Goal: Transaction & Acquisition: Purchase product/service

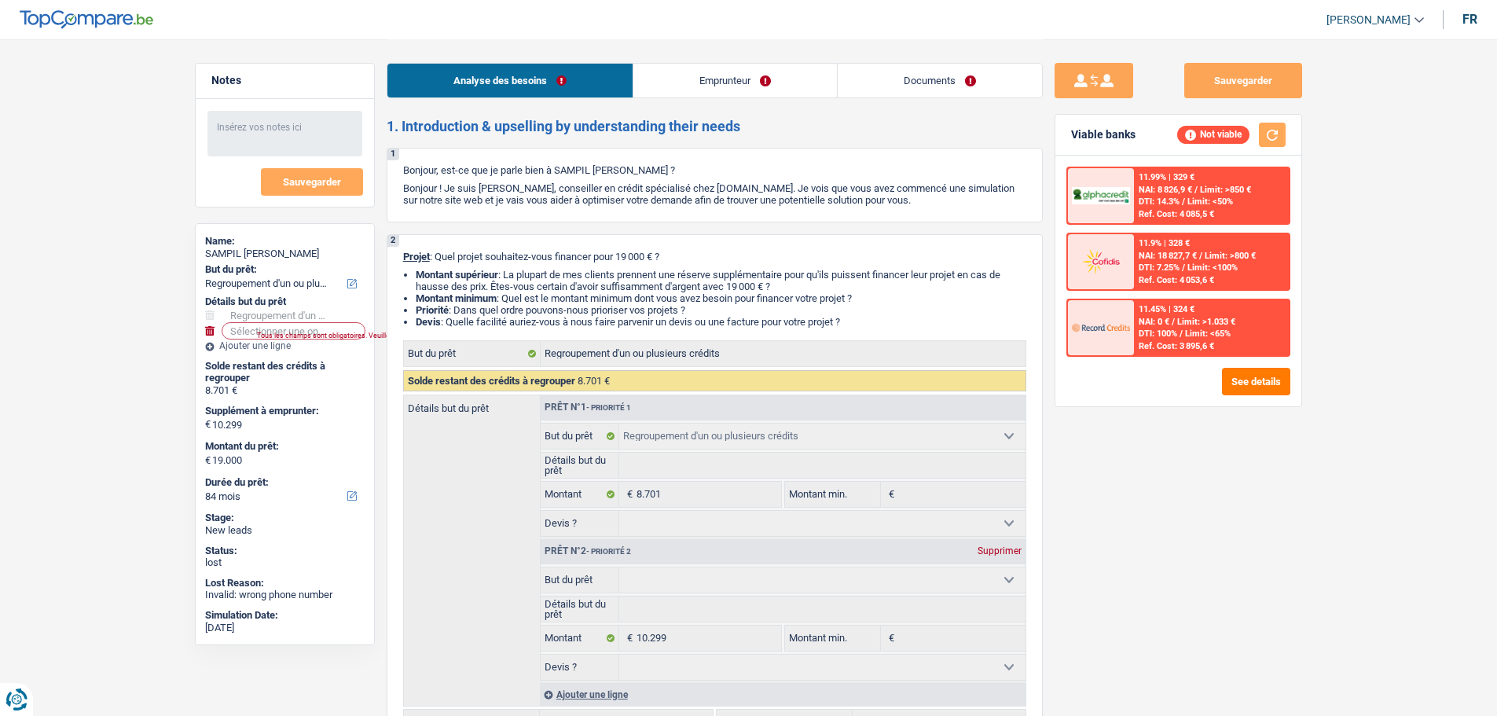
select select "refinancing"
select select "84"
select select "refinancing"
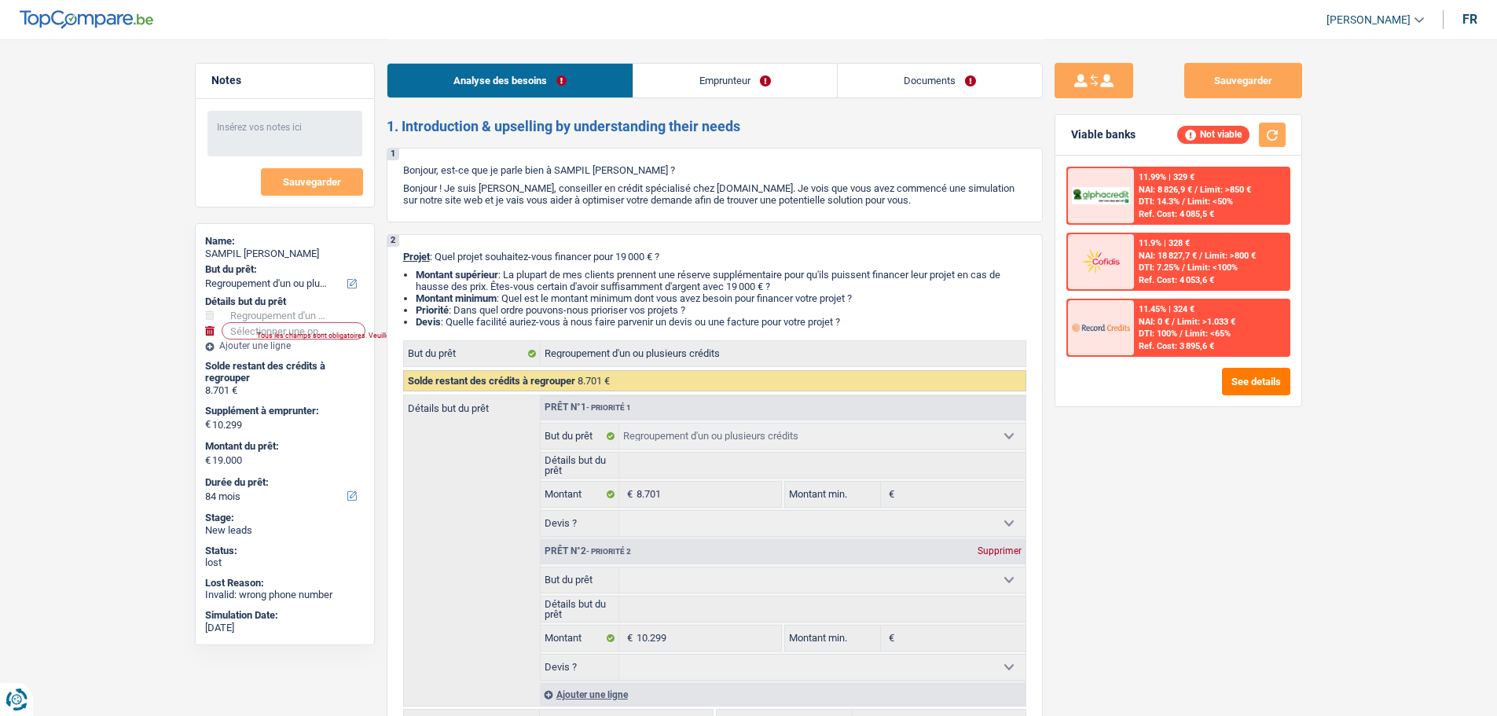
select select "84"
select select "worker"
select select "familyAllowances"
select select "netSalary"
select select "rents"
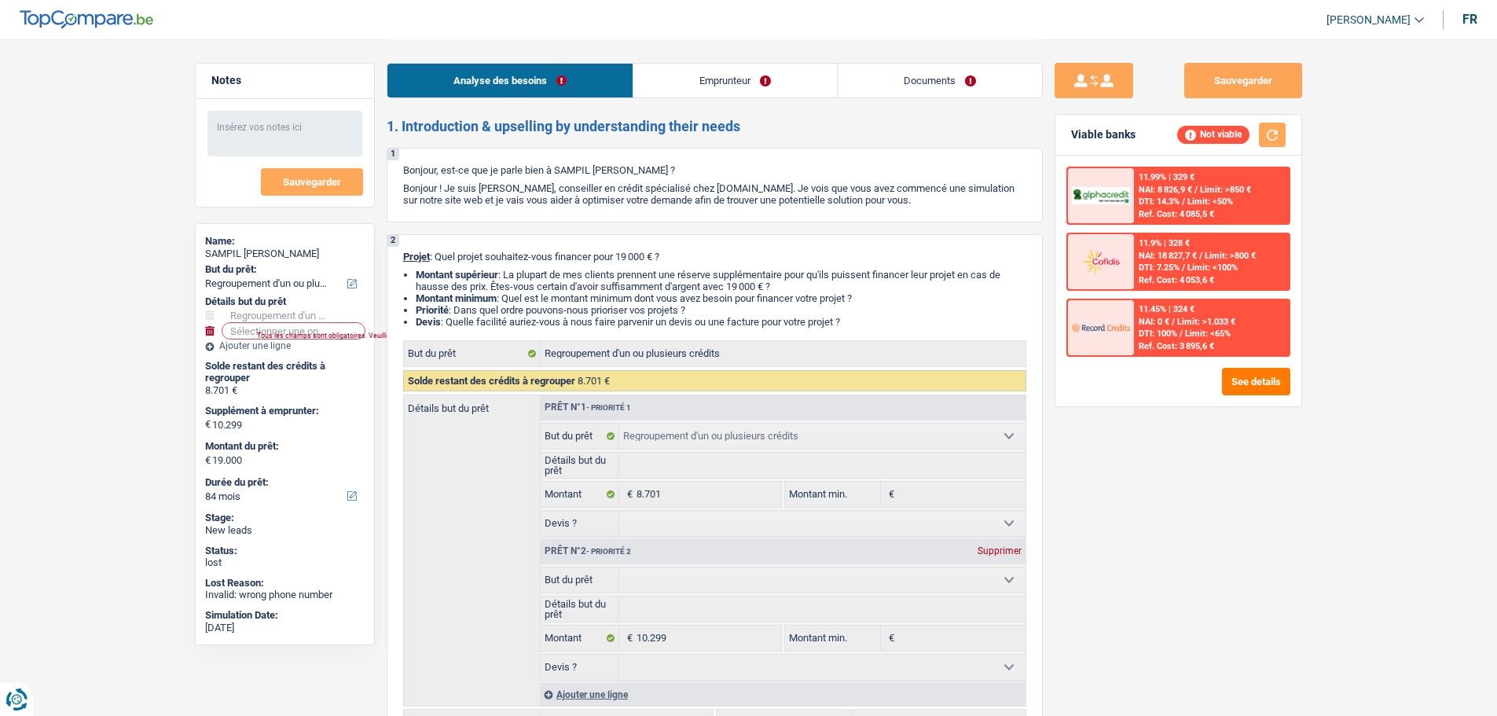
select select "personalLoan"
select select "other"
select select "36"
select select "refinancing"
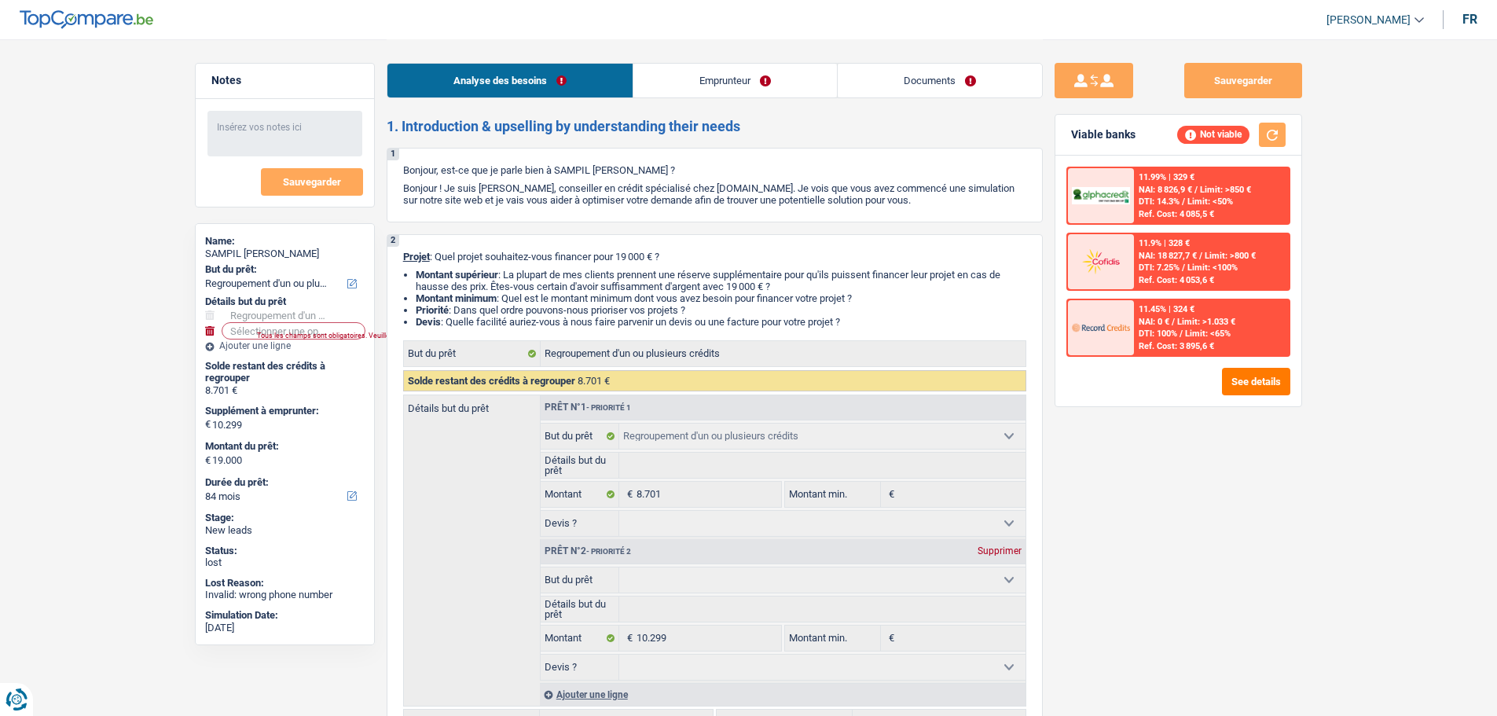
select select "84"
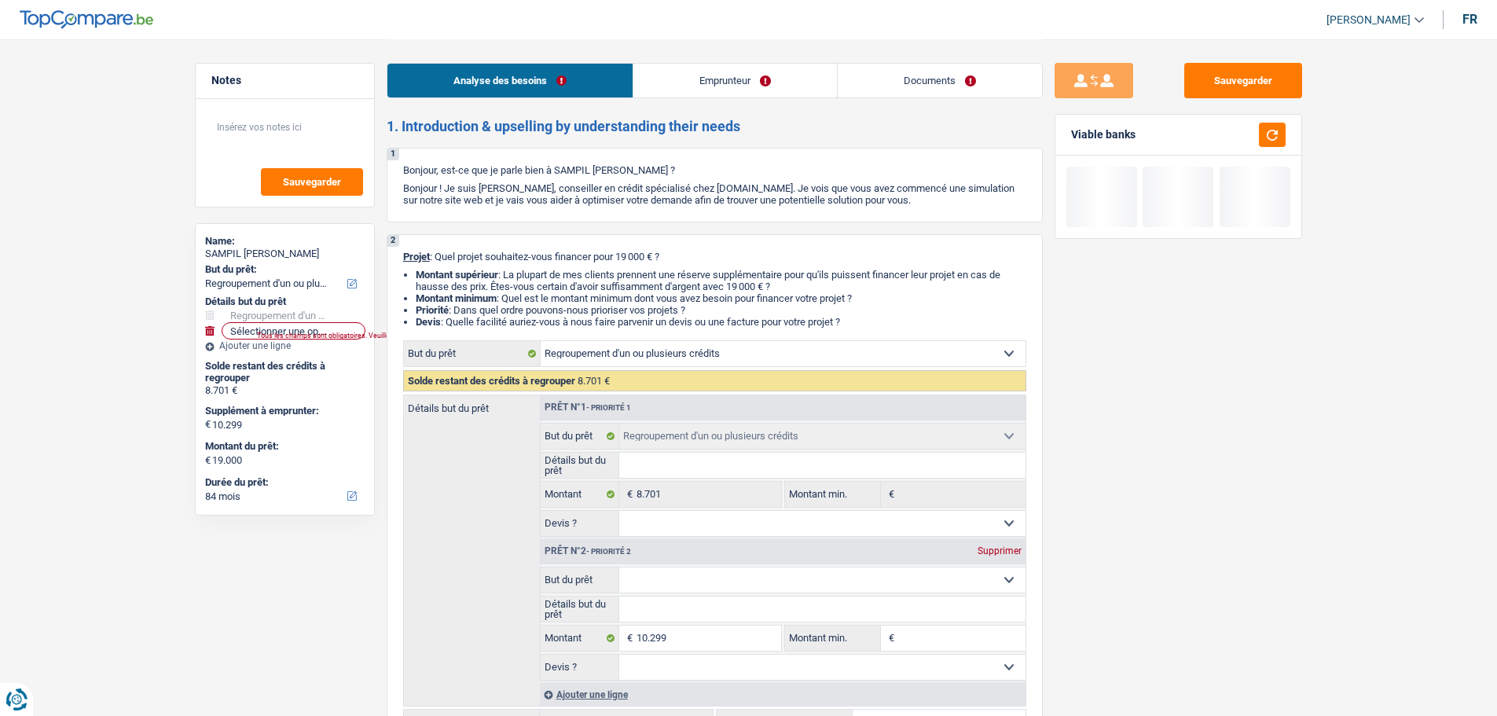
select select "refinancing"
select select "84"
select select "refinancing"
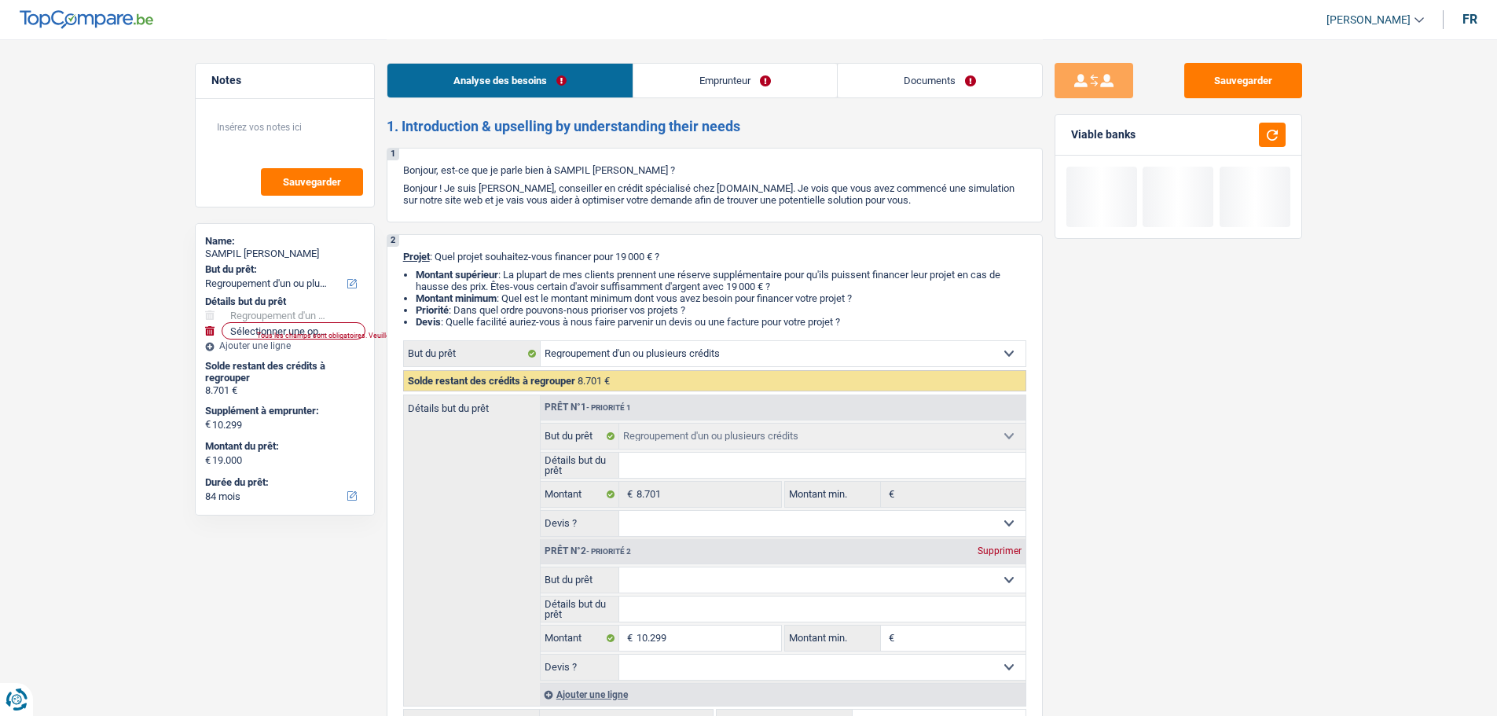
select select "84"
select select "worker"
select select "familyAllowances"
select select "netSalary"
select select "rents"
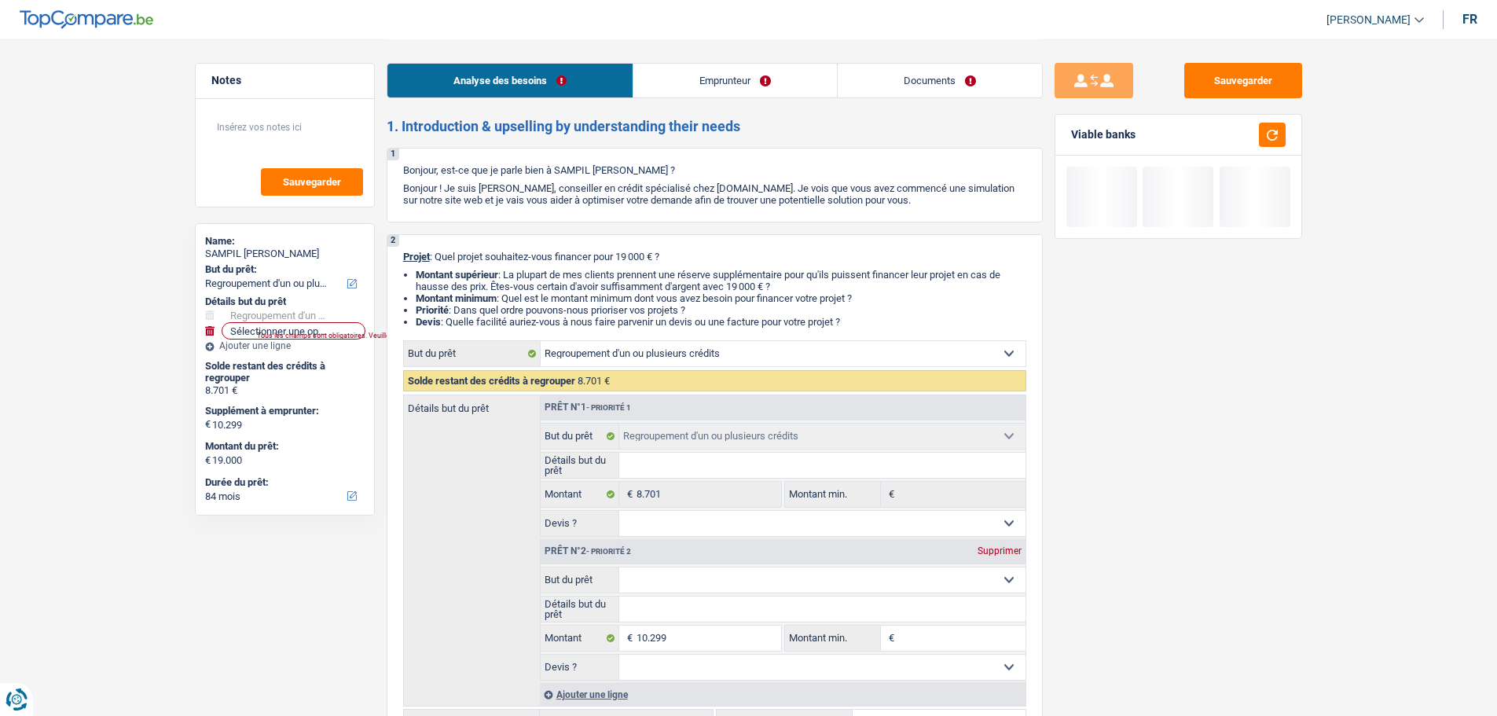
select select "personalLoan"
select select "other"
select select "36"
select select "refinancing"
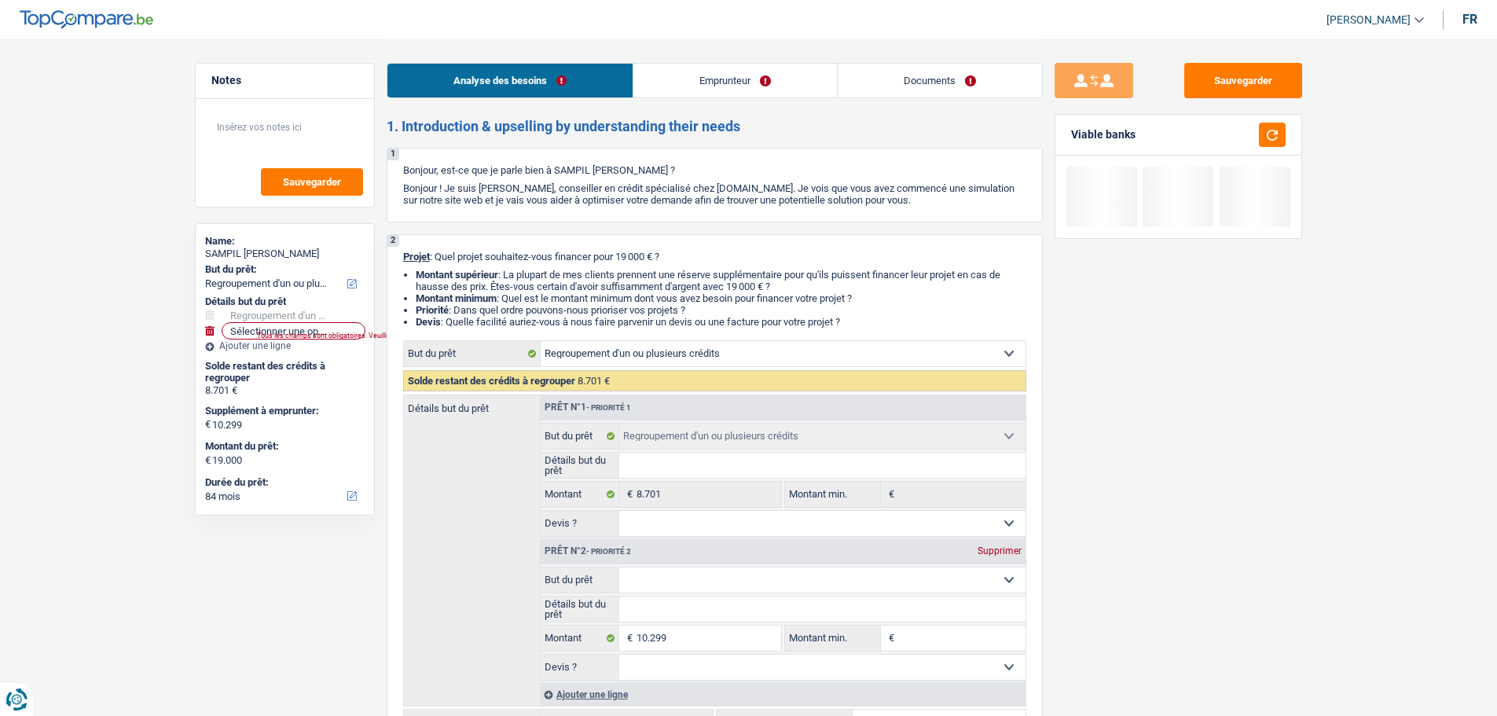
select select "84"
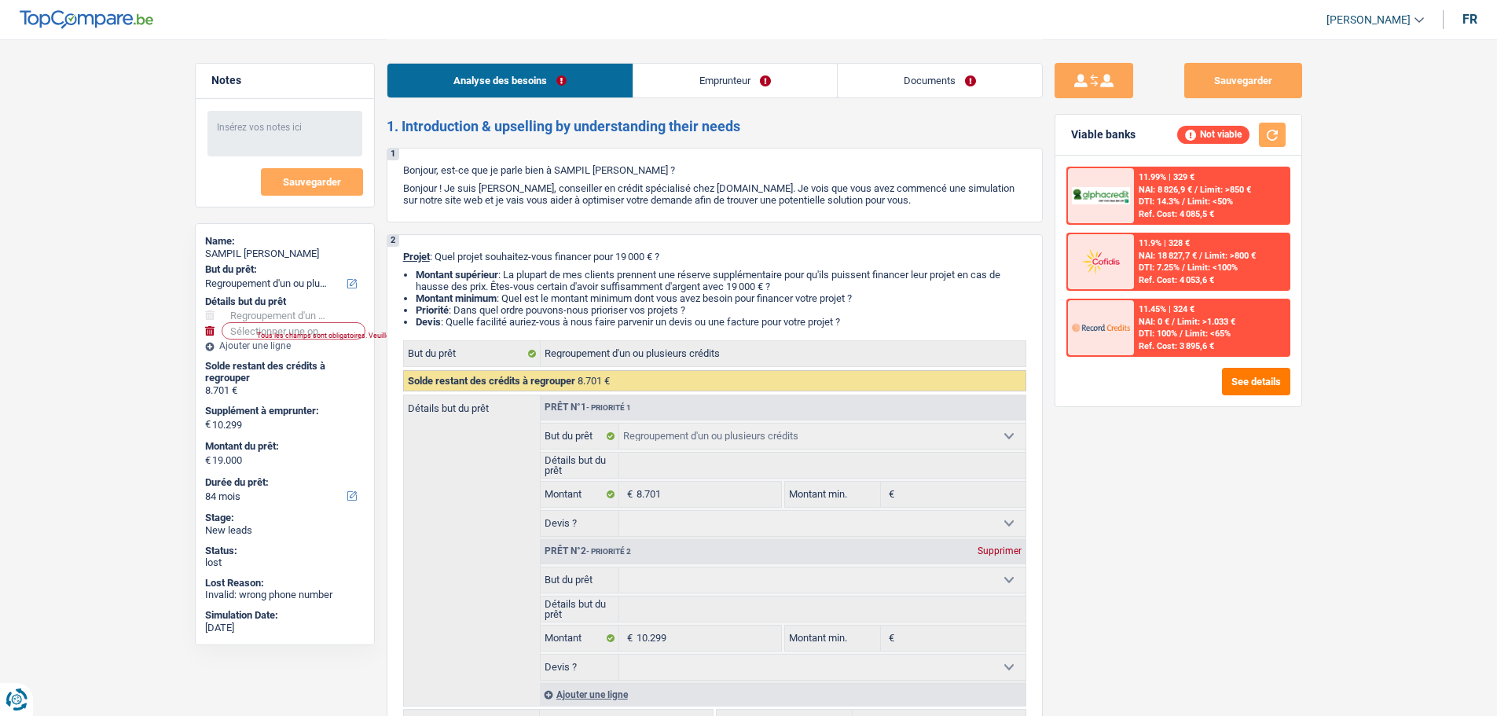
select select "refinancing"
select select "84"
select select "refinancing"
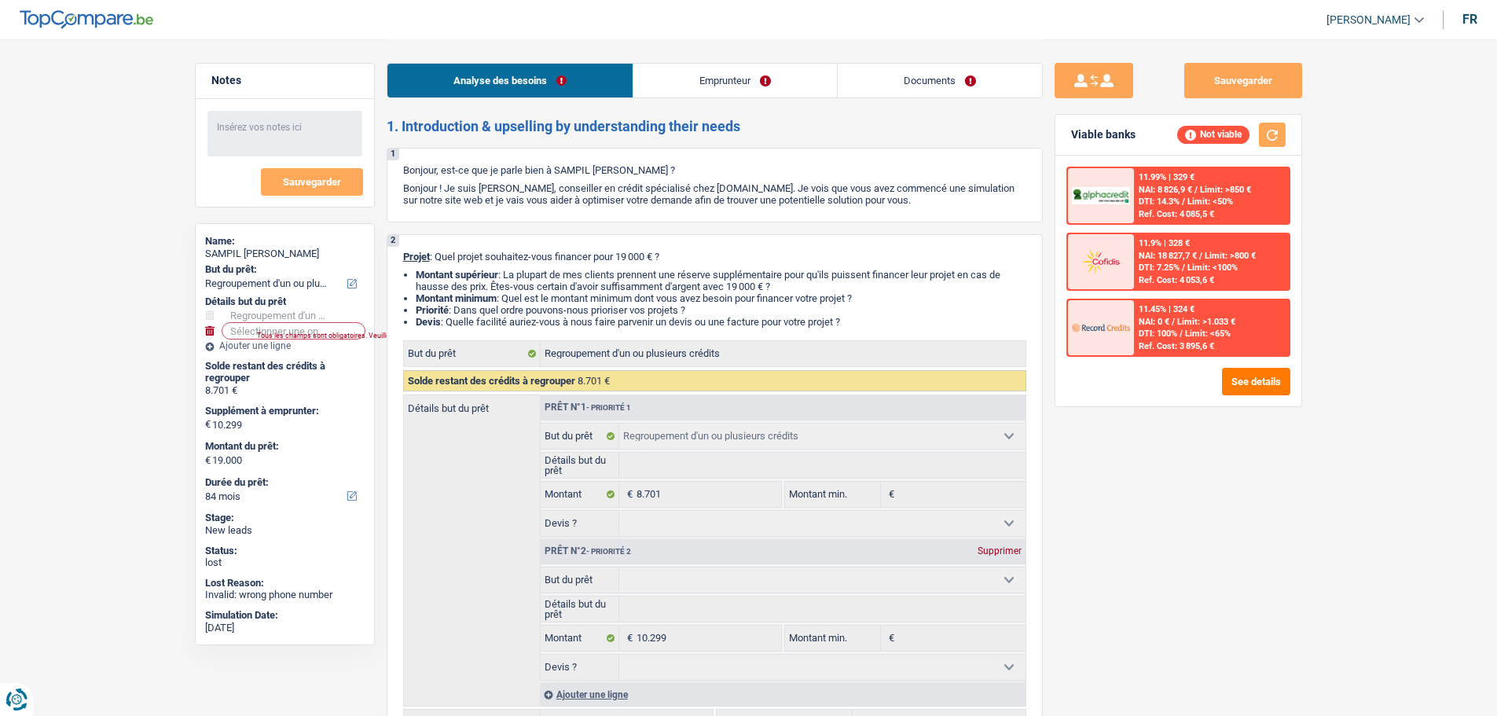
select select "84"
select select "worker"
select select "familyAllowances"
select select "netSalary"
select select "rents"
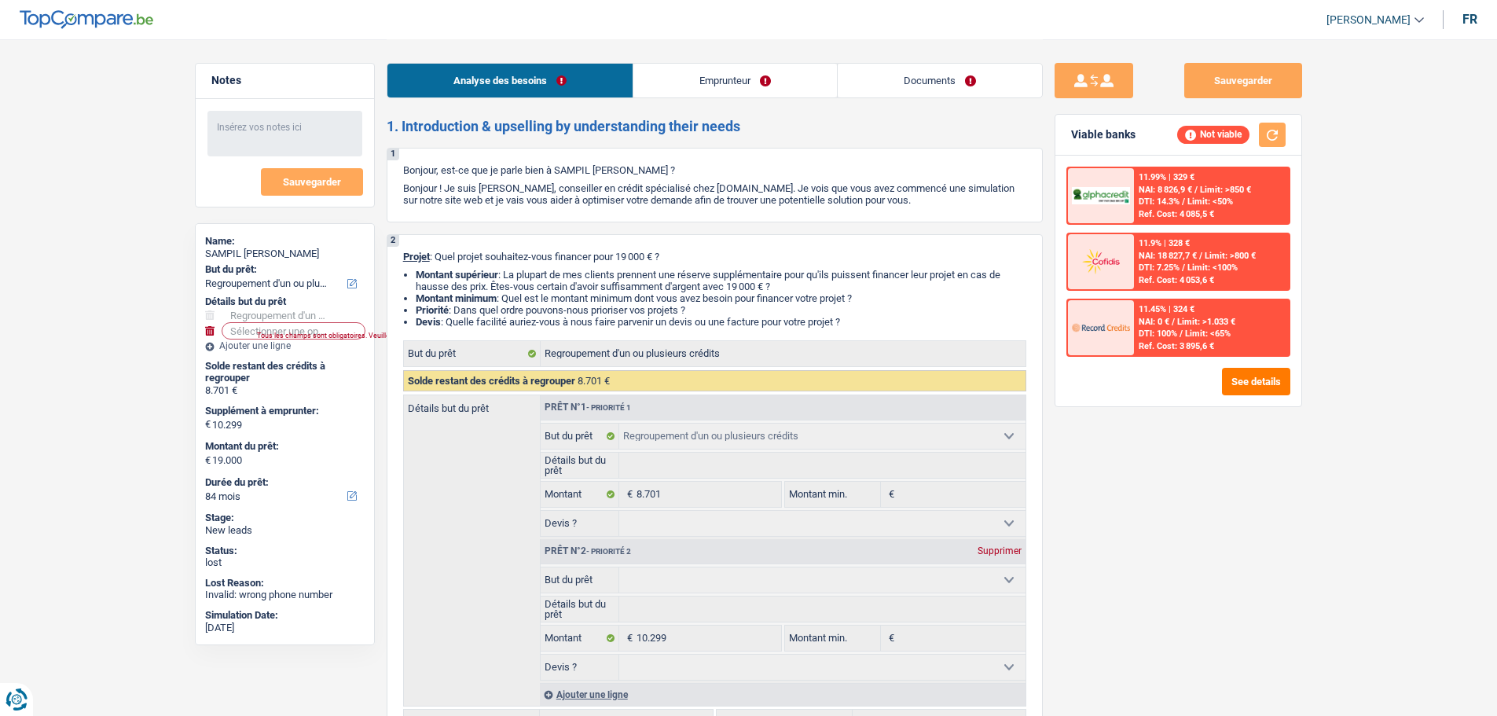
select select "personalLoan"
select select "other"
select select "36"
select select "refinancing"
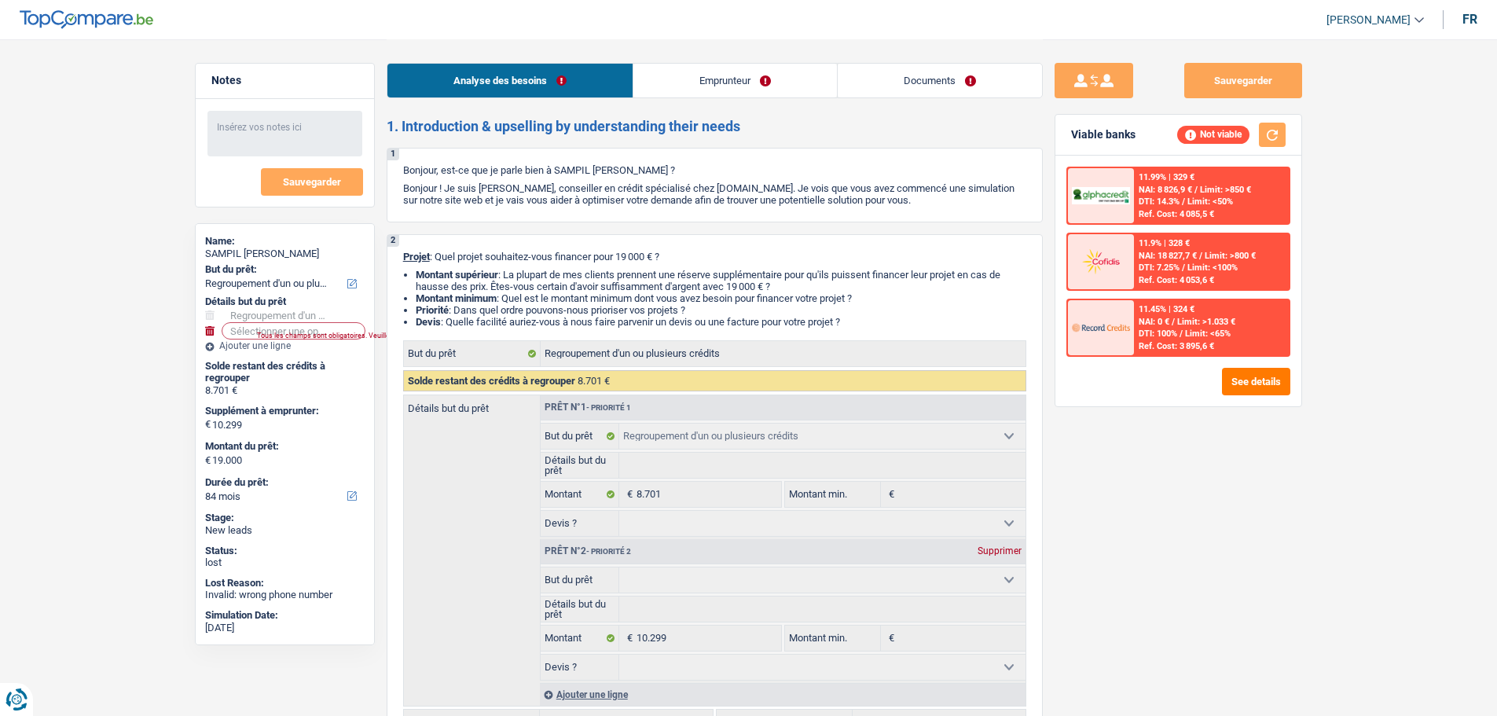
select select "84"
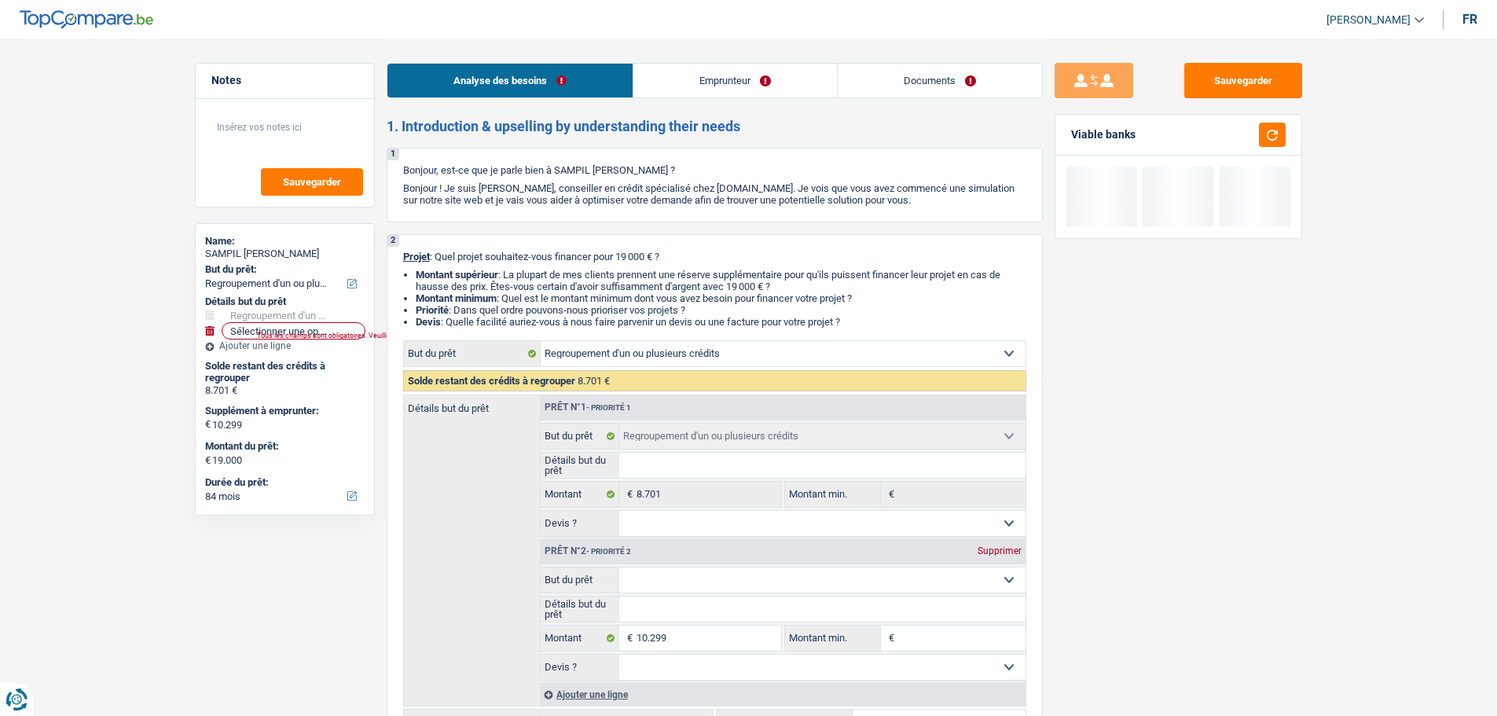
select select "refinancing"
select select "84"
select select "refinancing"
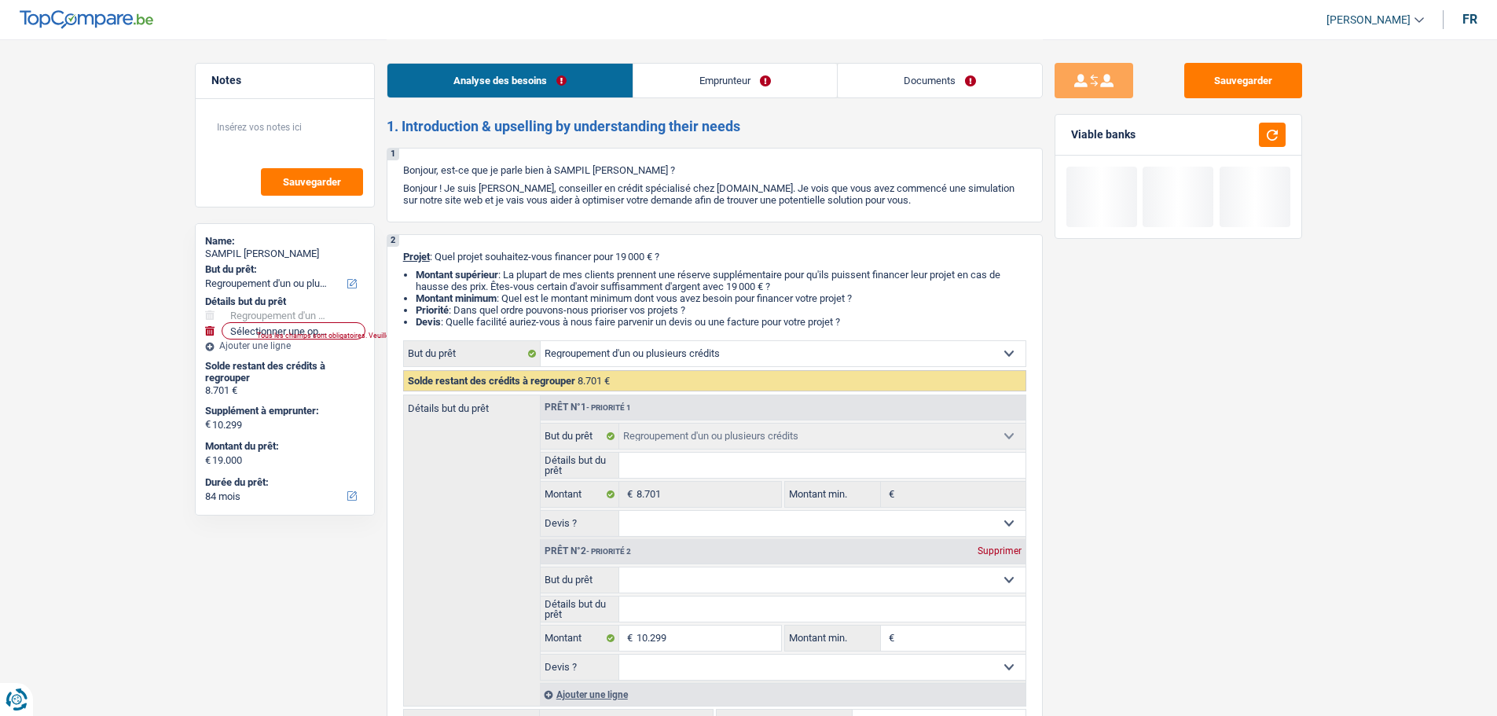
select select "84"
select select "worker"
select select "familyAllowances"
select select "netSalary"
select select "rents"
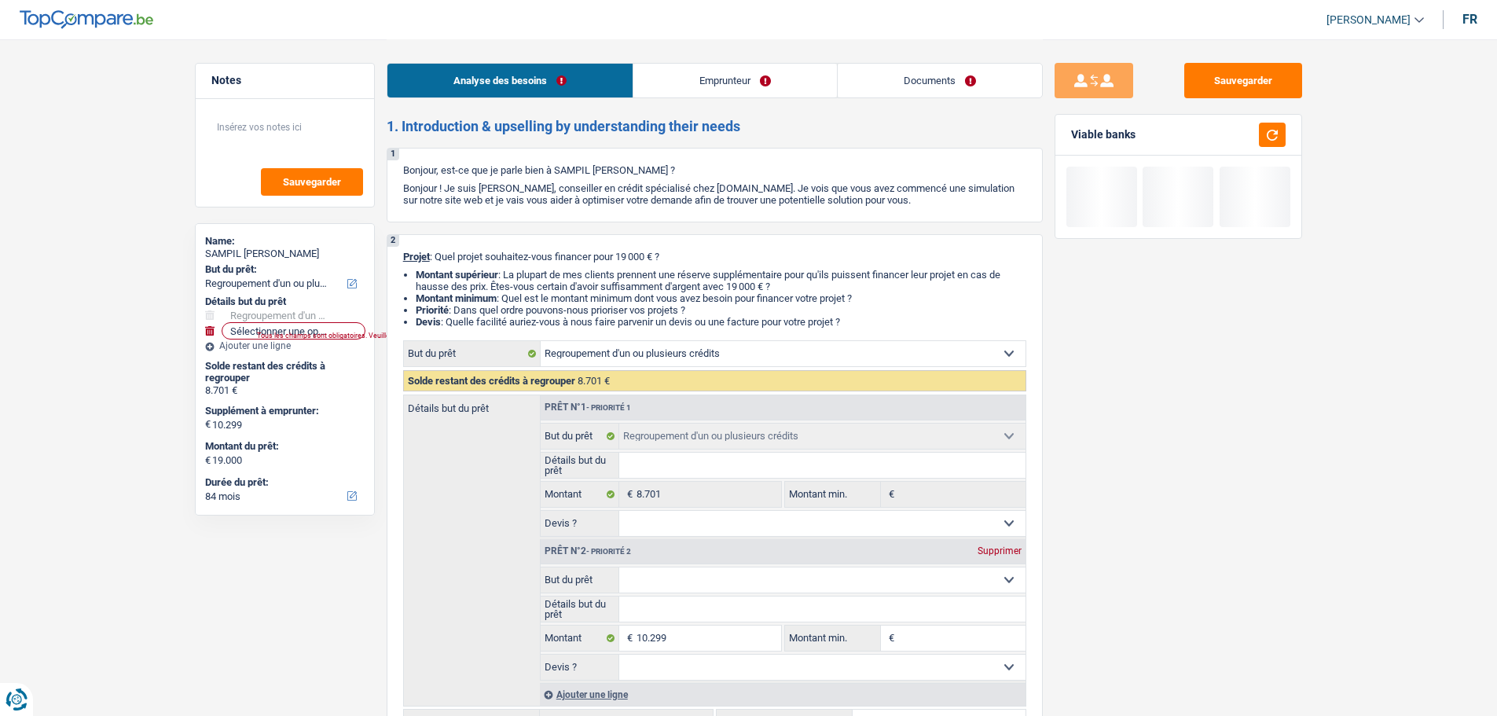
select select "personalLoan"
select select "other"
select select "36"
select select "refinancing"
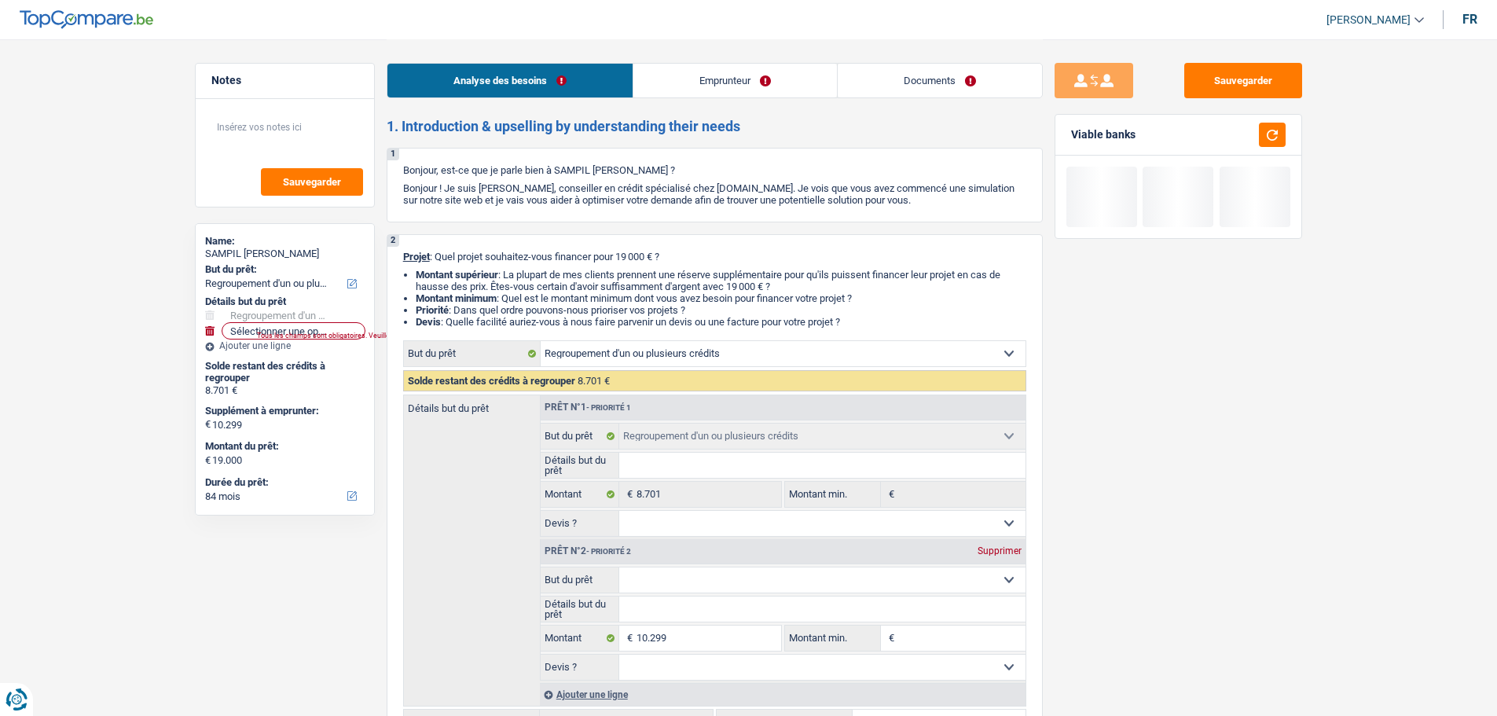
select select "84"
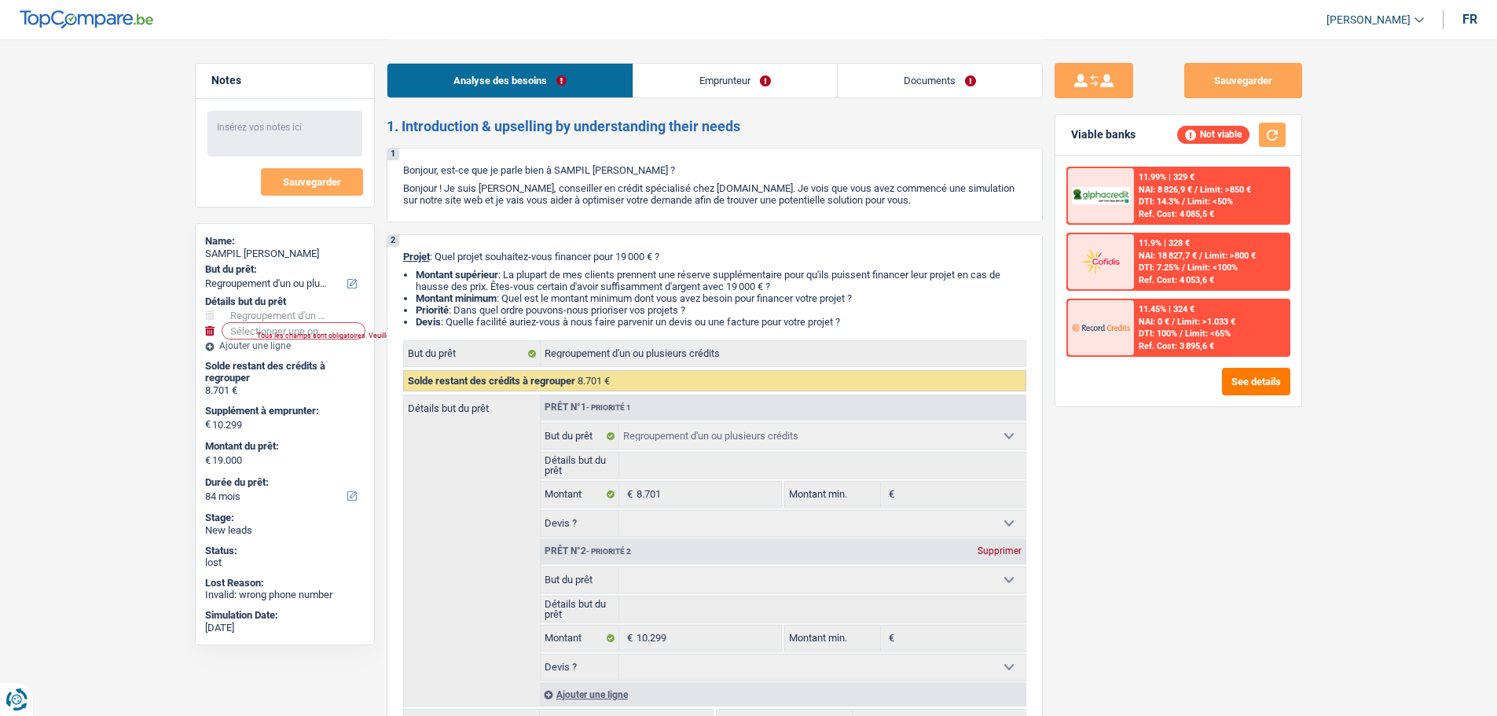
select select "refinancing"
select select "84"
select select "refinancing"
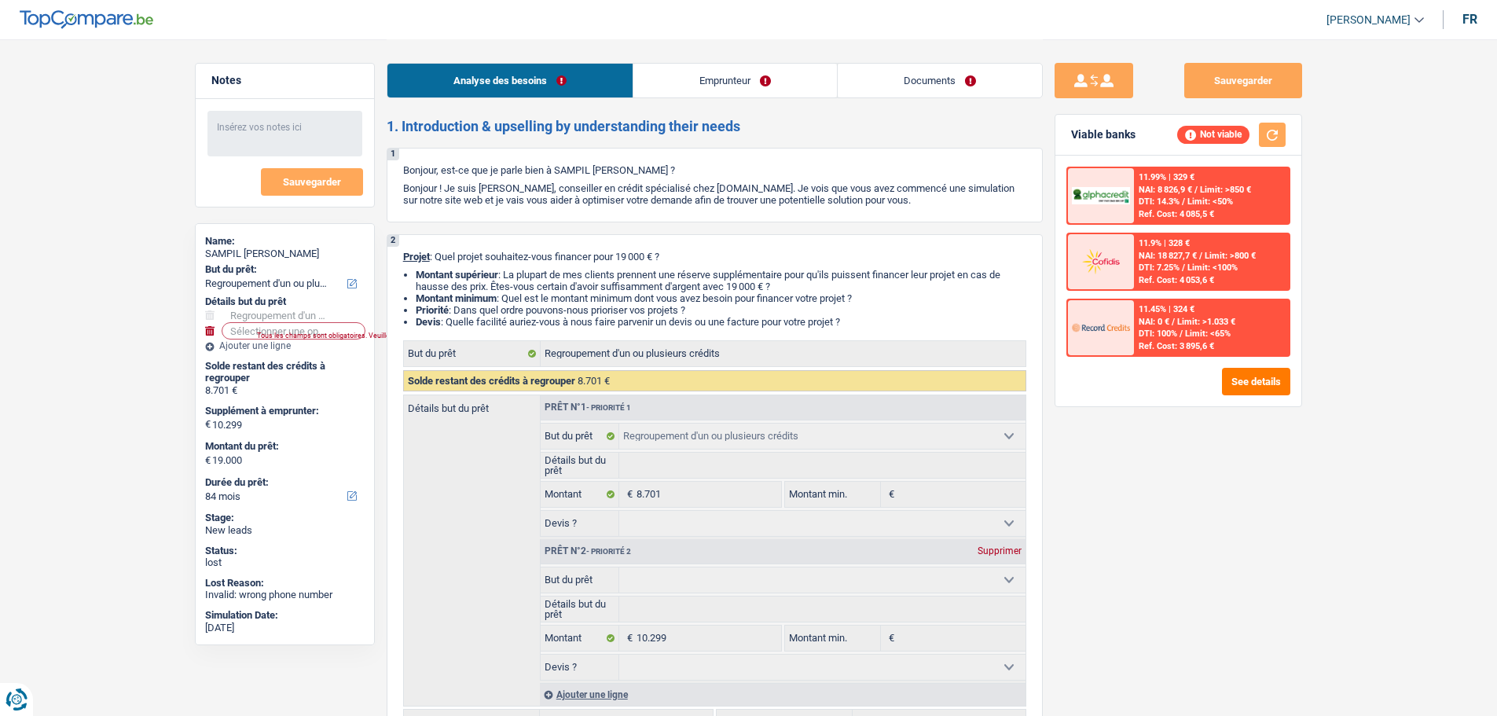
select select "84"
select select "worker"
select select "familyAllowances"
select select "netSalary"
select select "rents"
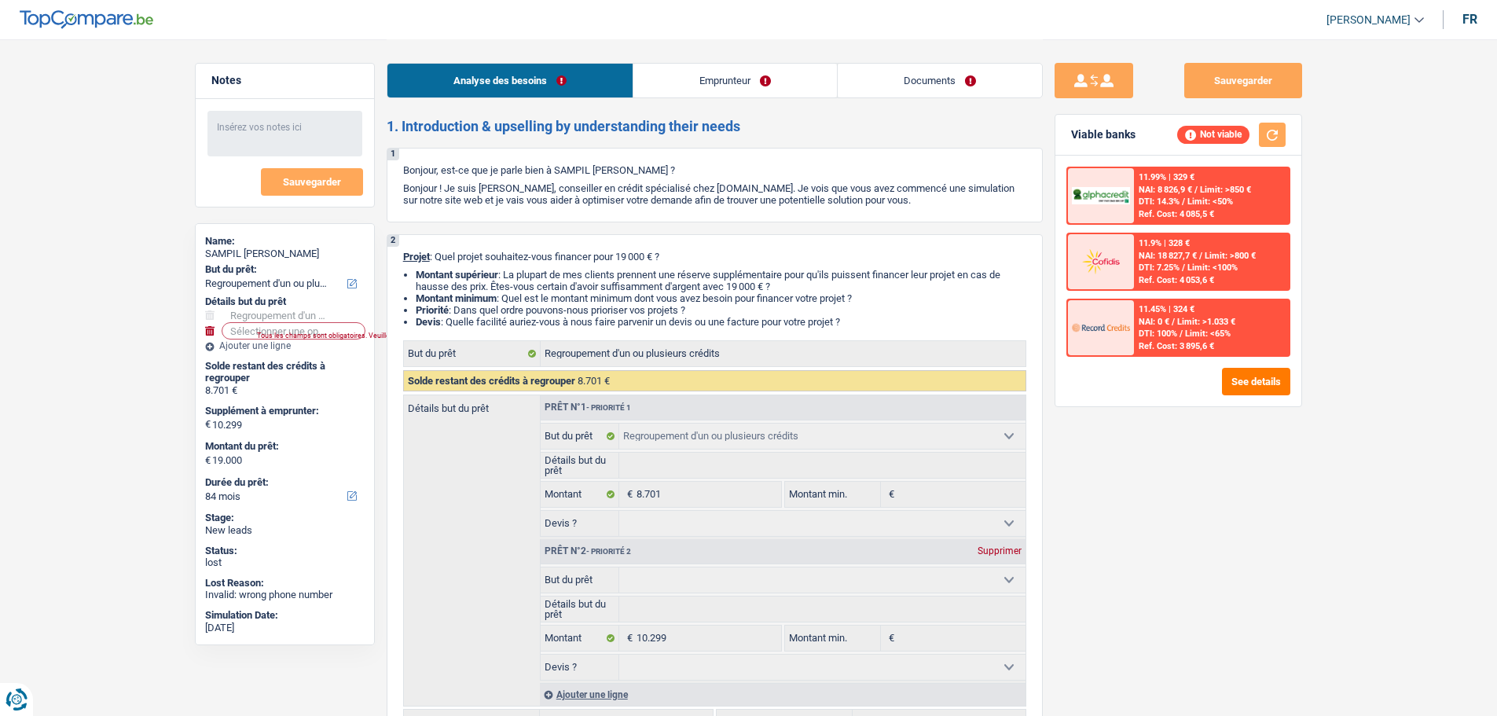
select select "personalLoan"
select select "other"
select select "36"
select select "refinancing"
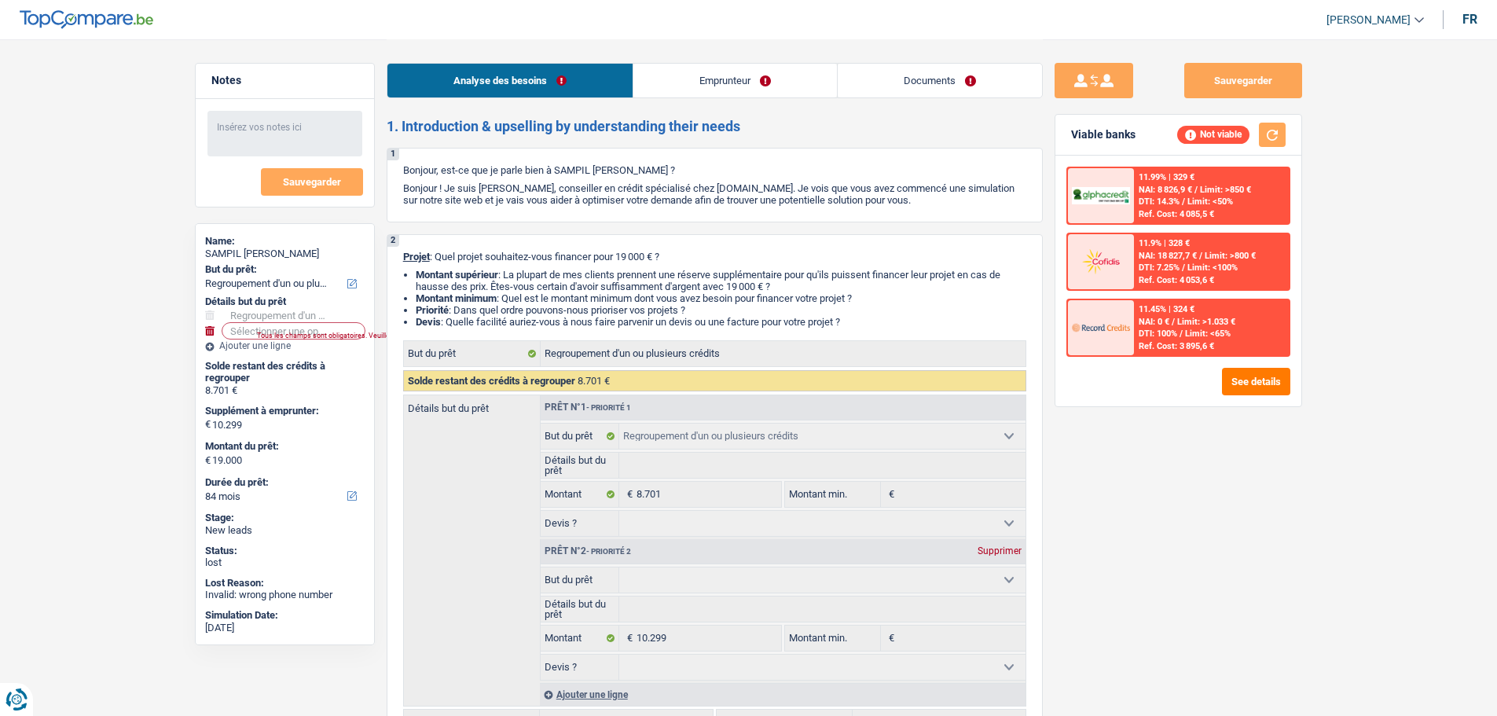
select select "84"
select select "refinancing"
select select "84"
select select "refinancing"
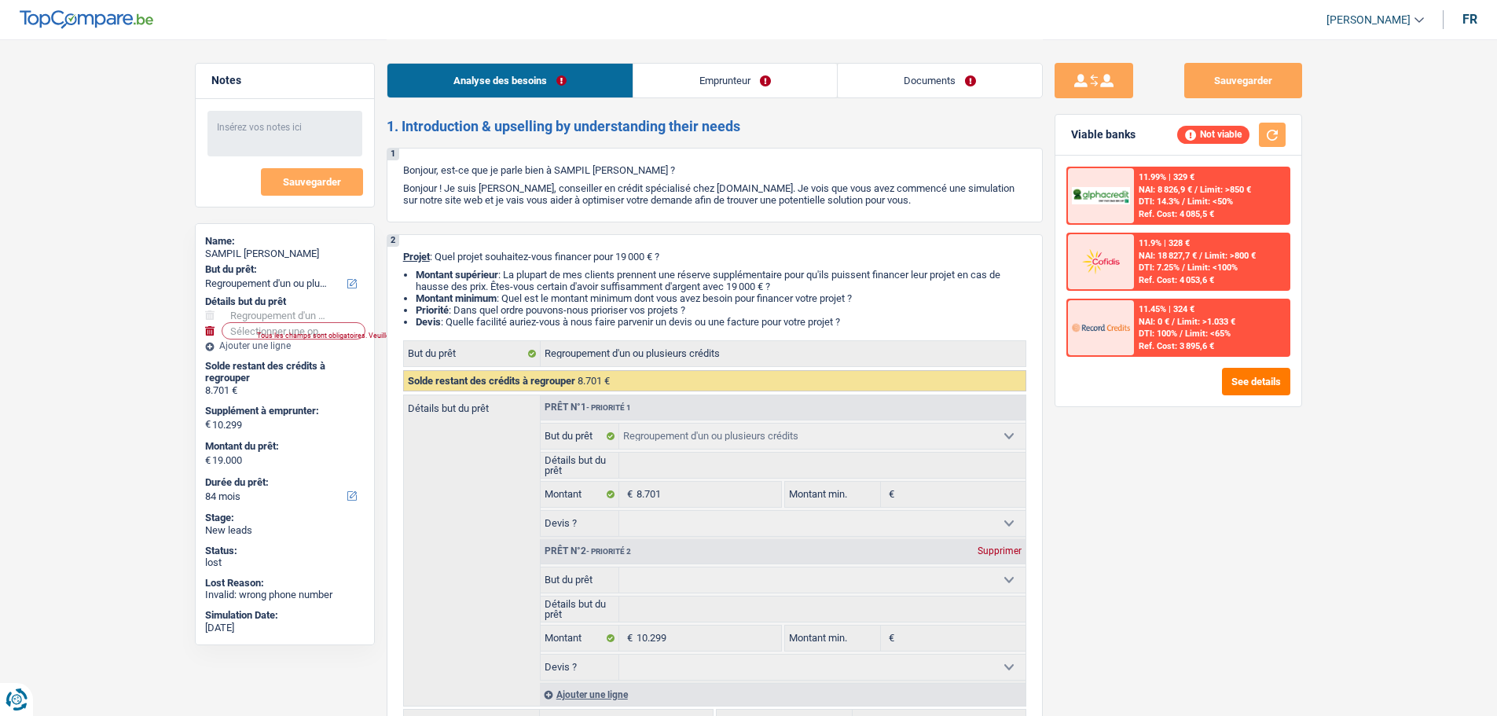
select select "refinancing"
select select "84"
select select "worker"
select select "familyAllowances"
select select "netSalary"
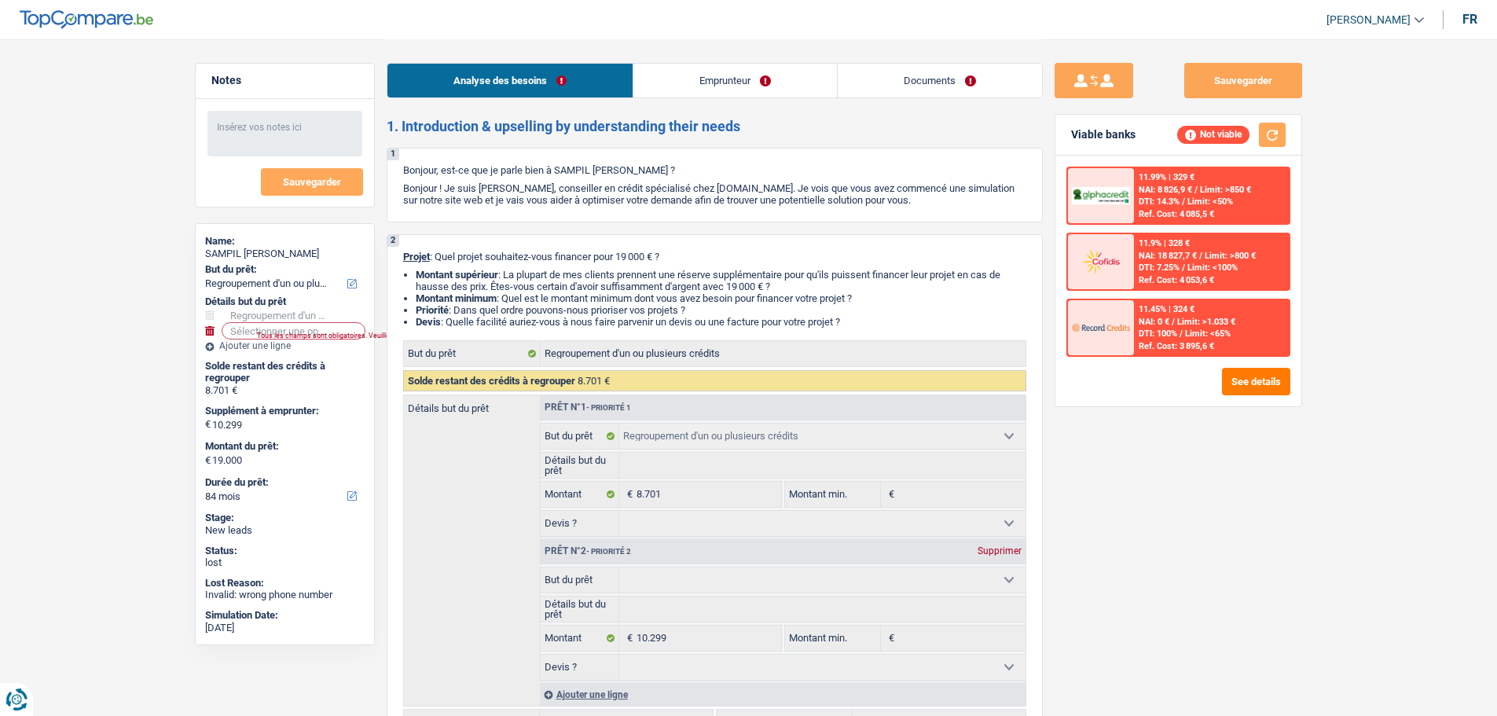
select select "rents"
select select "personalLoan"
select select "other"
select select "36"
select select "refinancing"
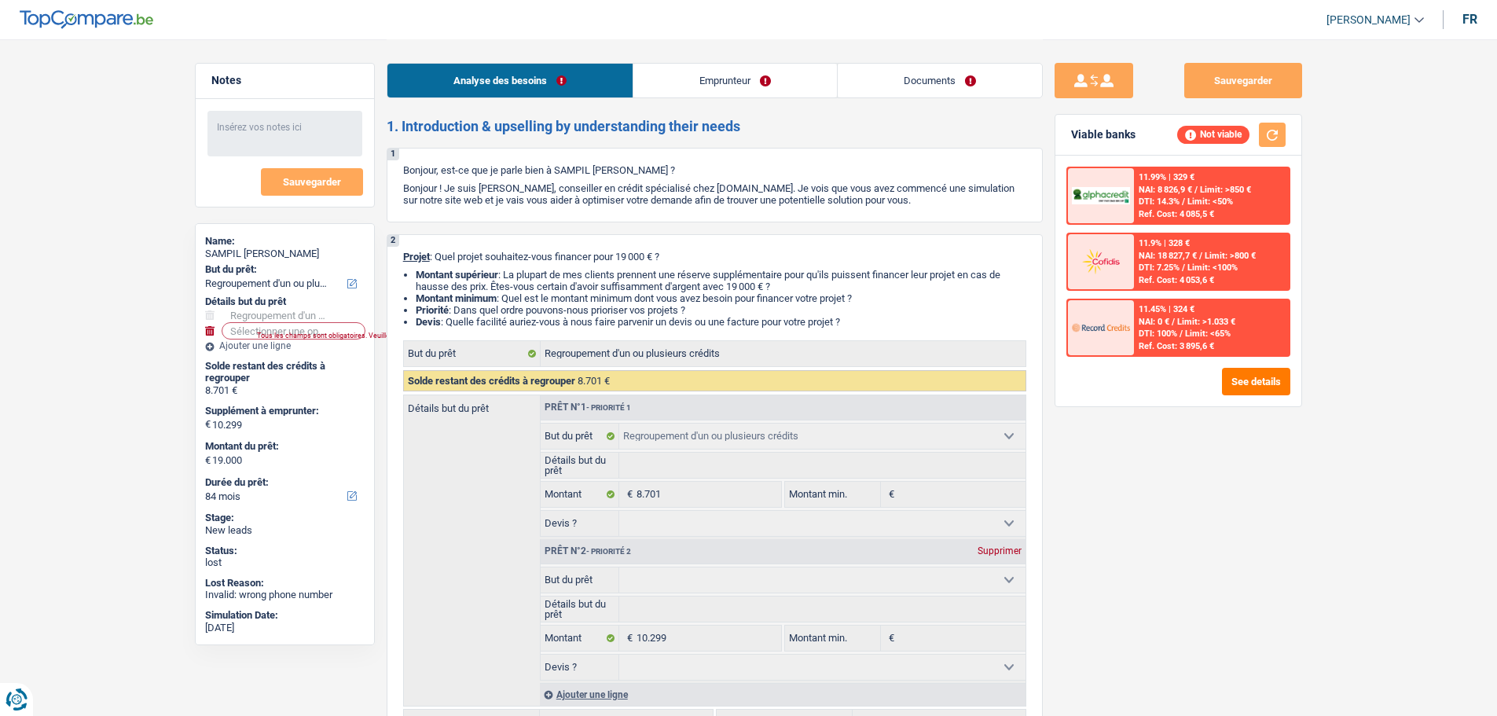
select select "refinancing"
select select "84"
select select "refinancing"
select select "84"
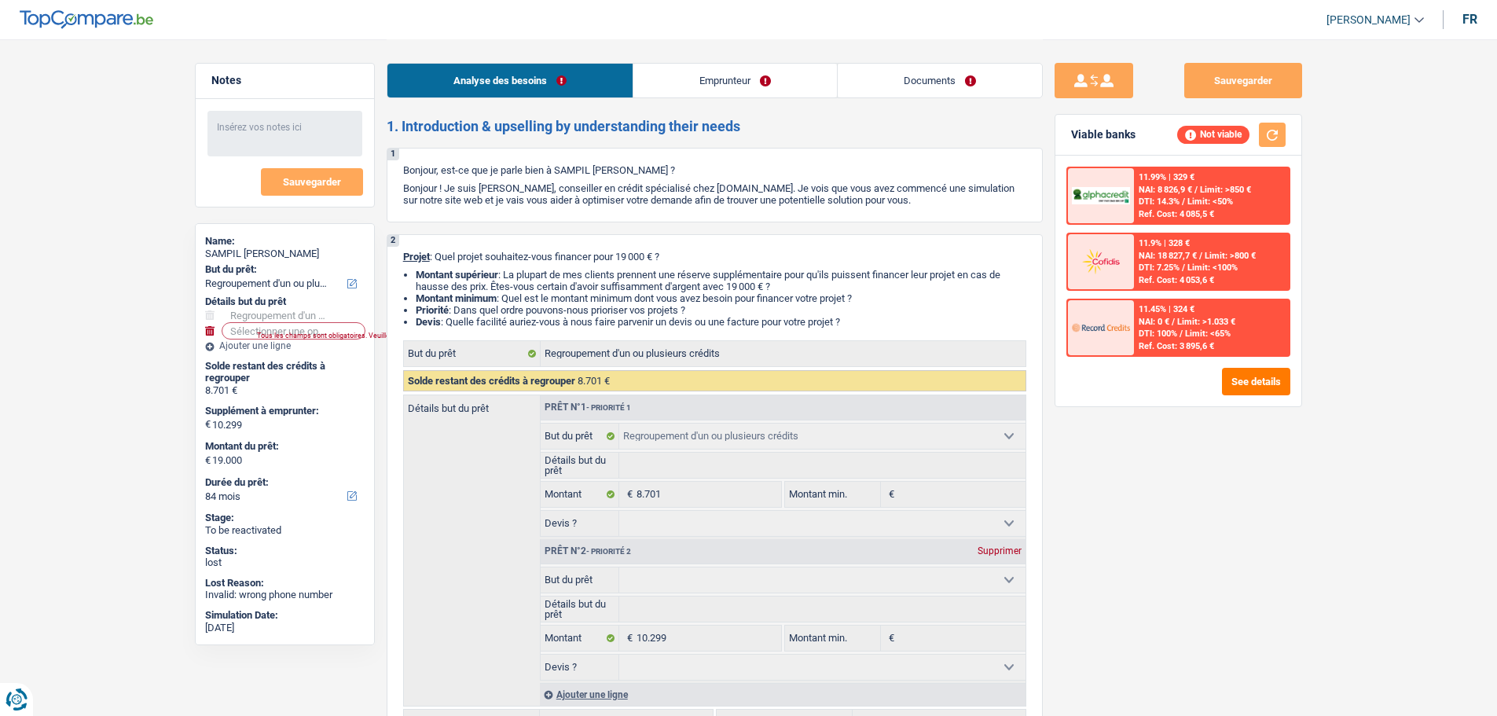
select select "refinancing"
select select "84"
select select "worker"
select select "familyAllowances"
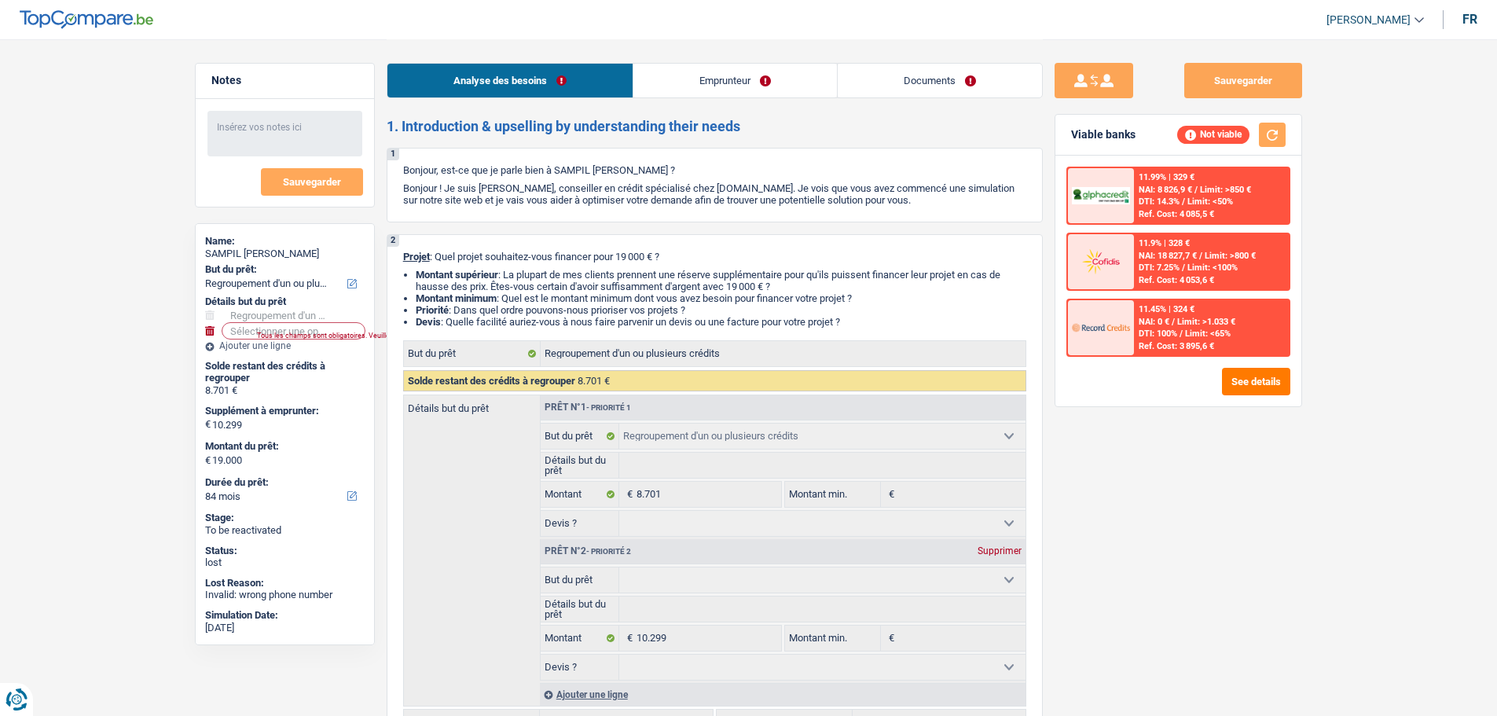
select select "netSalary"
select select "rents"
select select "personalLoan"
select select "other"
select select "36"
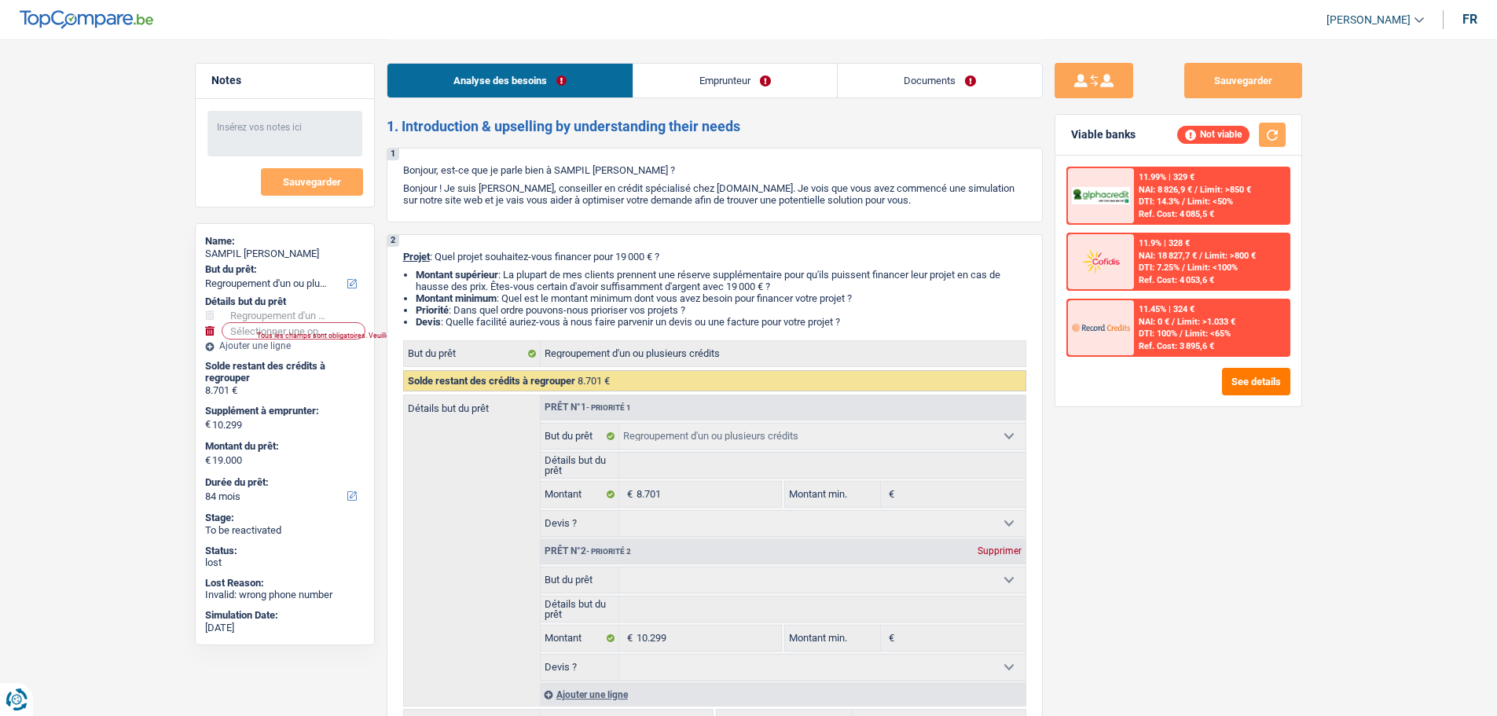
select select "refinancing"
select select "84"
select select "refinancing"
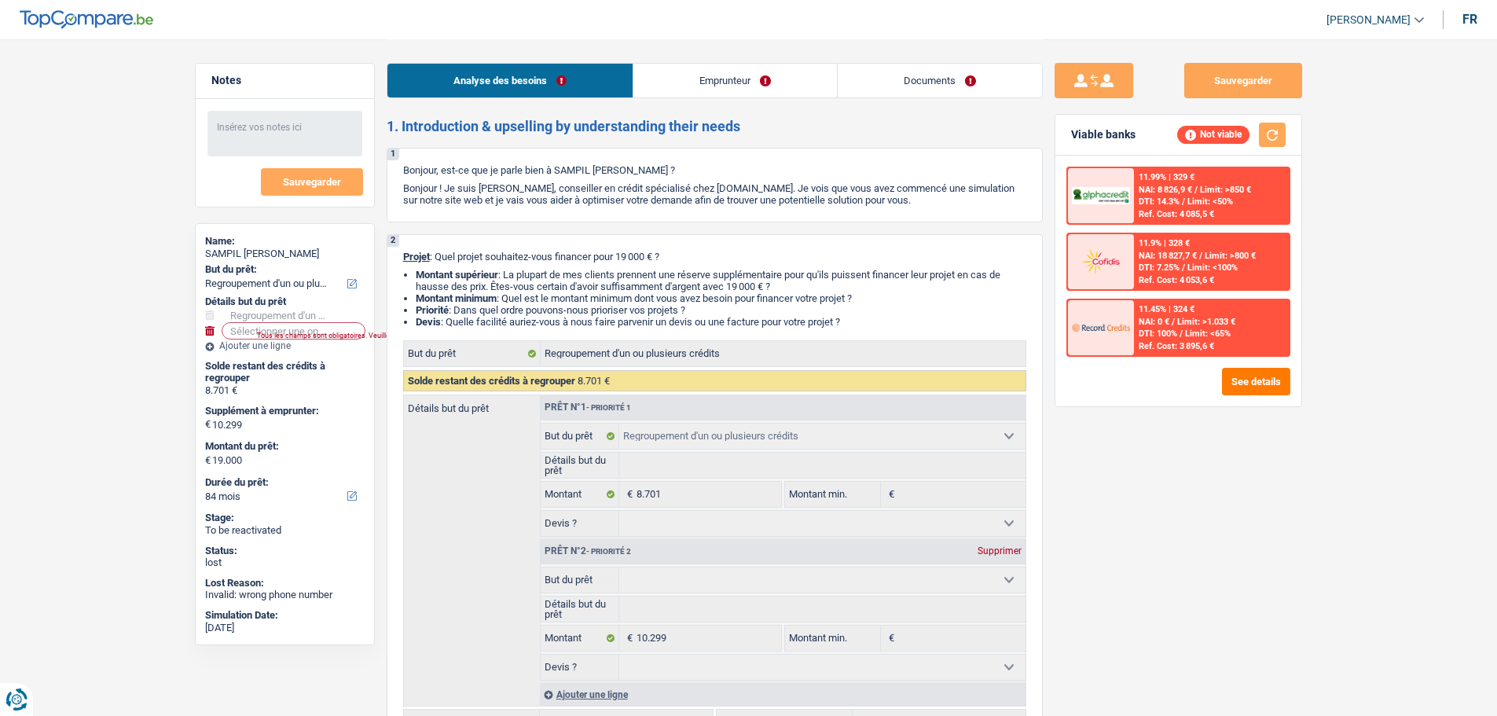
select select "84"
select select "refinancing"
select select "84"
select select "worker"
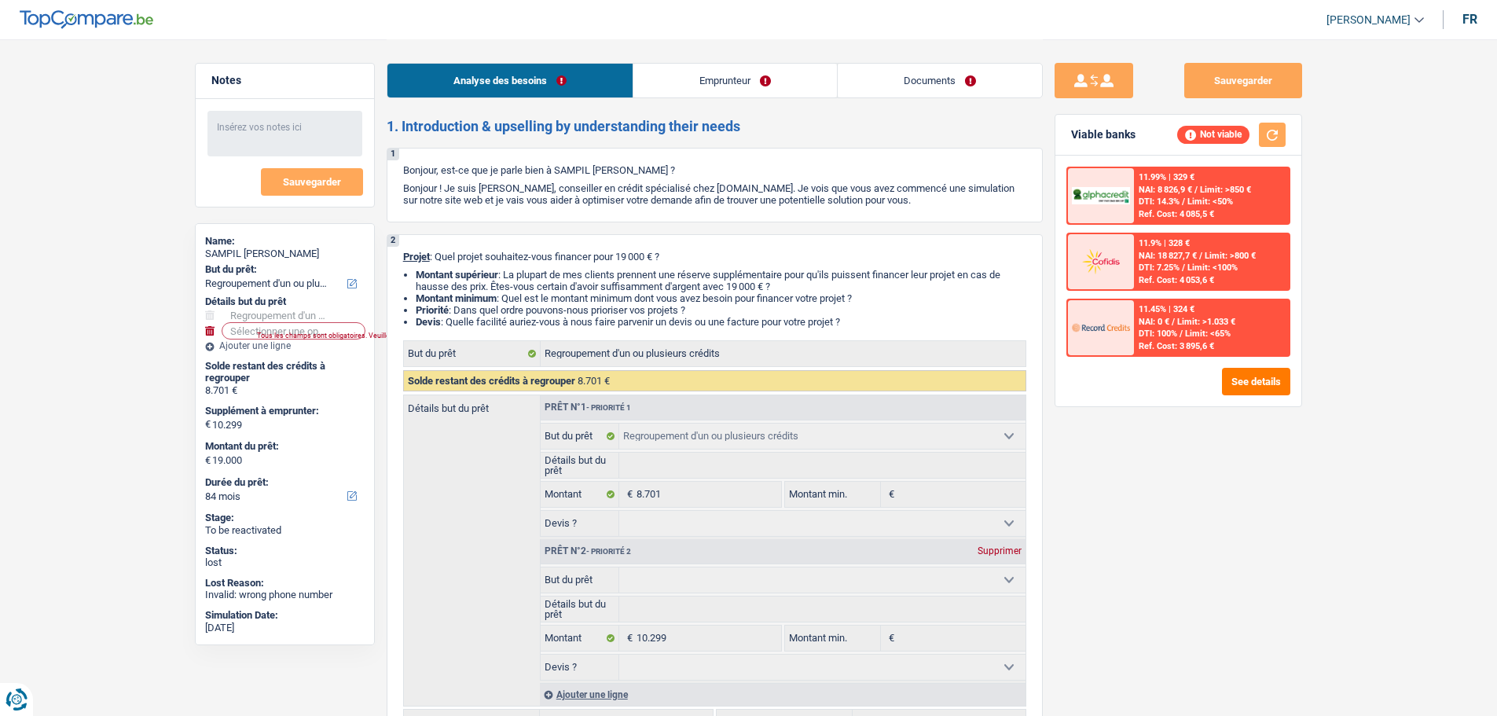
select select "familyAllowances"
select select "netSalary"
select select "rents"
select select "personalLoan"
select select "other"
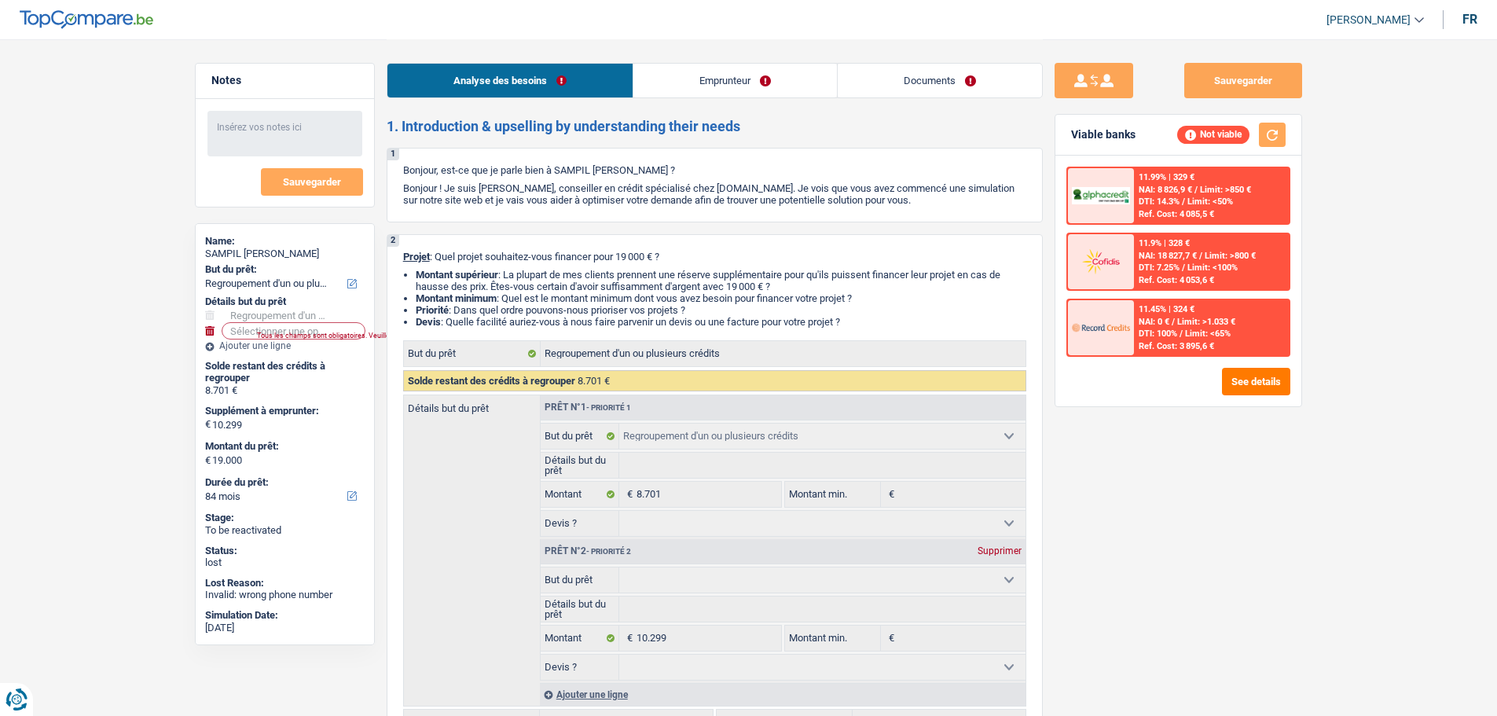
select select "36"
select select "refinancing"
select select "84"
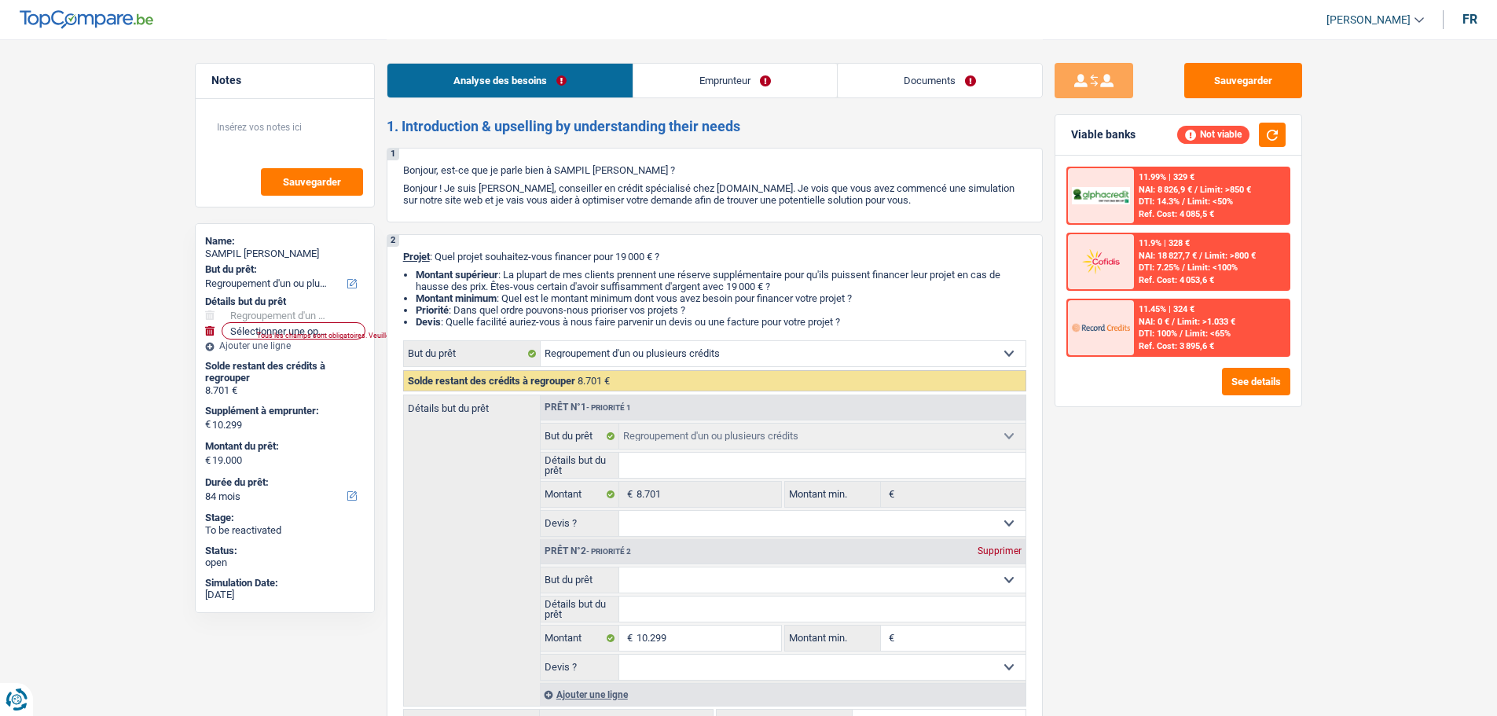
select select "refinancing"
select select "84"
select select "refinancing"
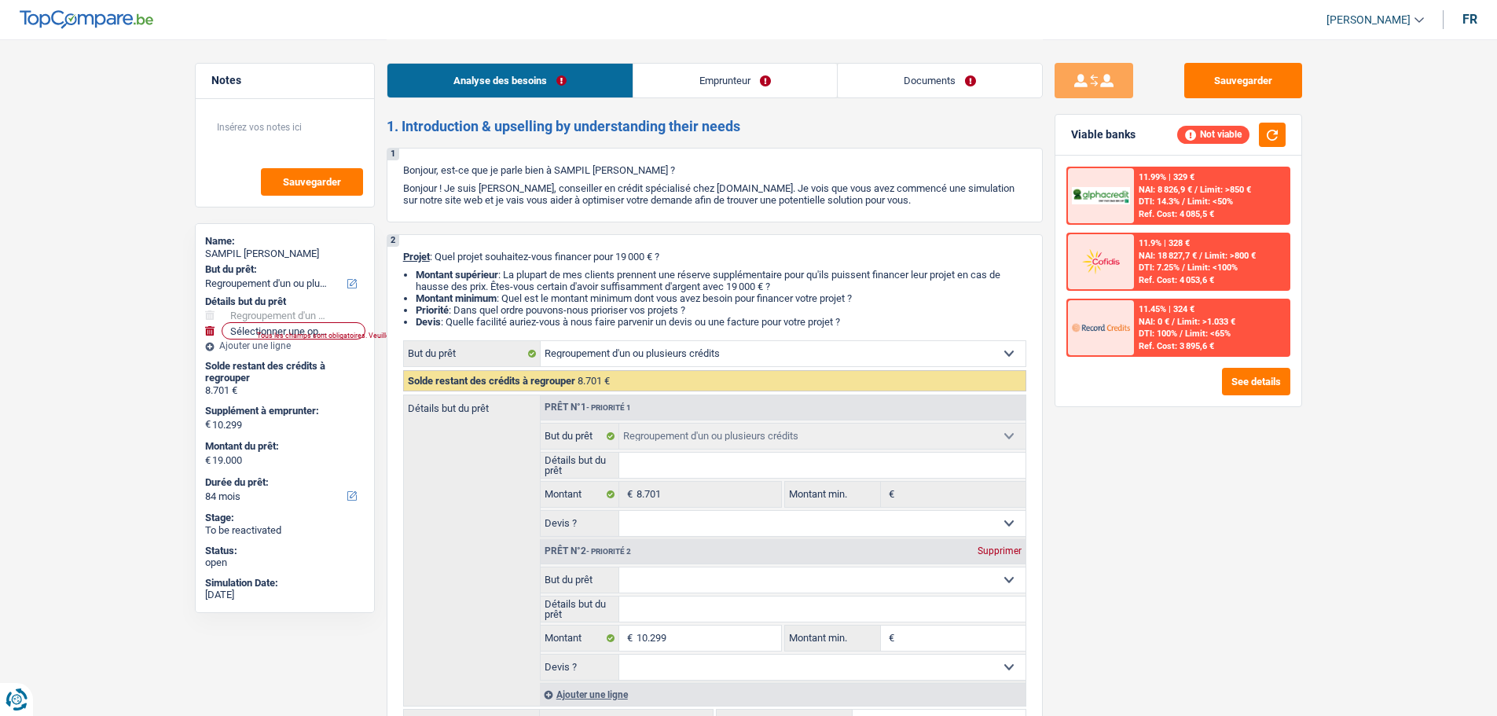
select select "84"
select select "worker"
select select "familyAllowances"
select select "netSalary"
select select "rents"
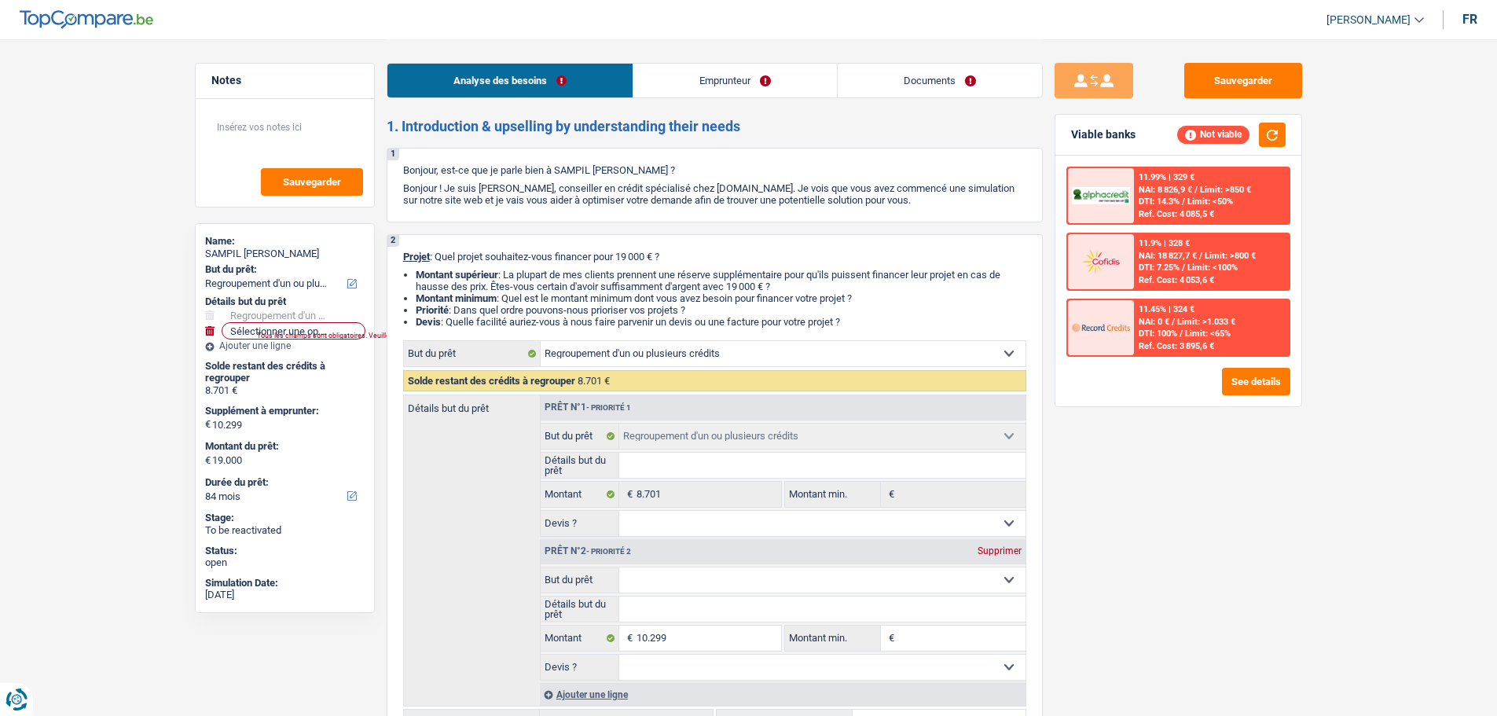
select select "personalLoan"
select select "other"
select select "36"
select select "refinancing"
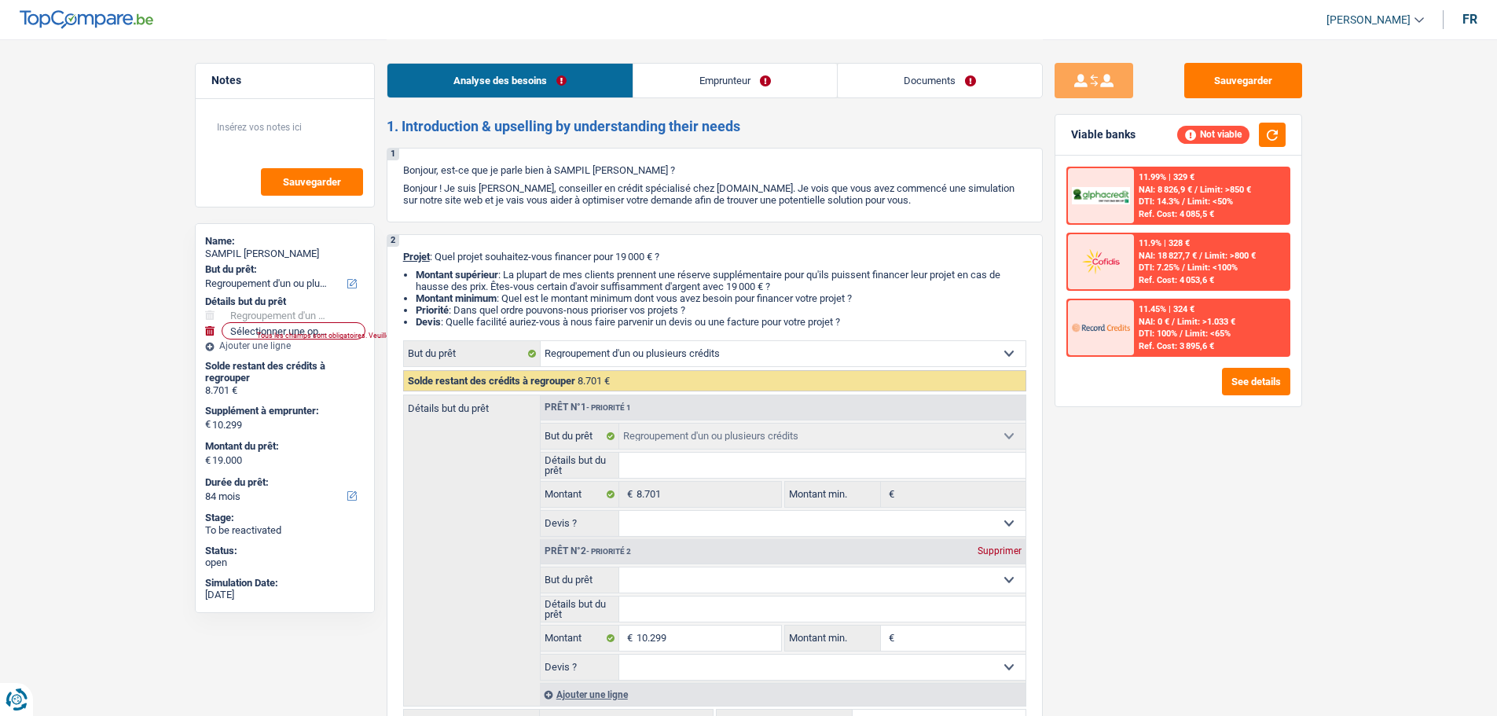
select select "84"
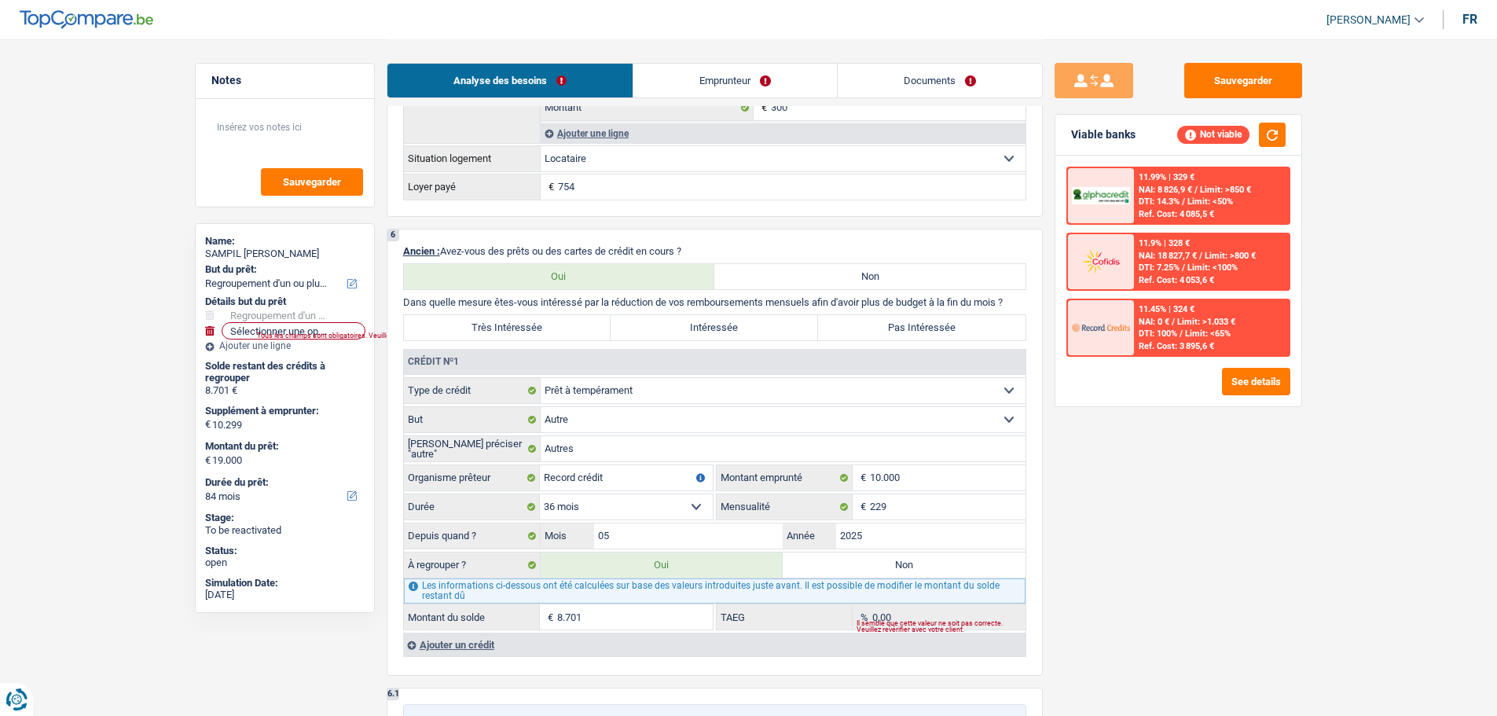
scroll to position [1414, 0]
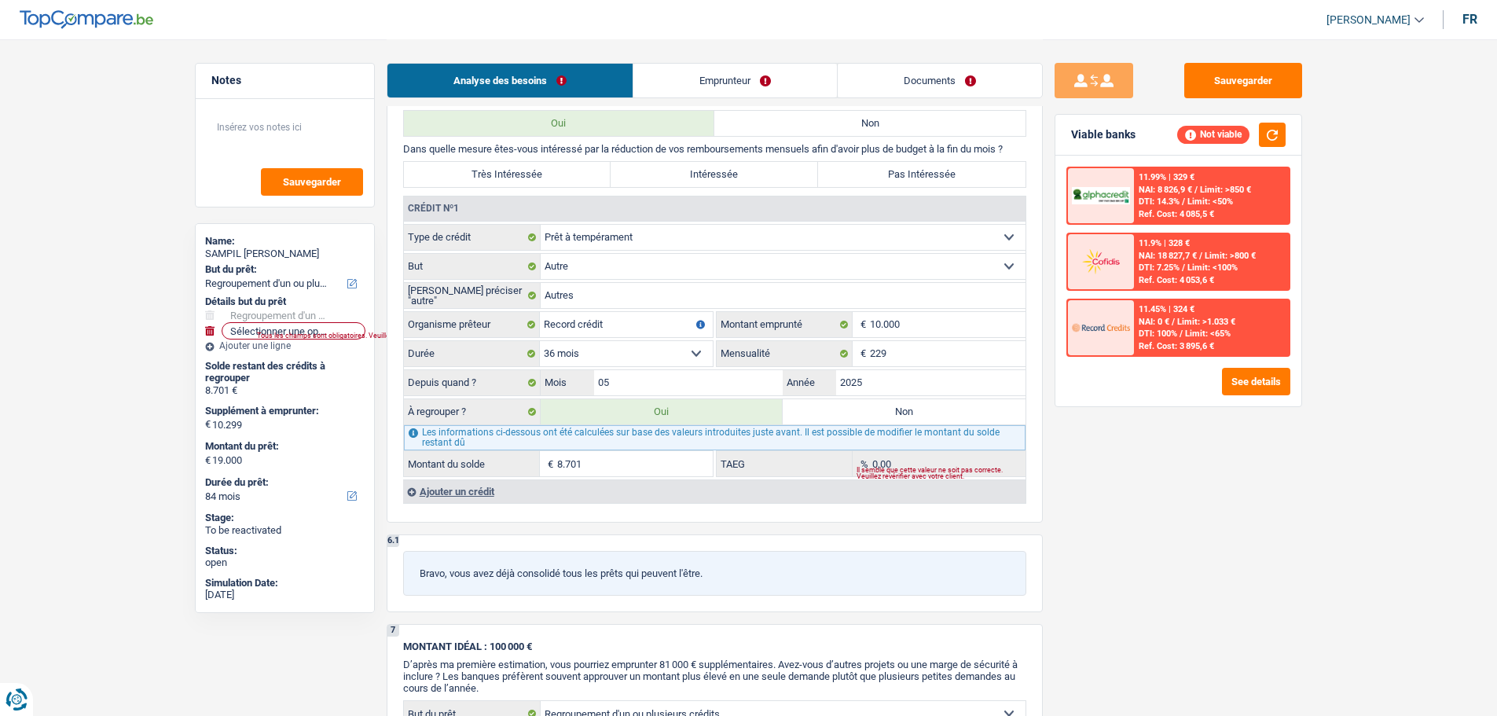
click at [856, 412] on label "Non" at bounding box center [903, 411] width 243 height 25
click at [856, 412] on input "Non" at bounding box center [903, 411] width 243 height 25
radio input "true"
select select
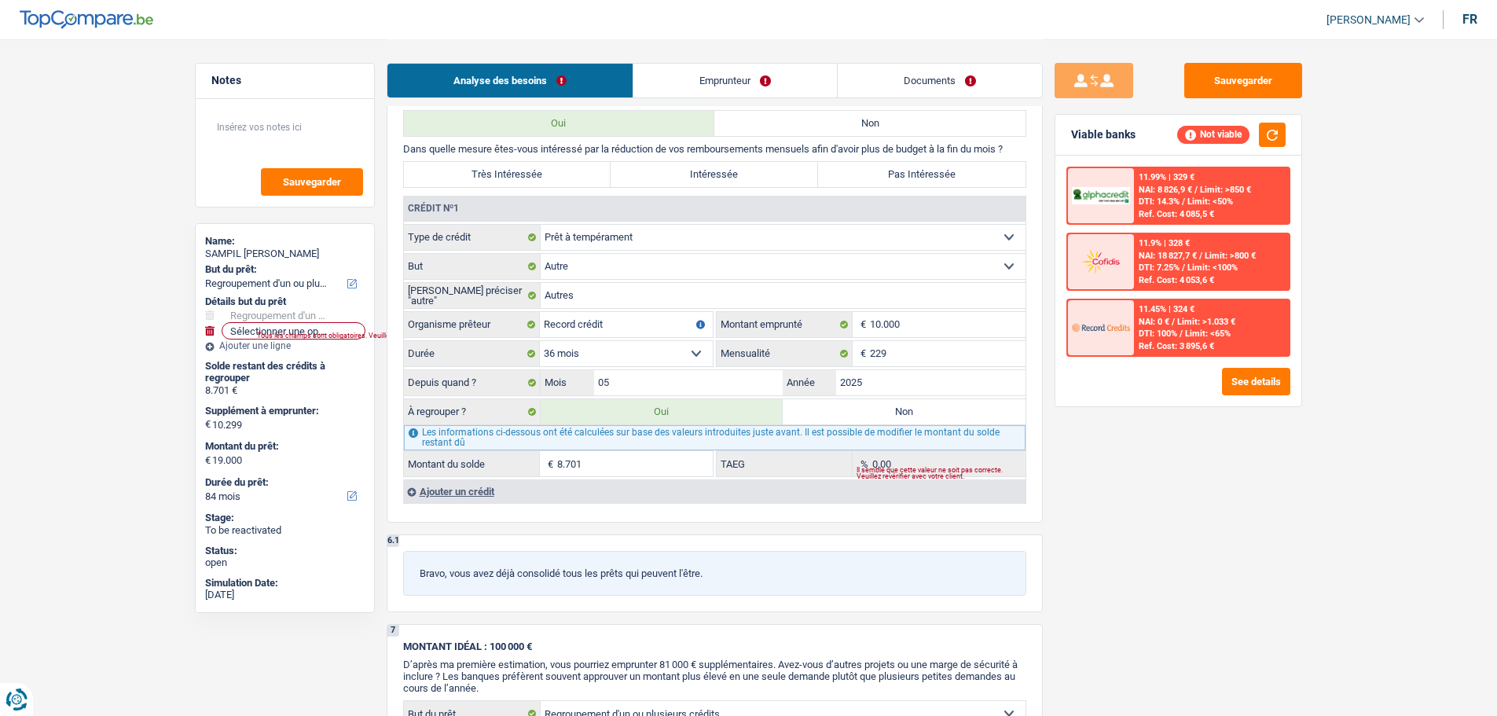
select select "60"
select select
type input "10.299"
type input "29.299"
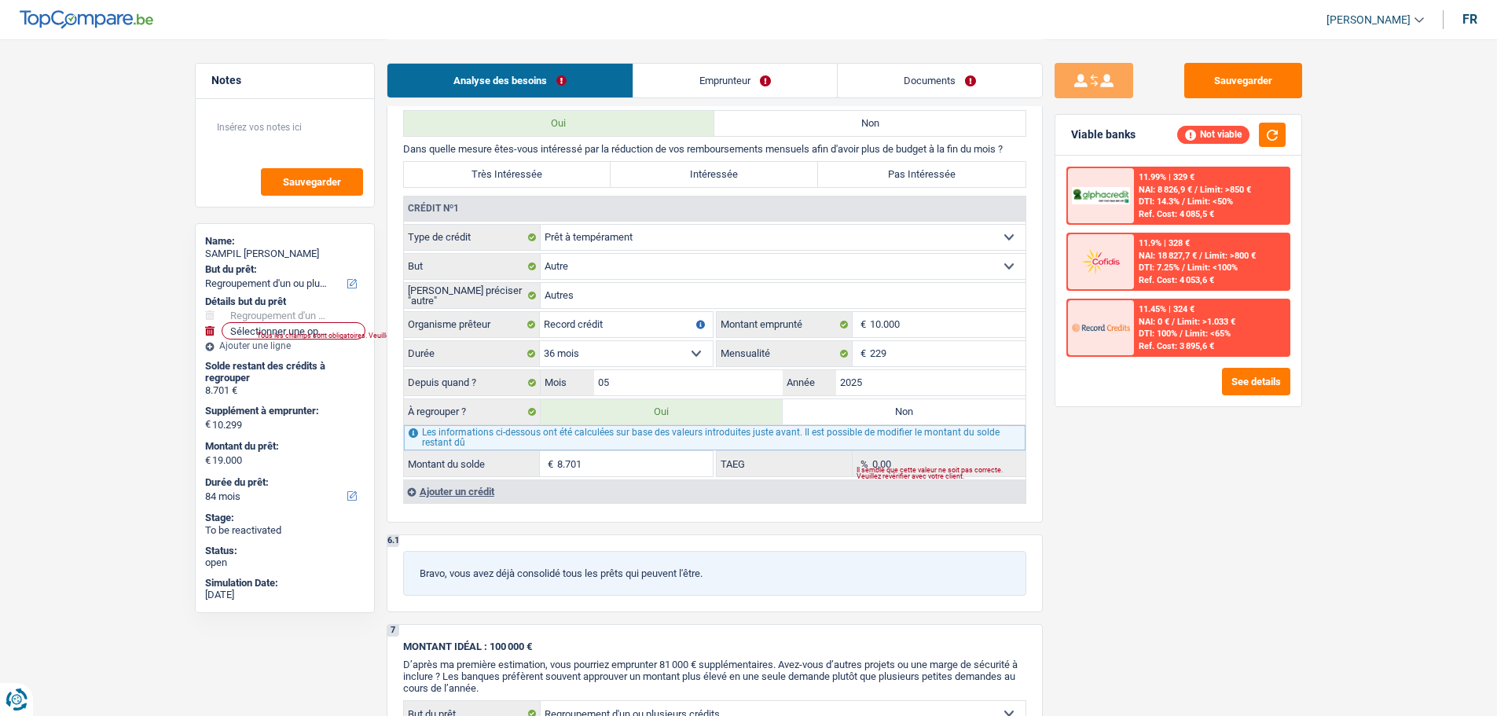
select select "60"
radio input "false"
select select
type input "10.299"
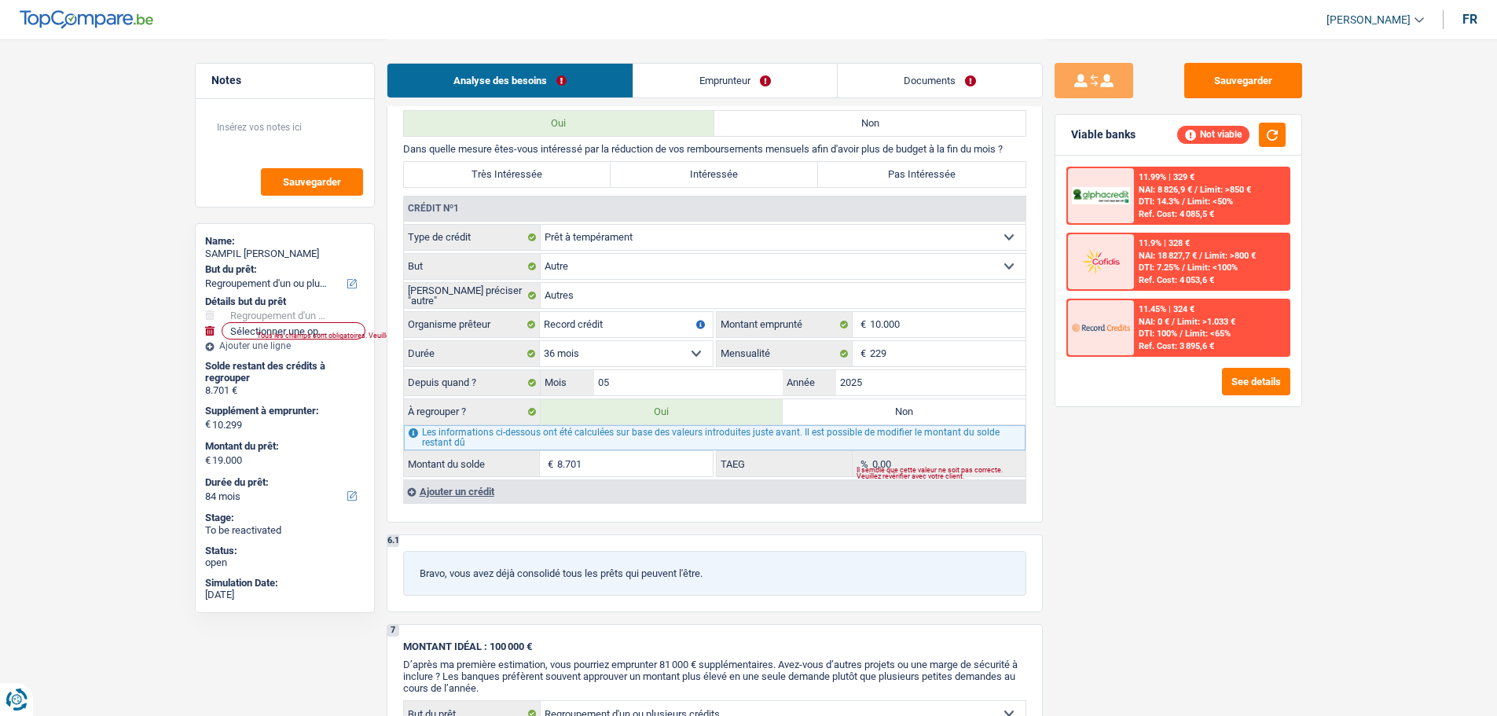
type input "29.299"
select select "60"
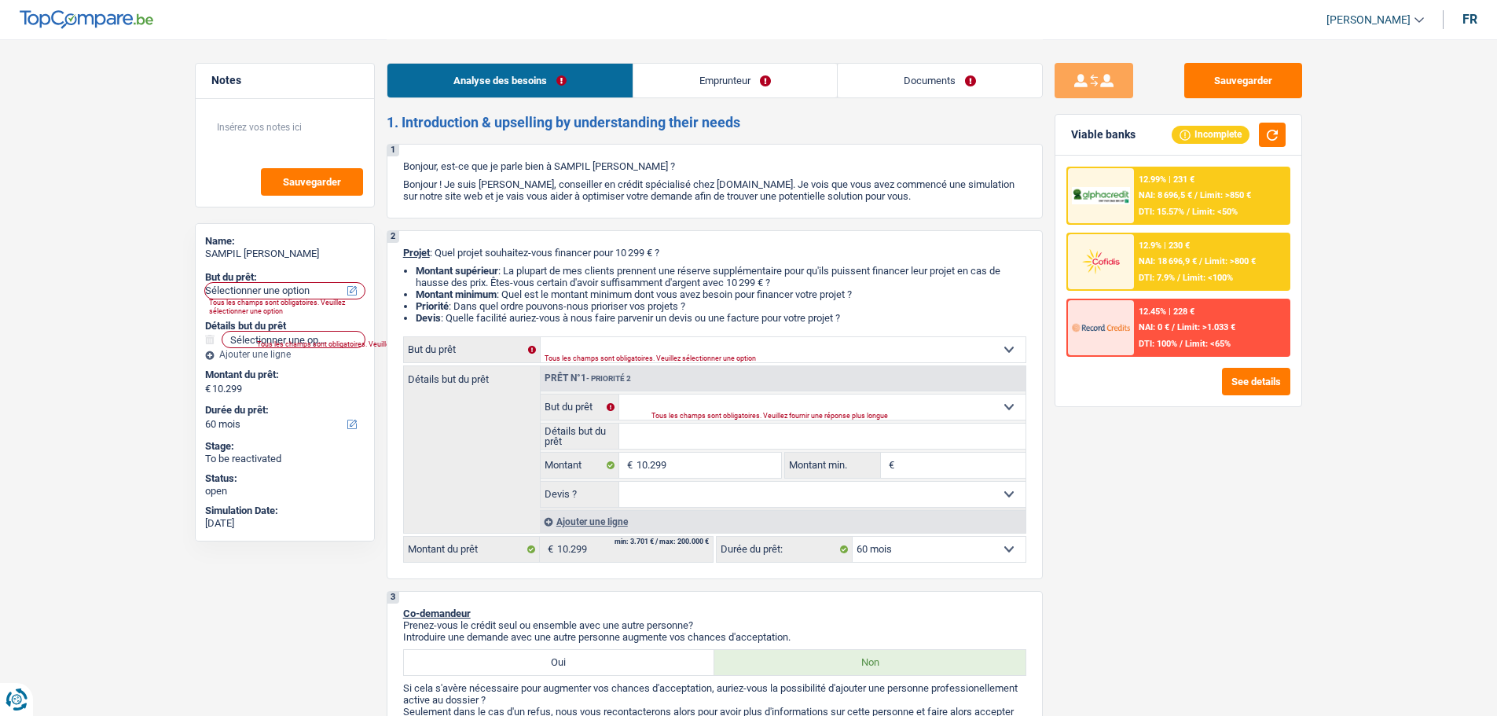
scroll to position [0, 0]
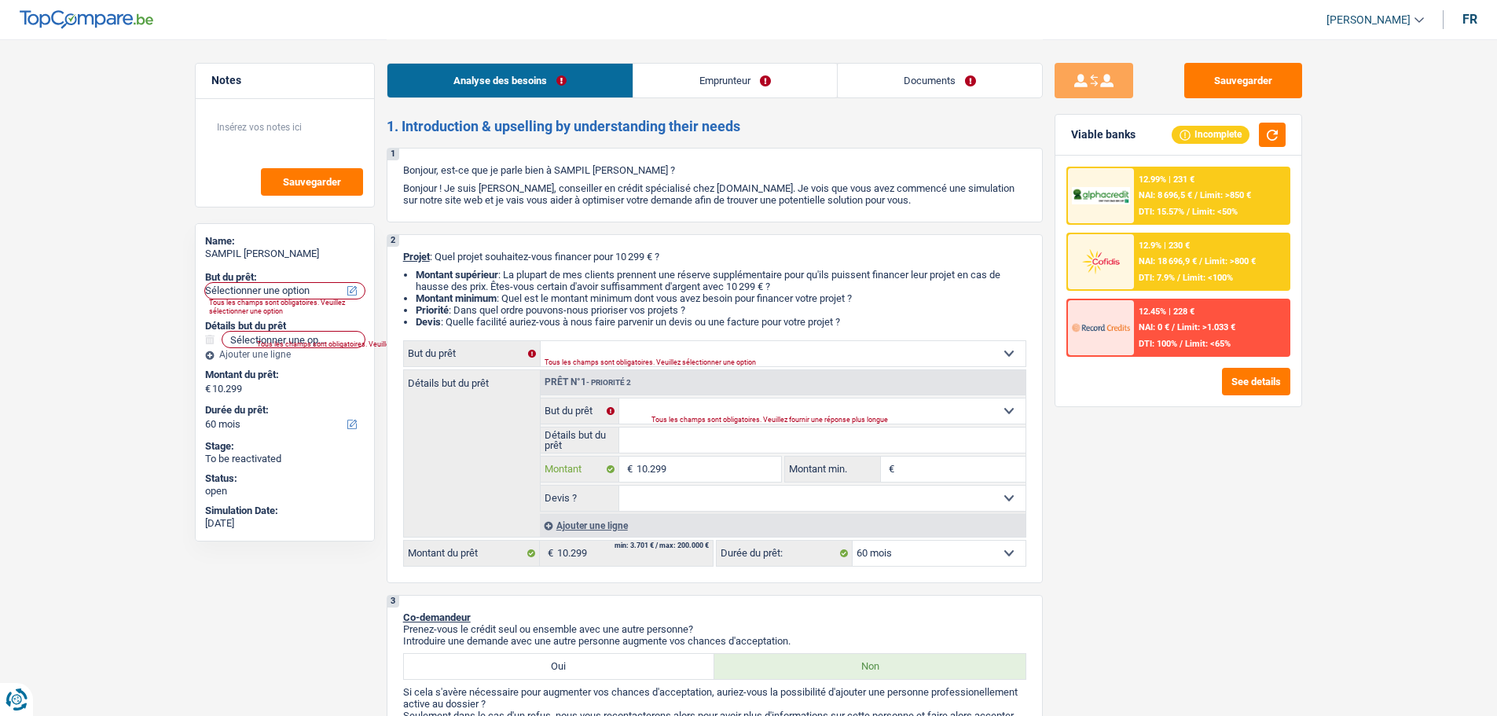
click at [724, 456] on input "10.299" at bounding box center [708, 468] width 144 height 25
click at [726, 467] on input "10.299" at bounding box center [708, 468] width 144 height 25
type input "1.029"
type input "102"
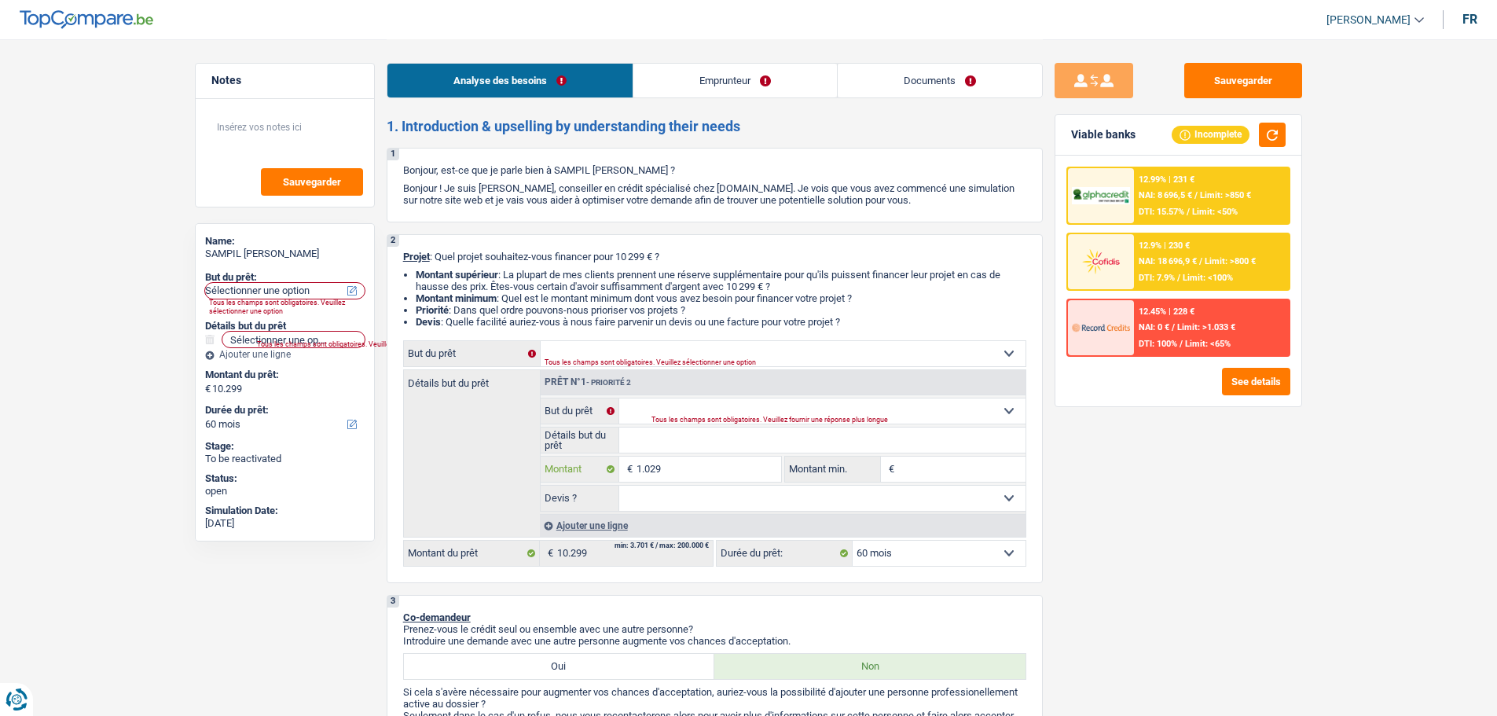
type input "102"
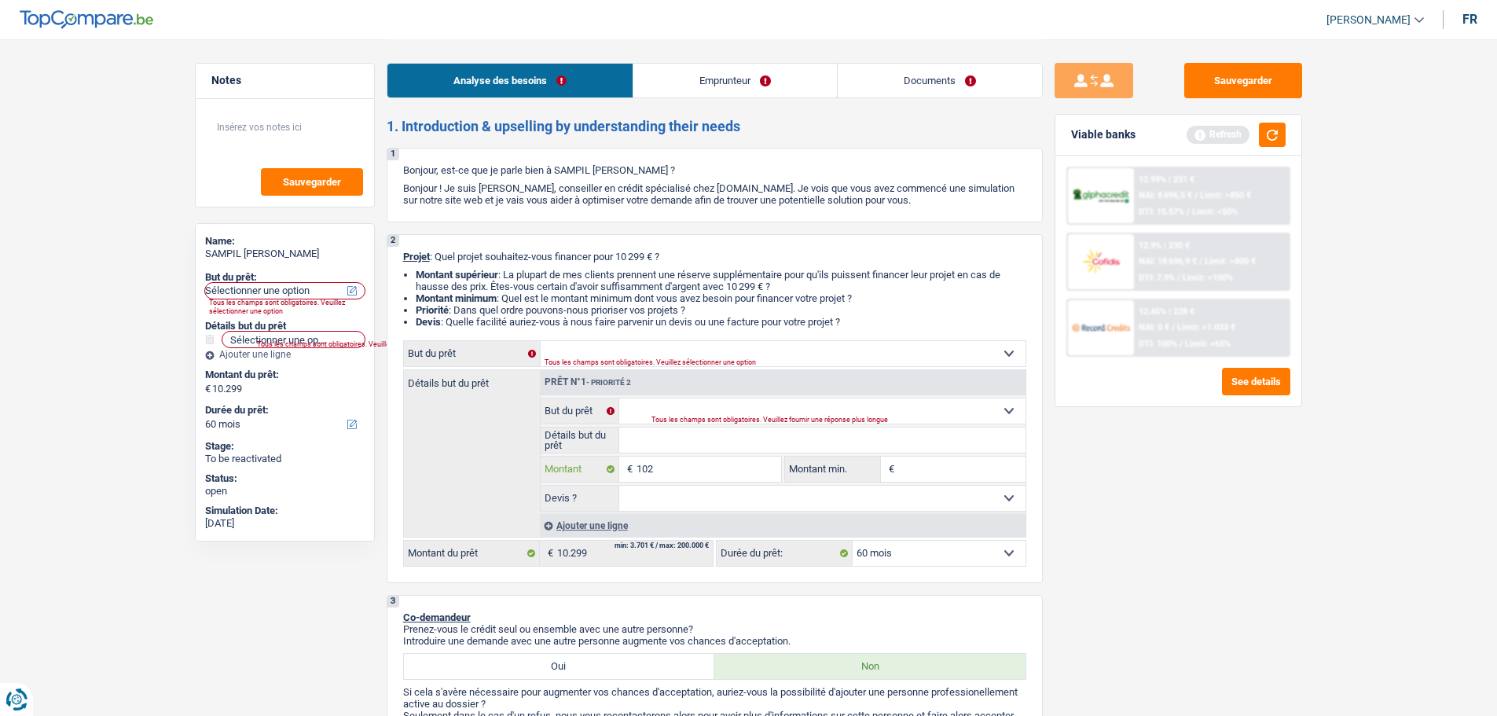
type input "10"
type input "1"
type input "18"
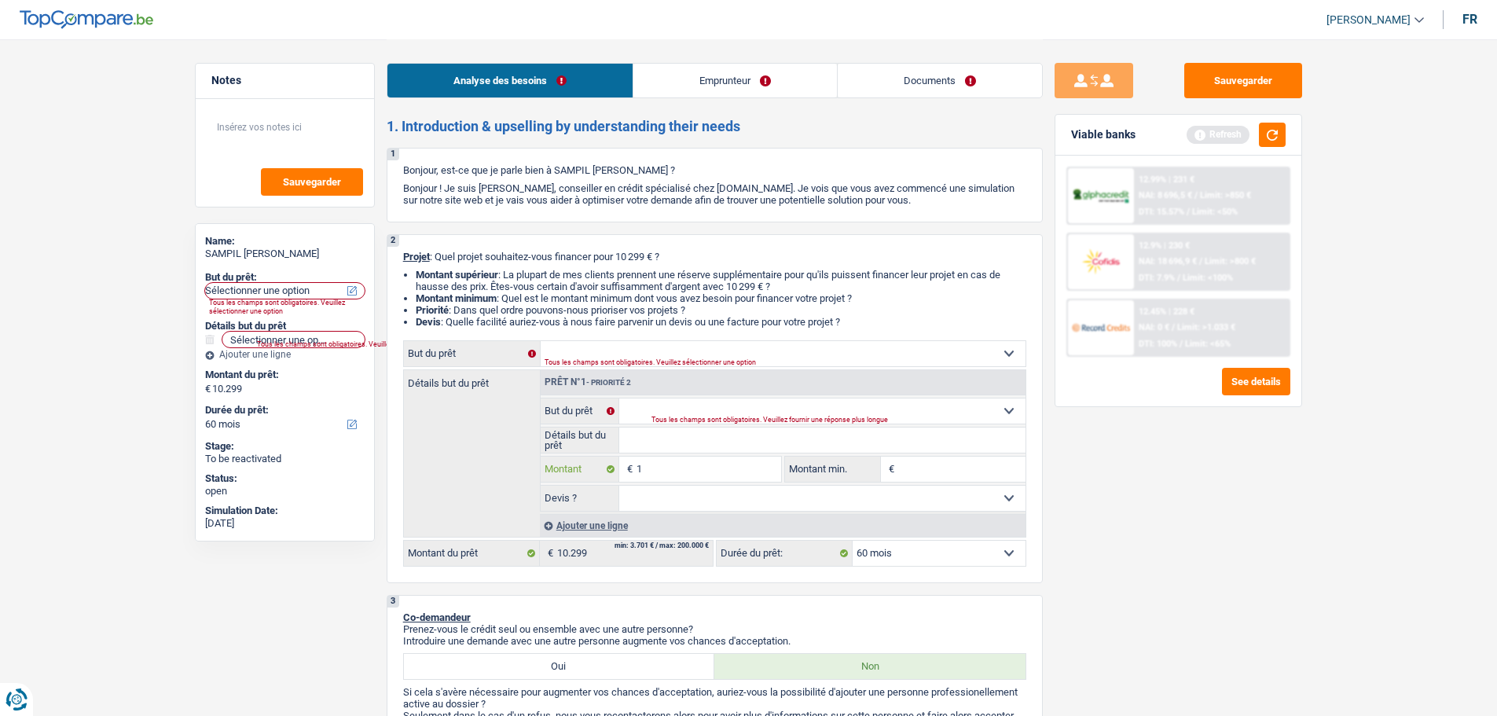
type input "18"
type input "185"
type input "1.850"
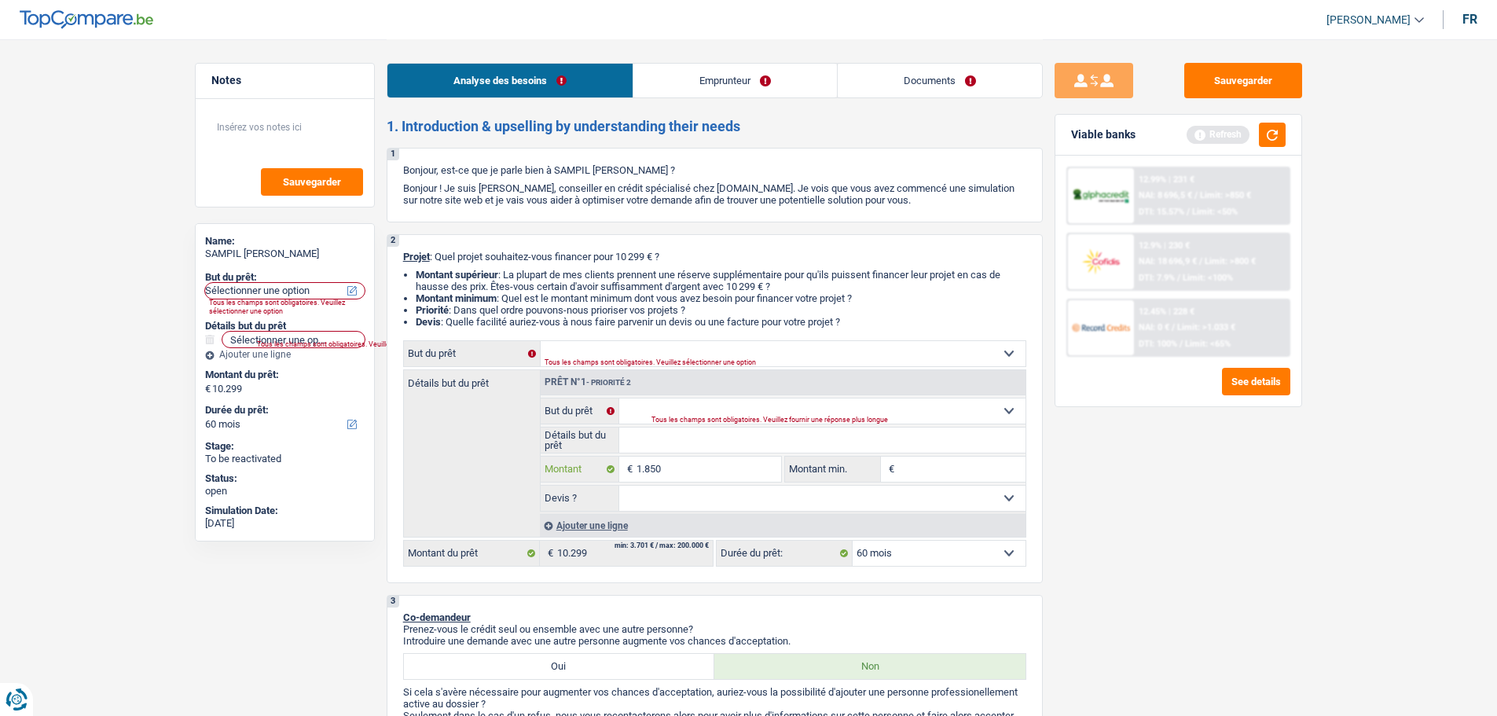
type input "18.500"
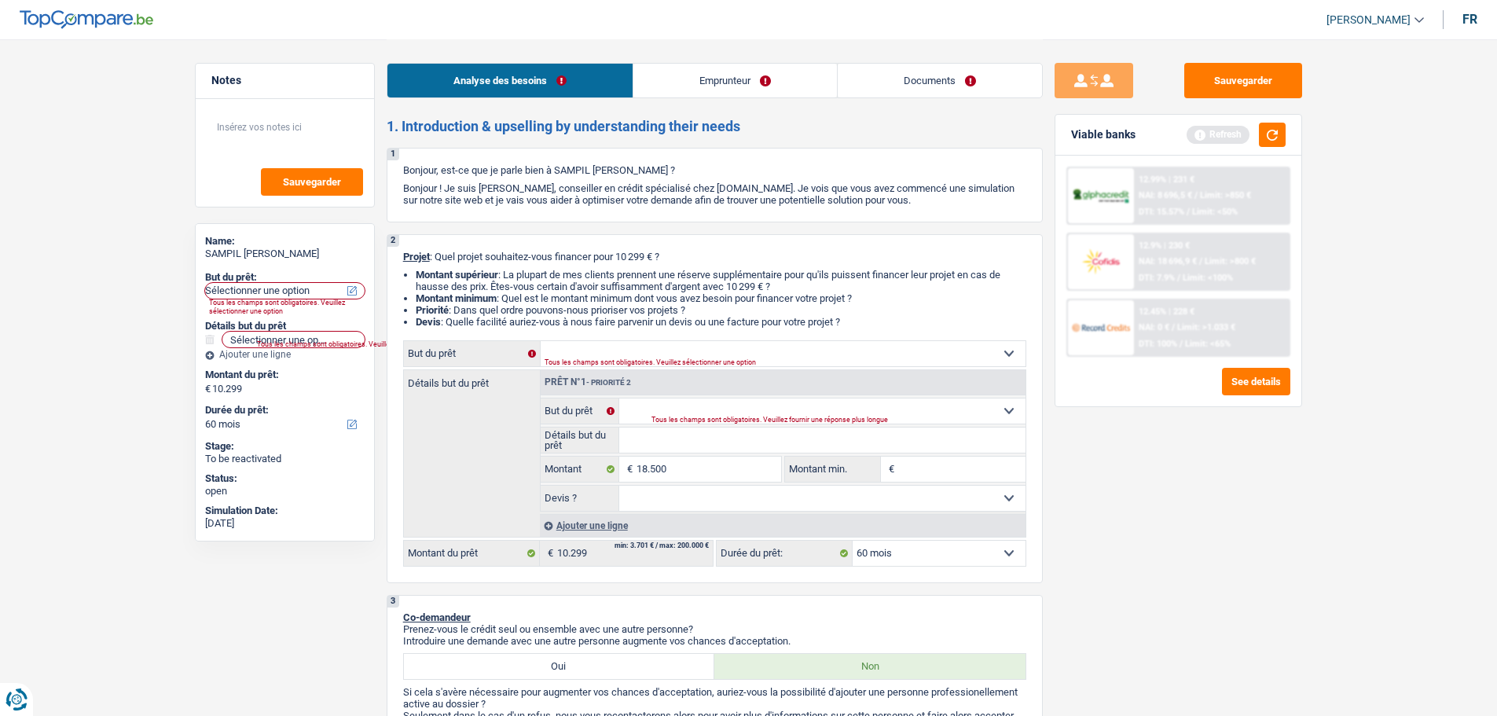
type input "18.500"
select select "84"
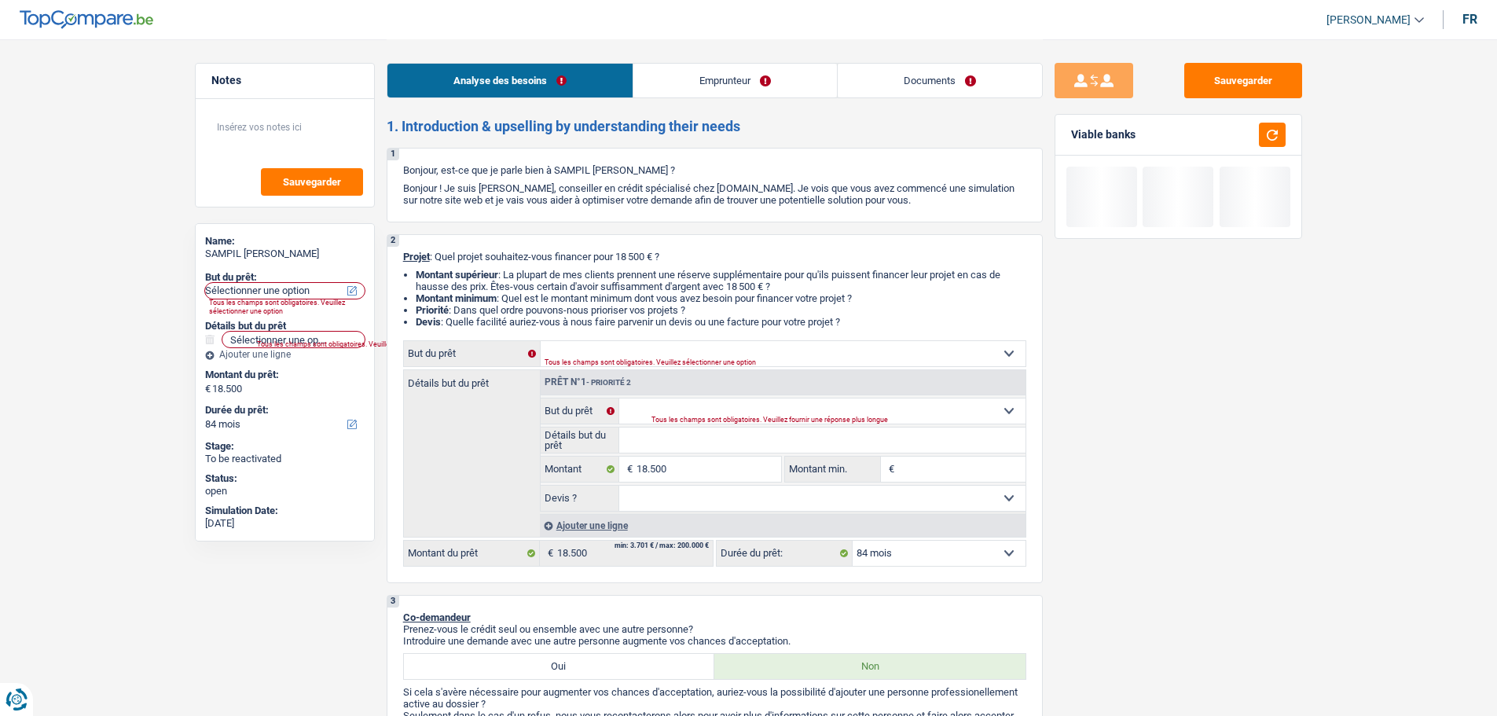
click at [1251, 635] on div "Sauvegarder Viable banks" at bounding box center [1178, 377] width 271 height 628
click at [751, 354] on select "Confort maison: meubles, textile, peinture, électroménager, outillage non-profe…" at bounding box center [782, 353] width 485 height 25
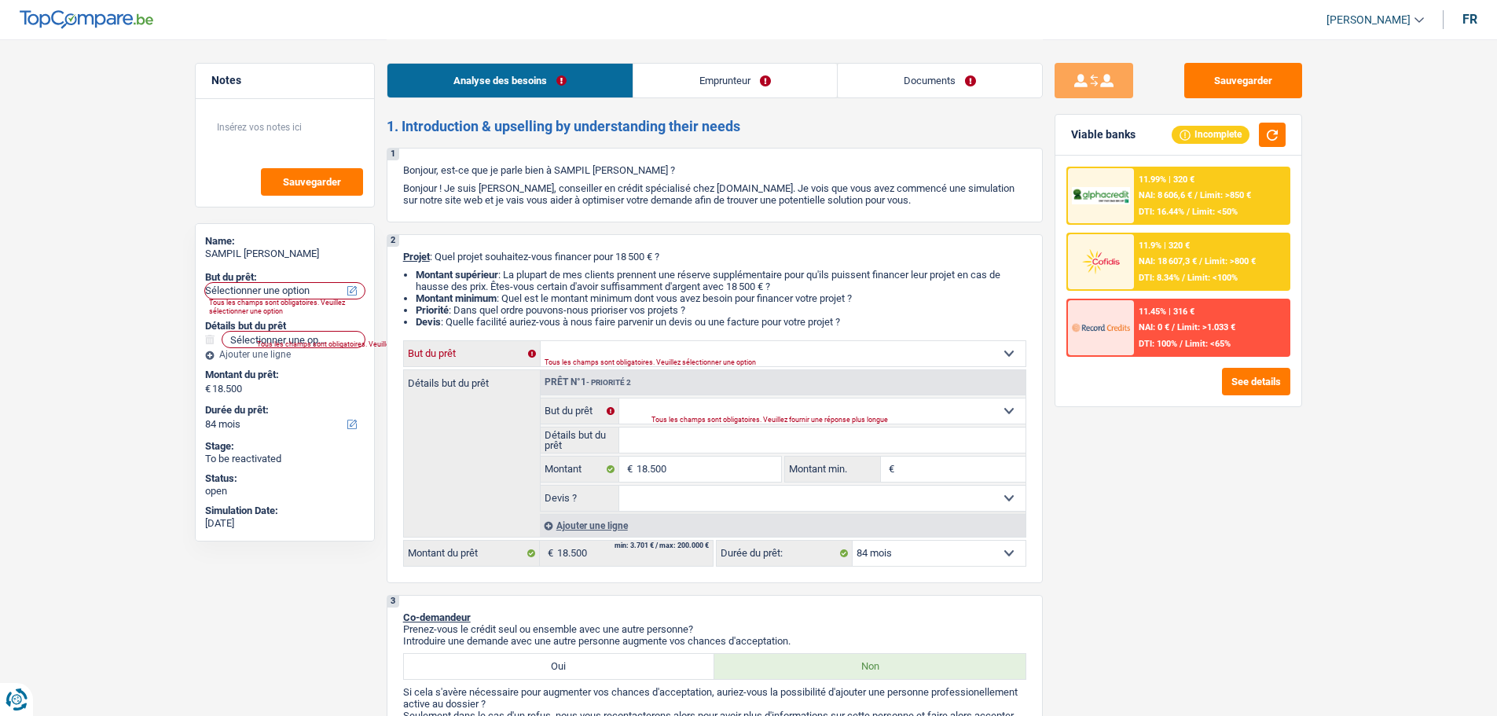
select select "other"
click at [540, 341] on select "Confort maison: meubles, textile, peinture, électroménager, outillage non-profe…" at bounding box center [782, 353] width 485 height 25
select select "other"
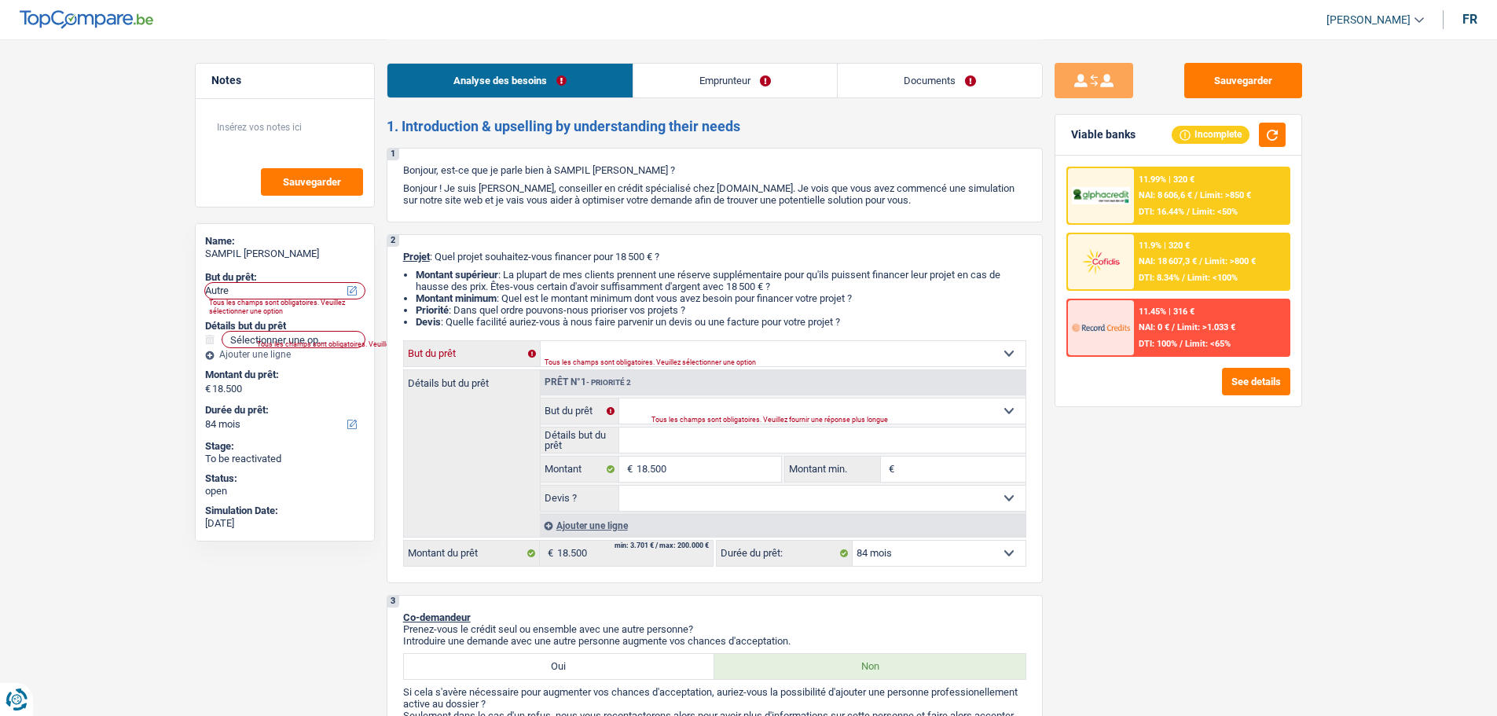
select select "other"
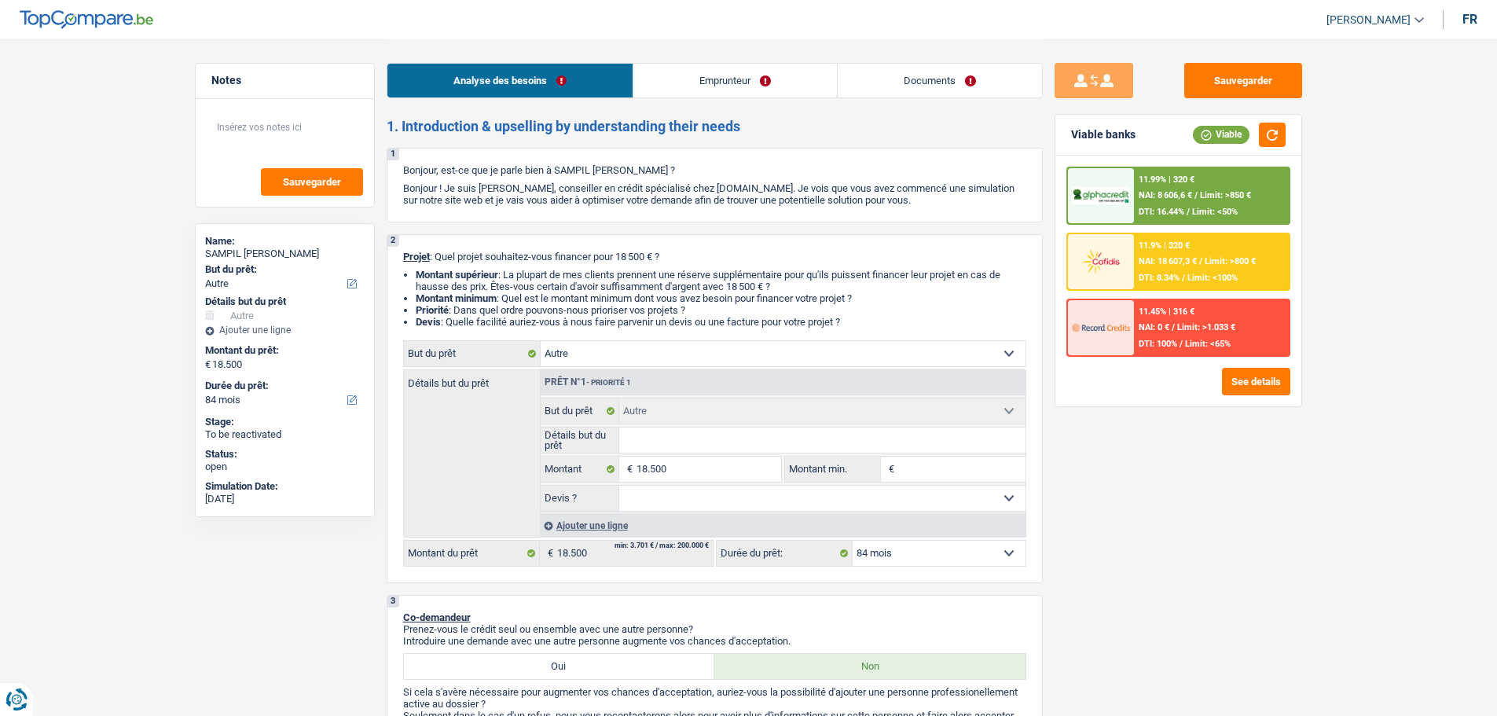
click at [762, 440] on input "Détails but du prêt" at bounding box center [822, 439] width 406 height 25
click at [932, 473] on input "Montant min." at bounding box center [961, 468] width 127 height 25
type input "1"
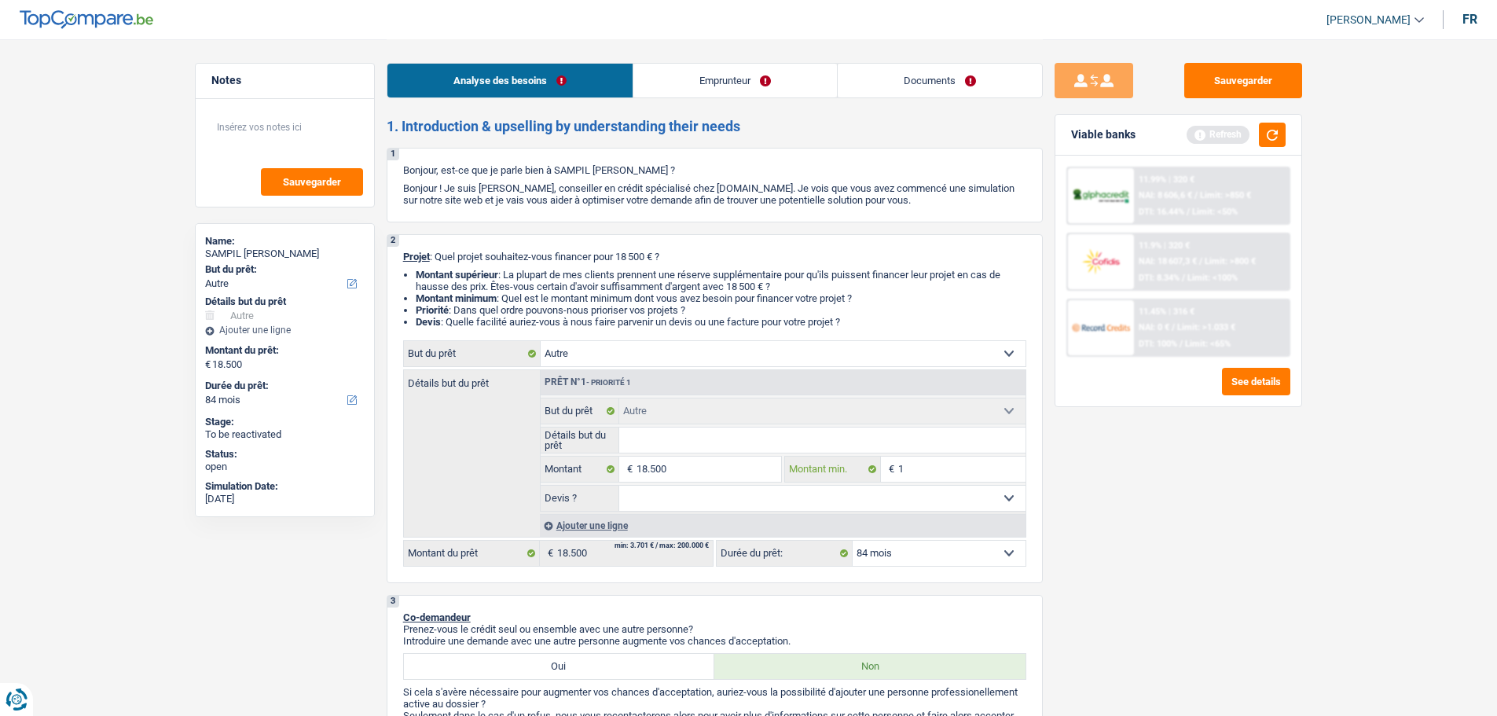
type input "10"
type input "100"
type input "1.000"
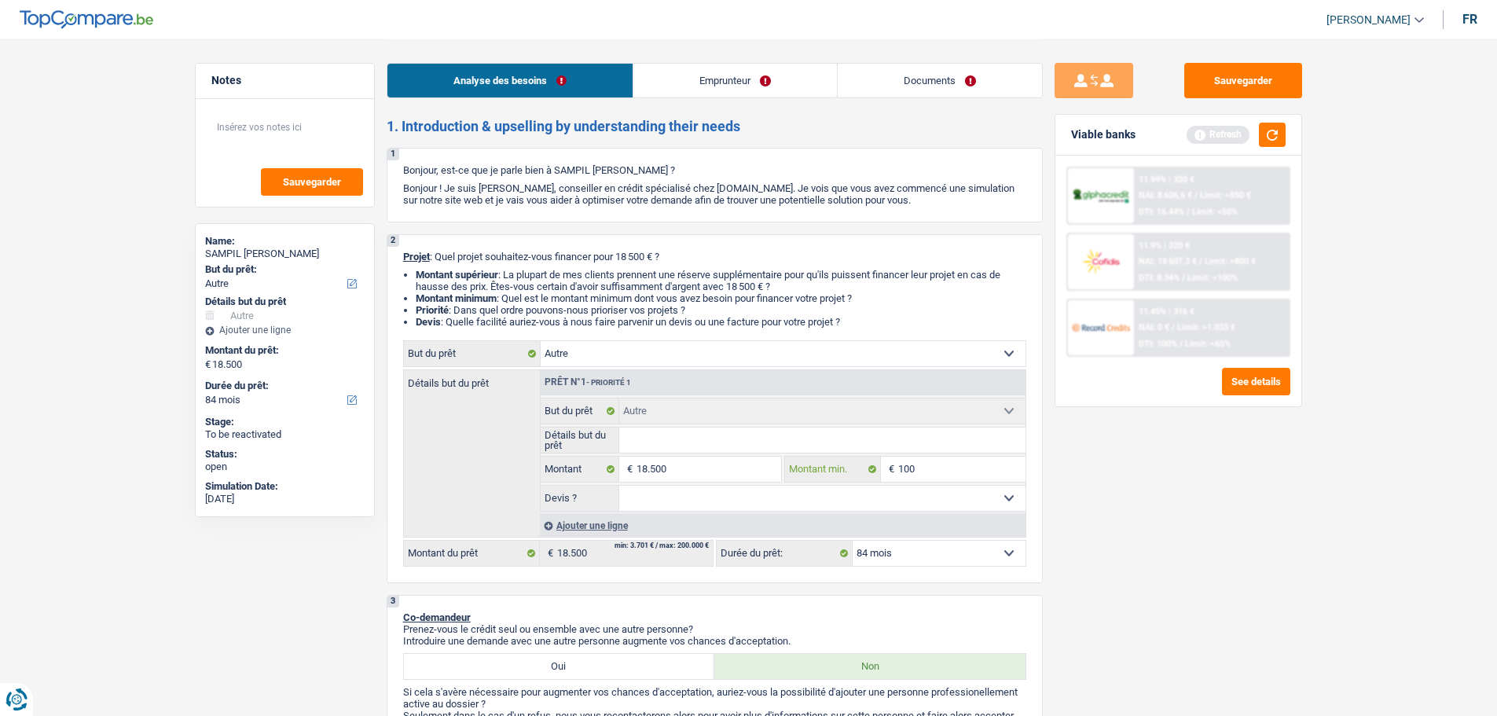
type input "1.000"
type input "10.000"
click at [710, 358] on select "Confort maison: meubles, textile, peinture, électroménager, outillage non-profe…" at bounding box center [782, 353] width 485 height 25
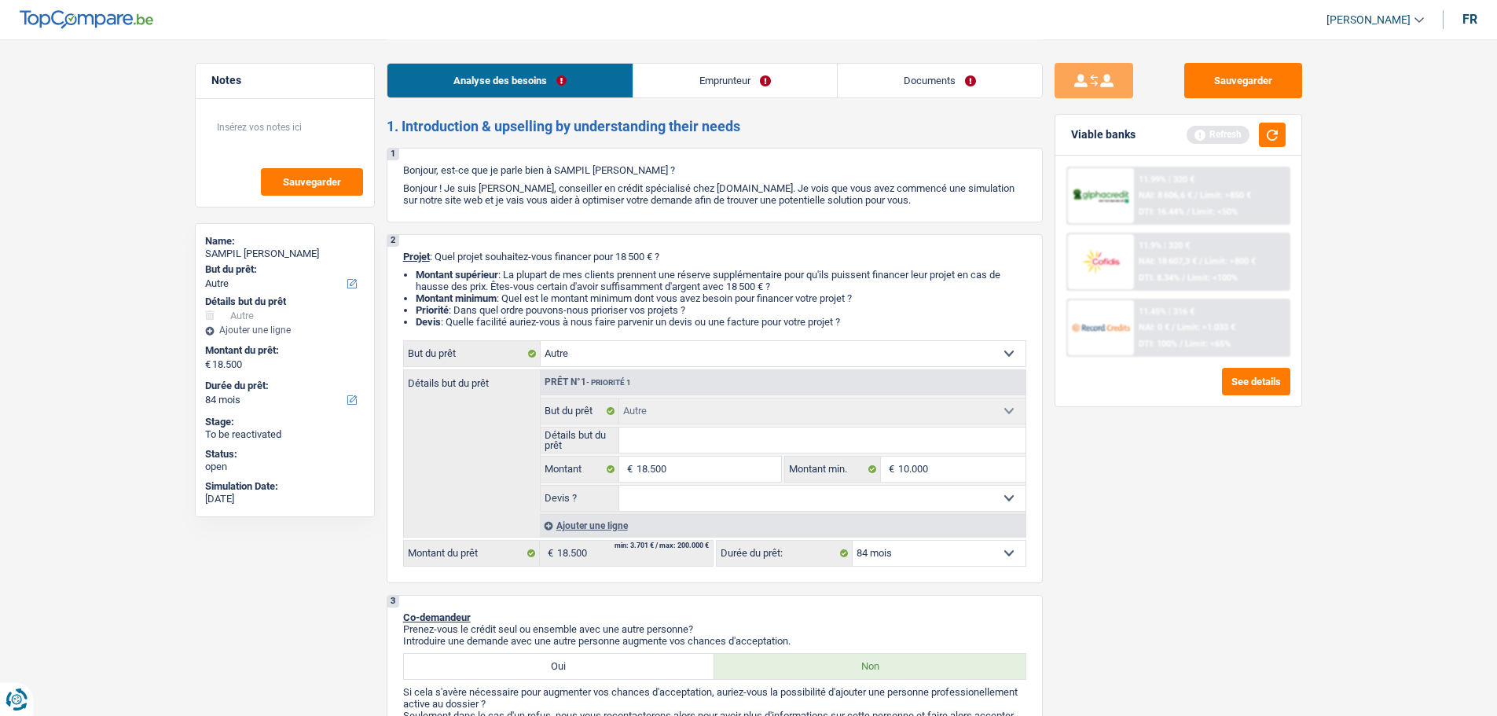
select select "renovatingAbroad"
click at [540, 341] on select "Confort maison: meubles, textile, peinture, électroménager, outillage non-profe…" at bounding box center [782, 353] width 485 height 25
select select "renovatingAbroad"
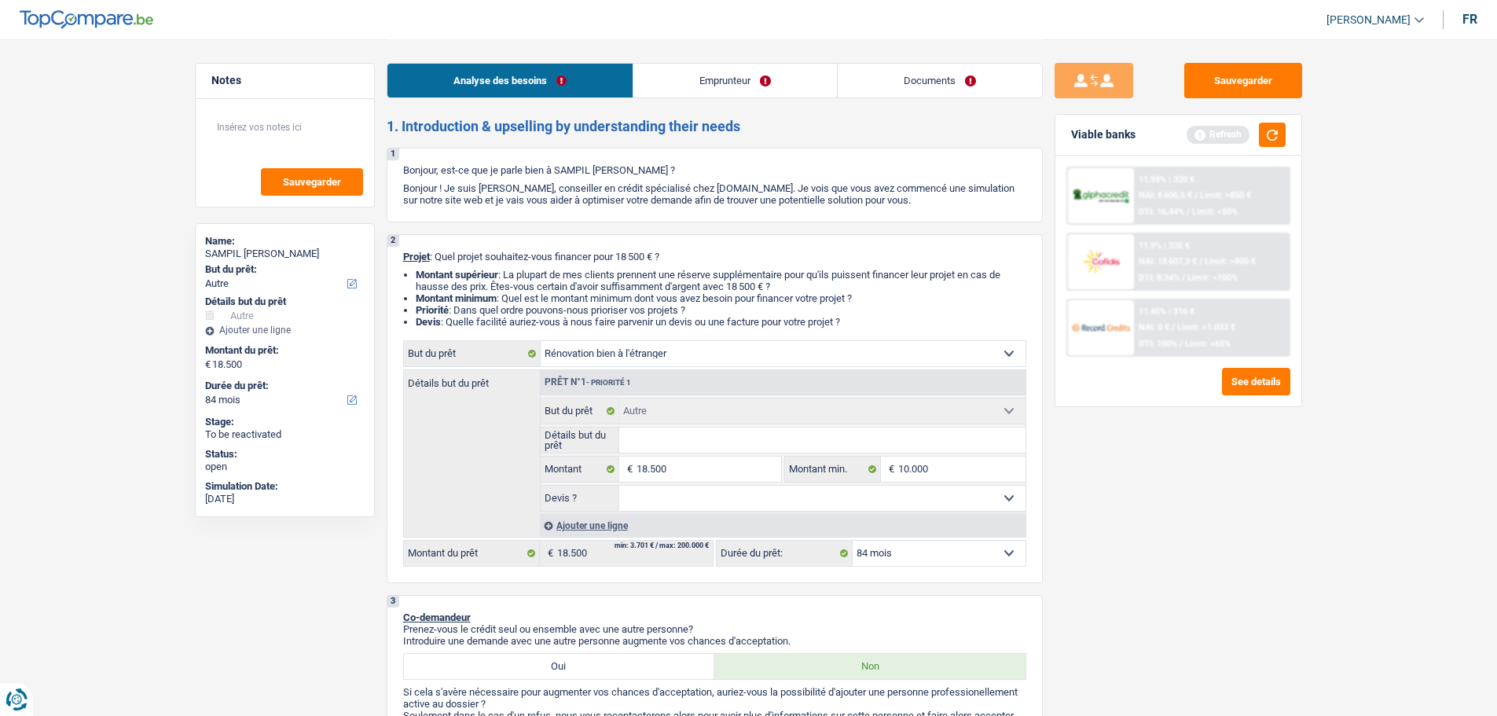
select select "renovatingAbroad"
select select "other"
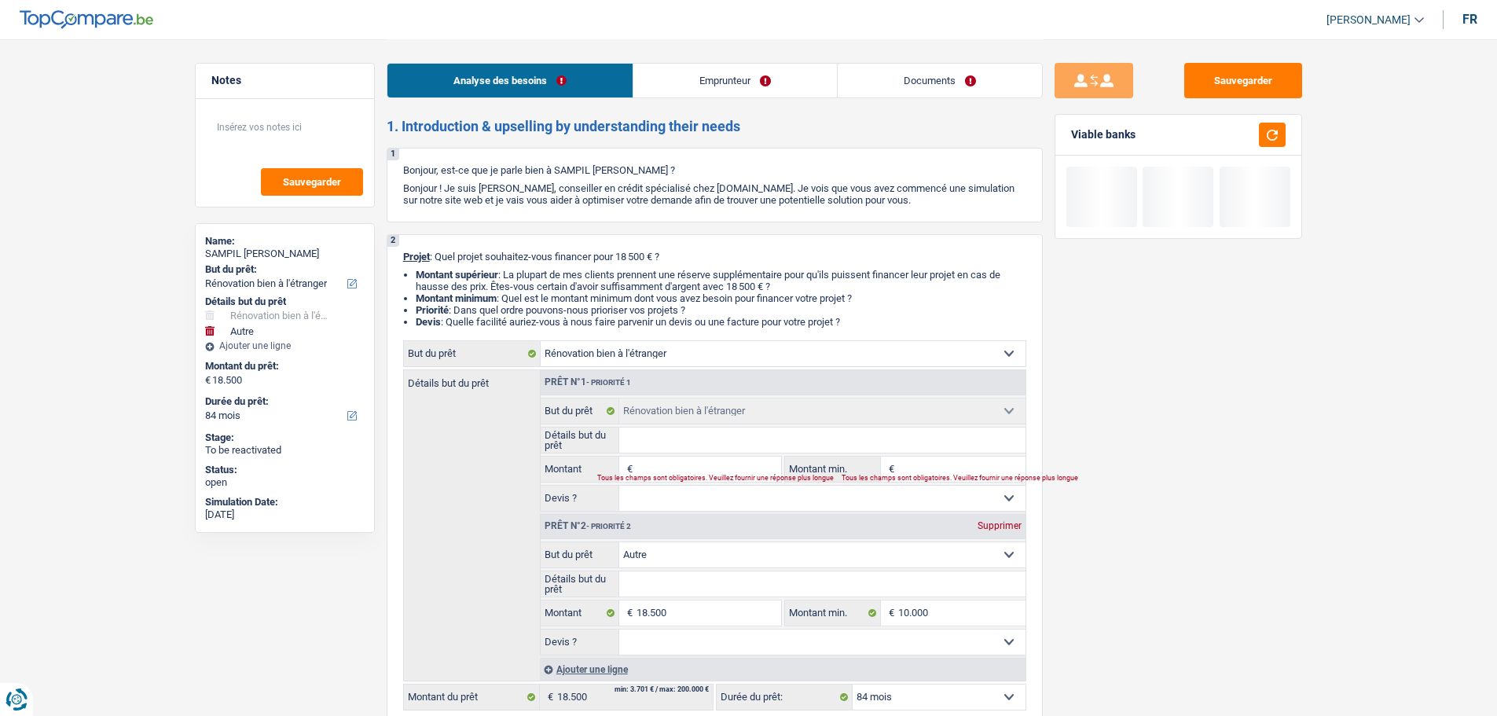
click at [1006, 525] on div "Supprimer" at bounding box center [999, 525] width 52 height 9
select select
type input "0"
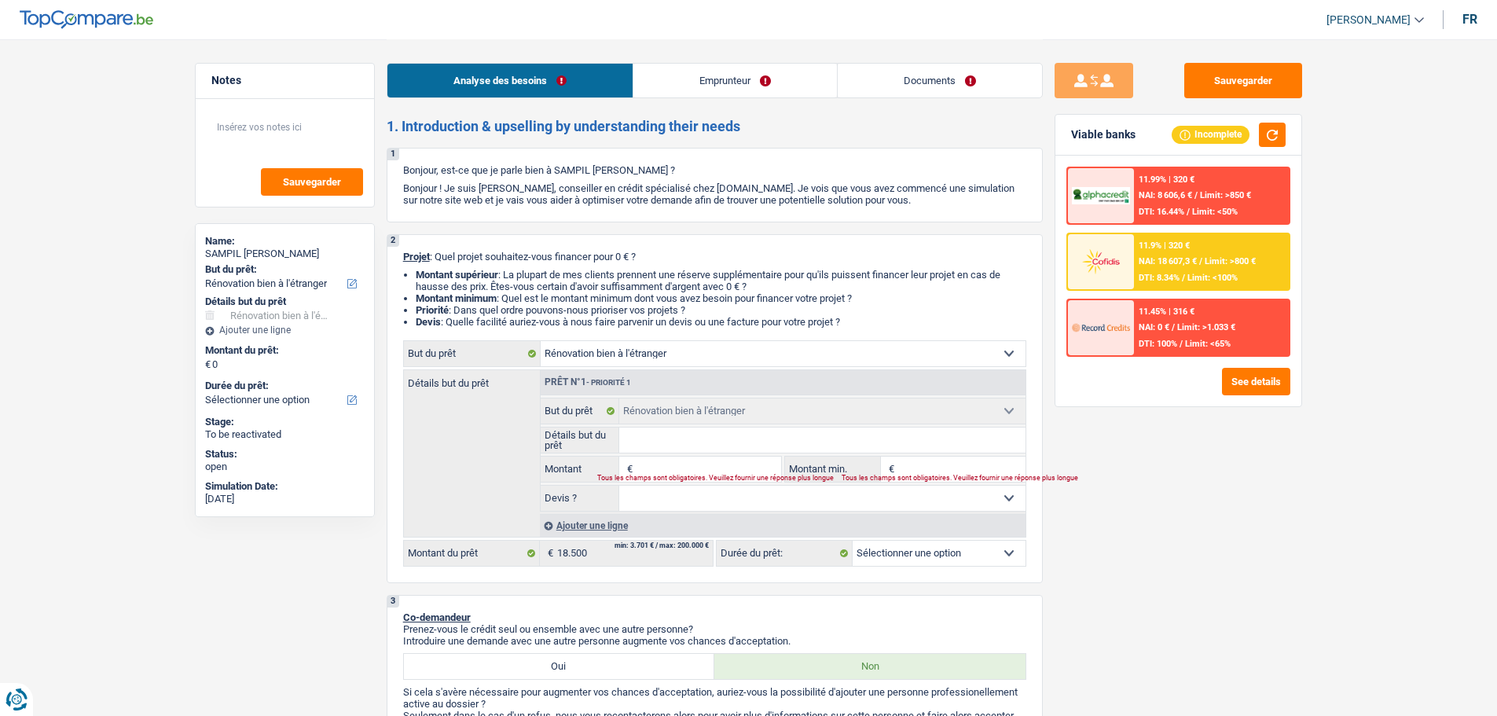
click at [667, 475] on div "Tous les champs sont obligatoires. Veuillez fournir une réponse plus longue" at bounding box center [679, 478] width 164 height 6
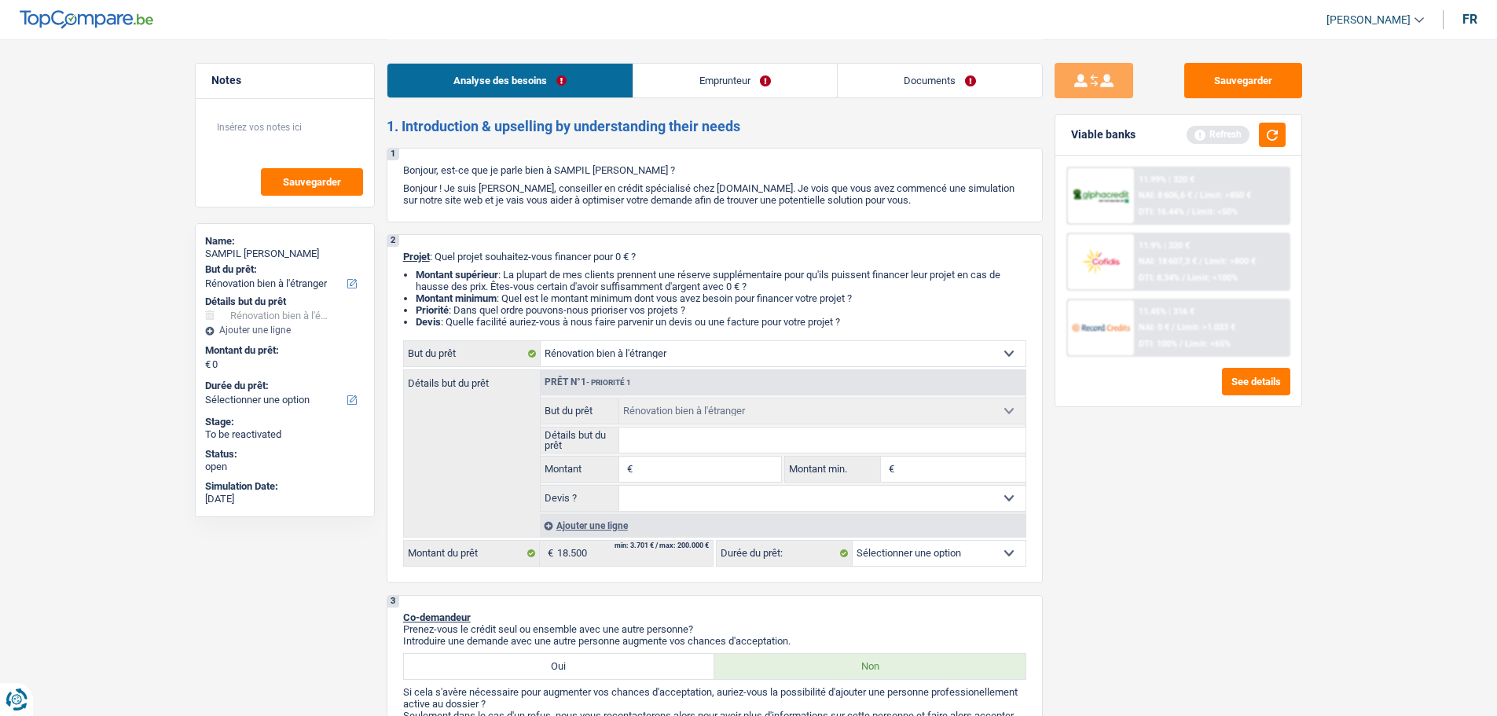
click at [677, 469] on input "Montant" at bounding box center [708, 468] width 144 height 25
type input "1"
type input "18"
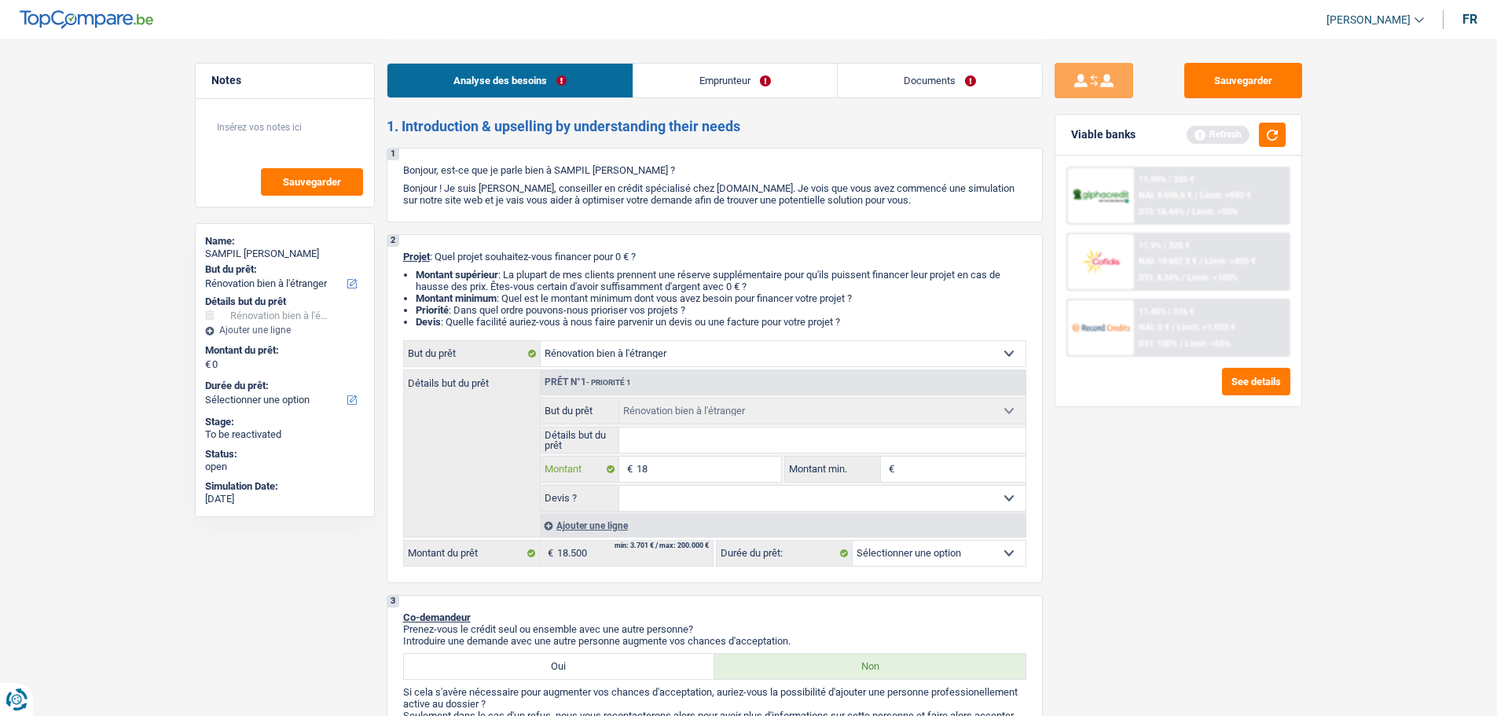
type input "185"
type input "1.850"
type input "18.500"
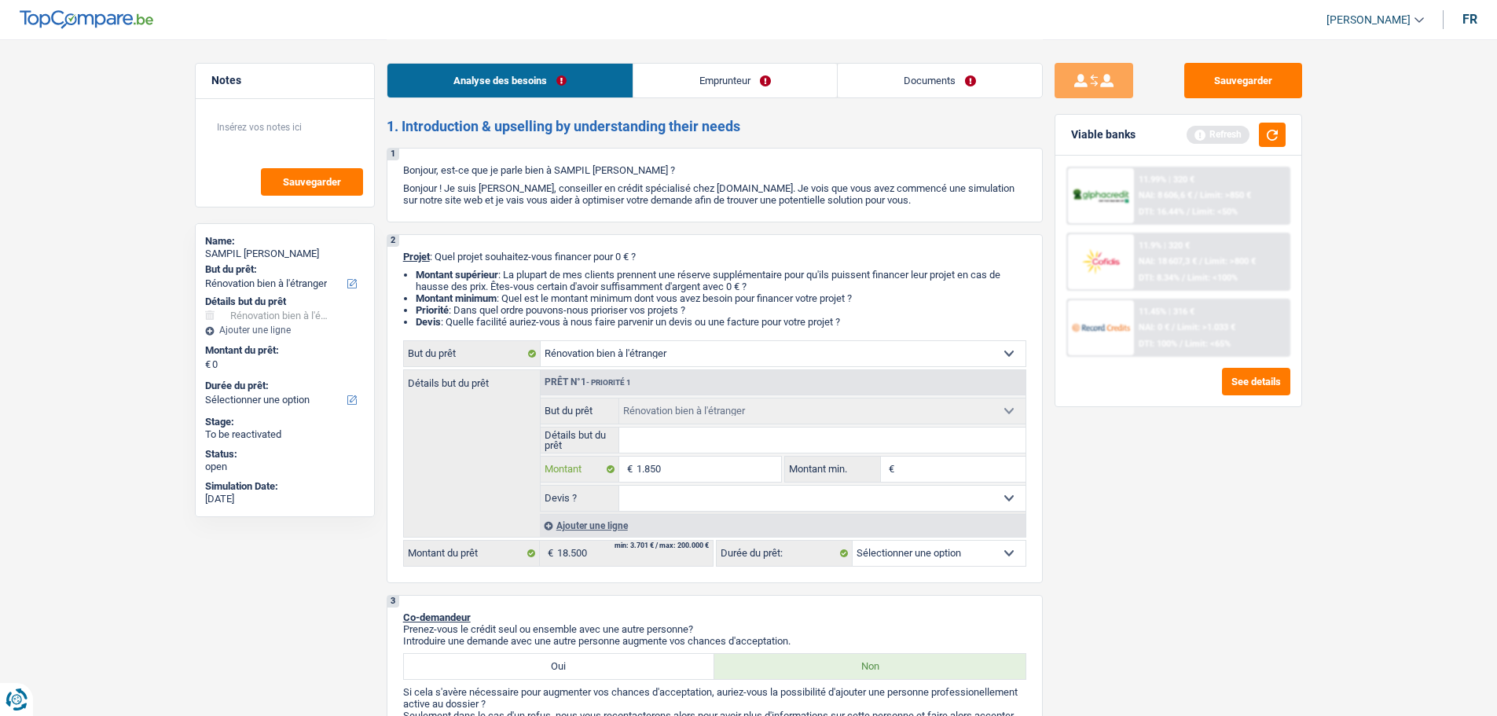
type input "18.500"
click at [693, 445] on input "Détails but du prêt" at bounding box center [822, 439] width 406 height 25
select select "84"
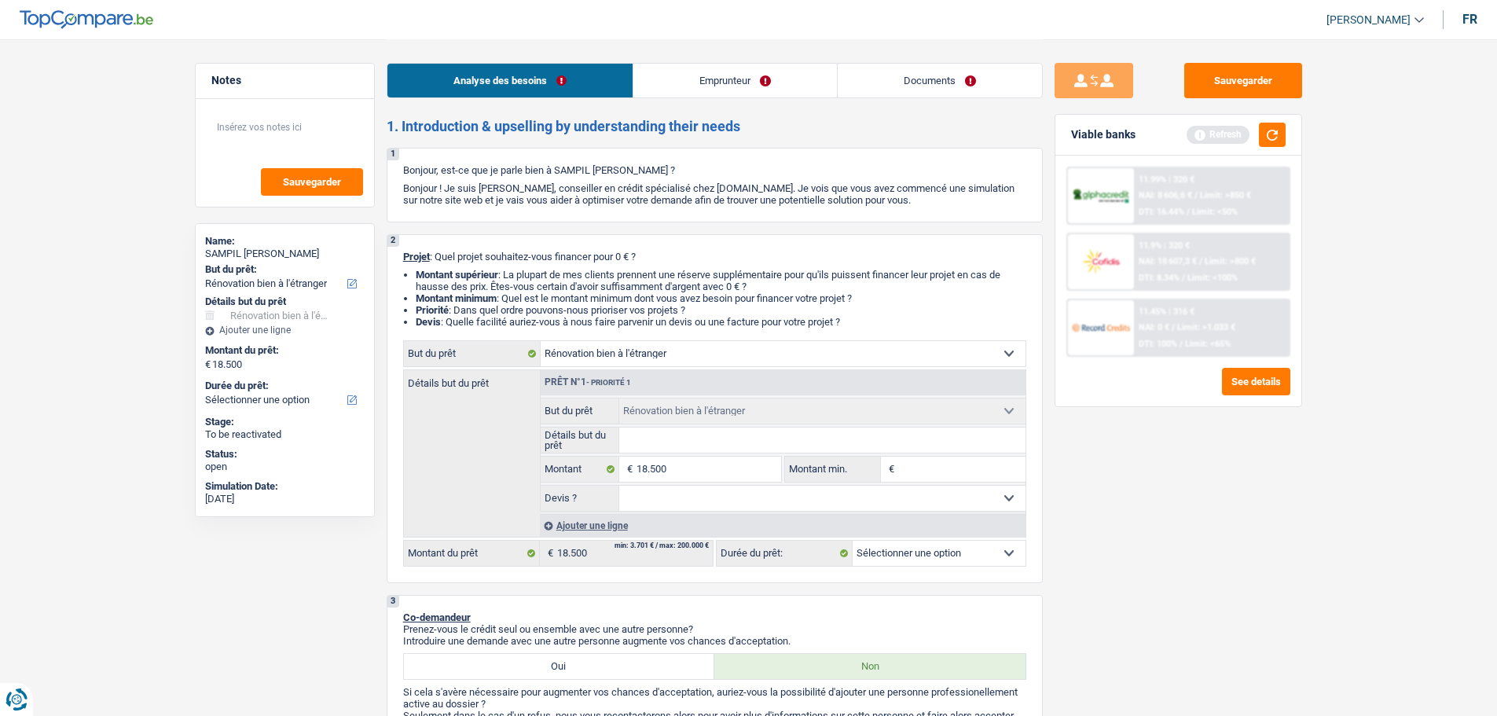
select select "84"
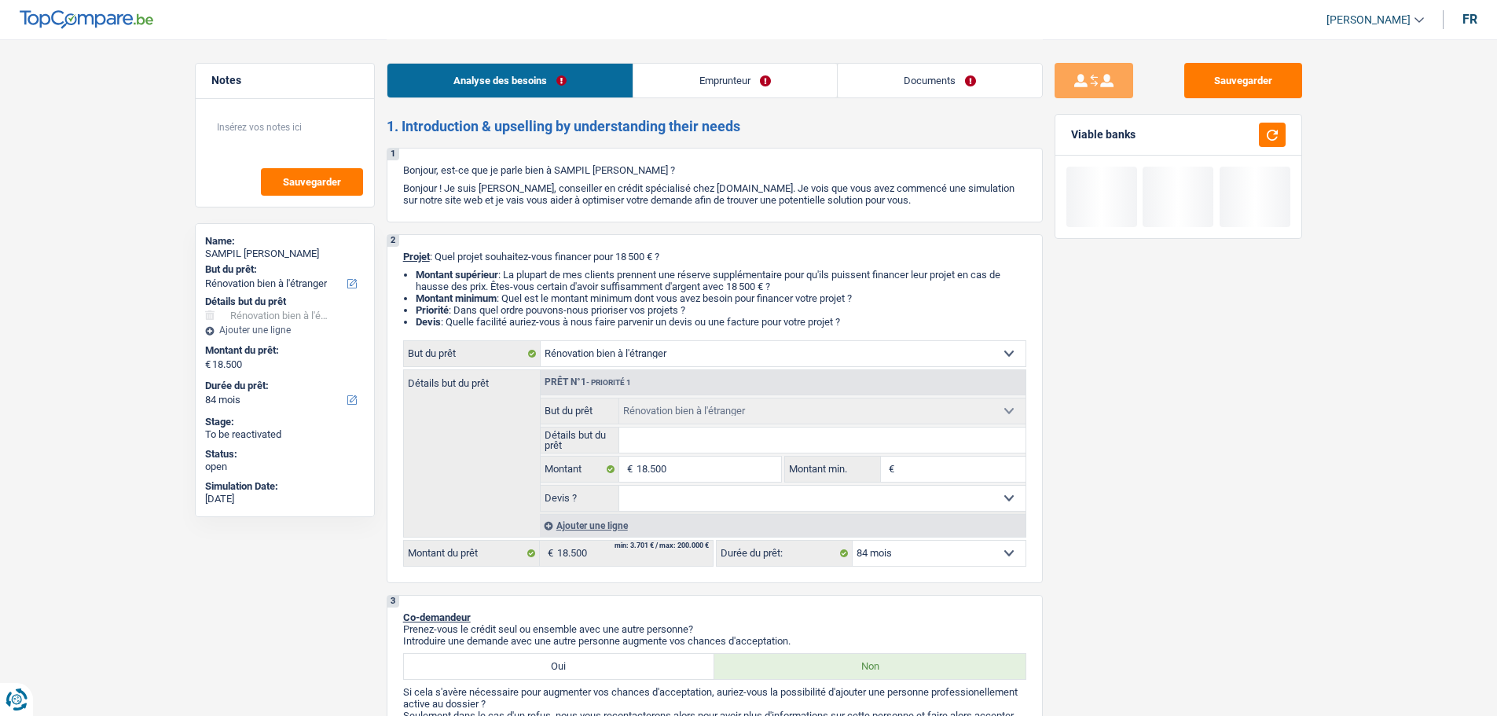
click at [961, 475] on input "Montant min." at bounding box center [961, 468] width 127 height 25
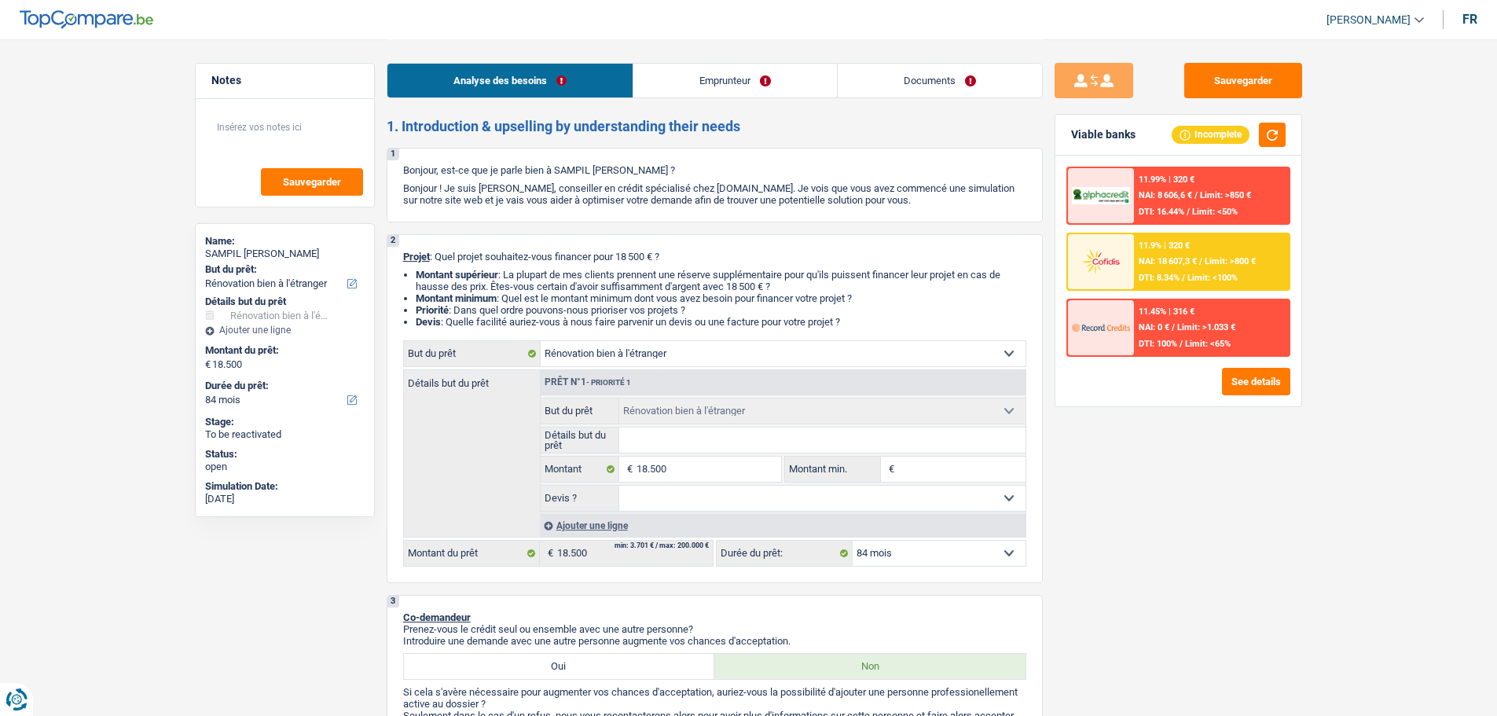
type input "1"
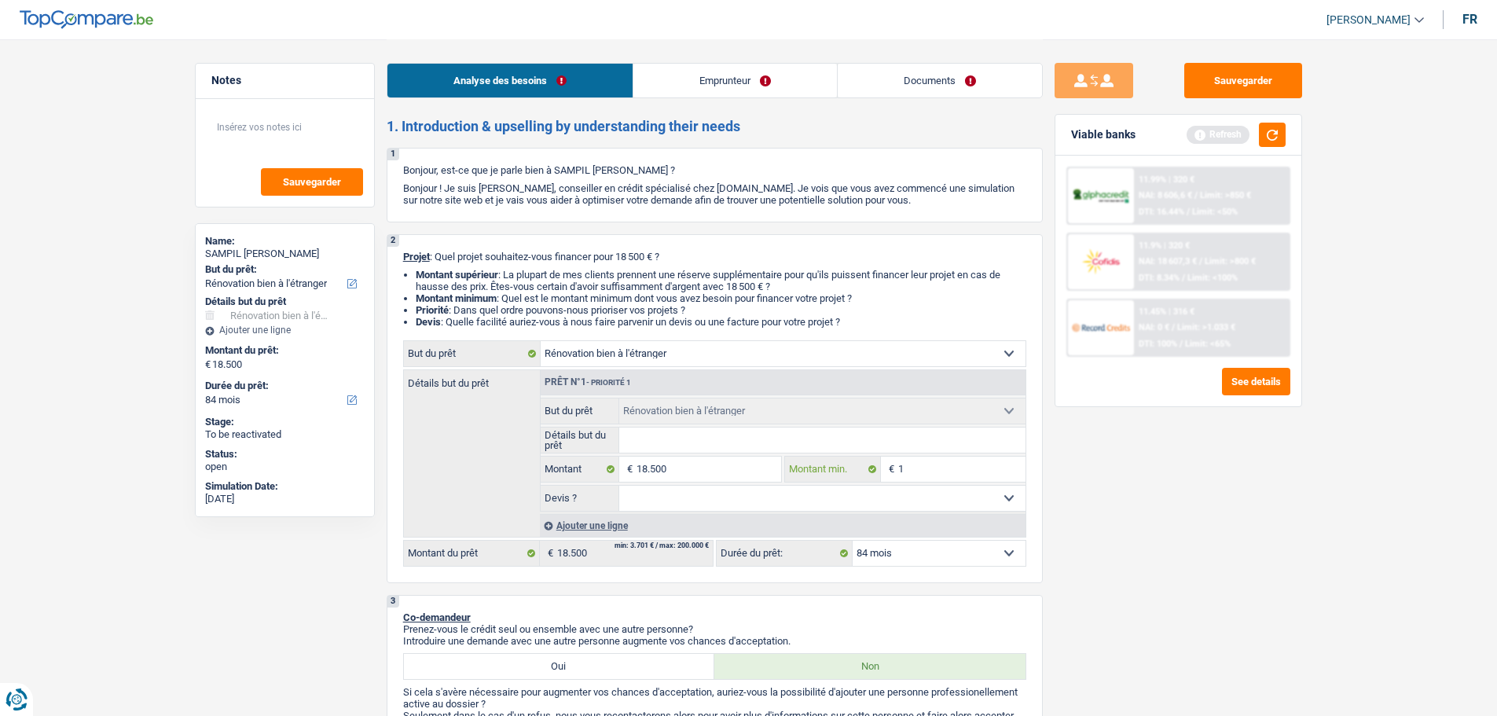
type input "10"
type input "100"
type input "1.000"
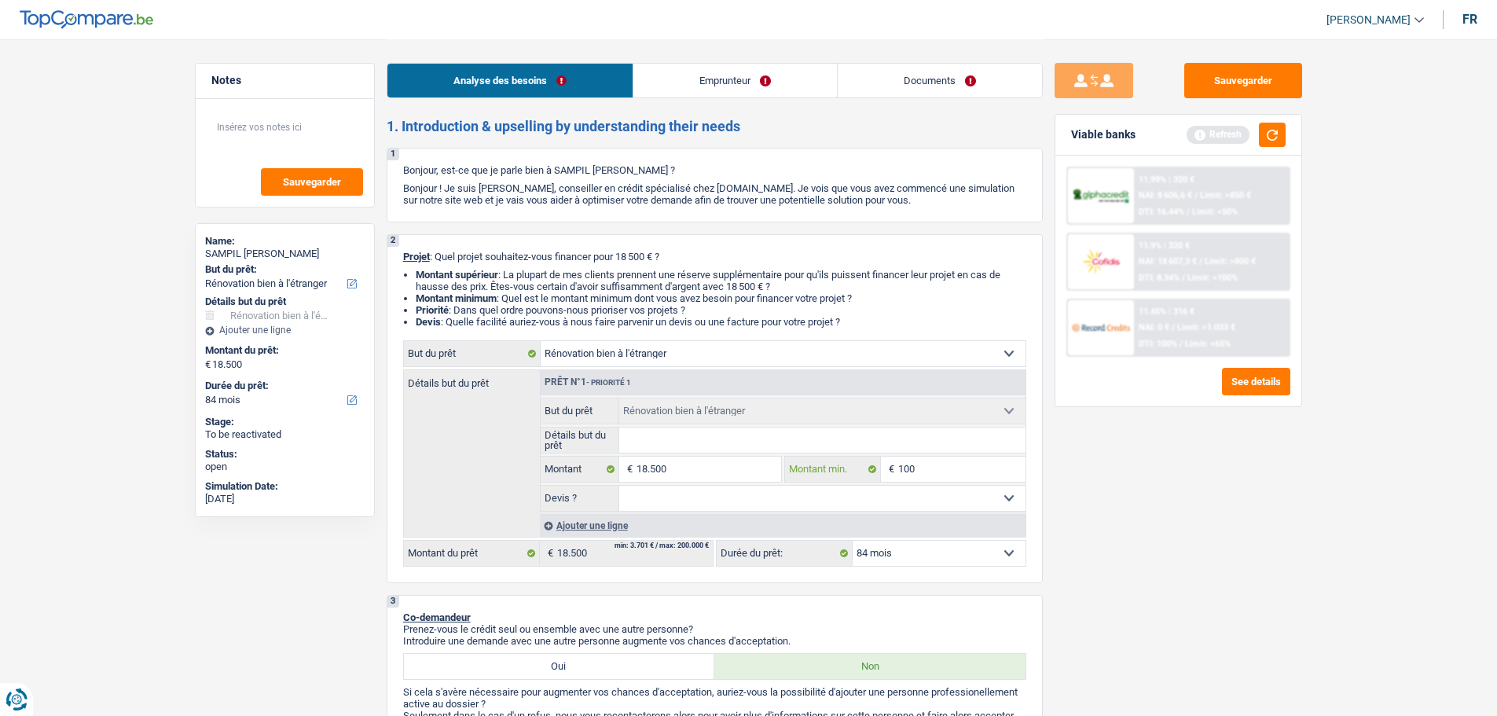
type input "1.000"
type input "10.000"
click at [867, 432] on input "Détails but du prêt" at bounding box center [822, 439] width 406 height 25
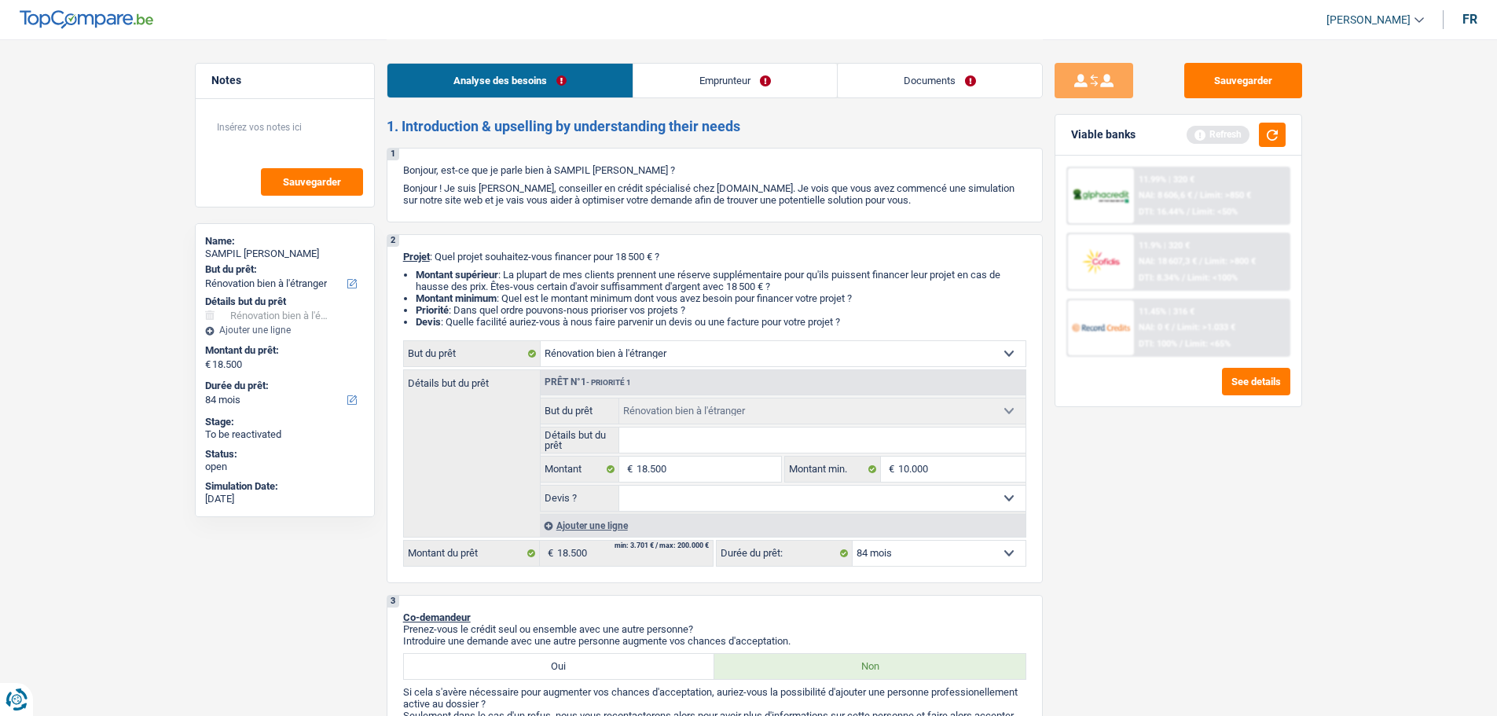
type input "M"
type input "V"
type input "Ve"
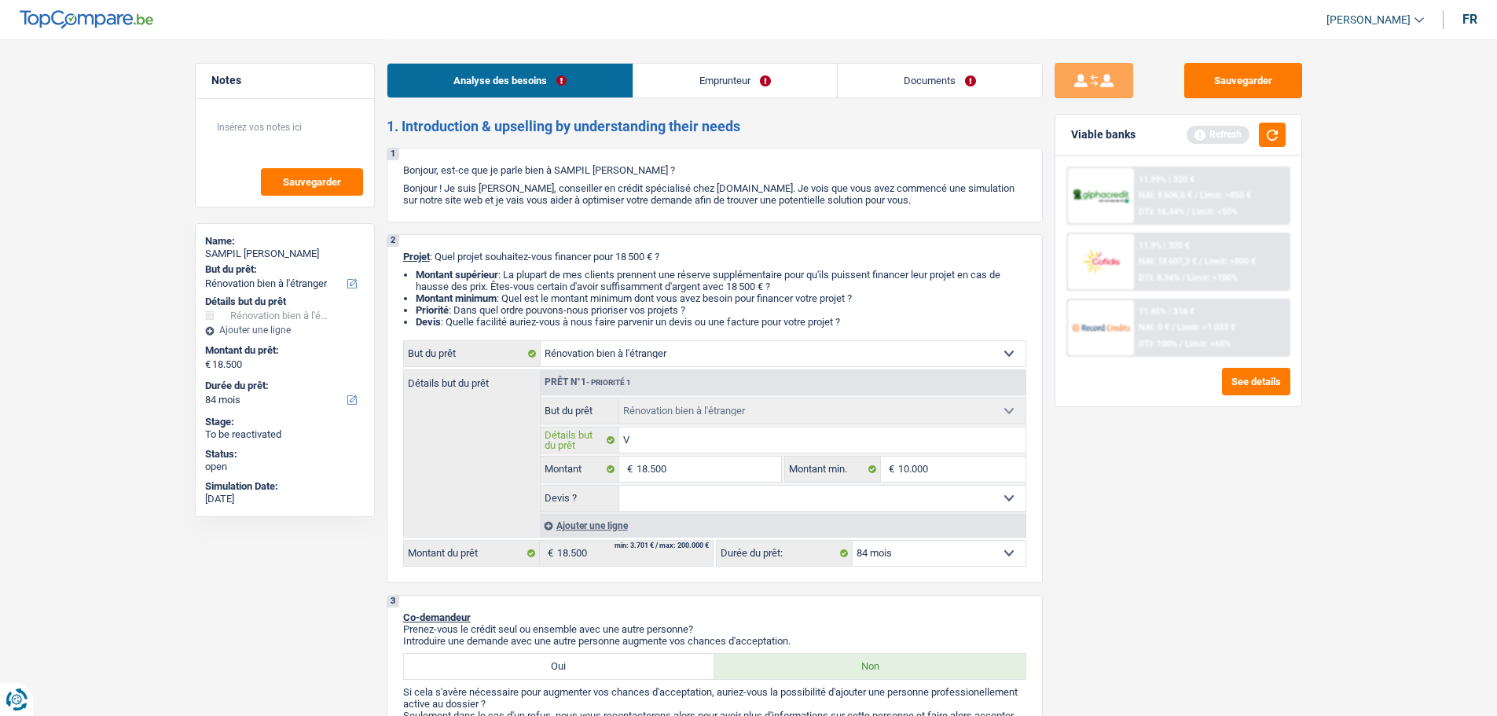
type input "Ve"
type input "Veu"
type input "Veut"
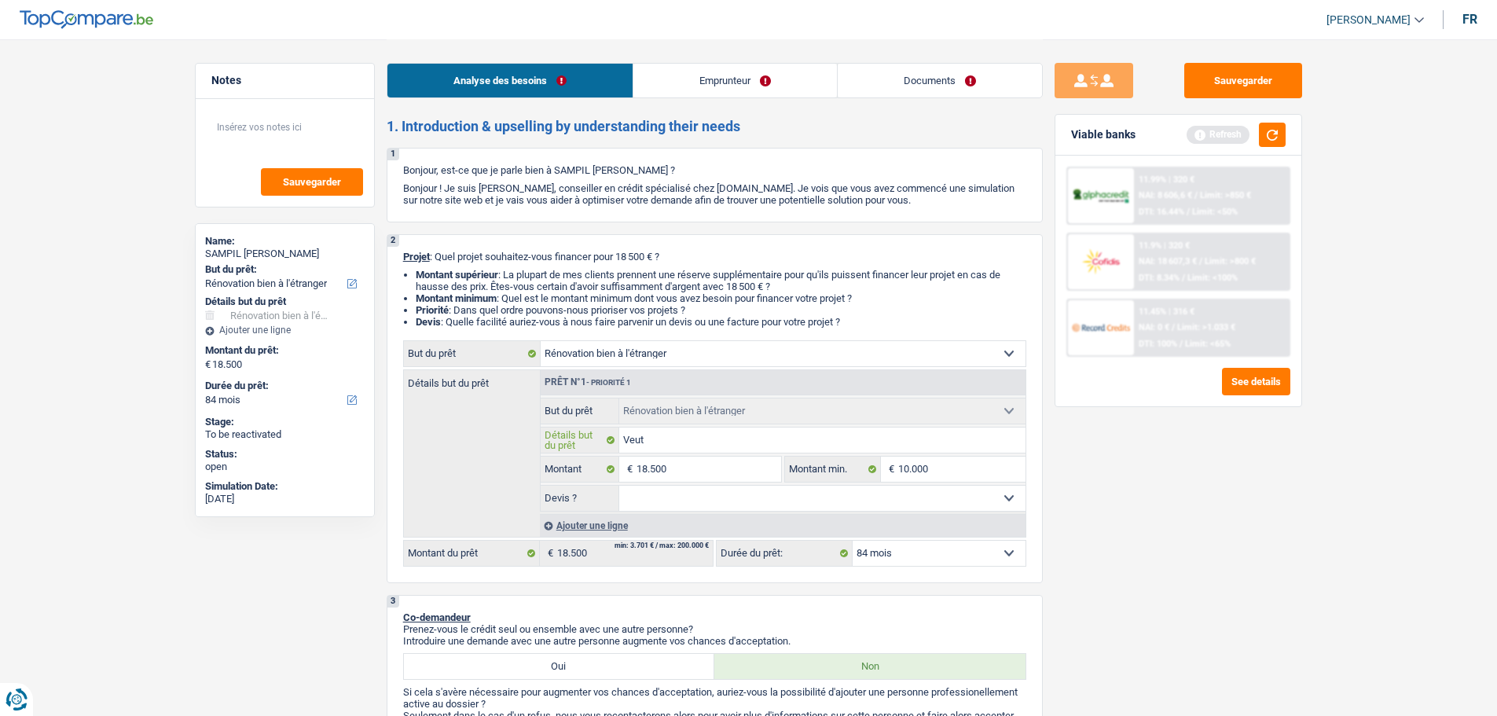
type input "Veut"
type input "Veut f"
type input "Veut fz"
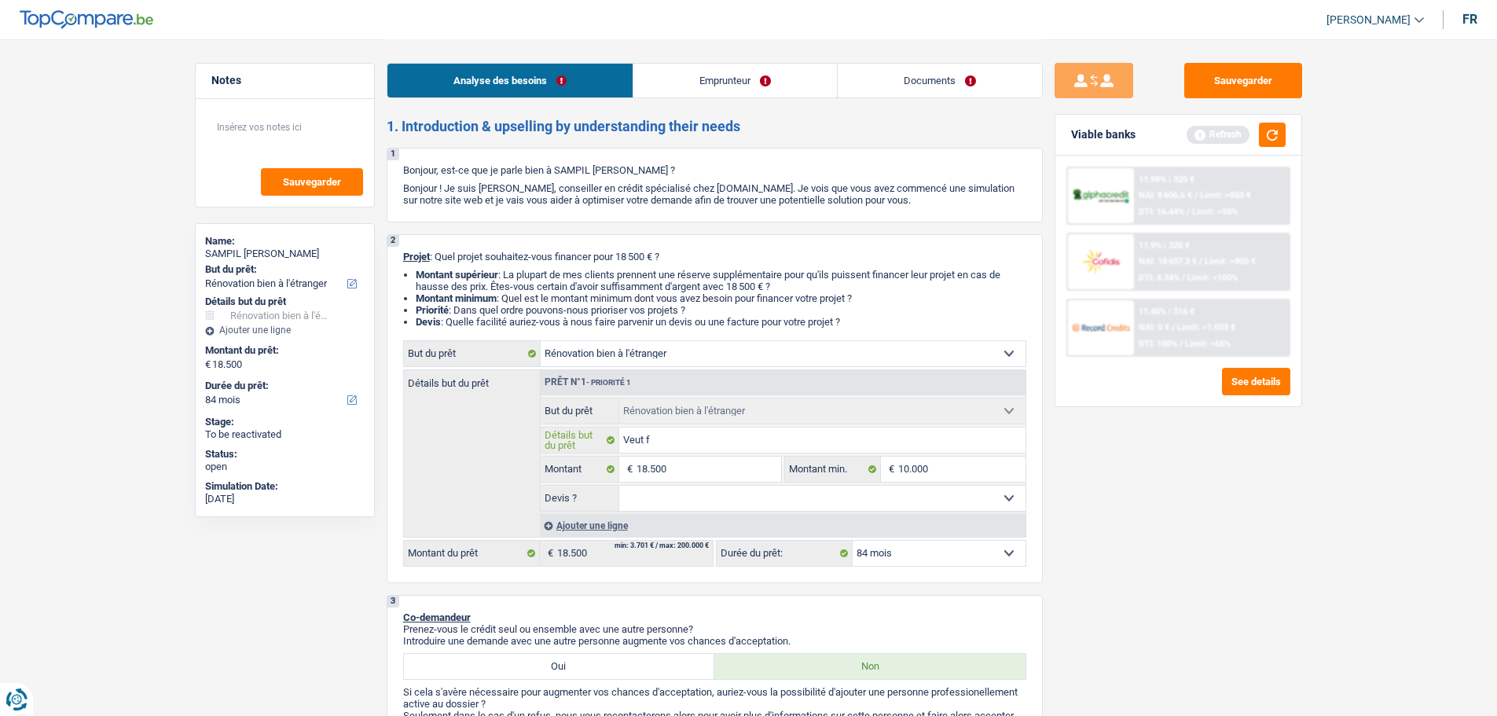
type input "Veut fz"
type input "Veut f"
type input "Veut fa"
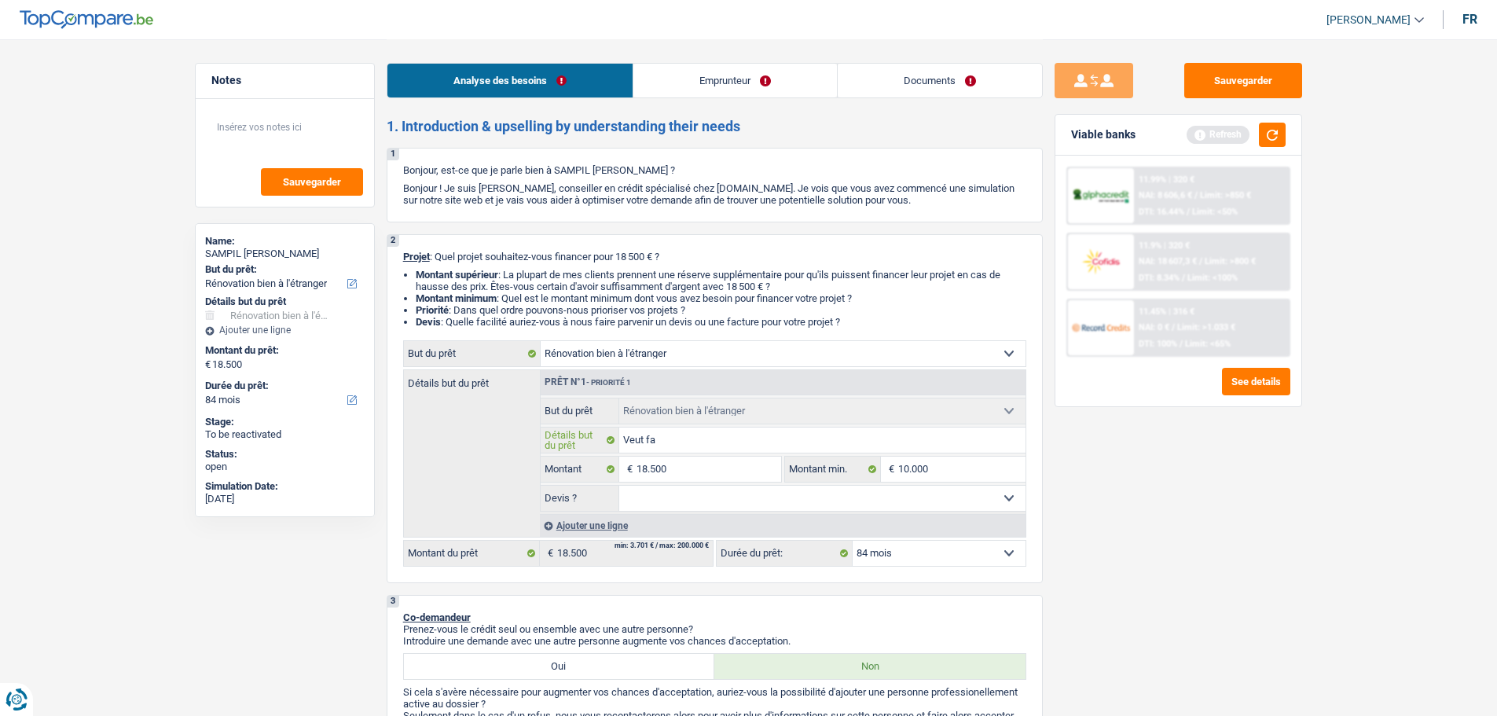
type input "Veut fai"
type input "Veut fair"
type input "Veut faire"
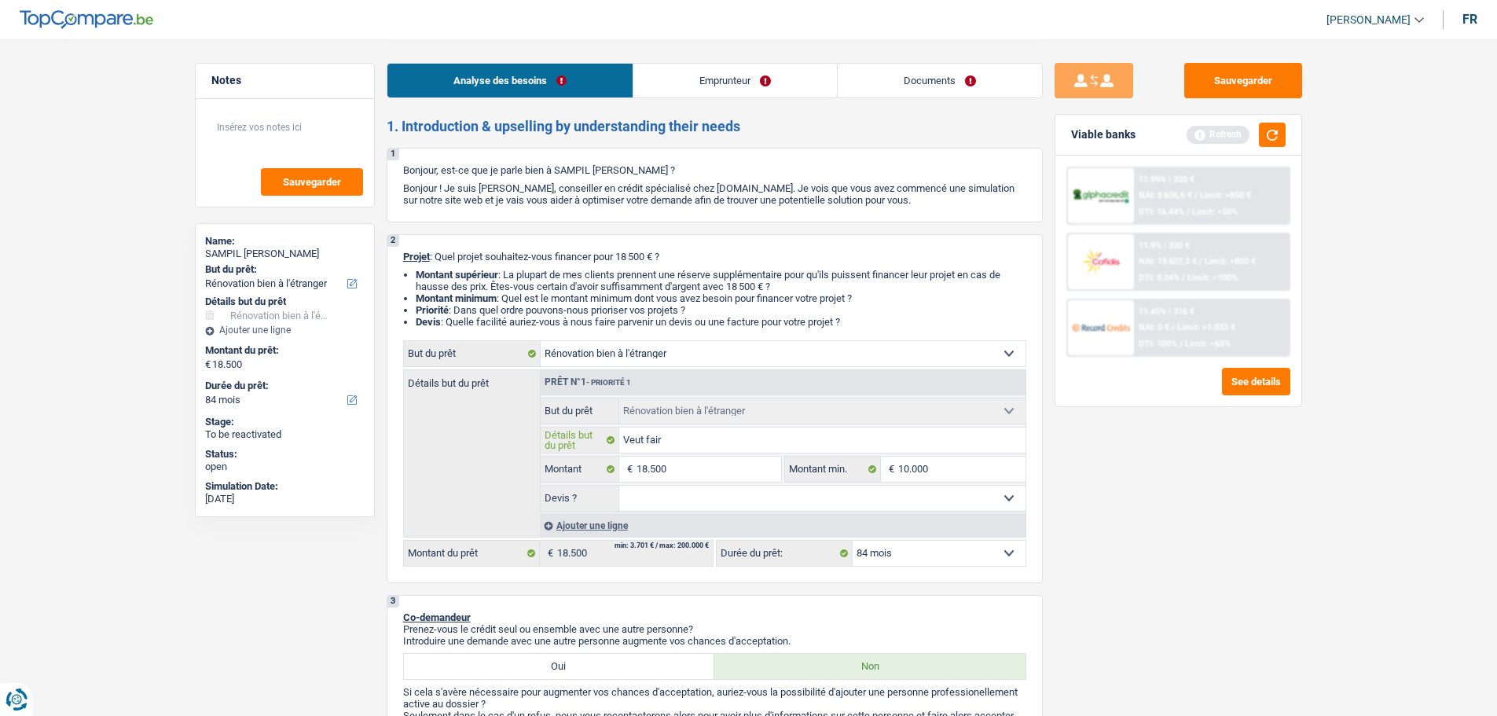
type input "Veut faire"
type input "Veut faire d"
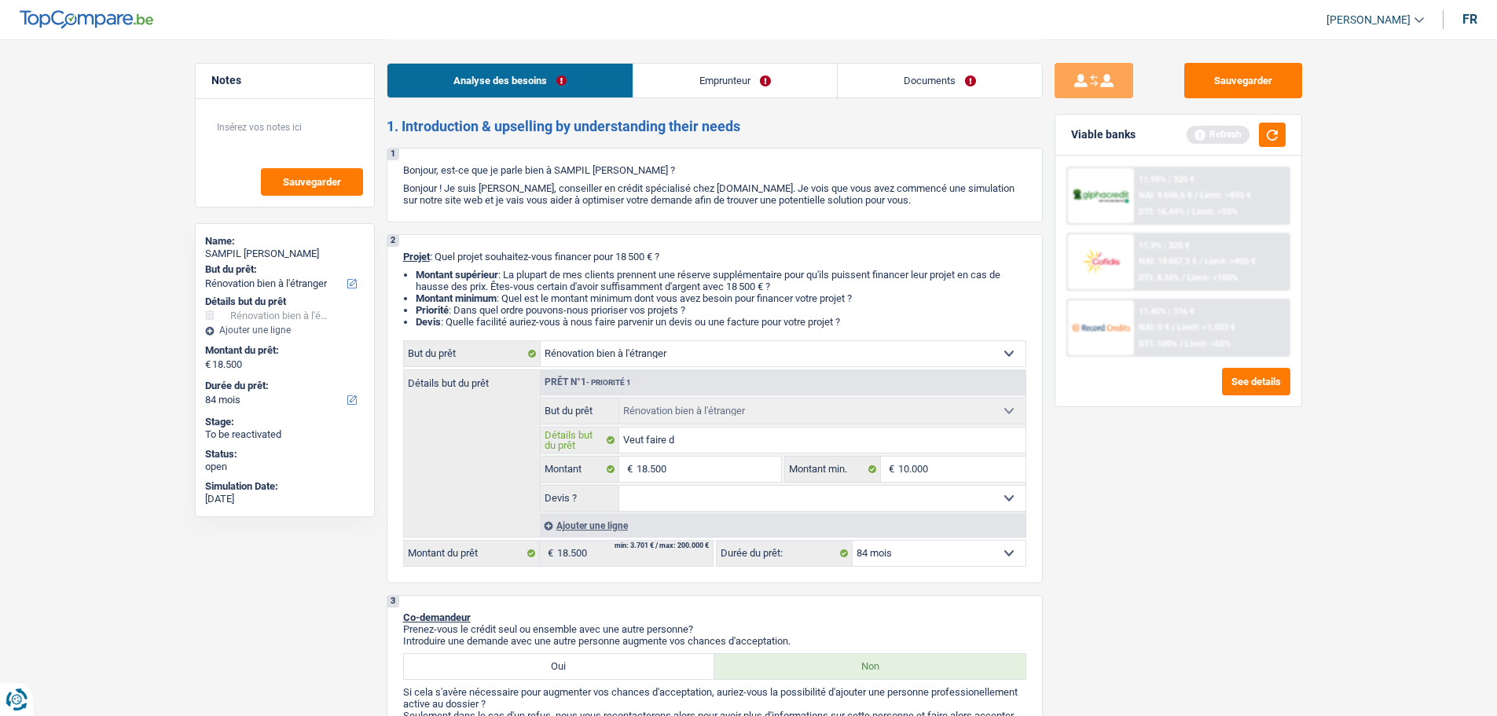
type input "Veut faire de"
type input "Veut faire des"
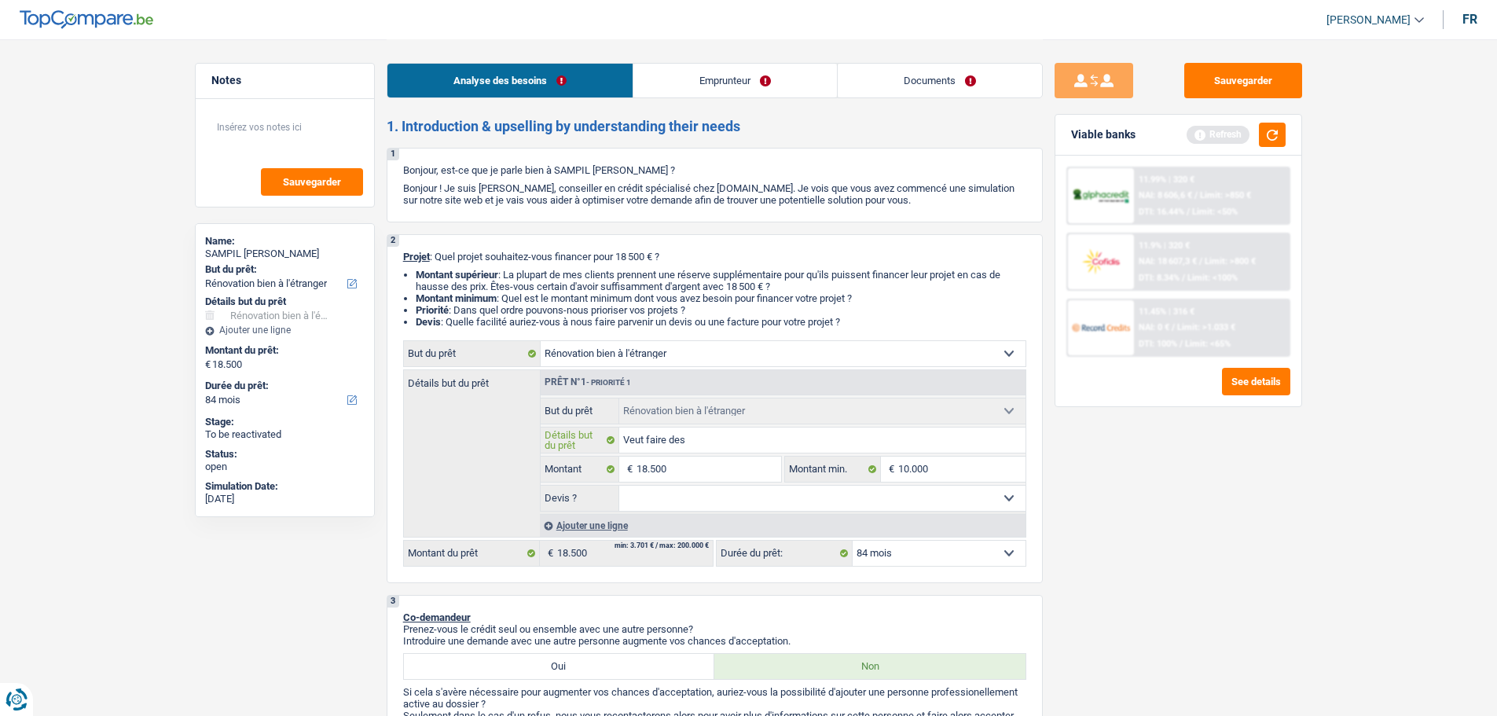
type input "Veut faire des"
type input "Veut faire des t"
type input "Veut faire des tr"
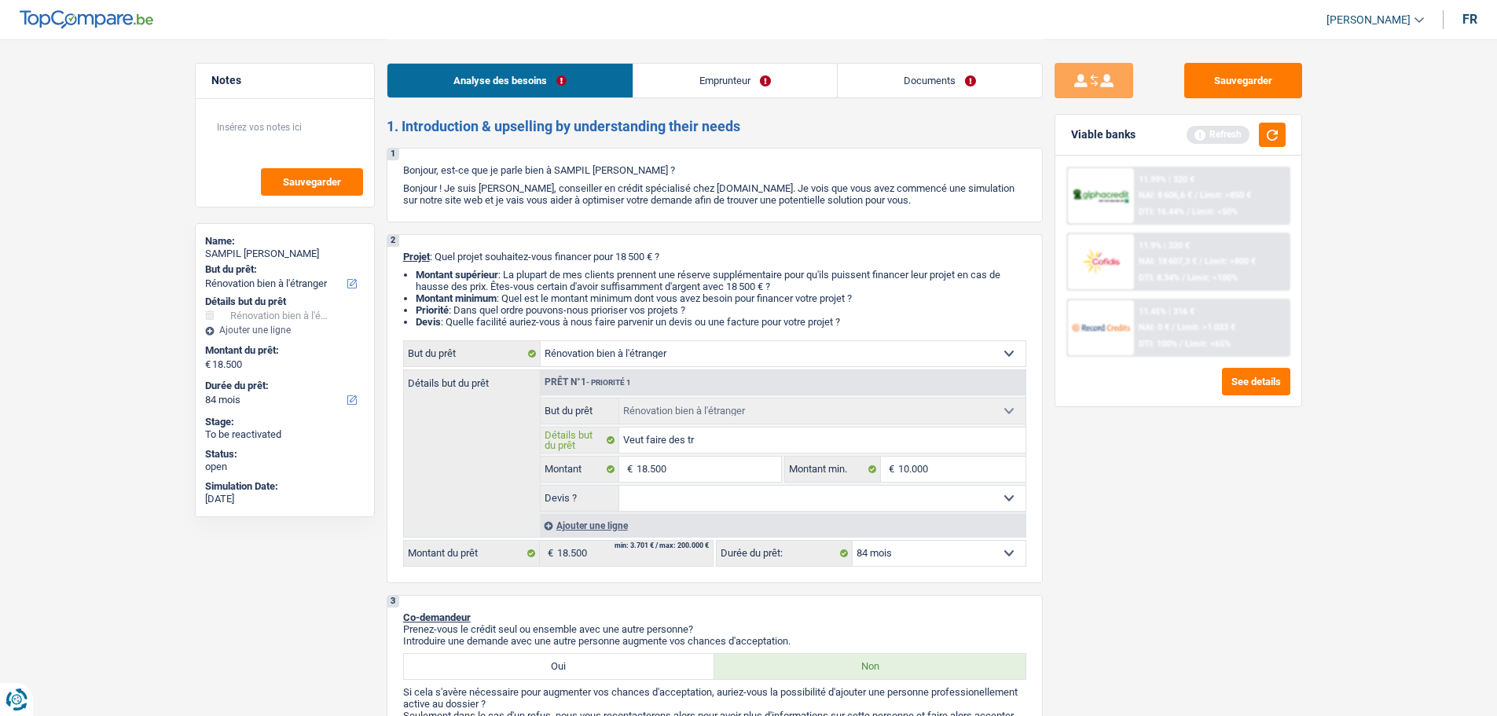
type input "Veut faire des tra"
type input "Veut faire des trav"
type input "Veut faire des trava"
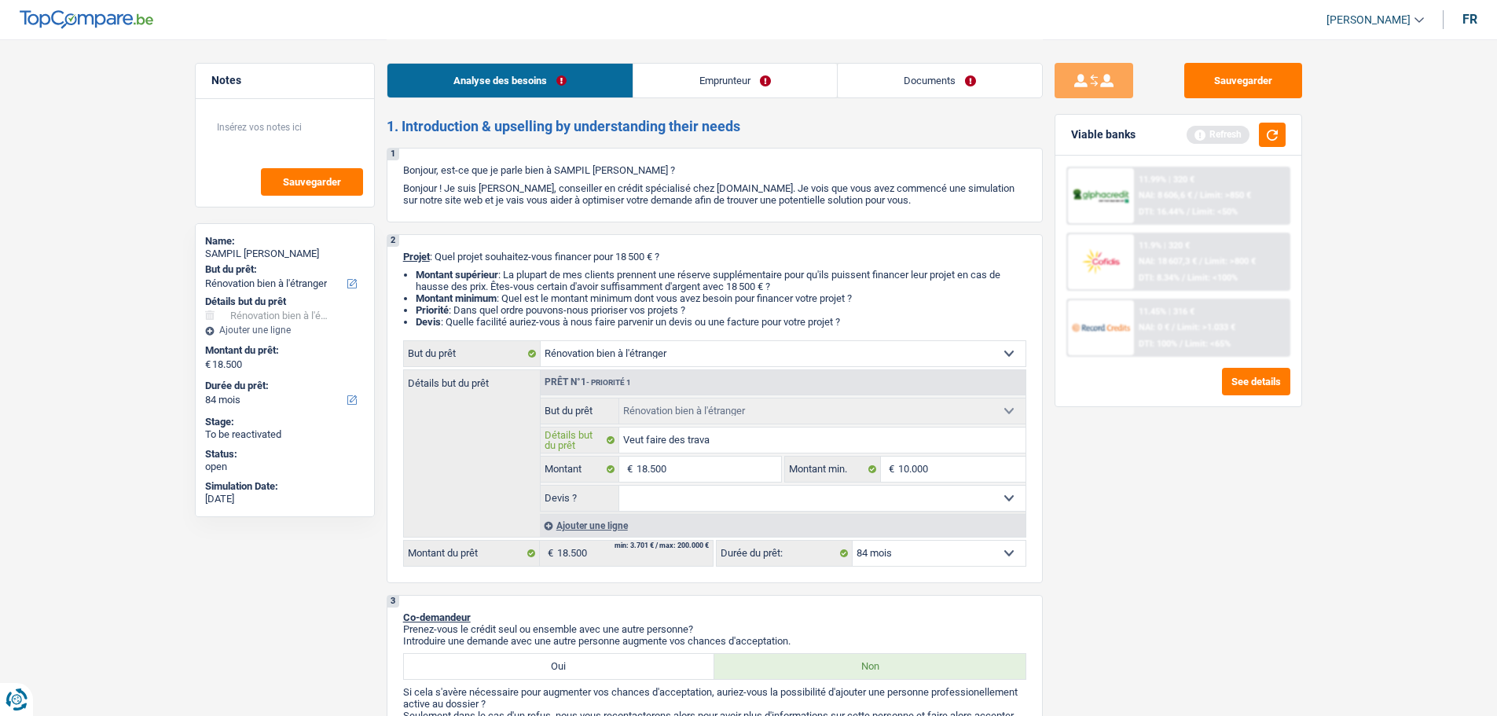
type input "Veut faire des trava"
type input "Veut faire des travau"
type input "Veut faire des travaux"
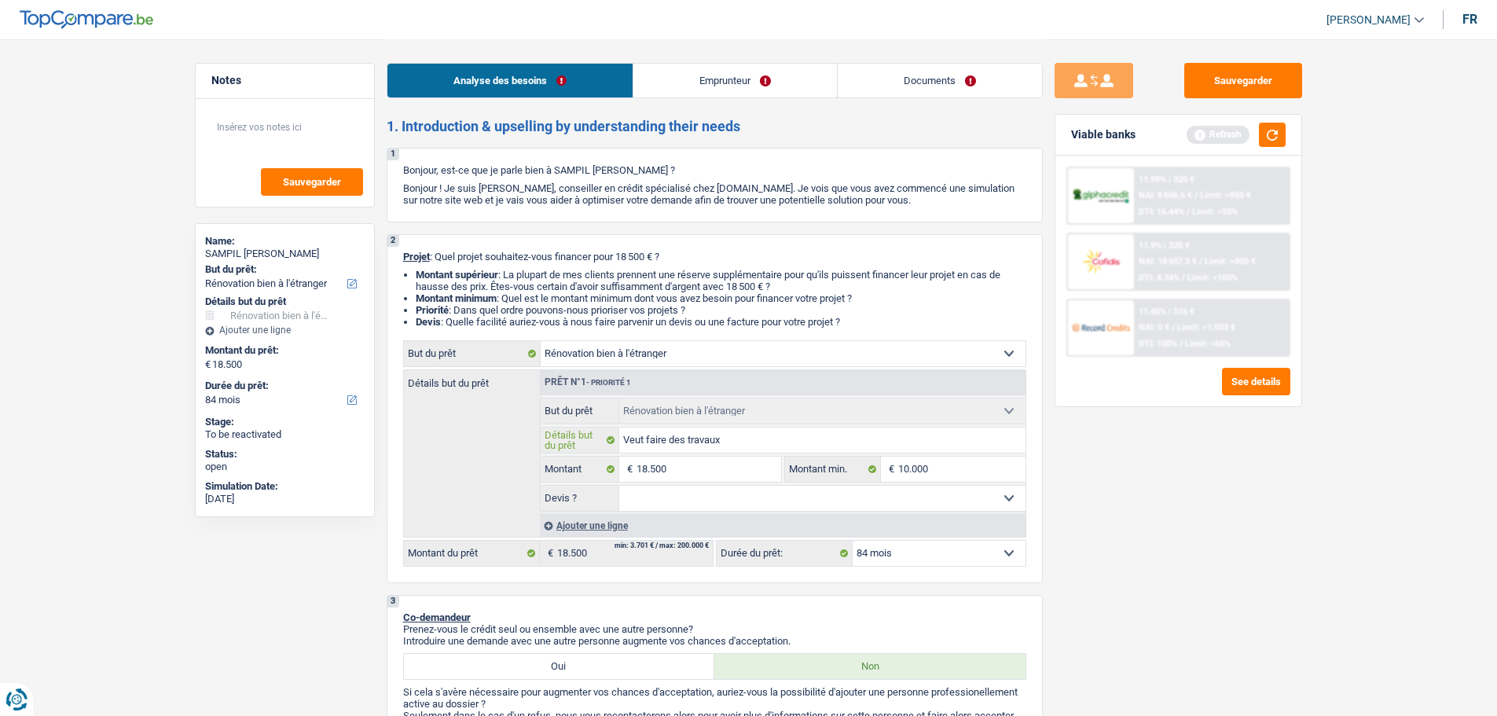
type input "Veut faire des travaux"
type input "Veut faire des travaux s"
type input "Veut faire des travaux su"
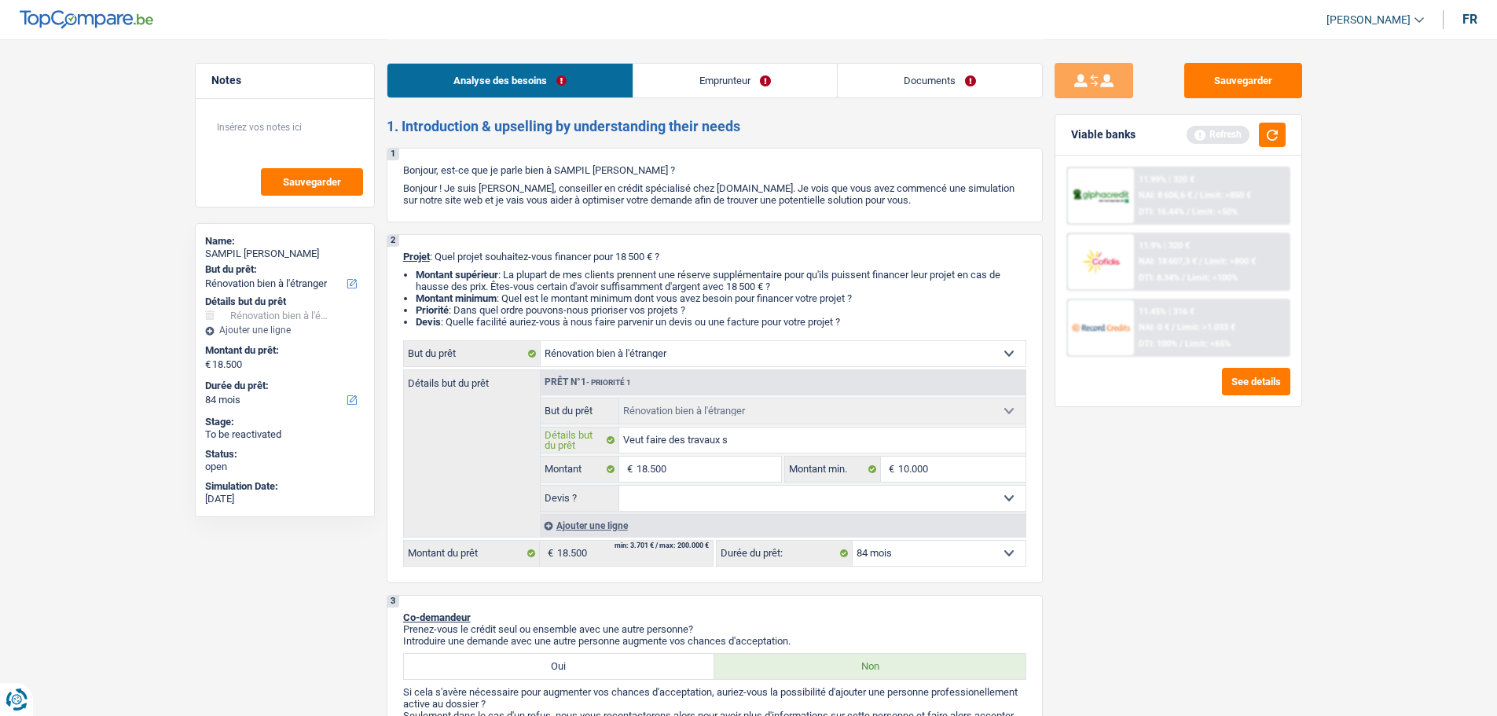
type input "Veut faire des travaux su"
type input "Veut faire des travaux sur"
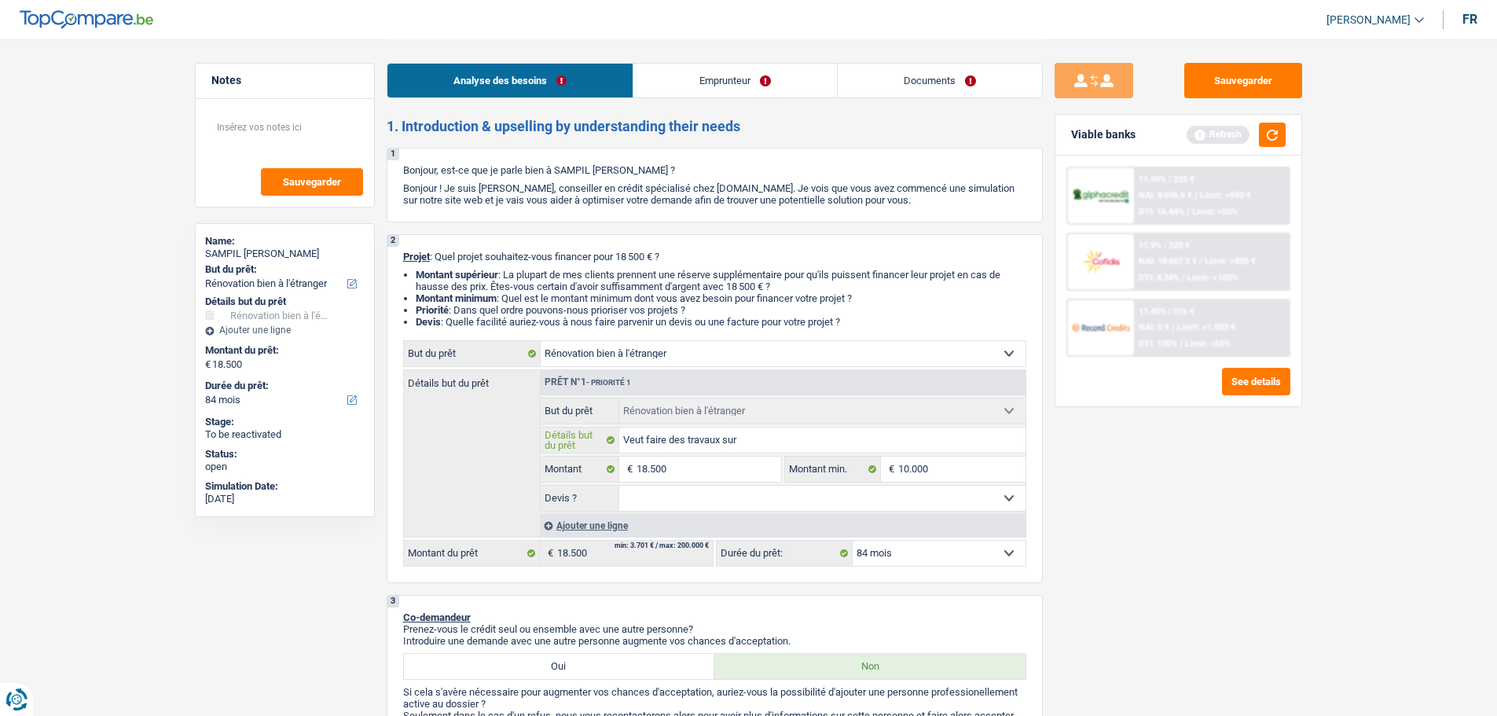
type input "Veut faire des travaux sur s"
type input "Veut faire des travaux sur so"
type input "Veut faire des travaux sur son"
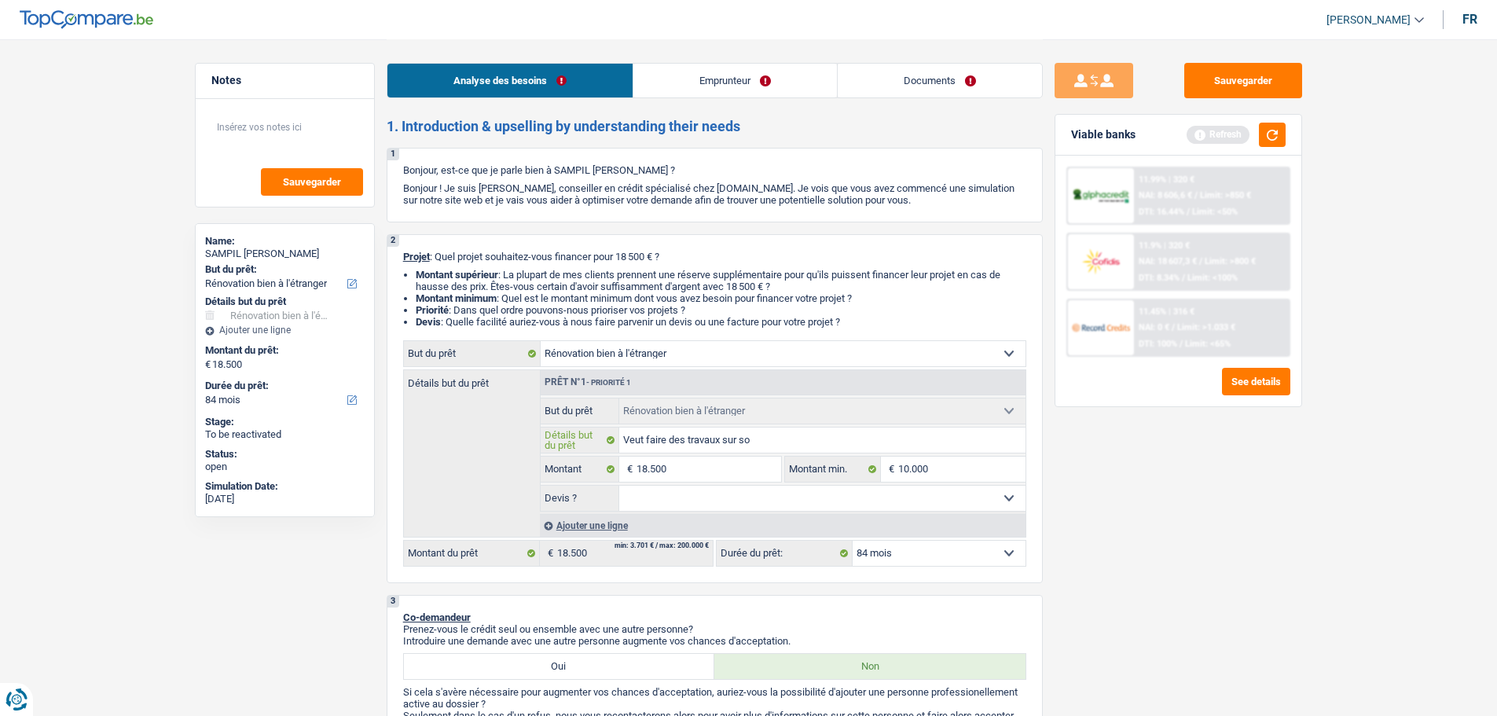
type input "Veut faire des travaux sur son"
type input "Veut faire des travaux sur son t"
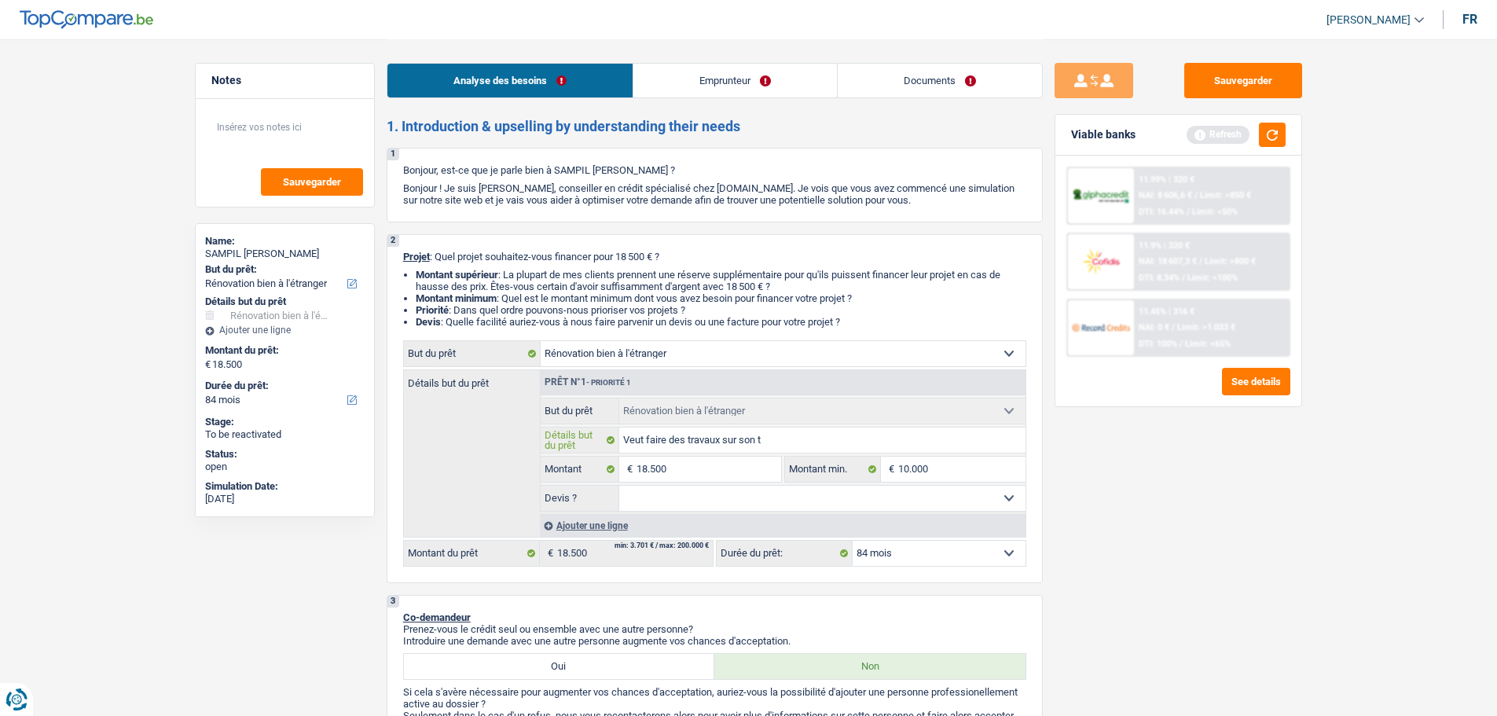
type input "Veut faire des travaux sur son te"
type input "Veut faire des travaux sur son ter"
type input "Veut faire des travaux sur son terr"
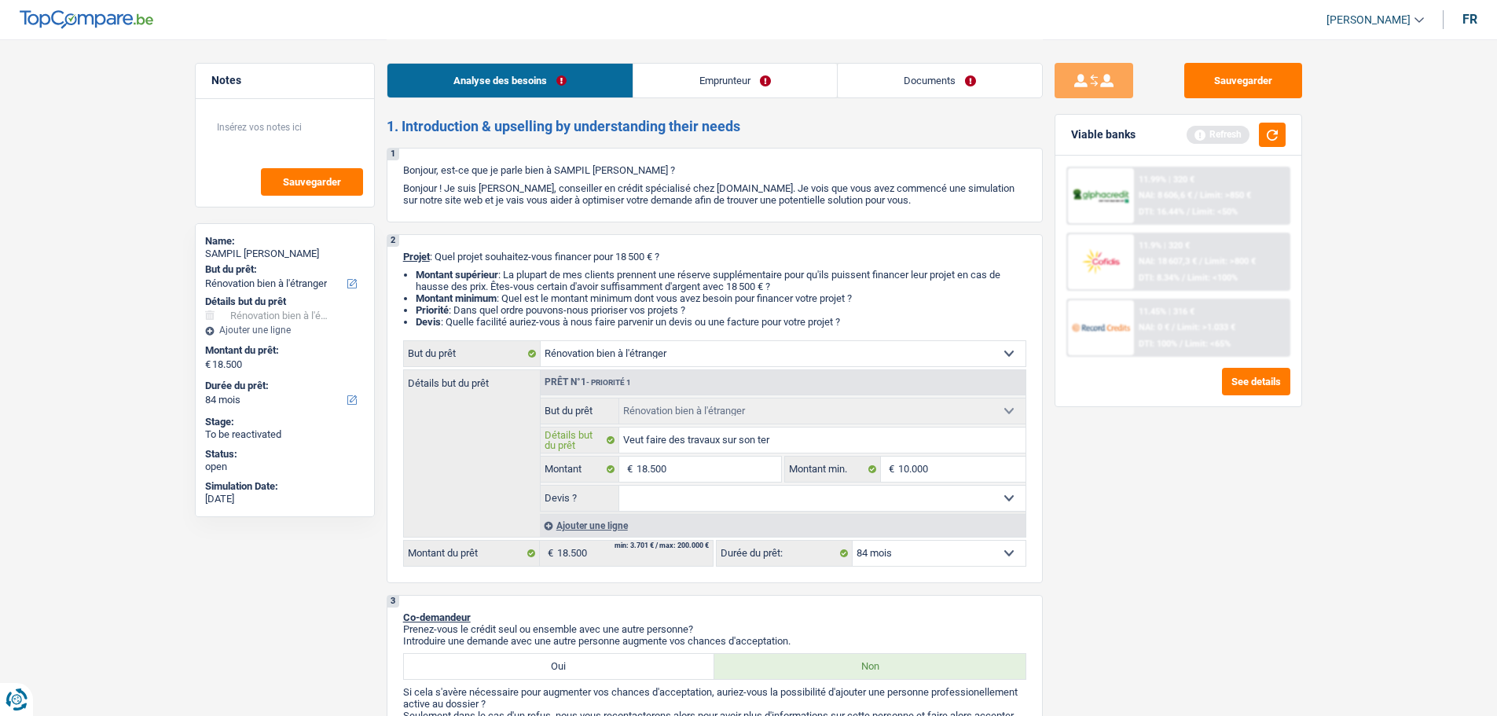
type input "Veut faire des travaux sur son terr"
type input "Veut faire des travaux sur son terra"
type input "Veut faire des travaux sur son terrai"
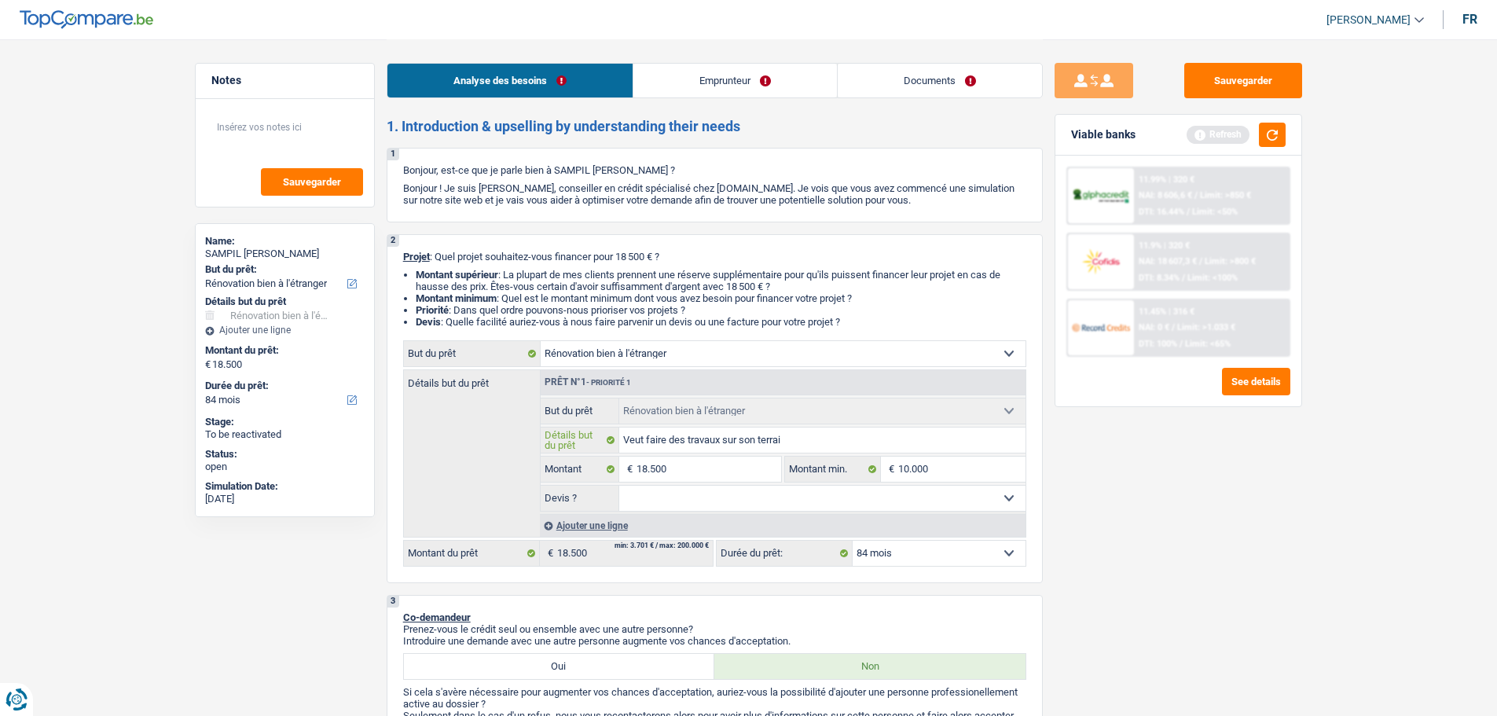
type input "Veut faire des travaux sur son terrain"
click at [813, 445] on input "Veut faire des travaux sur son terrain en guinée" at bounding box center [822, 439] width 406 height 25
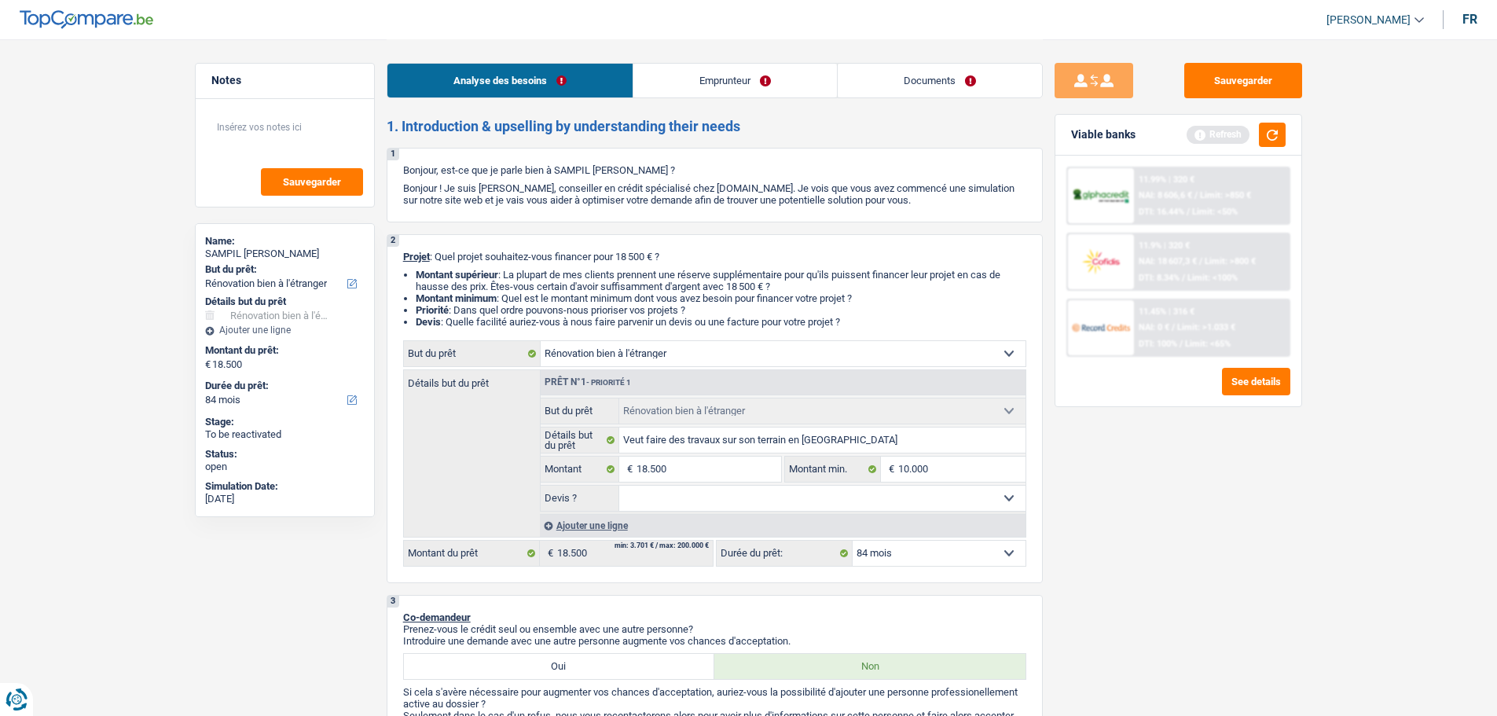
click at [1265, 475] on div "Sauvegarder Viable banks Refresh 11.99% | 320 € NAI: 8 606,6 € / Limit: >850 € …" at bounding box center [1178, 377] width 271 height 628
drag, startPoint x: 815, startPoint y: 496, endPoint x: 802, endPoint y: 482, distance: 18.3
click at [815, 489] on select "Oui Non Non répondu Sélectionner une option" at bounding box center [822, 498] width 406 height 25
click at [619, 486] on select "Oui Non Non répondu Sélectionner une option" at bounding box center [822, 498] width 406 height 25
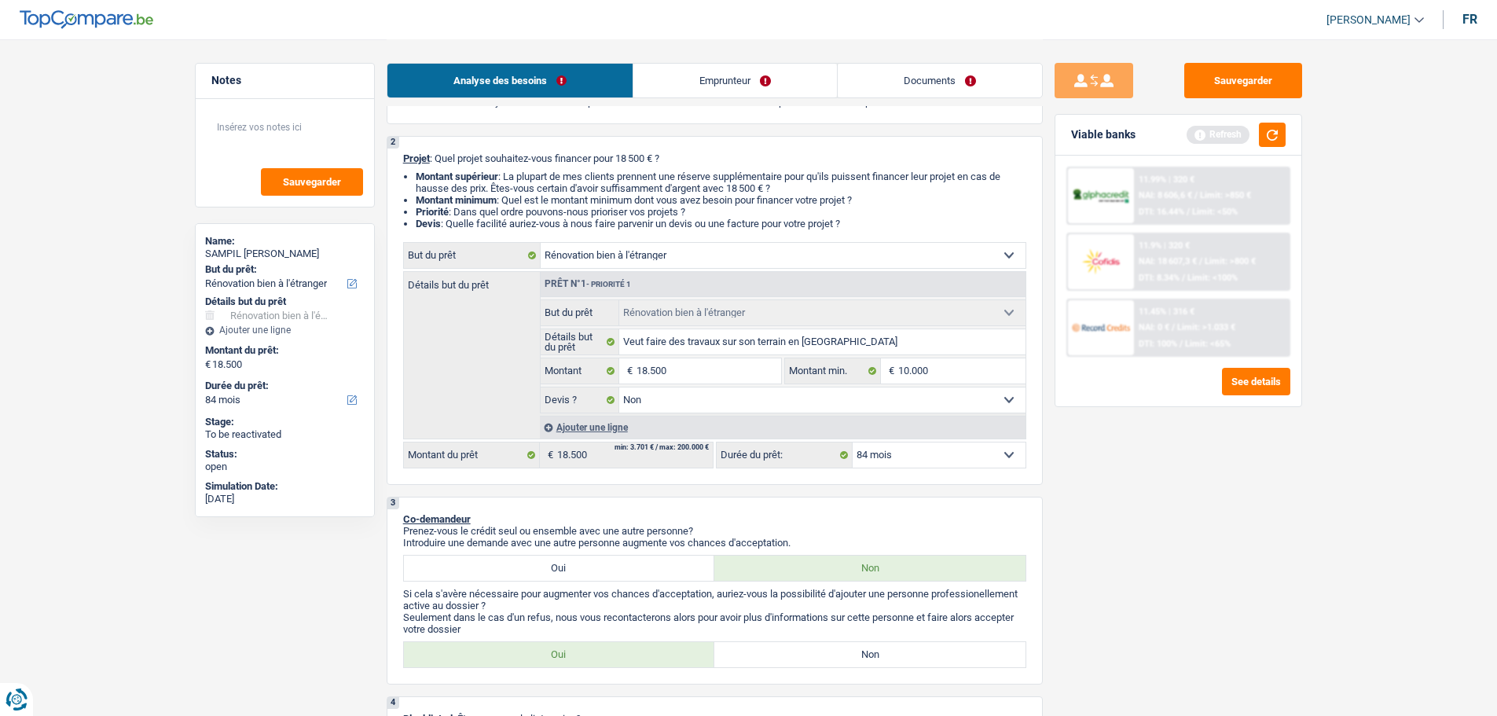
scroll to position [236, 0]
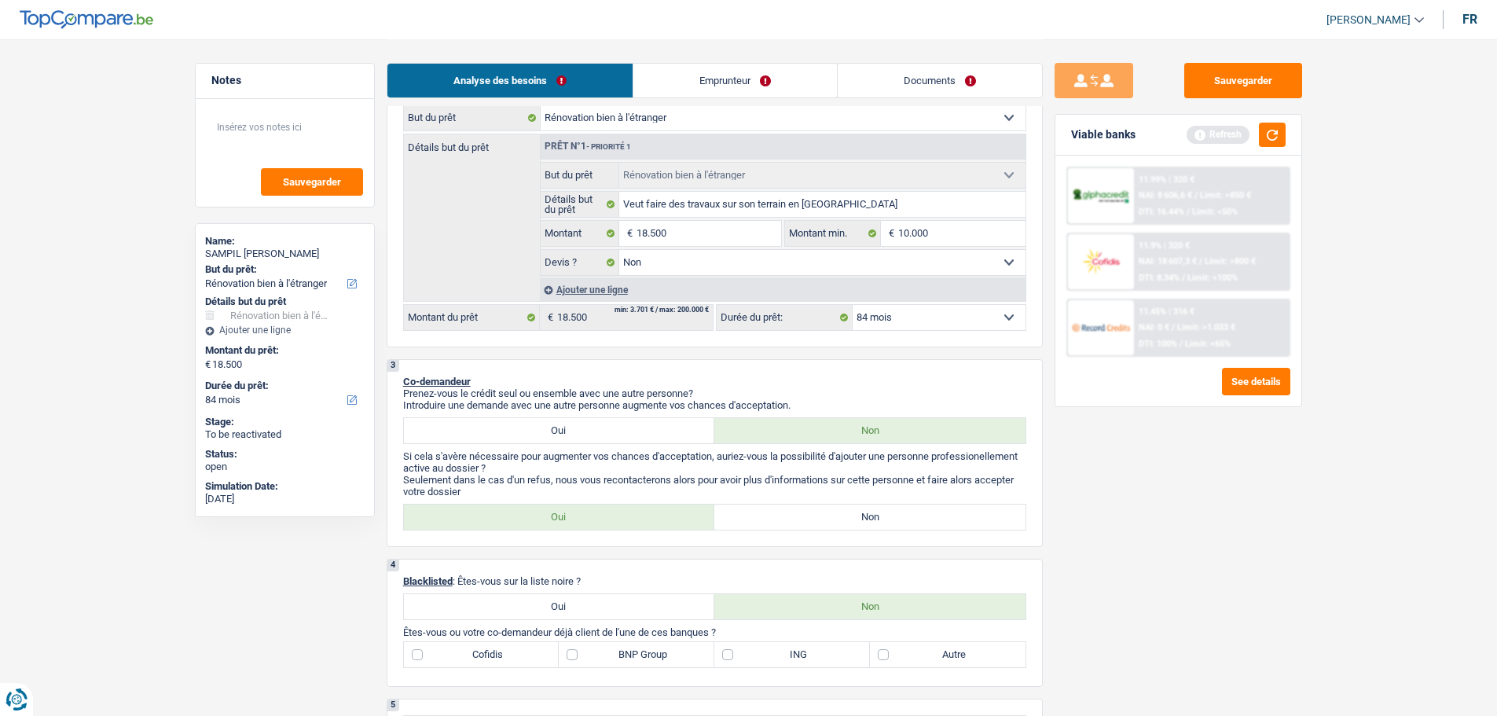
click at [837, 522] on label "Non" at bounding box center [869, 516] width 311 height 25
click at [837, 522] on input "Non" at bounding box center [869, 516] width 311 height 25
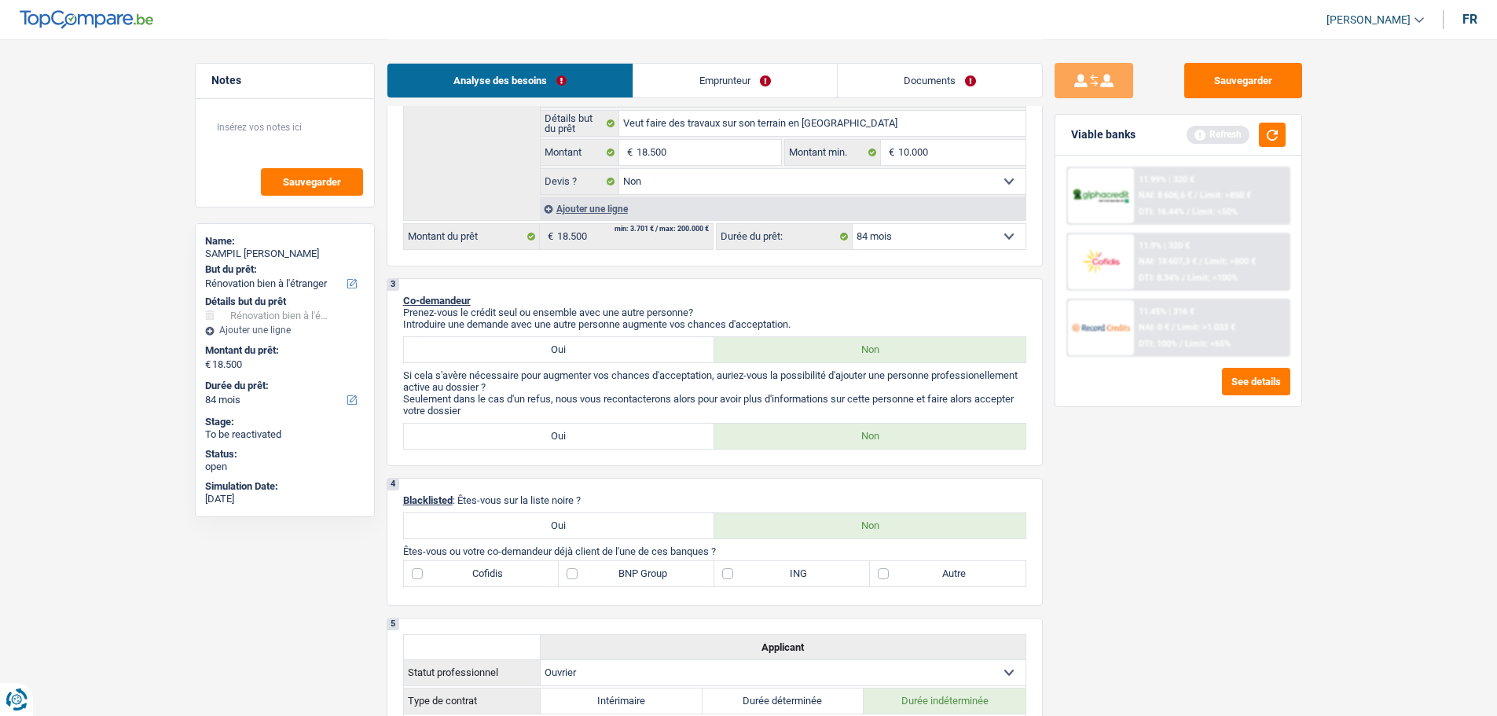
scroll to position [550, 0]
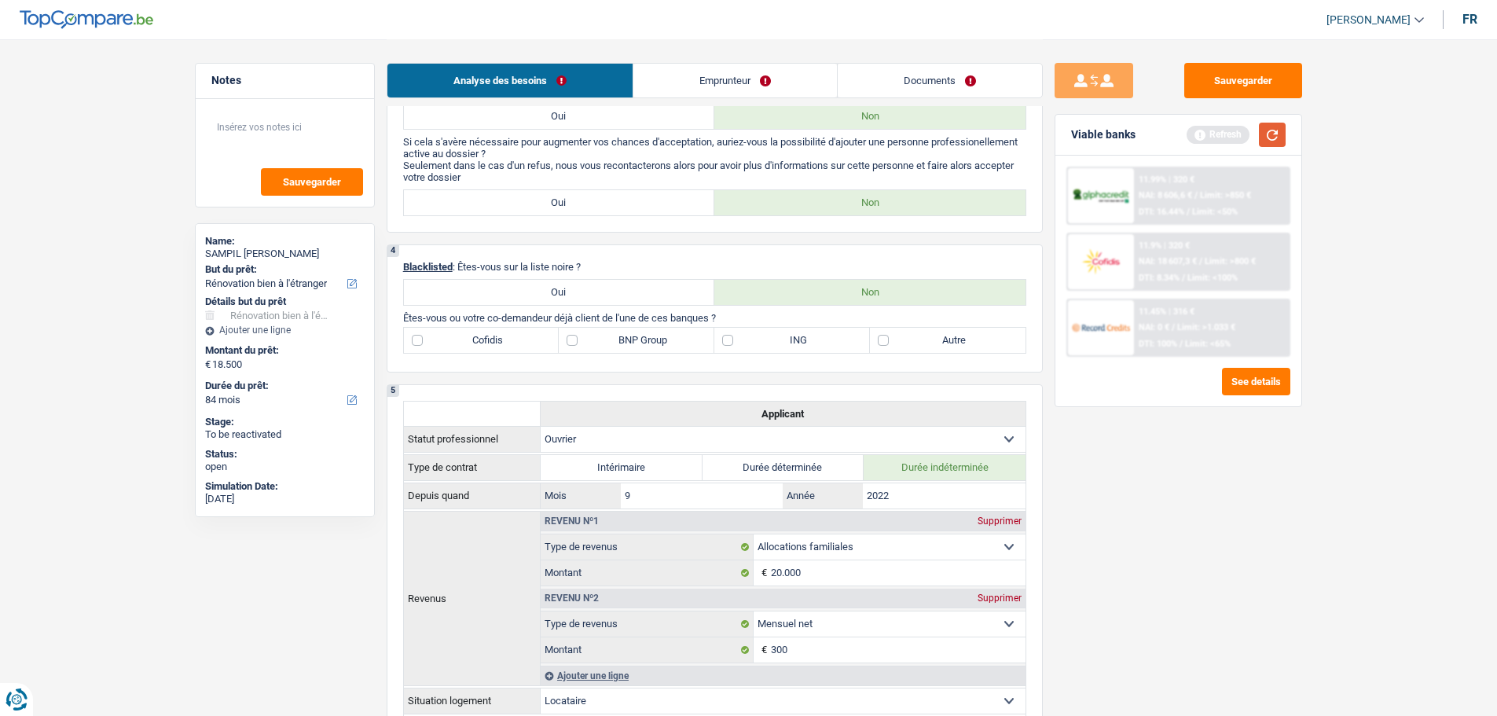
click at [1259, 126] on button "button" at bounding box center [1272, 135] width 27 height 24
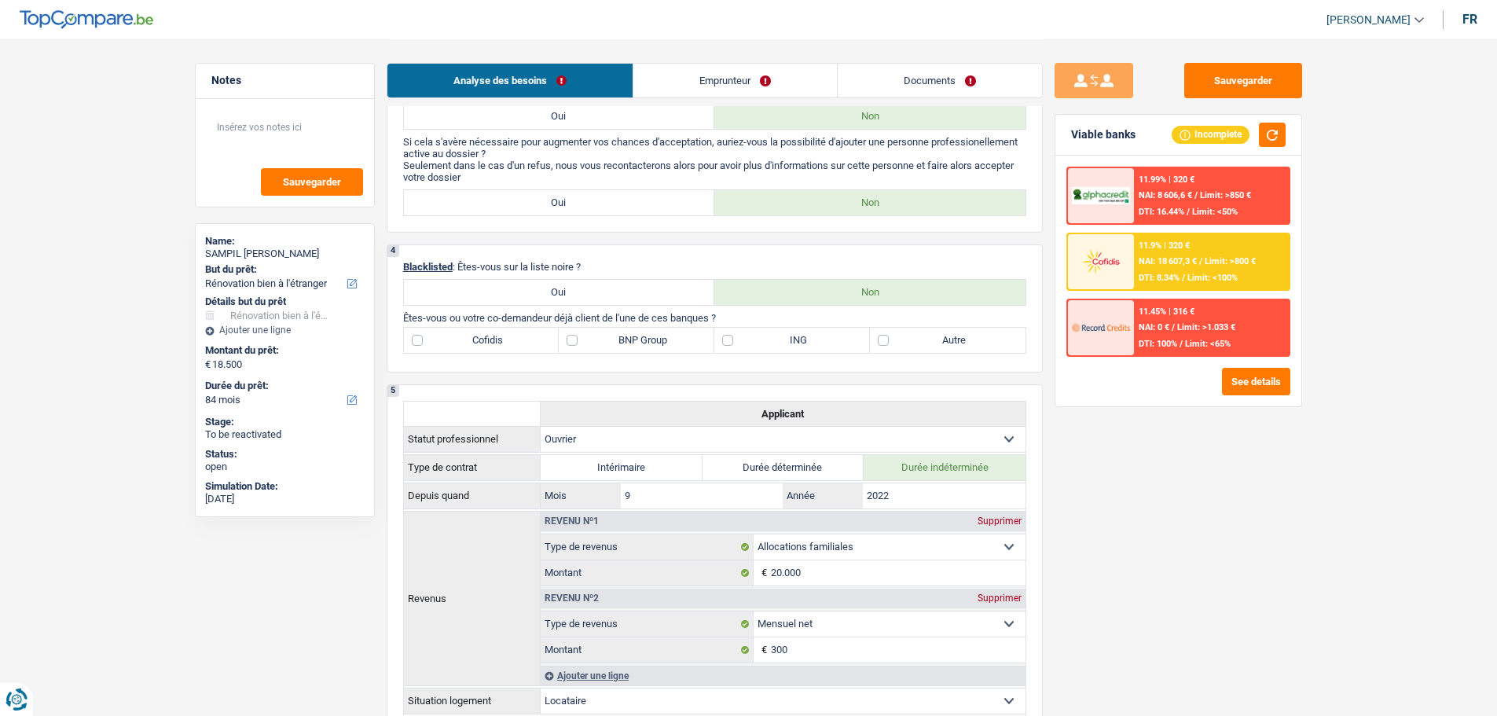
click at [823, 354] on div "4 Blacklisted : Êtes-vous sur la liste noire ? Oui Non Êtes-vous ou votre co-de…" at bounding box center [715, 308] width 656 height 128
click at [829, 343] on label "ING" at bounding box center [792, 340] width 156 height 25
click at [829, 343] on input "ING" at bounding box center [792, 340] width 156 height 25
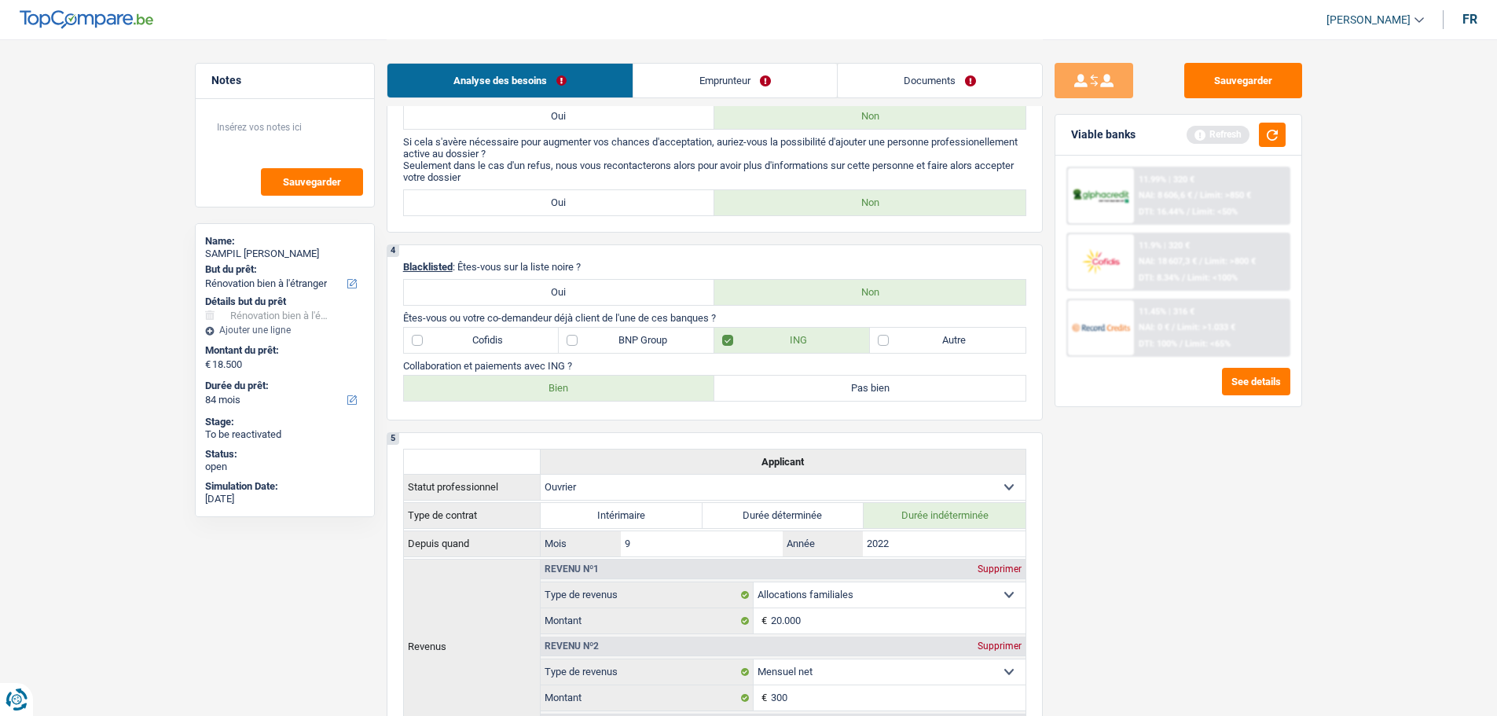
drag, startPoint x: 518, startPoint y: 385, endPoint x: 559, endPoint y: 394, distance: 42.5
click at [519, 386] on label "Bien" at bounding box center [559, 388] width 311 height 25
click at [519, 386] on input "Bien" at bounding box center [559, 388] width 311 height 25
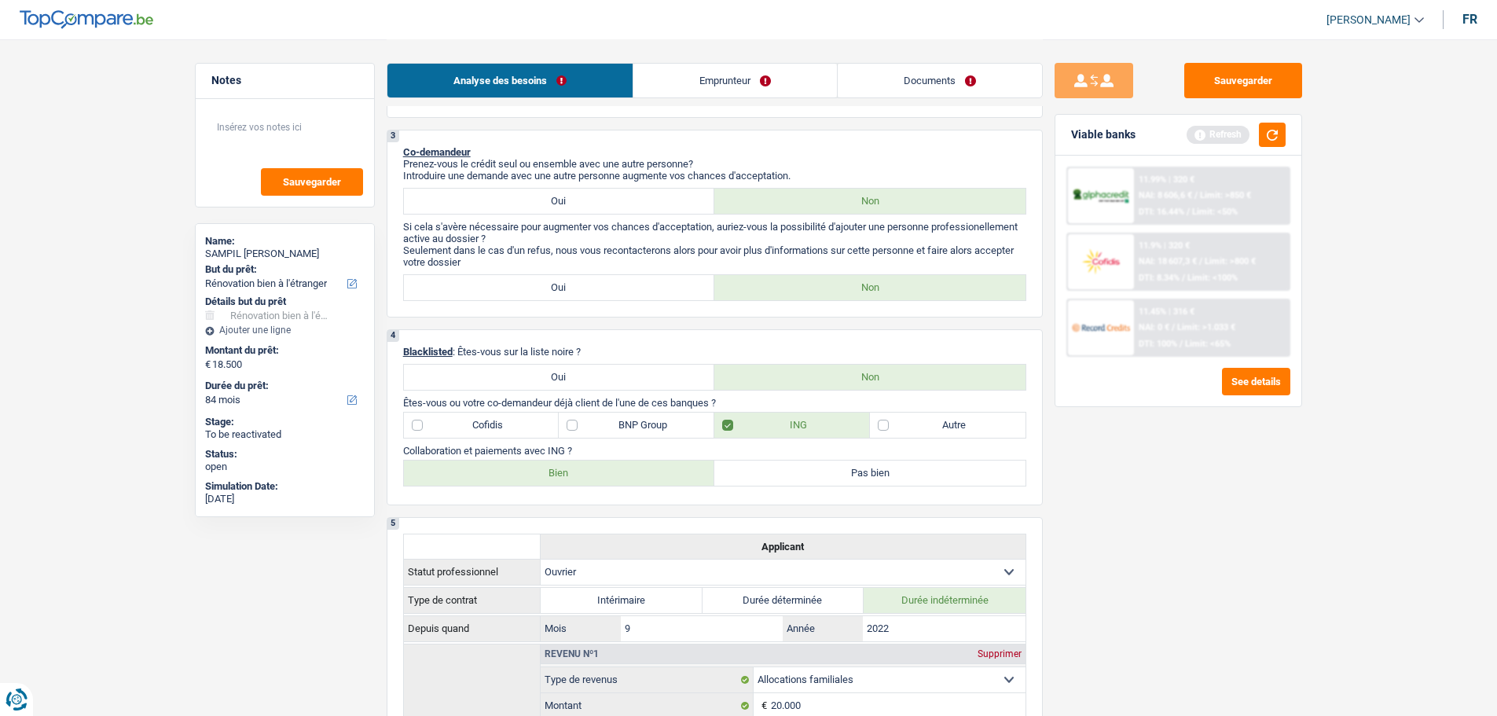
scroll to position [236, 0]
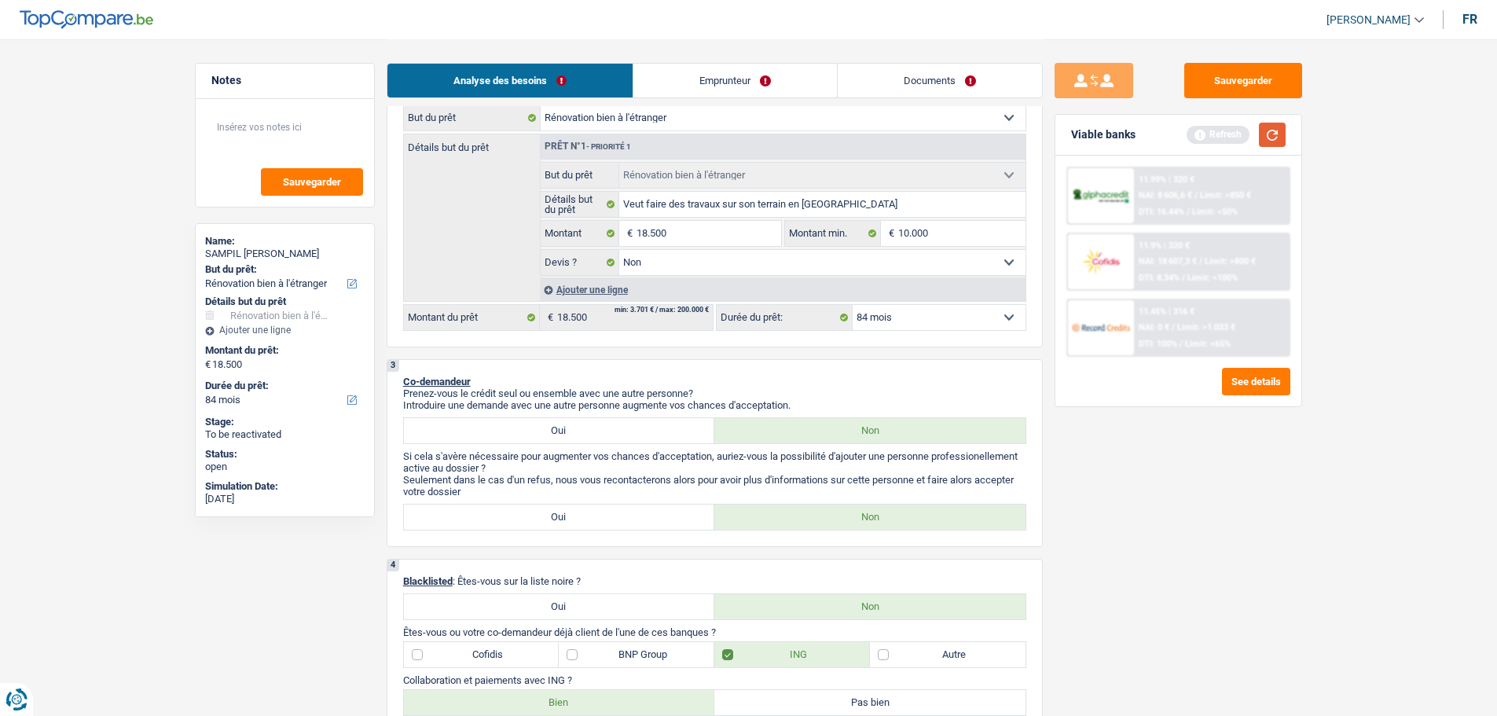
click at [1259, 129] on button "button" at bounding box center [1272, 135] width 27 height 24
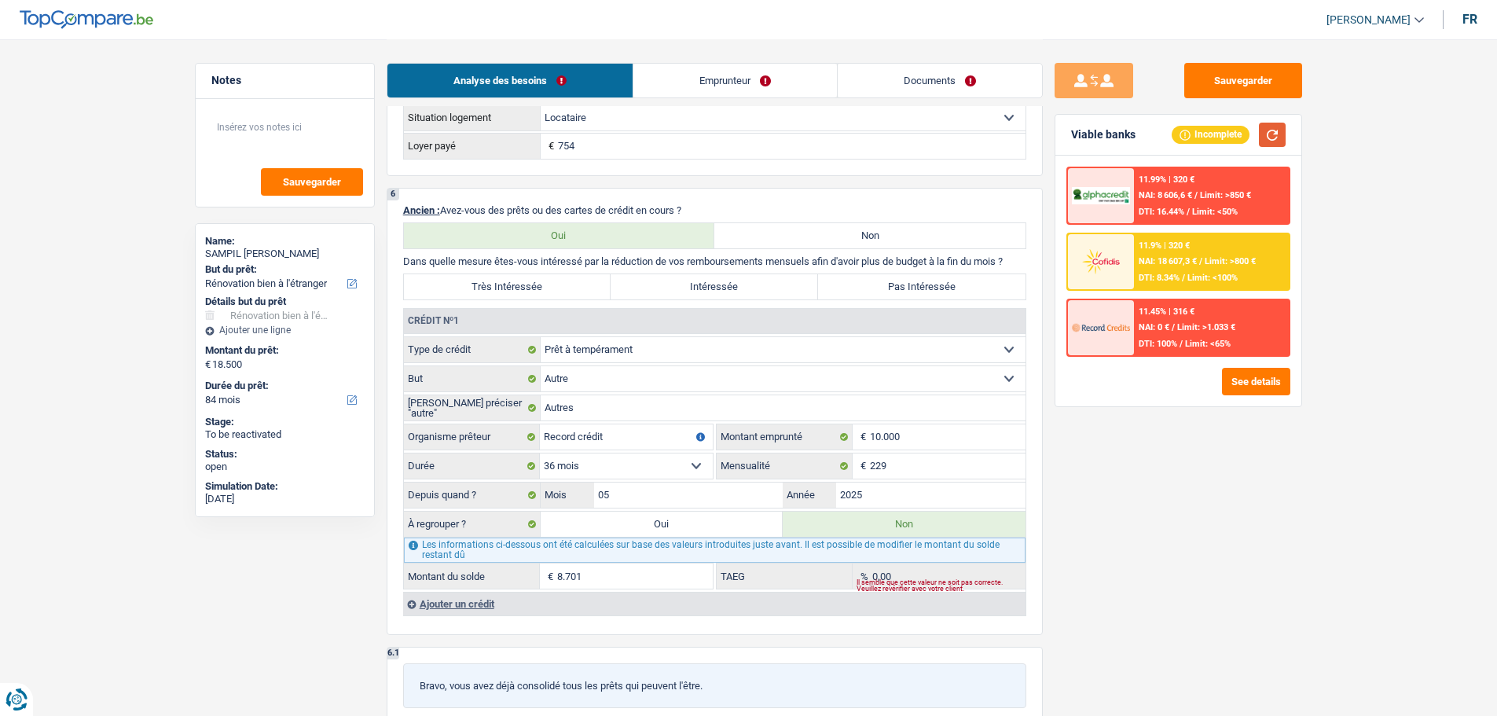
scroll to position [1178, 0]
click at [935, 295] on label "Pas Intéressée" at bounding box center [921, 289] width 207 height 25
click at [935, 295] on input "Pas Intéressée" at bounding box center [921, 289] width 207 height 25
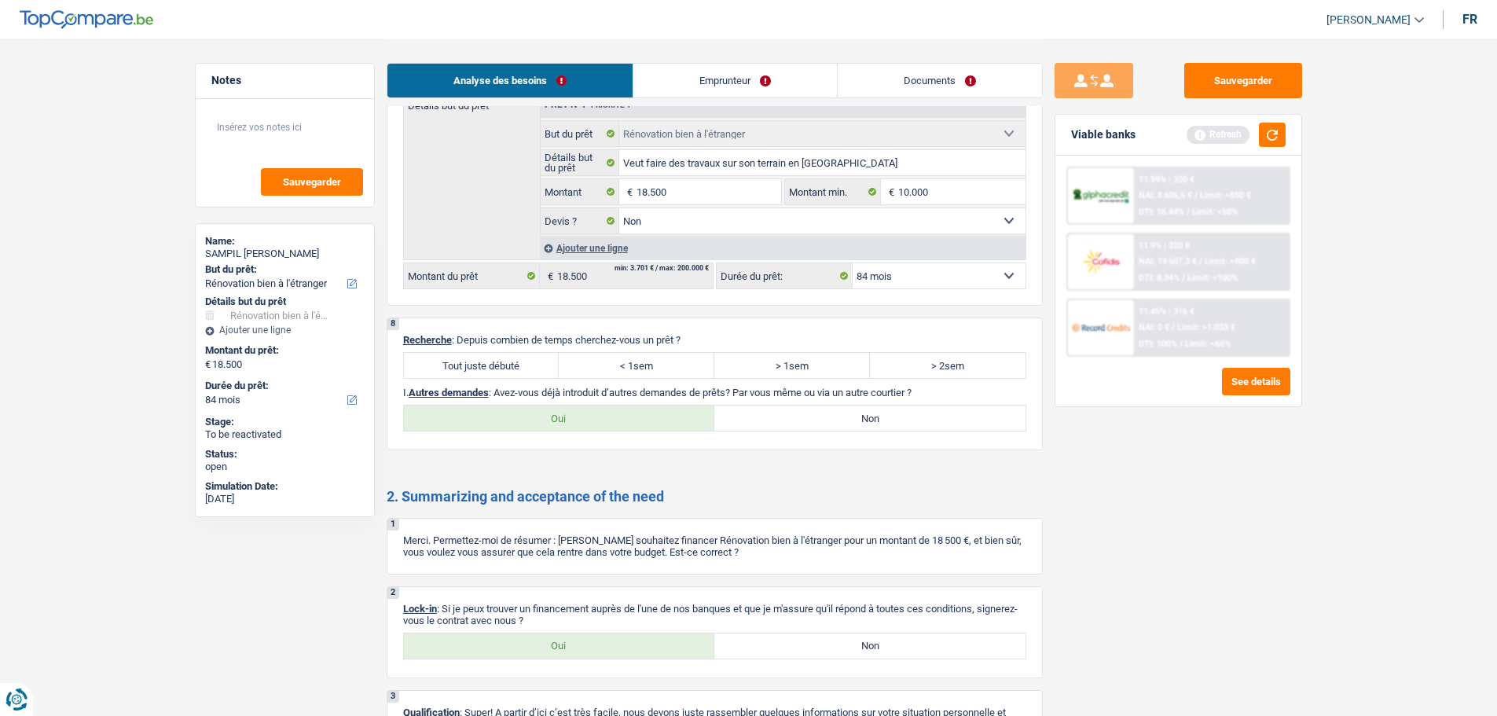
scroll to position [2042, 0]
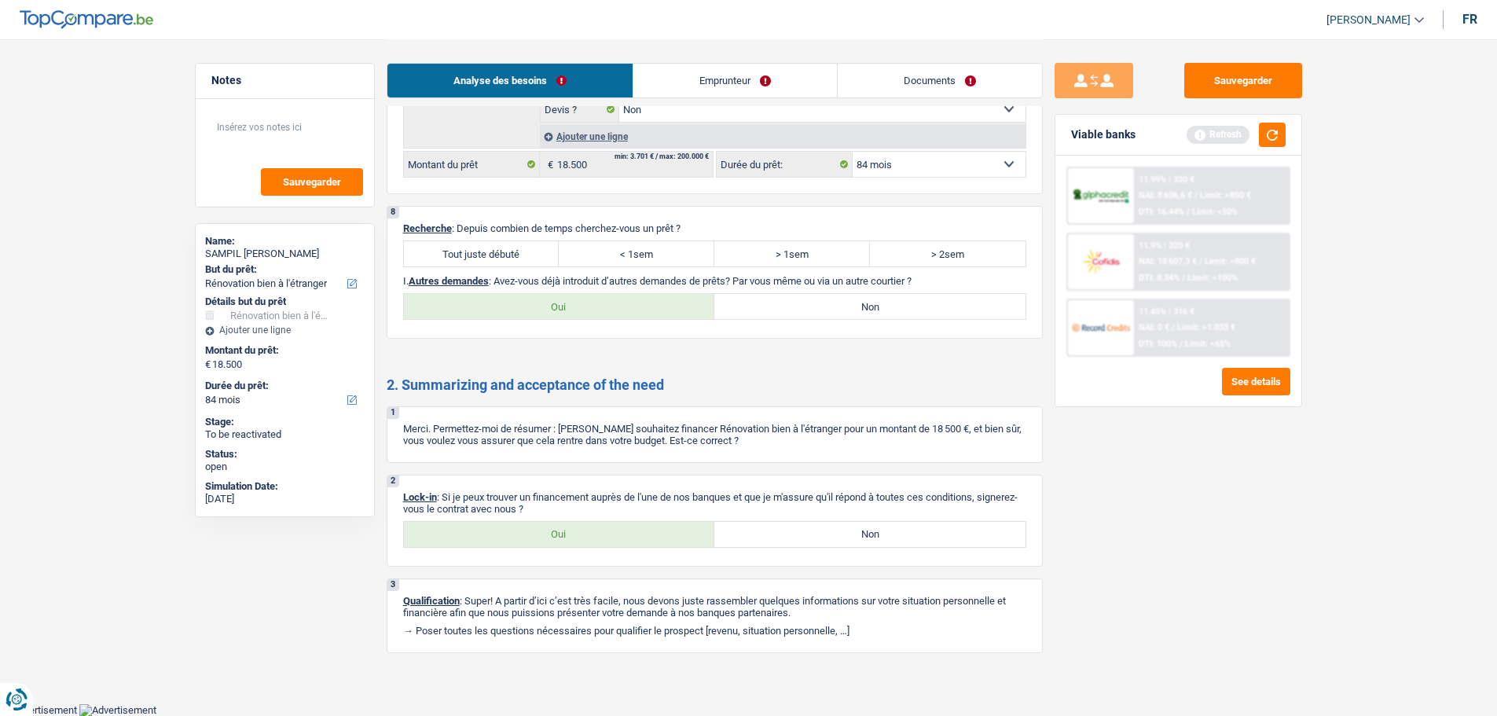
click at [510, 251] on label "Tout juste débuté" at bounding box center [482, 253] width 156 height 25
click at [510, 251] on input "Tout juste débuté" at bounding box center [482, 253] width 156 height 25
click at [789, 317] on label "Non" at bounding box center [869, 306] width 311 height 25
click at [789, 317] on input "Non" at bounding box center [869, 306] width 311 height 25
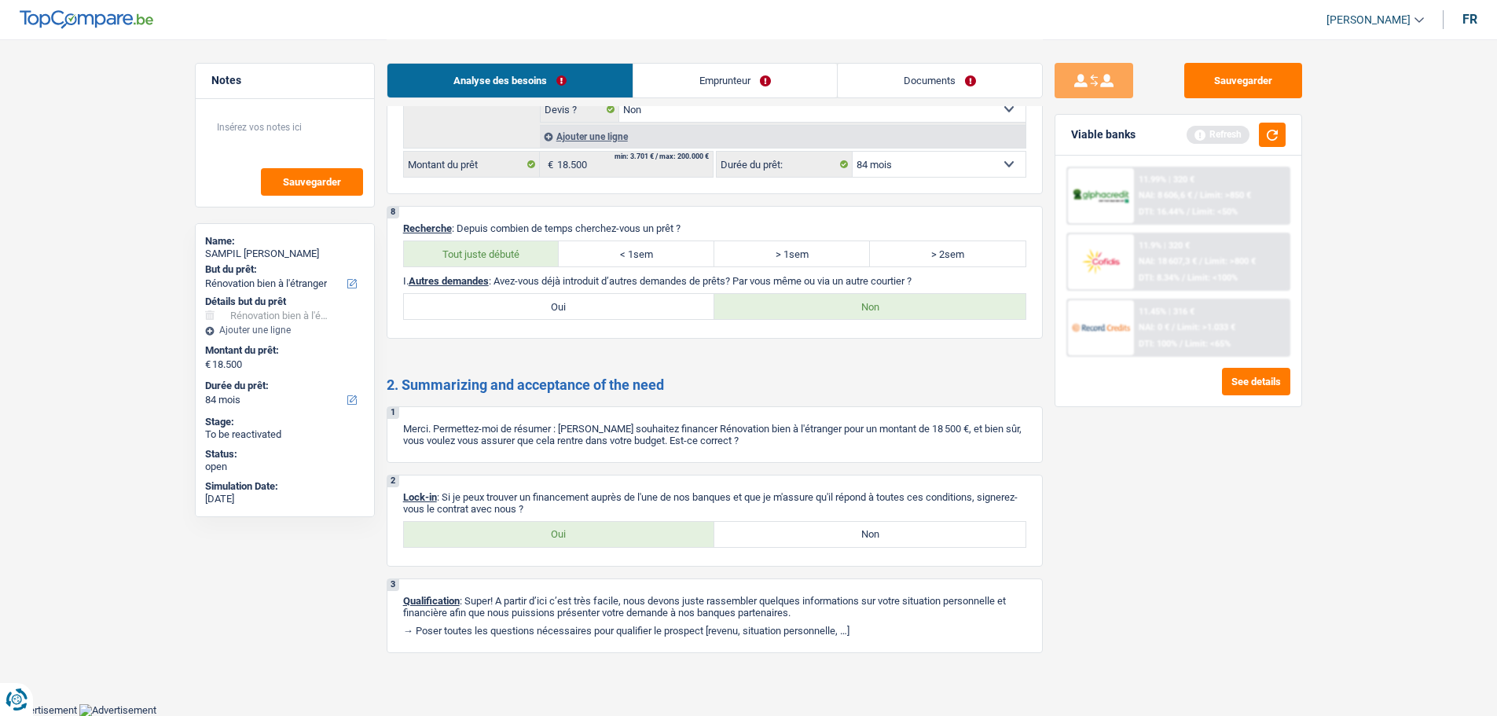
click at [695, 79] on link "Emprunteur" at bounding box center [734, 81] width 203 height 34
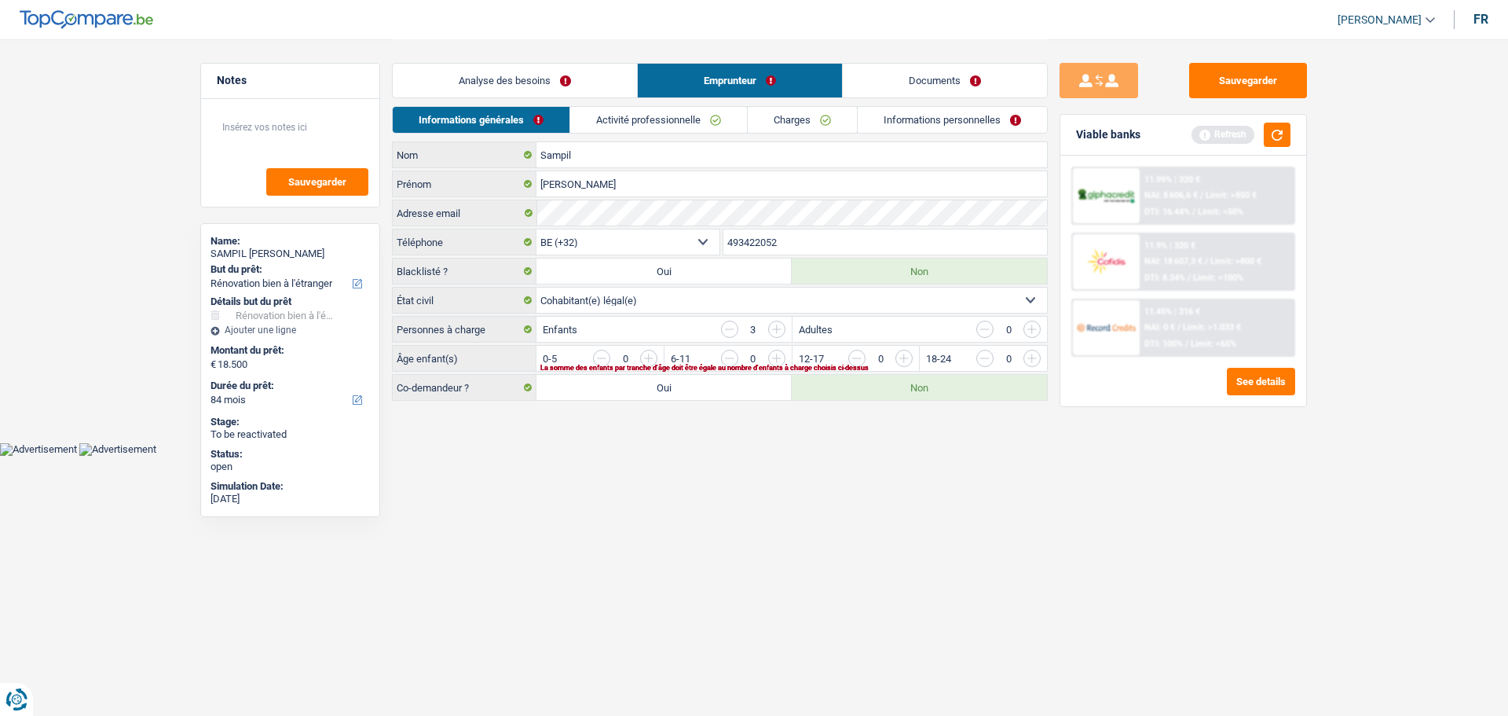
click at [779, 359] on input "button" at bounding box center [1095, 362] width 654 height 25
click at [653, 358] on input "button" at bounding box center [967, 362] width 654 height 25
click at [698, 112] on link "Activité professionnelle" at bounding box center [659, 120] width 177 height 26
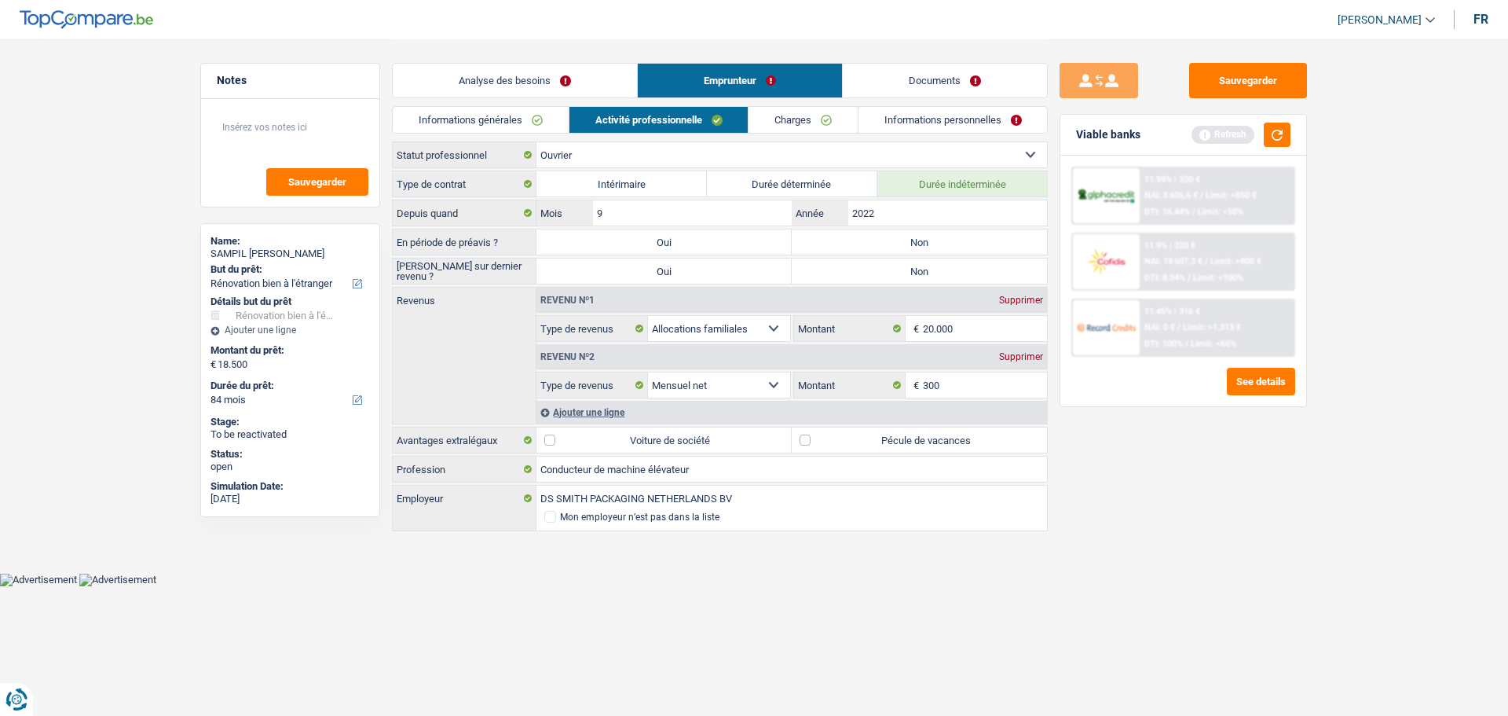
click at [890, 247] on label "Non" at bounding box center [919, 241] width 255 height 25
click at [890, 247] on input "Non" at bounding box center [919, 241] width 255 height 25
click at [894, 274] on label "Non" at bounding box center [919, 270] width 255 height 25
click at [894, 274] on input "Non" at bounding box center [919, 270] width 255 height 25
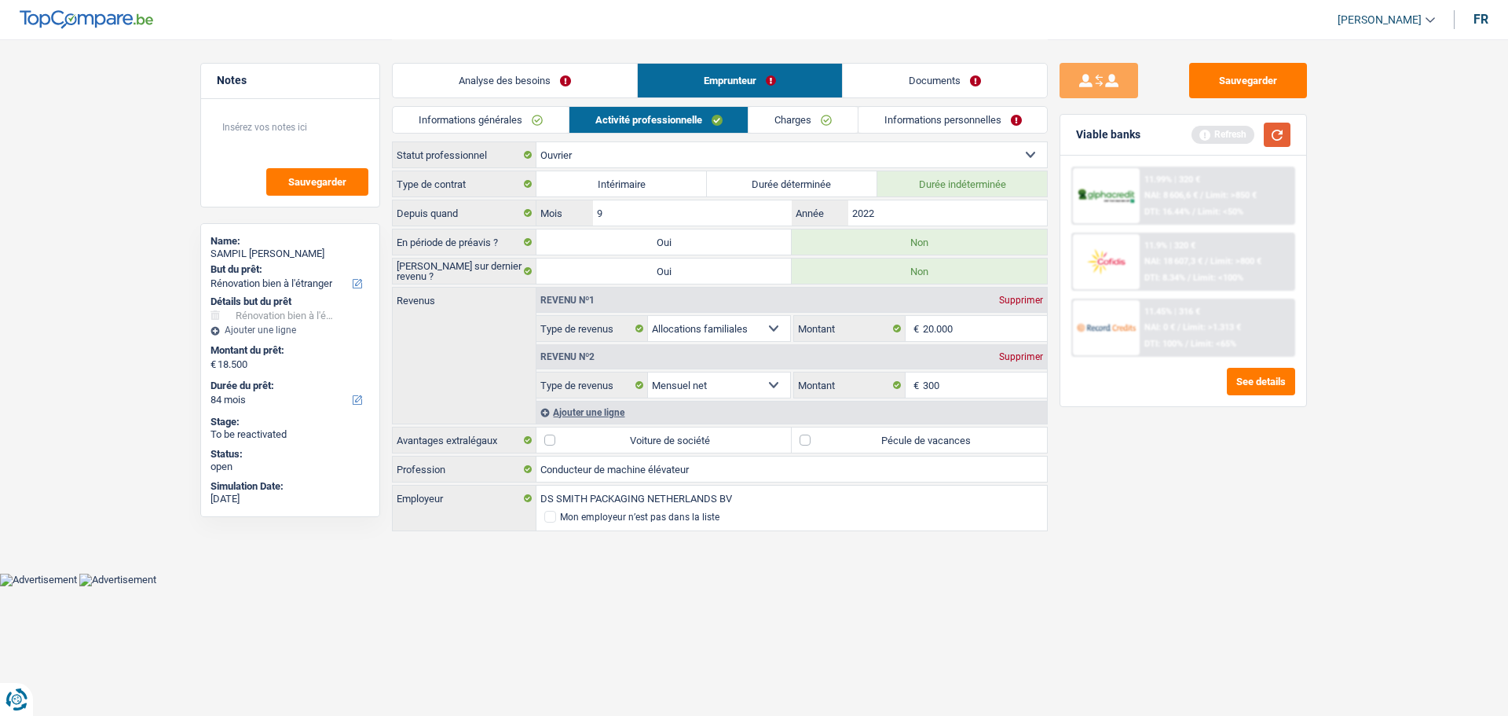
click at [1283, 132] on button "button" at bounding box center [1277, 135] width 27 height 24
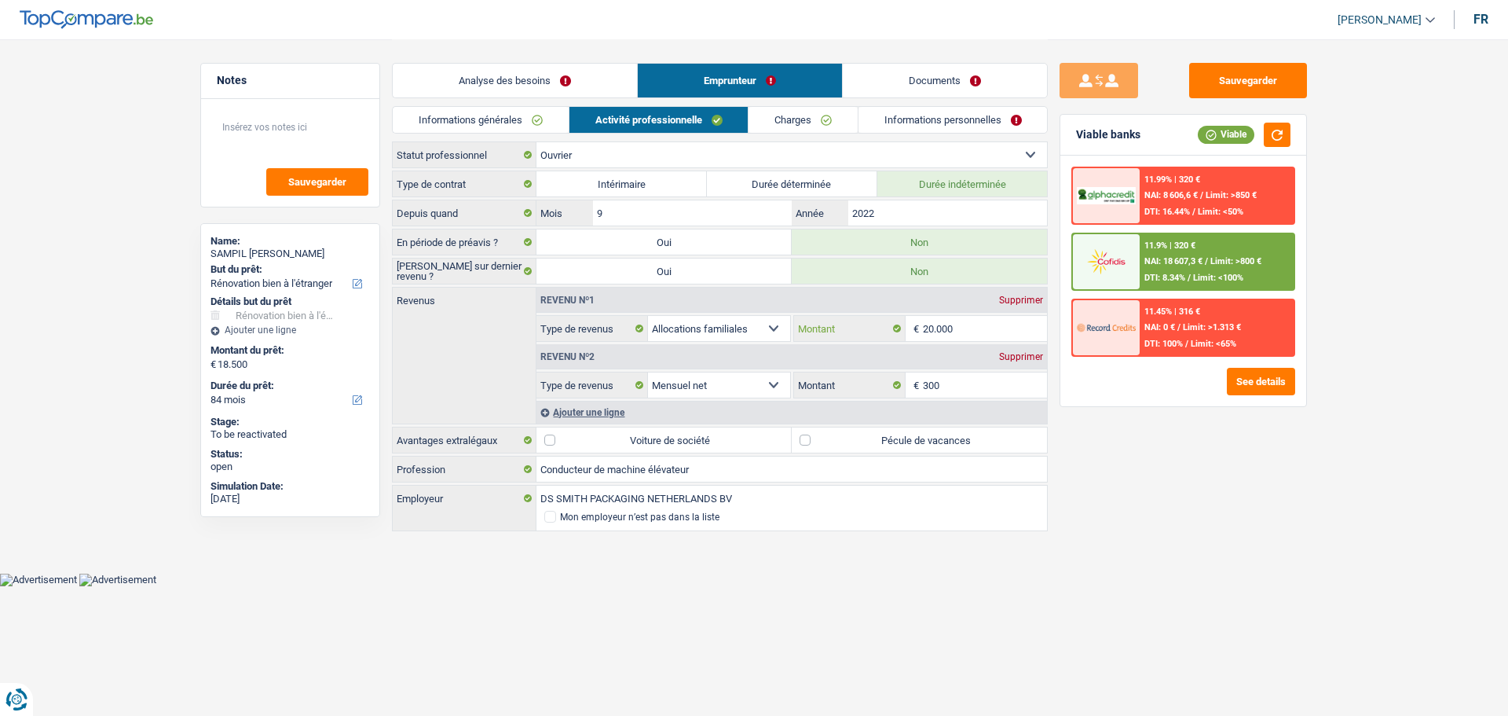
click at [980, 339] on input "20.000" at bounding box center [985, 328] width 125 height 25
click at [829, 116] on link "Charges" at bounding box center [803, 120] width 109 height 26
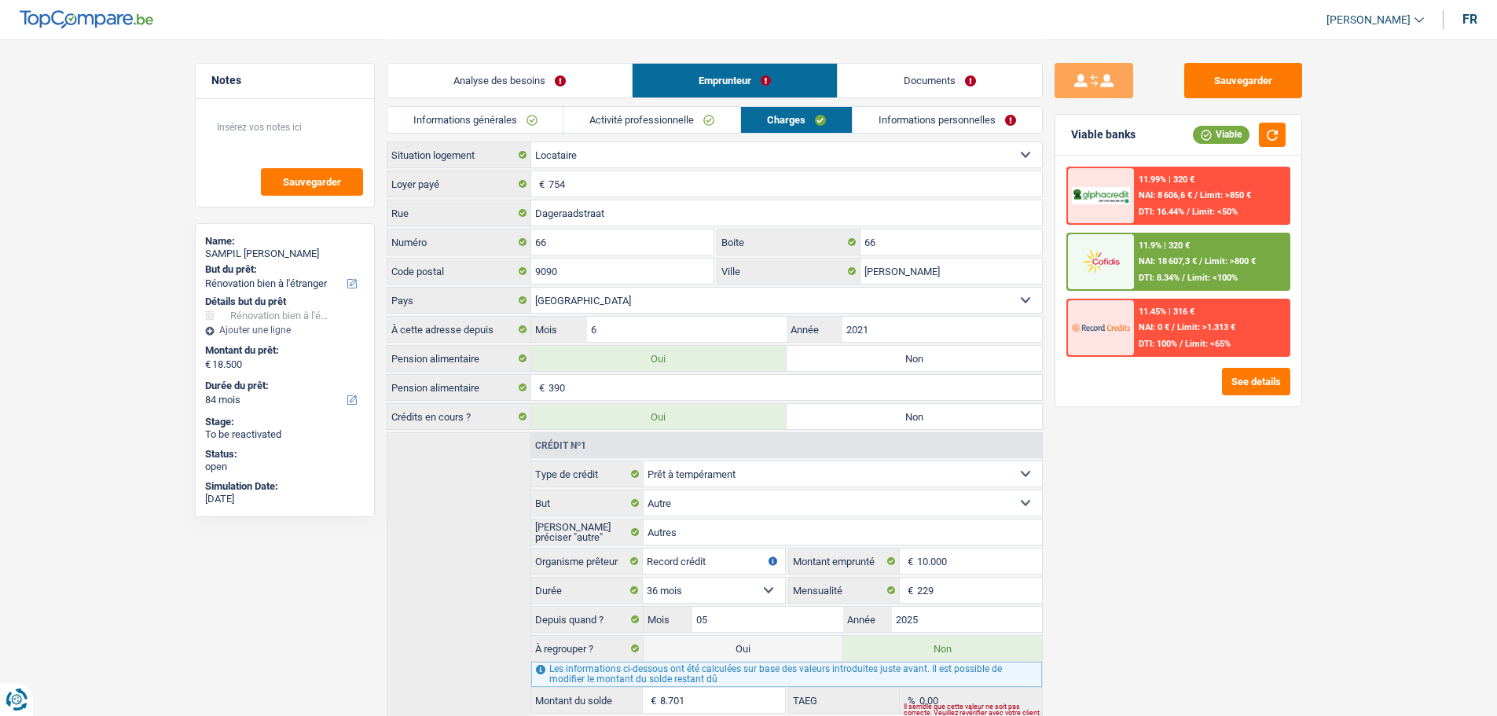
click at [669, 124] on link "Activité professionnelle" at bounding box center [651, 120] width 177 height 26
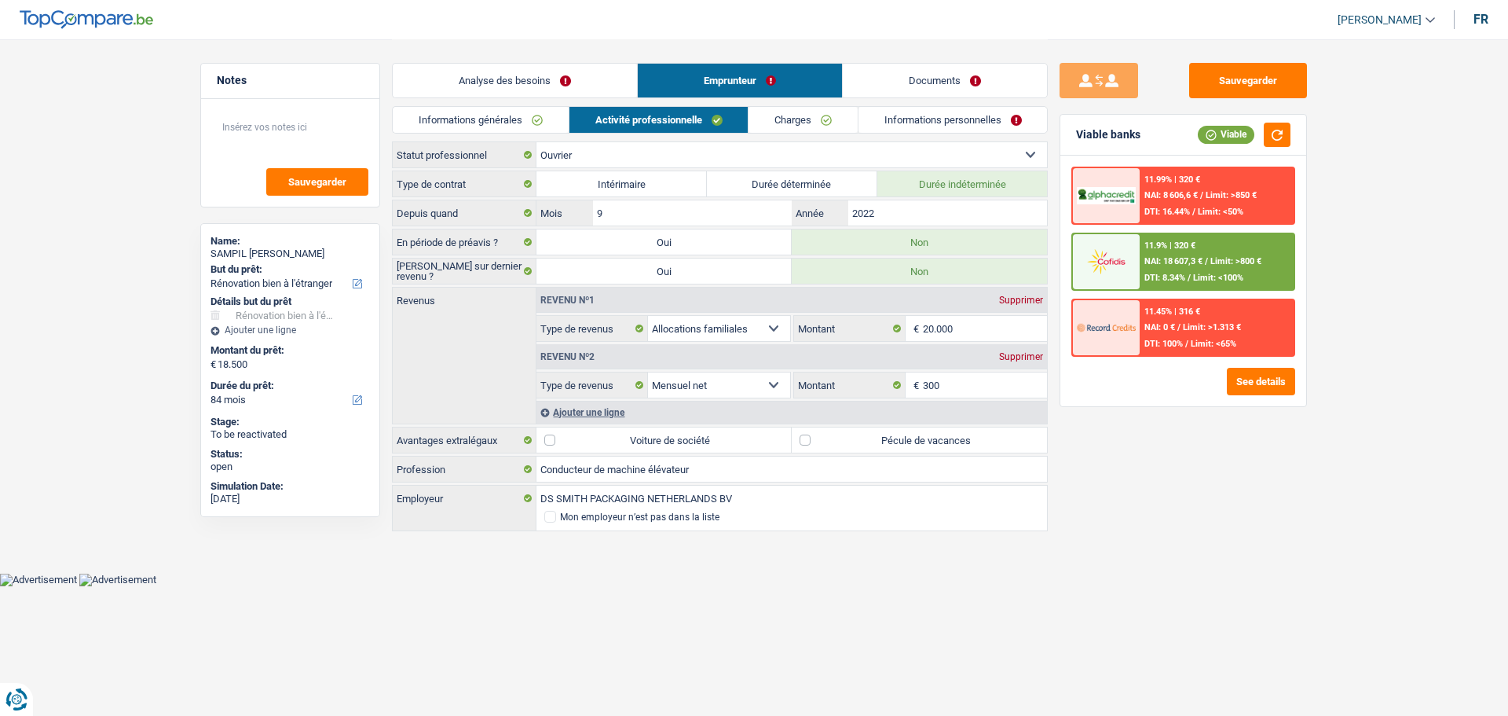
click at [1020, 299] on div "Supprimer" at bounding box center [1021, 299] width 52 height 9
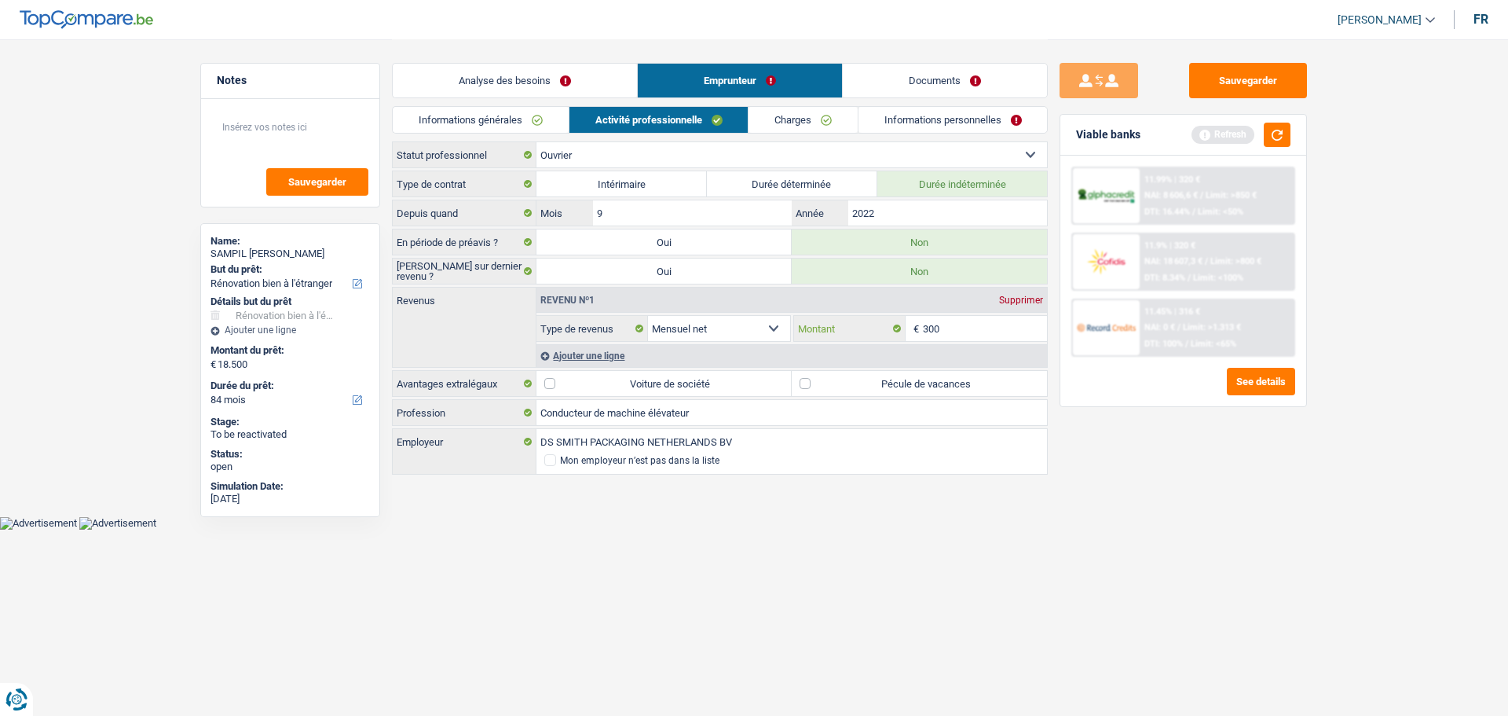
click at [977, 329] on input "300" at bounding box center [985, 328] width 125 height 25
click at [613, 350] on div "Ajouter une ligne" at bounding box center [792, 355] width 511 height 23
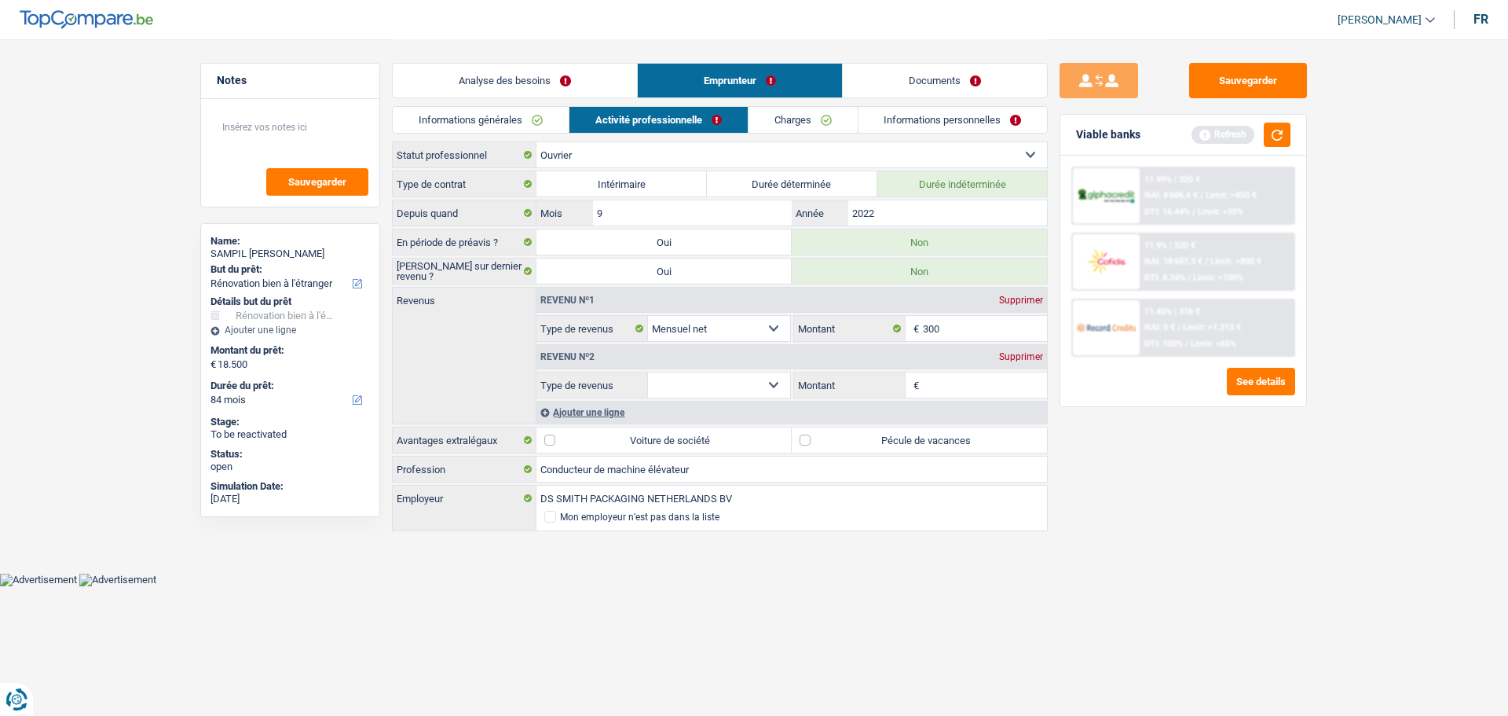
click at [727, 389] on select "Allocation d'handicap Allocations chômage Allocations familiales Chèques repas …" at bounding box center [719, 384] width 142 height 25
click at [648, 372] on select "Allocation d'handicap Allocations chômage Allocations familiales Chèques repas …" at bounding box center [719, 384] width 142 height 25
click at [954, 384] on input "Montant" at bounding box center [985, 384] width 125 height 25
click at [1169, 527] on div "Sauvegarder Viable banks Refresh 11.99% | 320 € NAI: 8 606,6 € / Limit: >850 € …" at bounding box center [1183, 377] width 271 height 628
click at [988, 321] on input "300" at bounding box center [985, 328] width 125 height 25
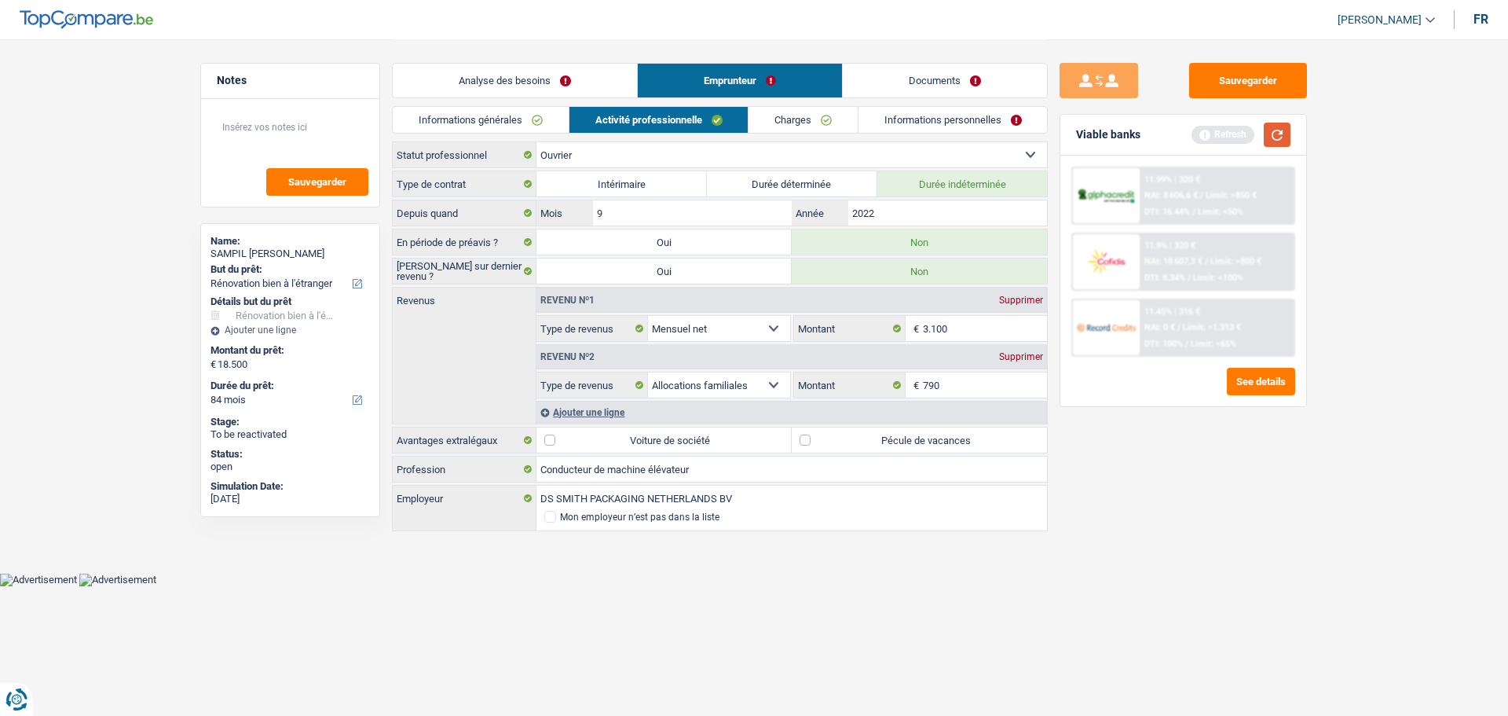
click at [1277, 137] on button "button" at bounding box center [1277, 135] width 27 height 24
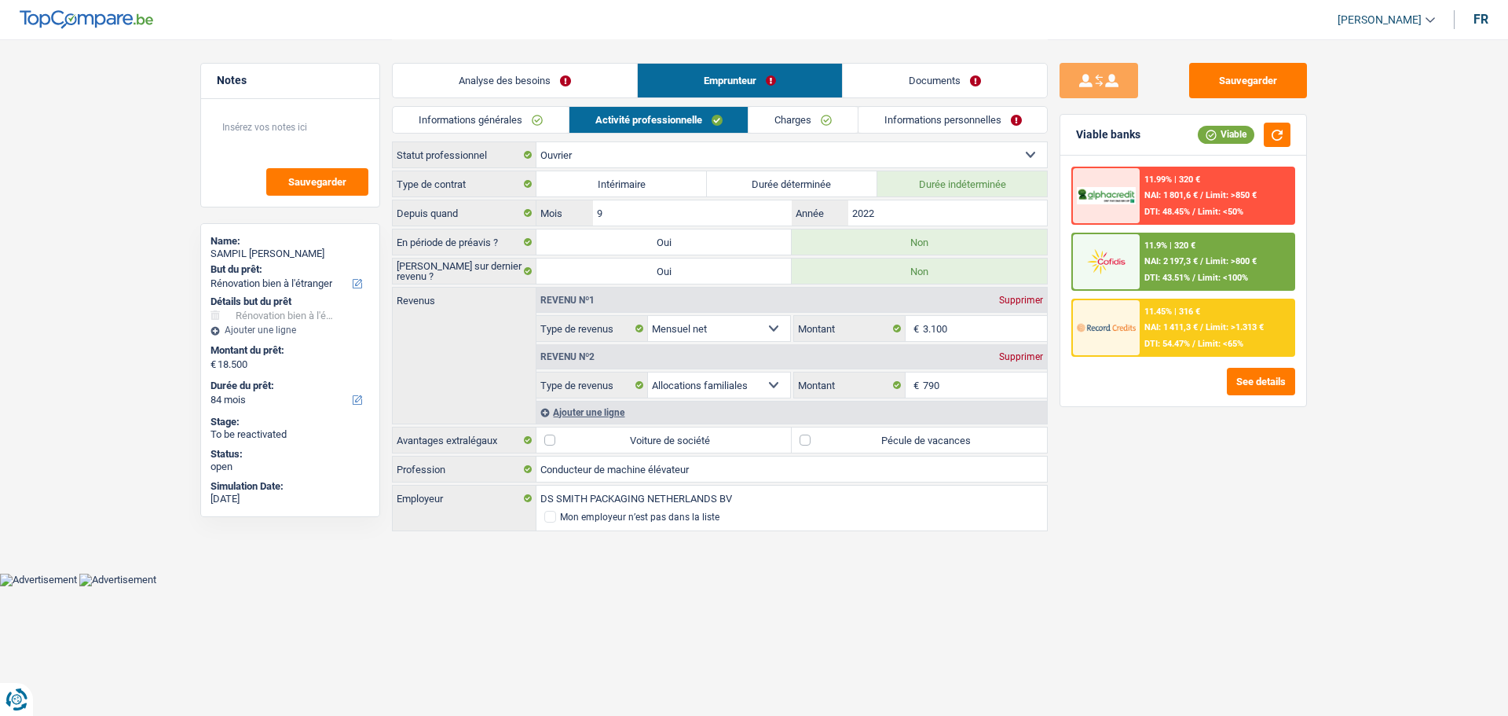
click at [853, 429] on label "Pécule de vacances" at bounding box center [919, 439] width 255 height 25
click at [853, 429] on input "Pécule de vacances" at bounding box center [919, 439] width 255 height 25
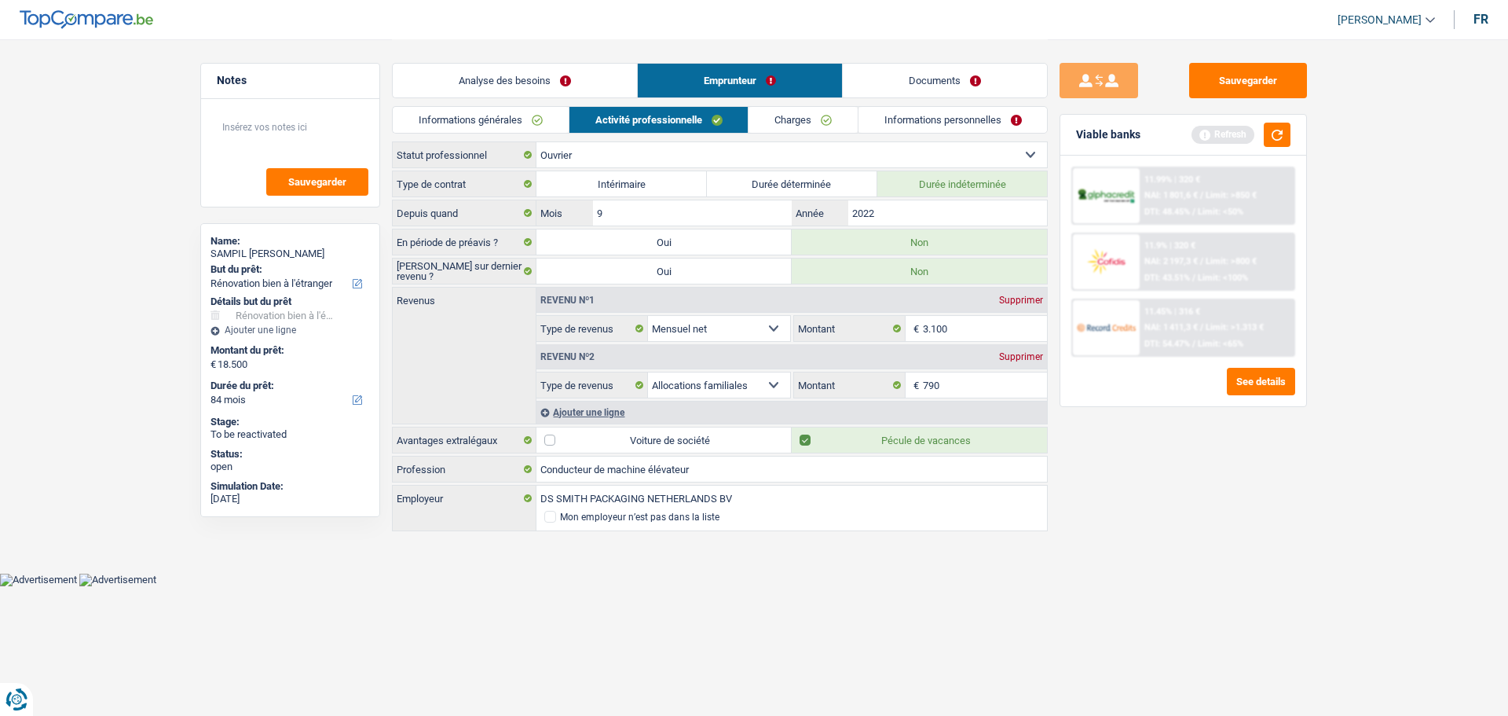
click at [826, 115] on link "Charges" at bounding box center [803, 120] width 109 height 26
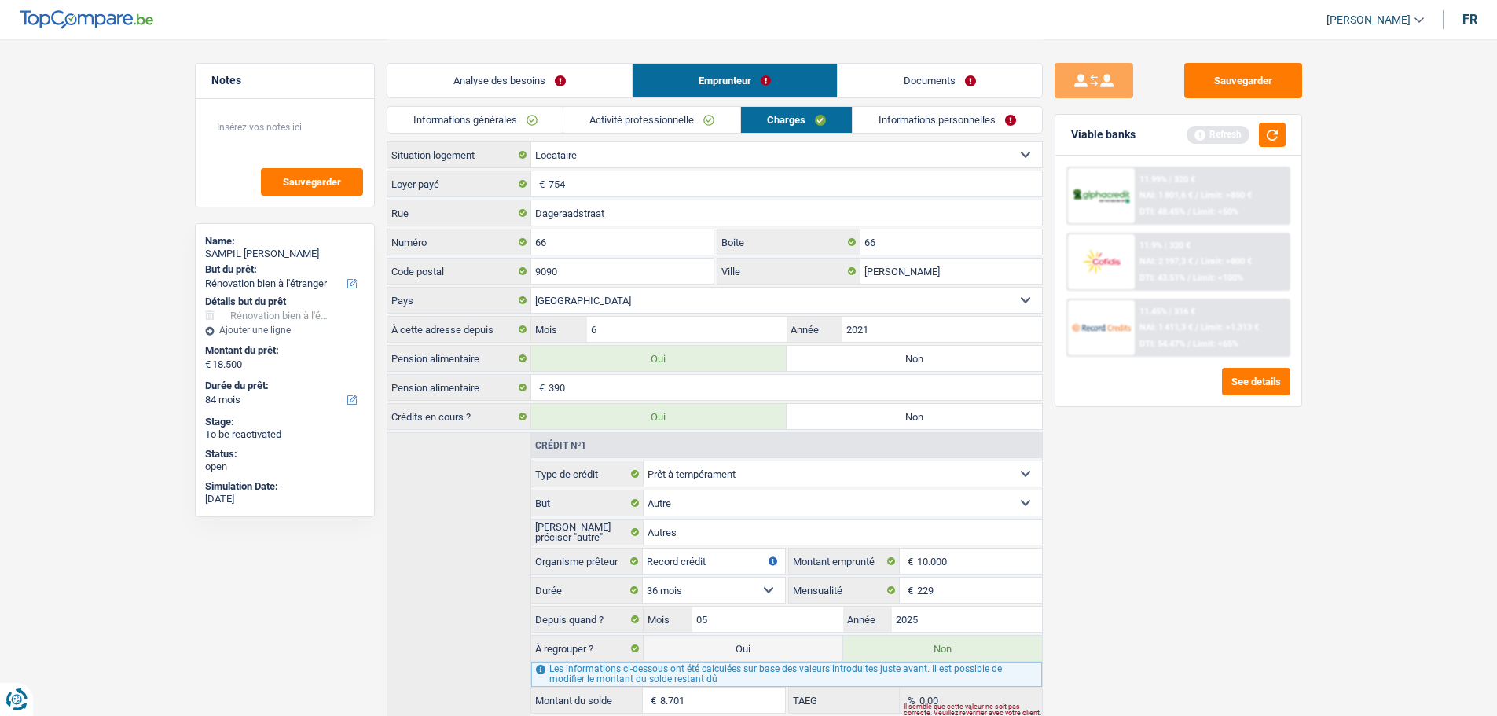
click at [696, 115] on link "Activité professionnelle" at bounding box center [651, 120] width 177 height 26
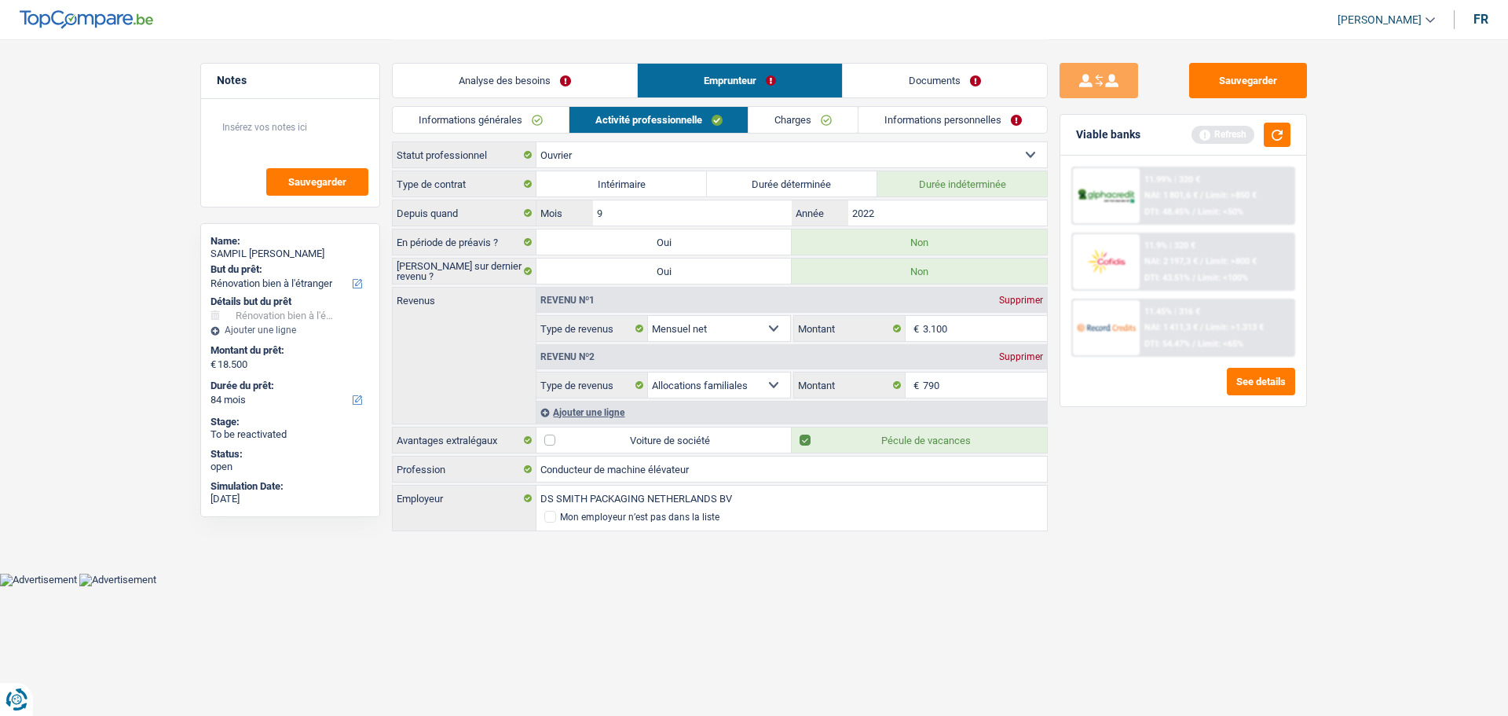
click at [802, 113] on link "Charges" at bounding box center [803, 120] width 109 height 26
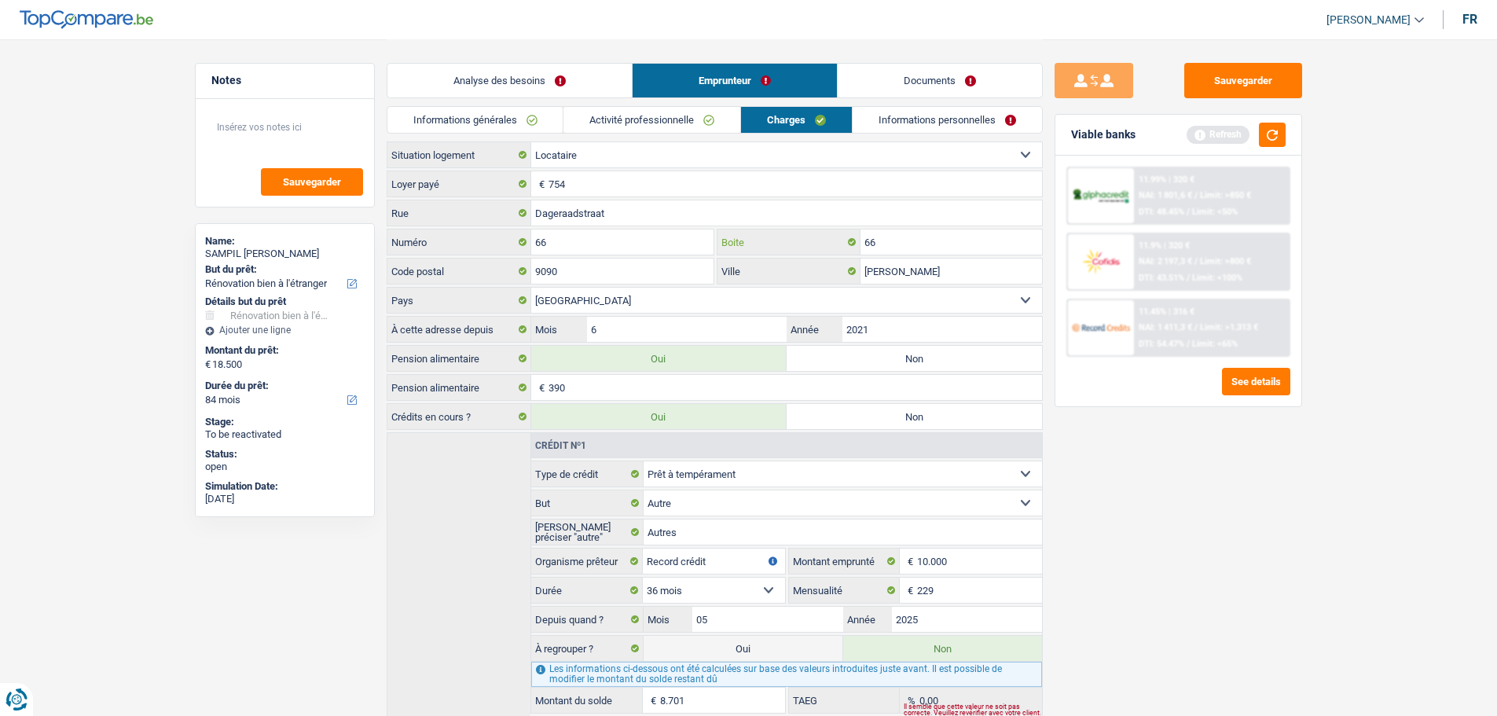
click at [934, 247] on input "66" at bounding box center [950, 241] width 181 height 25
click at [1218, 584] on div "Sauvegarder Viable banks Refresh 11.99% | 320 € NAI: 1 801,6 € / Limit: >850 € …" at bounding box center [1178, 377] width 271 height 628
click at [921, 256] on div "66 Boite" at bounding box center [878, 243] width 328 height 29
click at [921, 242] on input "66" at bounding box center [950, 241] width 181 height 25
drag, startPoint x: 1189, startPoint y: 615, endPoint x: 1186, endPoint y: 606, distance: 9.7
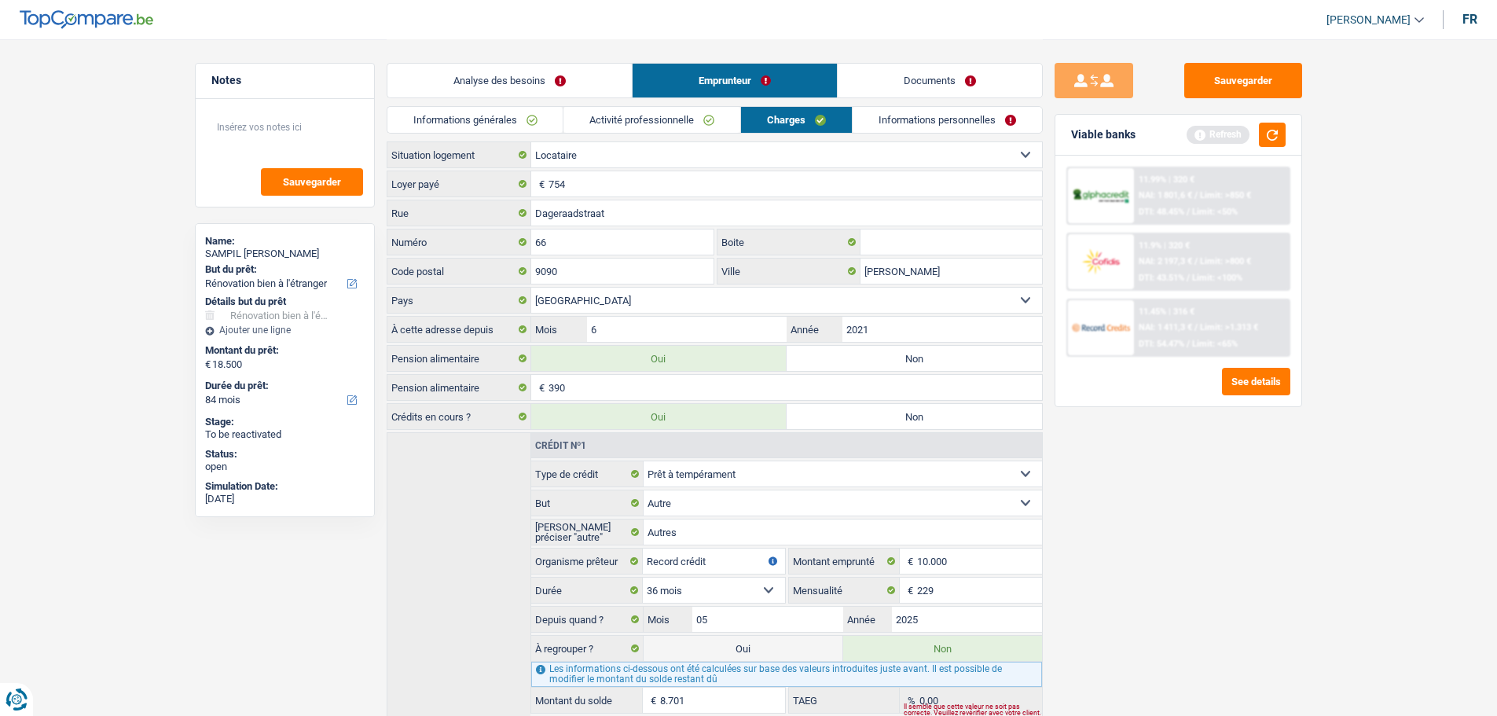
click at [1189, 614] on div "Sauvegarder Viable banks Refresh 11.99% | 320 € NAI: 1 801,6 € / Limit: >850 € …" at bounding box center [1178, 377] width 271 height 628
click at [929, 116] on link "Informations personnelles" at bounding box center [946, 120] width 189 height 26
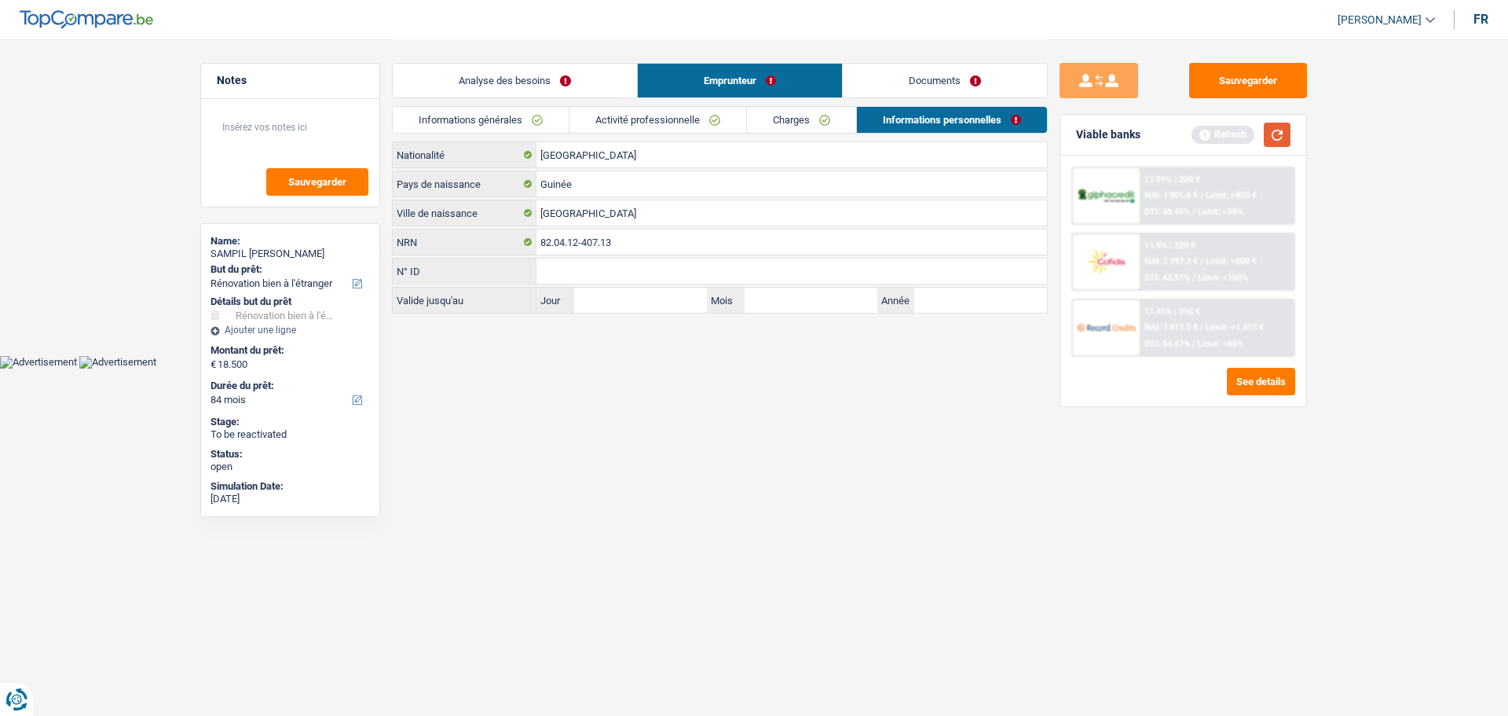
click at [1285, 141] on button "button" at bounding box center [1277, 135] width 27 height 24
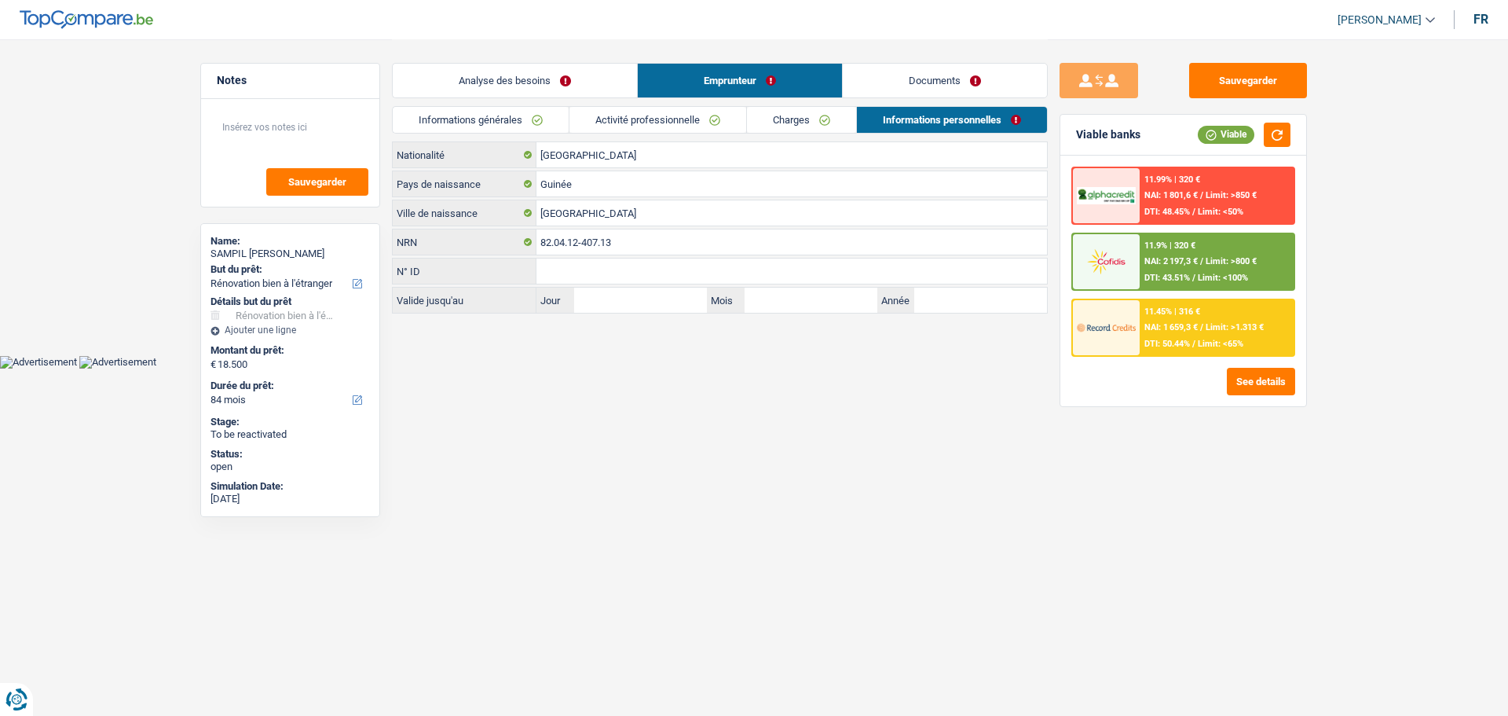
click at [1228, 192] on span "Limit: >850 €" at bounding box center [1231, 195] width 51 height 10
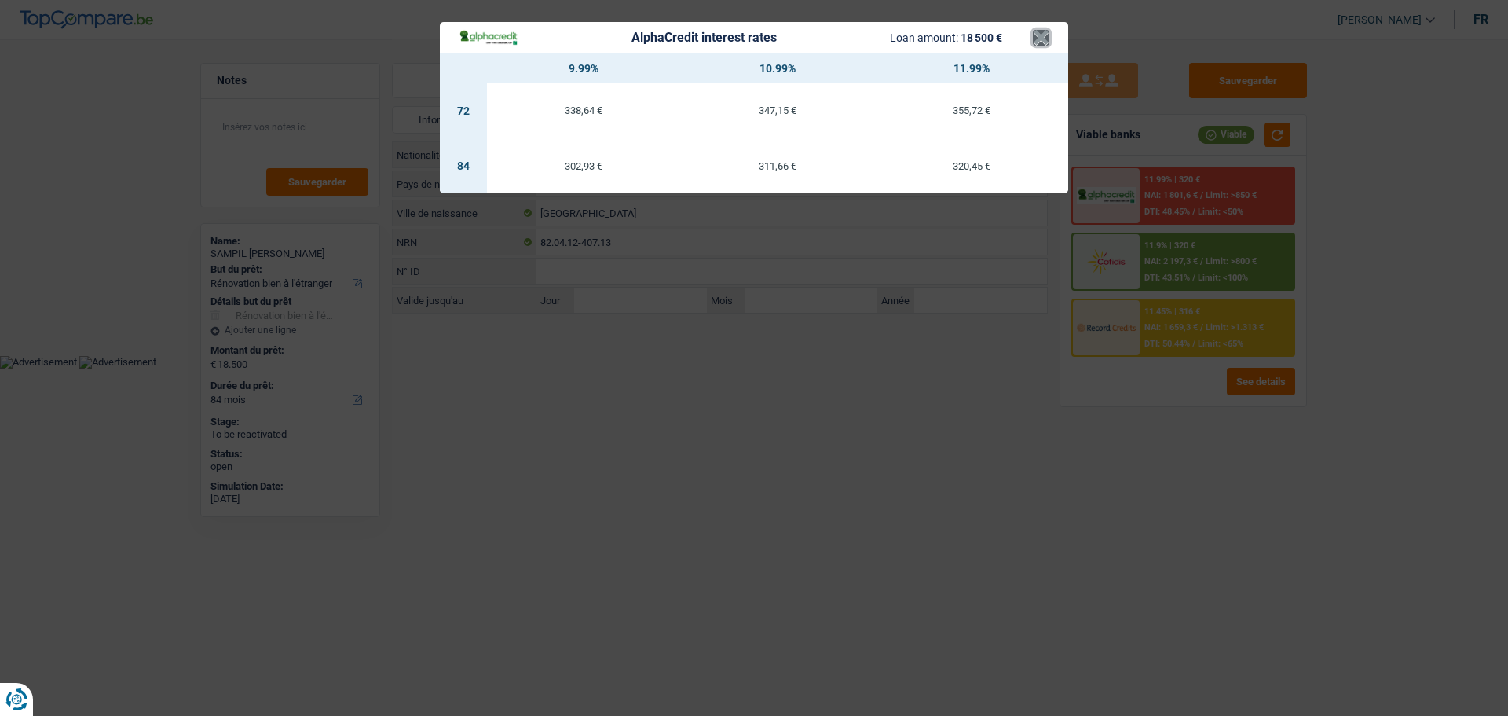
drag, startPoint x: 1043, startPoint y: 33, endPoint x: 1161, endPoint y: 186, distance: 193.8
click at [1094, 104] on div "AlphaCredit interest rates Loan amount: 18 500 € × 9.99% 10.99% 11.99% 72 338,6…" at bounding box center [754, 358] width 1508 height 716
click at [1262, 392] on div "AlphaCredit interest rates Loan amount: 18 500 € × 9.99% 10.99% 11.99% 72 338,6…" at bounding box center [754, 358] width 1508 height 716
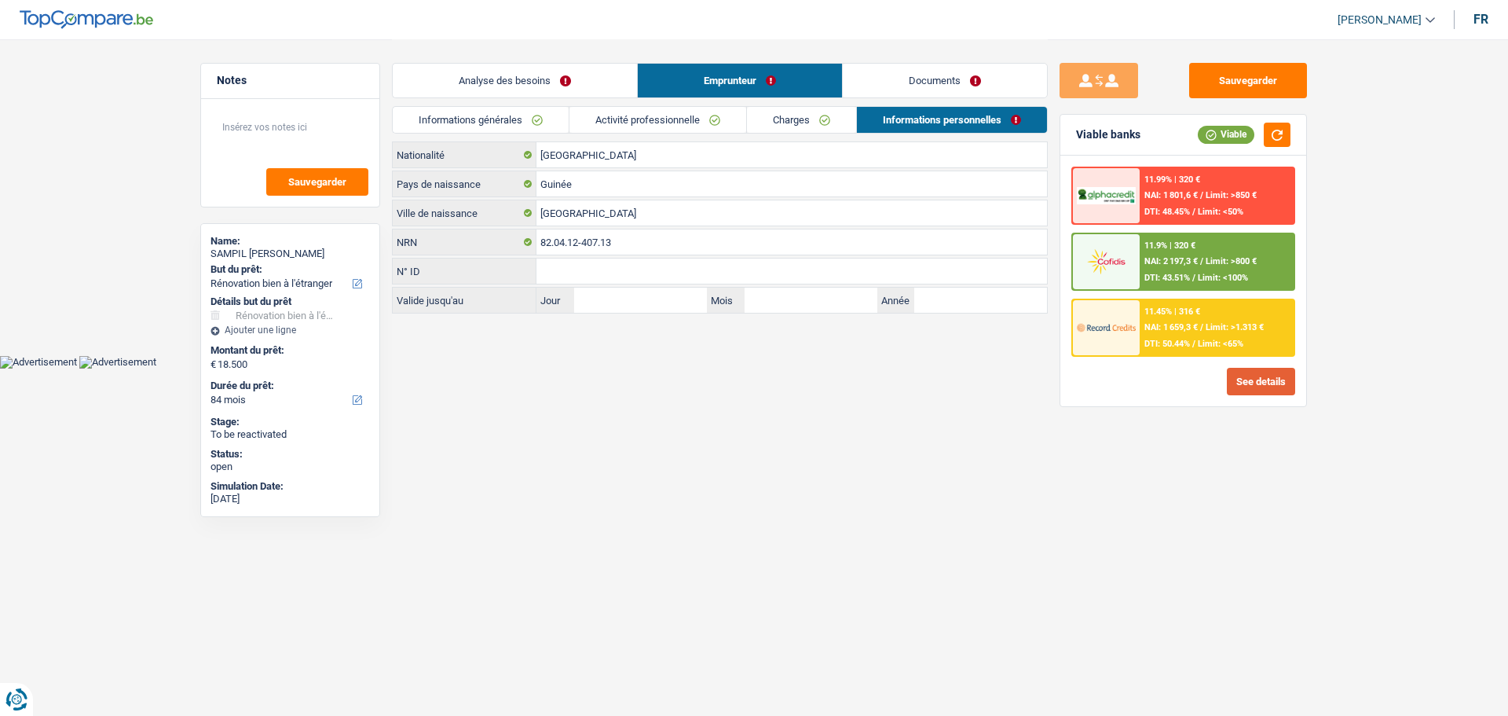
click at [1256, 379] on button "See details" at bounding box center [1261, 381] width 68 height 27
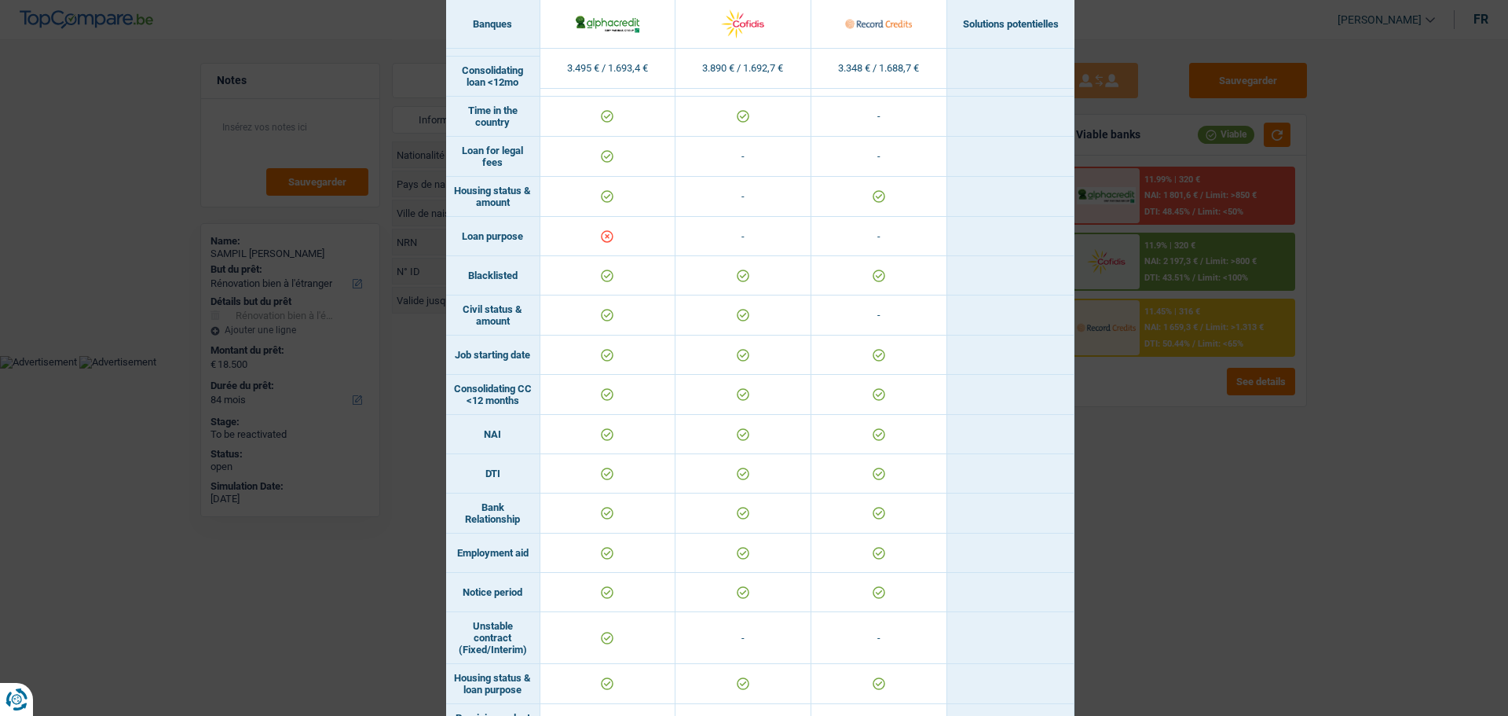
scroll to position [200, 0]
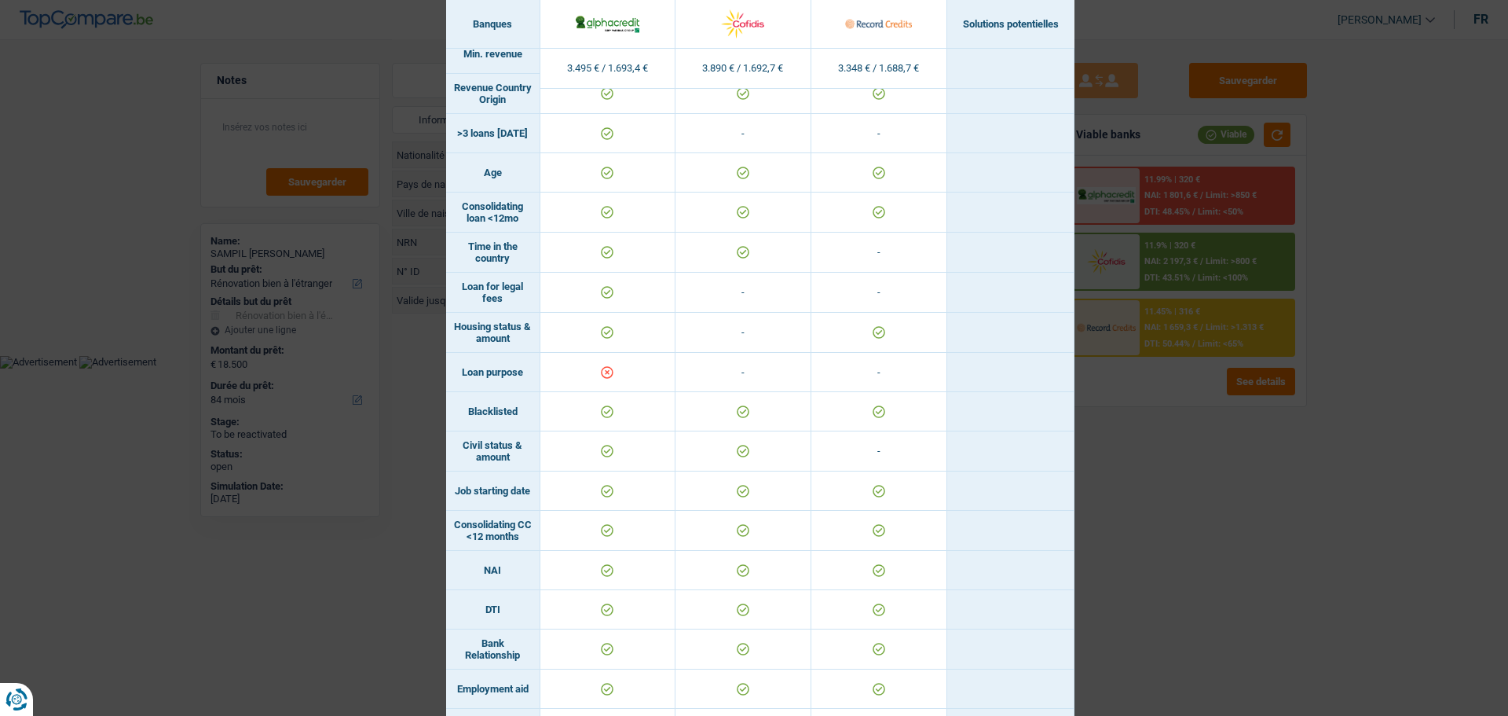
click at [1129, 499] on div "Banks conditions × Banques Solutions potentielles Revenus / Charges 3.495 € / 1…" at bounding box center [754, 358] width 1508 height 716
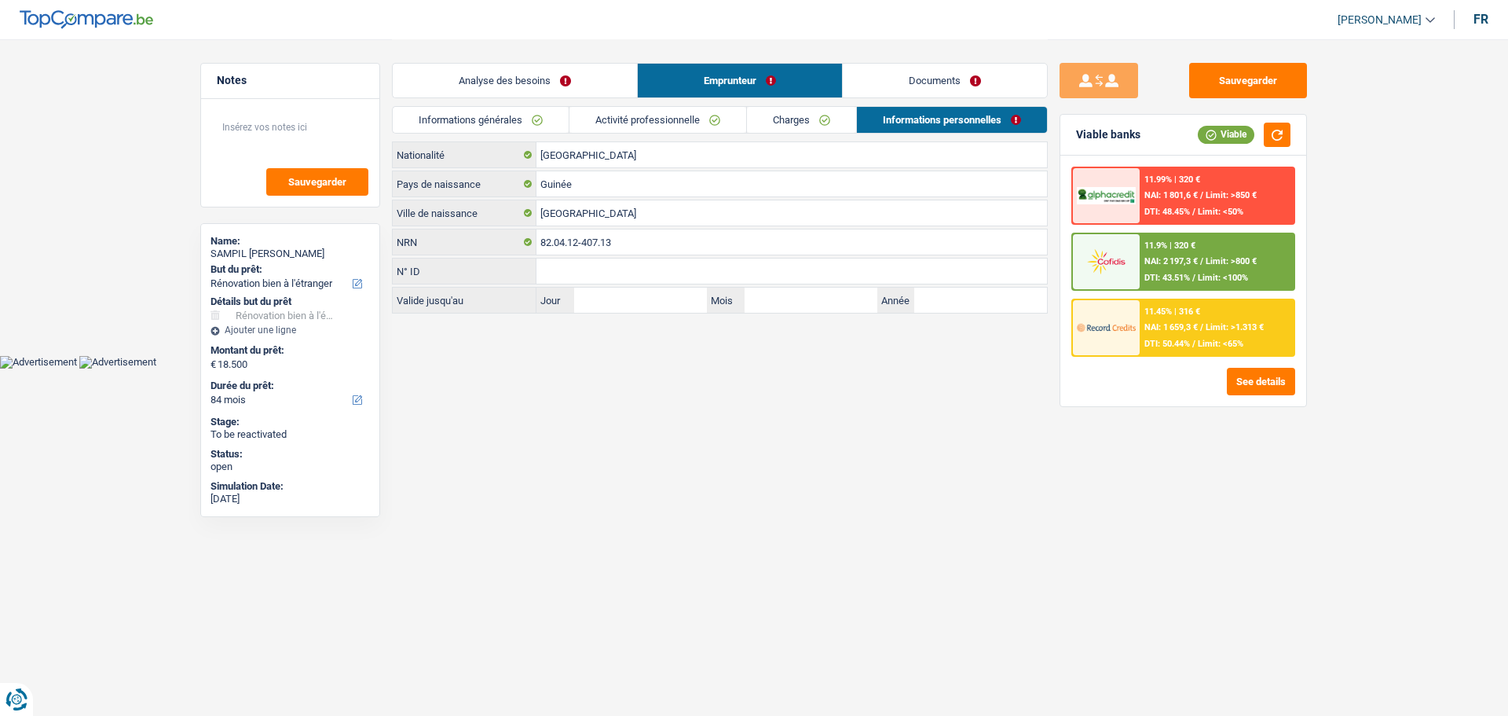
drag, startPoint x: 564, startPoint y: 76, endPoint x: 585, endPoint y: 89, distance: 24.7
click at [564, 76] on link "Analyse des besoins" at bounding box center [515, 81] width 244 height 34
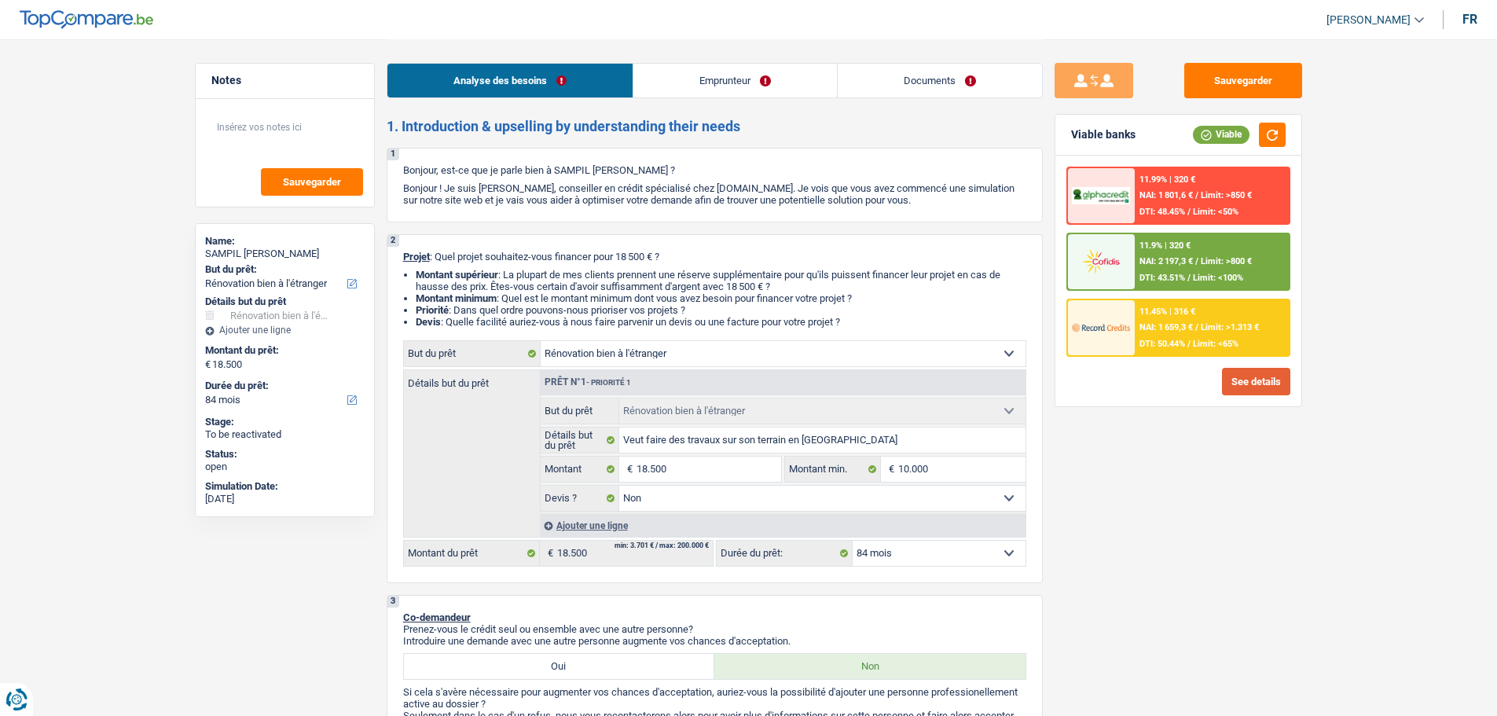
click at [1269, 385] on button "See details" at bounding box center [1256, 381] width 68 height 27
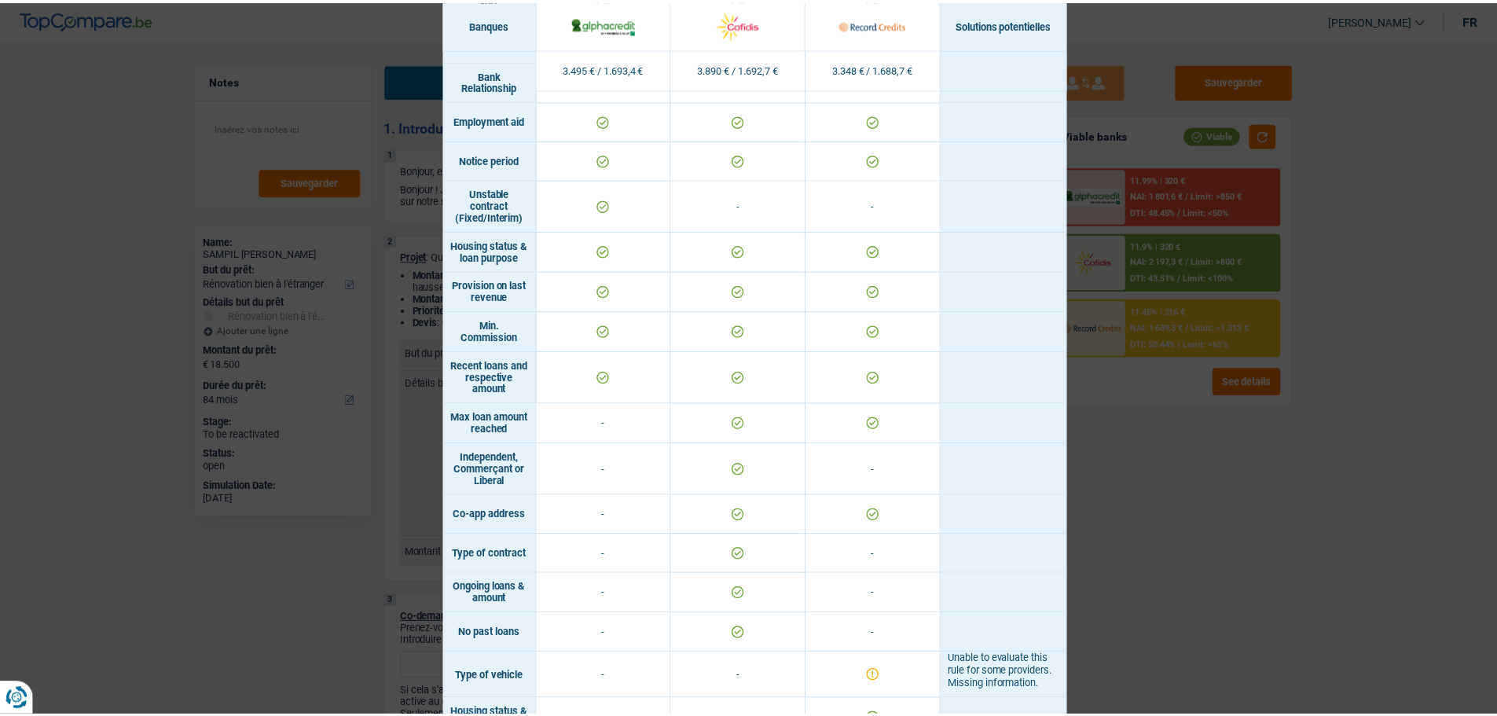
scroll to position [829, 0]
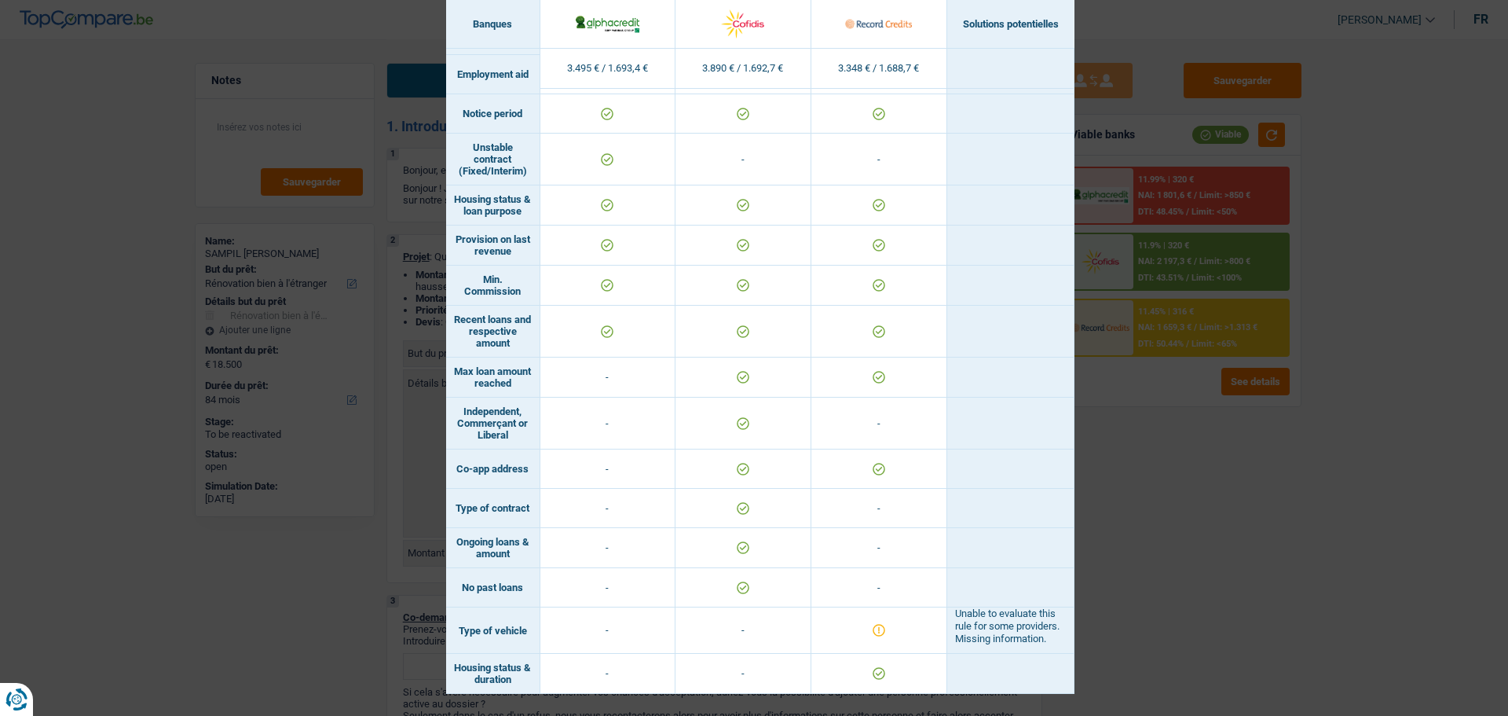
click at [1155, 588] on div "Banks conditions × Banques Solutions potentielles Revenus / Charges 3.495 € / 1…" at bounding box center [754, 358] width 1508 height 716
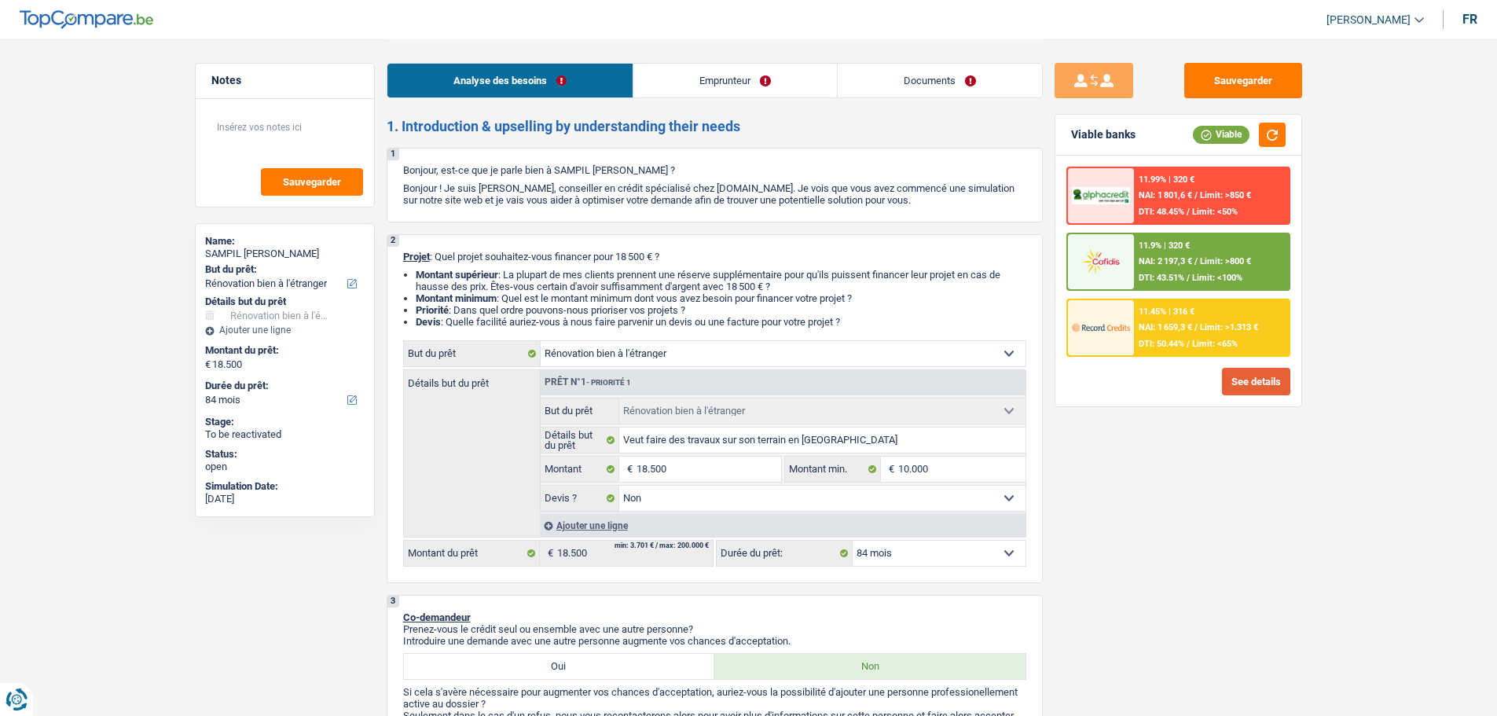
scroll to position [79, 0]
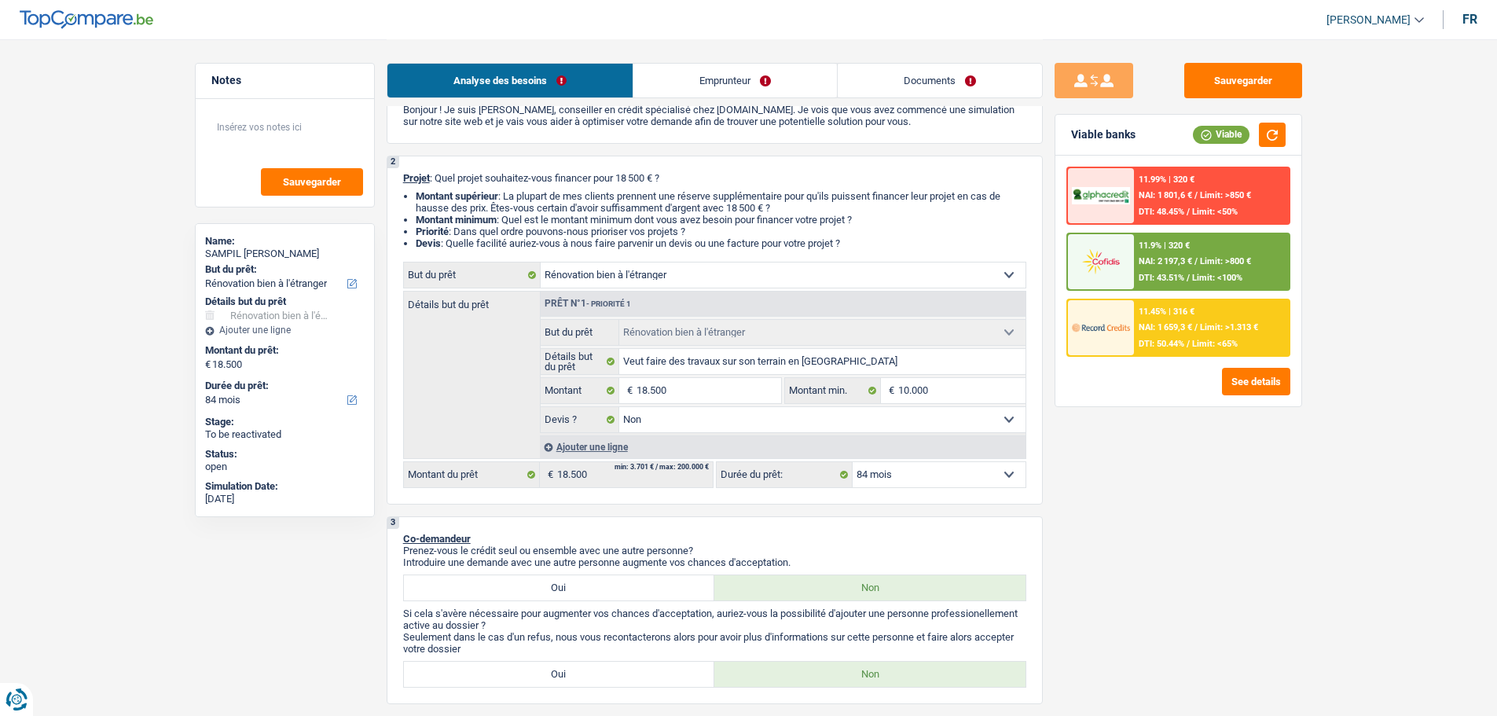
click at [897, 478] on select "12 mois 18 mois 24 mois 30 mois 36 mois 42 mois 48 mois 60 mois 72 mois 84 mois…" at bounding box center [938, 474] width 173 height 25
click at [1172, 561] on div "Sauvegarder Viable banks Viable 11.99% | 320 € NAI: 1 801,6 € / Limit: >850 € D…" at bounding box center [1178, 377] width 271 height 628
click at [966, 470] on select "12 mois 18 mois 24 mois 30 mois 36 mois 42 mois 48 mois 60 mois 72 mois 84 mois…" at bounding box center [938, 474] width 173 height 25
click at [852, 462] on select "12 mois 18 mois 24 mois 30 mois 36 mois 42 mois 48 mois 60 mois 72 mois 84 mois…" at bounding box center [938, 474] width 173 height 25
click at [1204, 333] on div "11.45% | 316 € NAI: 1 659,3 € / Limit: >1.313 € DTI: 50.44% / Limit: <65%" at bounding box center [1211, 327] width 155 height 55
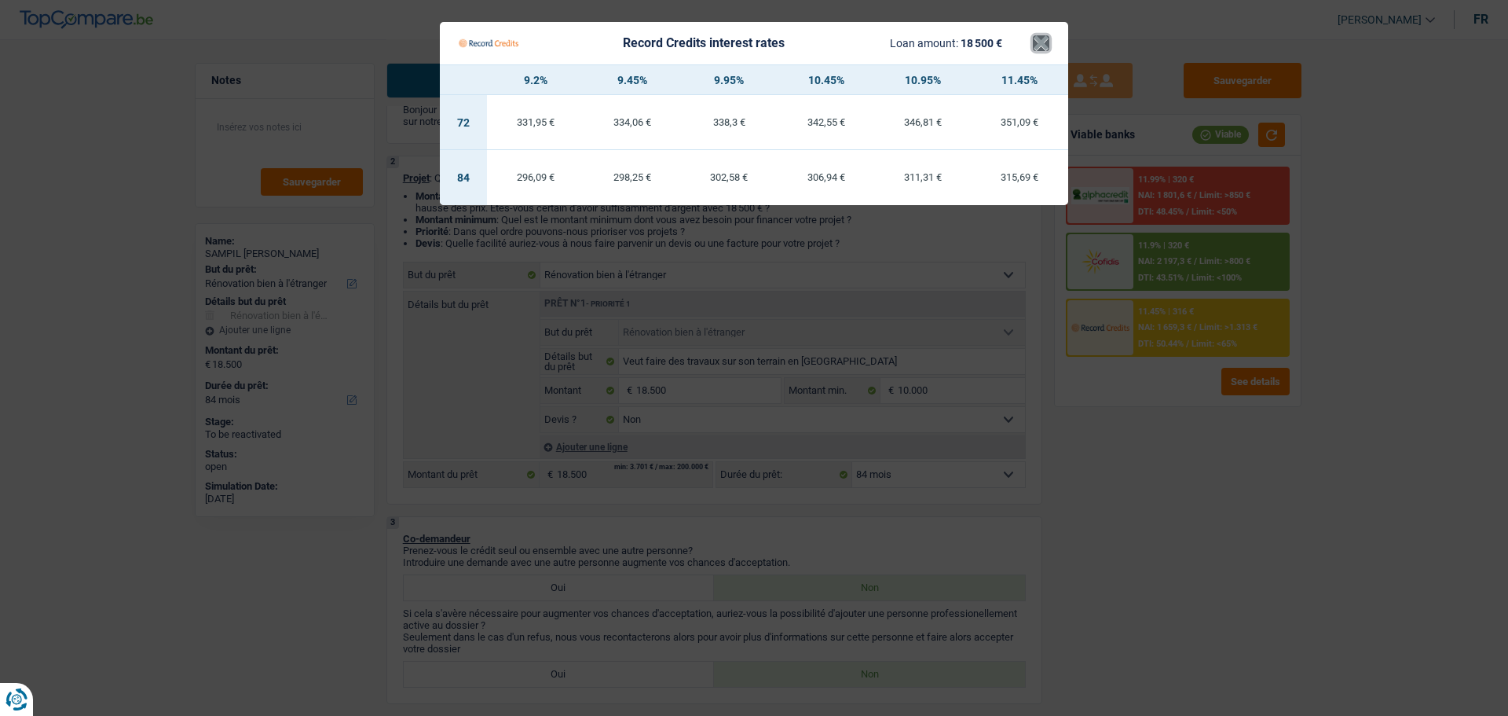
drag, startPoint x: 1037, startPoint y: 46, endPoint x: 1138, endPoint y: 123, distance: 127.7
click at [1038, 46] on button "×" at bounding box center [1041, 43] width 16 height 16
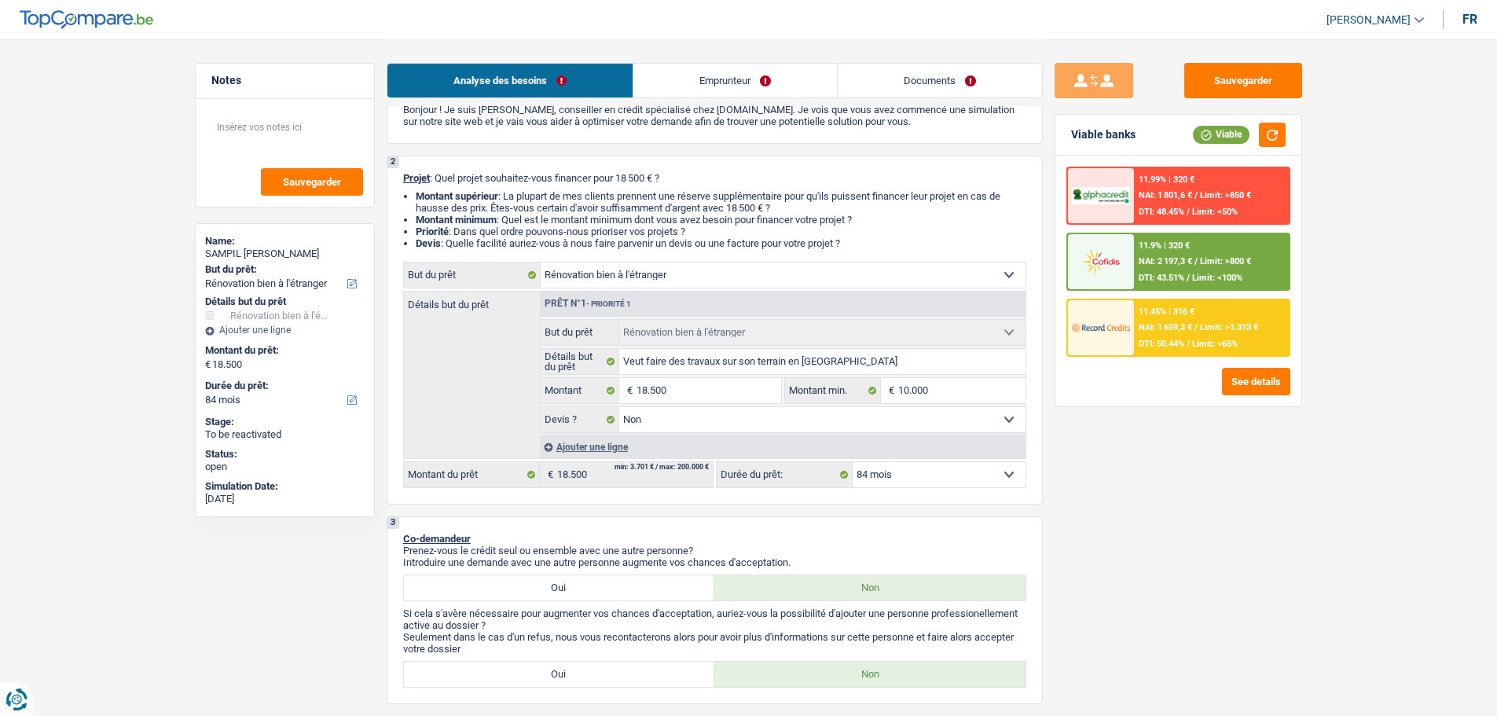
click at [1208, 266] on span "Limit: >800 €" at bounding box center [1225, 261] width 51 height 10
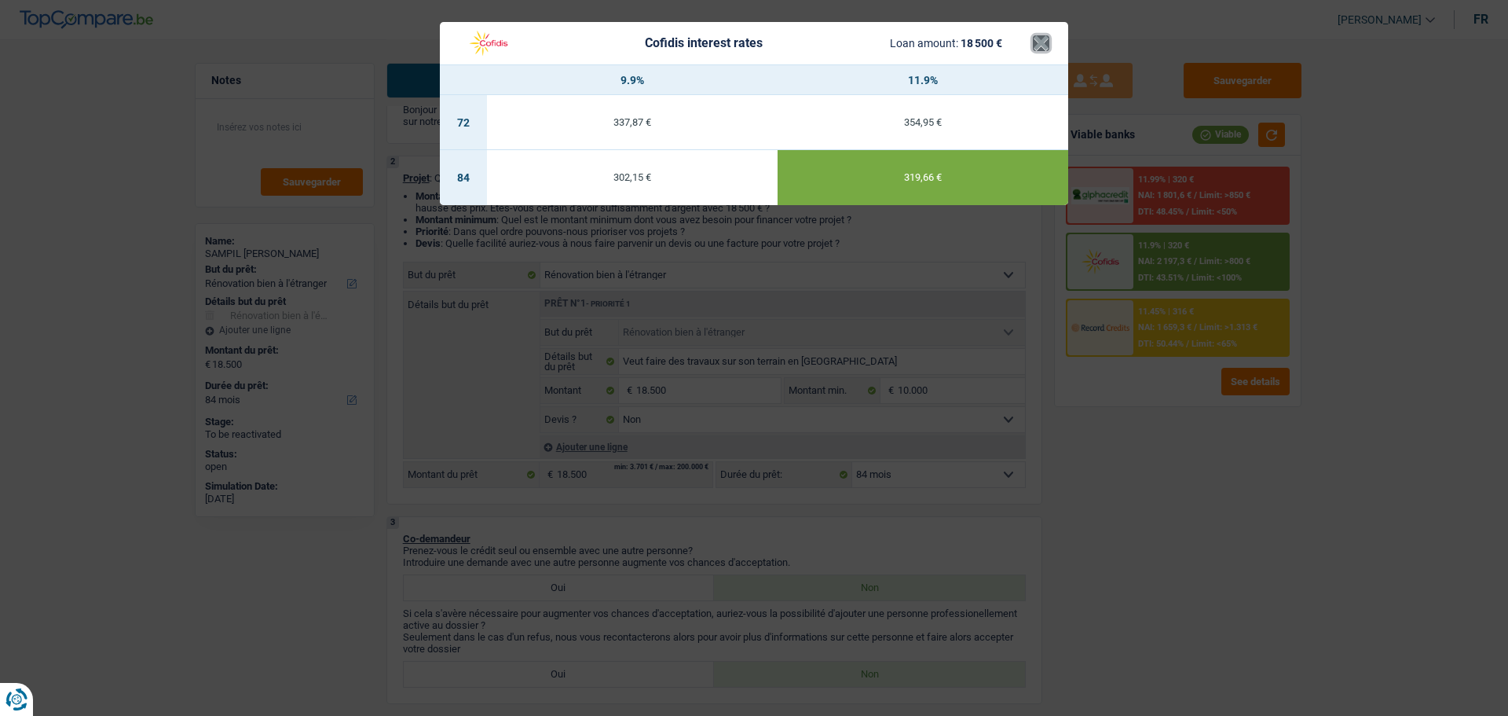
click at [1037, 37] on button "×" at bounding box center [1041, 43] width 16 height 16
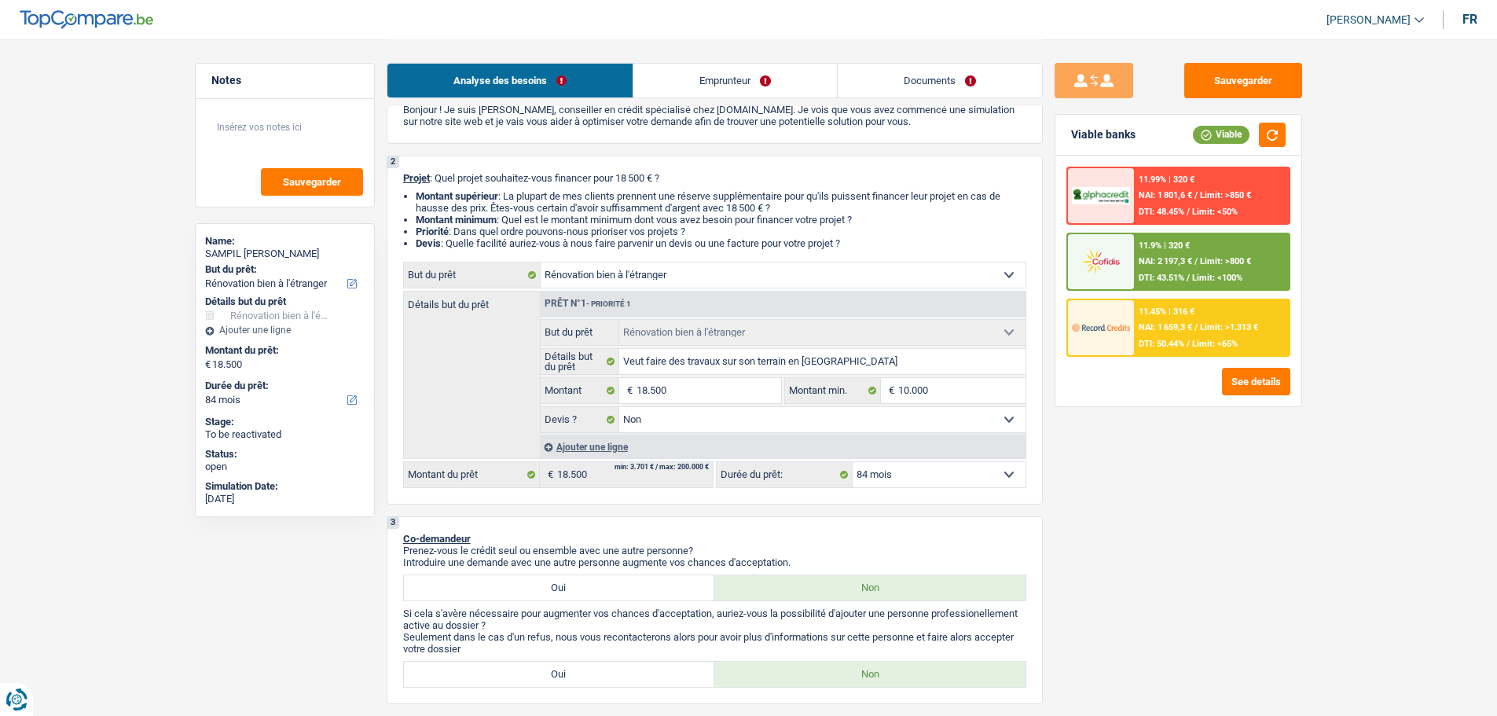
click at [975, 469] on select "12 mois 18 mois 24 mois 30 mois 36 mois 42 mois 48 mois 60 mois 72 mois 84 mois…" at bounding box center [938, 474] width 173 height 25
click at [852, 462] on select "12 mois 18 mois 24 mois 30 mois 36 mois 42 mois 48 mois 60 mois 72 mois 84 mois…" at bounding box center [938, 474] width 173 height 25
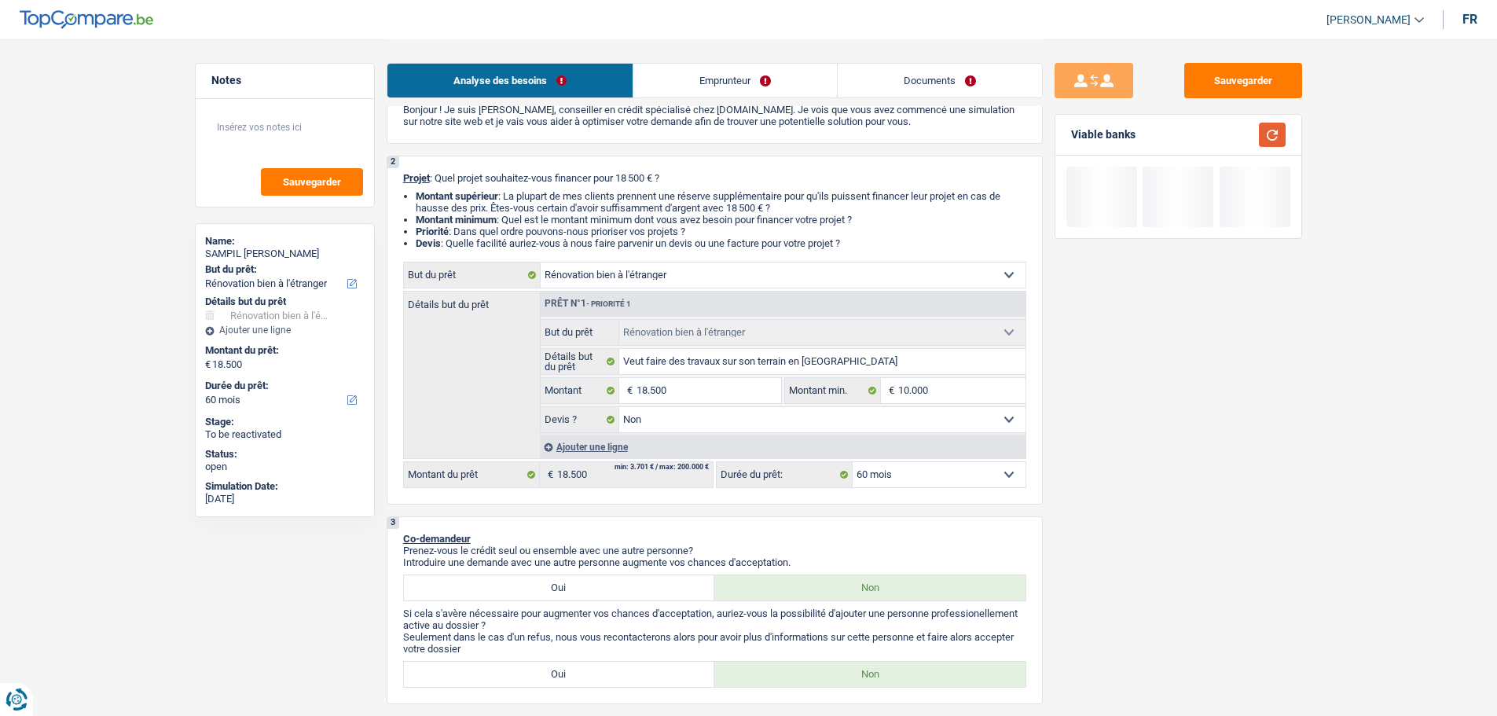
click at [1264, 137] on button "button" at bounding box center [1272, 135] width 27 height 24
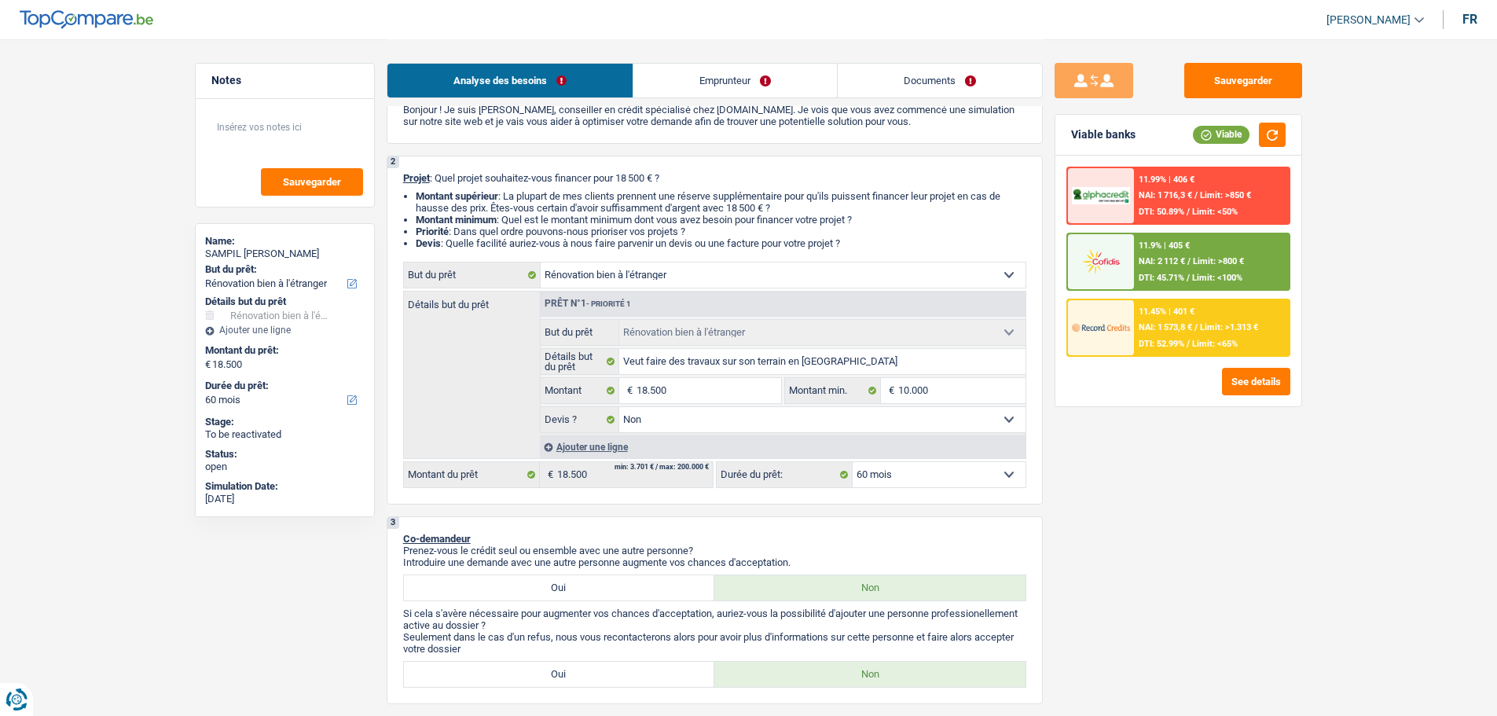
click at [1198, 339] on span "Limit: <65%" at bounding box center [1215, 344] width 46 height 10
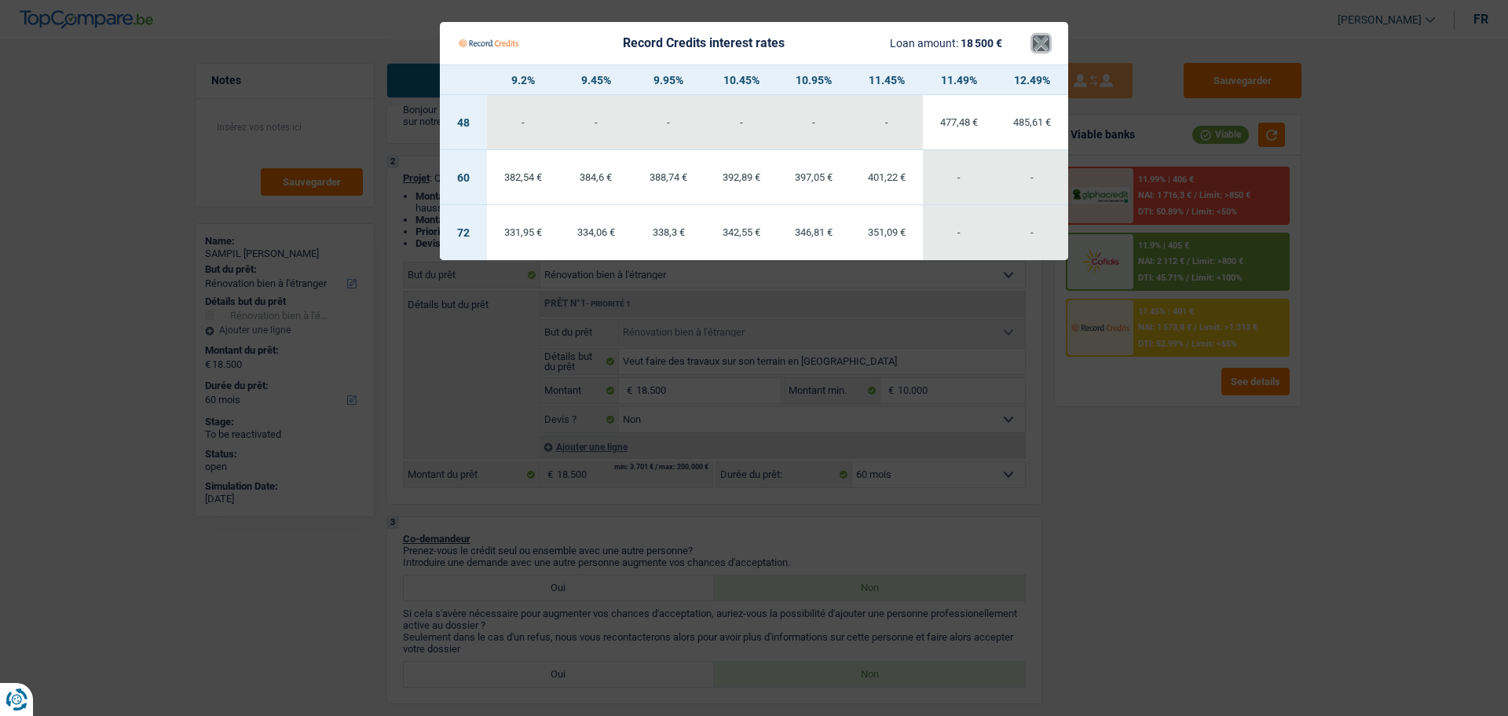
drag, startPoint x: 1046, startPoint y: 39, endPoint x: 1057, endPoint y: 88, distance: 49.8
click at [1046, 38] on button "×" at bounding box center [1041, 43] width 16 height 16
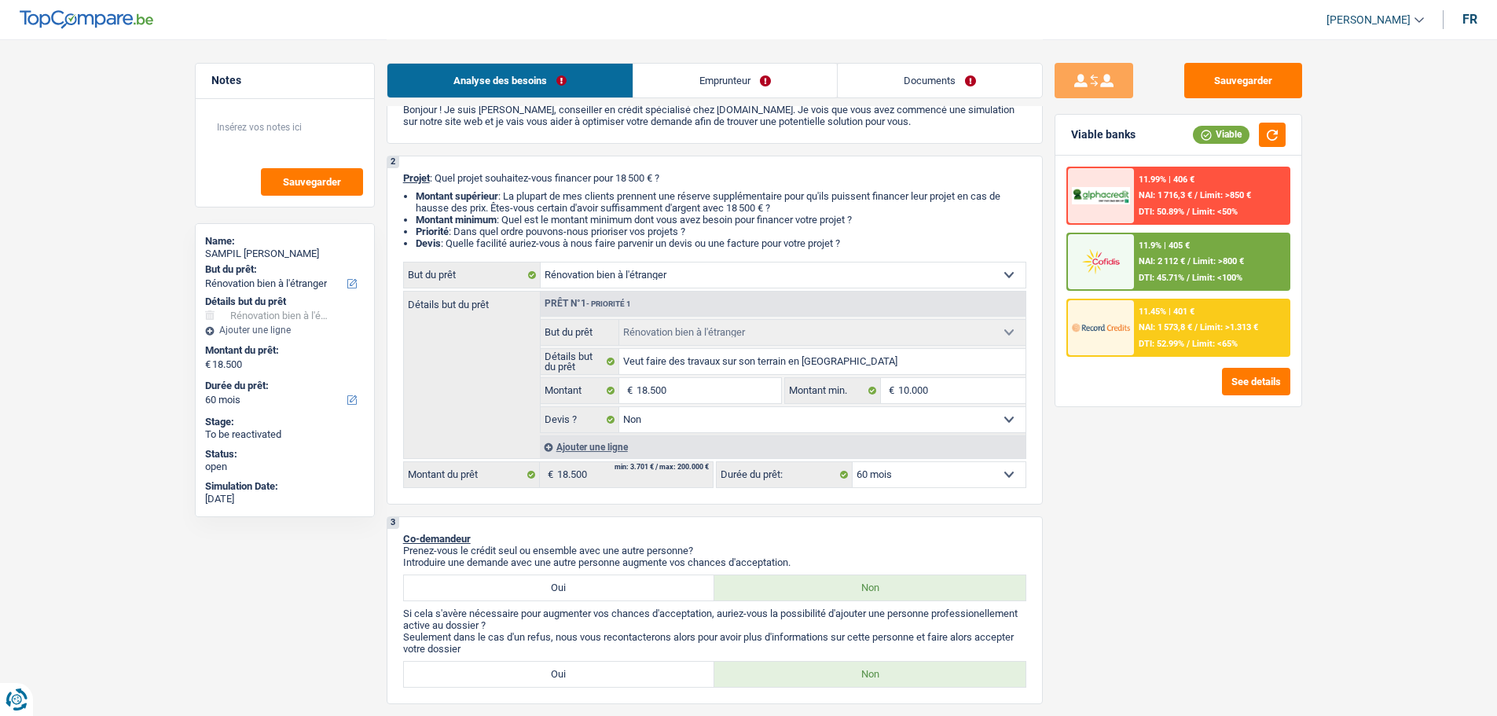
click at [1186, 258] on div "NAI: 2 112 € / Limit: >800 €" at bounding box center [1190, 261] width 105 height 10
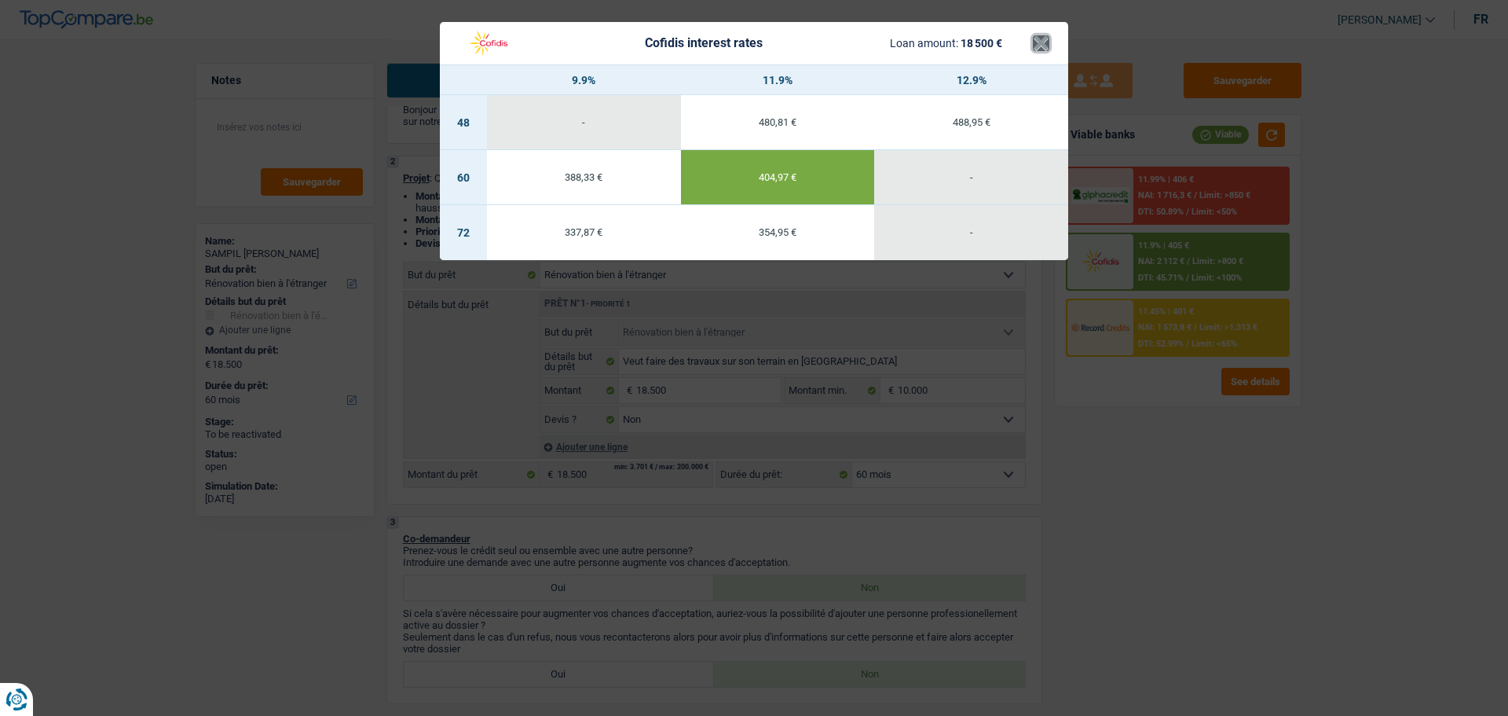
click at [1039, 50] on button "×" at bounding box center [1041, 43] width 16 height 16
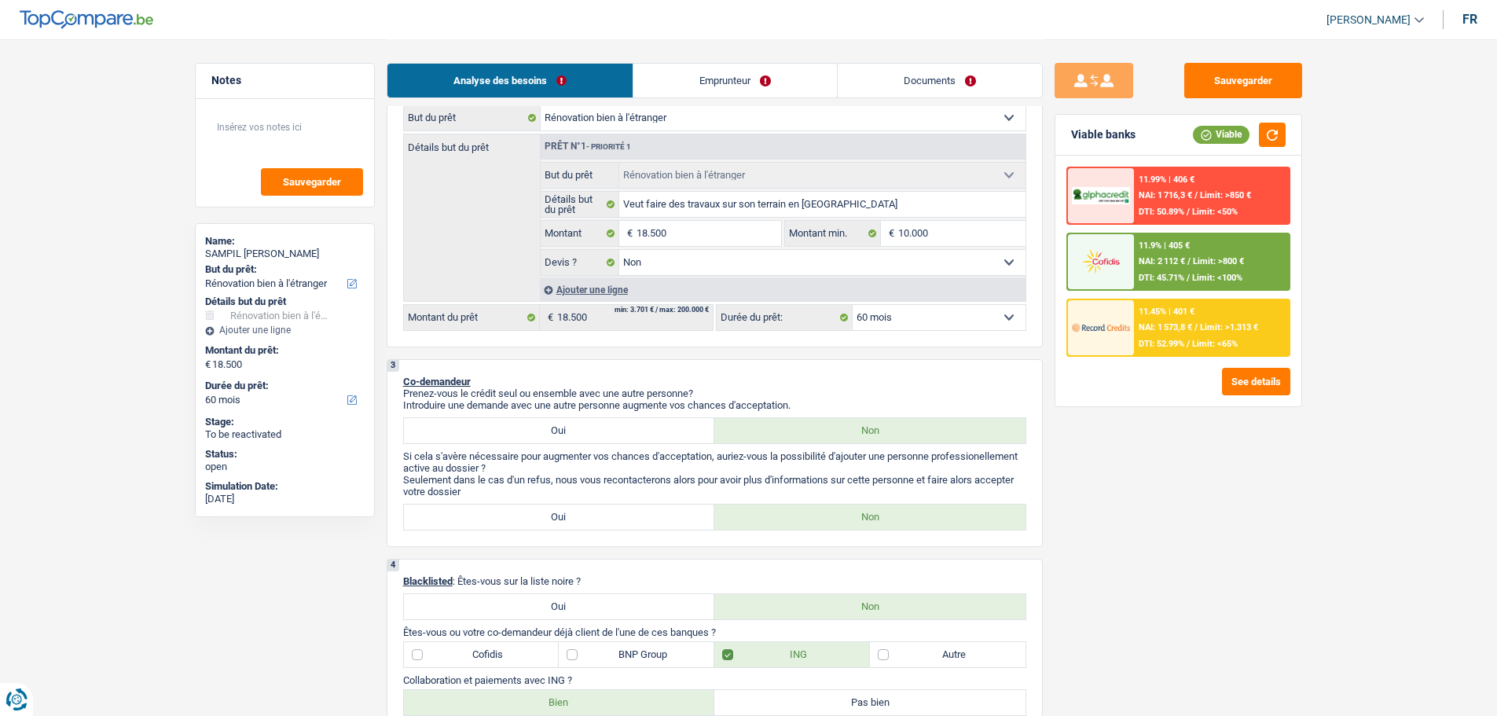
scroll to position [0, 0]
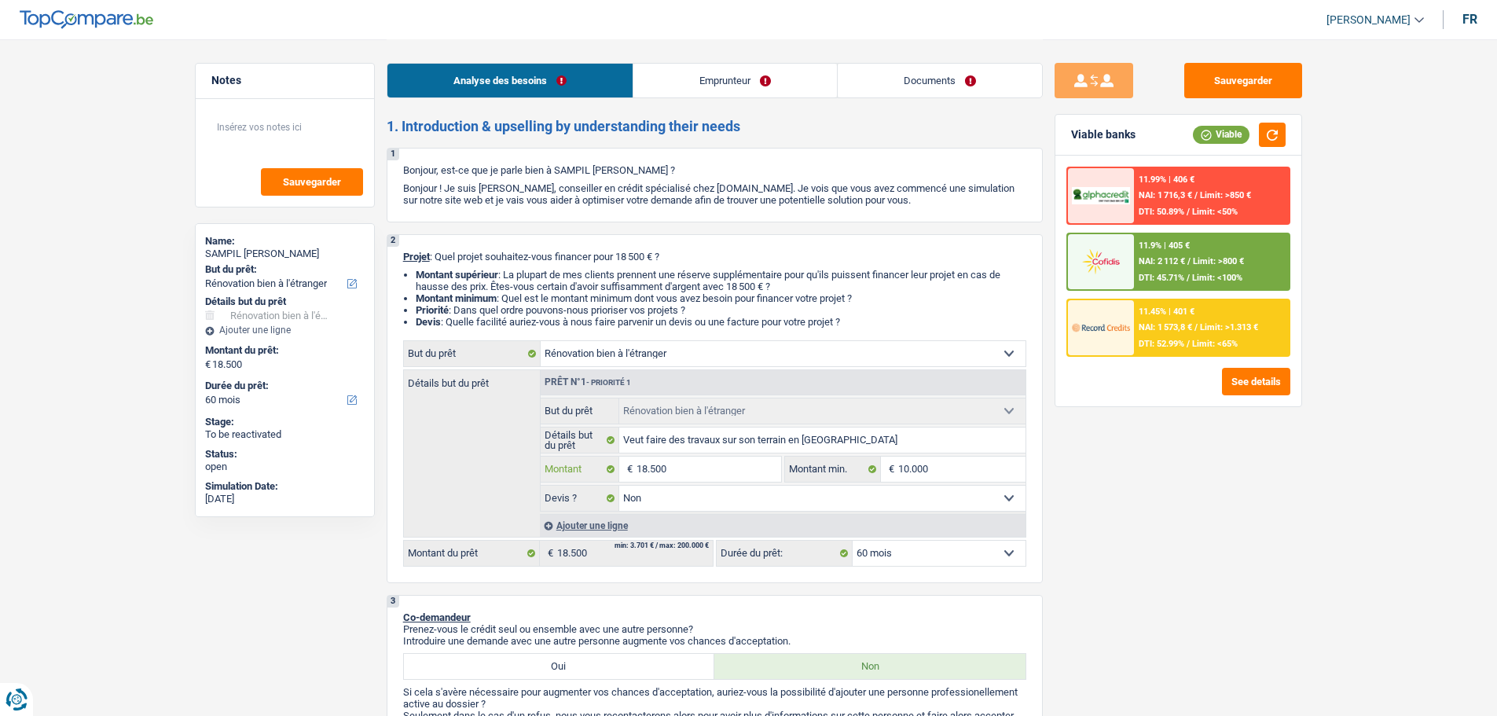
click at [754, 475] on input "18.500" at bounding box center [708, 468] width 144 height 25
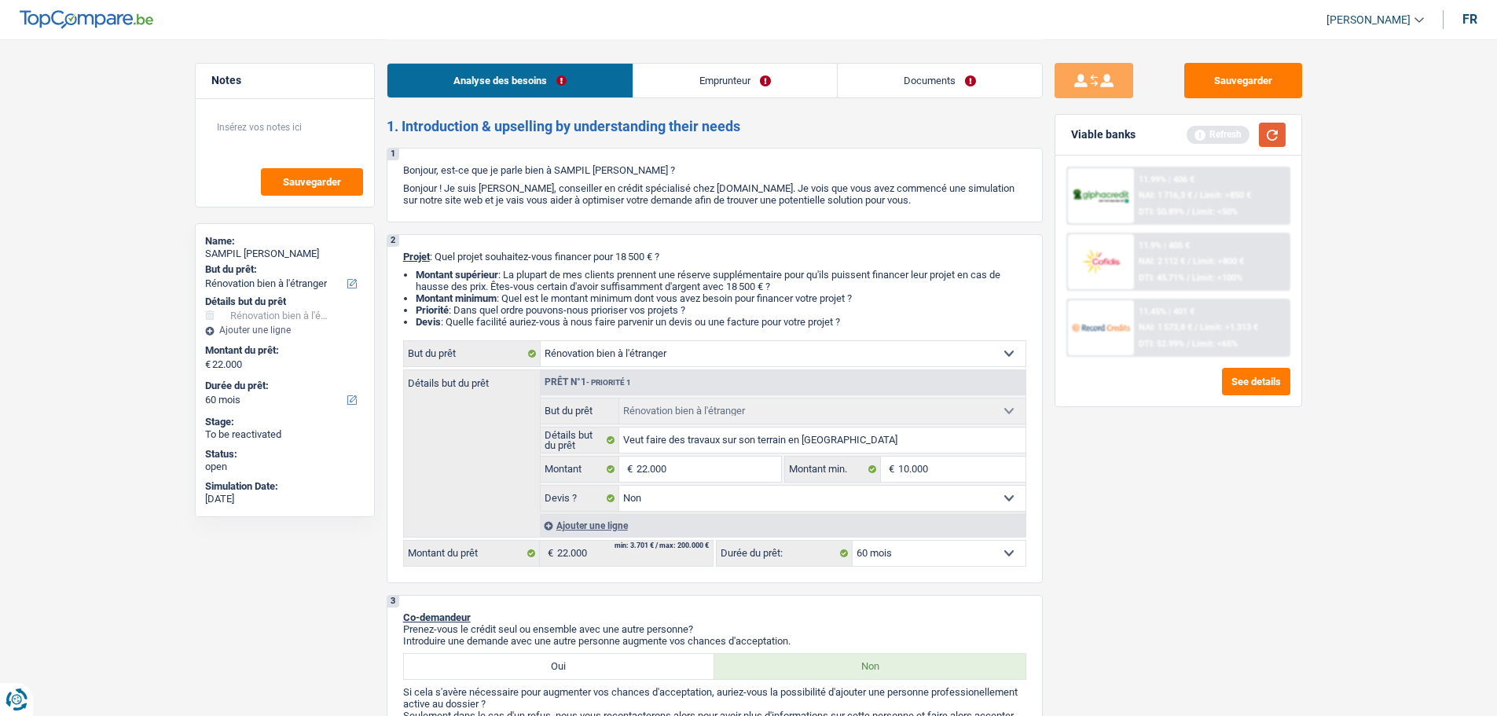
click at [1269, 139] on button "button" at bounding box center [1272, 135] width 27 height 24
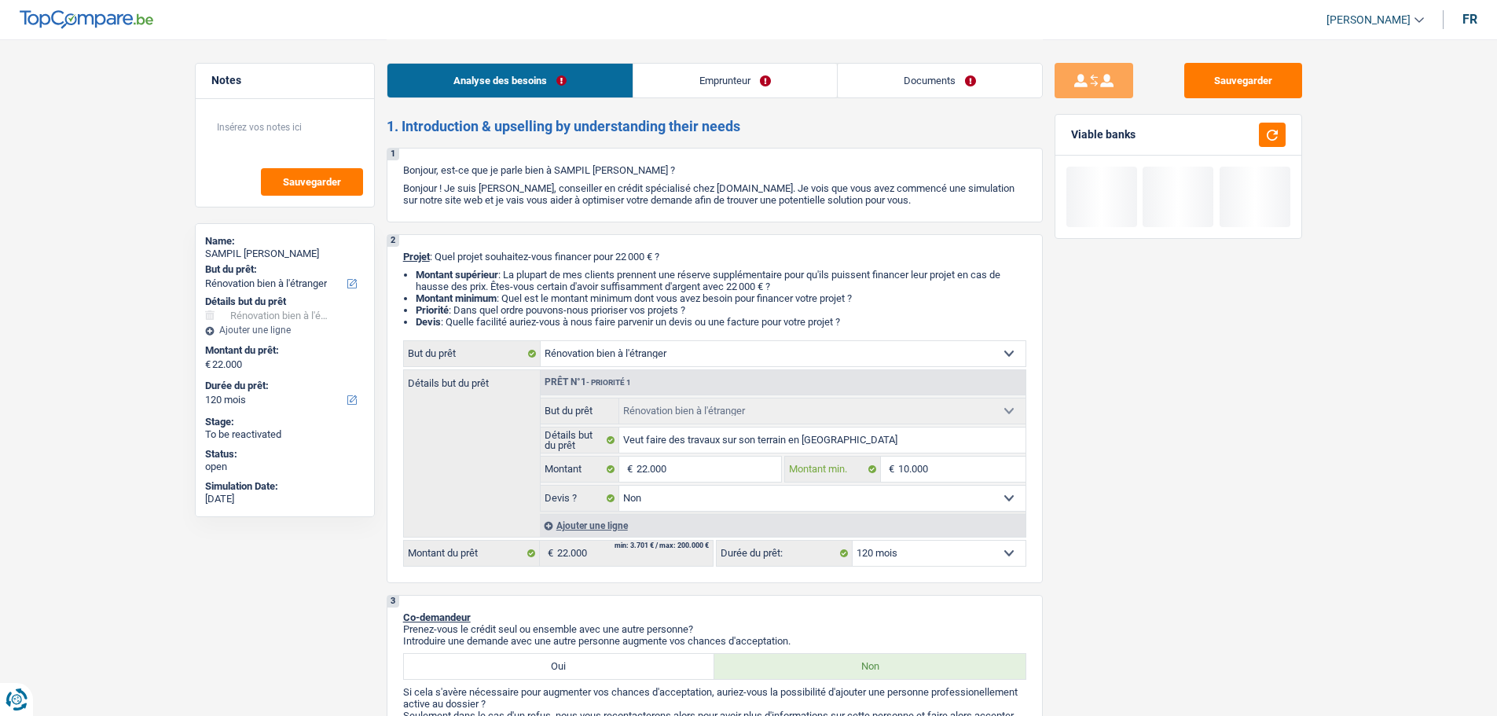
click at [948, 464] on input "10.000" at bounding box center [961, 468] width 127 height 25
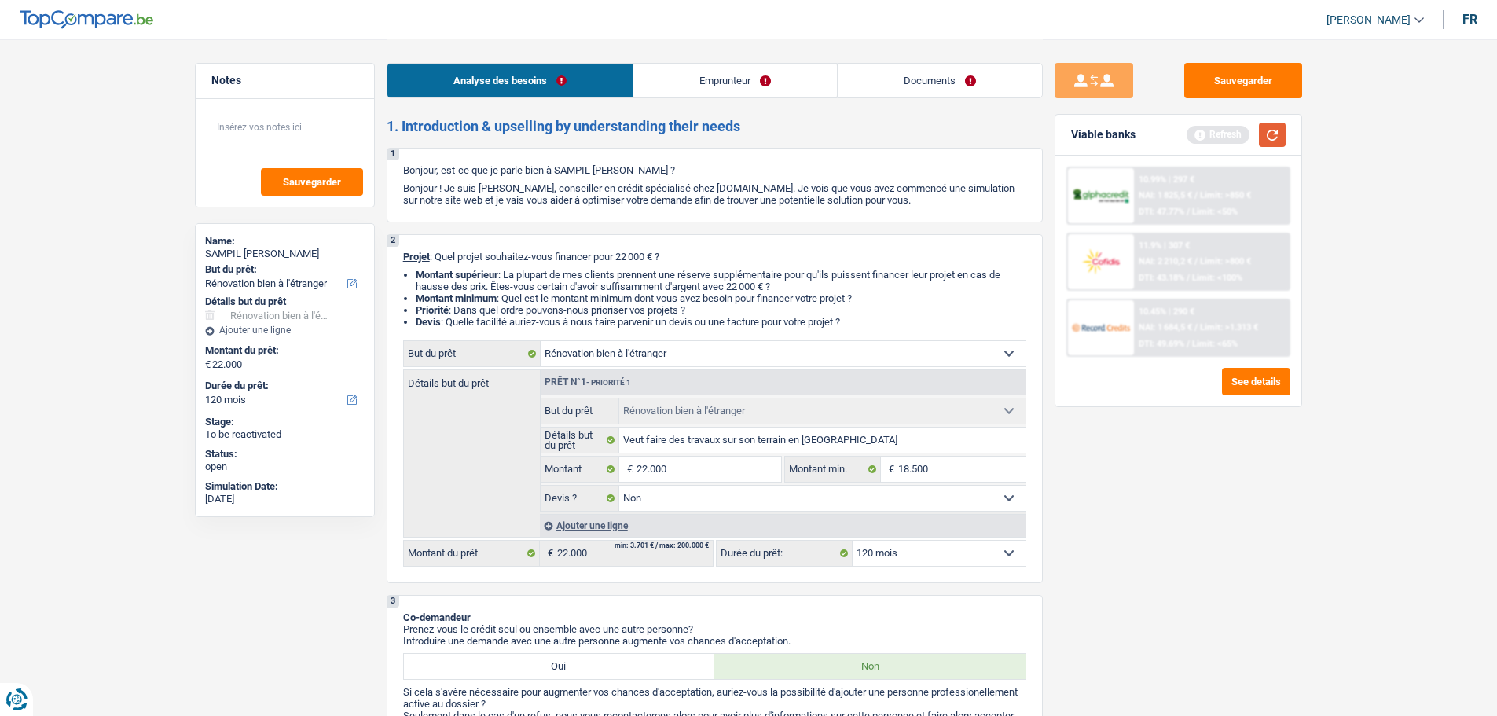
click at [1260, 131] on button "button" at bounding box center [1272, 135] width 27 height 24
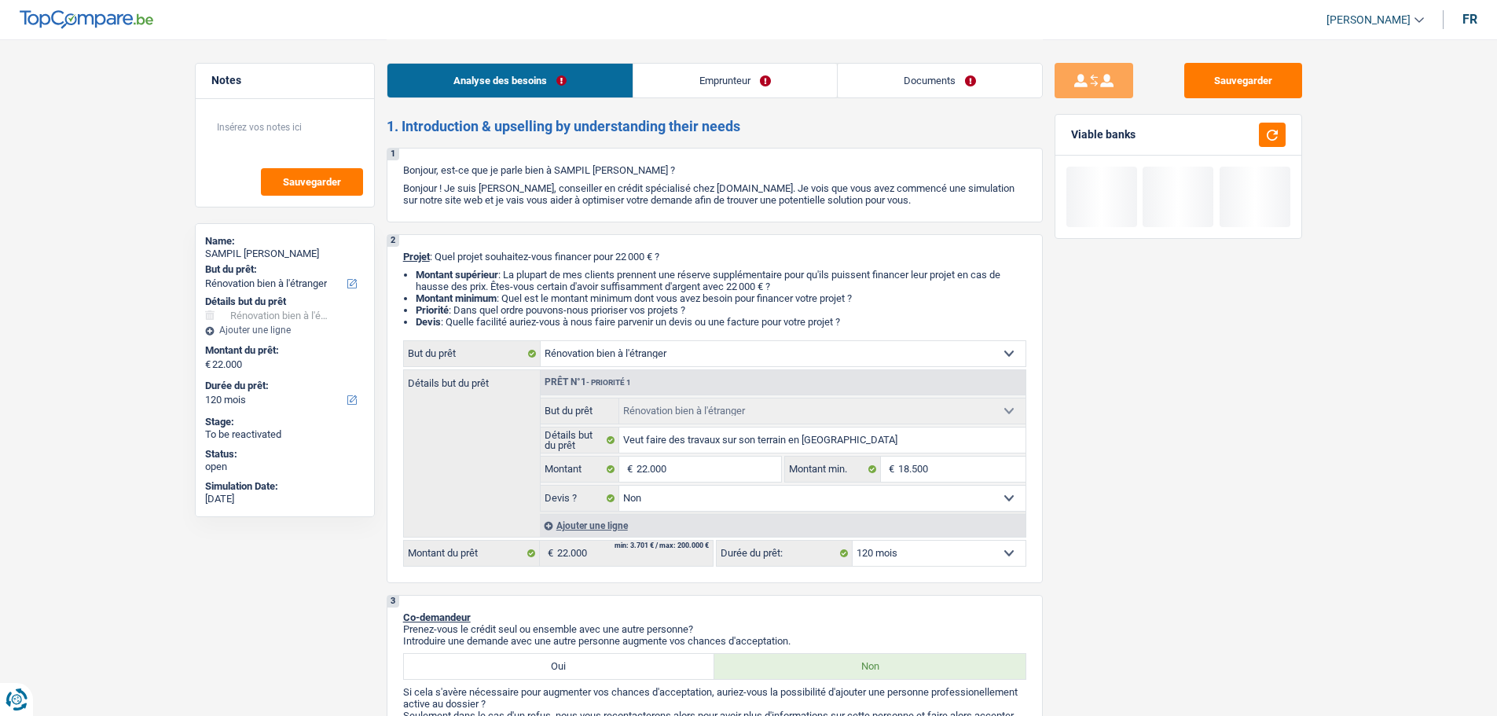
click at [962, 562] on select "12 mois 18 mois 24 mois 30 mois 36 mois 42 mois 48 mois 60 mois 72 mois 84 mois…" at bounding box center [938, 552] width 173 height 25
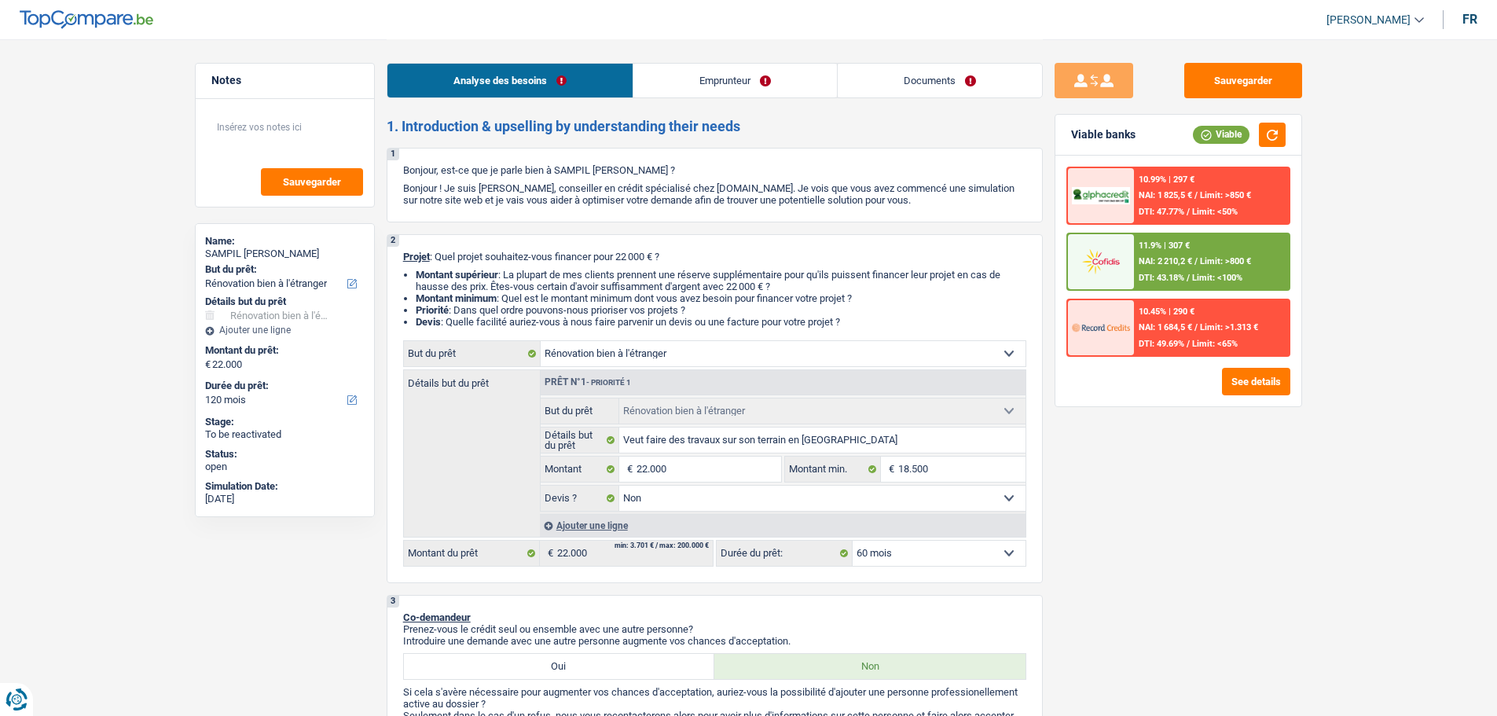
click at [852, 540] on select "12 mois 18 mois 24 mois 30 mois 36 mois 42 mois 48 mois 60 mois 72 mois 84 mois…" at bounding box center [938, 552] width 173 height 25
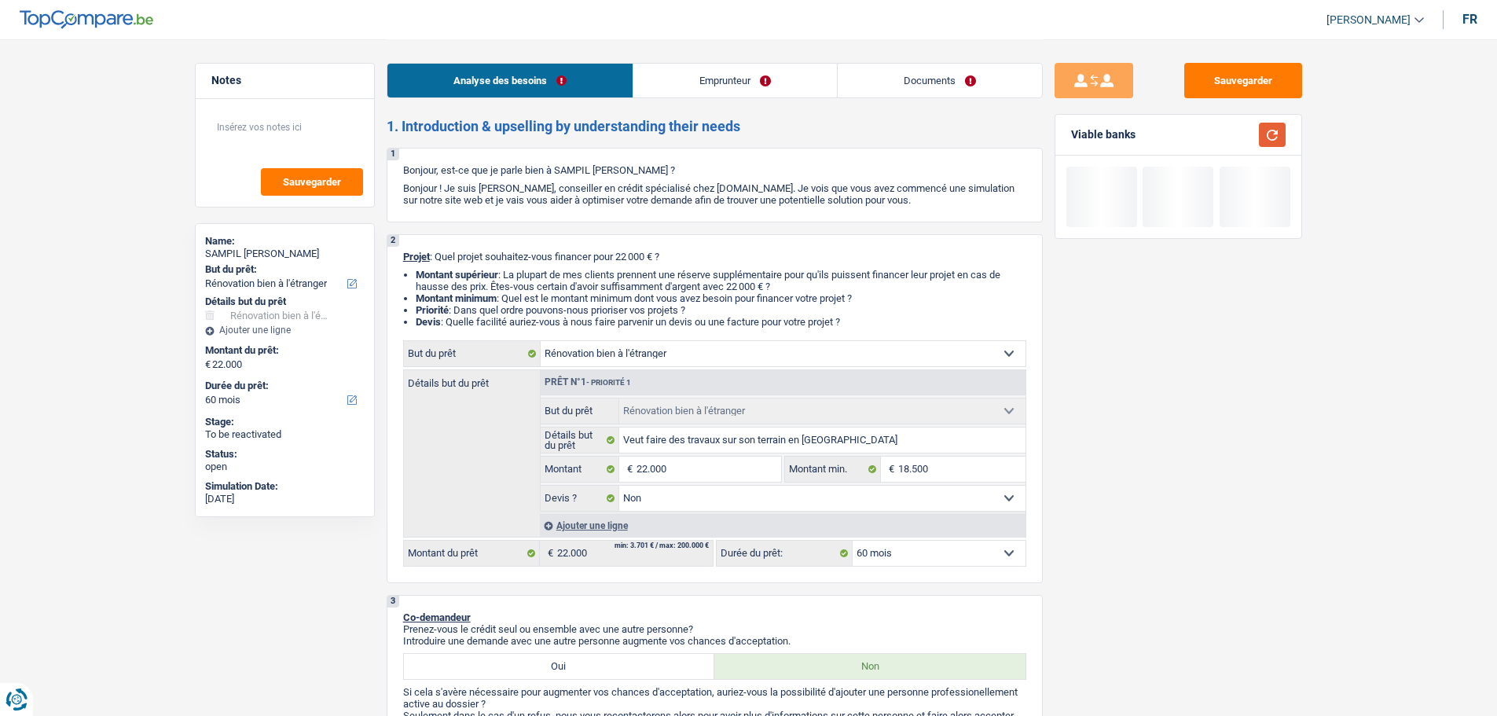
click at [1264, 128] on button "button" at bounding box center [1272, 135] width 27 height 24
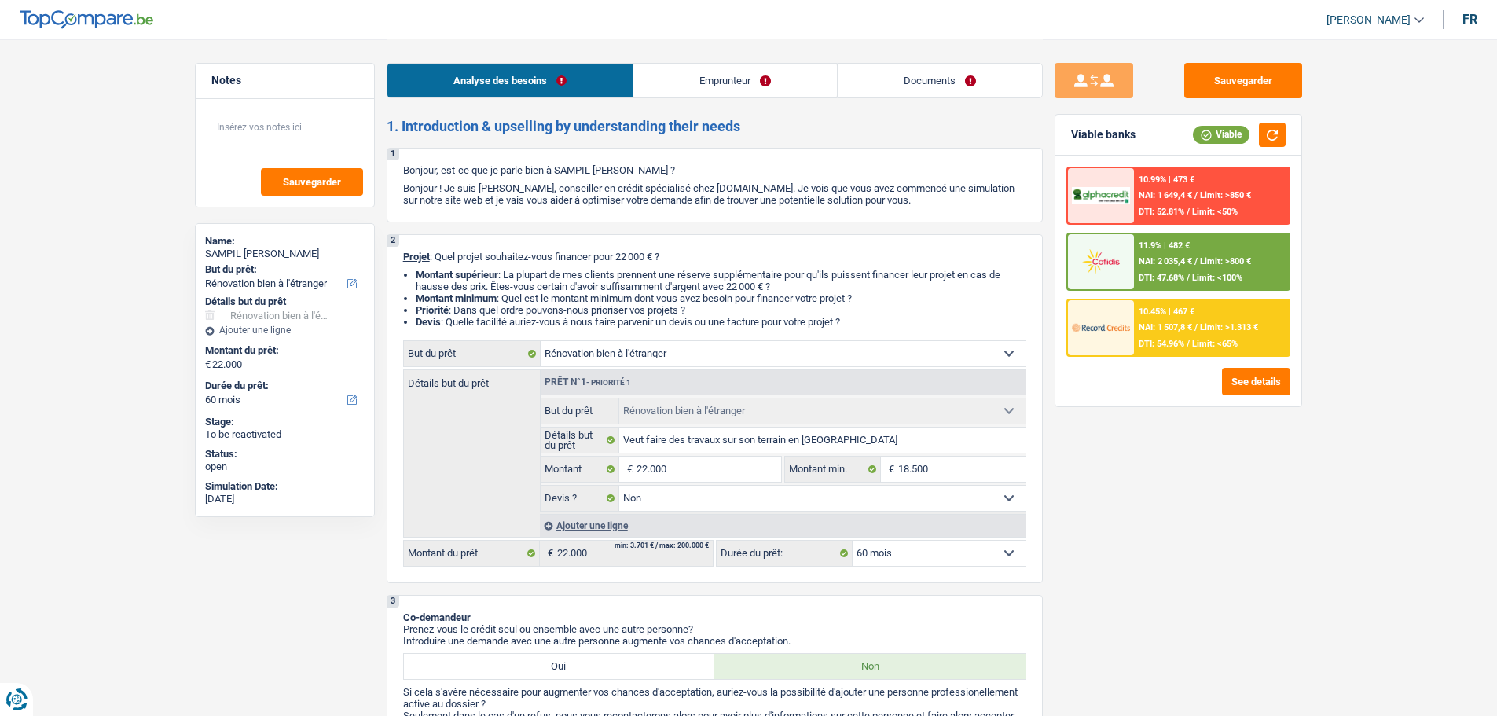
click at [1208, 340] on span "Limit: <65%" at bounding box center [1215, 344] width 46 height 10
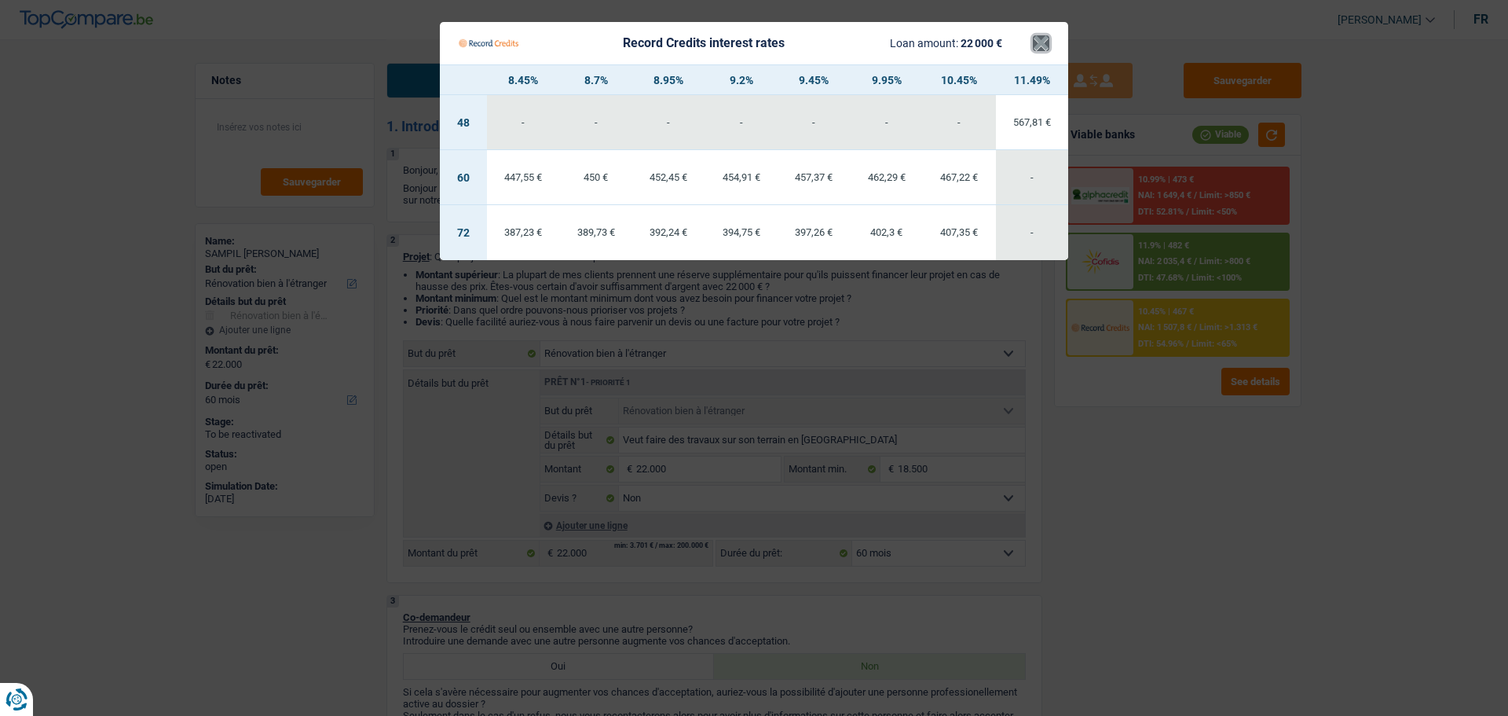
click at [1040, 46] on button "×" at bounding box center [1041, 43] width 16 height 16
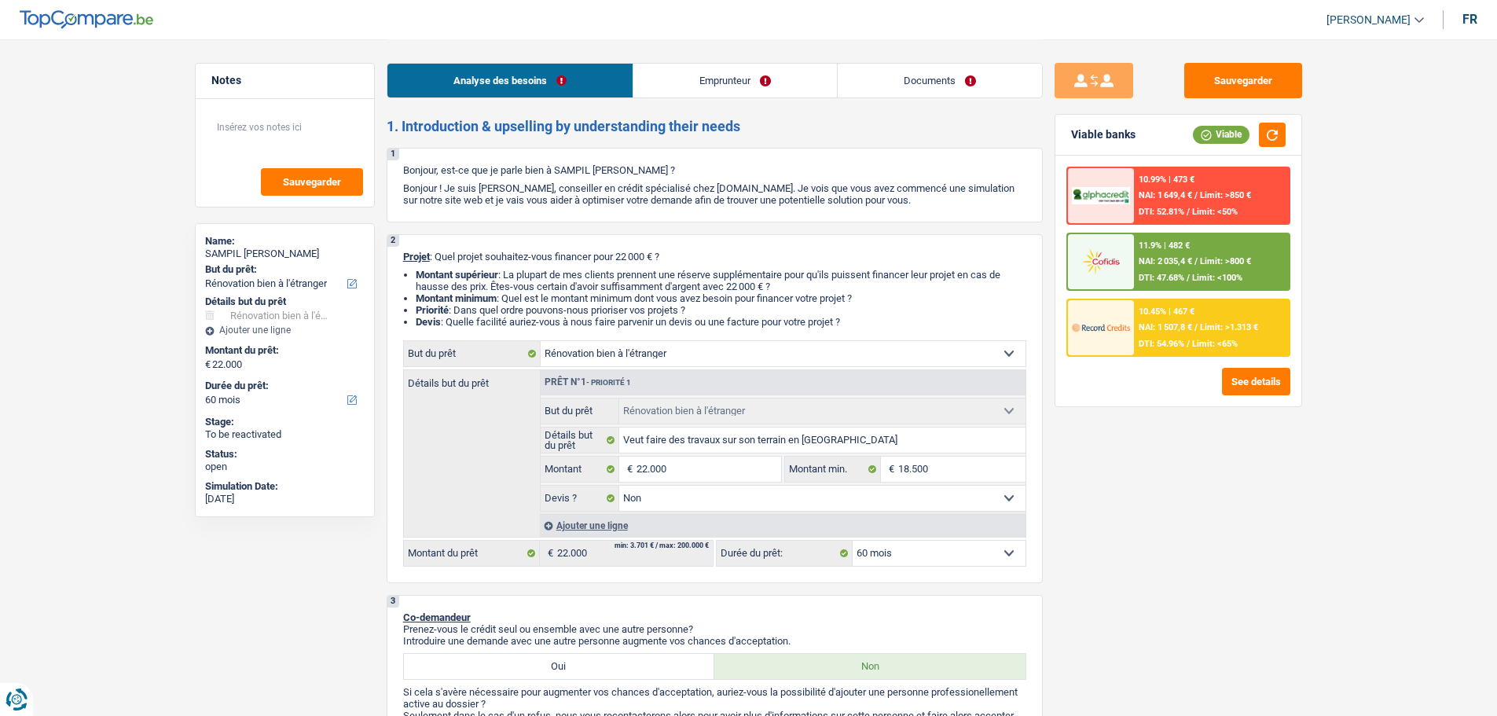
click at [1171, 247] on div "11.9% | 482 €" at bounding box center [1163, 245] width 51 height 10
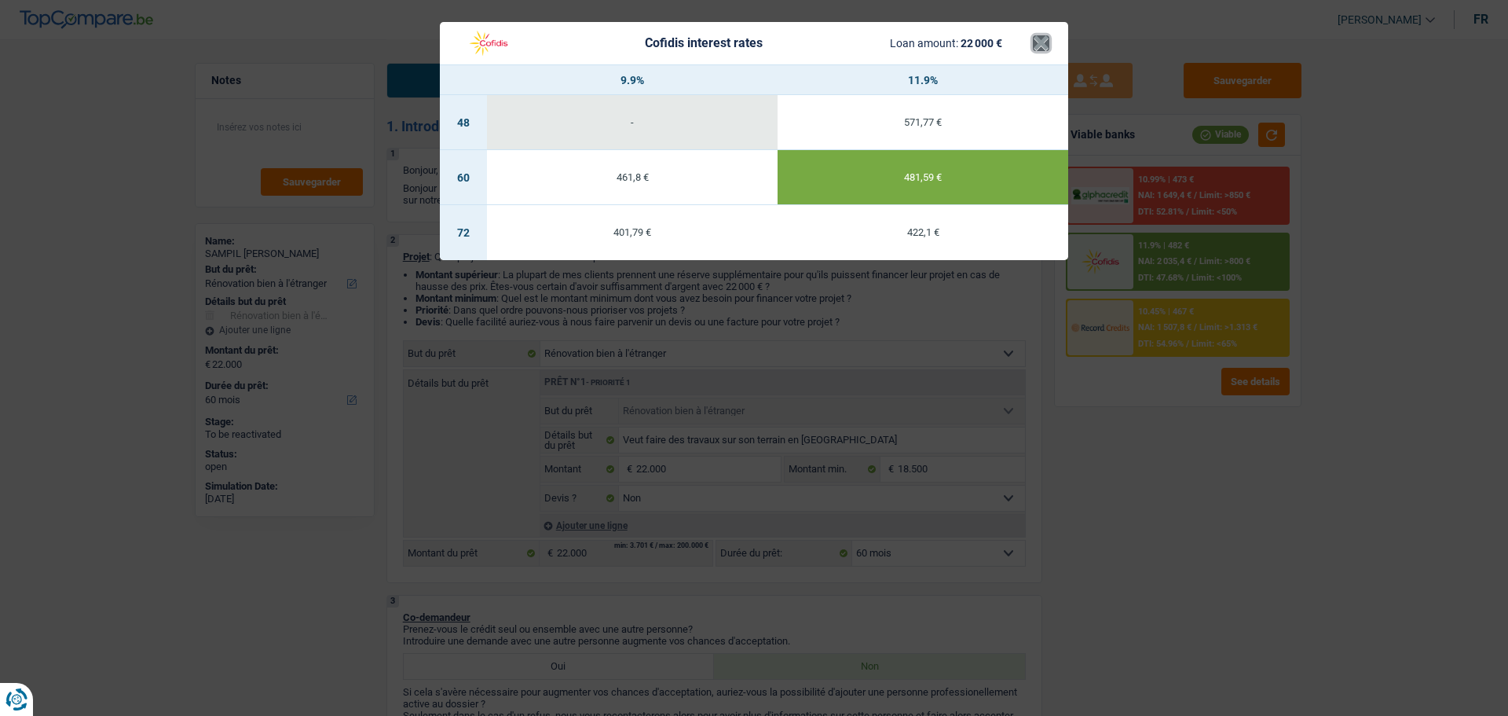
click at [1042, 45] on button "×" at bounding box center [1041, 43] width 16 height 16
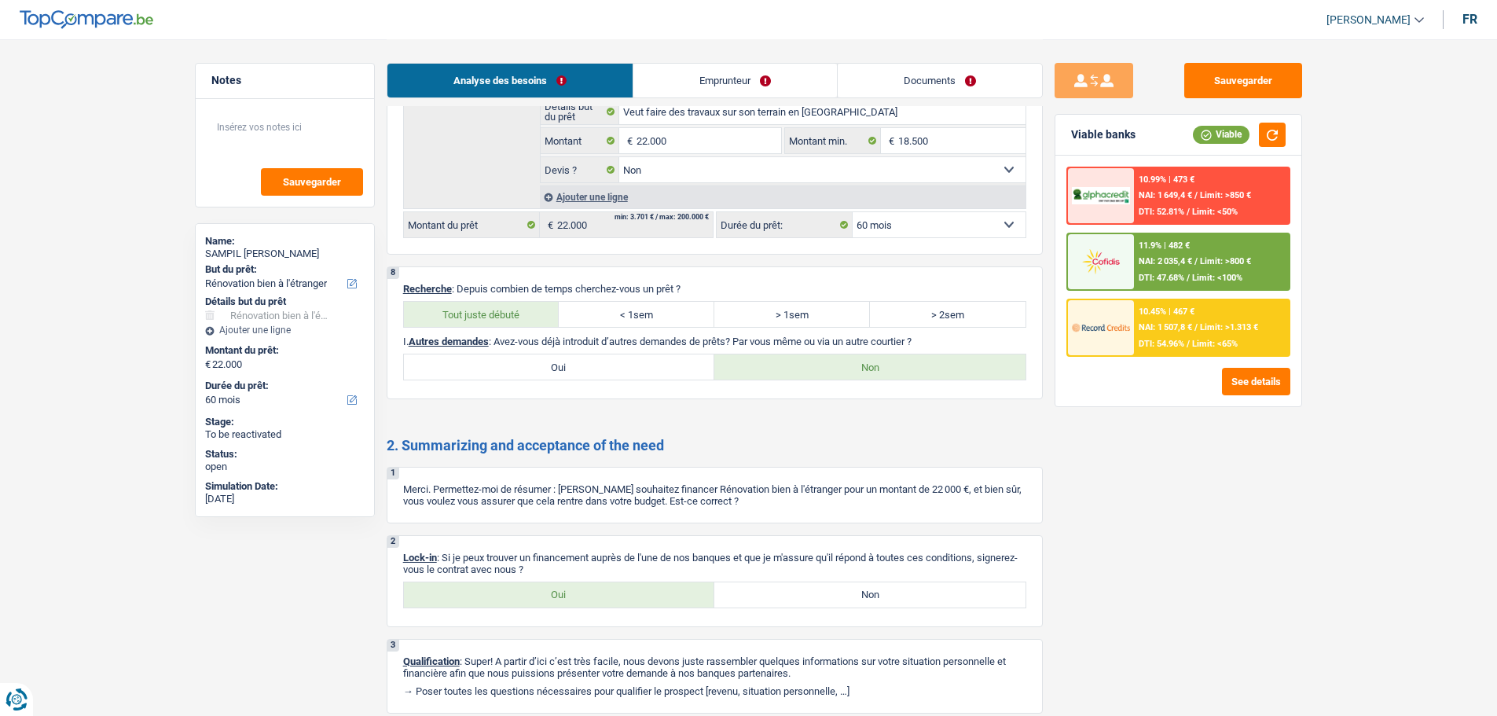
scroll to position [2042, 0]
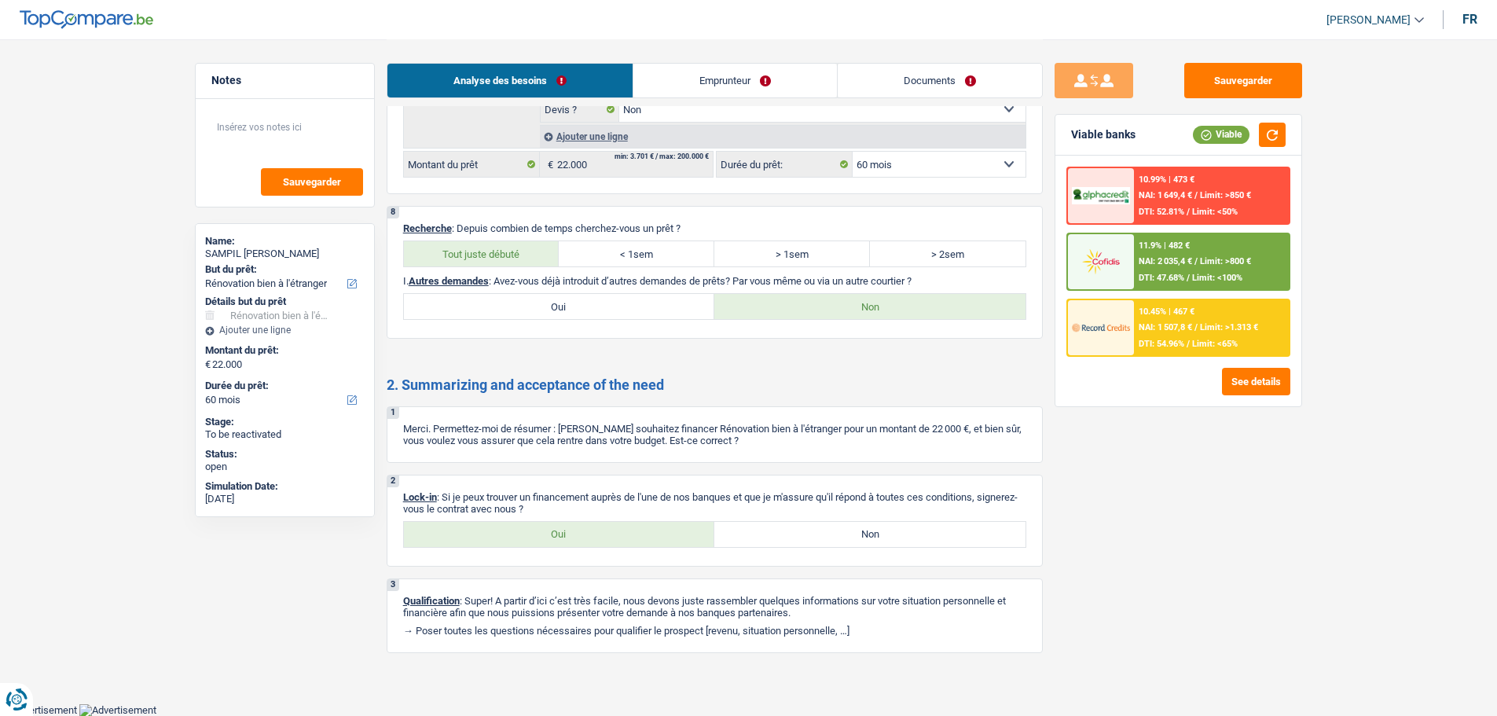
click at [606, 535] on label "Oui" at bounding box center [559, 534] width 311 height 25
click at [606, 535] on input "Oui" at bounding box center [559, 534] width 311 height 25
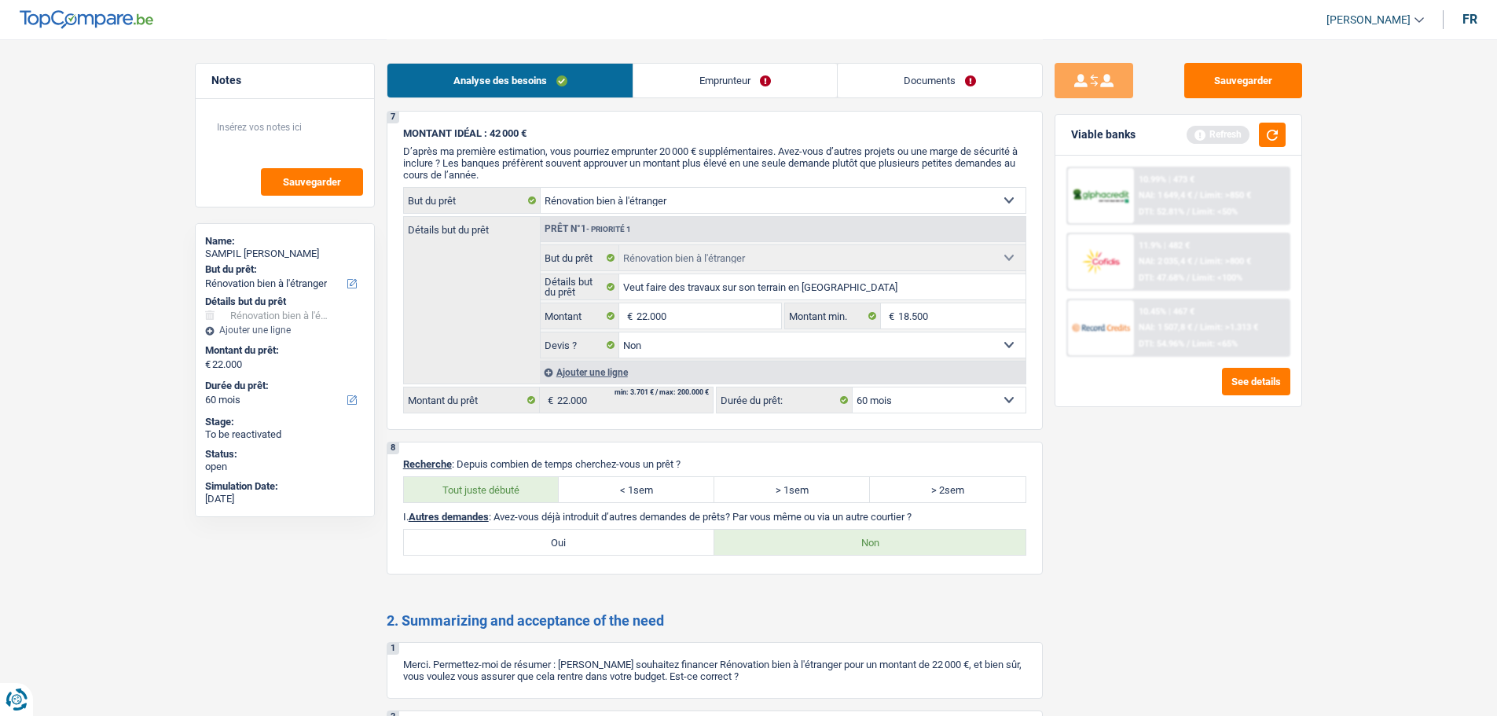
click at [937, 78] on link "Documents" at bounding box center [939, 81] width 204 height 34
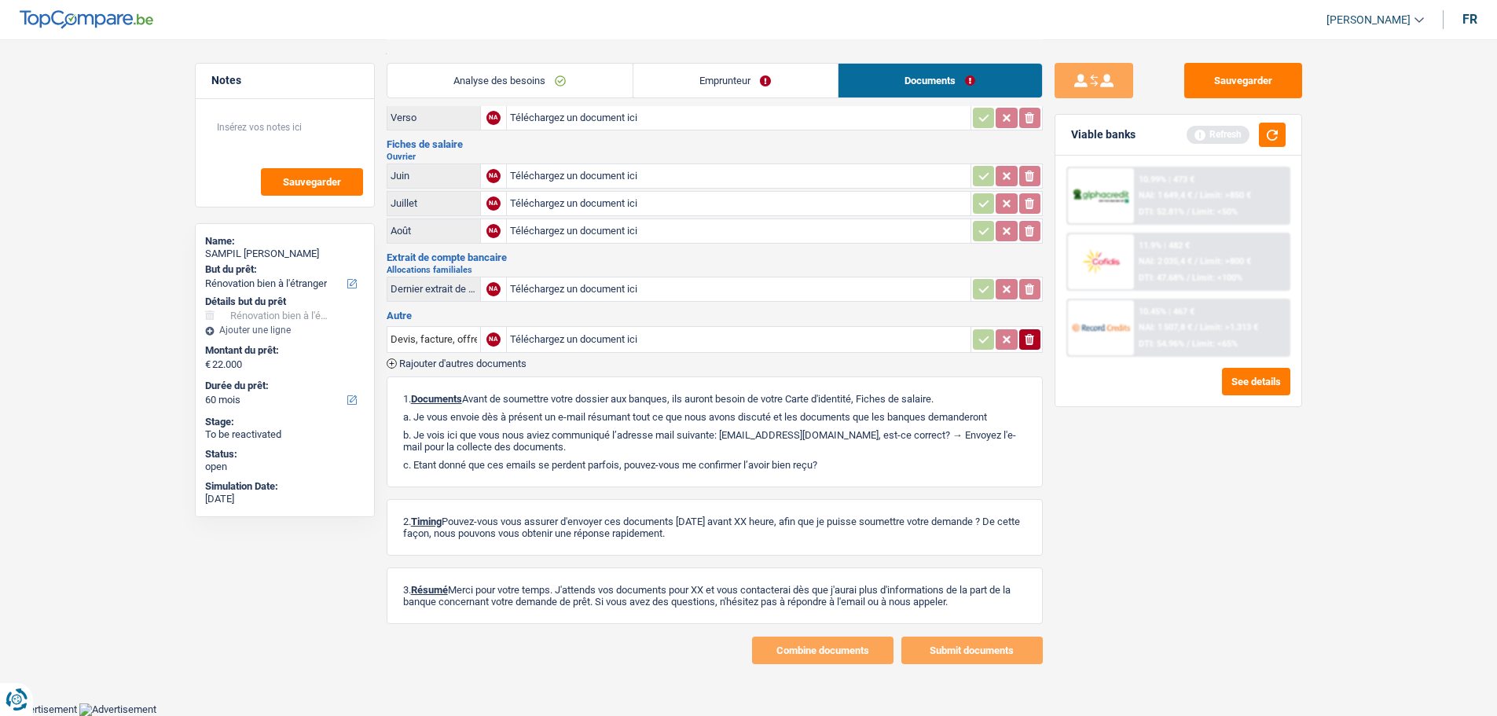
scroll to position [75, 0]
click at [541, 84] on link "Analyse des besoins" at bounding box center [509, 81] width 245 height 34
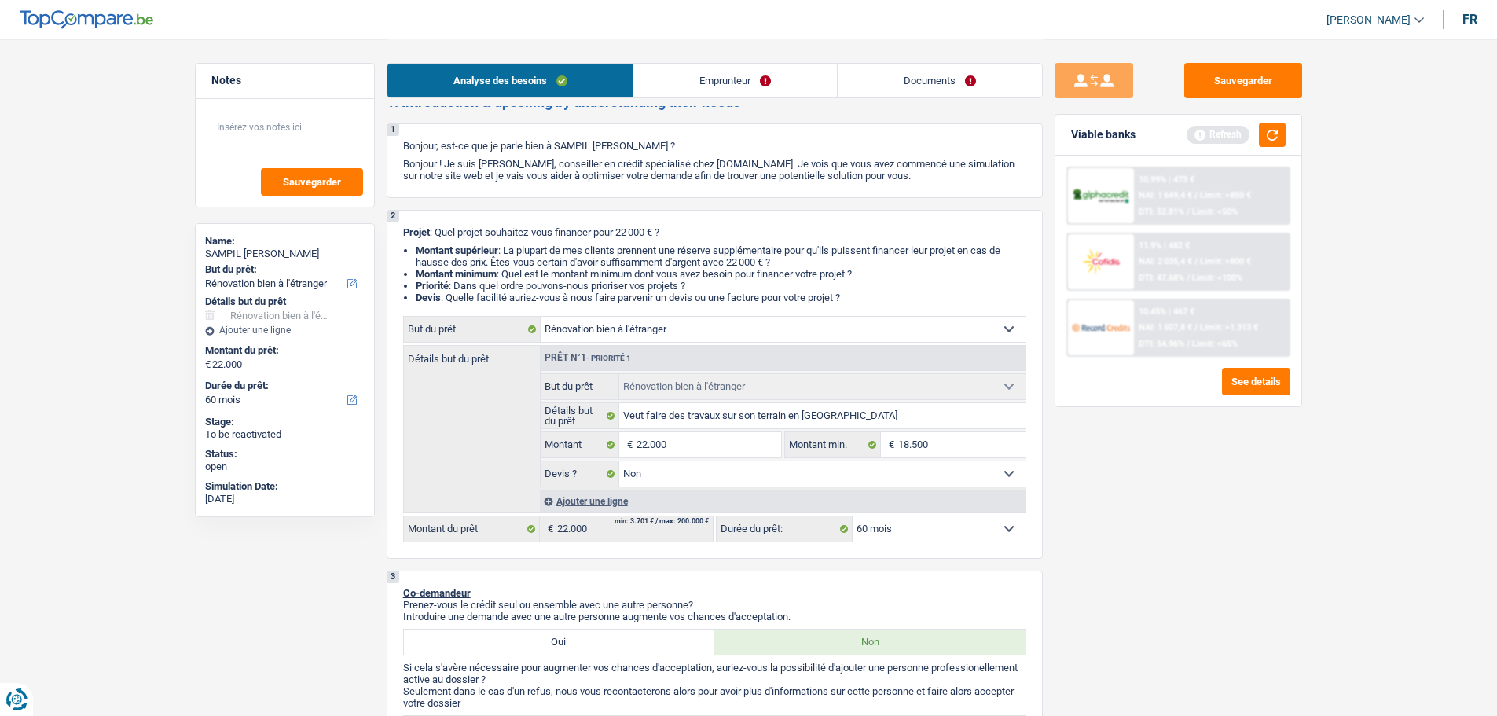
scroll to position [0, 0]
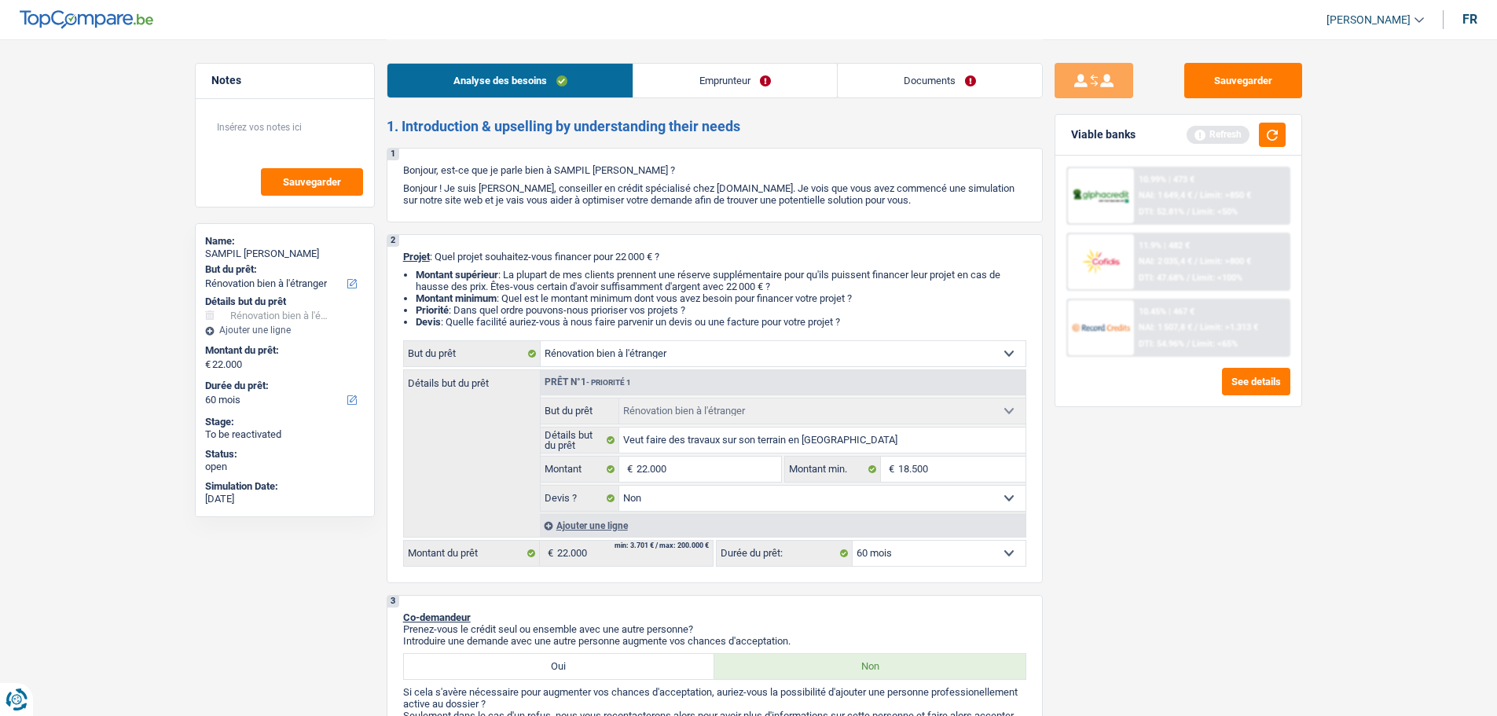
click at [890, 87] on link "Documents" at bounding box center [939, 81] width 204 height 34
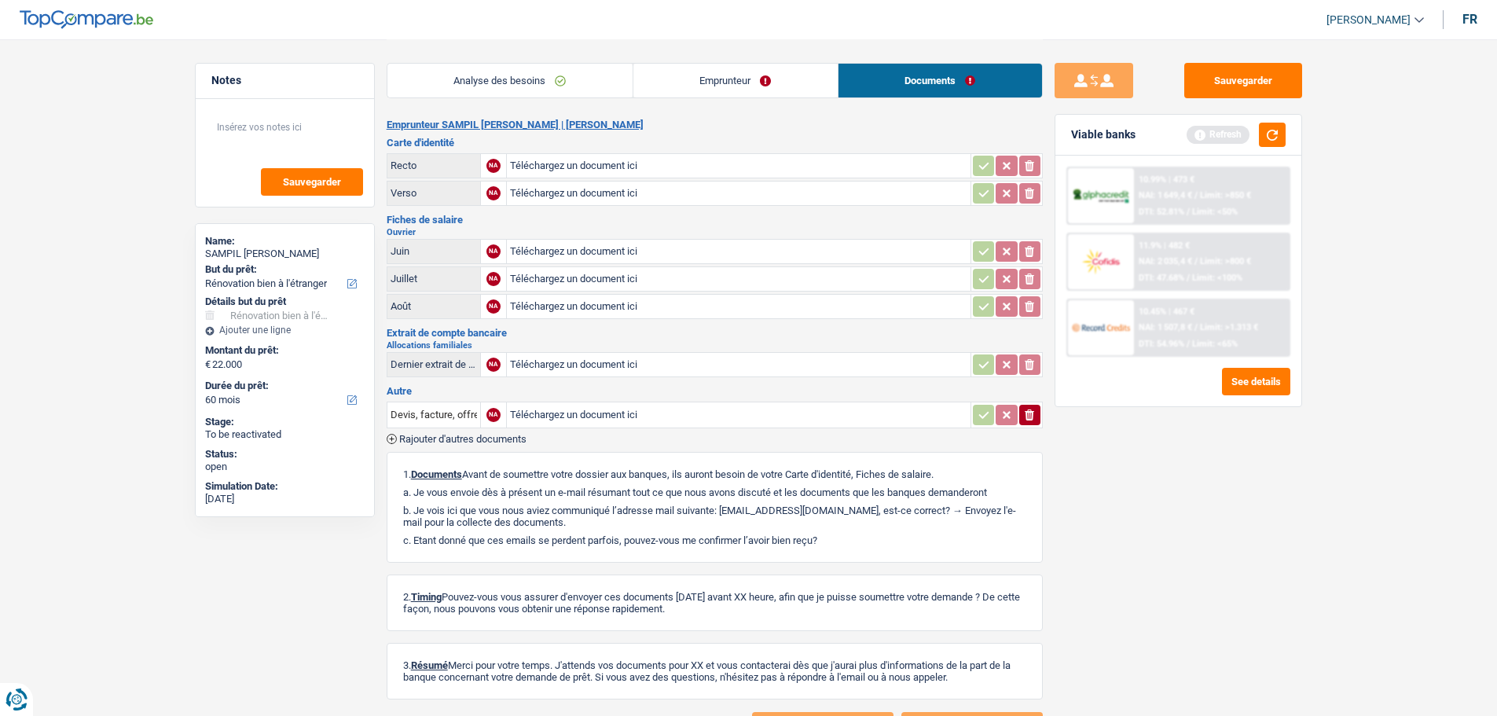
scroll to position [75, 0]
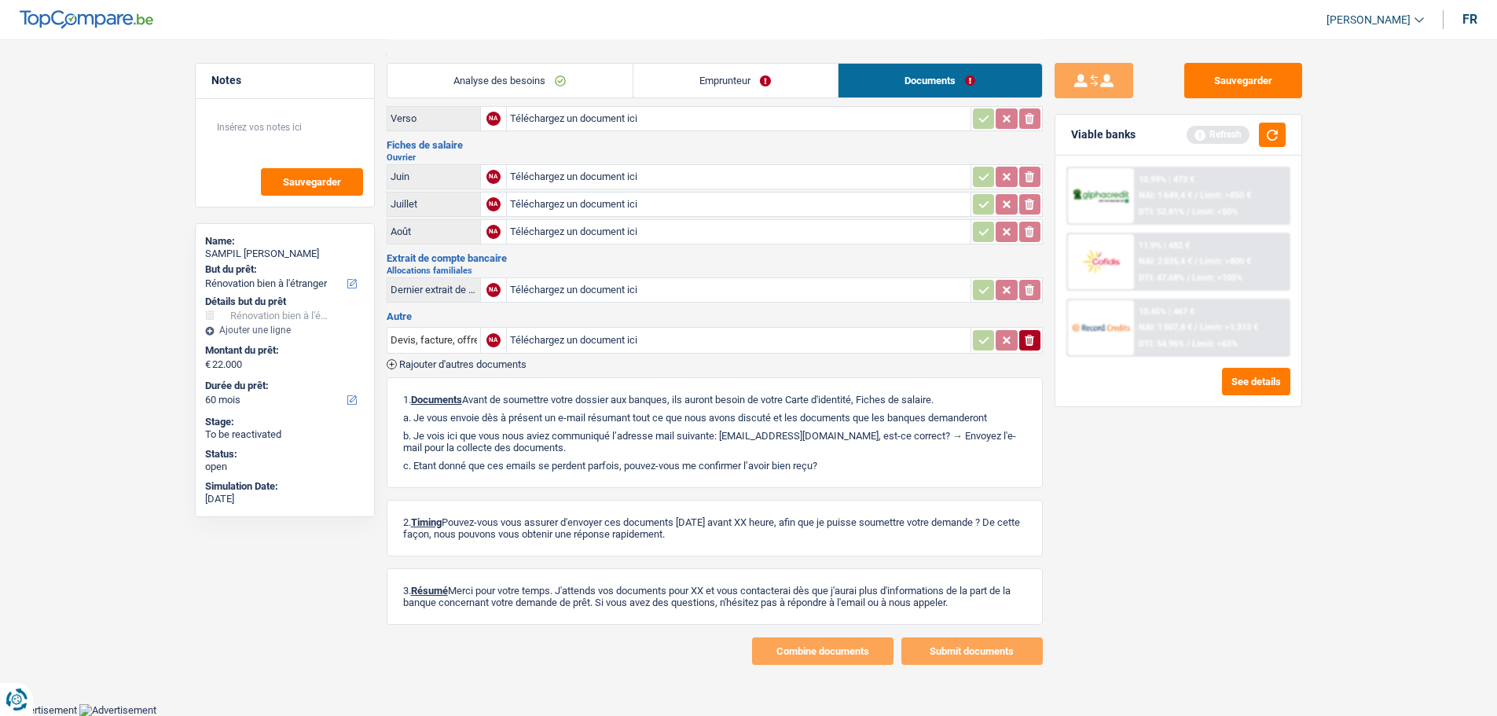
click at [533, 91] on link "Analyse des besoins" at bounding box center [509, 81] width 245 height 34
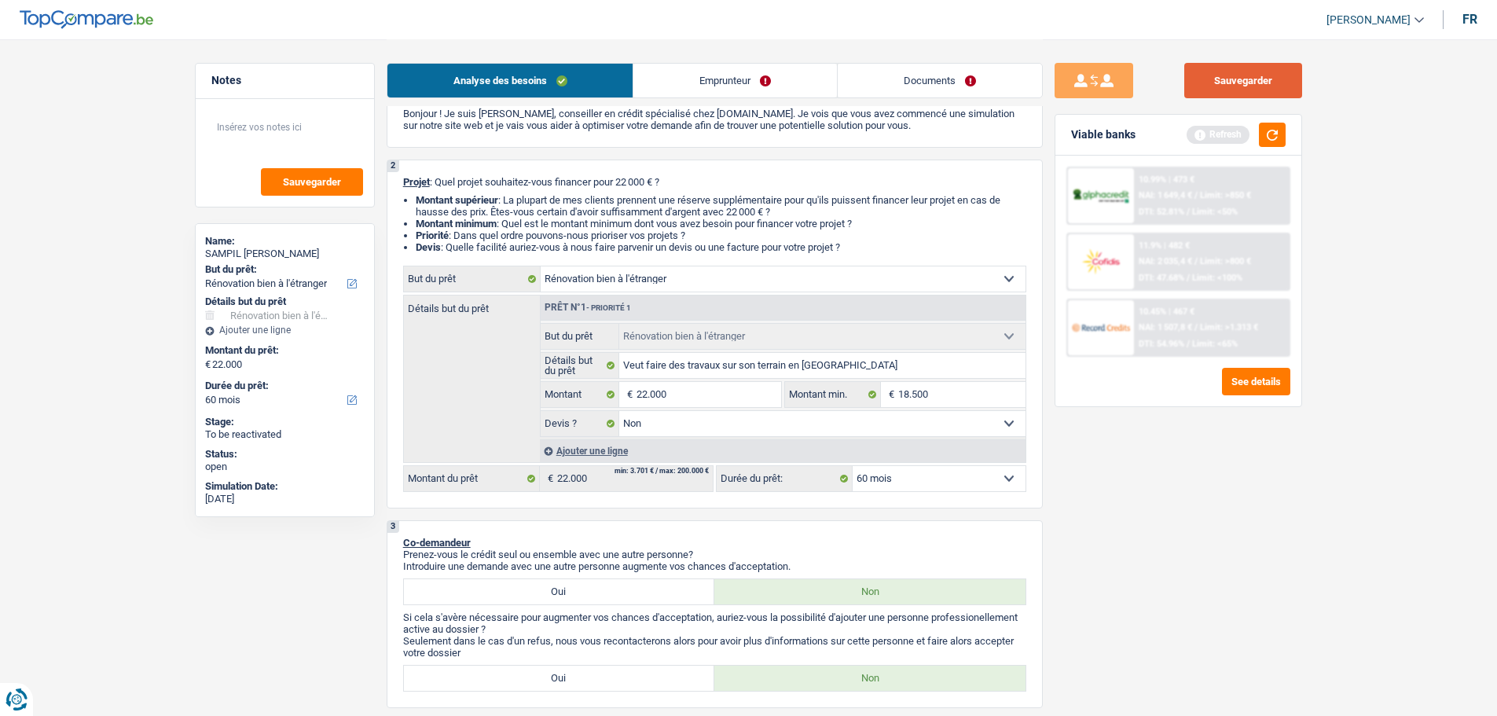
click at [1252, 87] on button "Sauvegarder" at bounding box center [1243, 80] width 118 height 35
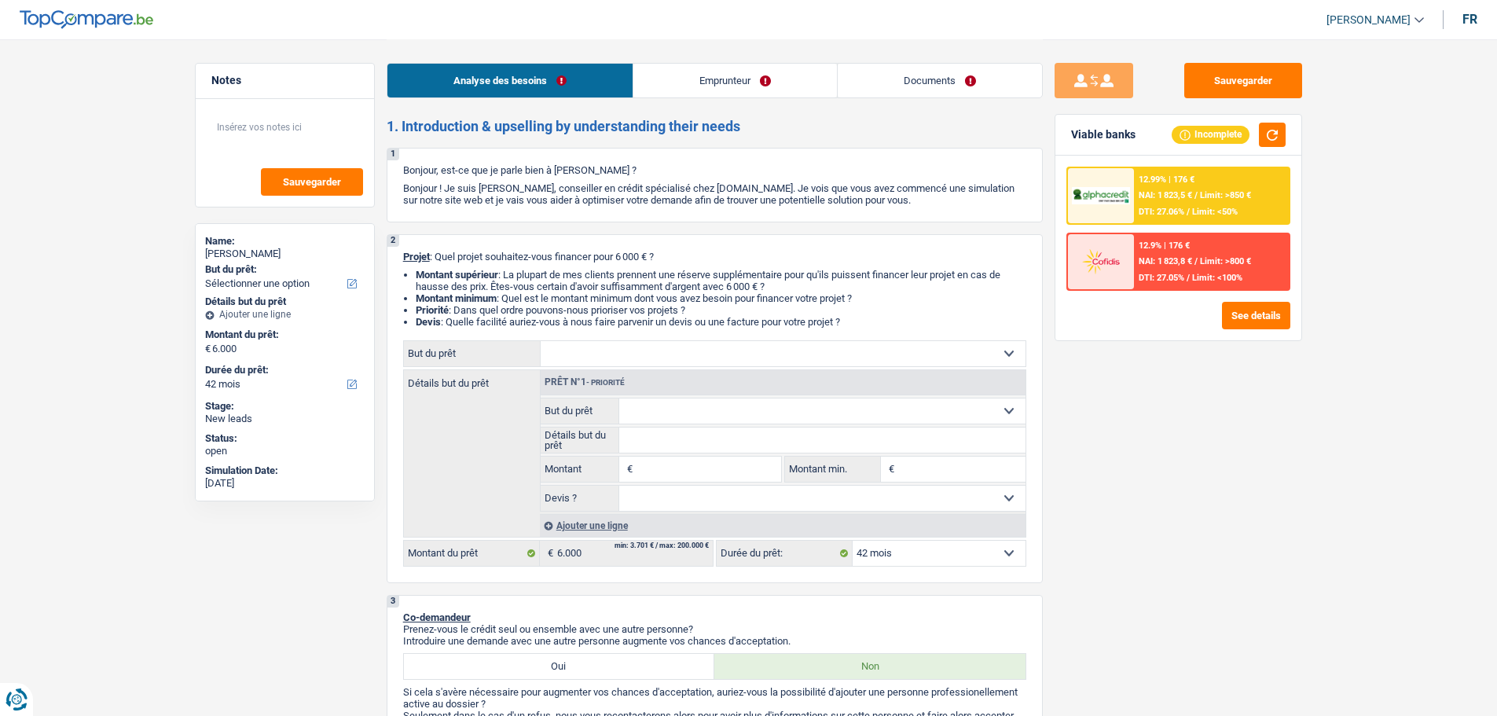
select select "42"
select select "independent"
select select "netSalary"
select select "familyAllowances"
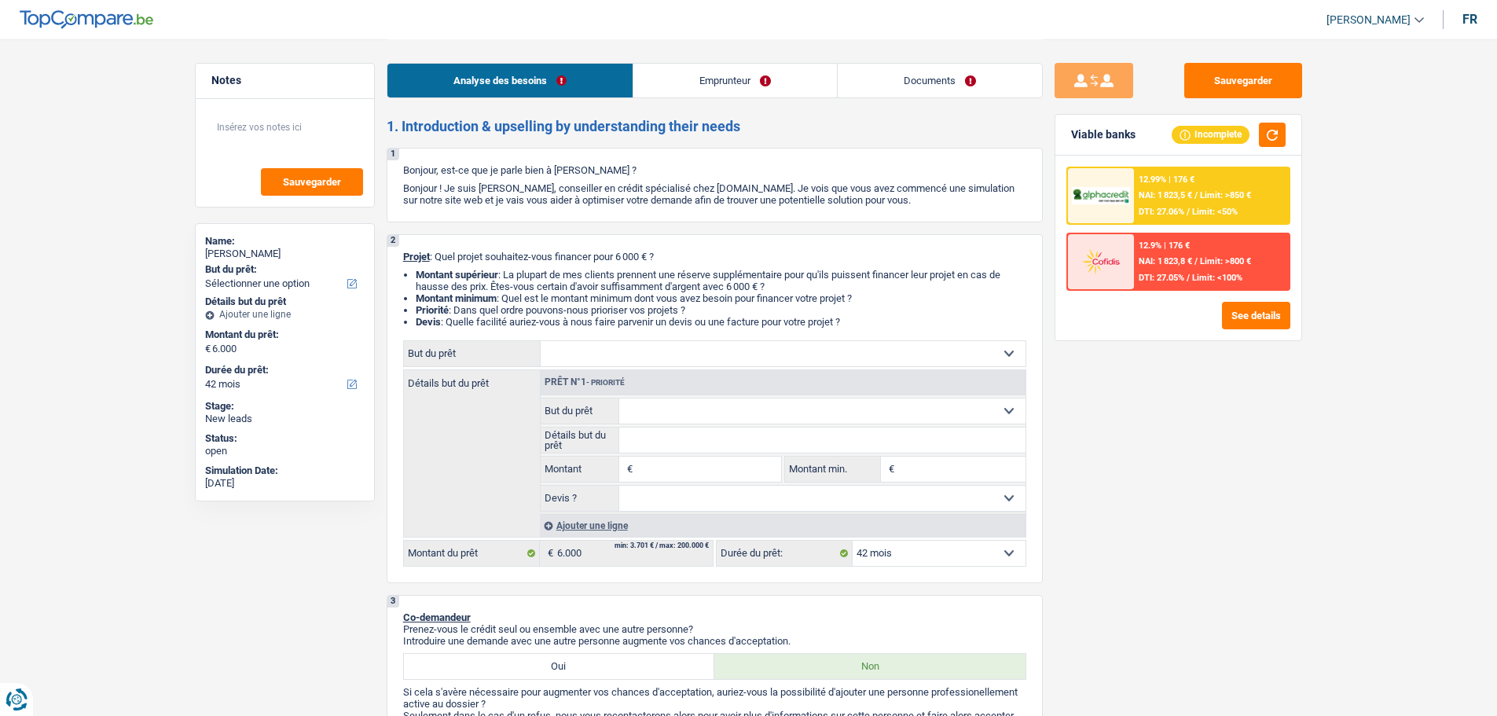
select select "rents"
select select "42"
drag, startPoint x: 727, startPoint y: 359, endPoint x: 755, endPoint y: 397, distance: 46.7
click at [747, 381] on div "Confort maison: meubles, textile, peinture, électroménager, outillage non-profe…" at bounding box center [714, 453] width 623 height 226
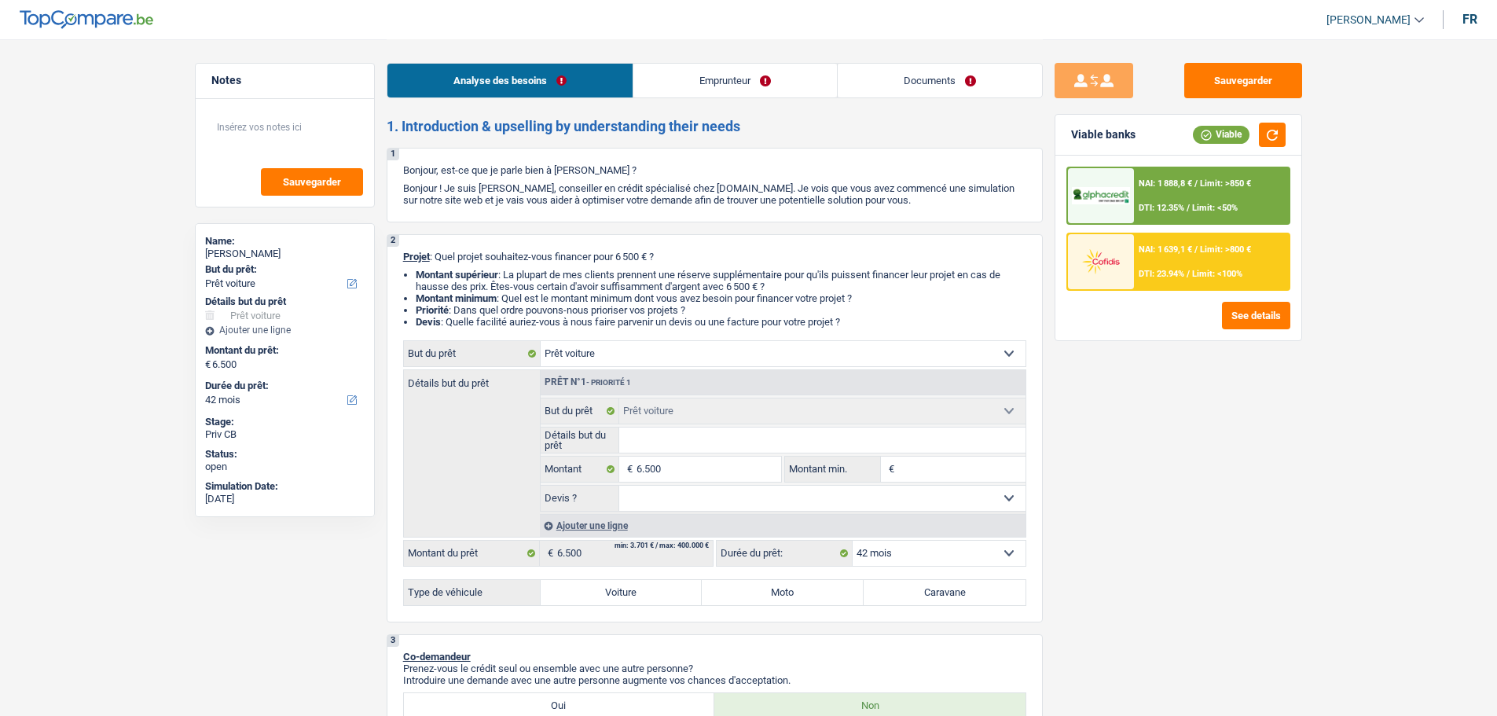
select select "car"
select select "42"
select select "car"
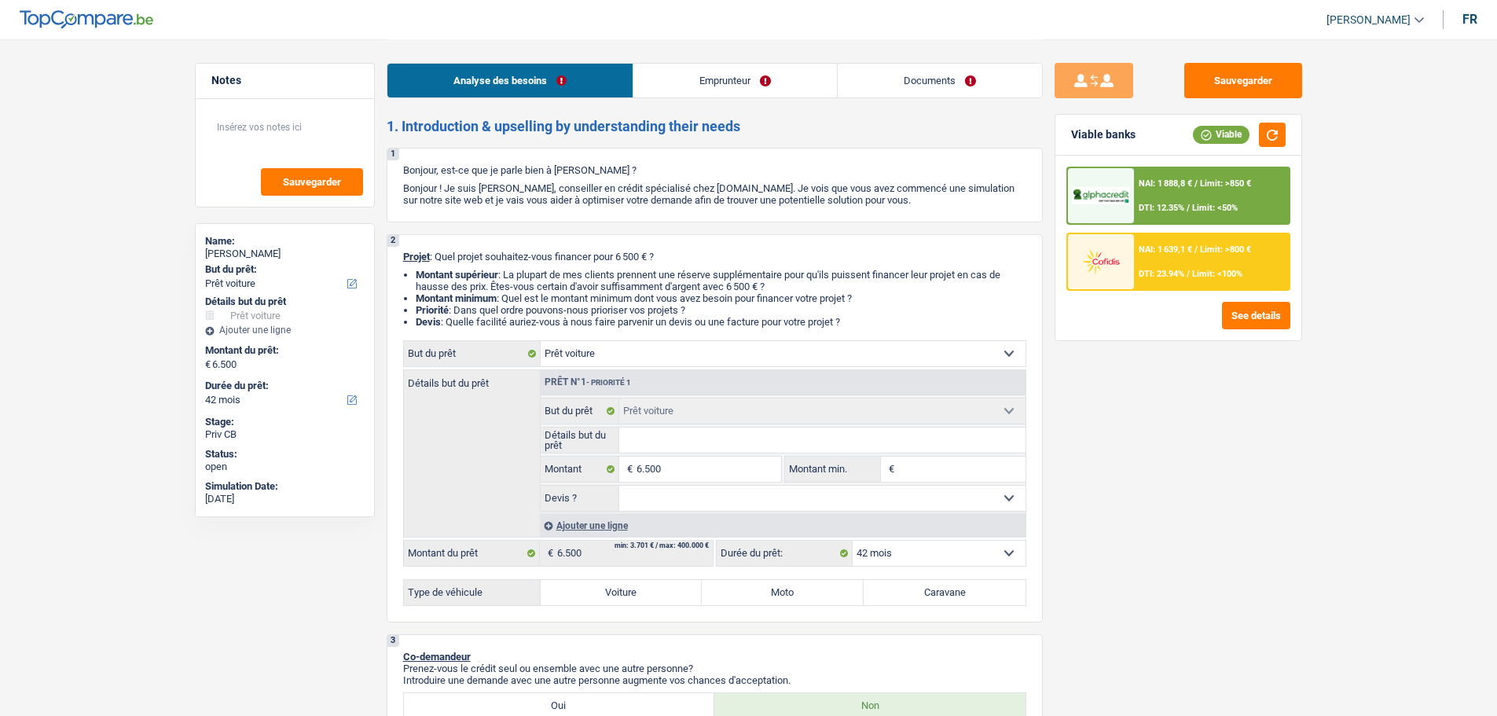
select select "42"
select select "publicEmployee"
select select "netSalary"
select select "mealVouchers"
select select "liveWithParents"
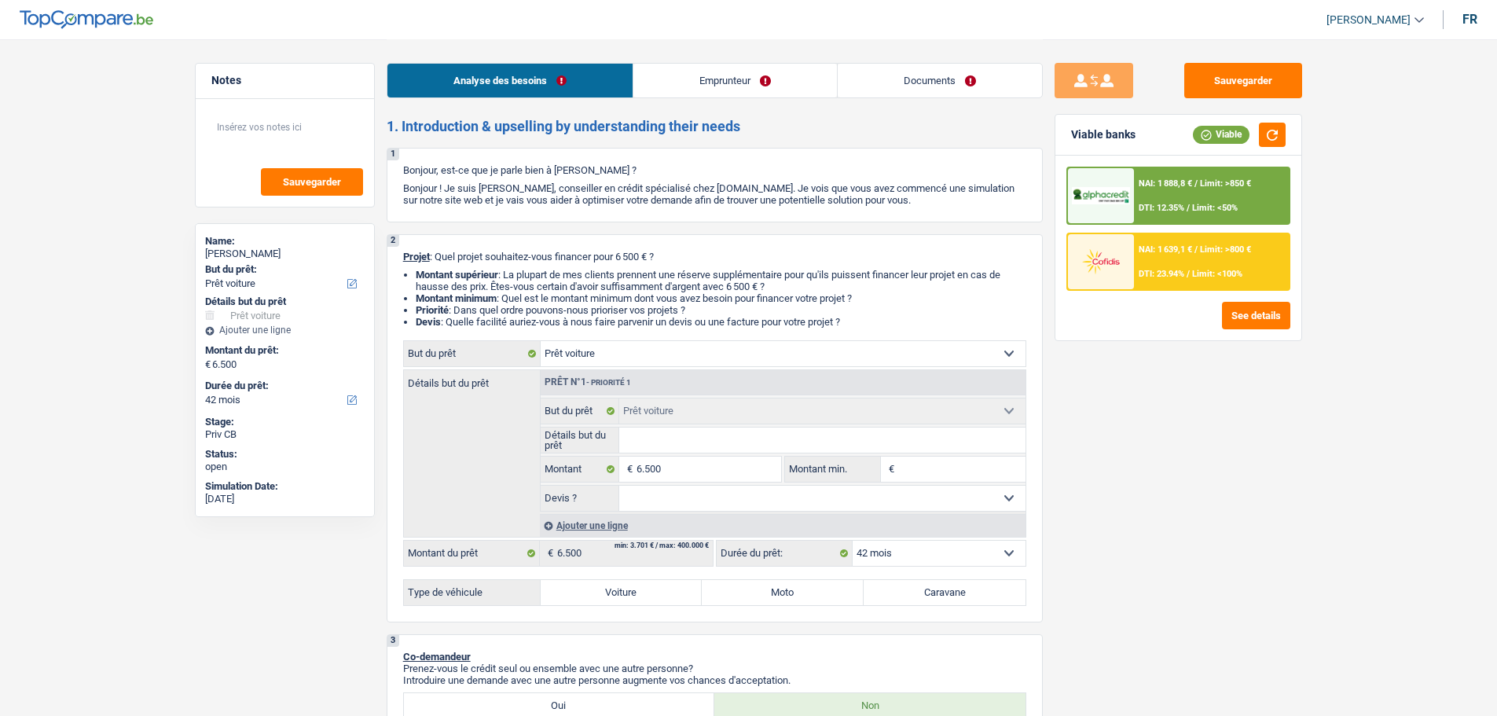
select select "car"
select select "42"
click at [695, 478] on input "6.500" at bounding box center [708, 468] width 144 height 25
type input "650"
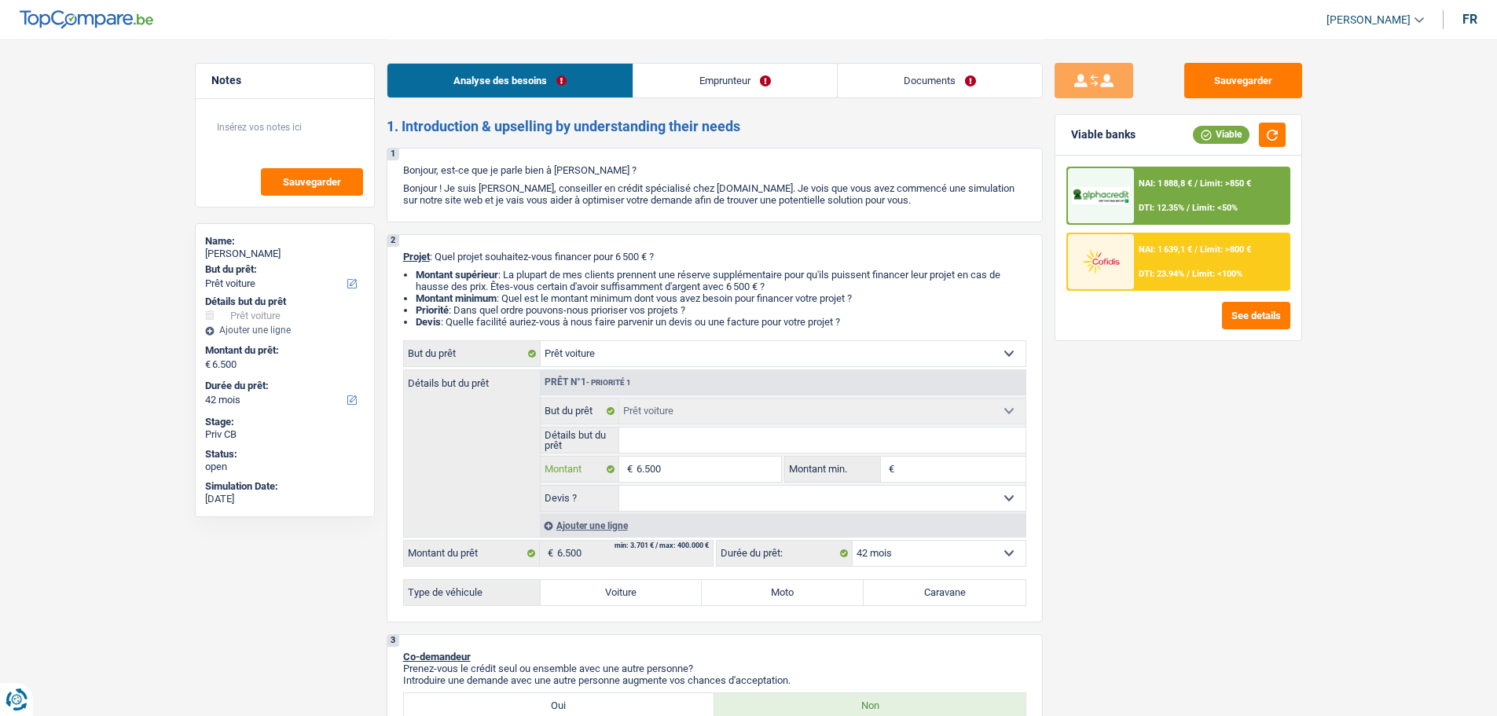
type input "650"
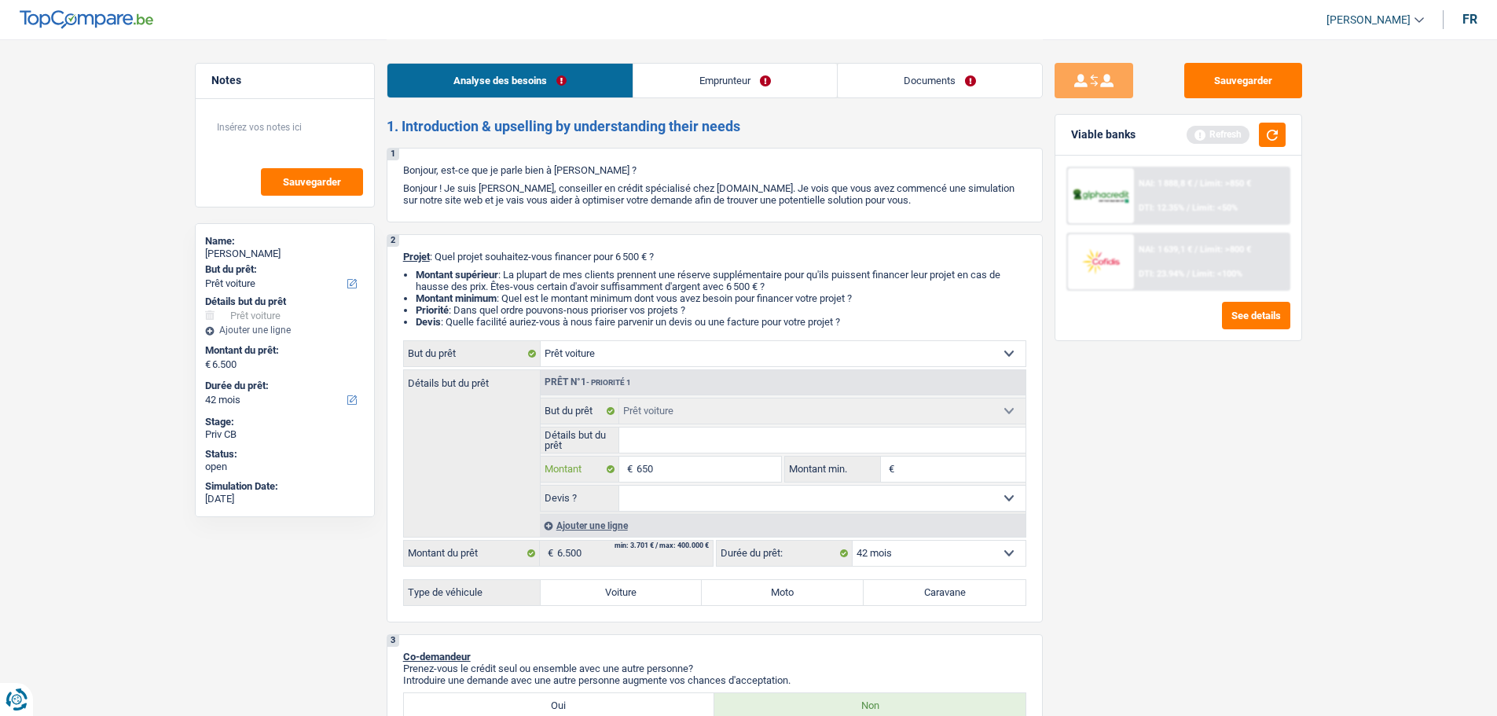
type input "65"
type input "6"
type input "5"
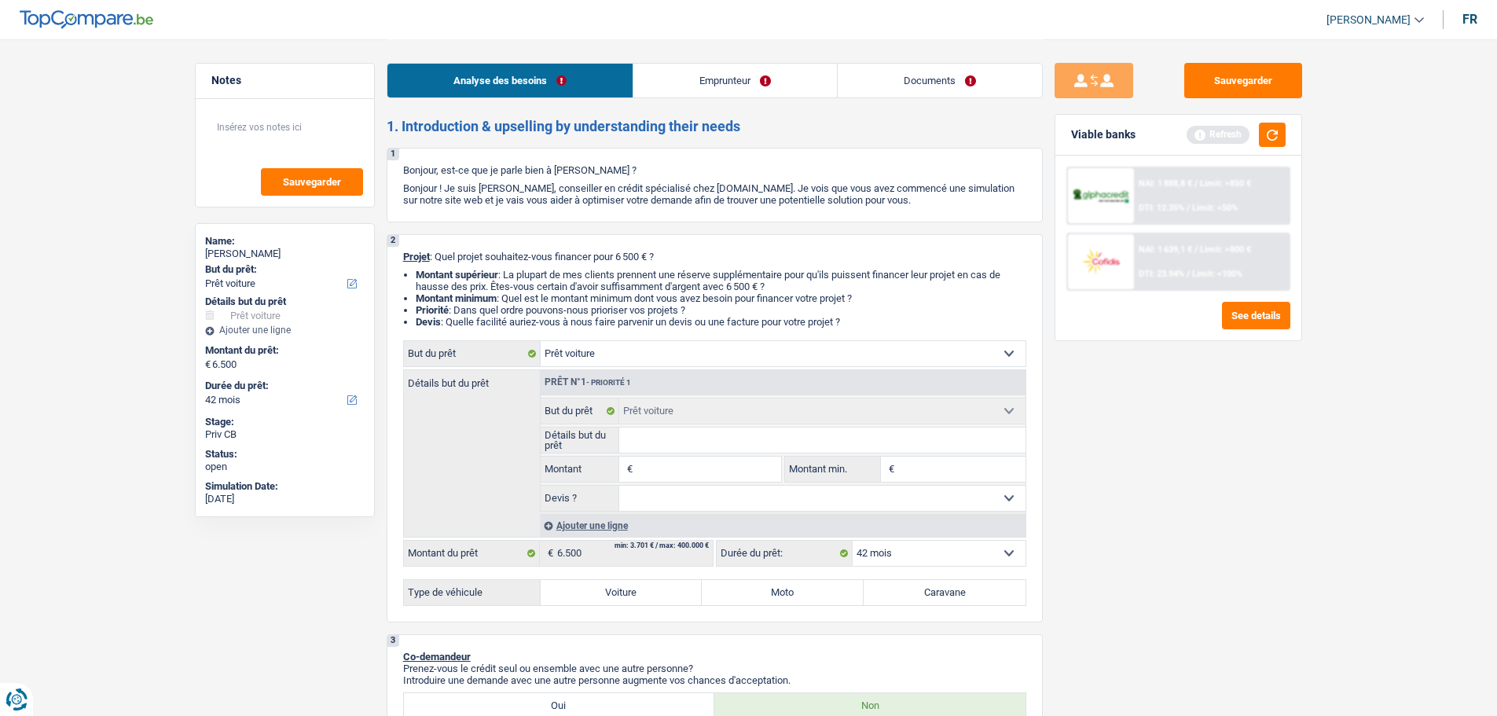
type input "5"
type input "55"
type input "550"
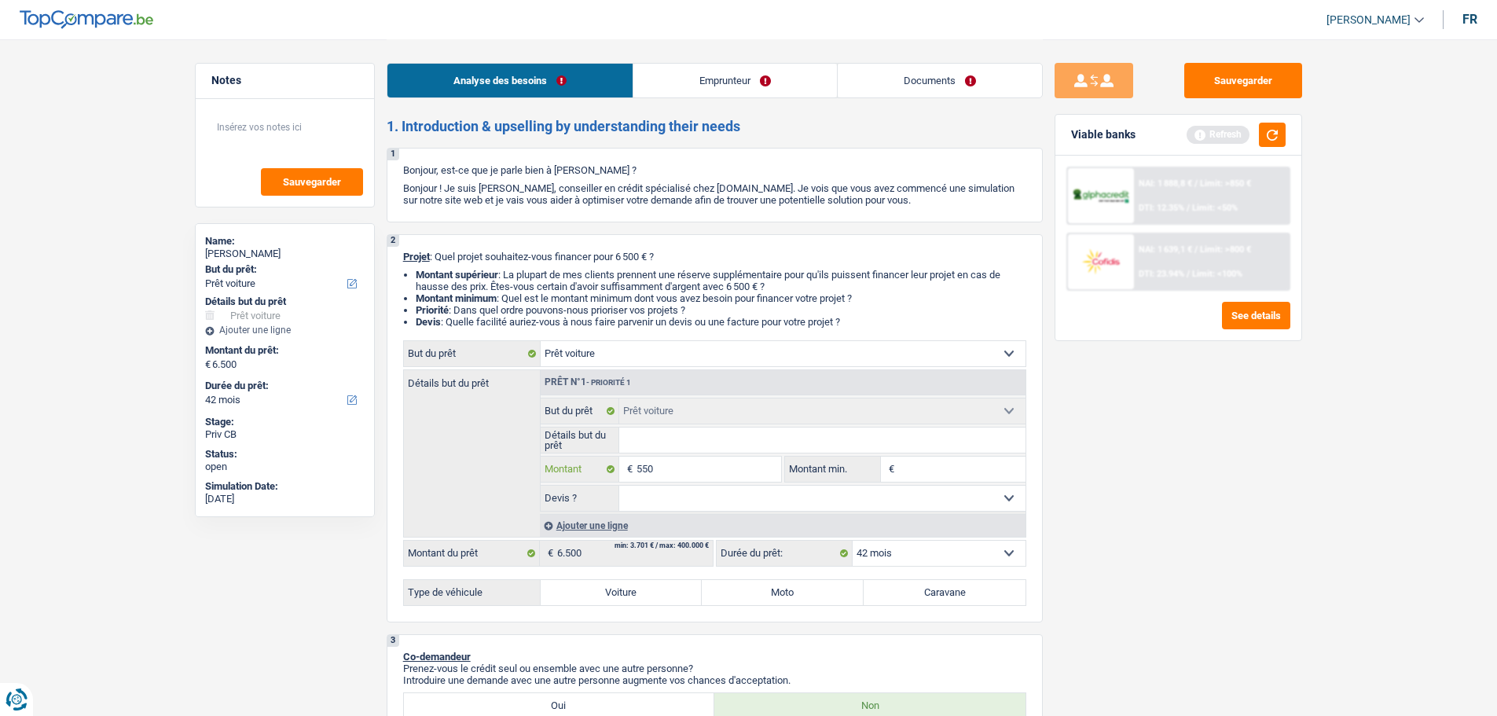
type input "5.500"
select select "36"
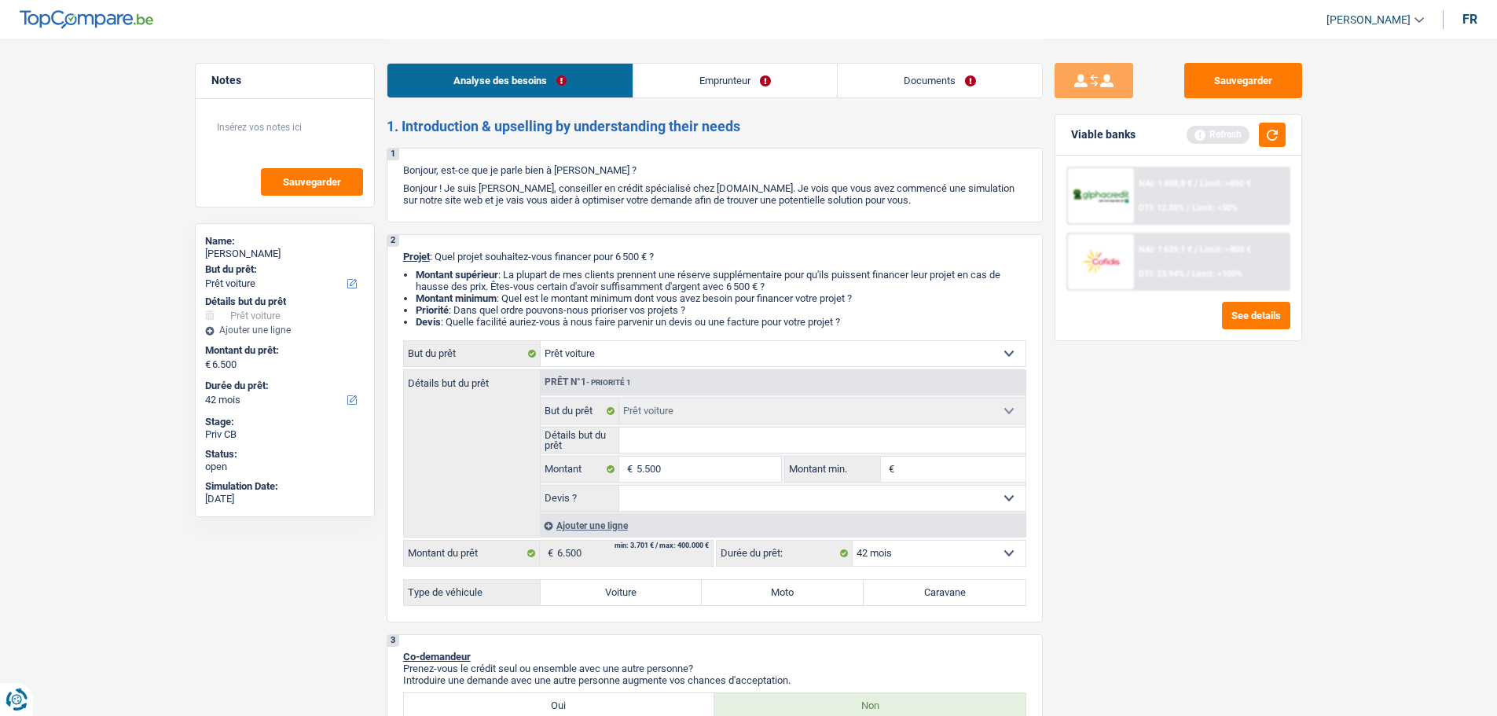
type input "5.500"
select select "36"
type input "5.500"
select select "36"
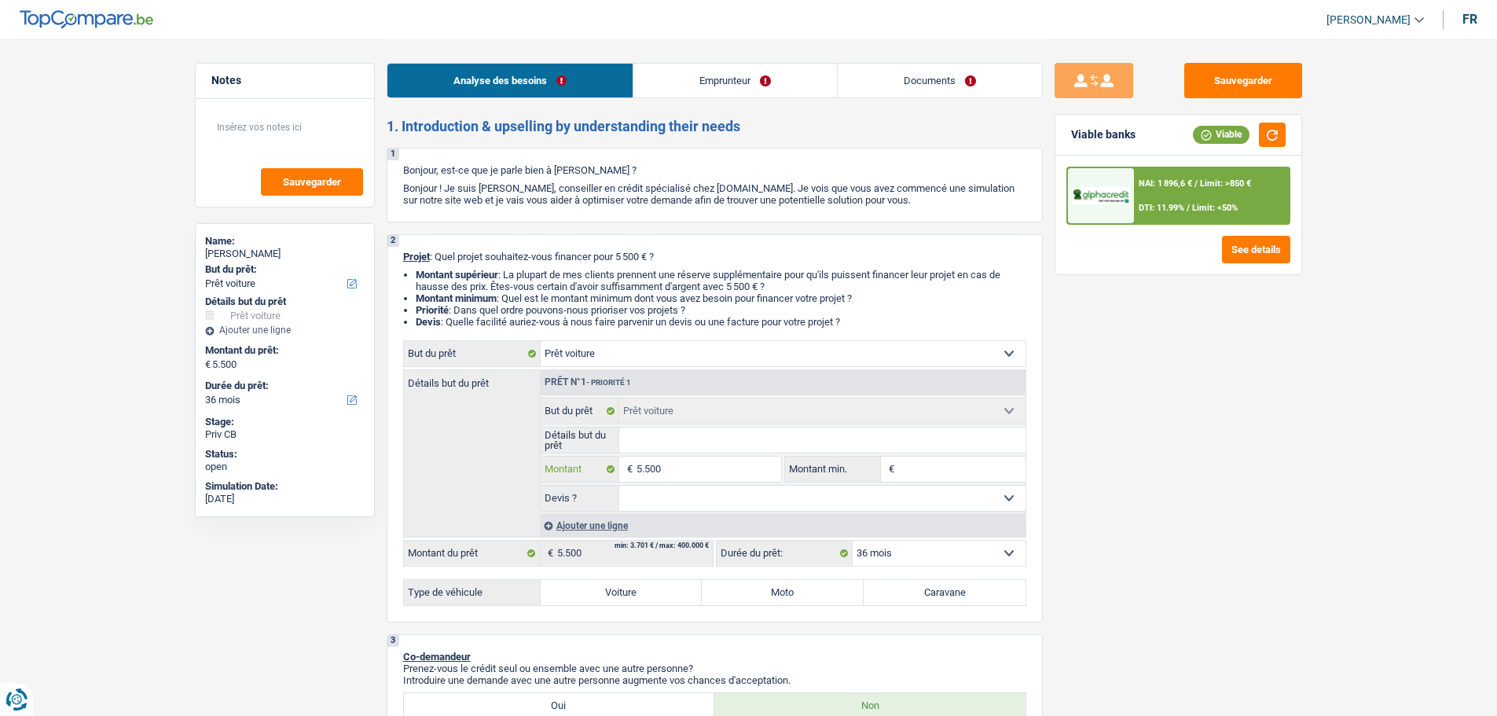
click at [673, 469] on input "5.500" at bounding box center [708, 468] width 144 height 25
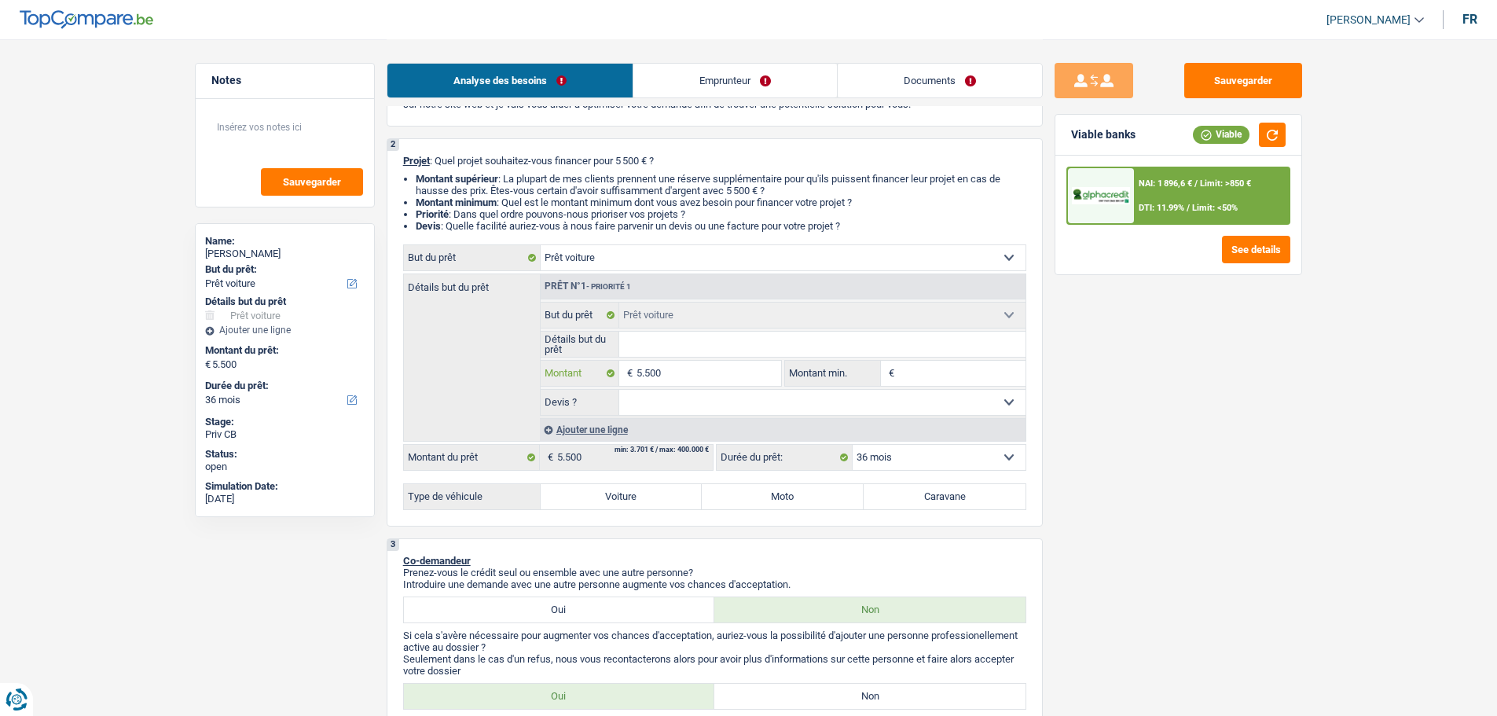
scroll to position [157, 0]
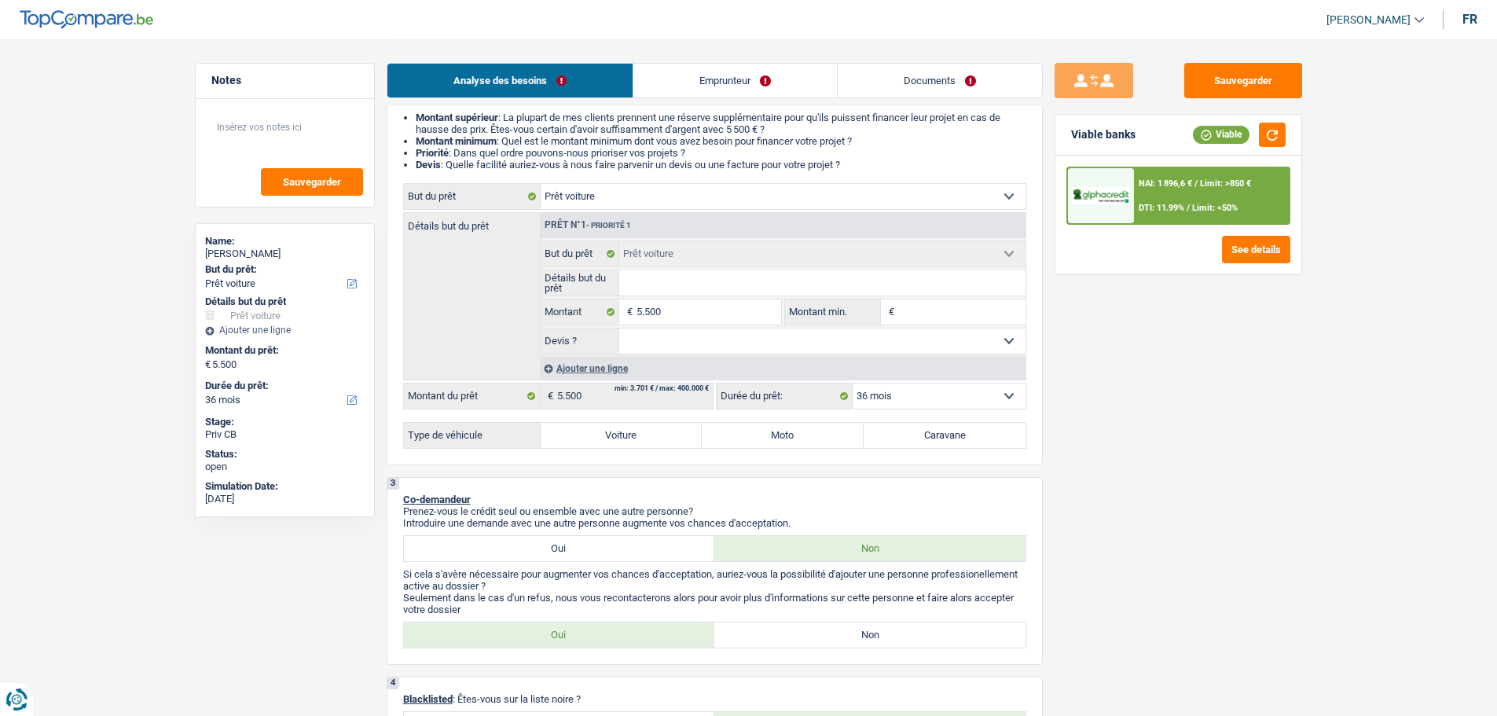
click at [669, 346] on select "Oui Non Non répondu Sélectionner une option" at bounding box center [822, 340] width 406 height 25
click at [705, 341] on select "Oui Non Non répondu Sélectionner une option" at bounding box center [822, 340] width 406 height 25
click at [703, 196] on select "Confort maison: meubles, textile, peinture, électroménager, outillage non-profe…" at bounding box center [782, 196] width 485 height 25
select select "other"
click at [540, 184] on select "Confort maison: meubles, textile, peinture, électroménager, outillage non-profe…" at bounding box center [782, 196] width 485 height 25
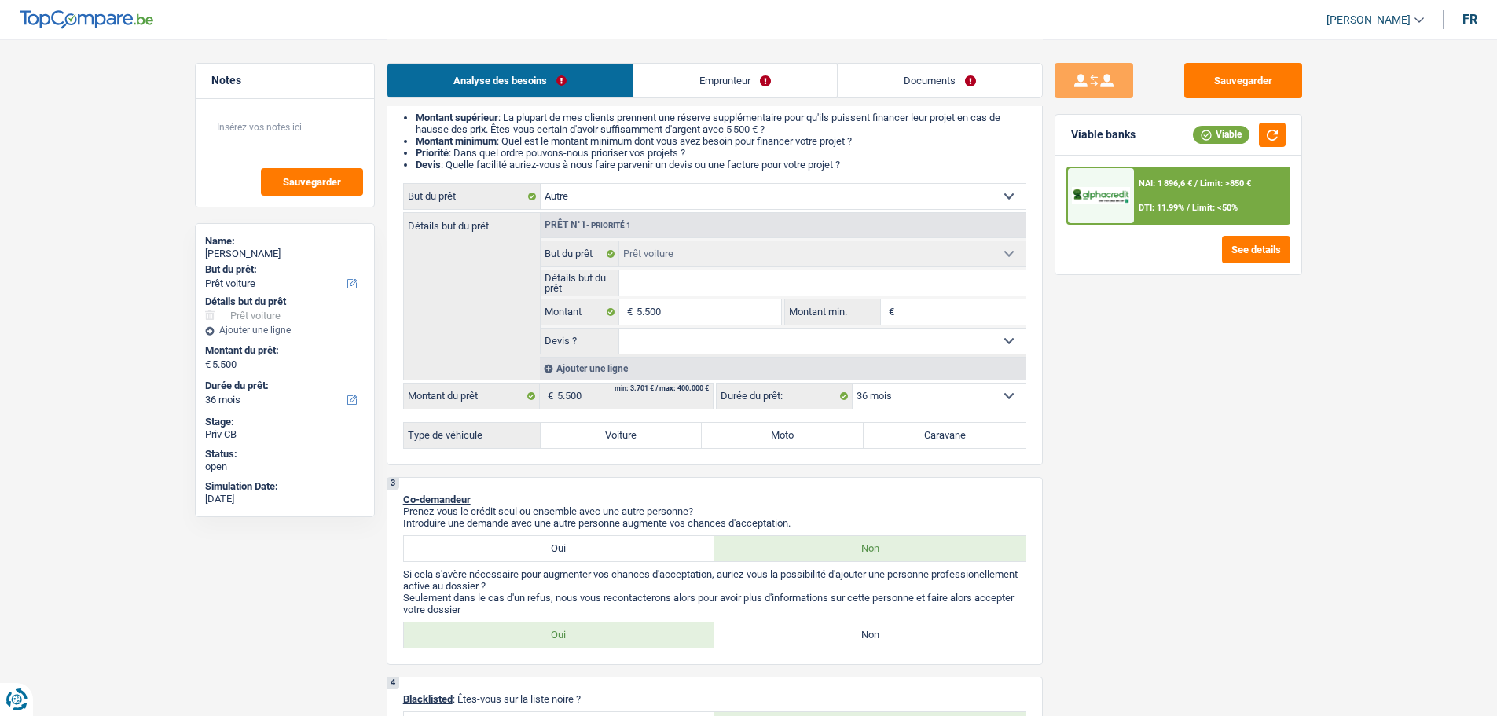
select select "other"
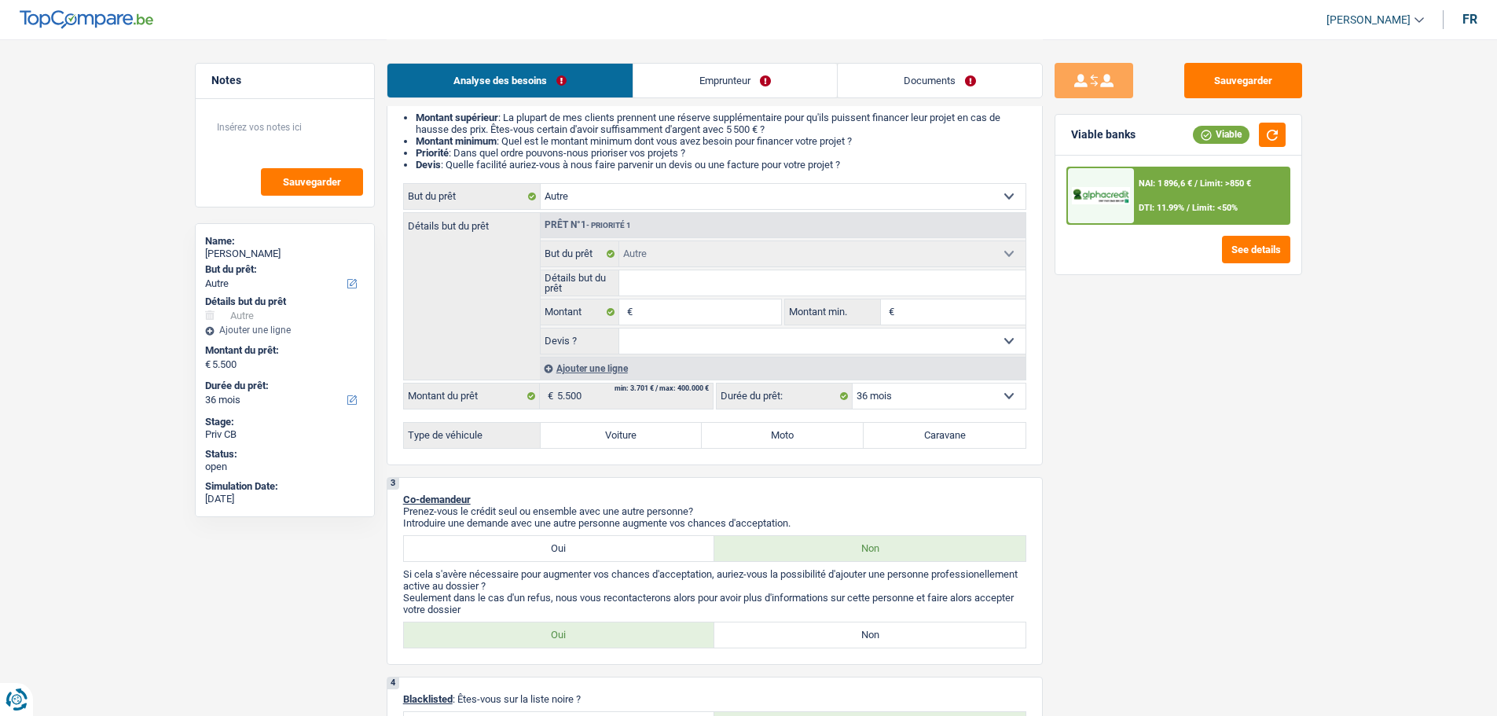
select select "car"
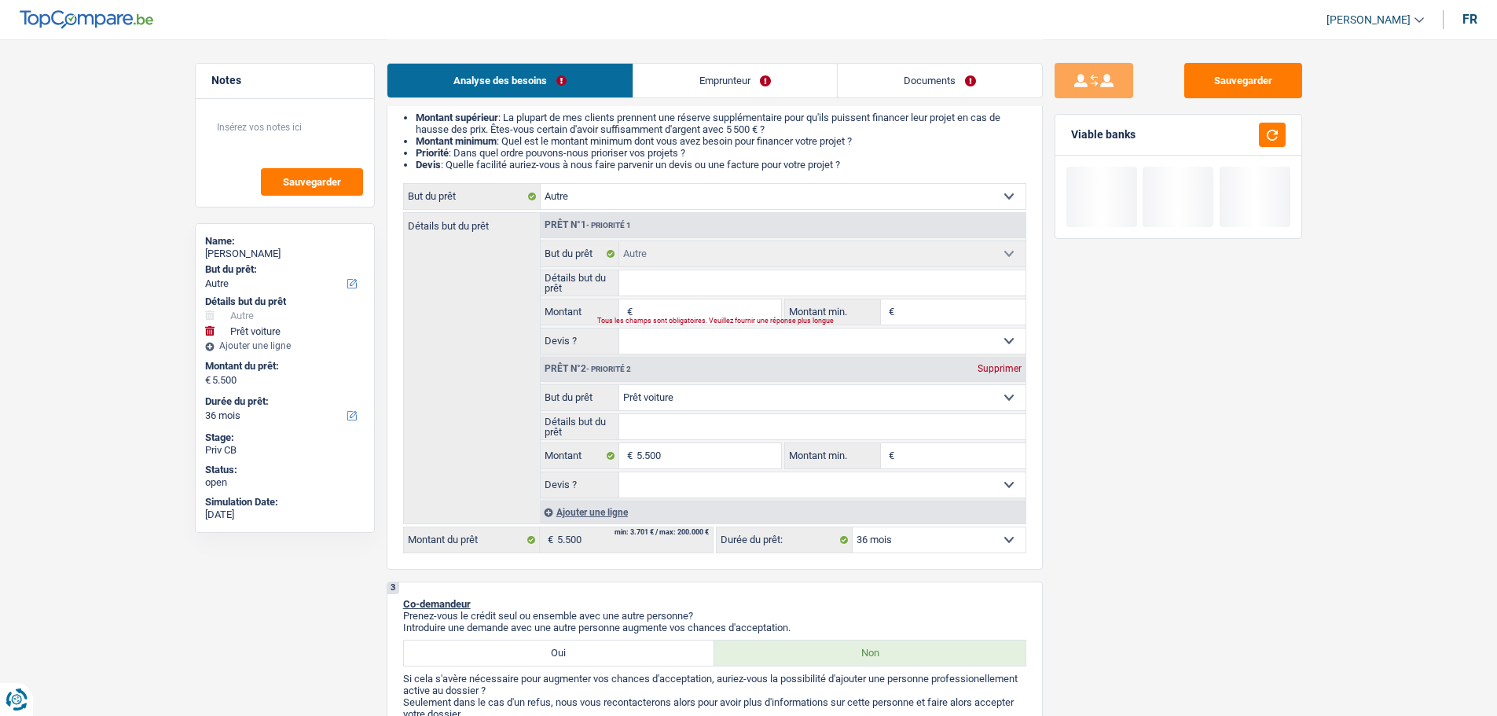
click at [991, 368] on div "Supprimer" at bounding box center [999, 368] width 52 height 9
type input "0"
select select
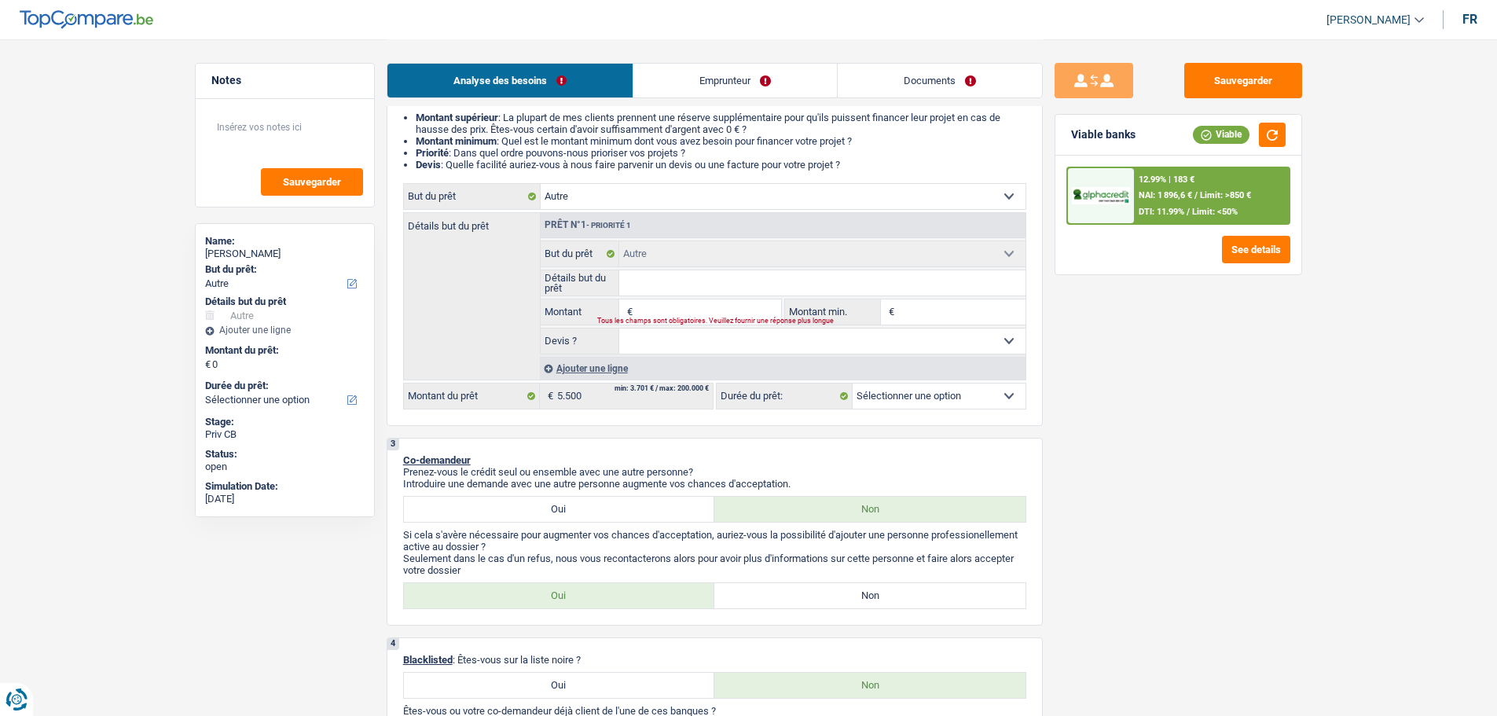
click at [687, 282] on input "Détails but du prêt" at bounding box center [822, 282] width 406 height 25
click at [687, 322] on div "Tous les champs sont obligatoires. Veuillez fournir une réponse plus longue" at bounding box center [679, 321] width 164 height 6
click at [702, 305] on input "Montant" at bounding box center [708, 311] width 144 height 25
type input "5"
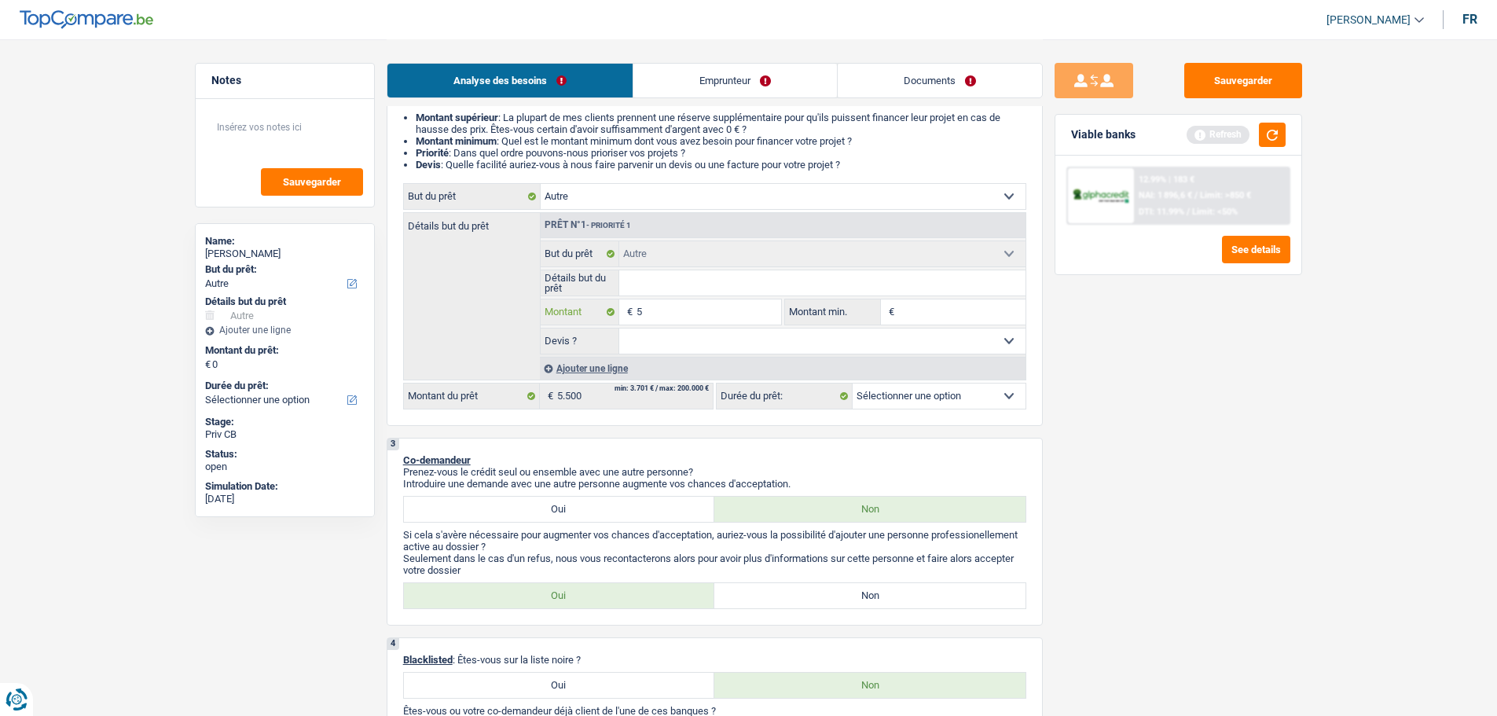
type input "55"
type input "550"
type input "55.002"
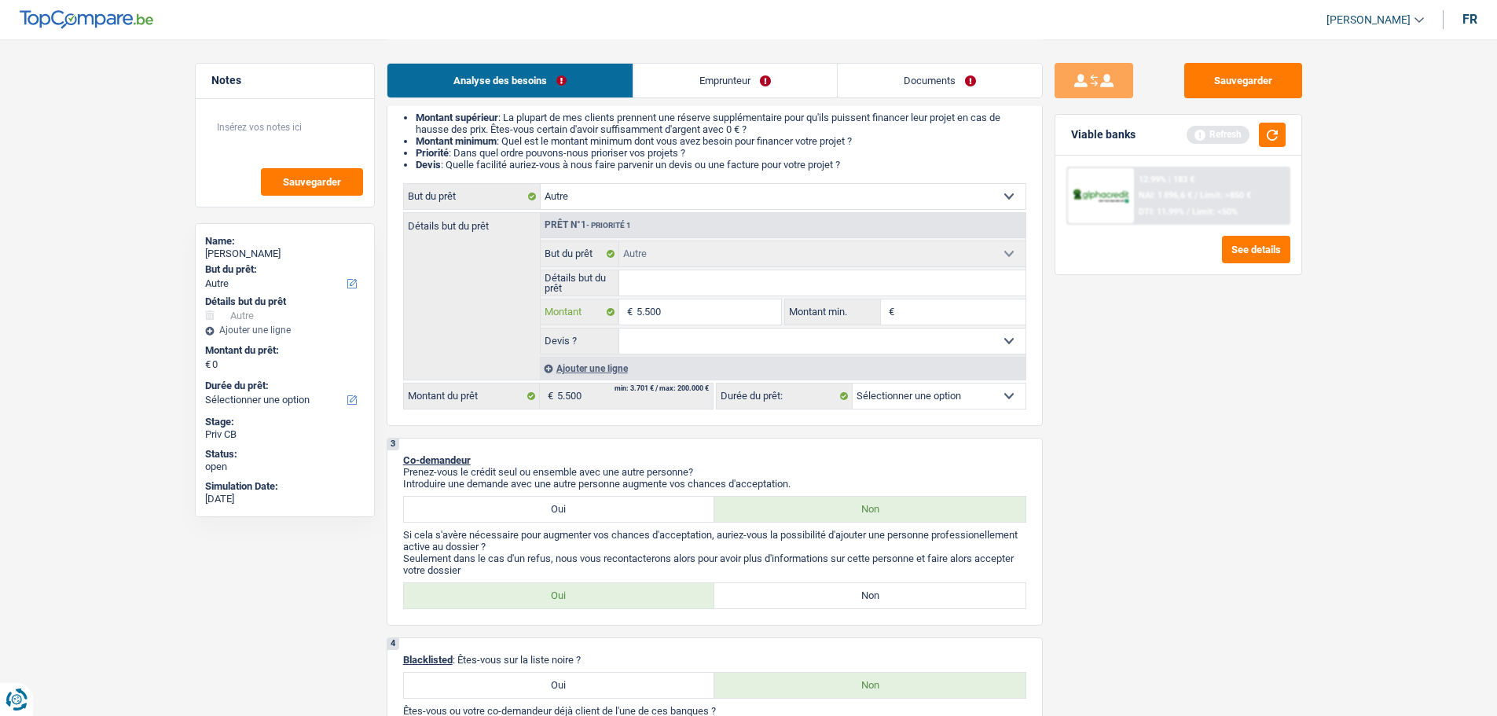
type input "55.002"
type input "5.500"
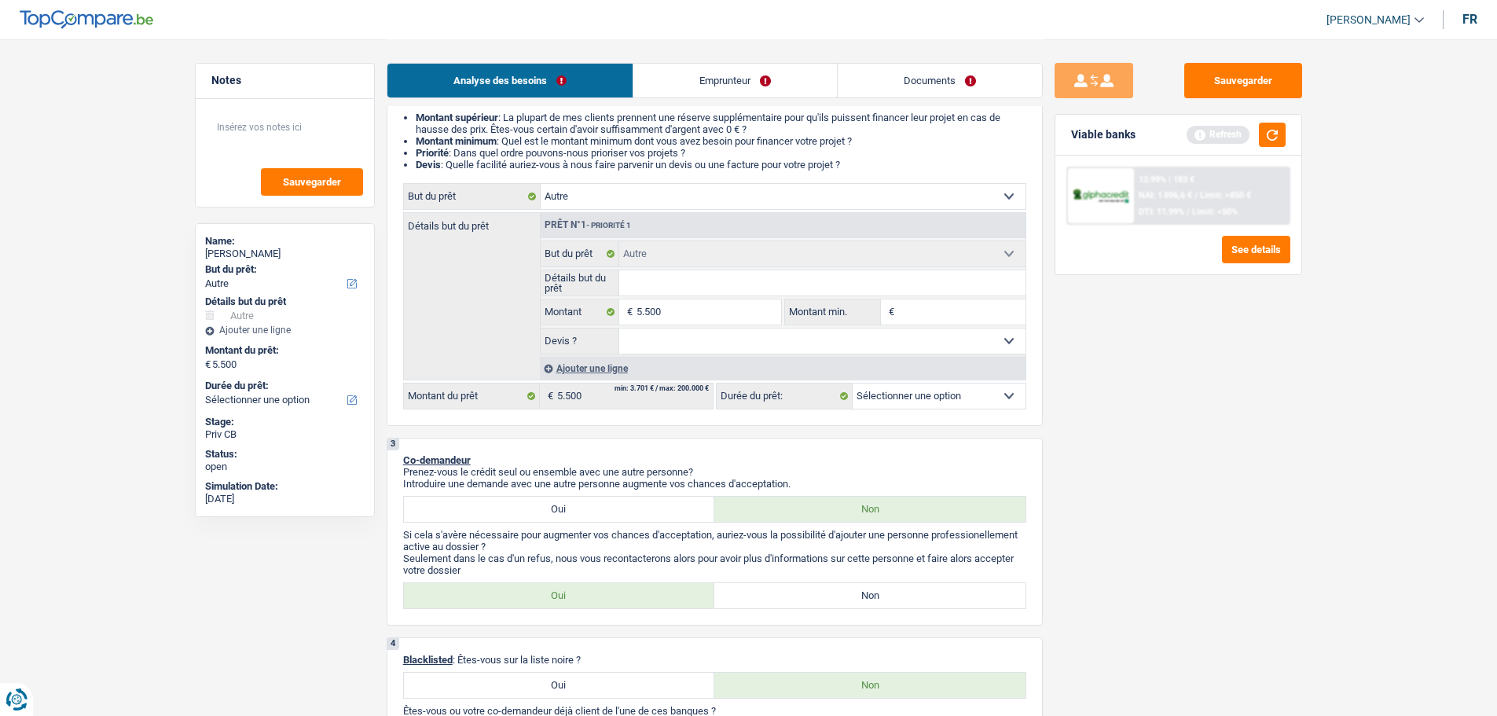
click at [827, 276] on input "Détails but du prêt" at bounding box center [822, 282] width 406 height 25
select select "36"
type input "V"
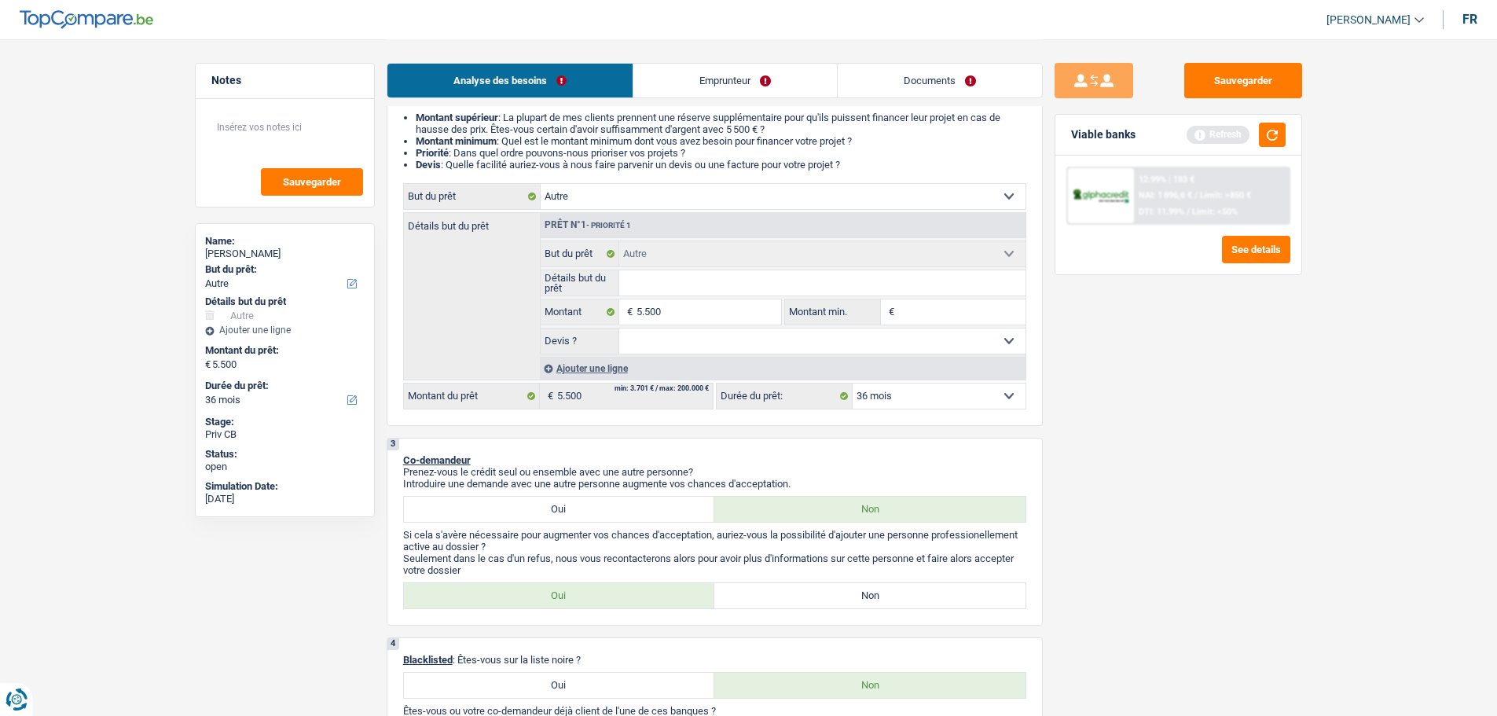
type input "V"
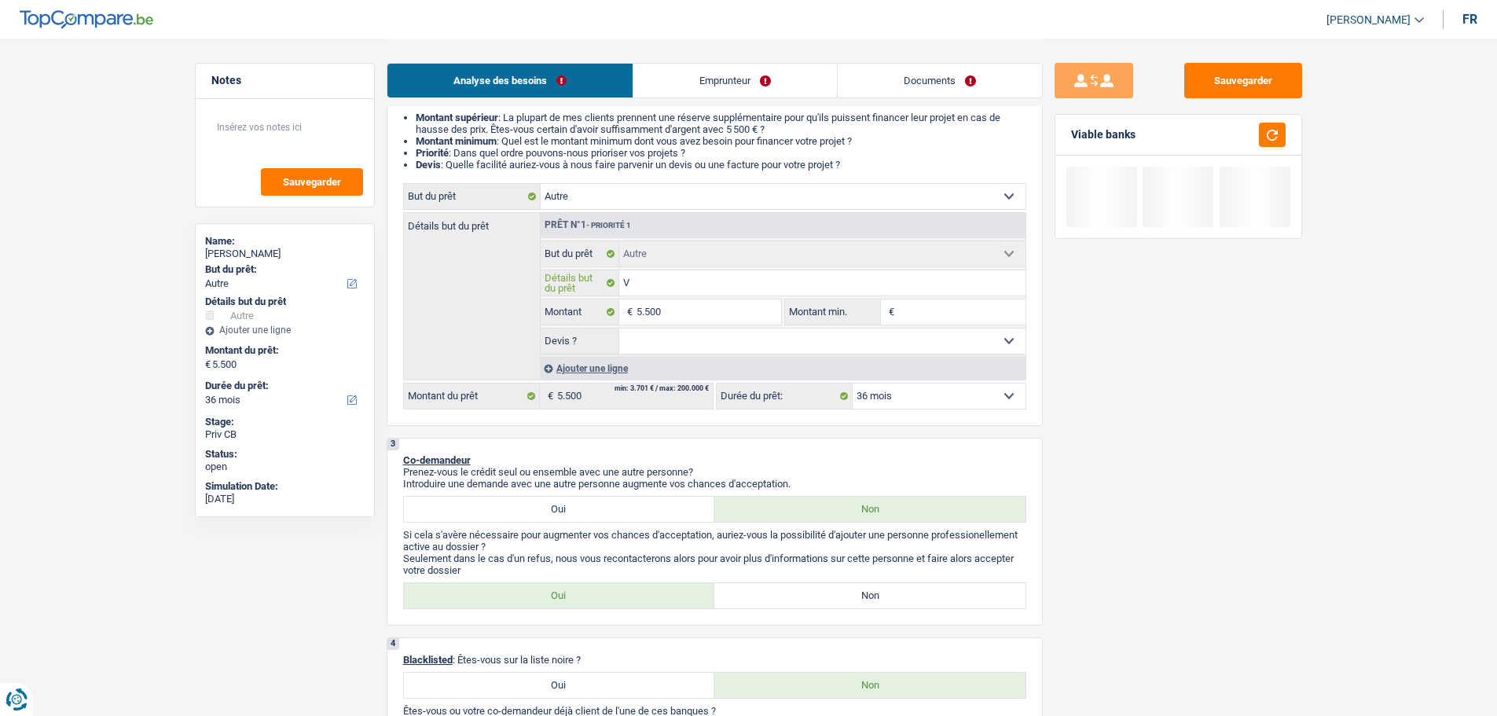
type input "Vo"
type input "Voi"
type input "Voit"
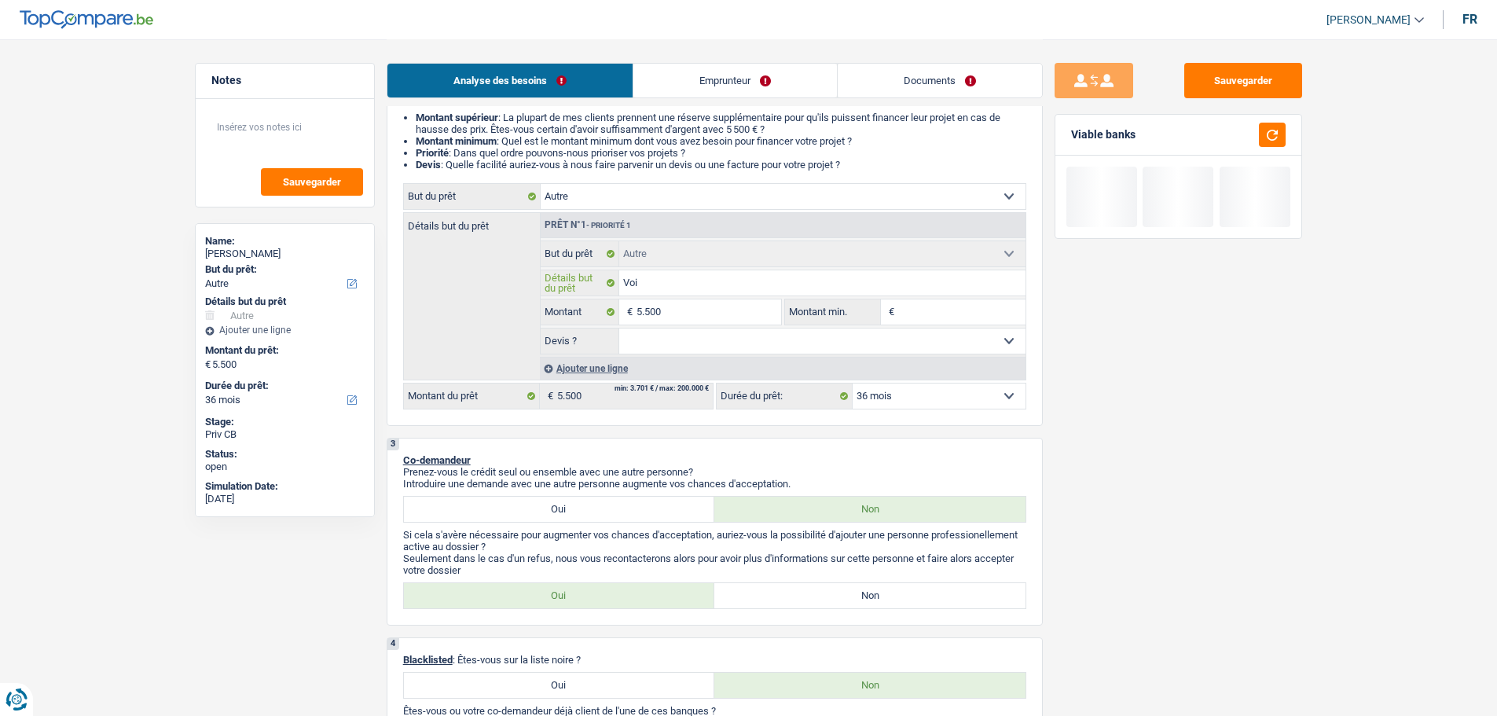
type input "Voit"
type input "Voitu"
type input "Voitur"
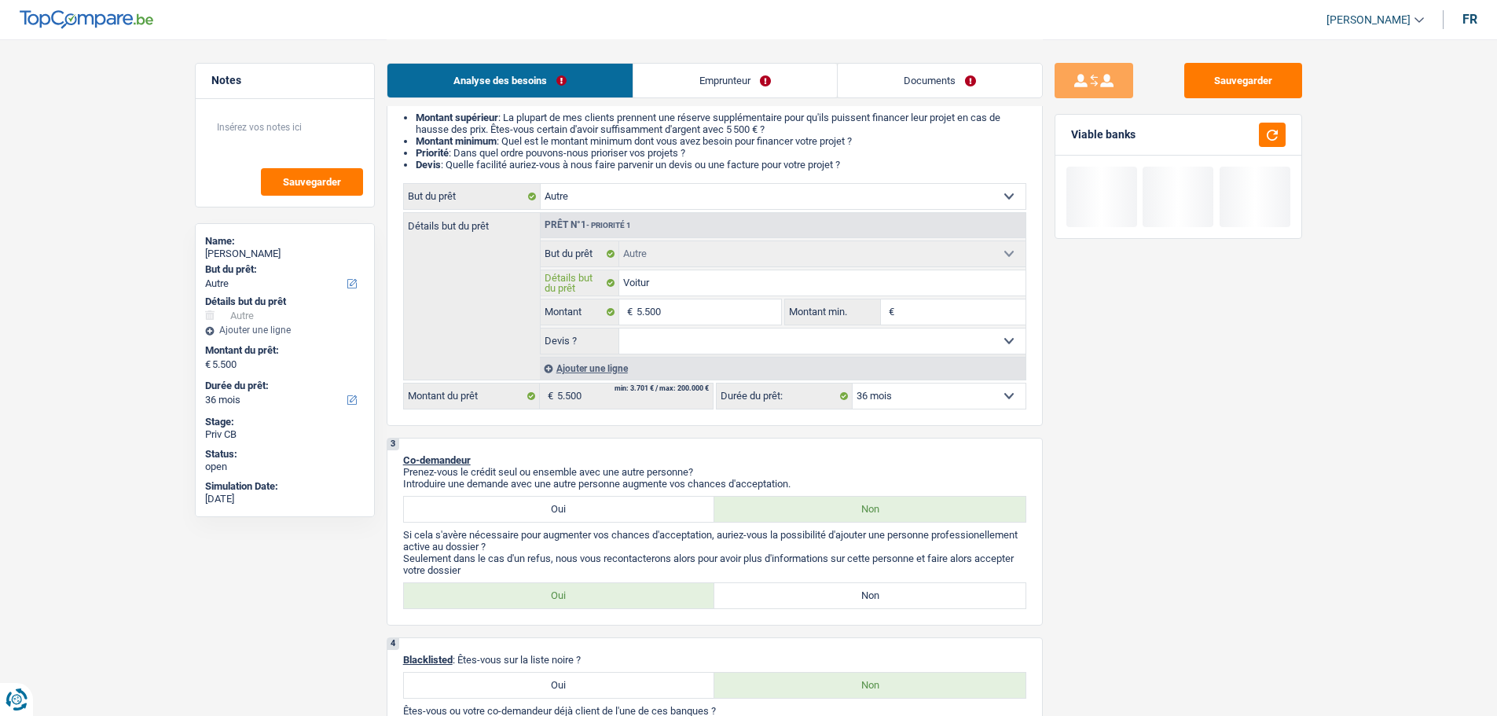
type input "Voiture"
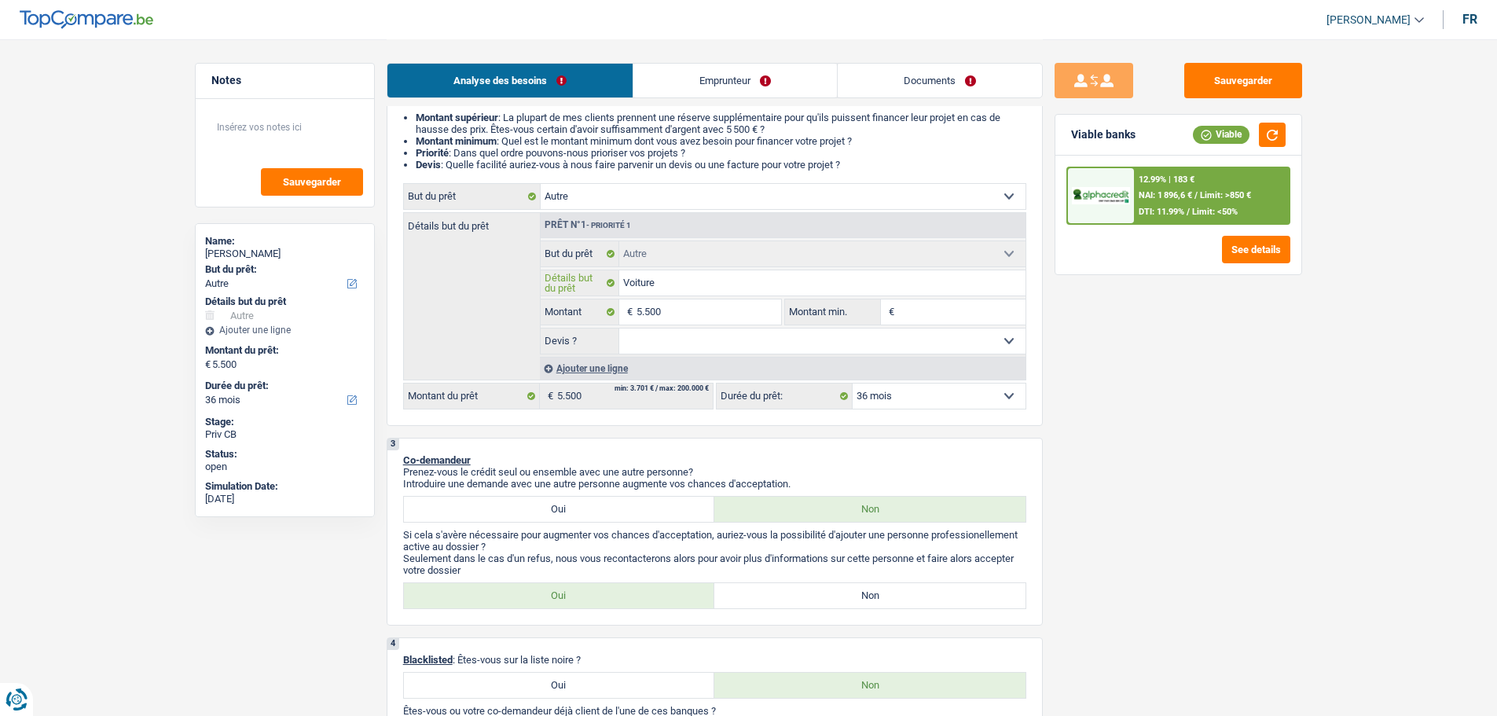
type input "Voiture"
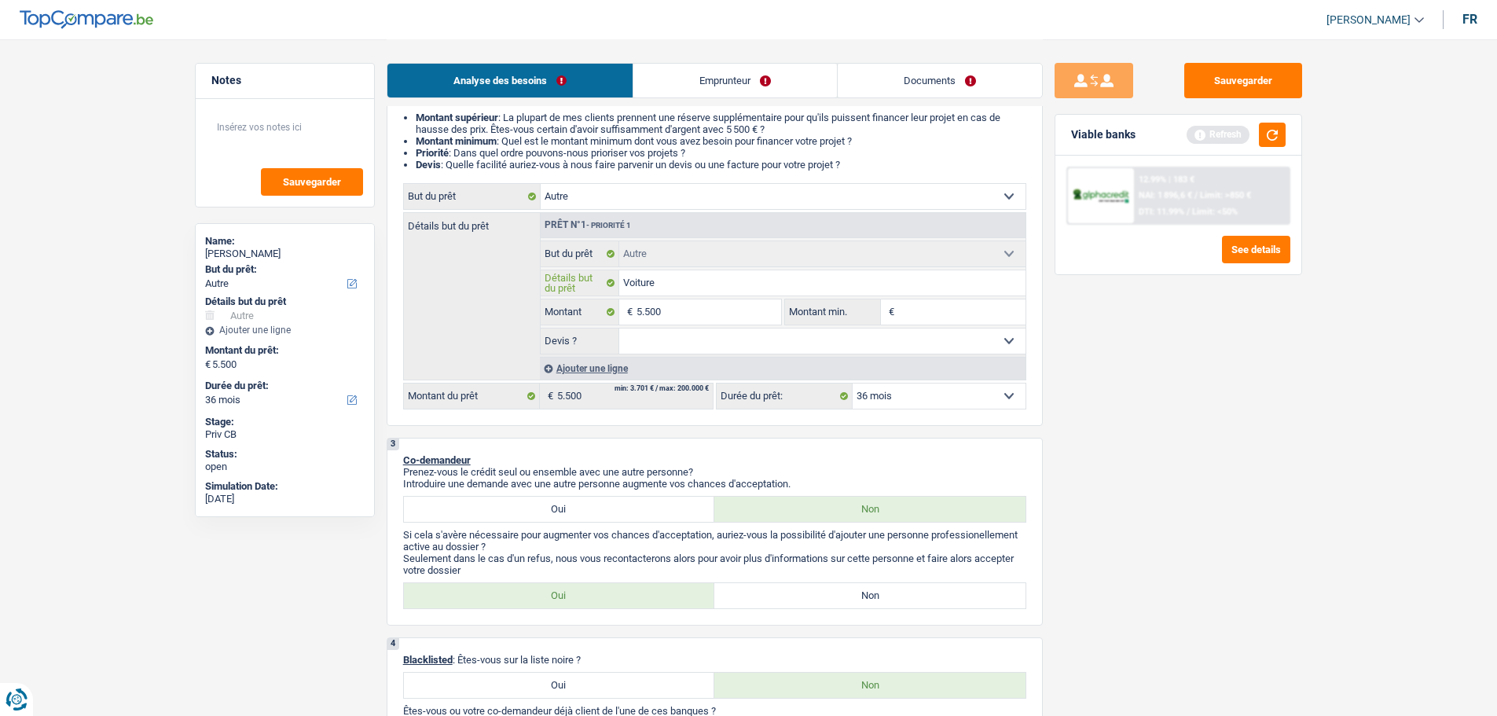
type input "Voiture d"
type input "Voiture d'"
type input "Voiture d'o"
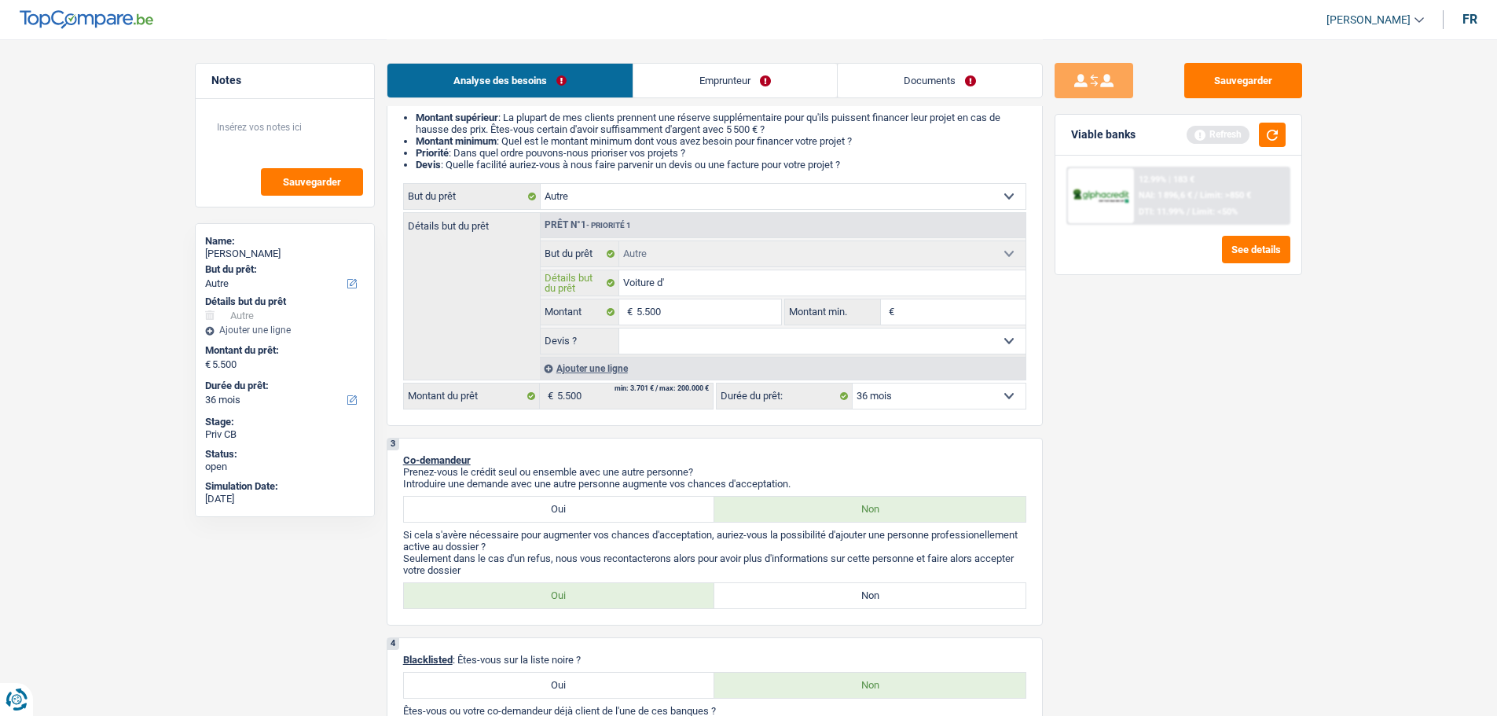
type input "Voiture d'o"
type input "Voiture d'oc"
type input "Voiture d'occ"
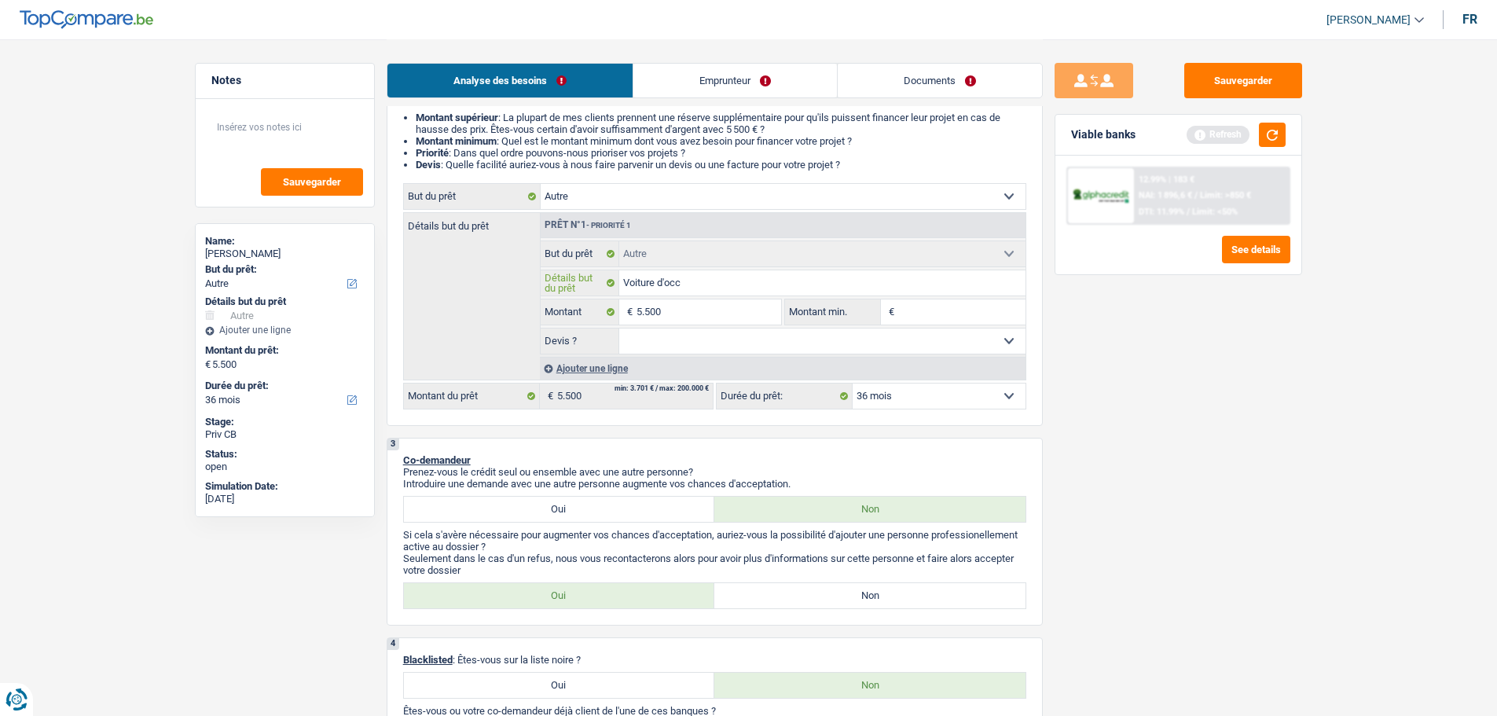
type input "Voiture d'occa"
type input "Voiture d'occas"
type input "Voiture d'occasi"
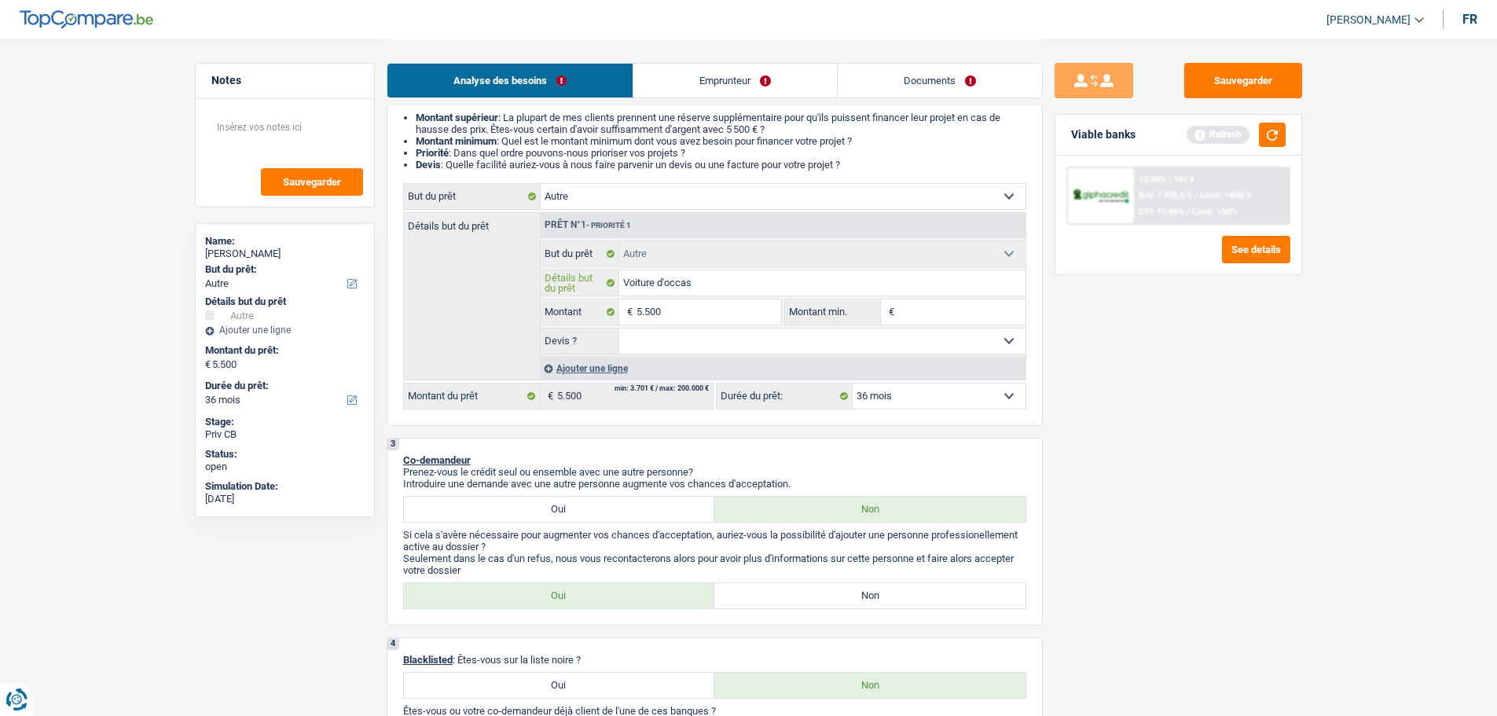
type input "Voiture d'occasi"
type input "Voiture d'occasio"
type input "Voiture d'occasion"
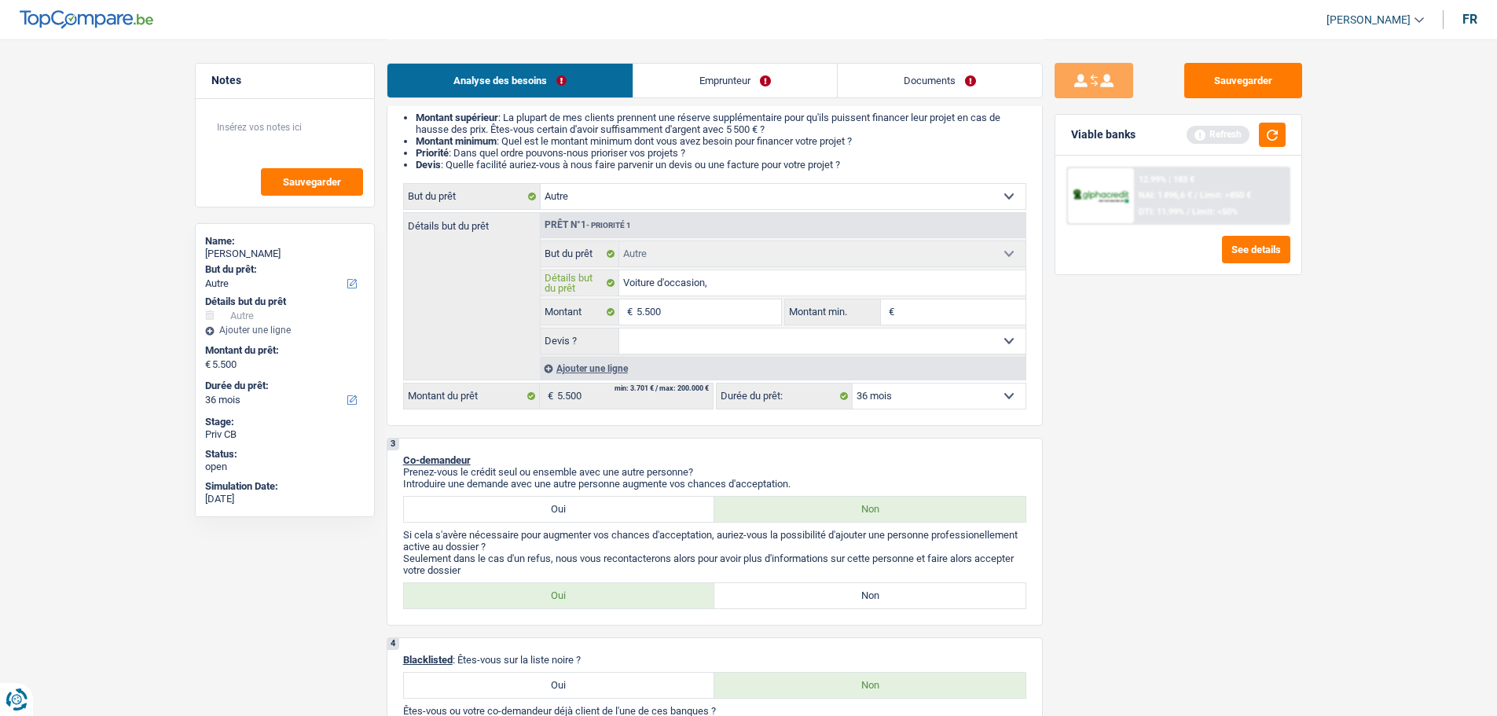
type input "Voiture d'occasion,"
type input "Voiture d'occasion"
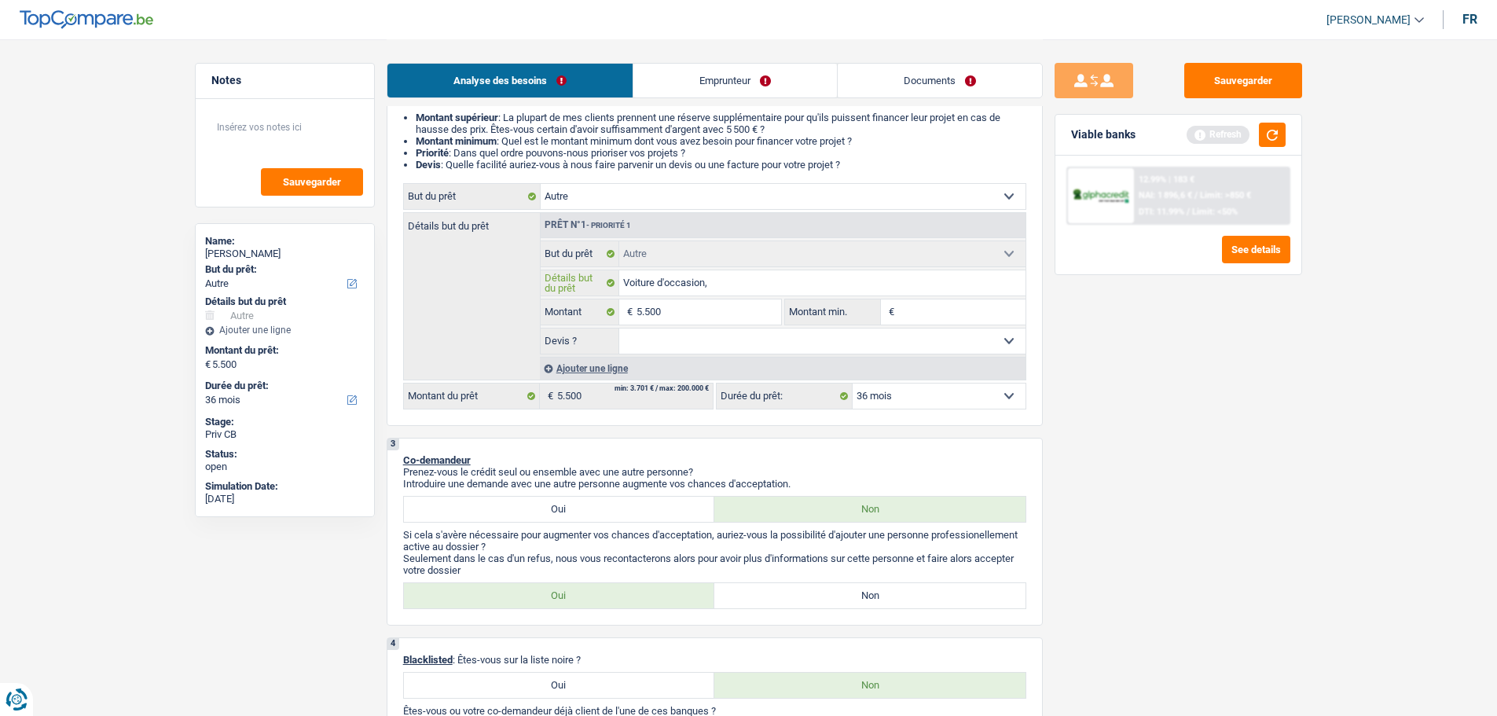
type input "Voiture d'occasion"
type input "Voiture d'occasion d"
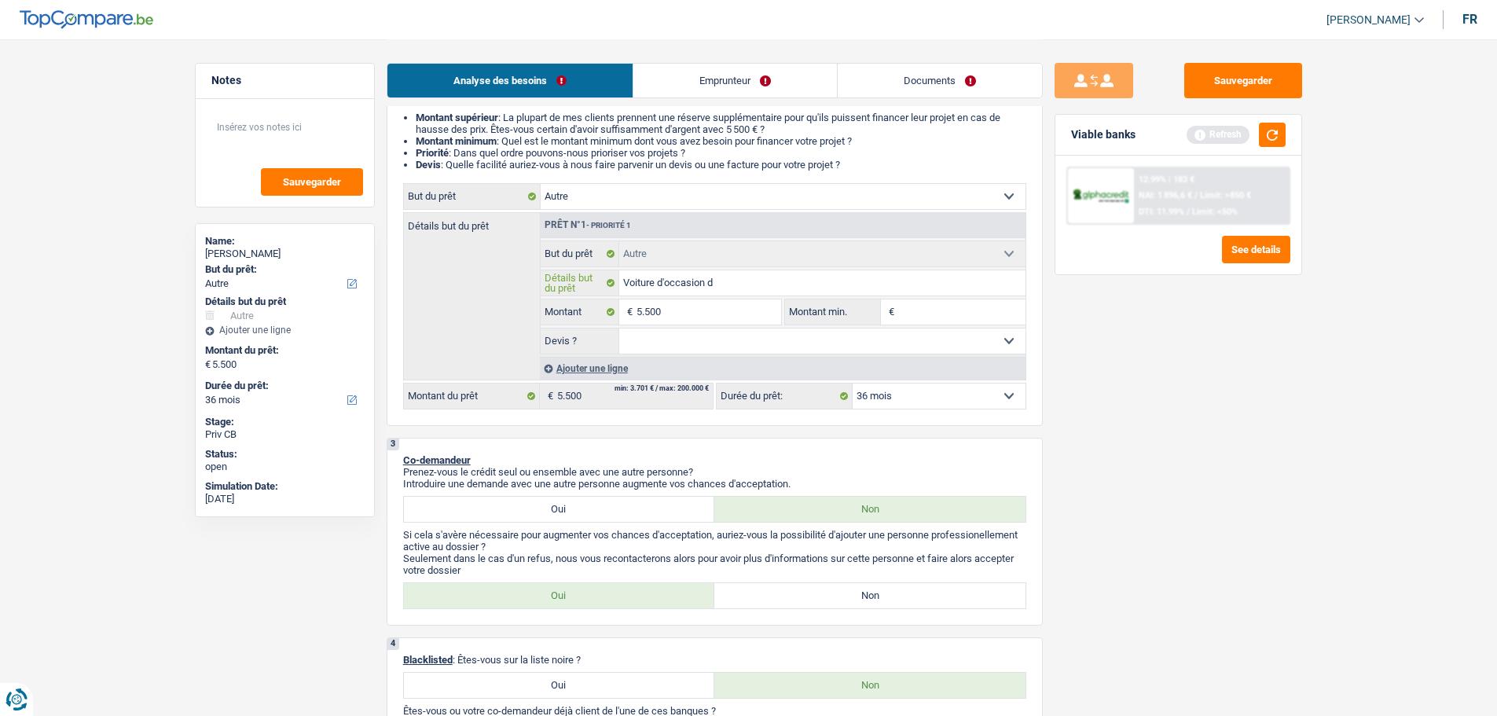
type input "Voiture d'occasion de"
type input "Voiture d'occasion de p"
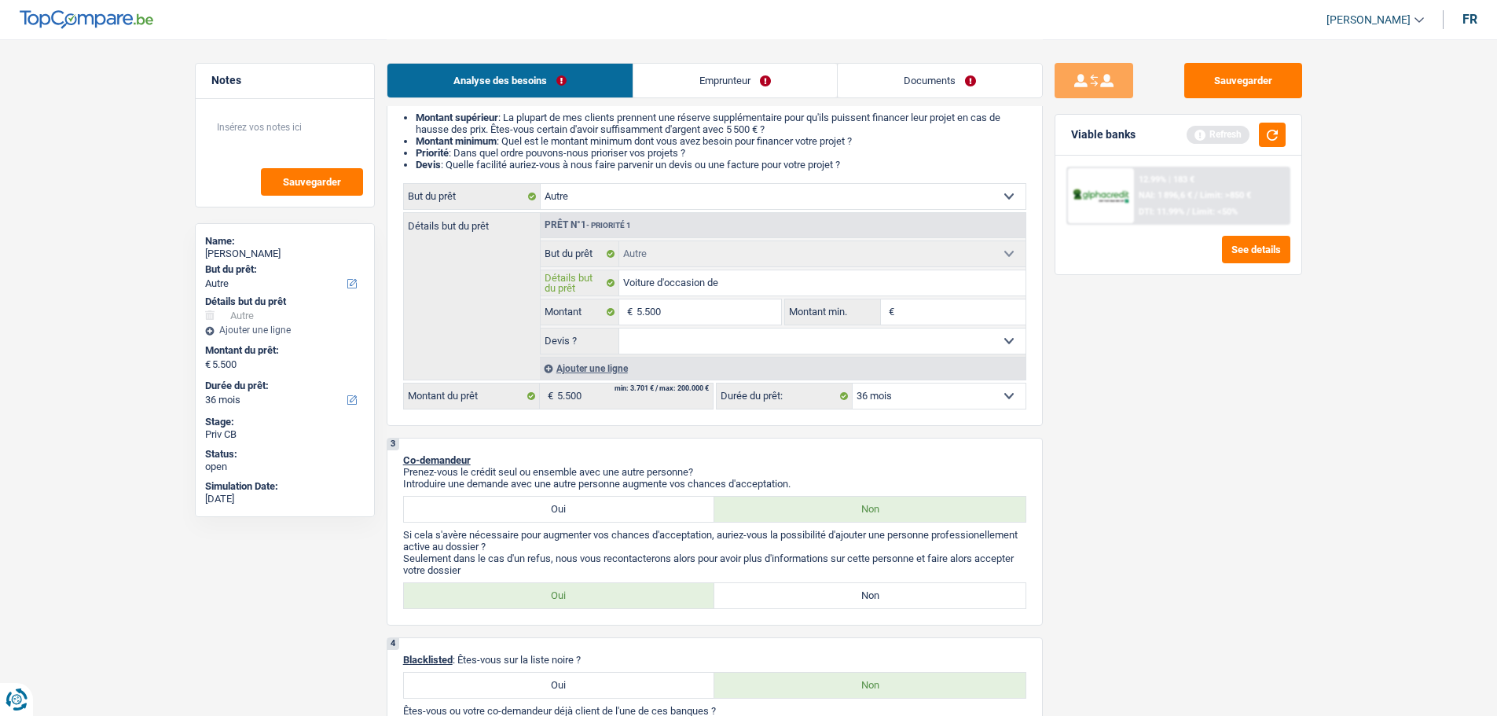
type input "Voiture d'occasion de p"
type input "Voiture d'occasion de pl"
type input "Voiture d'occasion de plu"
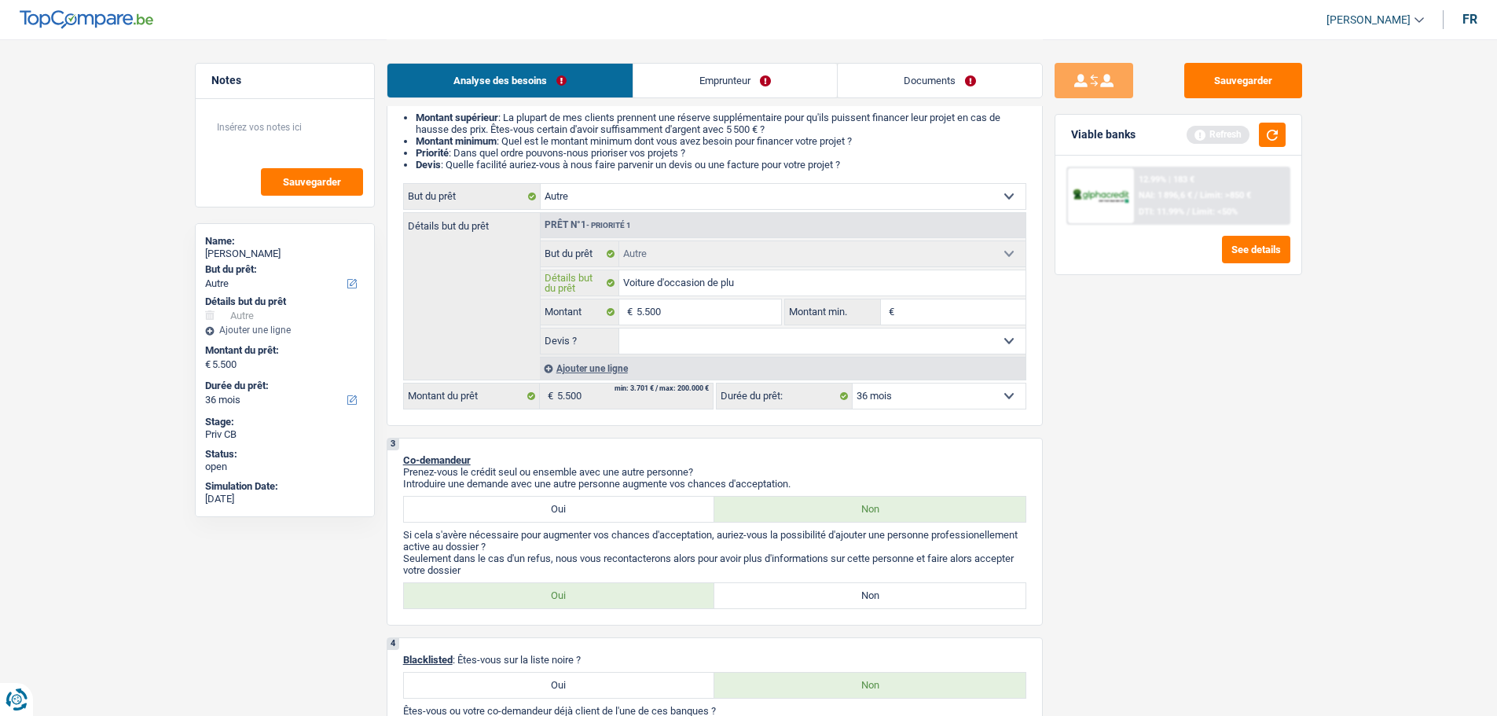
type input "Voiture d'occasion de plus"
type input "Voiture d'occasion de plus d"
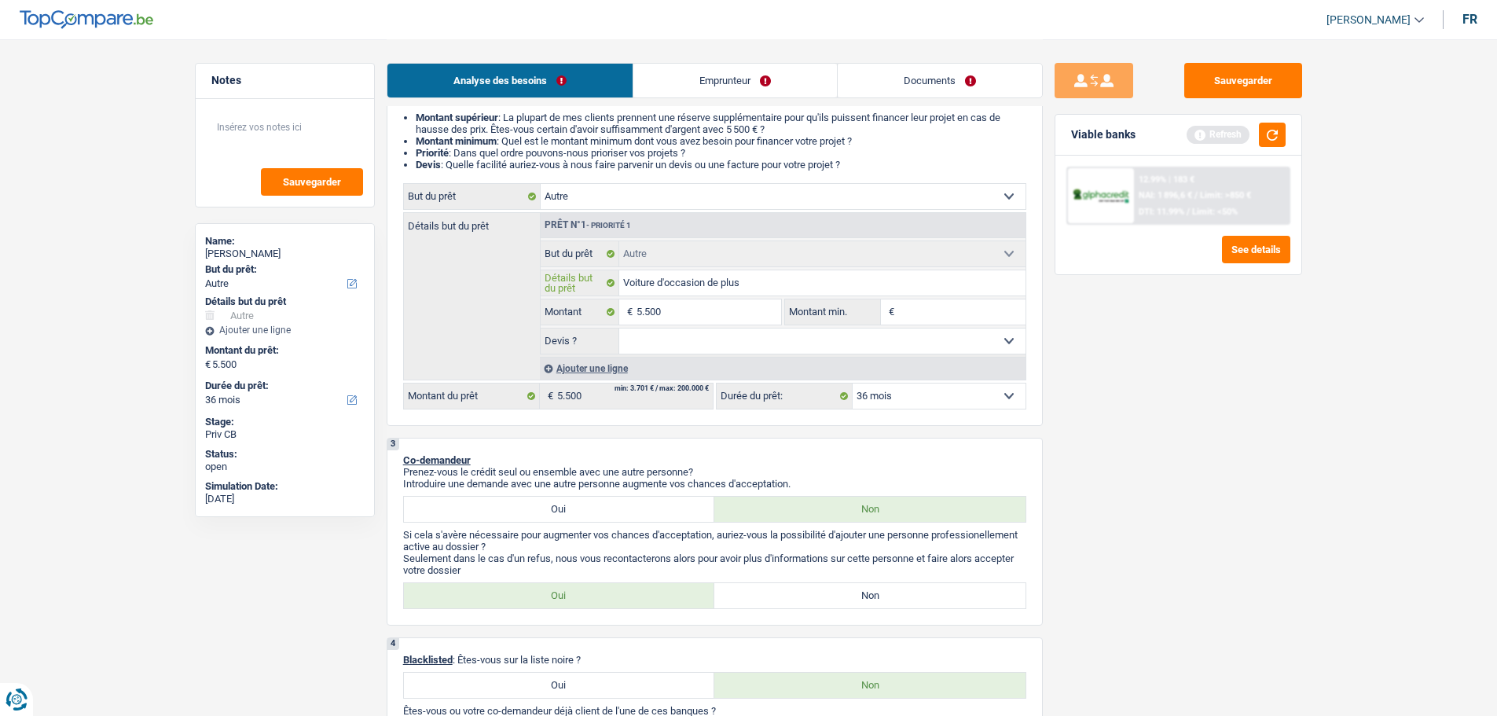
type input "Voiture d'occasion de plus d"
type input "Voiture d'occasion de plus de"
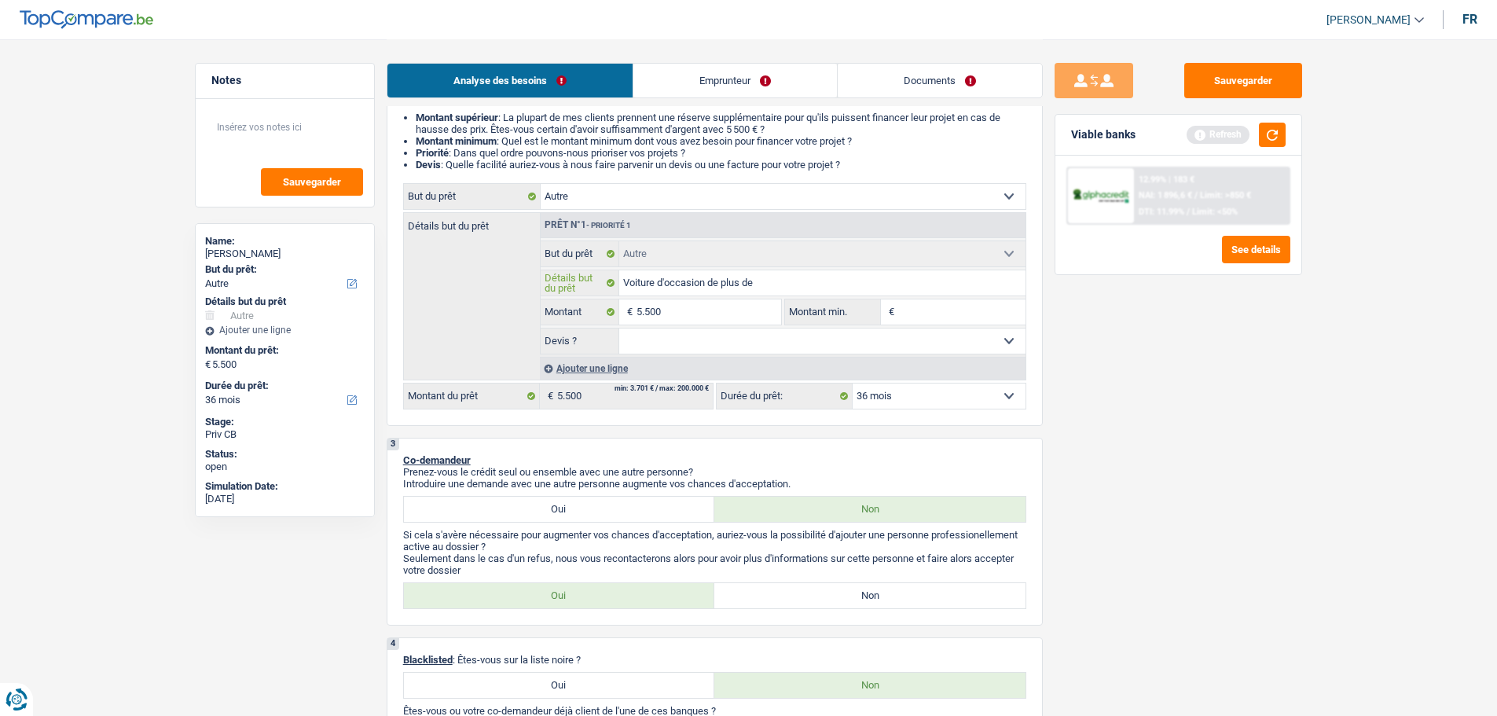
type input "Voiture d'occasion de plus de 1"
type input "Voiture d'occasion de plus de 10"
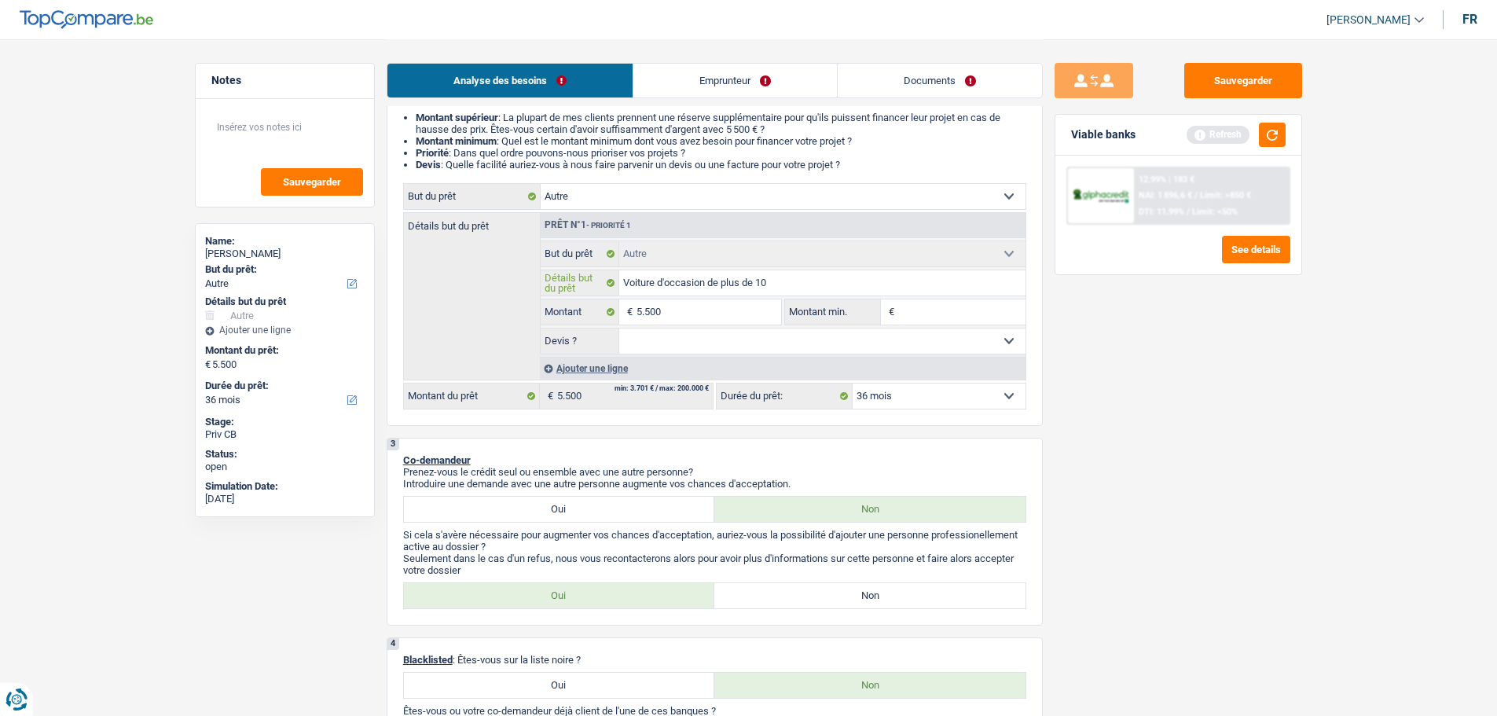
type input "Voiture d'occasion de plus de 10"
type input "Voiture d'occasion de plus de 10 a"
type input "Voiture d'occasion de plus de 10 an"
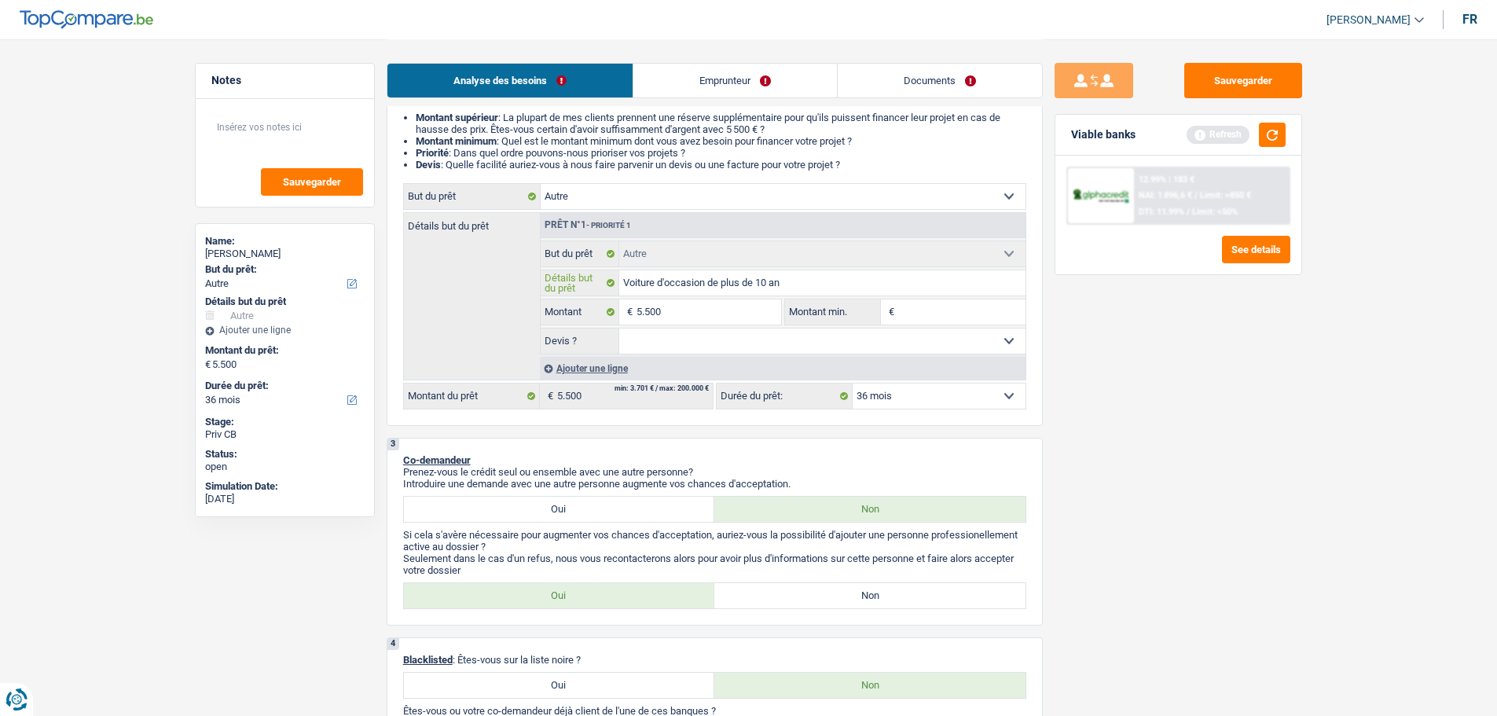
type input "Voiture d'occasion de plus de 10 ans"
type input "Voiture d'occasion de plus de 10 ans ("
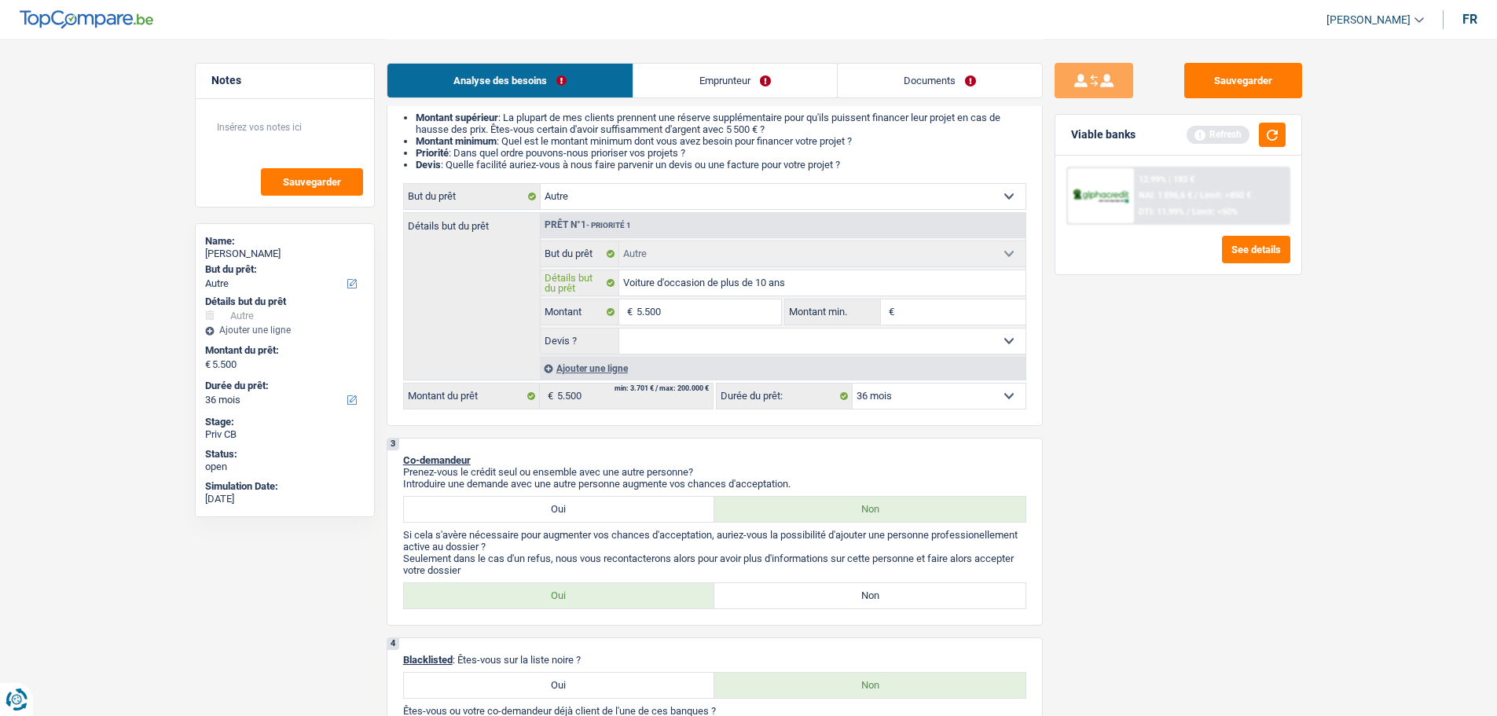
type input "Voiture d'occasion de plus de 10 ans ("
type input "Voiture d'occasion de plus de 10 ans (U"
type input "Voiture d'occasion de plus de 10 ans (Ut"
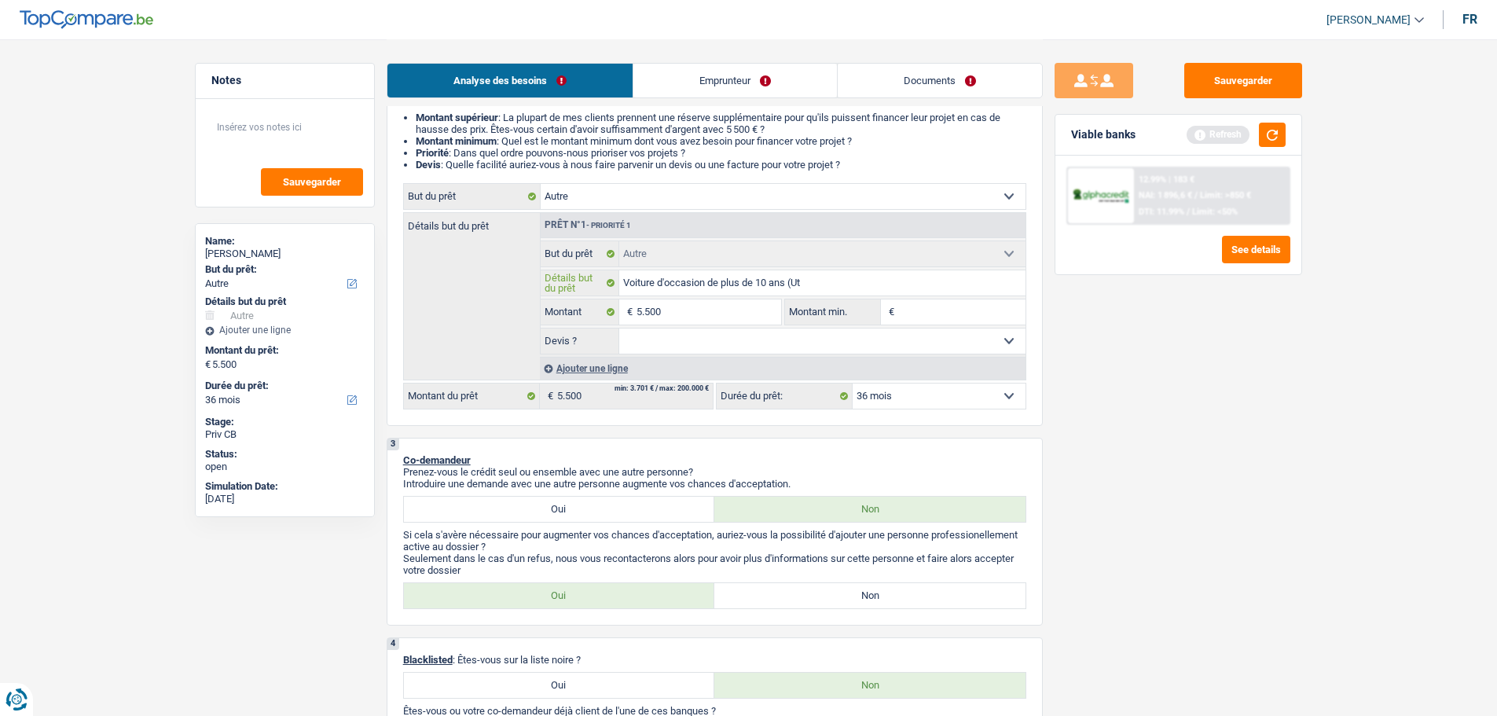
type input "Voiture d'occasion de plus de 10 ans (Uti"
type input "Voiture d'occasion de plus de 10 ans (Util"
type input "Voiture d'occasion de plus de 10 ans (Utili"
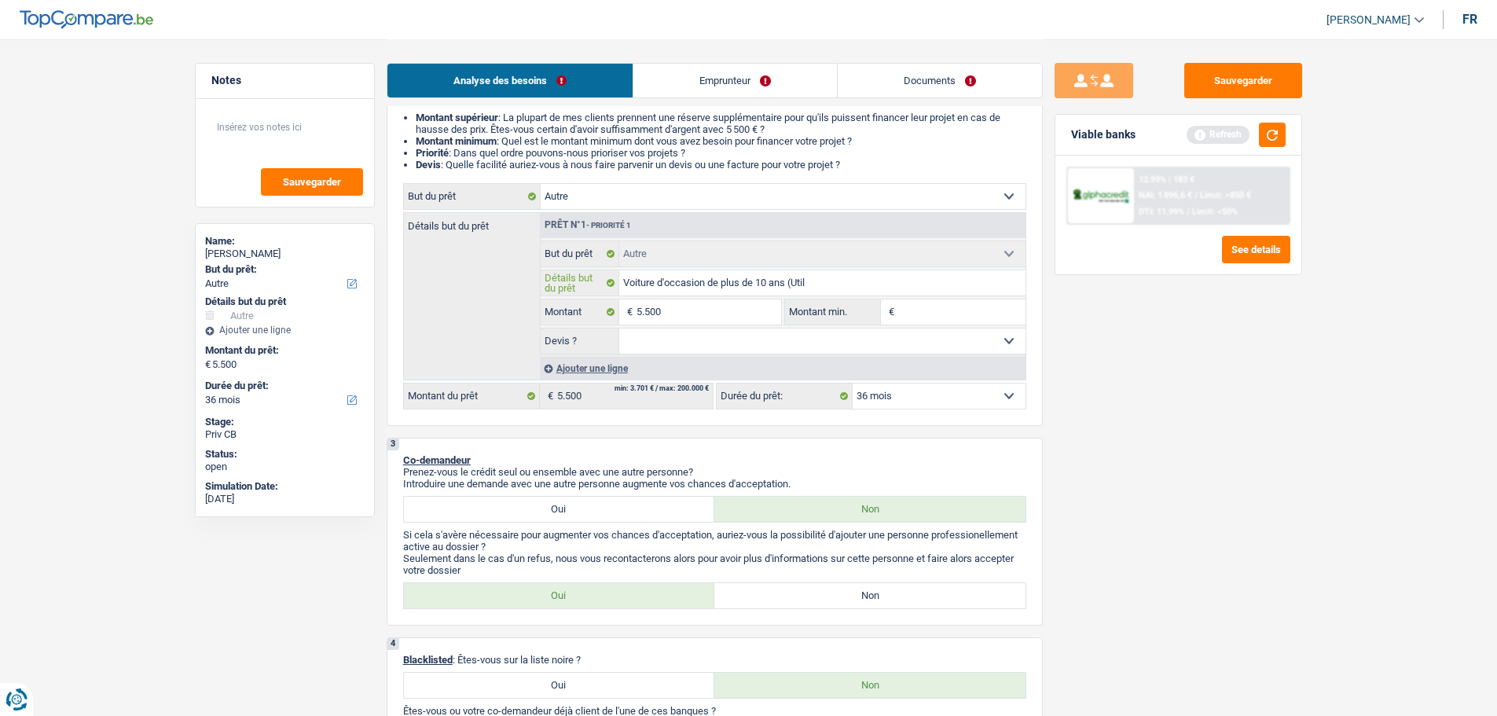
type input "Voiture d'occasion de plus de 10 ans (Utili"
type input "Voiture d'occasion de plus de 10 ans (Utilit"
type input "Voiture d'occasion de plus de 10 ans (Utilita"
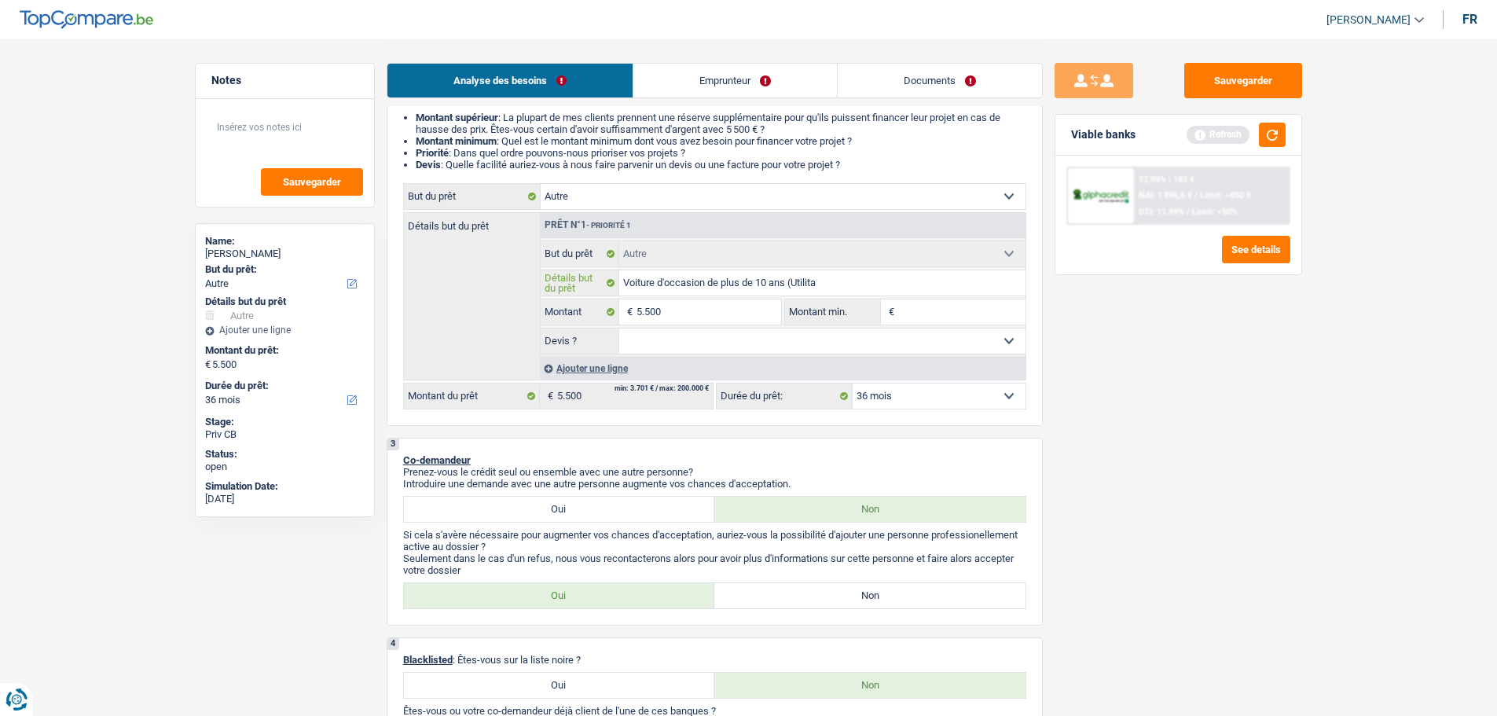
type input "Voiture d'occasion de plus de 10 ans (Utilitai"
type input "Voiture d'occasion de plus de 10 ans (Utilitair"
type input "Voiture d'occasion de plus de 10 ans (Utilitaire"
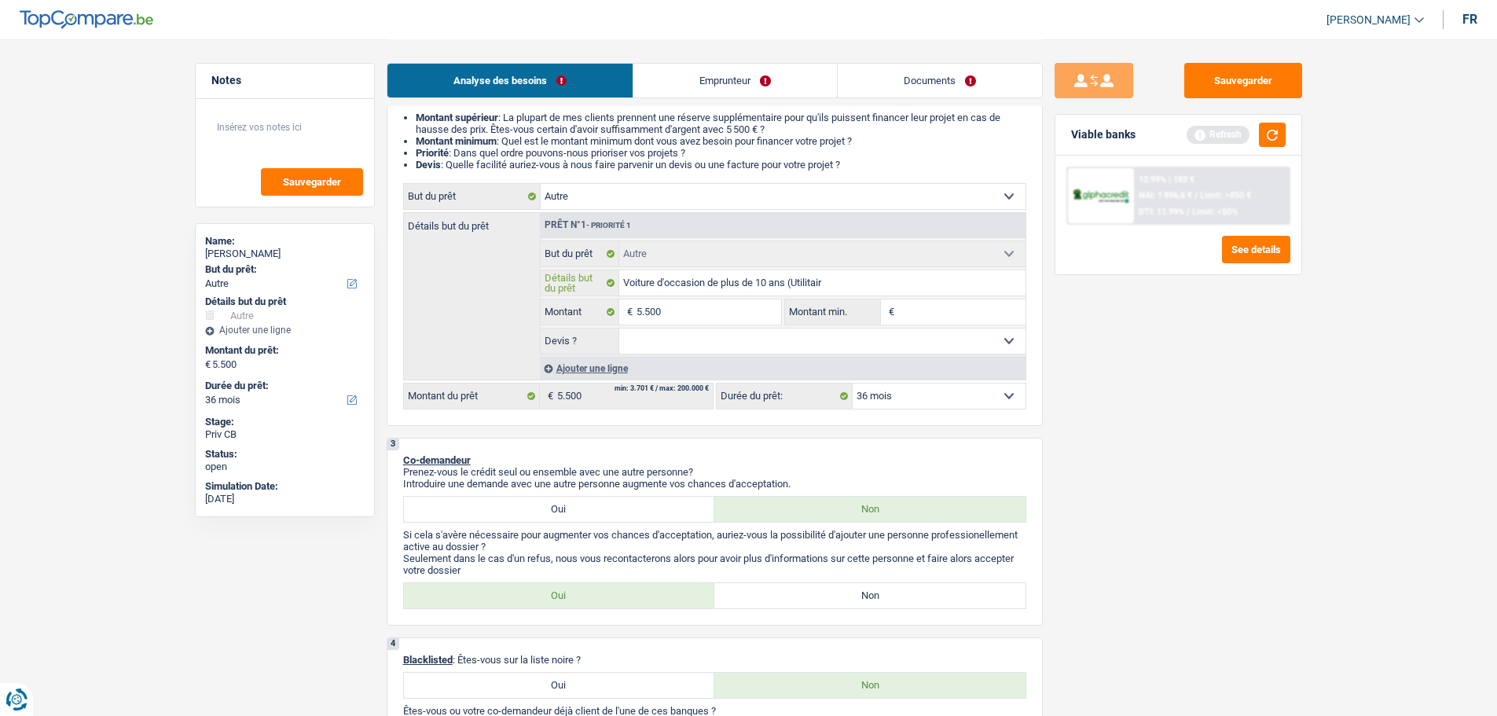
type input "Voiture d'occasion de plus de 10 ans (Utilitaire"
type input "Voiture d'occasion de plus de 10 ans (Utilitaire)"
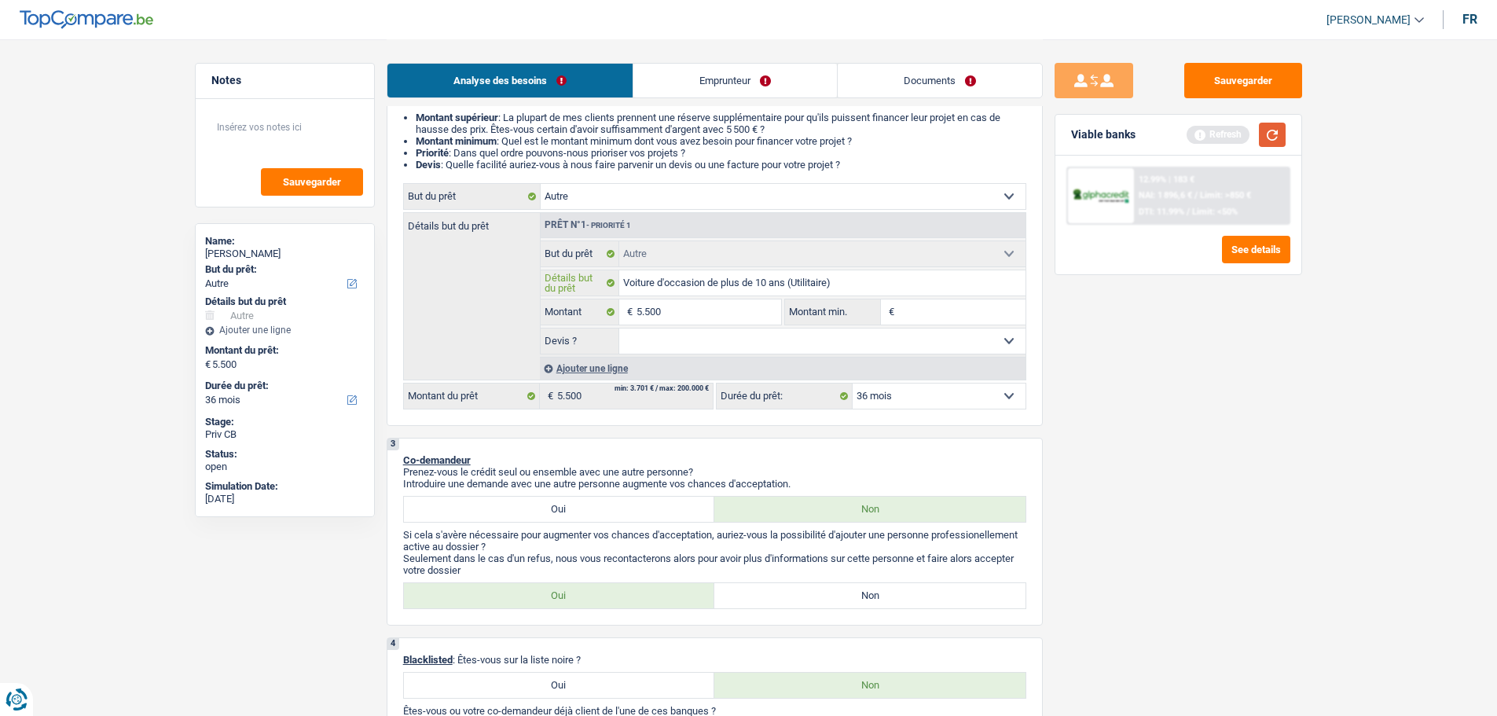
type input "Voiture d'occasion de plus de 10 ans (Utilitaire)"
click at [1277, 138] on button "button" at bounding box center [1272, 135] width 27 height 24
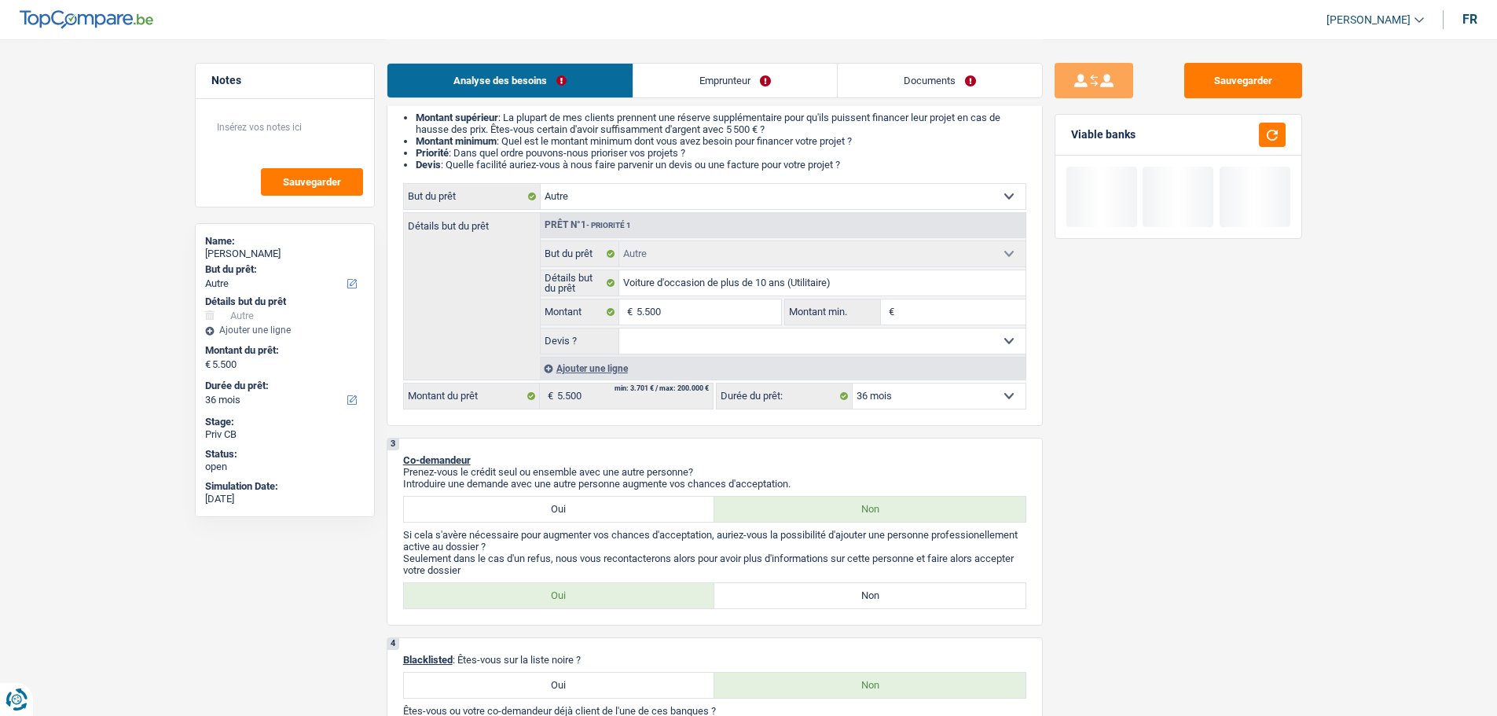
click at [966, 299] on fieldset "€ Montant min. Tous les champs sont obligatoires. Veuillez fournir une réponse …" at bounding box center [904, 312] width 241 height 27
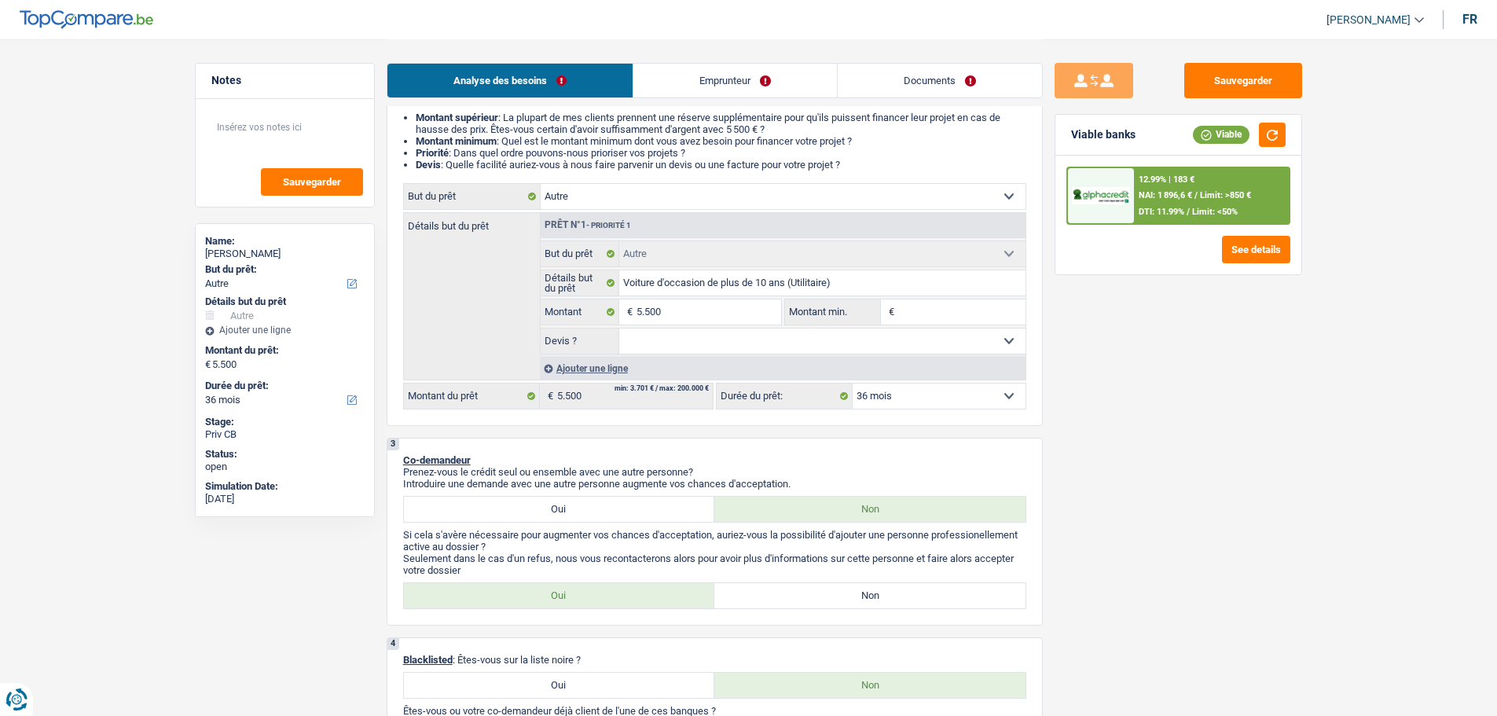
click at [960, 304] on input "Montant min." at bounding box center [961, 311] width 127 height 25
click at [691, 305] on input "5.500" at bounding box center [708, 311] width 144 height 25
type input "550"
type input "55"
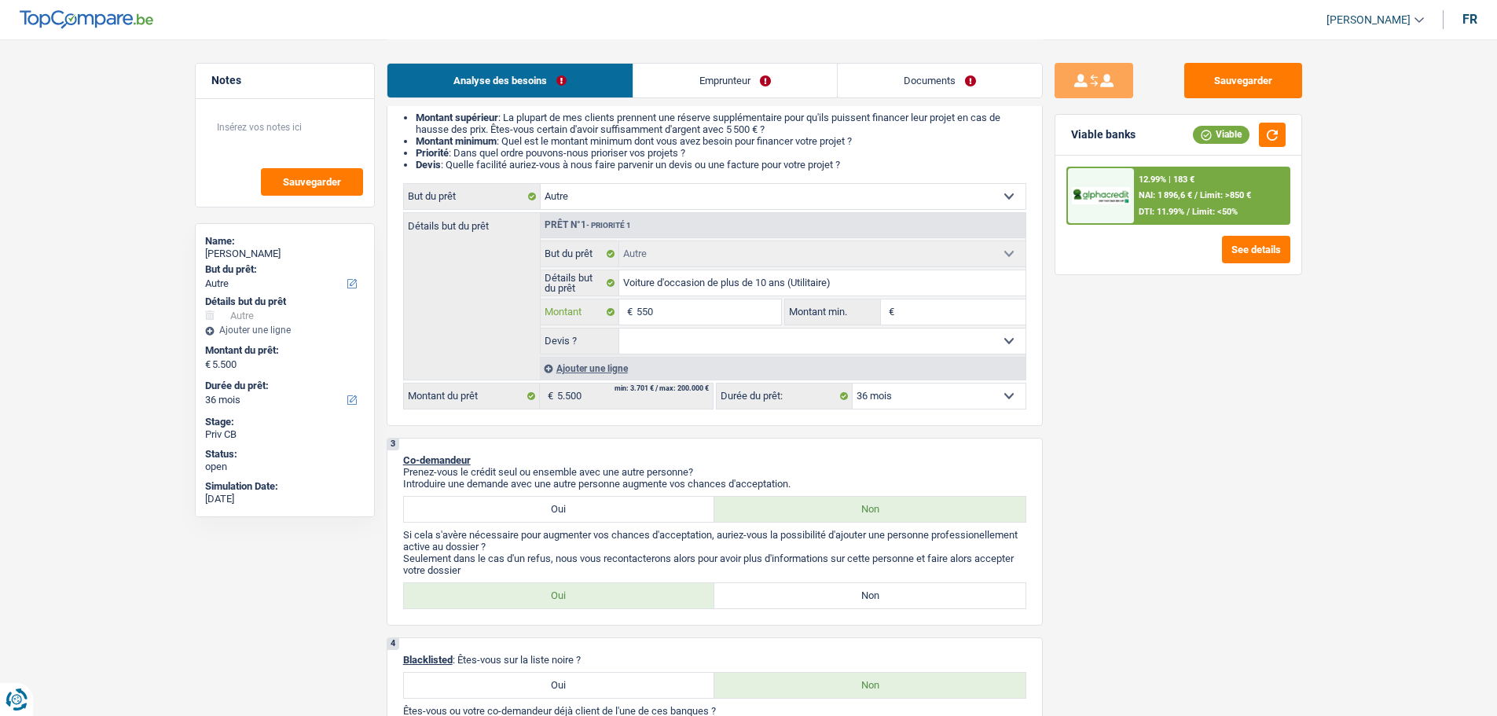
type input "55"
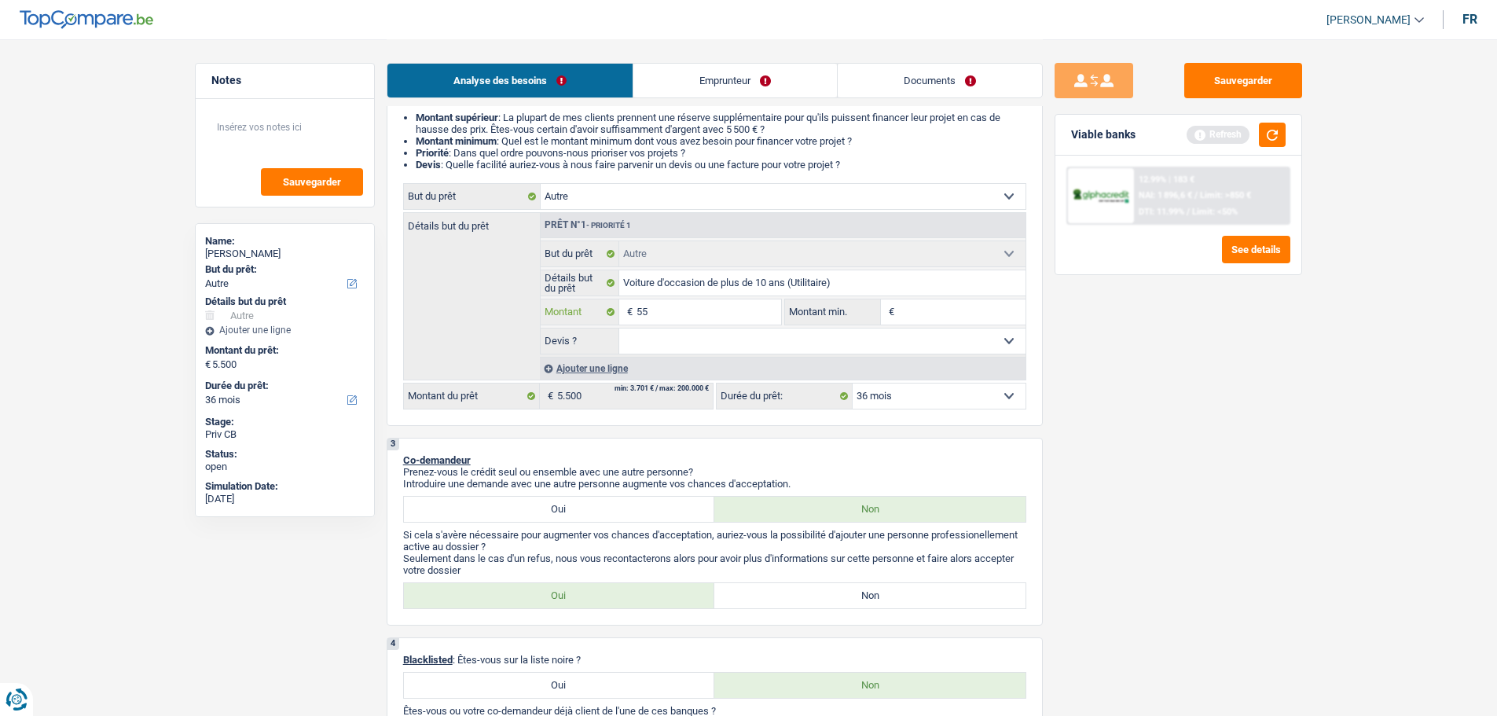
type input "5"
type input "6"
type input "60"
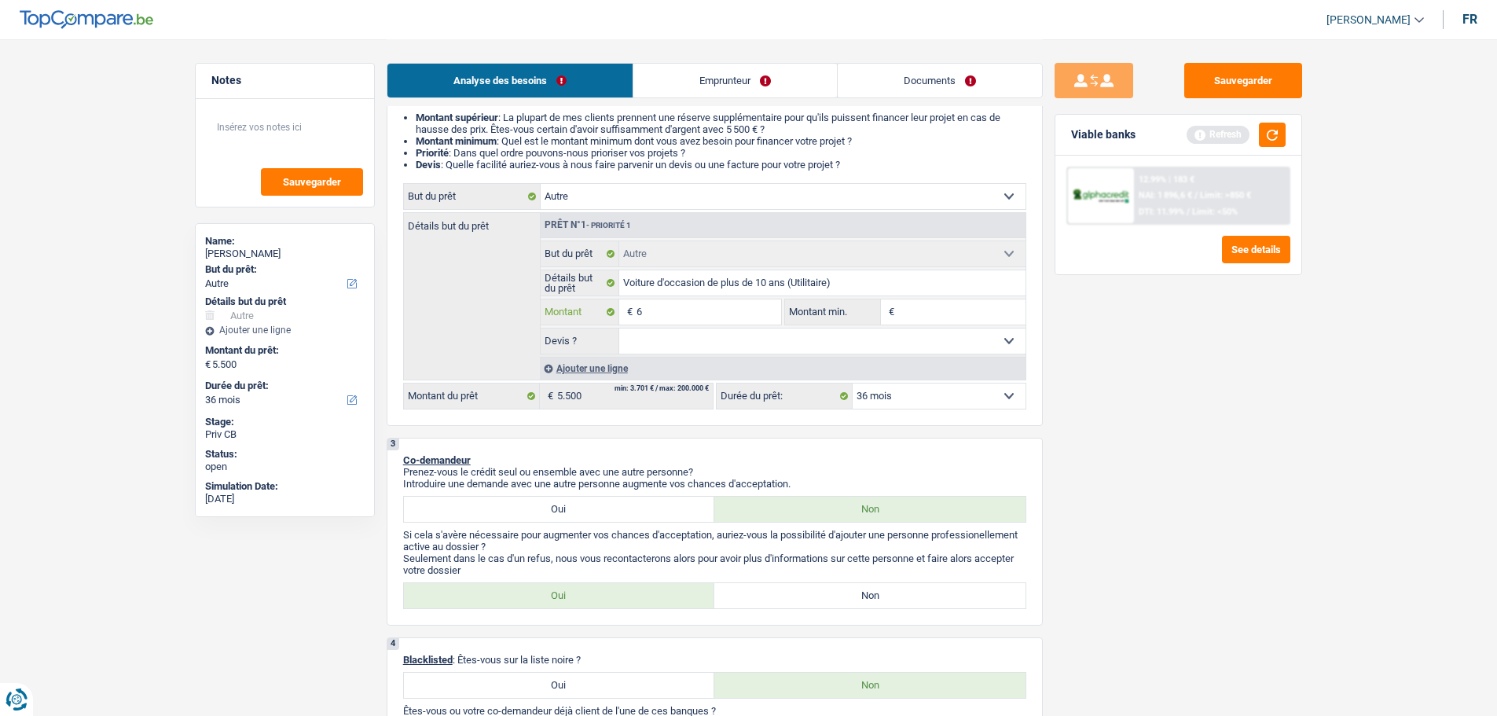
type input "60"
type input "600"
type input "6.000"
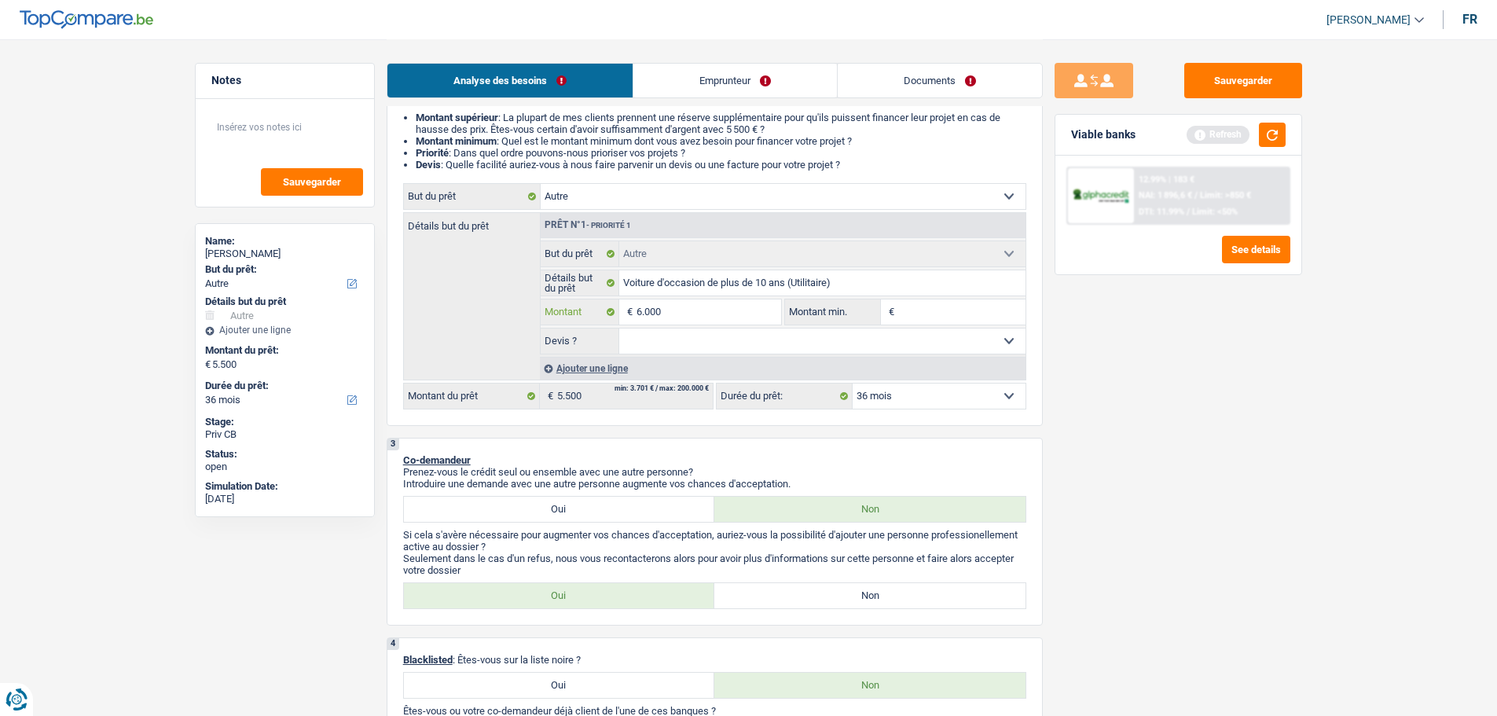
click at [740, 308] on input "6.000" at bounding box center [708, 311] width 144 height 25
type input "6.000"
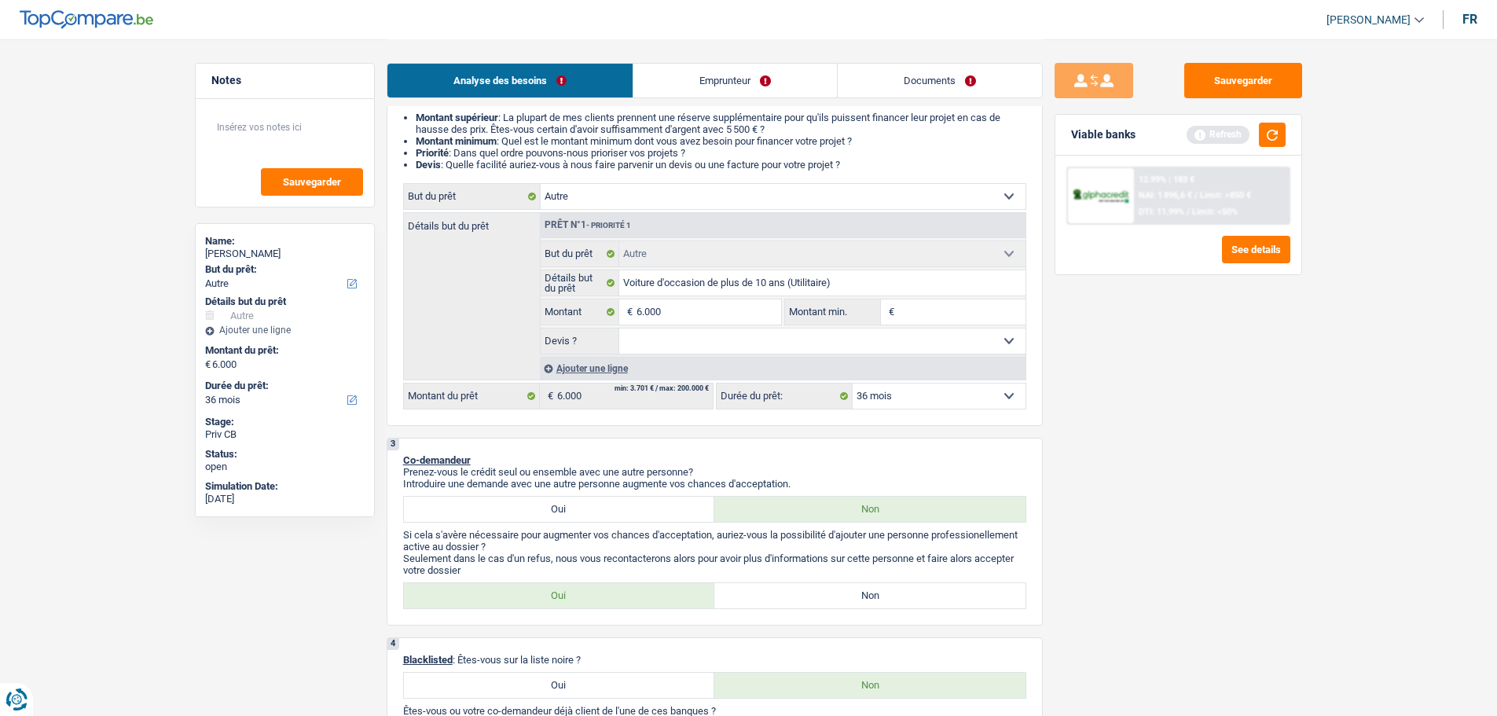
select select "42"
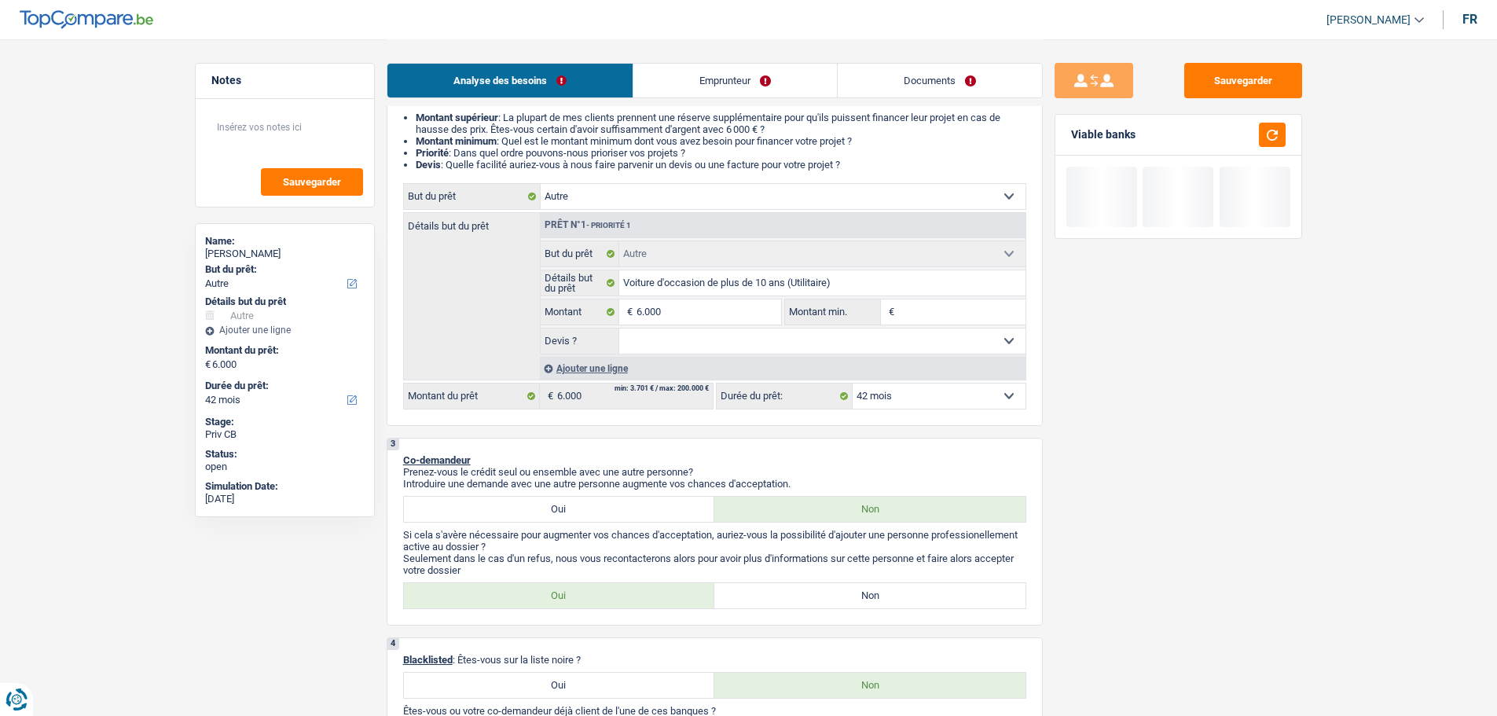
click at [895, 311] on span "€" at bounding box center [889, 311] width 17 height 25
click at [900, 311] on input "Montant min." at bounding box center [961, 311] width 127 height 25
type input "5"
type input "55"
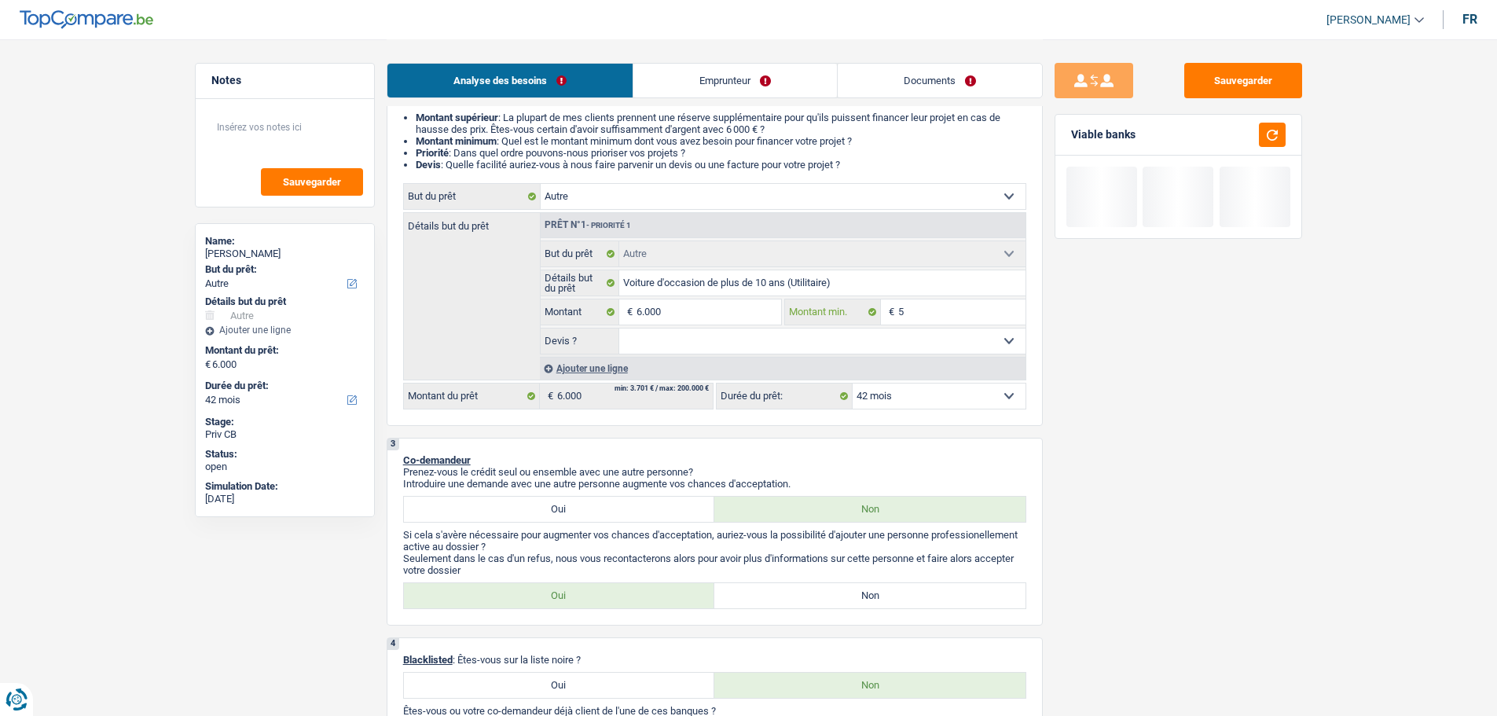
type input "55"
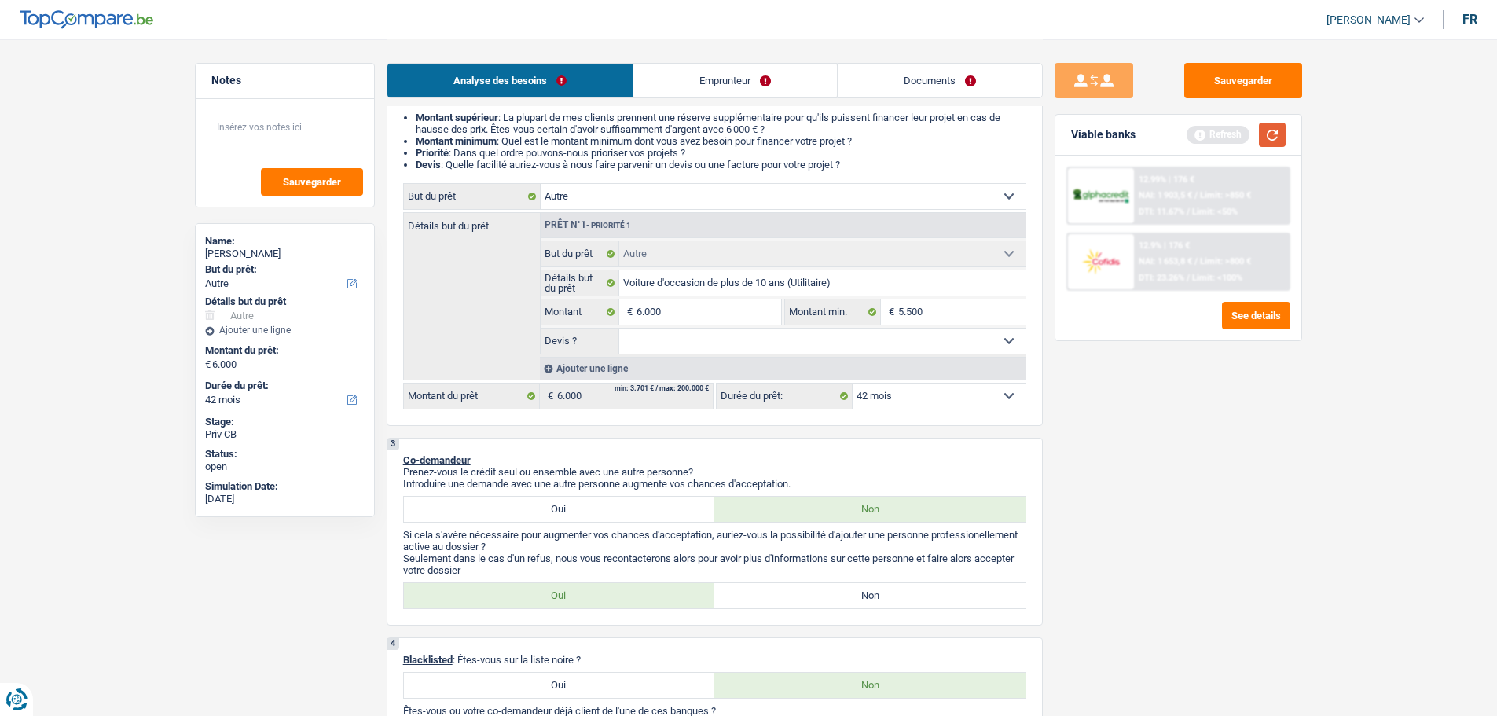
click at [1262, 139] on button "button" at bounding box center [1272, 135] width 27 height 24
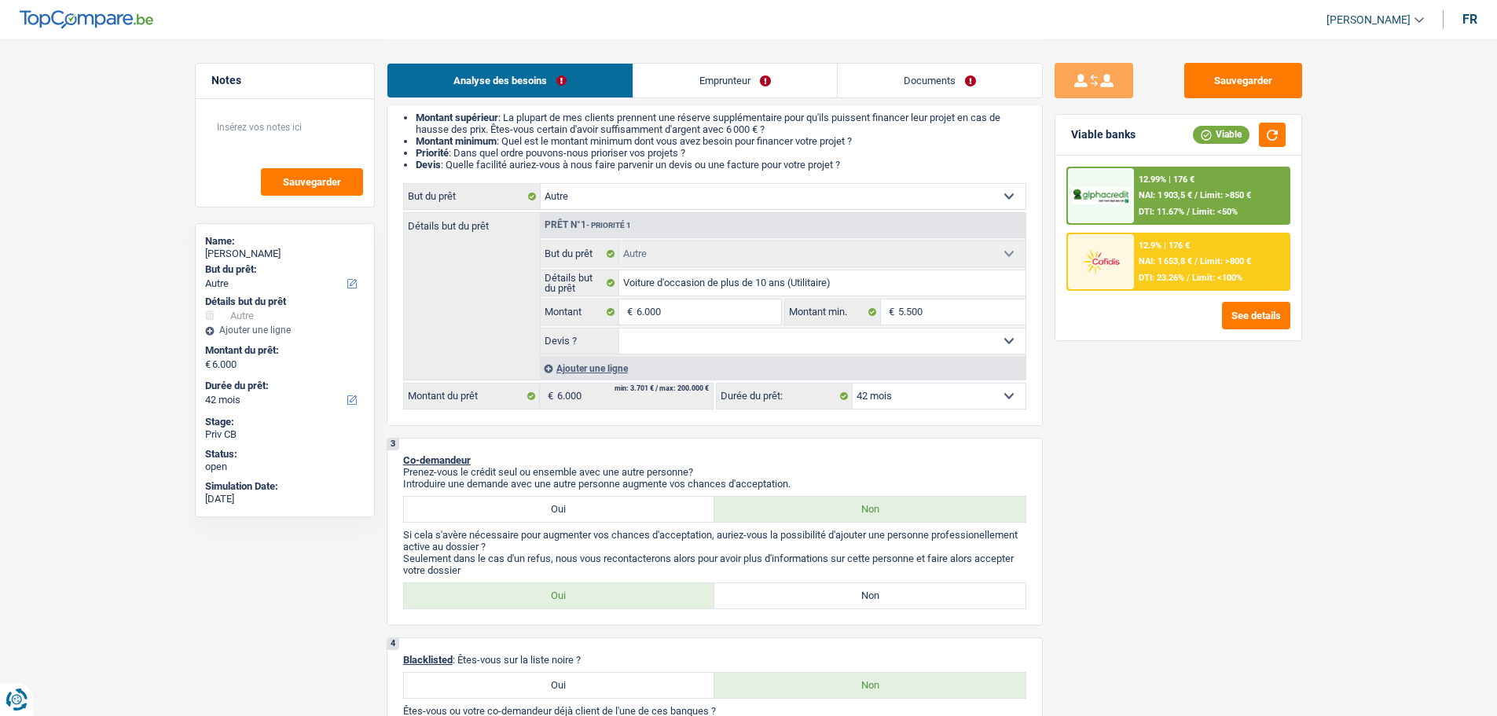
click at [710, 332] on select "Oui Non Non répondu Sélectionner une option" at bounding box center [822, 340] width 406 height 25
click at [619, 328] on select "Oui Non Non répondu Sélectionner une option" at bounding box center [822, 340] width 406 height 25
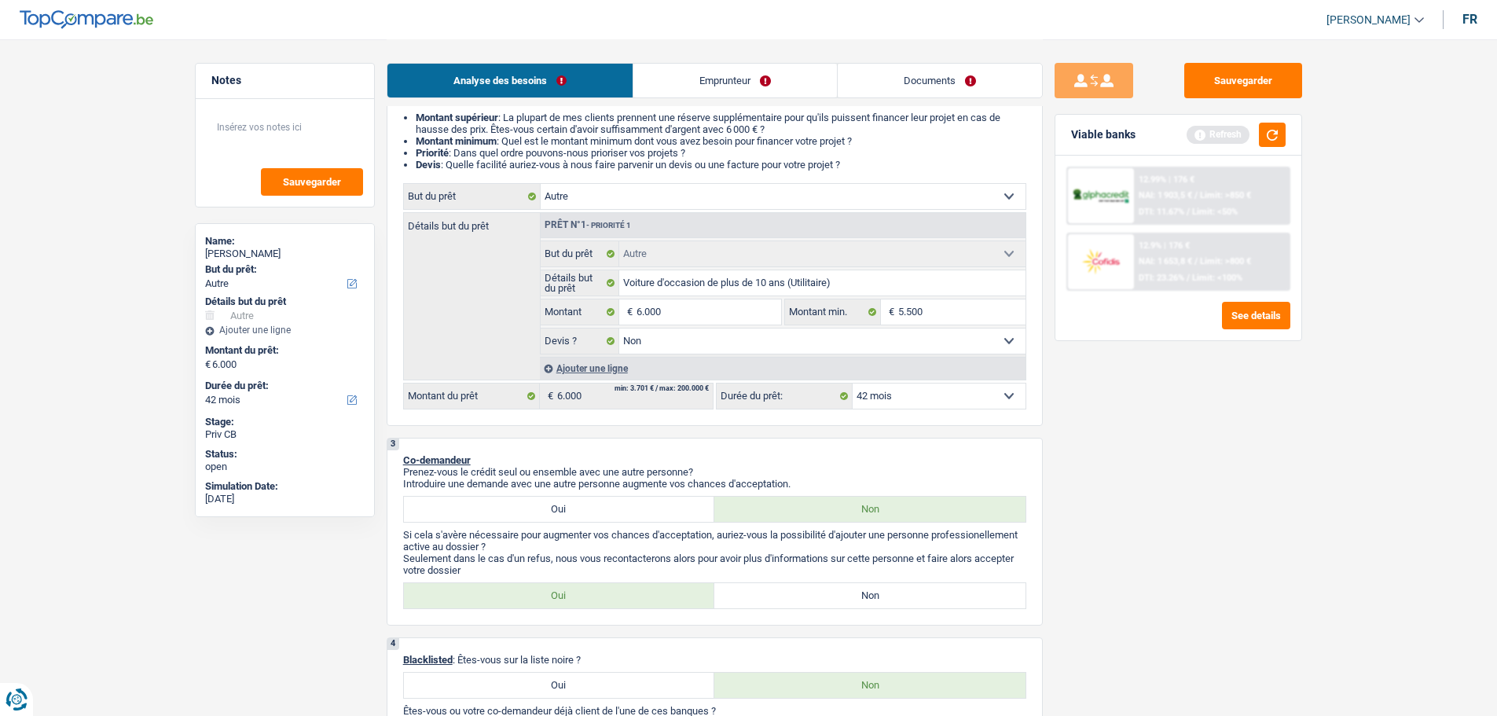
drag, startPoint x: 830, startPoint y: 592, endPoint x: 829, endPoint y: 578, distance: 13.4
click at [831, 585] on label "Non" at bounding box center [869, 595] width 311 height 25
click at [831, 585] on input "Non" at bounding box center [869, 595] width 311 height 25
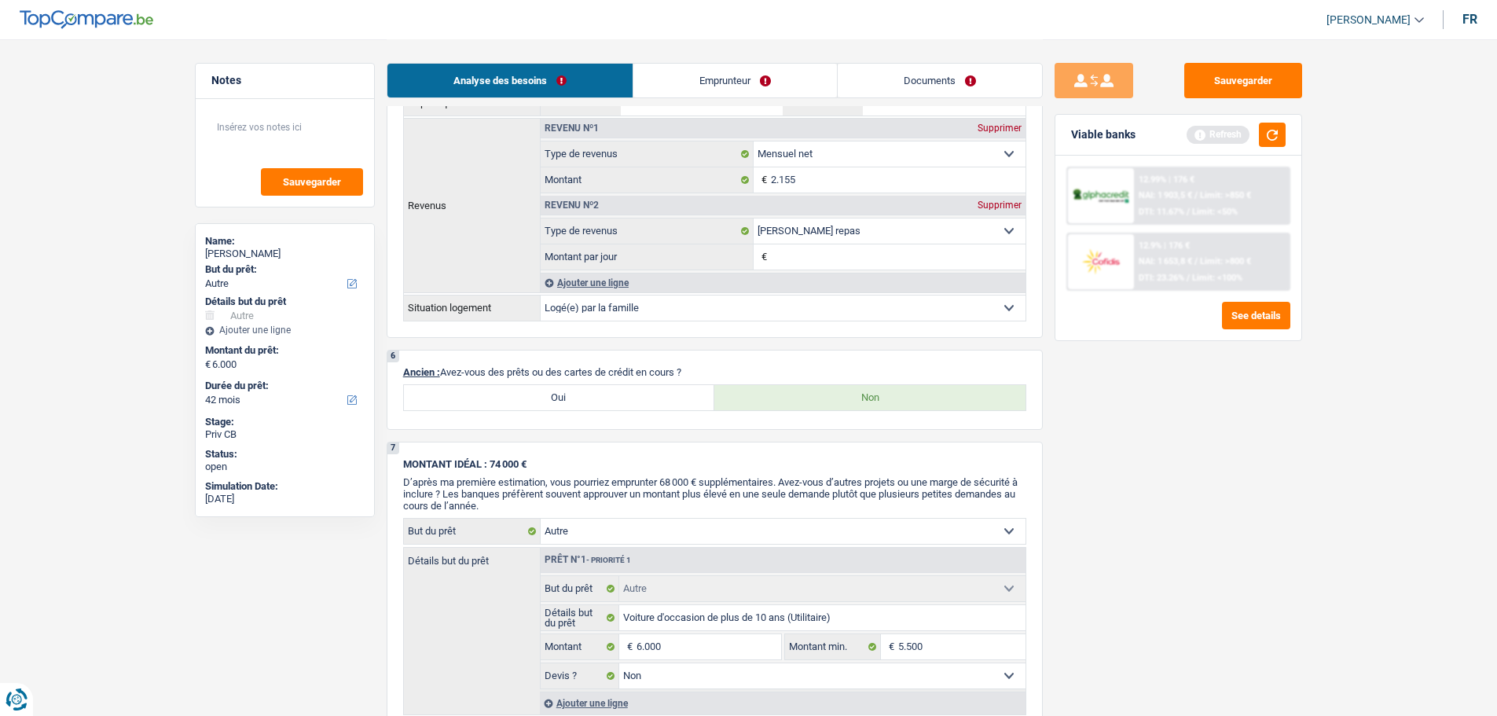
scroll to position [707, 0]
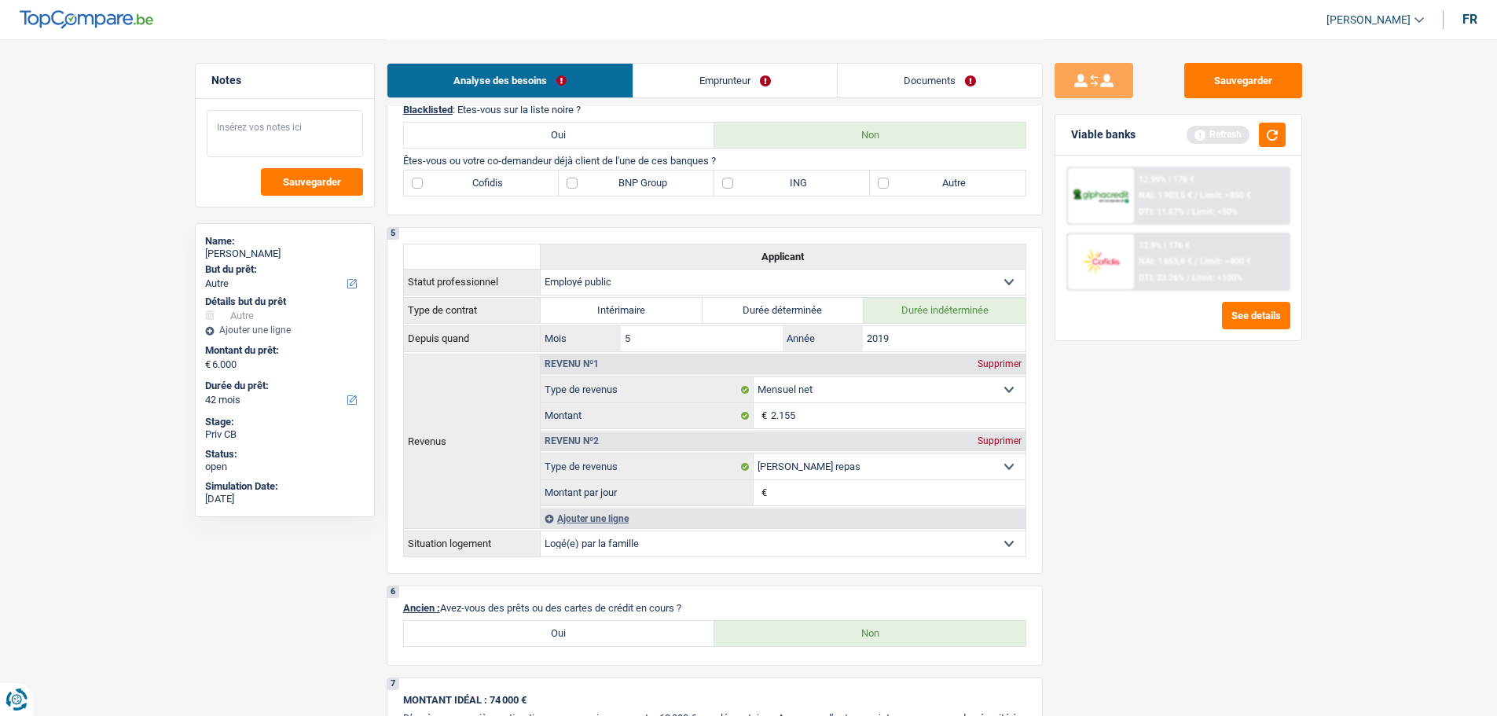
click at [343, 115] on textarea at bounding box center [285, 133] width 156 height 47
click at [329, 134] on textarea "Il a été fisché, et régulariser depuis plus d'un an" at bounding box center [285, 133] width 156 height 47
click at [328, 139] on textarea "Il a été fisché, et régulariser depuis plus d'un an" at bounding box center [285, 133] width 156 height 47
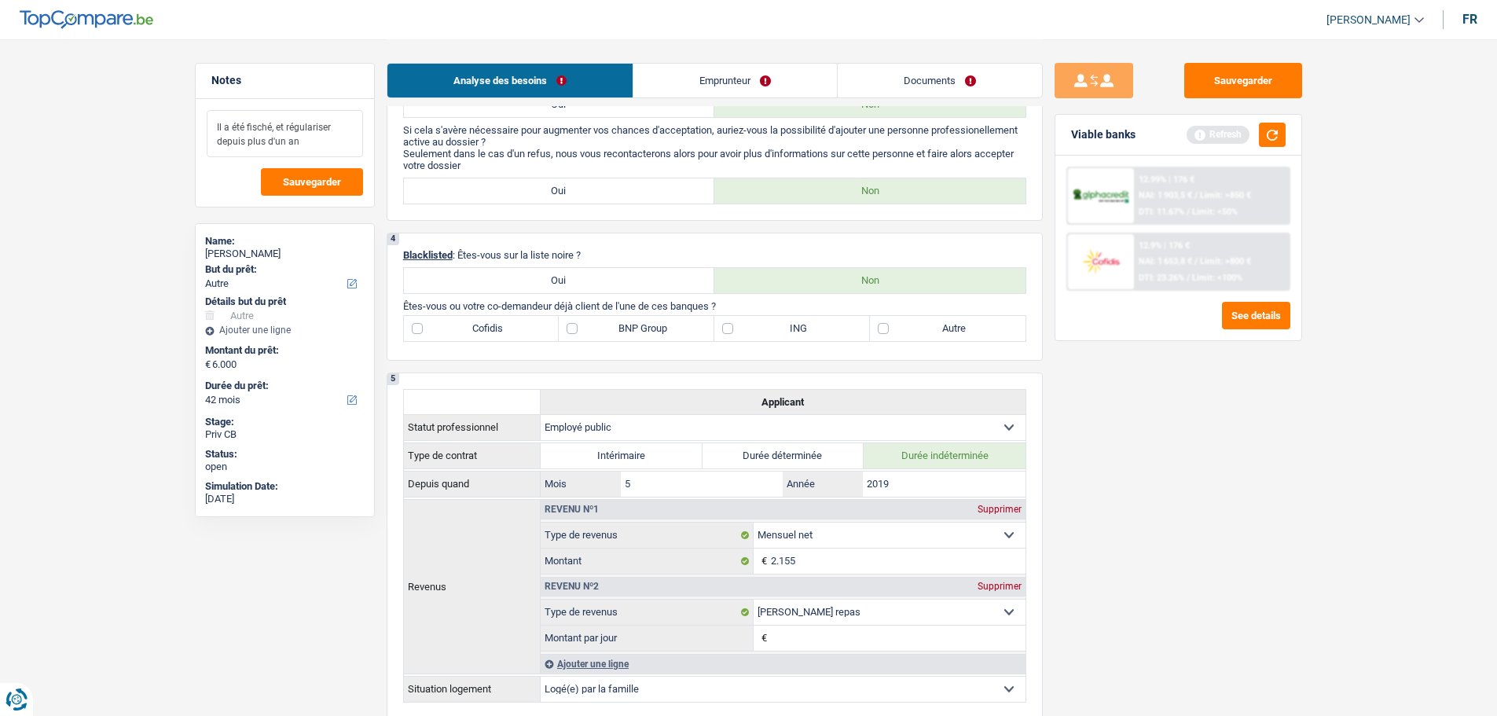
scroll to position [550, 0]
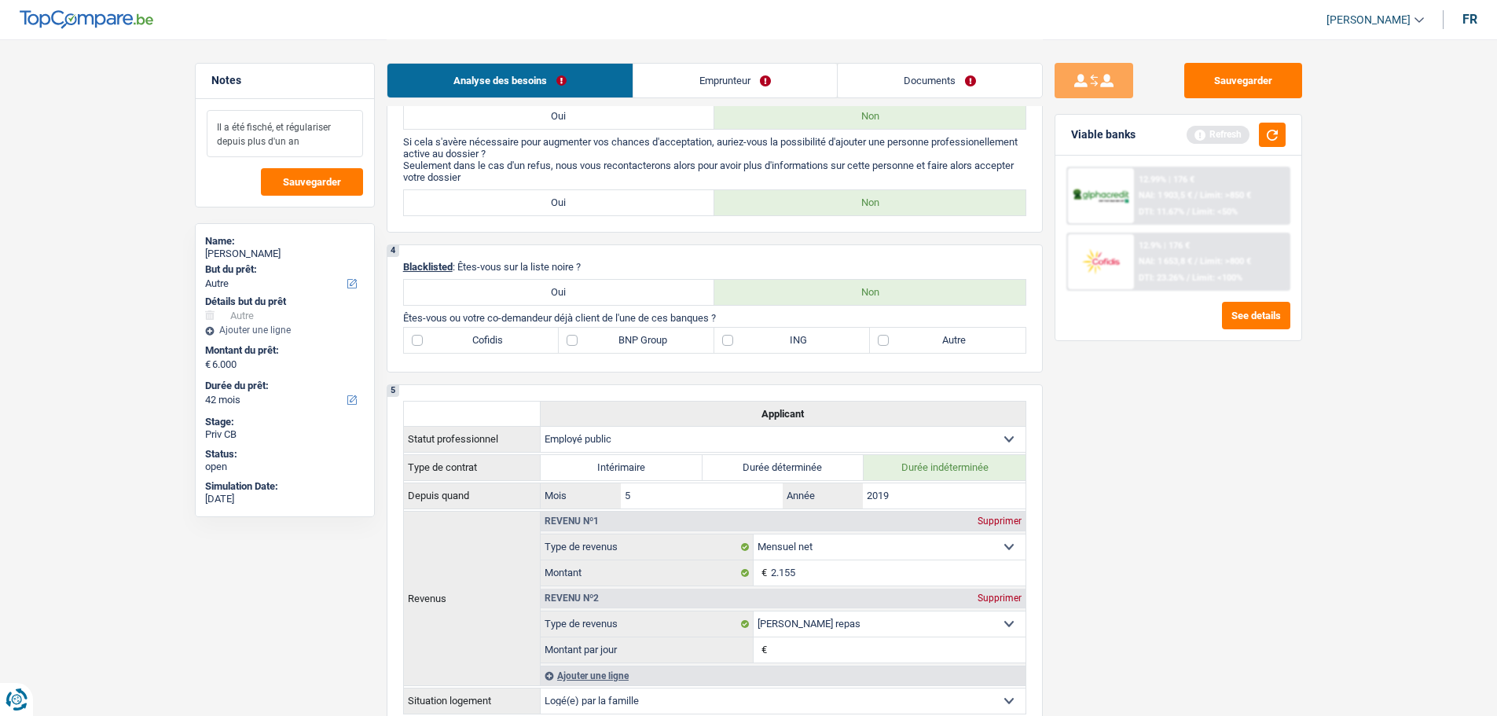
click at [255, 125] on textarea "Il a été fisché, et régulariser depuis plus d'un an" at bounding box center [285, 133] width 156 height 47
click at [779, 343] on label "ING" at bounding box center [792, 340] width 156 height 25
click at [779, 343] on input "ING" at bounding box center [792, 340] width 156 height 25
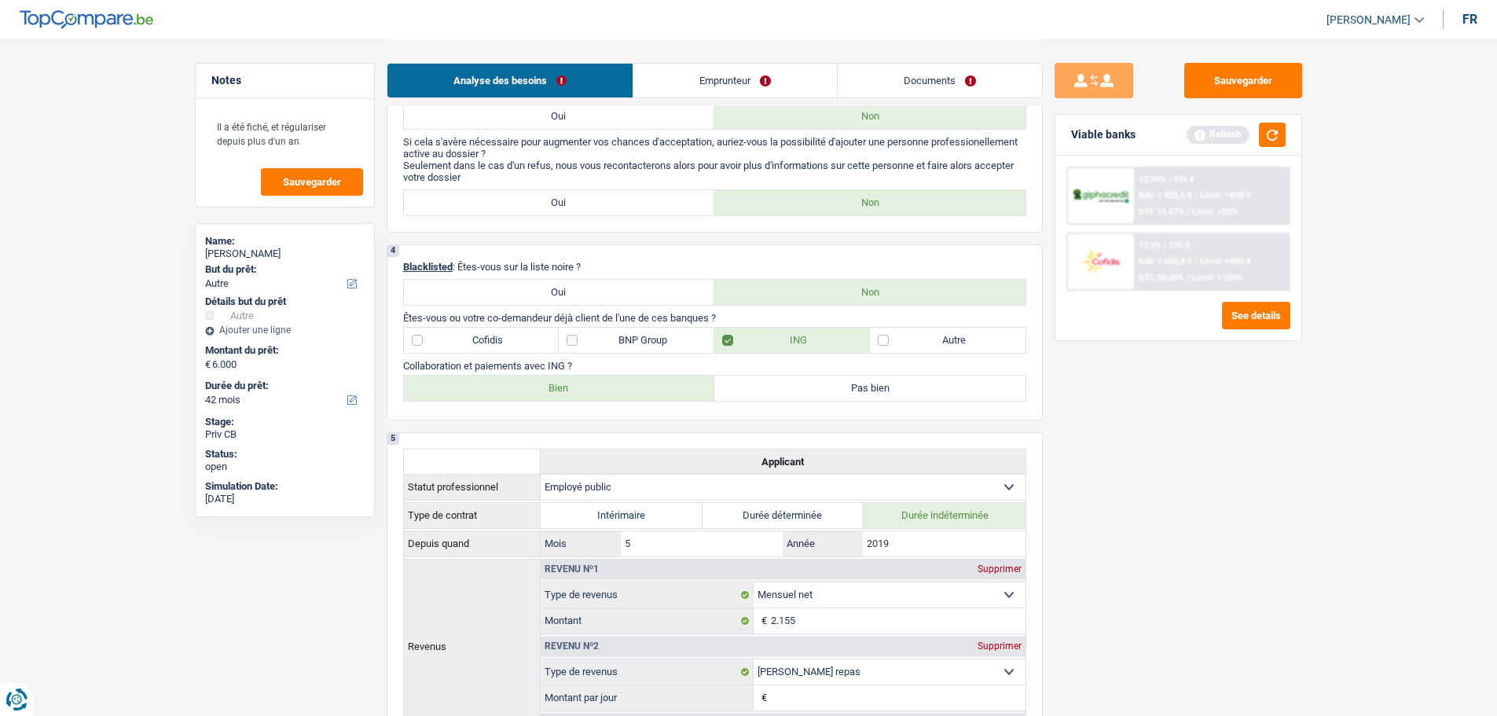
click at [617, 341] on label "BNP Group" at bounding box center [637, 340] width 156 height 25
click at [617, 341] on input "BNP Group" at bounding box center [637, 340] width 156 height 25
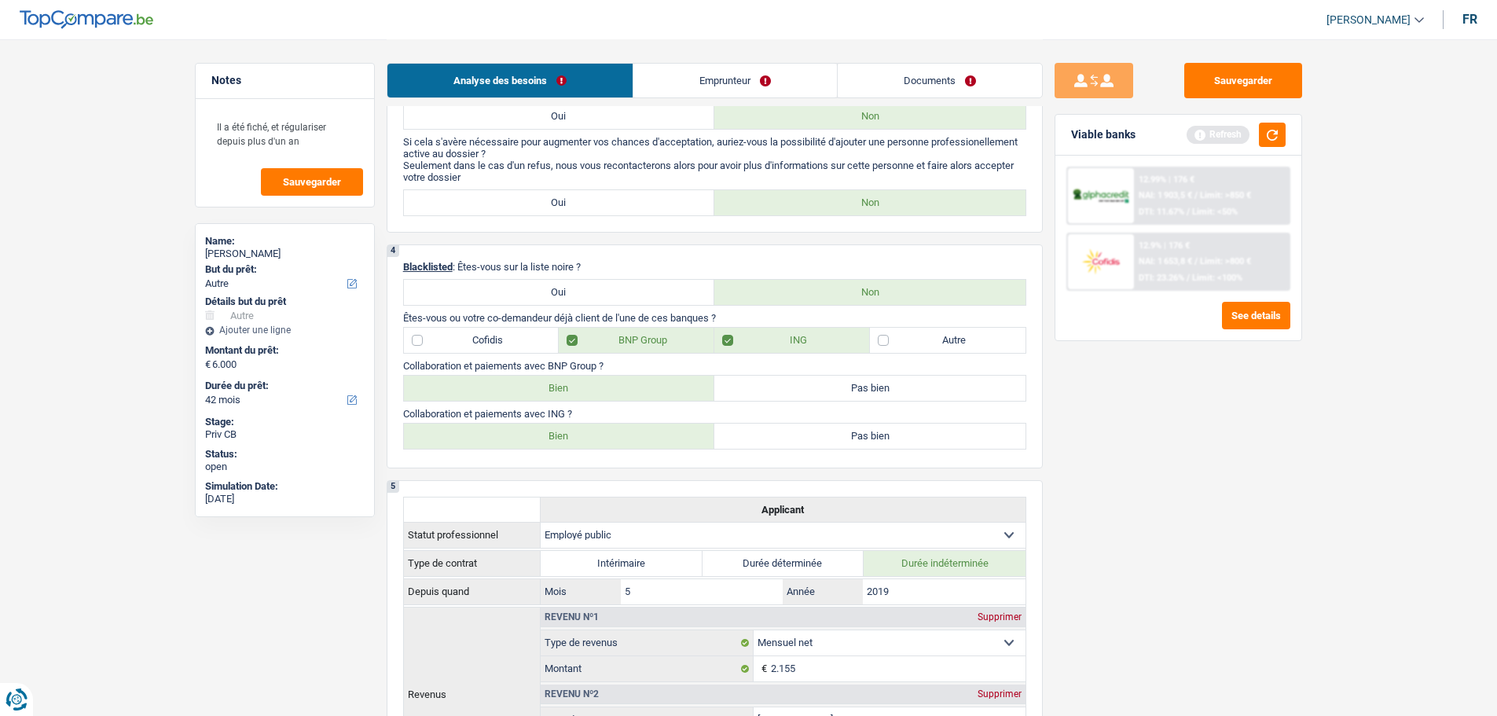
click at [789, 399] on label "Pas bien" at bounding box center [869, 388] width 311 height 25
click at [789, 399] on input "Pas bien" at bounding box center [869, 388] width 311 height 25
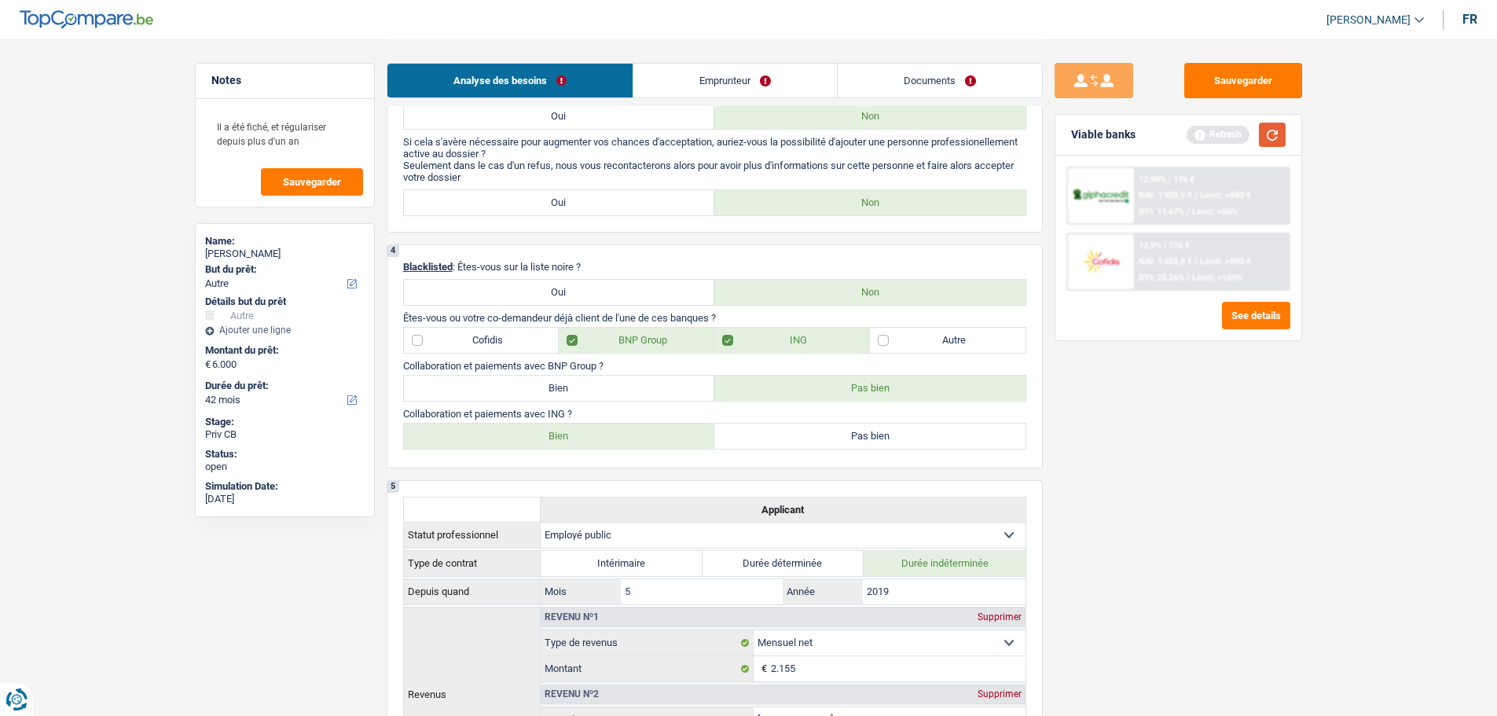
click at [1278, 140] on button "button" at bounding box center [1272, 135] width 27 height 24
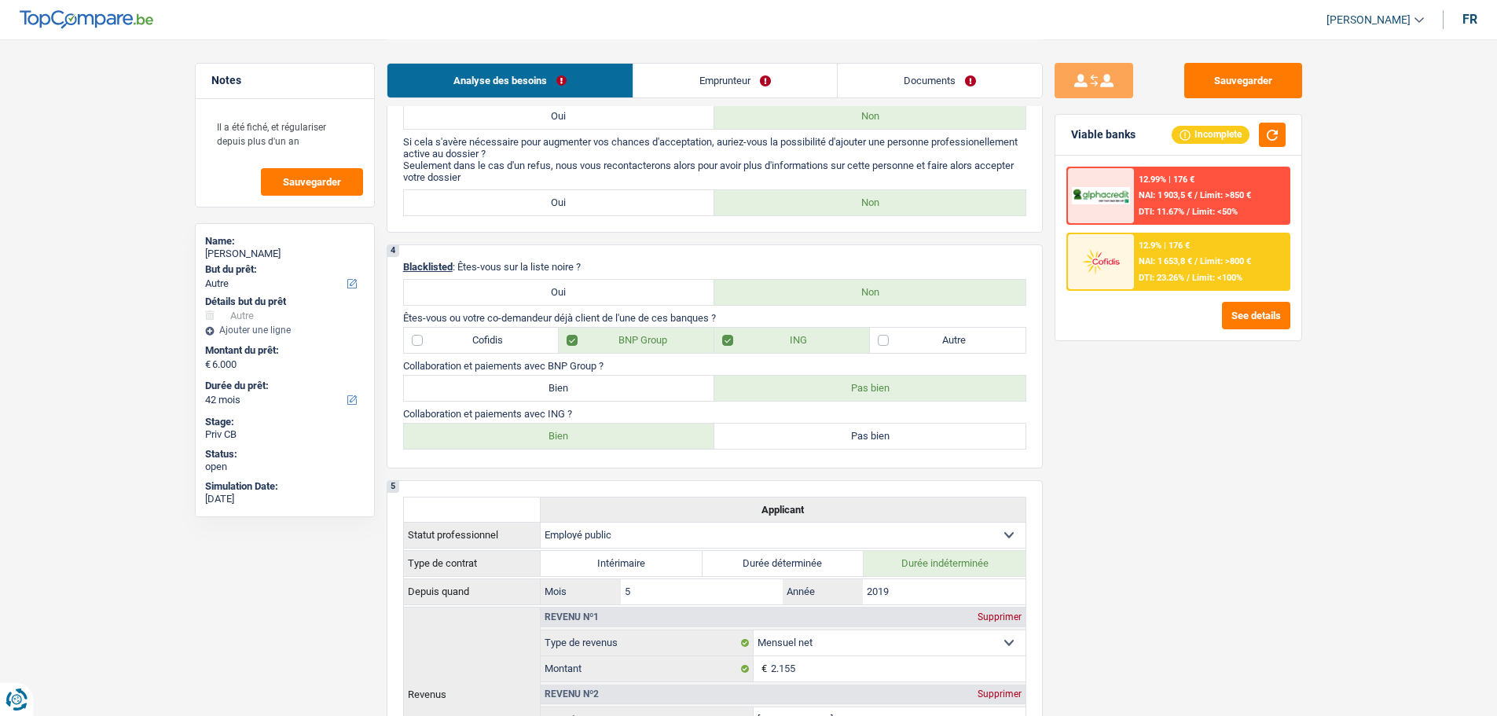
drag, startPoint x: 667, startPoint y: 402, endPoint x: 676, endPoint y: 389, distance: 15.9
click at [671, 396] on div "4 Blacklisted : Êtes-vous sur la liste noire ? Oui Non Êtes-vous ou votre co-de…" at bounding box center [715, 356] width 656 height 224
click at [679, 383] on label "Bien" at bounding box center [559, 388] width 311 height 25
click at [679, 383] on input "Bien" at bounding box center [559, 388] width 311 height 25
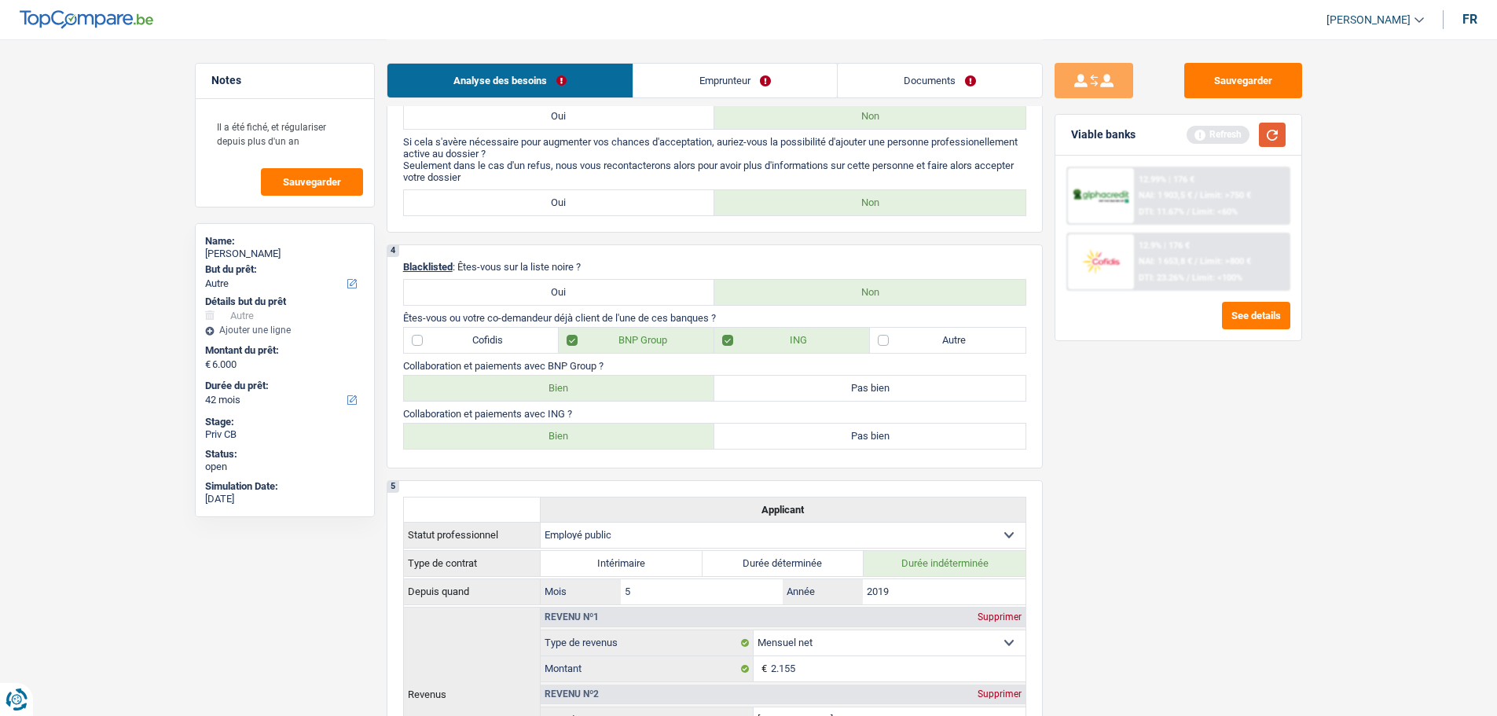
drag, startPoint x: 1263, startPoint y: 136, endPoint x: 1251, endPoint y: 141, distance: 13.7
click at [1264, 136] on button "button" at bounding box center [1272, 135] width 27 height 24
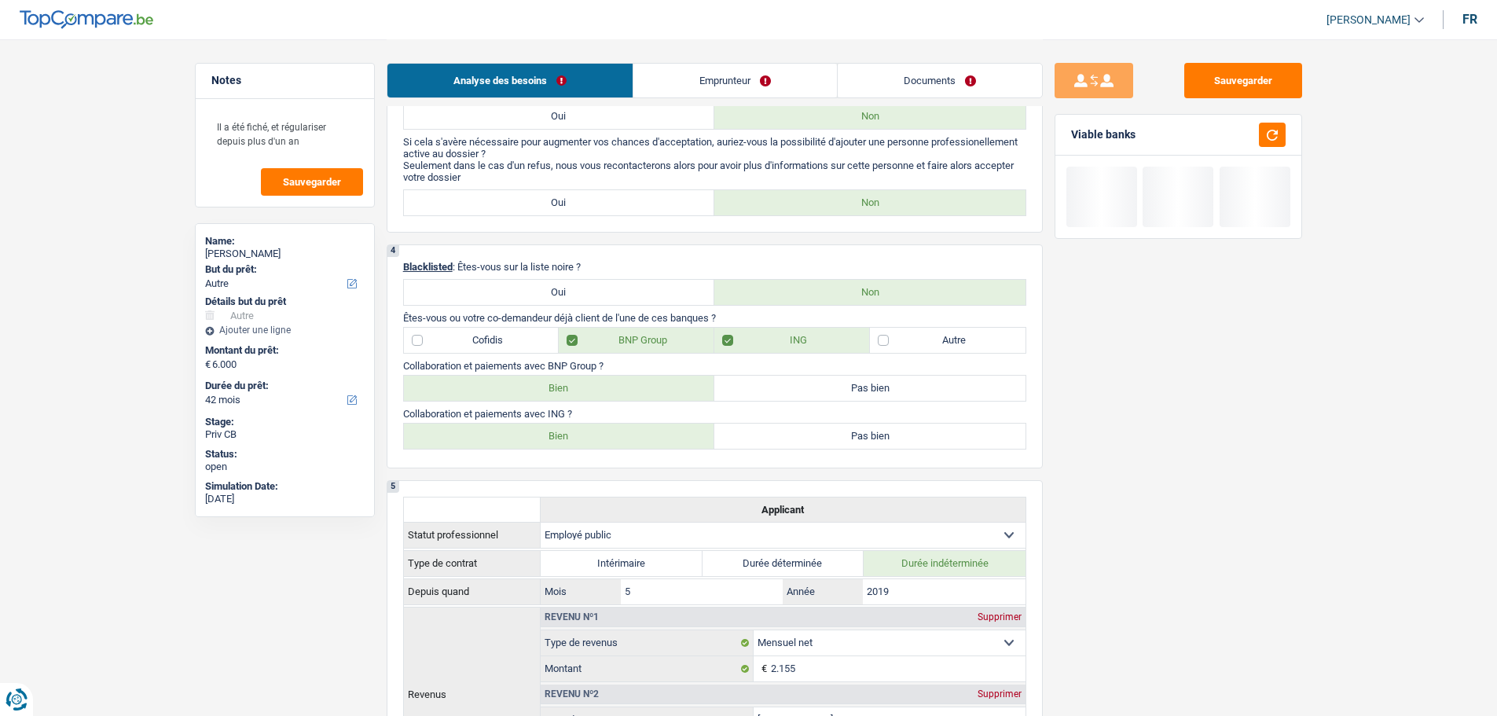
click at [661, 333] on label "BNP Group" at bounding box center [637, 340] width 156 height 25
click at [661, 333] on input "BNP Group" at bounding box center [637, 340] width 156 height 25
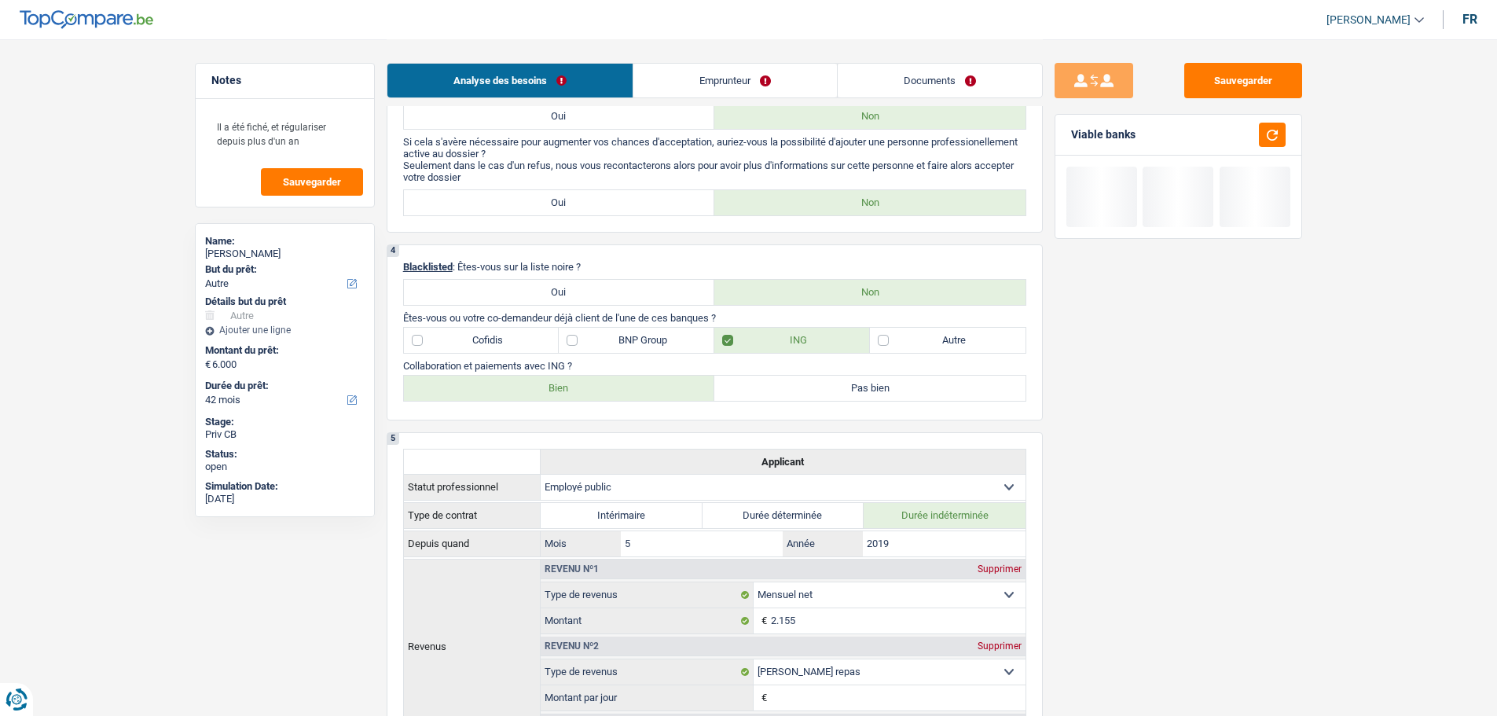
click at [640, 388] on label "Bien" at bounding box center [559, 388] width 311 height 25
click at [640, 388] on input "Bien" at bounding box center [559, 388] width 311 height 25
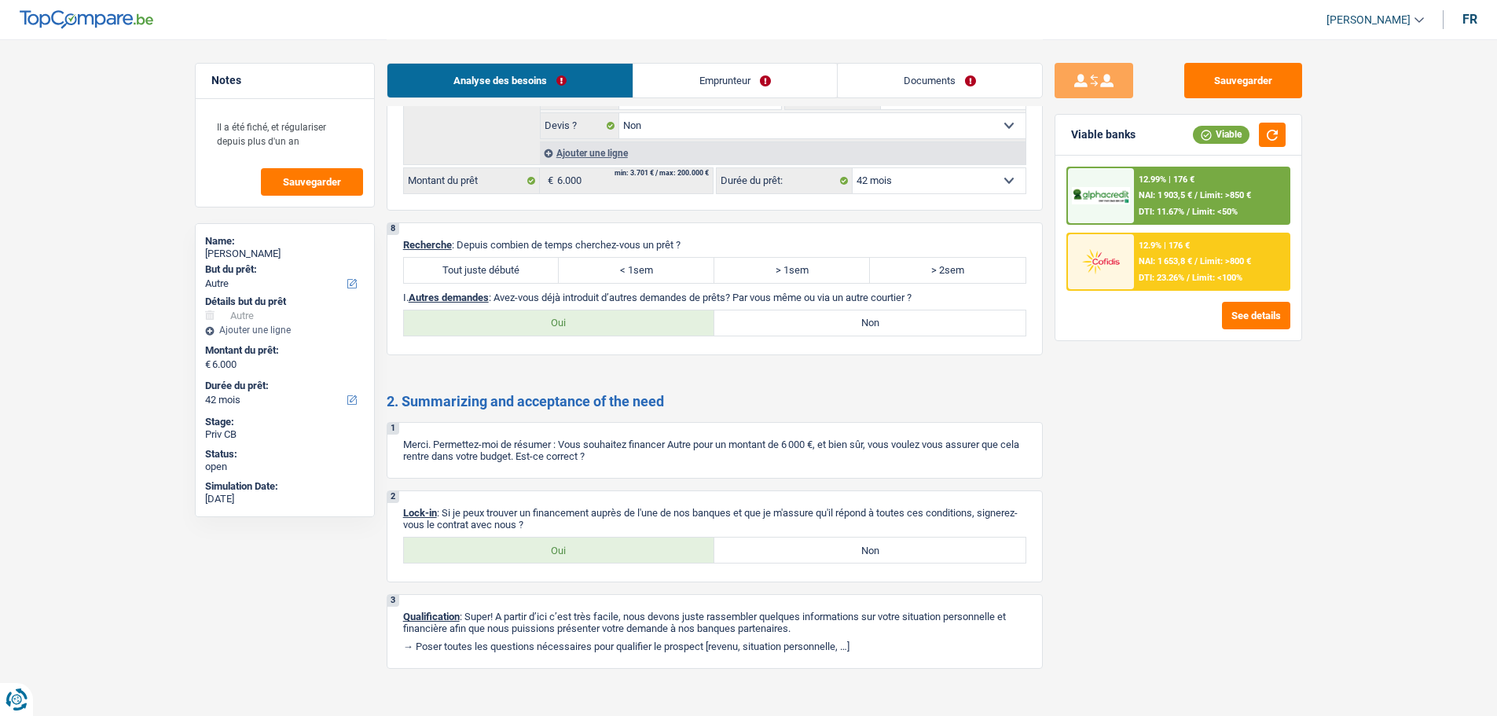
scroll to position [1321, 0]
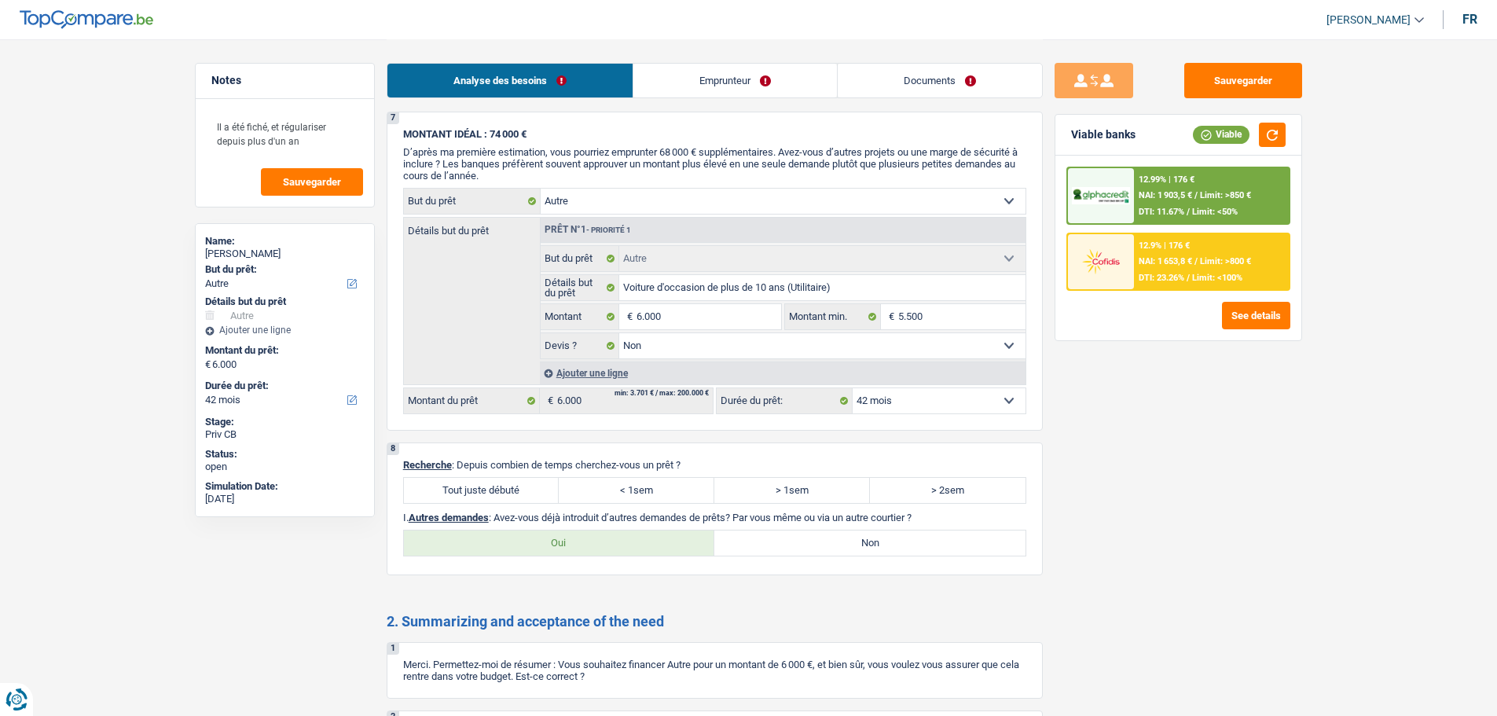
click at [485, 483] on label "Tout juste débuté" at bounding box center [482, 490] width 156 height 25
click at [485, 483] on input "Tout juste débuté" at bounding box center [482, 490] width 156 height 25
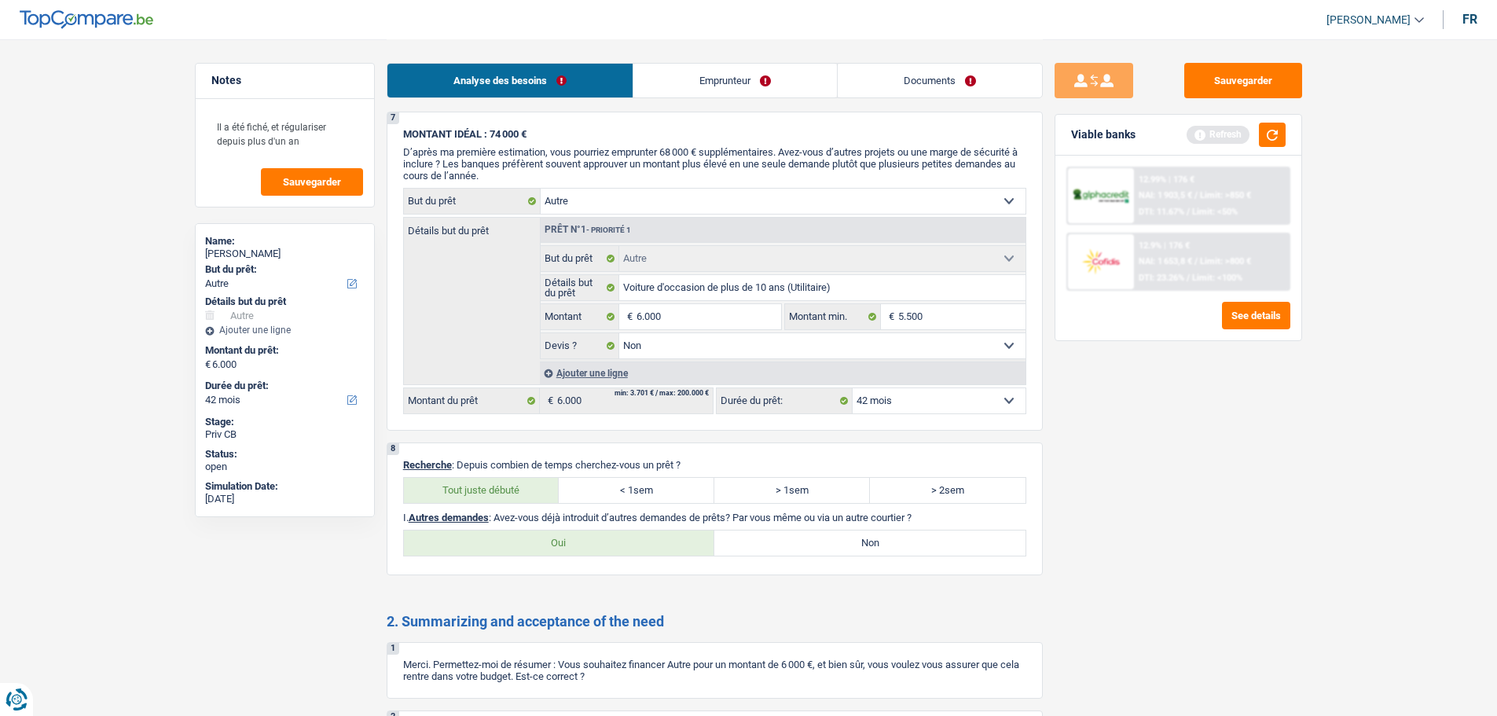
click at [822, 557] on div "8 Recherche : Depuis combien de temps cherchez-vous un prêt ? Tout juste débuté…" at bounding box center [715, 508] width 656 height 133
click at [832, 544] on label "Non" at bounding box center [869, 542] width 311 height 25
click at [832, 544] on input "Non" at bounding box center [869, 542] width 311 height 25
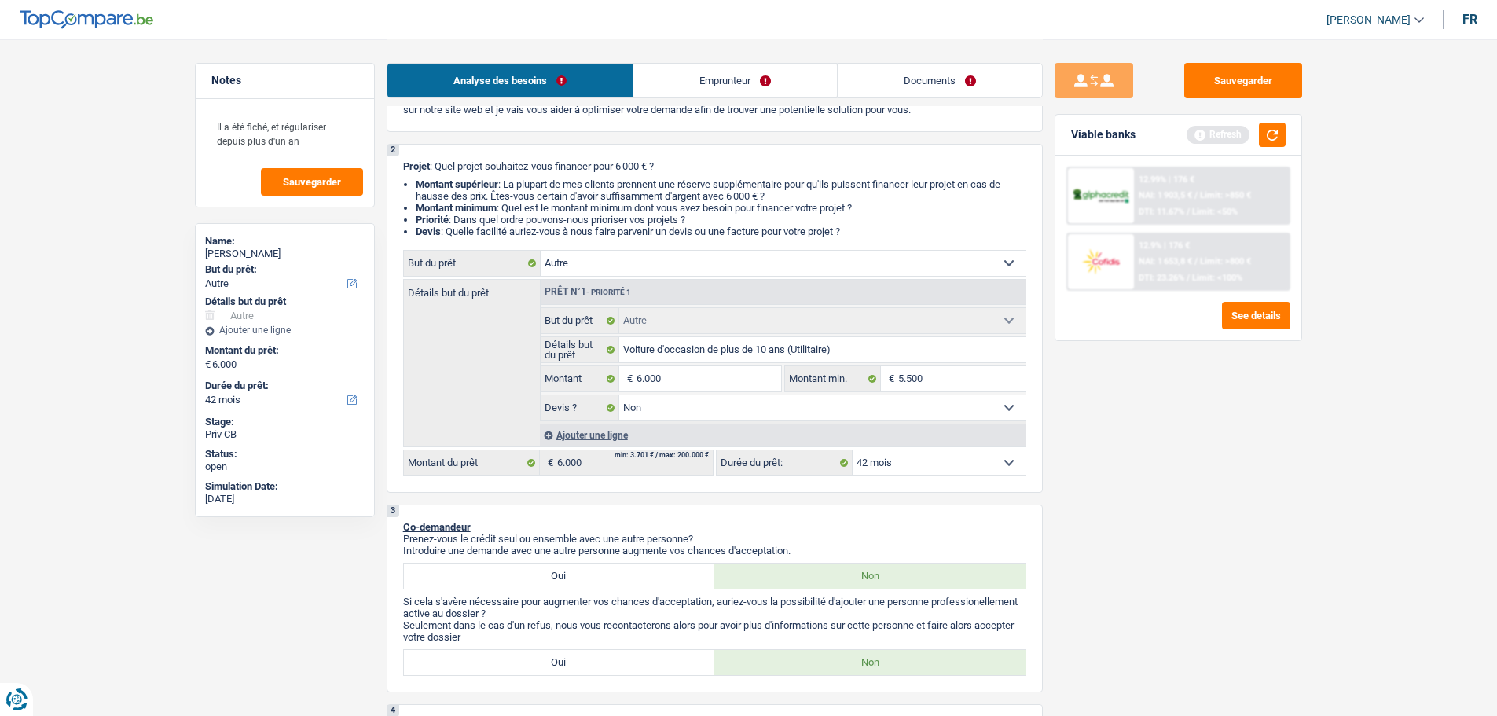
scroll to position [0, 0]
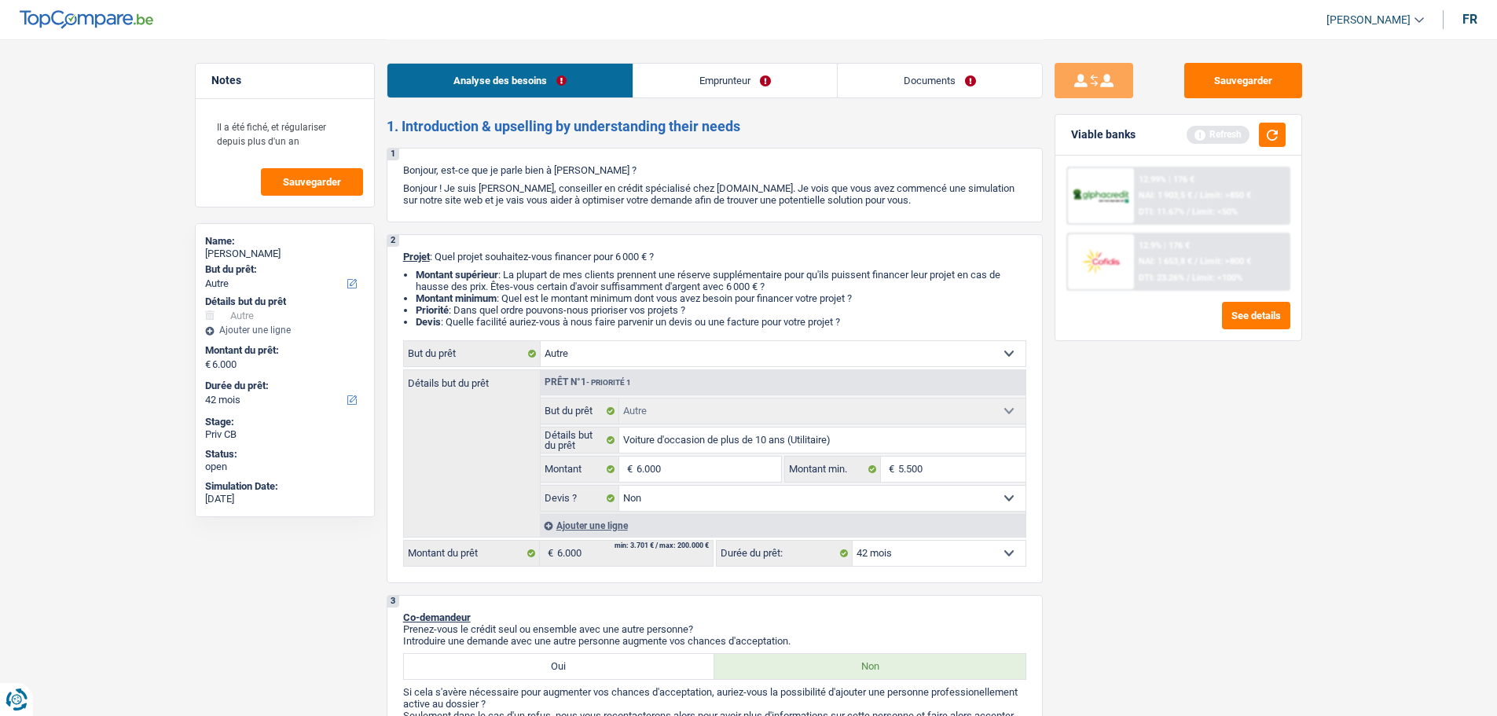
click at [775, 76] on link "Emprunteur" at bounding box center [734, 81] width 203 height 34
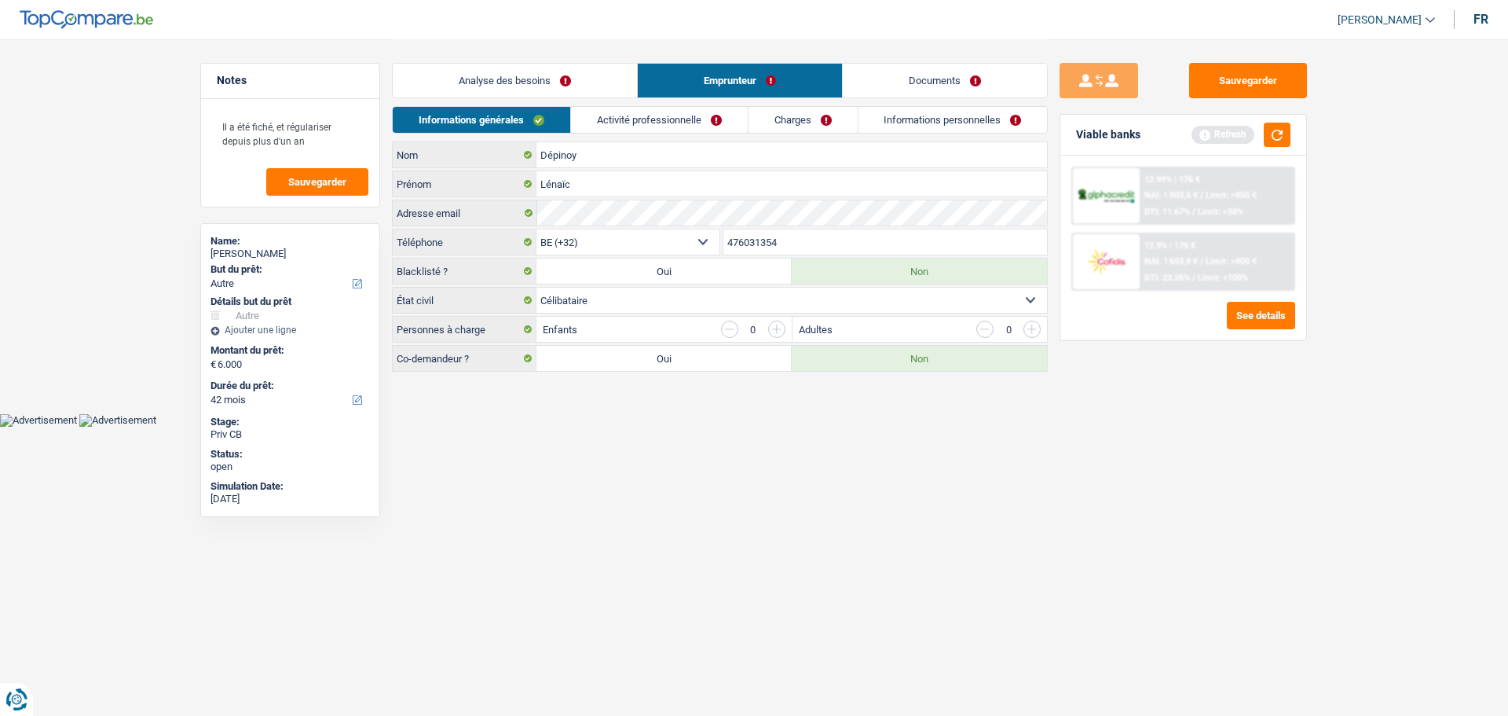
drag, startPoint x: 687, startPoint y: 123, endPoint x: 711, endPoint y: 101, distance: 32.3
click at [688, 123] on link "Activité professionnelle" at bounding box center [659, 120] width 177 height 26
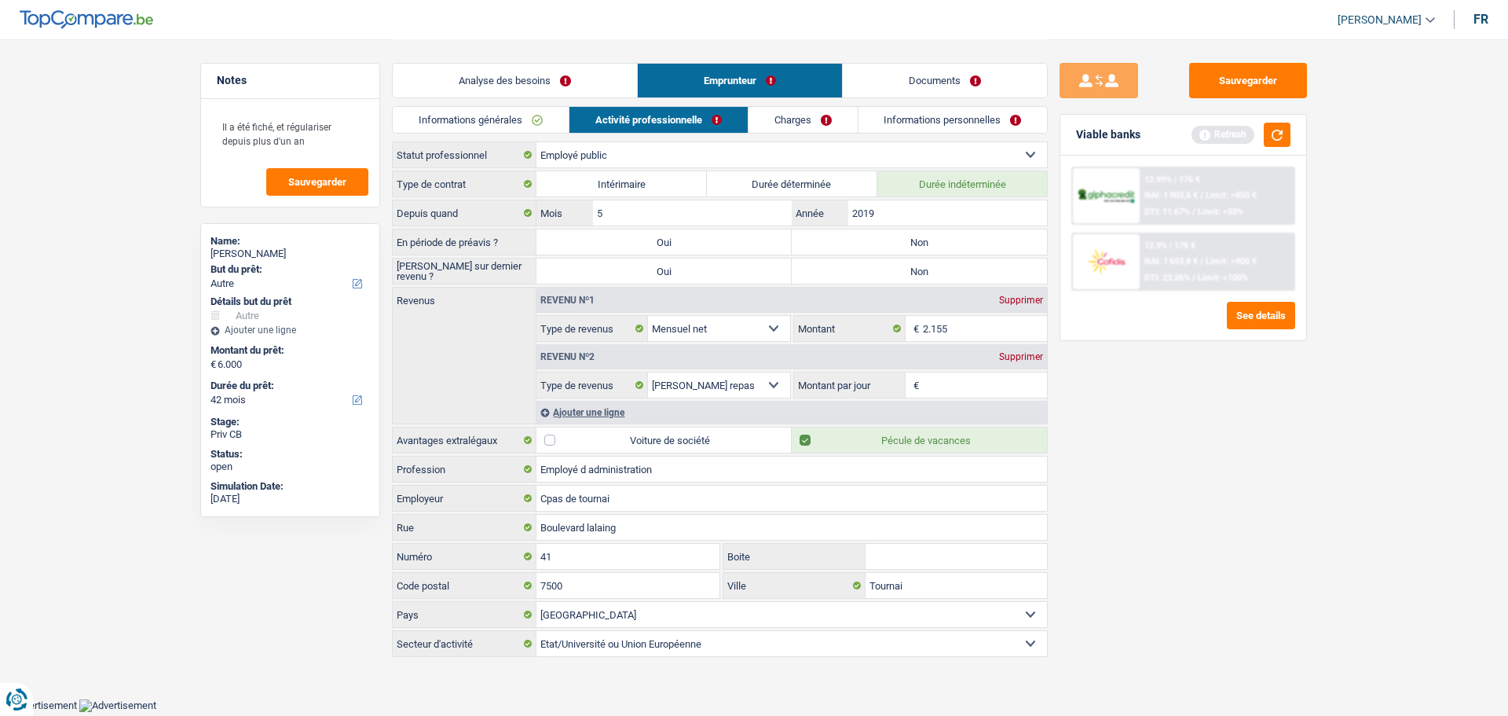
click at [878, 280] on label "Non" at bounding box center [919, 270] width 255 height 25
click at [878, 280] on input "Non" at bounding box center [919, 270] width 255 height 25
click at [932, 238] on label "Non" at bounding box center [919, 241] width 255 height 25
click at [932, 238] on input "Non" at bounding box center [919, 241] width 255 height 25
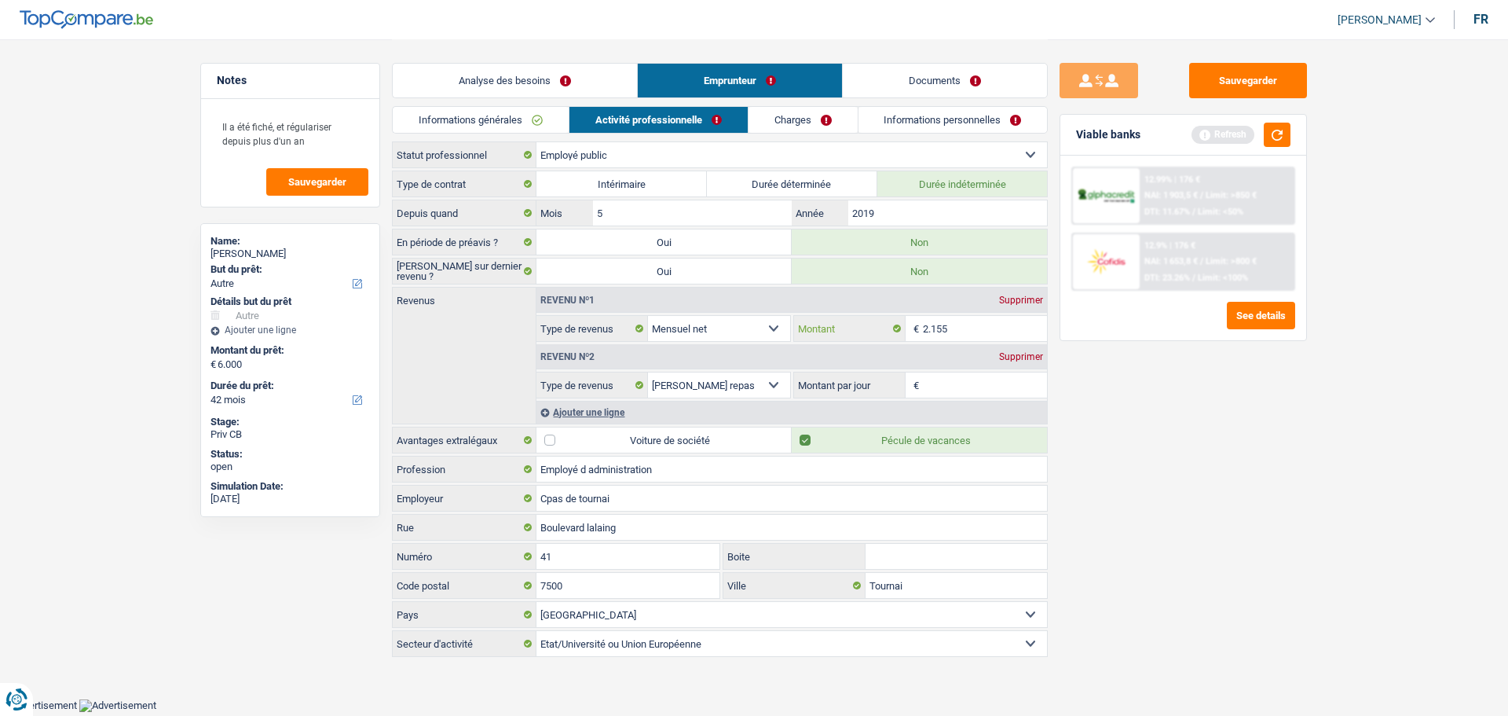
click at [988, 333] on input "2.155" at bounding box center [985, 328] width 125 height 25
click at [937, 394] on input "Montant par jour" at bounding box center [985, 384] width 125 height 25
click at [950, 382] on input "Montant par jour" at bounding box center [985, 384] width 125 height 25
click at [966, 390] on input "Montant par jour" at bounding box center [985, 384] width 125 height 25
click at [1024, 359] on div "Supprimer" at bounding box center [1021, 356] width 52 height 9
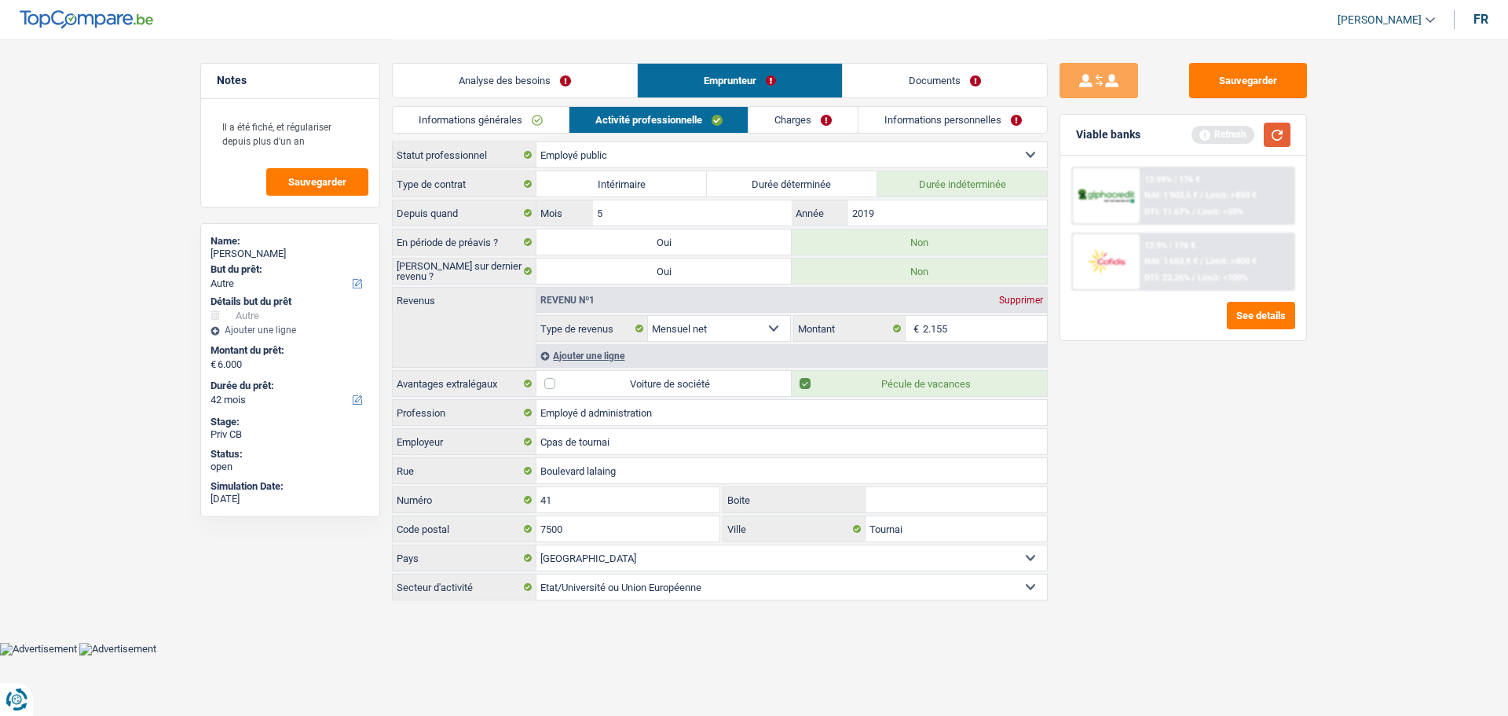
click at [1277, 138] on button "button" at bounding box center [1277, 135] width 27 height 24
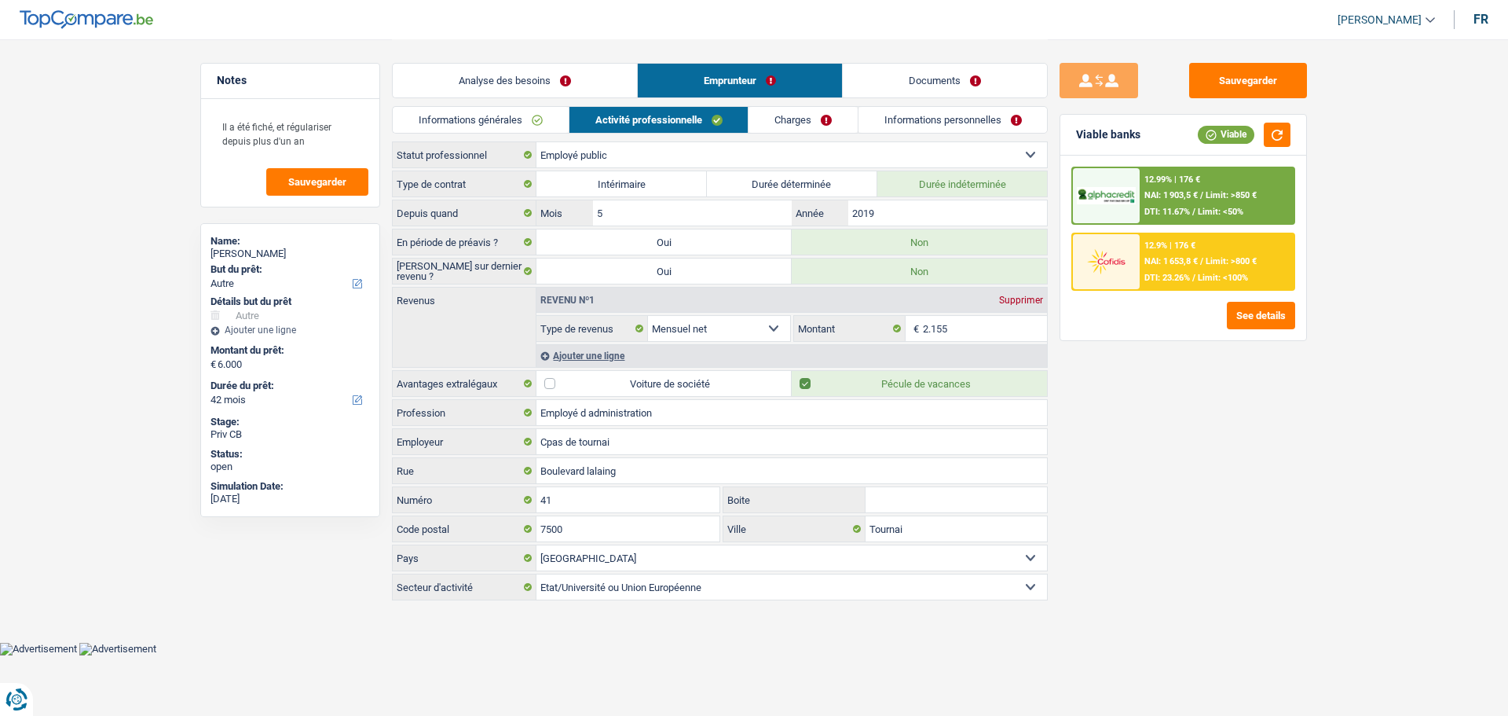
click at [577, 354] on div "Ajouter une ligne" at bounding box center [792, 355] width 511 height 23
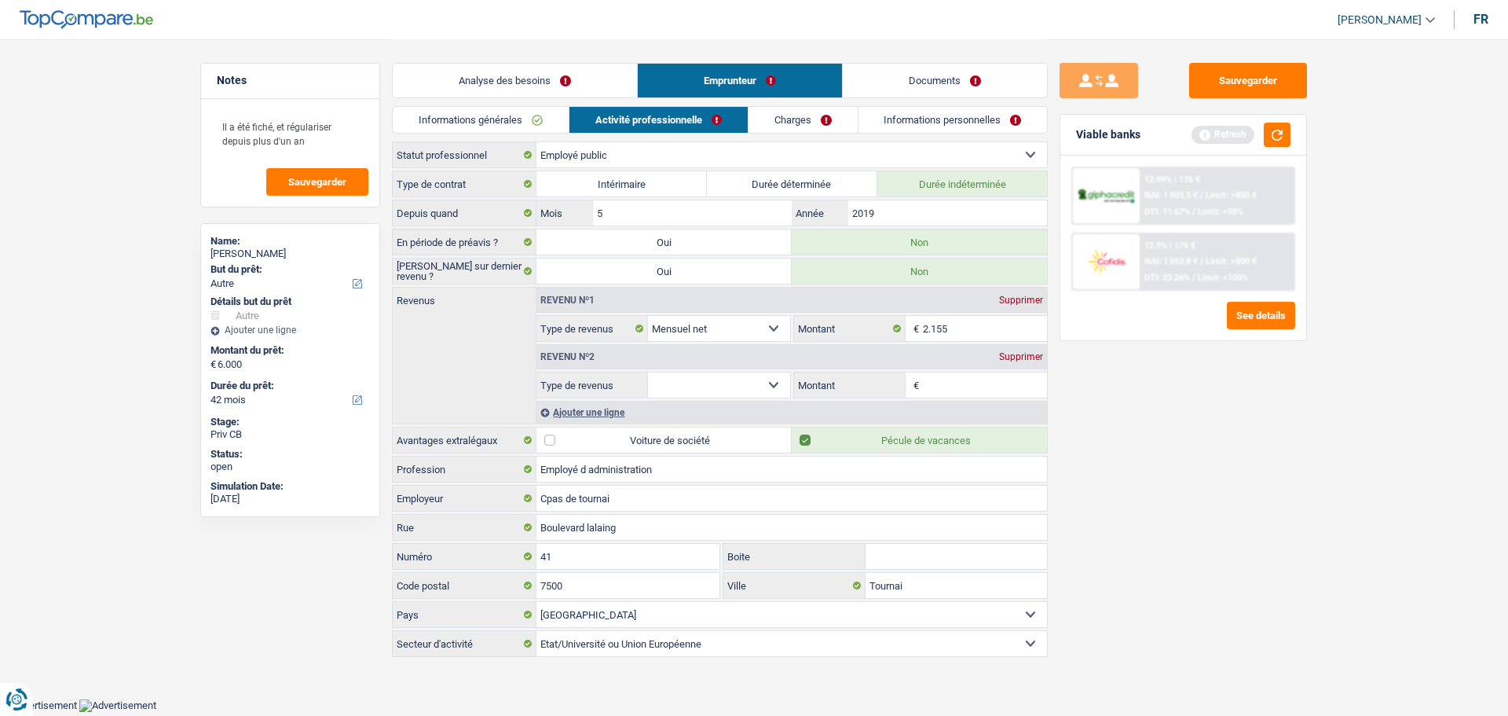
click at [749, 394] on select "Allocation d'handicap Allocations chômage Allocations familiales Chèques repas …" at bounding box center [719, 384] width 142 height 25
click at [648, 372] on select "Allocation d'handicap Allocations chômage Allocations familiales Chèques repas …" at bounding box center [719, 384] width 142 height 25
click at [513, 118] on link "Informations générales" at bounding box center [481, 120] width 176 height 26
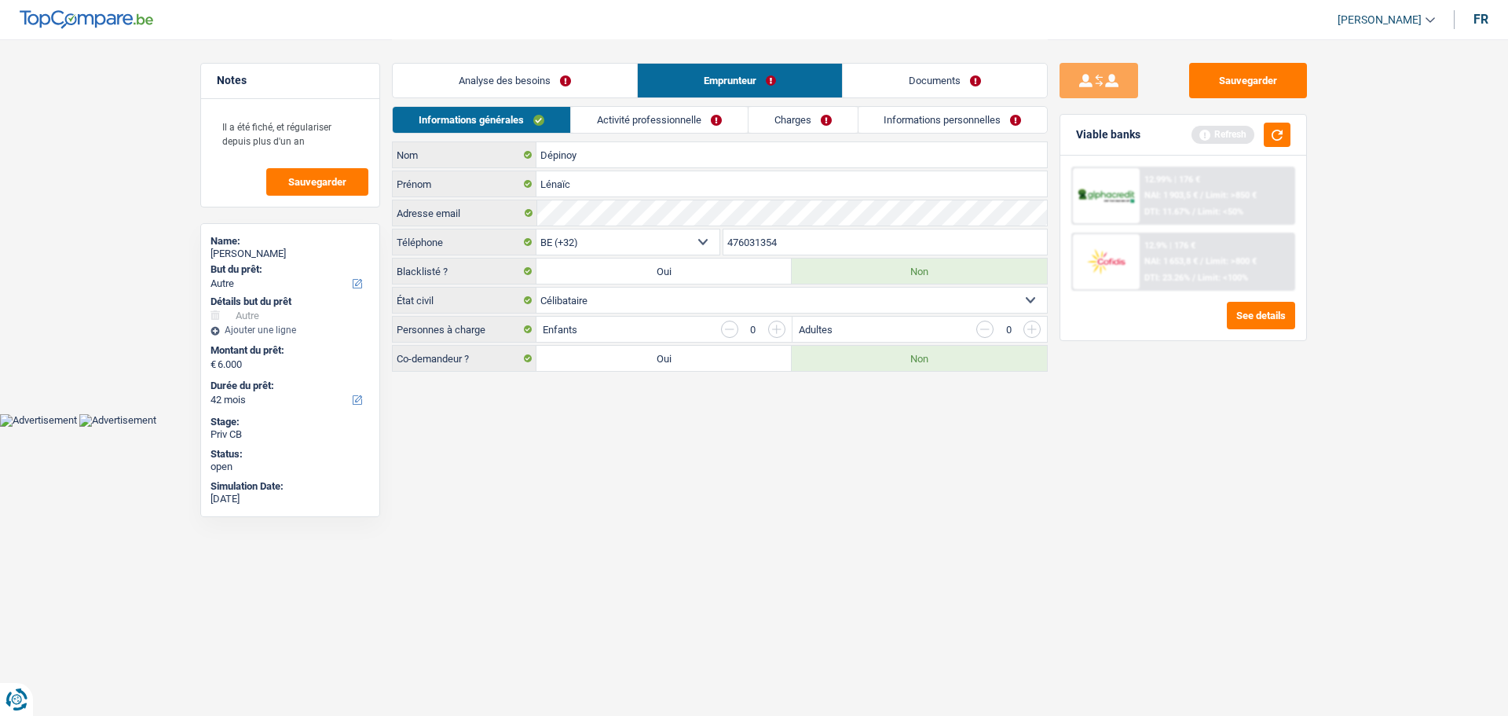
click at [713, 122] on link "Activité professionnelle" at bounding box center [659, 120] width 177 height 26
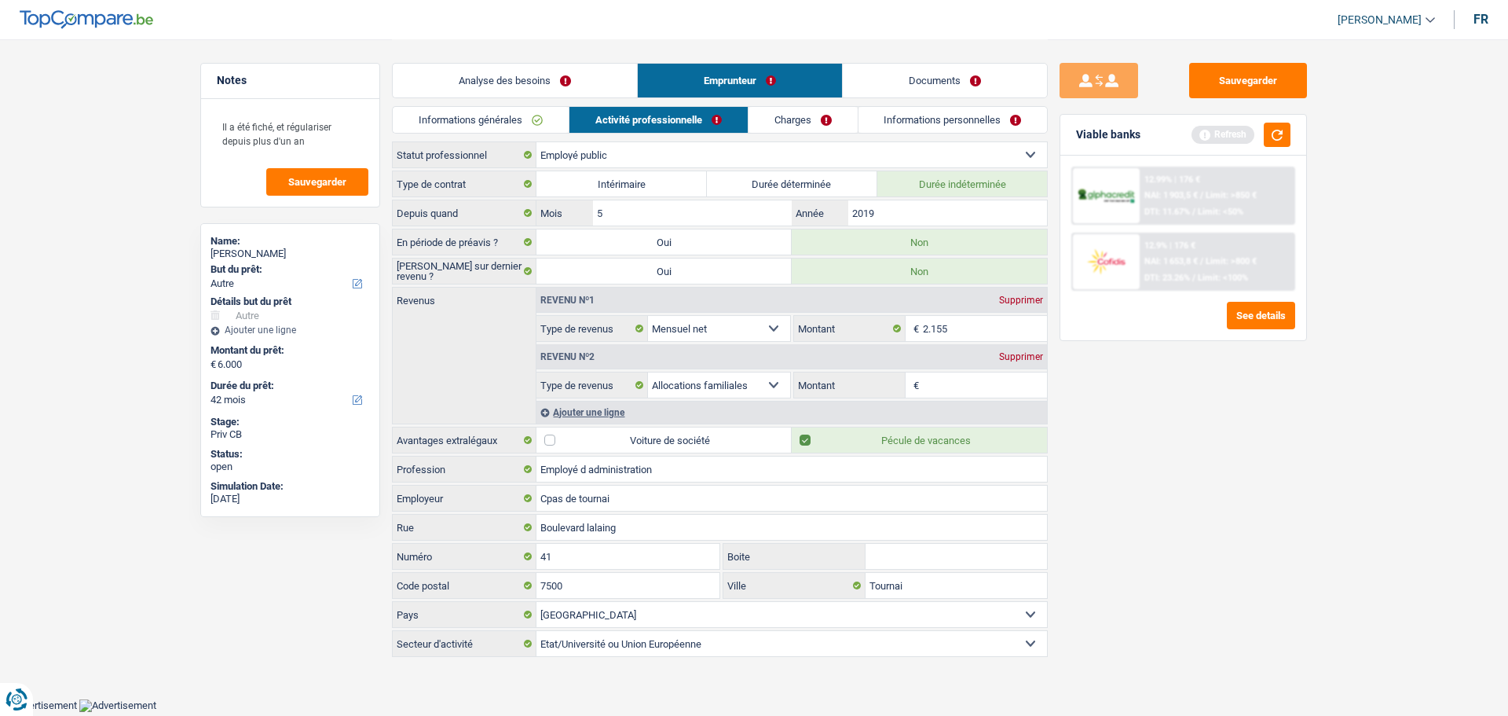
click at [984, 387] on input "Montant" at bounding box center [985, 384] width 125 height 25
click at [937, 388] on input "Montant" at bounding box center [985, 384] width 125 height 25
click at [1115, 414] on div "Sauvegarder Viable banks Refresh 12.99% | 176 € NAI: 1 903,5 € / Limit: >850 € …" at bounding box center [1183, 377] width 271 height 628
click at [815, 104] on div "Analyse des besoins Emprunteur Documents" at bounding box center [720, 72] width 656 height 67
click at [815, 124] on link "Charges" at bounding box center [803, 120] width 109 height 26
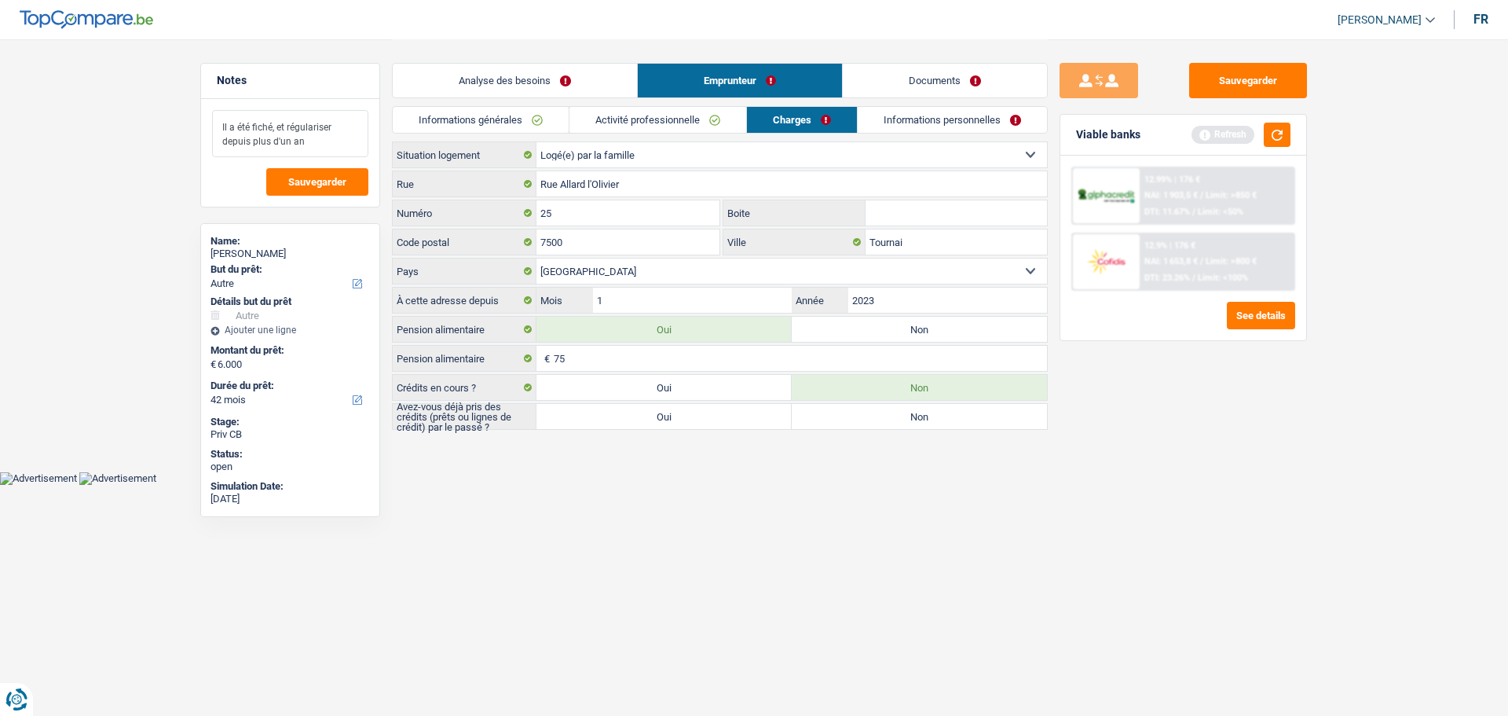
click at [315, 145] on textarea "Il a été fiché, et régulariser depuis plus d'un an" at bounding box center [290, 133] width 156 height 47
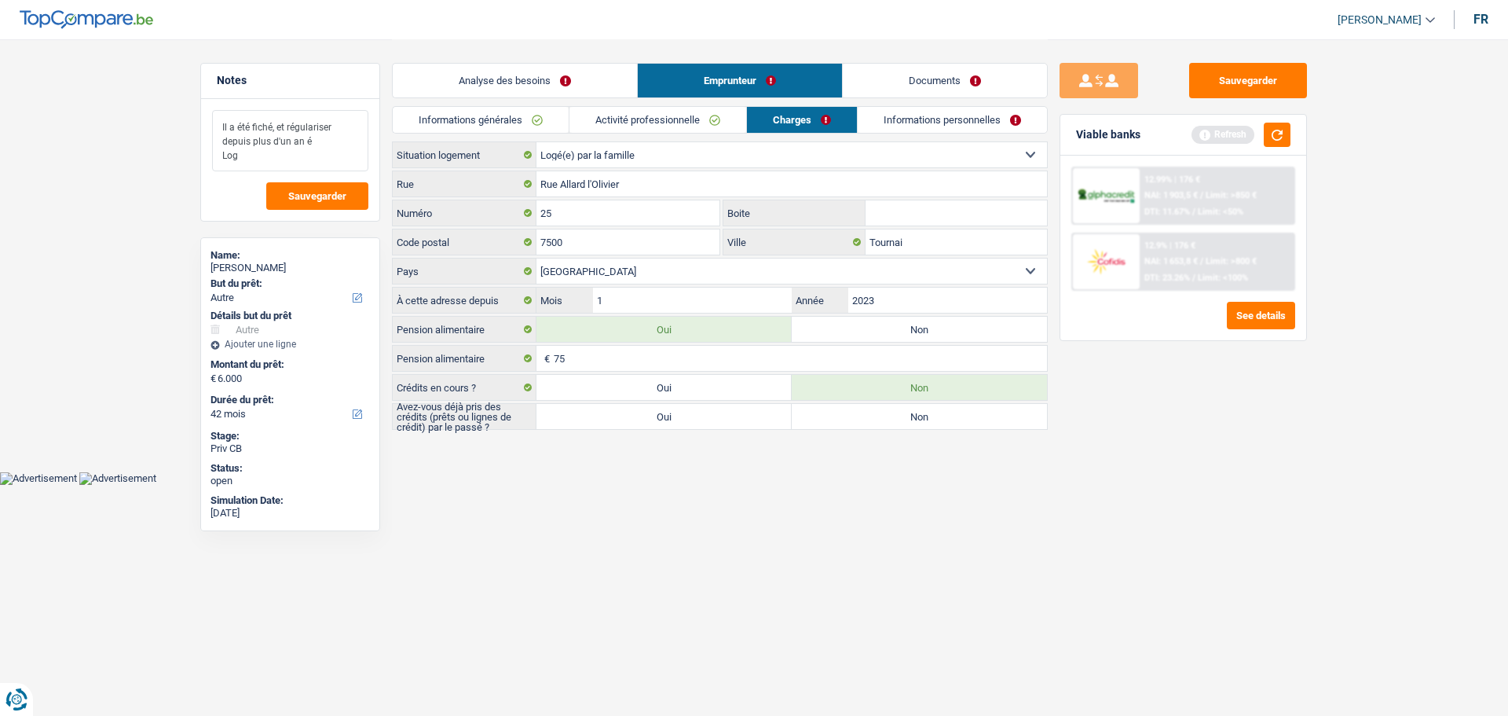
click at [315, 145] on textarea "Il a été fiché, et régulariser depuis plus d'un an é Log" at bounding box center [290, 140] width 156 height 61
click at [302, 148] on textarea "Il a été fiché, et régulariser depuis plus d'un an Log" at bounding box center [290, 140] width 156 height 61
click at [837, 329] on label "Non" at bounding box center [919, 329] width 255 height 25
click at [837, 329] on input "Non" at bounding box center [919, 329] width 255 height 25
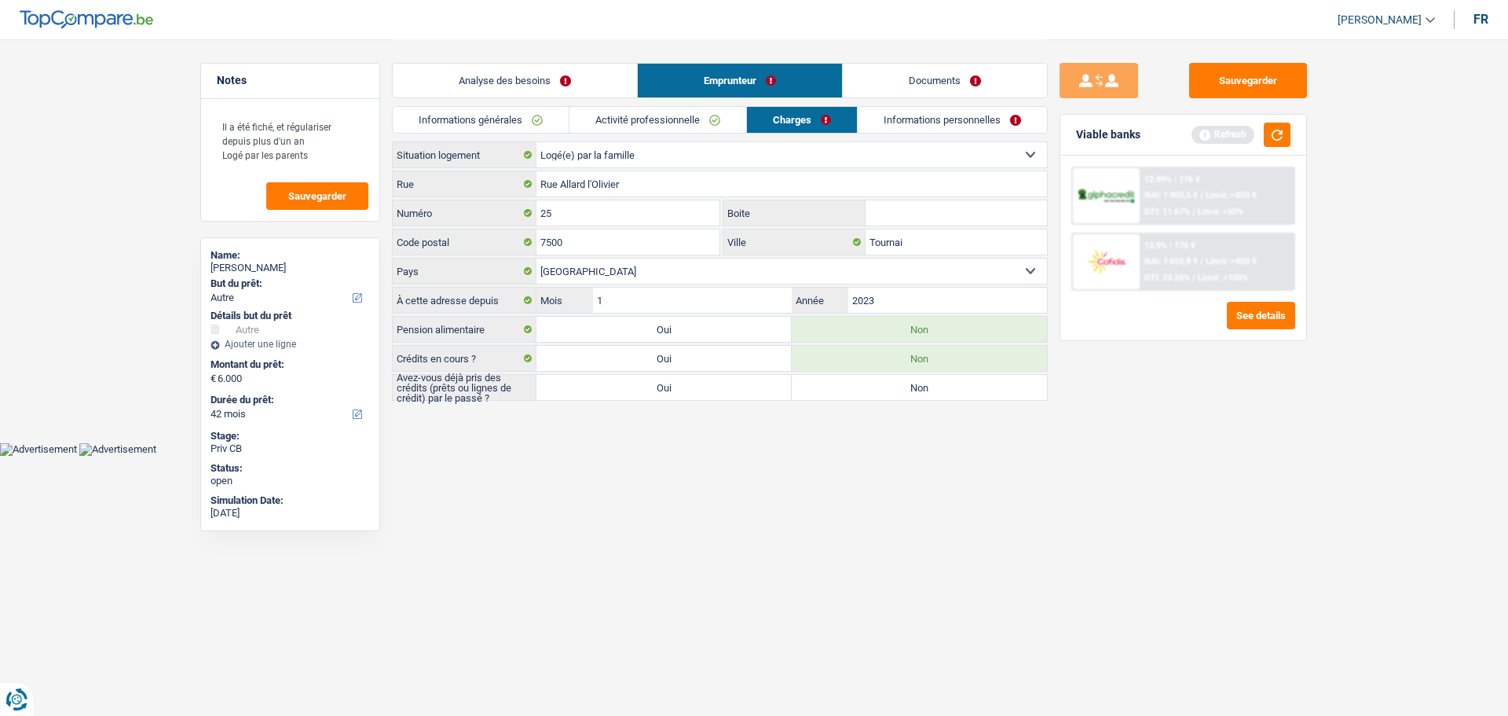
click at [714, 395] on label "Oui" at bounding box center [664, 387] width 255 height 25
click at [714, 395] on input "Oui" at bounding box center [664, 387] width 255 height 25
drag, startPoint x: 1276, startPoint y: 131, endPoint x: 1265, endPoint y: 133, distance: 11.1
click at [1279, 130] on button "button" at bounding box center [1277, 135] width 27 height 24
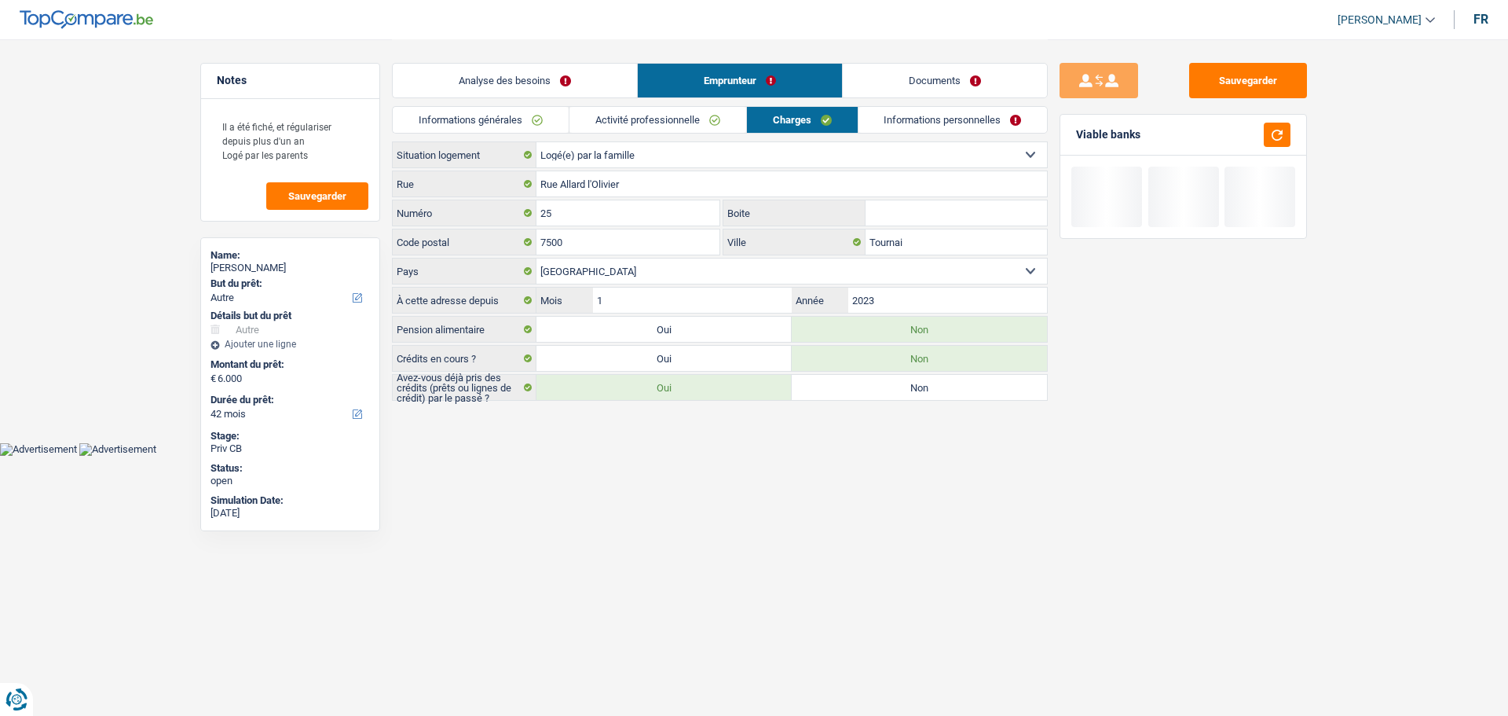
click at [950, 123] on link "Informations personnelles" at bounding box center [953, 120] width 189 height 26
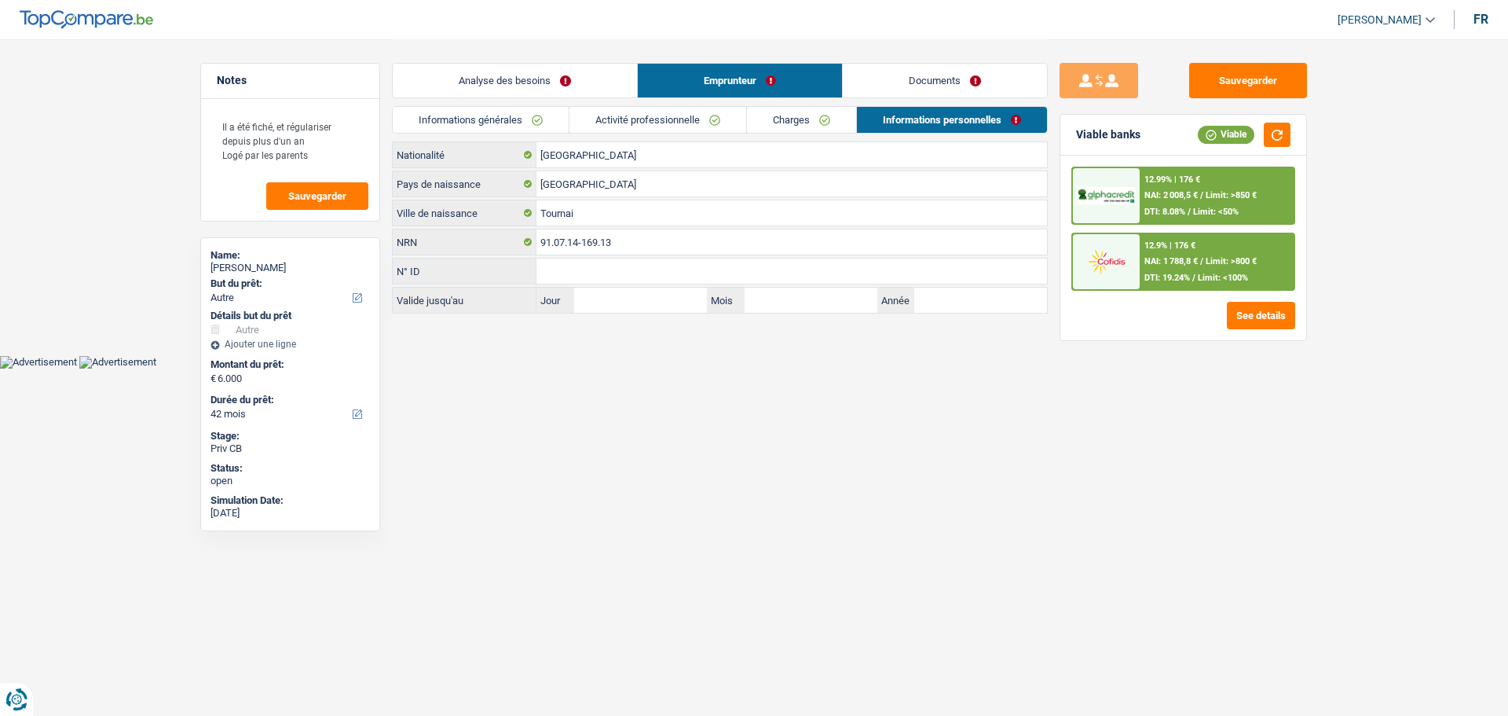
click at [813, 119] on link "Charges" at bounding box center [801, 120] width 109 height 26
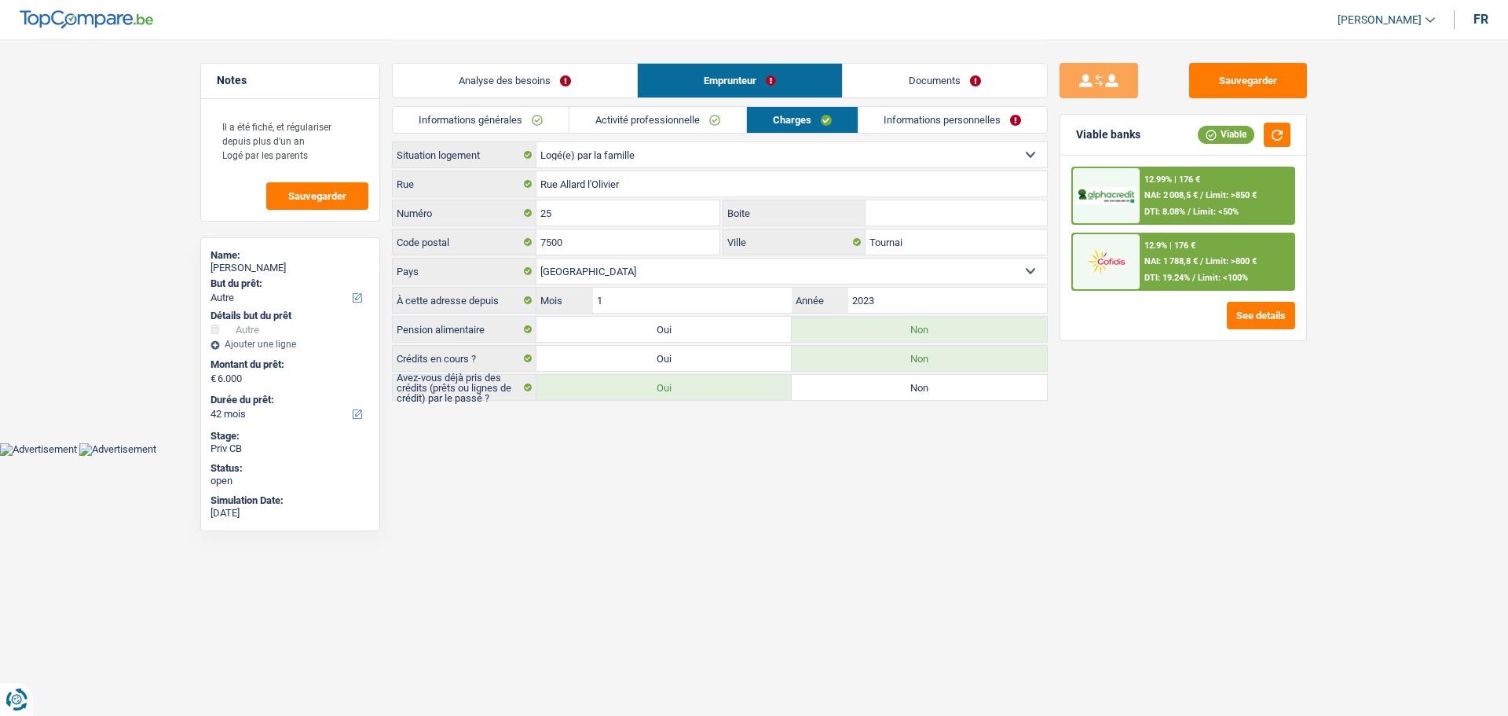
drag, startPoint x: 936, startPoint y: 35, endPoint x: 936, endPoint y: 66, distance: 31.4
click at [936, 61] on div "Samy Saber Se déconnecter fr Notes Il a été fiché, et régulariser depuis plus d…" at bounding box center [754, 221] width 1508 height 442
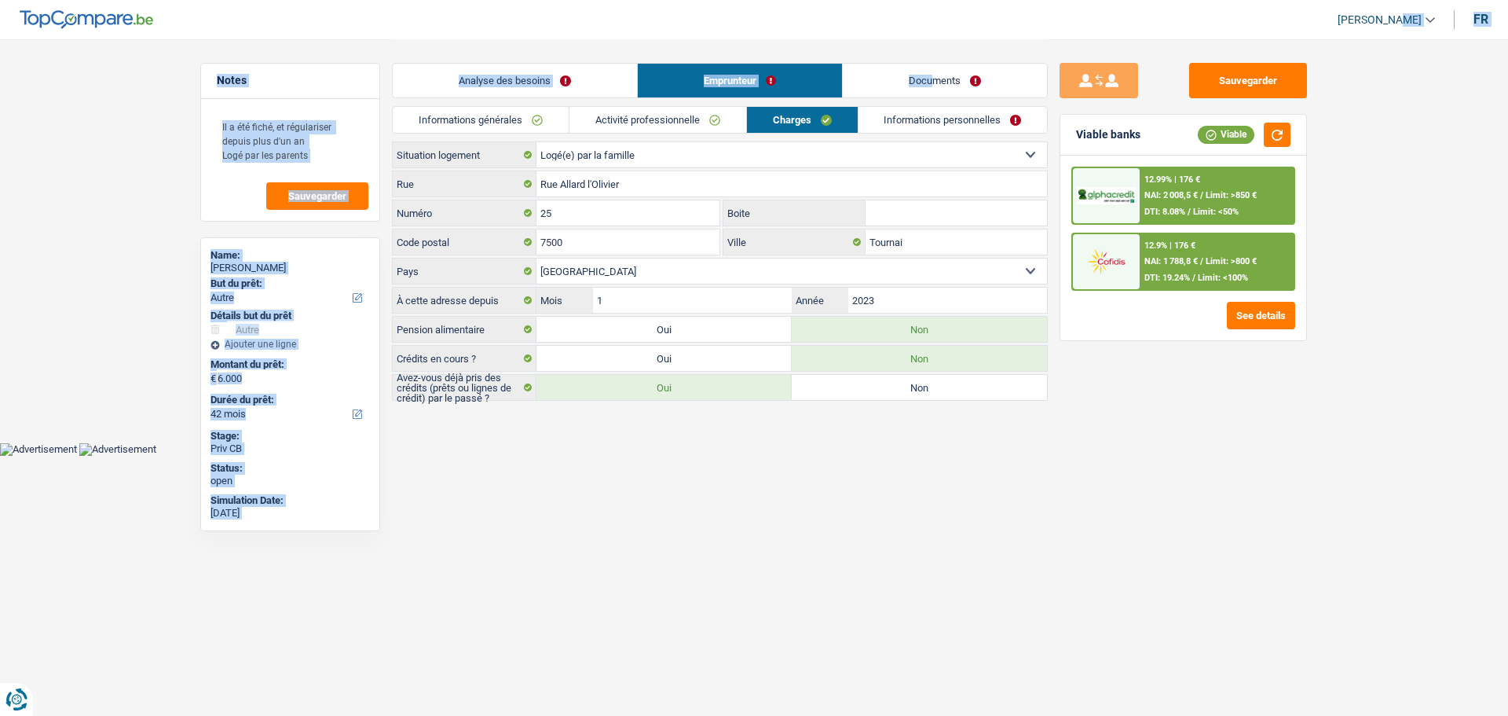
click at [937, 114] on link "Informations personnelles" at bounding box center [953, 120] width 189 height 26
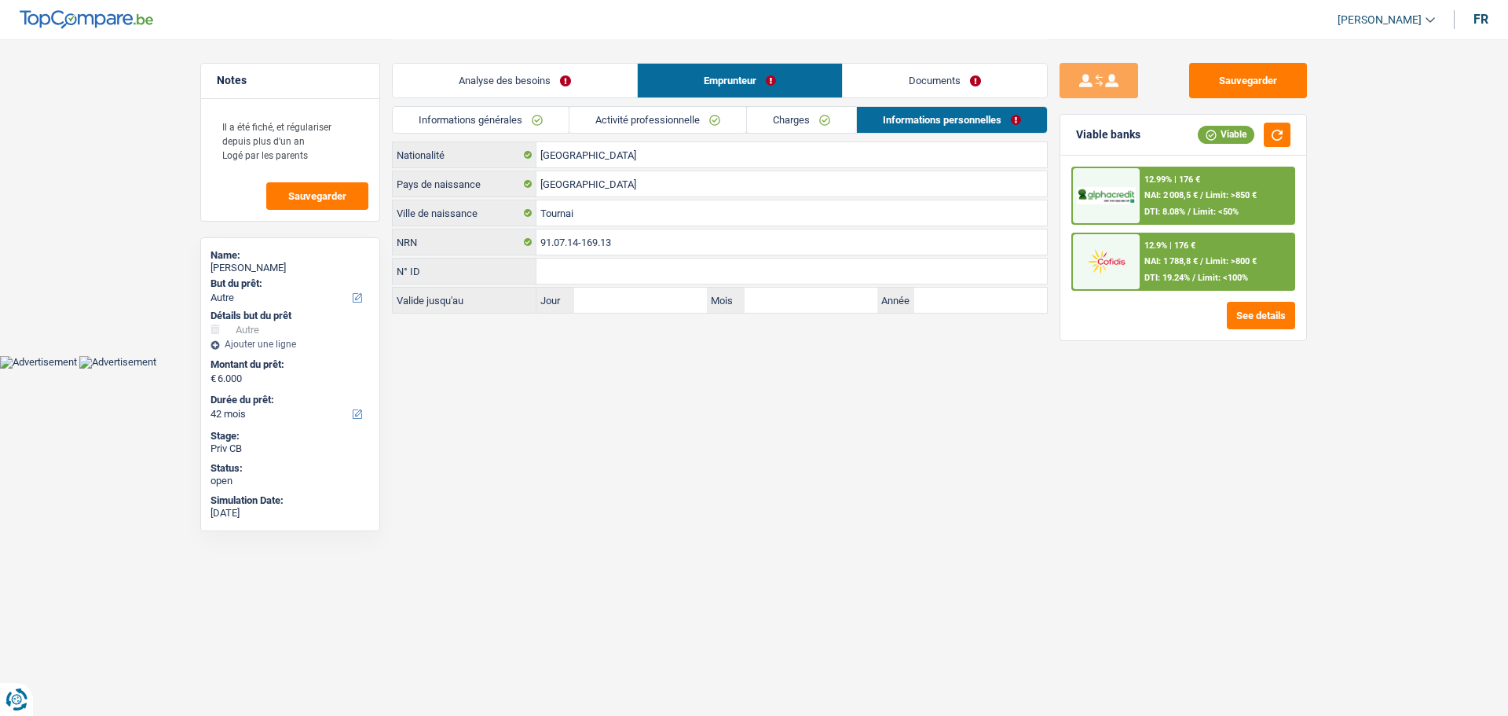
click at [668, 368] on html "Vous avez le contrôle de vos données Nous utilisons des cookies, tout comme nos…" at bounding box center [754, 184] width 1508 height 368
click at [570, 82] on link "Analyse des besoins" at bounding box center [515, 81] width 244 height 34
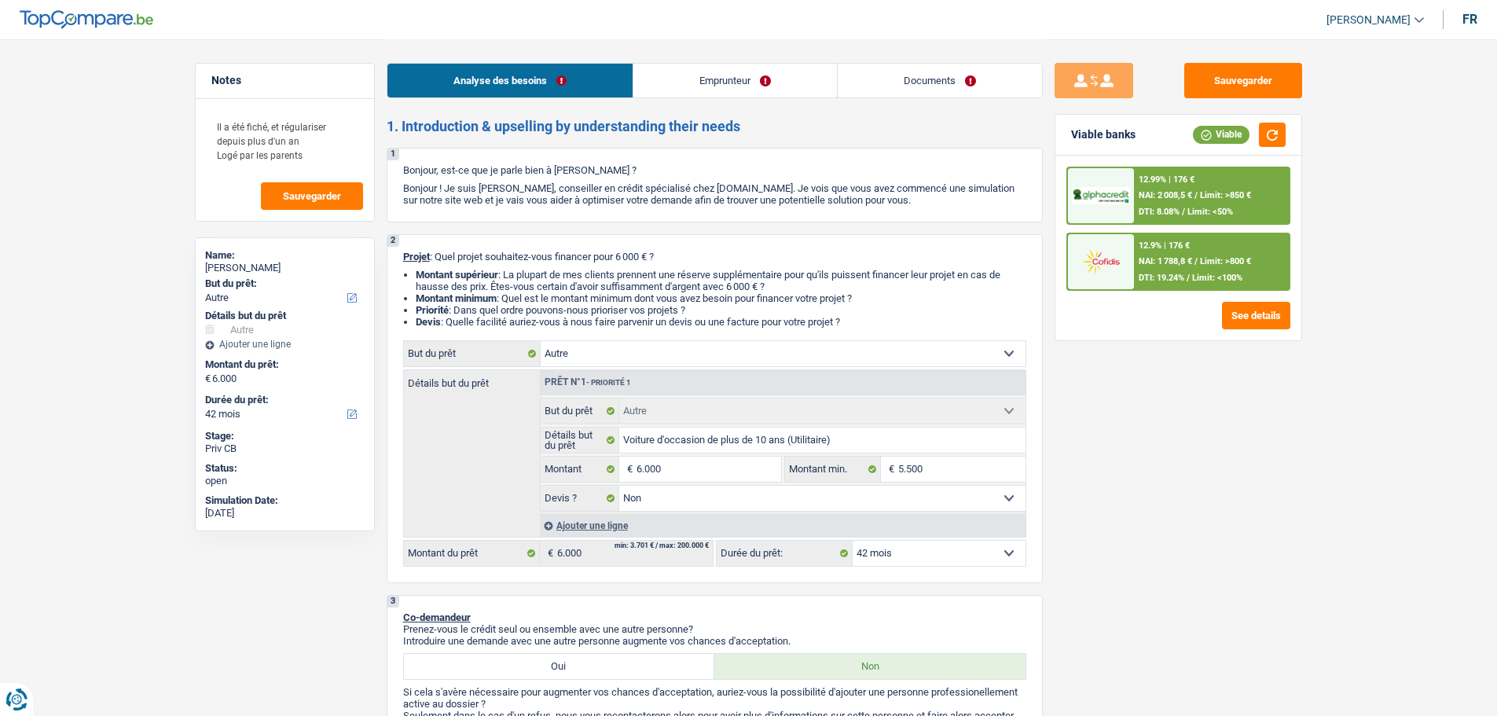
click at [1207, 262] on span "Limit: >800 €" at bounding box center [1225, 261] width 51 height 10
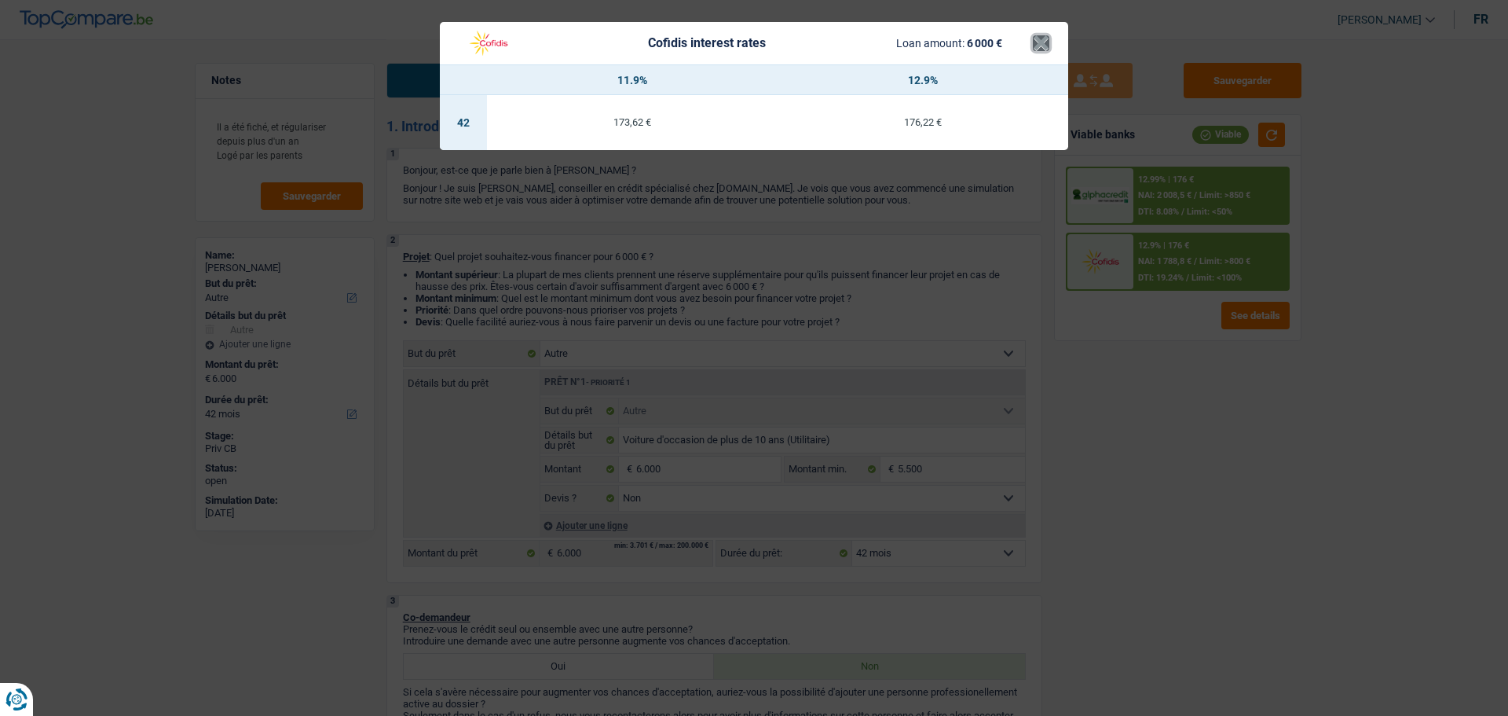
click at [1043, 51] on button "×" at bounding box center [1041, 43] width 16 height 16
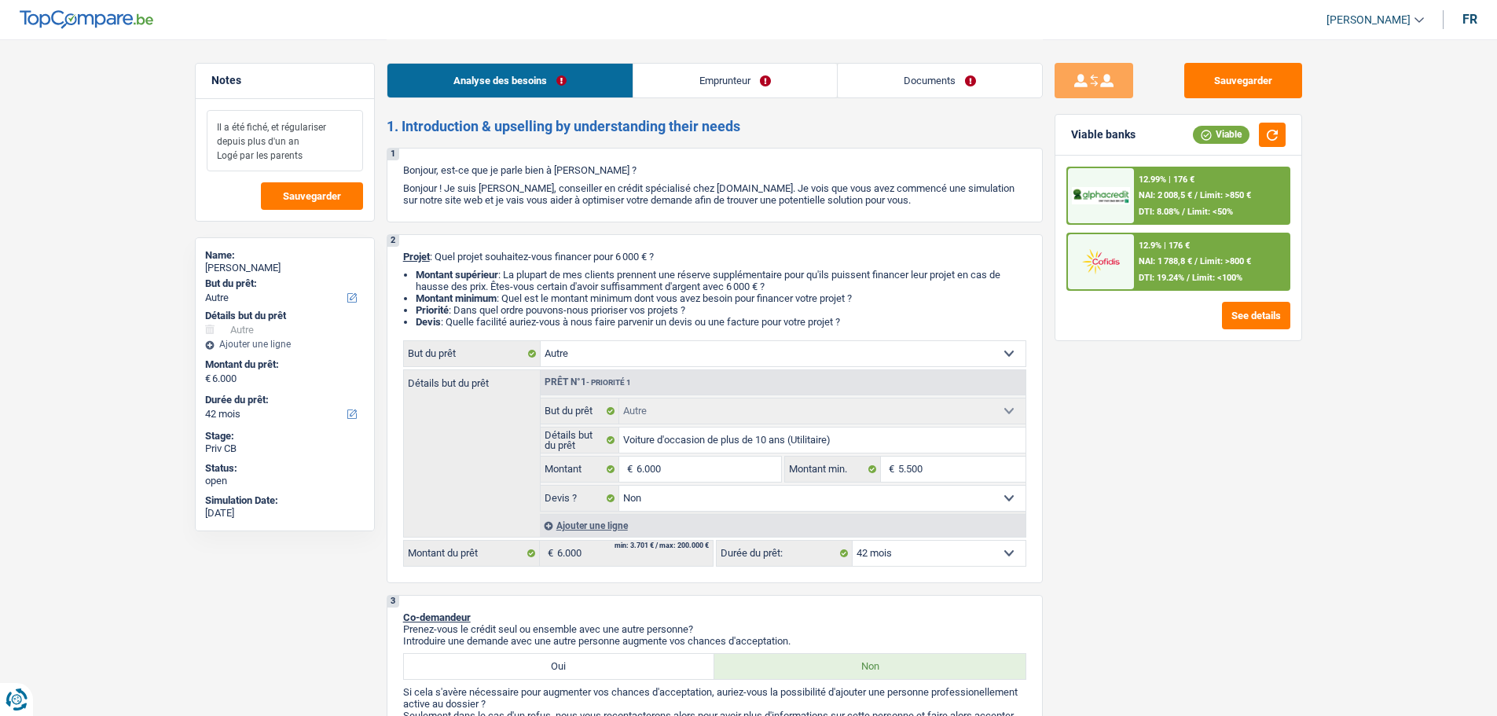
click at [324, 154] on textarea "Il a été fiché, et régulariser depuis plus d'un an Logé par les parents" at bounding box center [285, 140] width 156 height 61
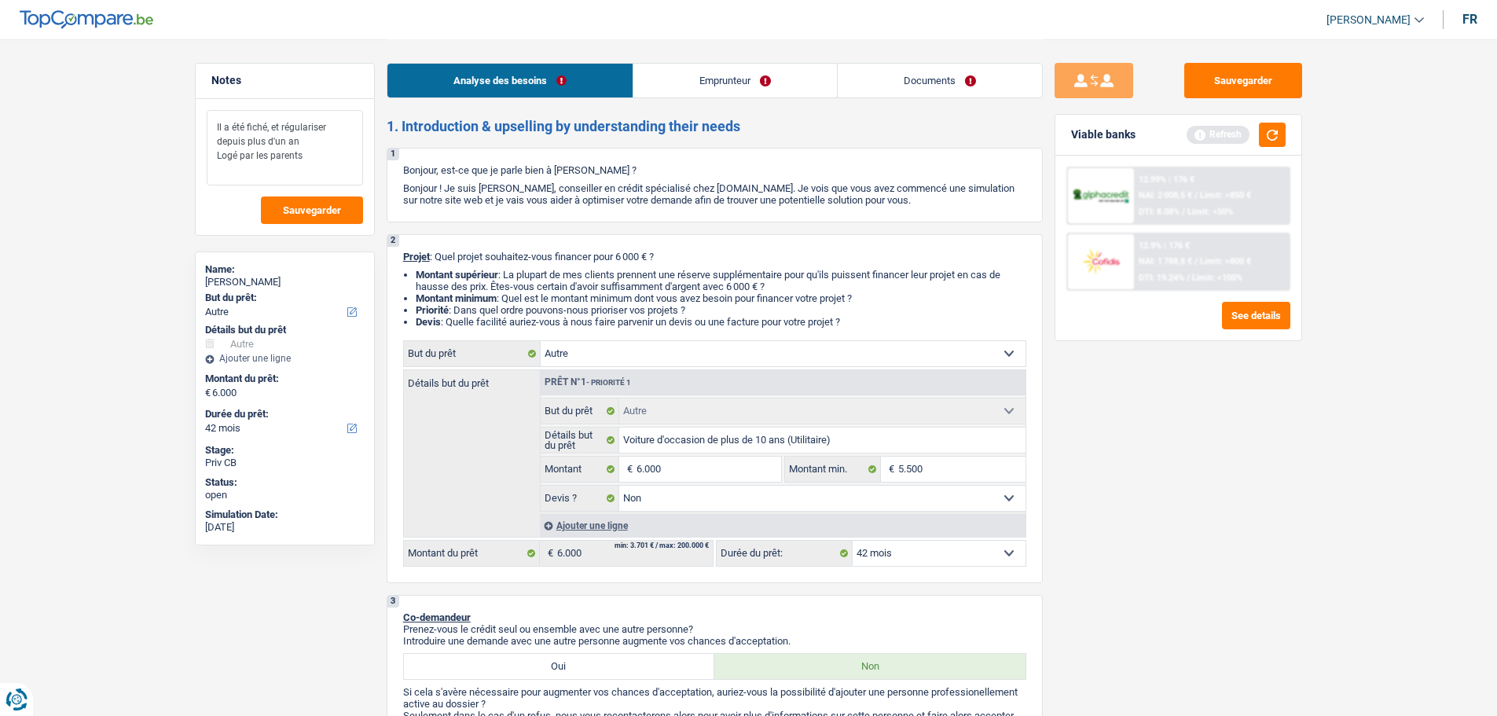
click at [307, 141] on textarea "Il a été fiché, et régulariser depuis plus d'un an Logé par les parents" at bounding box center [285, 147] width 156 height 75
click at [1281, 137] on button "button" at bounding box center [1272, 135] width 27 height 24
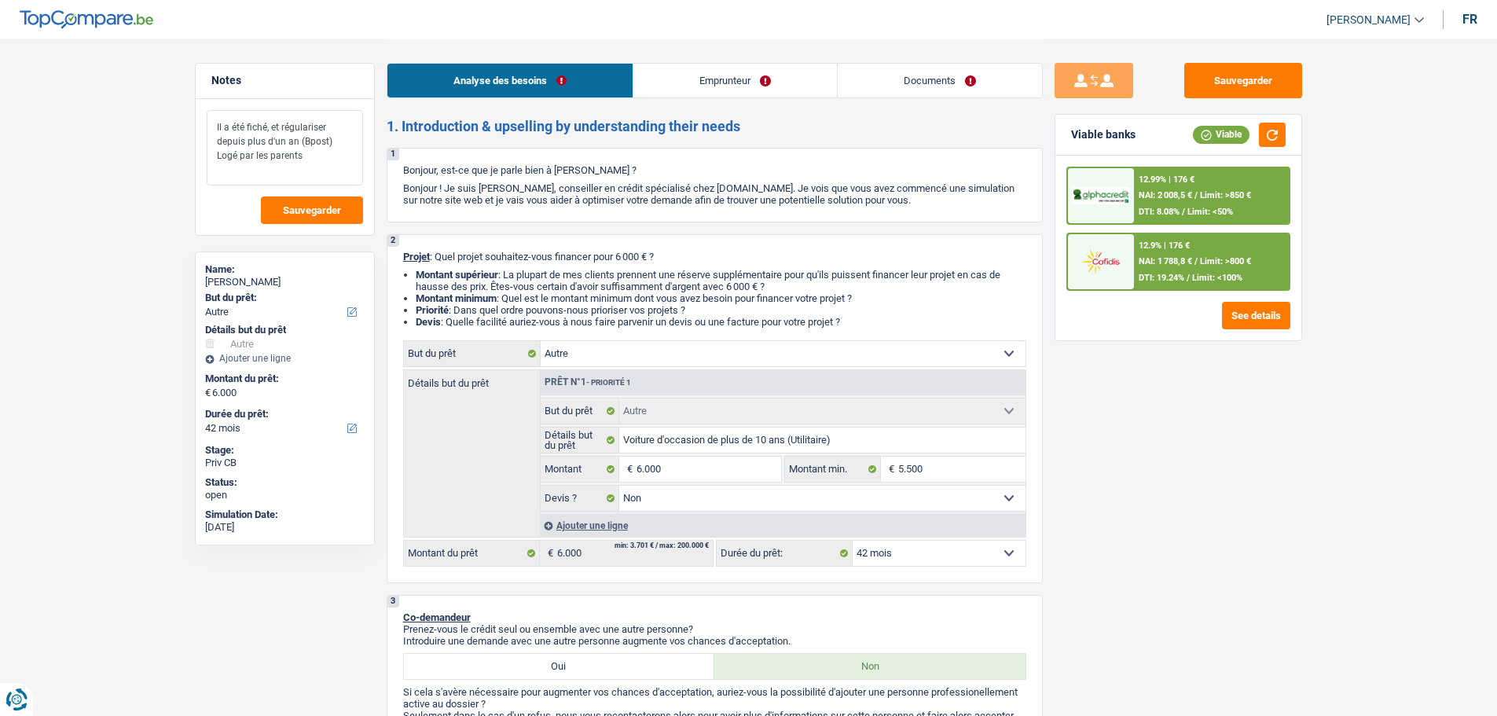
click at [327, 142] on textarea "Il a été fiché, et régulariser depuis plus d'un an (Bpost) Logé par les parents" at bounding box center [285, 147] width 156 height 75
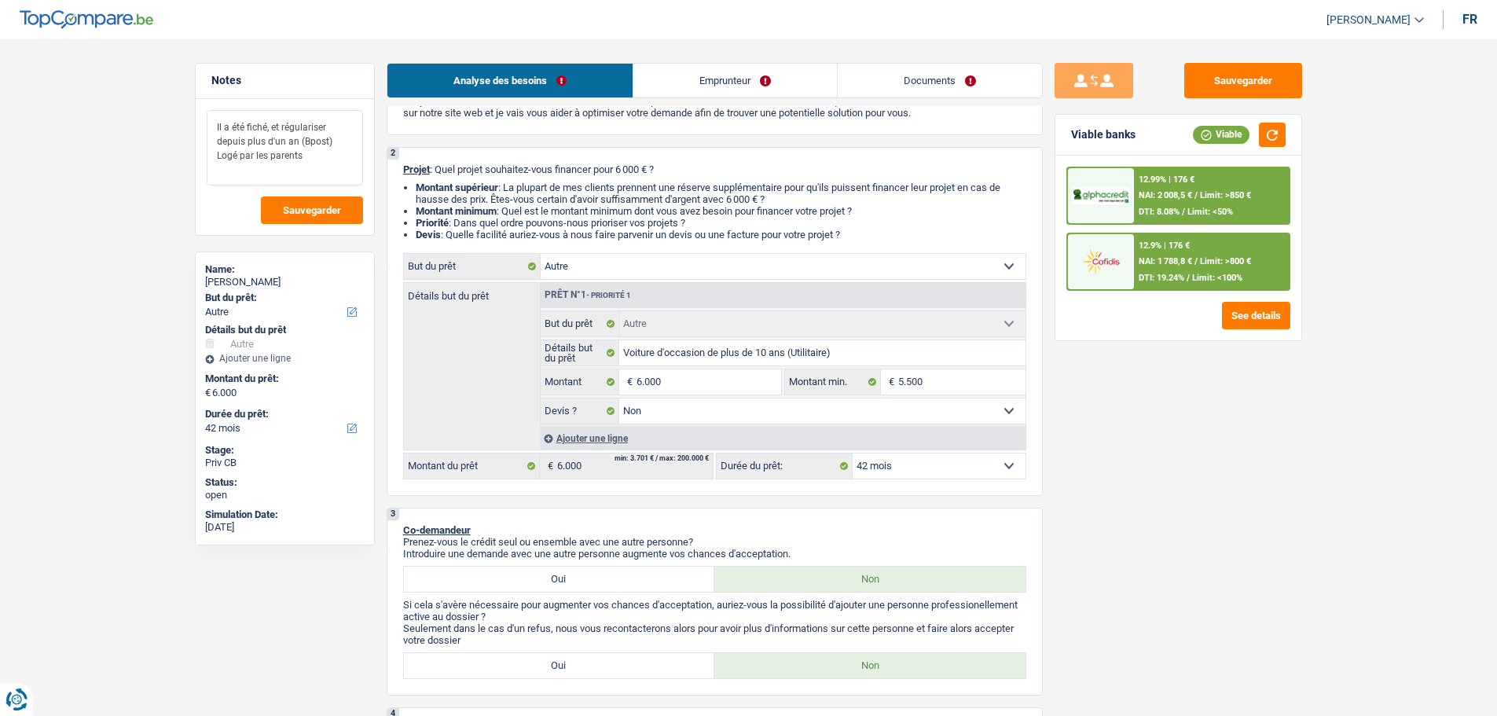
scroll to position [157, 0]
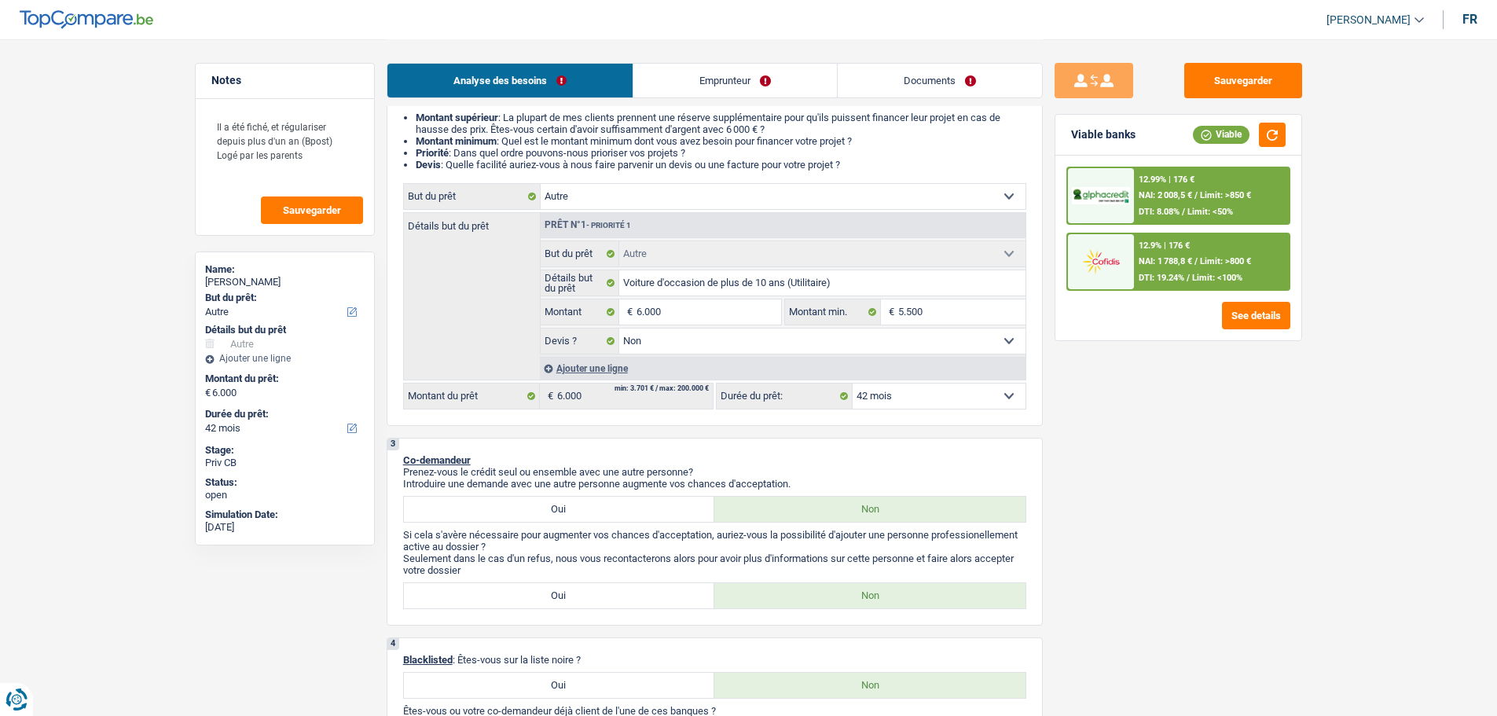
click at [985, 403] on select "12 mois 18 mois 24 mois 30 mois 36 mois 42 mois Sélectionner une option" at bounding box center [938, 395] width 173 height 25
click at [1169, 467] on div "Sauvegarder Viable banks Viable 12.99% | 176 € NAI: 2 008,5 € / Limit: >850 € D…" at bounding box center [1178, 377] width 271 height 628
click at [1168, 243] on div "12.9% | 176 €" at bounding box center [1163, 245] width 51 height 10
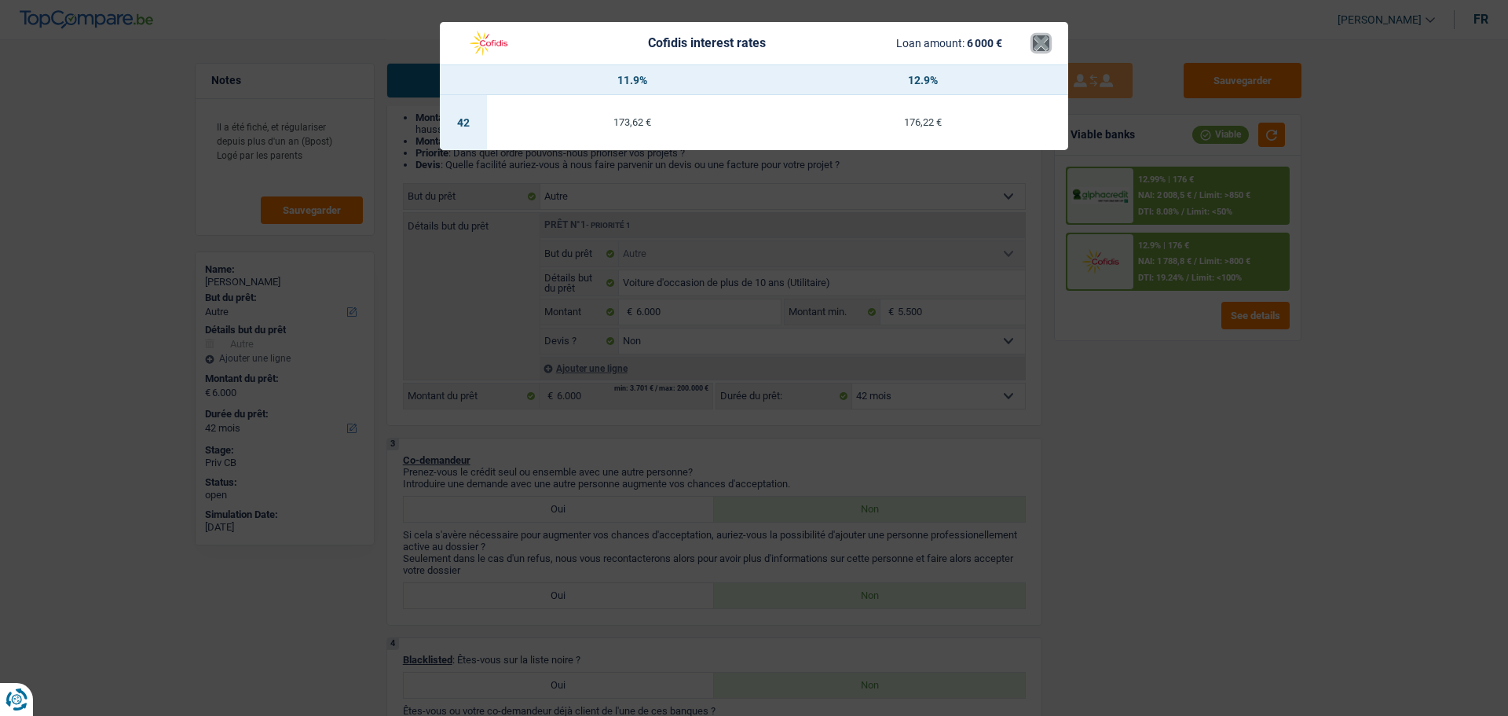
click at [1039, 43] on button "×" at bounding box center [1041, 43] width 16 height 16
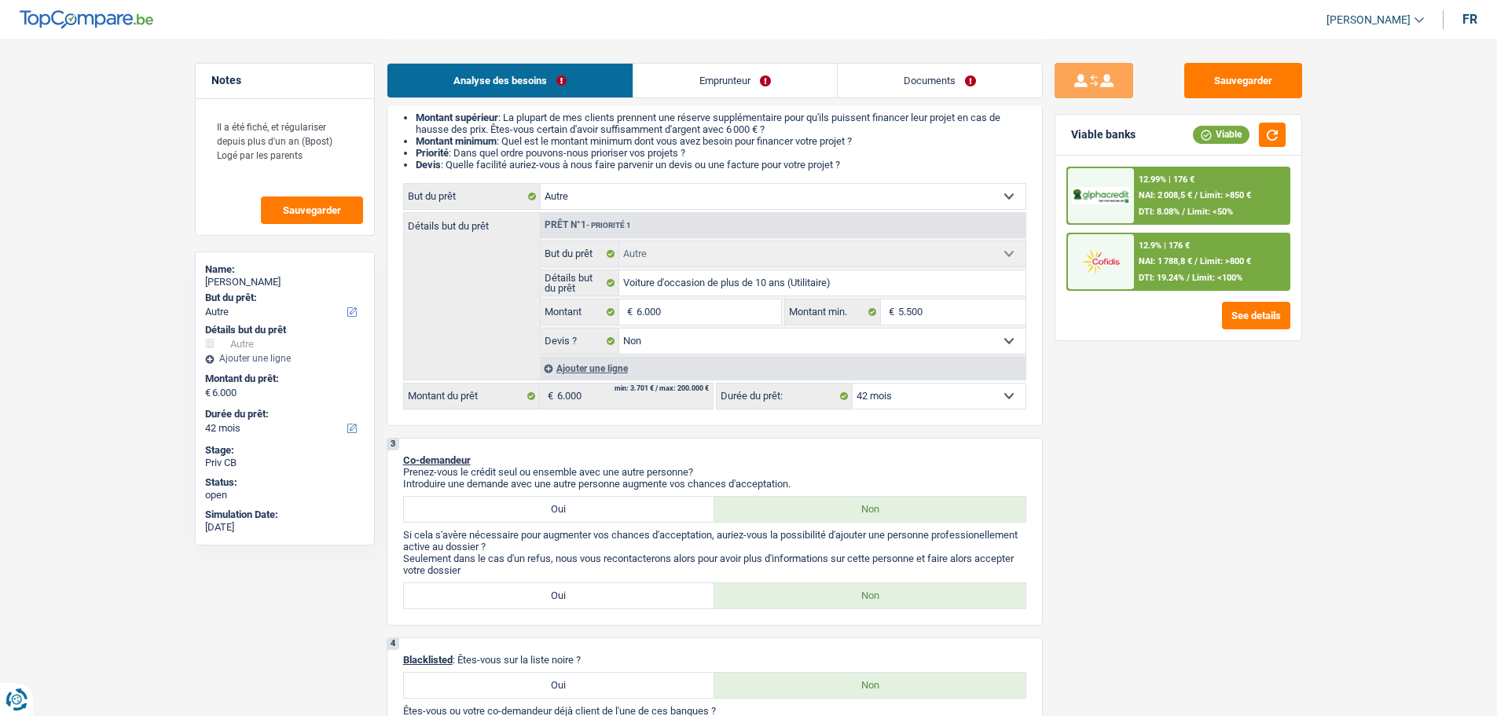
click at [1182, 179] on div "12.99% | 176 €" at bounding box center [1166, 179] width 56 height 10
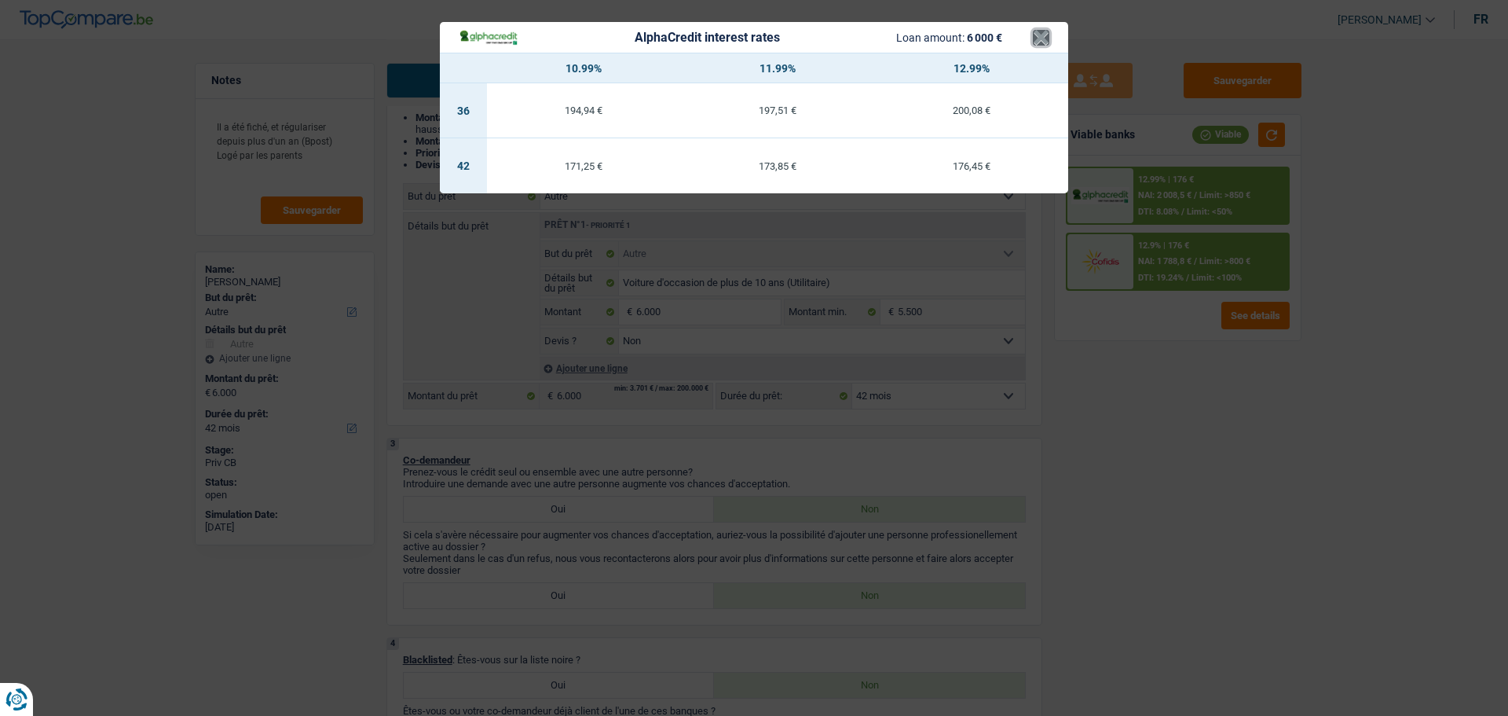
click at [1037, 37] on button "×" at bounding box center [1041, 38] width 16 height 16
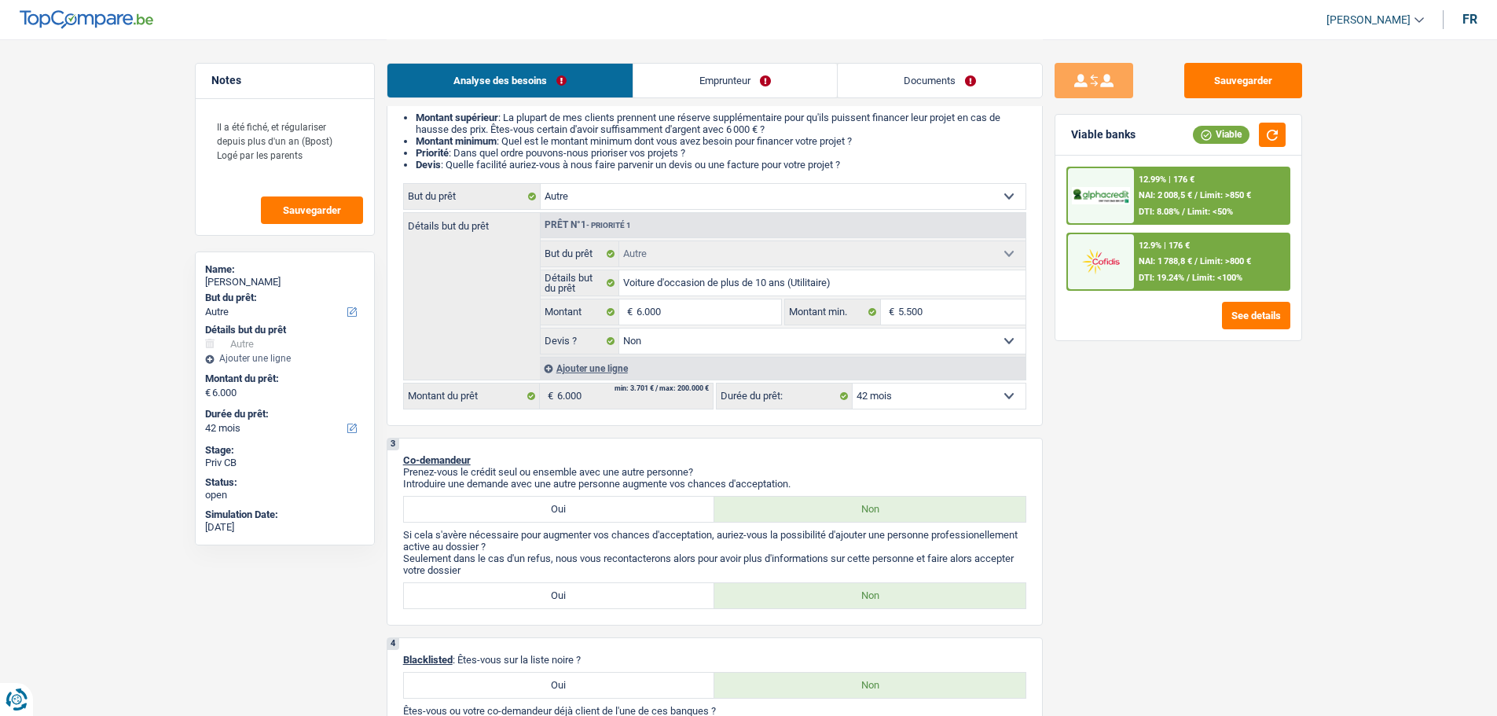
click at [1161, 259] on span "NAI: 1 788,8 €" at bounding box center [1164, 261] width 53 height 10
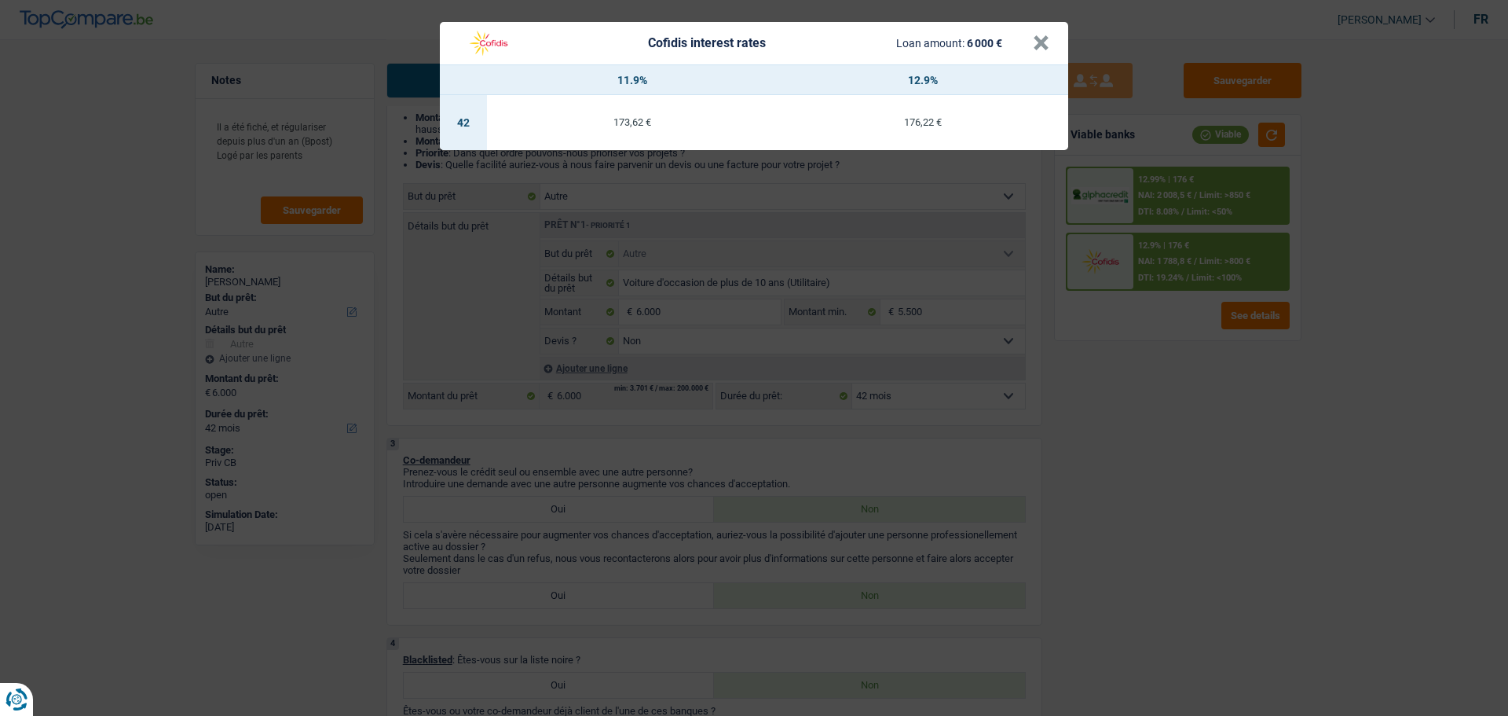
click at [1028, 32] on div "Cofidis interest rates Loan amount: 6 000 €" at bounding box center [746, 43] width 574 height 30
click at [1163, 466] on div "Cofidis interest rates Loan amount: 6 000 € × 11.9% 12.9% 42 173,62 € 176,22 €" at bounding box center [754, 358] width 1508 height 716
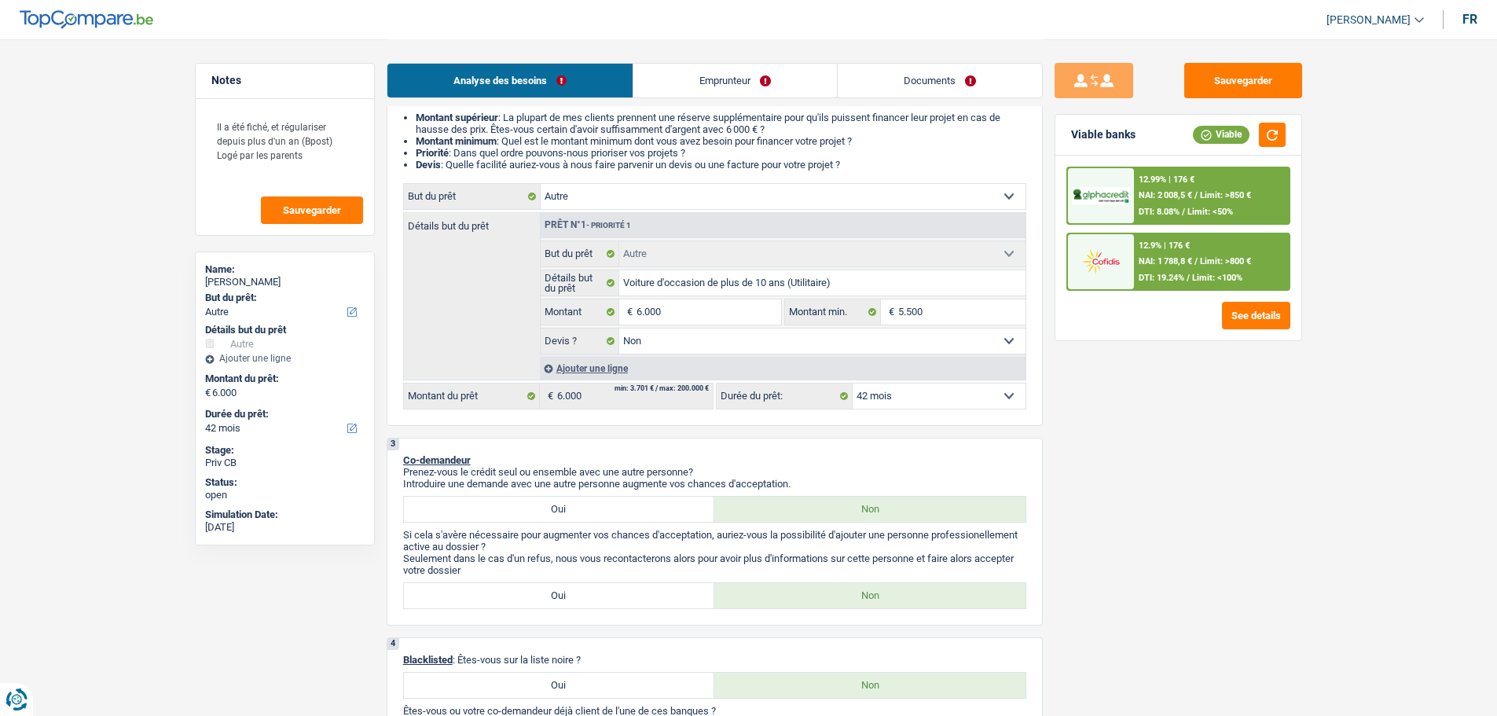
click at [1160, 242] on div "12.9% | 176 €" at bounding box center [1163, 245] width 51 height 10
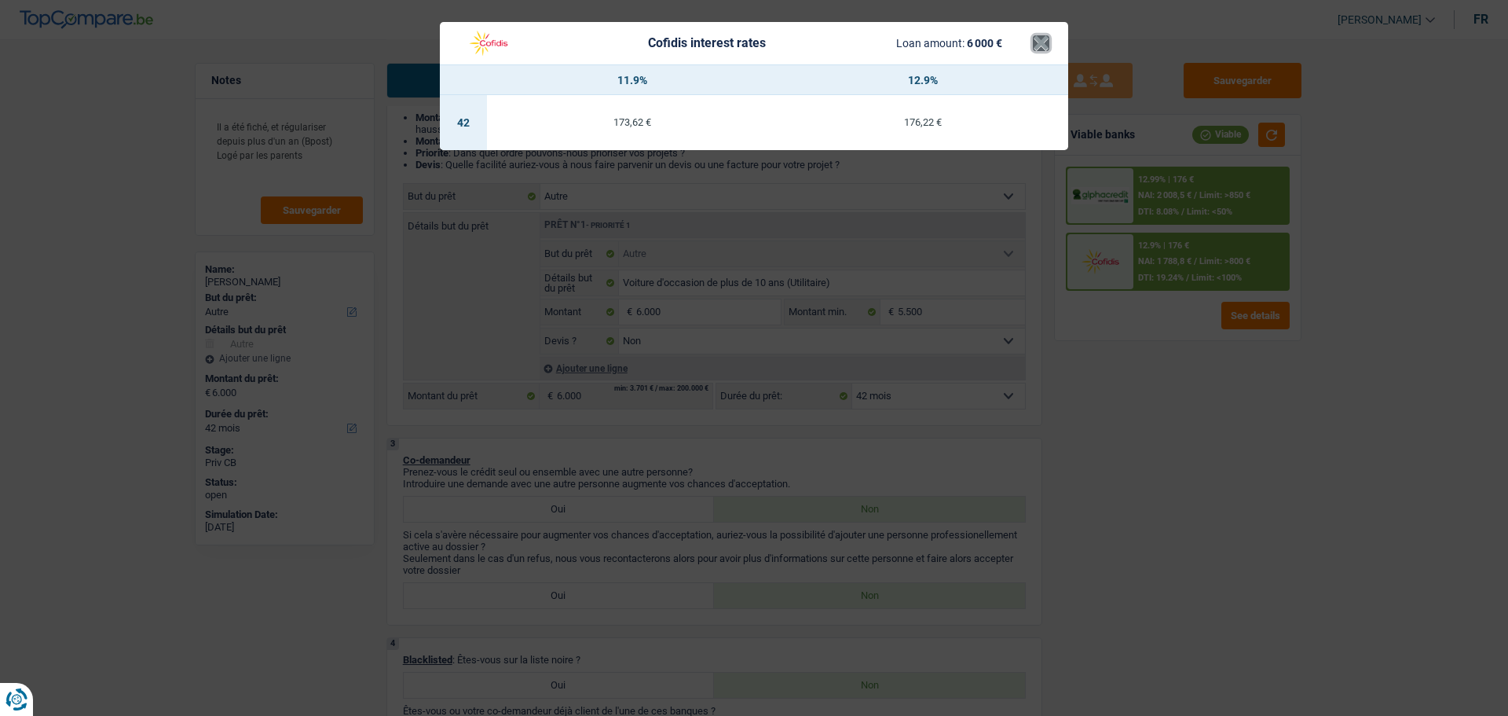
click at [1041, 46] on button "×" at bounding box center [1041, 43] width 16 height 16
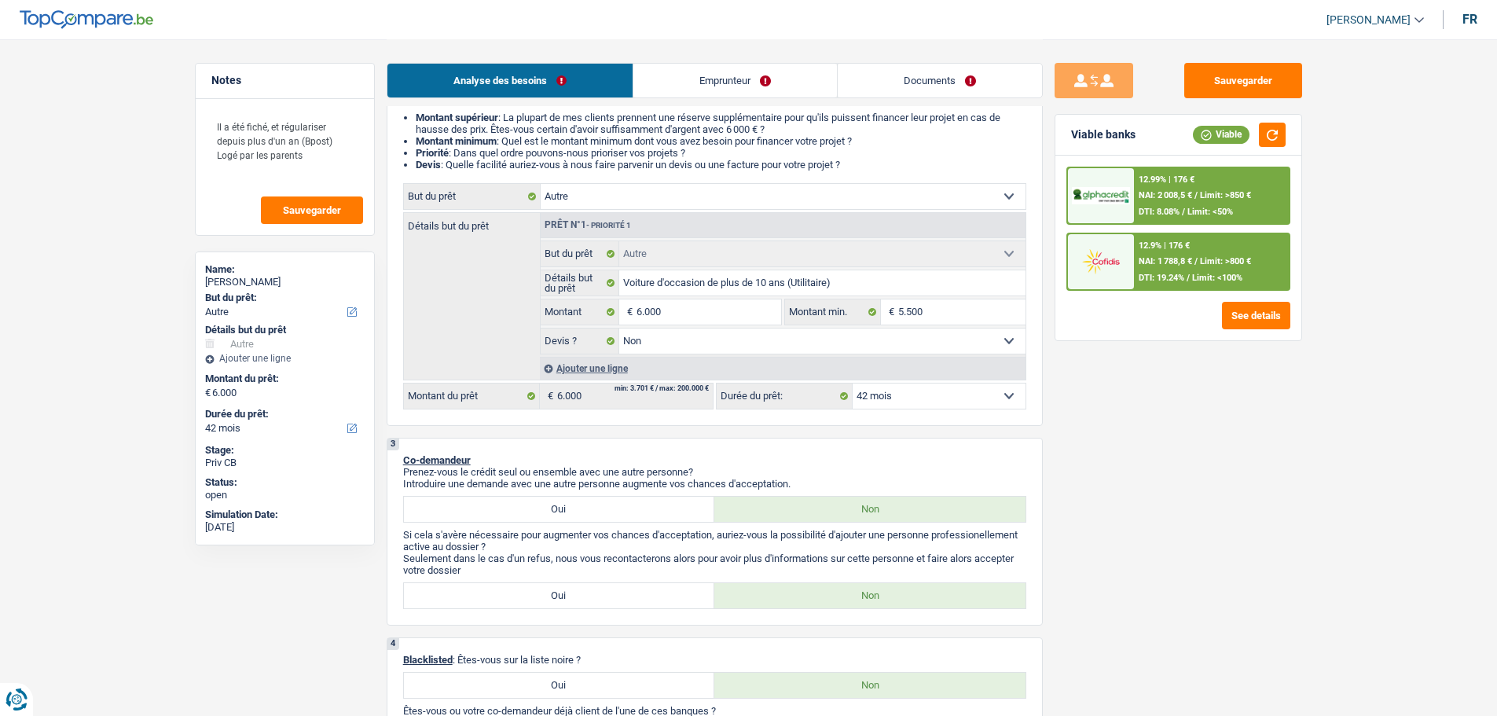
click at [1088, 241] on div at bounding box center [1101, 261] width 66 height 55
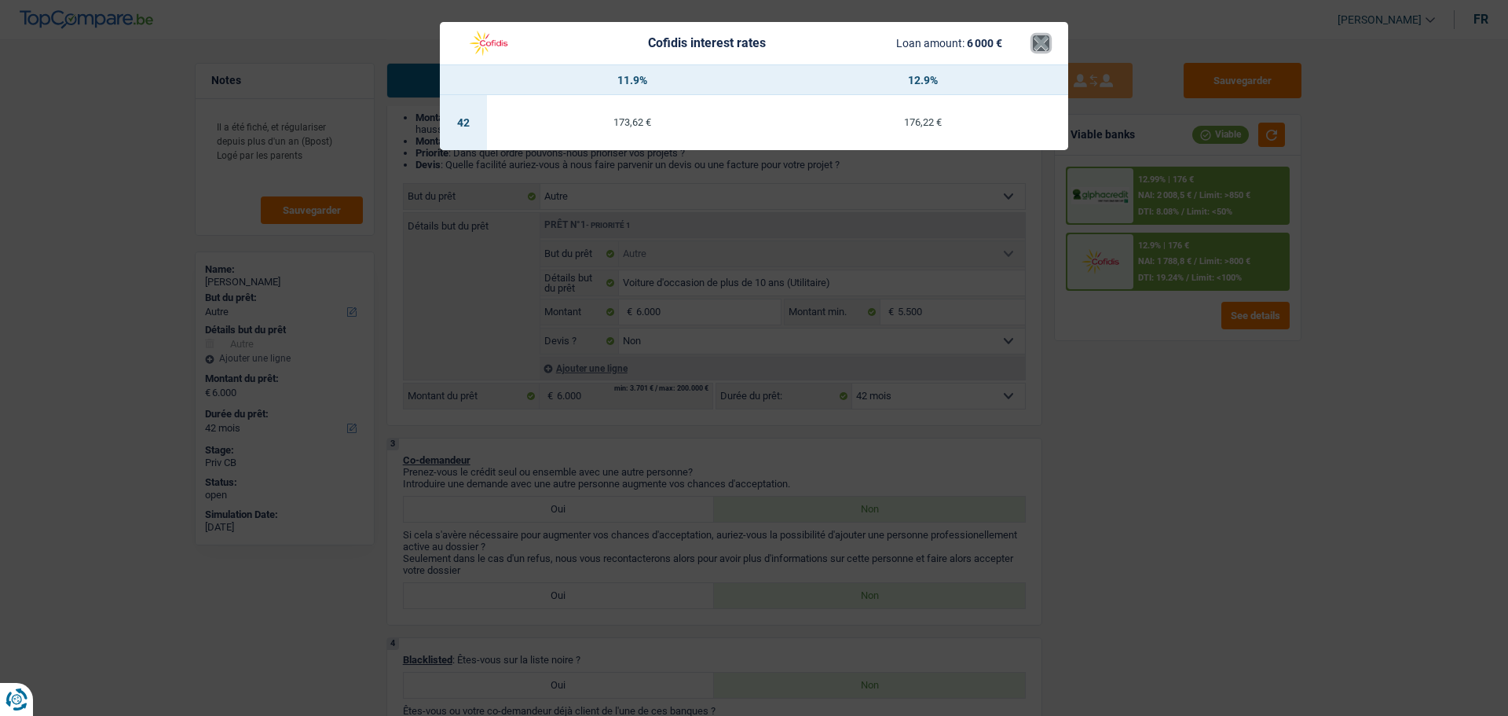
click at [1039, 35] on button "×" at bounding box center [1041, 43] width 16 height 16
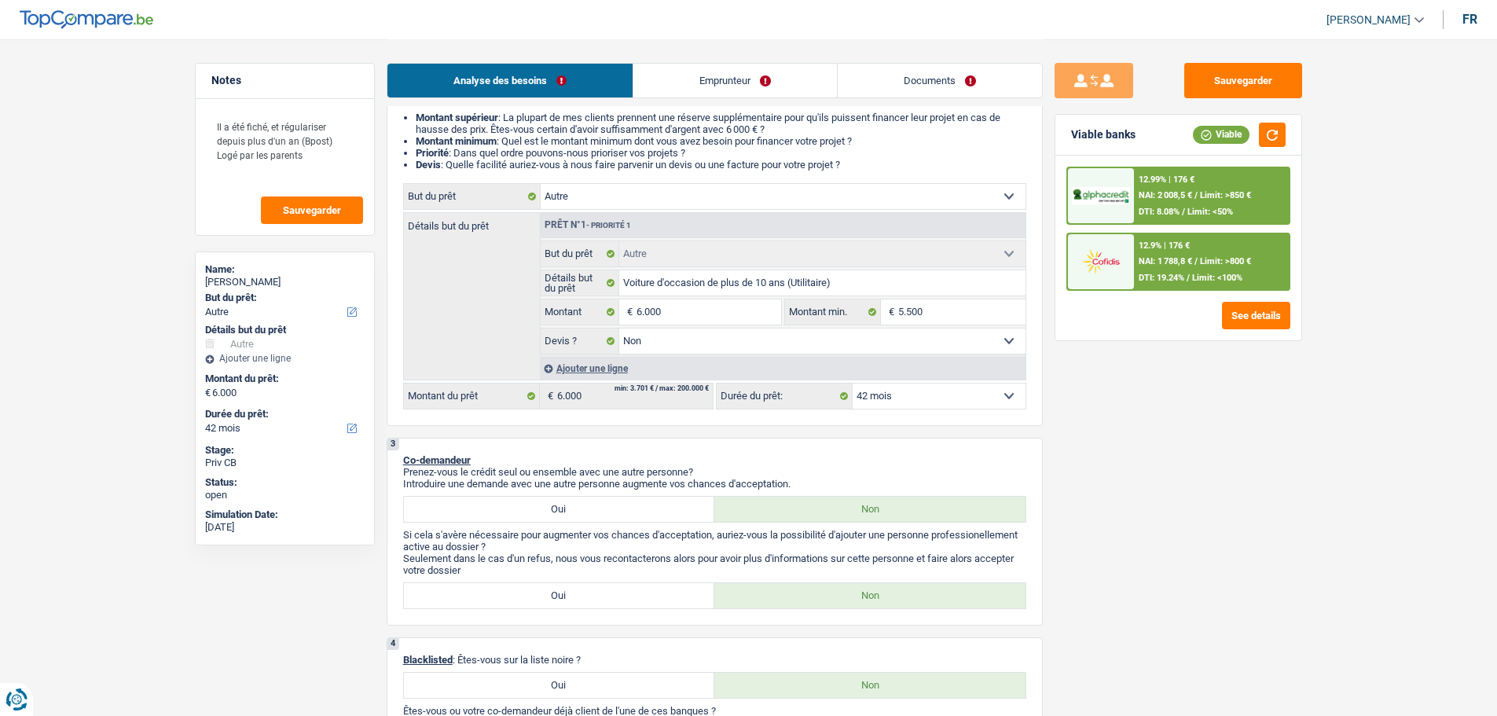
click at [1141, 206] on div "12.99% | 176 € NAI: 2 008,5 € / Limit: >850 € DTI: 8.08% / Limit: <50%" at bounding box center [1211, 195] width 155 height 55
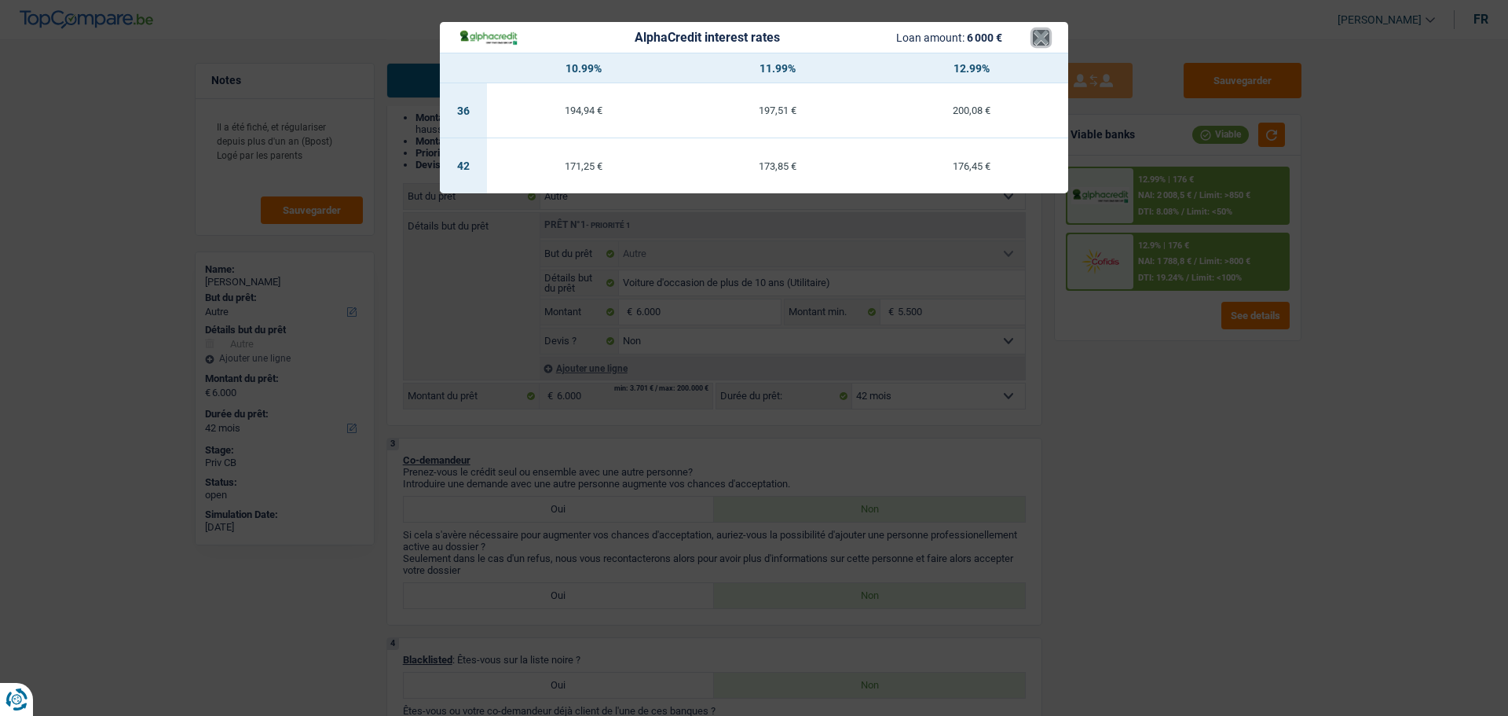
click at [1035, 46] on button "×" at bounding box center [1041, 38] width 16 height 16
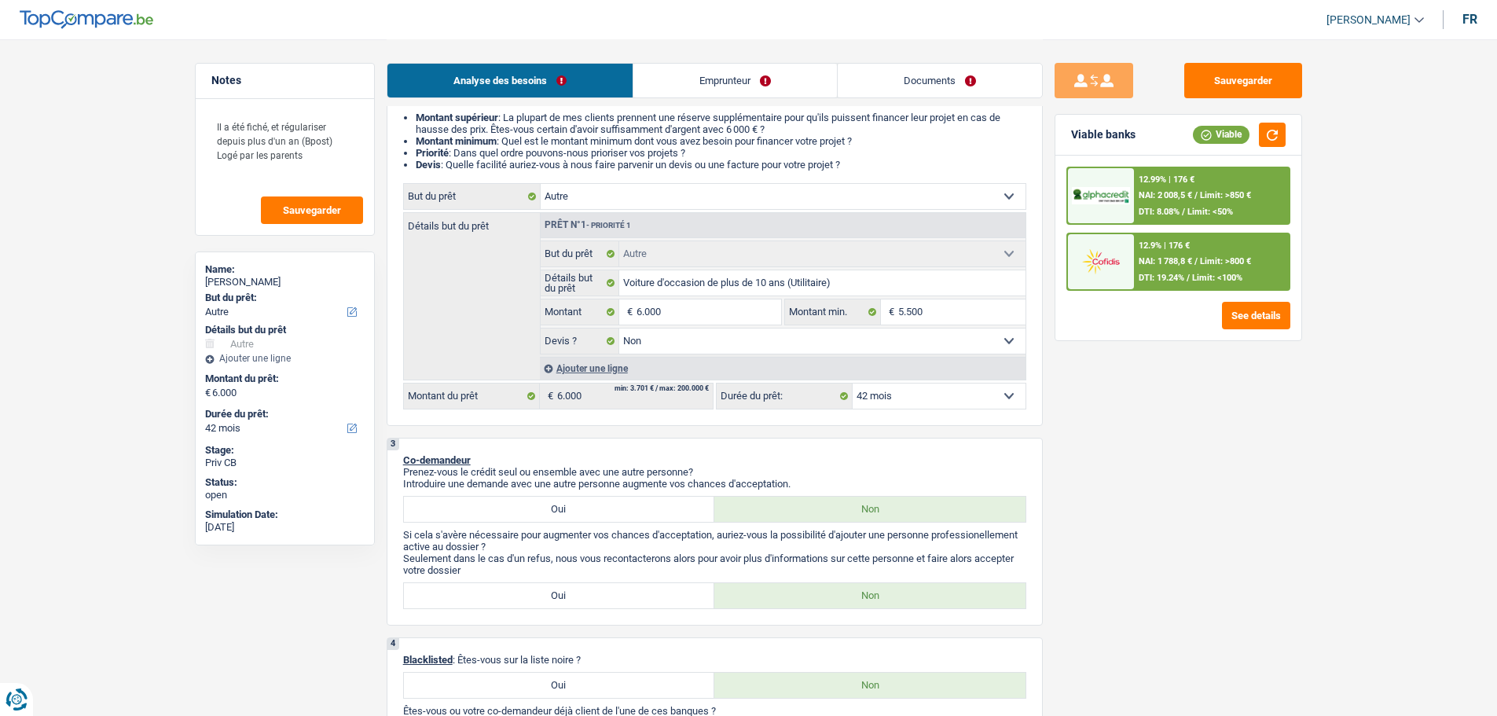
click at [1235, 269] on div "12.9% | 176 € NAI: 1 788,8 € / Limit: >800 € DTI: 19.24% / Limit: <100%" at bounding box center [1211, 261] width 155 height 55
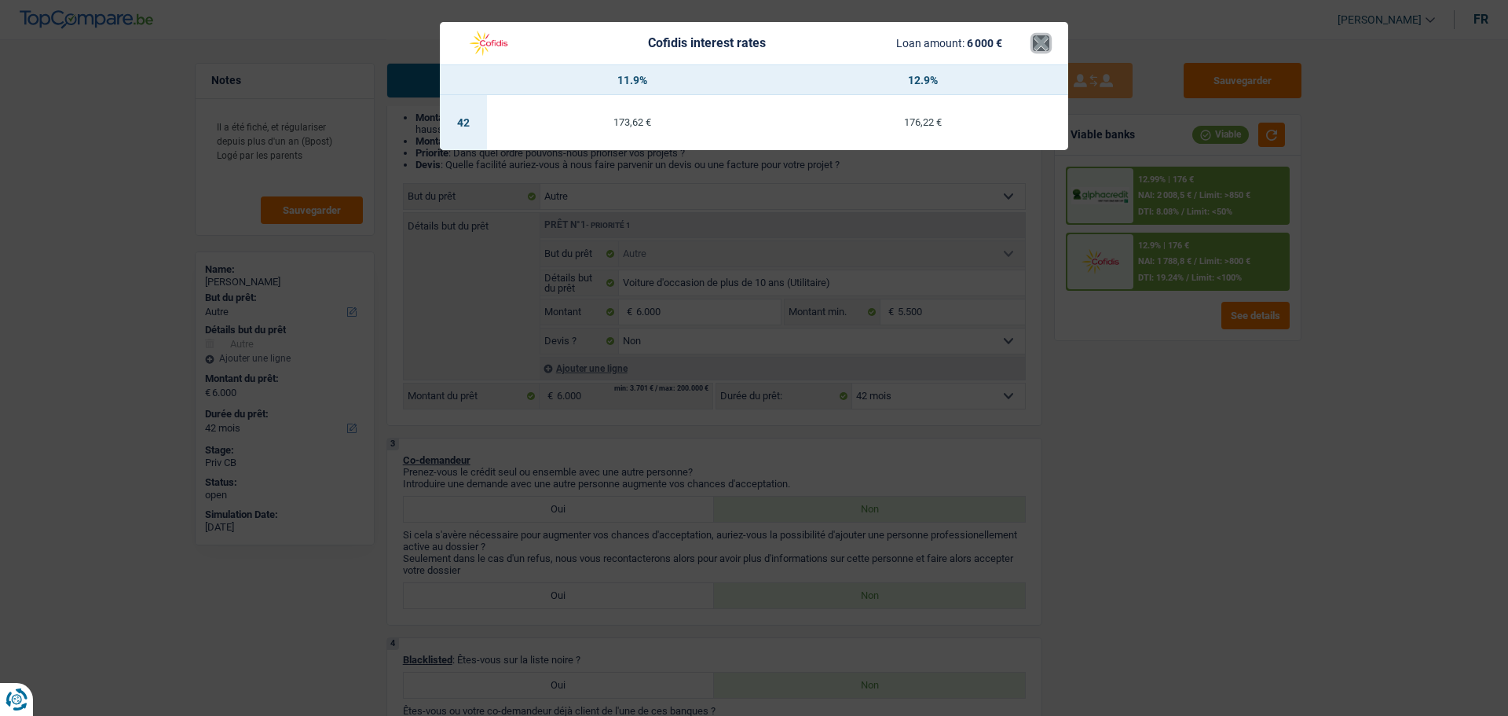
click at [1043, 51] on button "×" at bounding box center [1041, 43] width 16 height 16
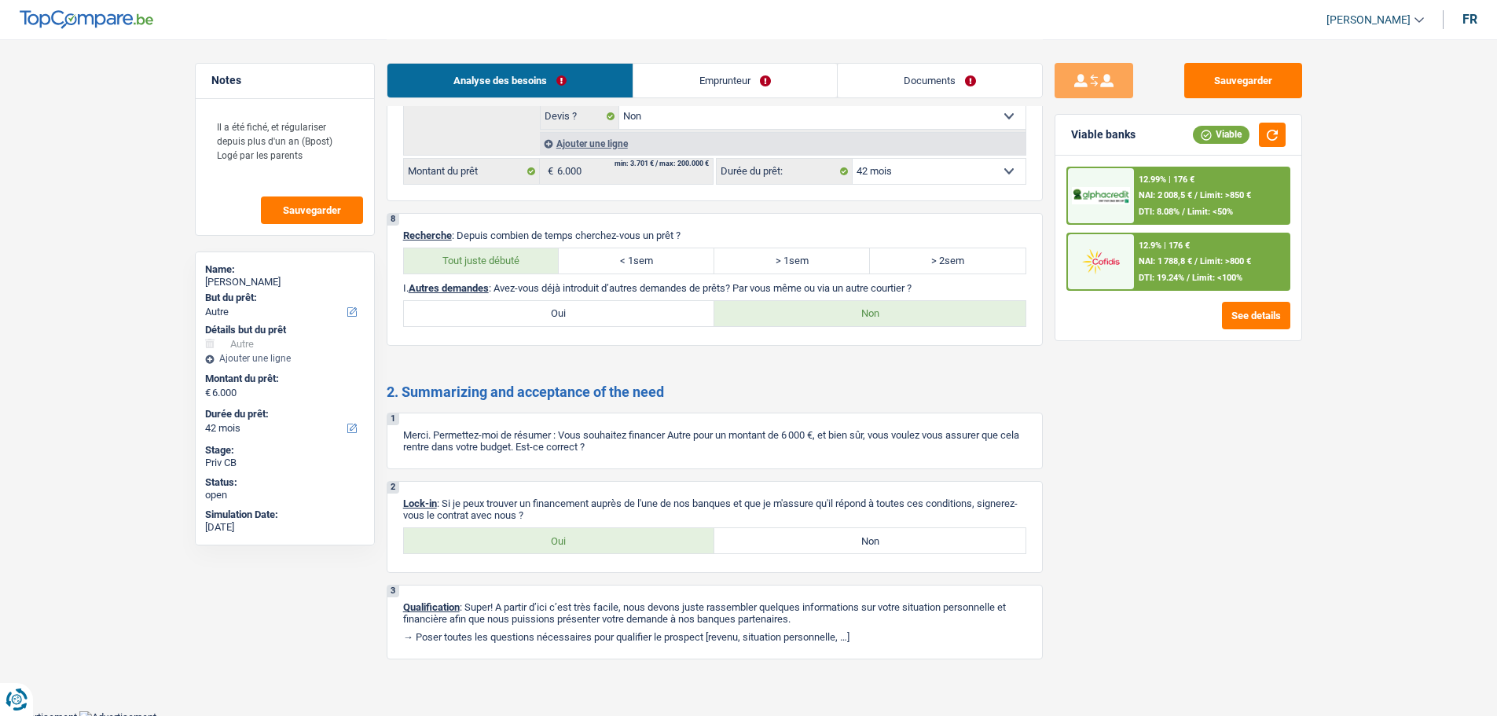
scroll to position [1556, 0]
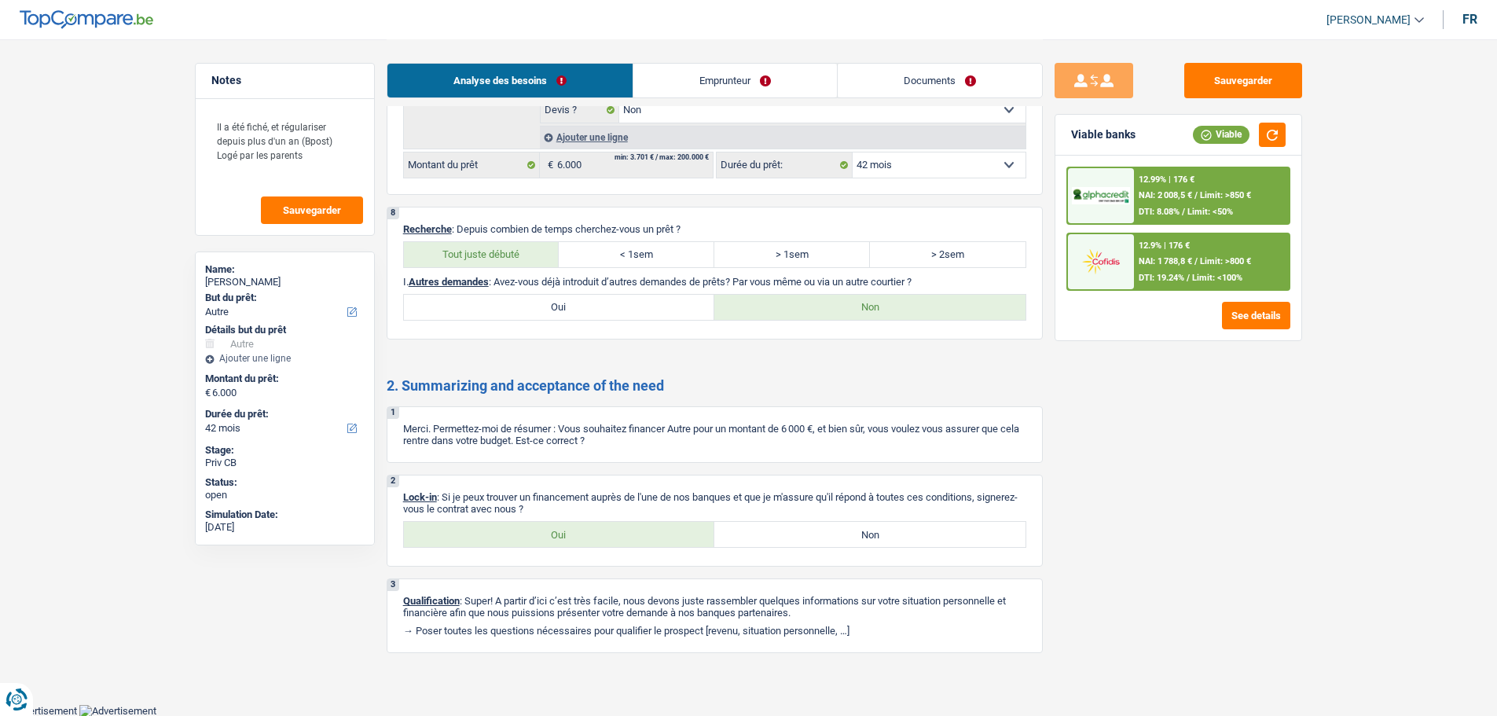
click at [596, 535] on label "Oui" at bounding box center [559, 534] width 311 height 25
click at [596, 535] on input "Oui" at bounding box center [559, 534] width 311 height 25
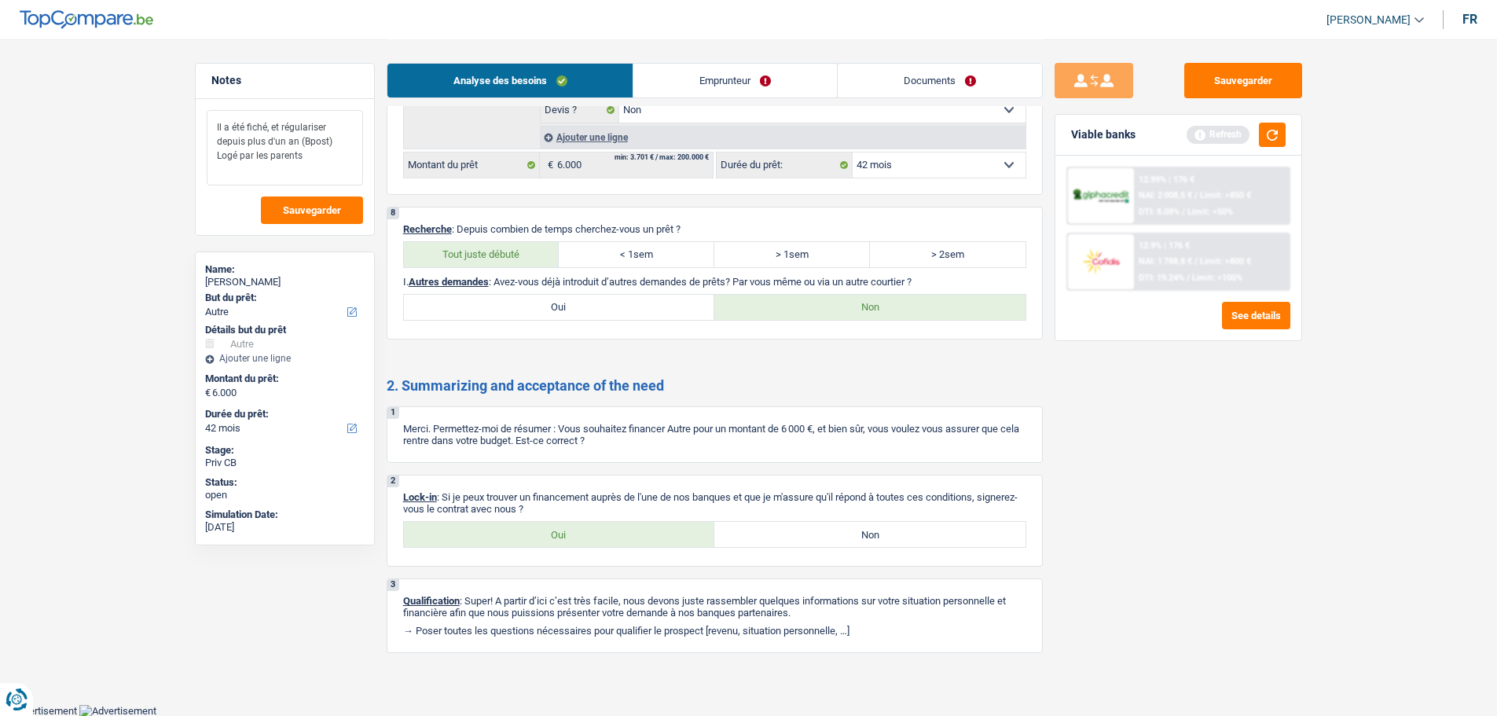
click at [321, 167] on textarea "Il a été fiché, et régulariser depuis plus d'un an (Bpost) Logé par les parents" at bounding box center [285, 147] width 156 height 75
click at [966, 76] on link "Documents" at bounding box center [939, 81] width 204 height 34
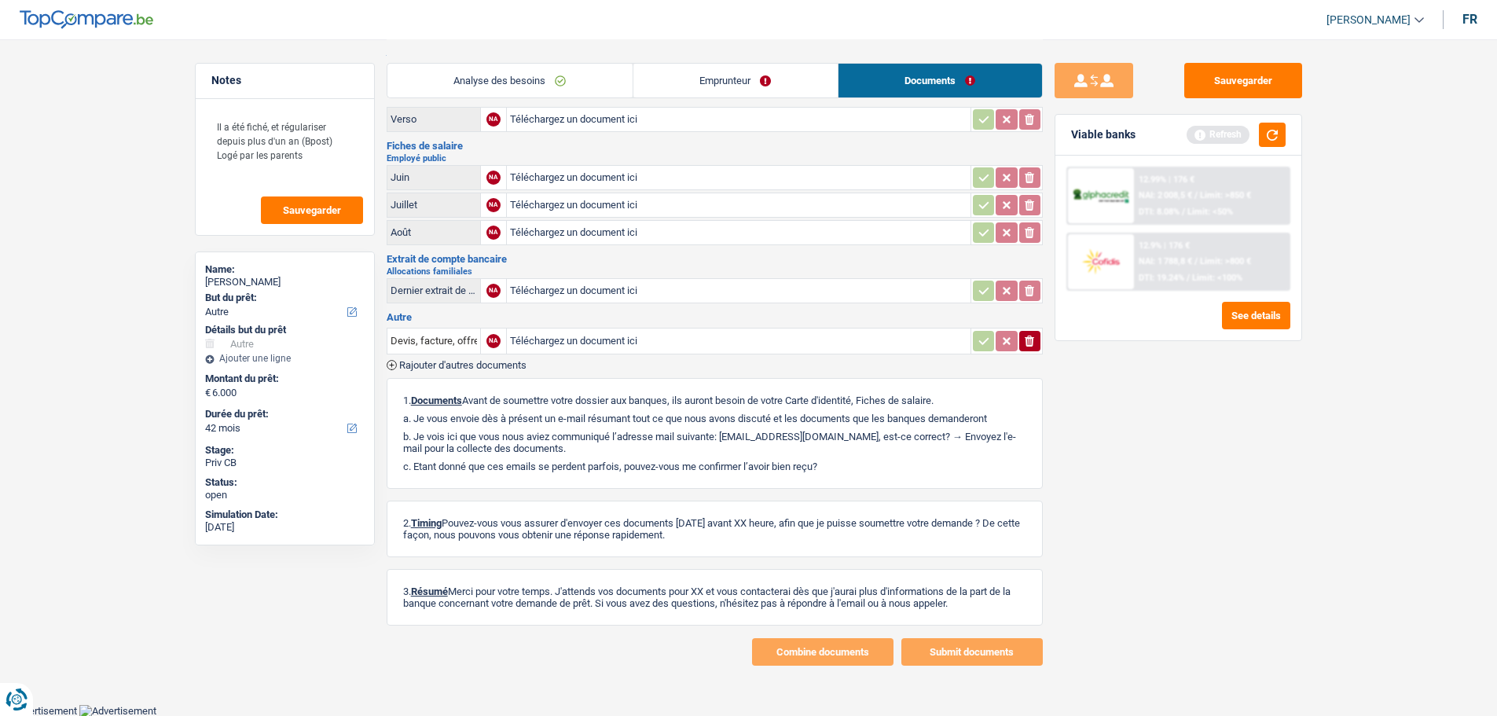
scroll to position [0, 0]
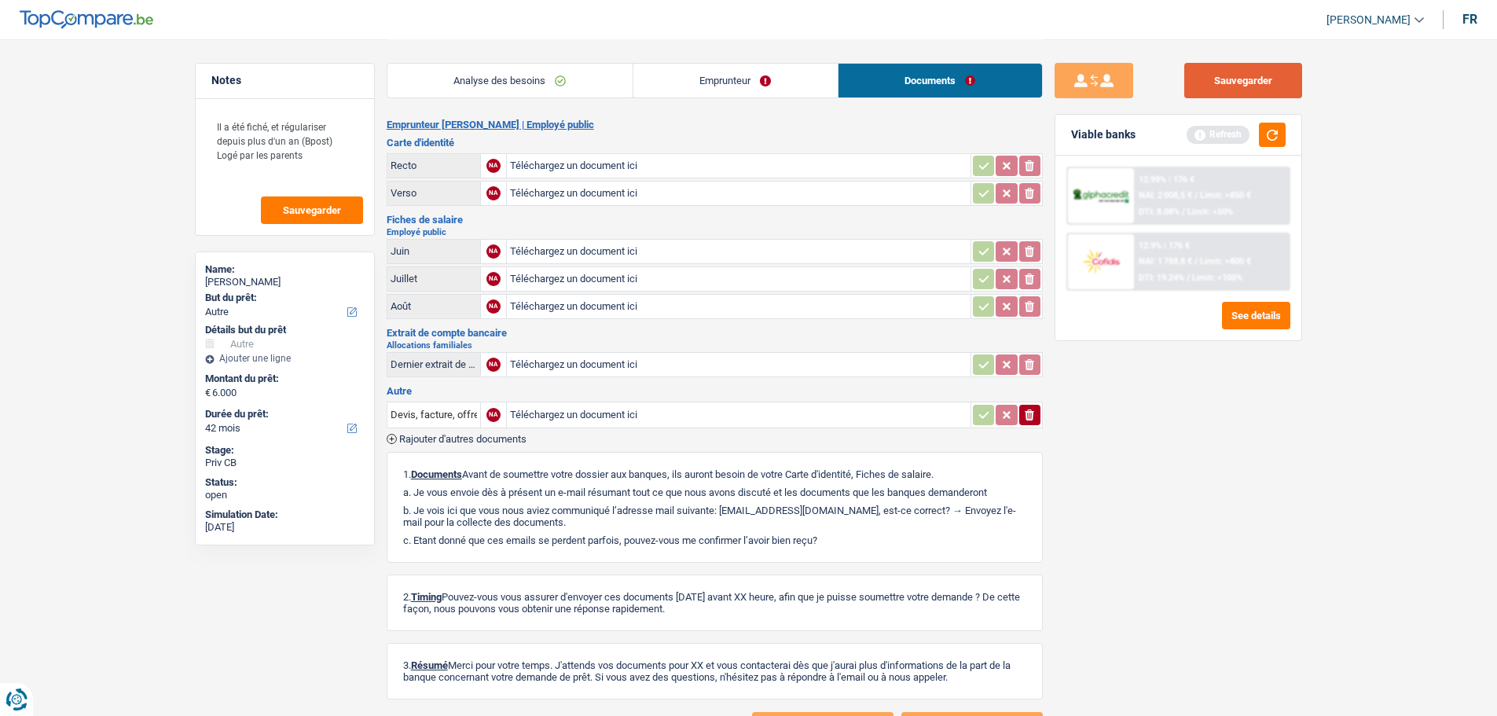
click at [1264, 64] on button "Sauvegarder" at bounding box center [1243, 80] width 118 height 35
click at [755, 79] on link "Emprunteur" at bounding box center [735, 81] width 204 height 34
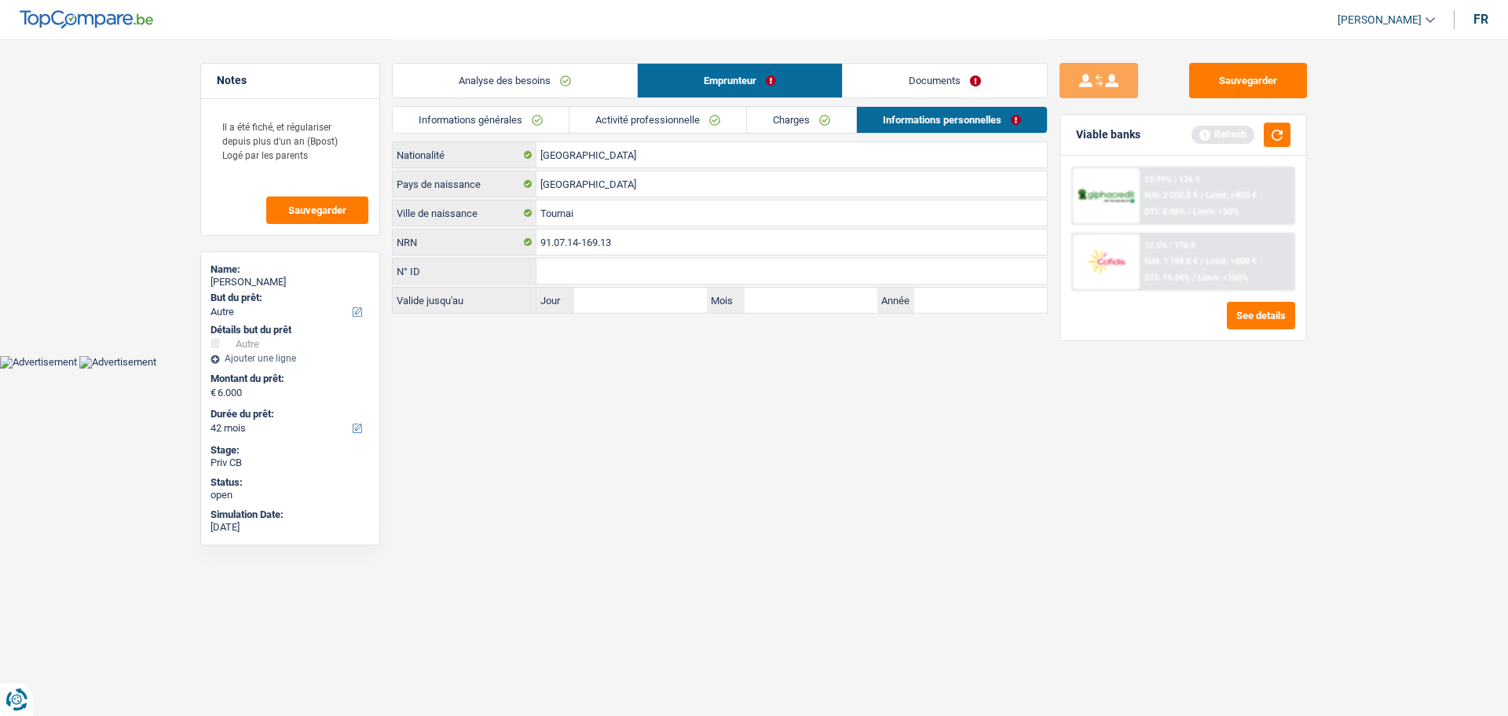
click at [501, 95] on link "Analyse des besoins" at bounding box center [515, 81] width 244 height 34
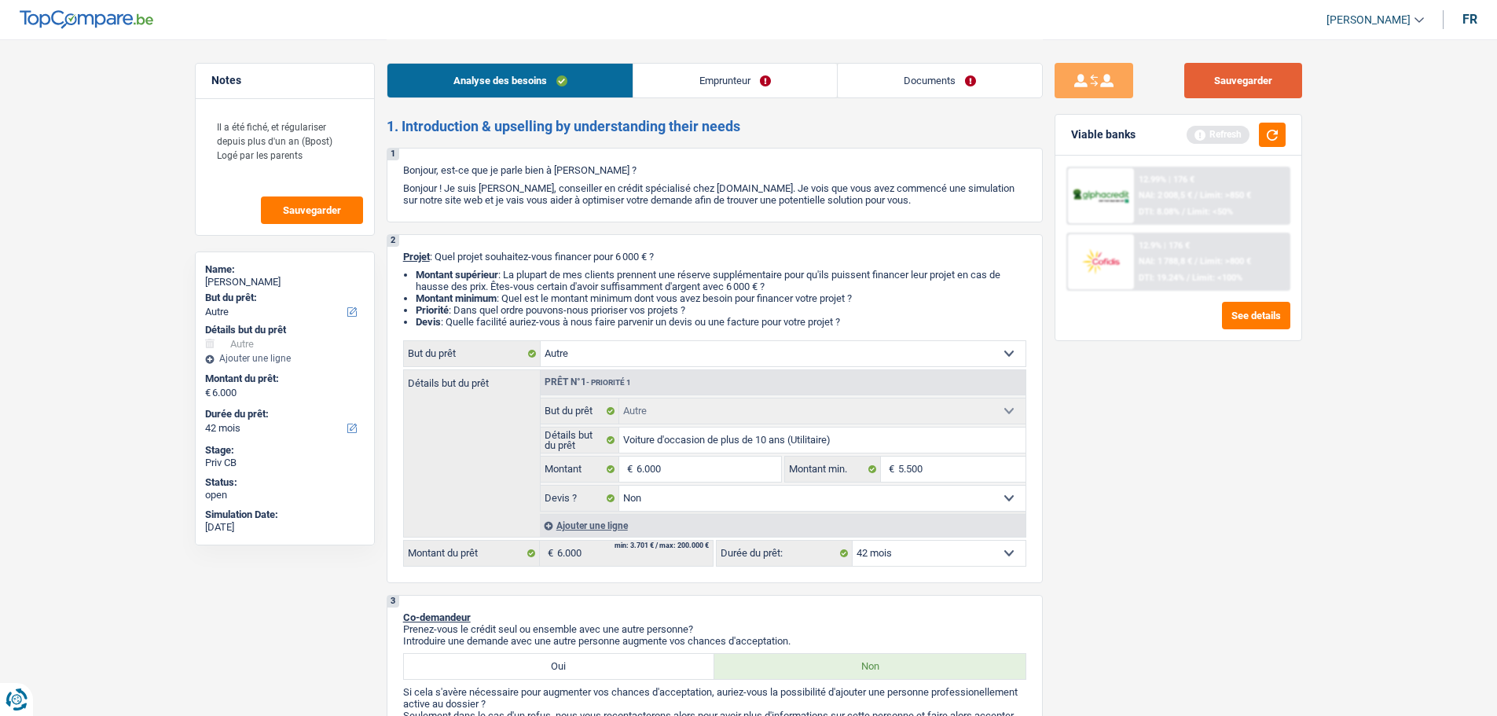
click at [1237, 84] on button "Sauvegarder" at bounding box center [1243, 80] width 118 height 35
click at [337, 209] on span "Sauvegarder" at bounding box center [312, 210] width 58 height 10
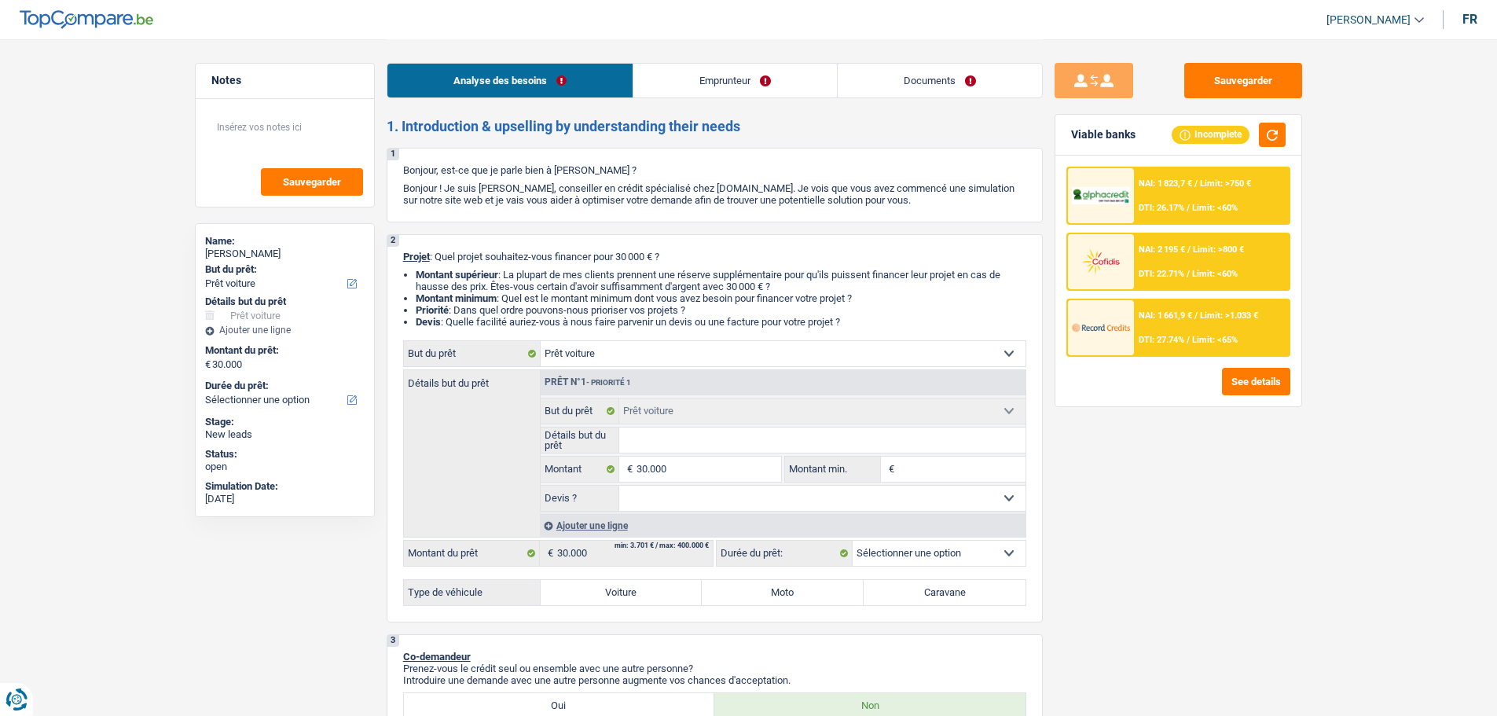
select select "car"
select select "privateEmployee"
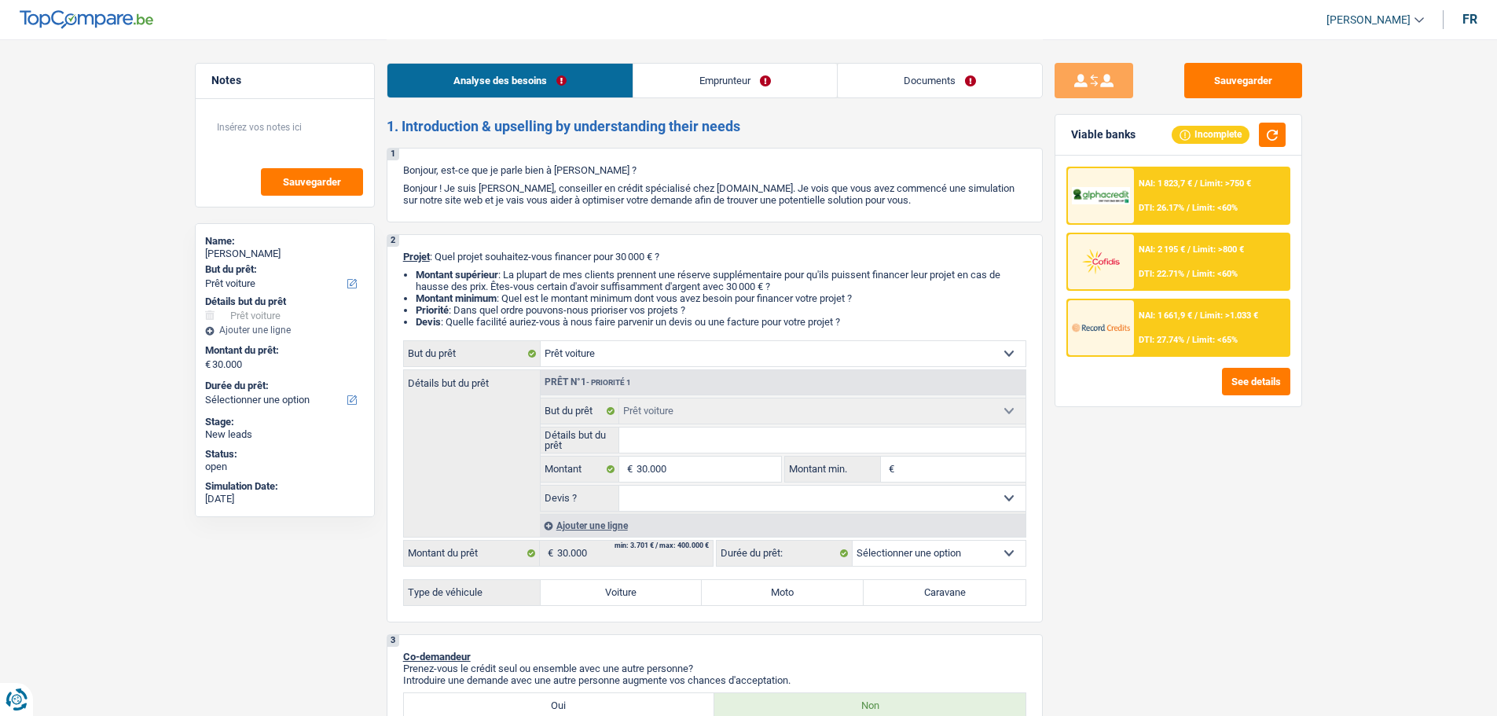
select select "familyAllowances"
select select "netSalary"
select select "mealVouchers"
select select "ownerWithMortgage"
select select "mortgage"
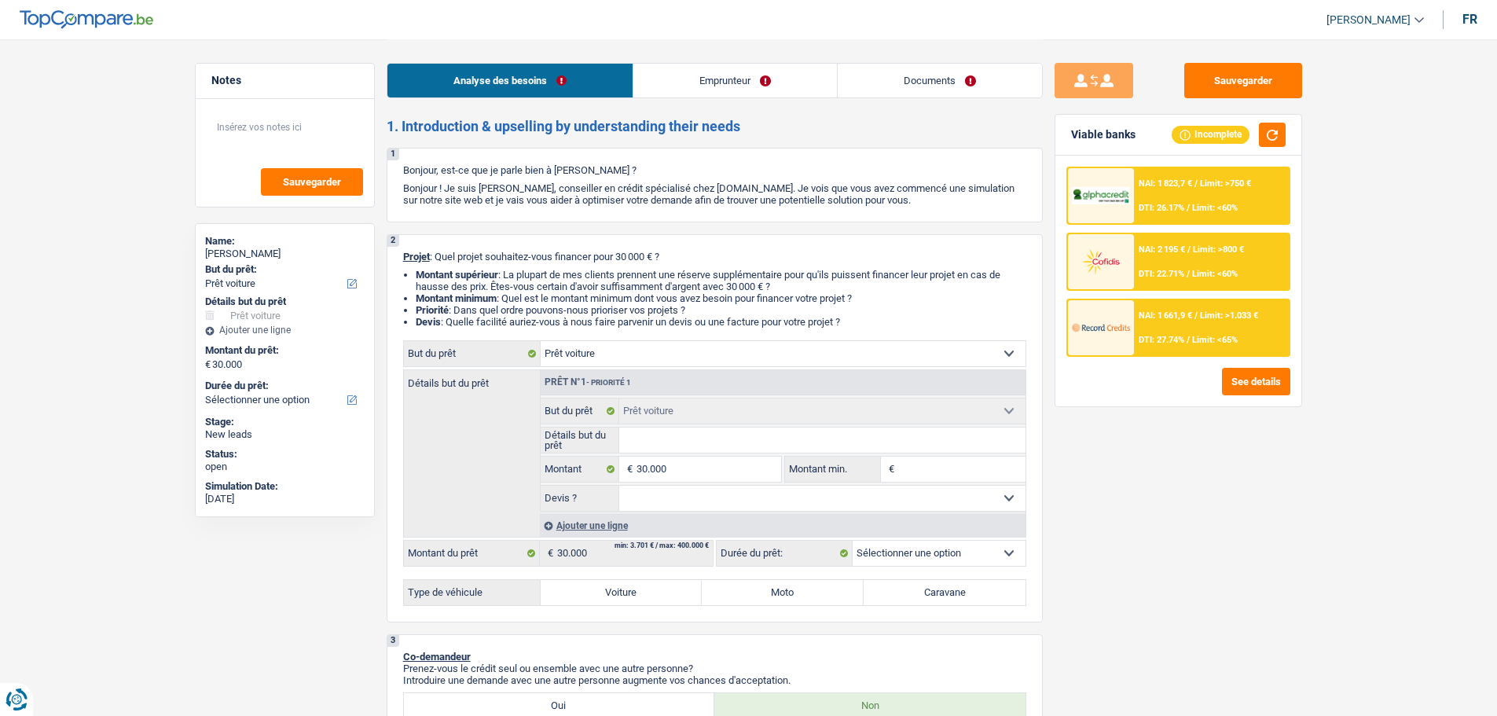
select select "120"
select select "car"
click at [665, 603] on label "Voiture" at bounding box center [621, 592] width 162 height 25
click at [665, 603] on input "Voiture" at bounding box center [621, 592] width 162 height 25
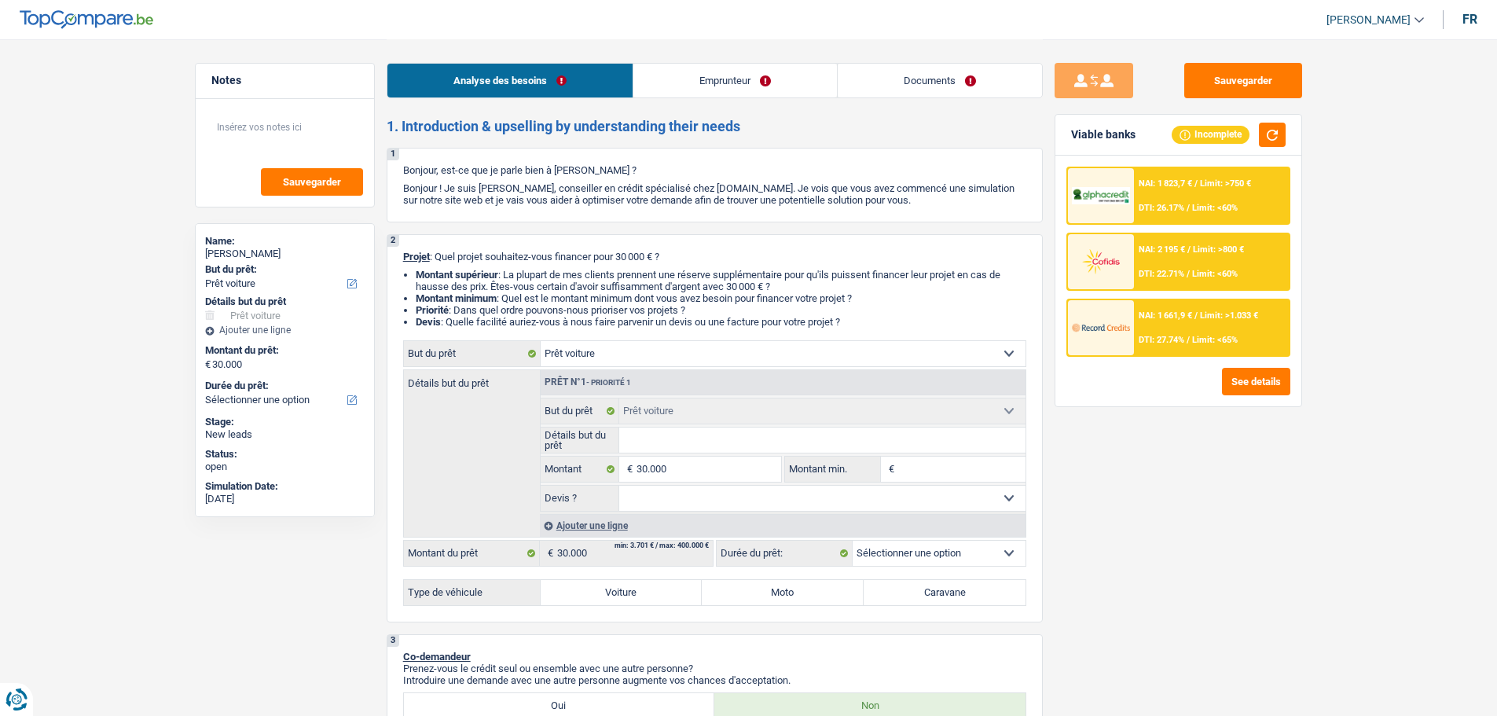
radio input "true"
select select "60"
radio input "true"
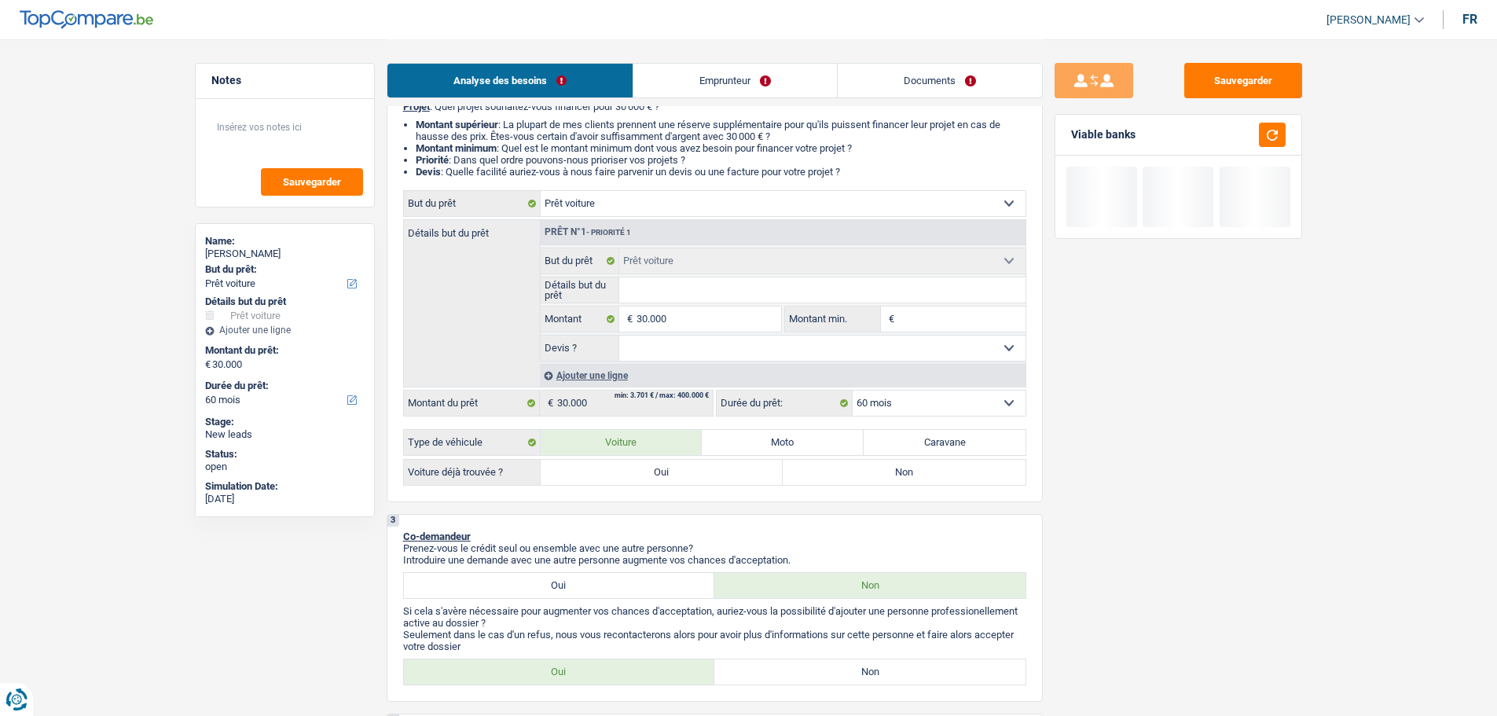
scroll to position [157, 0]
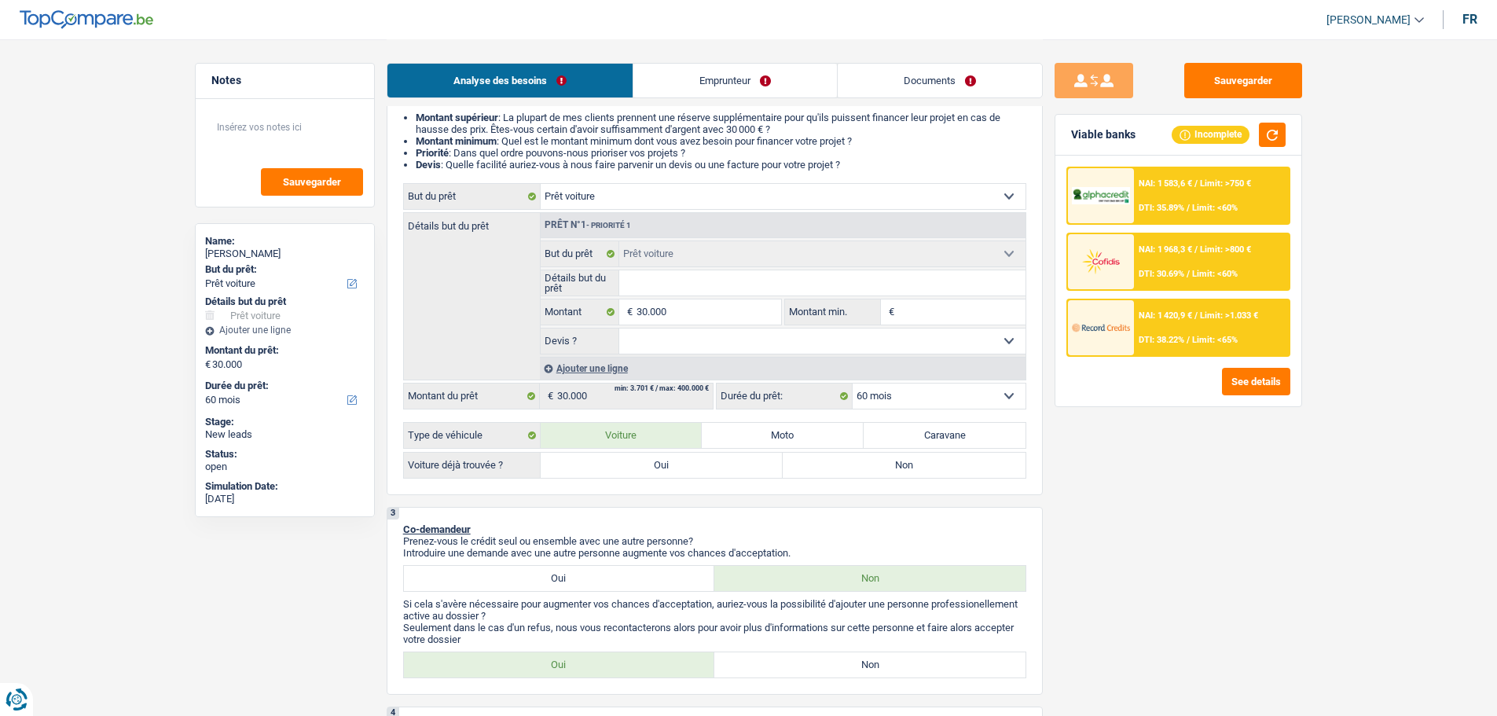
click at [673, 466] on label "Oui" at bounding box center [661, 465] width 243 height 25
click at [673, 466] on input "Oui" at bounding box center [661, 465] width 243 height 25
radio input "true"
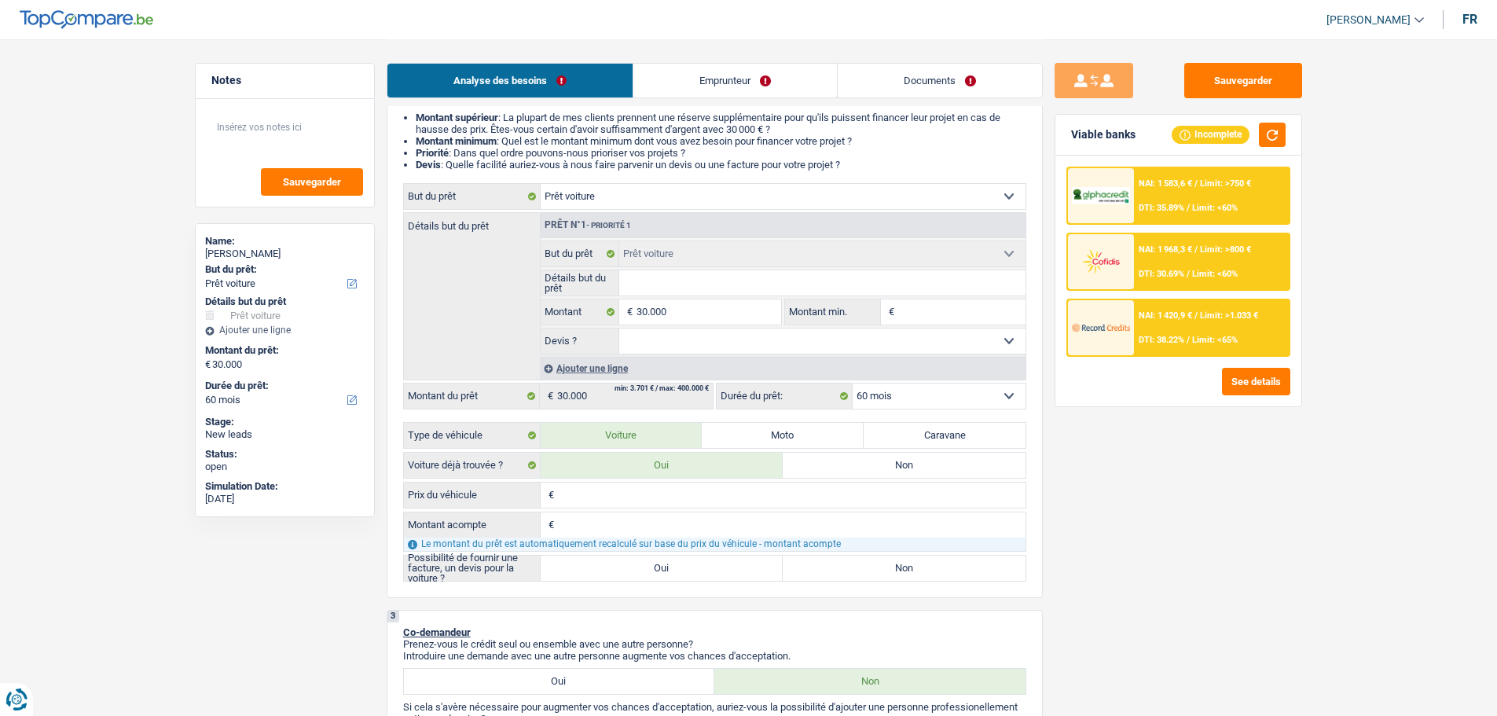
click at [624, 495] on input "Prix du véhicule" at bounding box center [791, 494] width 467 height 25
type input "2"
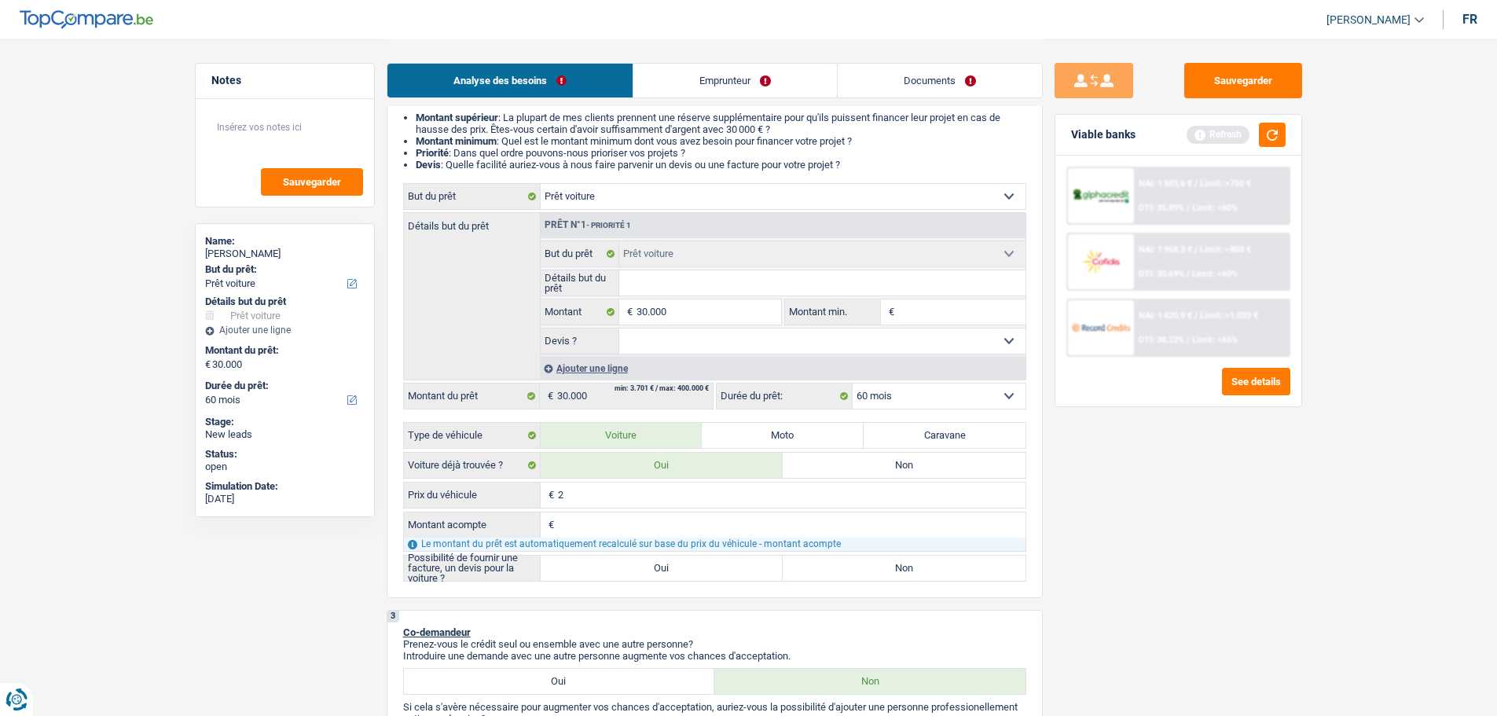
type input "29"
type input "290"
type input "2.900"
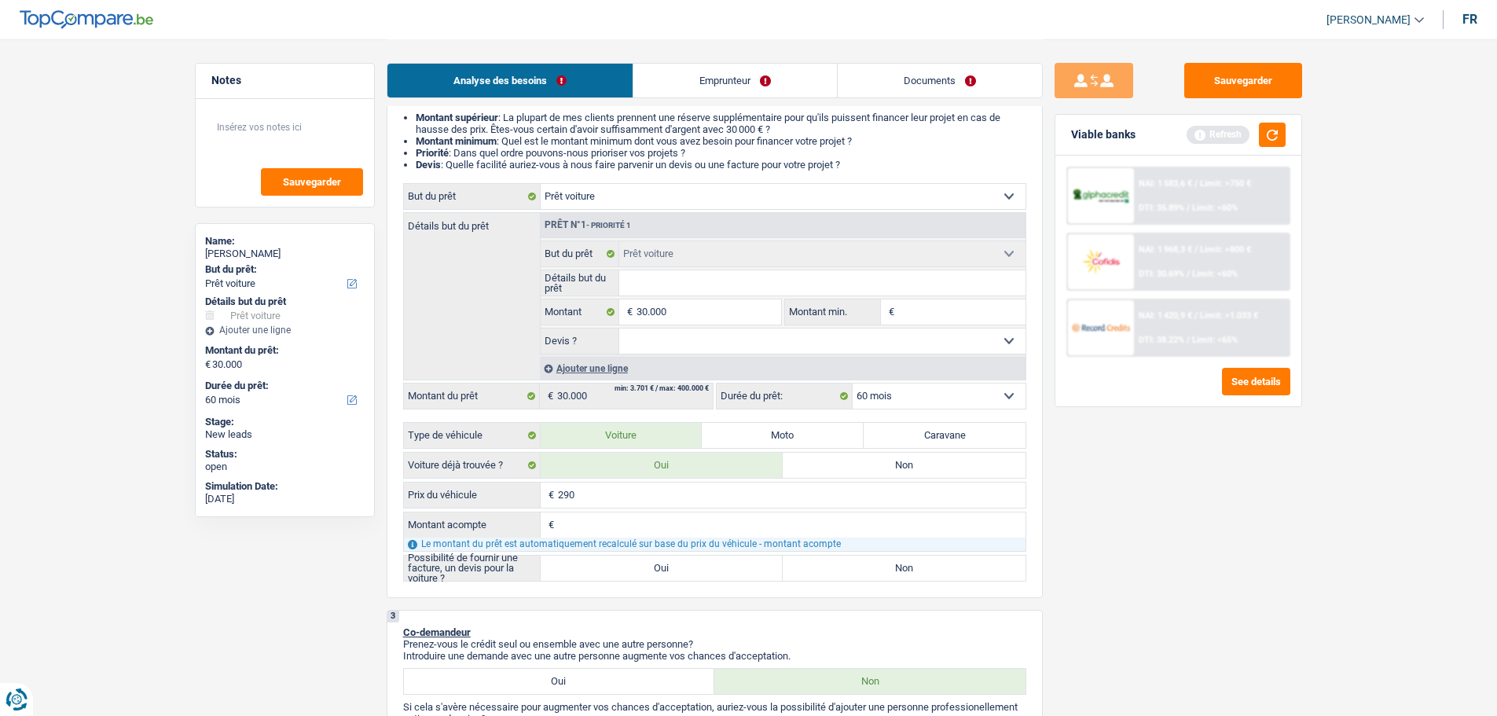
type input "2.900"
type input "29.000"
click at [562, 517] on input "Montant acompte" at bounding box center [791, 524] width 467 height 25
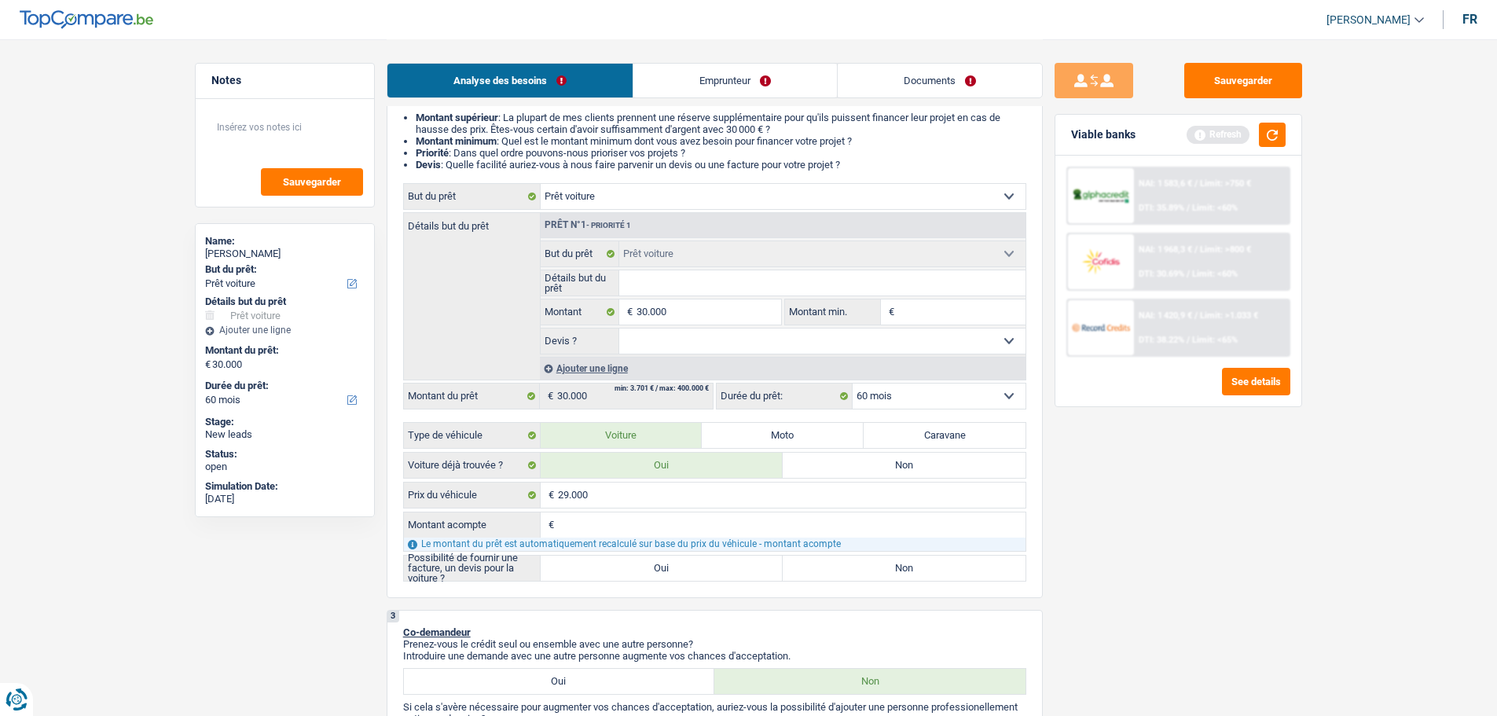
type input "0"
type input "29.000"
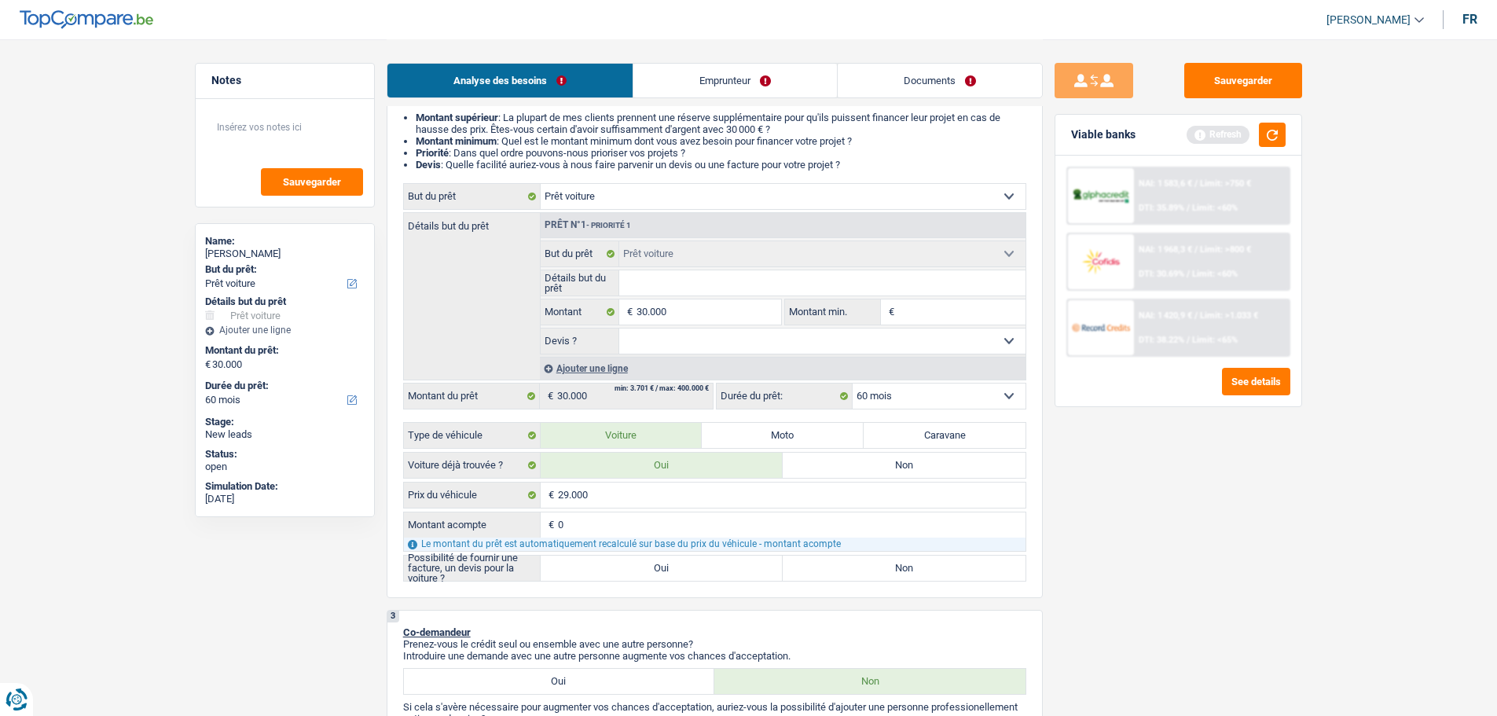
type input "29.000"
click at [617, 558] on label "Oui" at bounding box center [661, 567] width 243 height 25
click at [617, 558] on input "Oui" at bounding box center [661, 567] width 243 height 25
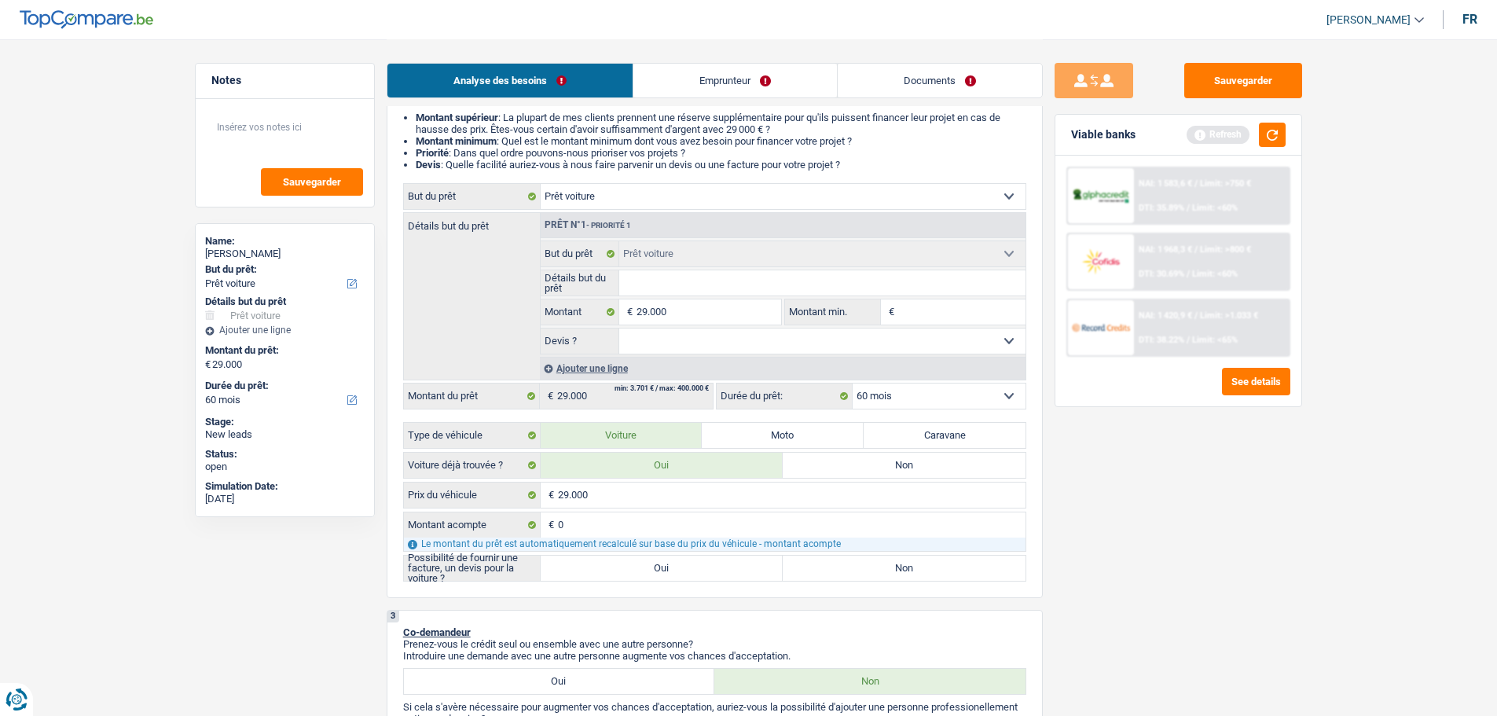
radio input "true"
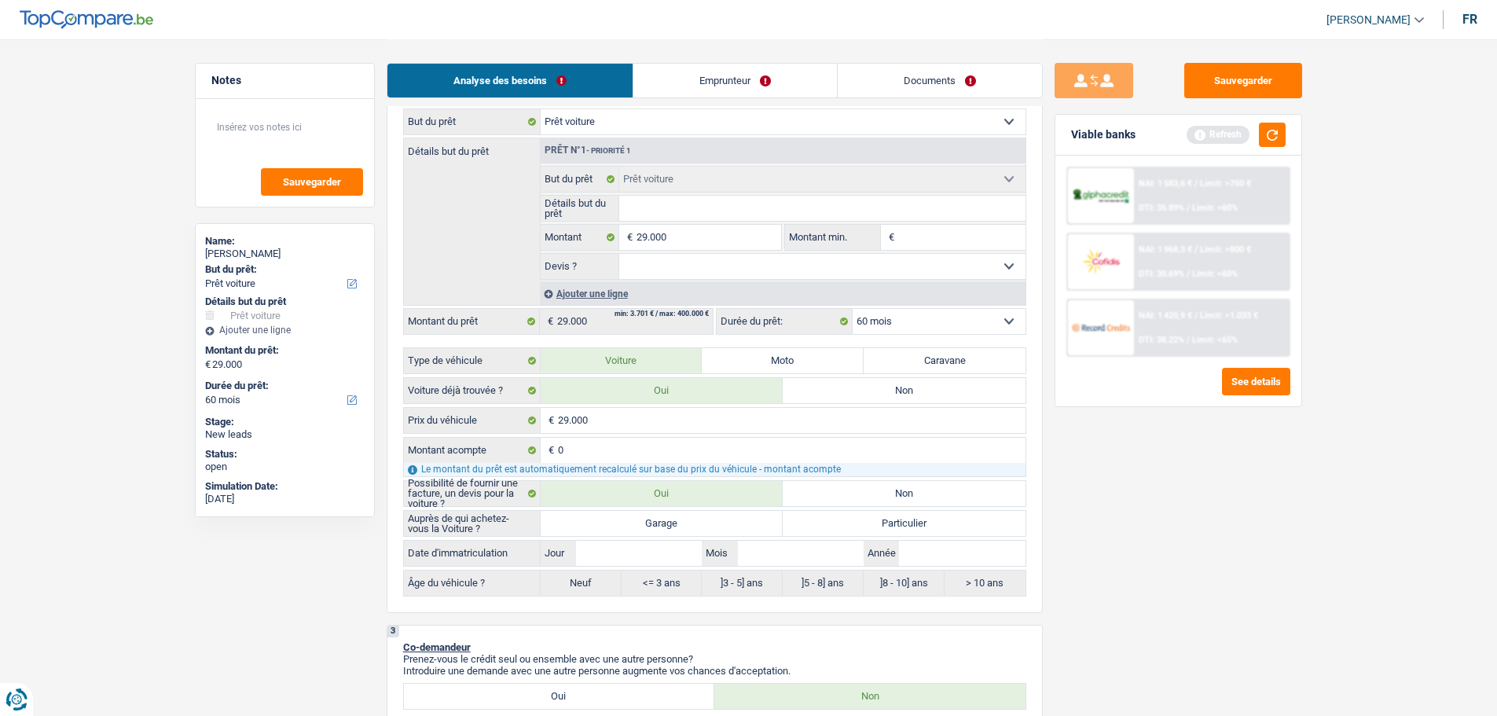
scroll to position [314, 0]
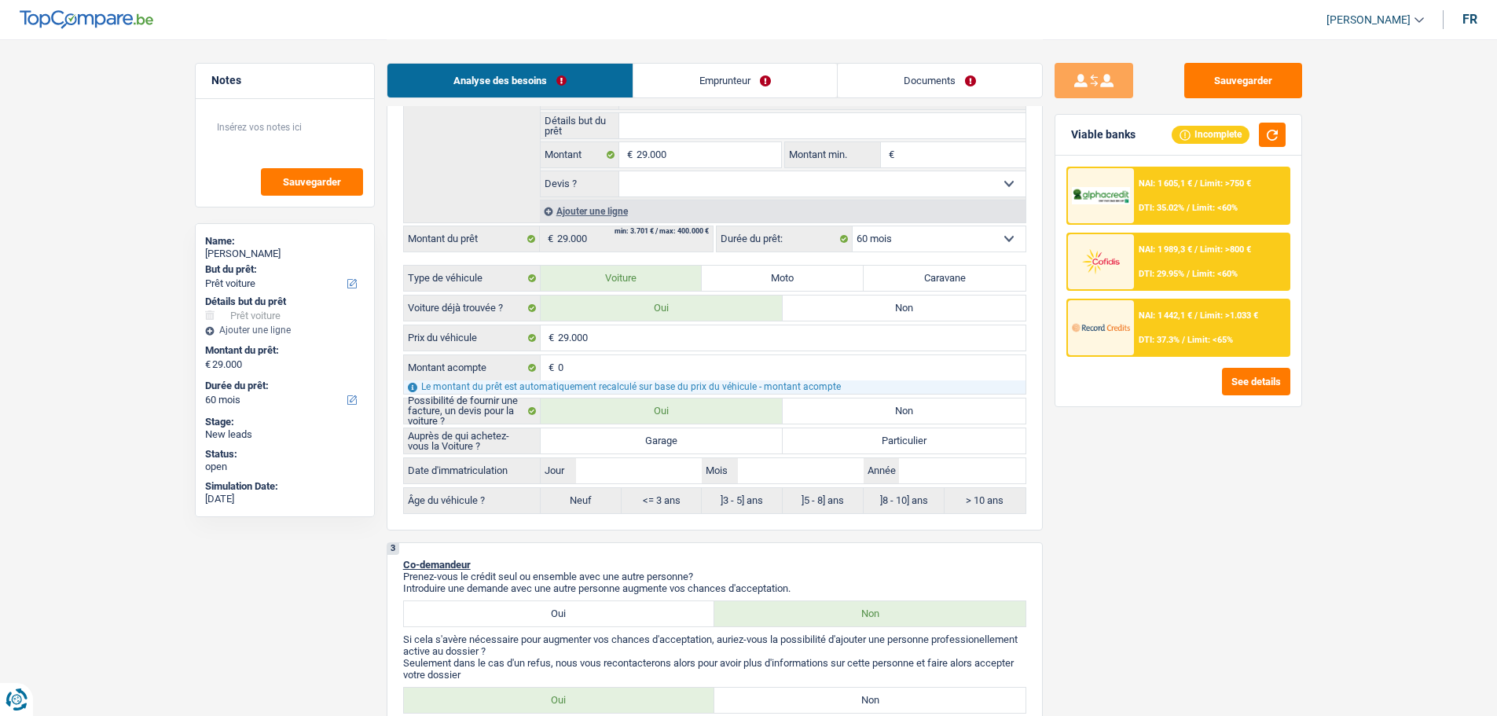
click at [678, 435] on label "Garage" at bounding box center [661, 440] width 243 height 25
click at [678, 435] on input "Garage" at bounding box center [661, 440] width 243 height 25
radio input "true"
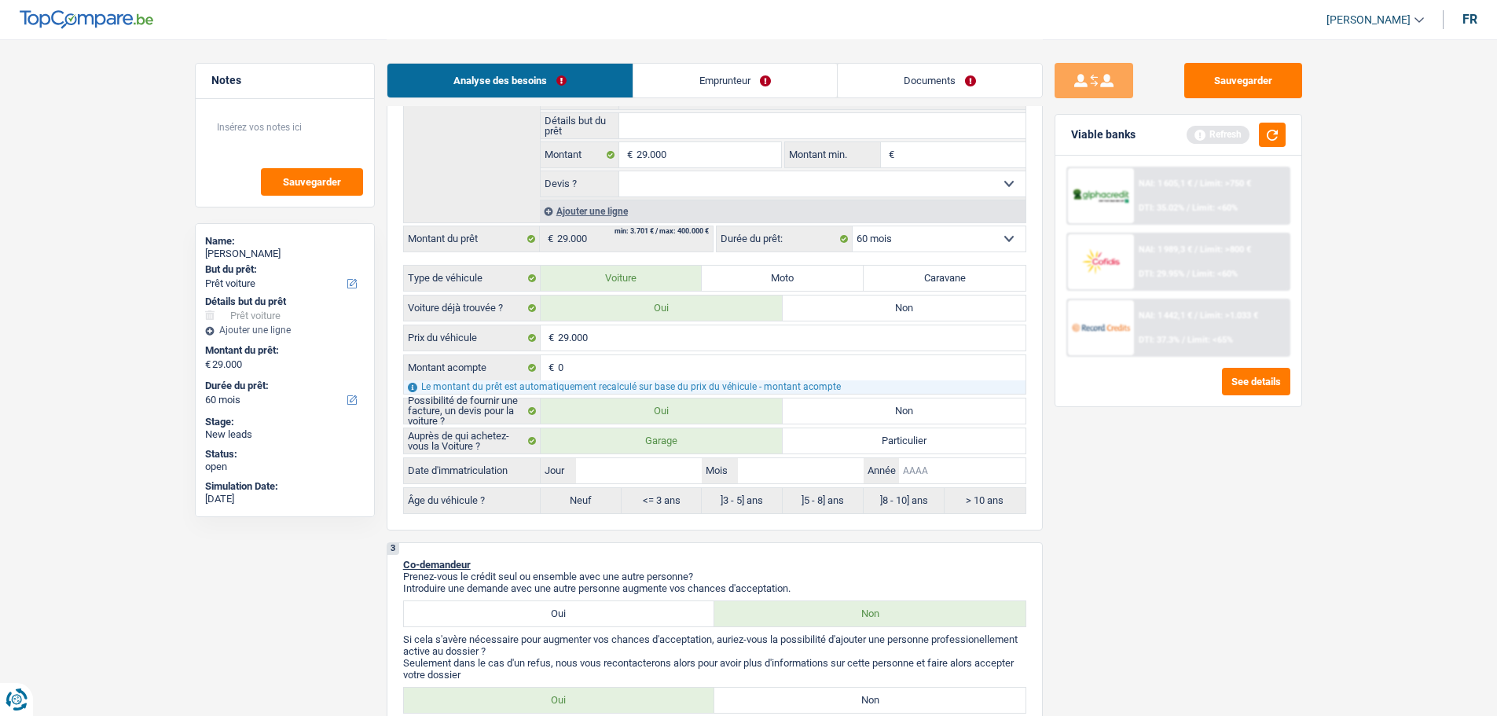
click at [946, 478] on input "Année" at bounding box center [962, 470] width 126 height 25
type input "2"
type input "20"
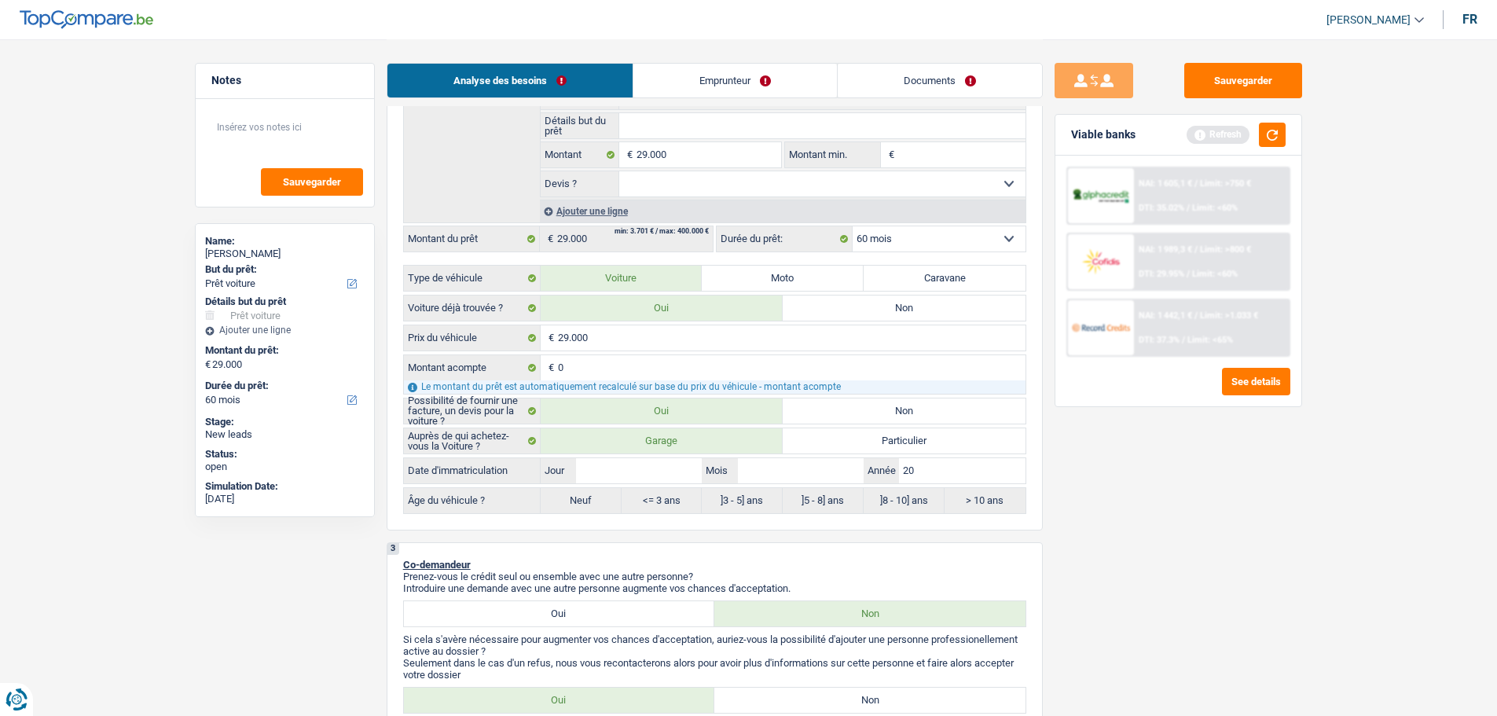
type input "202"
type input "2024"
type input "202"
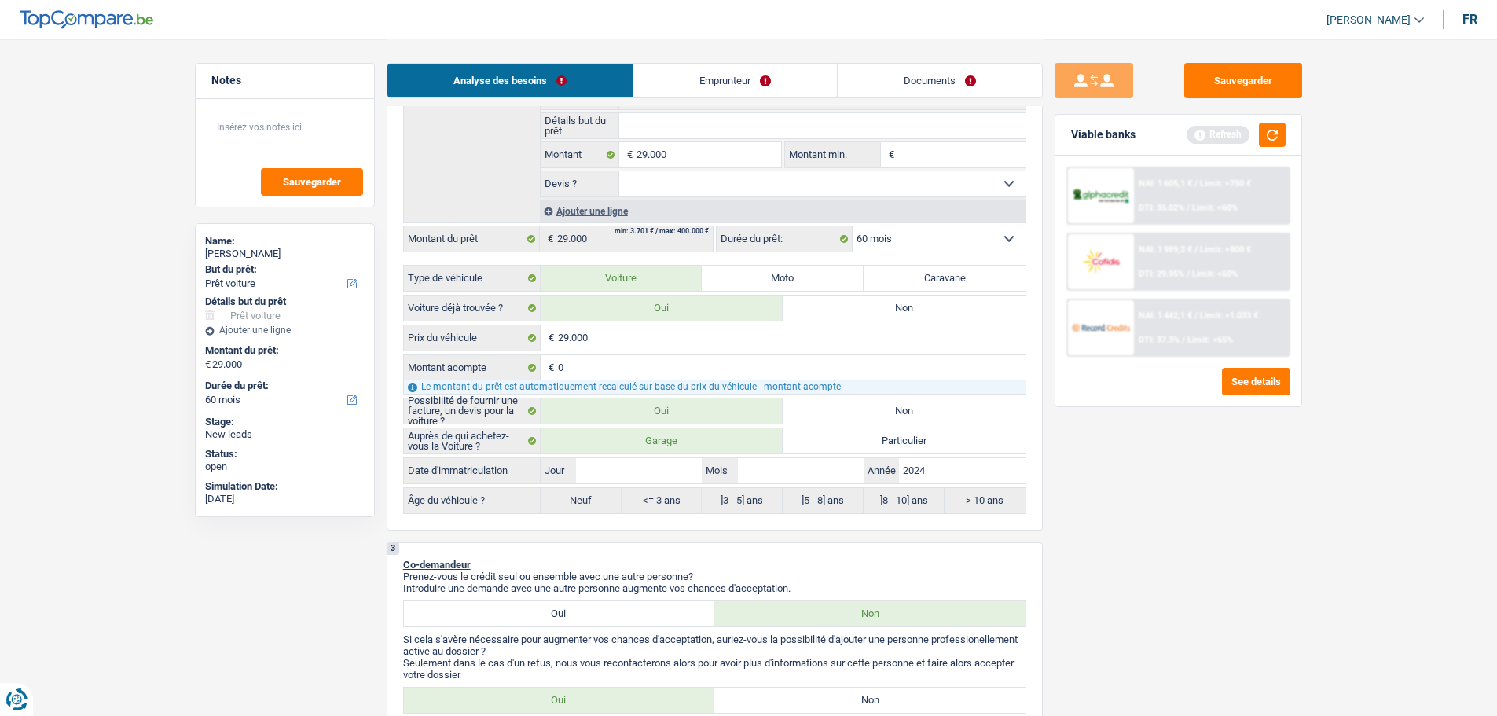
type input "202"
type input "2025"
click at [779, 488] on label "]3 - 5] ans" at bounding box center [742, 500] width 81 height 25
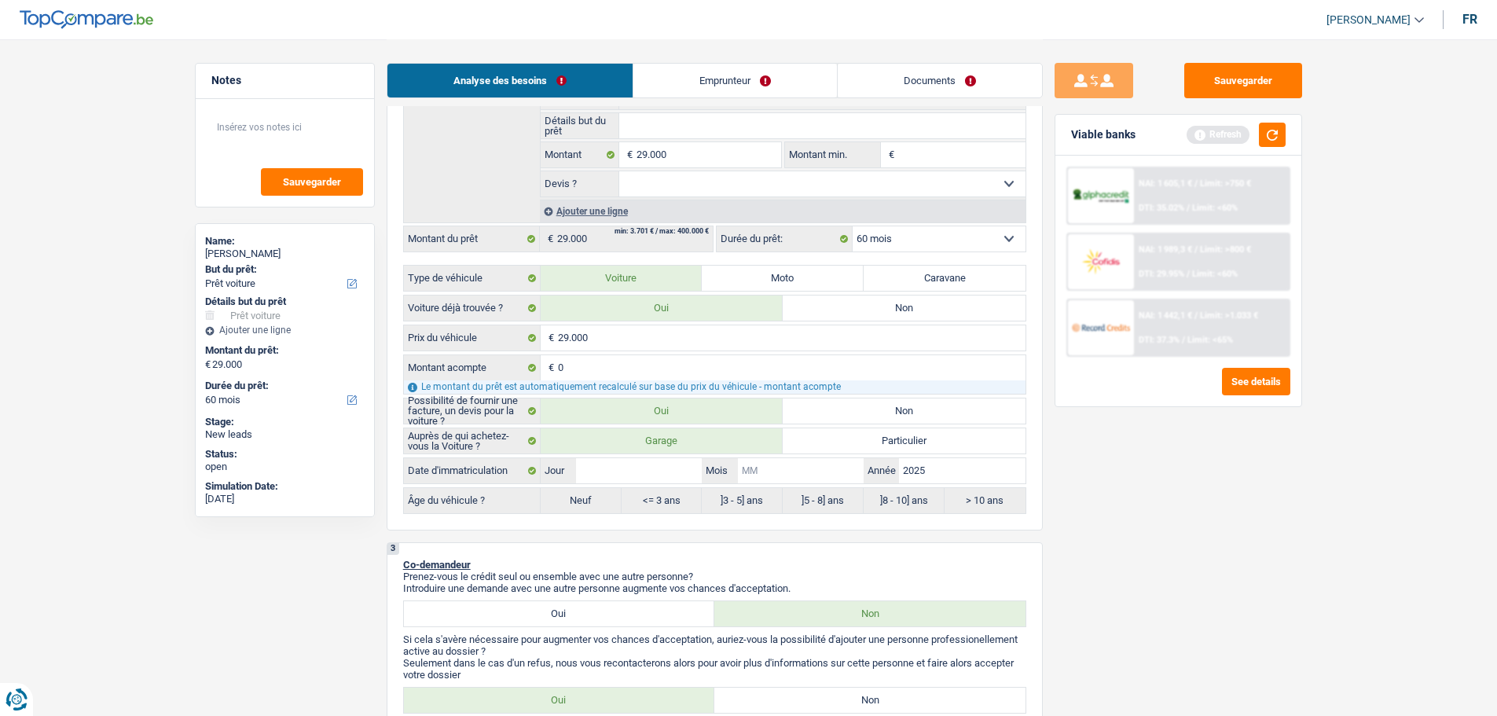
click at [780, 481] on input "Mois" at bounding box center [801, 470] width 126 height 25
type input "5"
click at [629, 464] on input "Jour" at bounding box center [639, 470] width 126 height 25
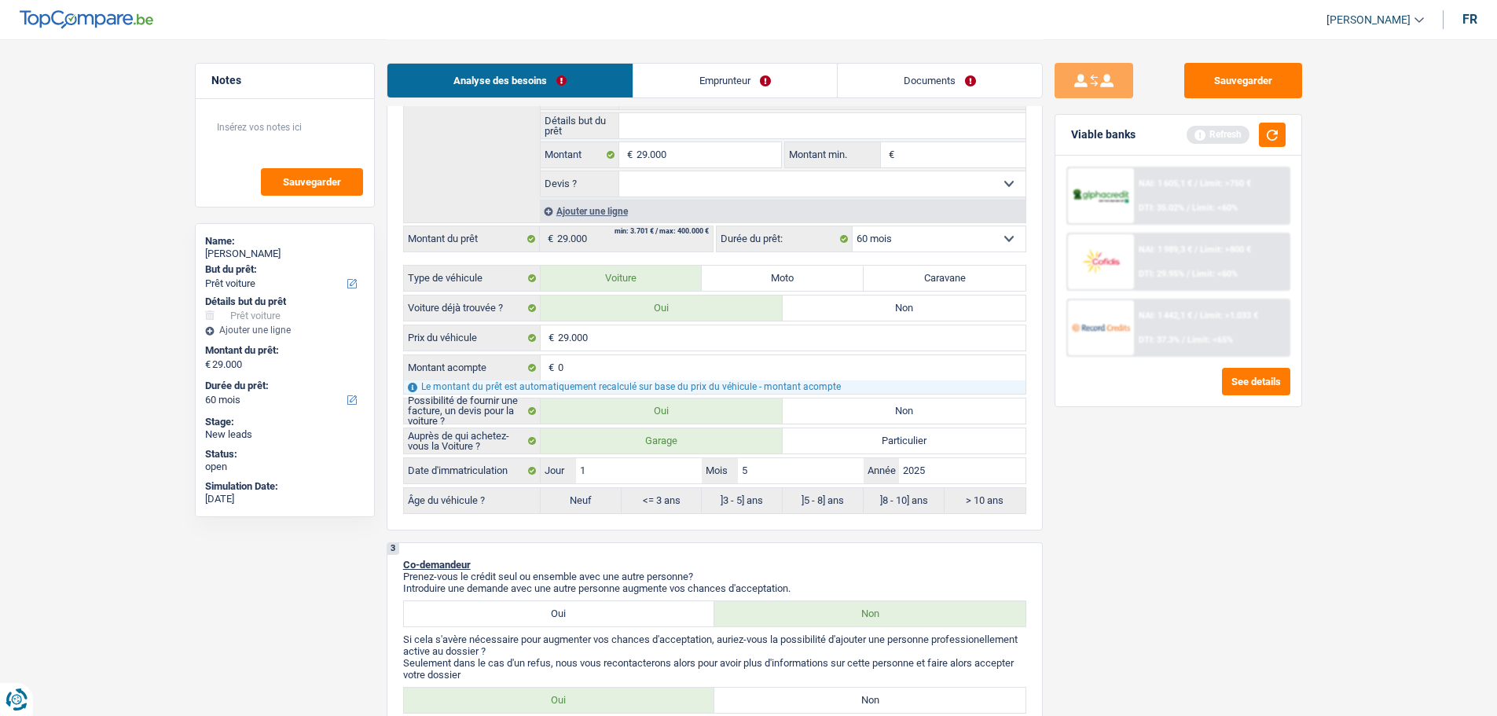
type input "12"
radio input "false"
type input "12"
radio input "true"
type input "52"
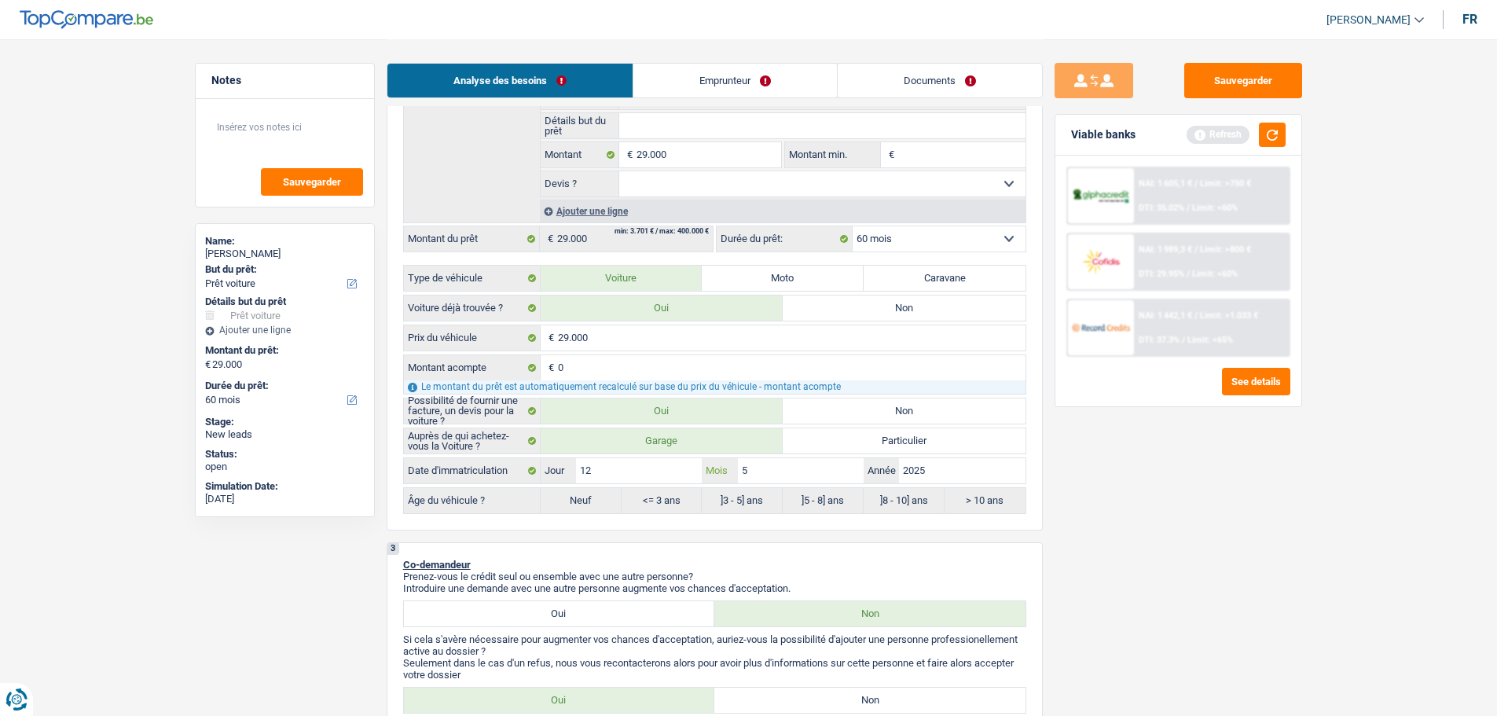
type input "52"
select select "84"
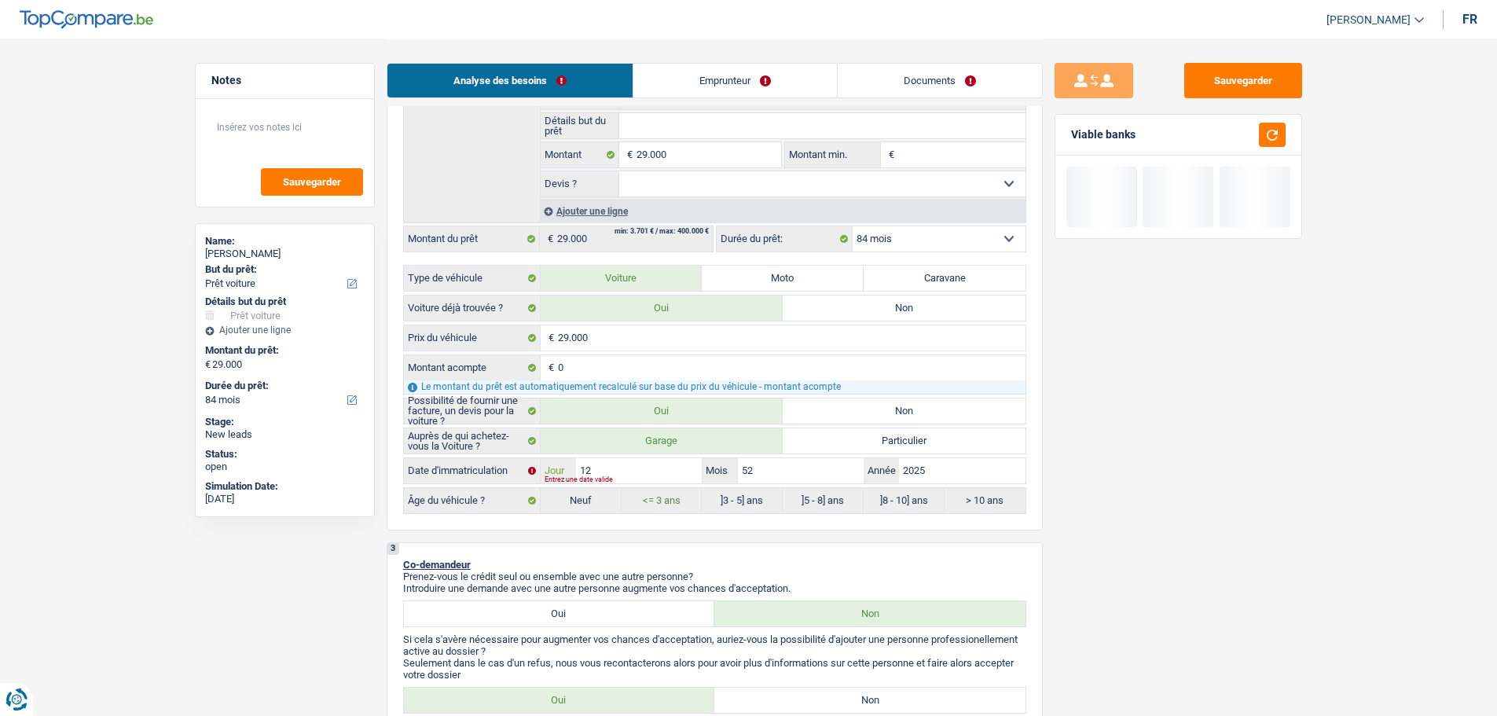
click at [645, 473] on input "12" at bounding box center [639, 470] width 126 height 25
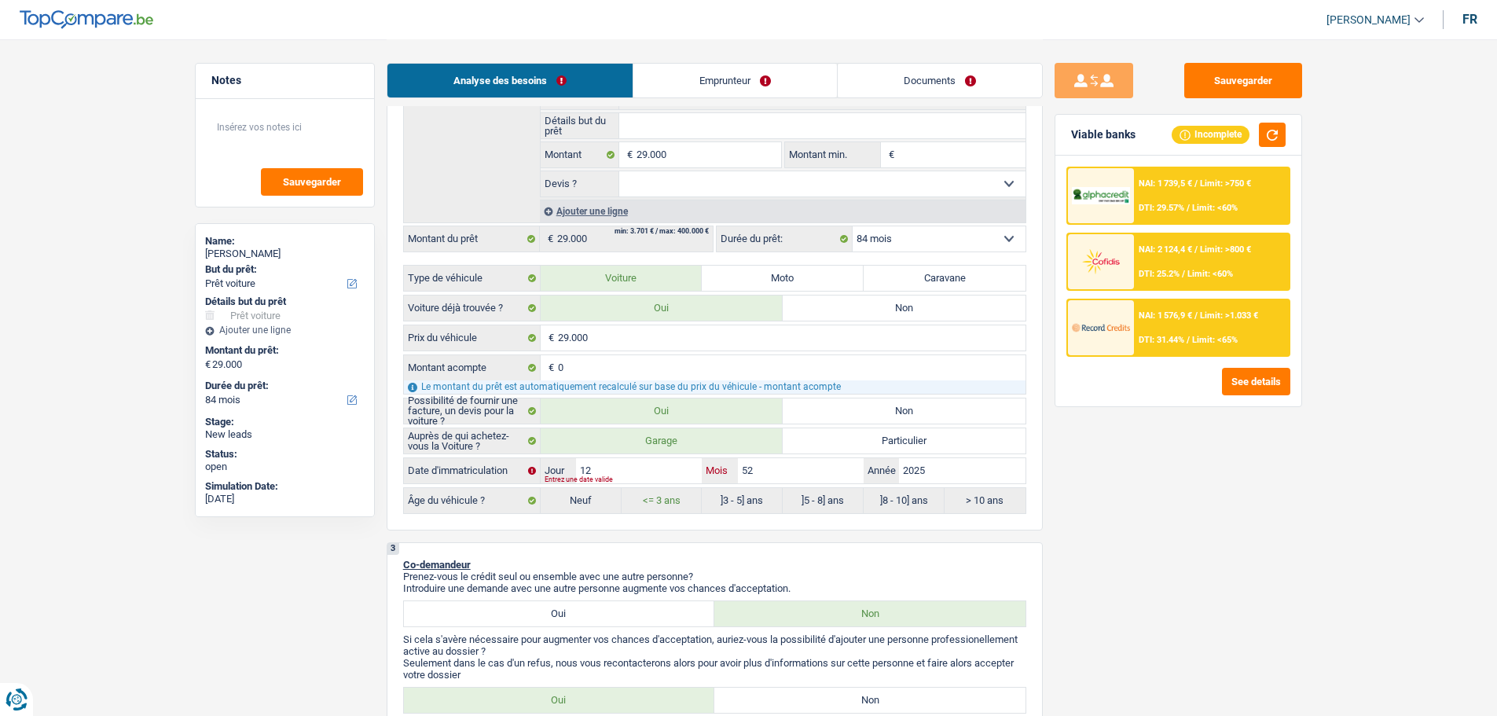
click at [765, 465] on input "52" at bounding box center [801, 470] width 126 height 25
type input "5"
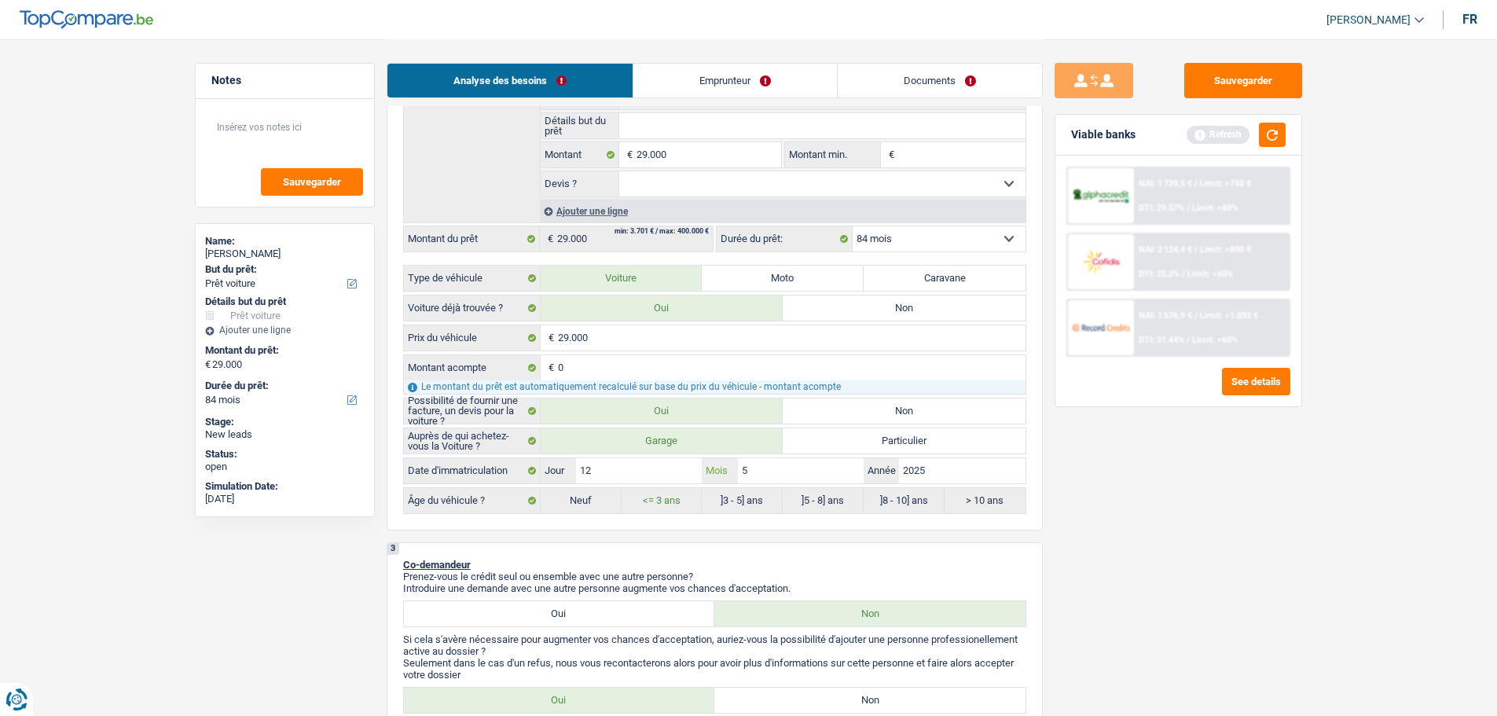
type input "5"
click at [1100, 484] on div "Sauvegarder Viable banks Refresh NAI: 1 739,5 € / Limit: >750 € DTI: 29.57% / L…" at bounding box center [1178, 377] width 271 height 628
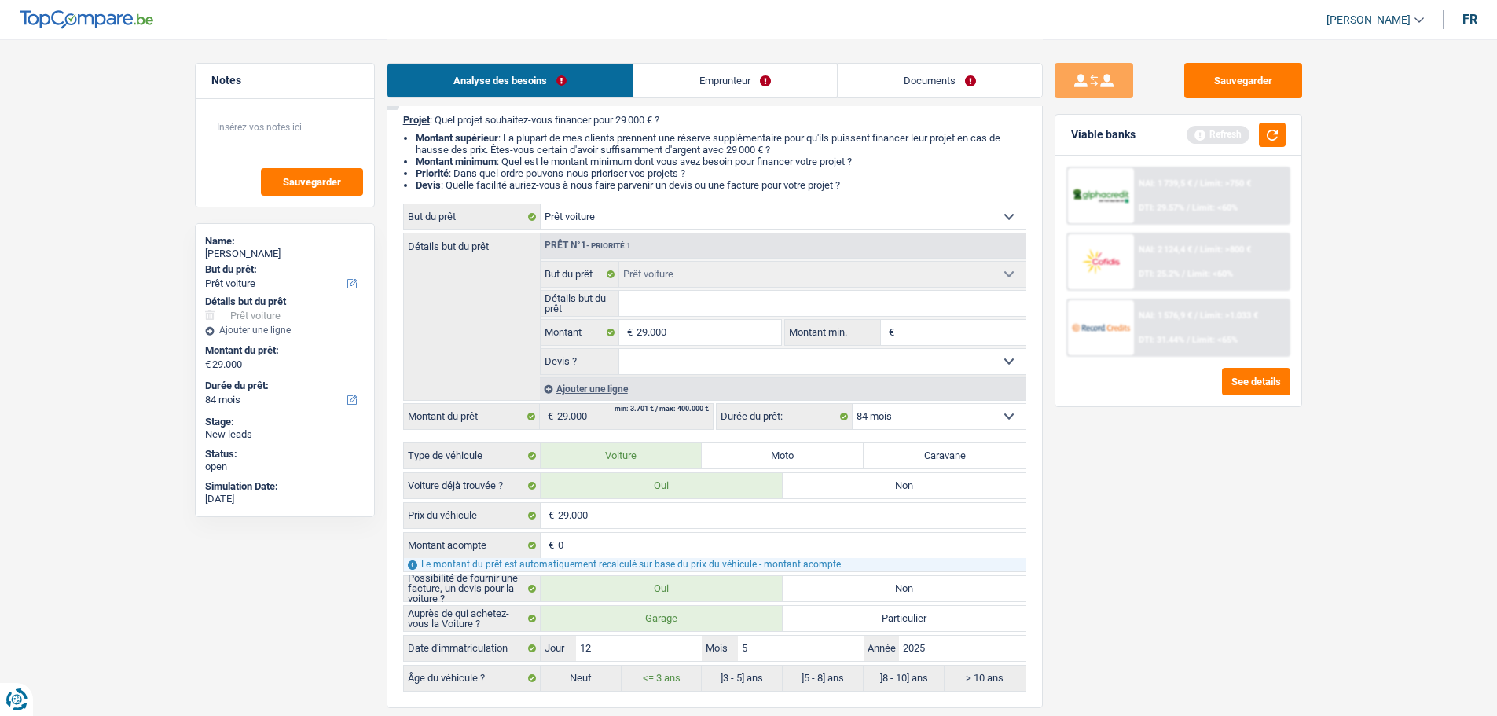
scroll to position [236, 0]
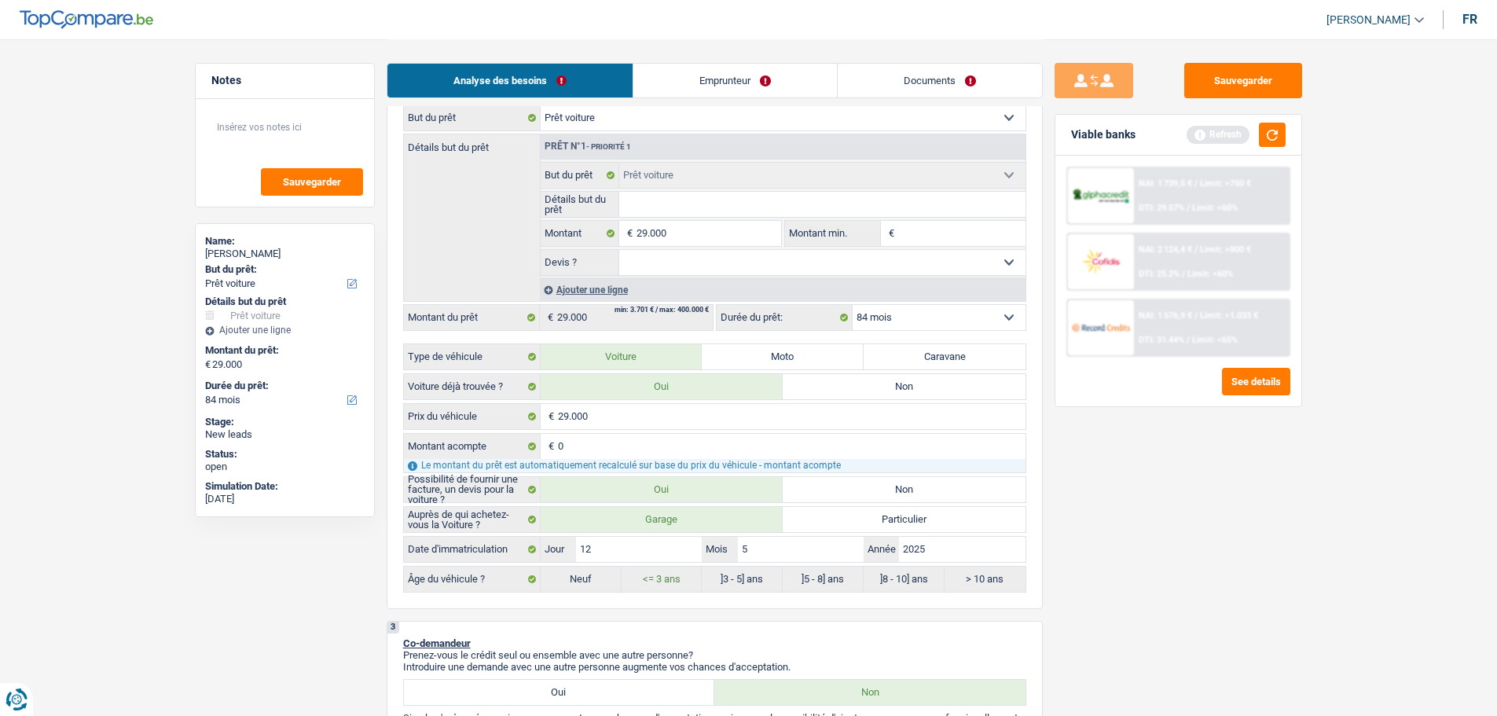
click at [583, 593] on div "2 Projet : Quel projet souhaitez-vous financer pour 29 000 € ? Montant supérieu…" at bounding box center [715, 303] width 656 height 610
click at [592, 577] on label "Neuf" at bounding box center [580, 578] width 81 height 25
click at [695, 260] on select "Oui Non Non répondu Sélectionner une option" at bounding box center [822, 262] width 406 height 25
select select "false"
click at [619, 250] on select "Oui Non Non répondu Sélectionner une option" at bounding box center [822, 262] width 406 height 25
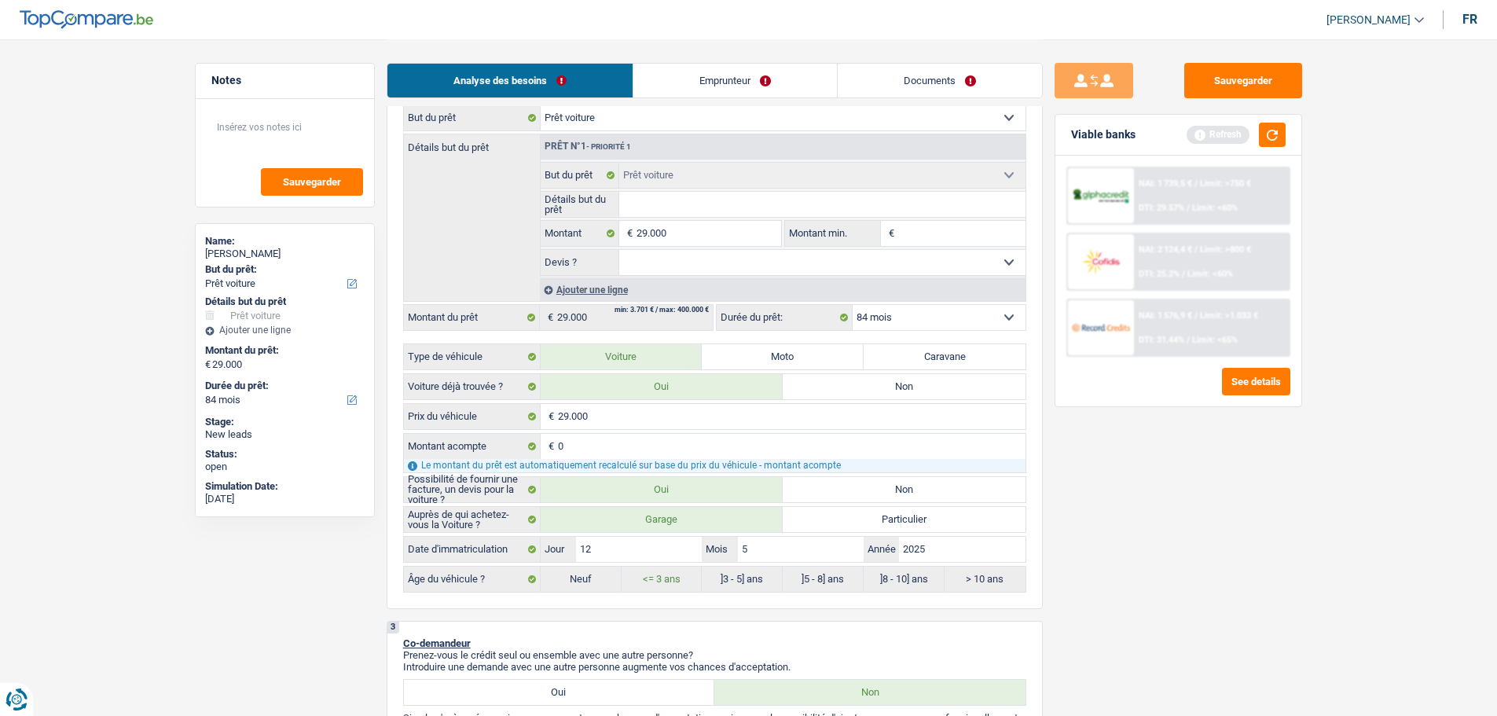
select select "false"
click at [697, 211] on input "Détails but du prêt" at bounding box center [822, 204] width 406 height 25
type input "F"
type input "Fo"
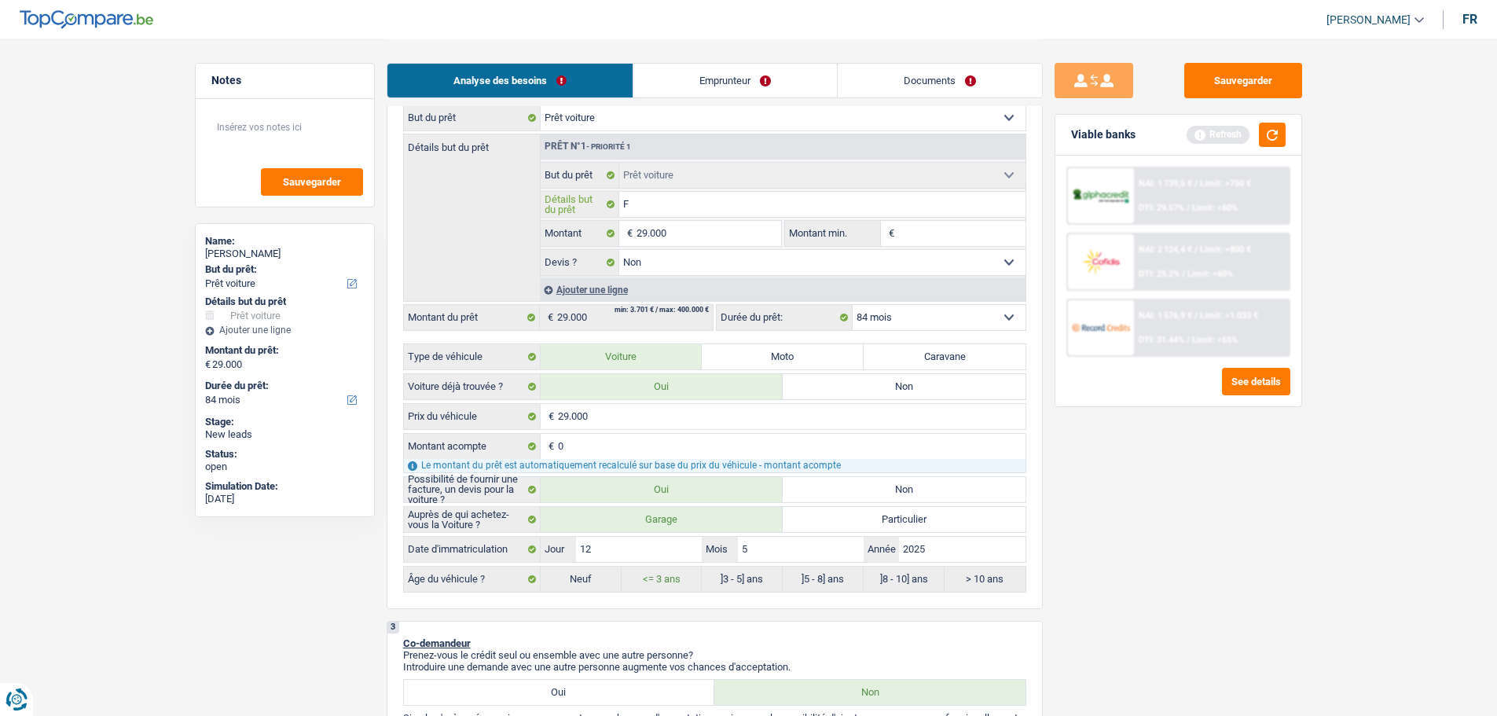
type input "Fo"
type input "For"
type input "Ford"
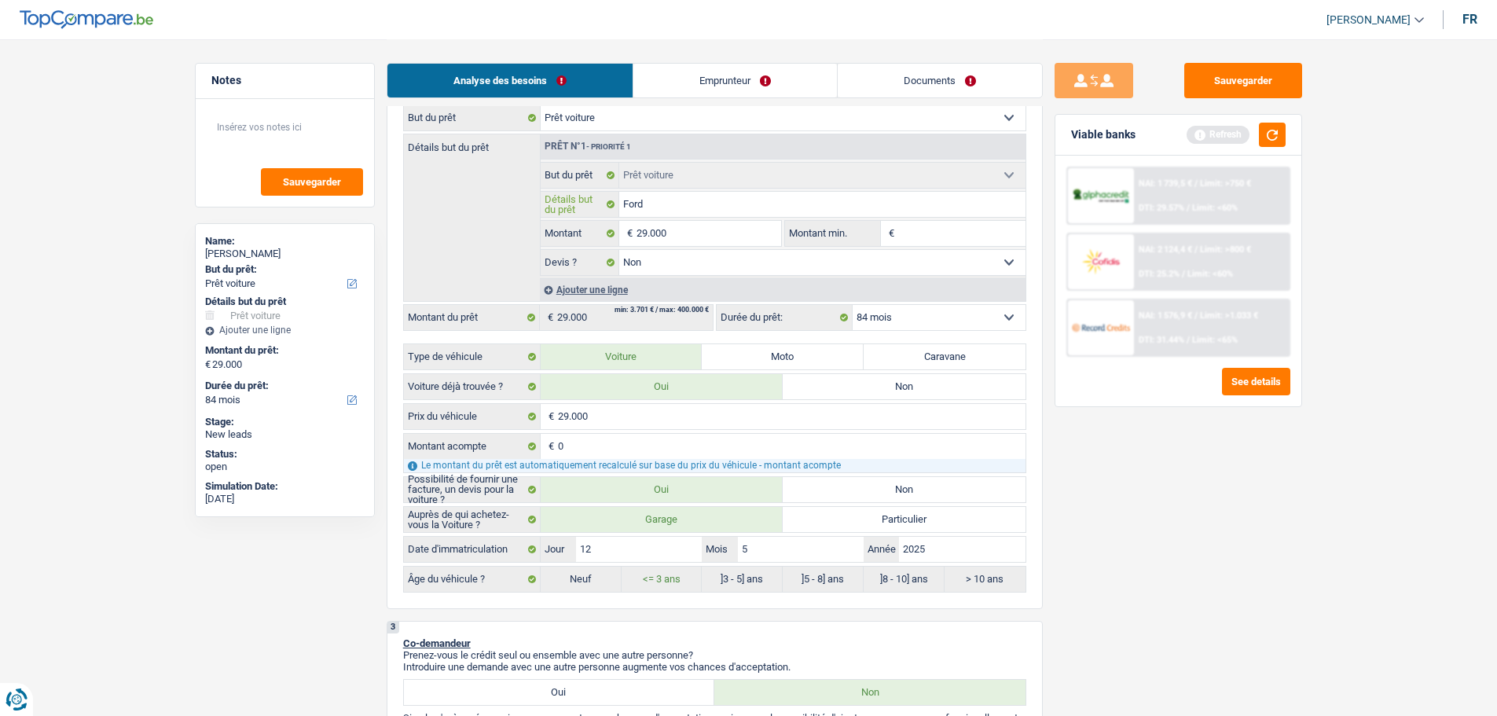
type input "Ford"
type input "Ford P"
type input "Ford Pu"
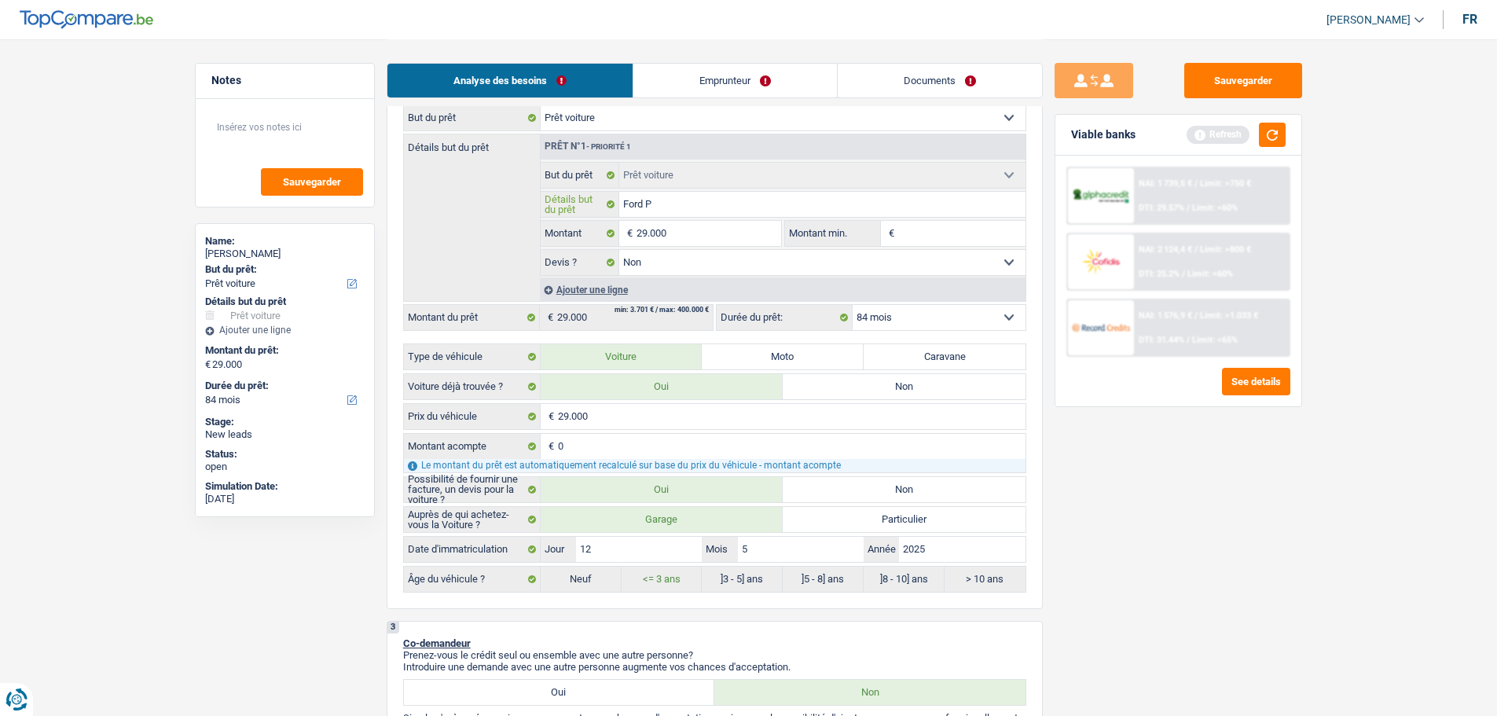
type input "Ford Pu"
type input "Ford Pum"
type input "Ford Puma"
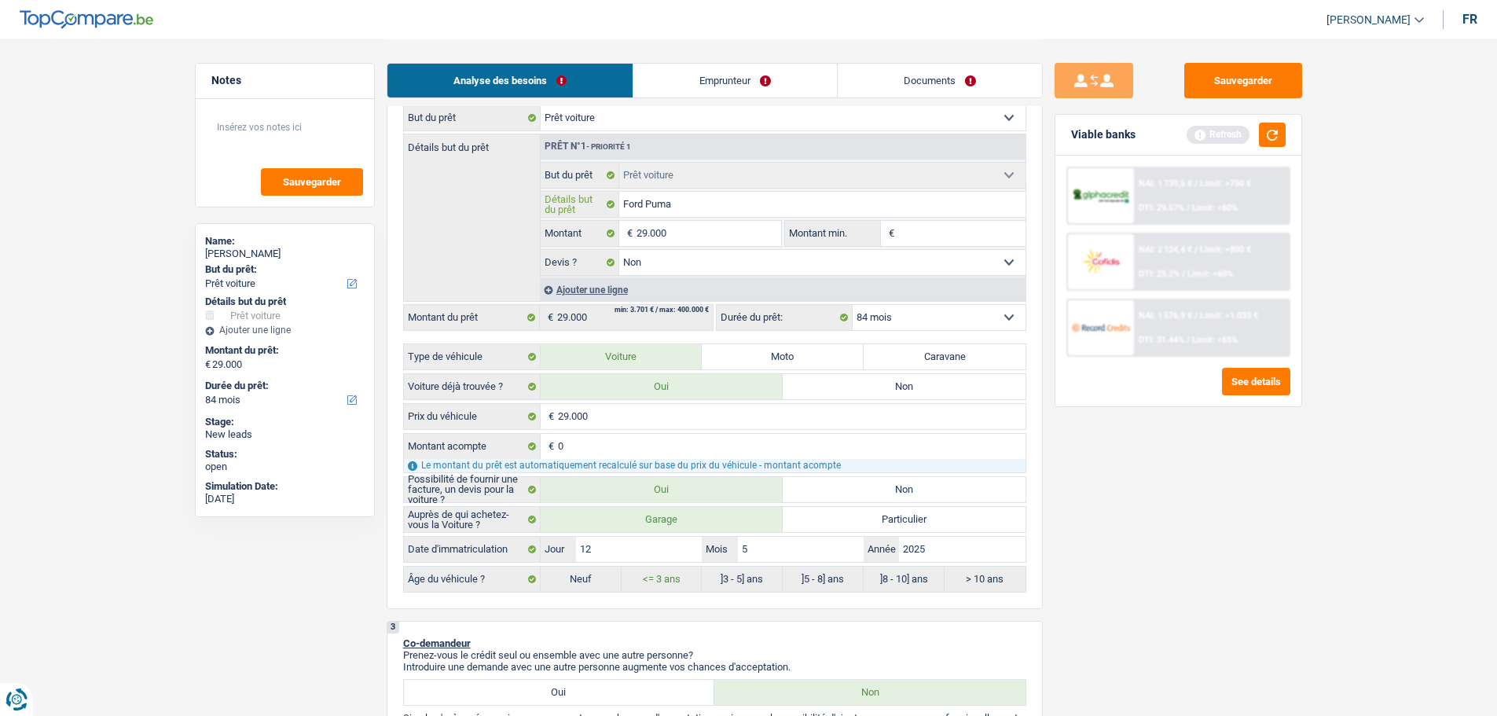
type input "Ford Puman"
type input "Ford Puma"
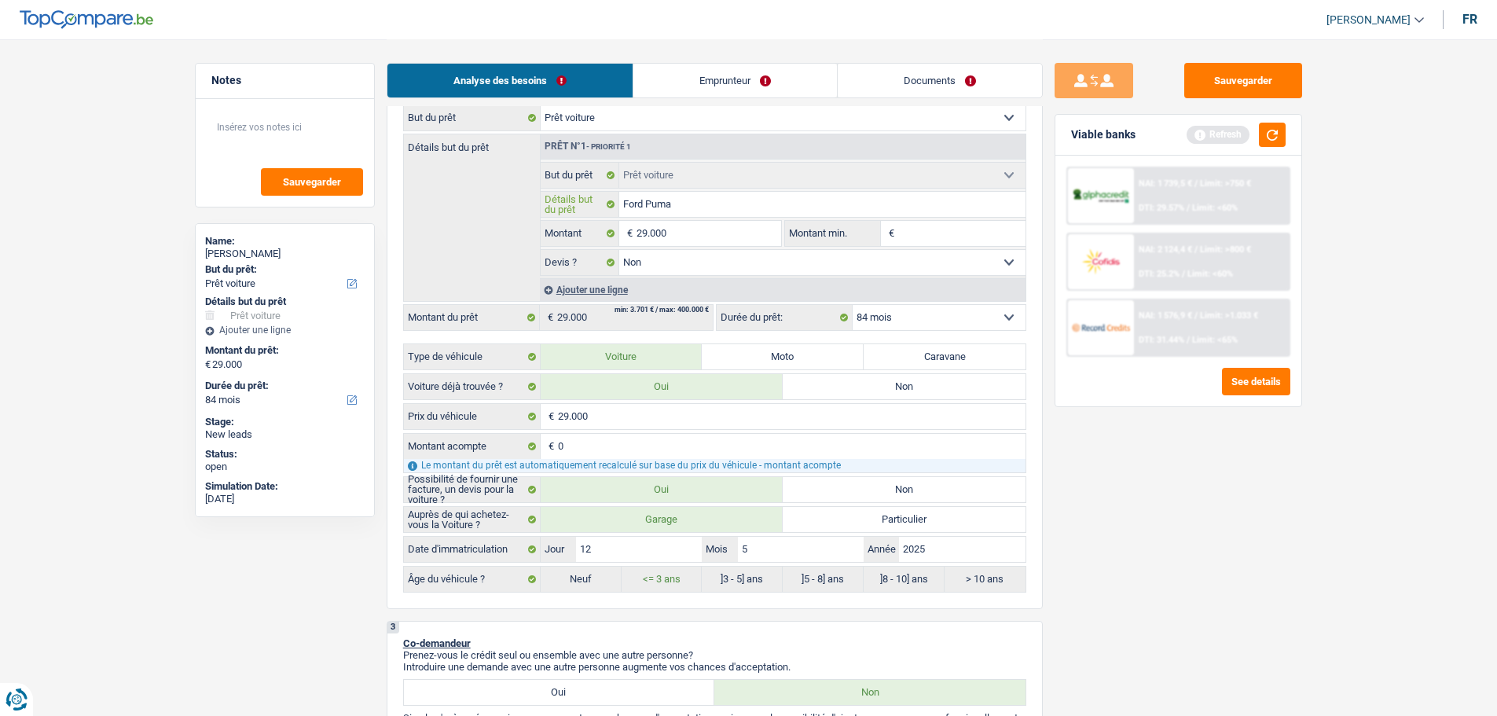
type input "Ford Puma"
type input "Ford Puma 2"
type input "Ford Puma 20"
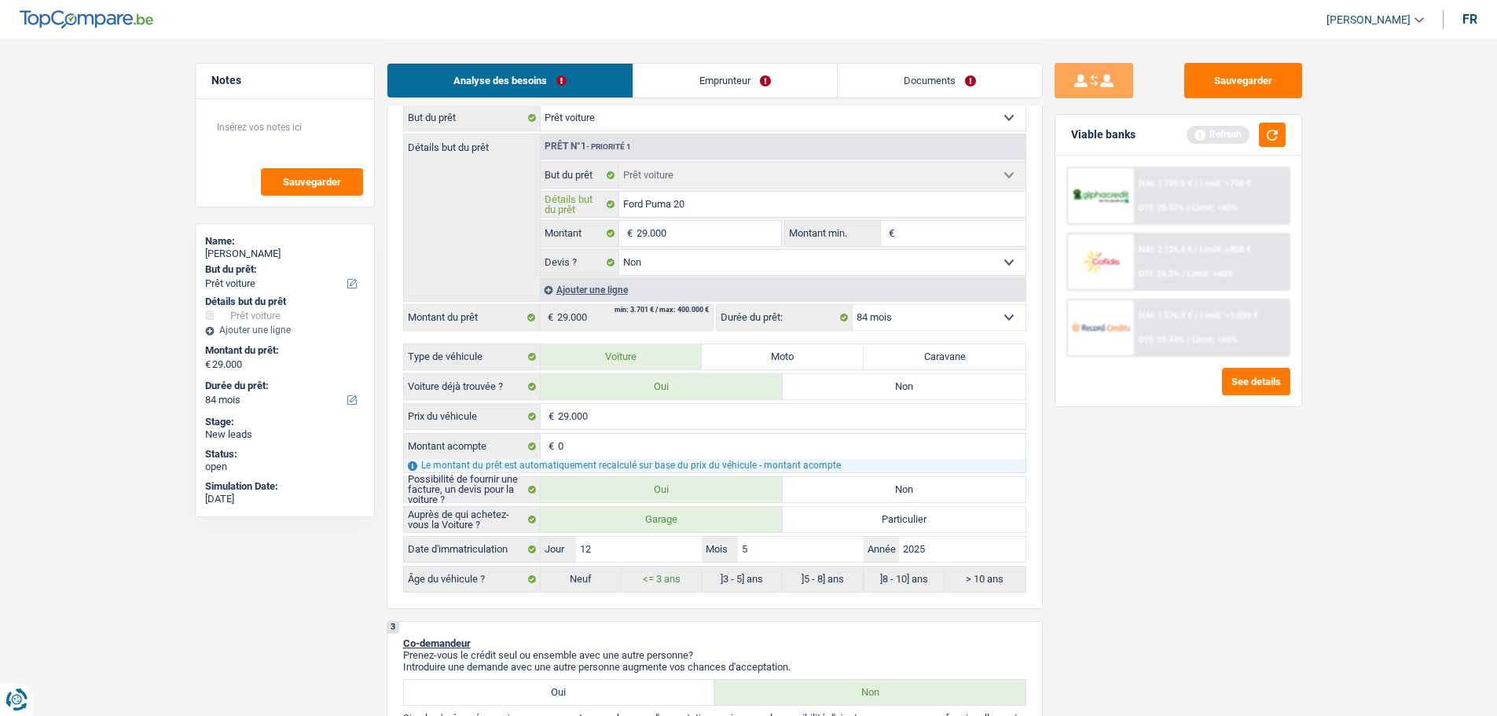
type input "Ford Puma 202"
type input "Ford Puma 2025"
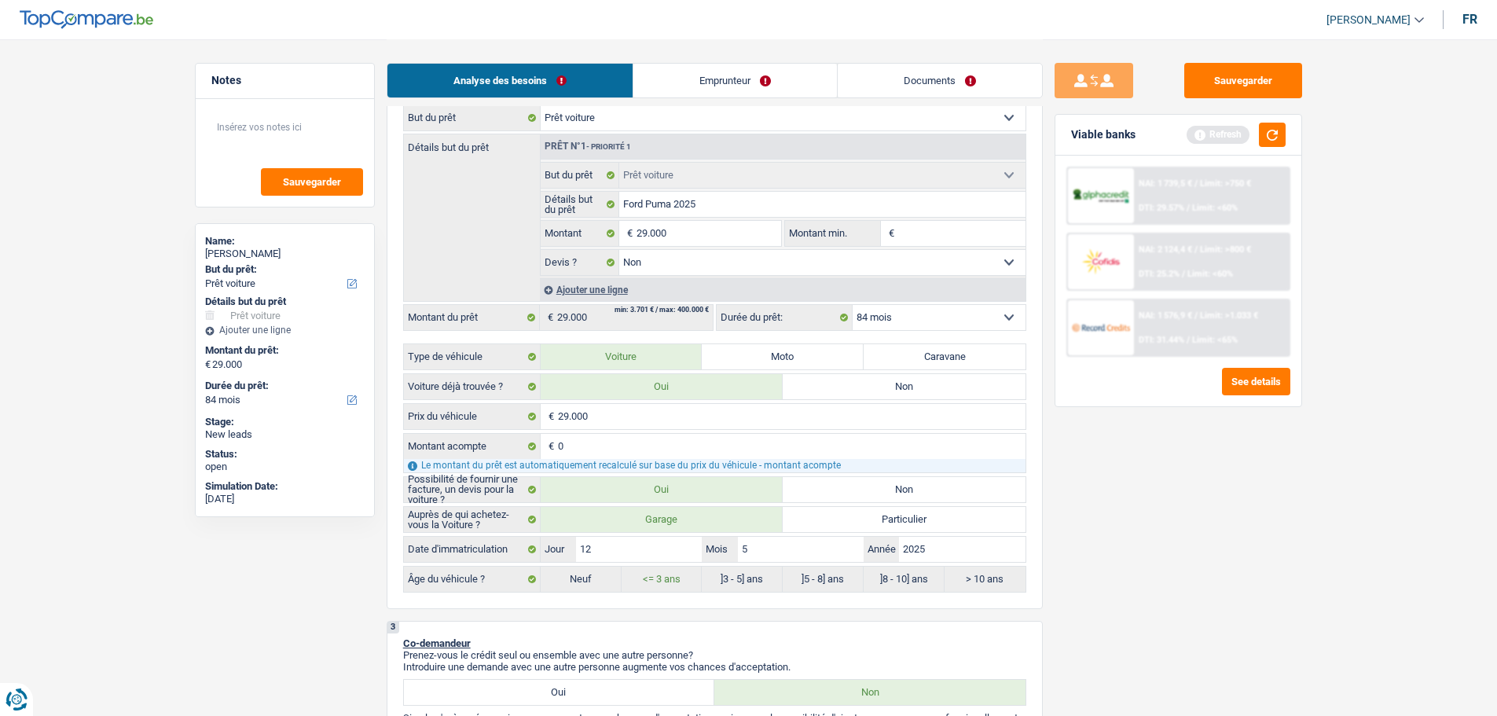
click at [950, 232] on input "Montant min." at bounding box center [961, 233] width 127 height 25
type input "2"
type input "29"
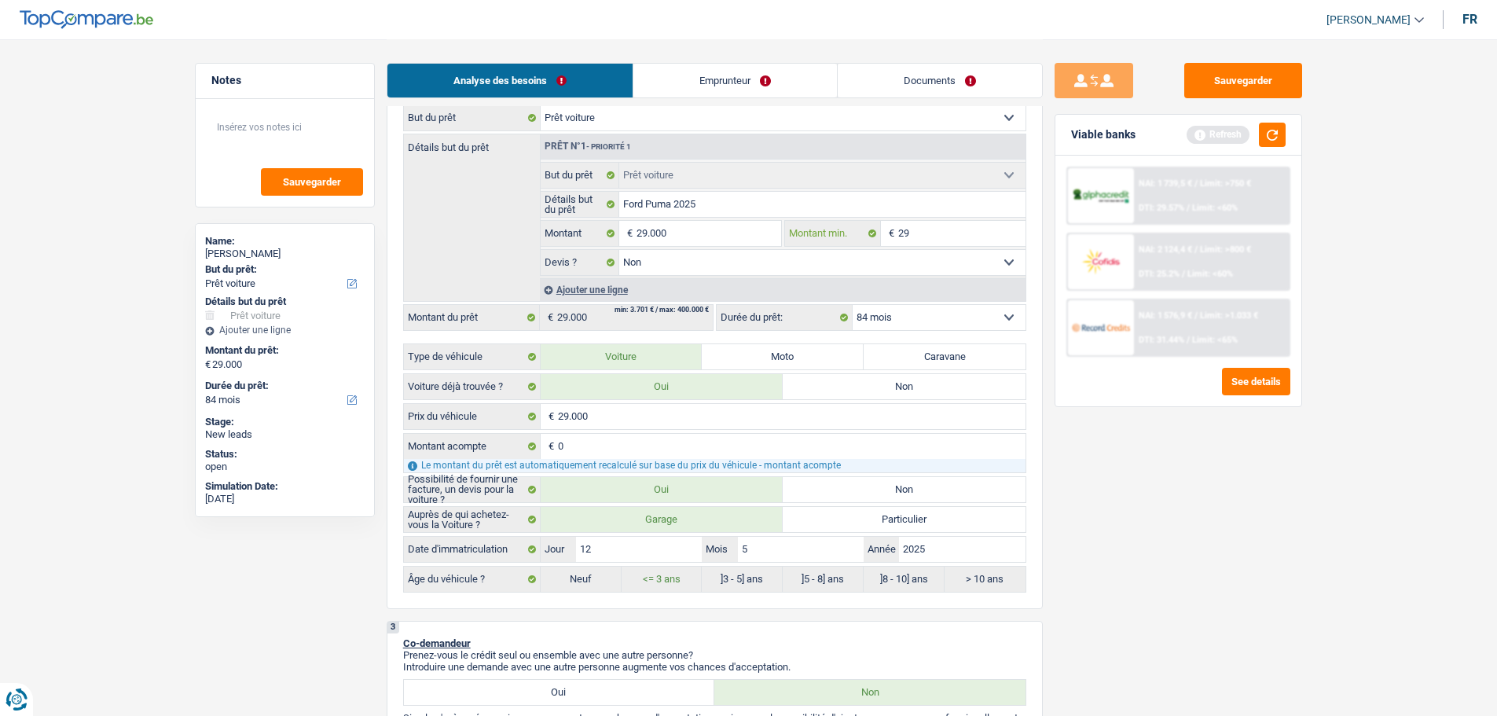
type input "290"
type input "2.900"
type input "29.000"
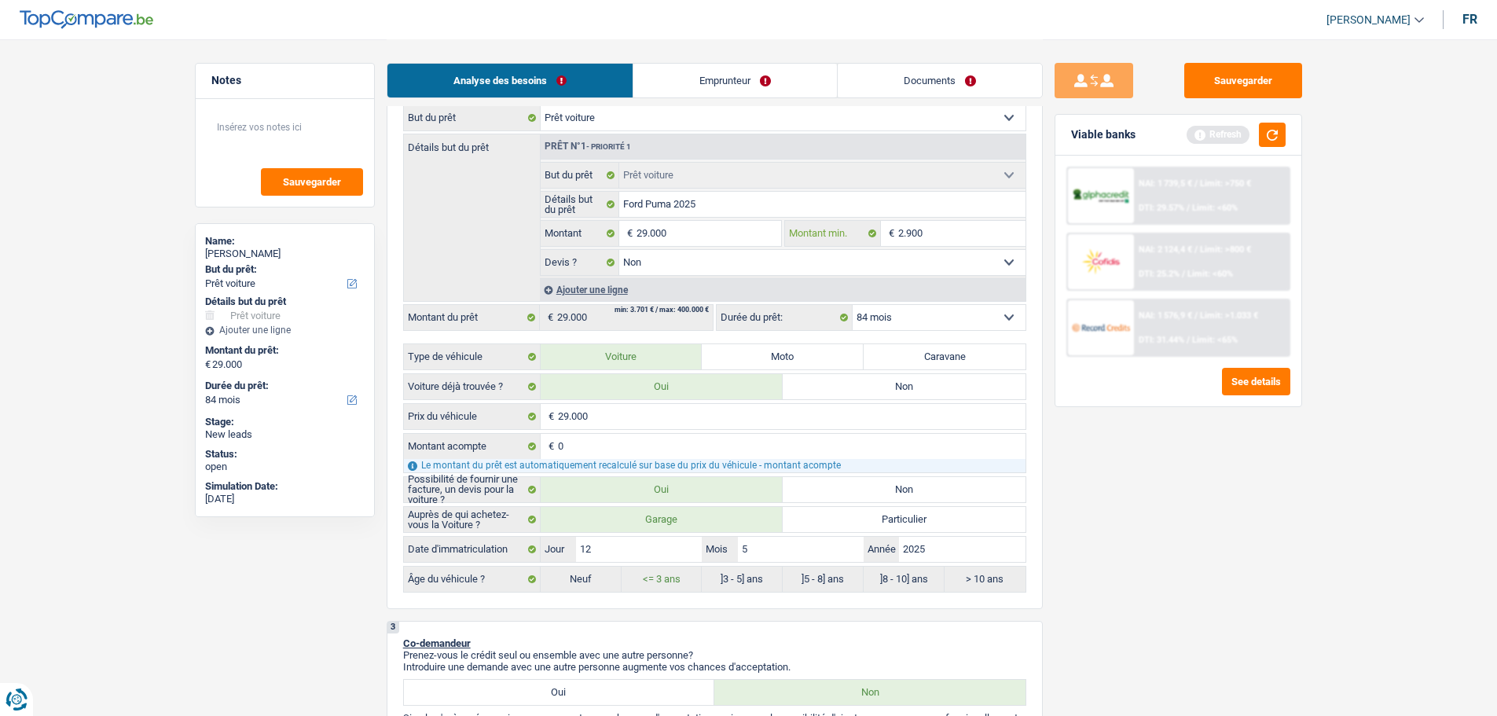
type input "29.000"
click at [716, 244] on input "29.000" at bounding box center [708, 233] width 144 height 25
type input "2.900"
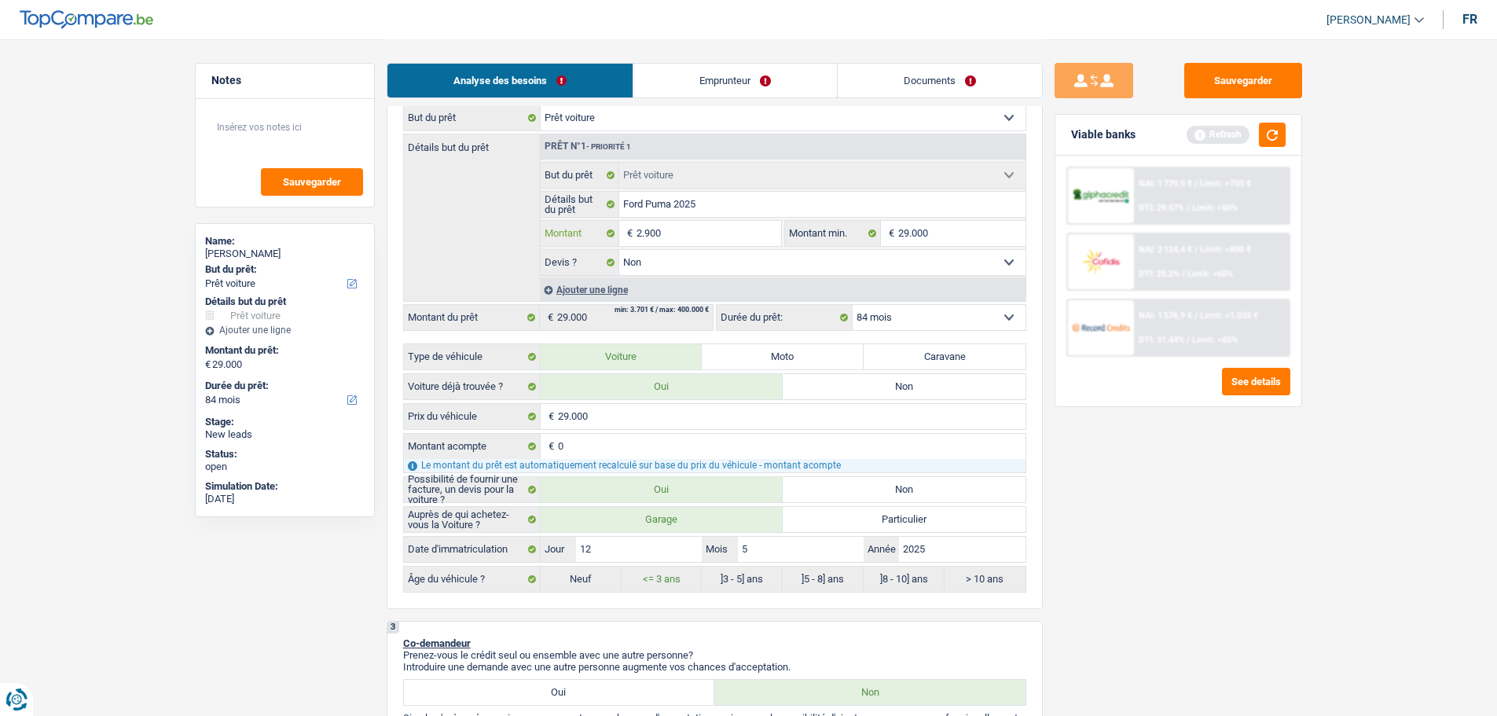
type input "290"
type input "29"
type input "2"
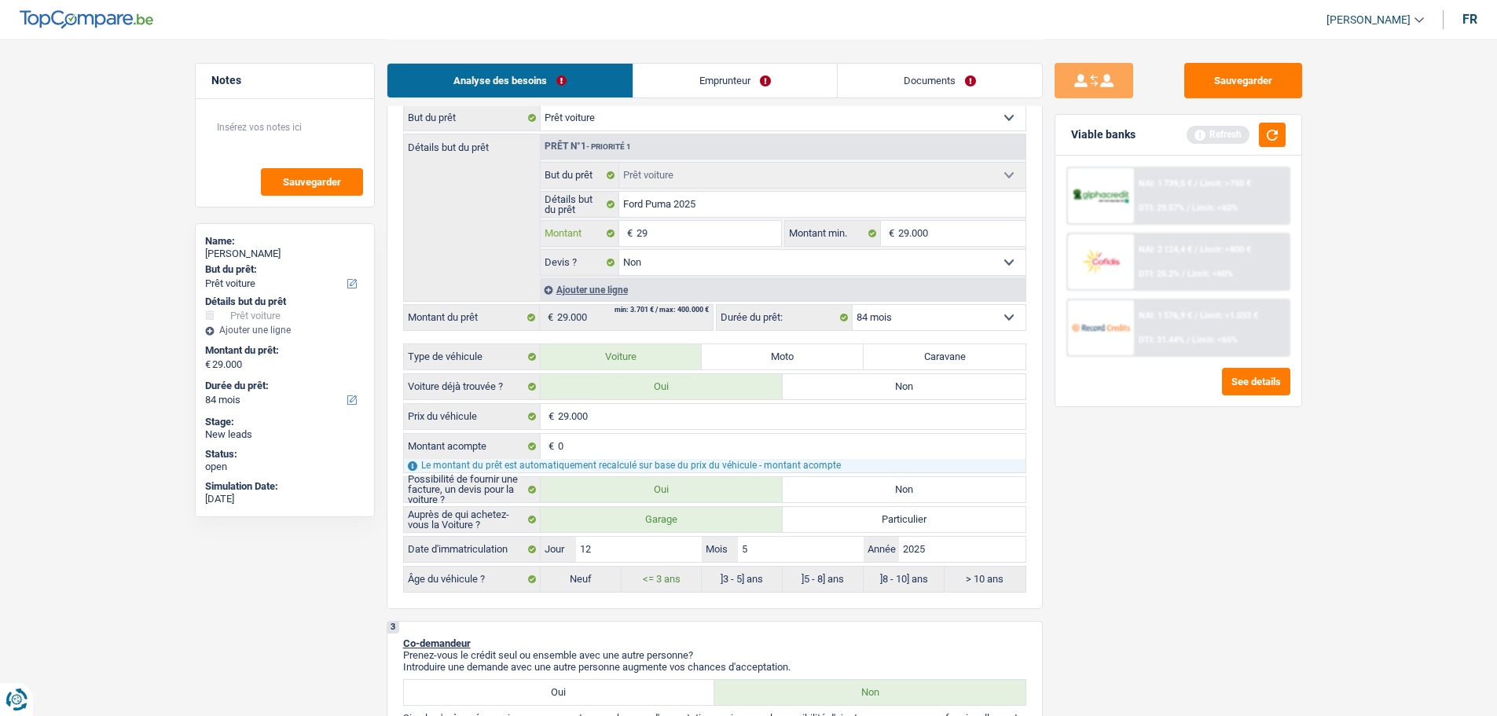
type input "2"
type input "3"
type input "30"
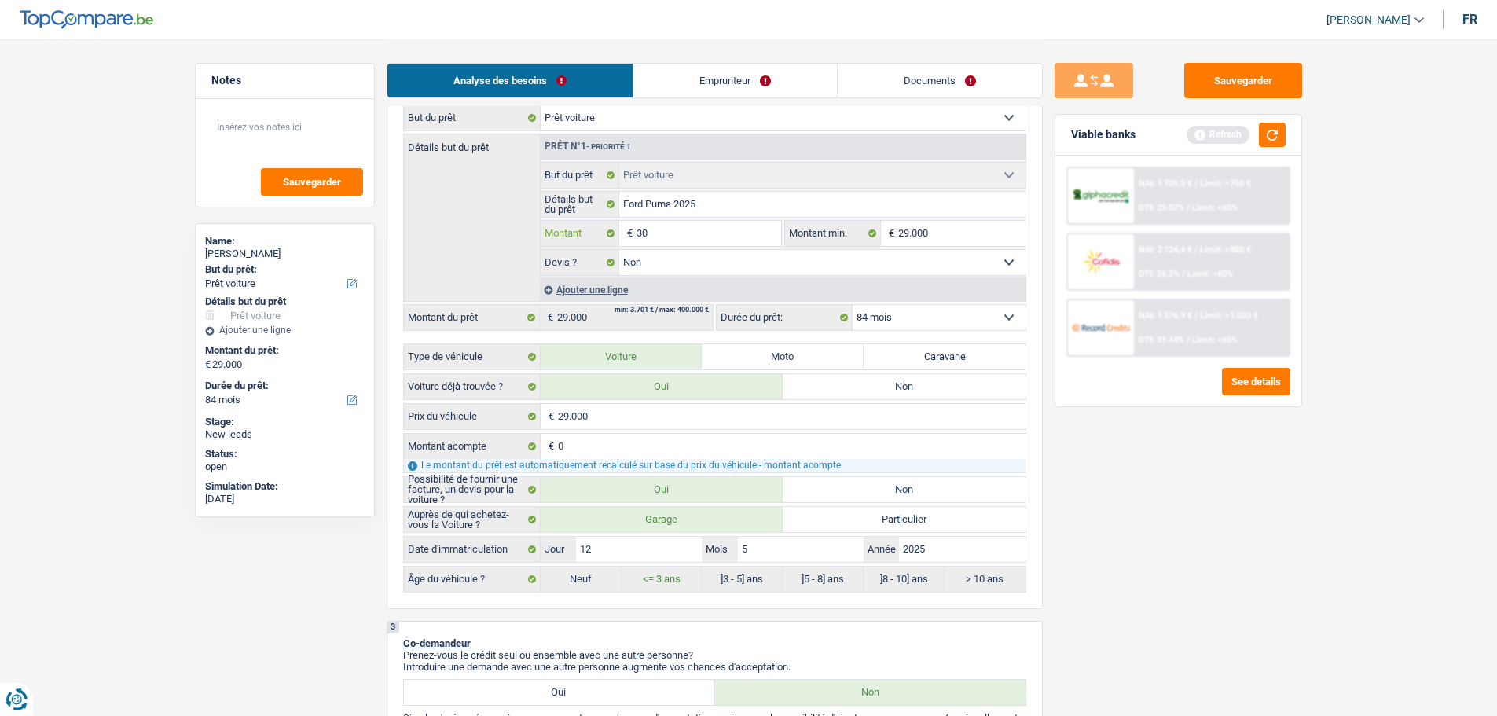
type input "300"
type input "3.000"
type input "30.000"
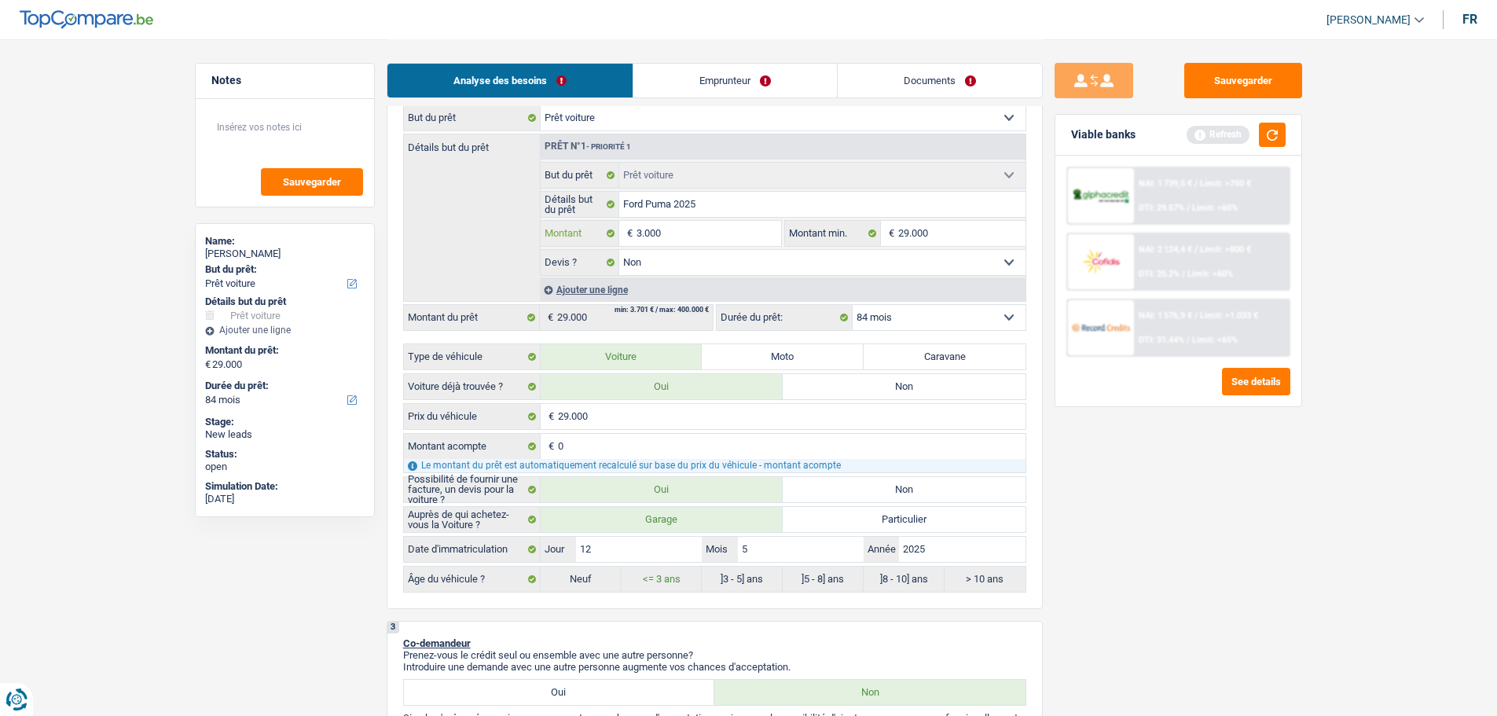
type input "30.000"
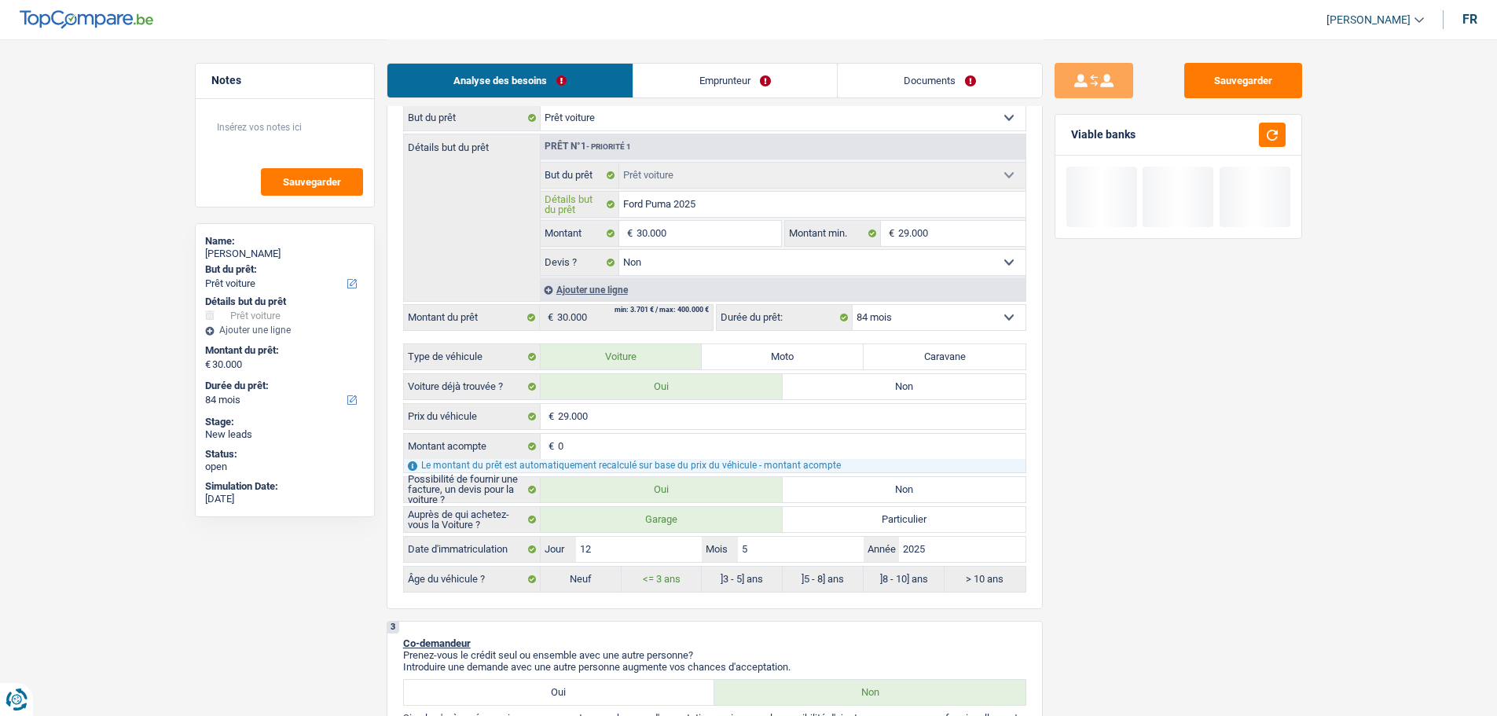
click at [749, 211] on input "Ford Puma 2025" at bounding box center [822, 204] width 406 height 25
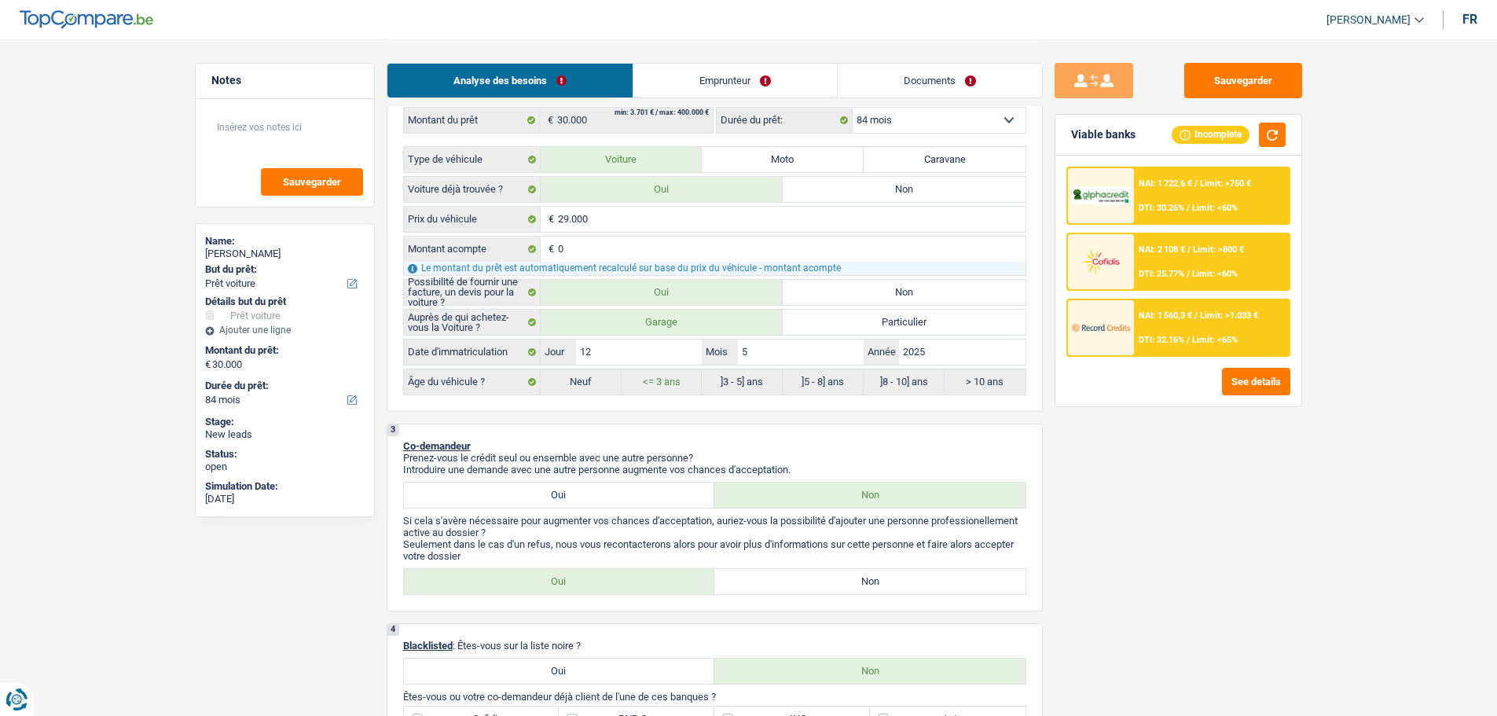
scroll to position [471, 0]
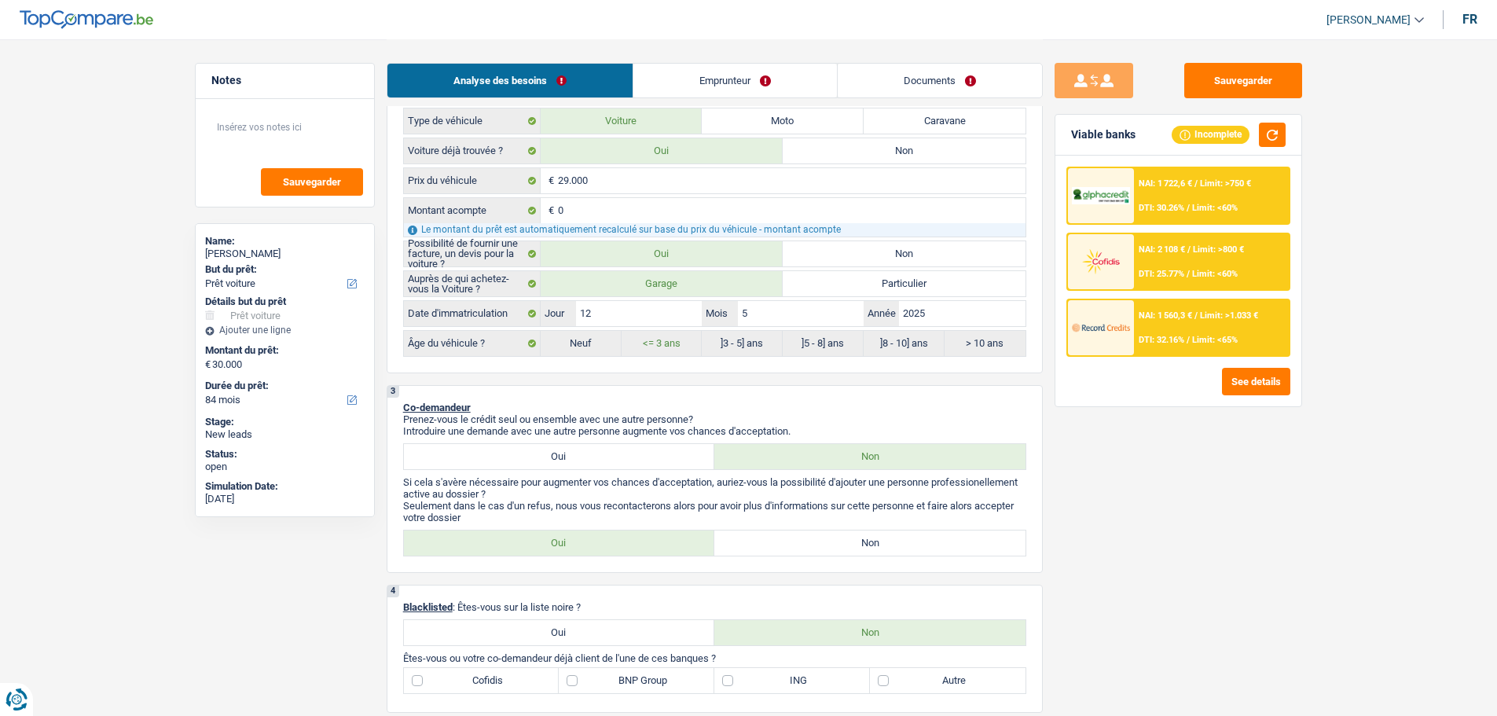
click at [768, 547] on label "Non" at bounding box center [869, 542] width 311 height 25
click at [768, 547] on input "Non" at bounding box center [869, 542] width 311 height 25
radio input "true"
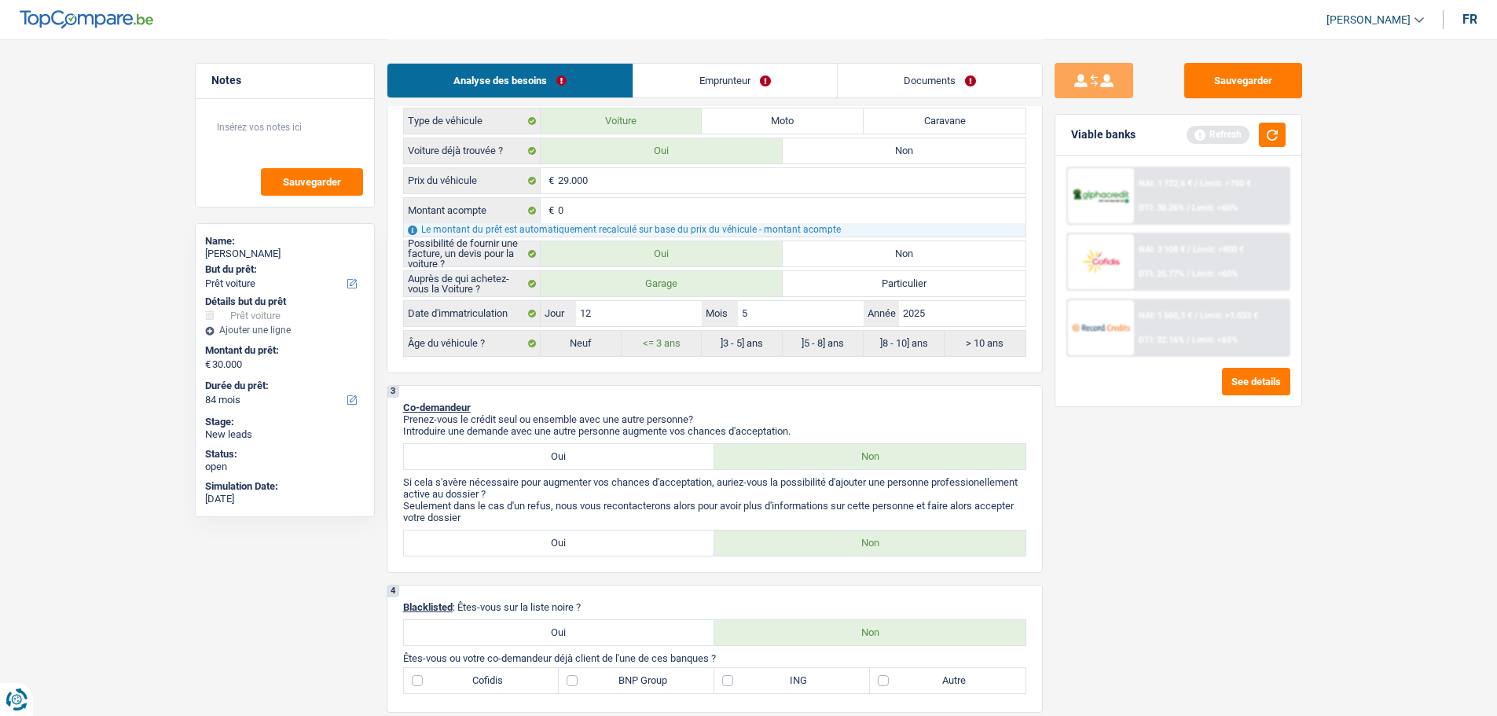
click at [735, 71] on link "Emprunteur" at bounding box center [734, 81] width 203 height 34
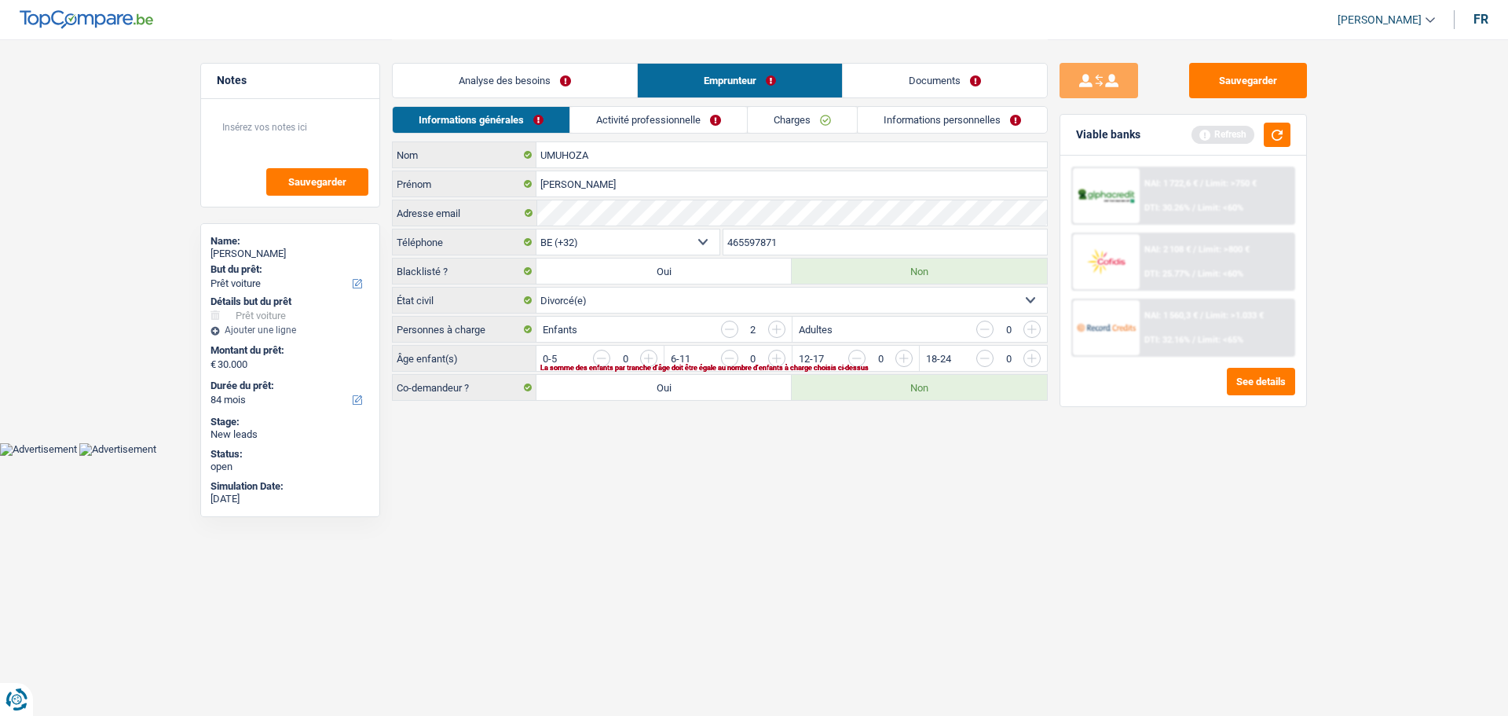
click at [498, 71] on link "Analyse des besoins" at bounding box center [515, 81] width 244 height 34
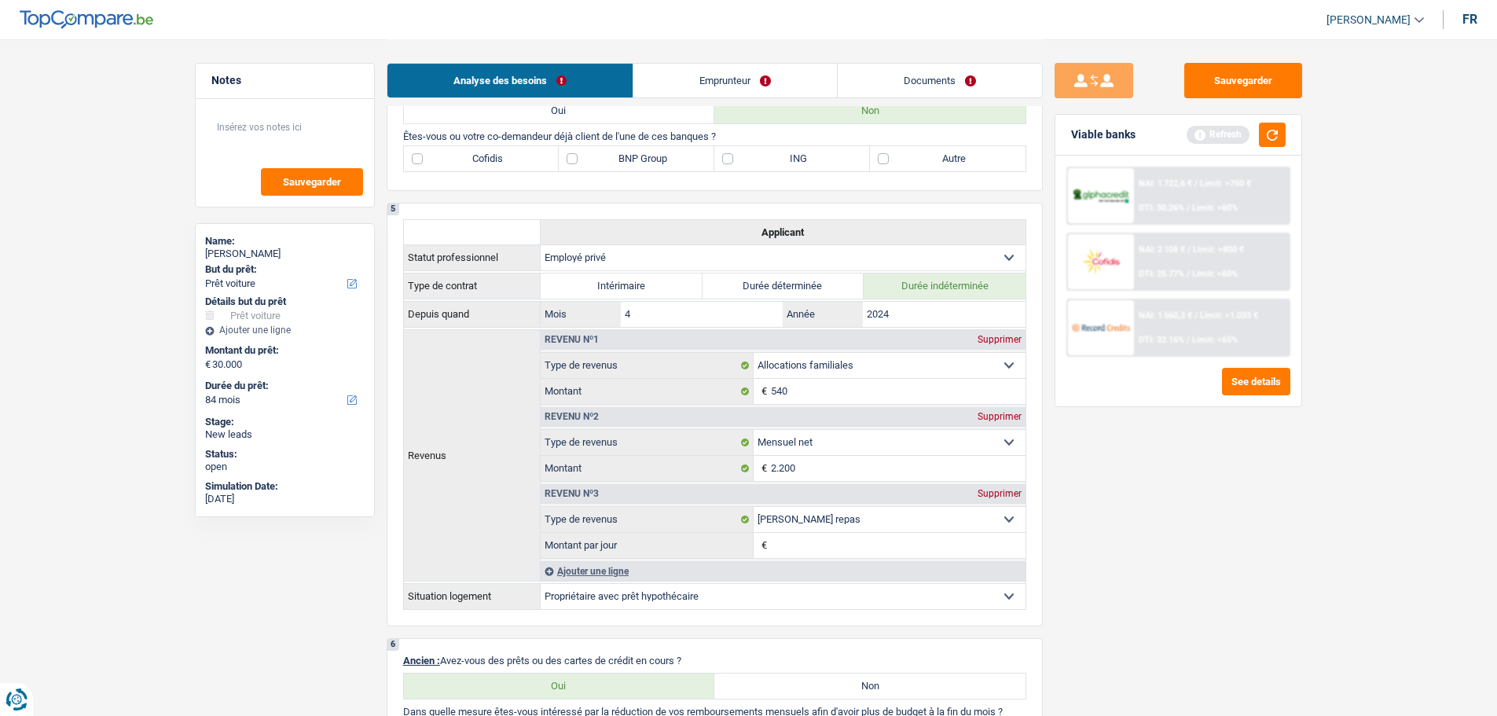
scroll to position [943, 0]
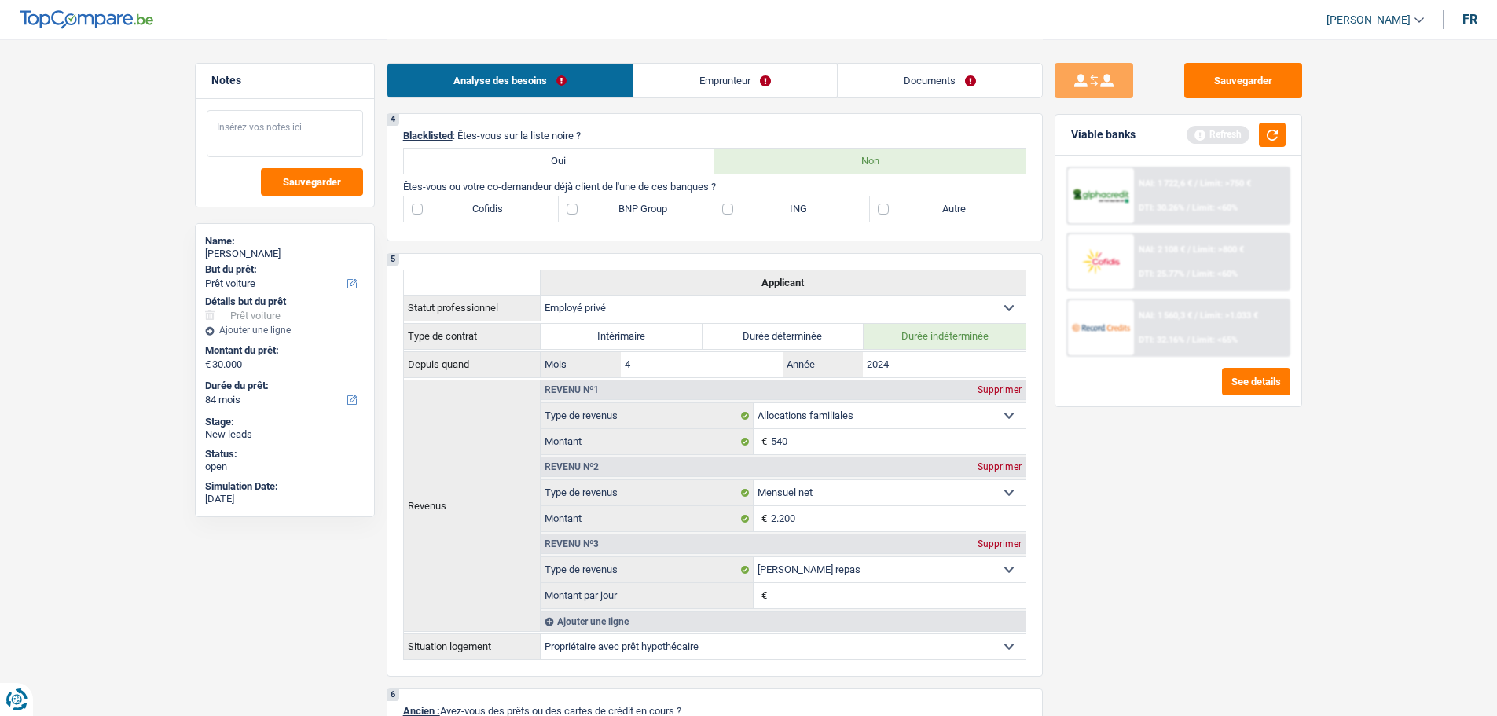
click at [283, 123] on textarea at bounding box center [285, 133] width 156 height 47
click at [245, 120] on textarea "Son ex)compagnon" at bounding box center [285, 133] width 156 height 47
click at [249, 130] on textarea "Son ex)compagnon" at bounding box center [285, 133] width 156 height 47
click at [335, 117] on textarea "Son ex-compagnon" at bounding box center [285, 133] width 156 height 47
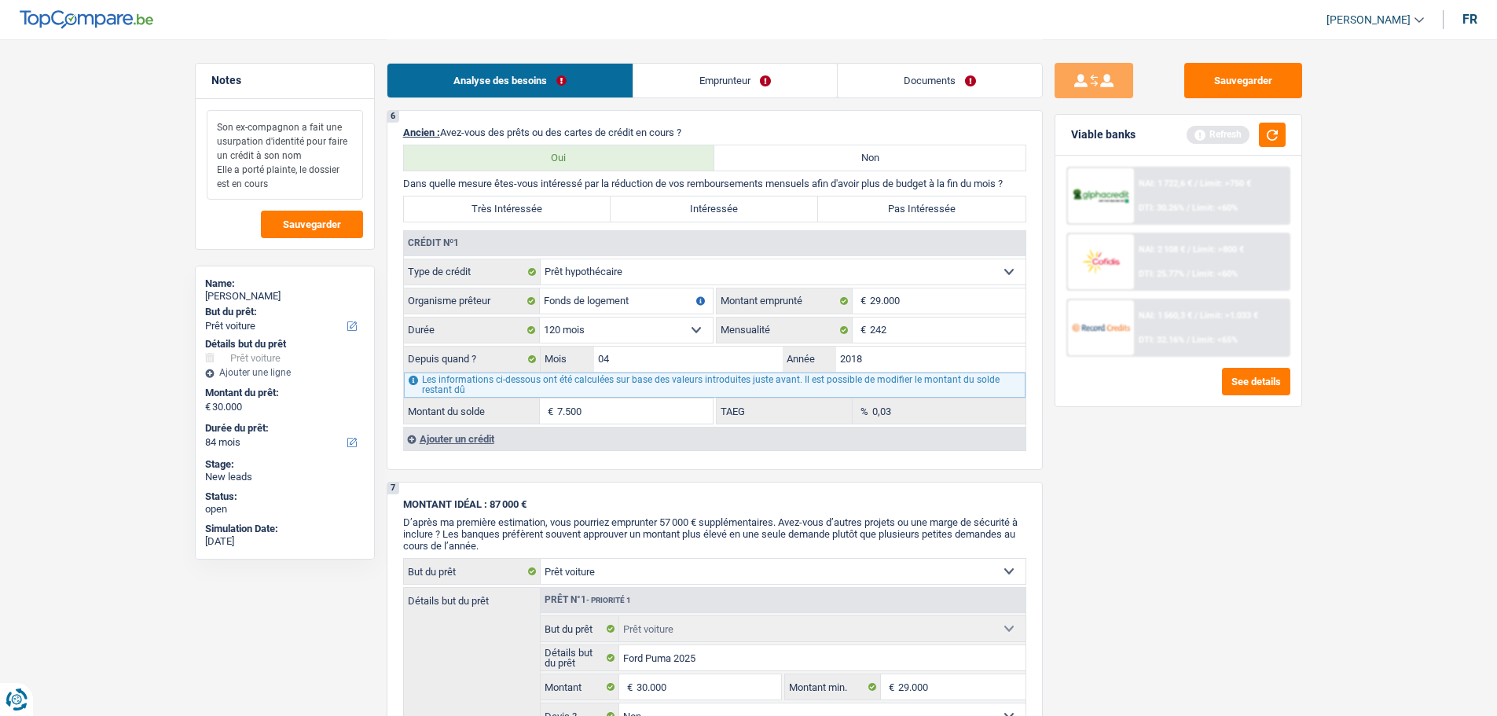
scroll to position [1493, 0]
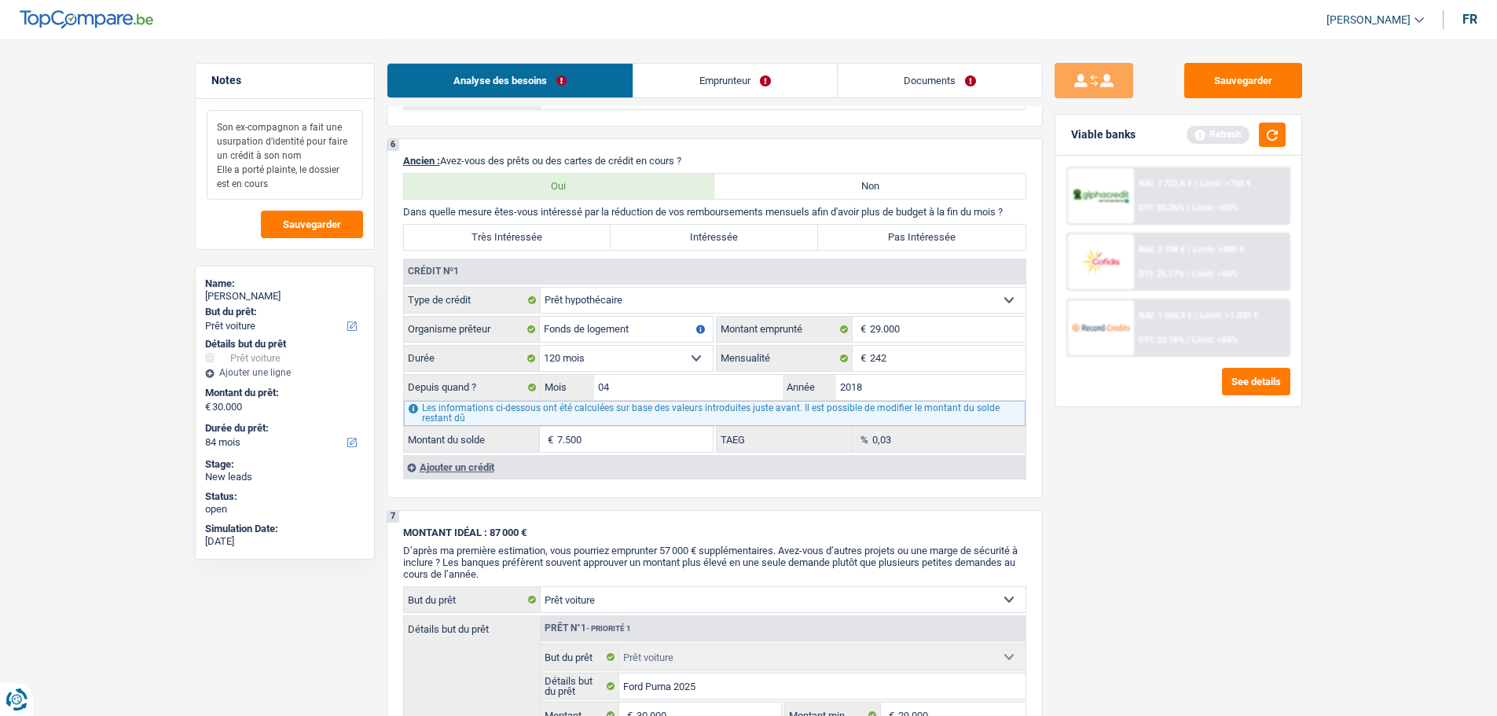
type textarea "Son ex-compagnon a fait une usurpation d'identité pour faire un crédit à son no…"
drag, startPoint x: 948, startPoint y: 239, endPoint x: 940, endPoint y: 241, distance: 8.2
click at [947, 240] on label "Pas Intéressée" at bounding box center [921, 237] width 207 height 25
click at [876, 238] on label "Pas Intéressée" at bounding box center [921, 237] width 207 height 25
click at [876, 238] on input "Pas Intéressée" at bounding box center [921, 237] width 207 height 25
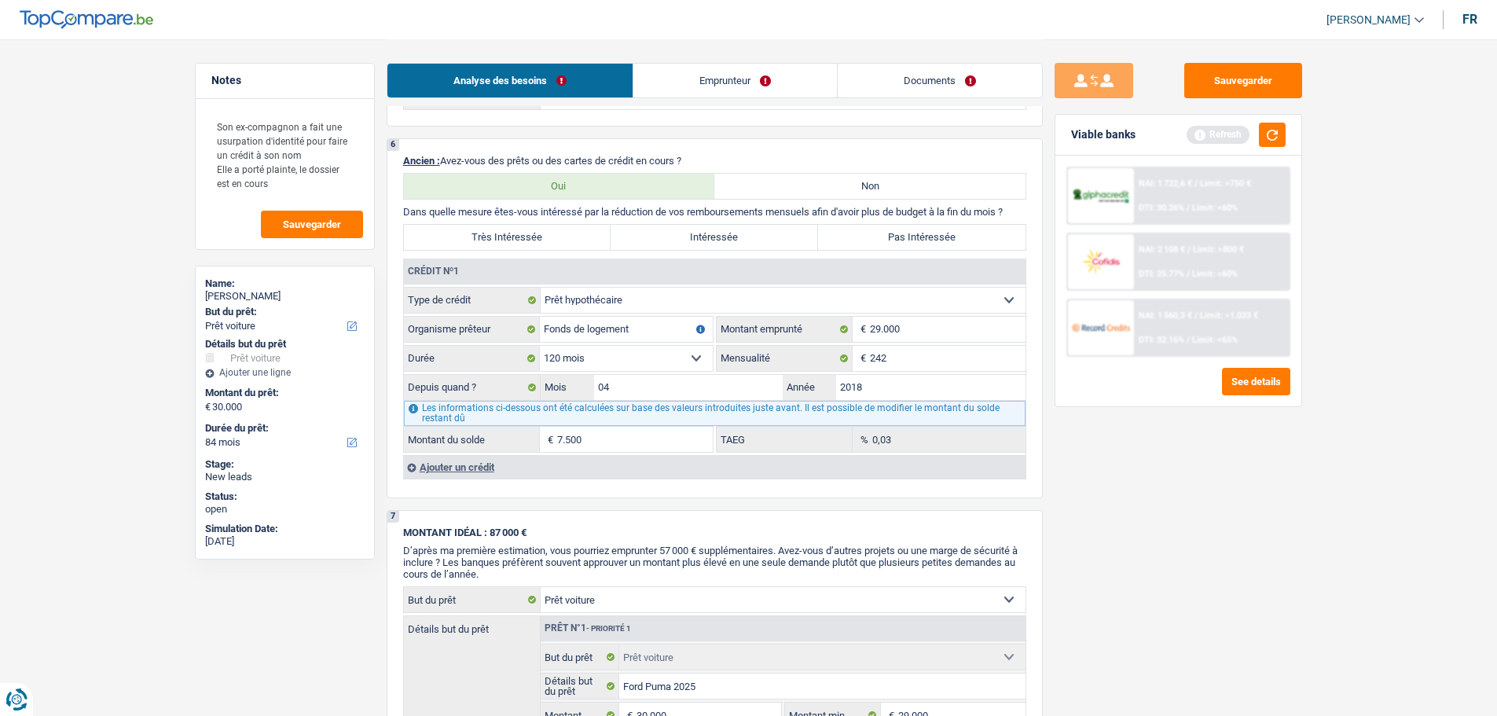
radio input "true"
click at [924, 355] on input "242" at bounding box center [948, 358] width 156 height 25
type input "2"
type input "782"
type input "1"
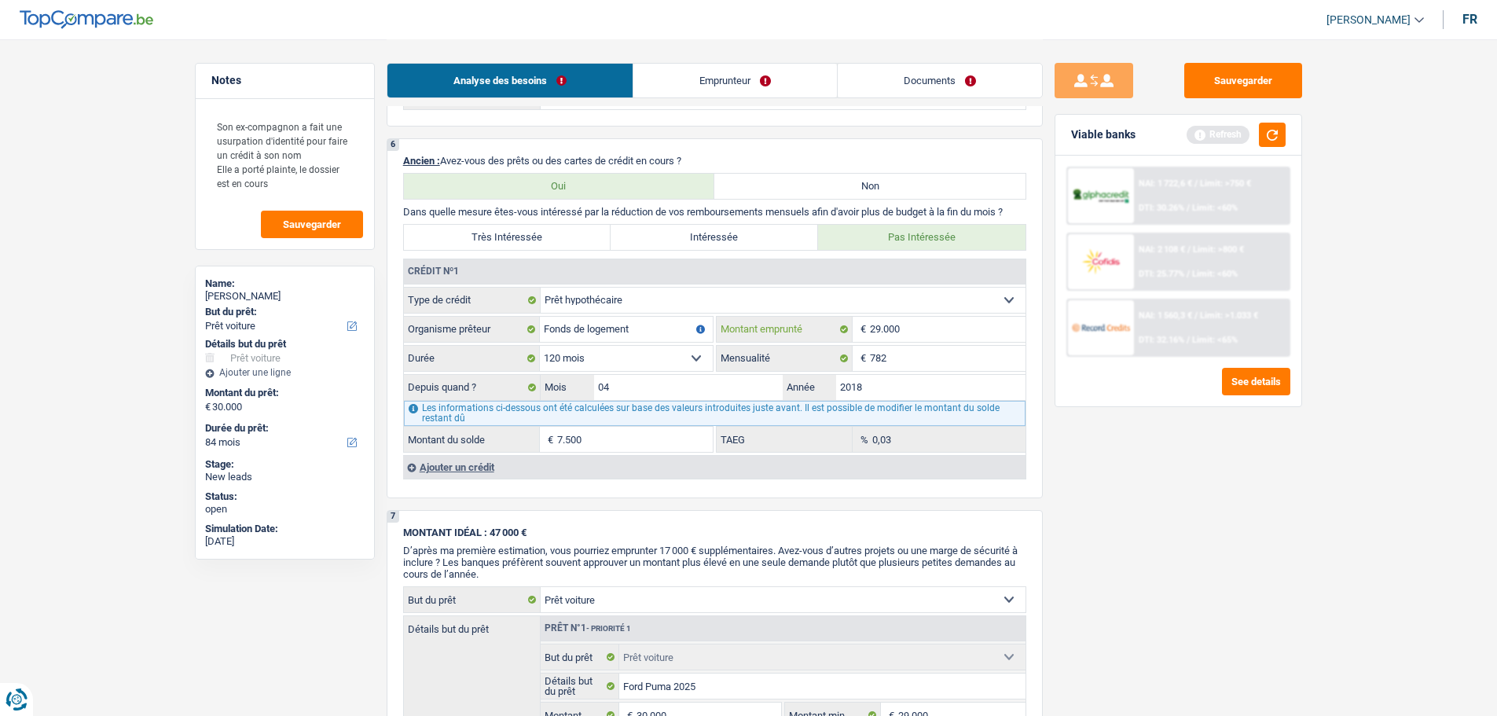
type input "0,00"
click at [926, 329] on input "29.000" at bounding box center [948, 329] width 156 height 25
click at [1220, 559] on div "Sauvegarder Viable banks Refresh NAI: 1 722,6 € / Limit: >750 € DTI: 30.26% / L…" at bounding box center [1178, 377] width 271 height 628
click at [936, 340] on input "29.000" at bounding box center [948, 329] width 156 height 25
type input "2.900"
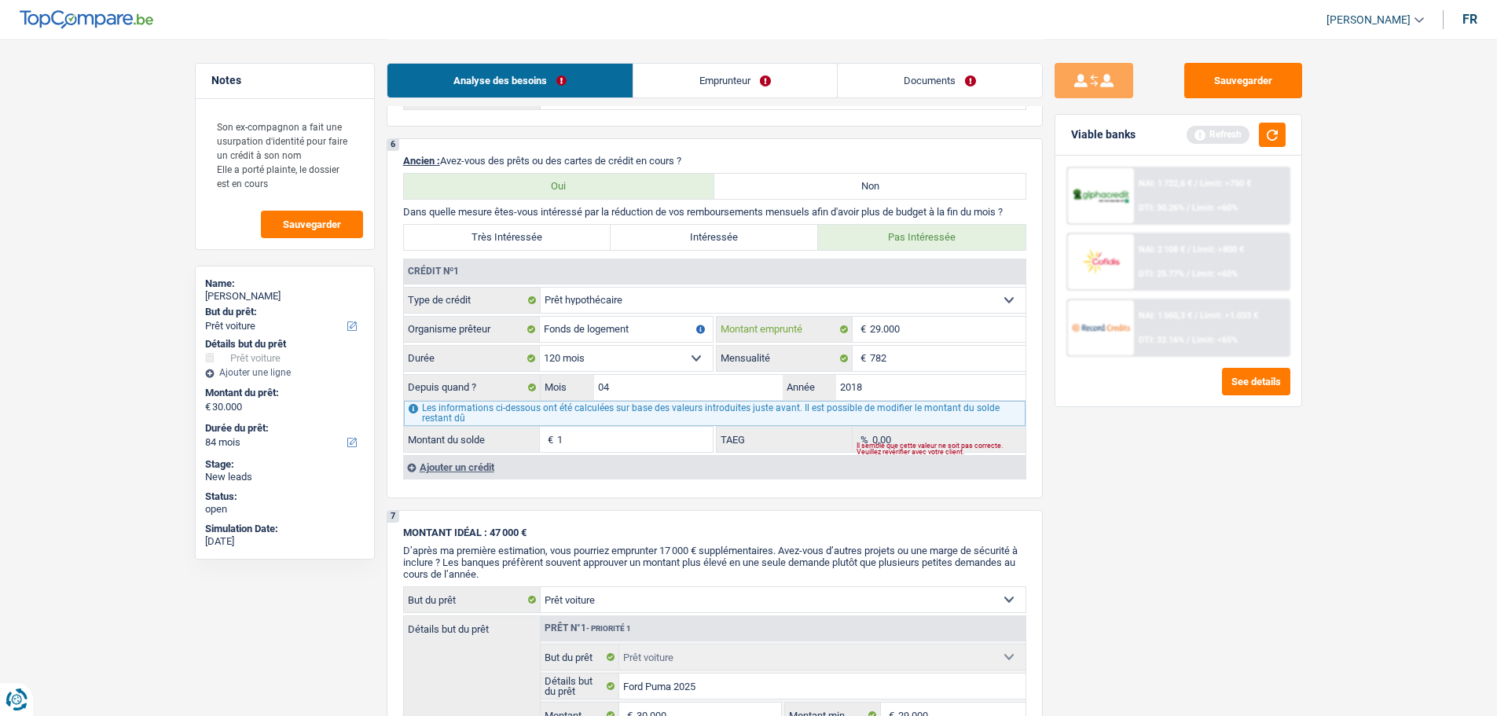
select select
type input "215.000"
click at [1107, 427] on div "Sauvegarder Viable banks Refresh NAI: 1 722,6 € / Limit: >750 € DTI: 30.26% / L…" at bounding box center [1178, 377] width 271 height 628
click at [660, 357] on select "120 mois 132 mois 144 mois 180 mois 240 mois 300 mois 360 mois 420 mois Sélecti…" at bounding box center [626, 358] width 173 height 25
select select "360"
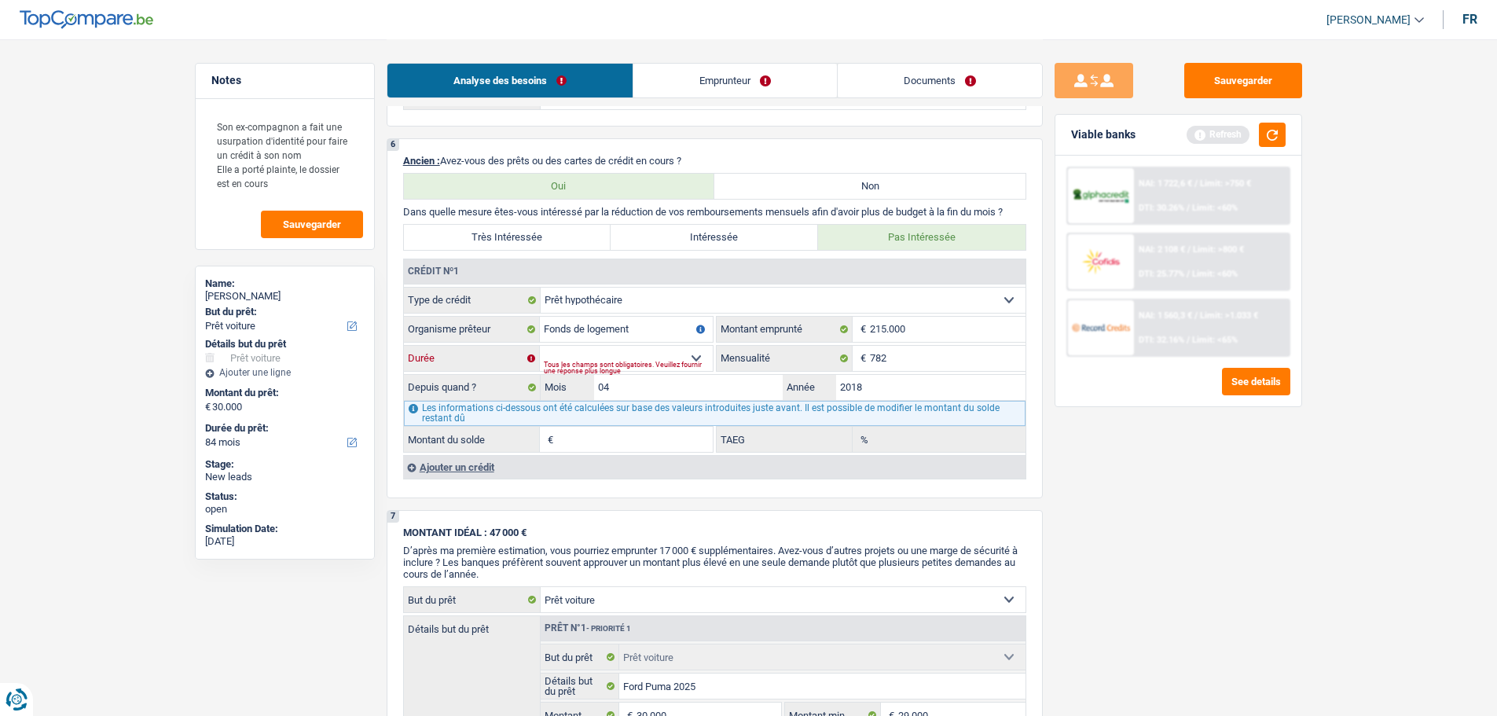
click at [540, 346] on select "120 mois 132 mois 144 mois 180 mois 240 mois 300 mois 360 mois 420 mois Sélecti…" at bounding box center [626, 358] width 173 height 25
type input "172.544"
type input "1,90"
click at [1179, 542] on div "Sauvegarder Viable banks Refresh NAI: 1 722,6 € / Limit: >750 € DTI: 30.26% / L…" at bounding box center [1178, 377] width 271 height 628
click at [1270, 130] on button "button" at bounding box center [1272, 135] width 27 height 24
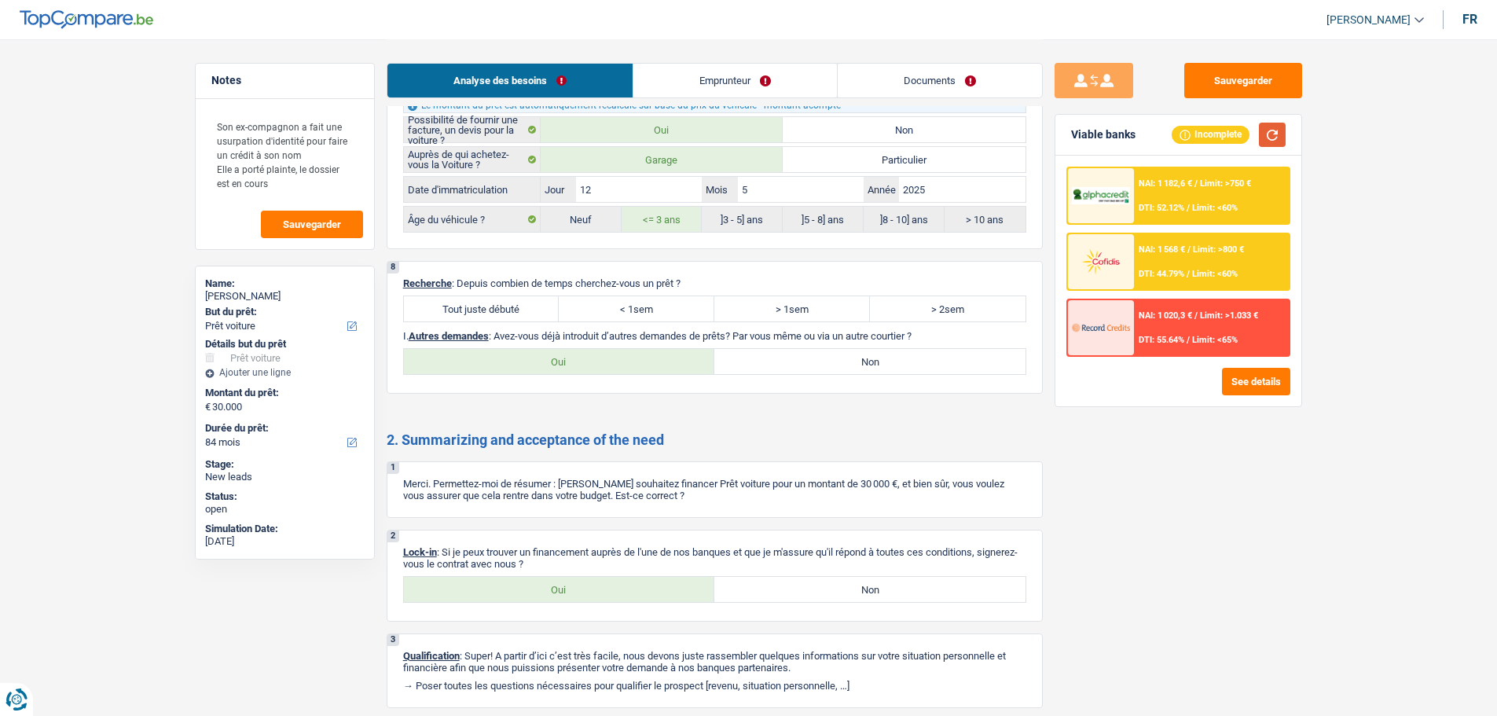
scroll to position [2357, 0]
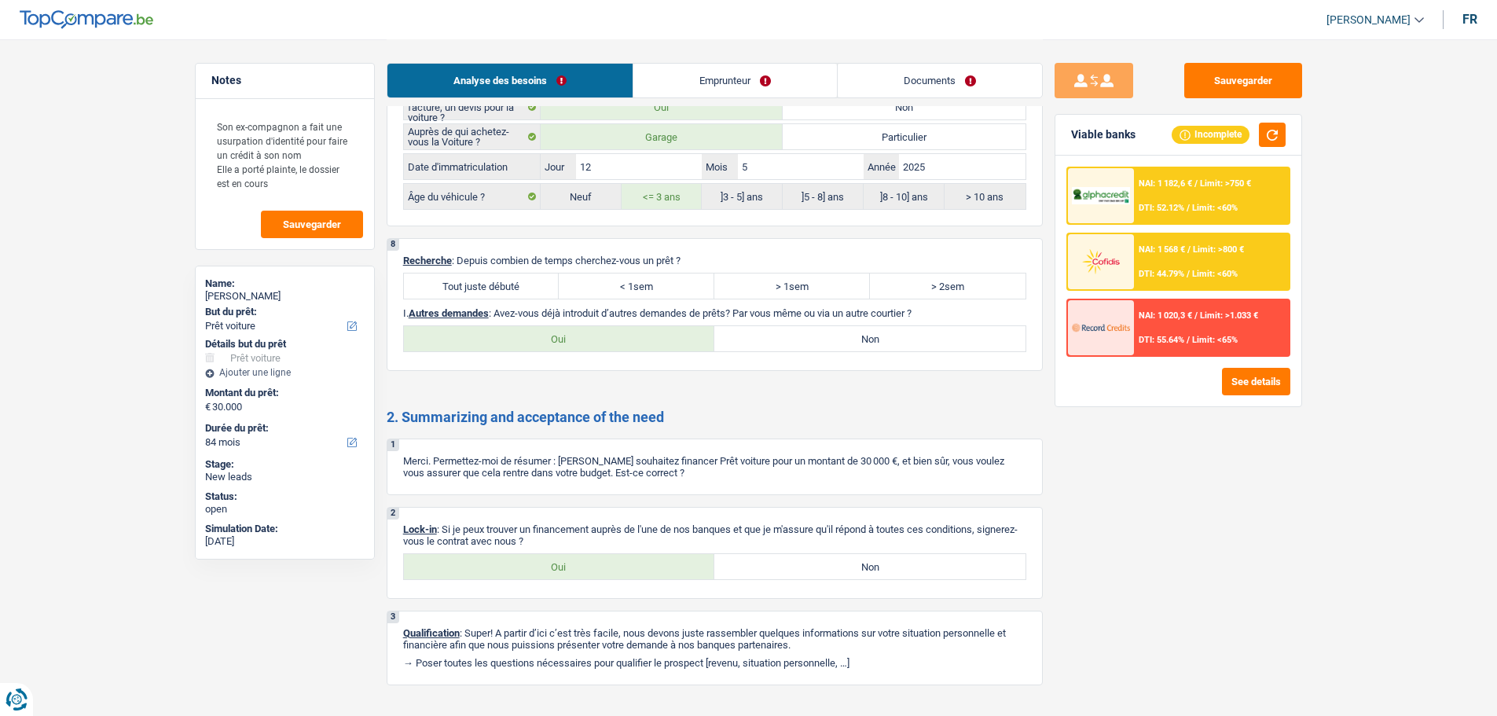
click at [540, 295] on label "Tout juste débuté" at bounding box center [482, 285] width 156 height 25
click at [540, 295] on input "Tout juste débuté" at bounding box center [482, 285] width 156 height 25
radio input "true"
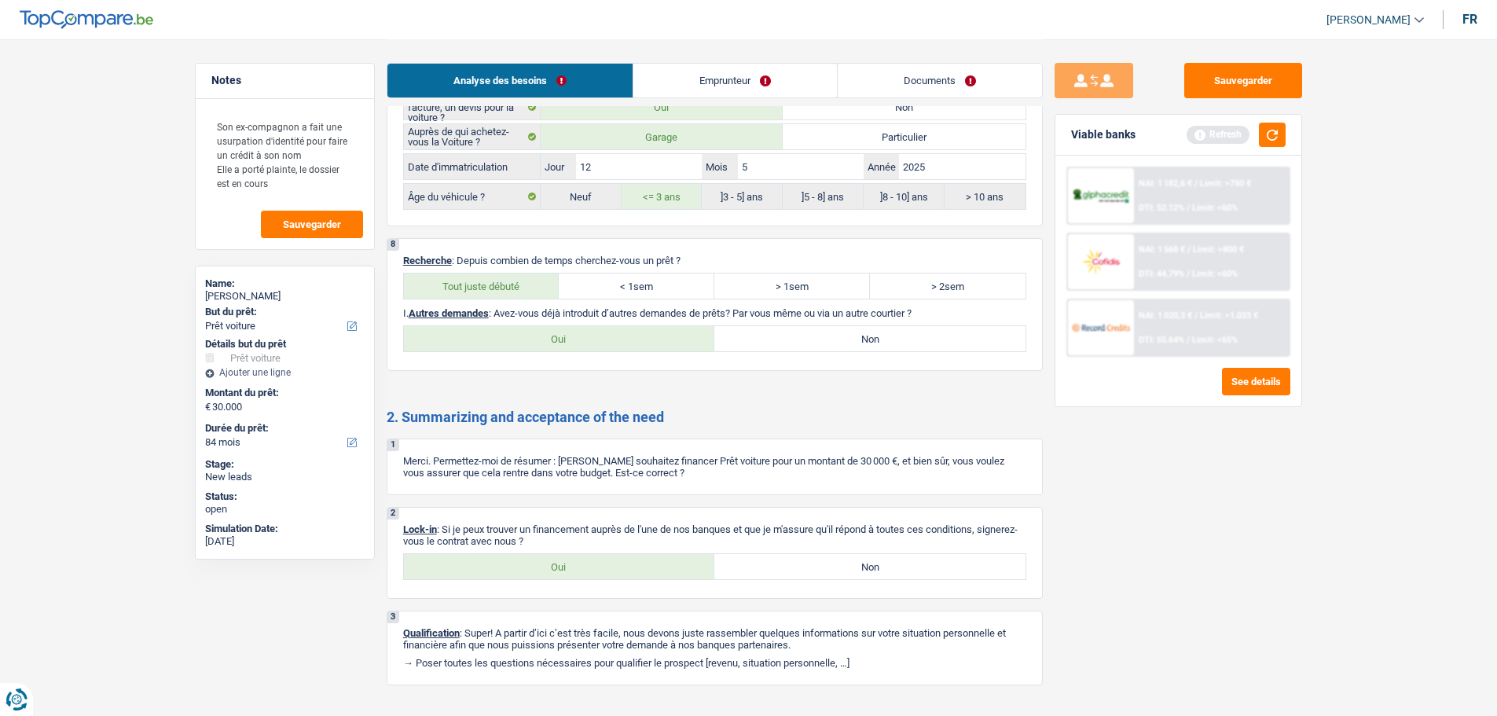
click at [810, 344] on label "Non" at bounding box center [869, 338] width 311 height 25
click at [810, 344] on input "Non" at bounding box center [869, 338] width 311 height 25
radio input "true"
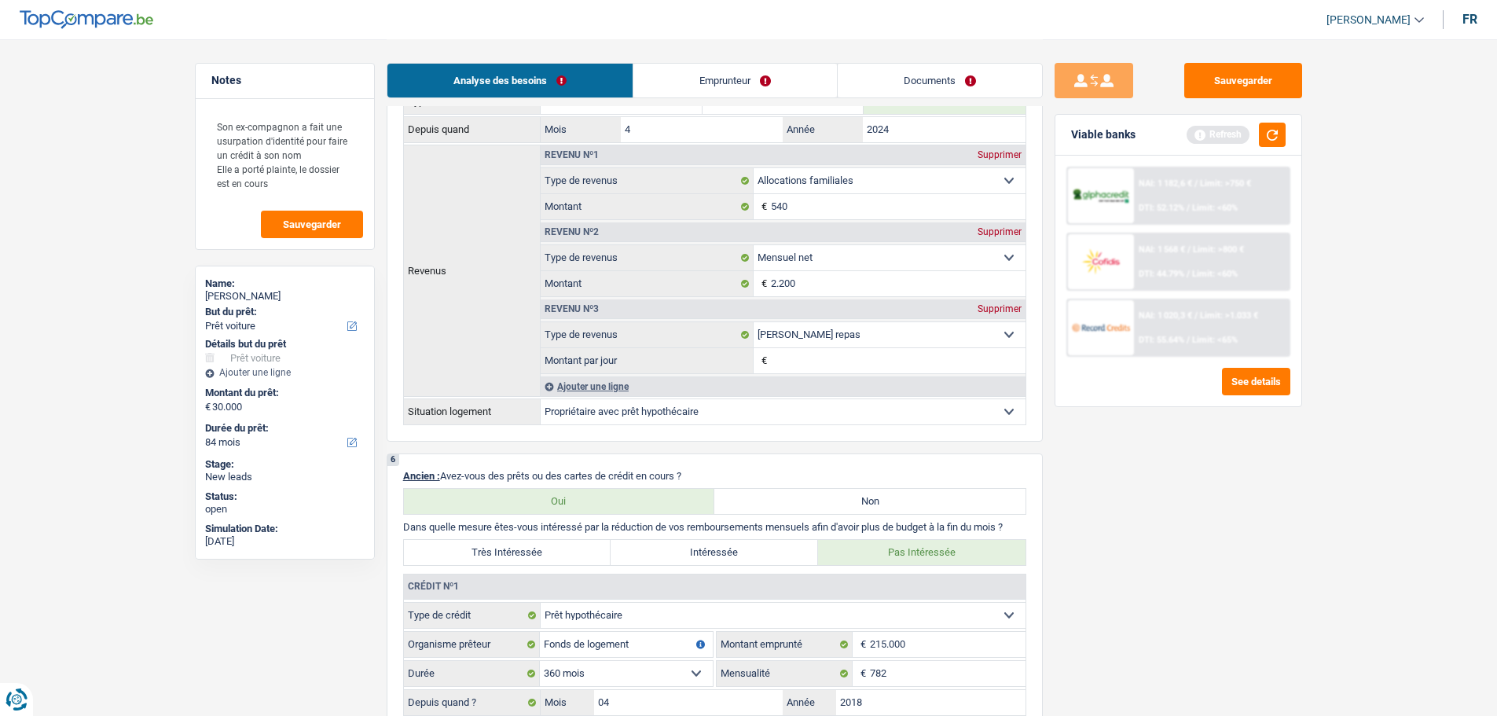
scroll to position [1021, 0]
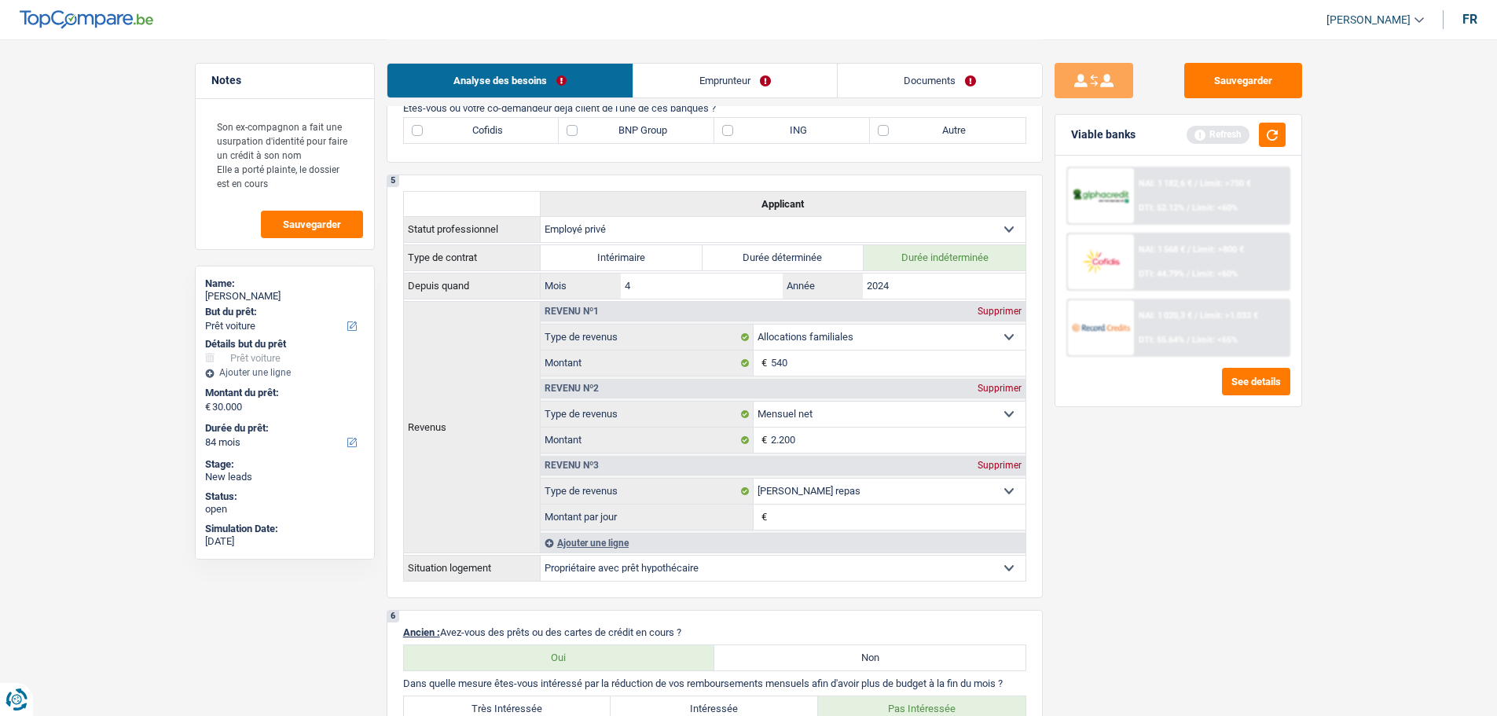
drag, startPoint x: 932, startPoint y: 134, endPoint x: 806, endPoint y: 108, distance: 128.3
click at [929, 134] on label "Autre" at bounding box center [948, 130] width 156 height 25
click at [929, 134] on input "Autre" at bounding box center [948, 130] width 156 height 25
checkbox input "true"
click at [730, 87] on link "Emprunteur" at bounding box center [734, 81] width 203 height 34
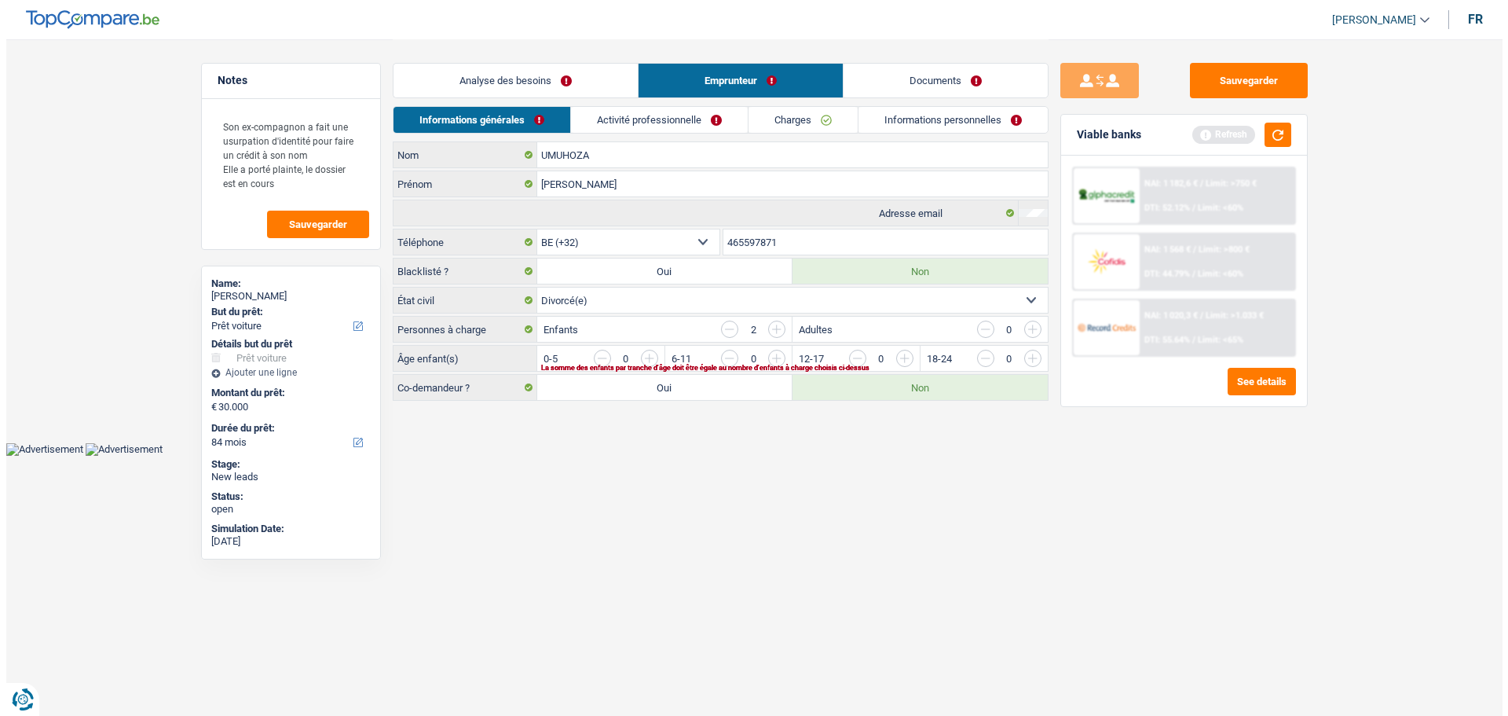
scroll to position [0, 0]
click at [911, 361] on input "button" at bounding box center [1223, 362] width 654 height 25
click at [782, 354] on input "button" at bounding box center [1095, 362] width 654 height 25
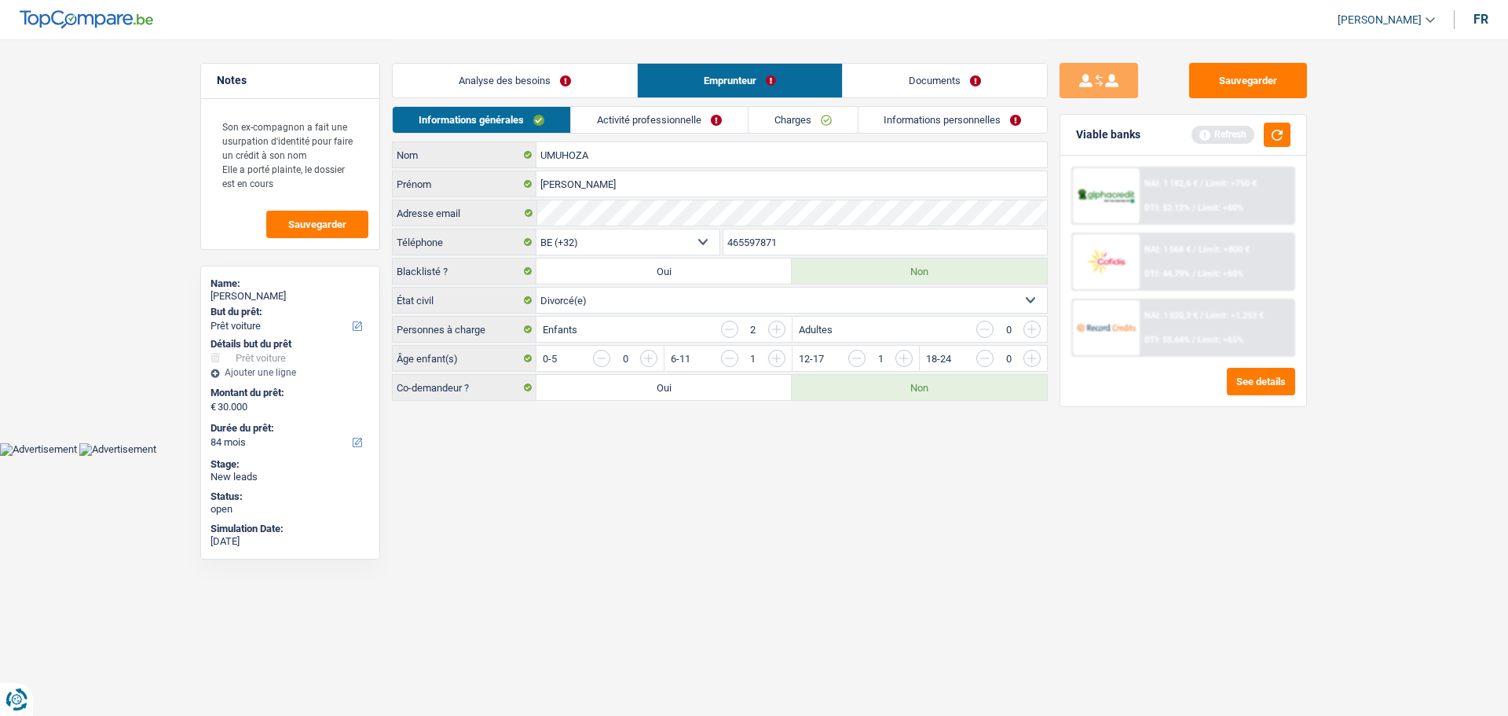
click at [713, 118] on link "Activité professionnelle" at bounding box center [659, 120] width 177 height 26
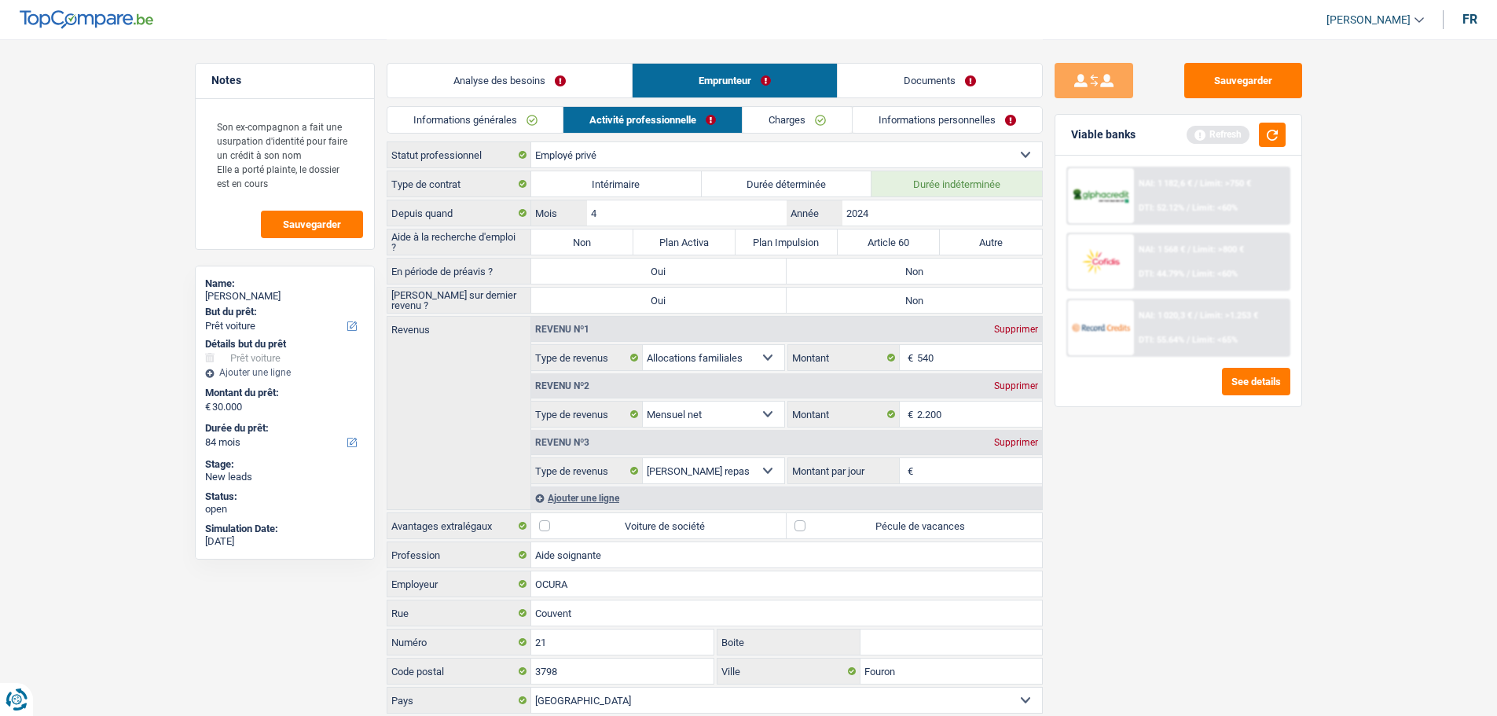
click at [534, 117] on link "Informations générales" at bounding box center [475, 120] width 176 height 26
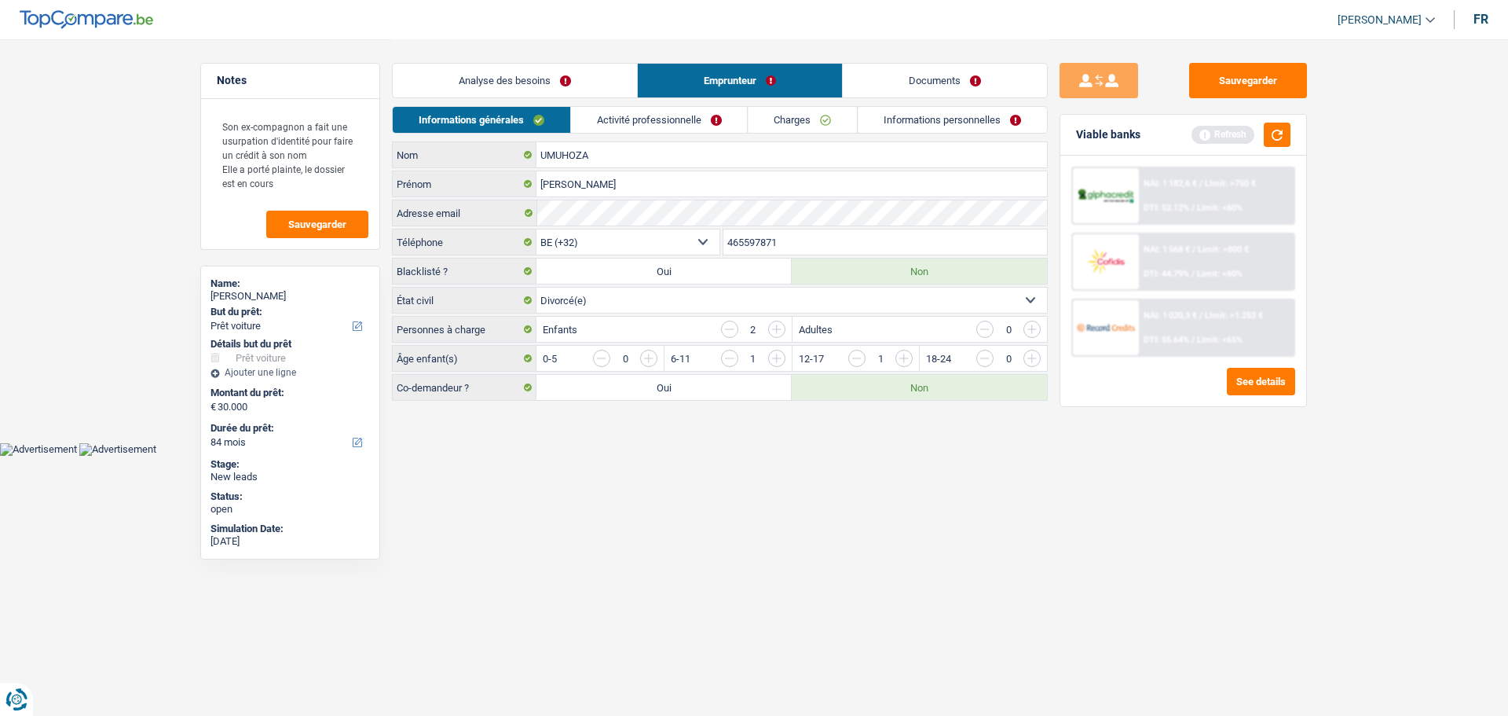
click at [612, 125] on link "Activité professionnelle" at bounding box center [659, 120] width 177 height 26
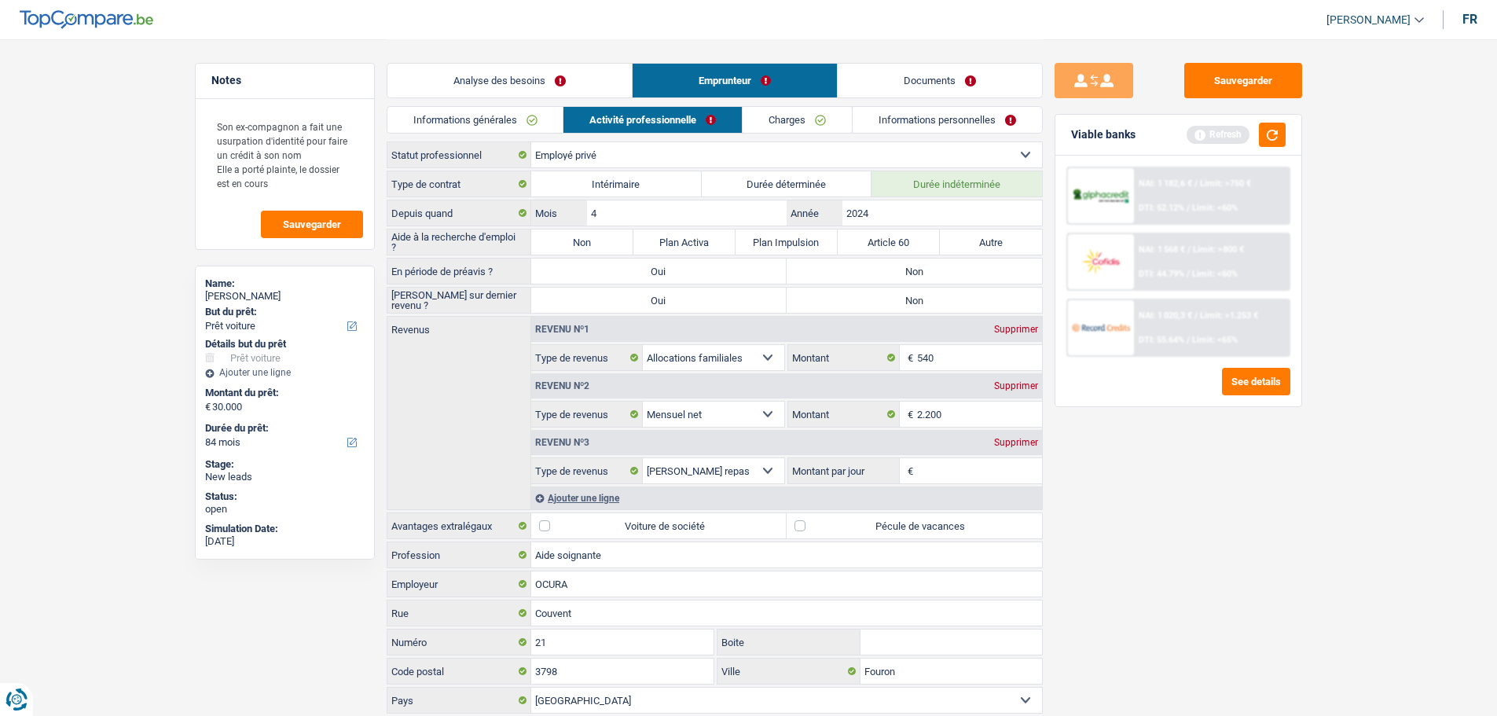
click at [870, 265] on label "Non" at bounding box center [913, 270] width 255 height 25
click at [870, 265] on input "Non" at bounding box center [913, 270] width 255 height 25
radio input "true"
click at [874, 306] on label "Non" at bounding box center [913, 300] width 255 height 25
click at [874, 306] on input "Non" at bounding box center [913, 300] width 255 height 25
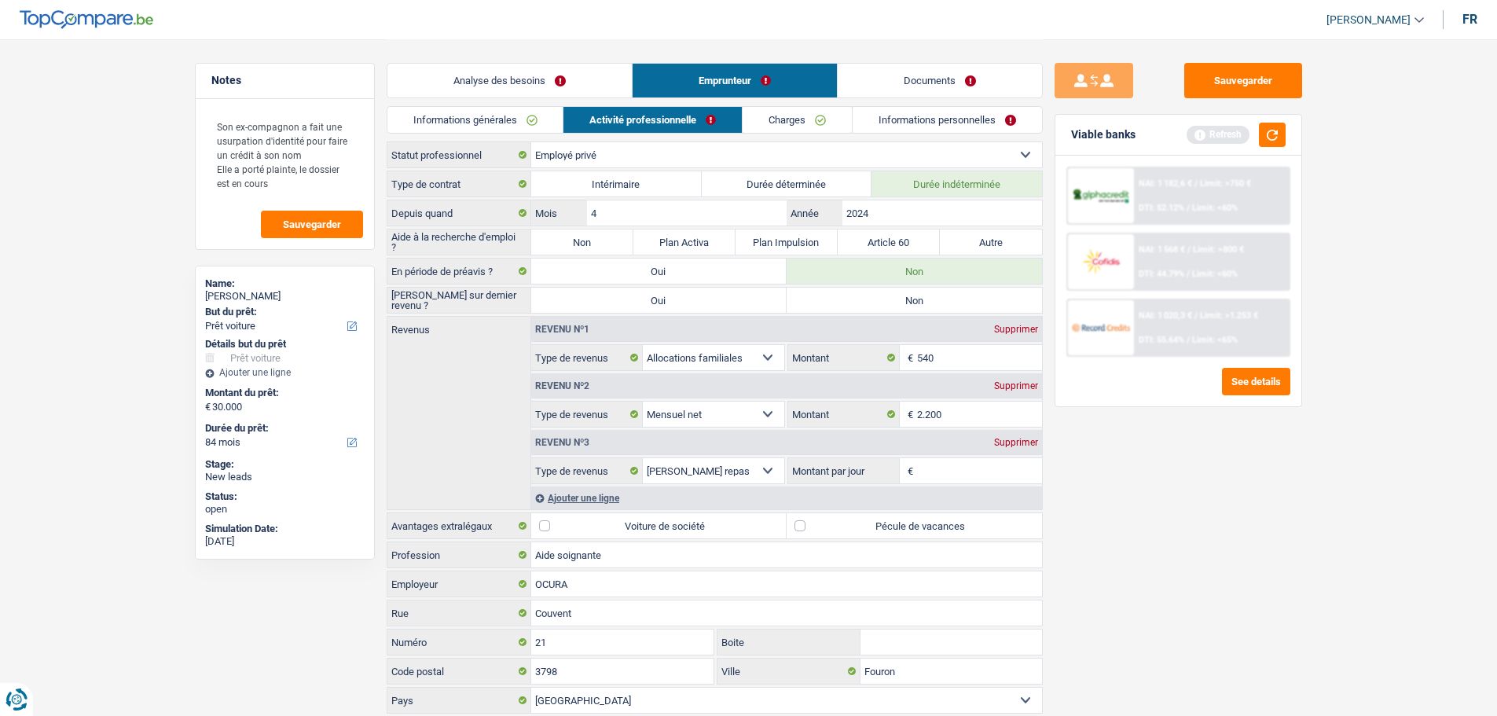
radio input "true"
click at [1270, 141] on button "button" at bounding box center [1272, 135] width 27 height 24
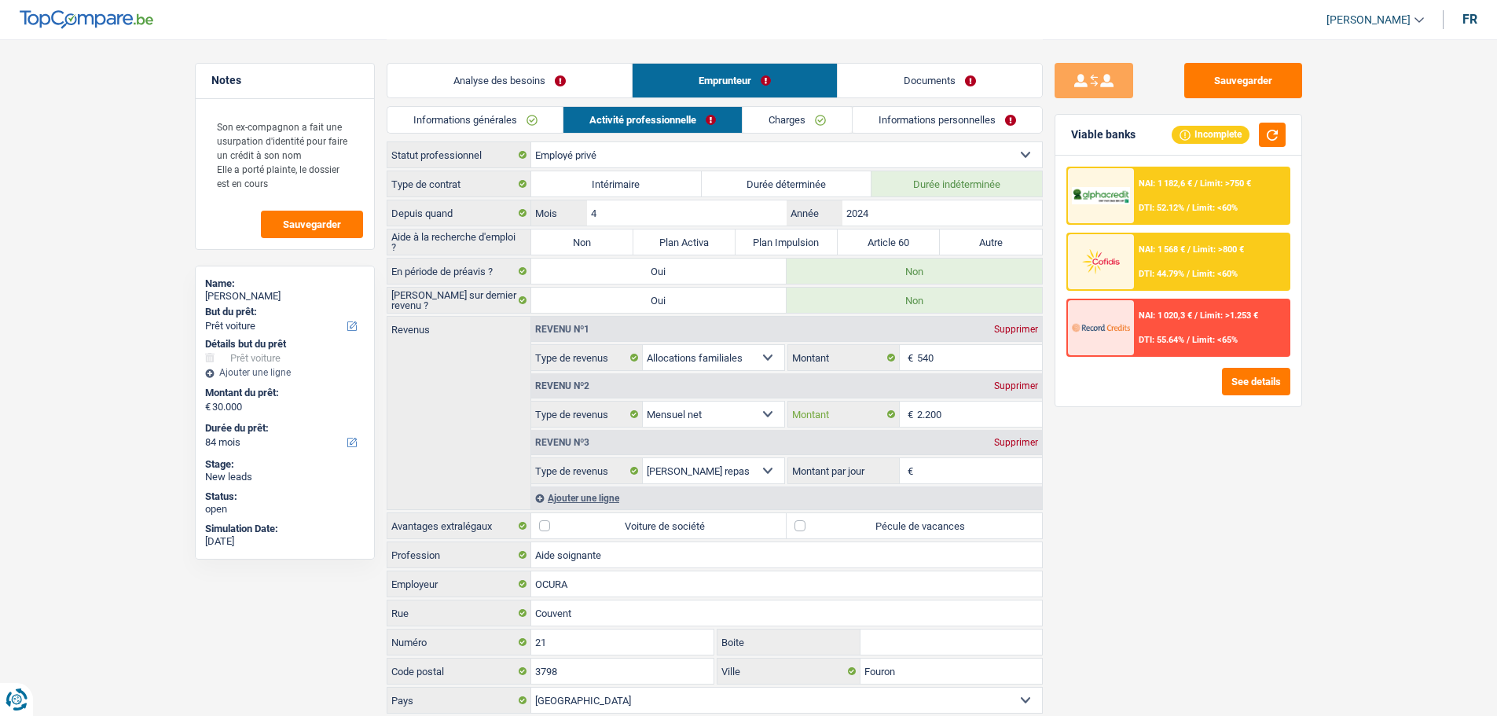
click at [968, 419] on input "2.200" at bounding box center [979, 413] width 125 height 25
click at [754, 473] on select "Allocation d'handicap Allocations chômage Allocations familiales Chèques repas …" at bounding box center [714, 470] width 142 height 25
select select "other"
type input "8"
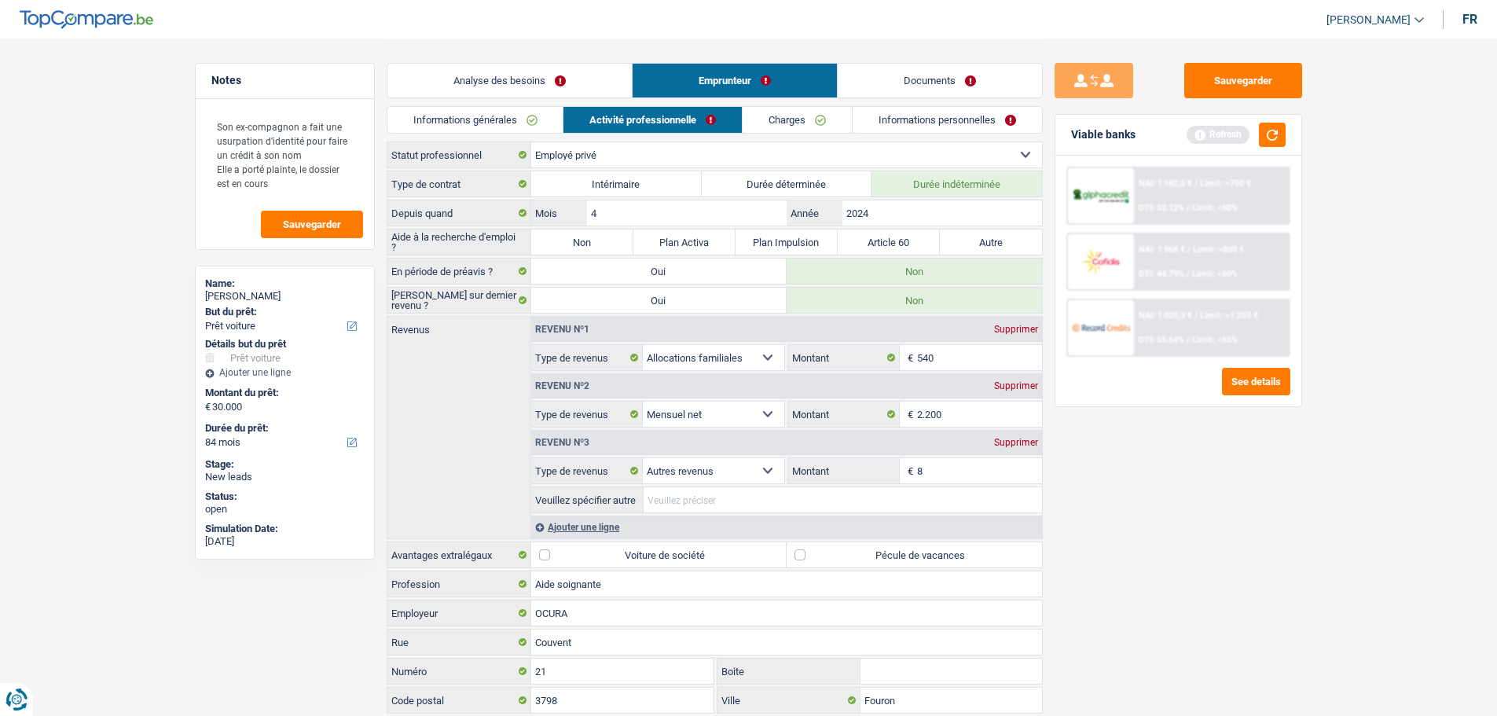
drag, startPoint x: 731, startPoint y: 496, endPoint x: 715, endPoint y: 496, distance: 16.5
click at [718, 496] on input "Veuillez spécifier autre" at bounding box center [842, 499] width 398 height 25
type input "f"
type input "Flexijob: en interim"
click at [939, 460] on input "8" at bounding box center [979, 470] width 125 height 25
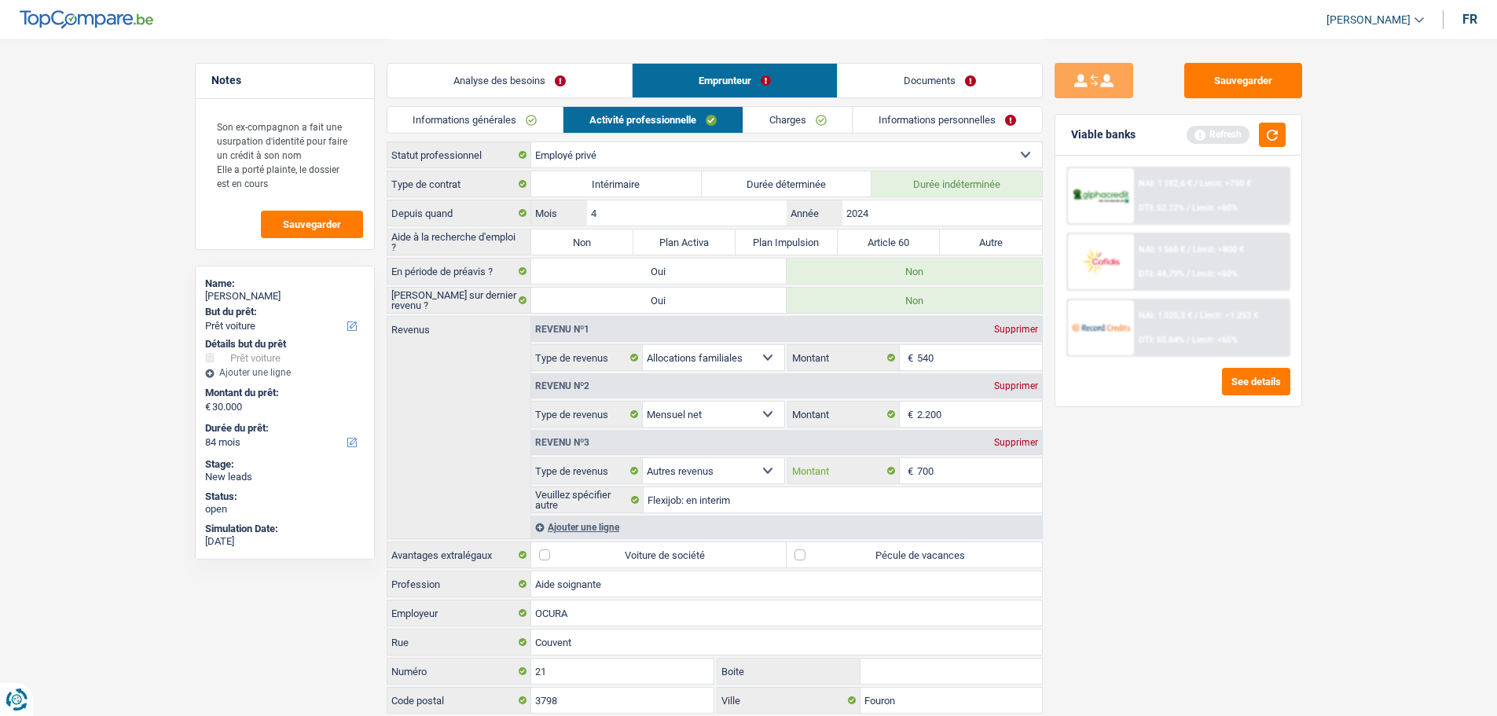
type input "700"
click at [1115, 529] on div "Sauvegarder Viable banks Refresh NAI: 1 182,6 € / Limit: >750 € DTI: 52.12% / L…" at bounding box center [1178, 377] width 271 height 628
click at [918, 560] on label "Pécule de vacances" at bounding box center [913, 554] width 255 height 25
click at [918, 560] on input "Pécule de vacances" at bounding box center [913, 554] width 255 height 25
click at [853, 561] on label "Pécule de vacances" at bounding box center [913, 554] width 255 height 25
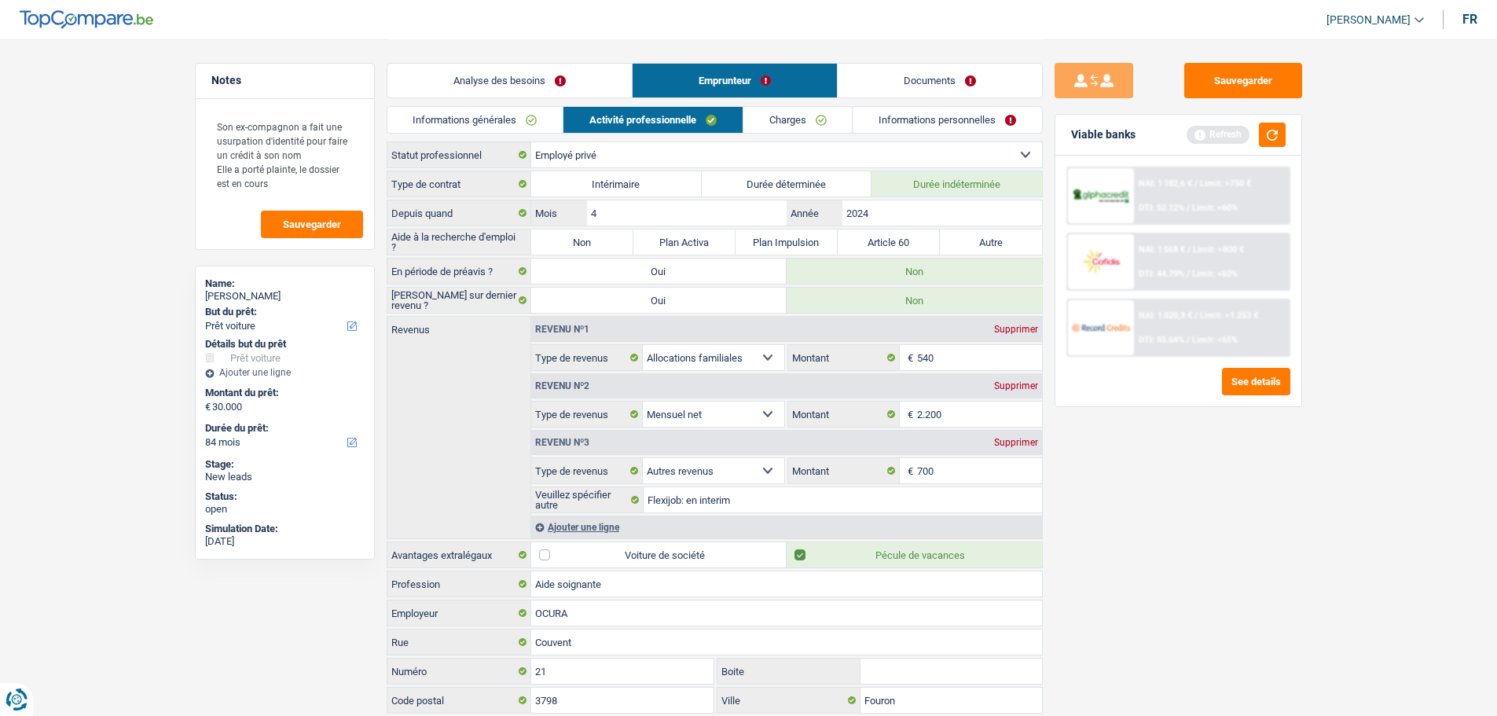
click at [853, 561] on input "Pécule de vacances" at bounding box center [913, 554] width 255 height 25
click at [808, 553] on label "Pécule de vacances" at bounding box center [913, 554] width 255 height 25
click at [808, 553] on input "Pécule de vacances" at bounding box center [913, 554] width 255 height 25
checkbox input "true"
click at [584, 521] on div "Ajouter une ligne" at bounding box center [786, 526] width 511 height 23
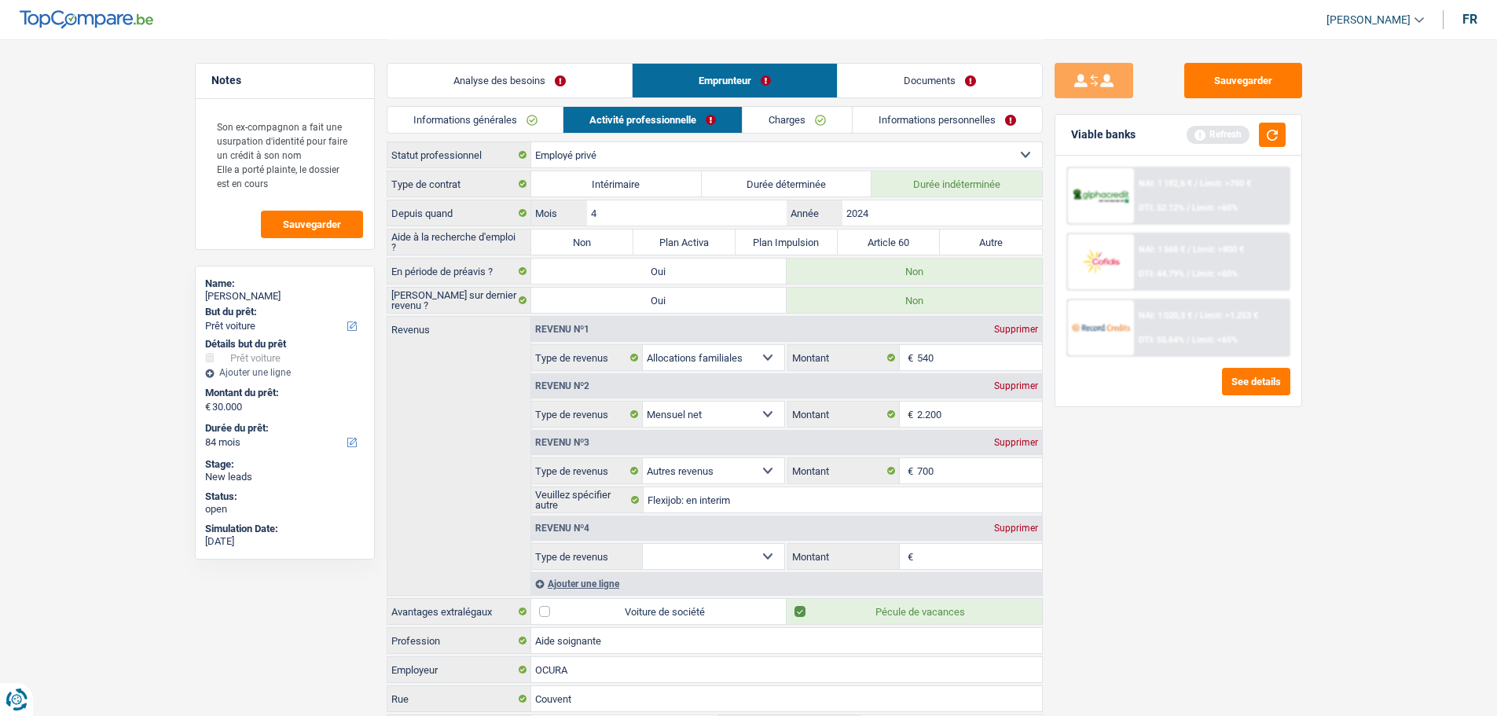
click at [764, 562] on select "Allocation d'handicap Allocations chômage Allocations familiales Chèques repas …" at bounding box center [714, 556] width 142 height 25
select select "mealVouchers"
click at [643, 544] on select "Allocation d'handicap Allocations chômage Allocations familiales Chèques repas …" at bounding box center [714, 556] width 142 height 25
click at [933, 553] on input "Montant par jour" at bounding box center [979, 556] width 125 height 25
type input "4,0"
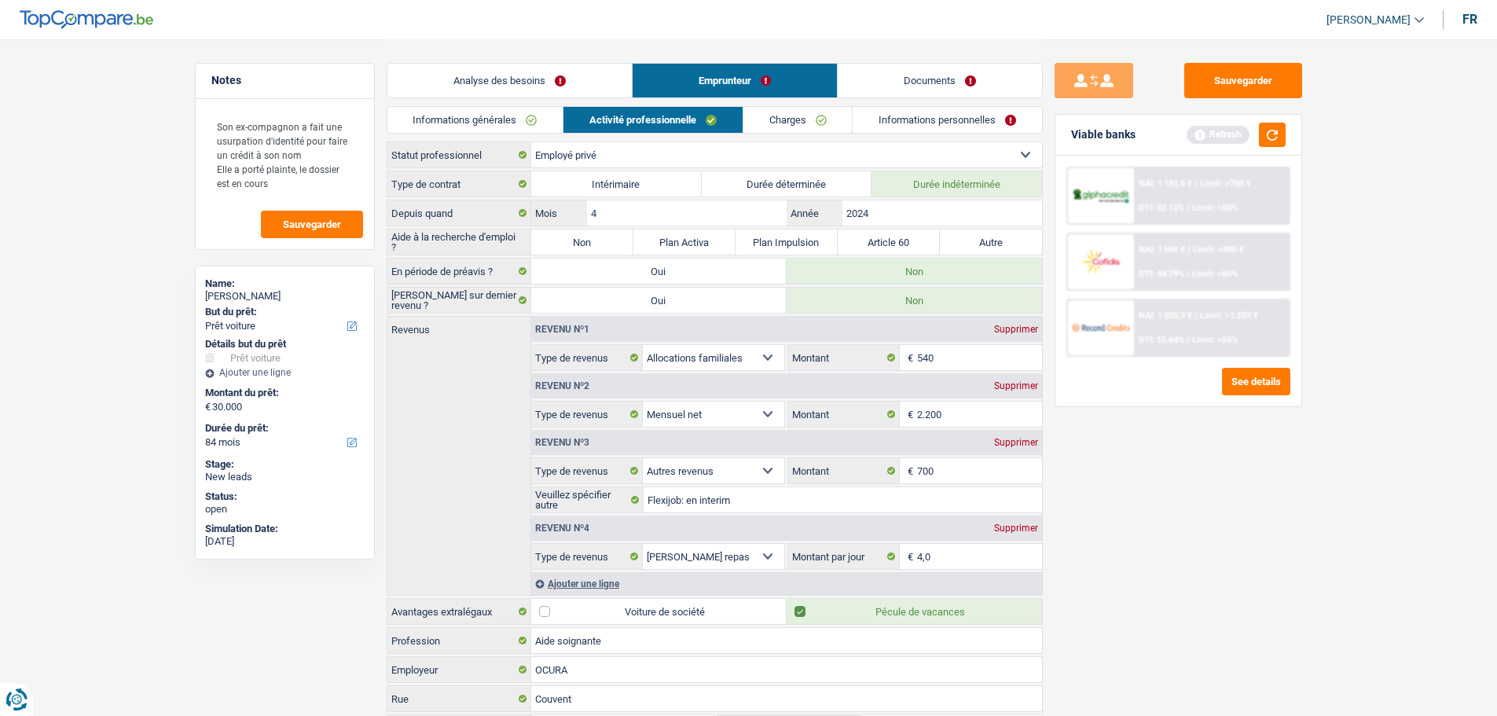
click at [1153, 454] on div "Sauvegarder Viable banks Refresh NAI: 1 182,6 € / Limit: >750 € DTI: 52.12% / L…" at bounding box center [1178, 377] width 271 height 628
click at [817, 126] on link "Charges" at bounding box center [797, 120] width 109 height 26
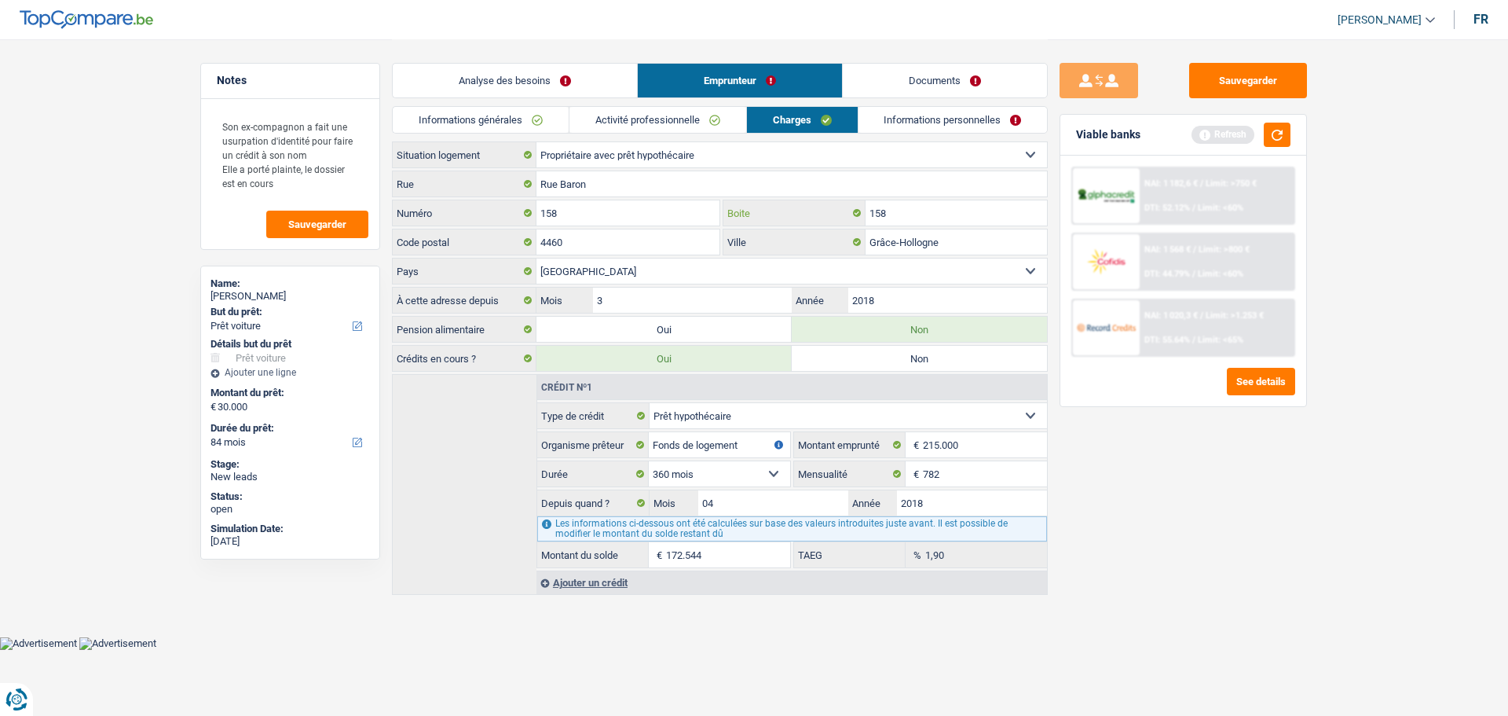
click at [952, 214] on input "158" at bounding box center [956, 212] width 181 height 25
type input "1"
click at [1236, 570] on div "Sauvegarder Viable banks Refresh NAI: 1 182,6 € / Limit: >750 € DTI: 52.12% / L…" at bounding box center [1183, 377] width 271 height 628
click at [918, 119] on link "Informations personnelles" at bounding box center [953, 120] width 189 height 26
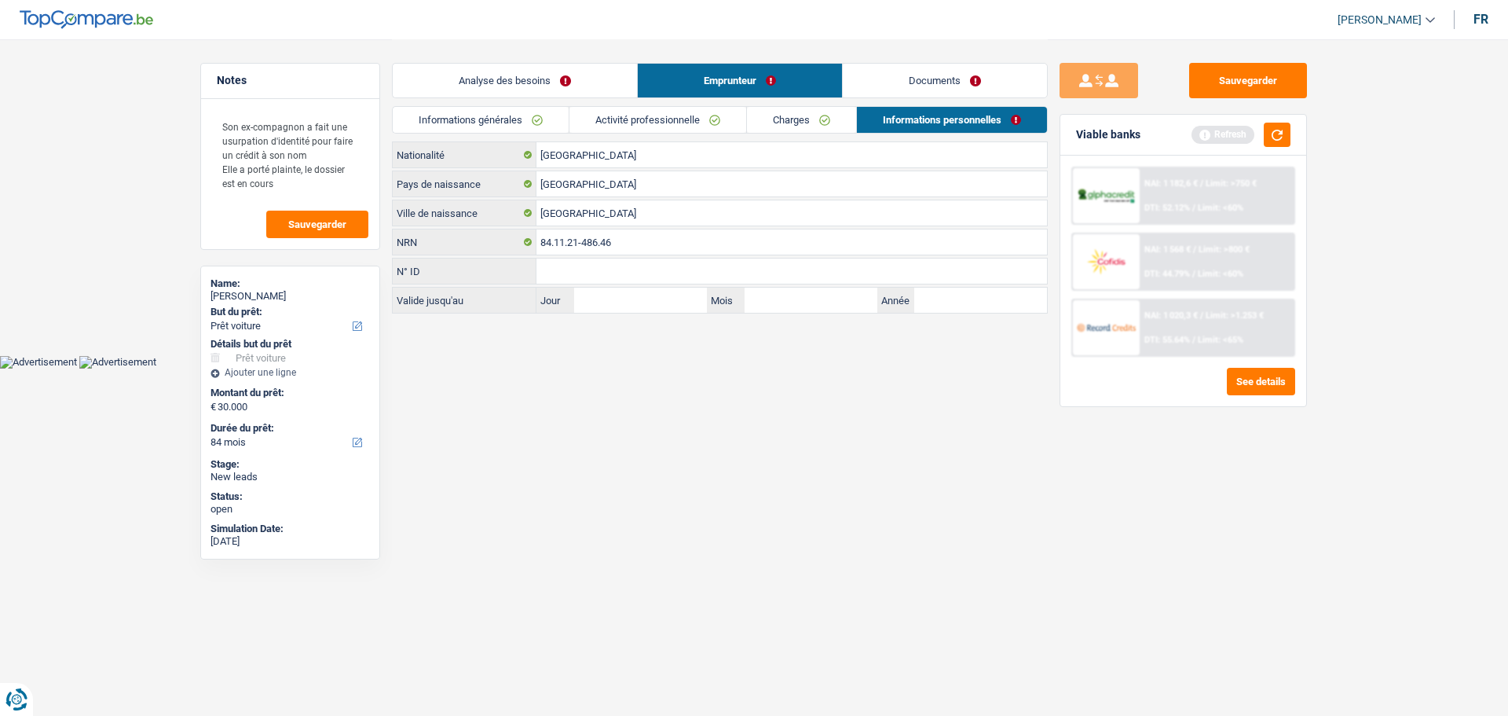
click at [829, 120] on link "Charges" at bounding box center [801, 120] width 109 height 26
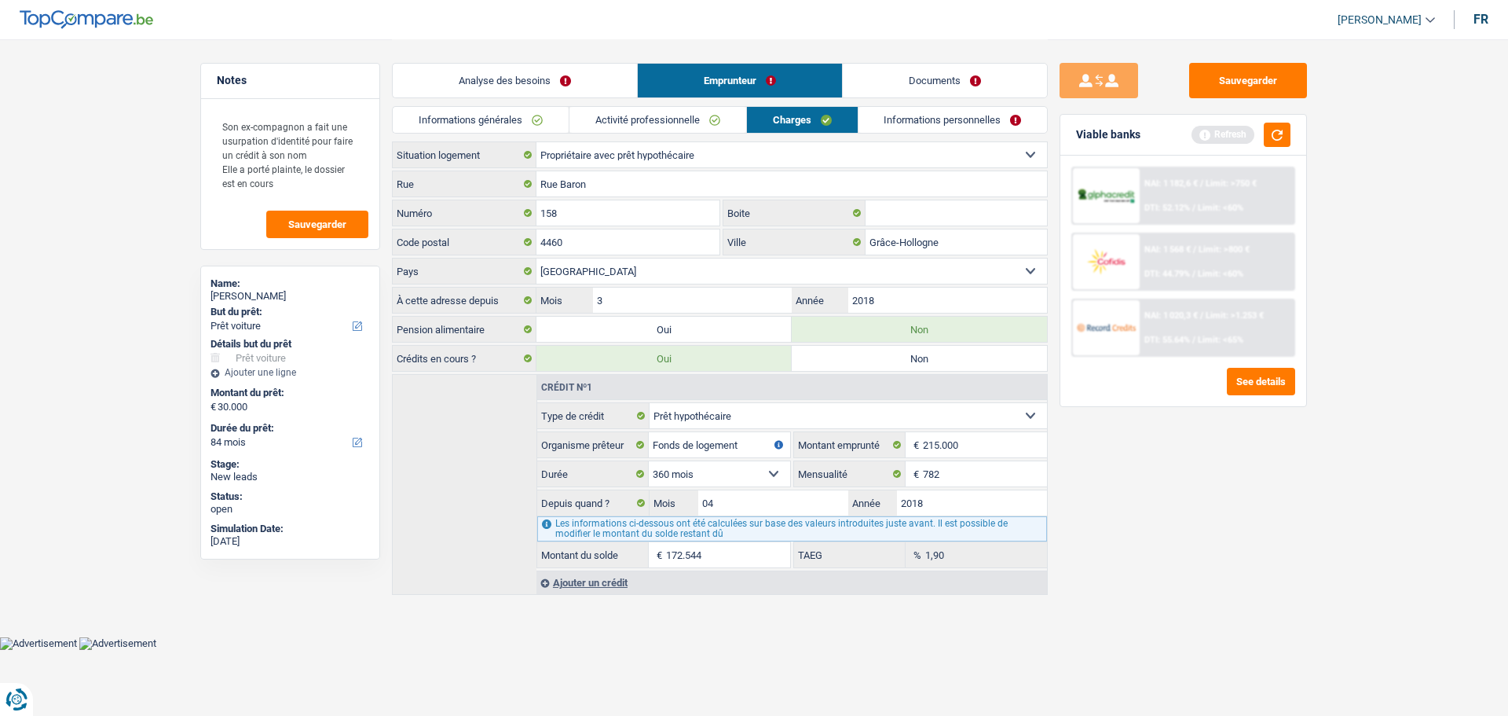
click at [691, 335] on label "Oui" at bounding box center [664, 329] width 255 height 25
click at [691, 335] on input "Oui" at bounding box center [664, 329] width 255 height 25
radio input "true"
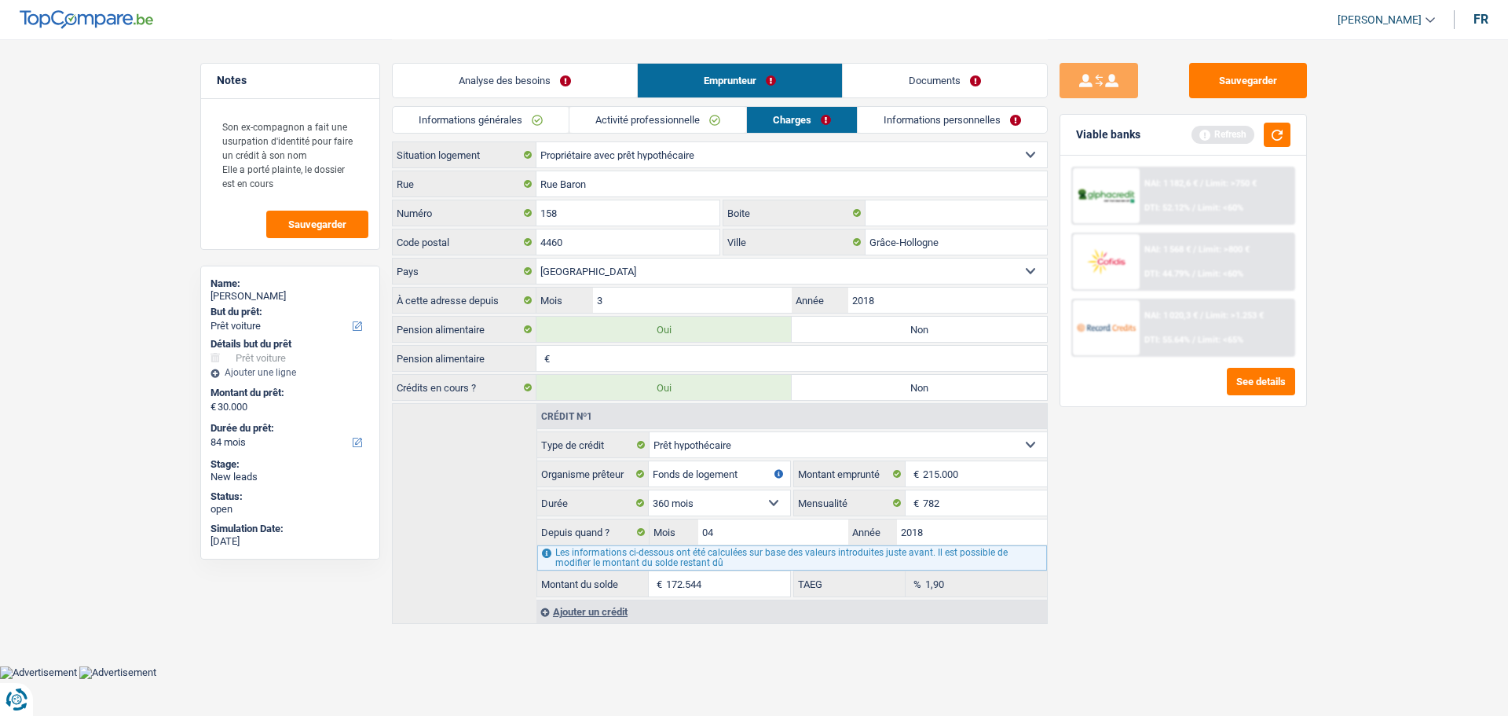
click at [709, 361] on input "Pension alimentaire" at bounding box center [800, 358] width 493 height 25
type input "200"
drag, startPoint x: 1209, startPoint y: 479, endPoint x: 1149, endPoint y: 461, distance: 62.4
click at [1204, 482] on div "Sauvegarder Viable banks Refresh NAI: 1 182,6 € / Limit: >750 € DTI: 52.12% / L…" at bounding box center [1183, 377] width 271 height 628
click at [914, 117] on link "Informations personnelles" at bounding box center [953, 120] width 189 height 26
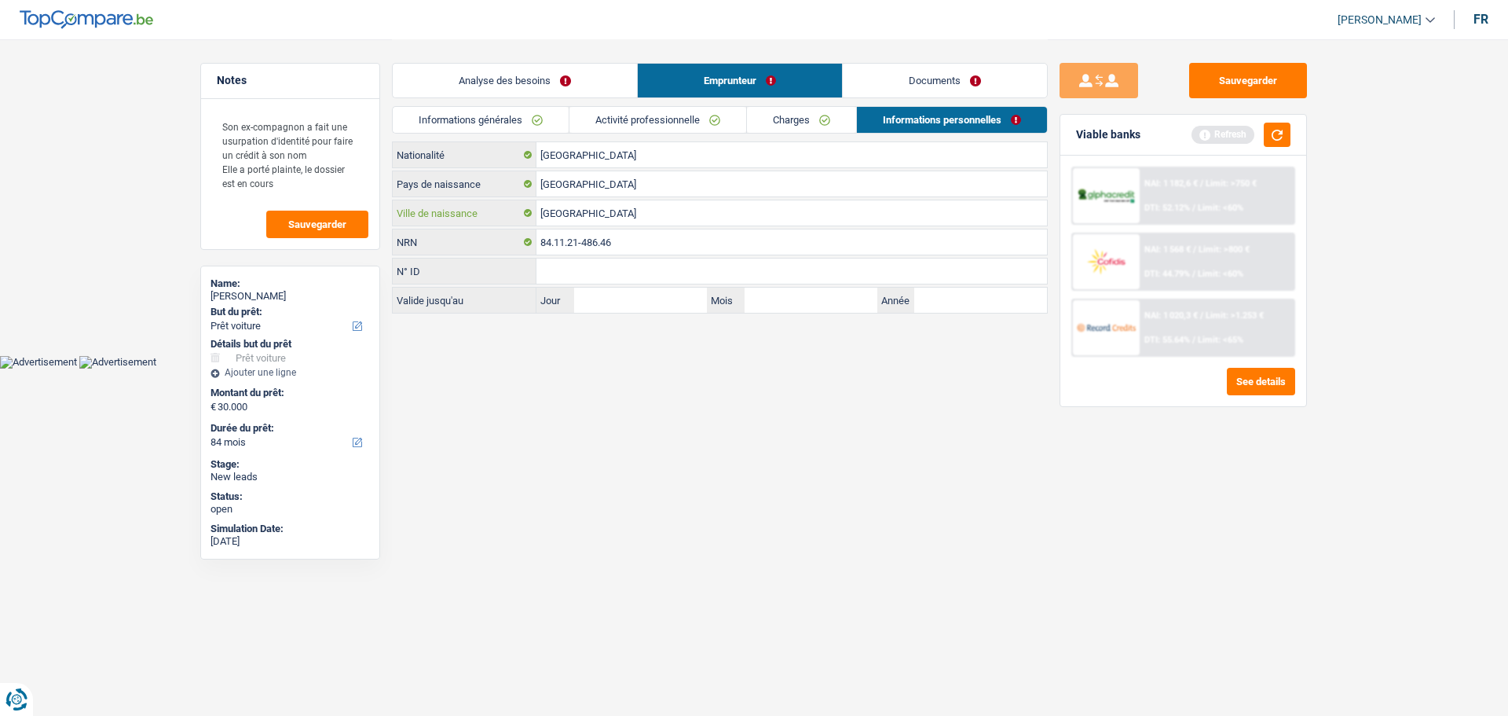
click at [577, 213] on input "Liège" at bounding box center [792, 212] width 511 height 25
type input "L"
type input "Nyanza"
click at [616, 191] on input "[GEOGRAPHIC_DATA]" at bounding box center [792, 183] width 511 height 25
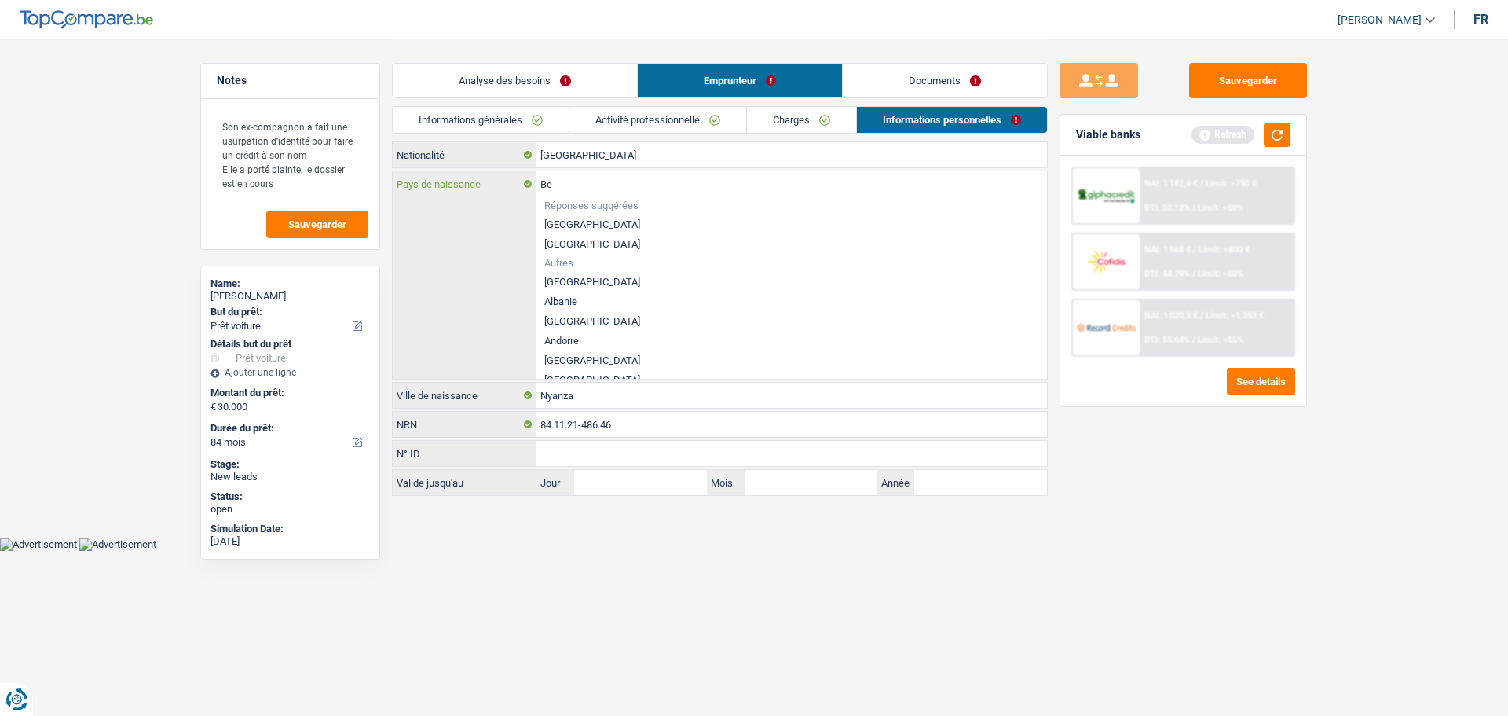
type input "B"
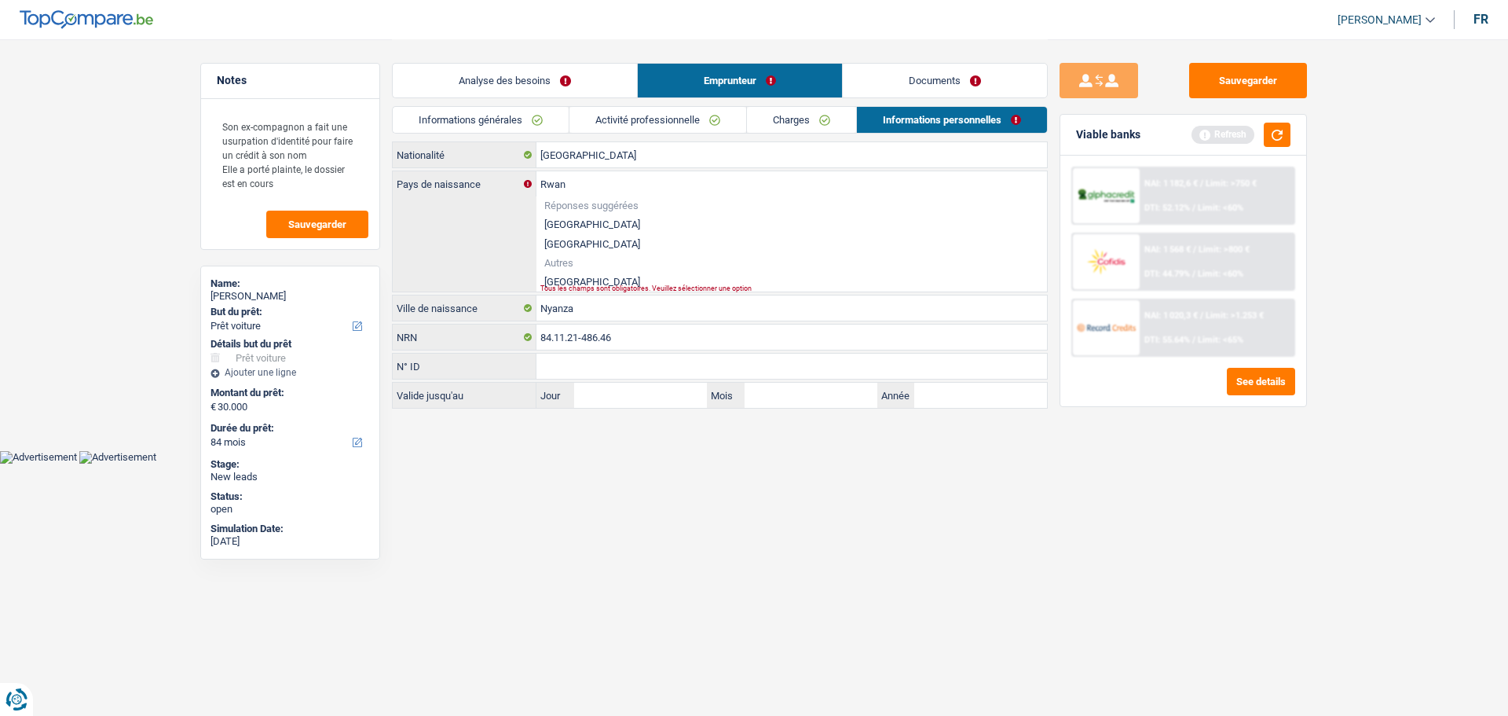
click at [626, 278] on li "Rwanda" at bounding box center [792, 282] width 511 height 20
type input "Rwanda"
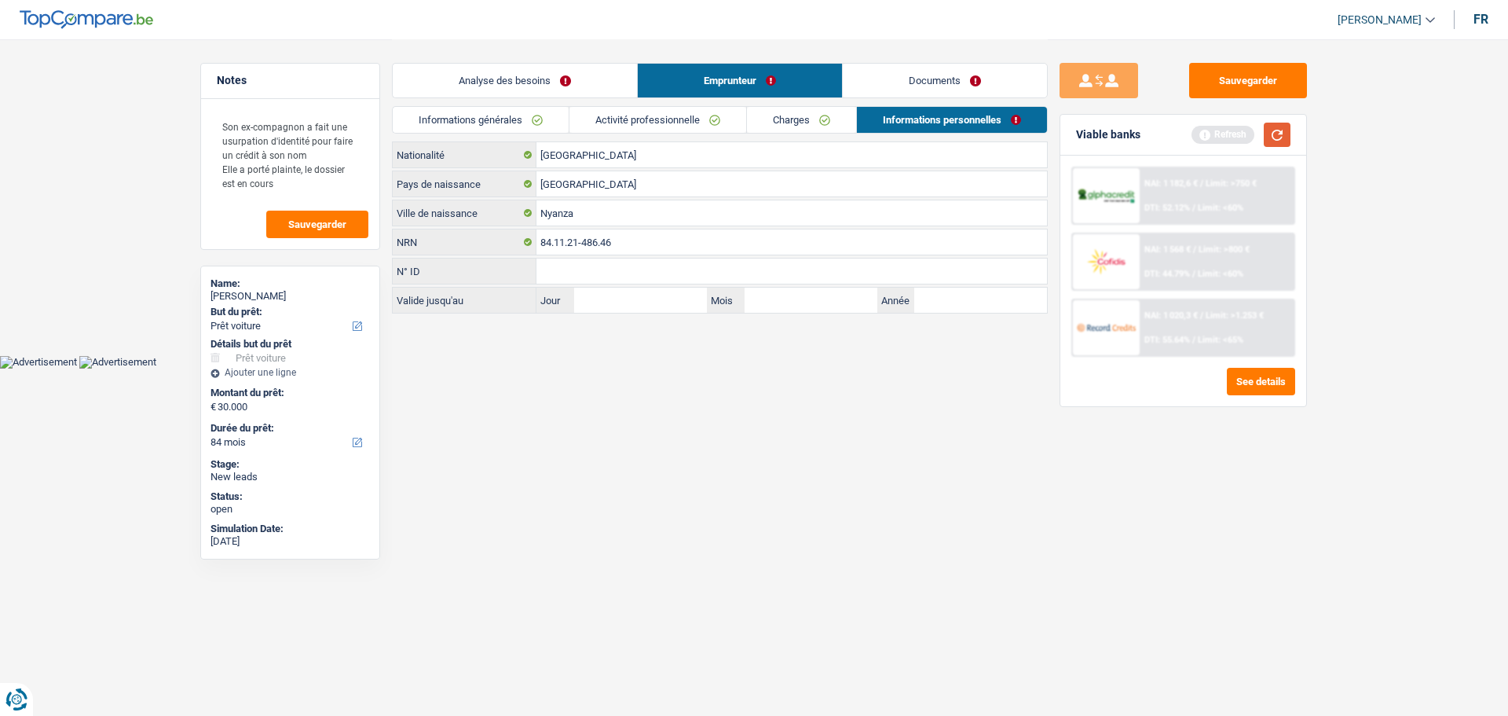
click at [1284, 130] on button "button" at bounding box center [1277, 135] width 27 height 24
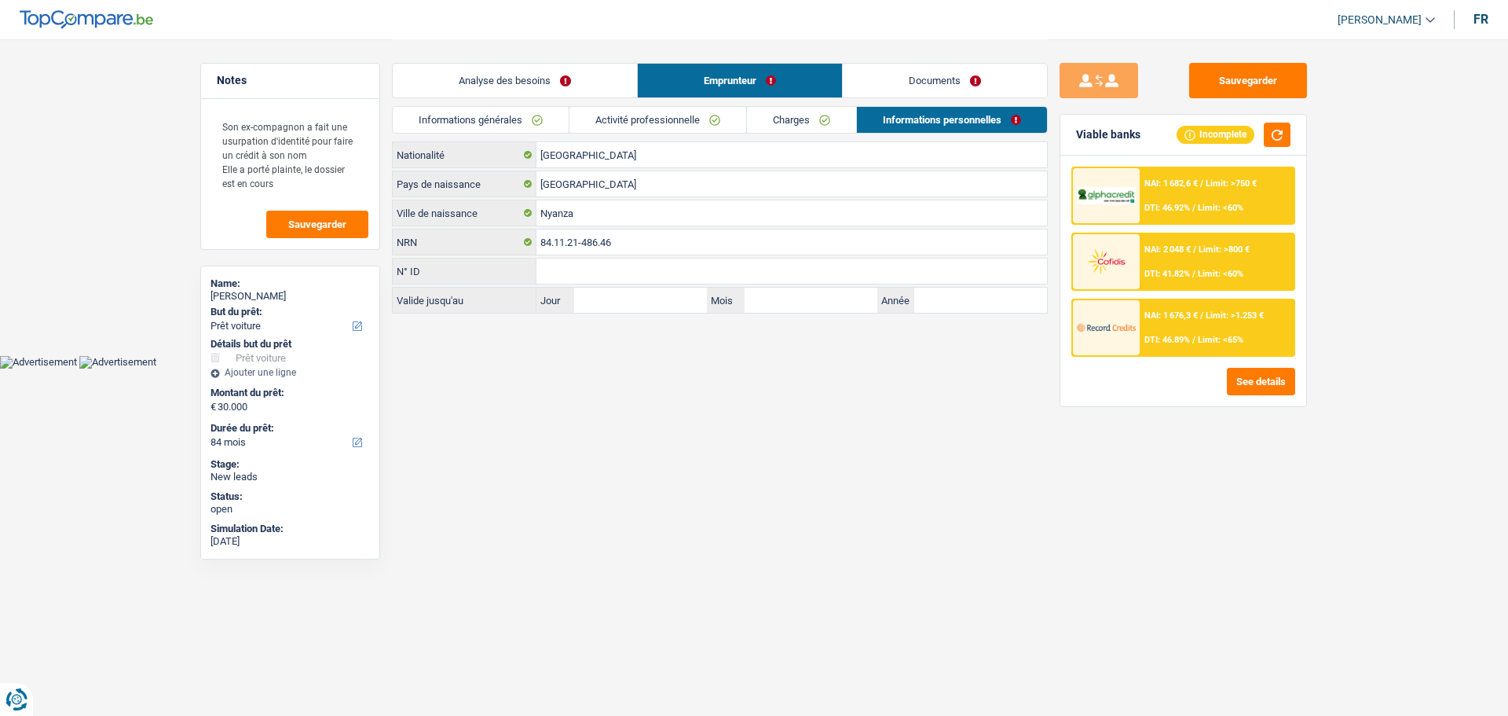
click at [581, 77] on link "Analyse des besoins" at bounding box center [515, 81] width 244 height 34
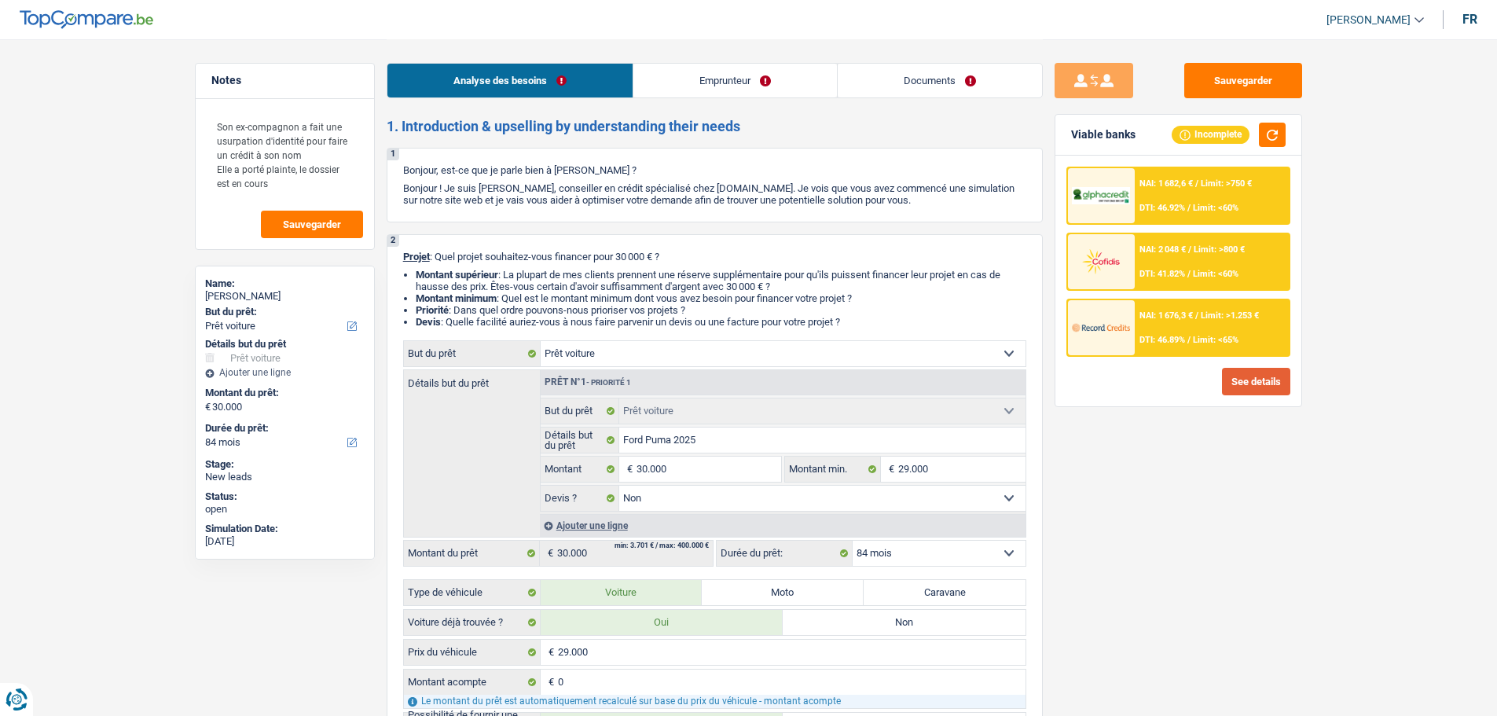
click at [1267, 379] on button "See details" at bounding box center [1256, 381] width 68 height 27
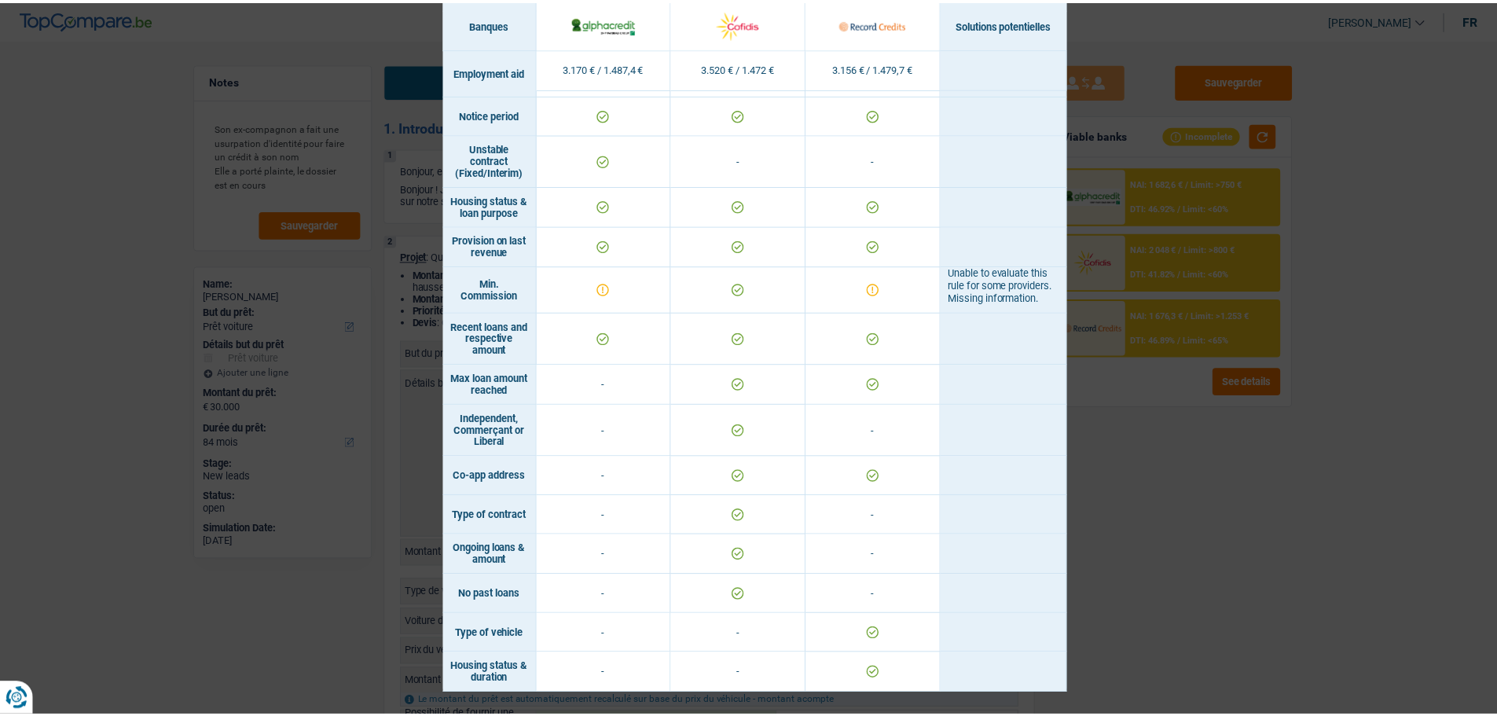
scroll to position [848, 0]
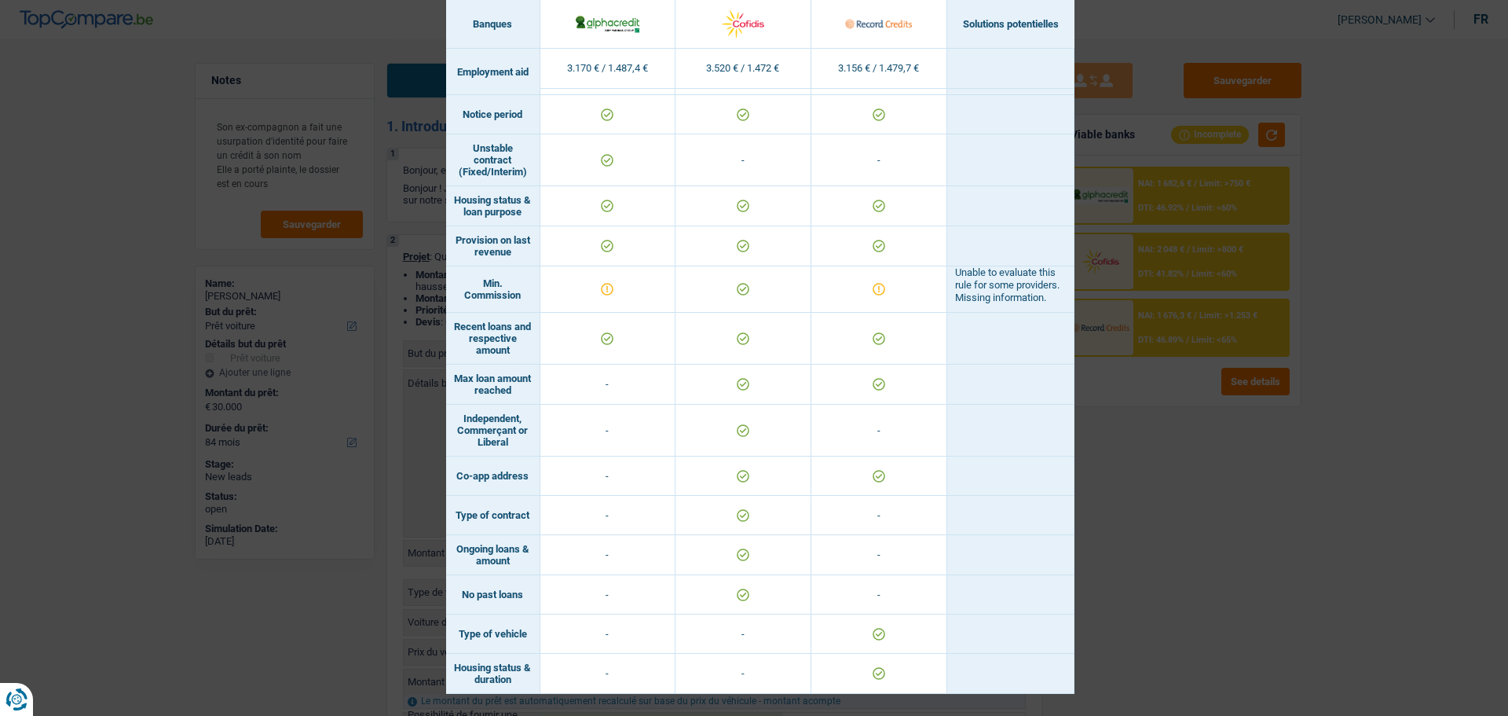
click at [1178, 493] on div "Banks conditions × Banques Solutions potentielles Revenus / Charges 3.170 € / 1…" at bounding box center [754, 358] width 1508 height 716
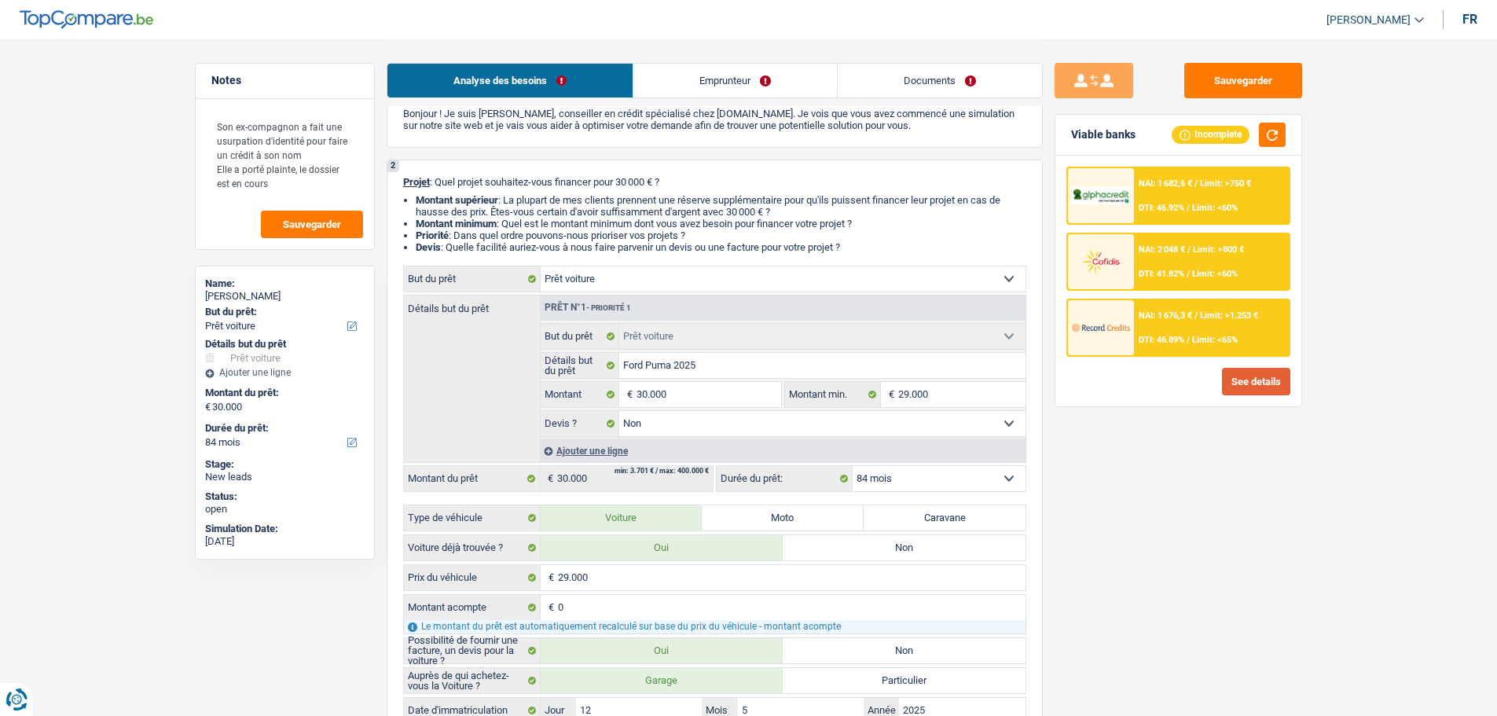
scroll to position [157, 0]
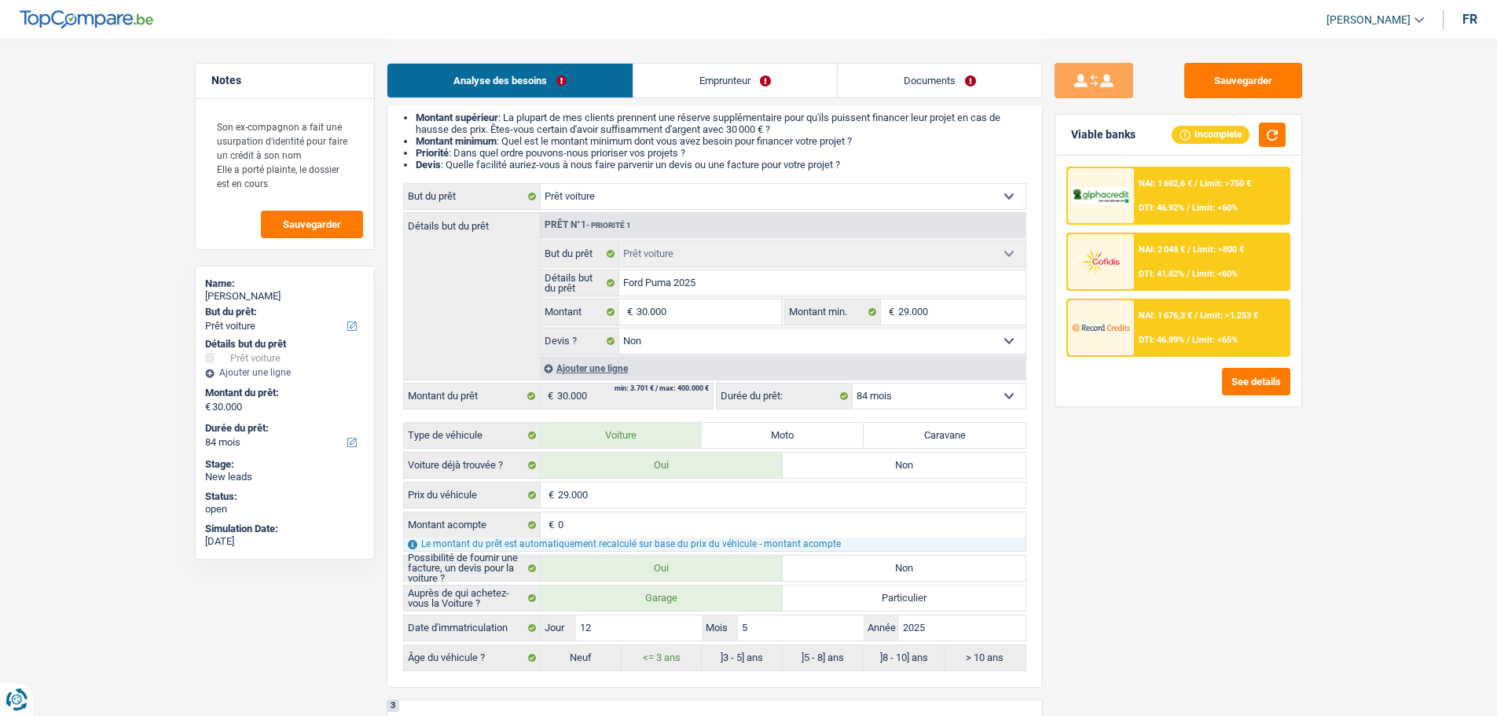
click at [977, 398] on select "12 mois 18 mois 24 mois 30 mois 36 mois 42 mois 48 mois 60 mois 72 mois 84 mois…" at bounding box center [938, 395] width 173 height 25
select select "72"
click at [852, 383] on select "12 mois 18 mois 24 mois 30 mois 36 mois 42 mois 48 mois 60 mois 72 mois 84 mois…" at bounding box center [938, 395] width 173 height 25
select select "72"
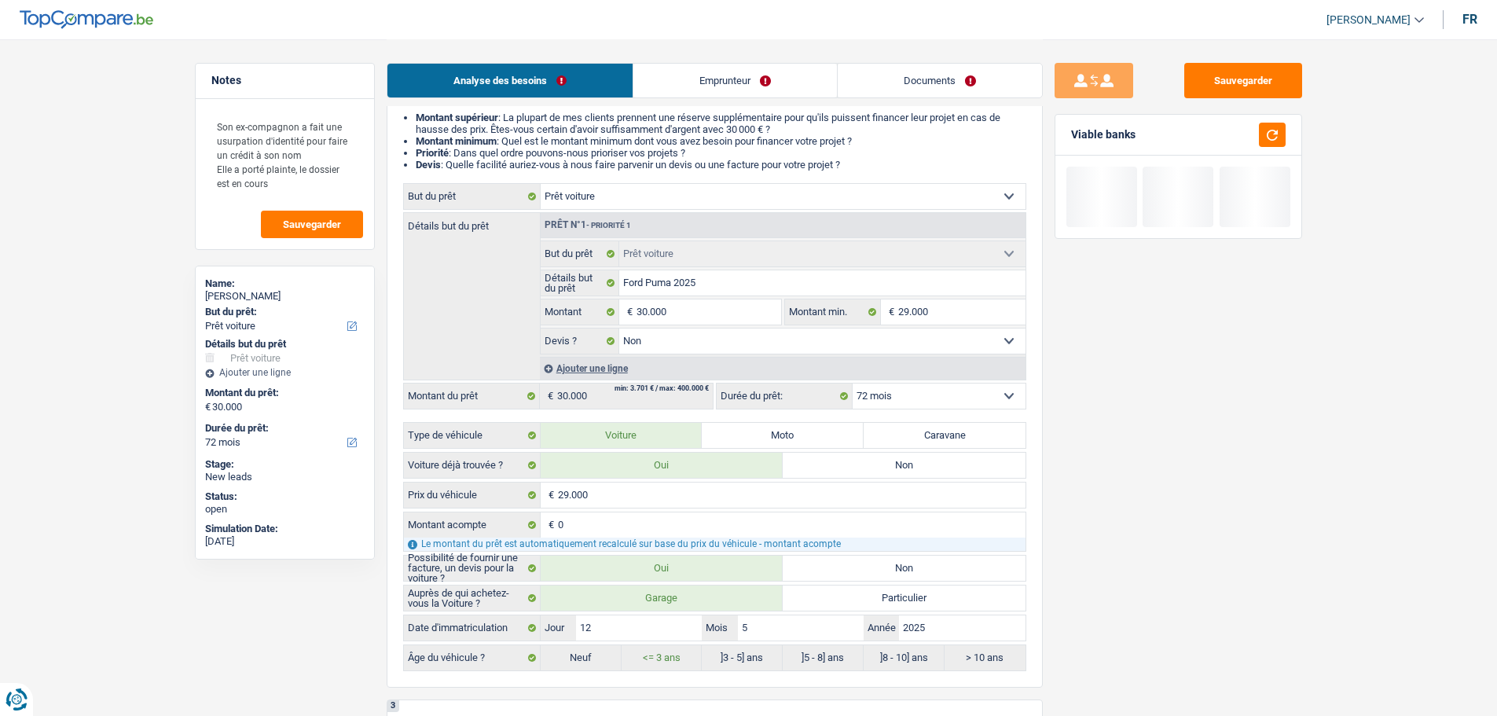
click at [970, 399] on select "12 mois 18 mois 24 mois 30 mois 36 mois 42 mois 48 mois 60 mois 72 mois 84 mois…" at bounding box center [938, 395] width 173 height 25
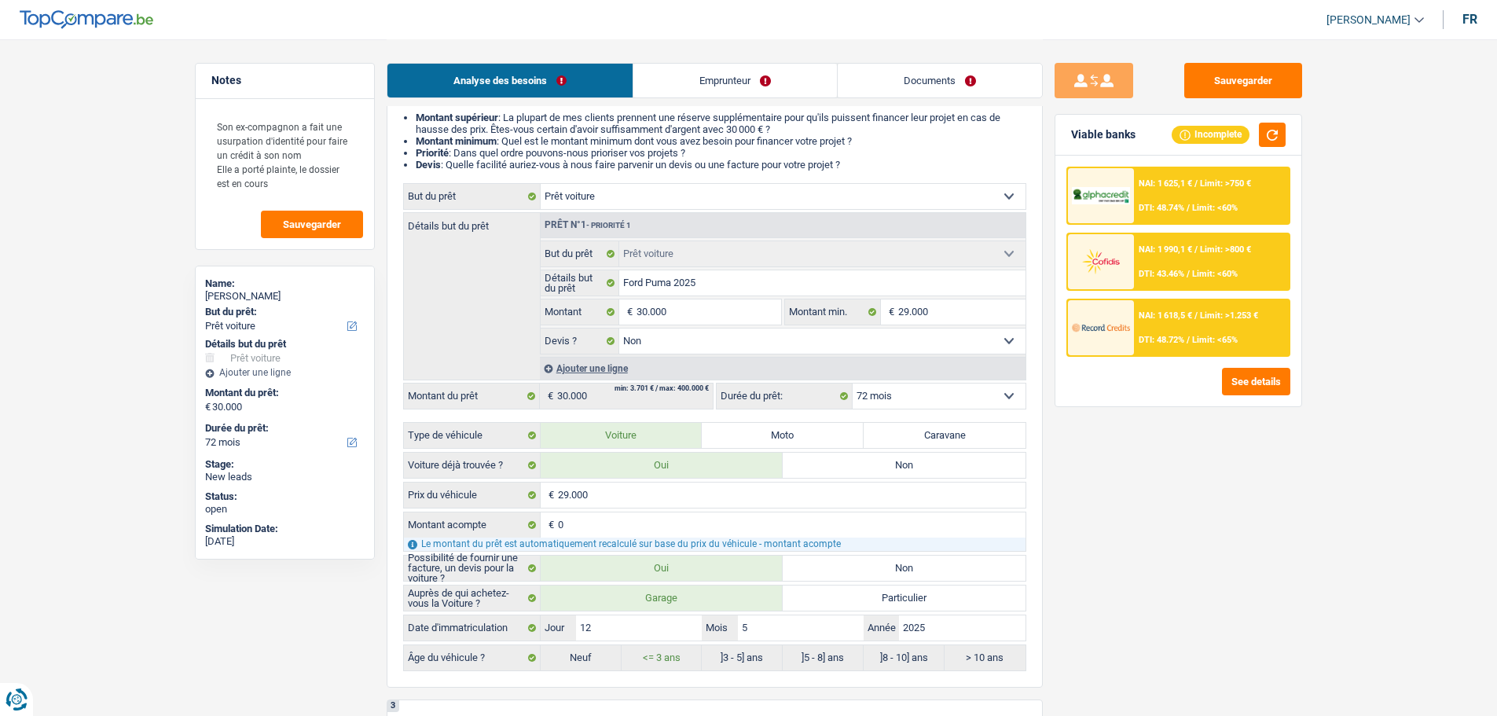
select select "84"
click at [852, 383] on select "12 mois 18 mois 24 mois 30 mois 36 mois 42 mois 48 mois 60 mois 72 mois 84 mois…" at bounding box center [938, 395] width 173 height 25
select select "84"
click at [1179, 311] on span "NAI: 1 676,3 €" at bounding box center [1164, 315] width 53 height 10
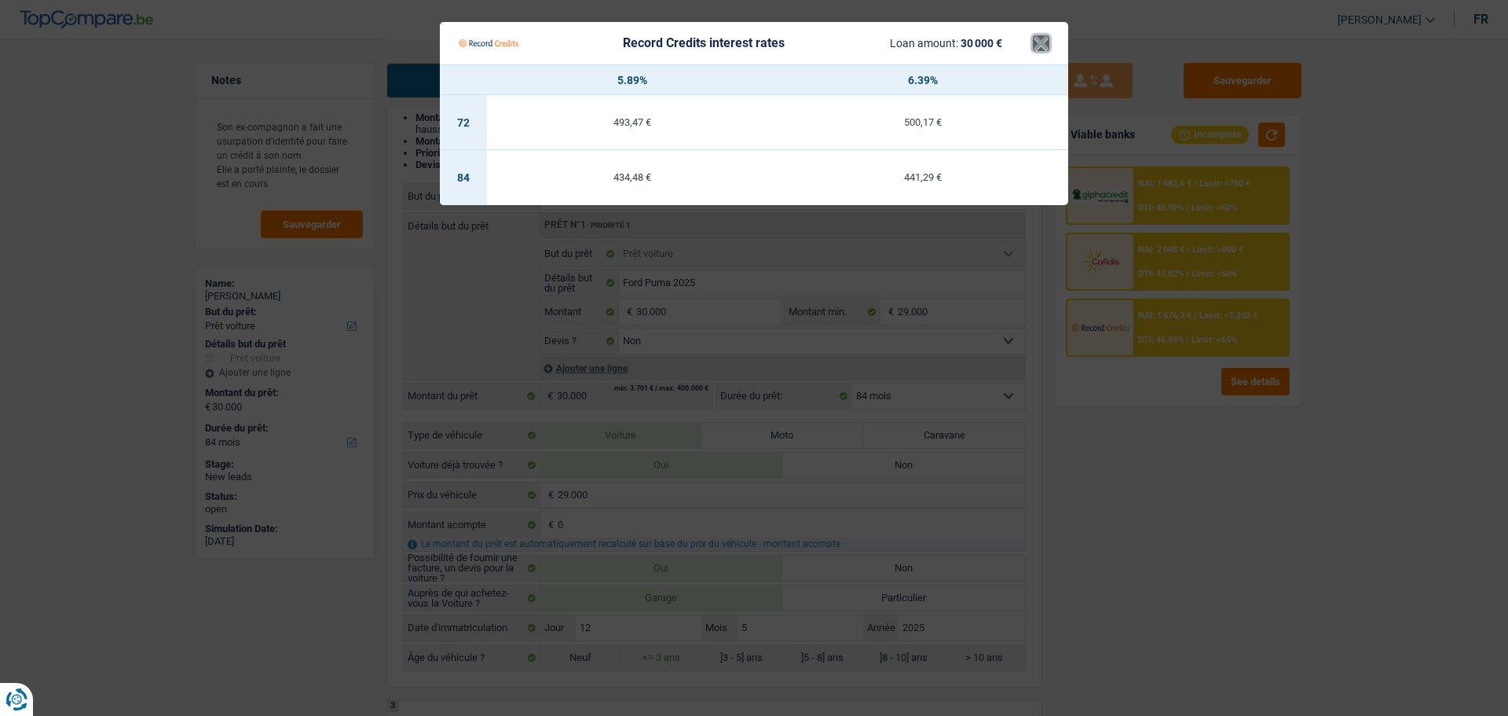
click at [1039, 43] on button "×" at bounding box center [1041, 43] width 16 height 16
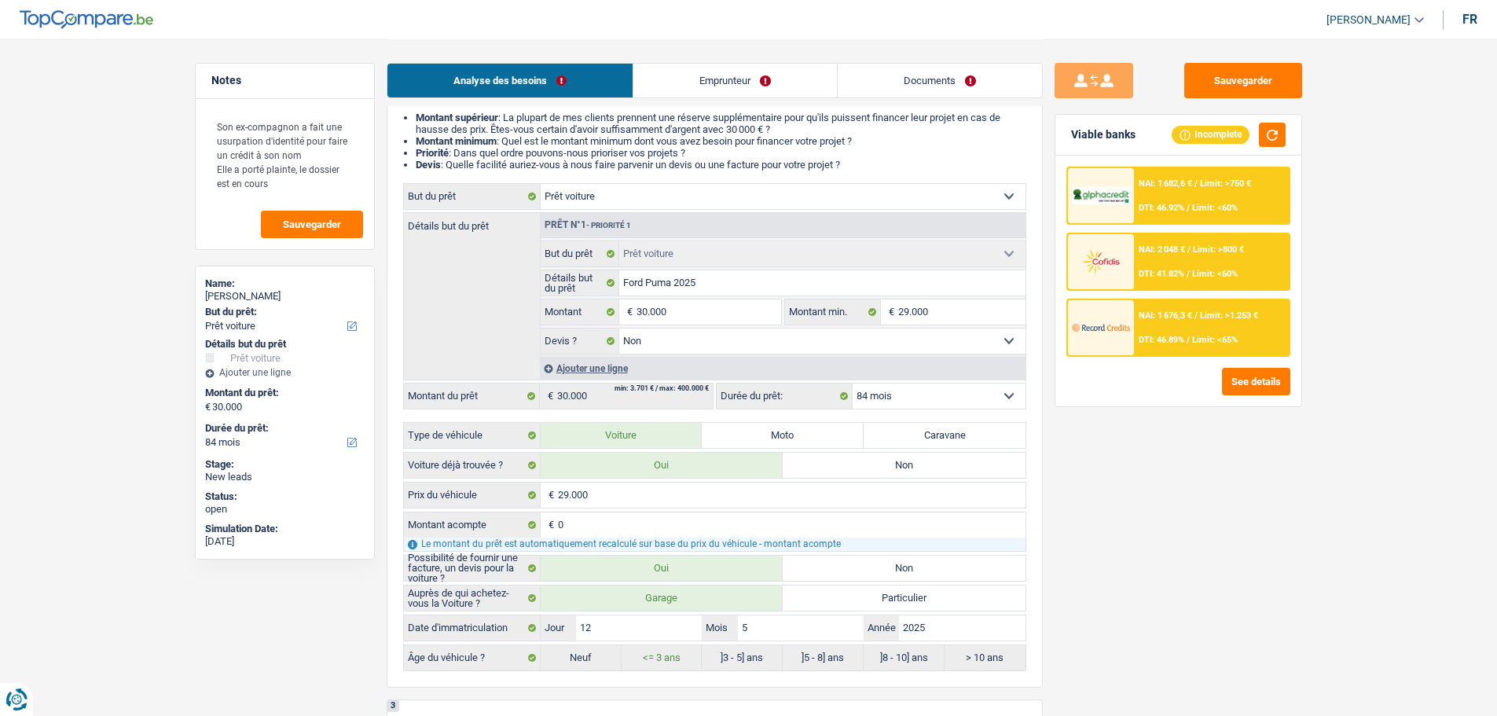
click at [1184, 198] on div "NAI: 1 682,6 € / Limit: >750 € DTI: 46.92% / Limit: <60%" at bounding box center [1211, 195] width 155 height 55
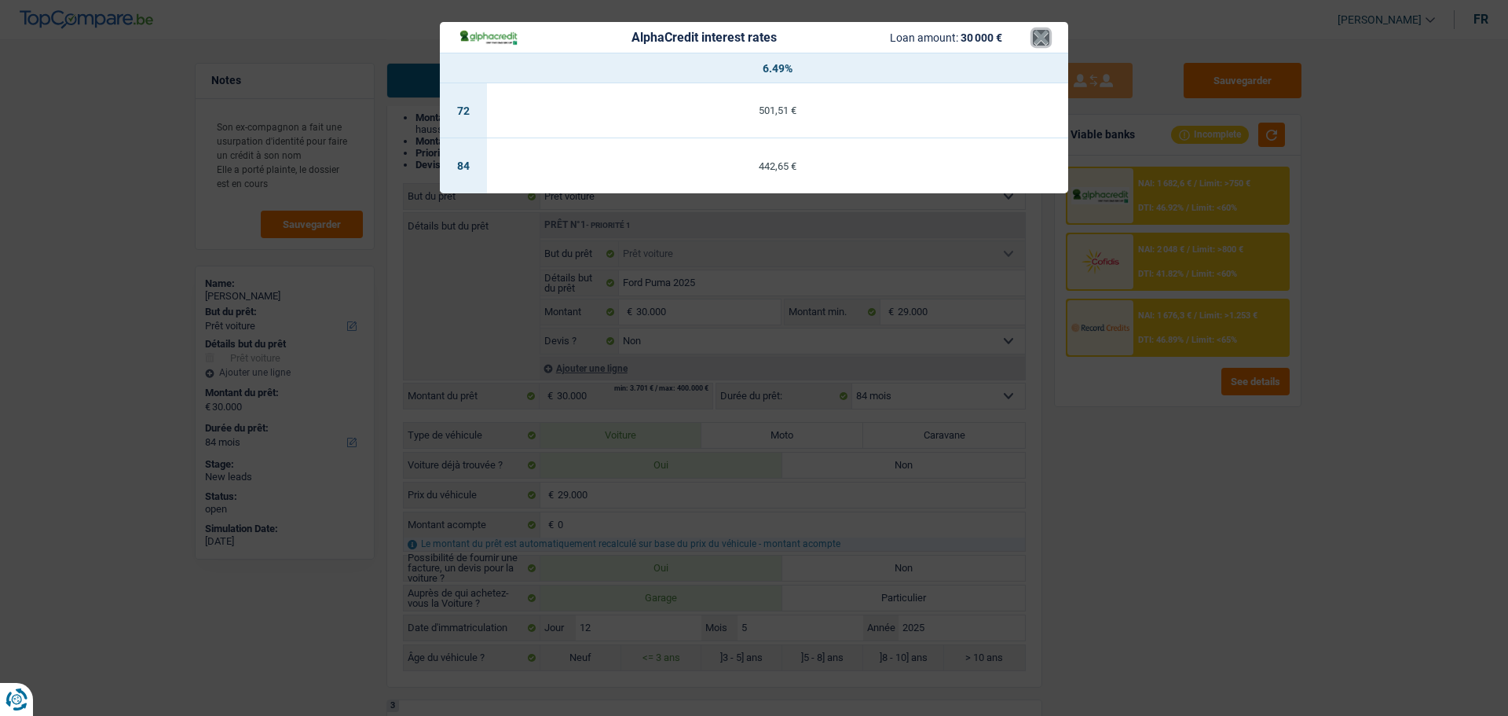
click at [1044, 39] on button "×" at bounding box center [1041, 38] width 16 height 16
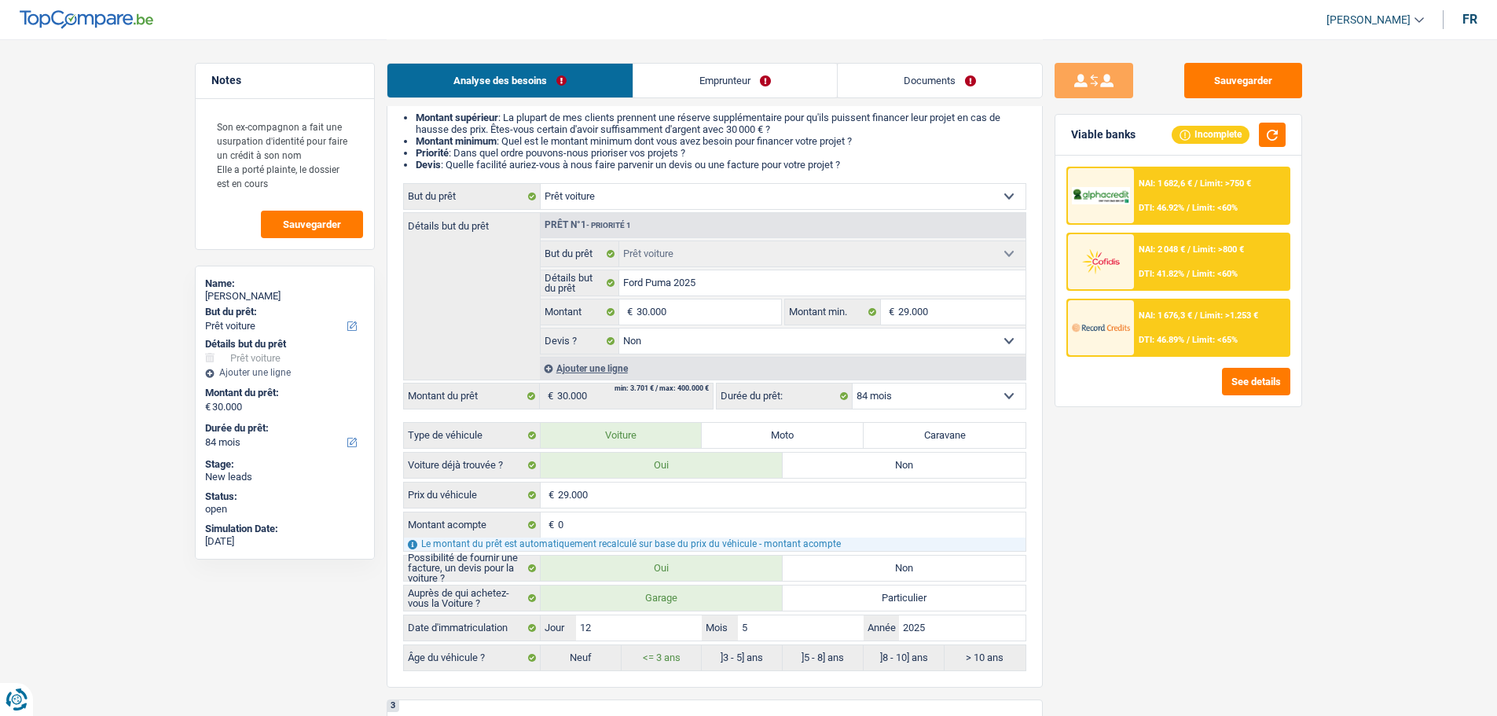
click at [1179, 351] on div "NAI: 1 676,3 € / Limit: >1.253 € DTI: 46.89% / Limit: <65%" at bounding box center [1211, 327] width 155 height 55
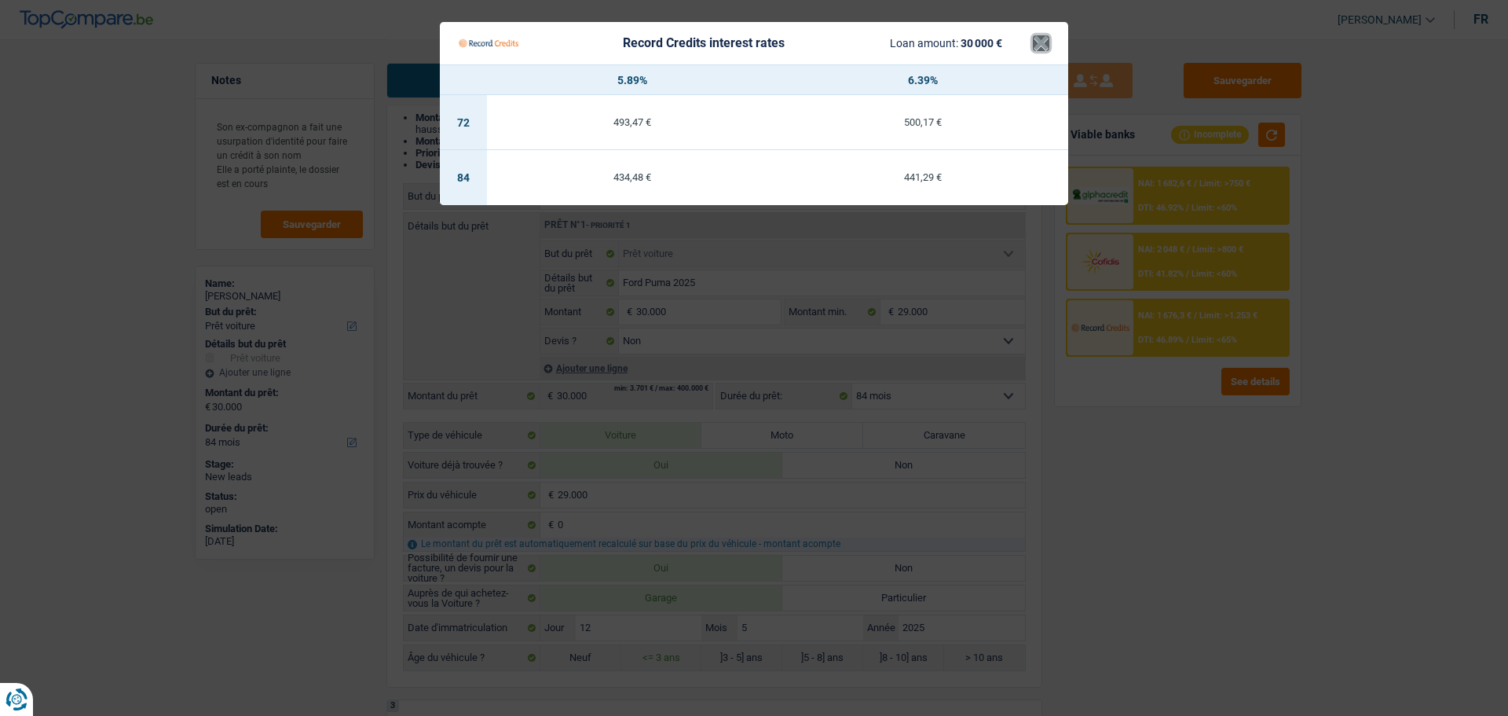
click at [1049, 35] on button "×" at bounding box center [1041, 43] width 16 height 16
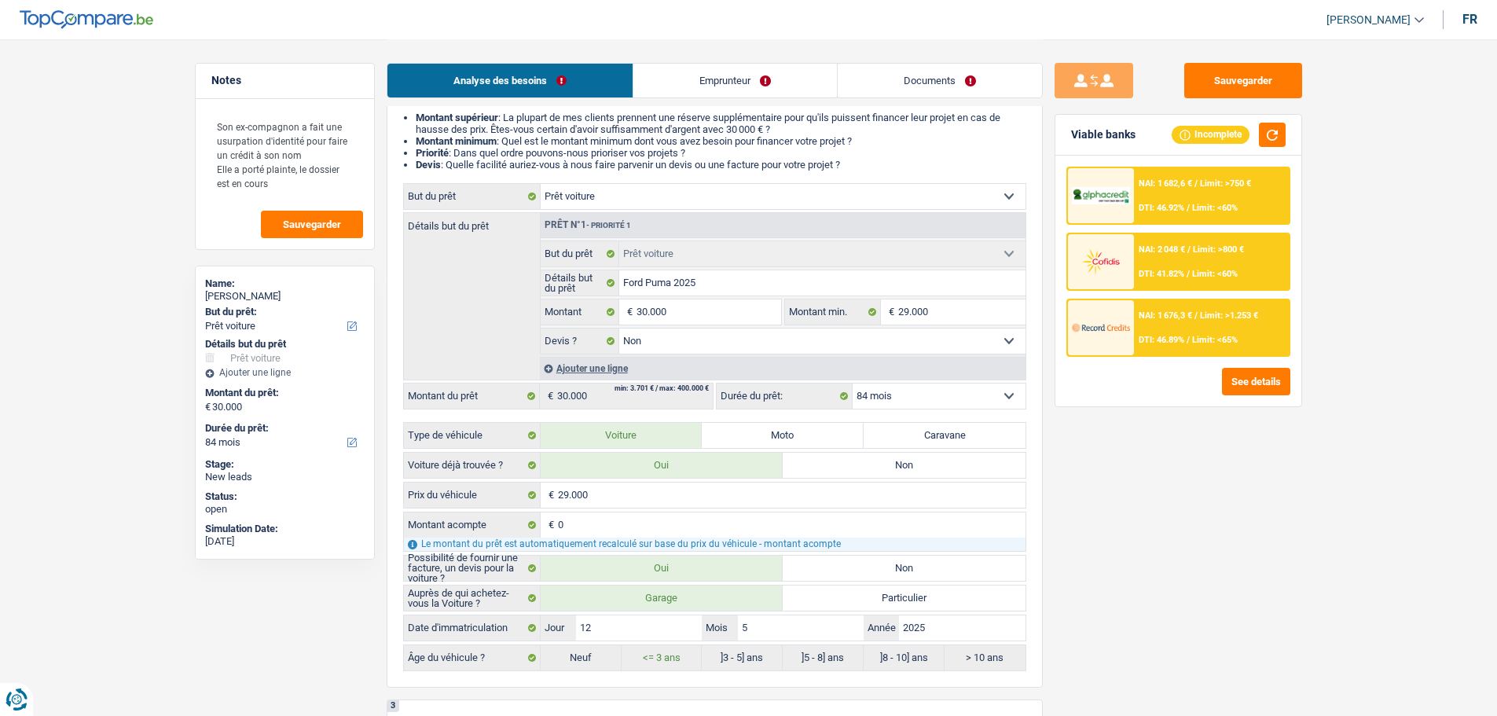
click at [1188, 262] on div "NAI: 2 048 € / Limit: >800 € DTI: 41.82% / Limit: <60%" at bounding box center [1211, 261] width 155 height 55
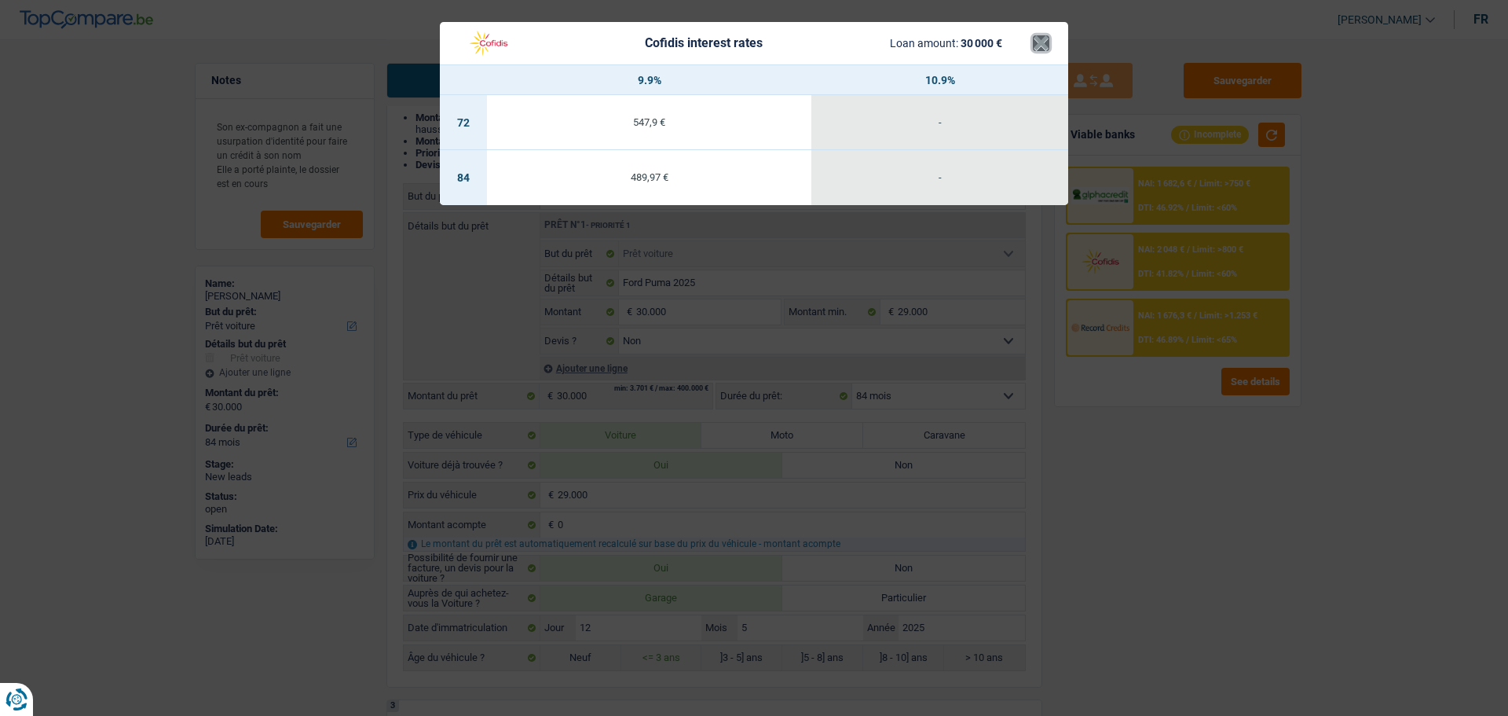
click at [1033, 45] on button "×" at bounding box center [1041, 43] width 16 height 16
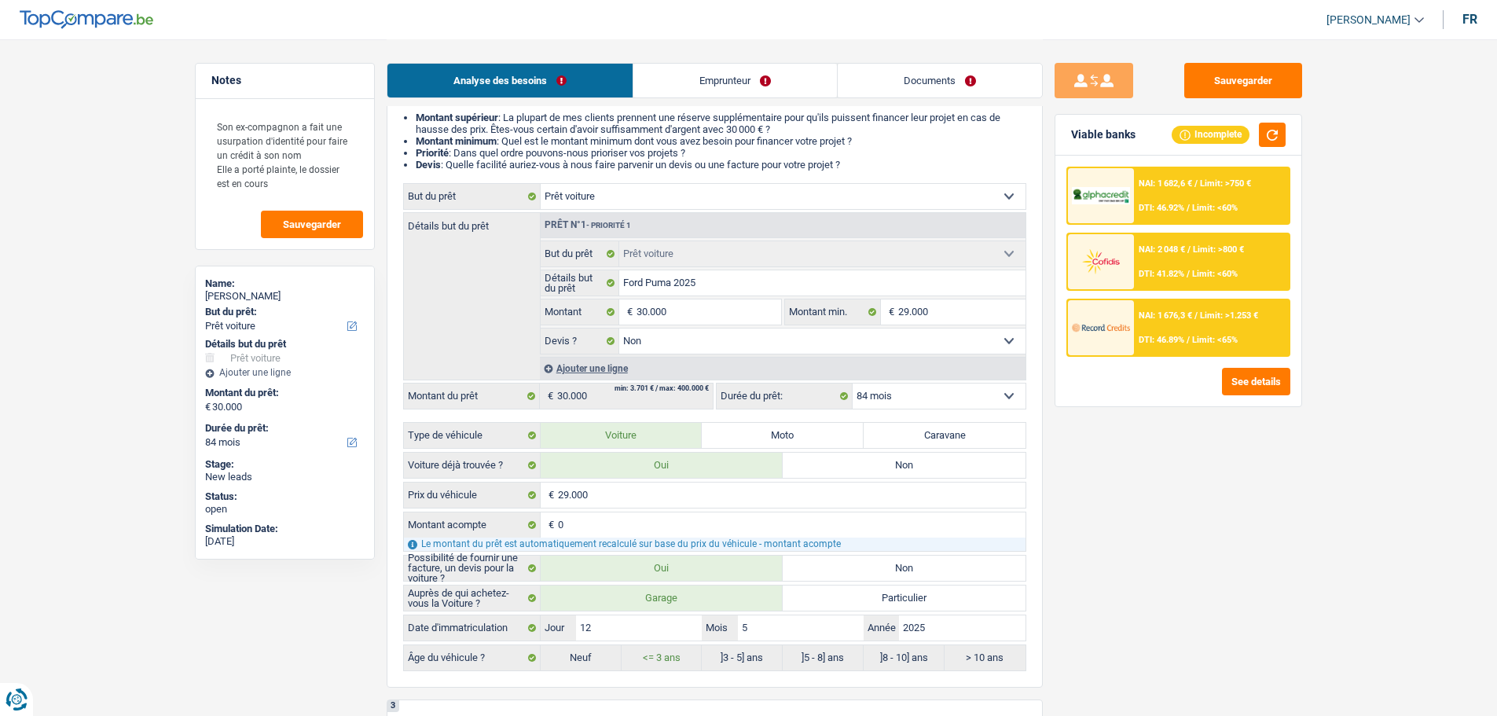
click at [1149, 339] on span "DTI: 46.89%" at bounding box center [1161, 340] width 46 height 10
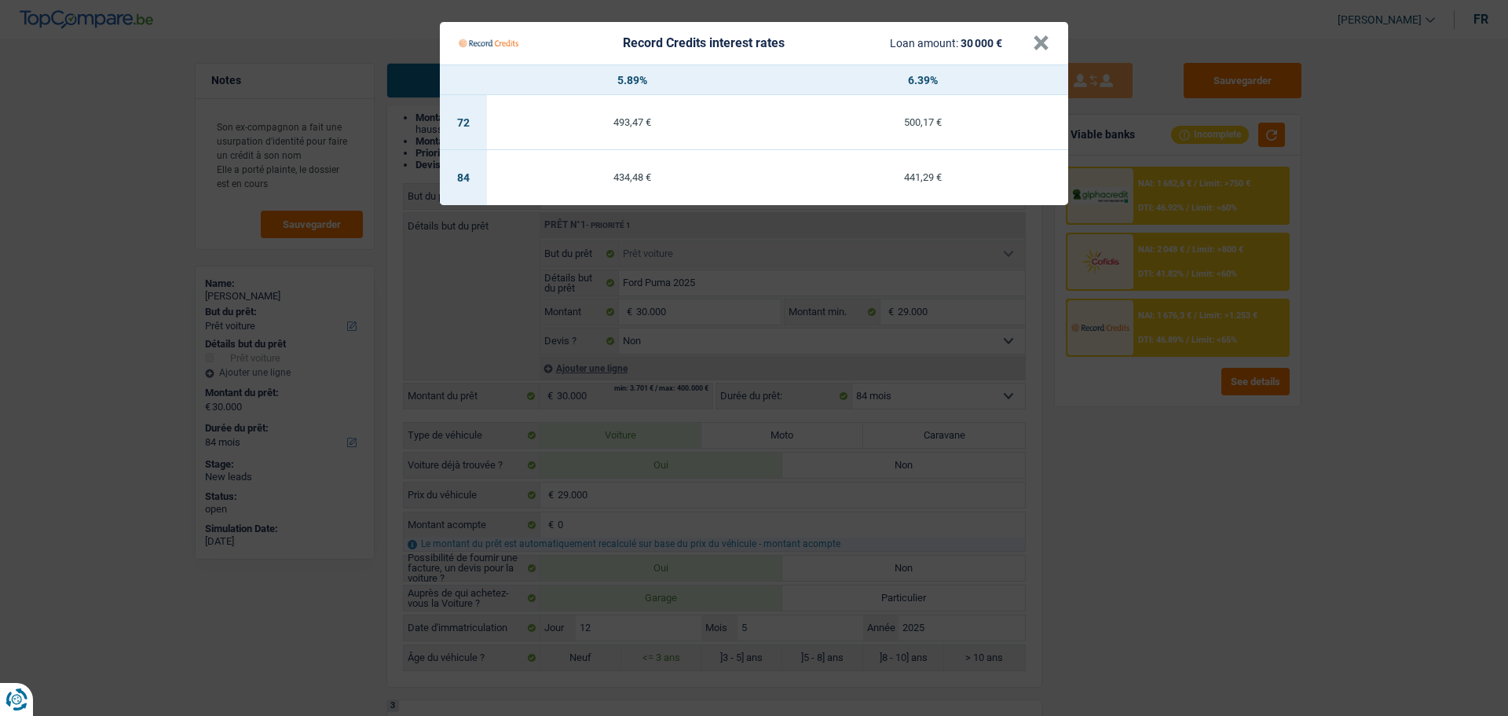
click at [1050, 43] on Credits___BV_modal_header_ "Record Credits interest rates Loan amount: 30 000 € ×" at bounding box center [754, 43] width 628 height 42
click at [1036, 51] on button "×" at bounding box center [1041, 43] width 16 height 16
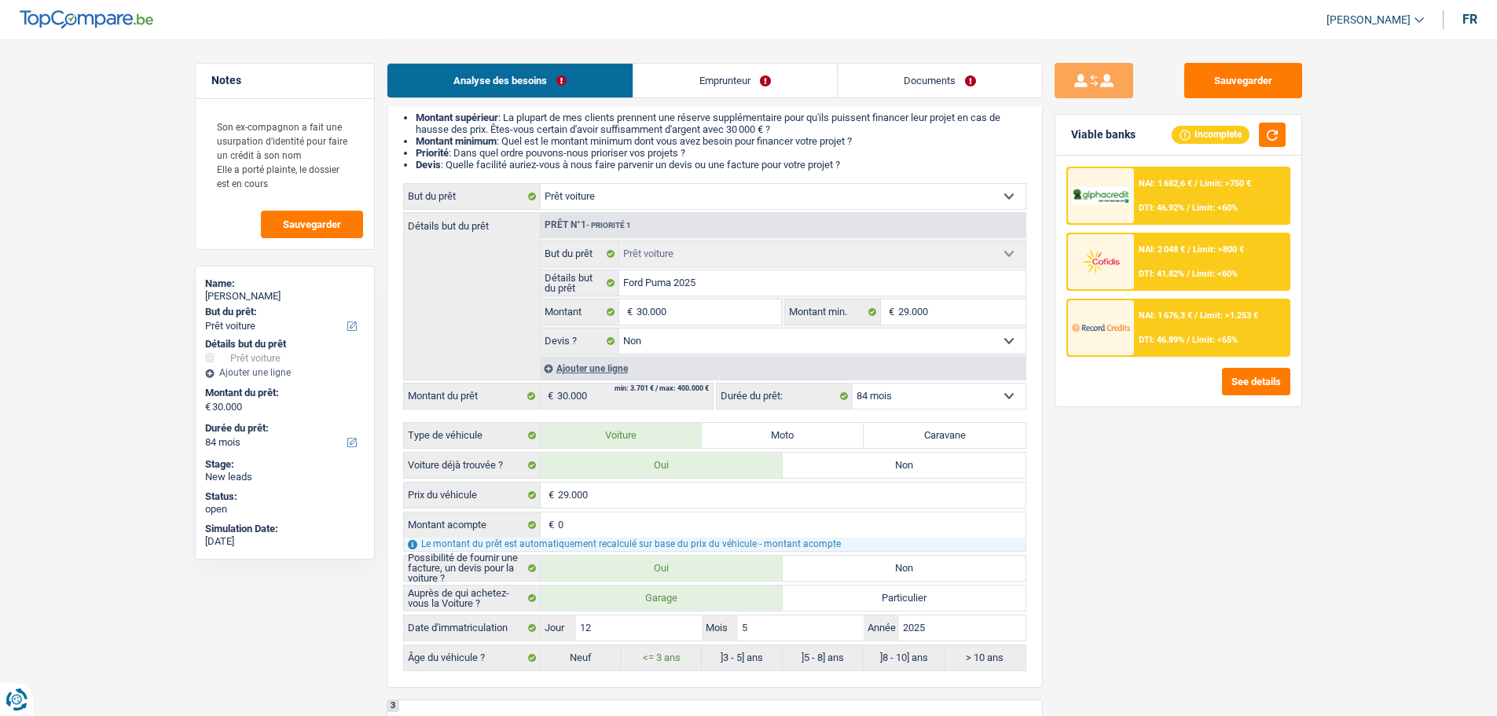
click at [1173, 193] on div "NAI: 1 682,6 € / Limit: >750 € DTI: 46.92% / Limit: <60%" at bounding box center [1211, 195] width 155 height 55
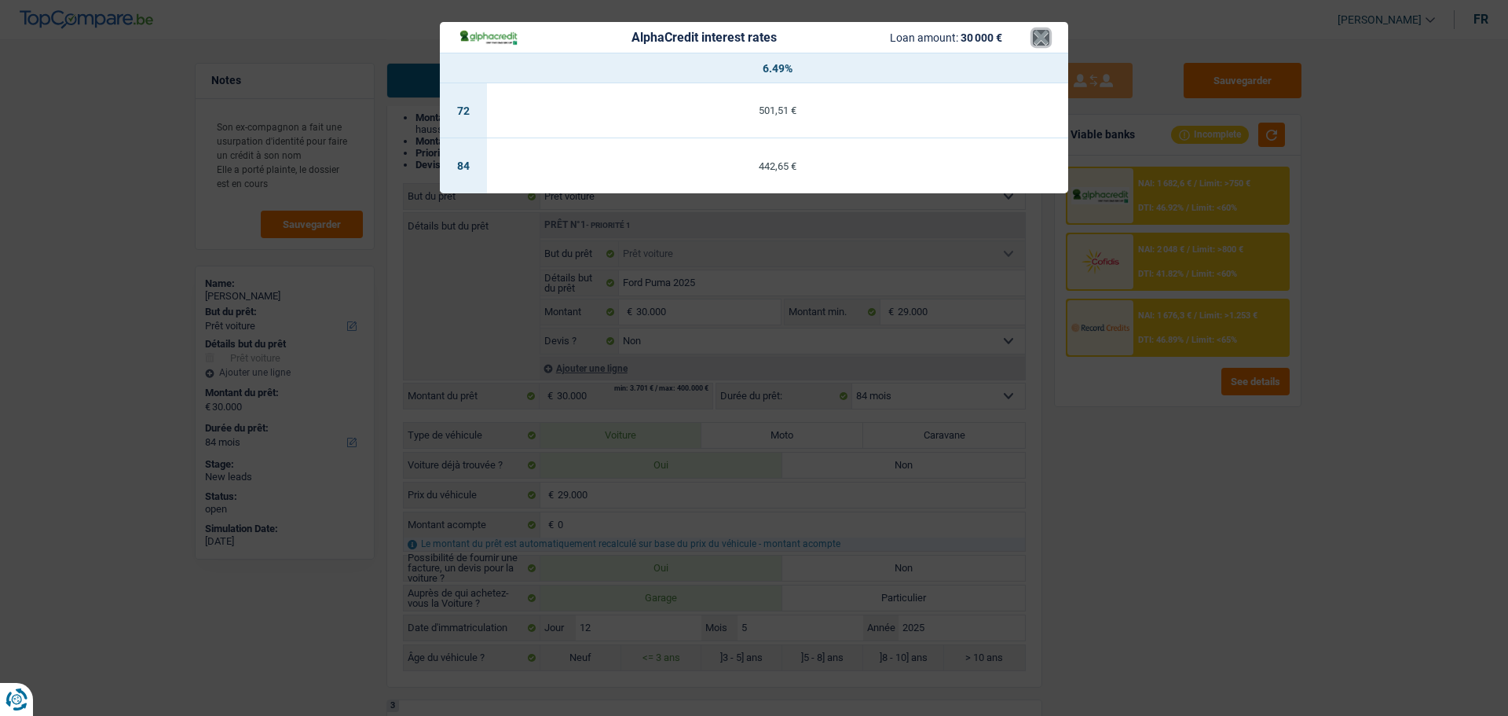
click at [1039, 38] on button "×" at bounding box center [1041, 38] width 16 height 16
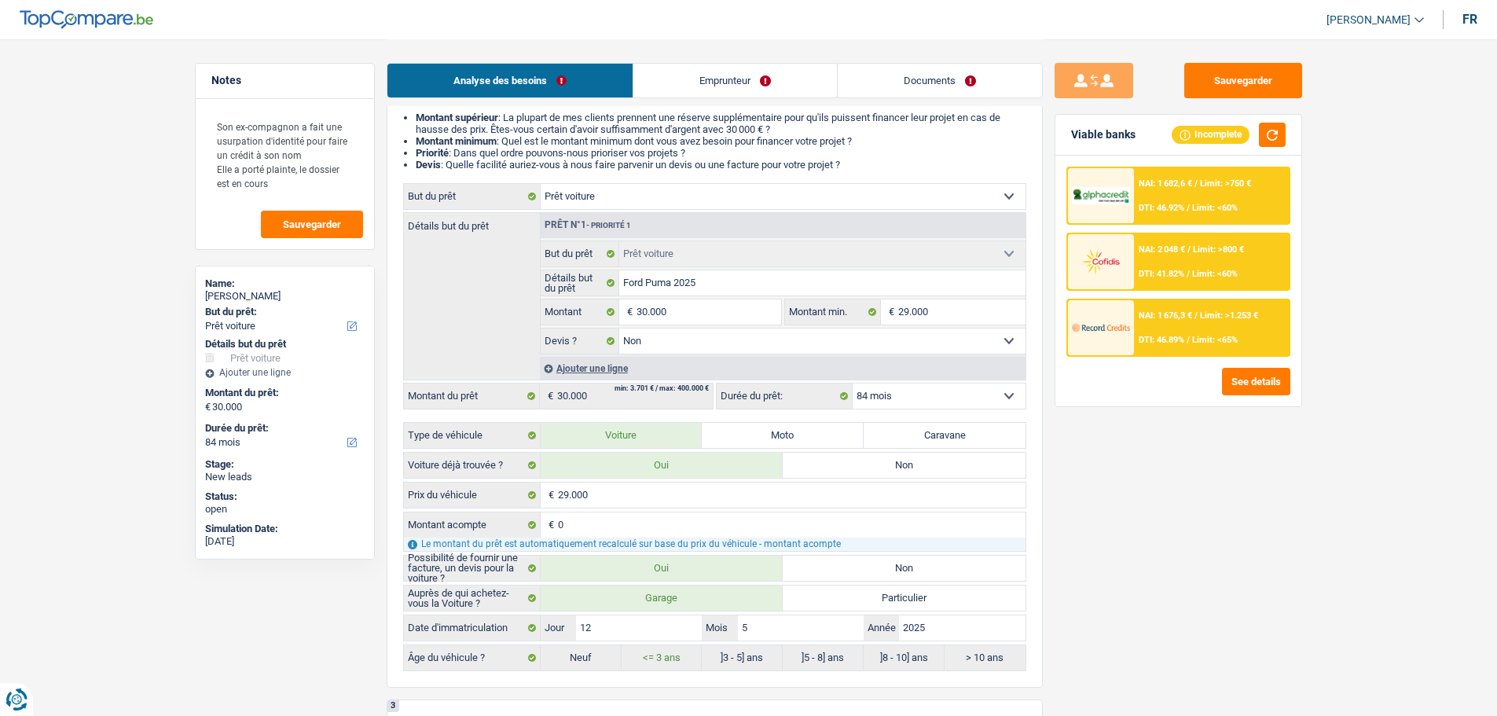
click at [1143, 343] on span "DTI: 46.89%" at bounding box center [1161, 340] width 46 height 10
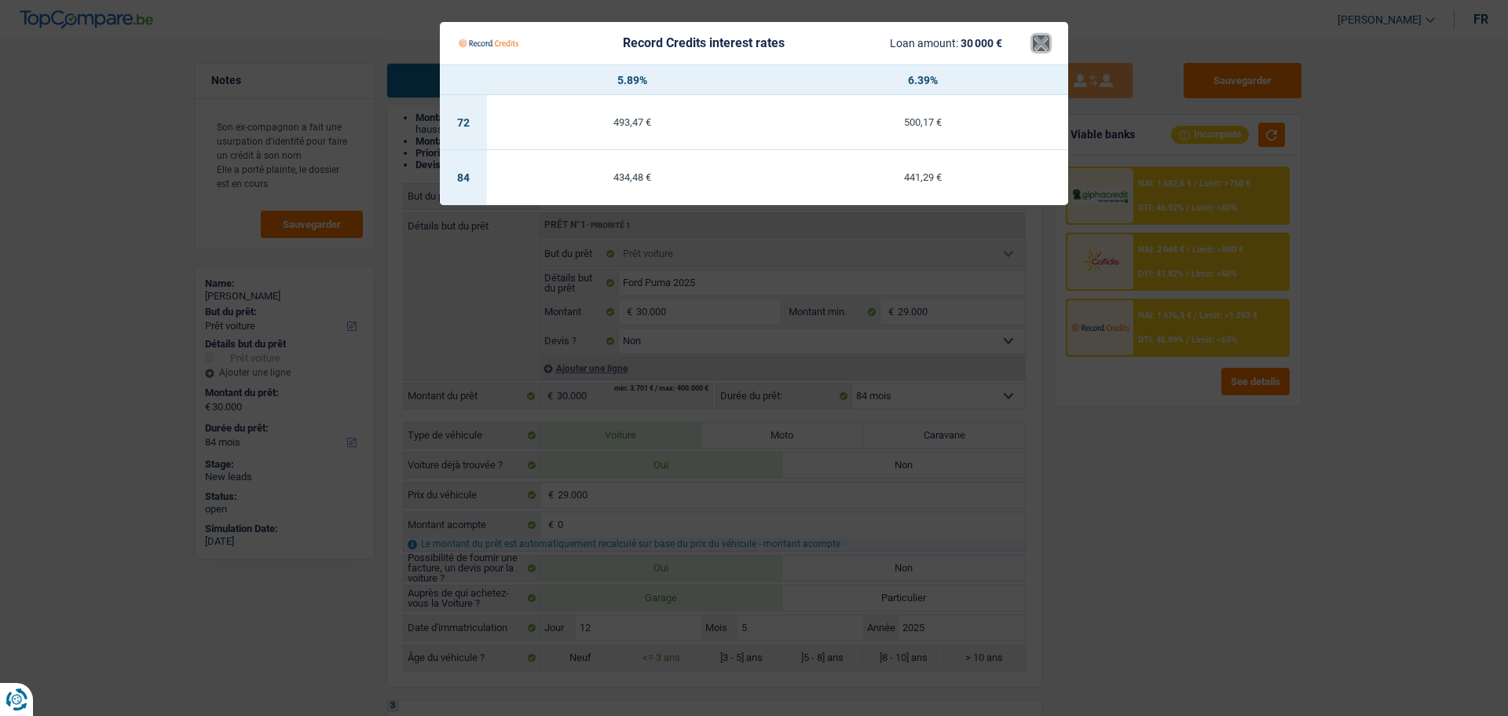
click at [1047, 45] on button "×" at bounding box center [1041, 43] width 16 height 16
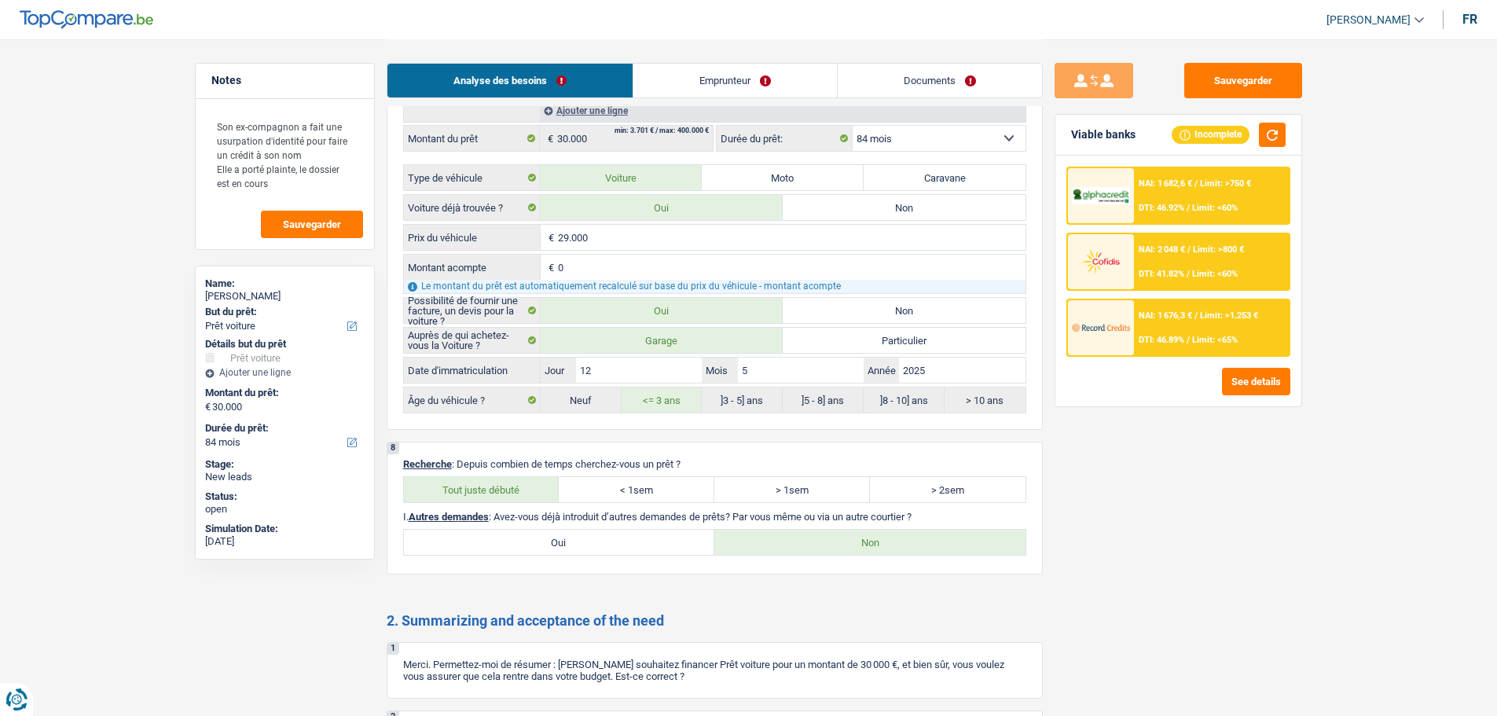
scroll to position [2492, 0]
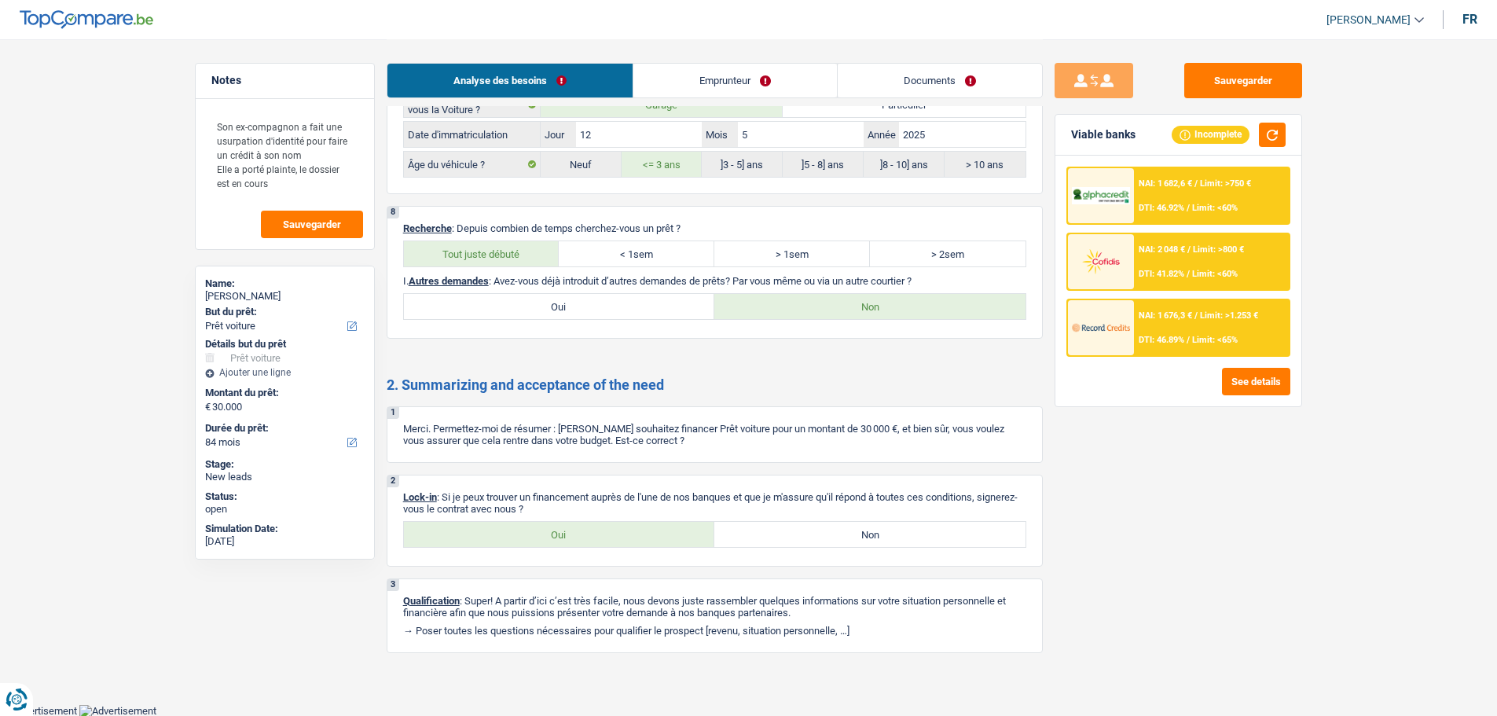
click at [543, 528] on label "Oui" at bounding box center [559, 534] width 311 height 25
click at [543, 528] on input "Oui" at bounding box center [559, 534] width 311 height 25
radio input "true"
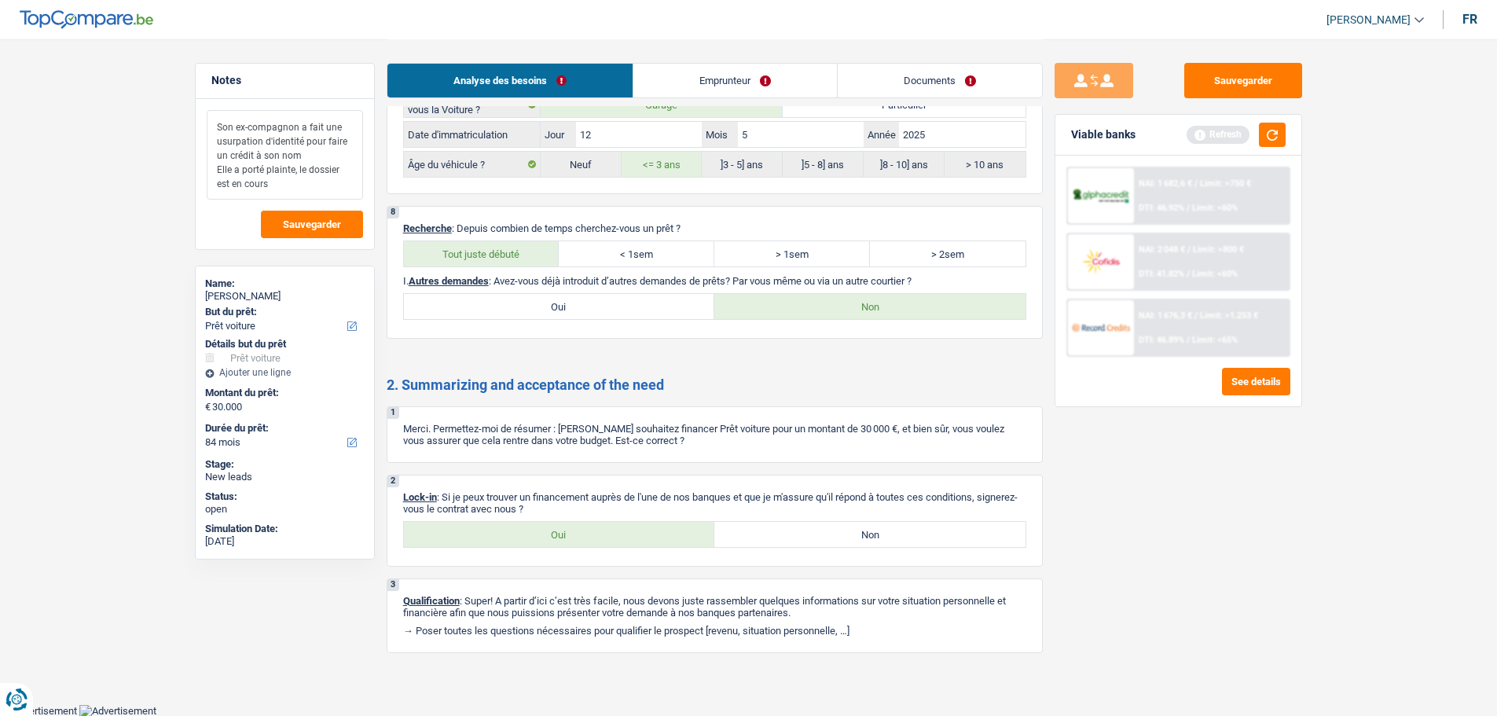
click at [328, 189] on textarea "Son ex-compagnon a fait une usurpation d'identité pour faire un crédit à son no…" at bounding box center [285, 155] width 156 height 90
click at [984, 87] on link "Documents" at bounding box center [939, 81] width 204 height 34
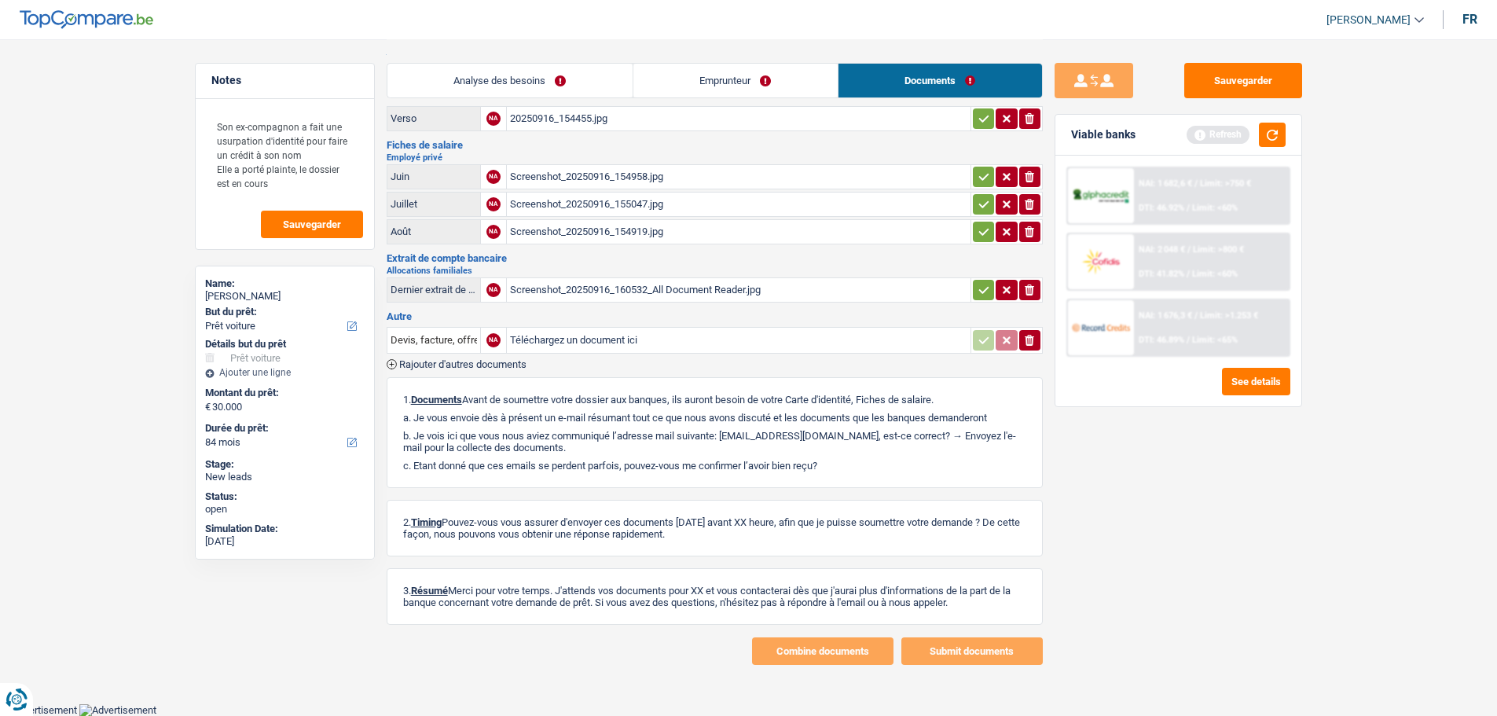
click at [562, 288] on div "Screenshot_20250916_160532_All Document Reader.jpg" at bounding box center [738, 290] width 457 height 24
click at [604, 230] on div "Screenshot_20250916_154919.jpg" at bounding box center [738, 232] width 457 height 24
click at [654, 203] on div "Screenshot_20250916_155047.jpg" at bounding box center [738, 204] width 457 height 24
click at [607, 228] on div "Screenshot_20250916_154919.jpg" at bounding box center [738, 232] width 457 height 24
click at [614, 174] on div "Screenshot_20250916_154958.jpg" at bounding box center [738, 177] width 457 height 24
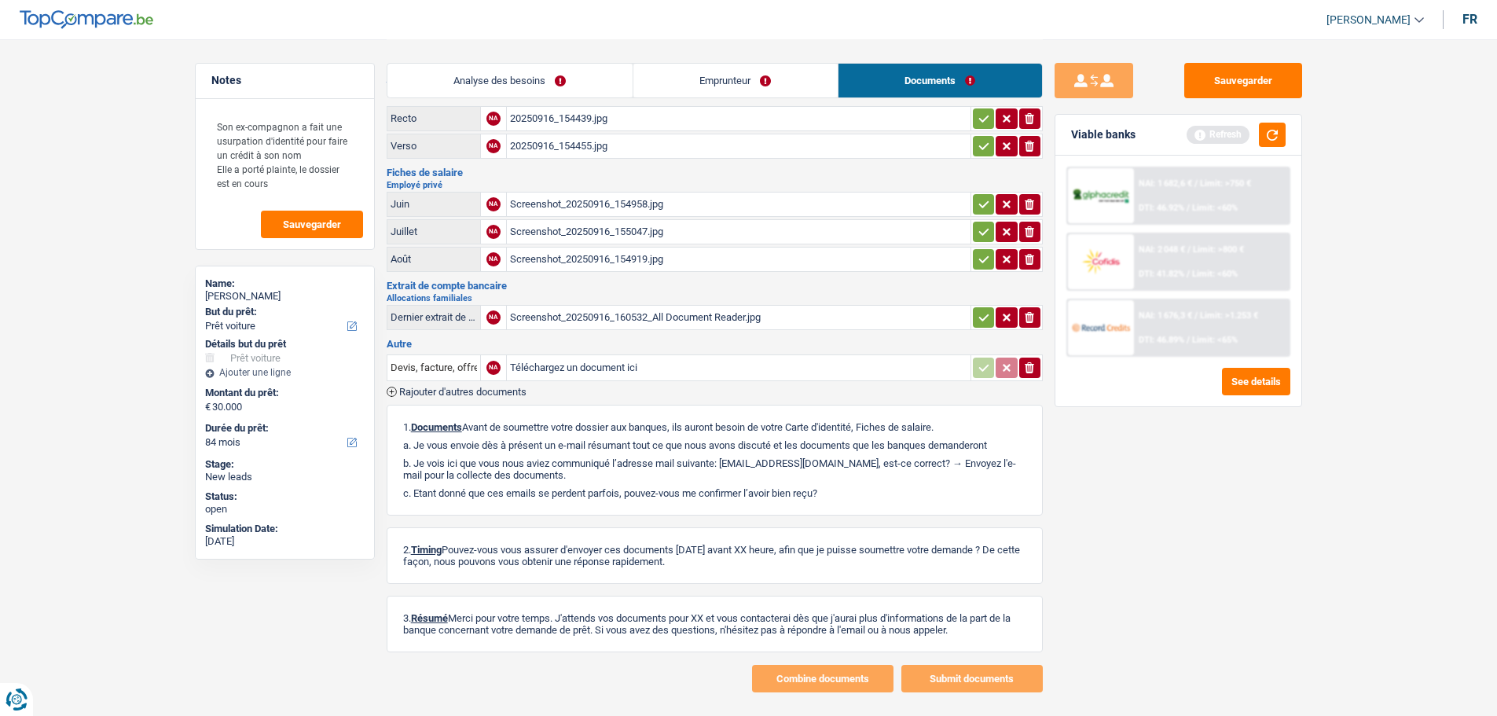
scroll to position [0, 0]
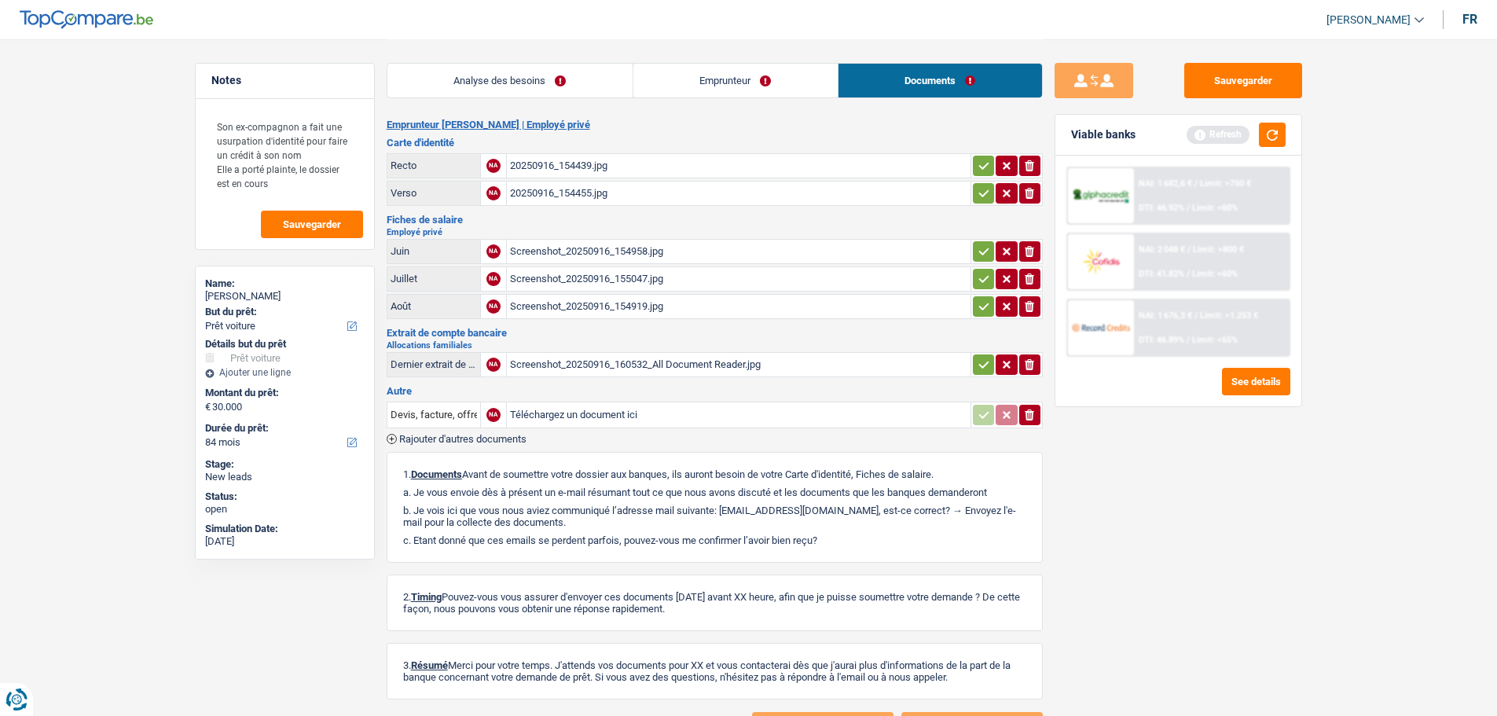
click at [570, 192] on div "20250916_154455.jpg" at bounding box center [738, 193] width 457 height 24
click at [562, 164] on div "20250916_154439.jpg" at bounding box center [738, 166] width 457 height 24
click at [584, 299] on div "Screenshot_20250916_154919.jpg" at bounding box center [738, 307] width 457 height 24
click at [562, 269] on div "Screenshot_20250916_155047.jpg" at bounding box center [738, 279] width 457 height 24
click at [613, 255] on div "Screenshot_20250916_154958.jpg" at bounding box center [738, 252] width 457 height 24
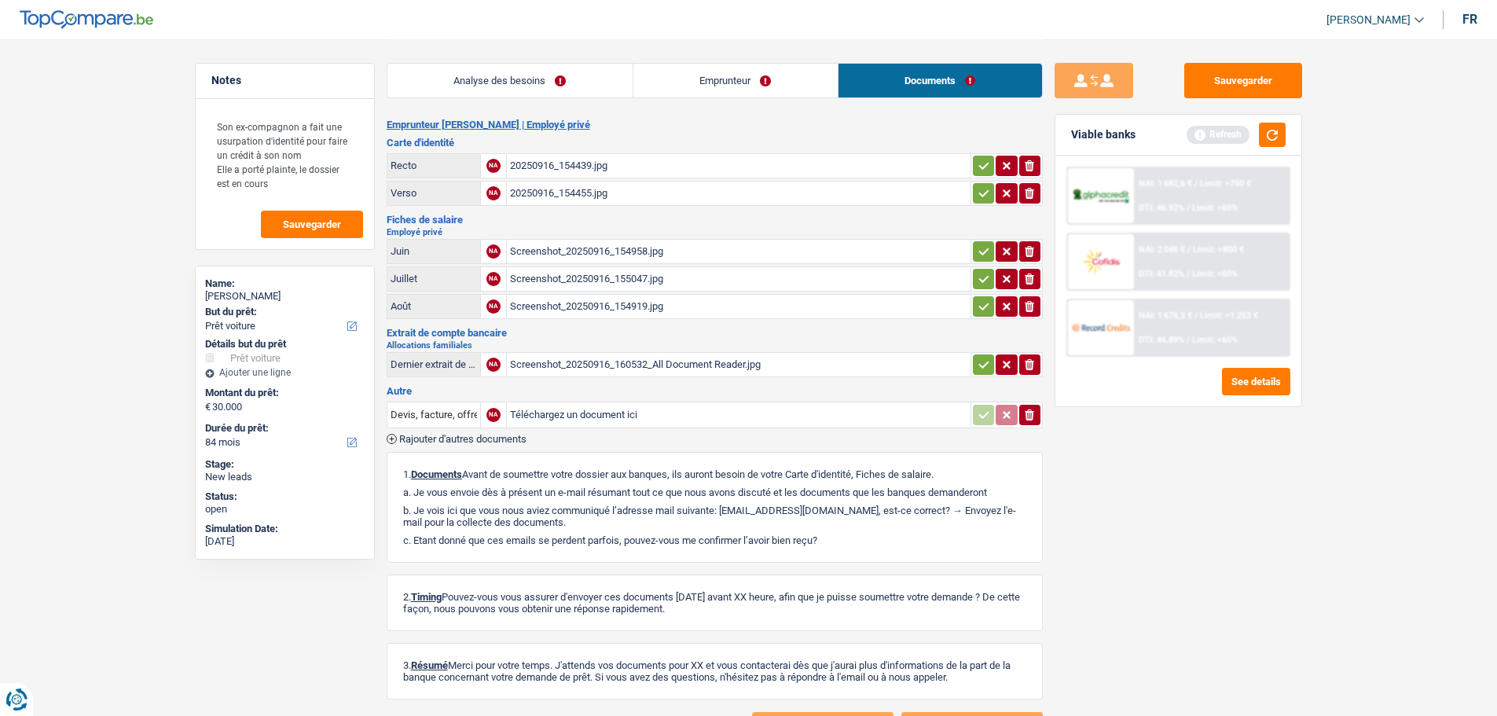
click at [529, 191] on div "20250916_154455.jpg" at bounding box center [738, 193] width 457 height 24
click at [551, 164] on div "20250916_154439.jpg" at bounding box center [738, 166] width 457 height 24
drag, startPoint x: 464, startPoint y: 87, endPoint x: 471, endPoint y: 96, distance: 10.7
click at [464, 87] on link "Analyse des besoins" at bounding box center [509, 81] width 245 height 34
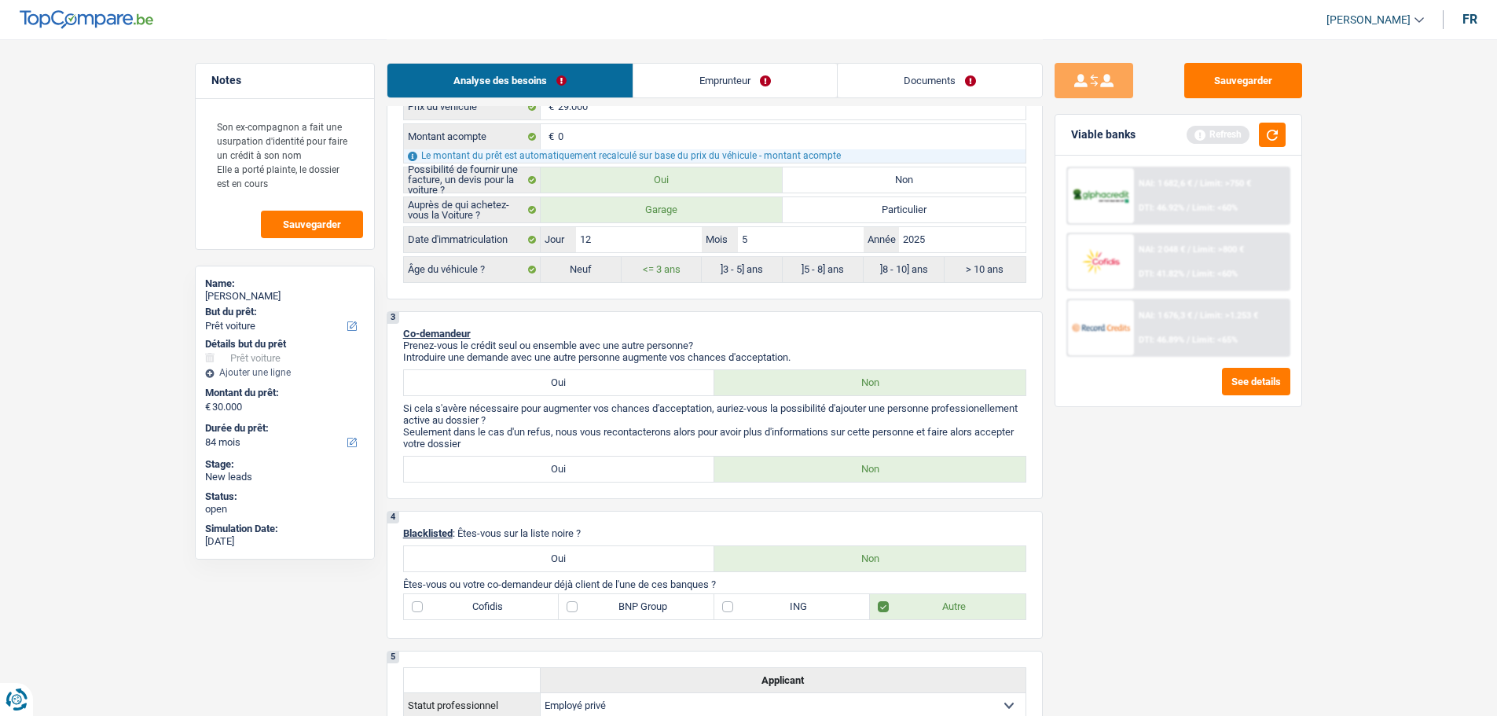
scroll to position [550, 0]
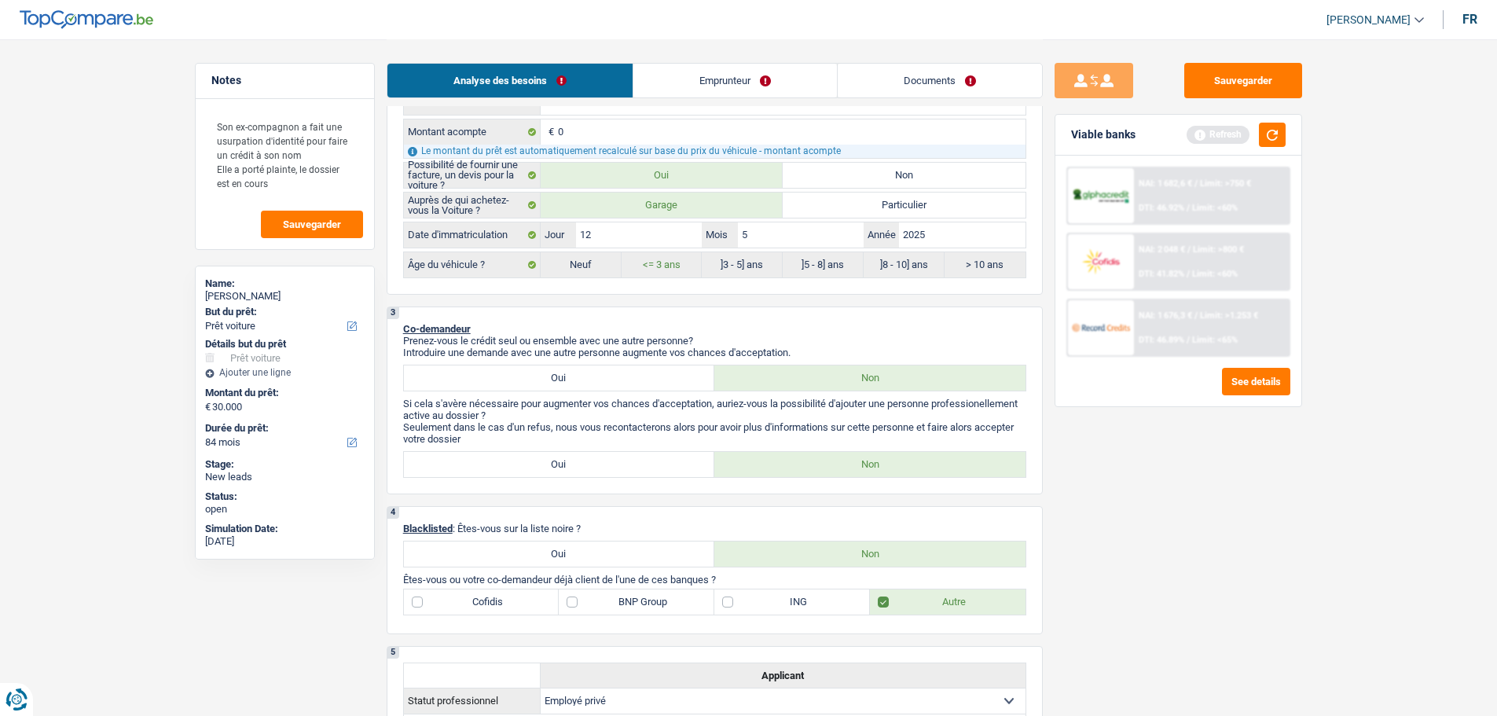
click at [586, 387] on label "Oui" at bounding box center [559, 377] width 311 height 25
click at [586, 387] on input "Oui" at bounding box center [559, 377] width 311 height 25
radio input "true"
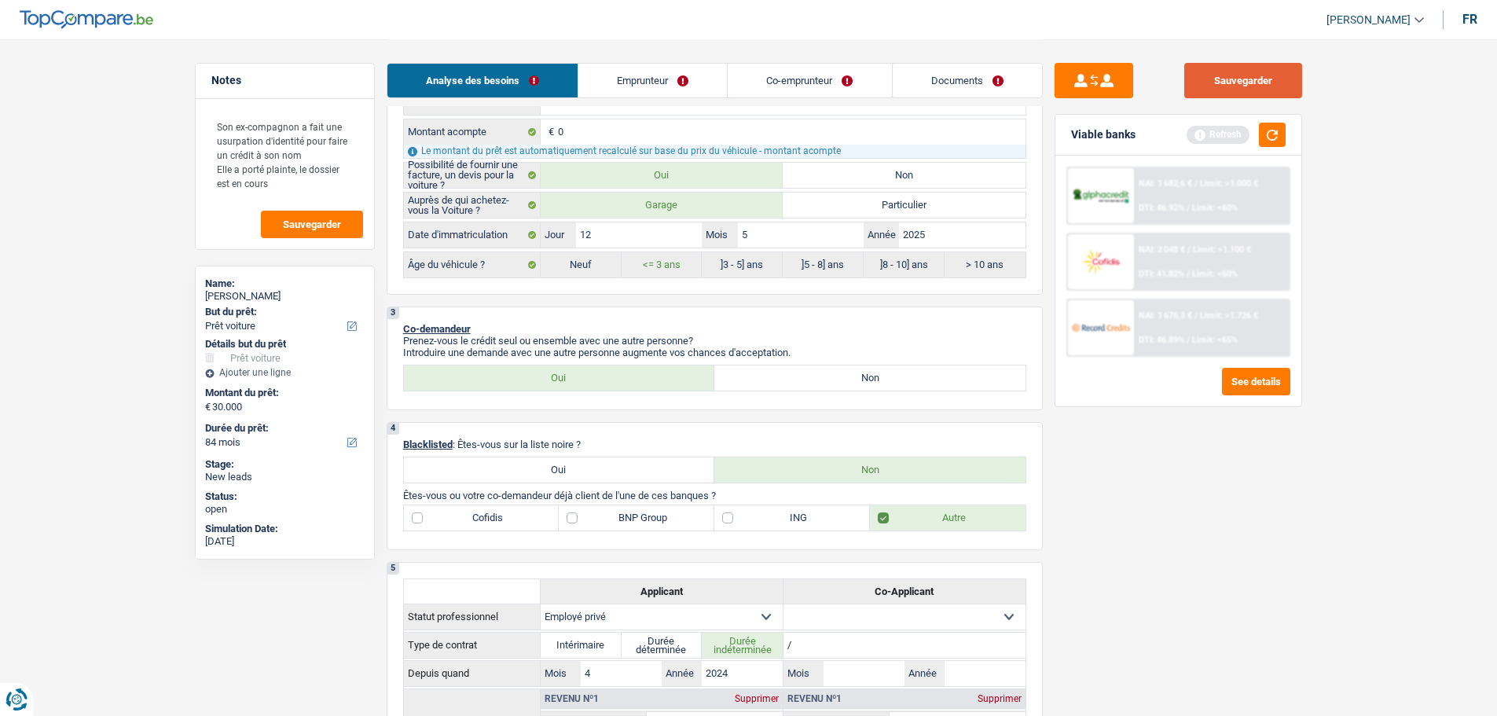
click at [1261, 69] on button "Sauvegarder" at bounding box center [1243, 80] width 118 height 35
click at [273, 219] on button "Sauvegarder" at bounding box center [312, 224] width 102 height 27
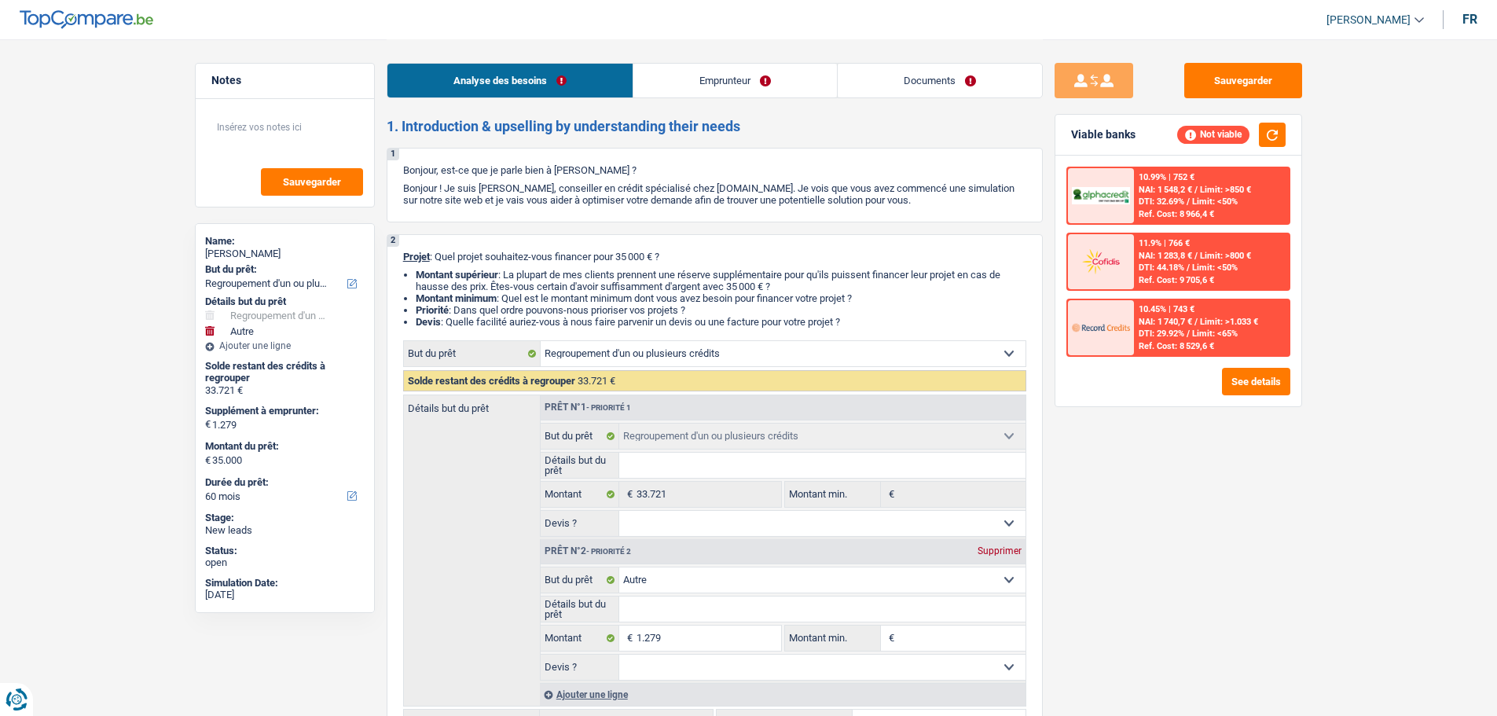
select select "refinancing"
select select "other"
select select "60"
select select "refinancing"
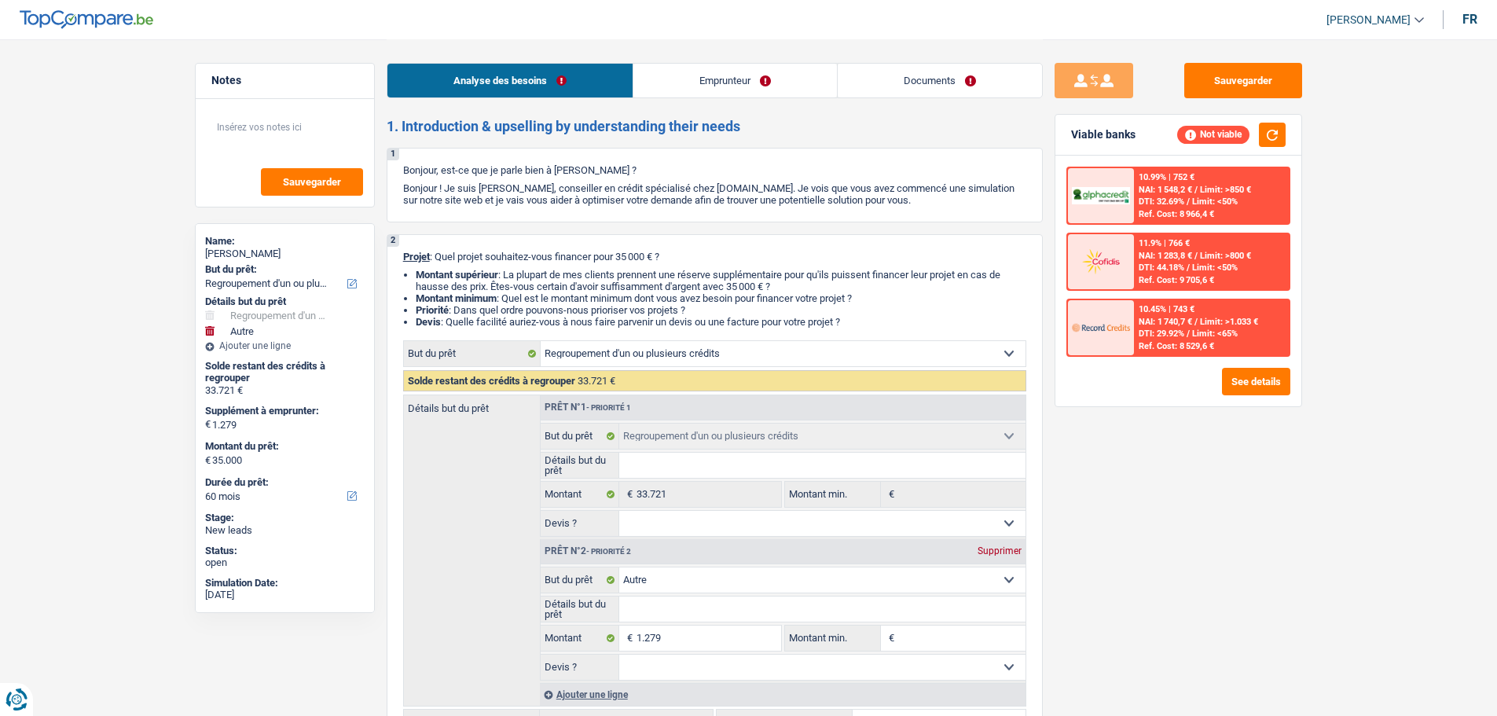
select select "refinancing"
select select "other"
select select "60"
select select "worker"
select select "netSalary"
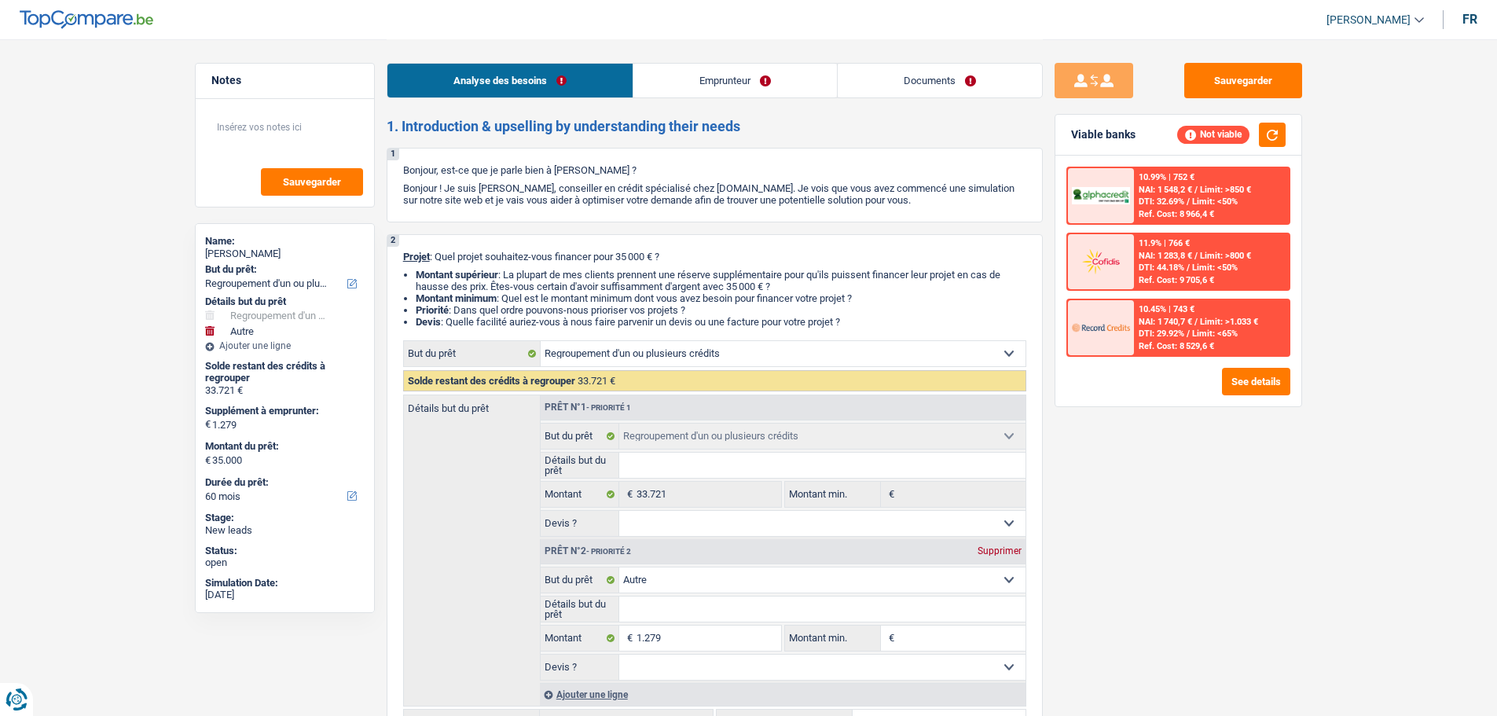
select select "liveWithParents"
select select "creditConsolidation"
select select "60"
select select "personalLoan"
select select "carRestore"
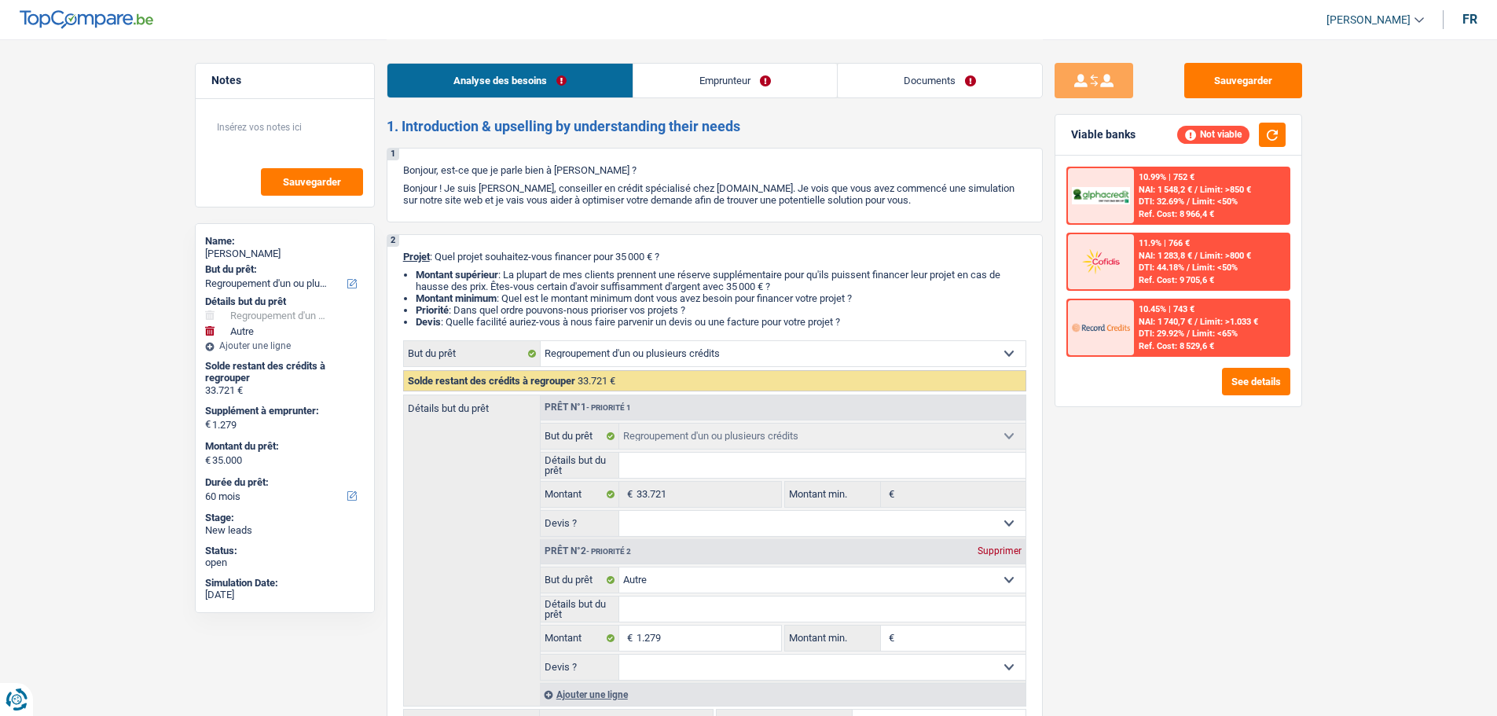
select select "36"
select select "cardOrCredit"
select select "refinancing"
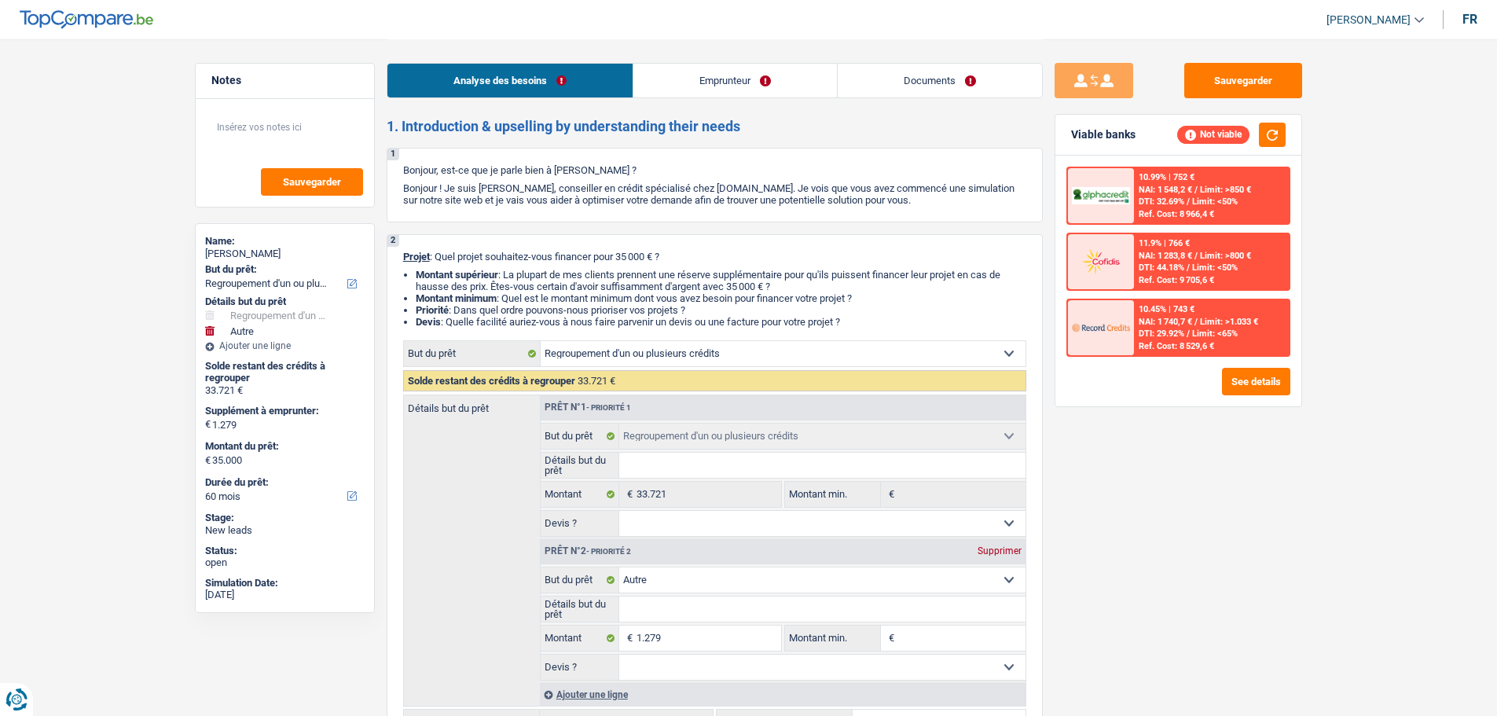
select select "other"
select select "60"
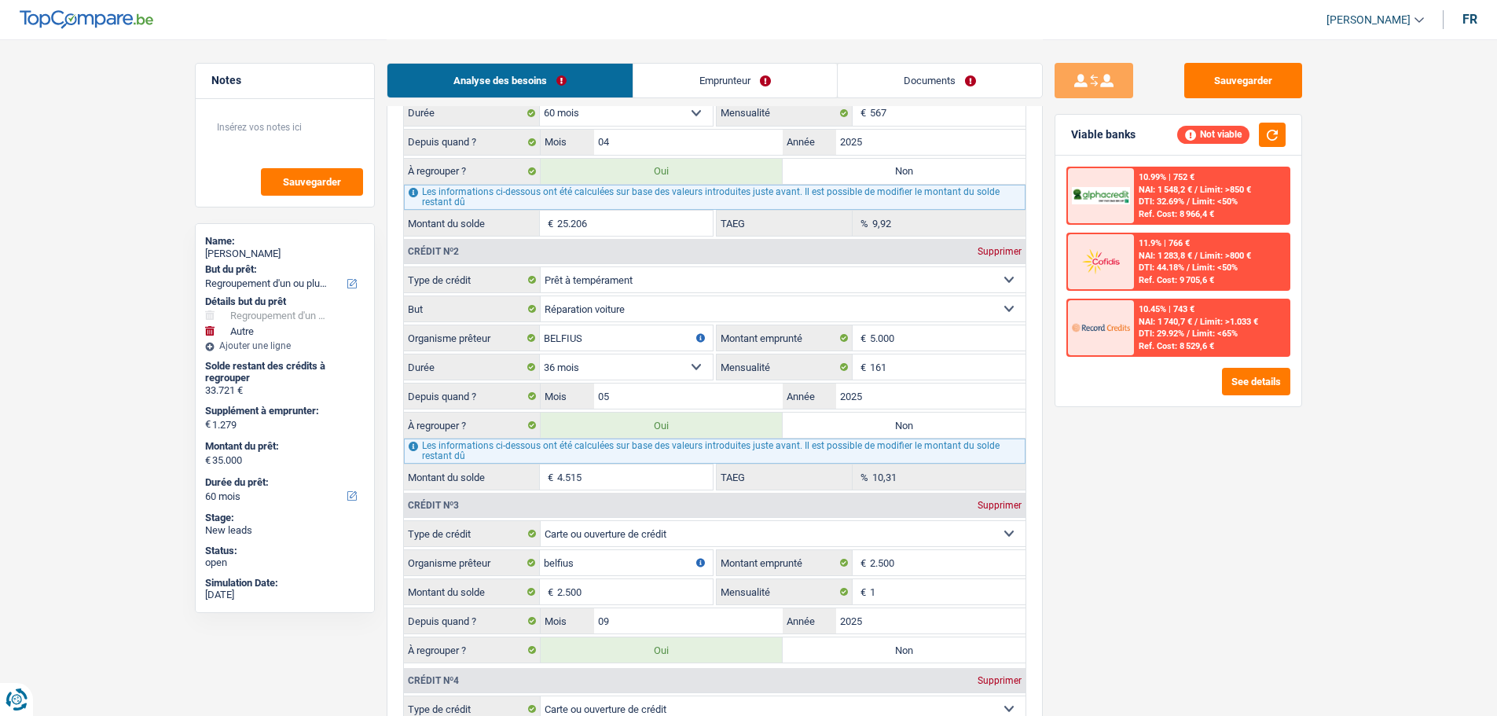
scroll to position [1493, 0]
click at [712, 390] on input "05" at bounding box center [688, 394] width 189 height 25
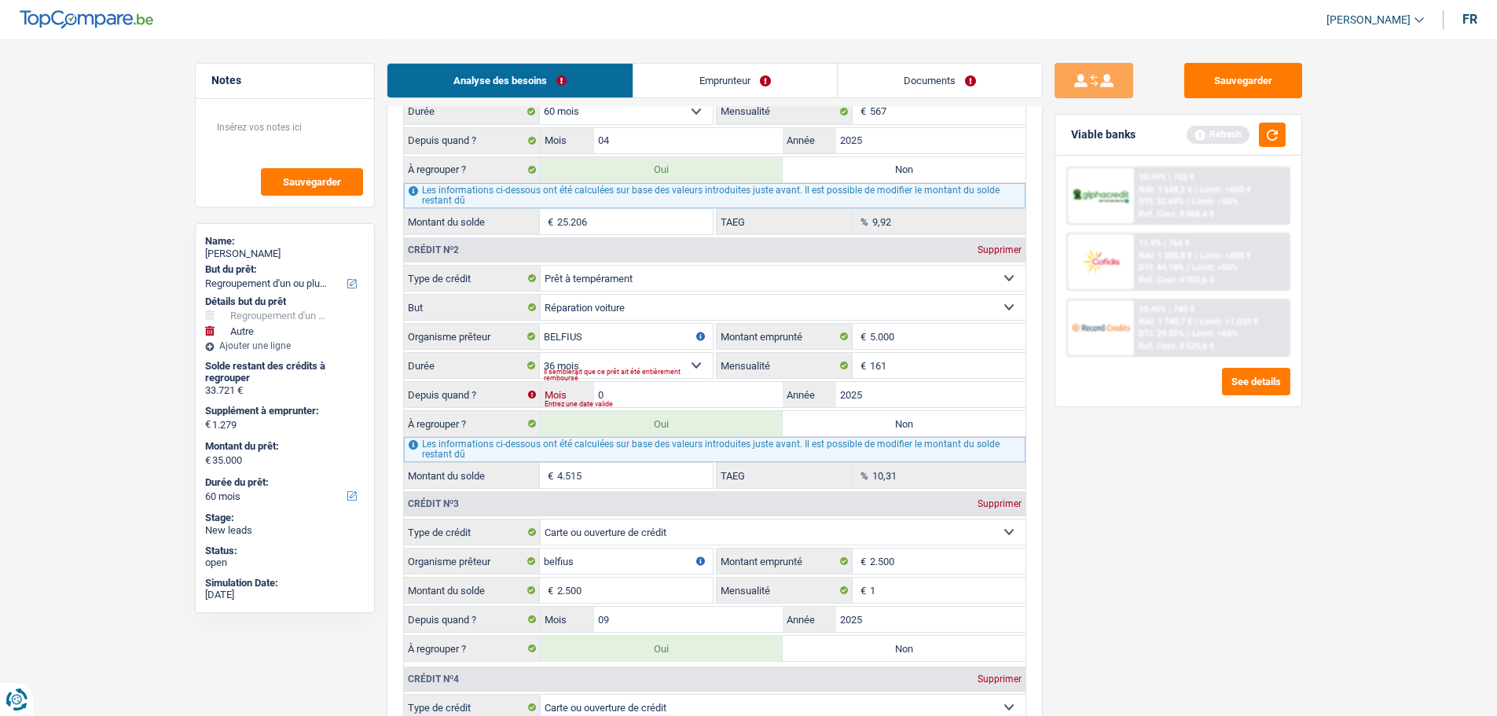
type input "04"
type input "34.876"
select select "120"
type input "33.597"
type input "34.876"
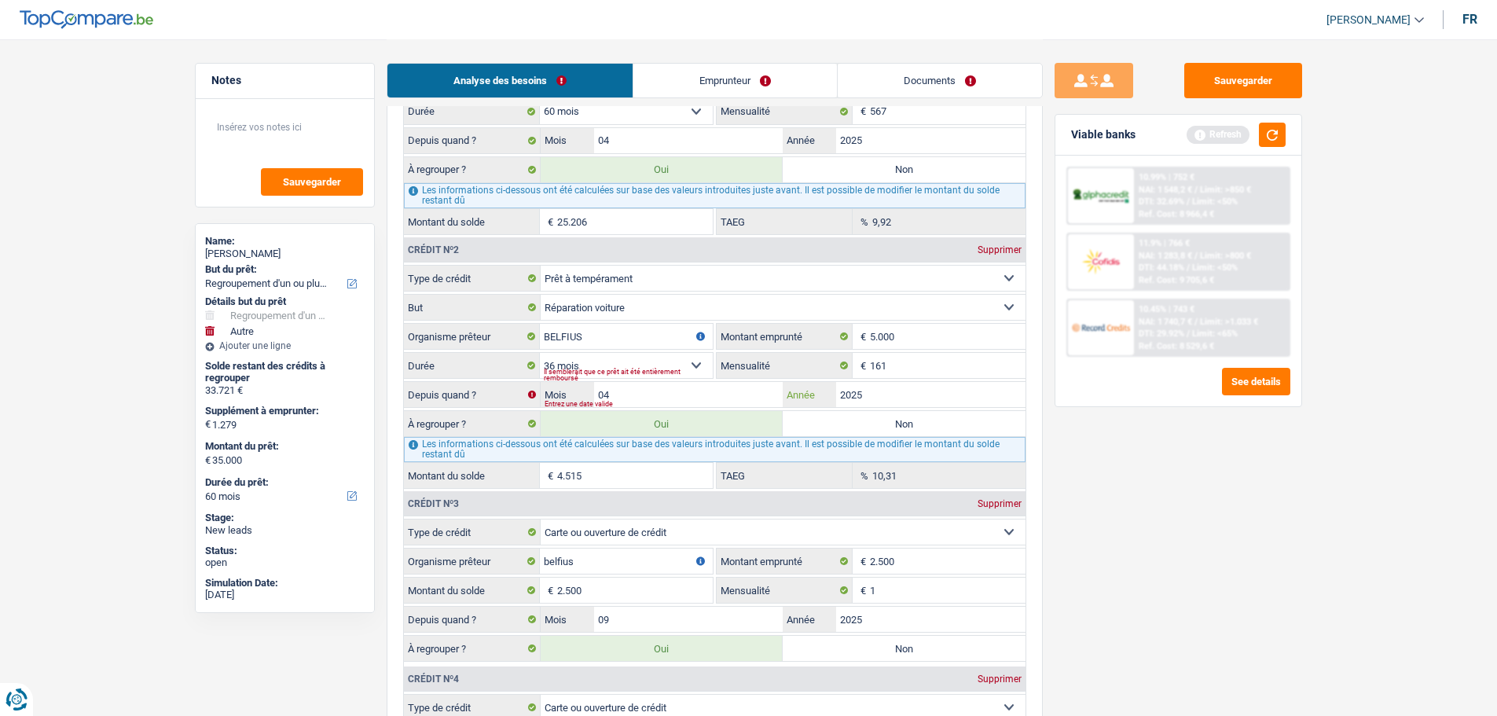
select select "120"
type input "4.391"
type input "33.597"
type input "34.876"
select select "120"
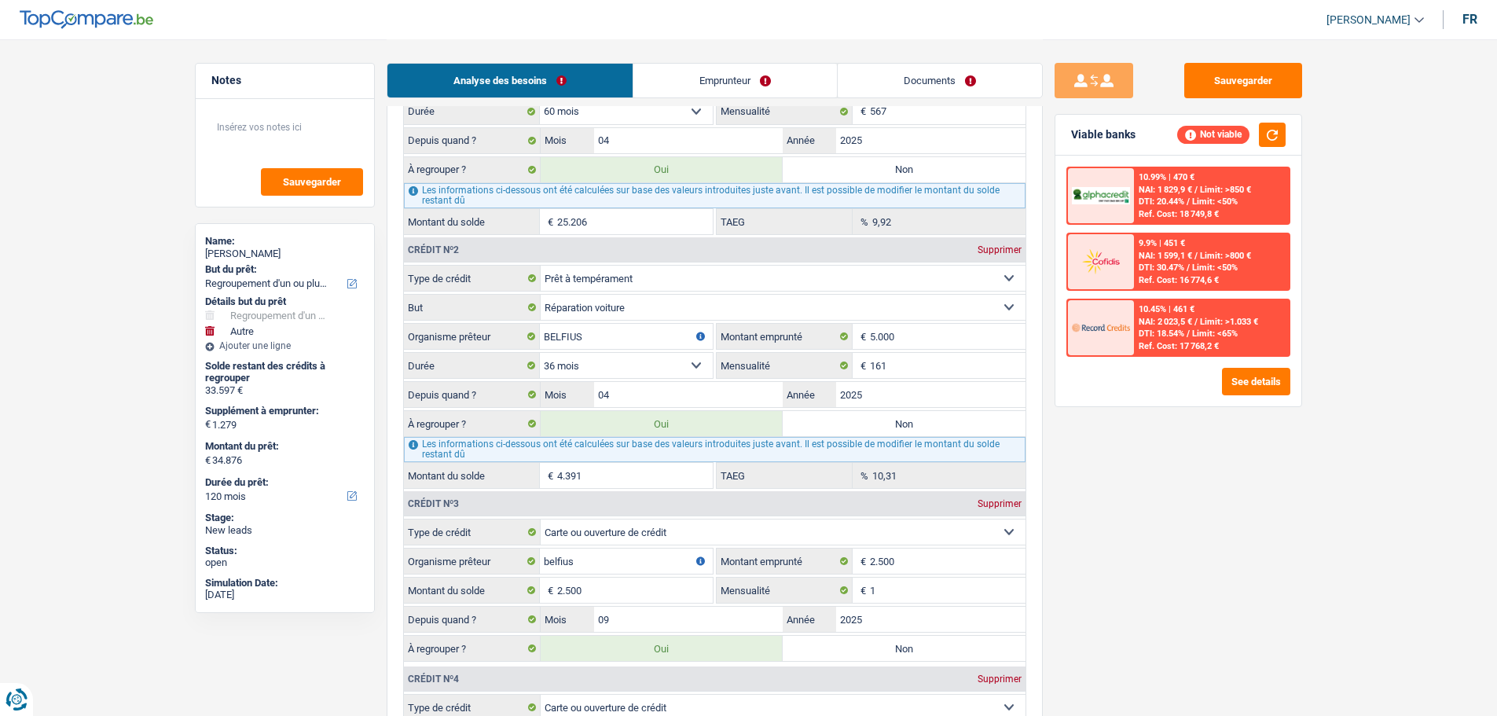
click at [1156, 448] on div "Sauvegarder Viable banks Not viable 10.99% | 470 € NAI: 1 829,9 € / Limit: >850…" at bounding box center [1178, 377] width 271 height 628
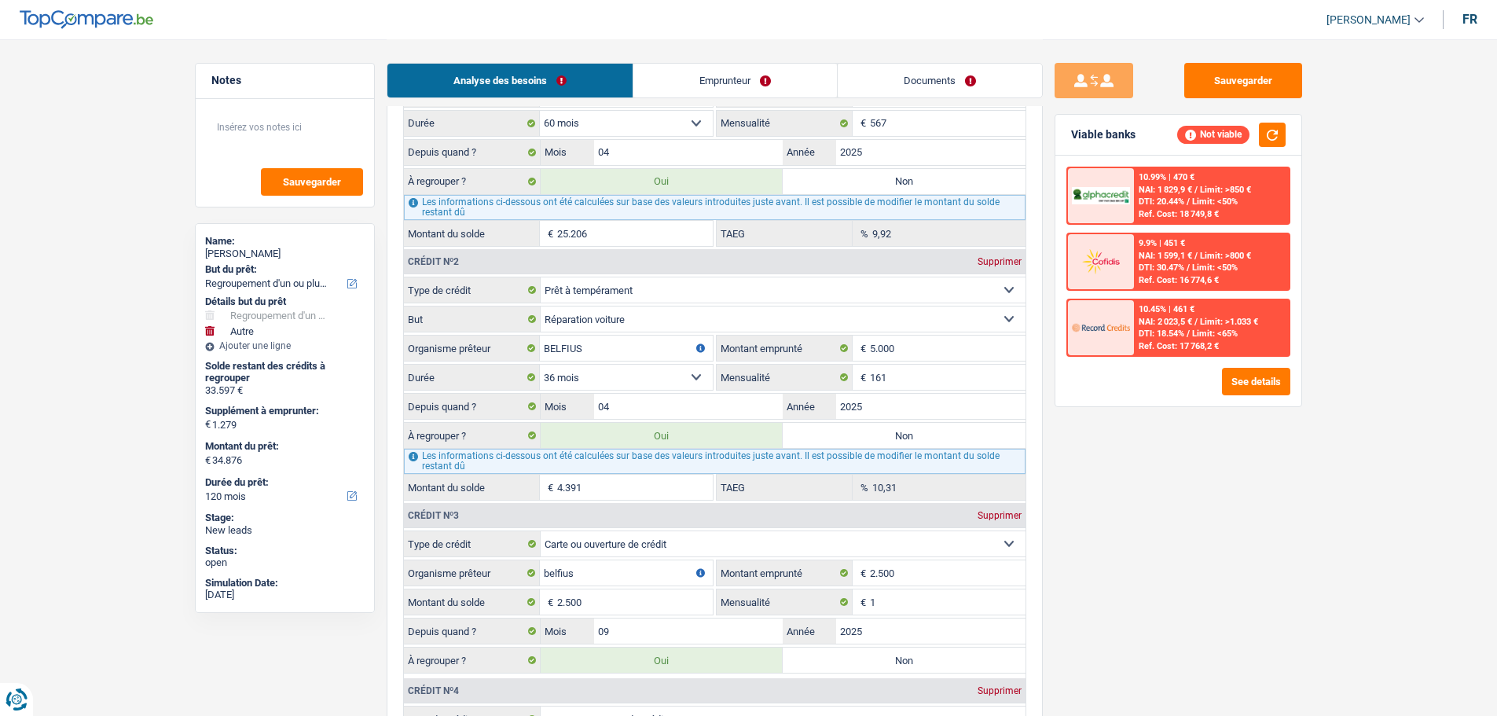
scroll to position [1414, 0]
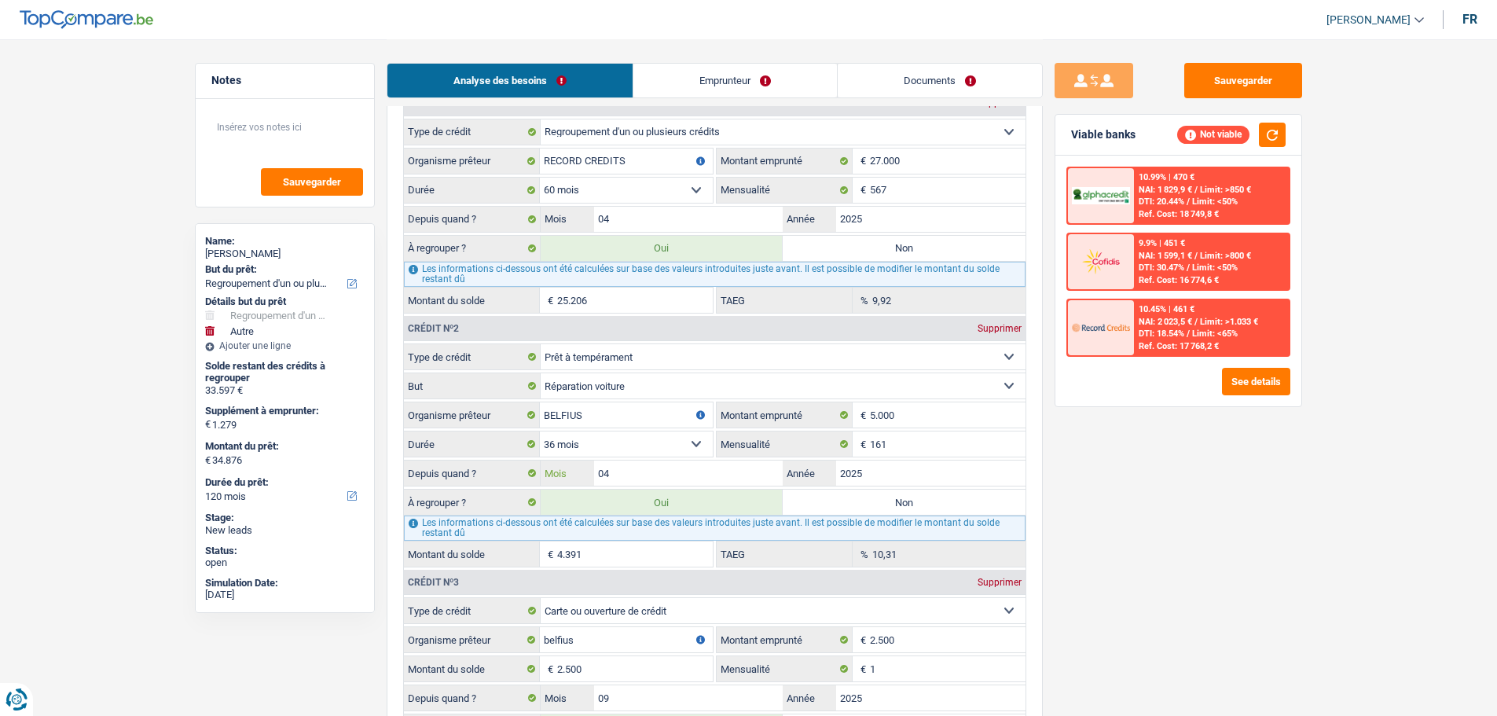
click at [669, 469] on input "04" at bounding box center [688, 472] width 189 height 25
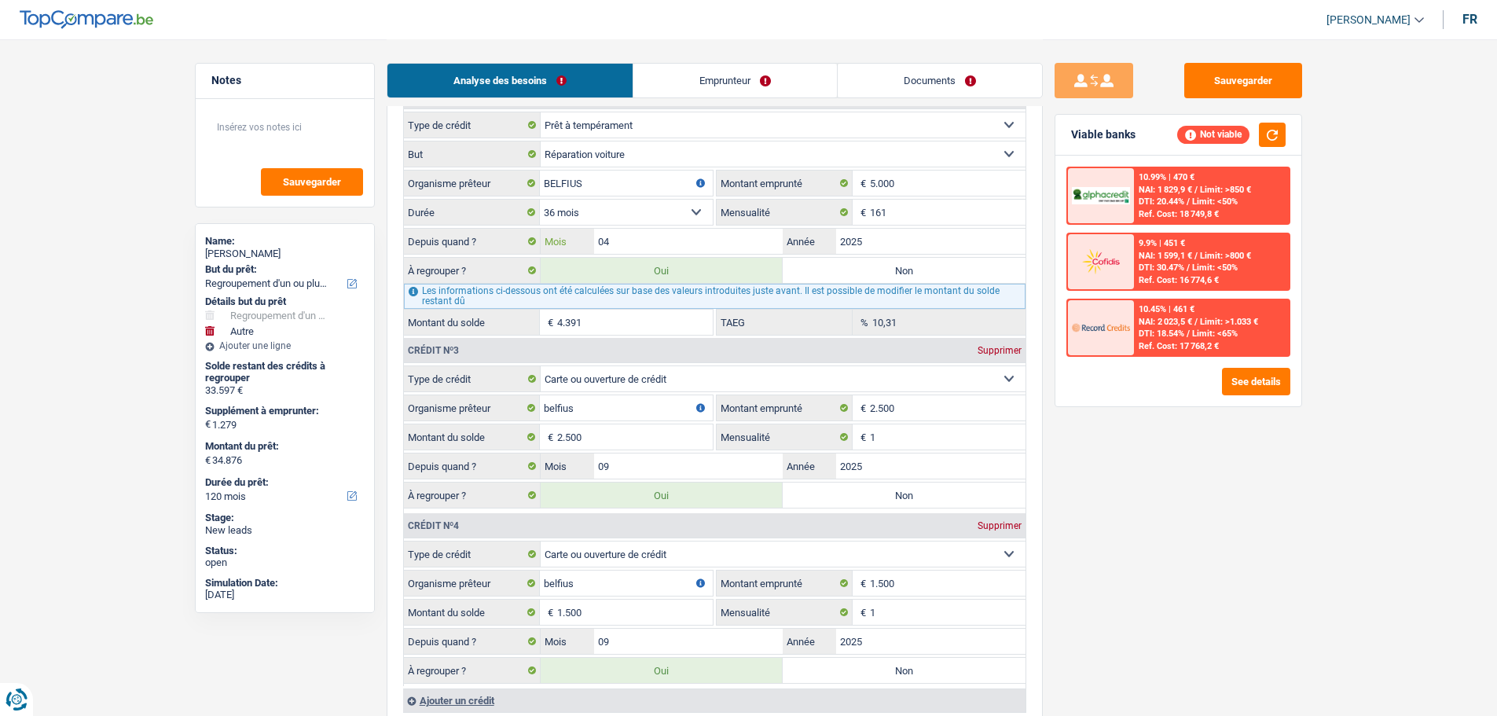
scroll to position [1650, 0]
click at [900, 435] on input "1" at bounding box center [948, 432] width 156 height 25
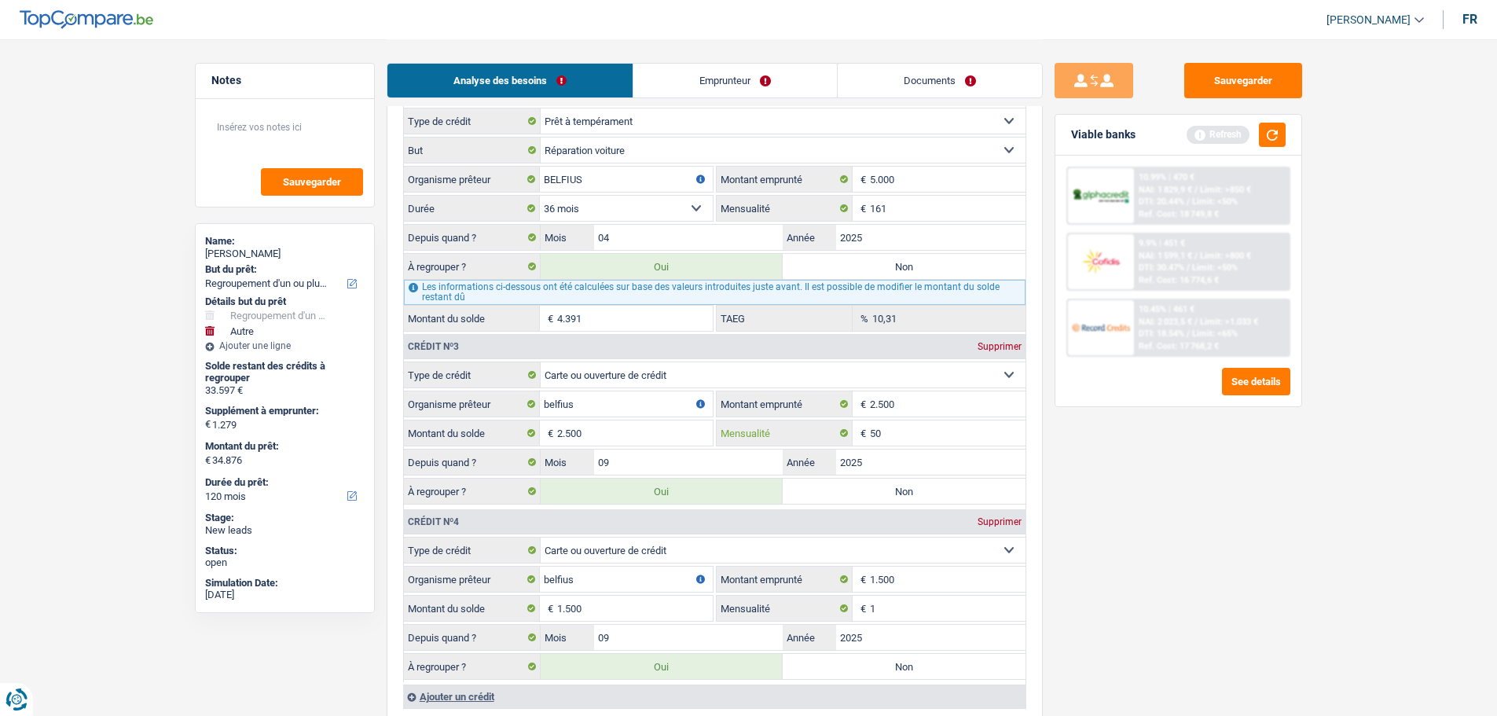
type input "50"
click at [898, 615] on input "1" at bounding box center [948, 607] width 156 height 25
type input "50"
click at [1197, 598] on div "Sauvegarder Viable banks Refresh 10.99% | 470 € NAI: 1 829,9 € / Limit: >850 € …" at bounding box center [1178, 377] width 271 height 628
click at [839, 486] on label "Non" at bounding box center [903, 490] width 243 height 25
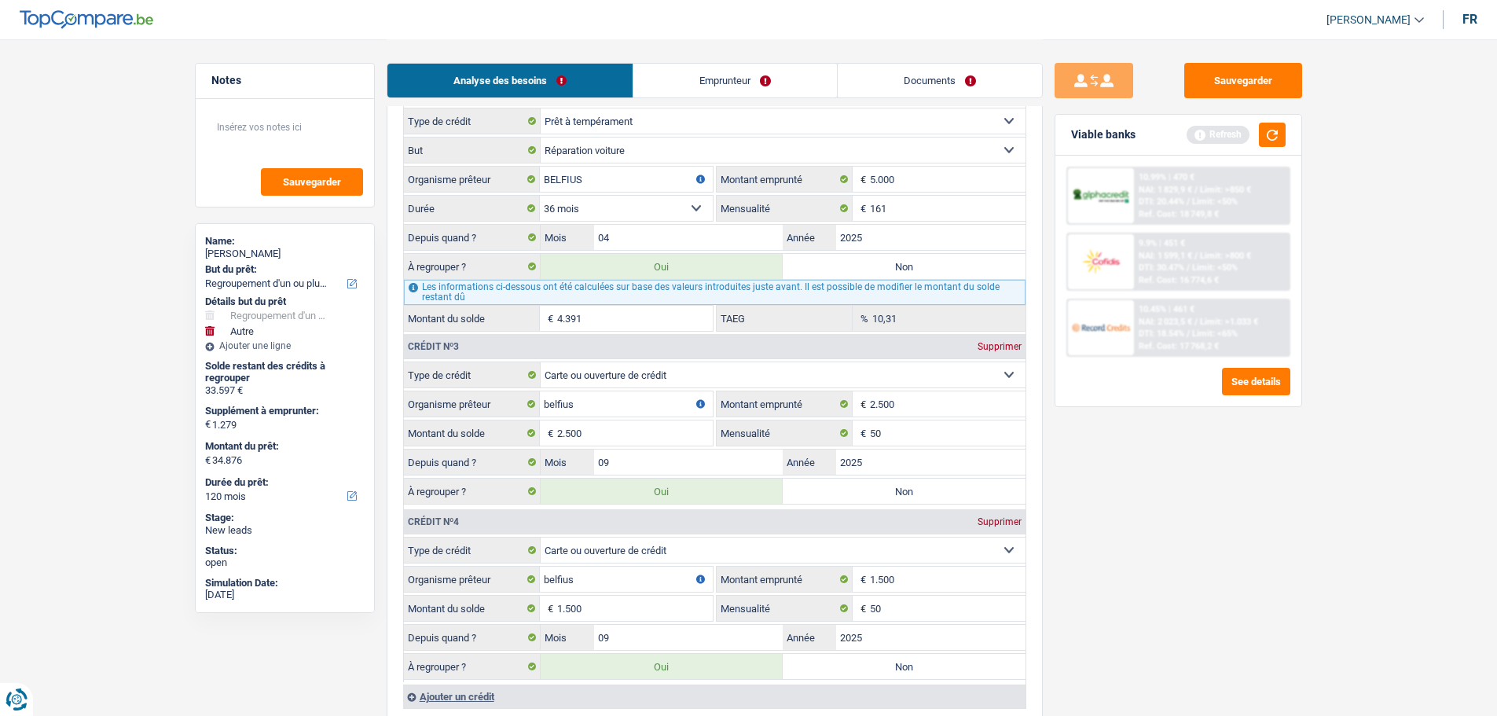
click at [839, 486] on input "Non" at bounding box center [903, 490] width 243 height 25
radio input "true"
type input "32.376"
type input "31.097"
type input "32.376"
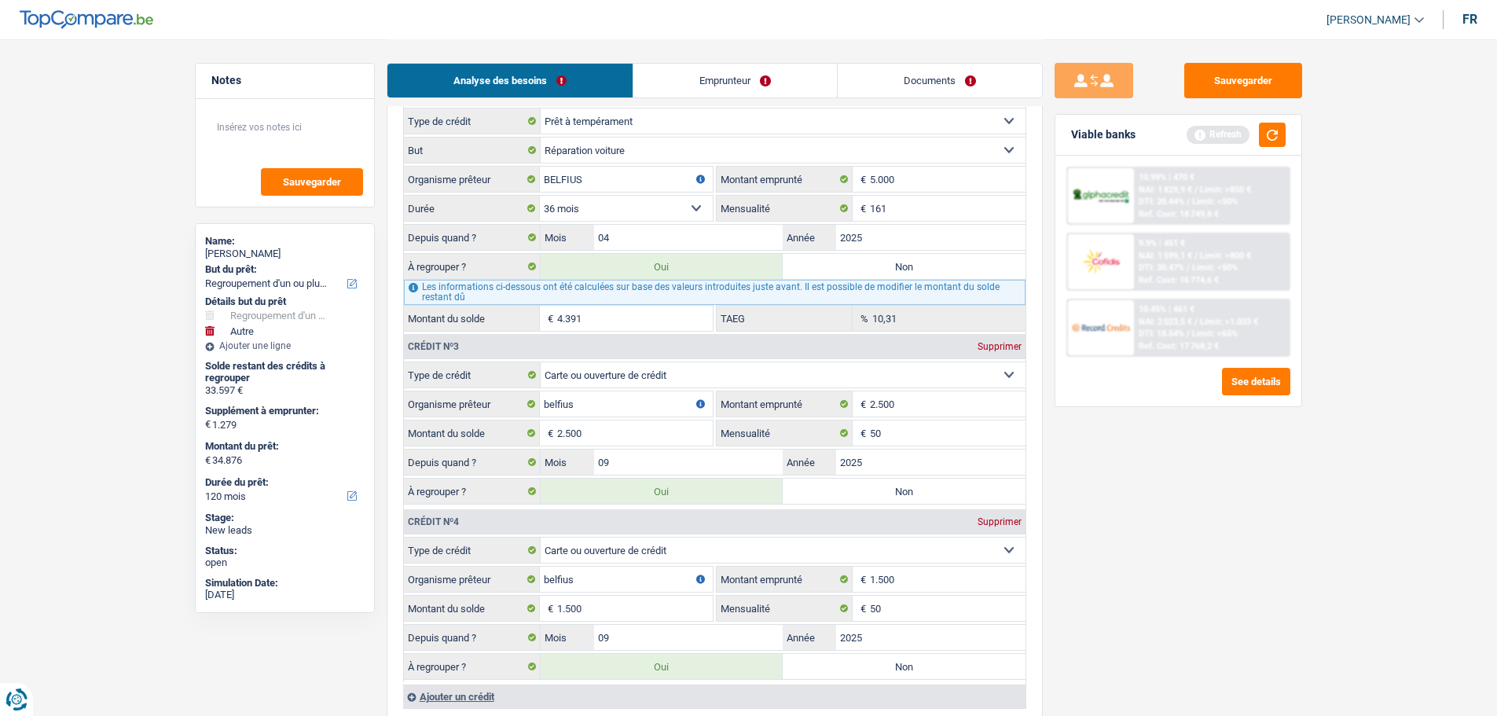
radio input "false"
type input "31.097"
type input "32.376"
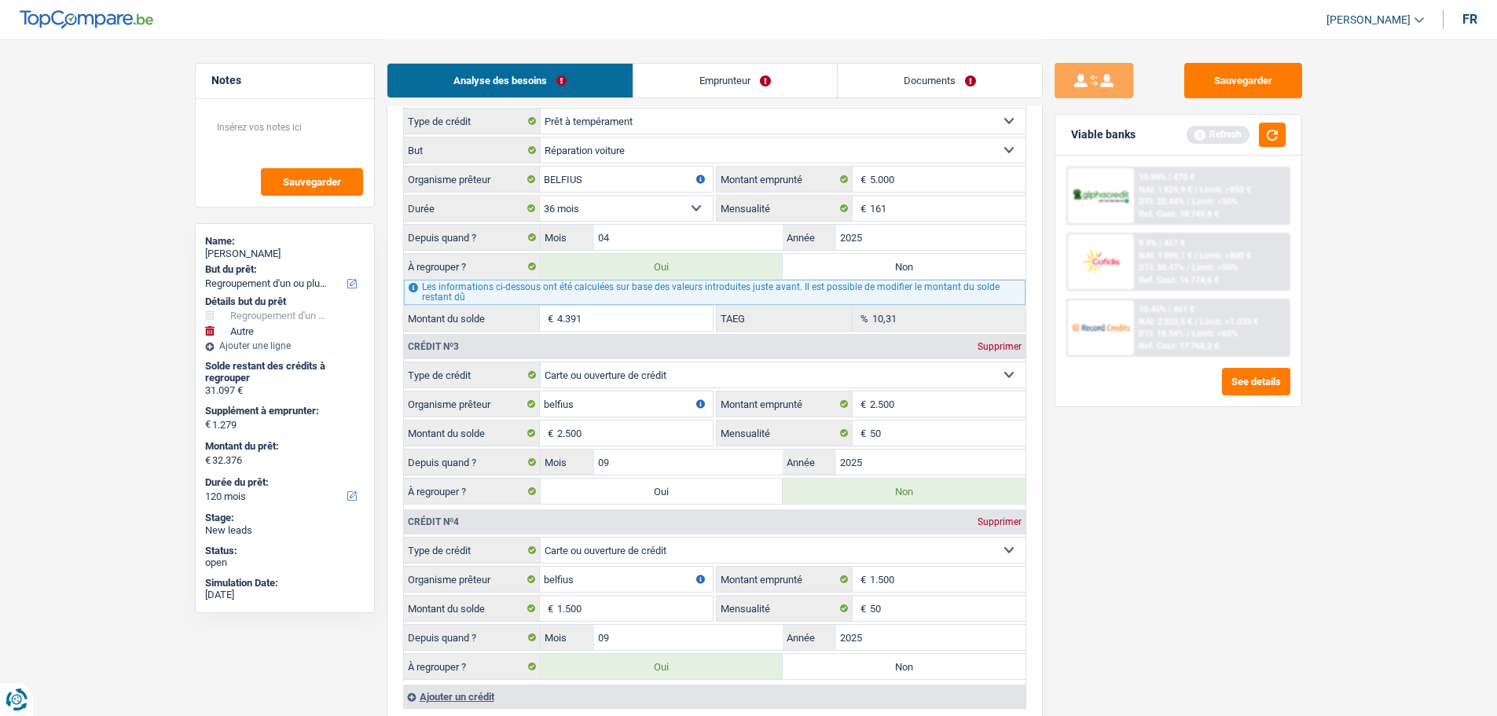
click at [900, 670] on label "Non" at bounding box center [903, 666] width 243 height 25
click at [900, 670] on input "Non" at bounding box center [903, 666] width 243 height 25
radio input "true"
type input "30.876"
type input "29.597"
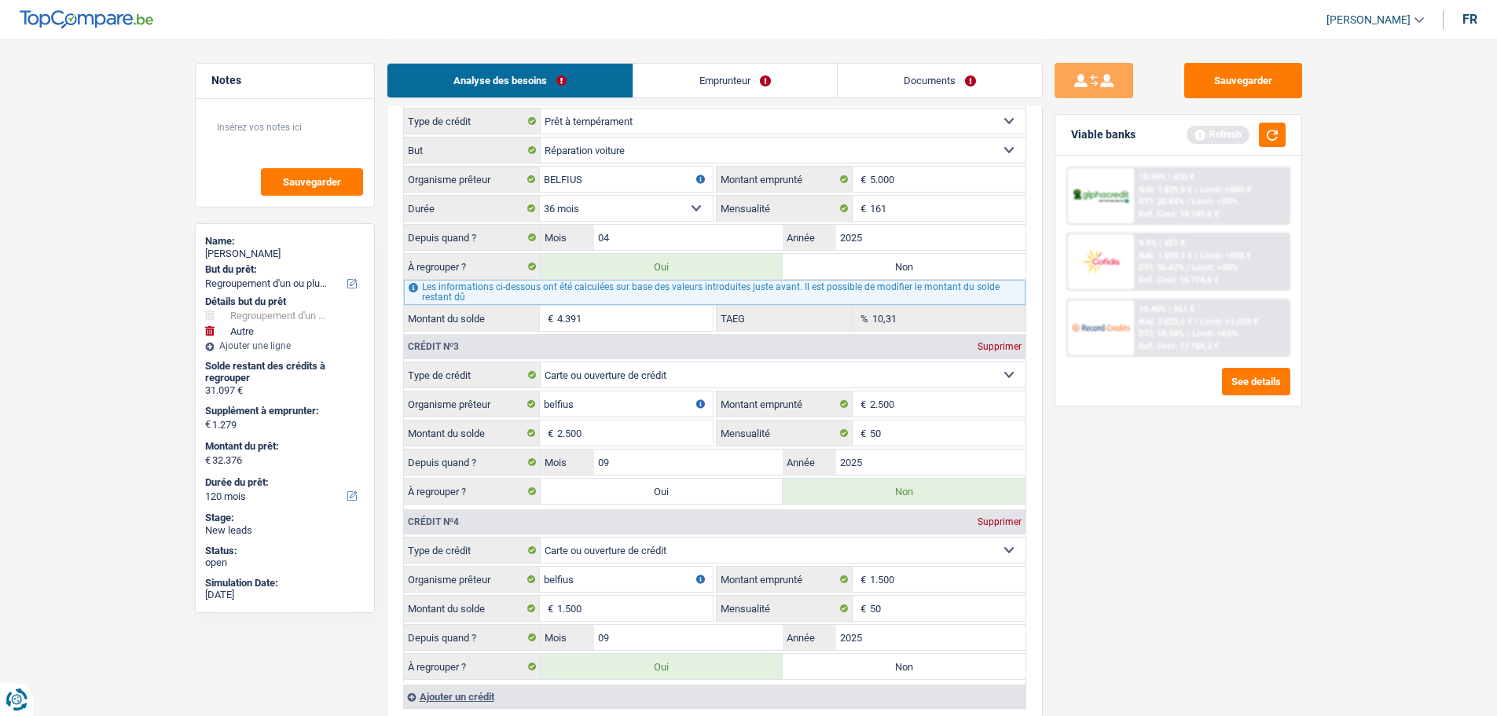
type input "30.876"
radio input "false"
type input "29.597"
type input "30.876"
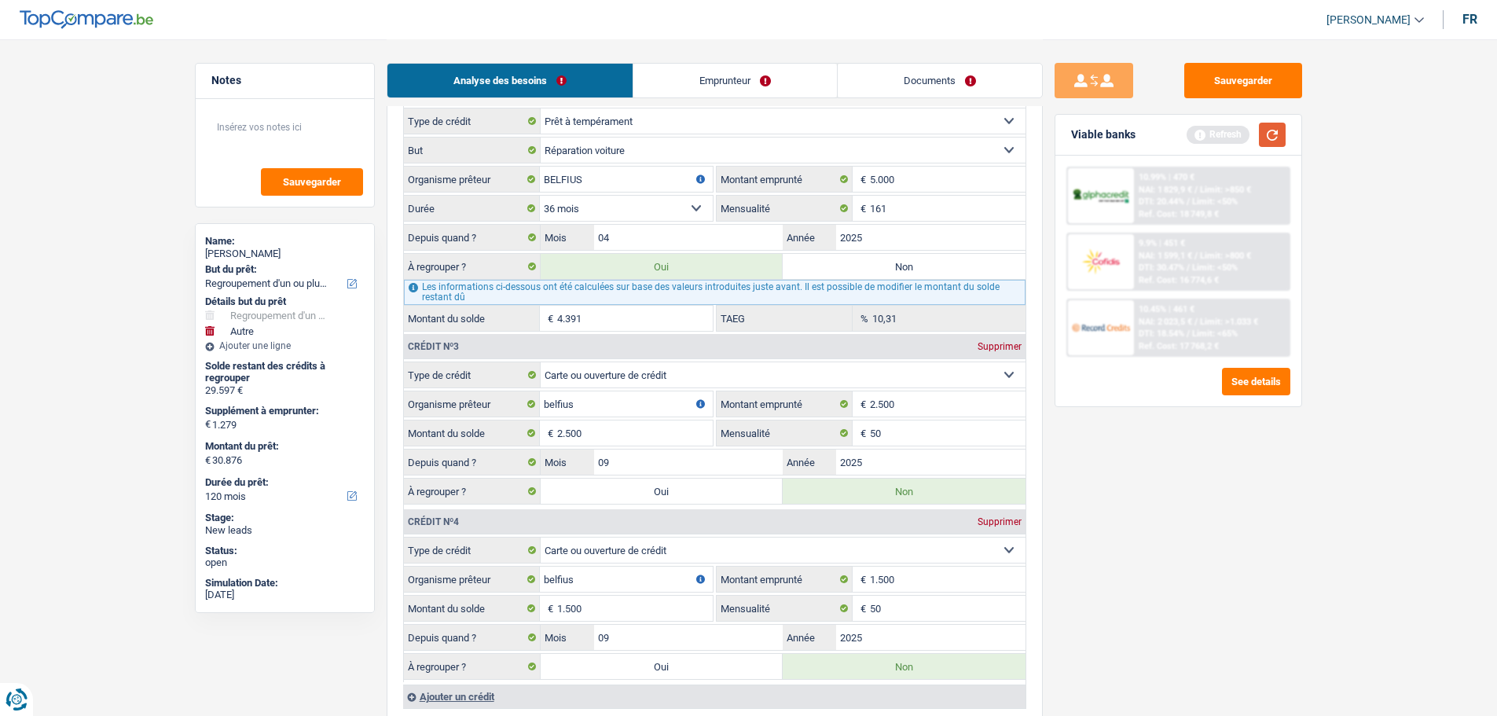
click at [1261, 132] on button "button" at bounding box center [1272, 135] width 27 height 24
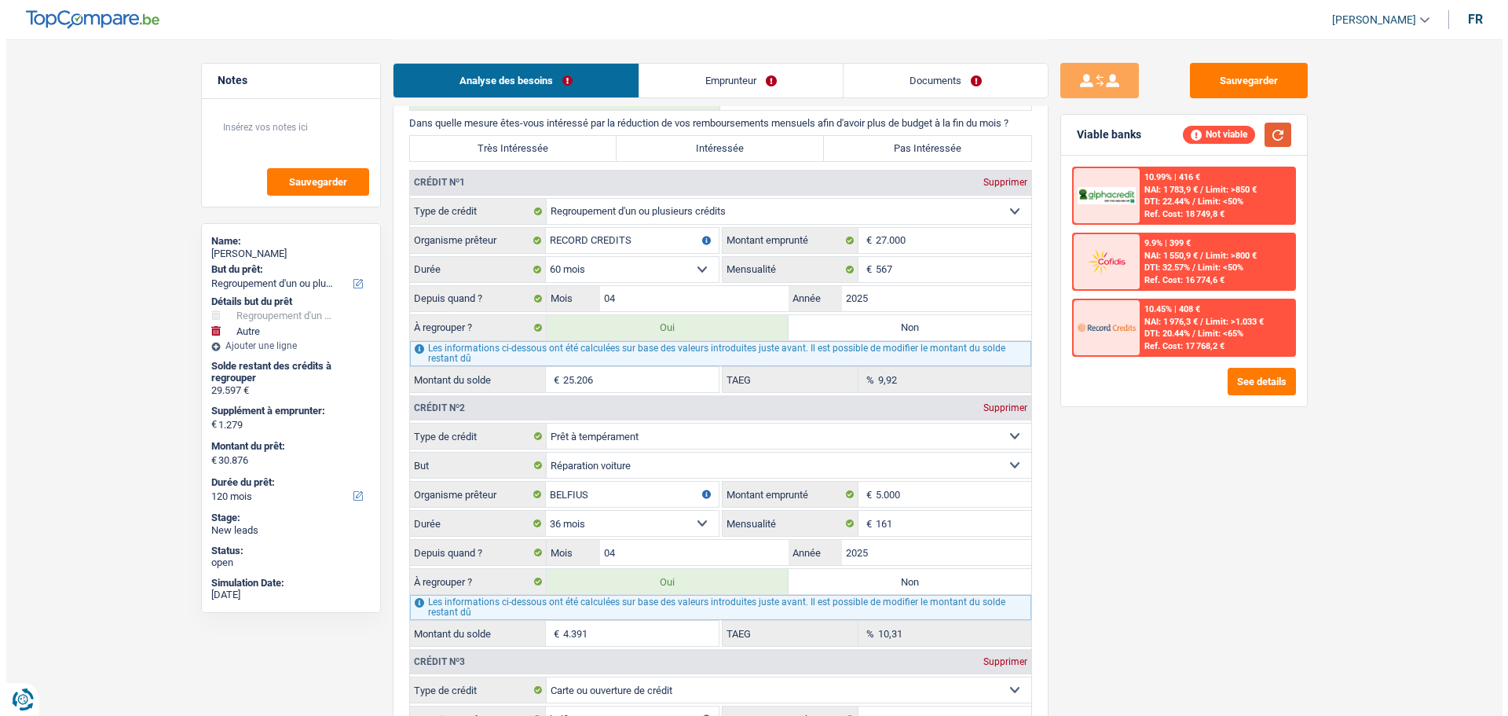
scroll to position [1336, 0]
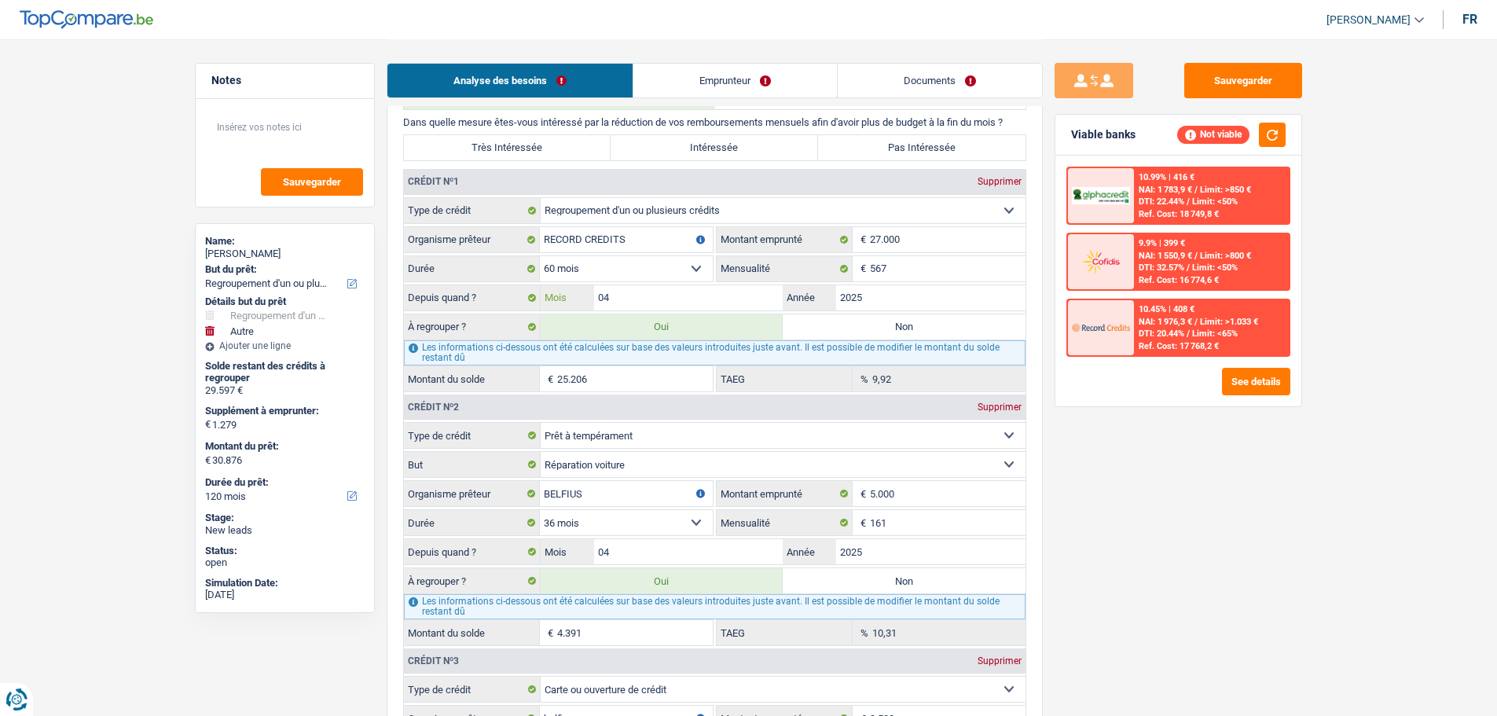
click at [688, 305] on input "04" at bounding box center [688, 297] width 189 height 25
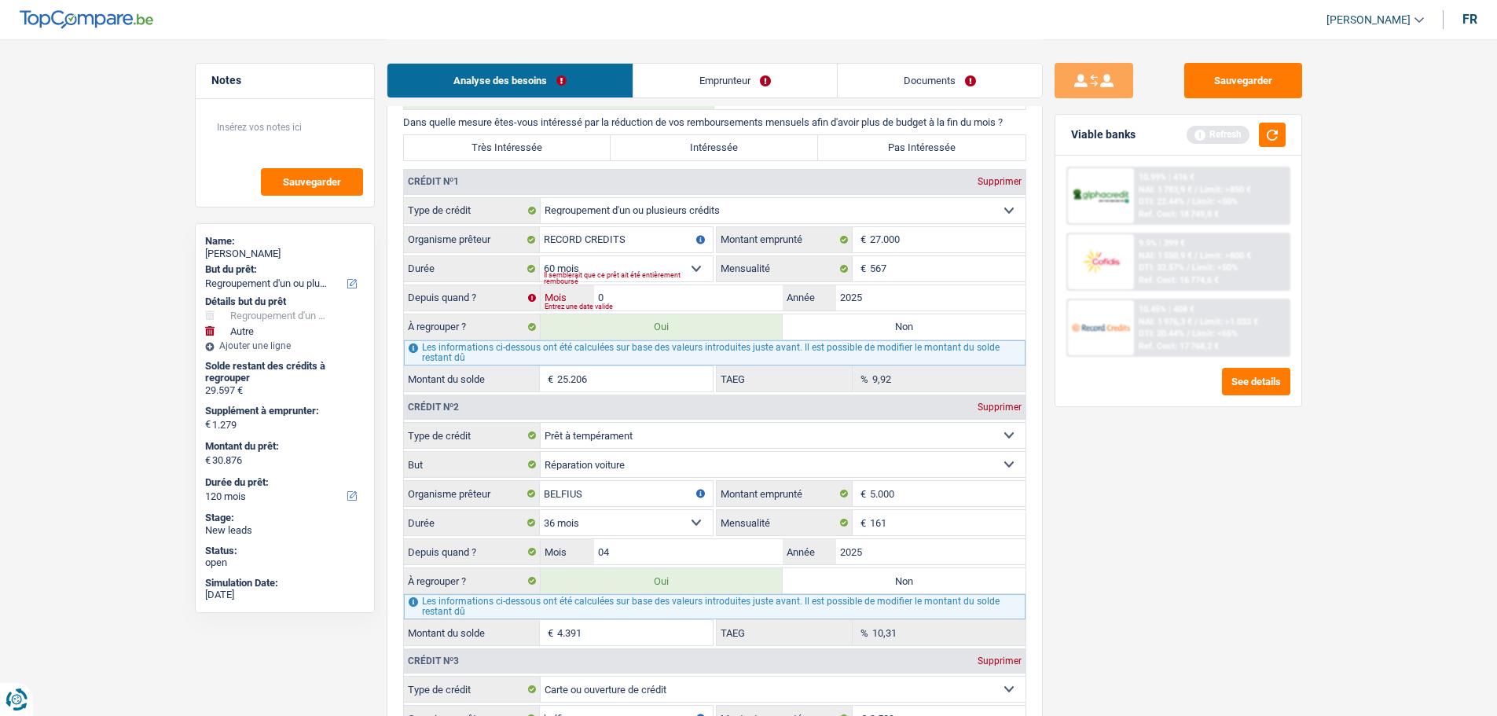
type input "03"
type input "30.508"
type input "29.229"
type input "30.508"
type input "24.838"
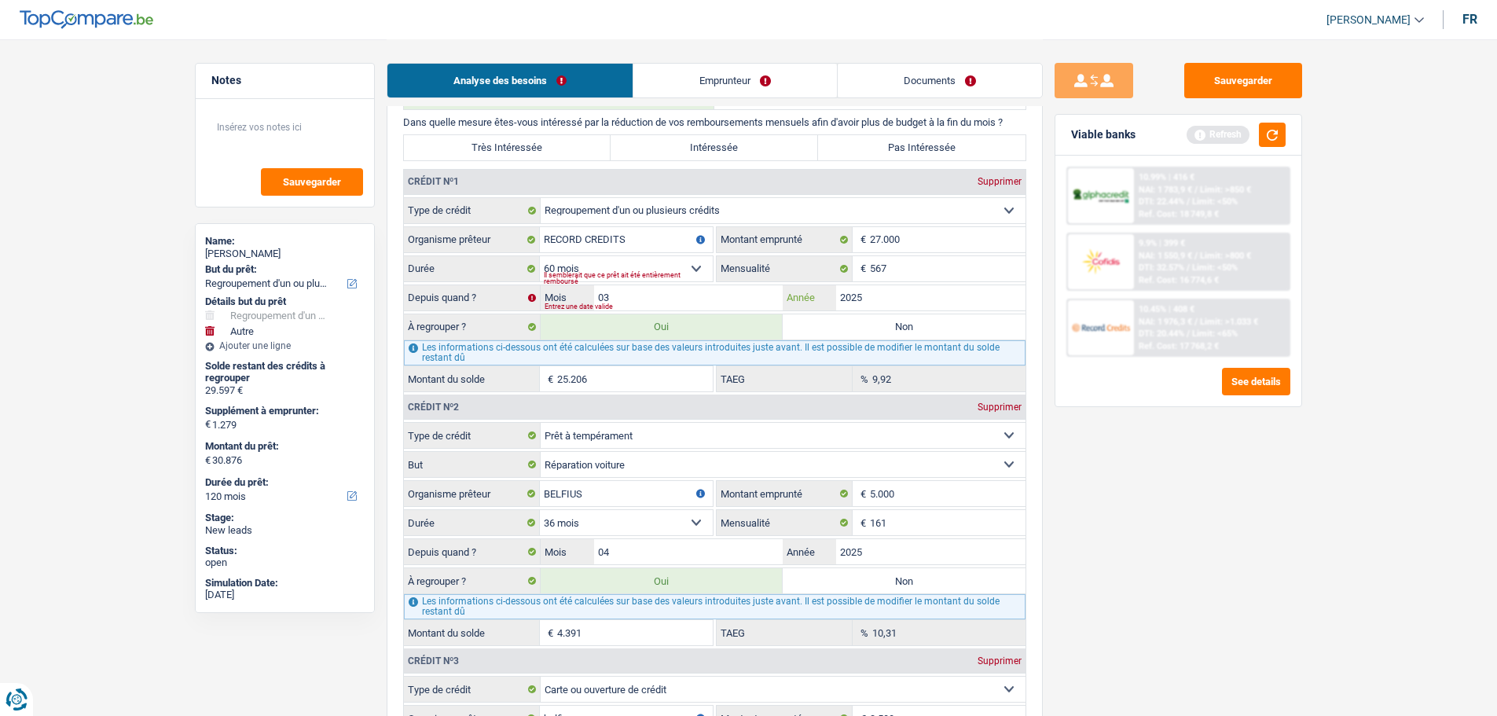
type input "29.229"
type input "30.508"
click at [832, 576] on label "Non" at bounding box center [903, 580] width 243 height 25
click at [832, 576] on input "Non" at bounding box center [903, 580] width 243 height 25
radio input "true"
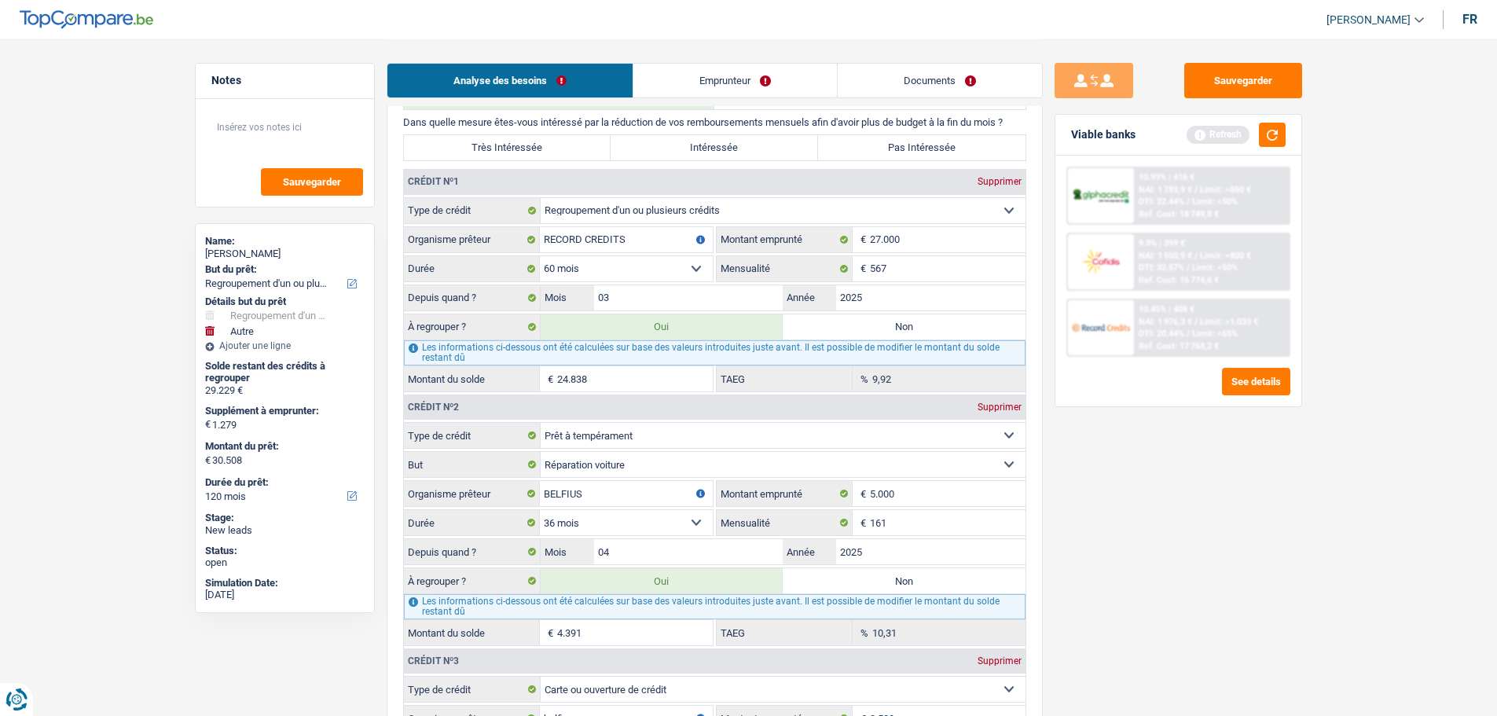
type input "26.117"
type input "24.838"
type input "26.117"
radio input "false"
type input "24.838"
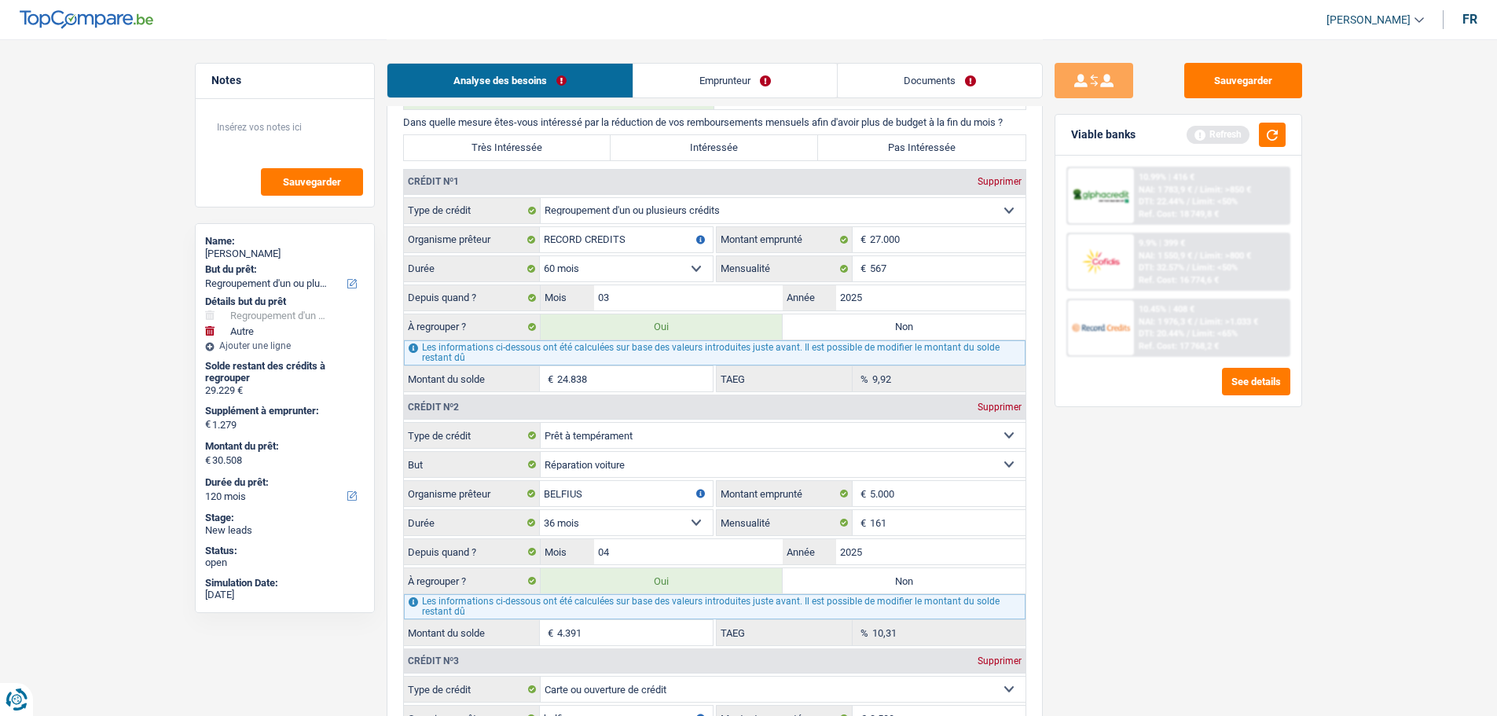
type input "26.117"
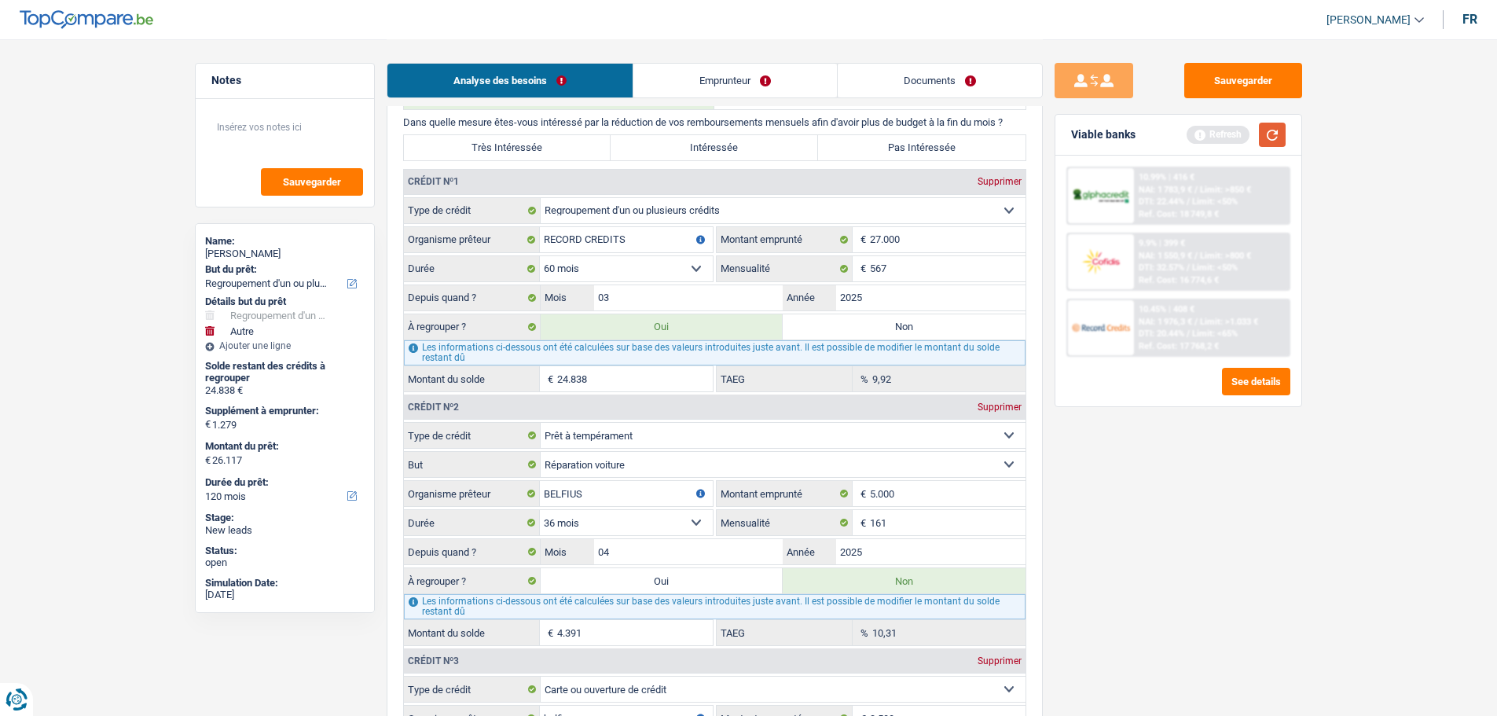
click at [1281, 140] on button "button" at bounding box center [1272, 135] width 27 height 24
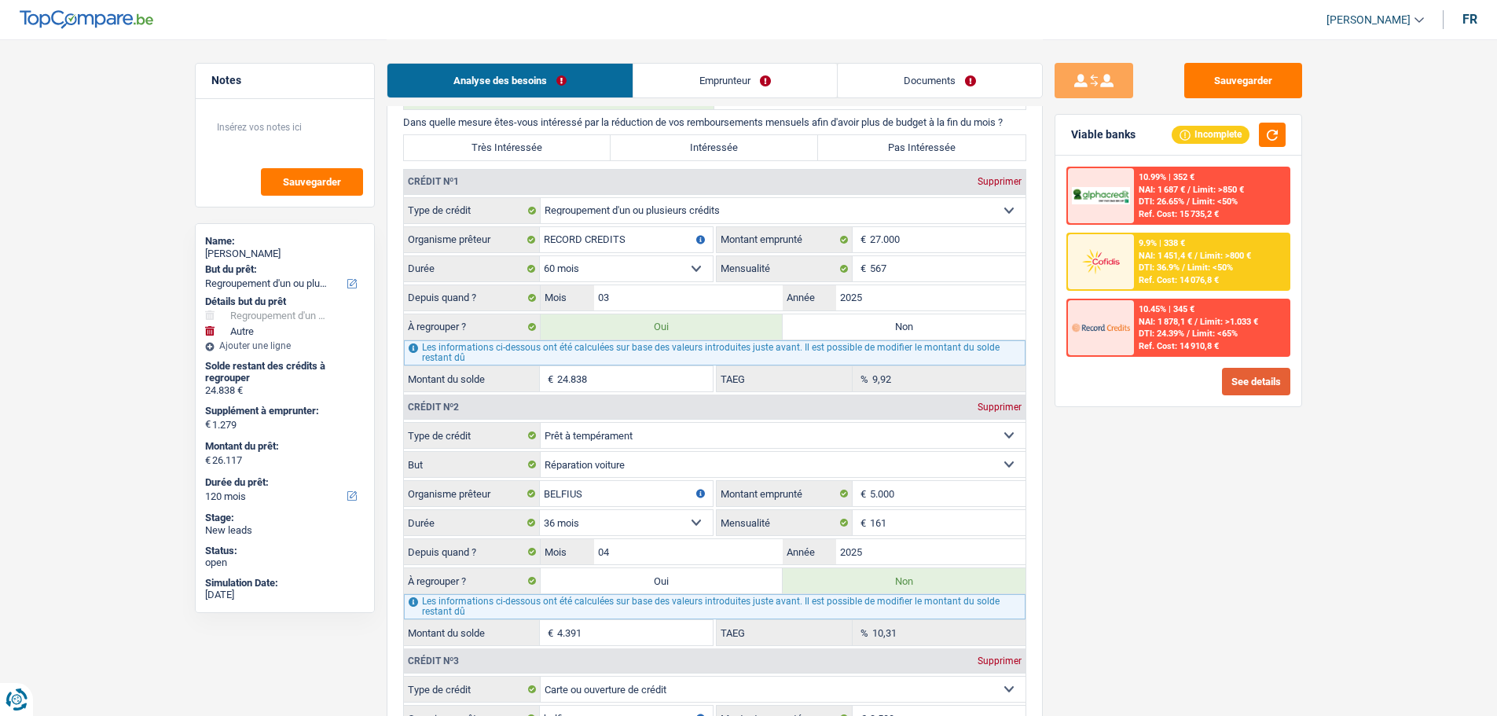
click at [1233, 375] on button "See details" at bounding box center [1256, 381] width 68 height 27
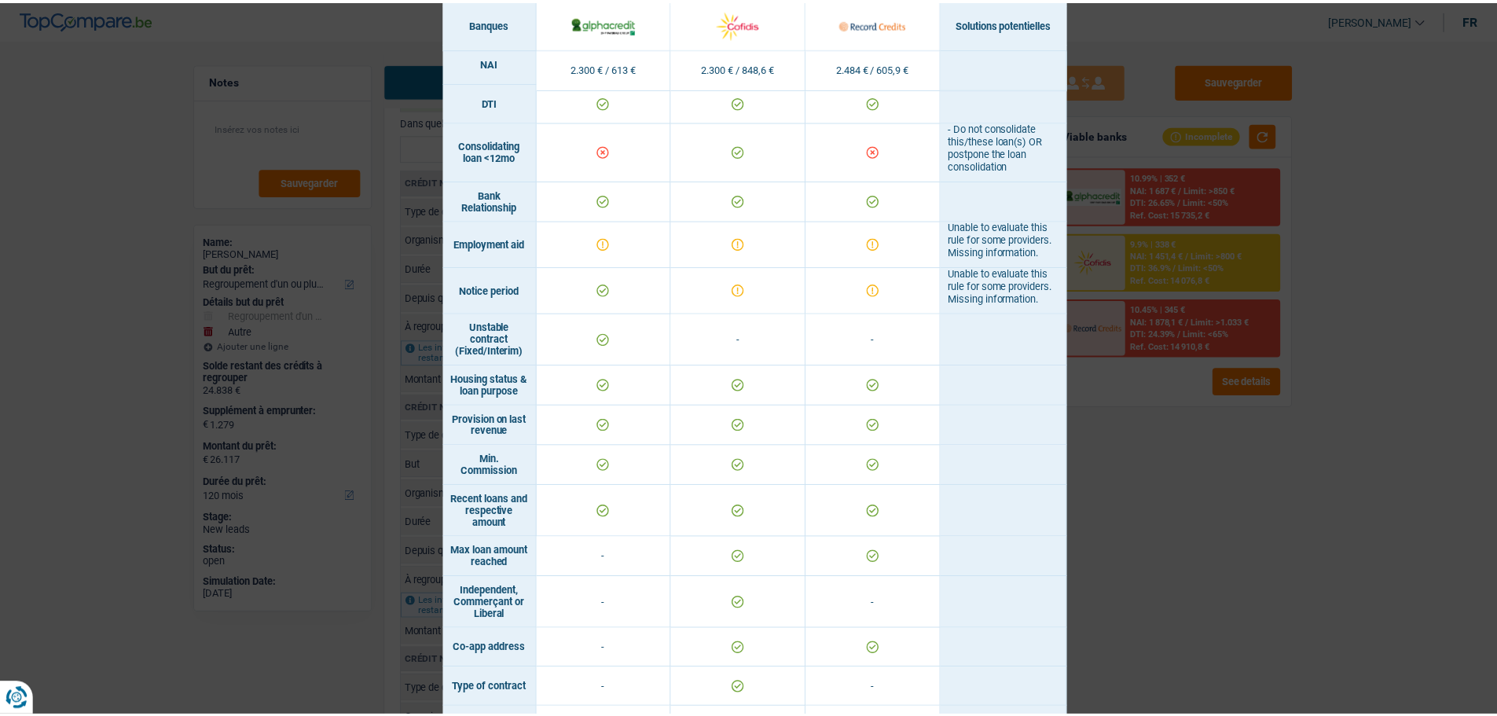
scroll to position [872, 0]
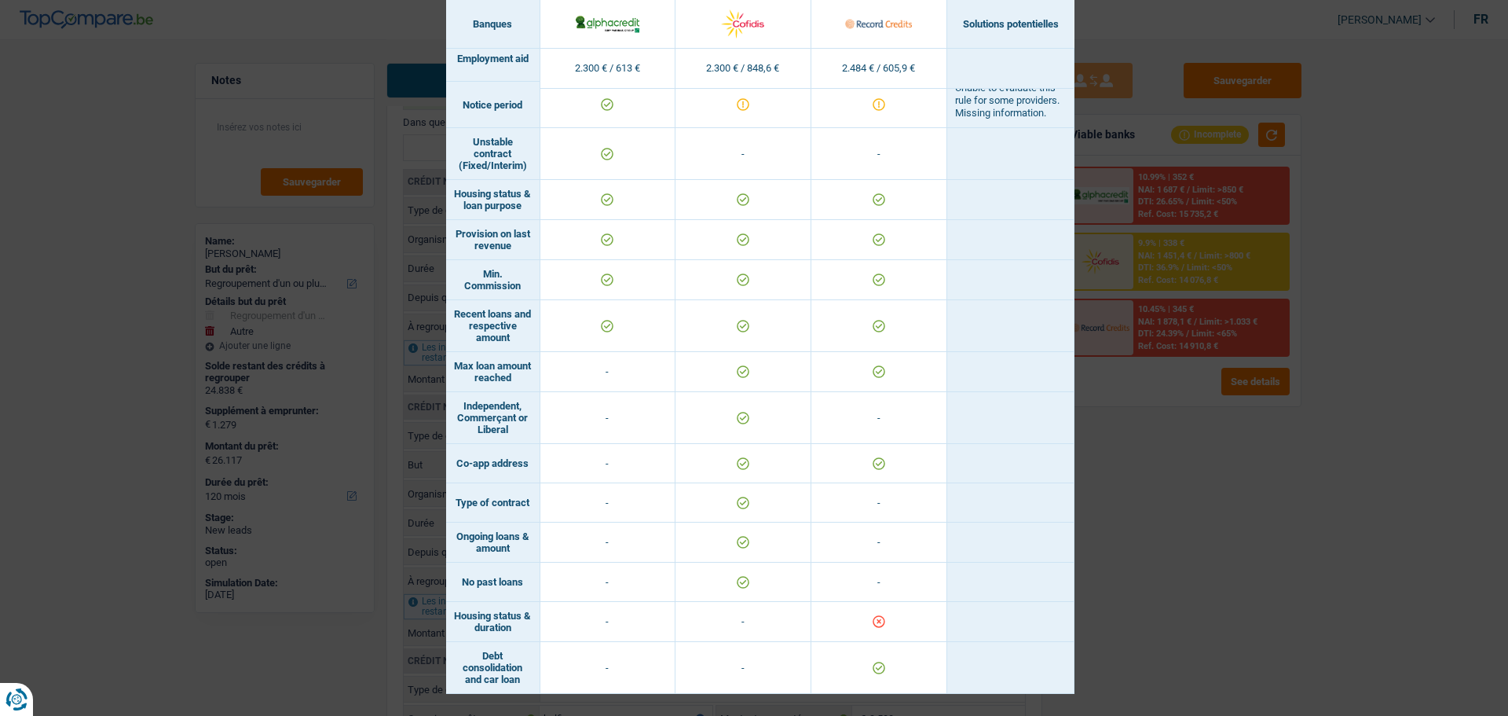
click at [1204, 680] on div "Banks conditions × Banques Solutions potentielles Revenus / Charges 2.300 € / 6…" at bounding box center [754, 358] width 1508 height 716
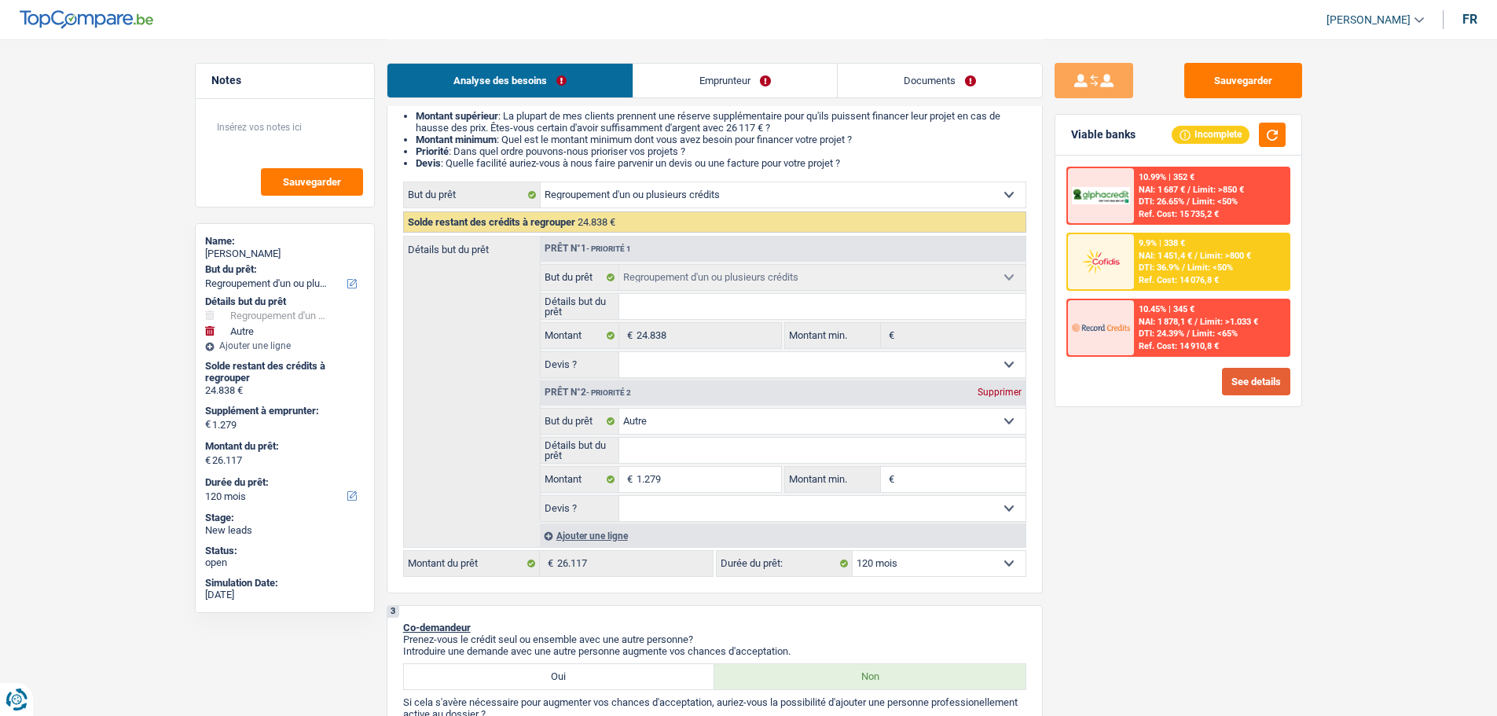
scroll to position [236, 0]
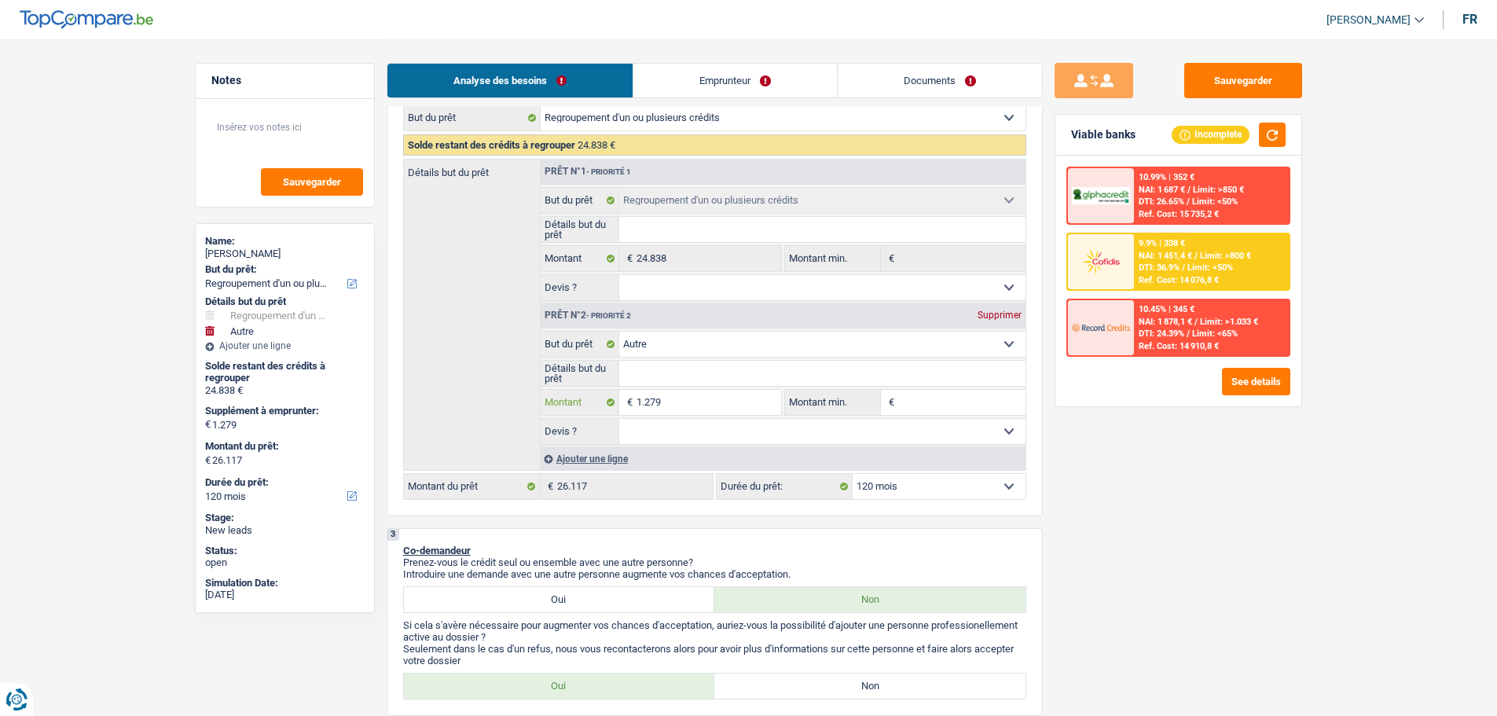
click at [716, 401] on input "1.279" at bounding box center [708, 402] width 144 height 25
type input "127"
type input "12"
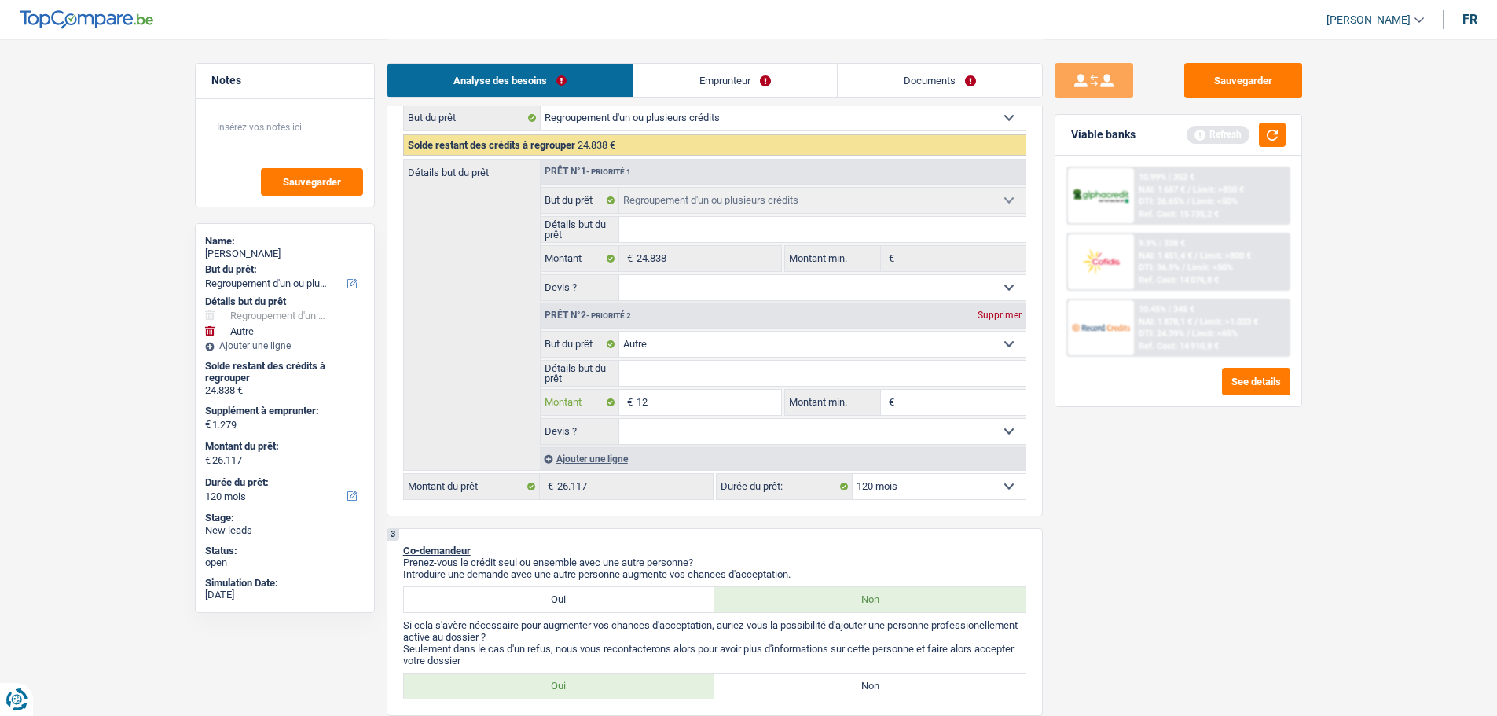
type input "1"
type input "10"
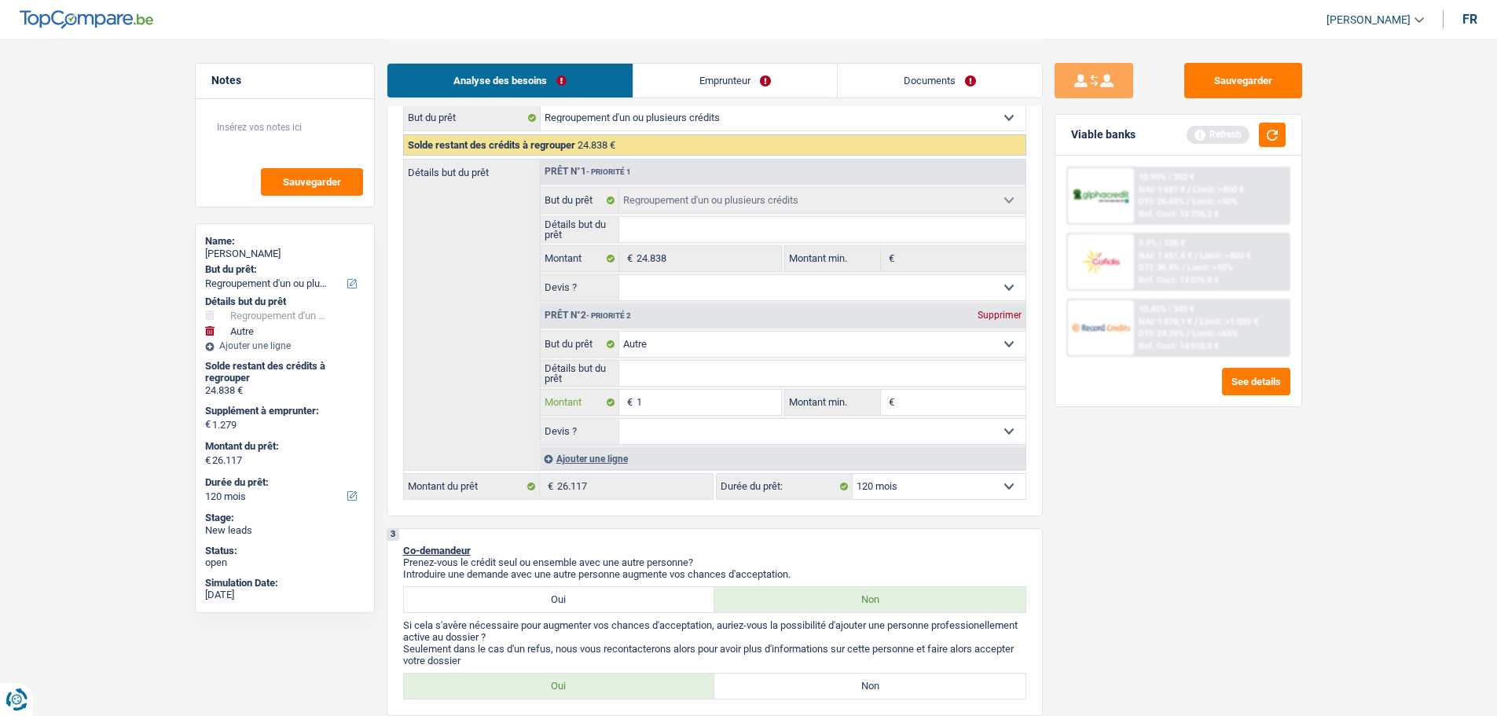
type input "10"
type input "100"
type input "1.000"
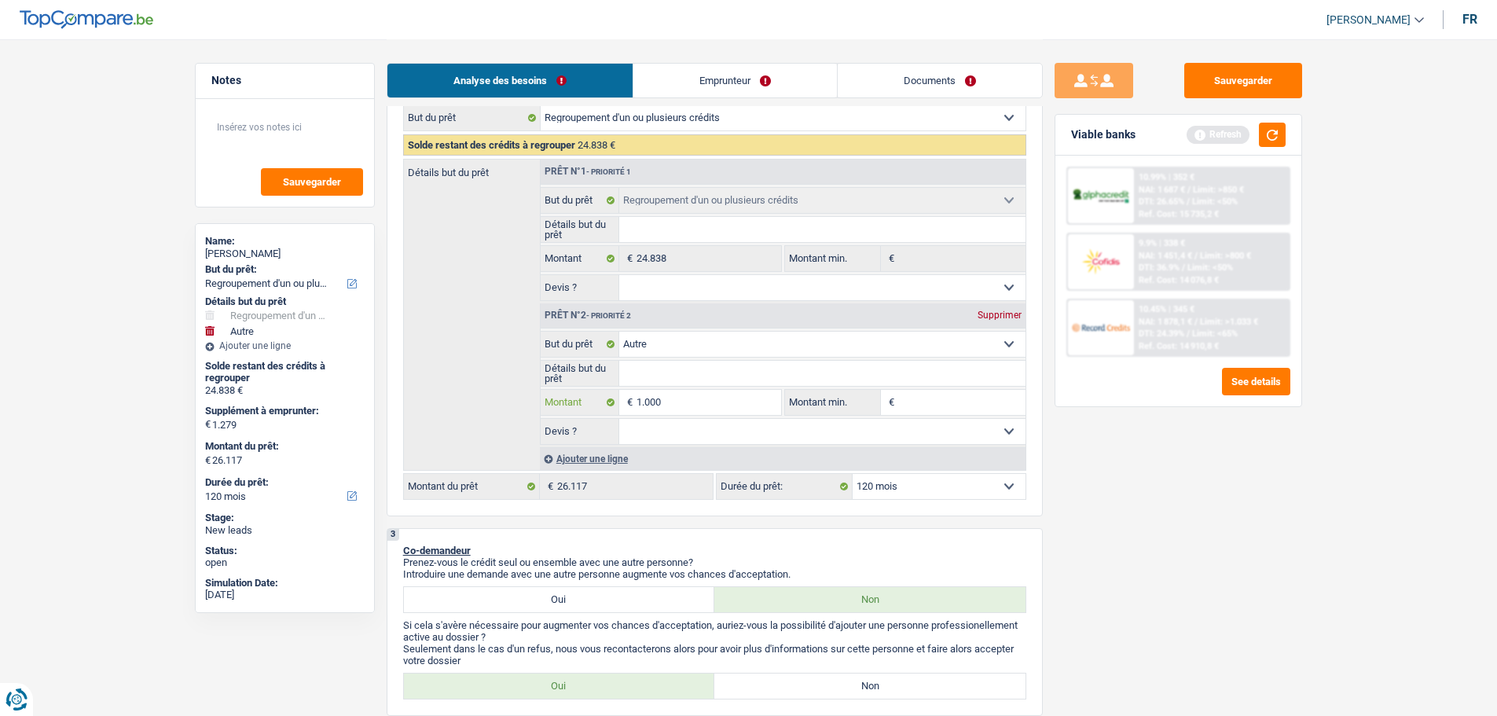
type input "10.000"
type input "34.838"
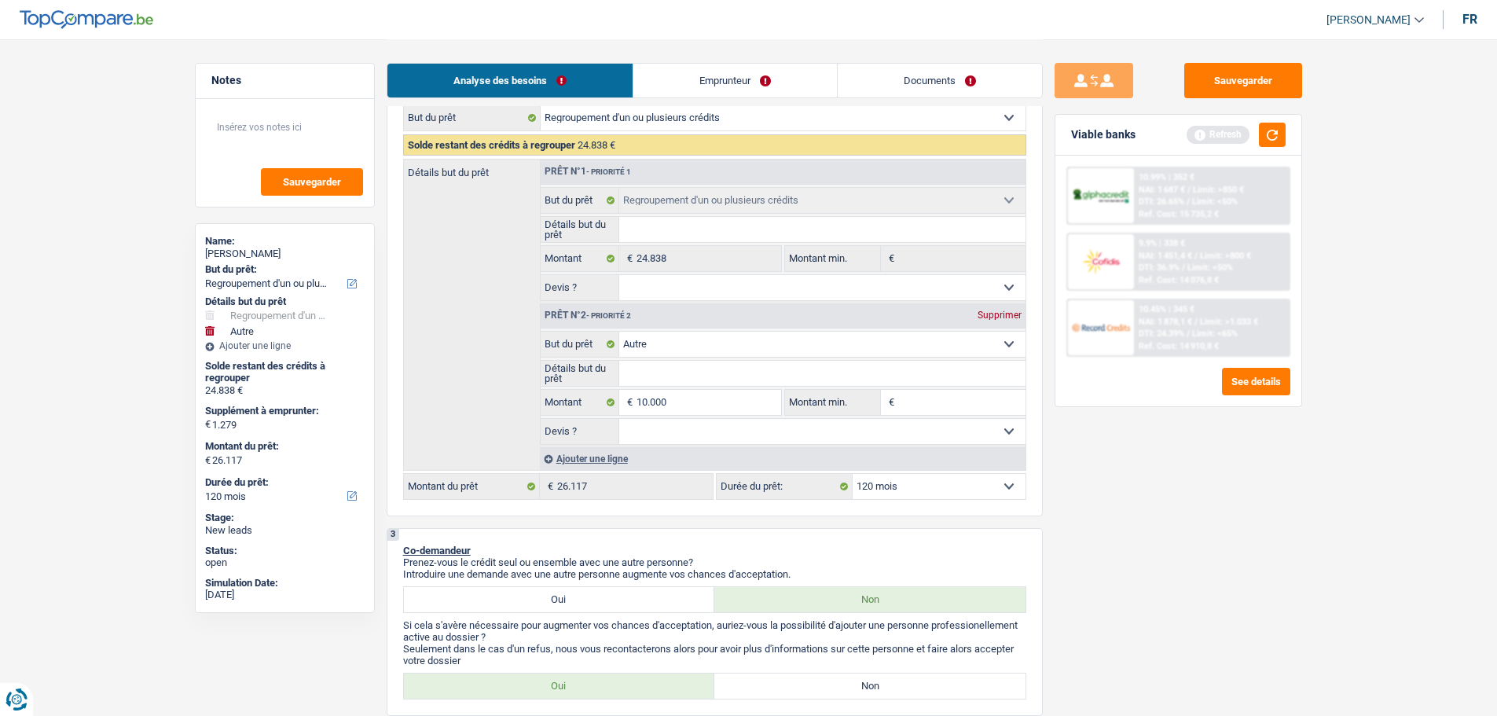
type input "34.838"
click at [1220, 531] on div "Sauvegarder Viable banks Refresh 10.99% | 352 € NAI: 1 687 € / Limit: >850 € DT…" at bounding box center [1178, 377] width 271 height 628
click at [724, 398] on input "10.000" at bounding box center [708, 402] width 144 height 25
type input "1.000"
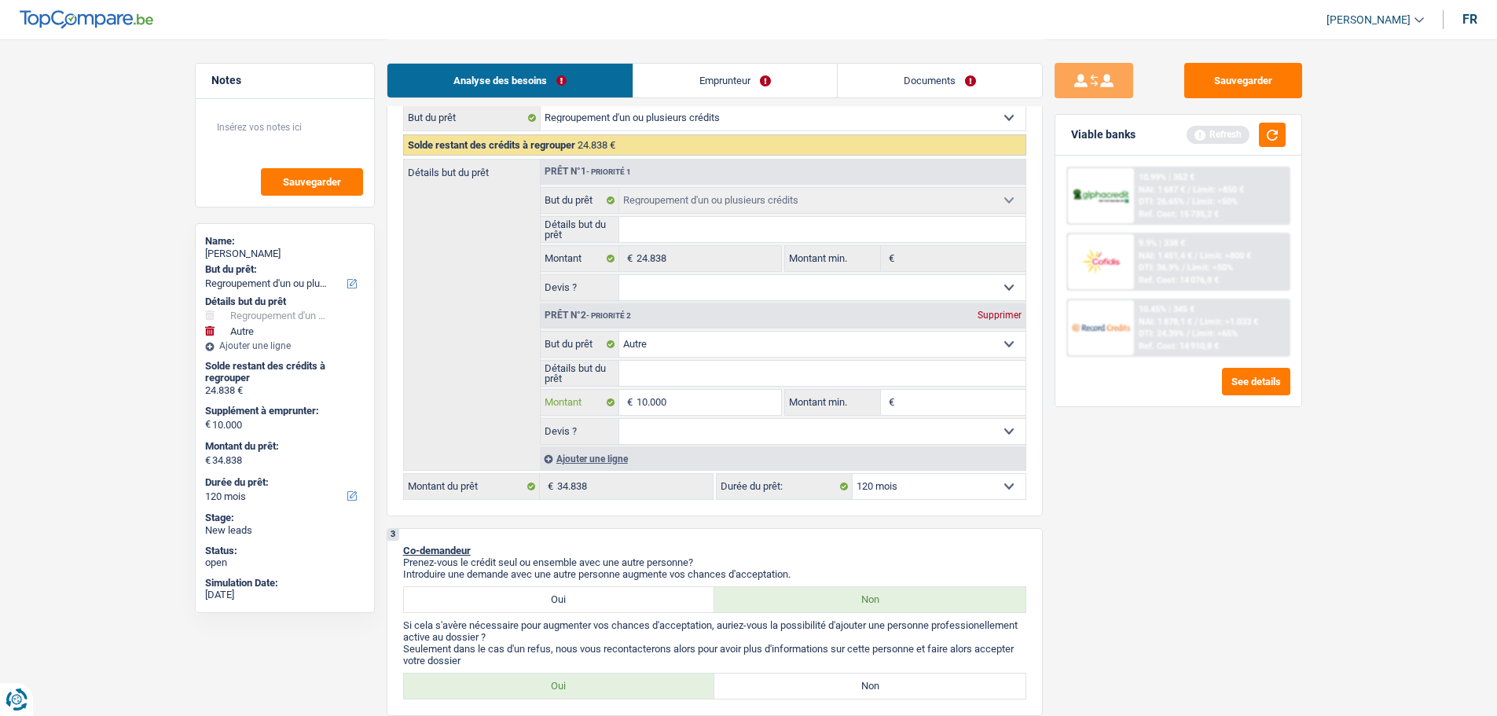
type input "1.000"
type input "100"
type input "10"
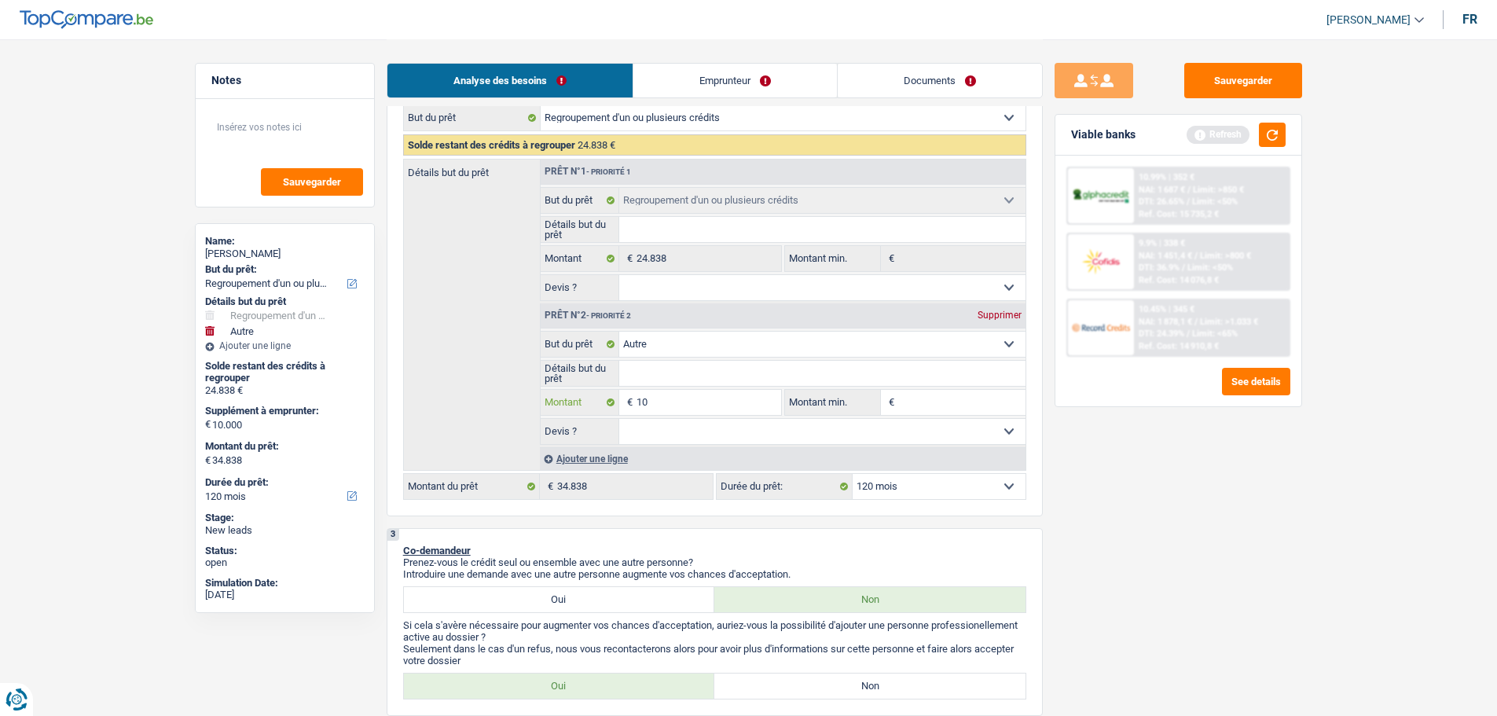
type input "102"
type input "1.020"
type input "10.200"
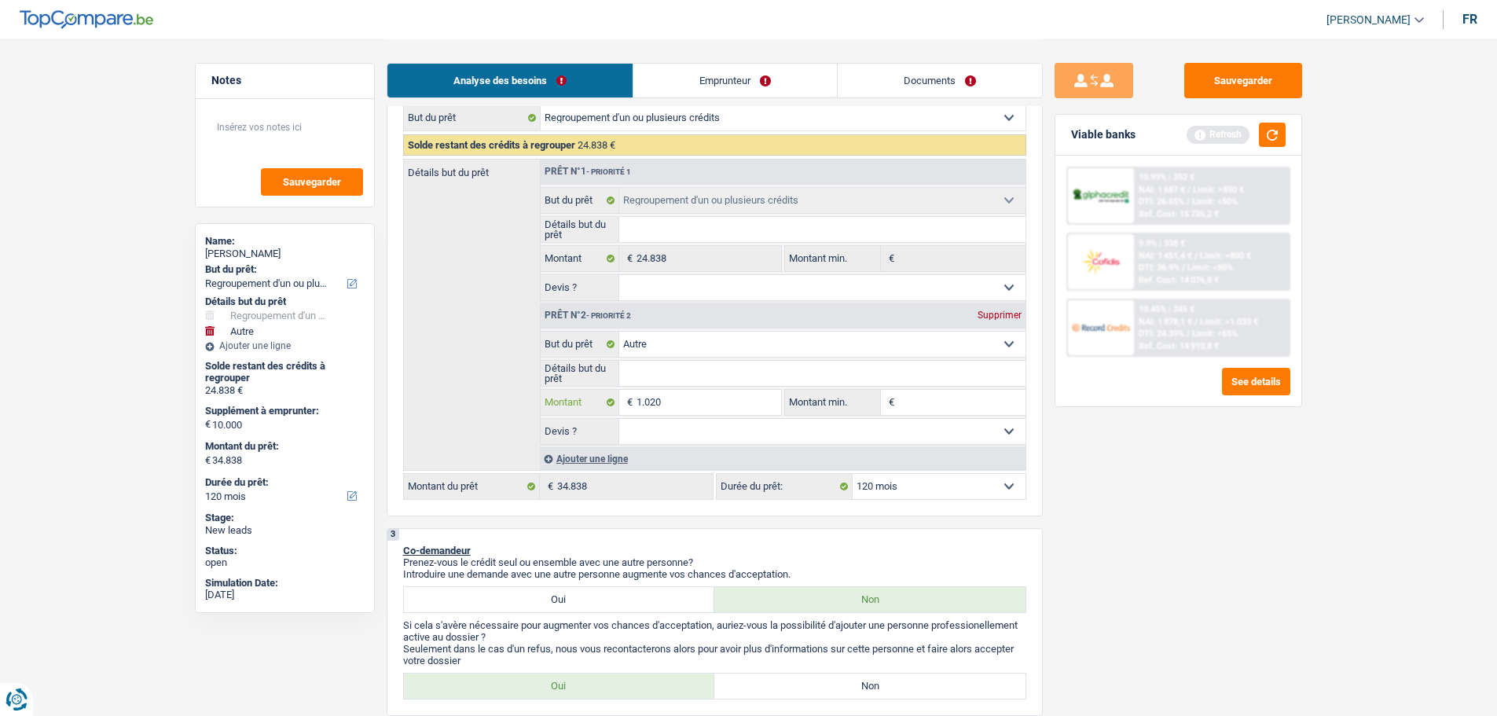
type input "10.200"
type input "35.038"
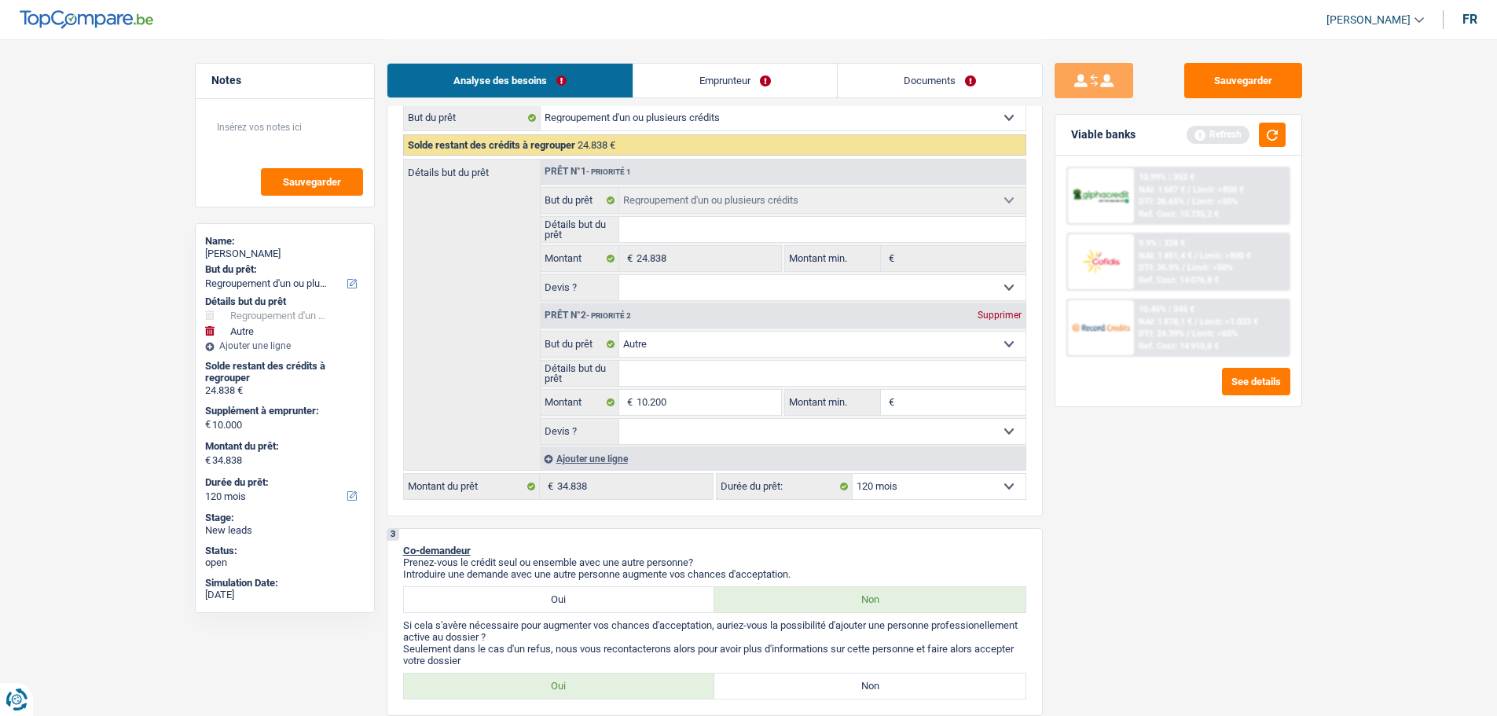
type input "35.038"
click at [1248, 567] on div "Sauvegarder Viable banks Refresh 10.99% | 352 € NAI: 1 687 € / Limit: >850 € DT…" at bounding box center [1178, 377] width 271 height 628
click at [1265, 137] on button "button" at bounding box center [1272, 135] width 27 height 24
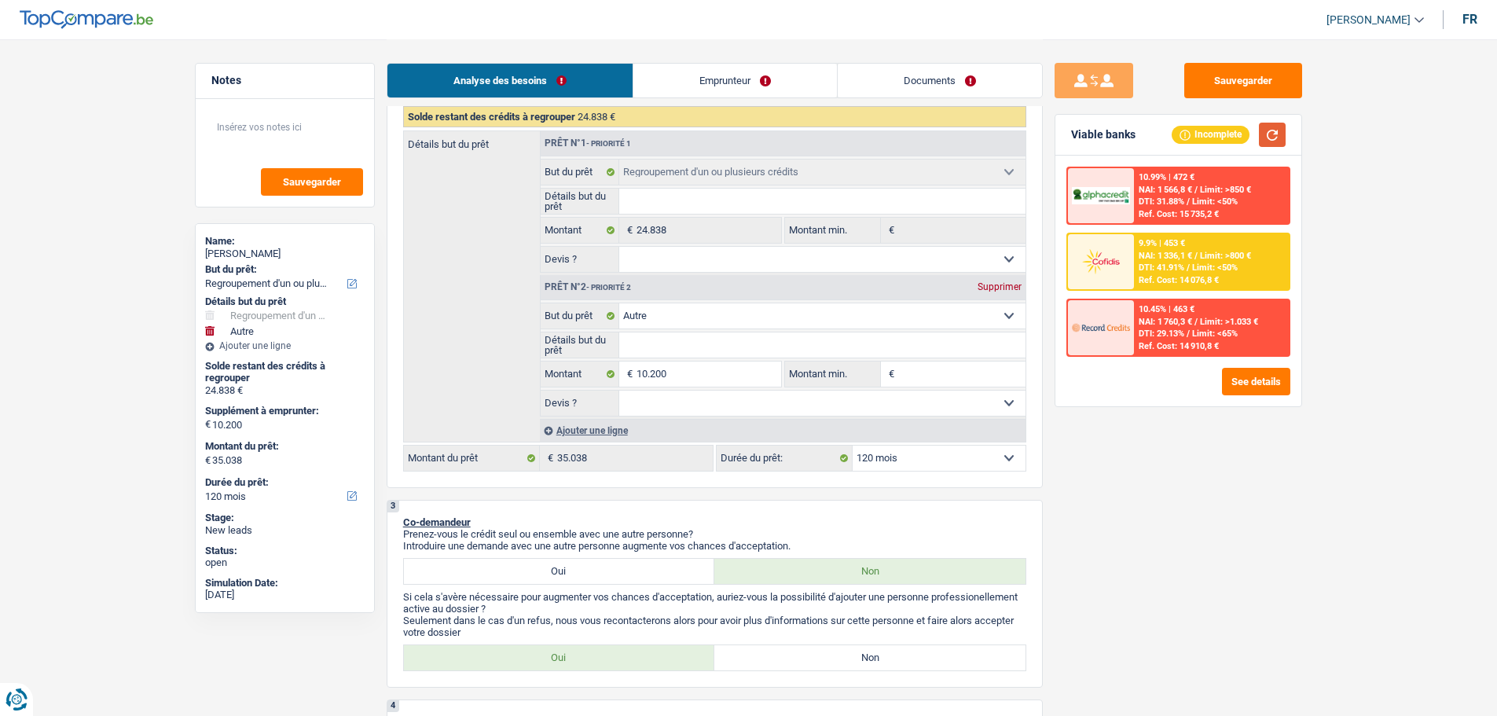
scroll to position [393, 0]
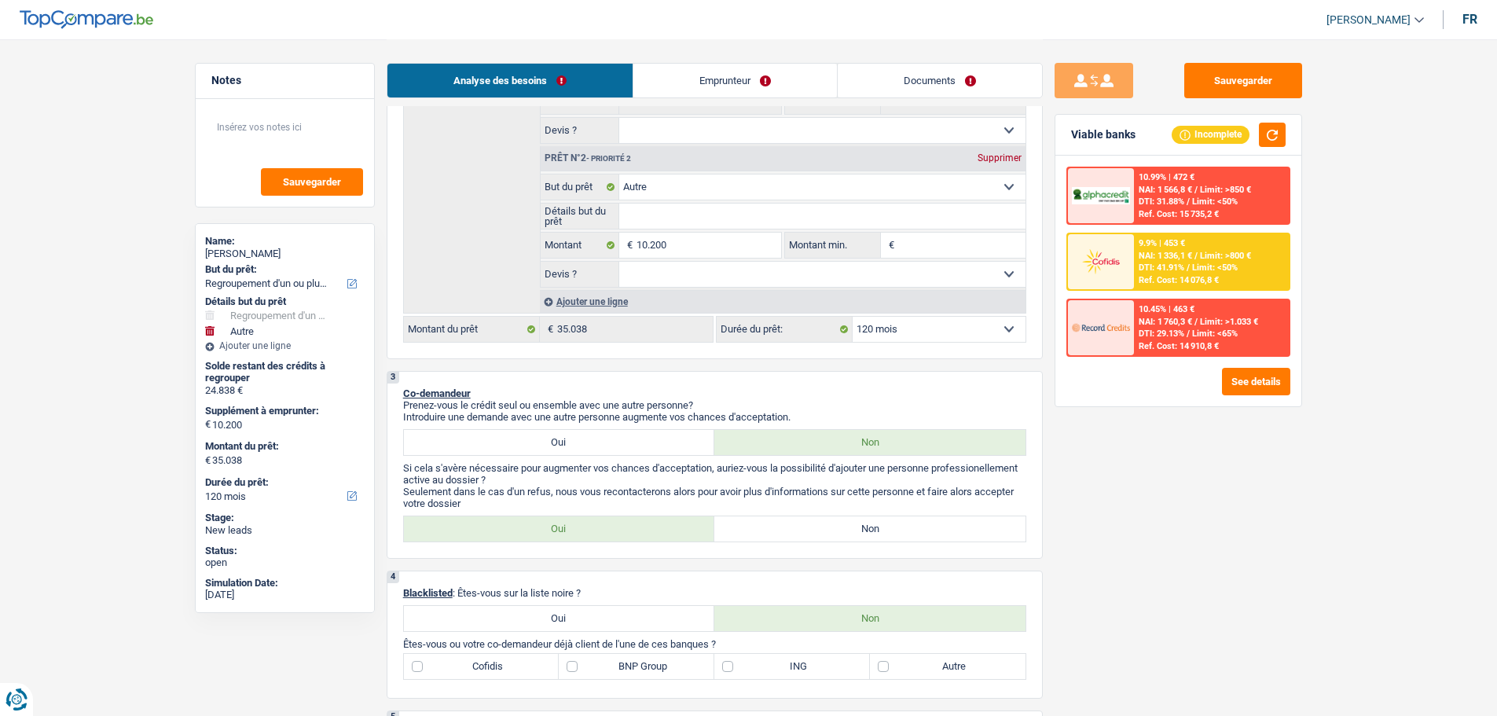
click at [698, 226] on input "Détails but du prêt" at bounding box center [822, 215] width 406 height 25
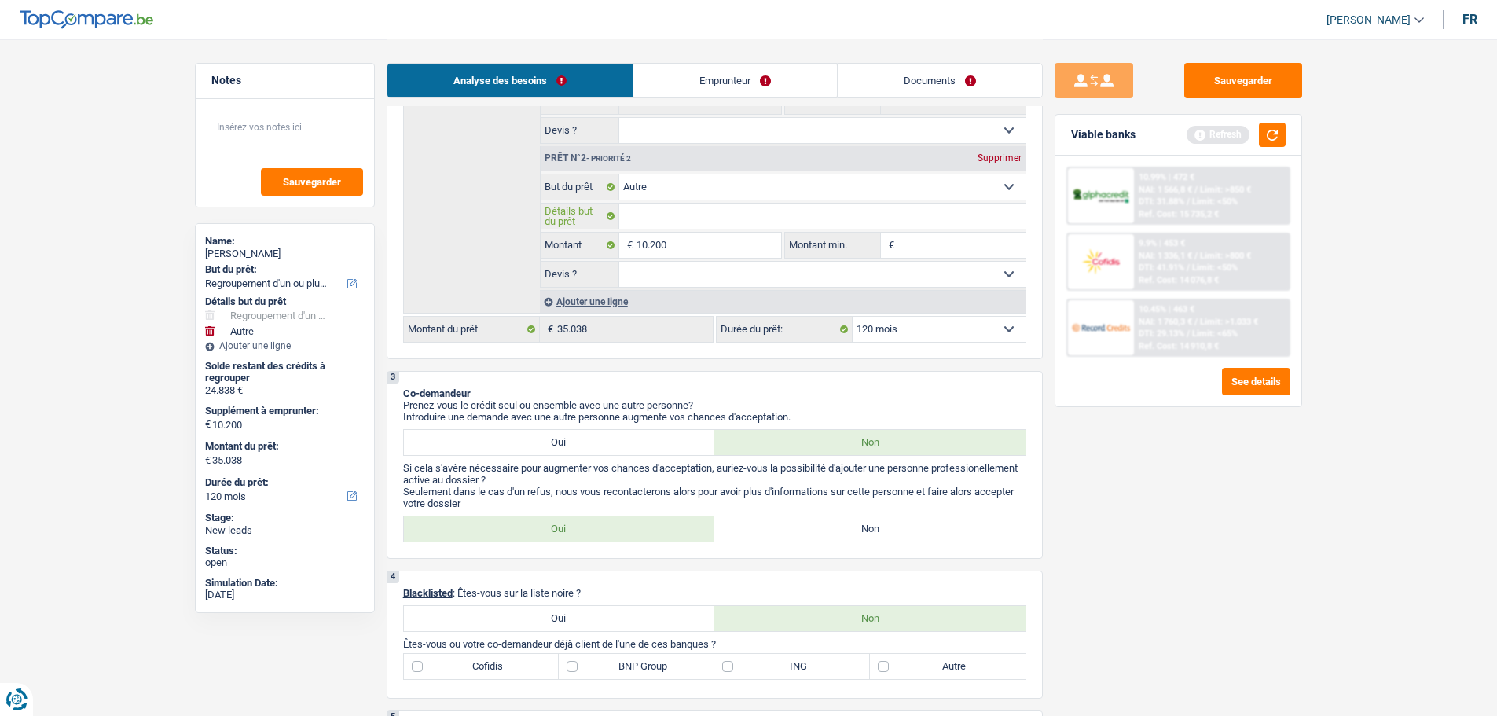
type input "R"
type input "Re"
type input "Rem"
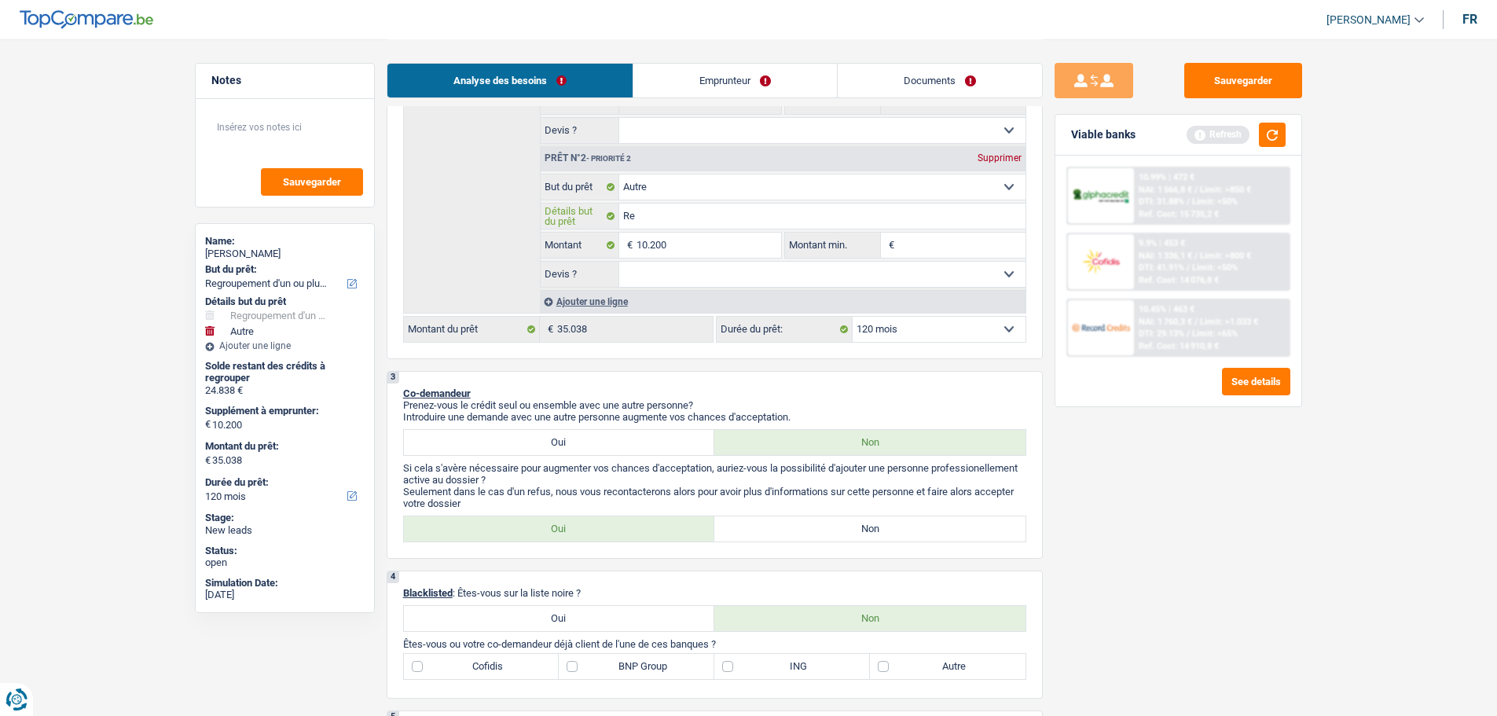
type input "Rem"
type input "Remb"
type input "Rembo"
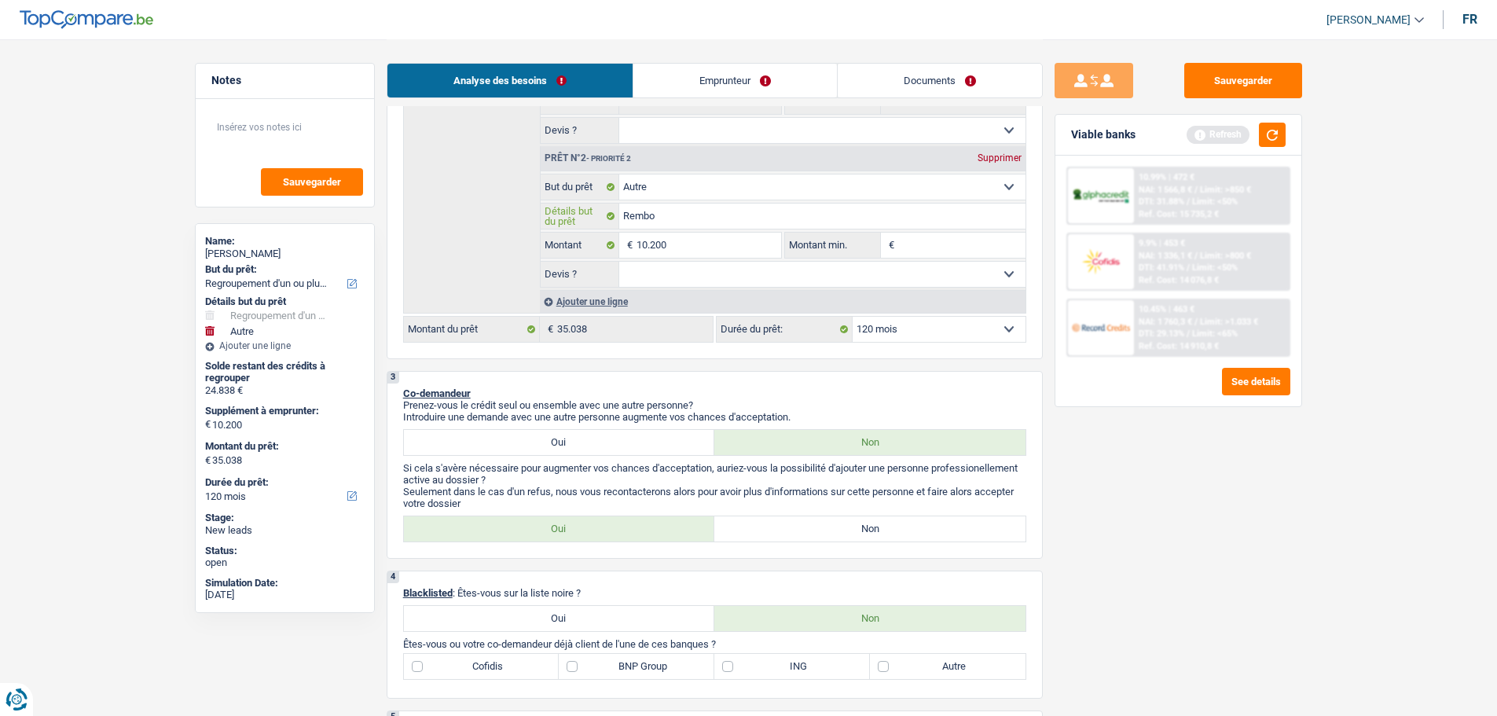
type input "Rembou"
type input "Rembour"
type input "Rembours"
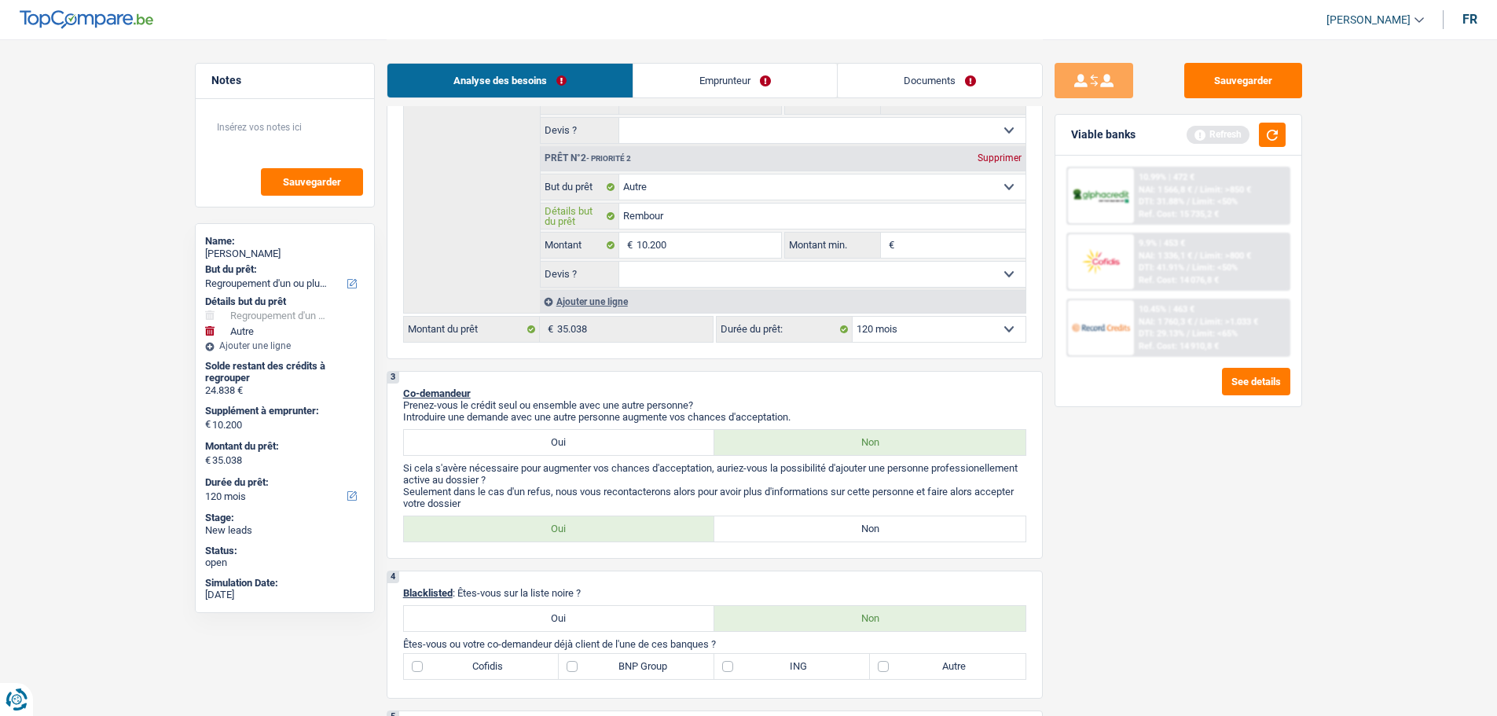
type input "Rembours"
type input "Remboursm"
type input "Remboursme"
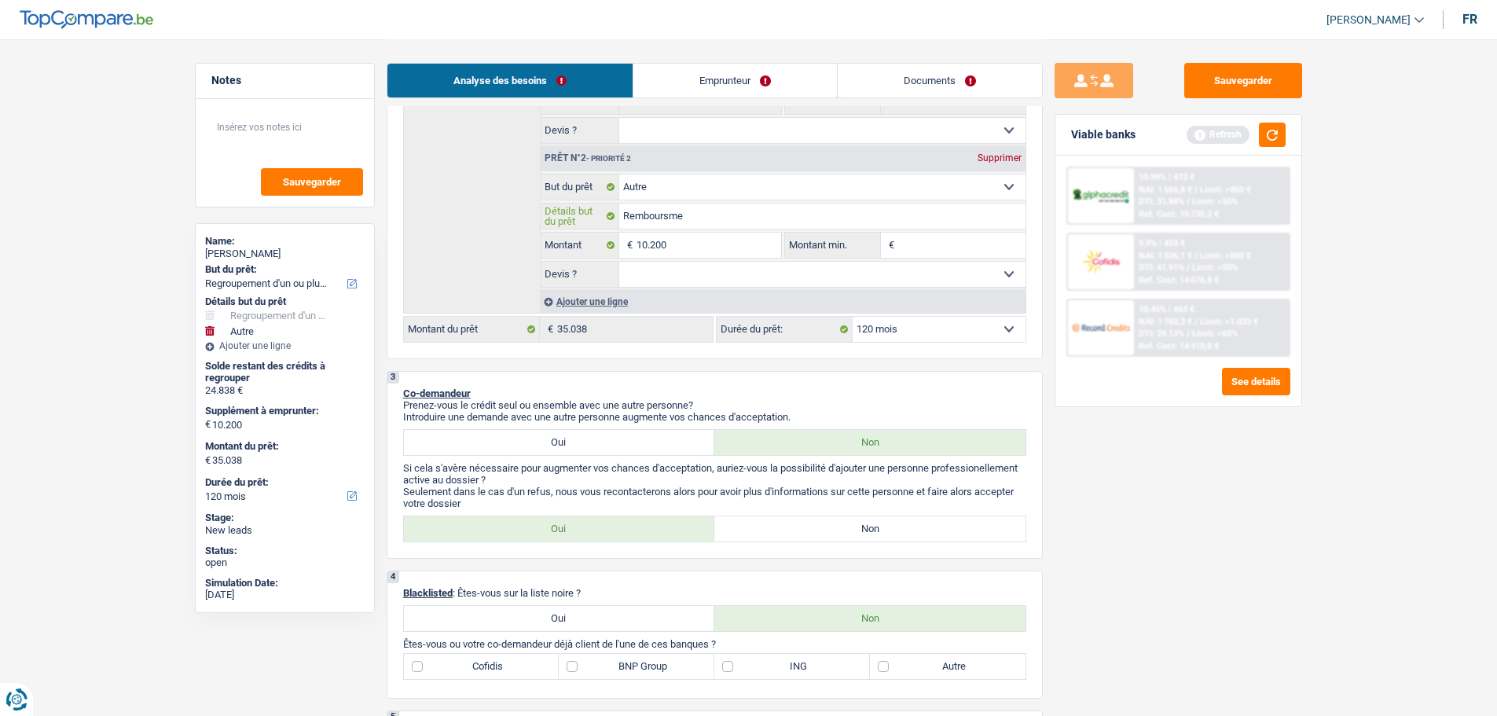
type input "Remboursmen"
type input "Remboursme"
type input "Remboursm"
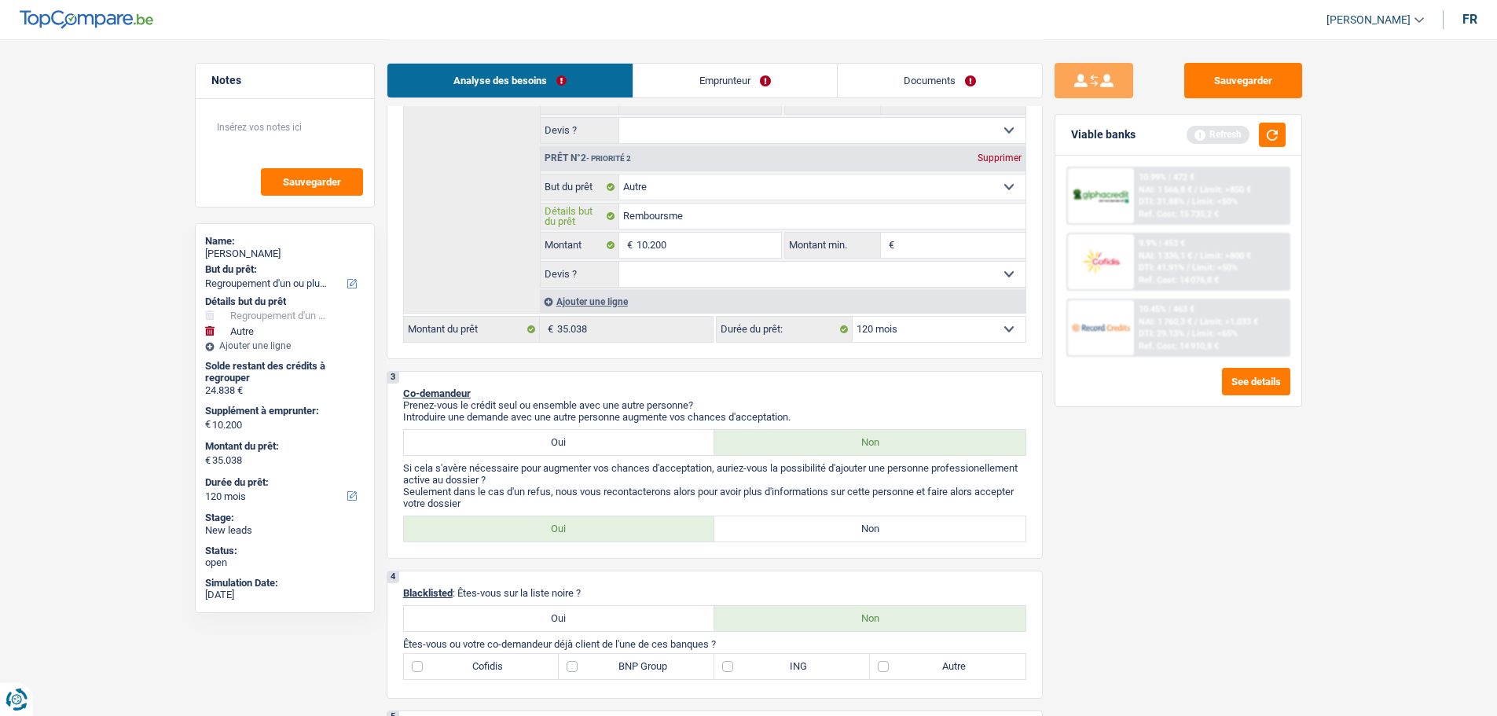
type input "Remboursm"
type input "Rembours"
type input "Rembourse"
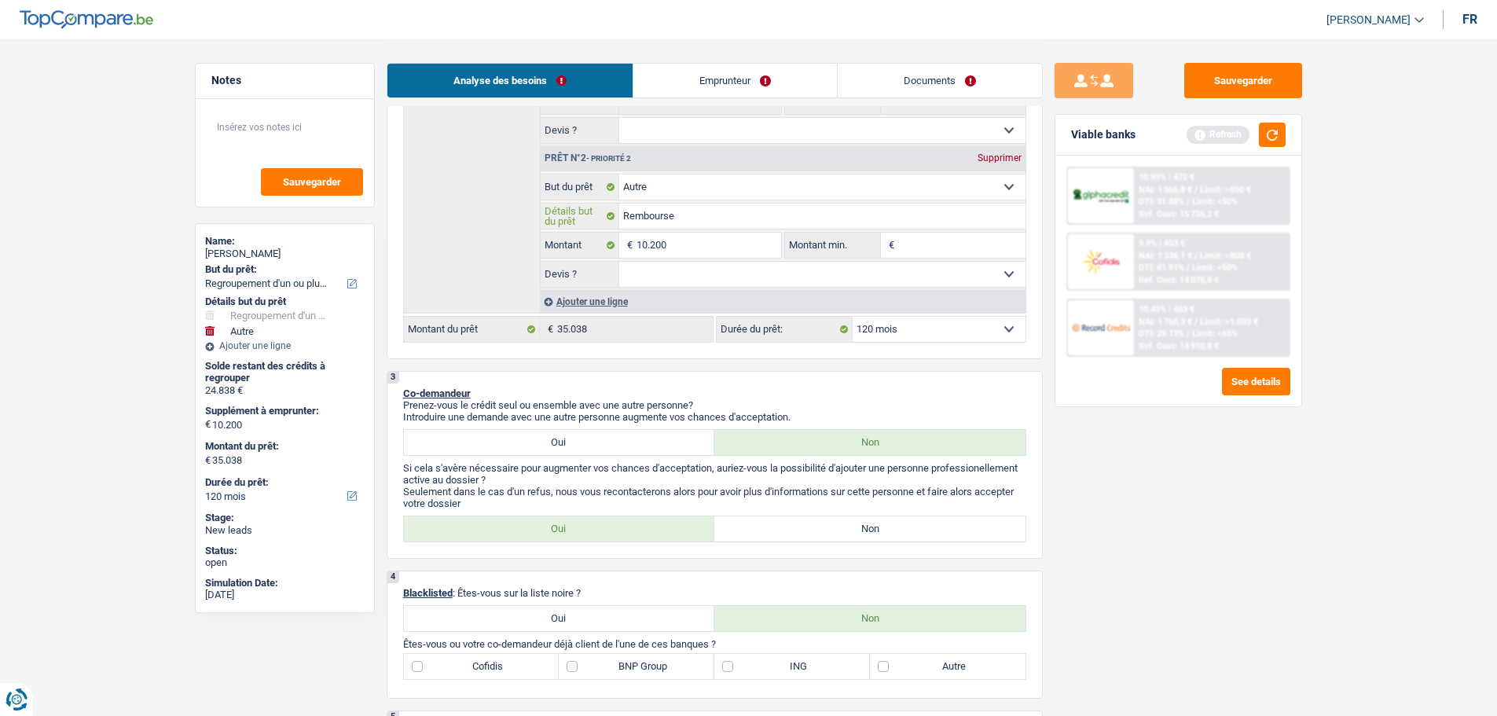
type input "Remboursem"
type input "Remboursemn"
type input "Remboursemnt"
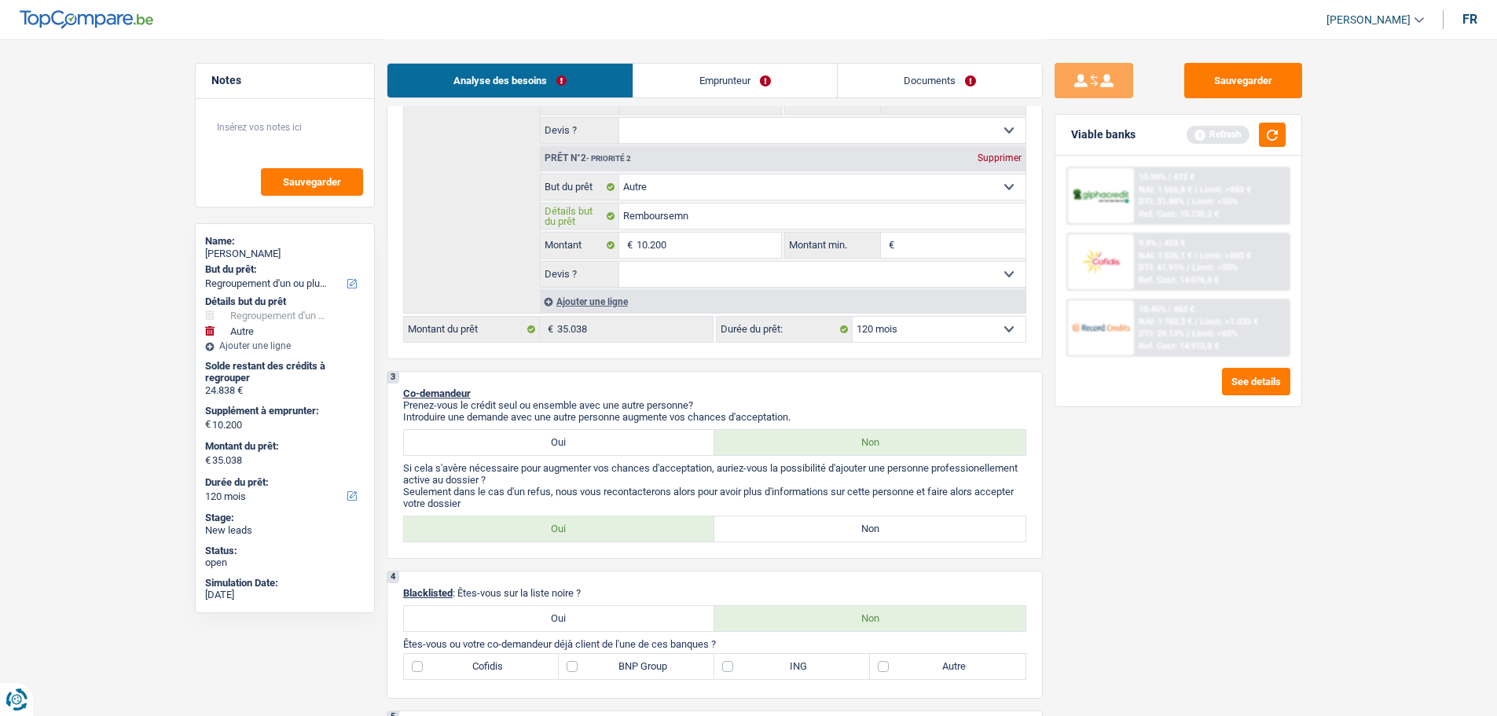
type input "Remboursemnt"
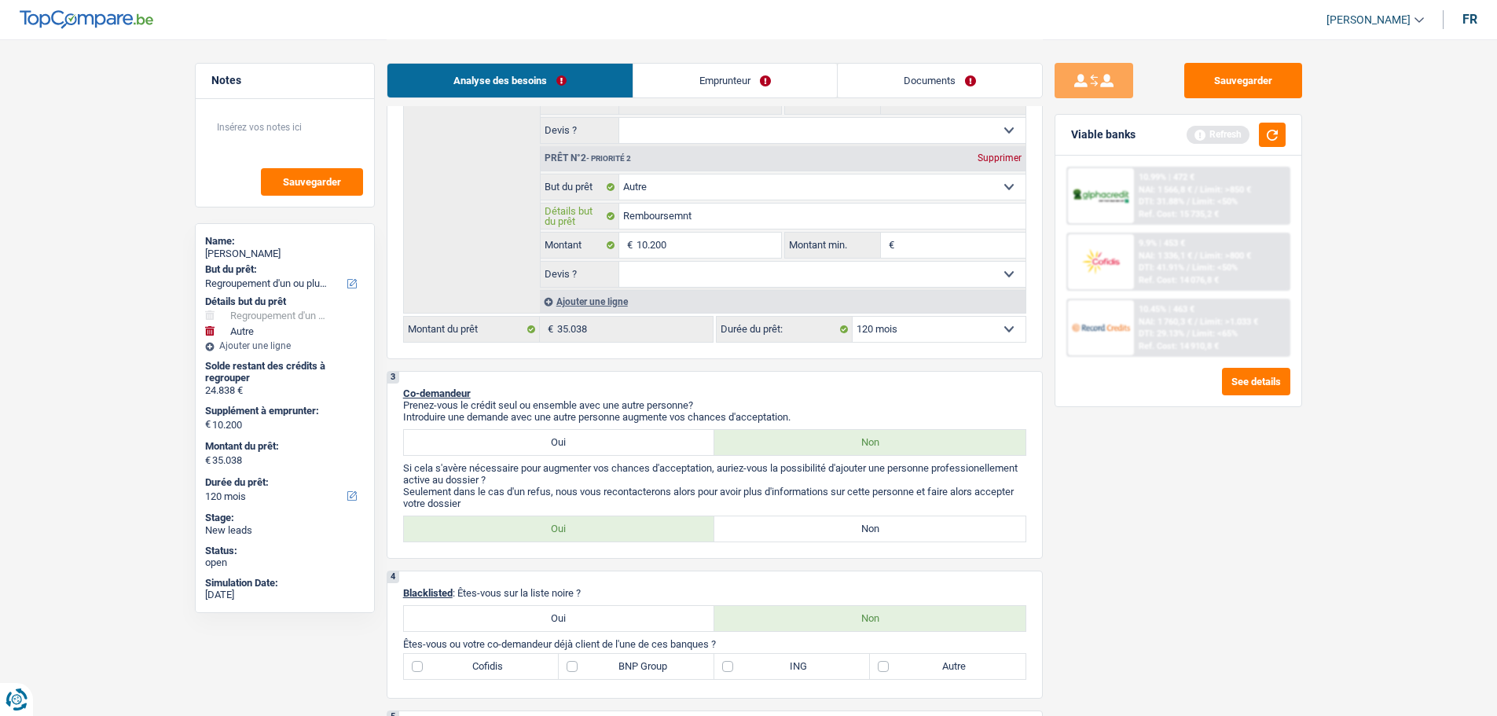
type input "Remboursemn"
type input "Remboursem"
type input "Rembourseme"
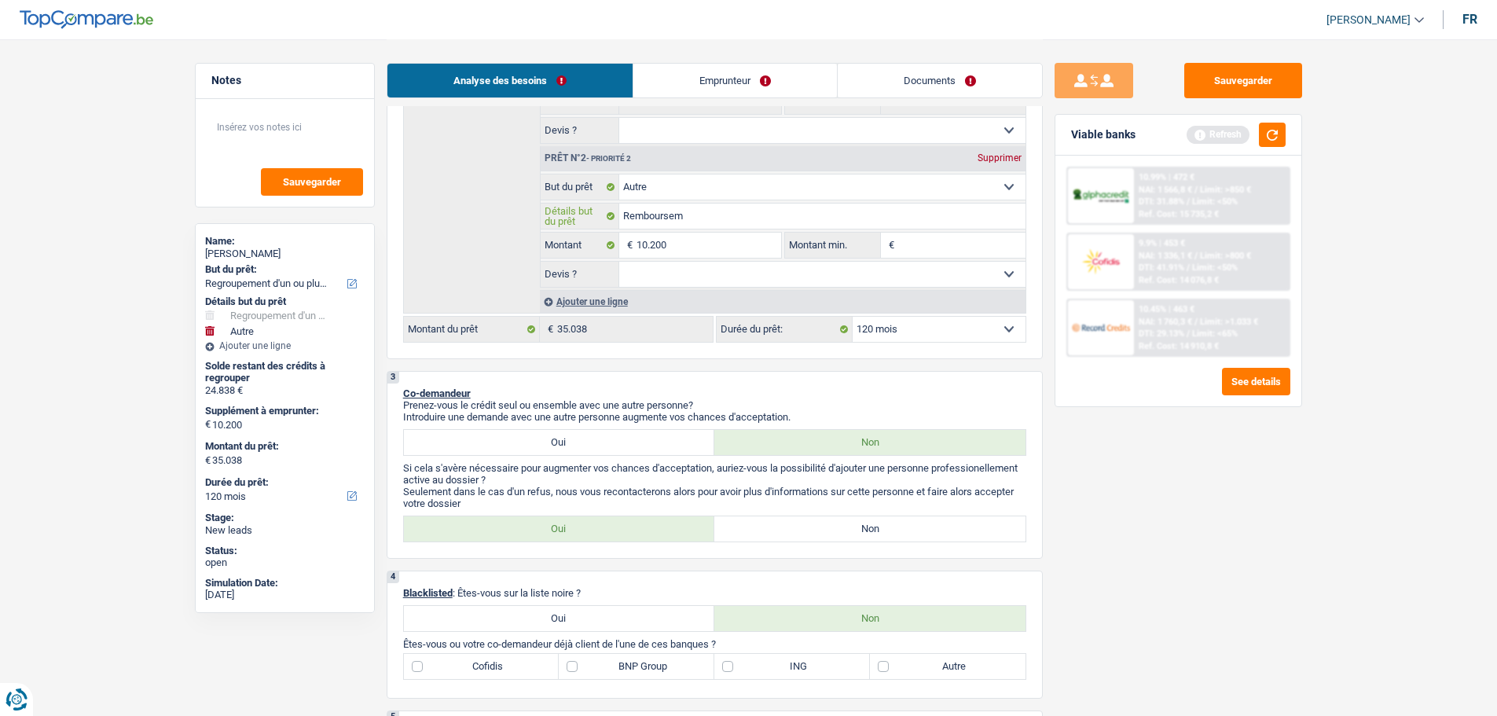
type input "Rembourseme"
type input "Remboursemen"
type input "Remboursement"
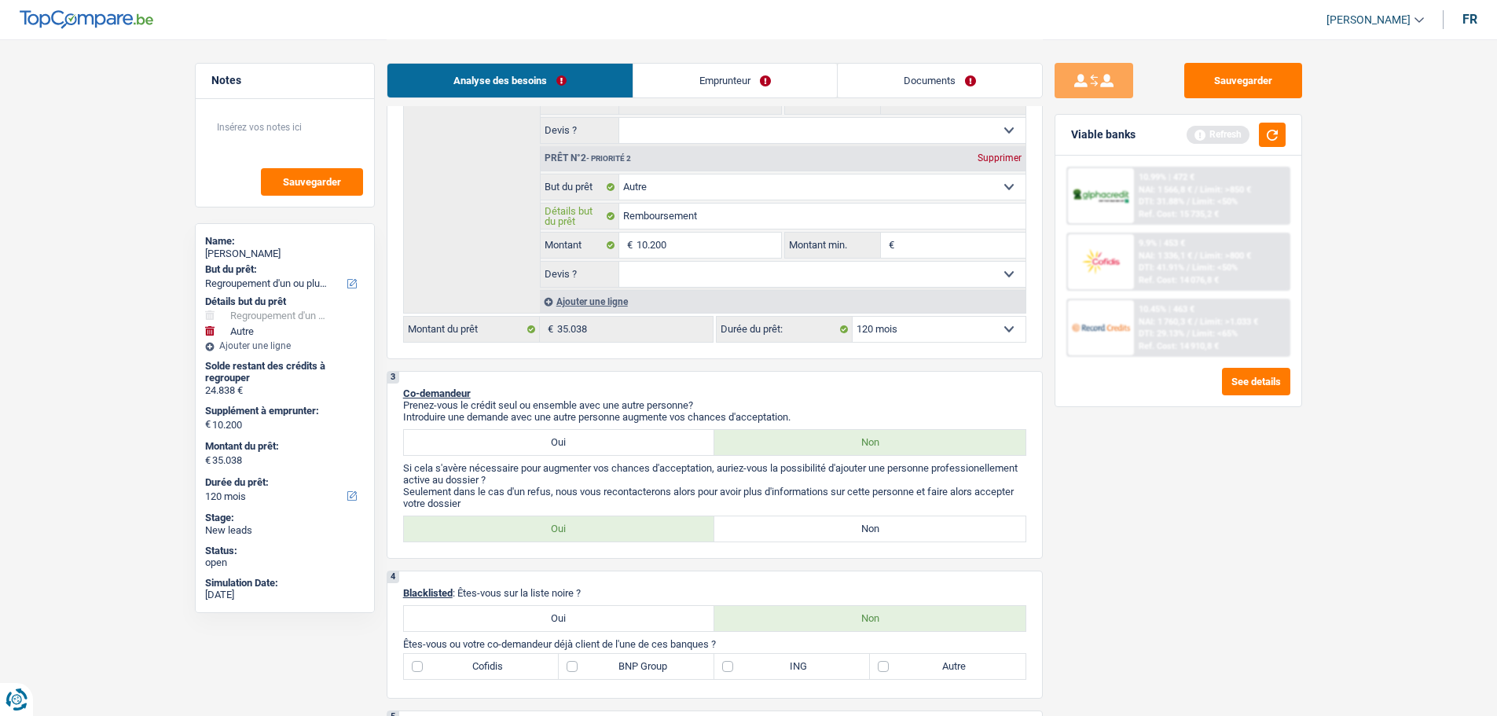
type input "Remboursement"
type input "Remboursement d"
type input "Remboursement de"
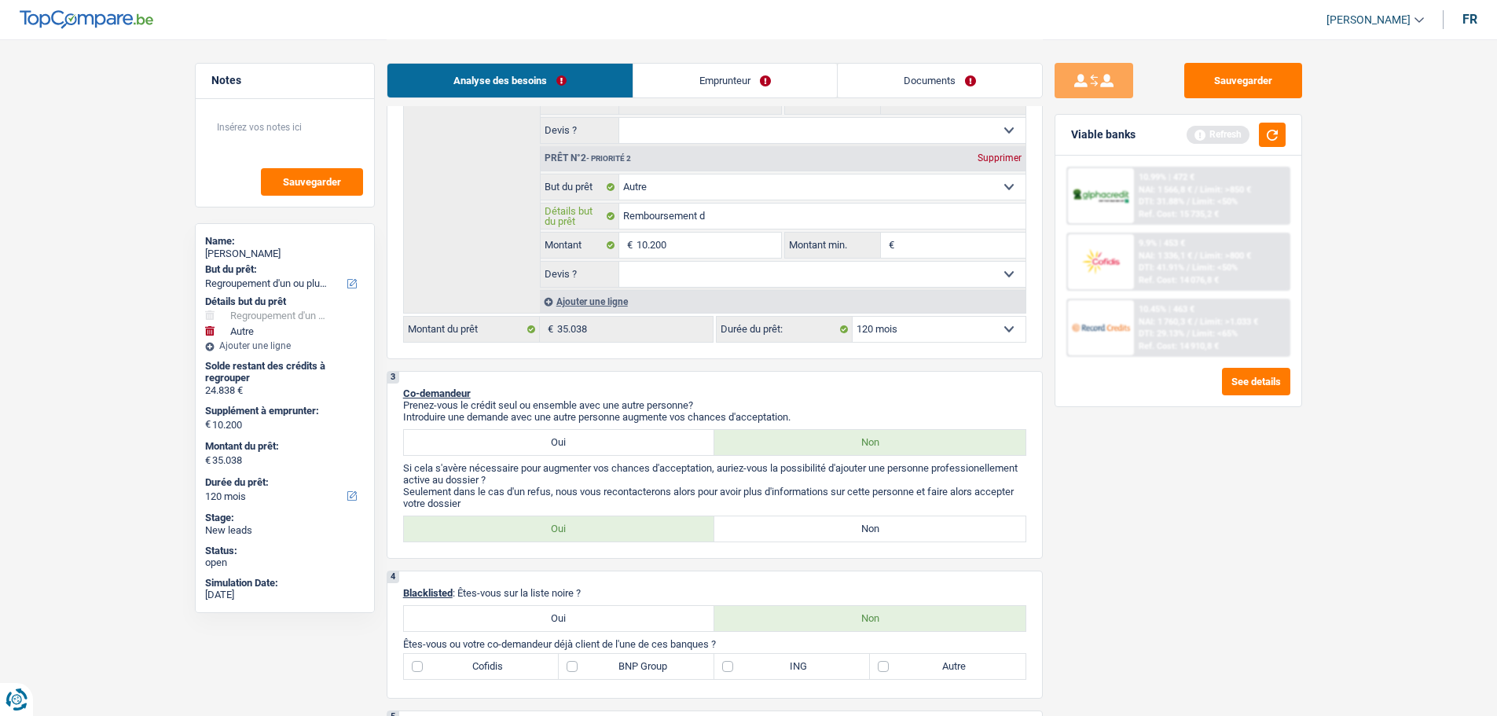
type input "Remboursement de"
type input "Remboursement de s"
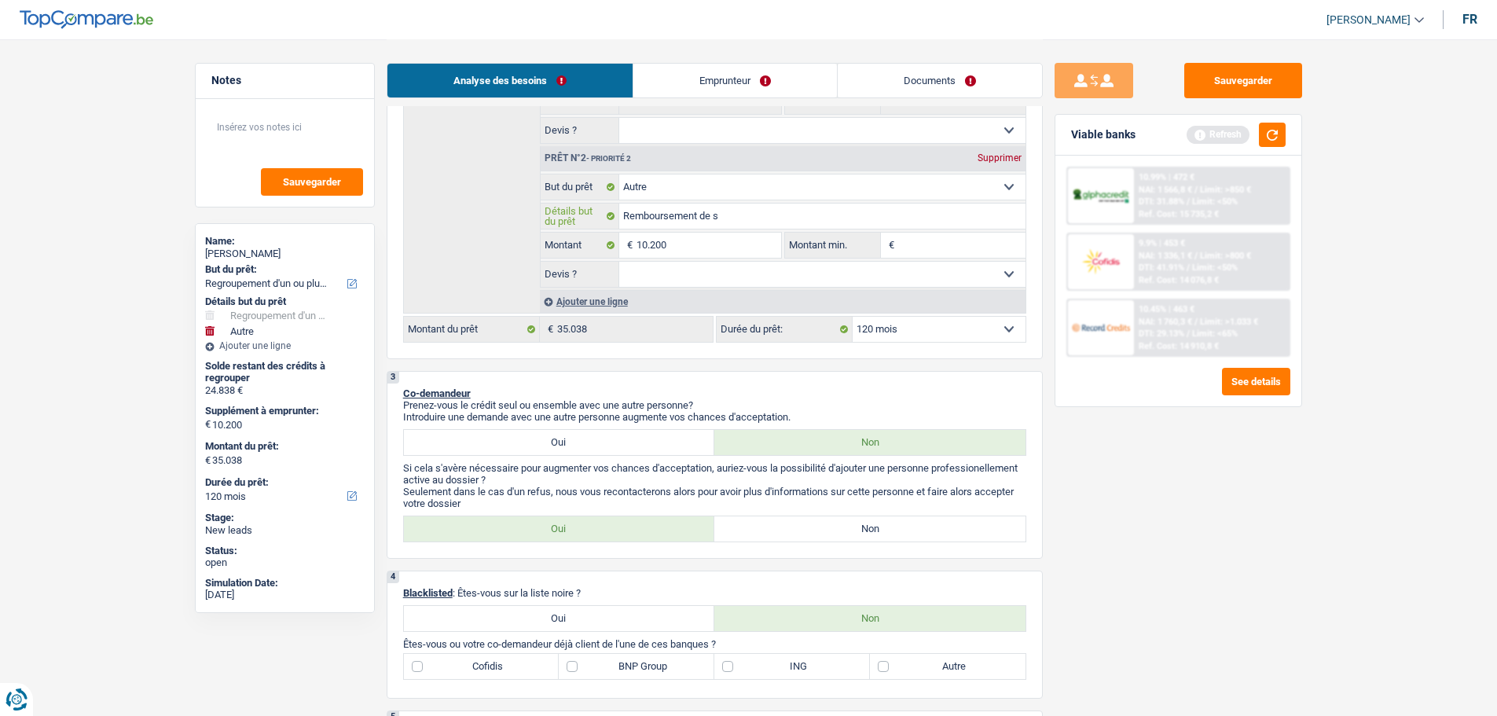
type input "Remboursement de se"
type input "Remboursement de ses"
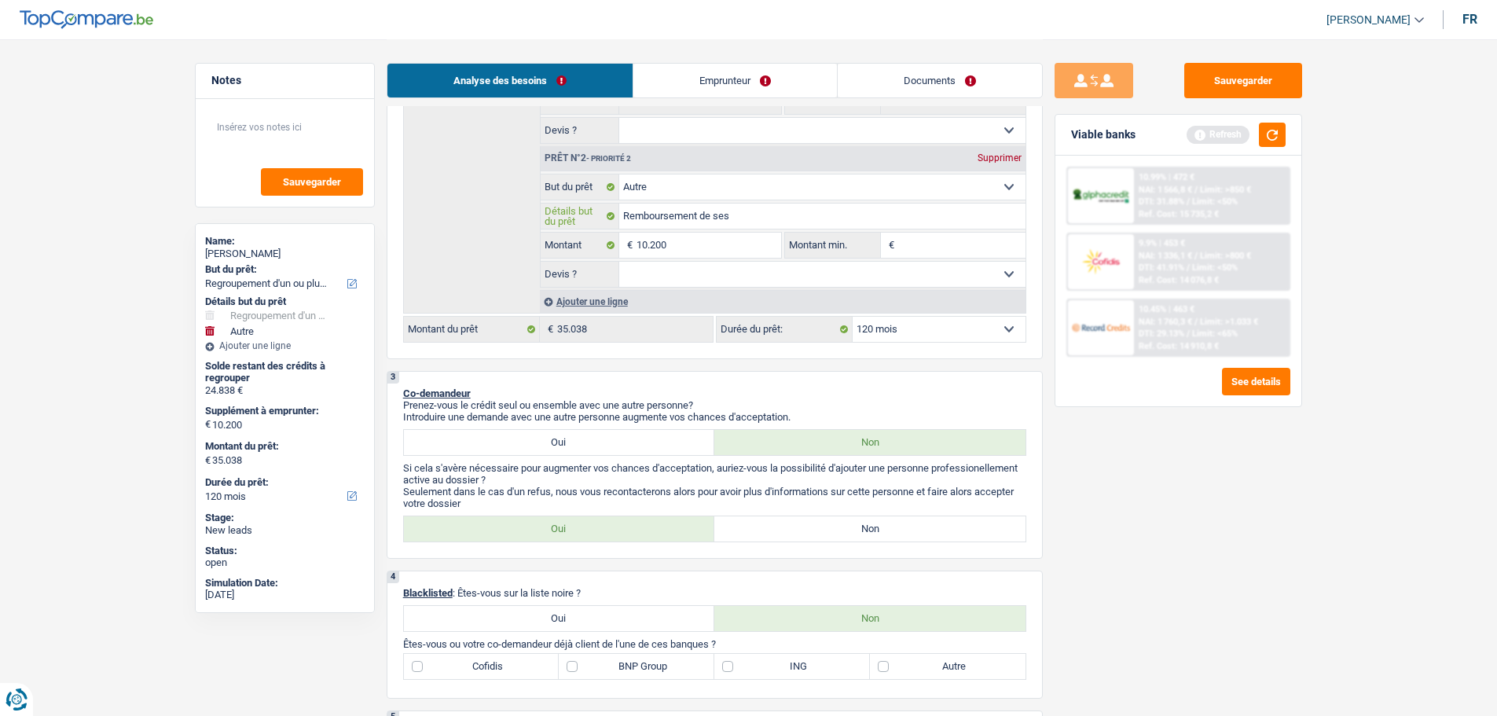
type input "Remboursement de ses"
type input "Remboursement de ses c"
type input "Remboursement de ses cr"
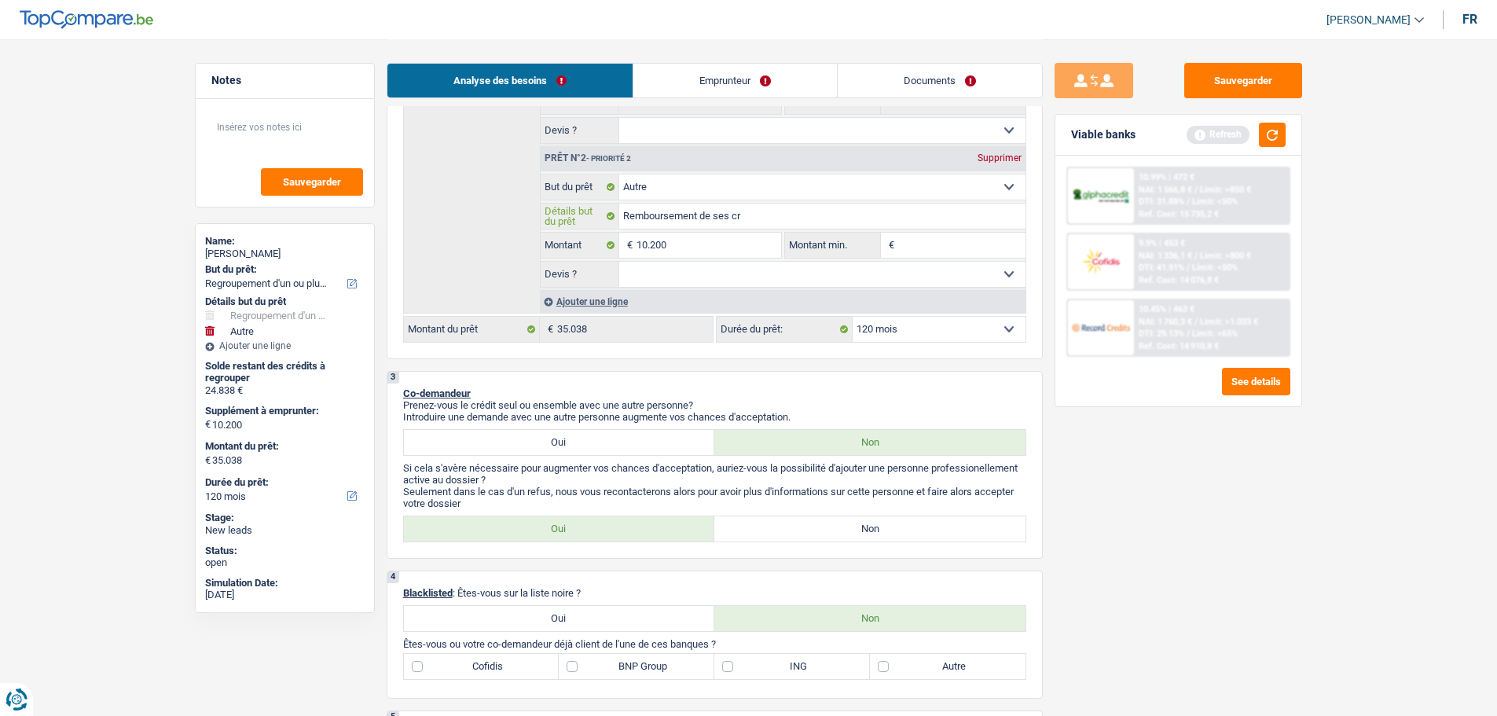
type input "Remboursement de ses cré"
type input "Remboursement de ses créd"
type input "Remboursement de ses crédi"
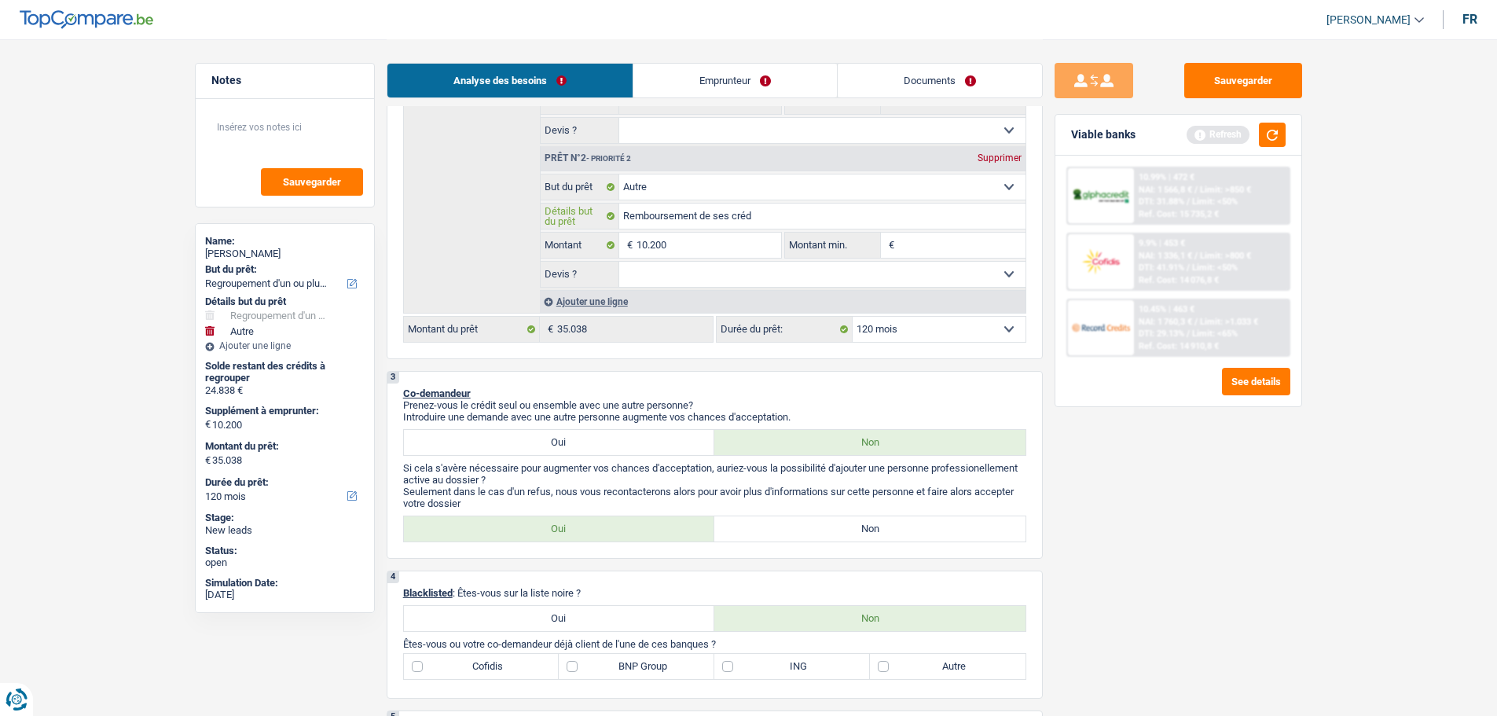
type input "Remboursement de ses crédi"
type input "Remboursement de ses crédit"
type input "Remboursement de ses crédits"
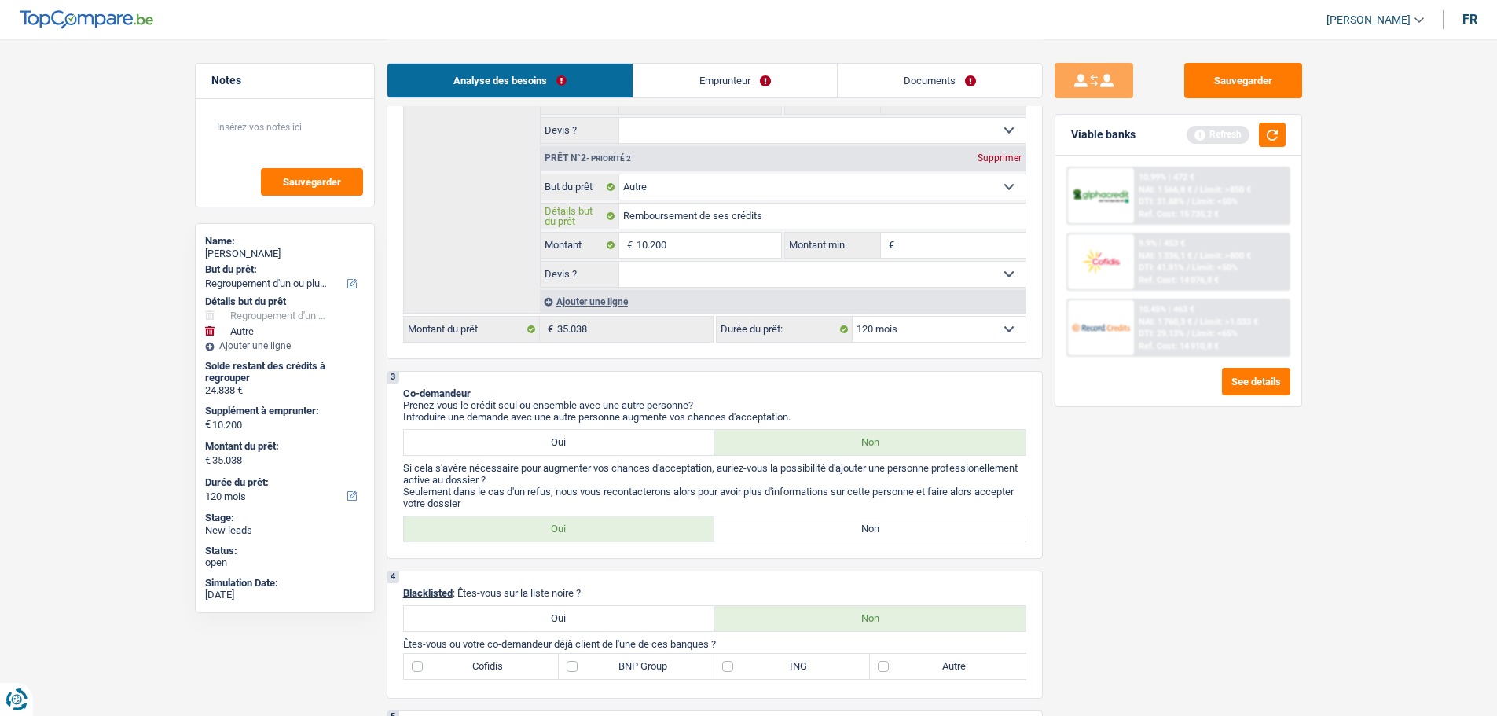
type input "Remboursement de ses crédits"
click at [921, 232] on fieldset "€ Montant min. Tous les champs sont obligatoires. Veuillez fournir une réponse …" at bounding box center [904, 245] width 241 height 27
click at [921, 237] on input "Montant min." at bounding box center [961, 245] width 127 height 25
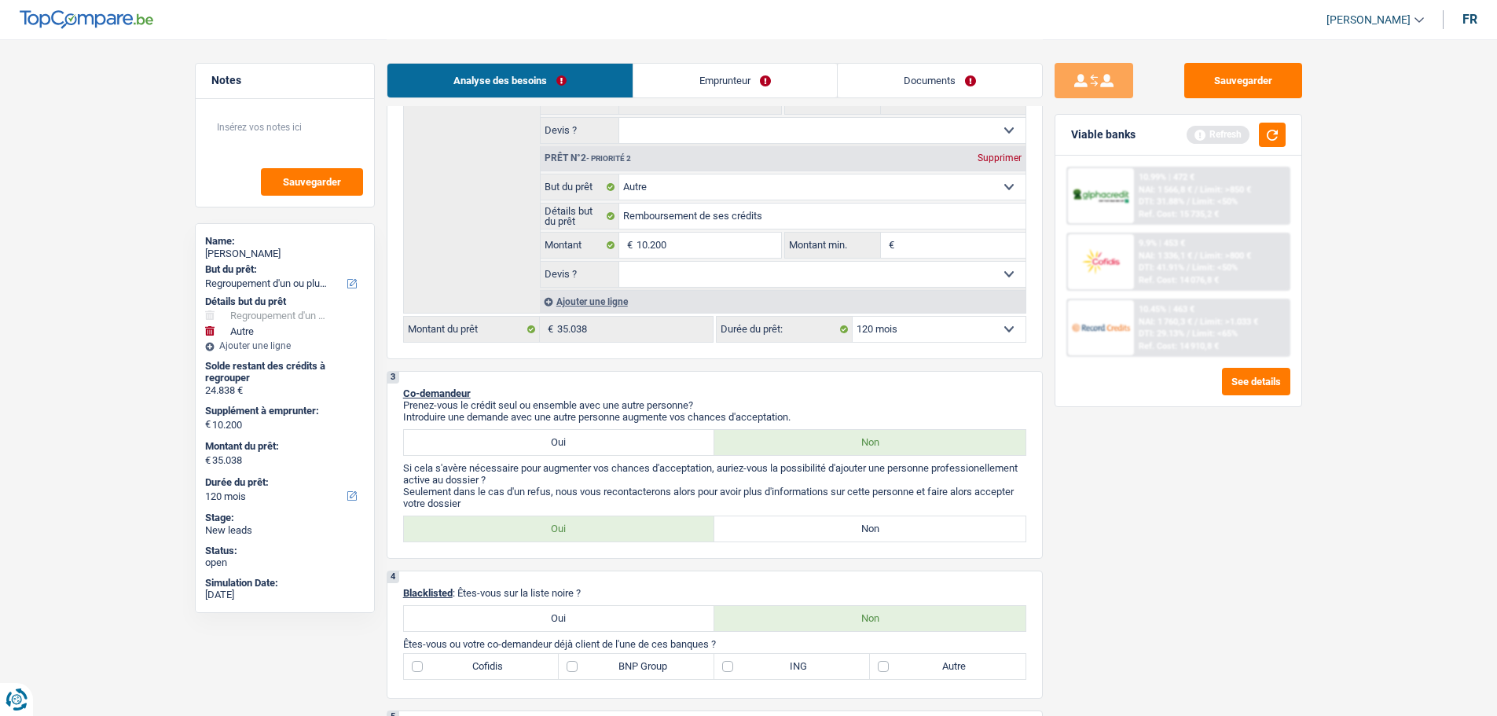
type input "1"
type input "10"
type input "102"
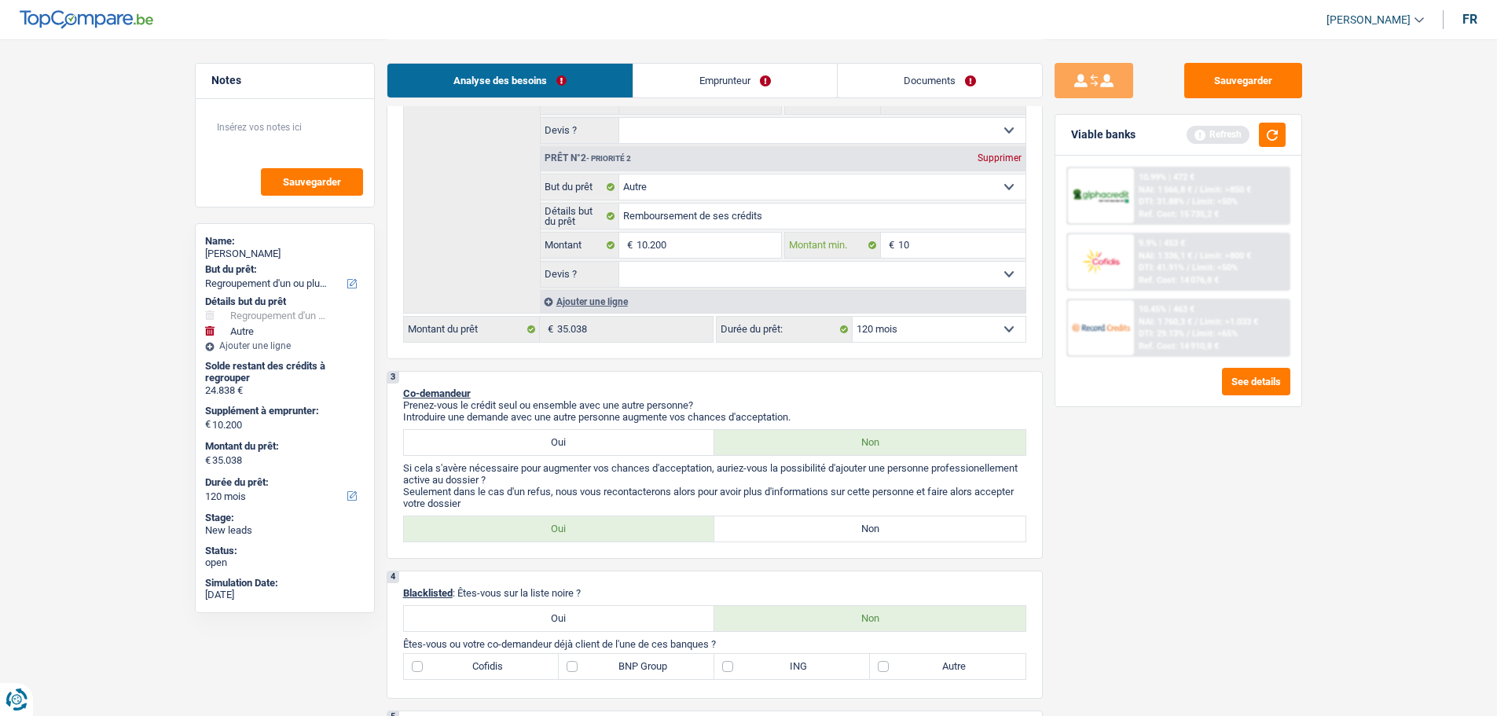
type input "102"
type input "1.020"
type input "10.200"
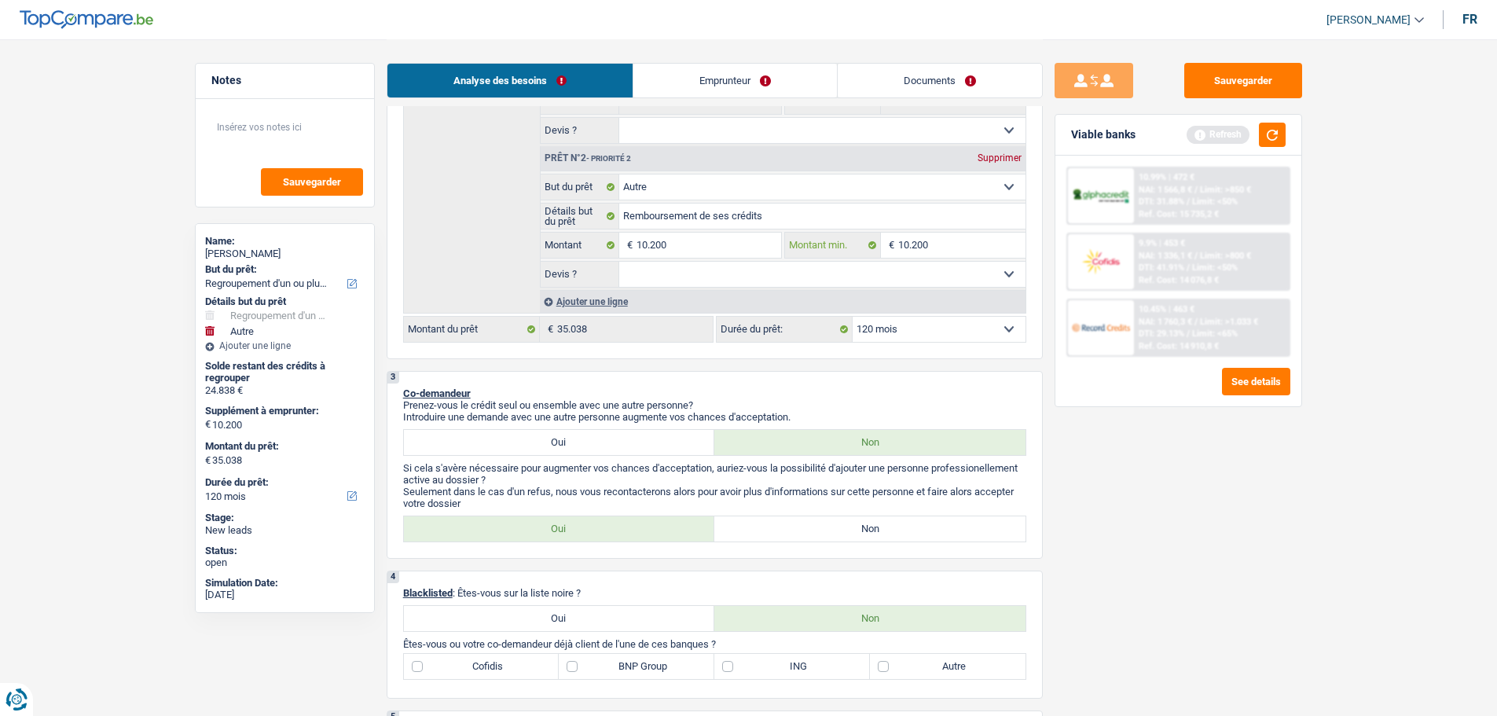
type input "10.200"
click at [859, 269] on select "Oui Non Non répondu Sélectionner une option" at bounding box center [822, 274] width 406 height 25
select select "false"
click at [619, 262] on select "Oui Non Non répondu Sélectionner une option" at bounding box center [822, 274] width 406 height 25
select select "false"
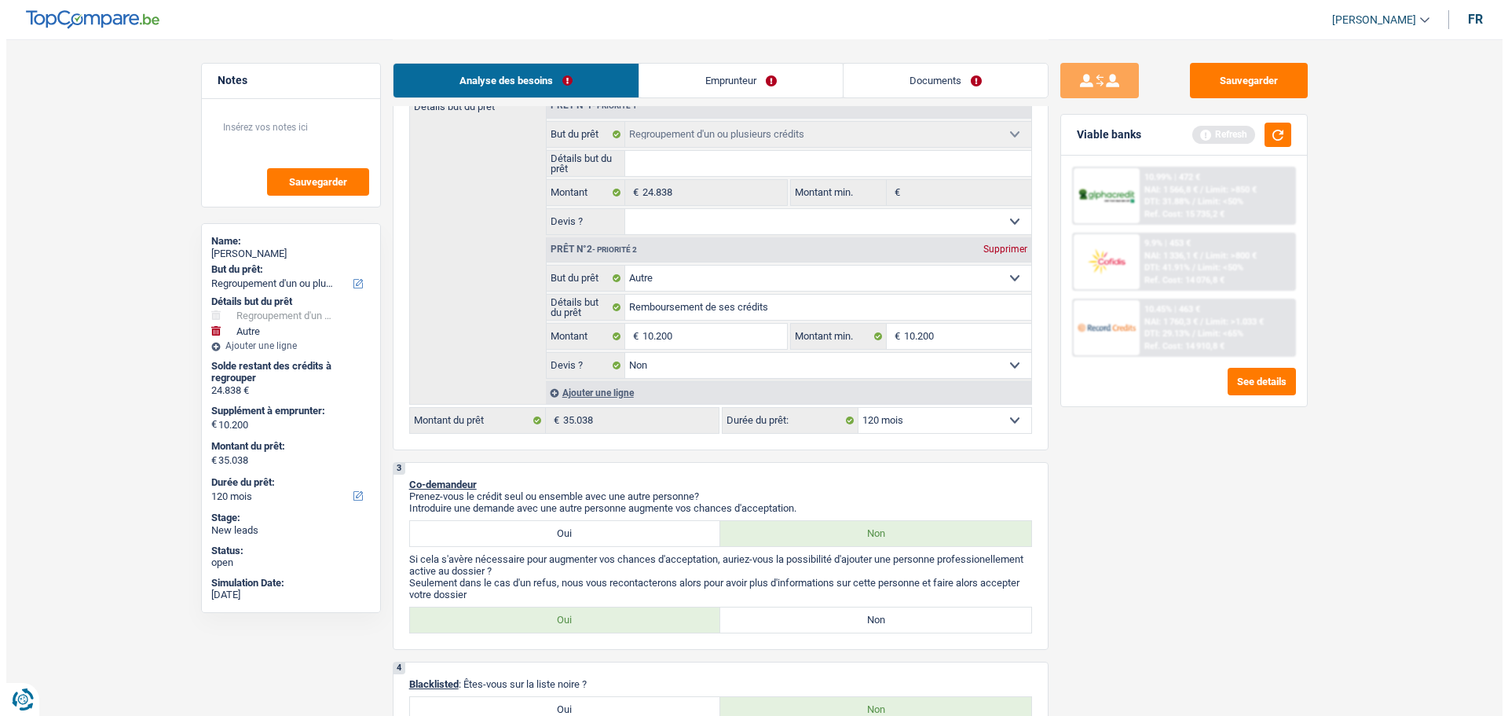
scroll to position [157, 0]
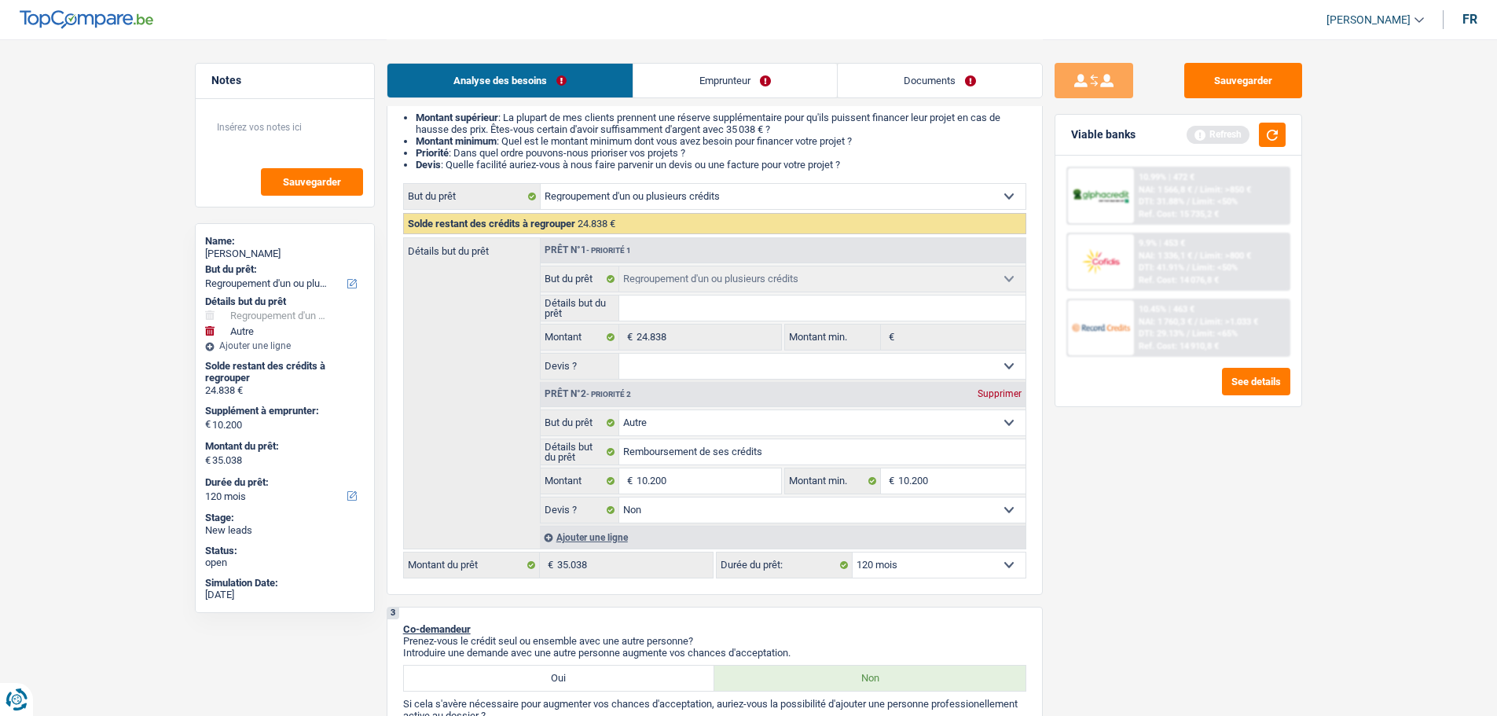
click at [791, 365] on select "Oui Non Non répondu Sélectionner une option" at bounding box center [822, 366] width 406 height 25
select select "false"
click at [619, 354] on select "Oui Non Non répondu Sélectionner une option" at bounding box center [822, 366] width 406 height 25
select select "false"
click at [1273, 126] on button "button" at bounding box center [1272, 135] width 27 height 24
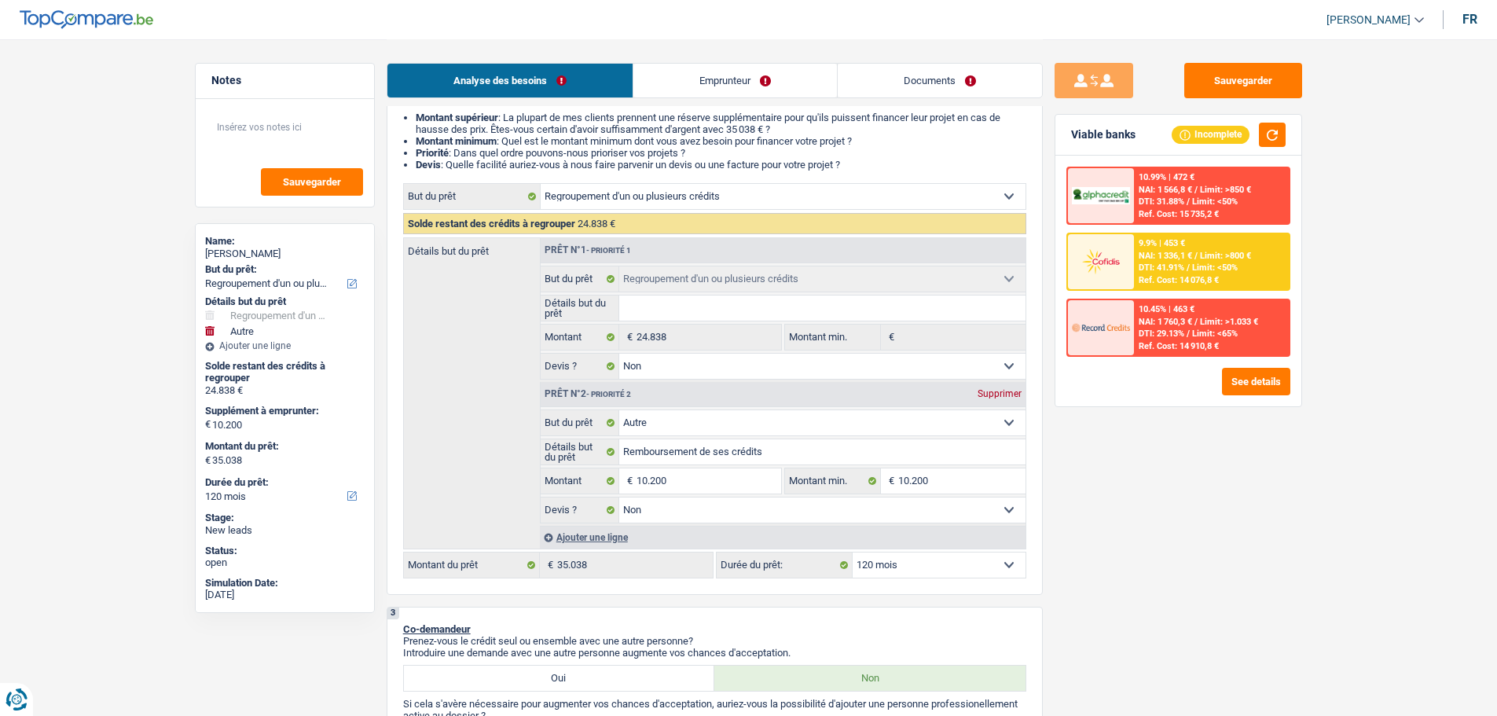
click at [934, 567] on select "12 mois 18 mois 24 mois 30 mois 36 mois 42 mois 48 mois 60 mois 72 mois 84 mois…" at bounding box center [938, 564] width 173 height 25
click at [852, 552] on select "12 mois 18 mois 24 mois 30 mois 36 mois 42 mois 48 mois 60 mois 72 mois 84 mois…" at bounding box center [938, 564] width 173 height 25
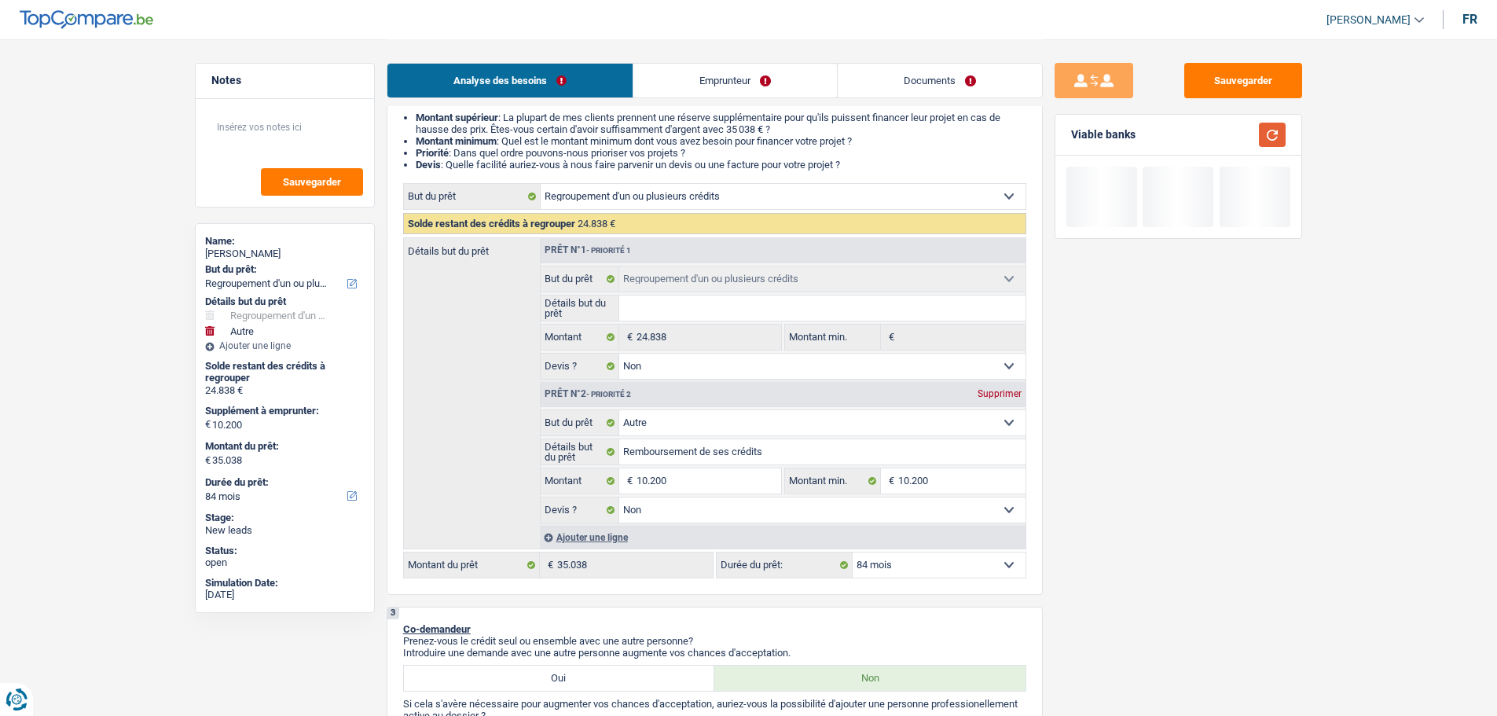
click at [1280, 137] on button "button" at bounding box center [1272, 135] width 27 height 24
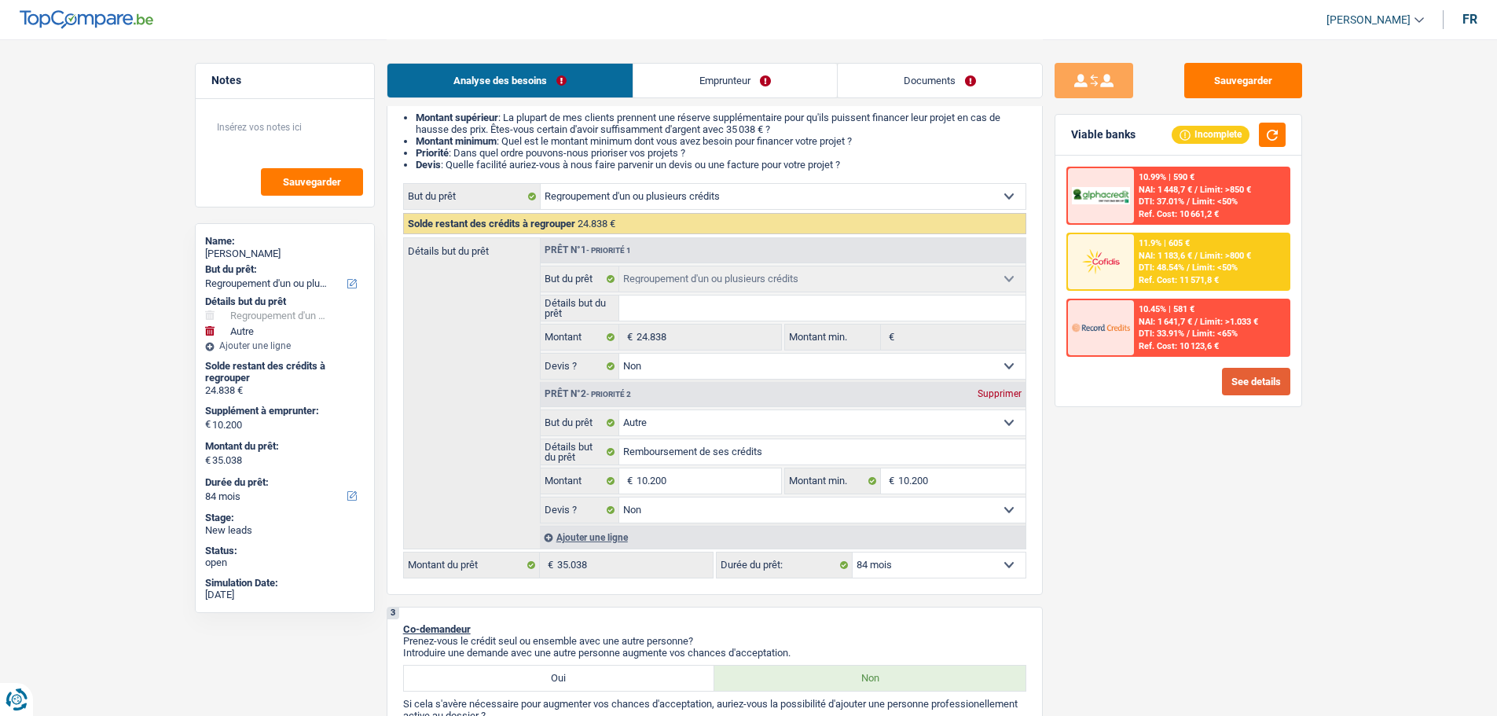
click at [1279, 390] on button "See details" at bounding box center [1256, 381] width 68 height 27
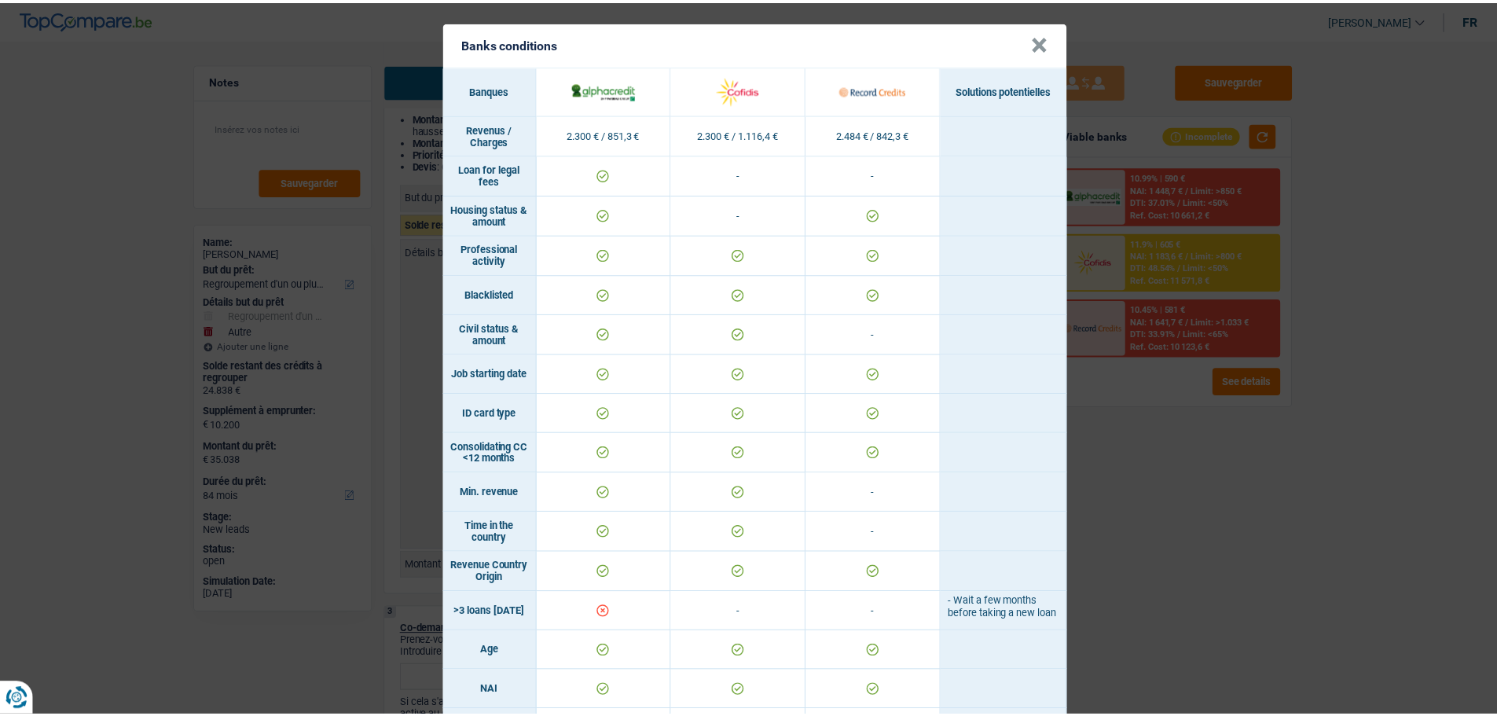
scroll to position [0, 0]
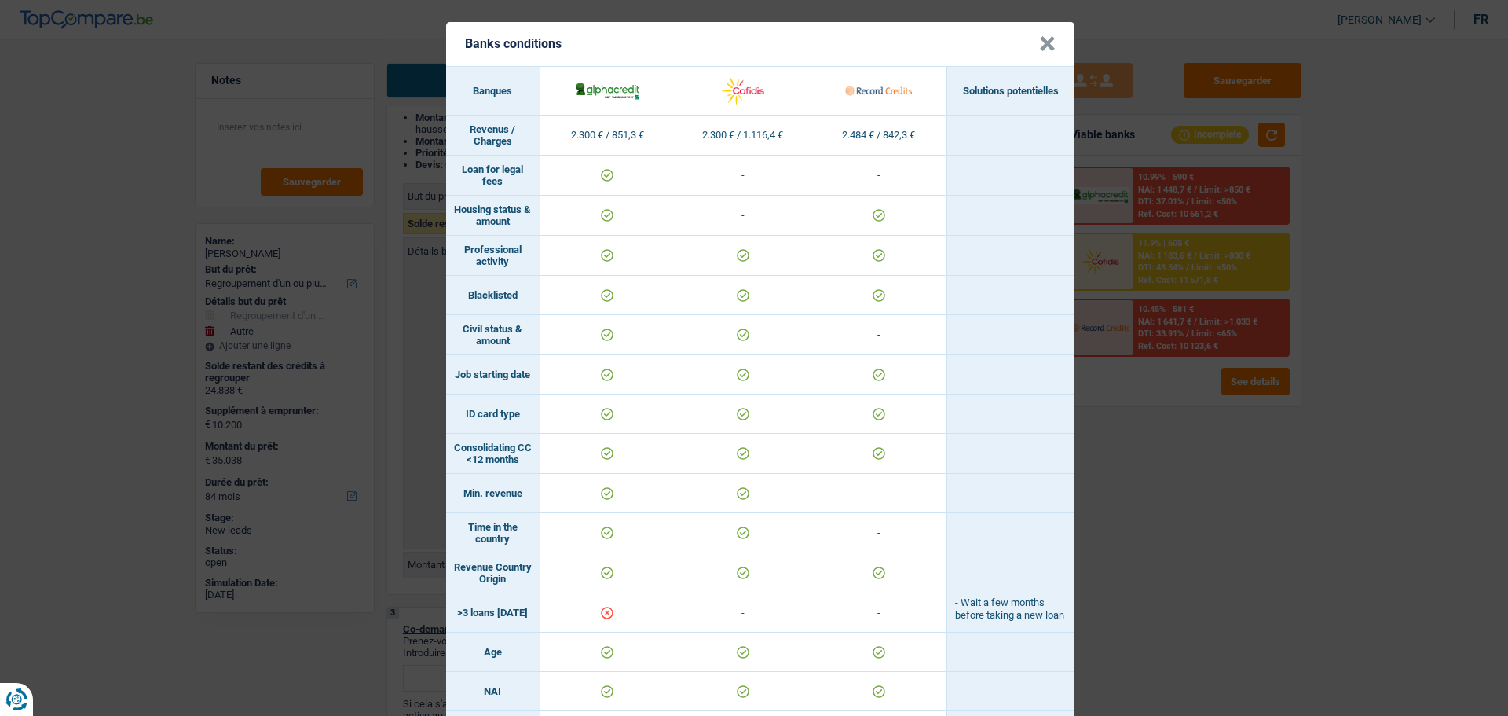
click at [1039, 45] on button "×" at bounding box center [1047, 44] width 16 height 16
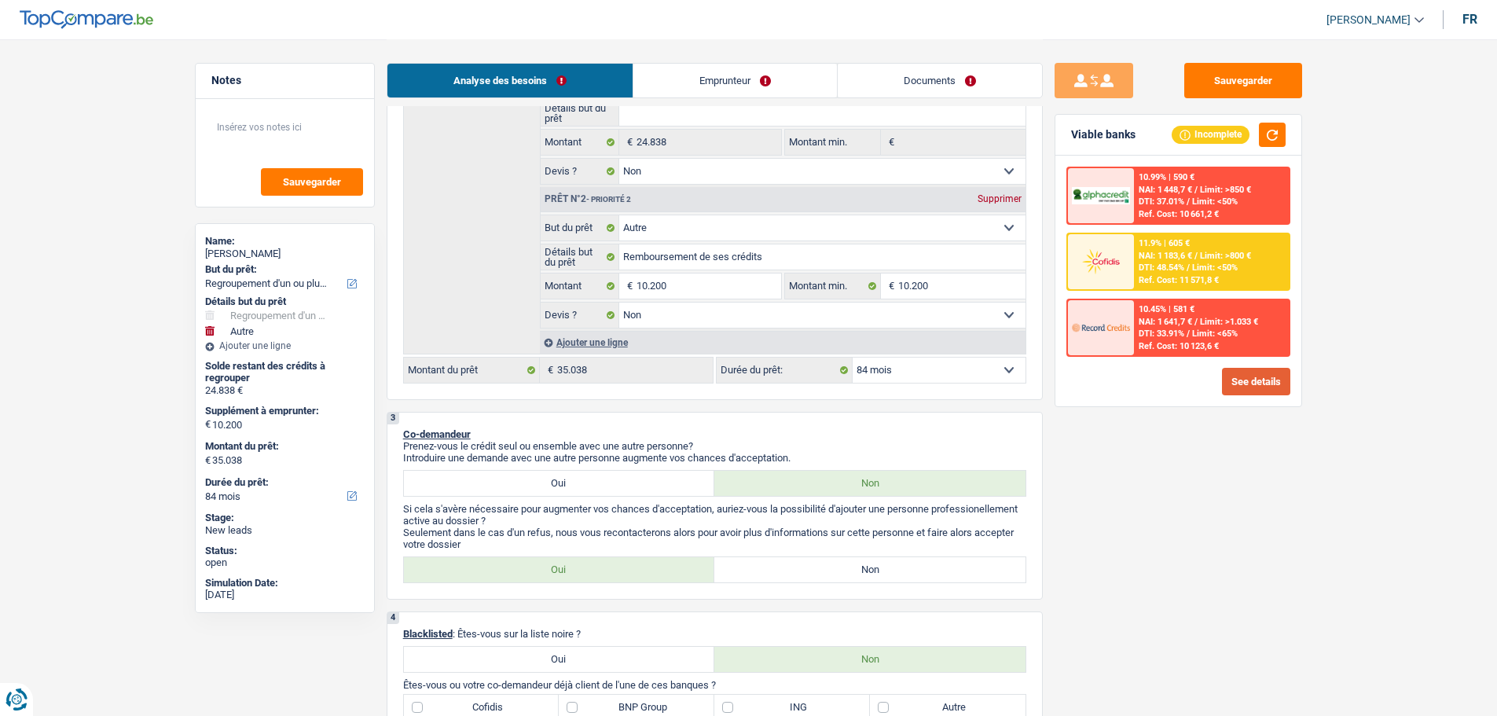
scroll to position [471, 0]
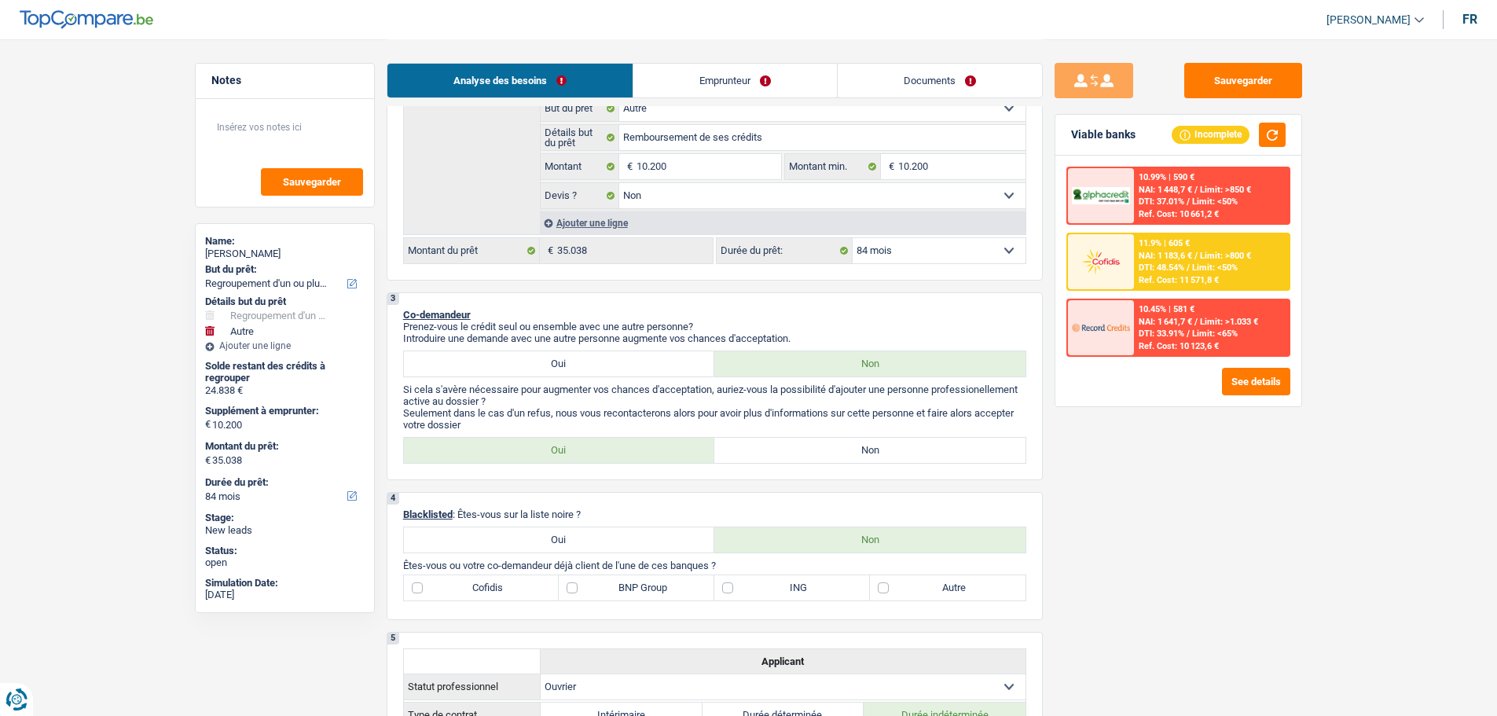
click at [819, 455] on label "Non" at bounding box center [869, 450] width 311 height 25
click at [819, 455] on input "Non" at bounding box center [869, 450] width 311 height 25
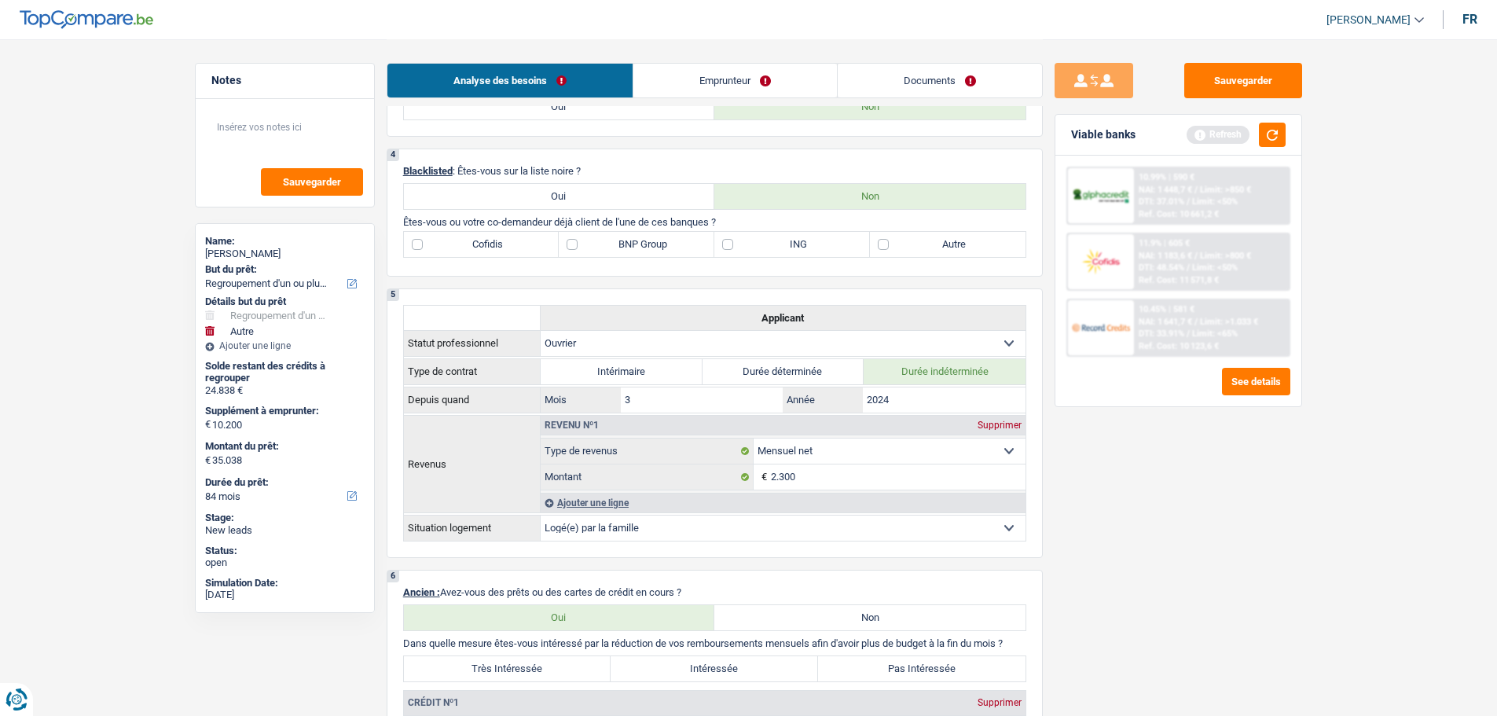
scroll to position [707, 0]
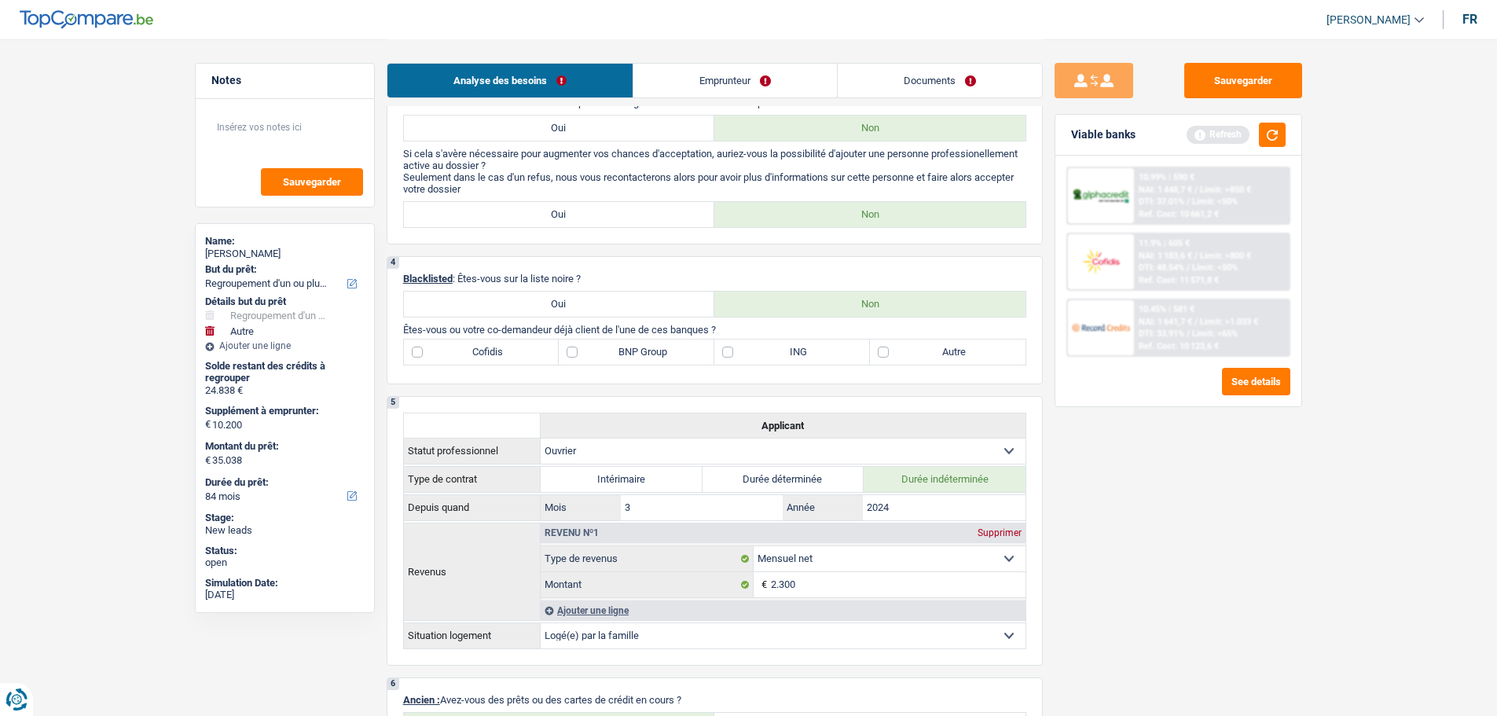
click at [769, 351] on label "ING" at bounding box center [792, 351] width 156 height 25
click at [769, 351] on input "ING" at bounding box center [792, 351] width 156 height 25
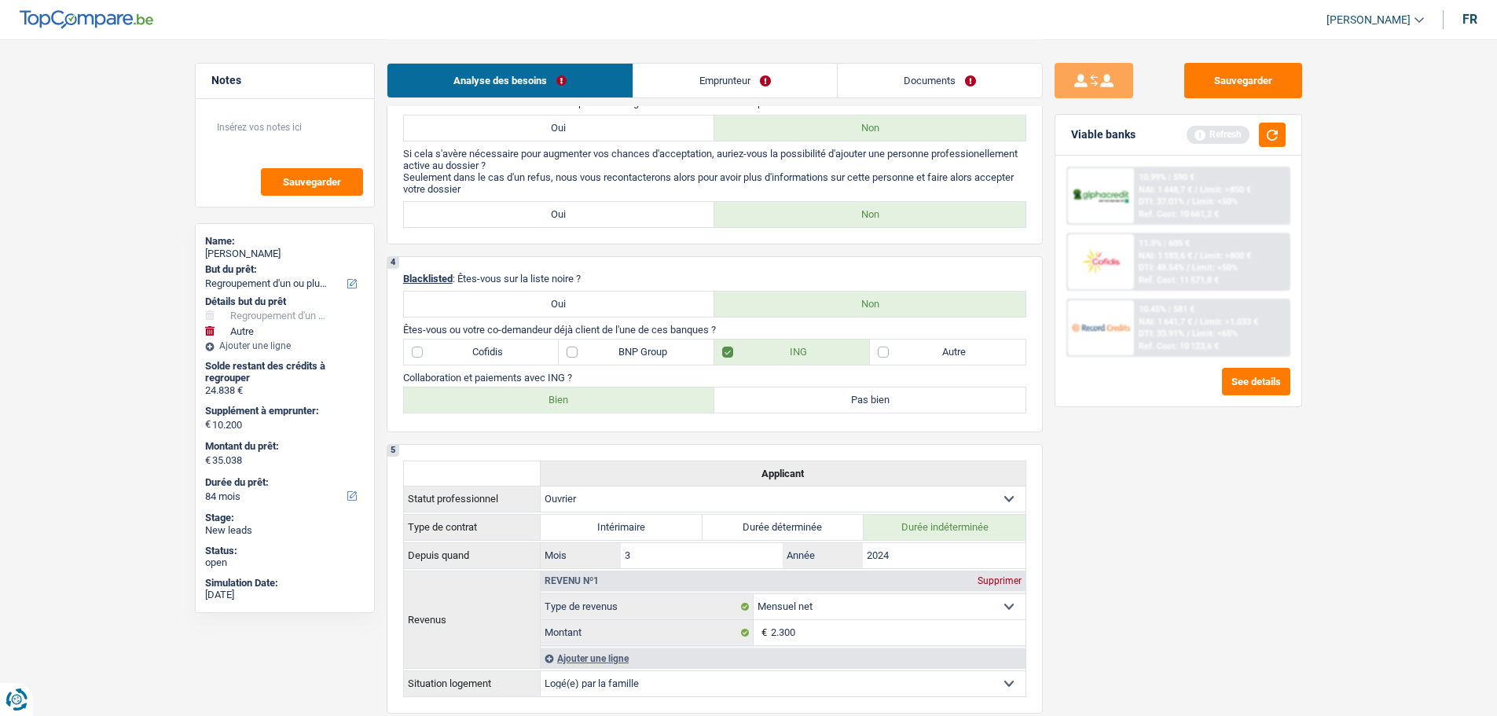
click at [537, 401] on label "Bien" at bounding box center [559, 399] width 311 height 25
click at [537, 401] on input "Bien" at bounding box center [559, 399] width 311 height 25
click at [524, 358] on label "Cofidis" at bounding box center [482, 351] width 156 height 25
click at [524, 358] on input "Cofidis" at bounding box center [482, 351] width 156 height 25
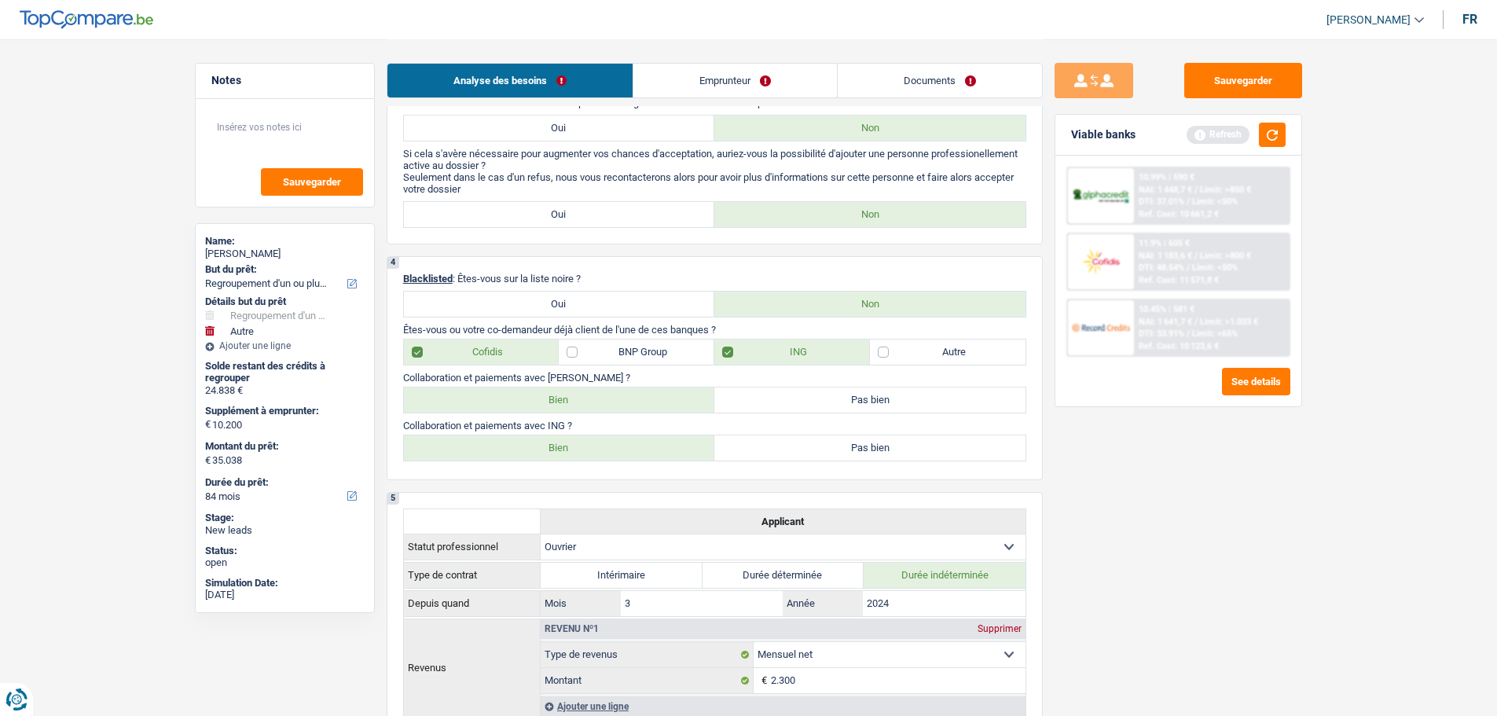
click at [594, 392] on label "Bien" at bounding box center [559, 399] width 311 height 25
click at [594, 392] on input "Bien" at bounding box center [559, 399] width 311 height 25
click at [1267, 118] on div "Viable banks Refresh" at bounding box center [1178, 135] width 246 height 41
click at [1267, 123] on button "button" at bounding box center [1272, 135] width 27 height 24
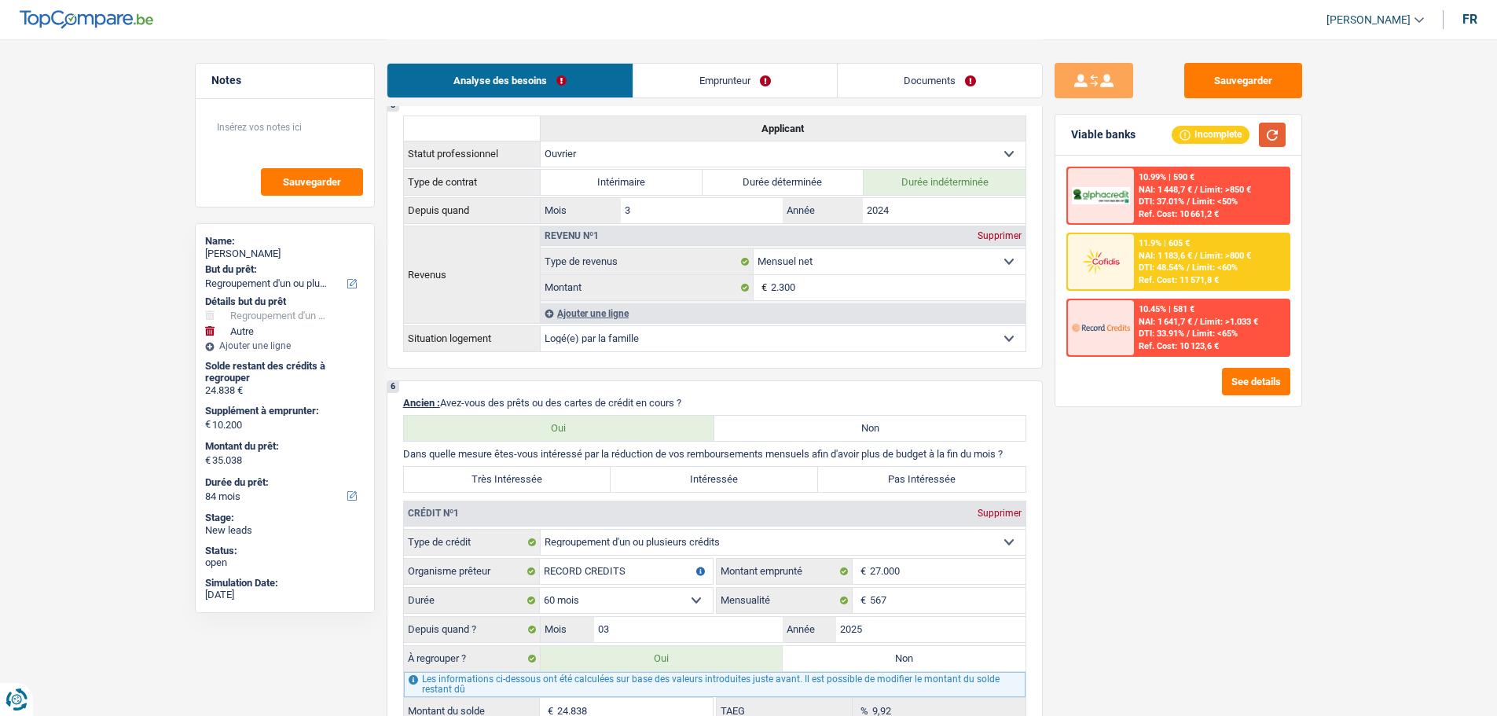
scroll to position [1178, 0]
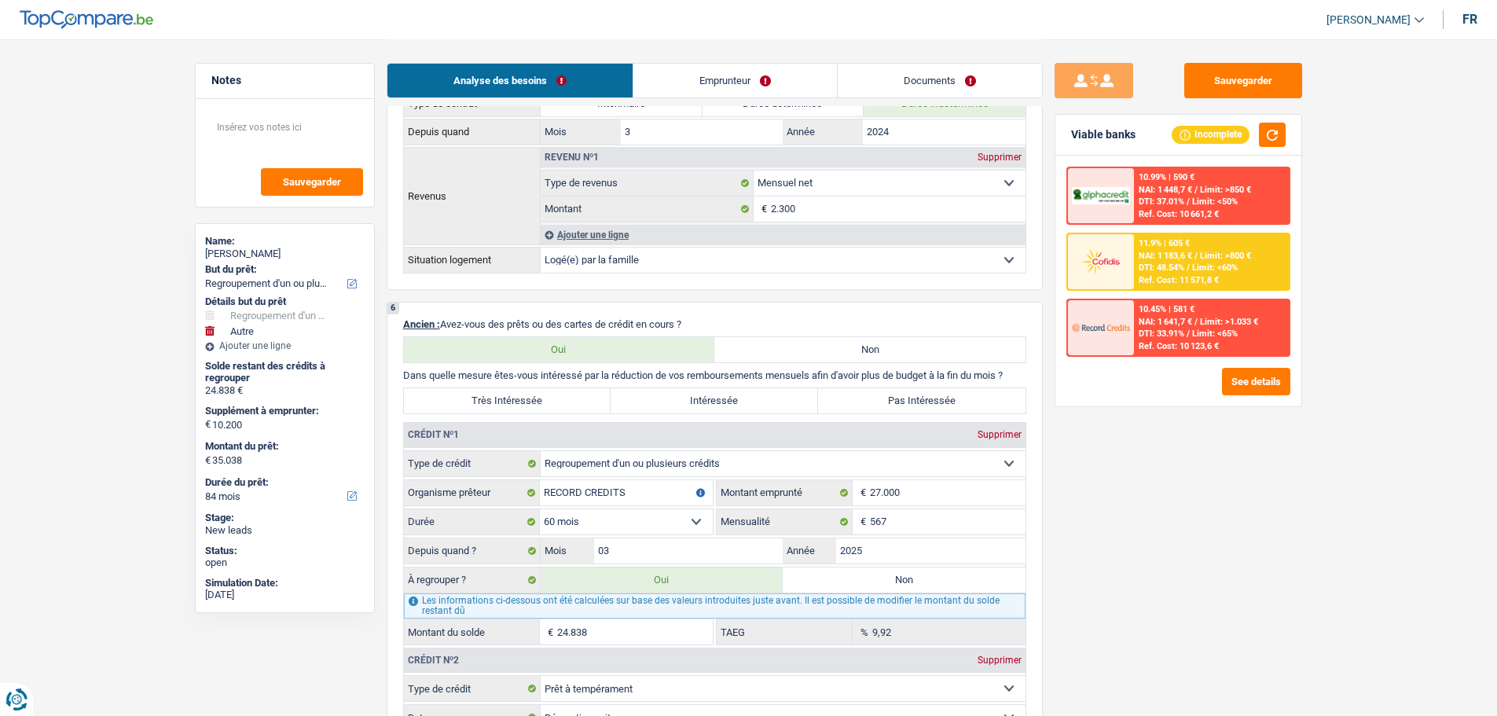
click at [757, 397] on label "Intéressée" at bounding box center [713, 400] width 207 height 25
click at [757, 397] on input "Intéressée" at bounding box center [713, 400] width 207 height 25
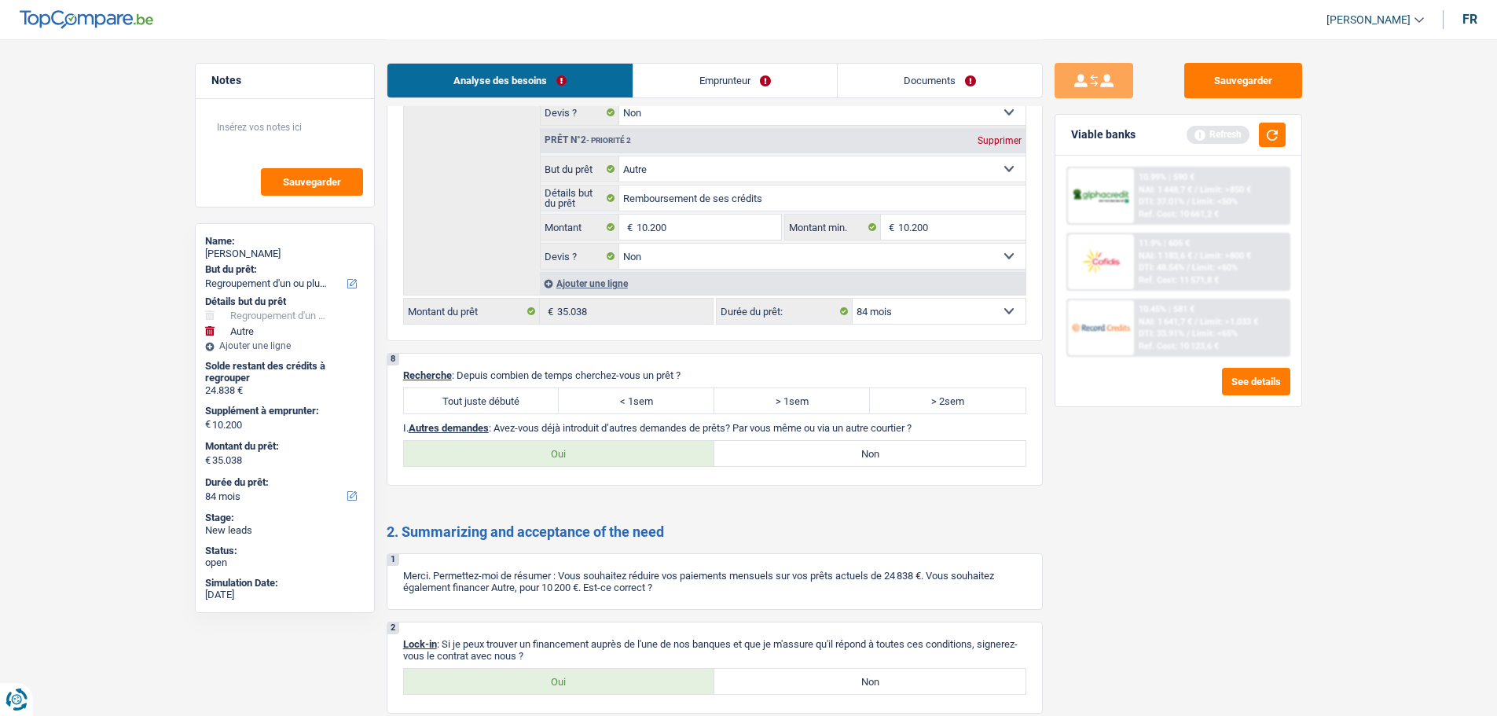
scroll to position [2868, 0]
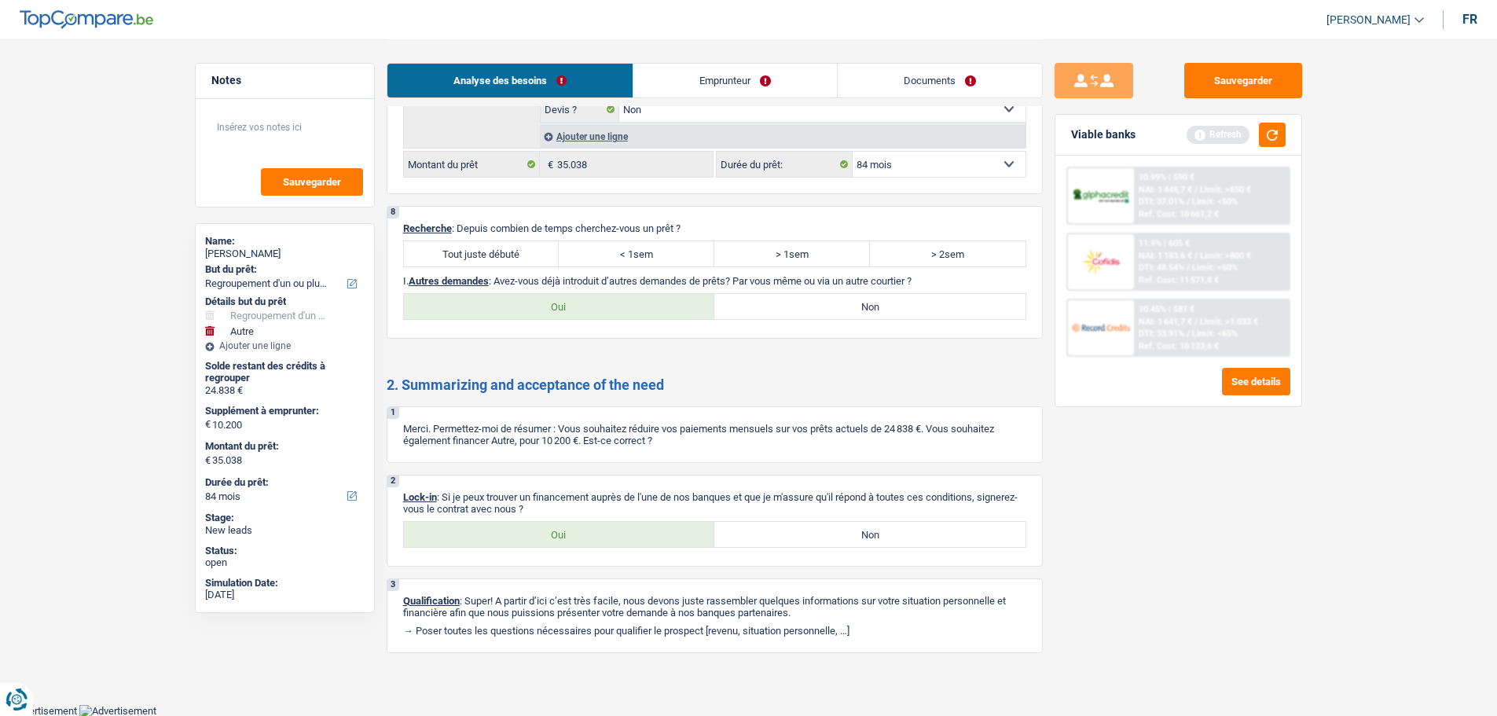
click at [482, 253] on label "Tout juste débuté" at bounding box center [482, 253] width 156 height 25
click at [482, 253] on input "Tout juste débuté" at bounding box center [482, 253] width 156 height 25
drag, startPoint x: 859, startPoint y: 301, endPoint x: 871, endPoint y: 306, distance: 13.0
click at [860, 300] on label "Non" at bounding box center [869, 306] width 311 height 25
click at [860, 300] on input "Non" at bounding box center [869, 306] width 311 height 25
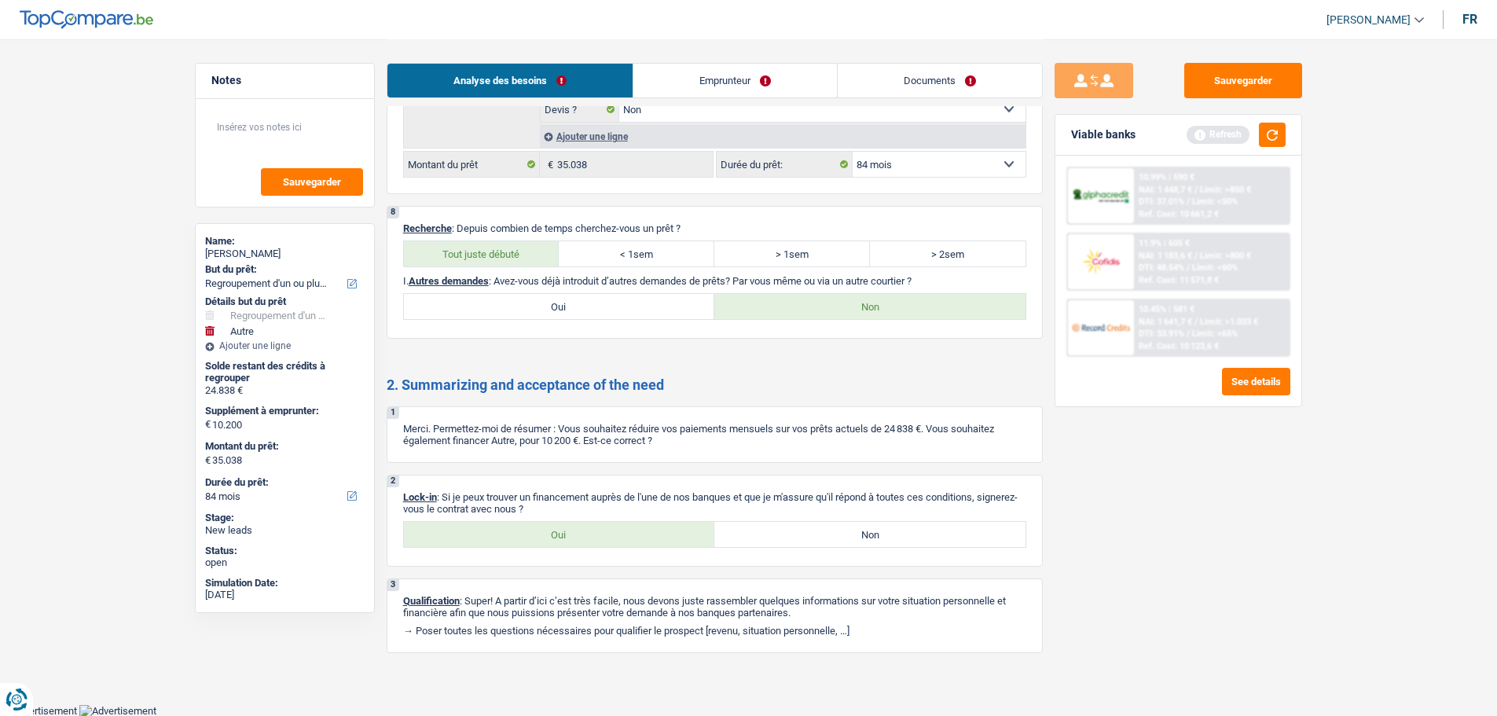
click at [741, 74] on link "Emprunteur" at bounding box center [734, 81] width 203 height 34
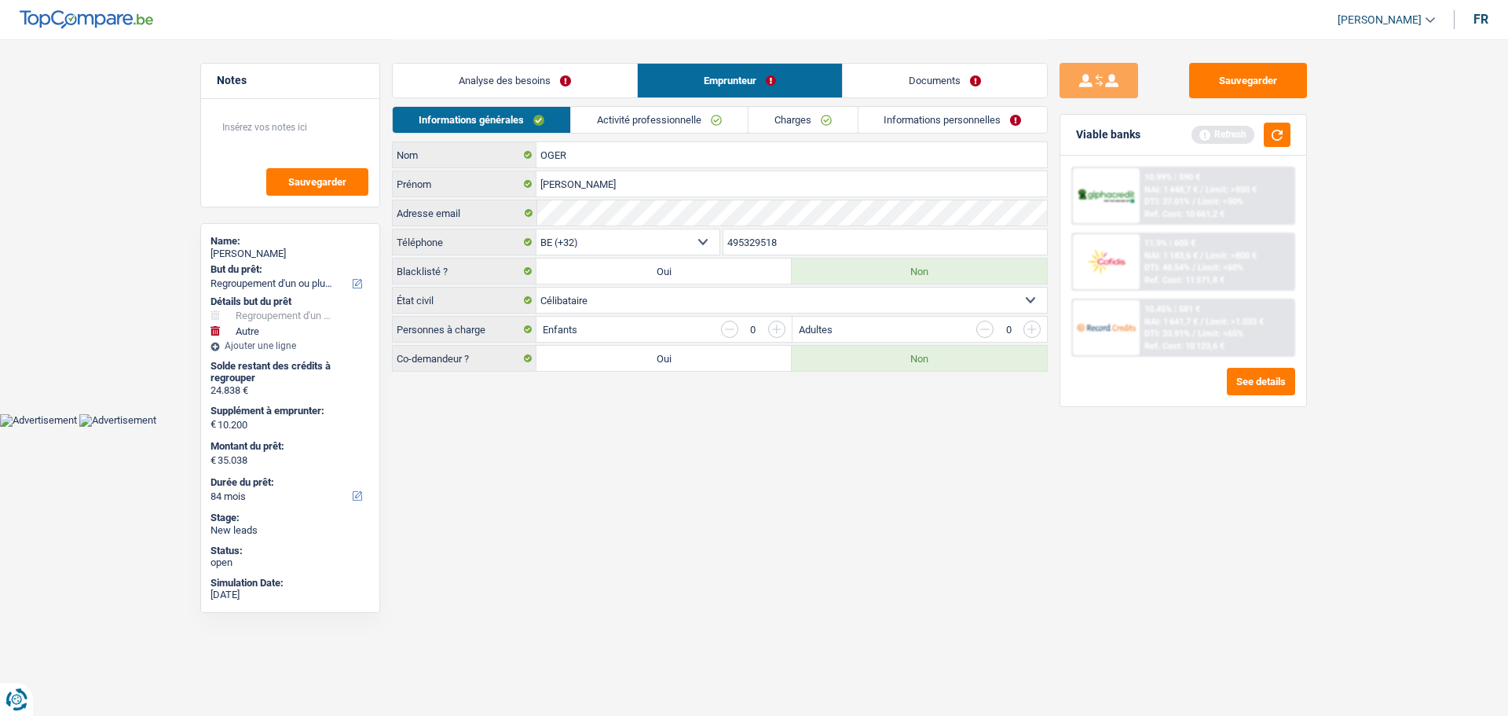
click at [678, 129] on link "Activité professionnelle" at bounding box center [659, 120] width 177 height 26
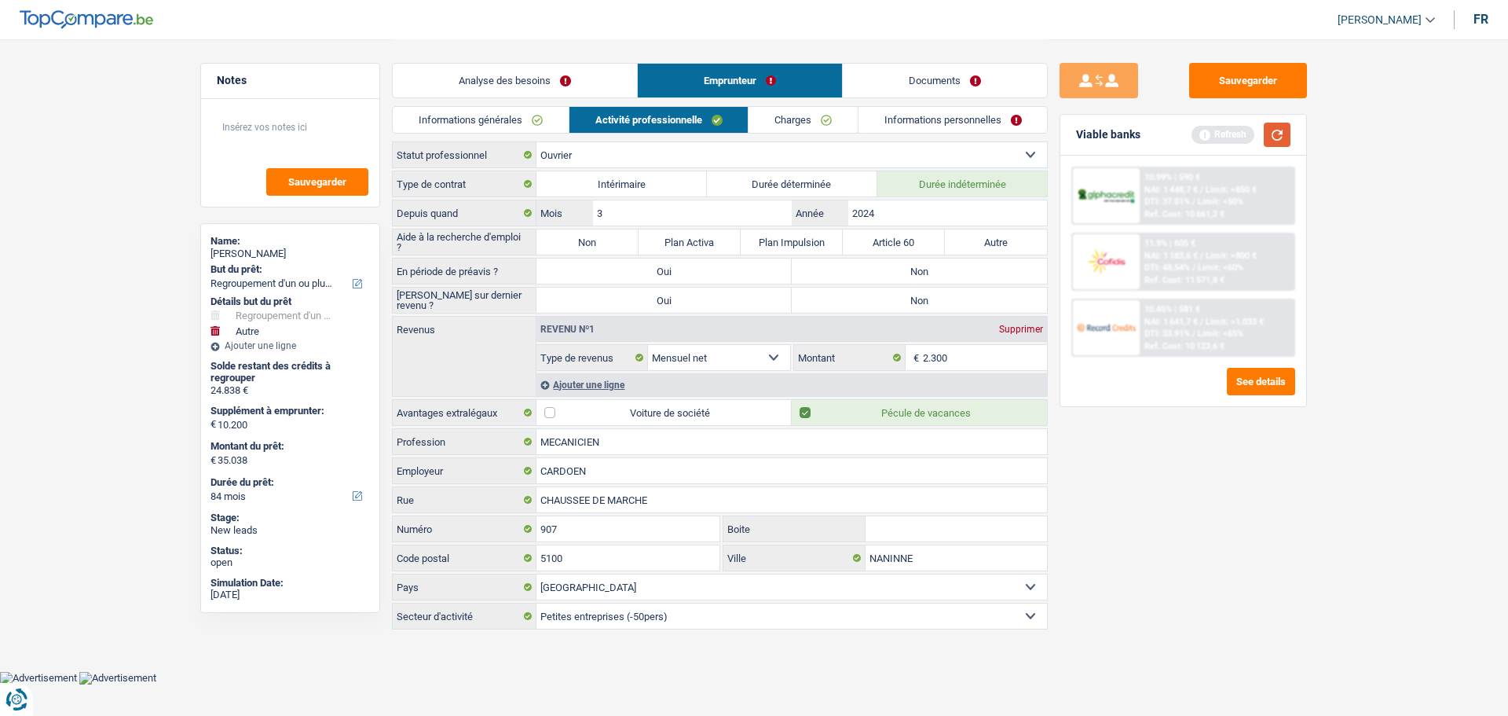
click at [1281, 128] on button "button" at bounding box center [1277, 135] width 27 height 24
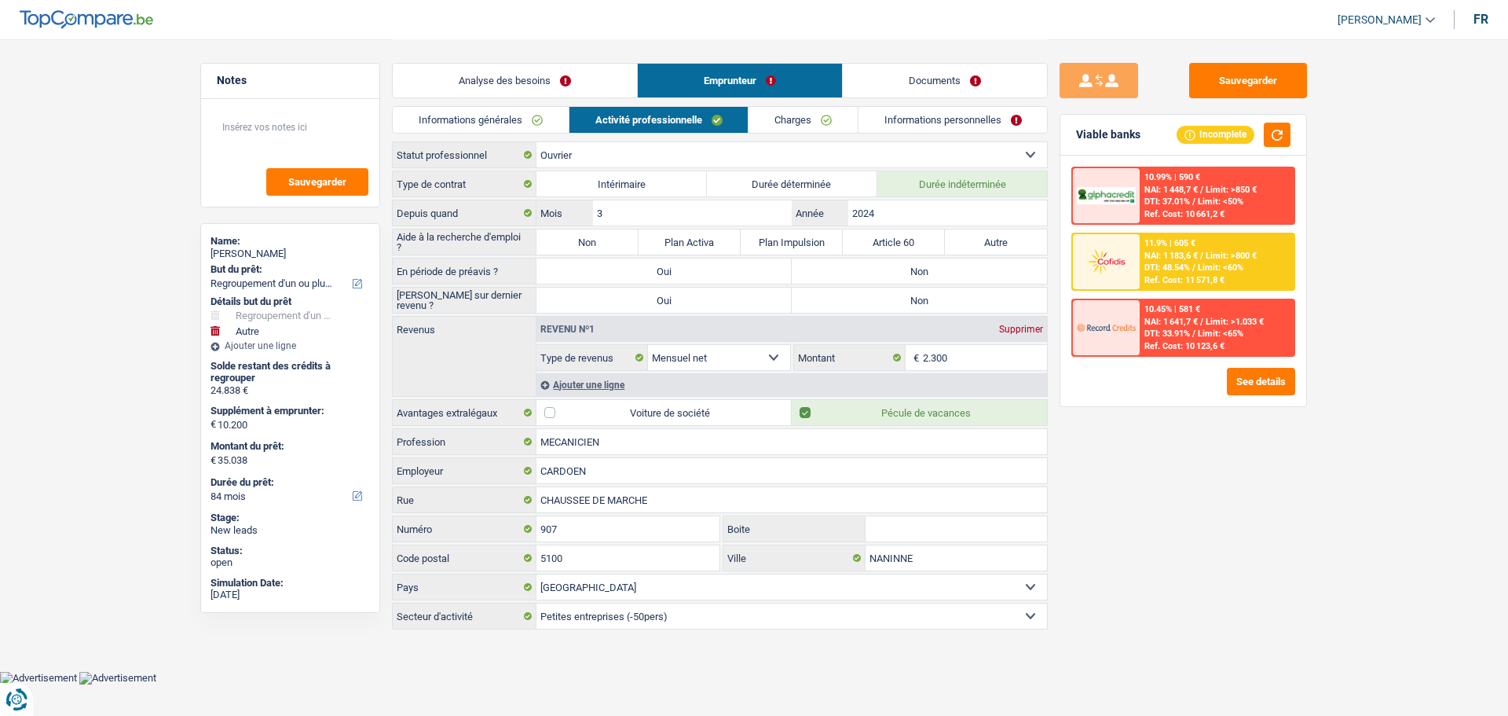
click at [935, 280] on label "Non" at bounding box center [919, 270] width 255 height 25
click at [935, 280] on input "Non" at bounding box center [919, 270] width 255 height 25
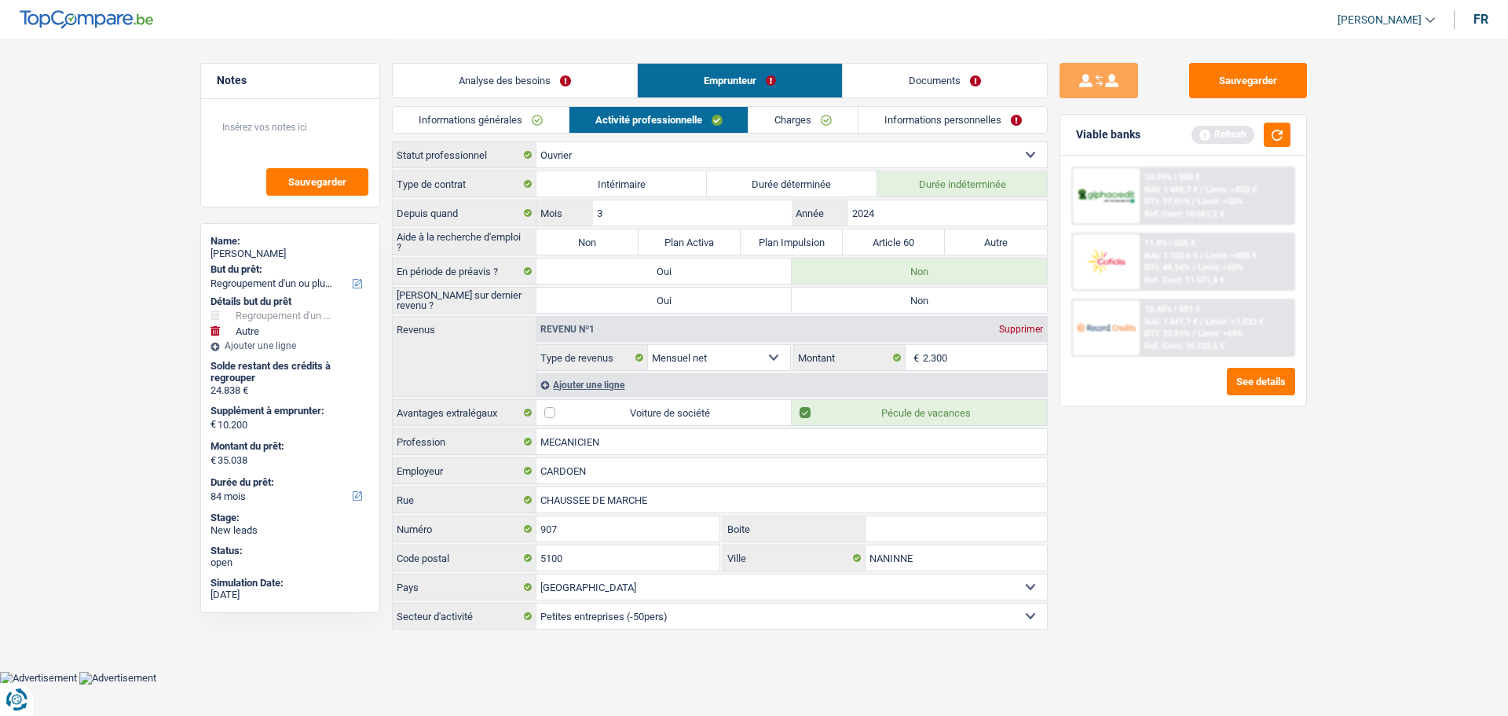
drag, startPoint x: 948, startPoint y: 299, endPoint x: 927, endPoint y: 273, distance: 33.5
click at [940, 299] on label "Non" at bounding box center [919, 300] width 255 height 25
click at [940, 299] on input "Non" at bounding box center [919, 300] width 255 height 25
click at [595, 385] on div "Ajouter une ligne" at bounding box center [792, 384] width 511 height 23
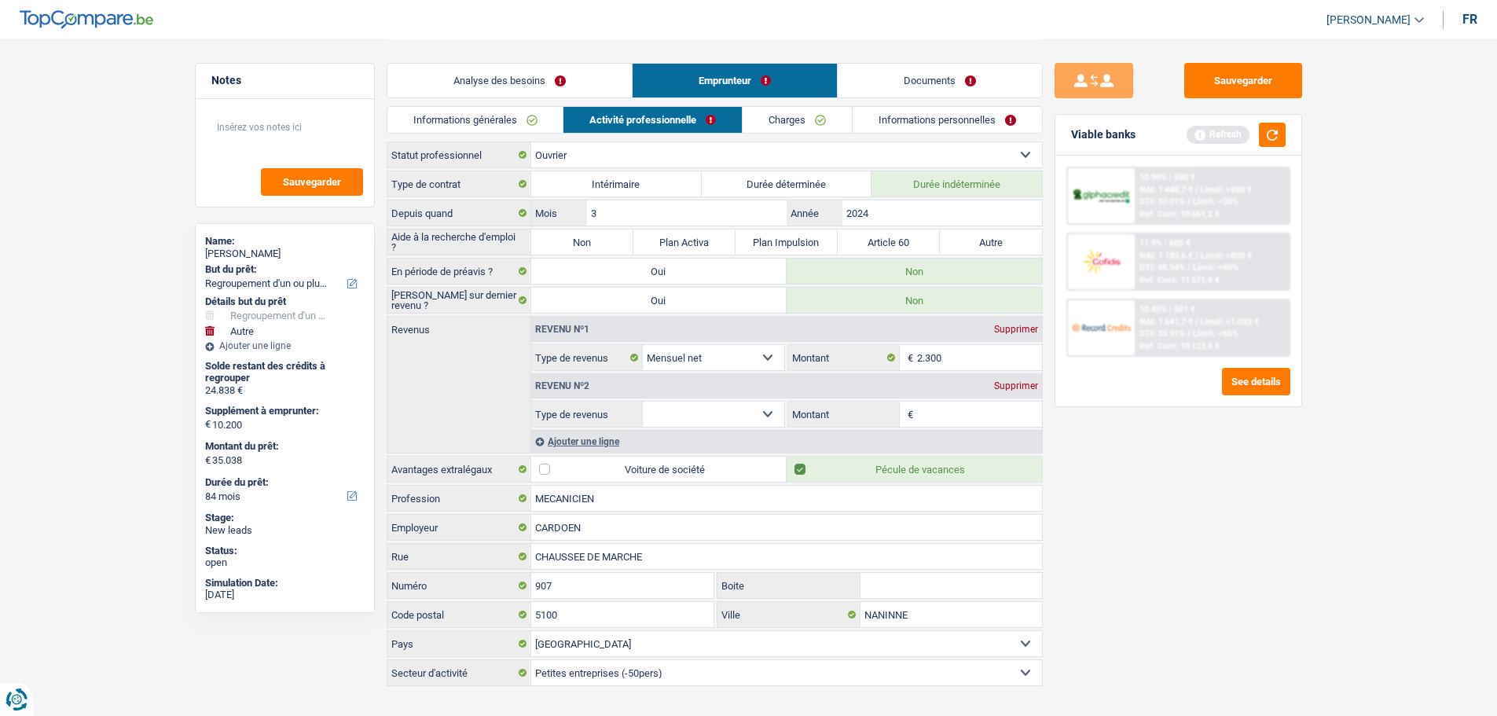
click at [736, 407] on select "Allocation d'handicap Allocations chômage Allocations familiales Chèques repas …" at bounding box center [714, 413] width 142 height 25
click at [643, 401] on select "Allocation d'handicap Allocations chômage Allocations familiales Chèques repas …" at bounding box center [714, 413] width 142 height 25
click at [941, 392] on div "Revenu nº2 Supprimer" at bounding box center [786, 385] width 511 height 25
click at [935, 410] on input "Montant par jour" at bounding box center [979, 413] width 125 height 25
click at [1123, 508] on div "Sauvegarder Viable banks Refresh 10.99% | 590 € NAI: 1 448,7 € / Limit: >850 € …" at bounding box center [1178, 377] width 271 height 628
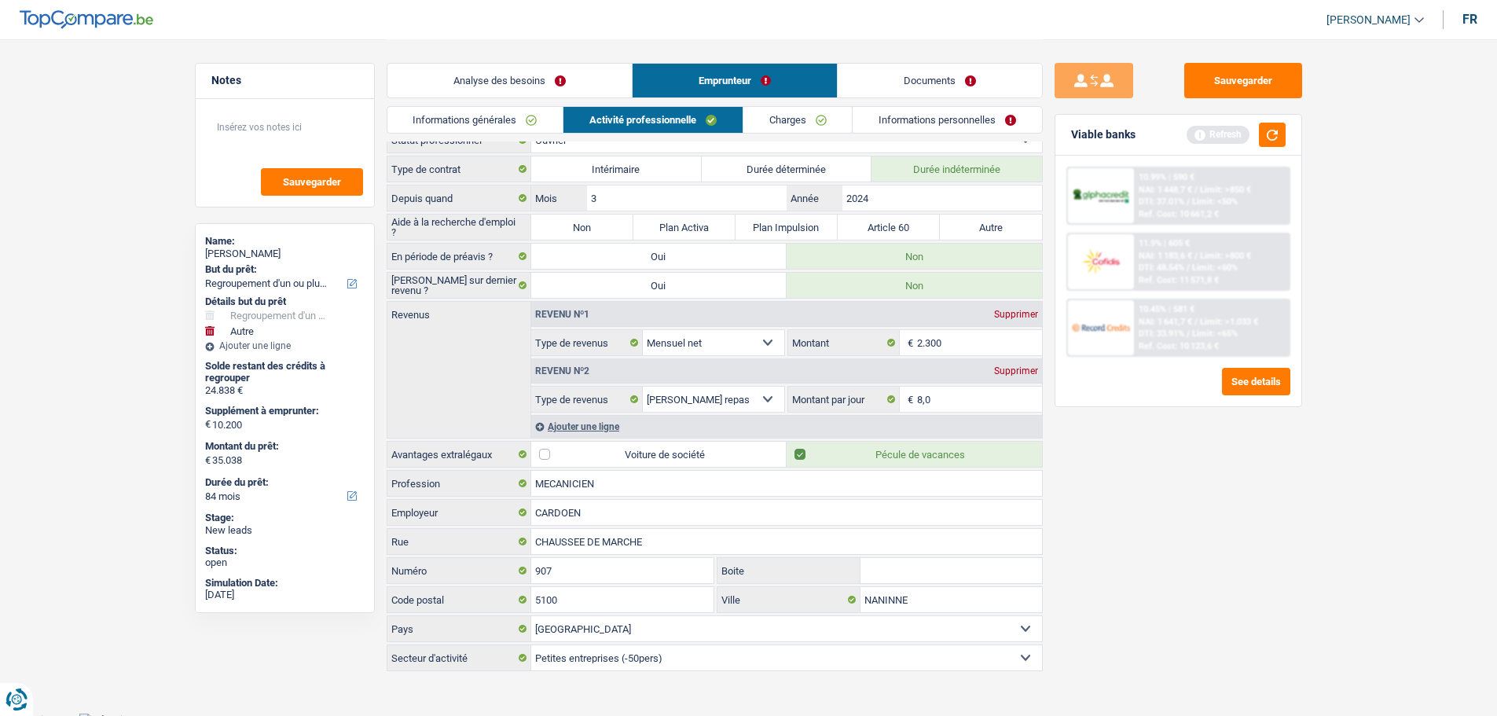
scroll to position [24, 0]
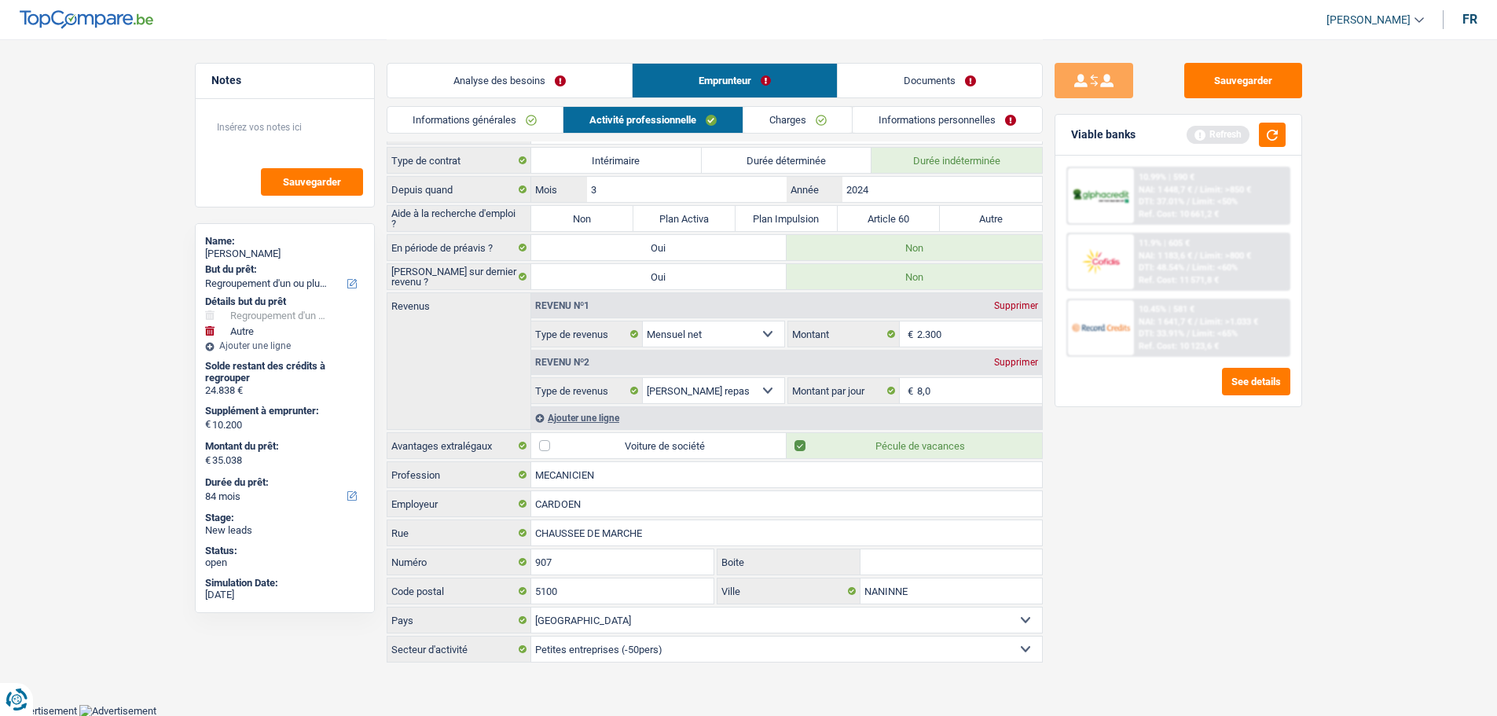
click at [777, 117] on link "Charges" at bounding box center [797, 120] width 109 height 26
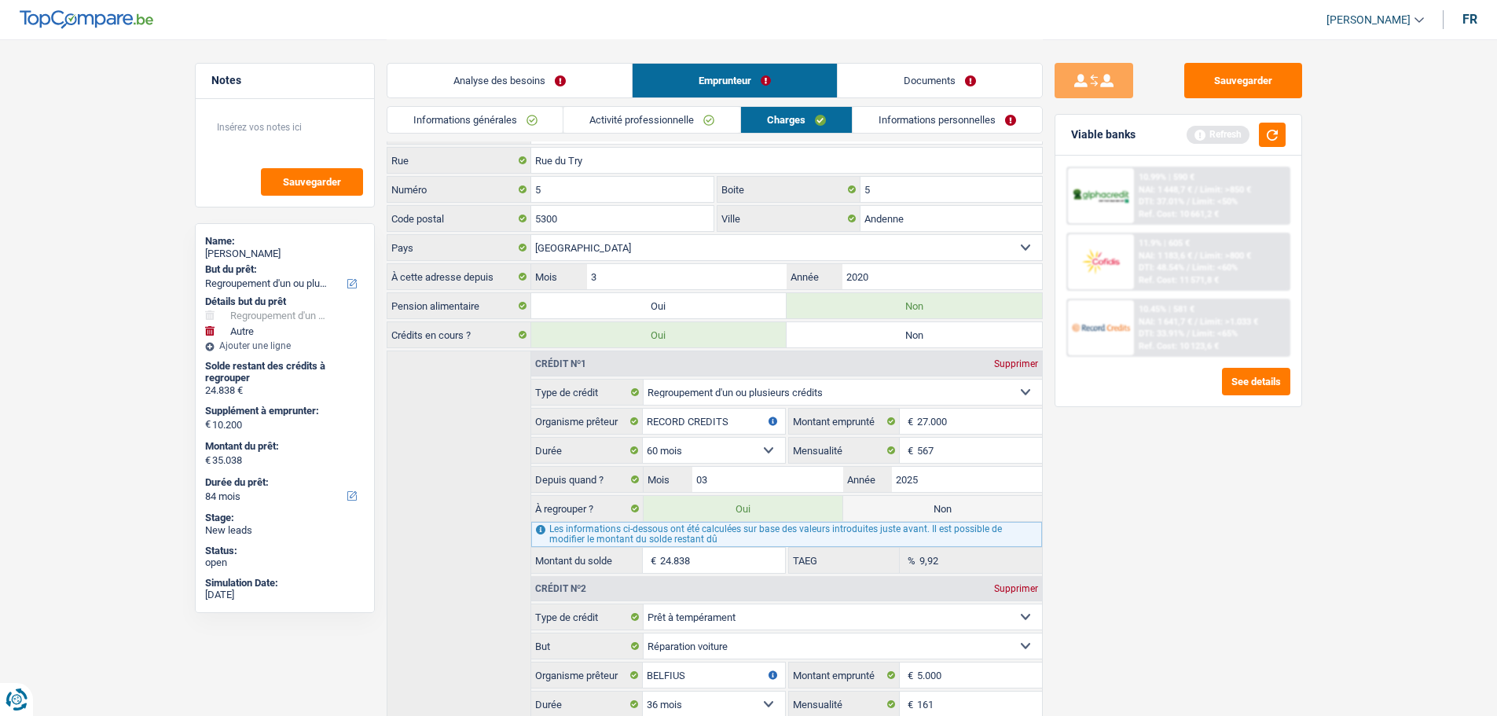
click at [678, 121] on link "Activité professionnelle" at bounding box center [651, 120] width 177 height 26
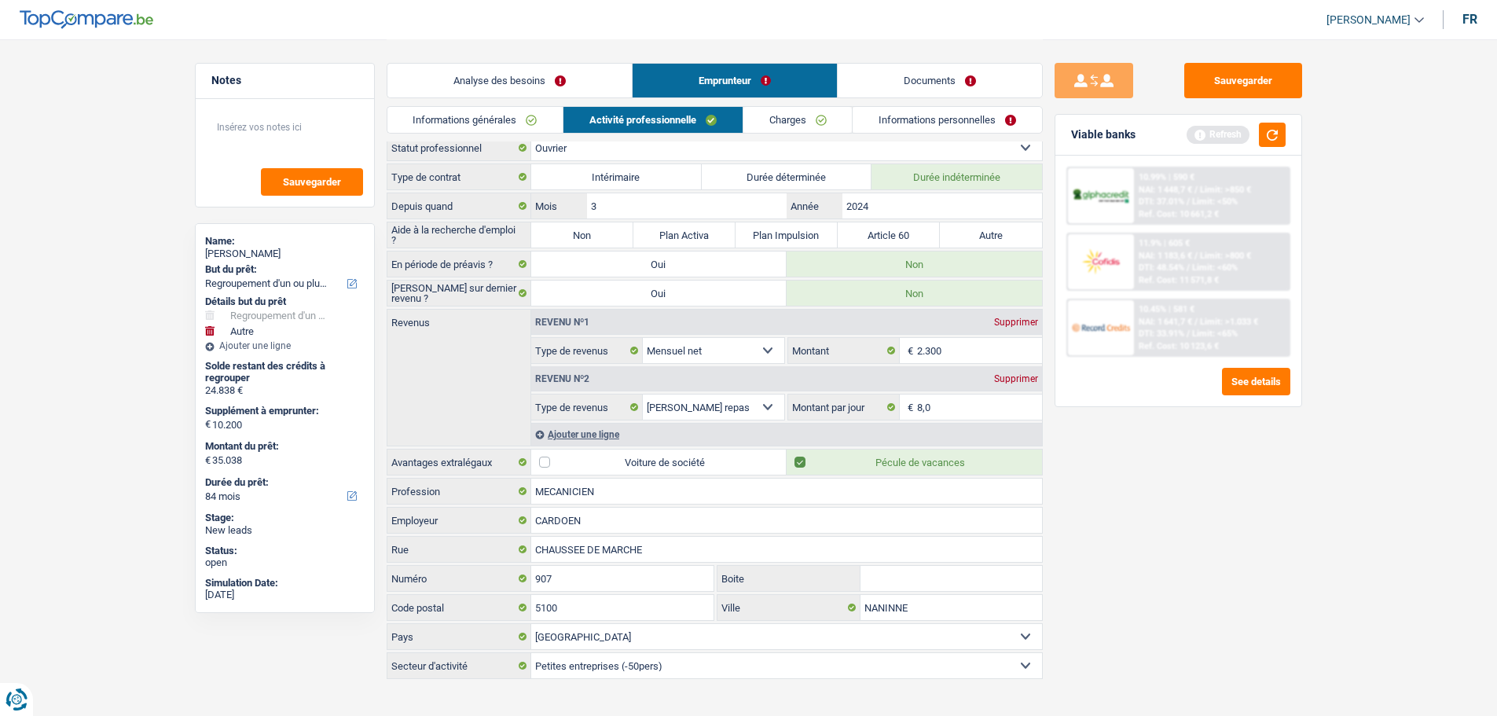
scroll to position [0, 0]
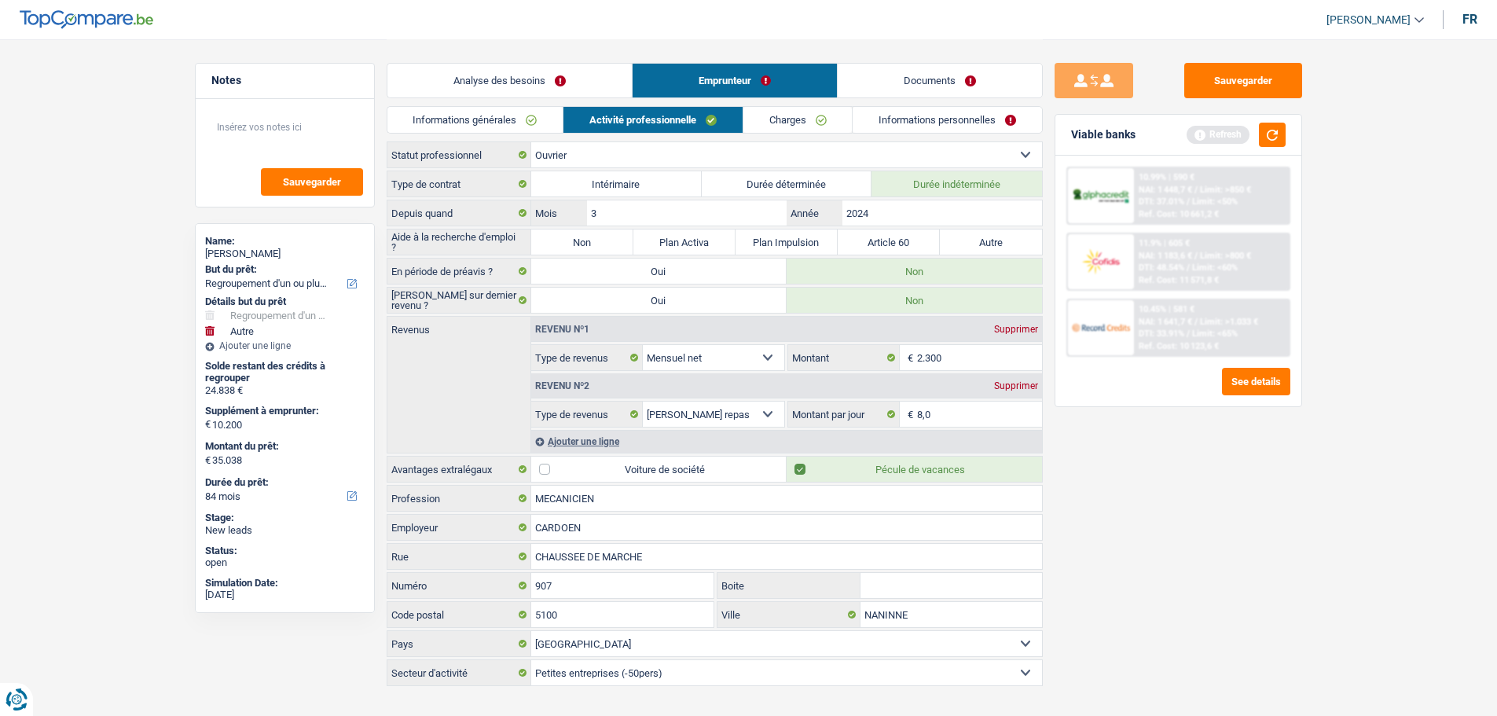
click at [797, 127] on link "Charges" at bounding box center [797, 120] width 109 height 26
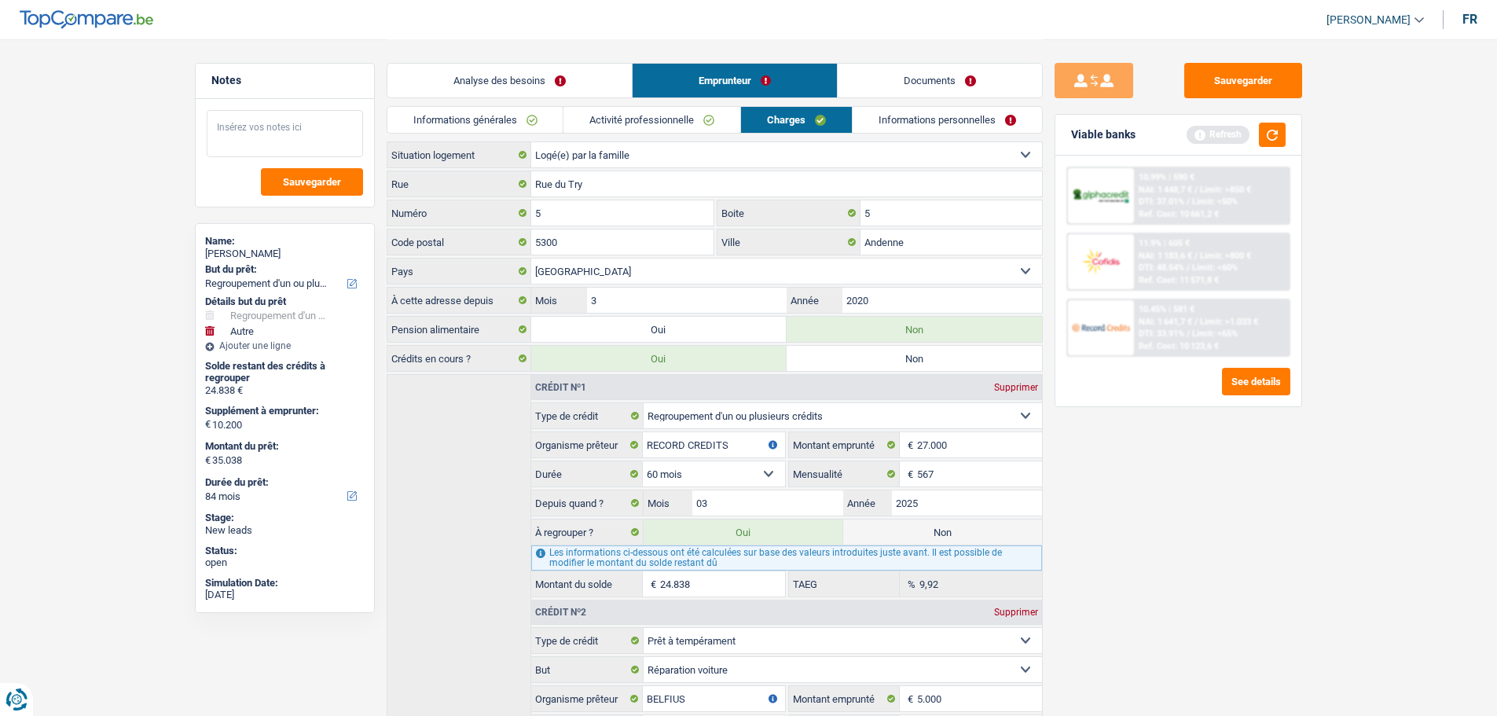
click at [310, 119] on textarea at bounding box center [285, 133] width 156 height 47
click at [955, 217] on input "5" at bounding box center [950, 212] width 181 height 25
drag, startPoint x: 1390, startPoint y: 258, endPoint x: 1380, endPoint y: 269, distance: 13.9
click at [1384, 264] on main "Notes Logé par sa tante Sauvegarder Name: [PERSON_NAME] But du prêt: Confort ma…" at bounding box center [748, 635] width 1497 height 1270
click at [920, 118] on link "Informations personnelles" at bounding box center [946, 120] width 189 height 26
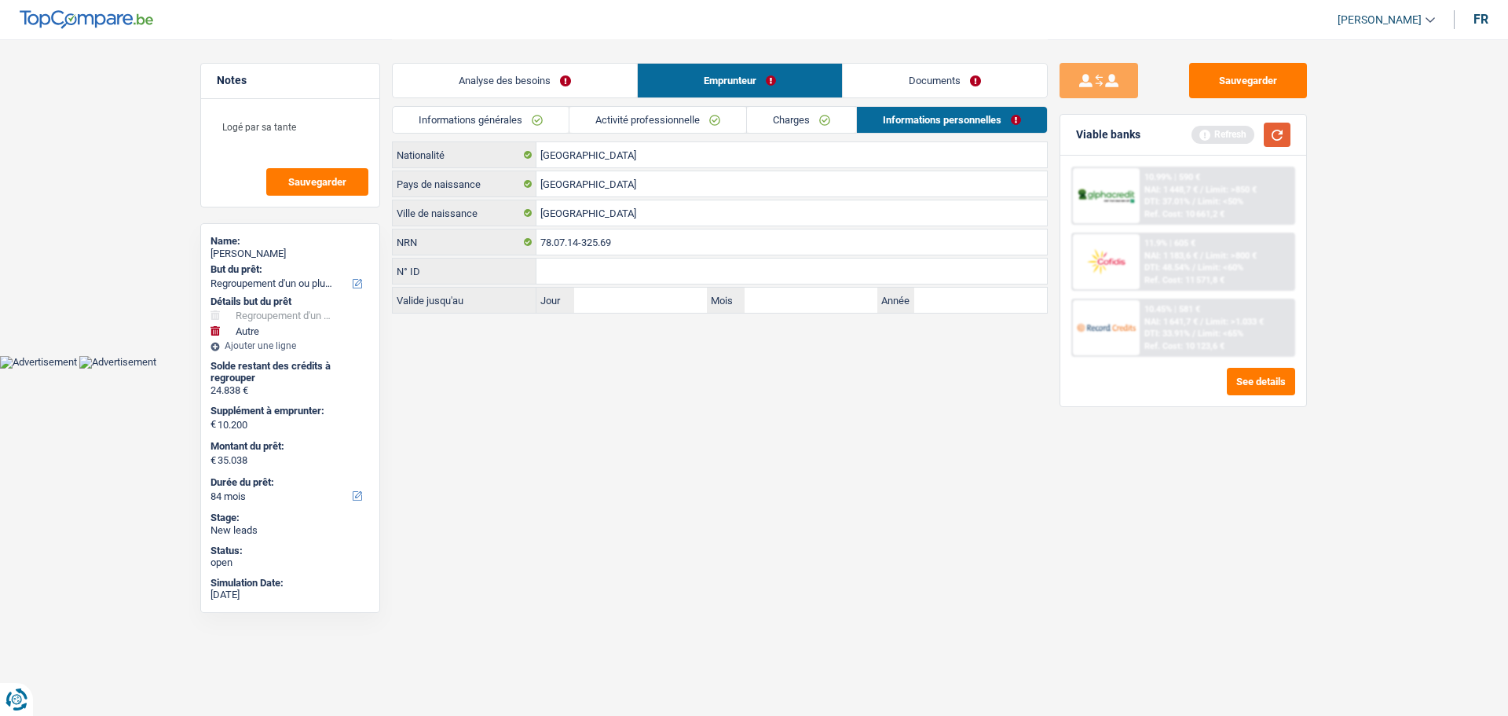
click at [1288, 130] on button "button" at bounding box center [1277, 135] width 27 height 24
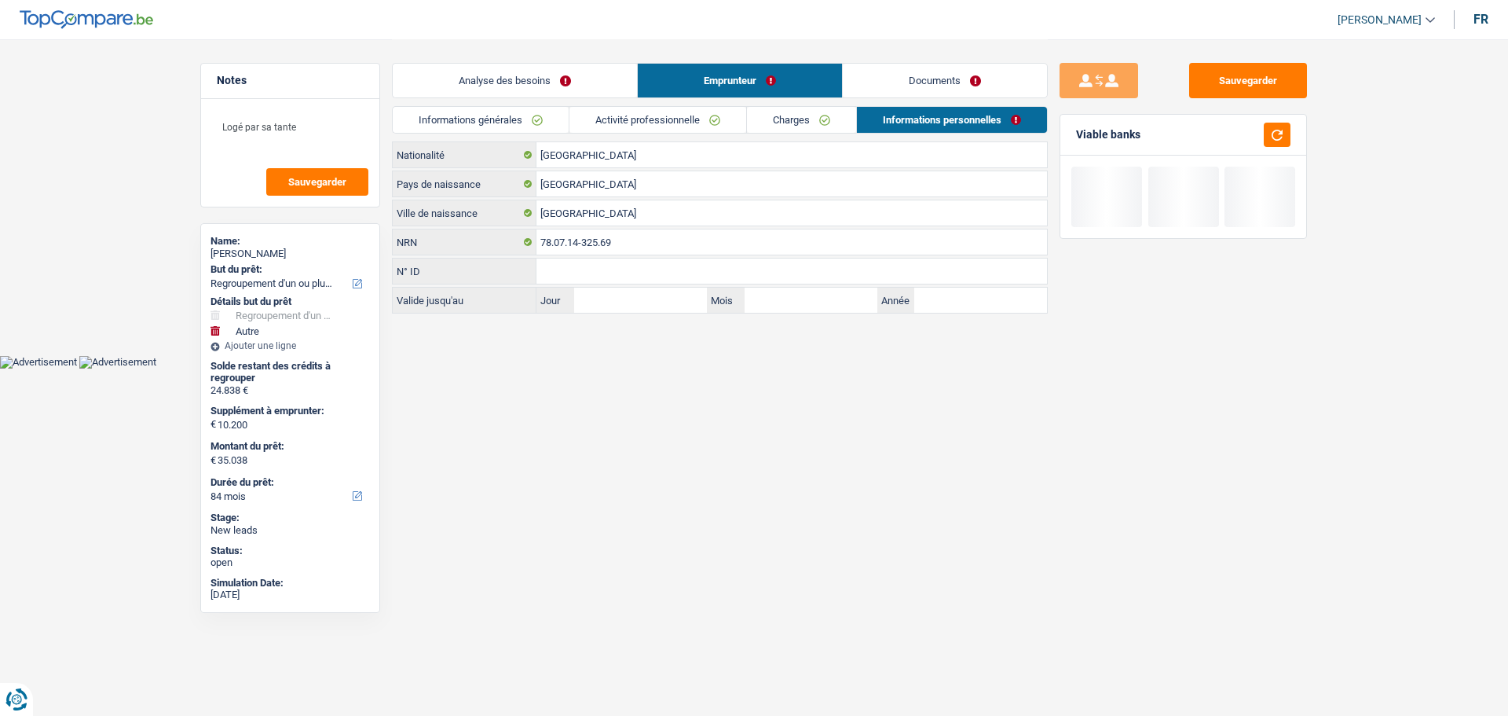
click at [603, 69] on link "Analyse des besoins" at bounding box center [515, 81] width 244 height 34
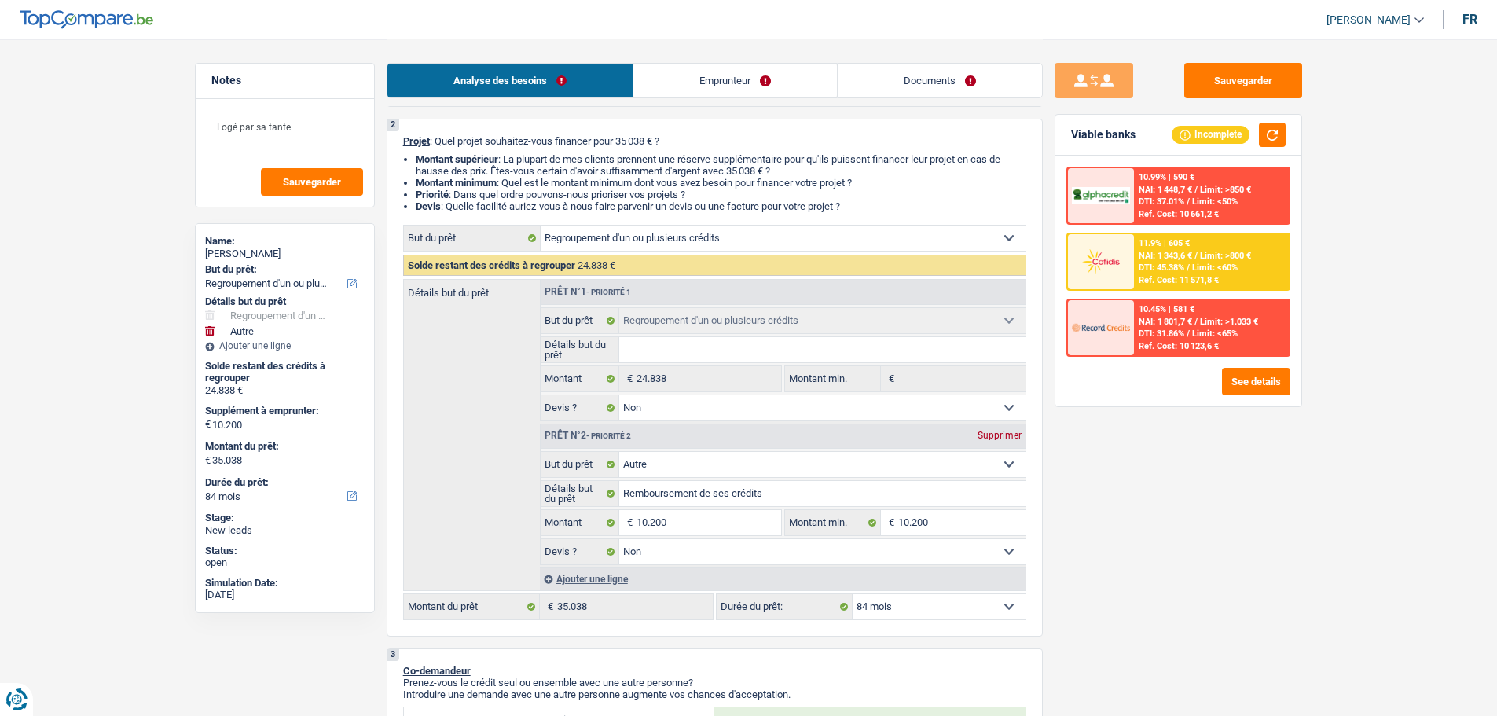
scroll to position [236, 0]
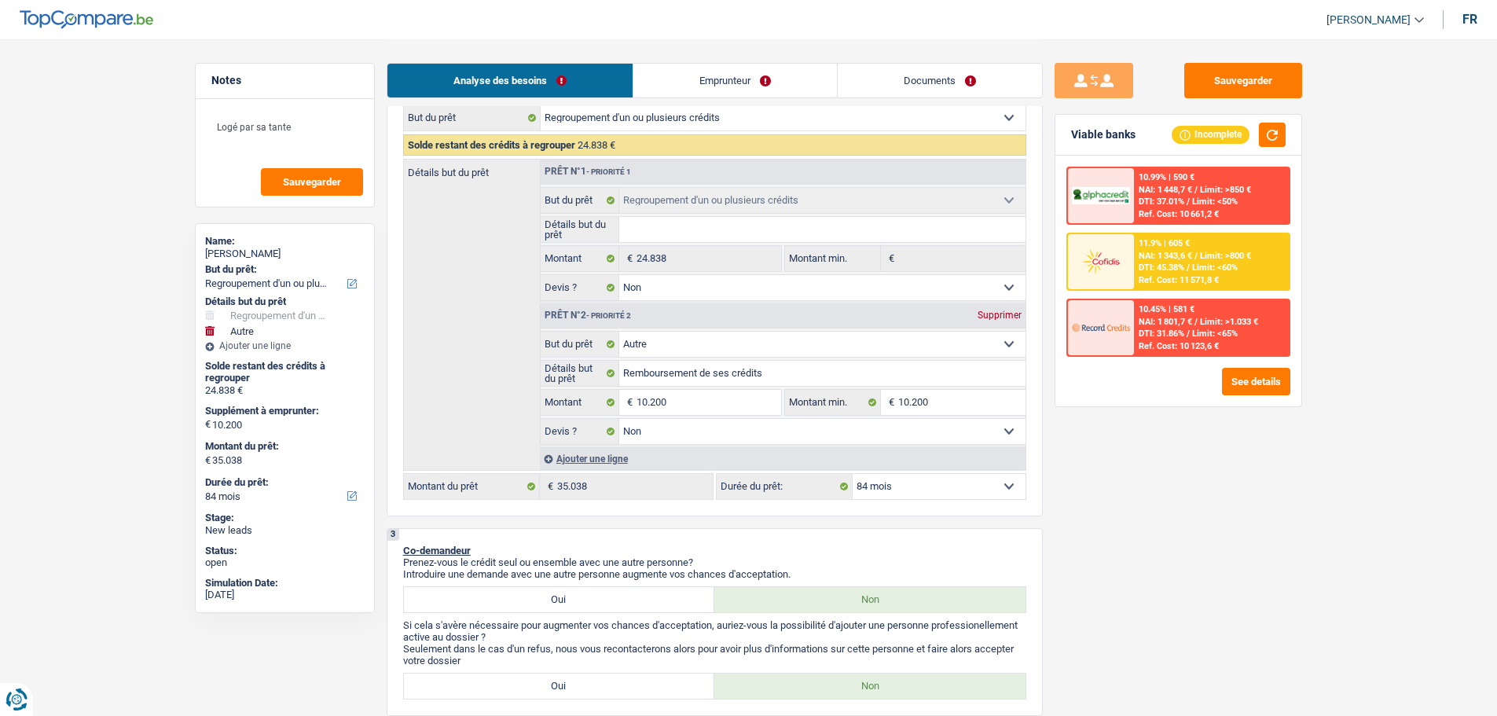
click at [959, 482] on select "12 mois 18 mois 24 mois 30 mois 36 mois 42 mois 48 mois 60 mois 72 mois 84 mois…" at bounding box center [938, 486] width 173 height 25
click at [852, 474] on select "12 mois 18 mois 24 mois 30 mois 36 mois 42 mois 48 mois 60 mois 72 mois 84 mois…" at bounding box center [938, 486] width 173 height 25
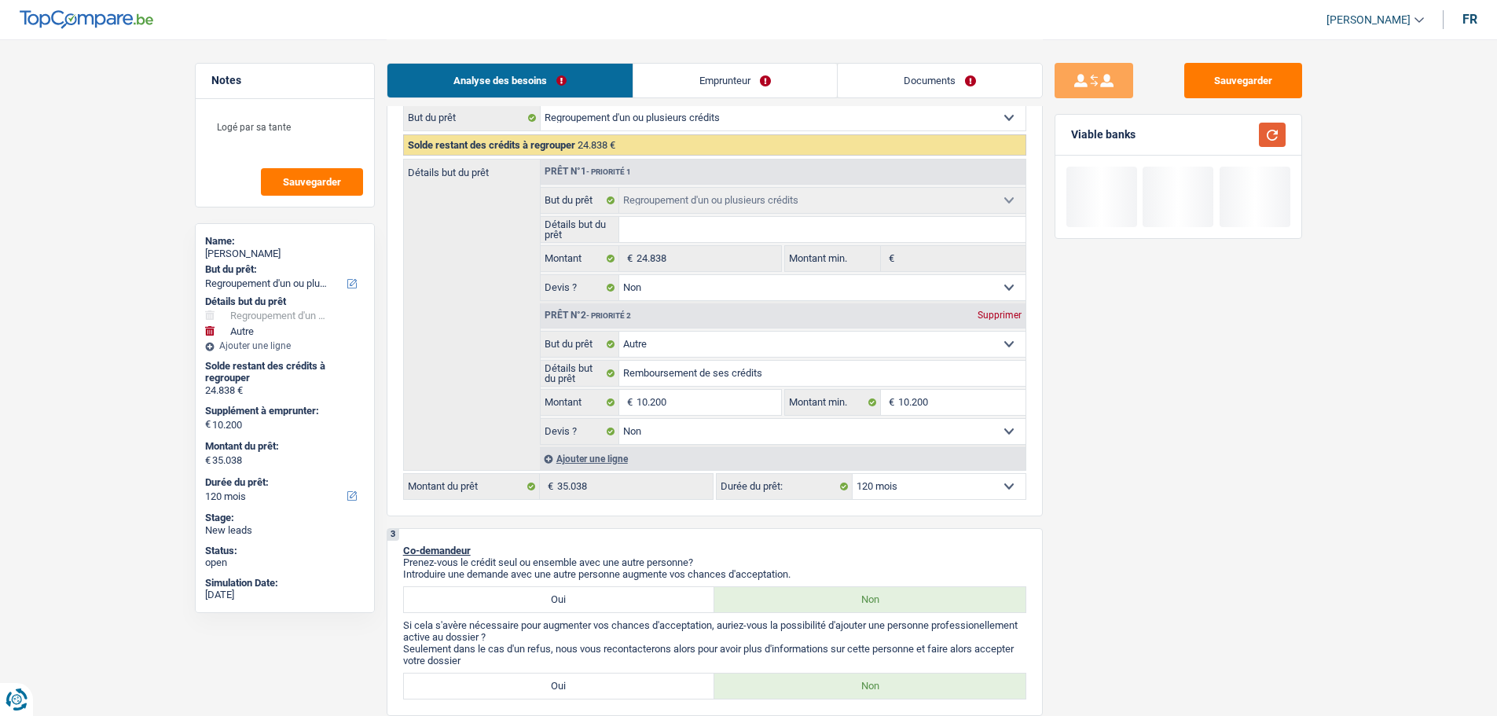
click at [1273, 132] on button "button" at bounding box center [1272, 135] width 27 height 24
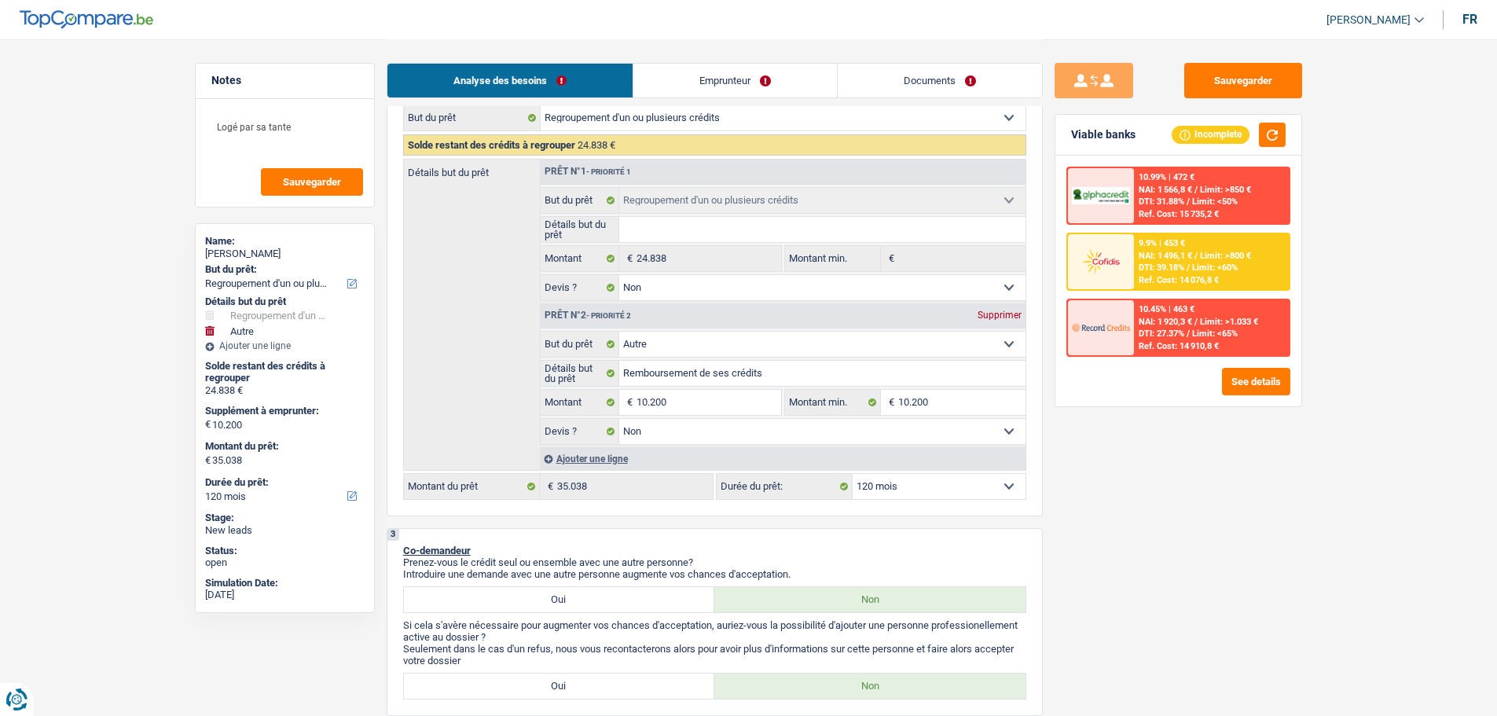
click at [1116, 270] on img at bounding box center [1101, 261] width 58 height 29
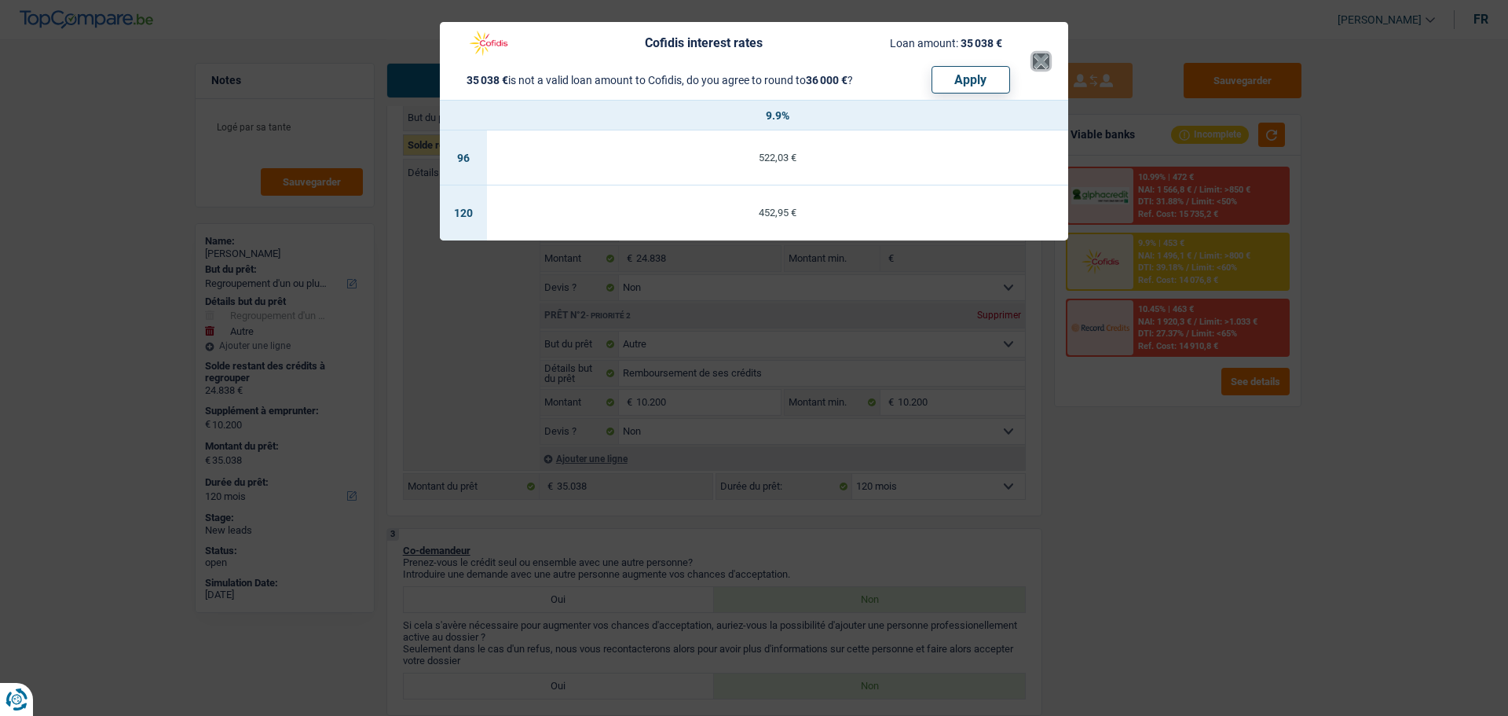
click at [1043, 65] on button "×" at bounding box center [1041, 61] width 16 height 16
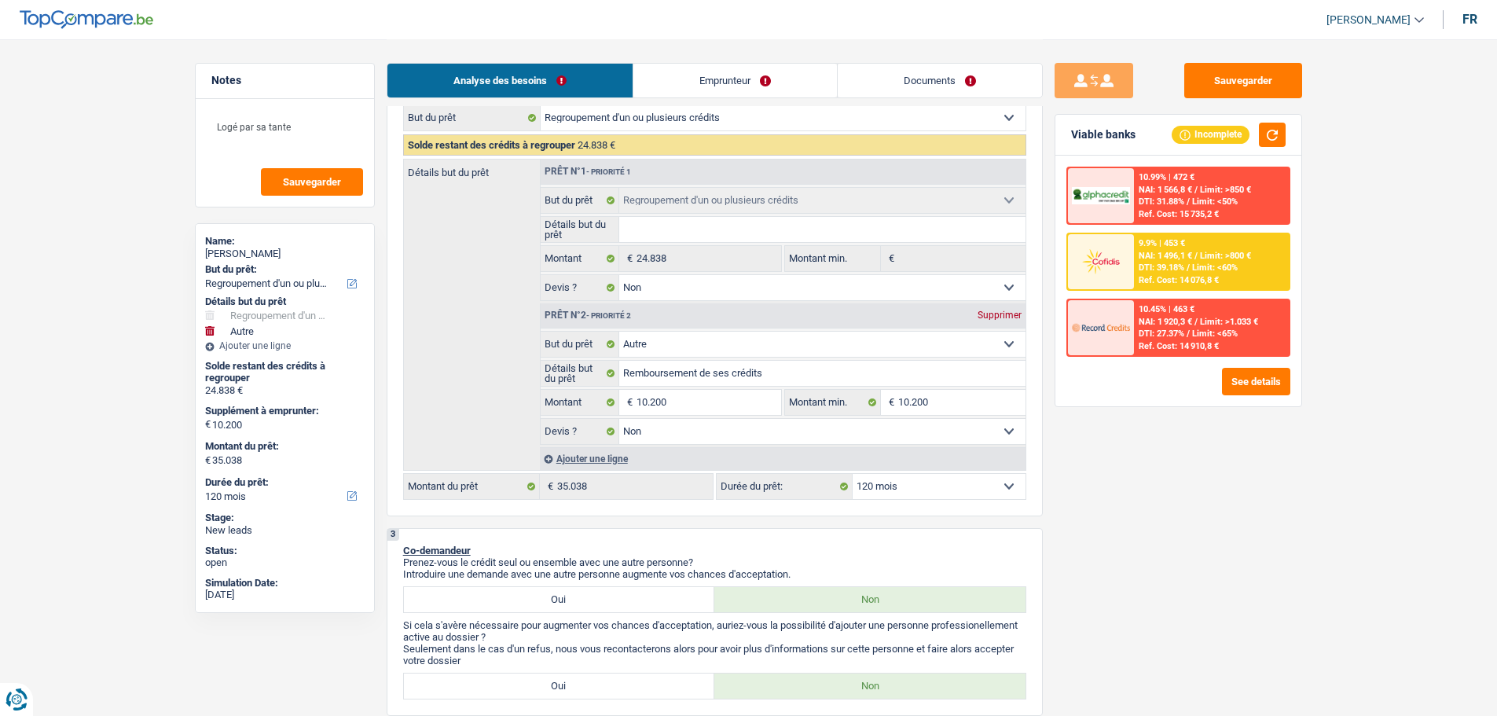
click at [1086, 265] on img at bounding box center [1101, 261] width 58 height 29
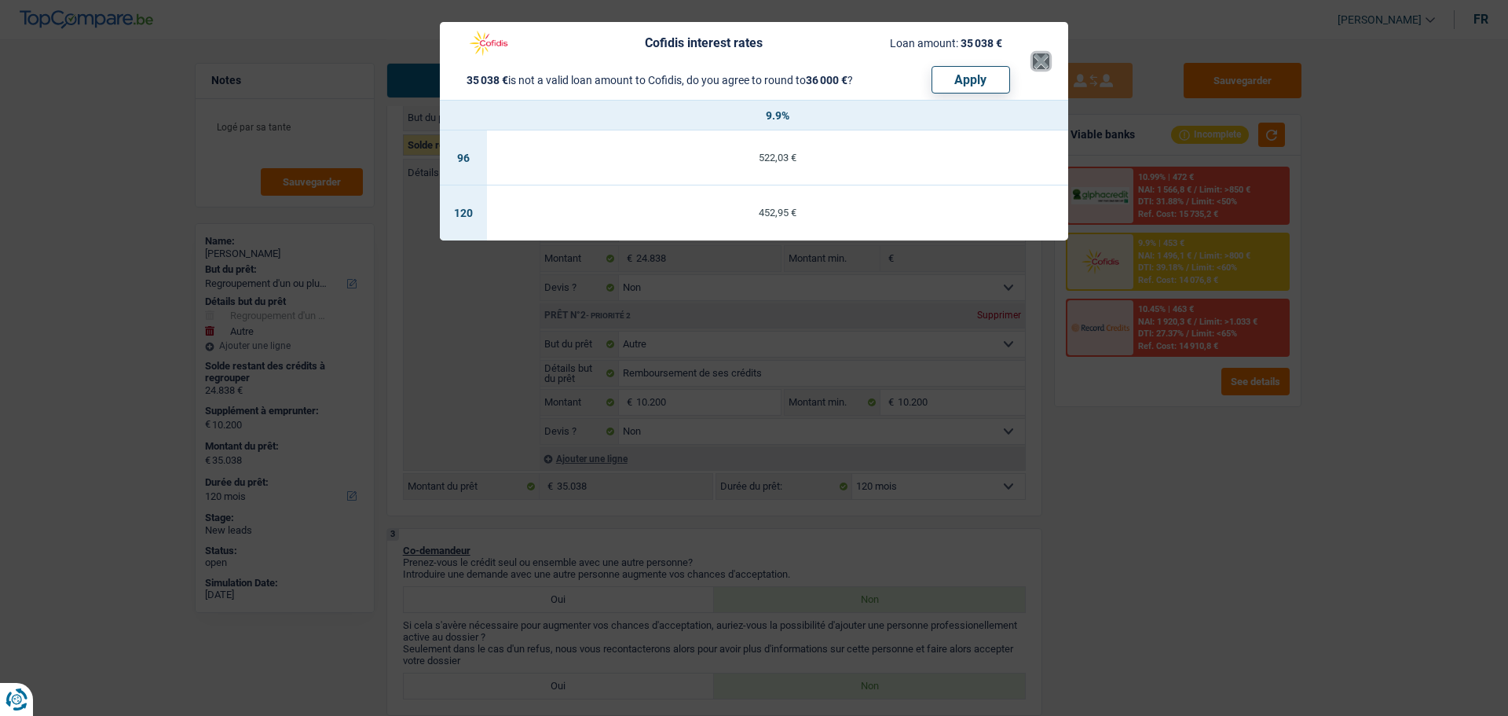
click at [1039, 53] on button "×" at bounding box center [1041, 61] width 16 height 16
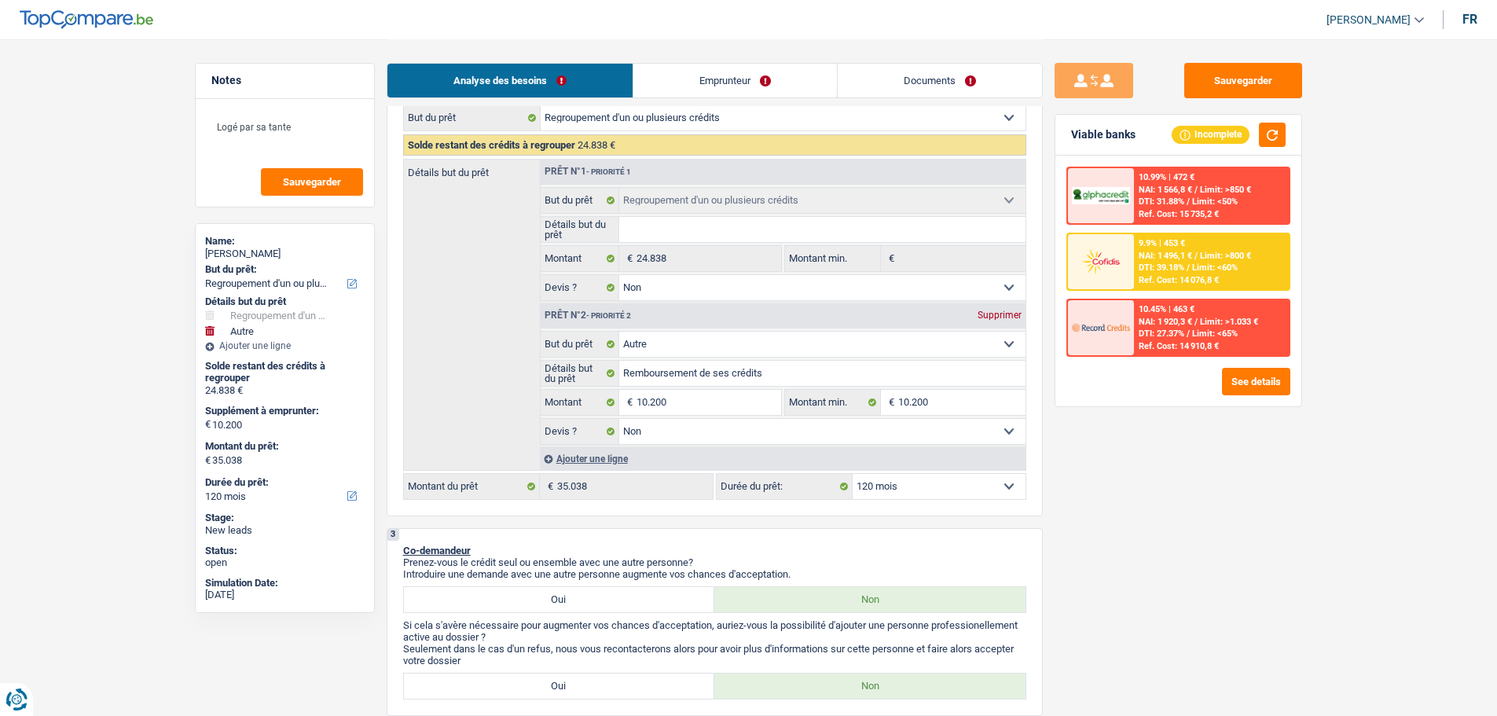
click at [913, 480] on select "12 mois 18 mois 24 mois 30 mois 36 mois 42 mois 48 mois 60 mois 72 mois 84 mois…" at bounding box center [938, 486] width 173 height 25
click at [852, 474] on select "12 mois 18 mois 24 mois 30 mois 36 mois 42 mois 48 mois 60 mois 72 mois 84 mois…" at bounding box center [938, 486] width 173 height 25
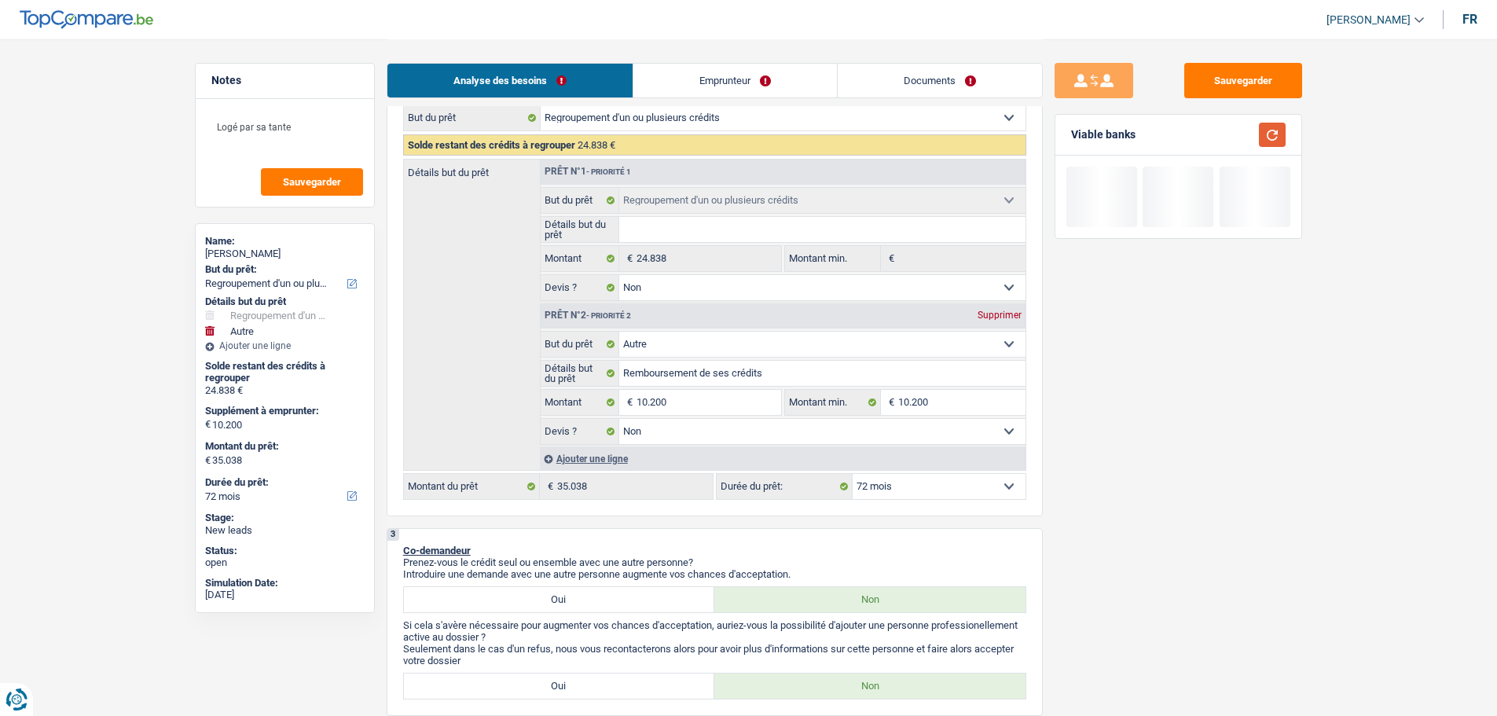
click at [1276, 137] on button "button" at bounding box center [1272, 135] width 27 height 24
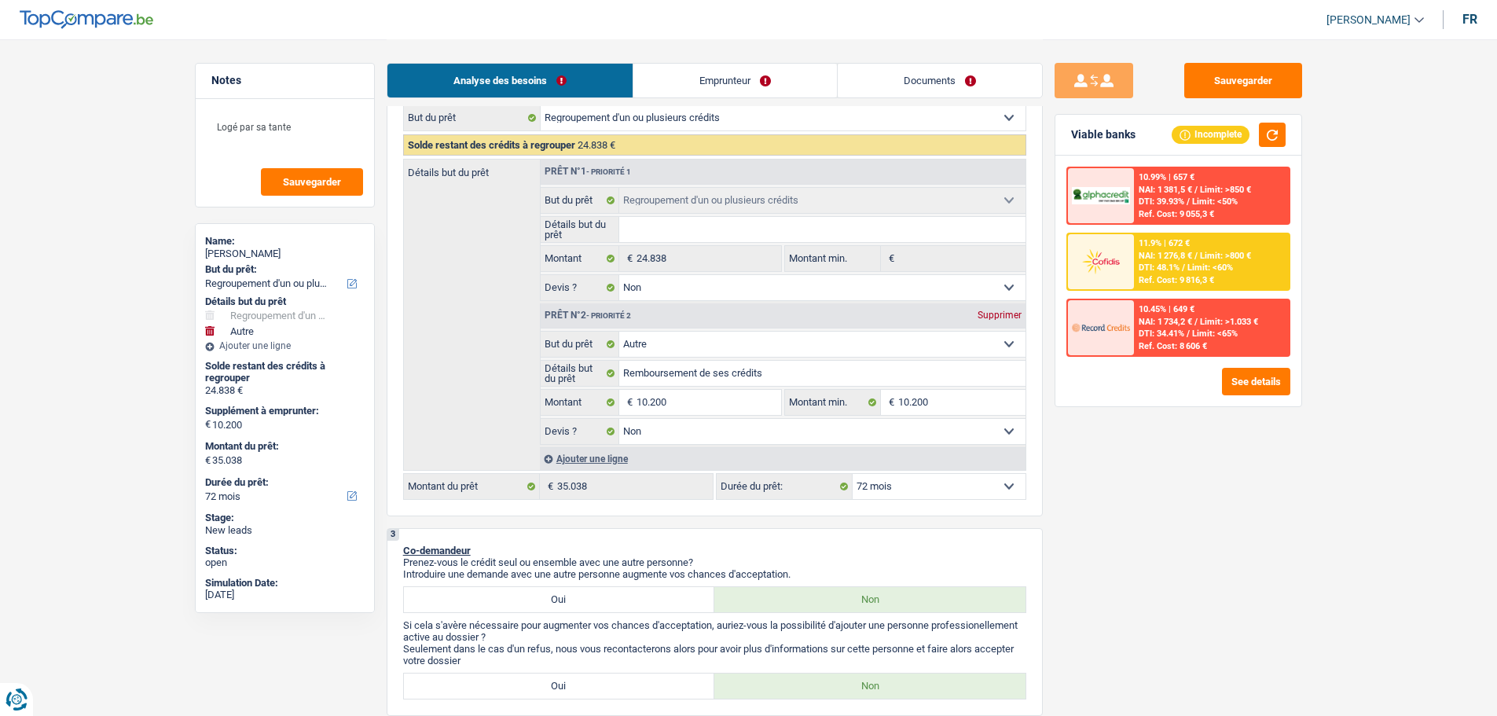
click at [1185, 269] on div "DTI: 48.1% / Limit: <60%" at bounding box center [1185, 267] width 94 height 10
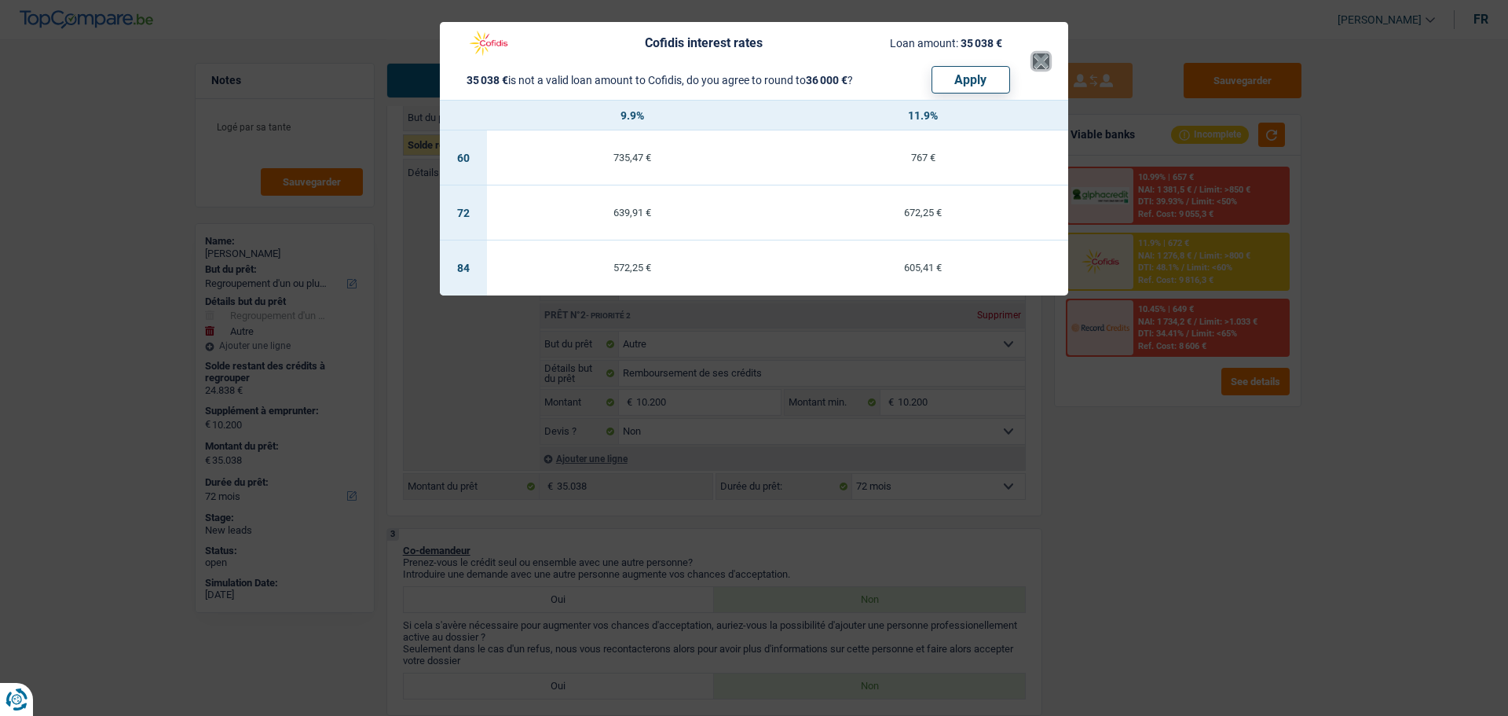
click at [1034, 65] on button "×" at bounding box center [1041, 61] width 16 height 16
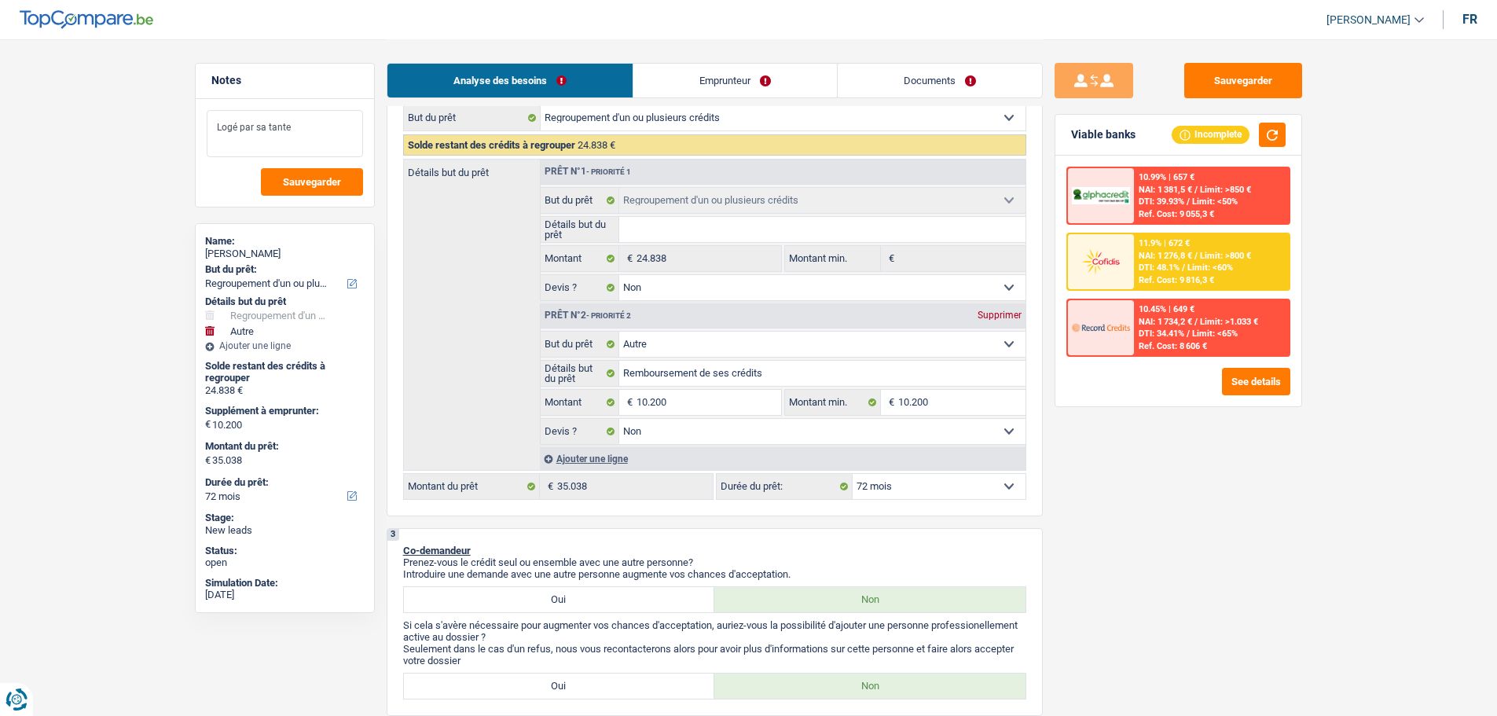
click at [334, 145] on textarea "Logé par sa tante" at bounding box center [285, 133] width 156 height 47
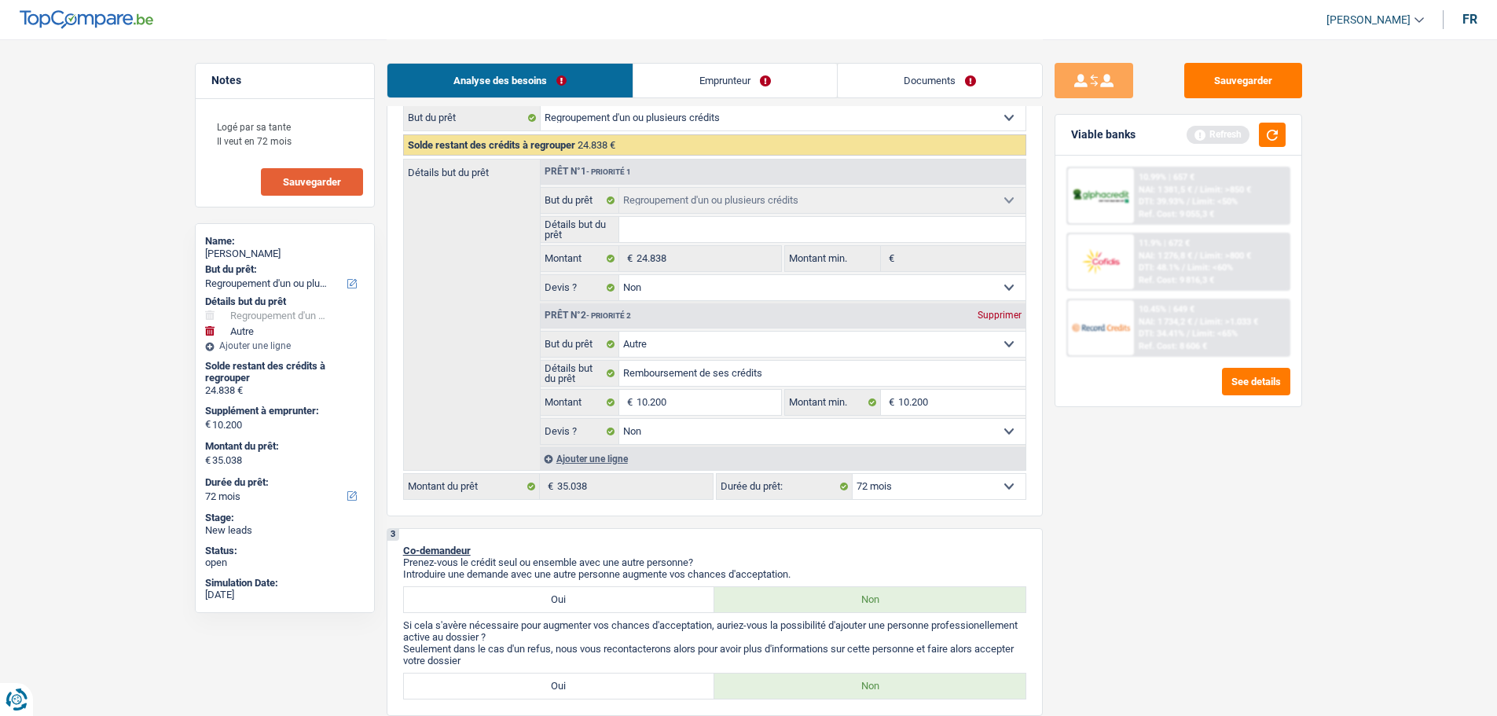
click at [323, 180] on span "Sauvegarder" at bounding box center [312, 182] width 58 height 10
click at [1259, 137] on button "button" at bounding box center [1272, 135] width 27 height 24
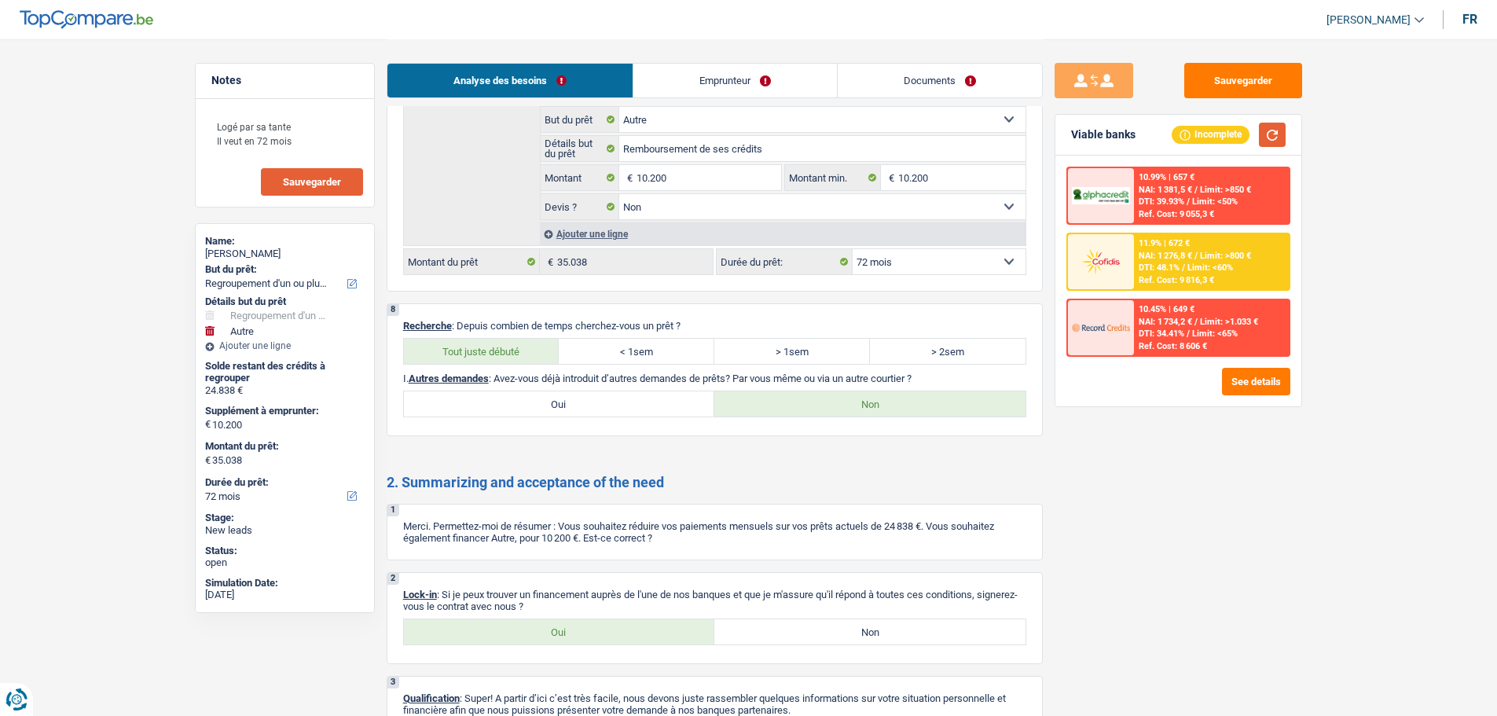
scroll to position [2945, 0]
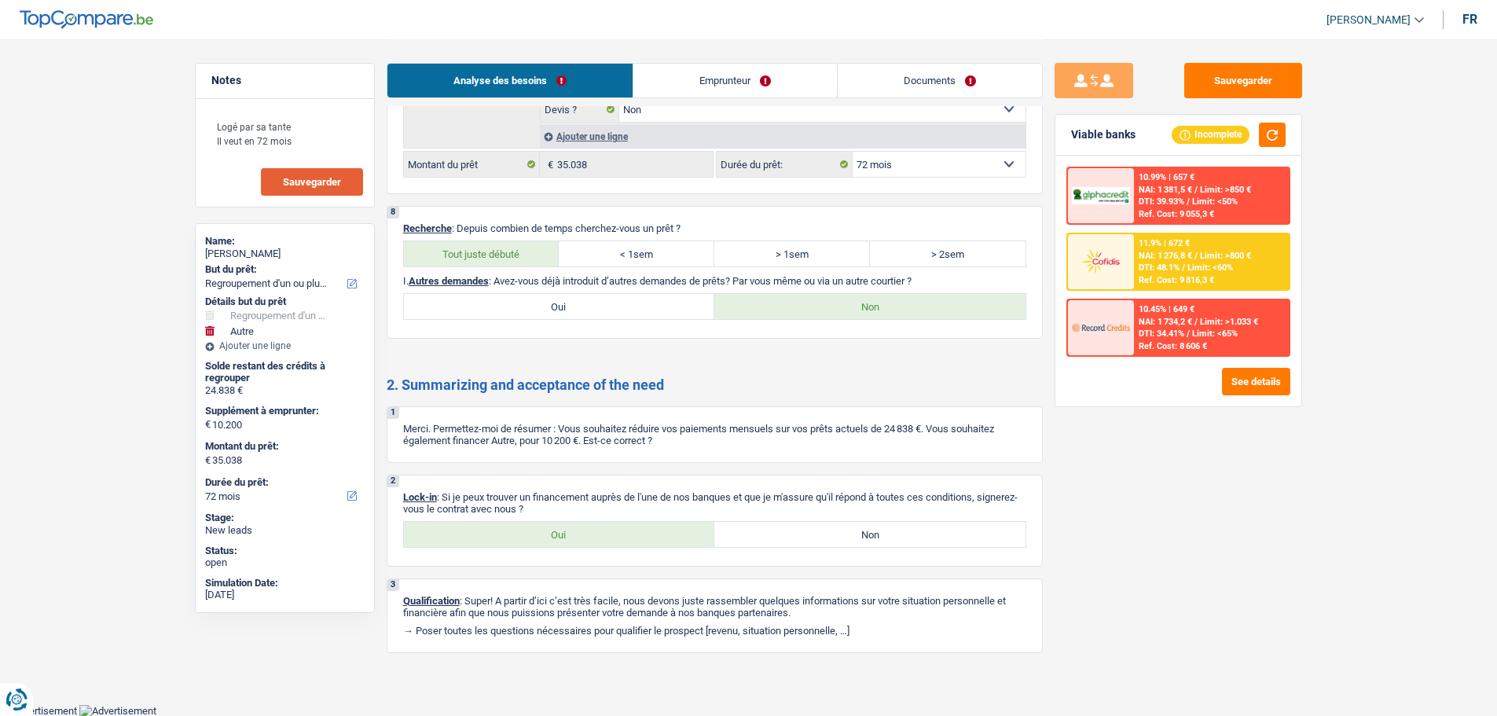
click at [669, 527] on label "Oui" at bounding box center [559, 534] width 311 height 25
click at [669, 527] on input "Oui" at bounding box center [559, 534] width 311 height 25
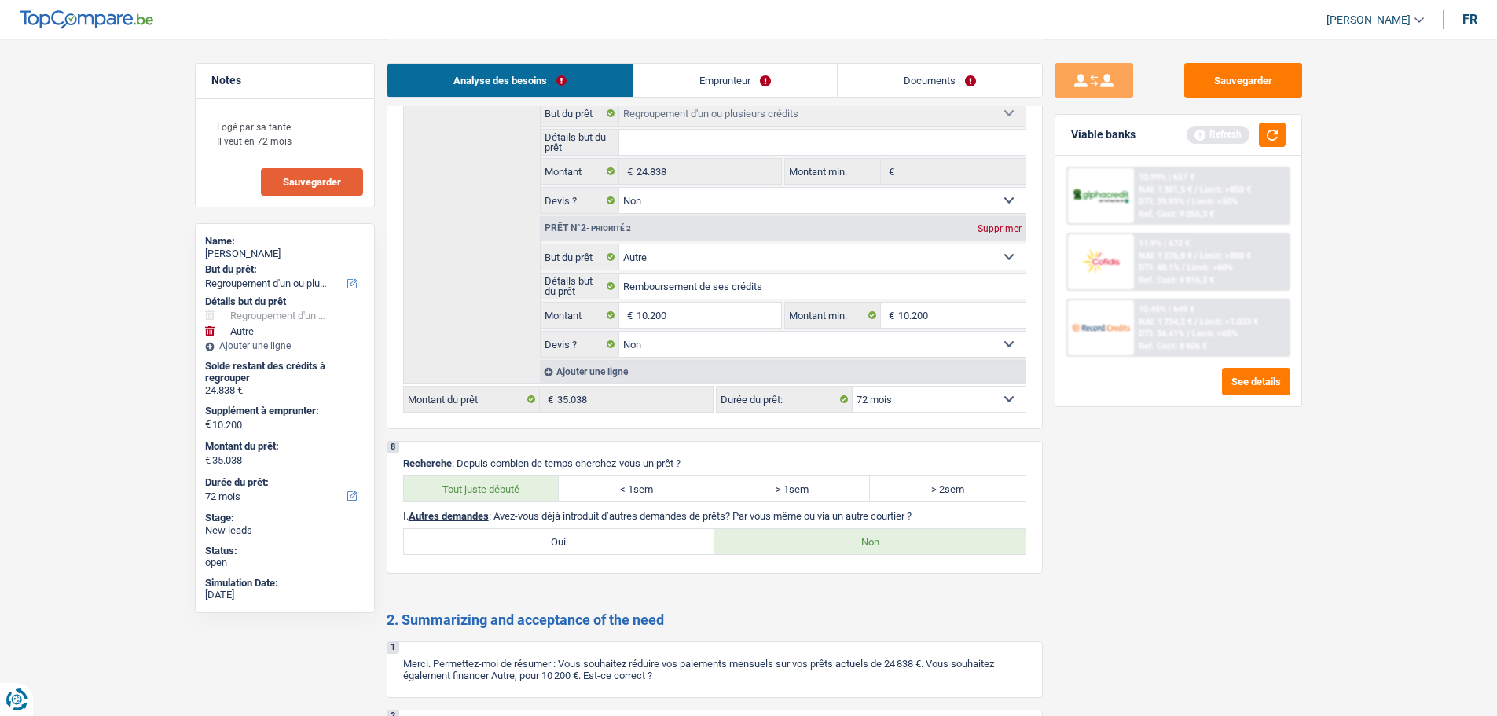
scroll to position [2710, 0]
click at [316, 137] on textarea "Logé par sa tante Il veut en 72 mois" at bounding box center [285, 133] width 156 height 47
click at [889, 83] on link "Documents" at bounding box center [939, 81] width 204 height 34
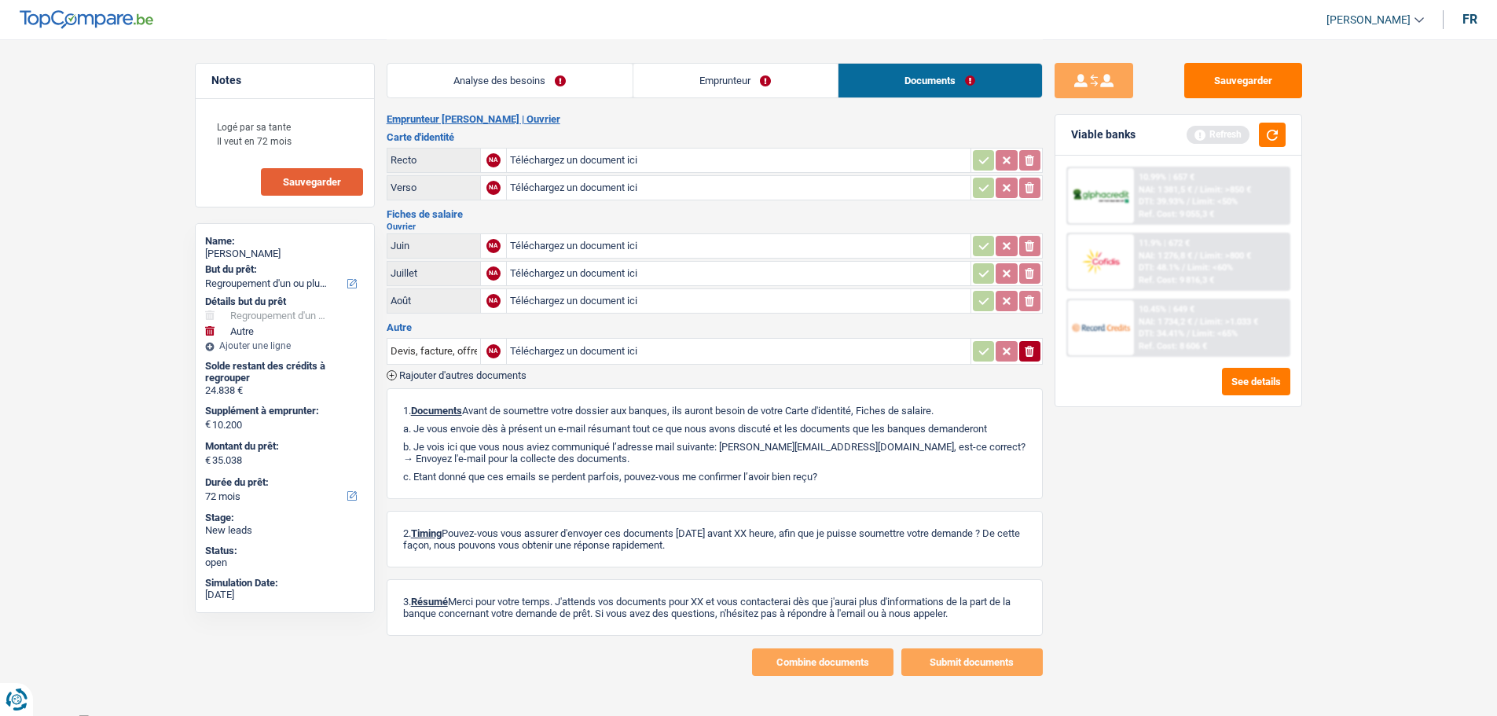
scroll to position [0, 0]
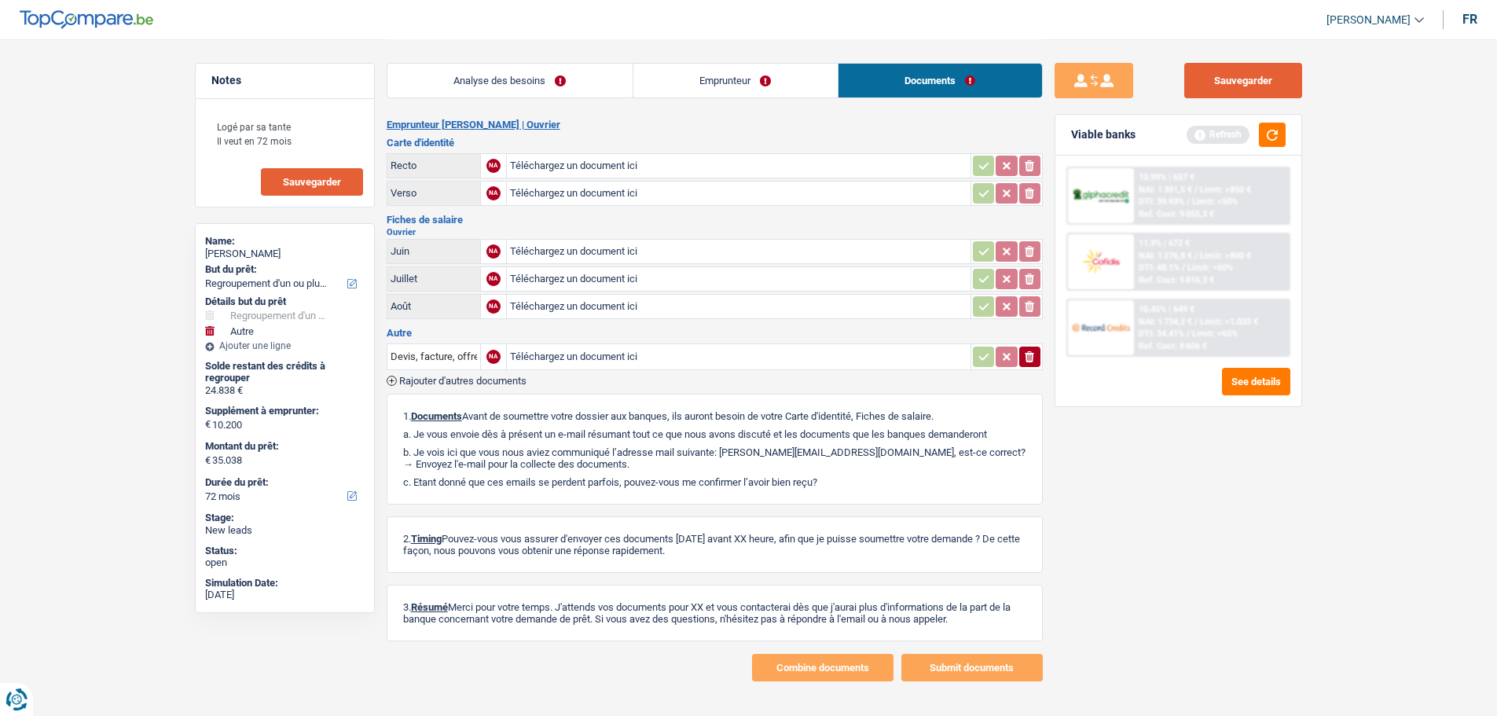
click at [1196, 75] on button "Sauvegarder" at bounding box center [1243, 80] width 118 height 35
click at [1220, 85] on button "Sauvegarder" at bounding box center [1243, 80] width 118 height 35
drag, startPoint x: 326, startPoint y: 173, endPoint x: 303, endPoint y: 109, distance: 67.6
click at [327, 173] on button "Sauvegarder" at bounding box center [312, 181] width 102 height 27
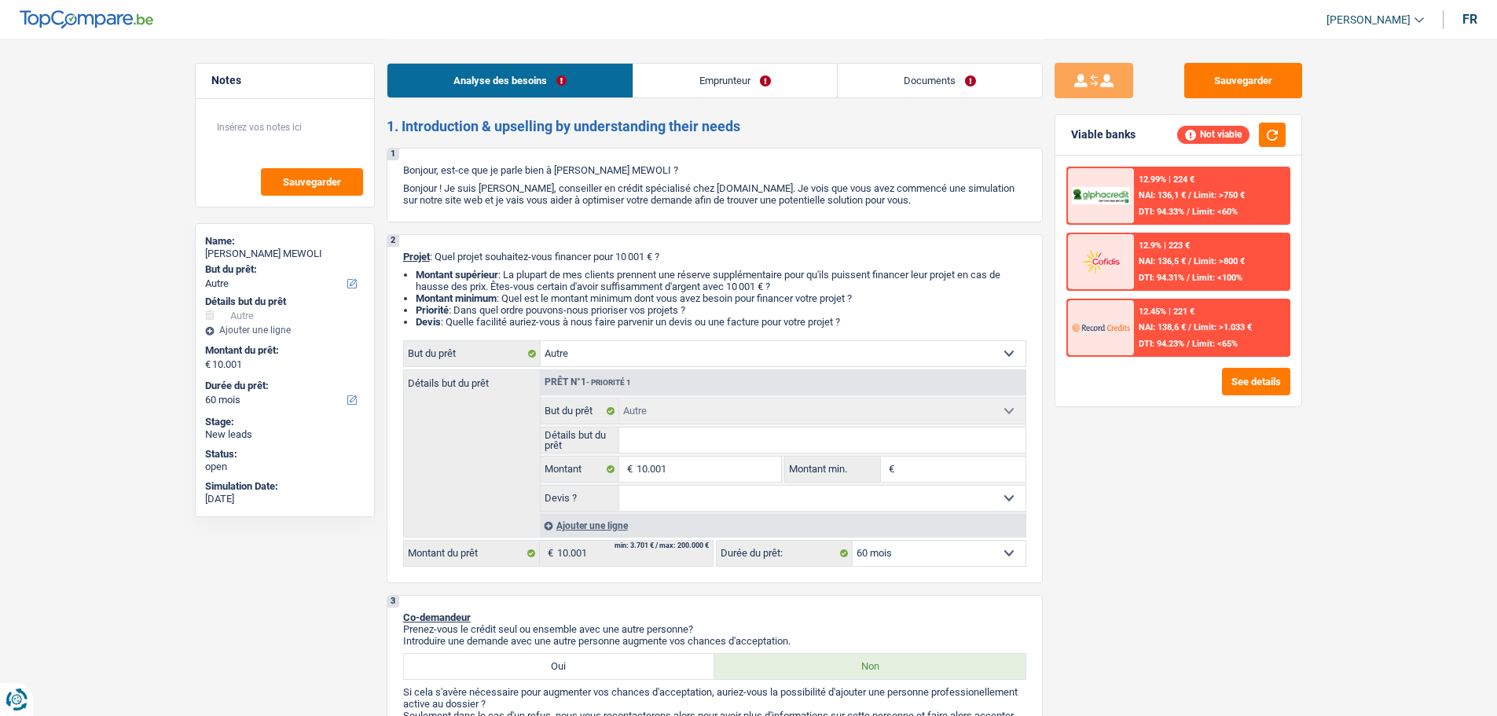
select select "other"
select select "60"
select select "other"
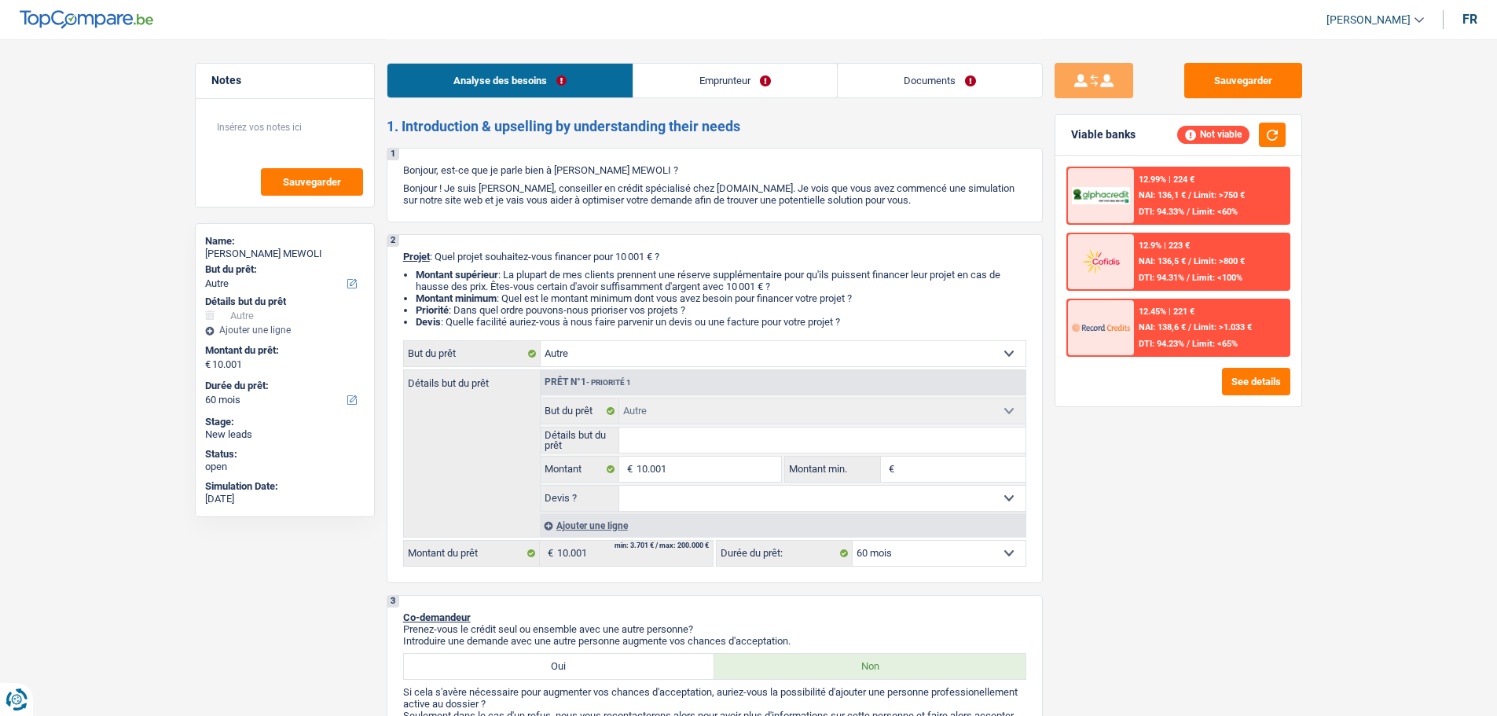
select select "60"
select select "worker"
select select "netSalary"
select select "ownerWithMortgage"
select select "mortgage"
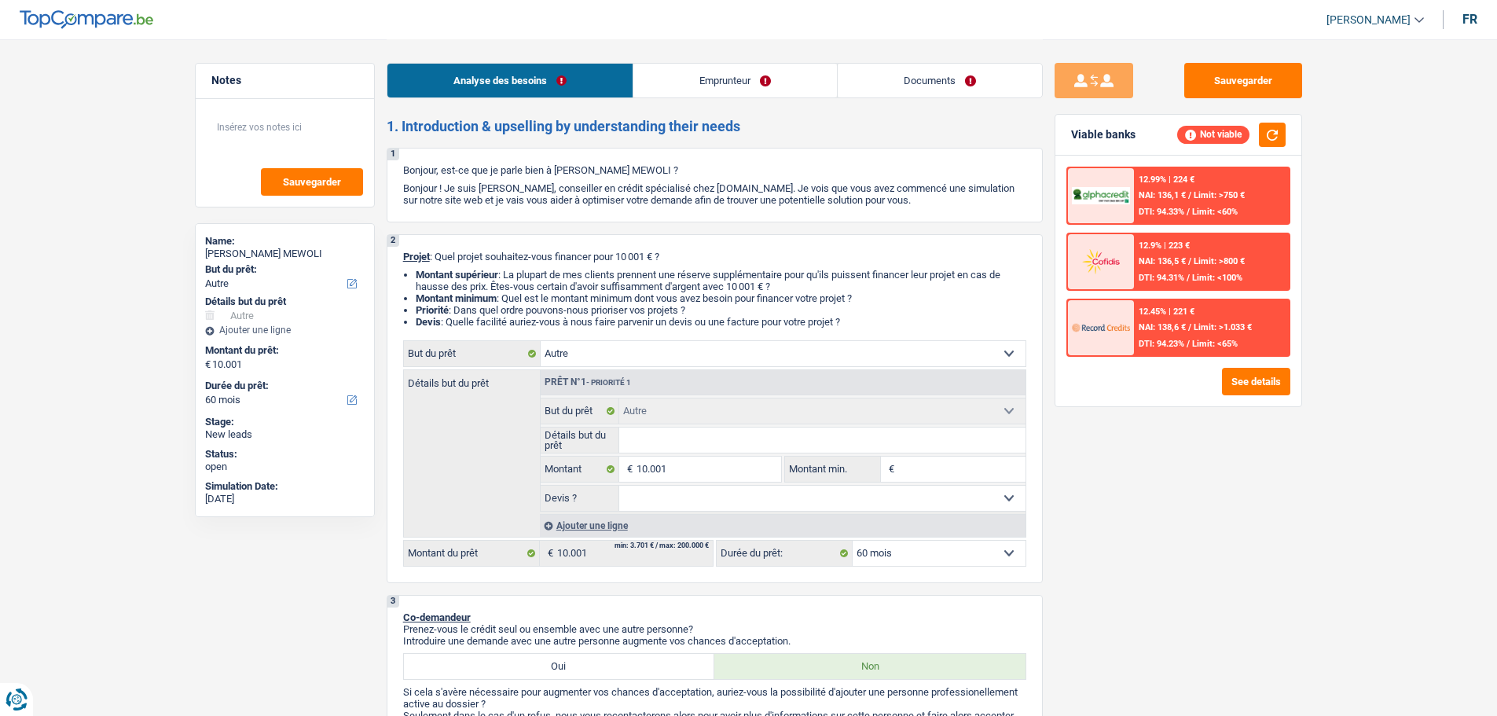
select select "300"
select select "personalLoan"
select select "carRestore"
select select "60"
select select "other"
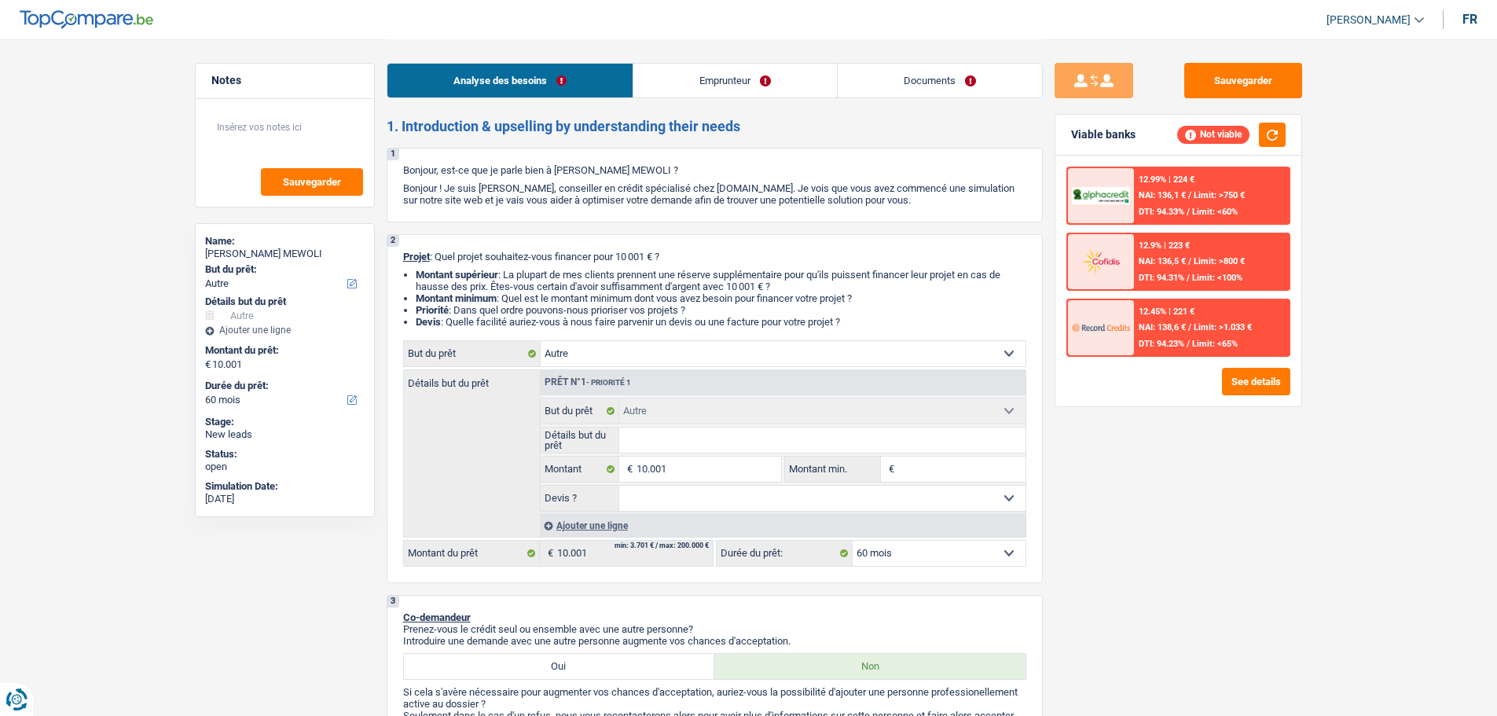
select select "other"
select select "60"
click at [811, 434] on input "Détails but du prêt" at bounding box center [822, 439] width 406 height 25
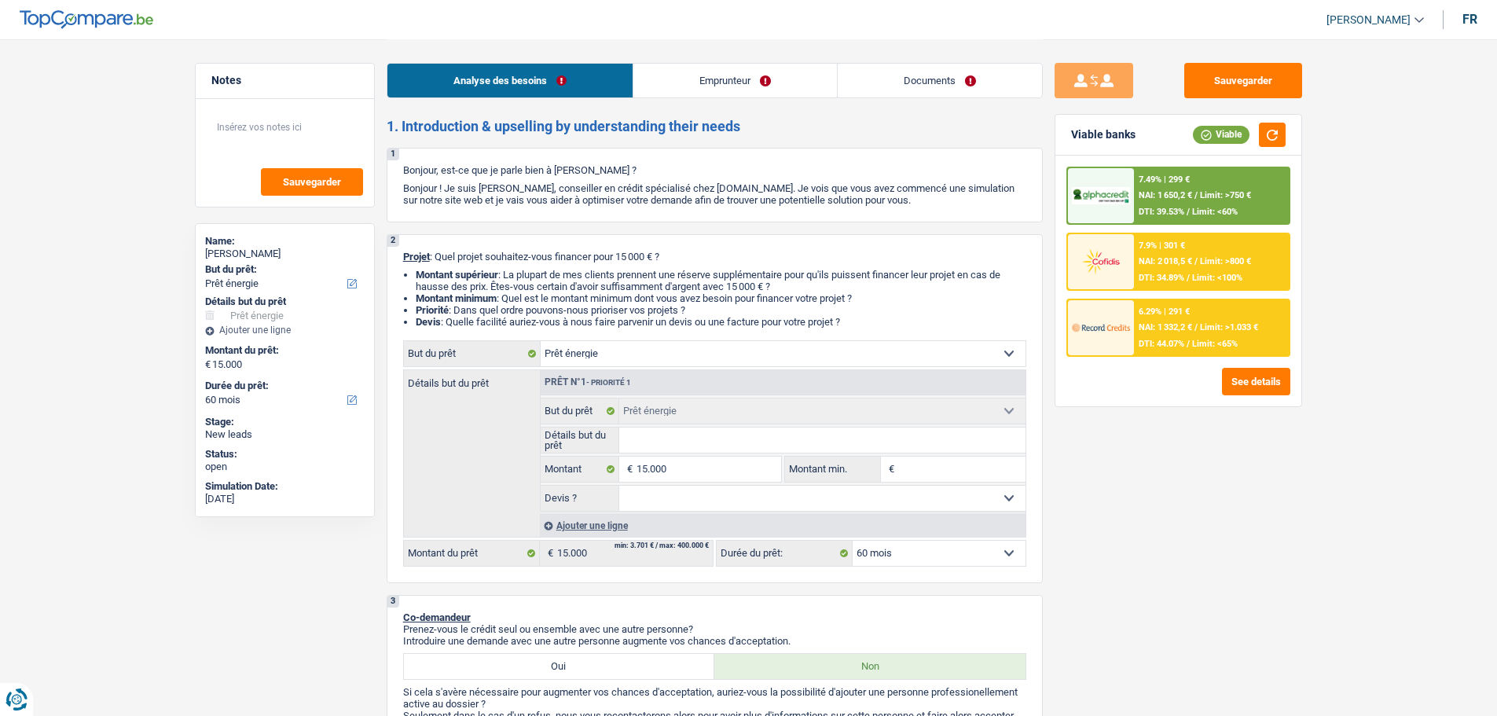
select select "energy"
select select "60"
select select "energy"
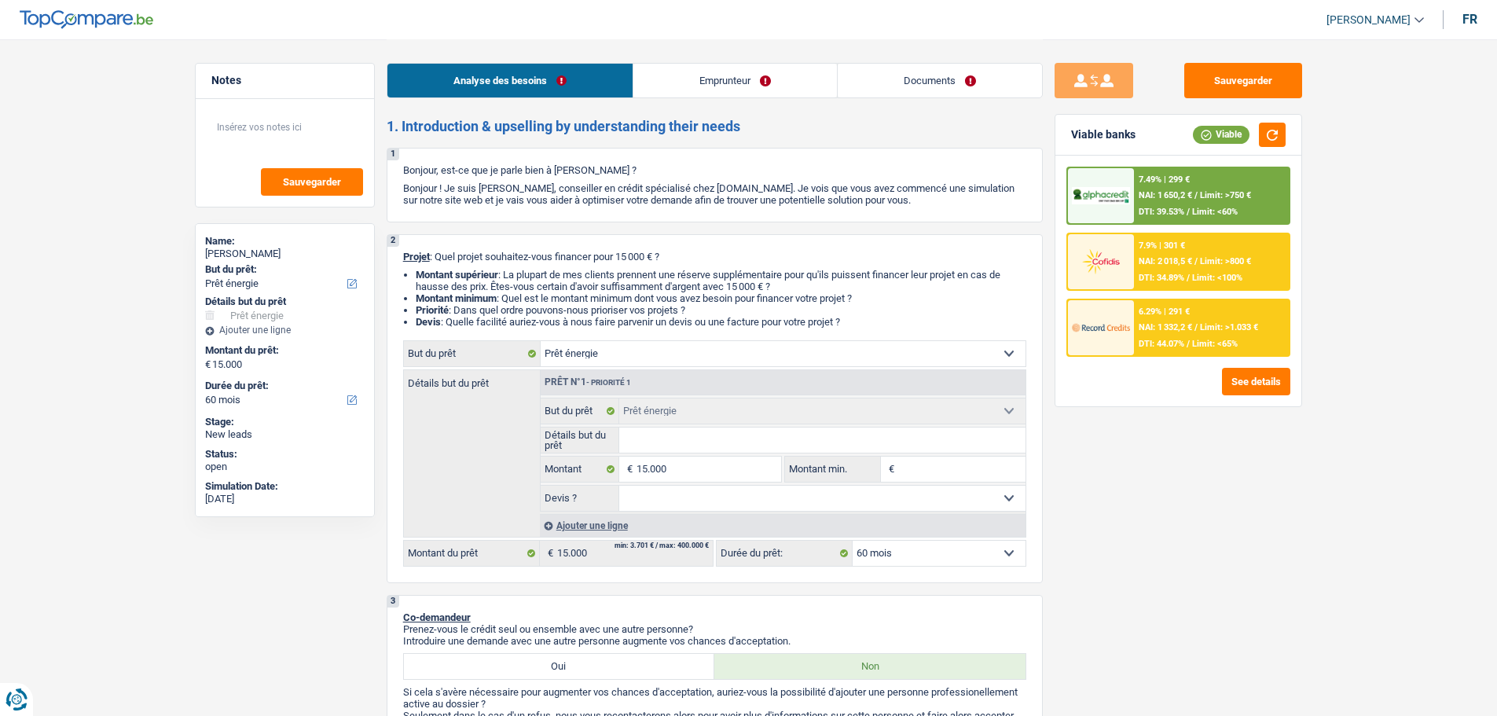
select select "60"
select select "mutuality"
select select "mutualityIndemnity"
select select "familyAllowances"
select select "rentalIncome"
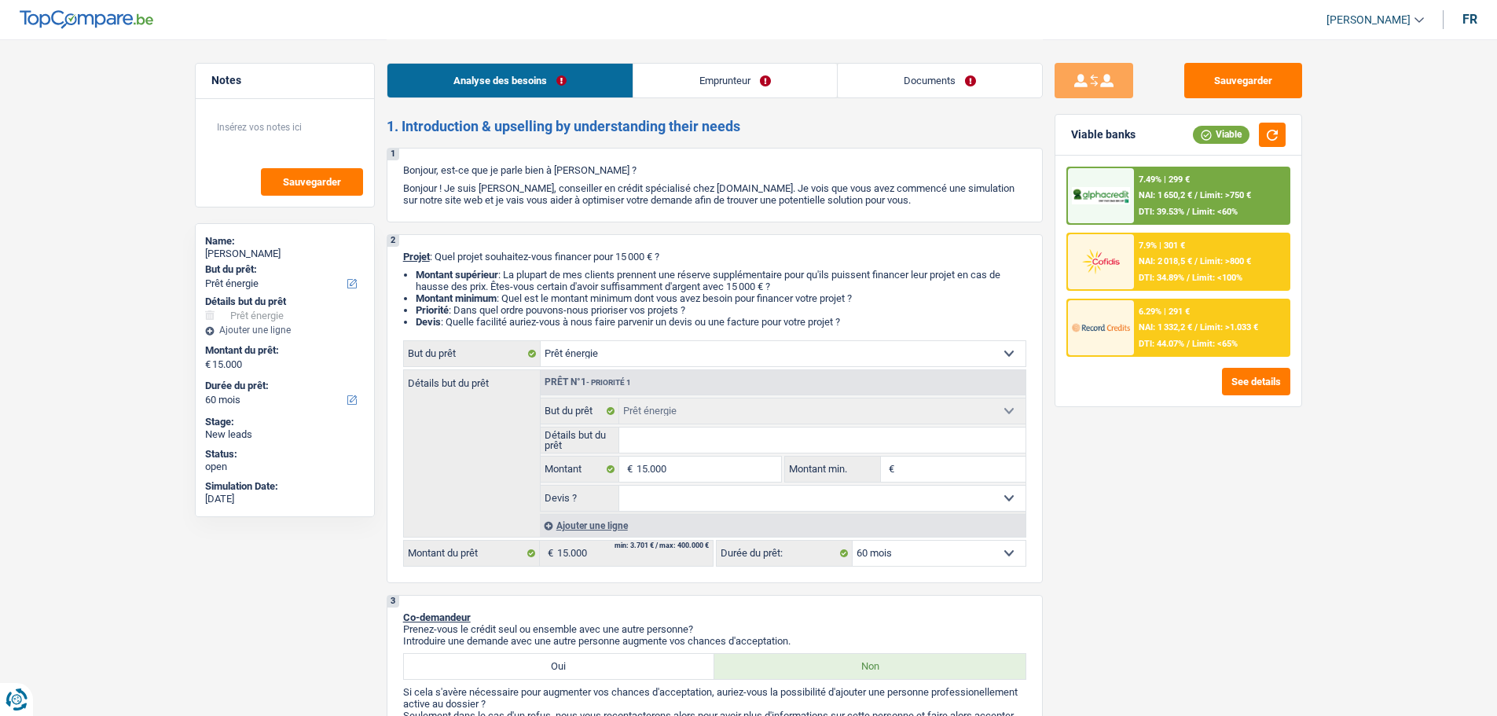
select select "ownerWithMortgage"
select select "mortgage"
select select "300"
select select "energy"
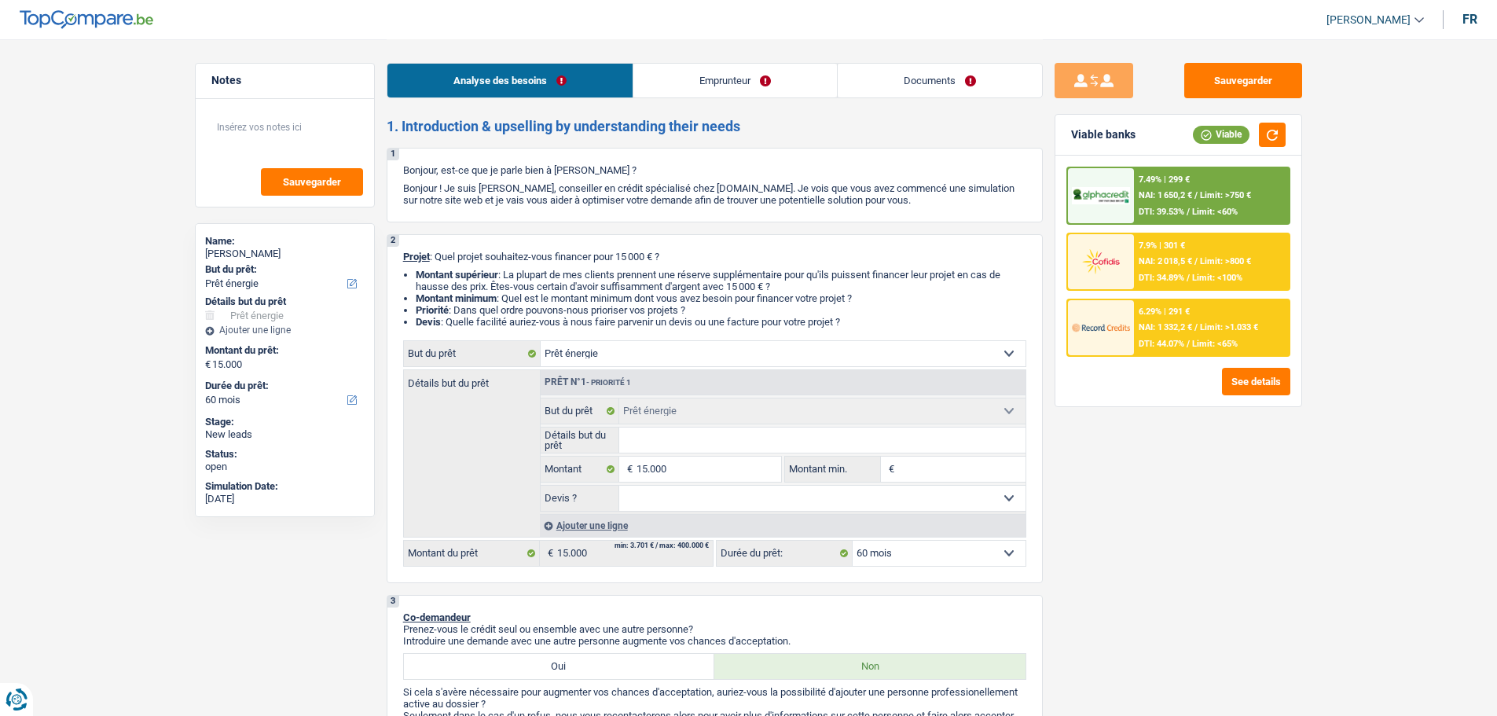
select select "60"
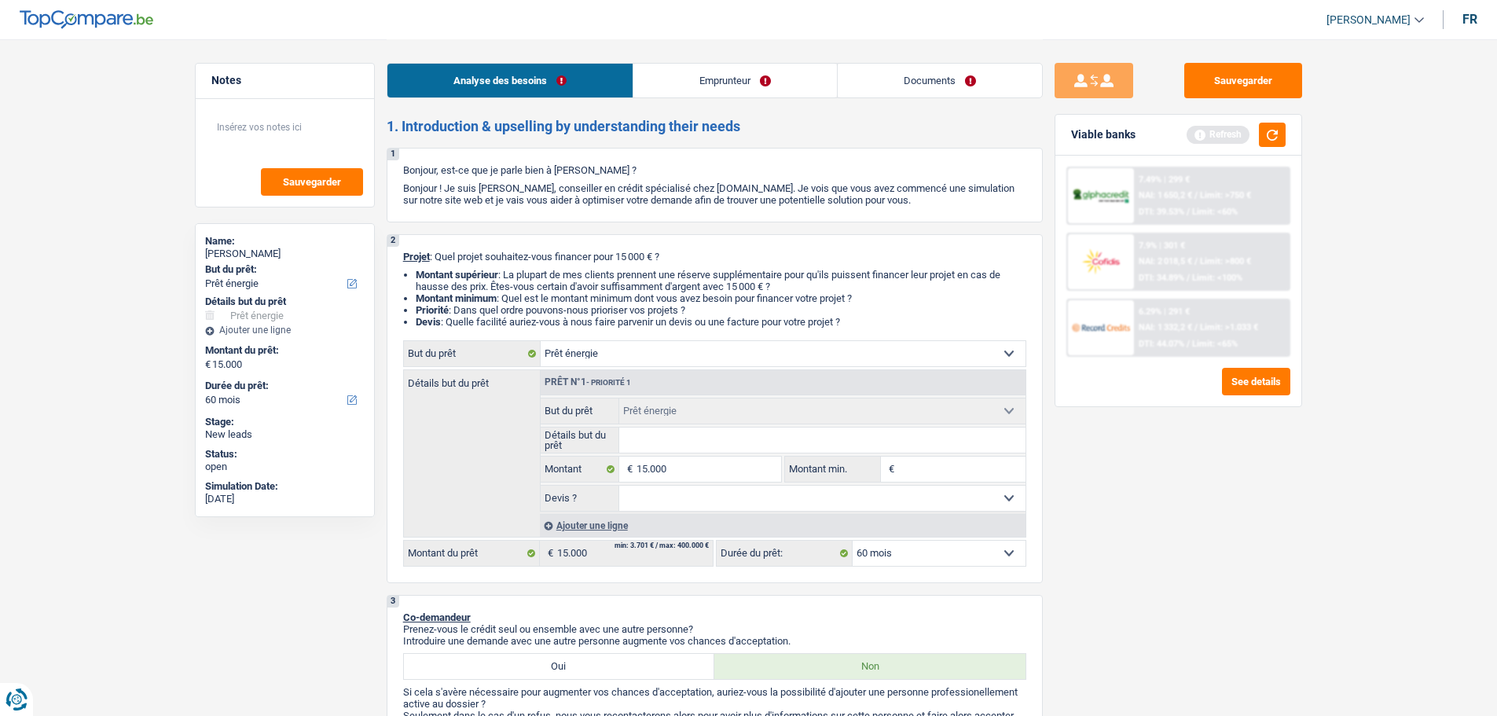
click at [660, 442] on input "Détails but du prêt" at bounding box center [822, 439] width 406 height 25
type input "I"
type input "Is"
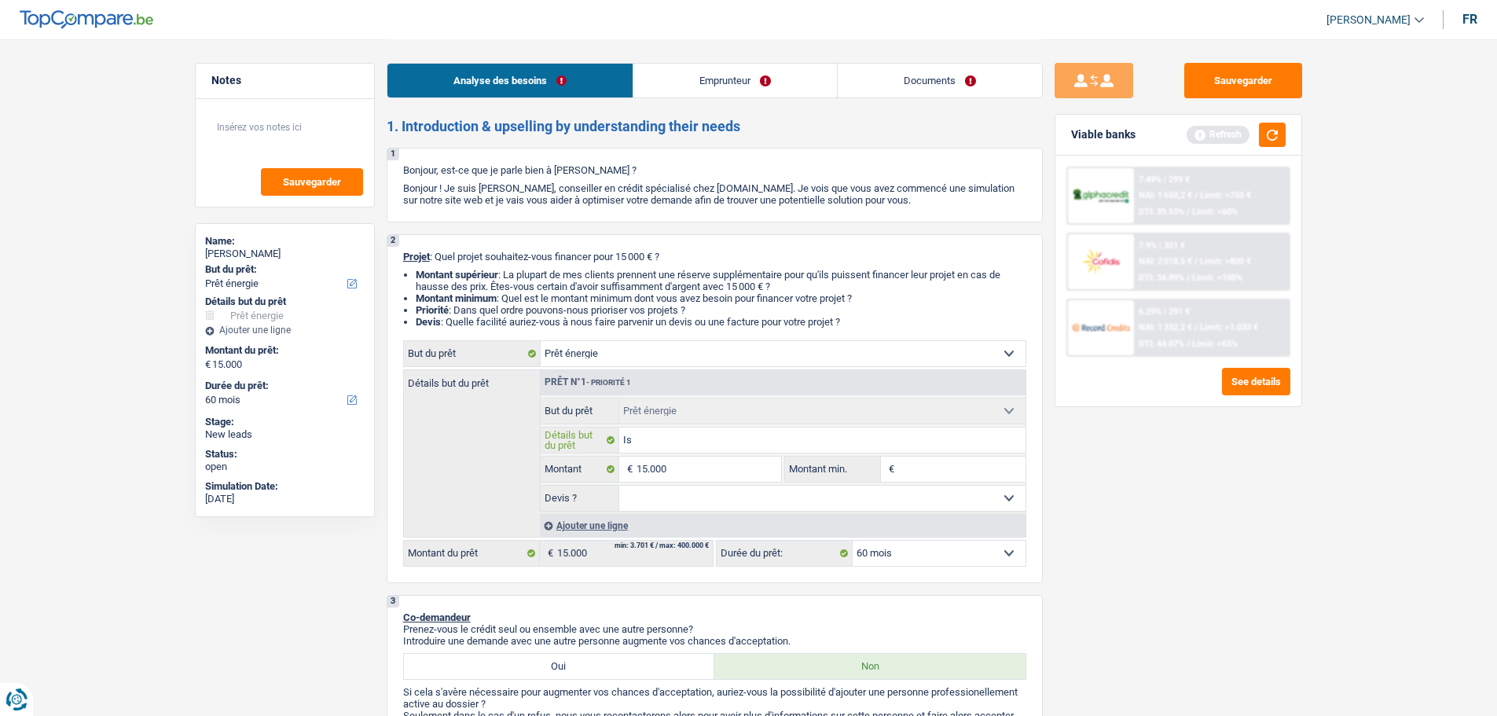
type input "Iso"
type input "Isol"
type input "Isole"
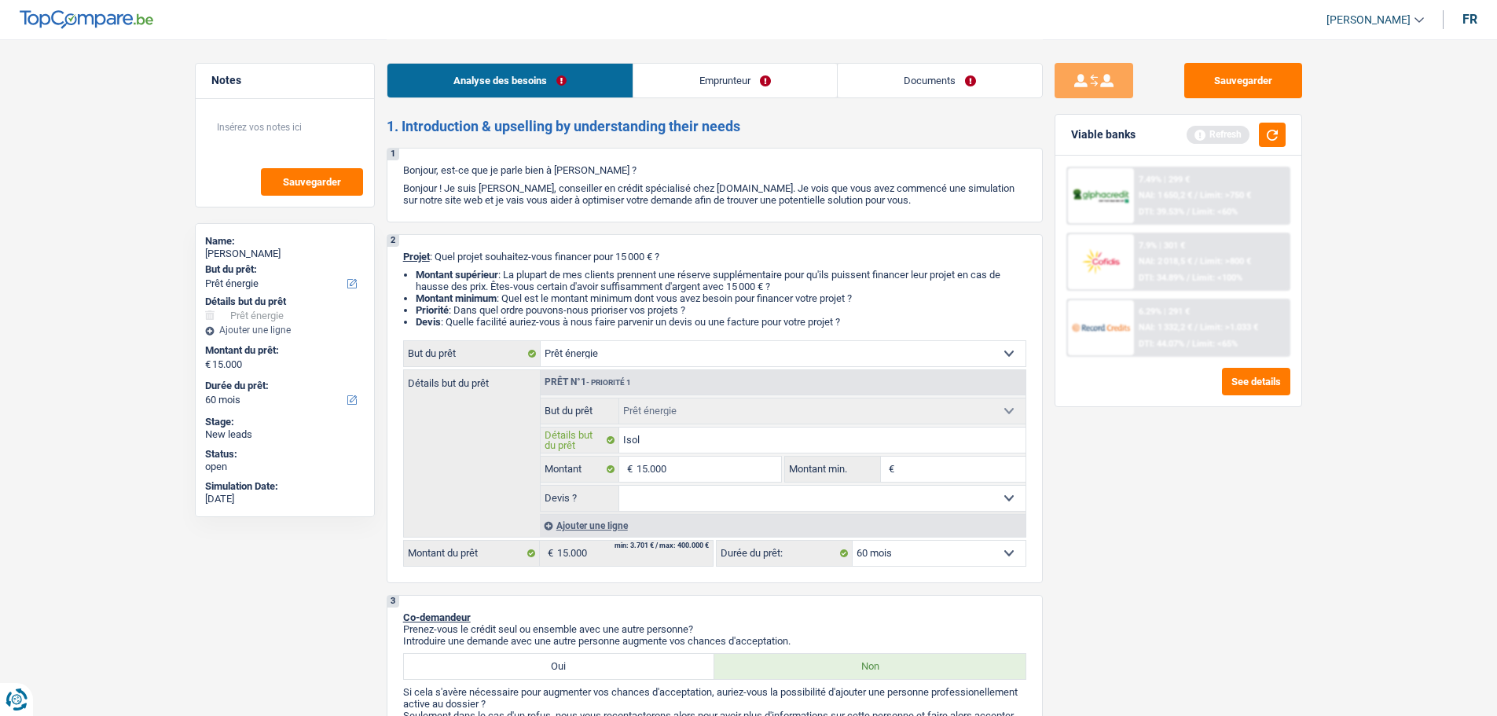
type input "Isole"
type input "Isoler"
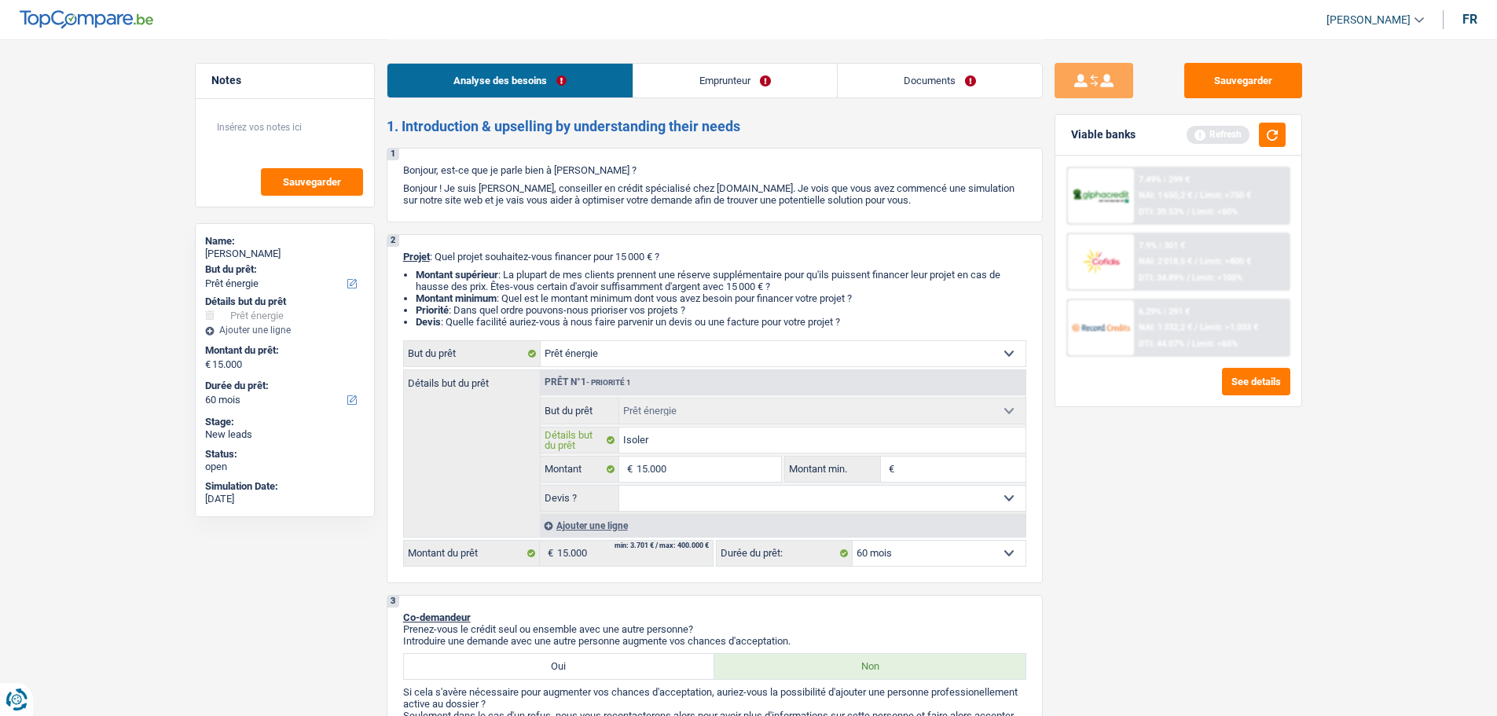
type input "Isoler s"
type input "Isoler so"
type input "Isoler sol"
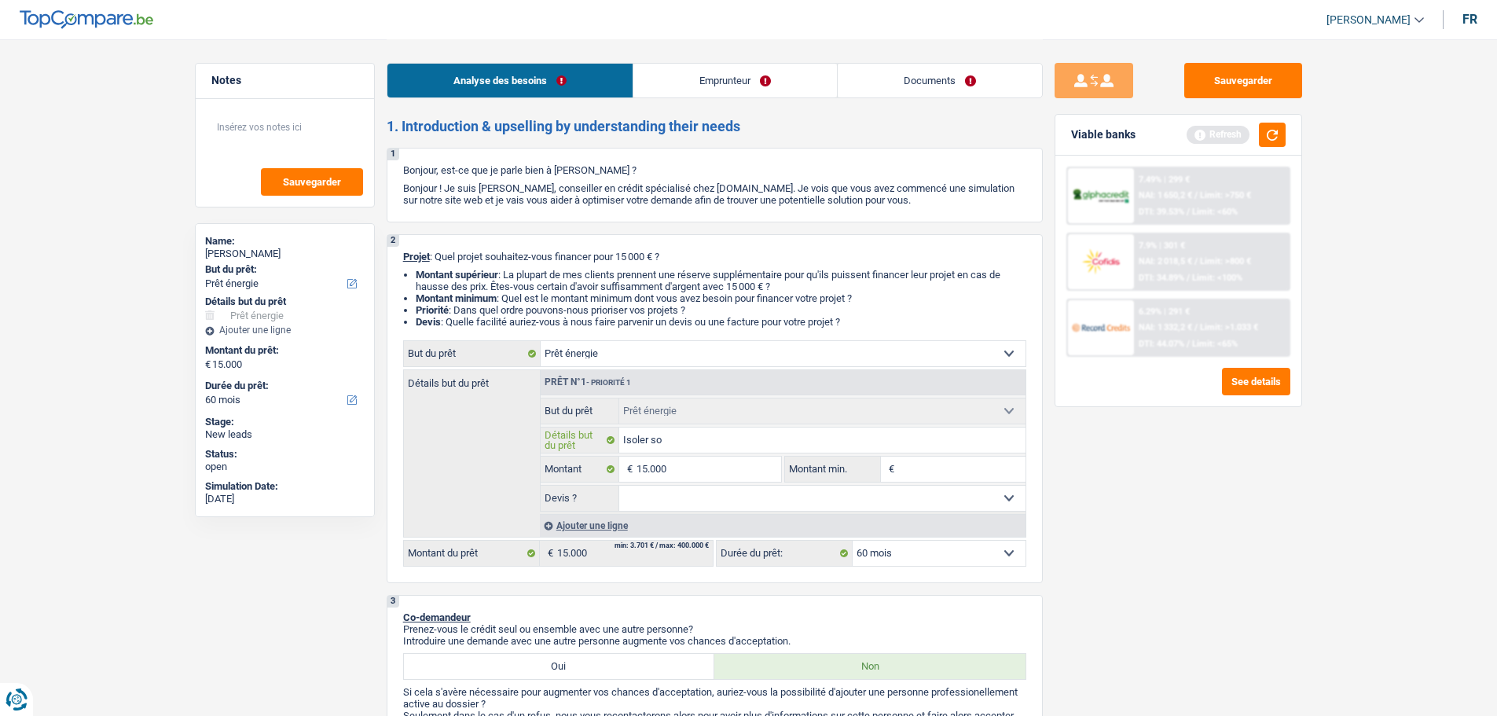
type input "Isoler sol"
type input "Isoler sol e"
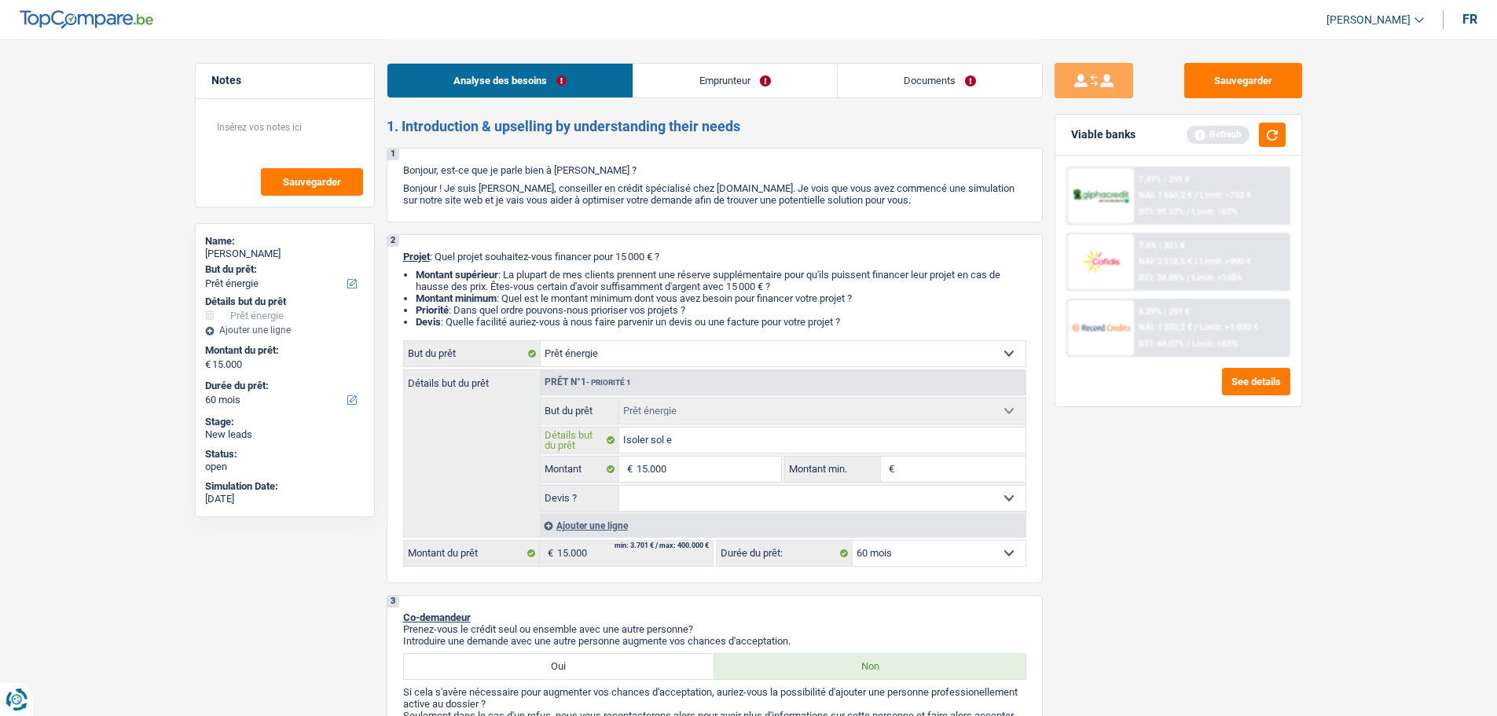
type input "Isoler sol et"
type input "Isoler sol et p"
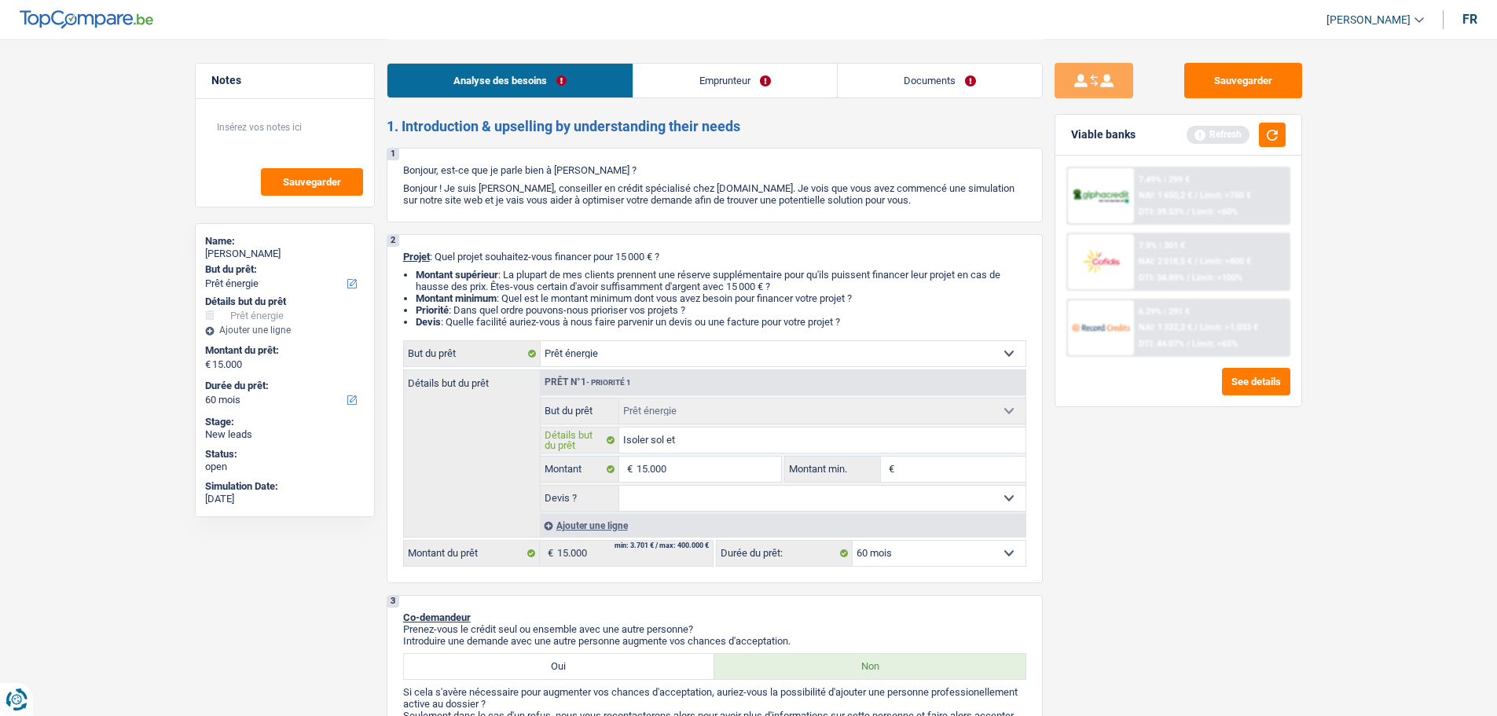
type input "Isoler sol et p"
type input "Isoler sol et pl"
type input "Isoler sol et pla"
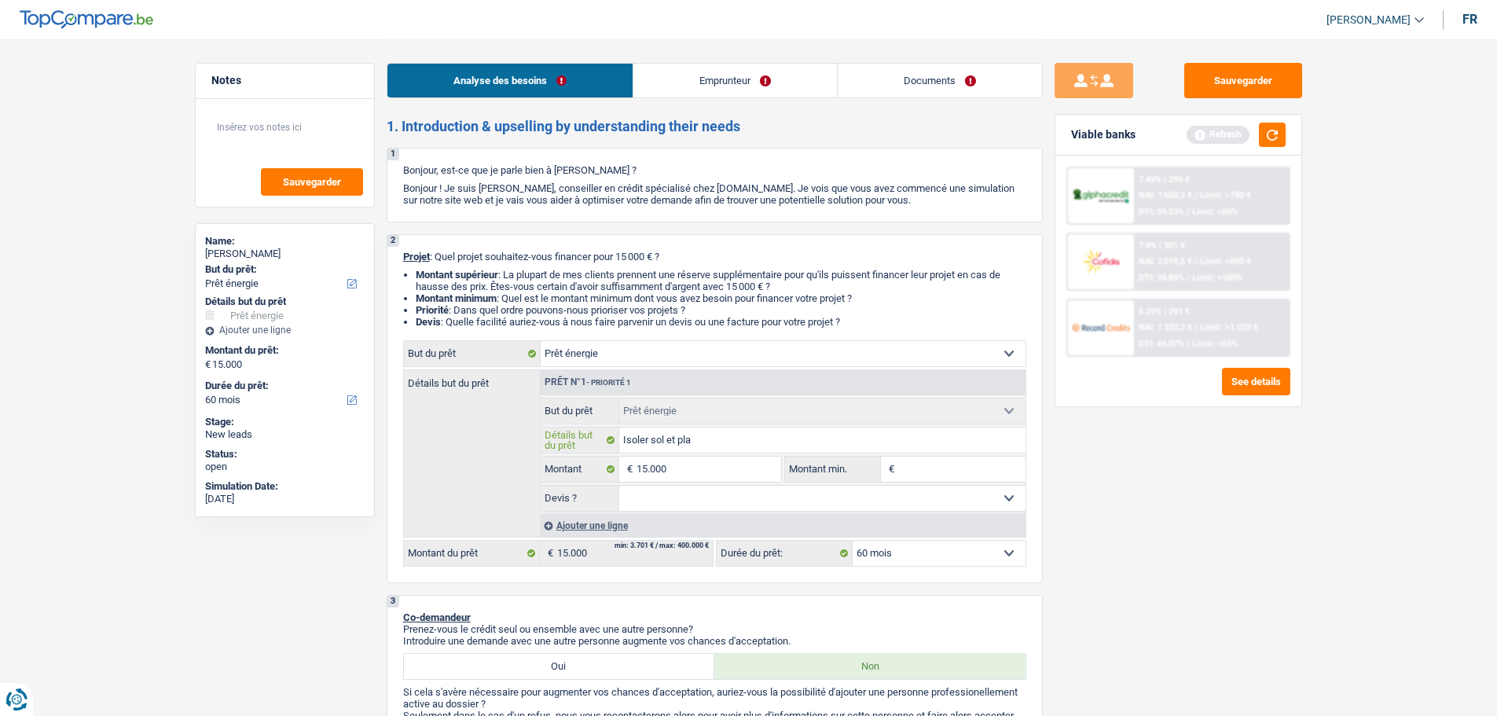
type input "Isoler sol et plaf"
type input "Isoler sol et plafo"
type input "Isoler sol et plafon"
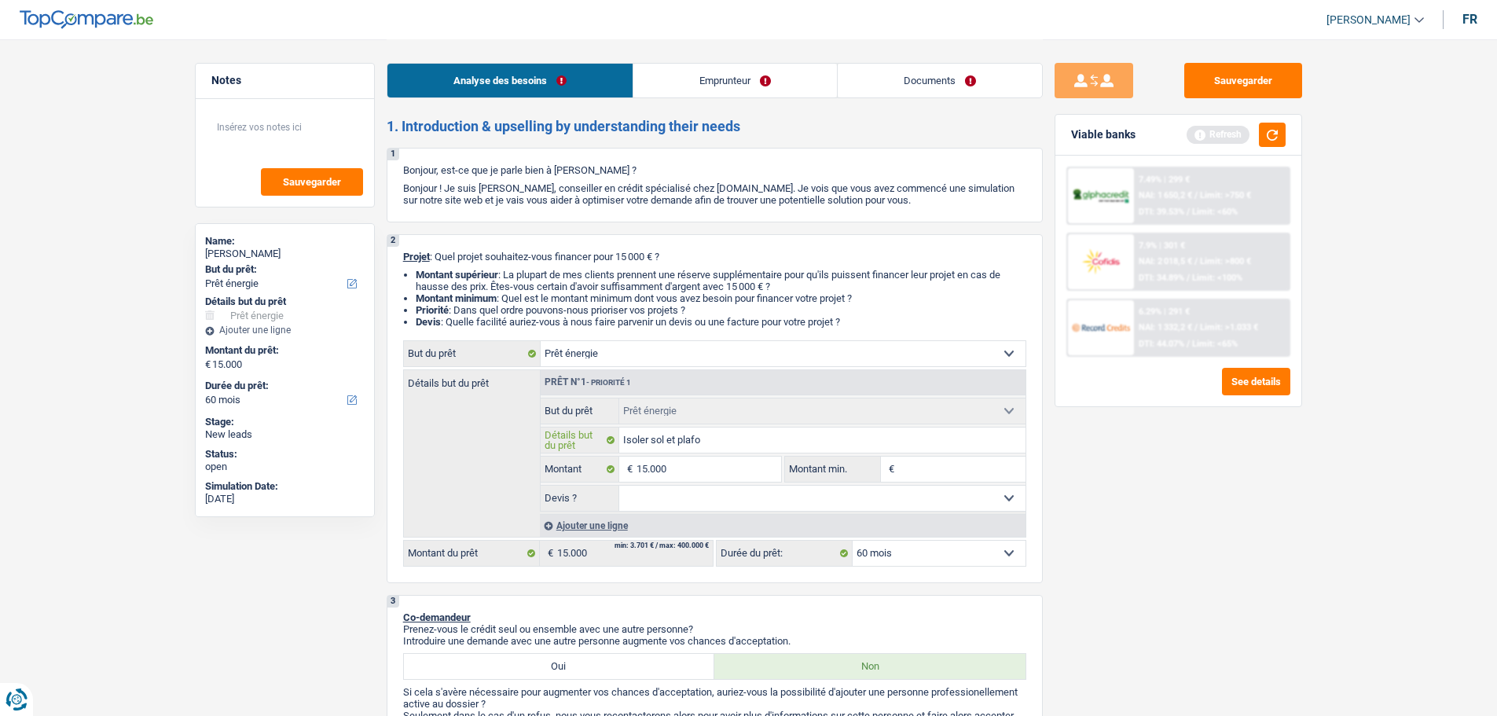
type input "Isoler sol et plafon"
type input "Isoler sol et plafond"
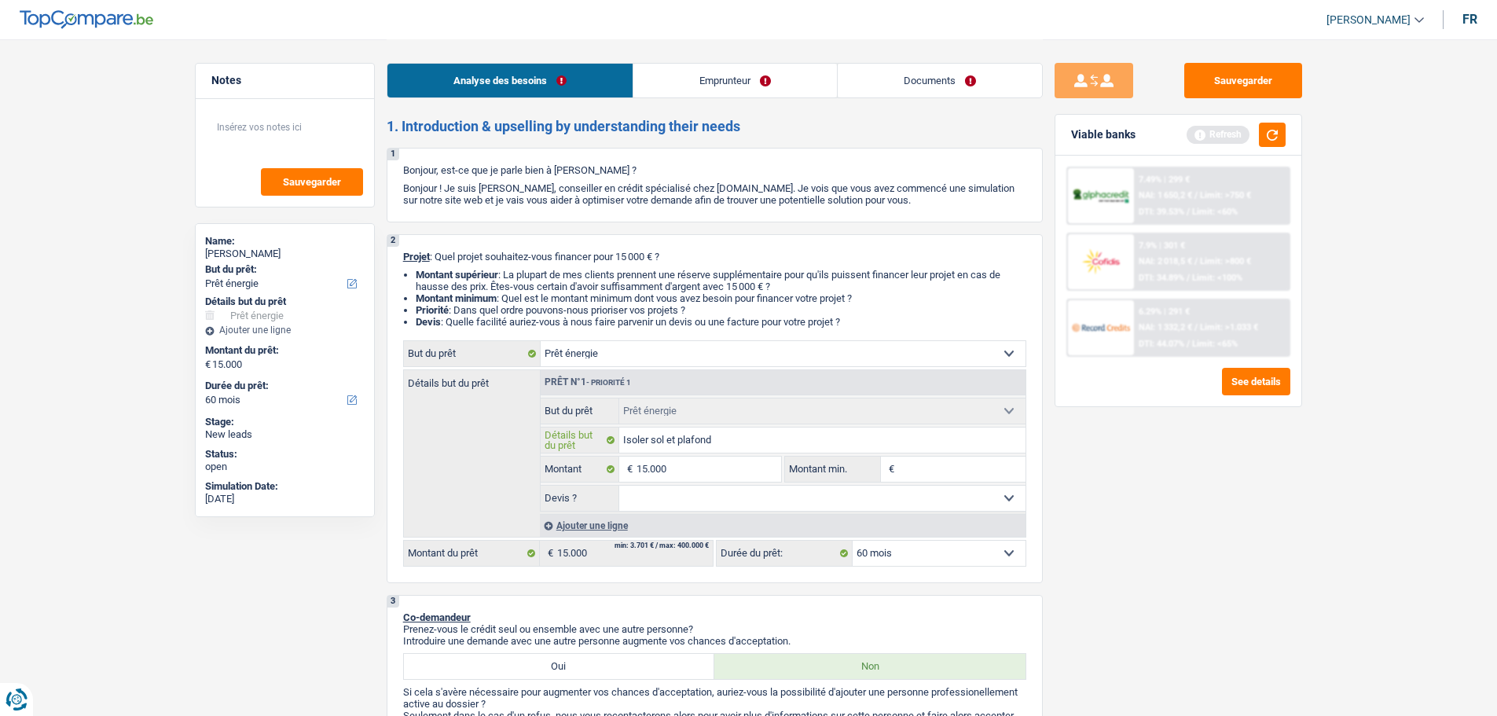
type input "Isoler sol et plafond e"
type input "Isoler sol et plafond et"
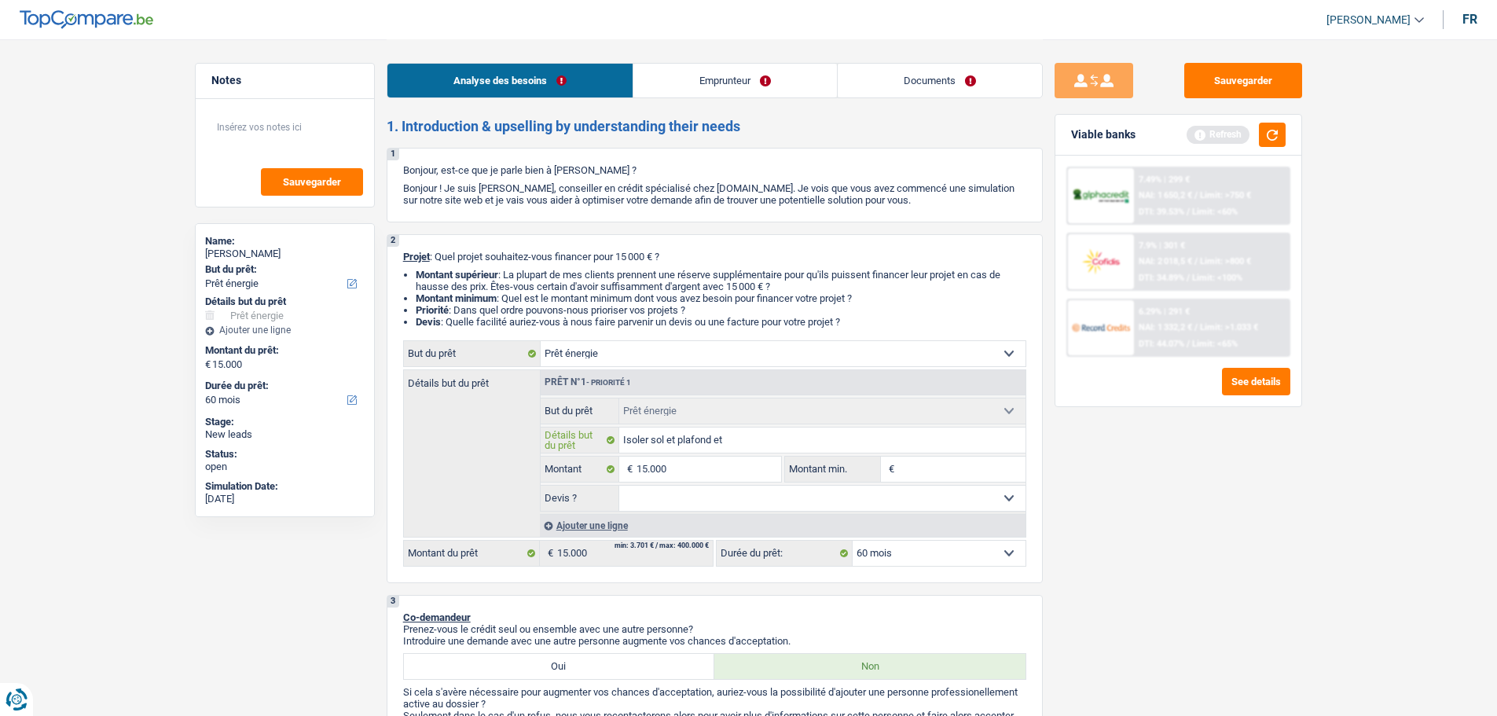
type input "Isoler sol et plafond et"
type input "Isoler sol et plafond et m"
type input "Isoler sol et plafond et mu"
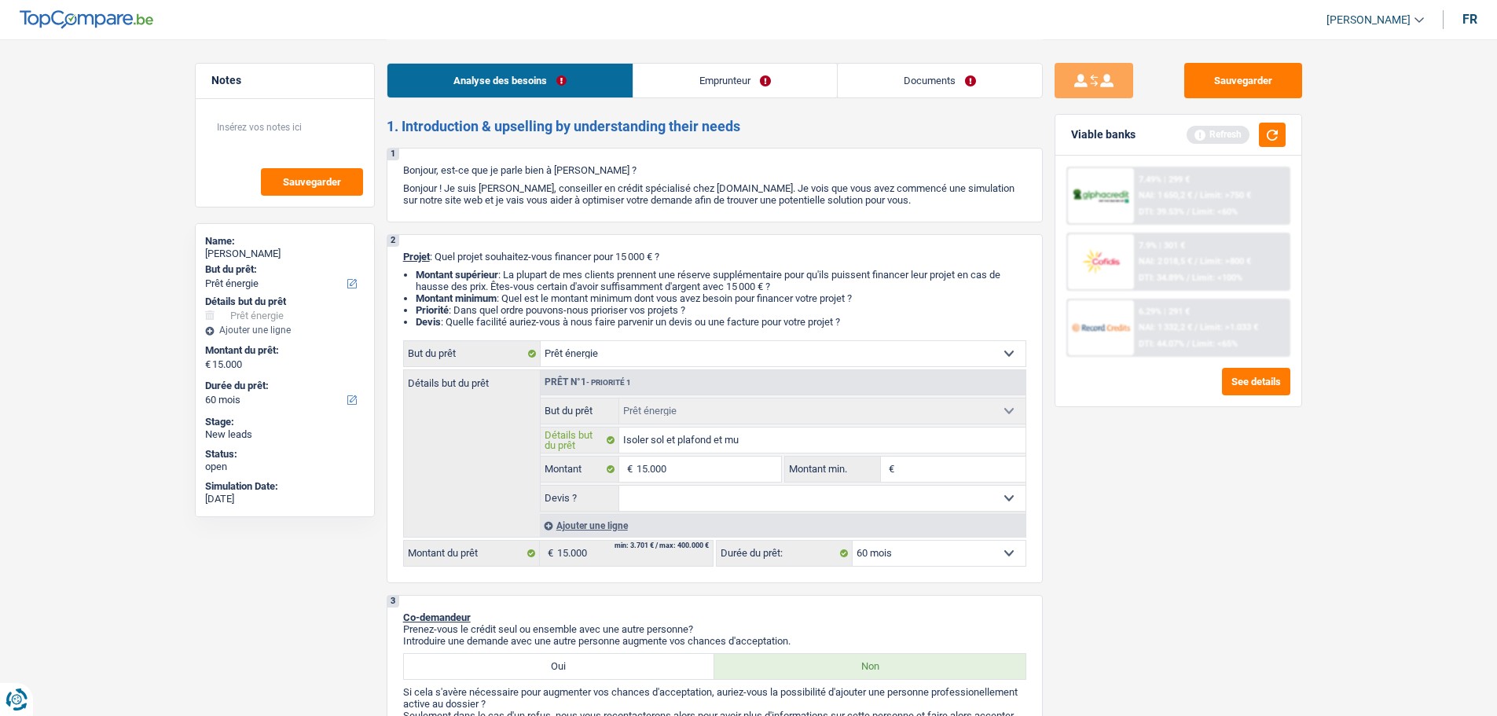
type input "Isoler sol et plafond et mur"
type input "Isoler sol et plafond et mur p"
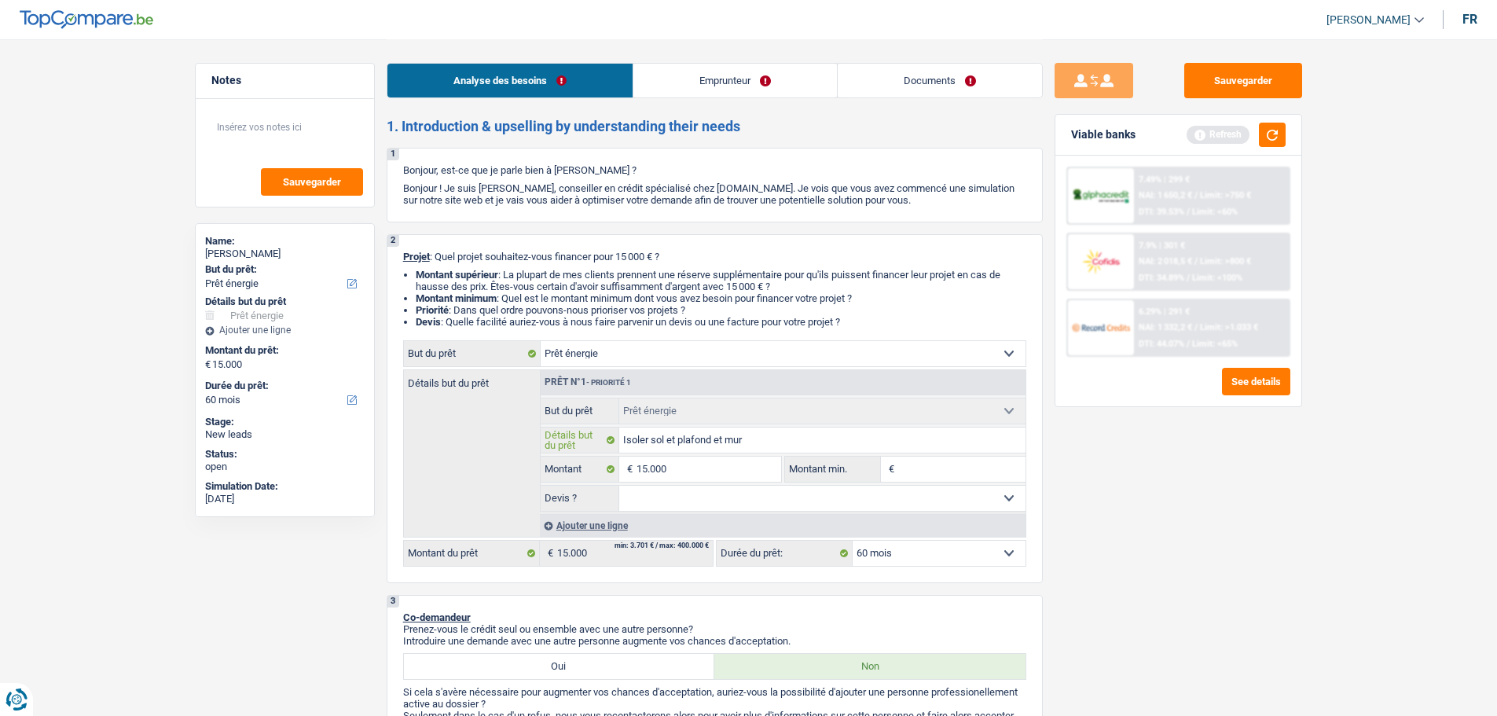
type input "Isoler sol et plafond et mur p"
type input "Isoler sol et plafond et mur po"
type input "Isoler sol et plafond et mur pou"
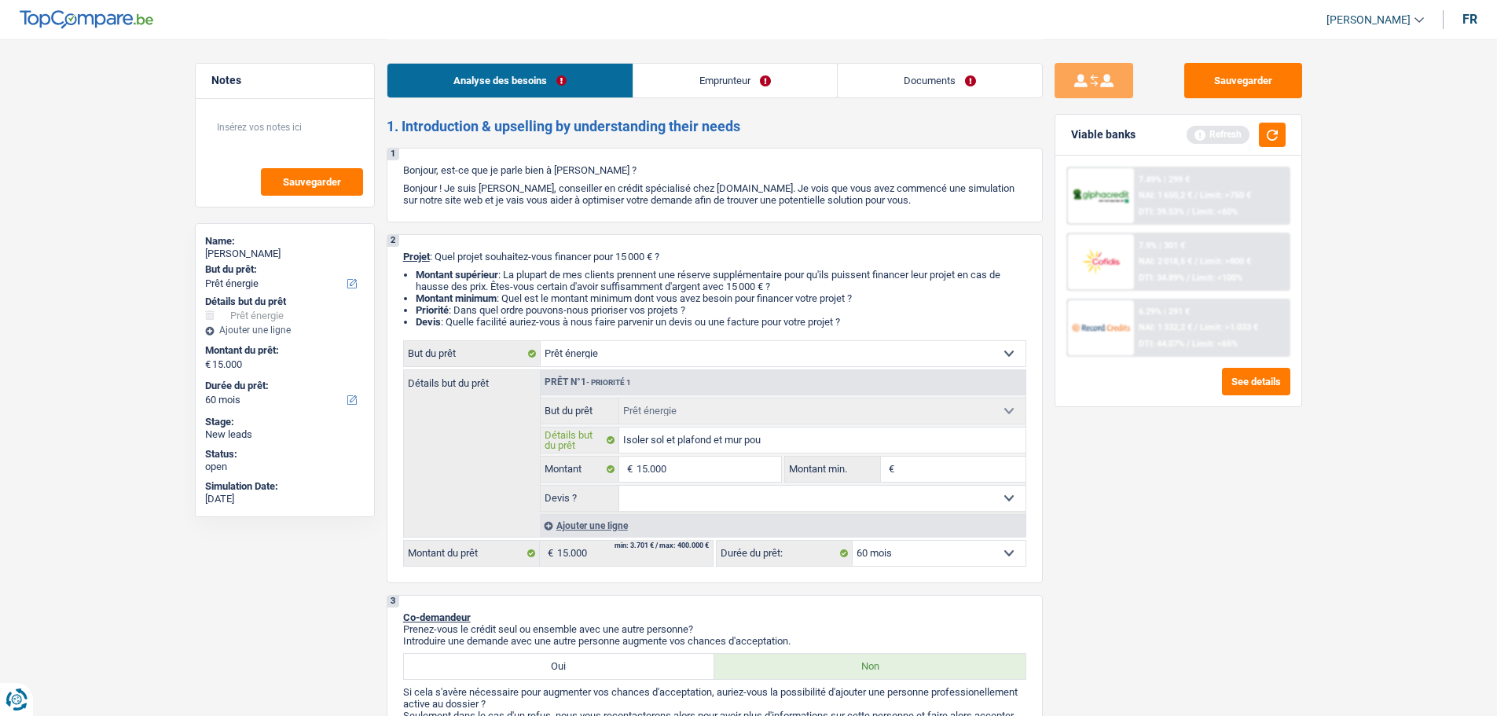
type input "Isoler sol et plafond et mur pour"
type input "Isoler sol et plafond et mur pour e"
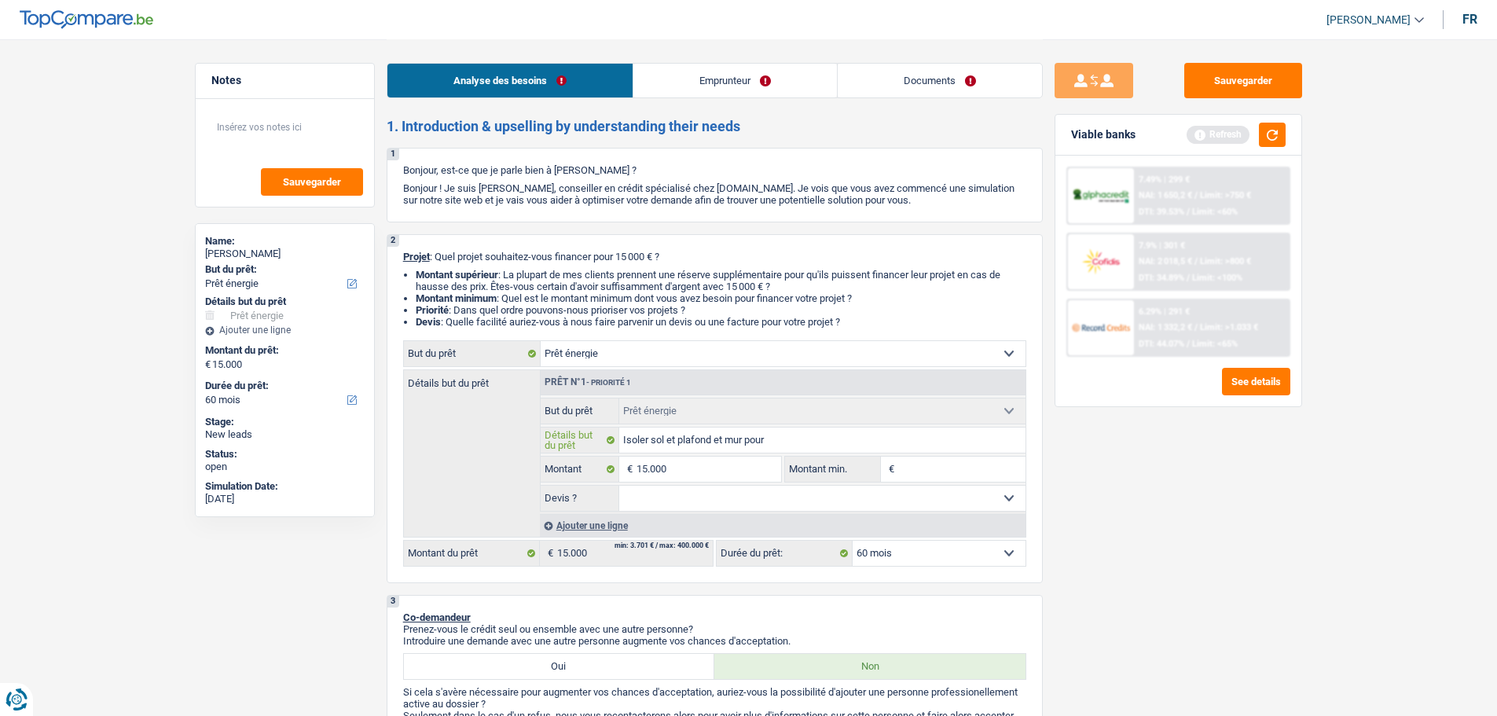
type input "Isoler sol et plafond et mur pour e"
type input "Isoler sol et plafond et mur pour en"
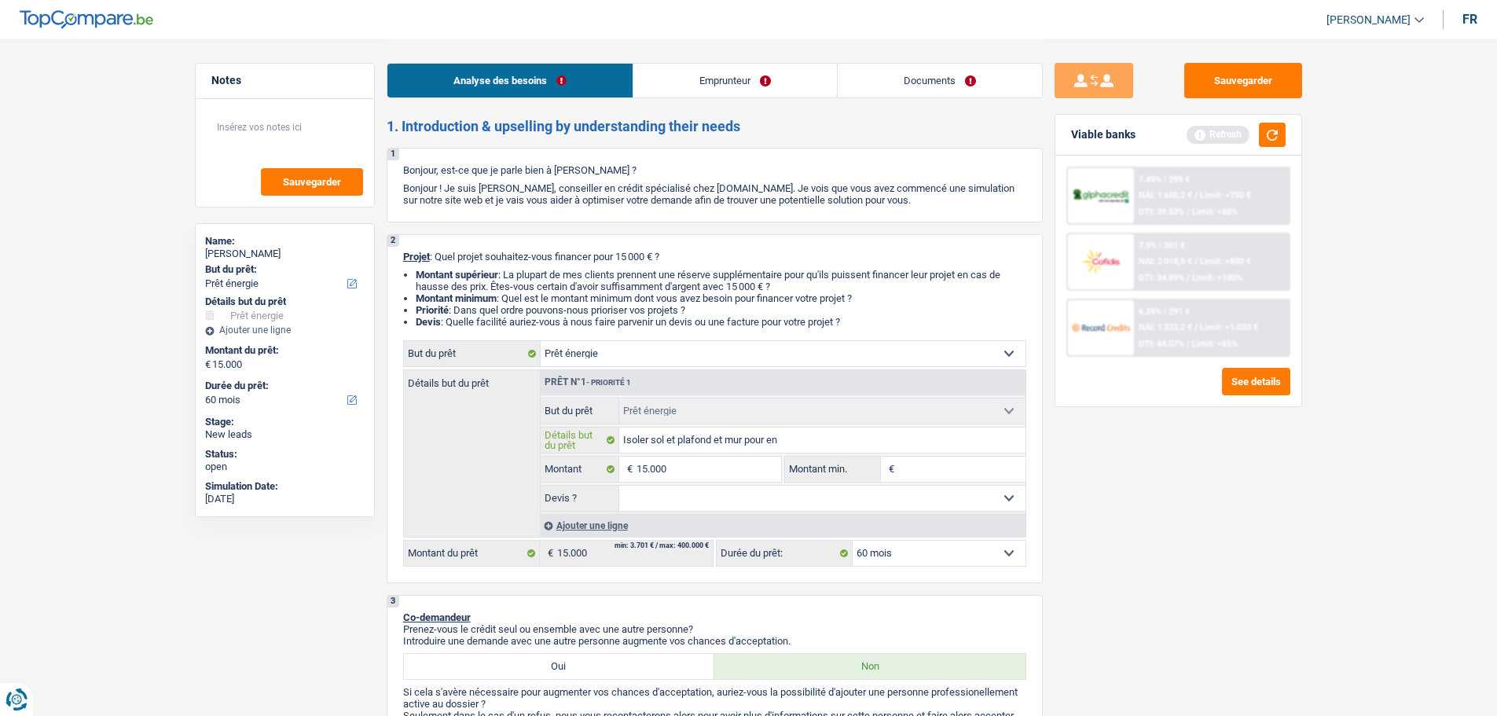
type input "Isoler sol et plafond et mur pour en f"
type input "Isoler sol et plafond et mur pour en fa"
type input "Isoler sol et plafond et mur pour en fai"
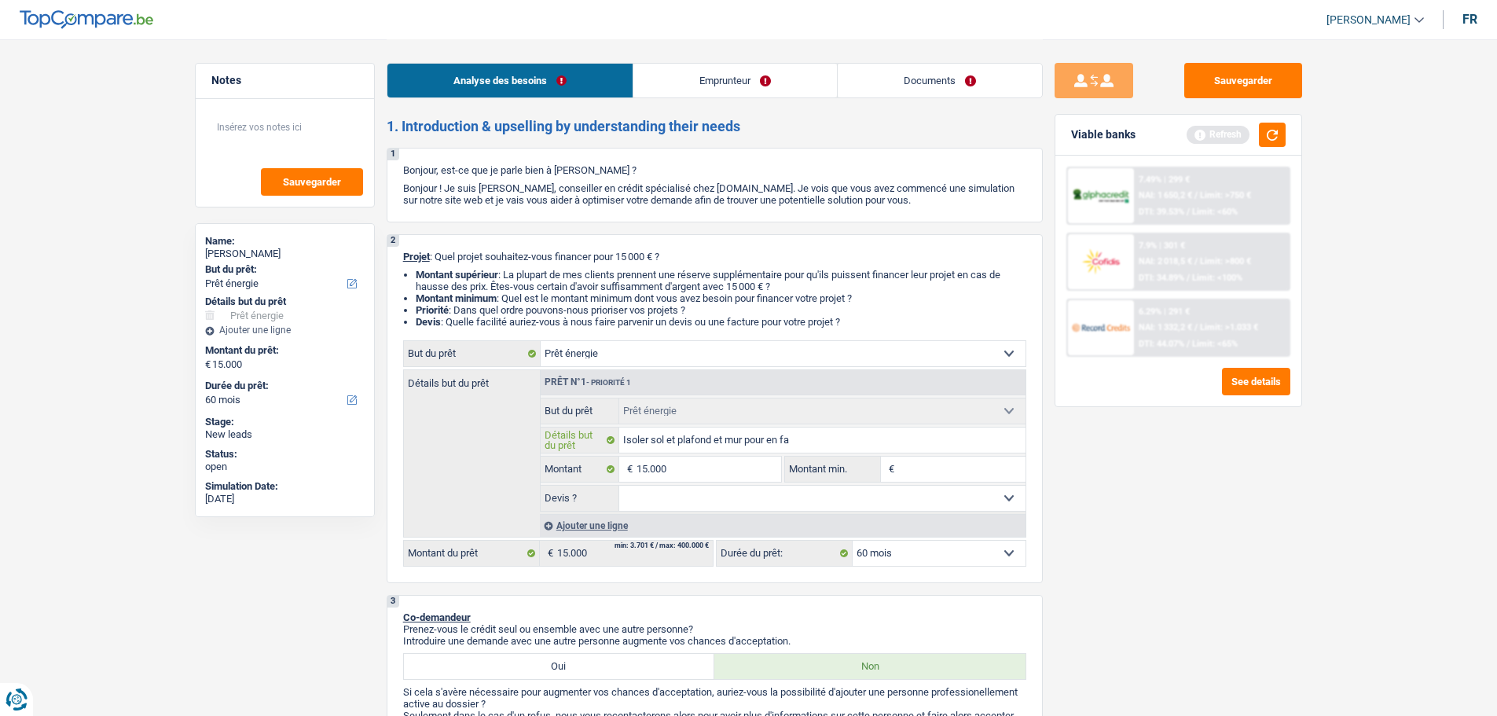
type input "Isoler sol et plafond et mur pour en fai"
type input "Isoler sol et plafond et mur pour en fair"
type input "Isoler sol et plafond et mur pour en faire"
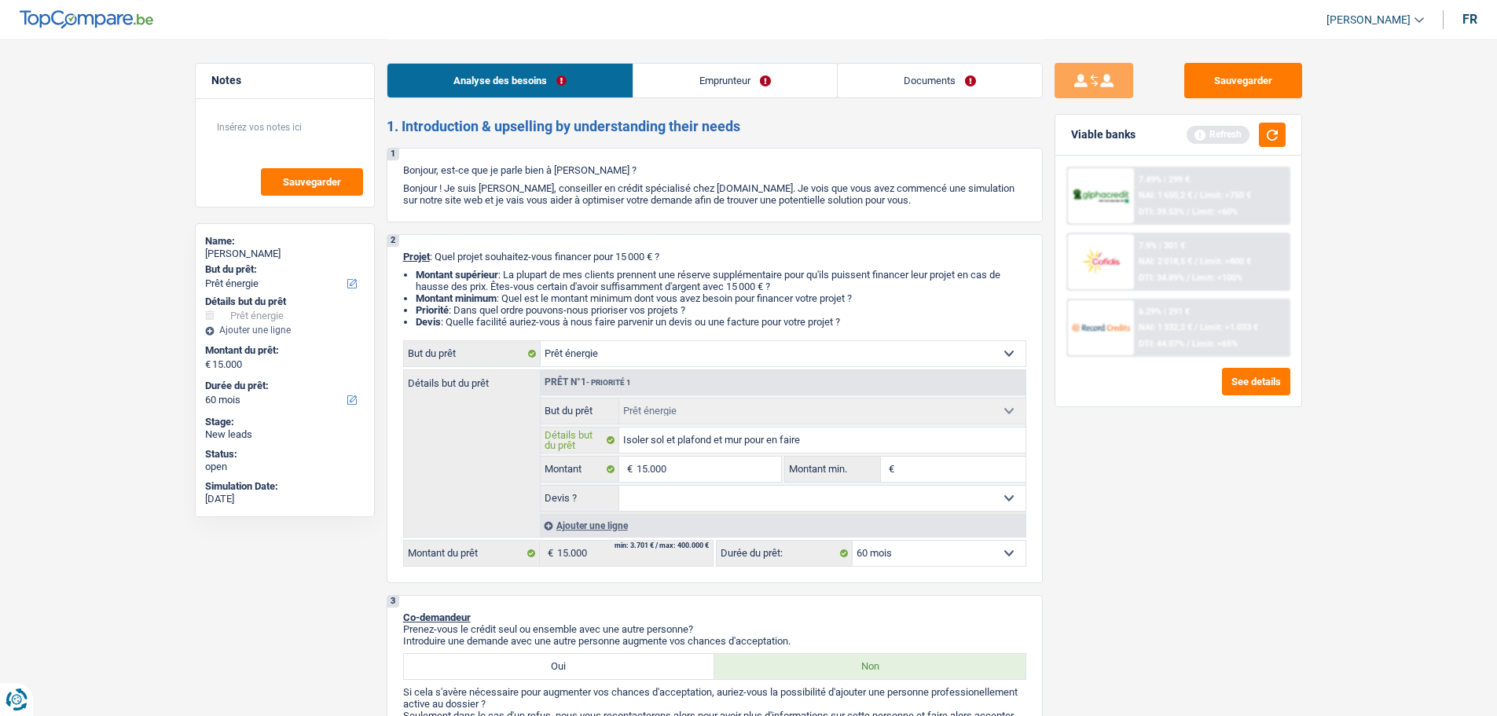
type input "Isoler sol et plafond et mur pour en faire"
type input "Isoler sol et plafond et mur pour en faire u"
type input "Isoler sol et plafond et mur pour en faire un"
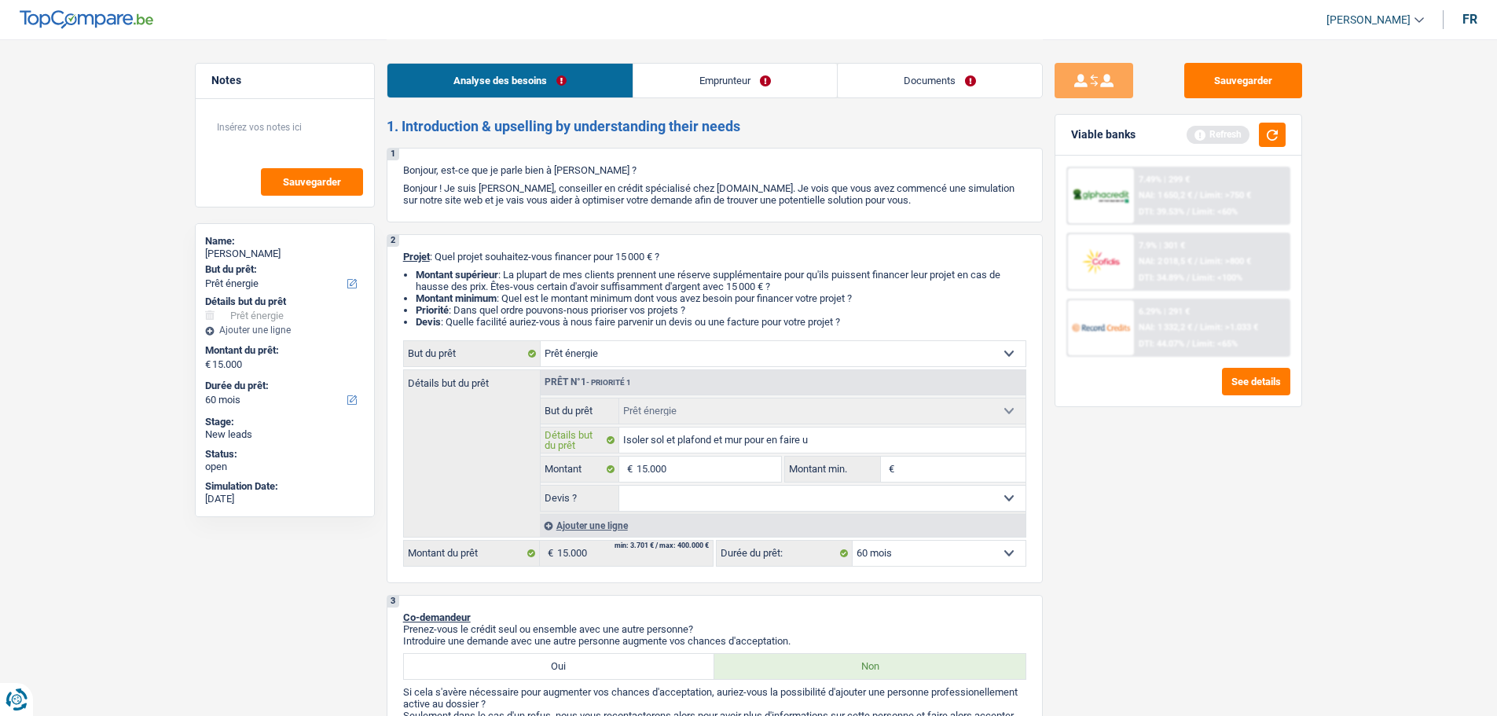
type input "Isoler sol et plafond et mur pour en faire un"
type input "Isoler sol et plafond et mur pour en faire une"
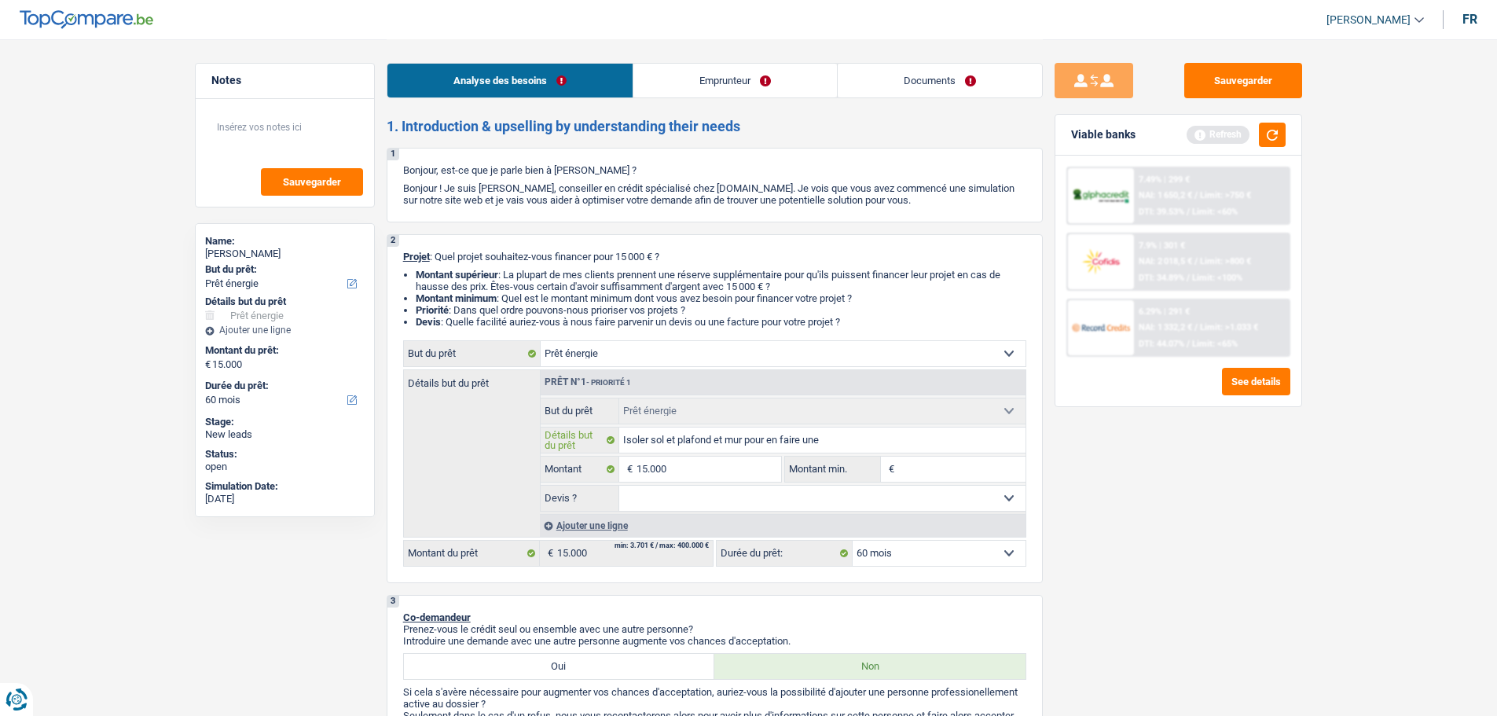
type input "Isoler sol et plafond et mur pour en faire une c"
type input "Isoler sol et plafond et mur pour en faire une ch"
type input "Isoler sol et plafond et mur pour en faire une cha"
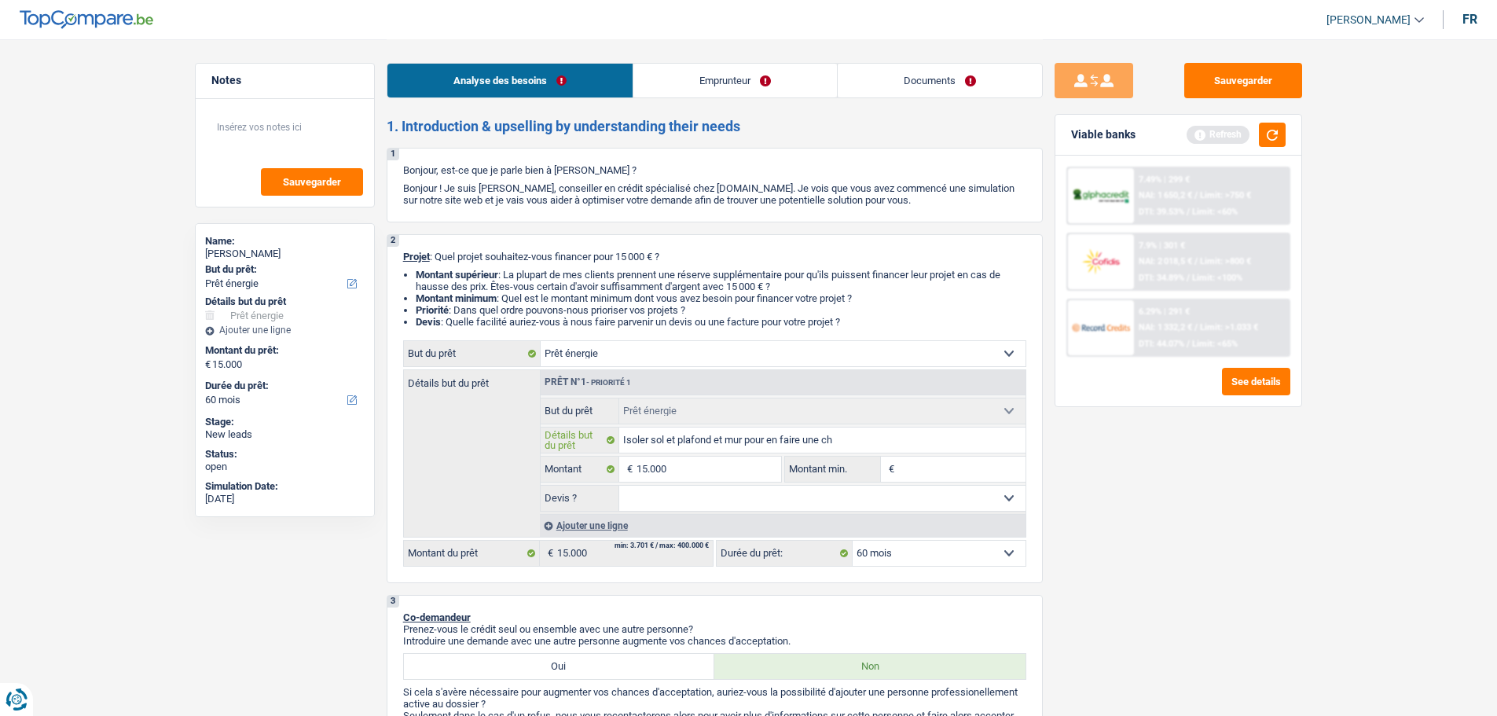
type input "Isoler sol et plafond et mur pour en faire une cha"
type input "Isoler sol et plafond et mur pour en faire une cham"
type input "Isoler sol et plafond et mur pour en faire une chamb"
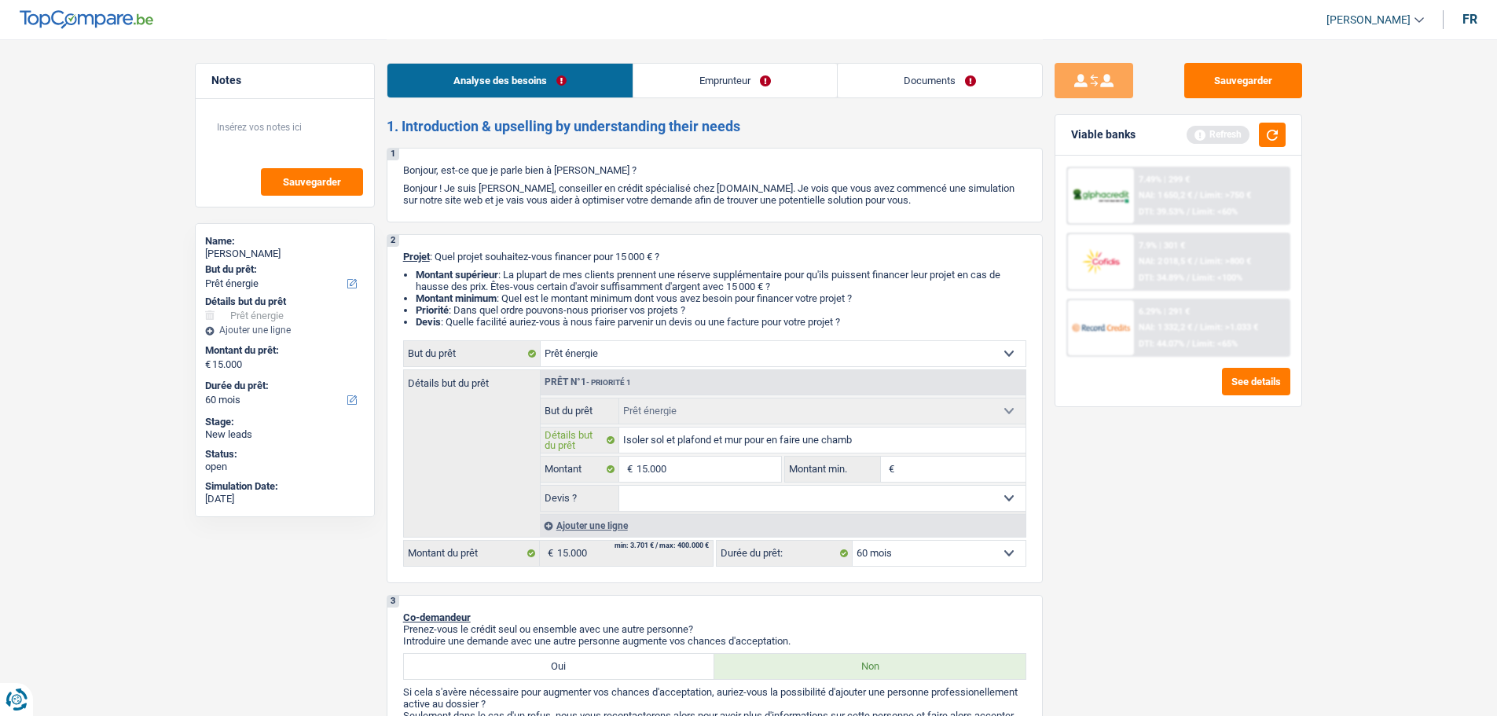
type input "Isoler sol et plafond et mur pour en faire une chambr"
type input "Isoler sol et plafond et mur pour en faire une chambre"
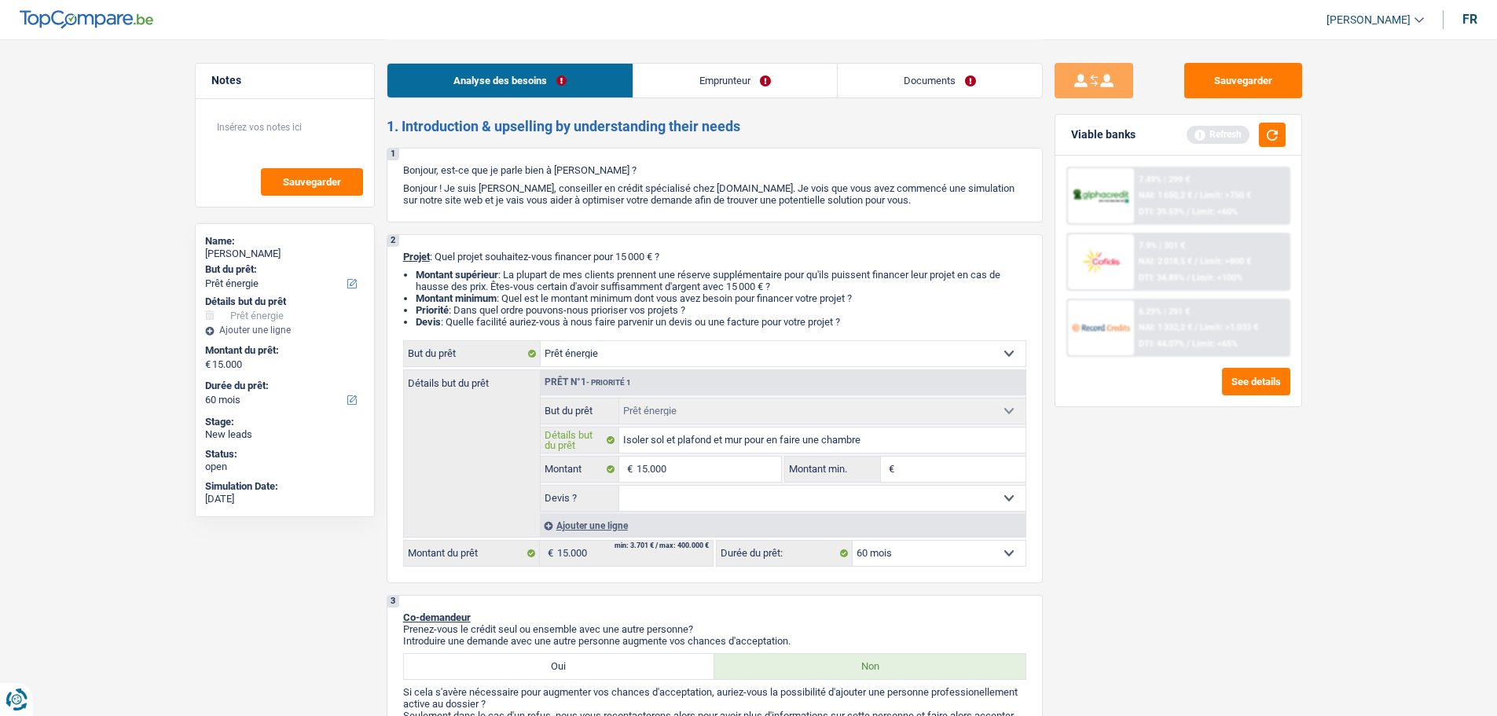
type input "Isoler sol et plafond et mur pour en faire une chambre"
click at [923, 464] on input "Montant min." at bounding box center [961, 468] width 127 height 25
type input "1"
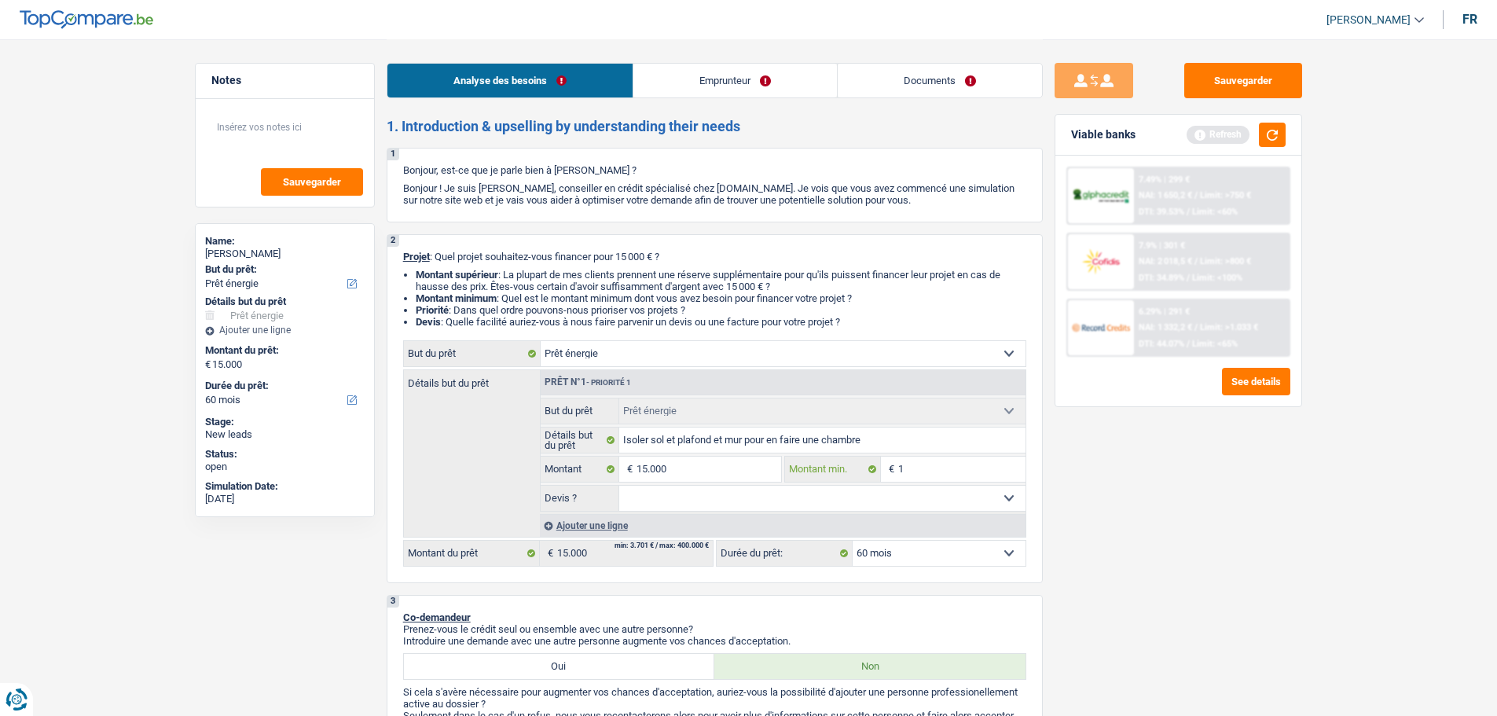
type input "10"
type input "100"
type input "1.000"
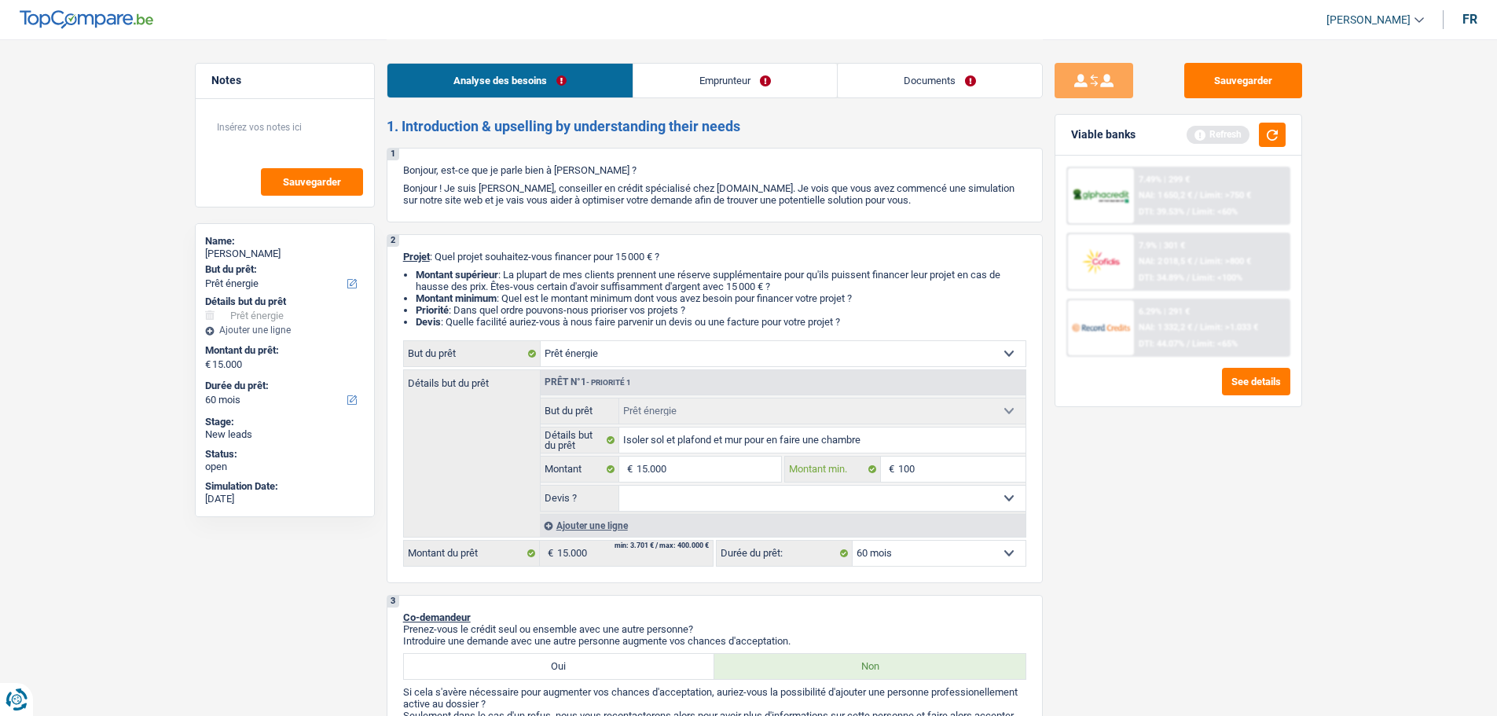
type input "1.000"
type input "10.000"
click at [695, 468] on input "15.000" at bounding box center [708, 468] width 144 height 25
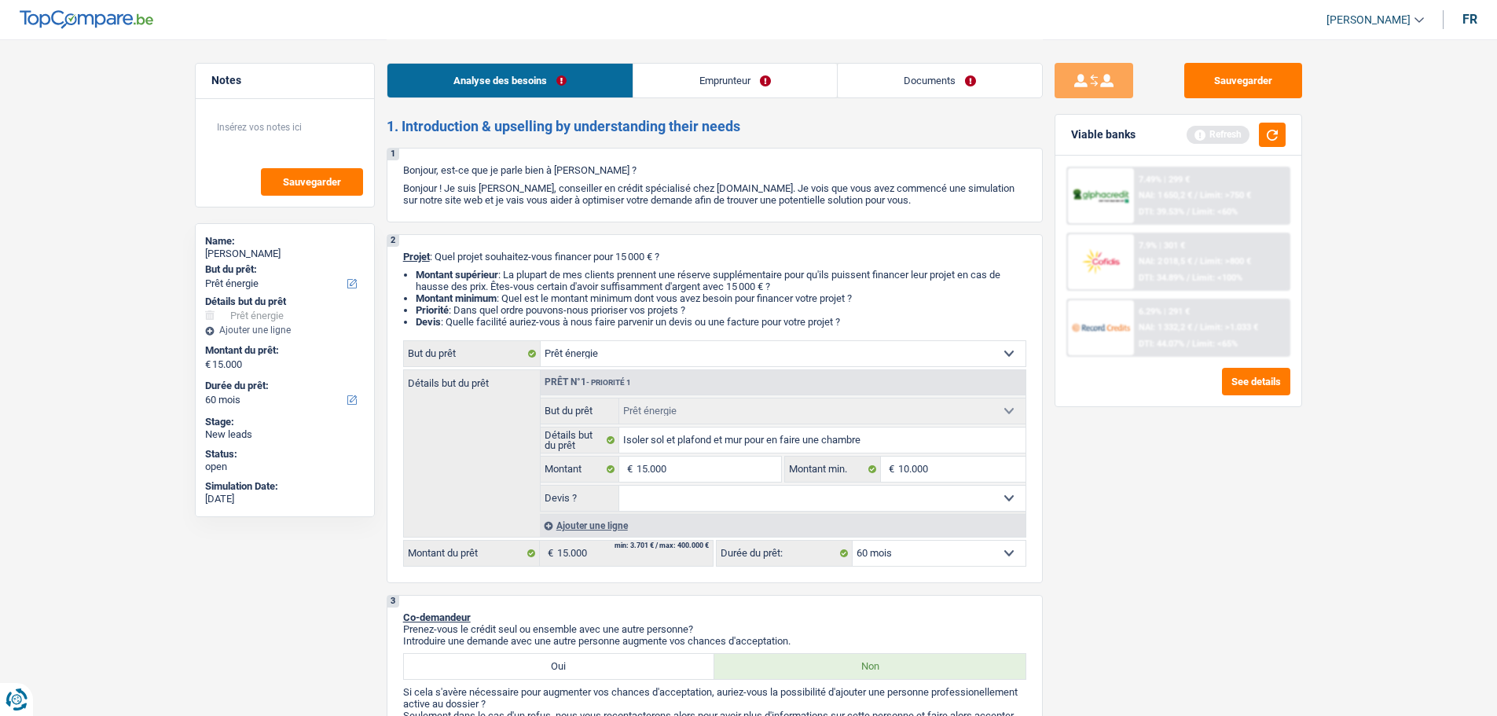
click at [712, 497] on select "Oui Non Non répondu Sélectionner une option" at bounding box center [822, 498] width 406 height 25
select select "false"
click at [619, 486] on select "Oui Non Non répondu Sélectionner une option" at bounding box center [822, 498] width 406 height 25
select select "false"
click at [282, 123] on textarea at bounding box center [285, 133] width 156 height 47
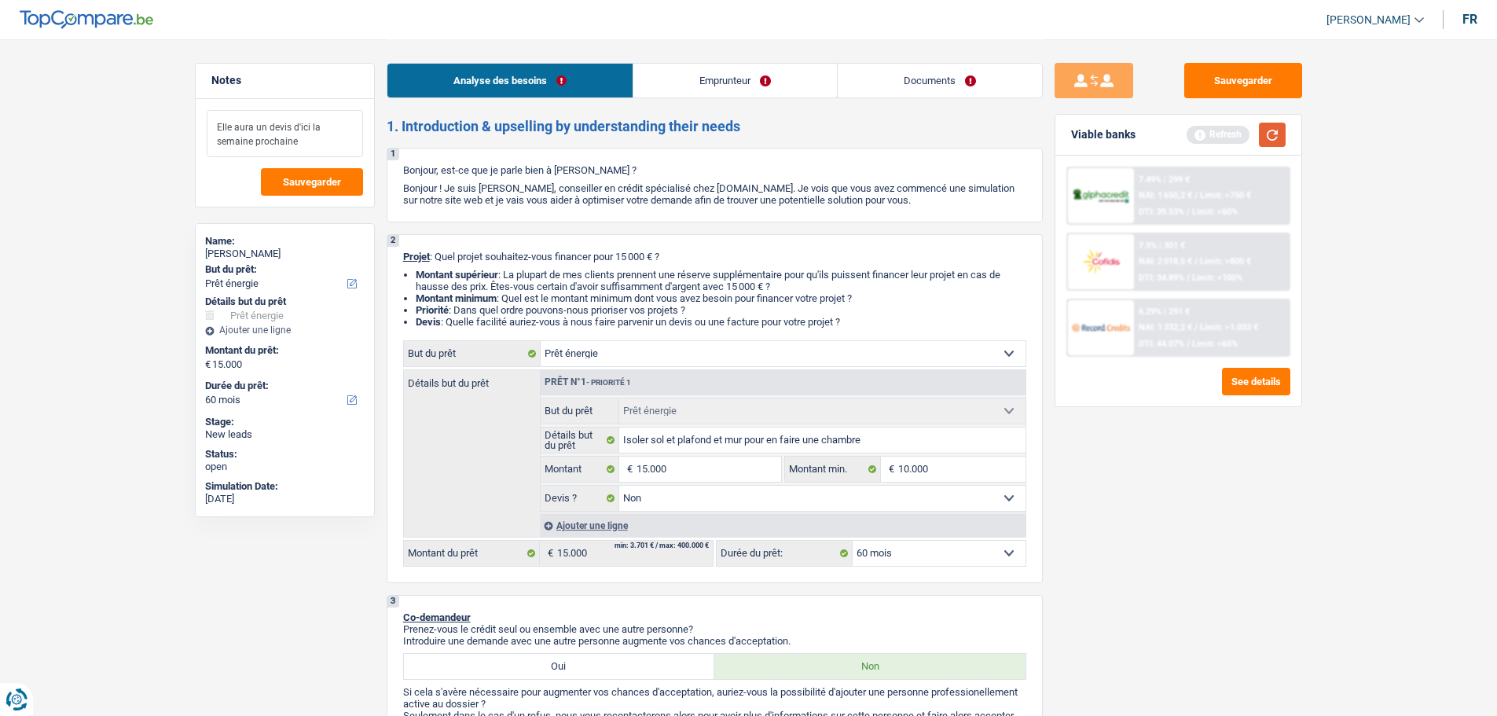
type textarea "Elle aura un devis d'ici la semaine prochaine"
click at [1280, 132] on button "button" at bounding box center [1272, 135] width 27 height 24
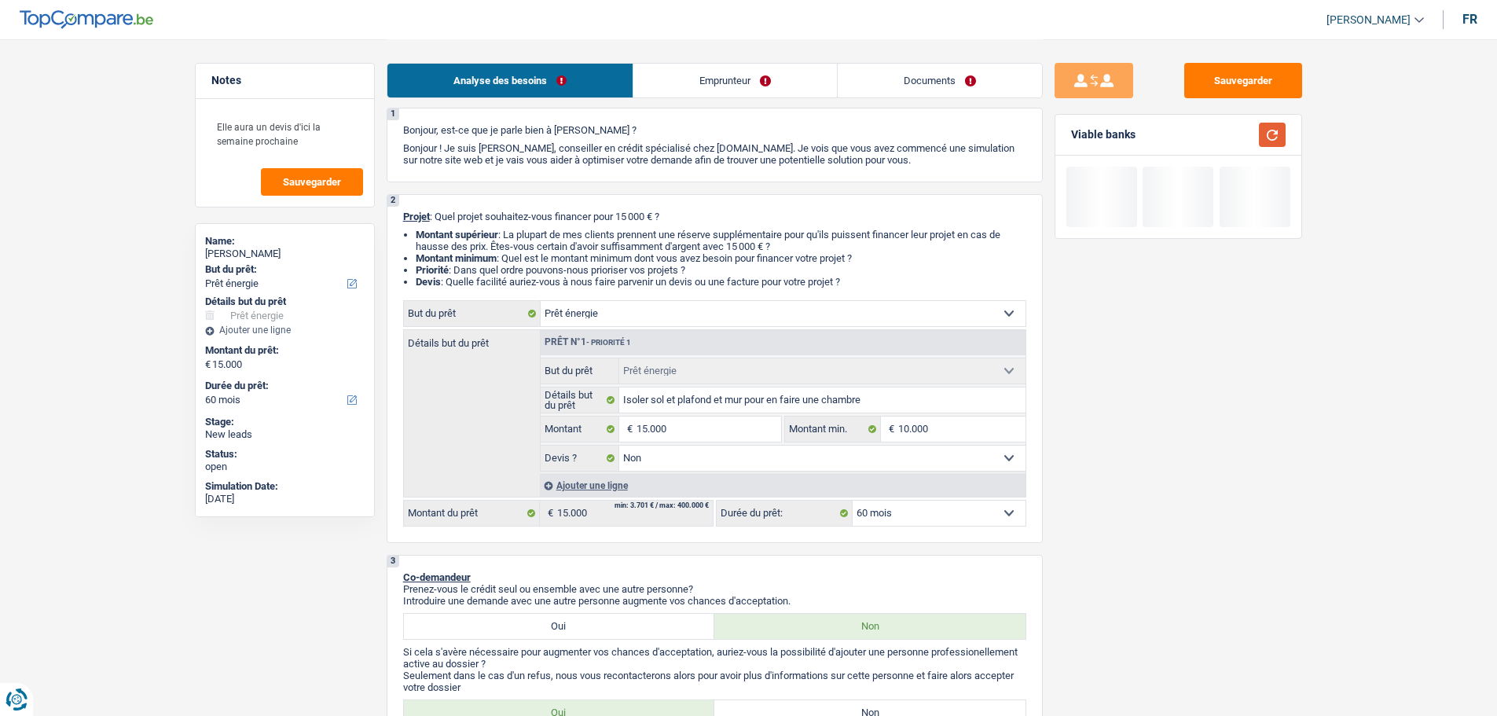
scroll to position [314, 0]
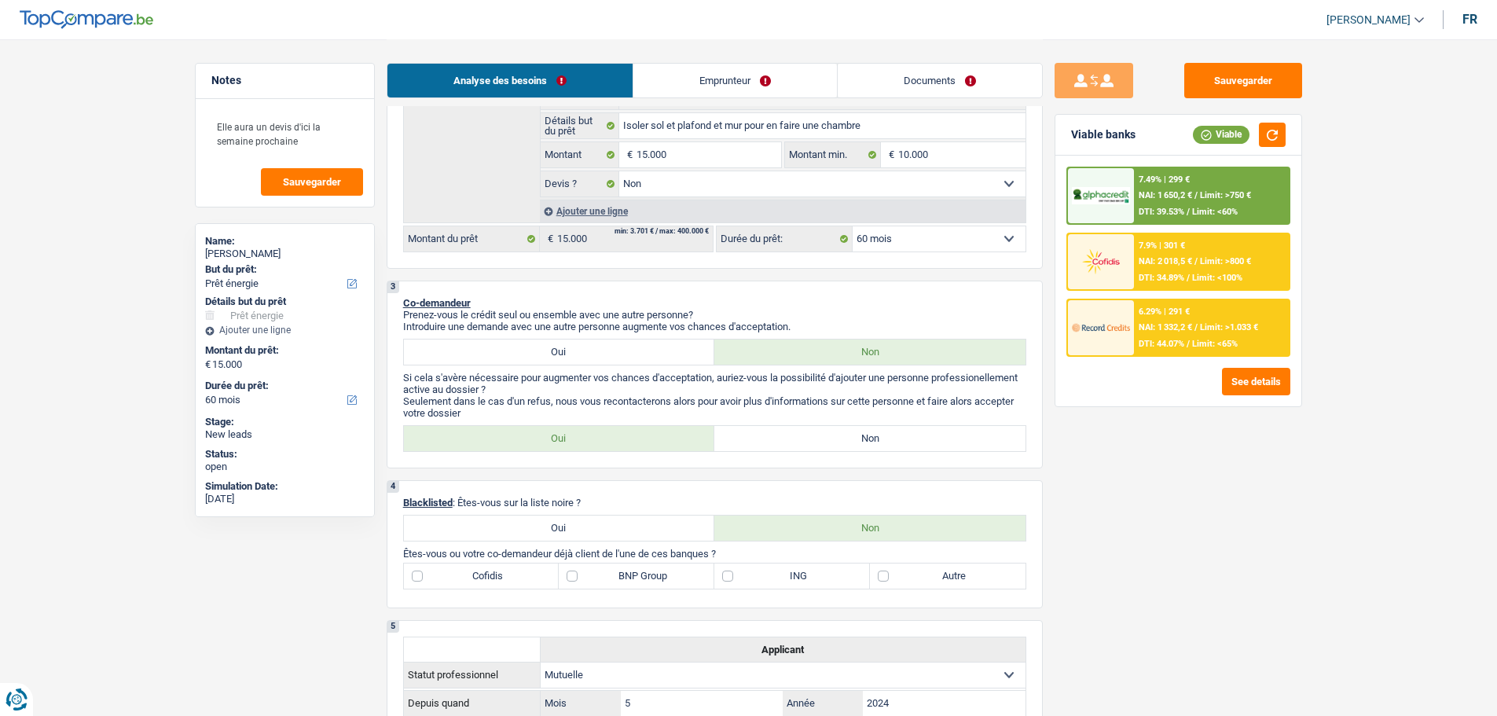
click at [804, 444] on label "Non" at bounding box center [869, 438] width 311 height 25
click at [804, 444] on input "Non" at bounding box center [869, 438] width 311 height 25
radio input "true"
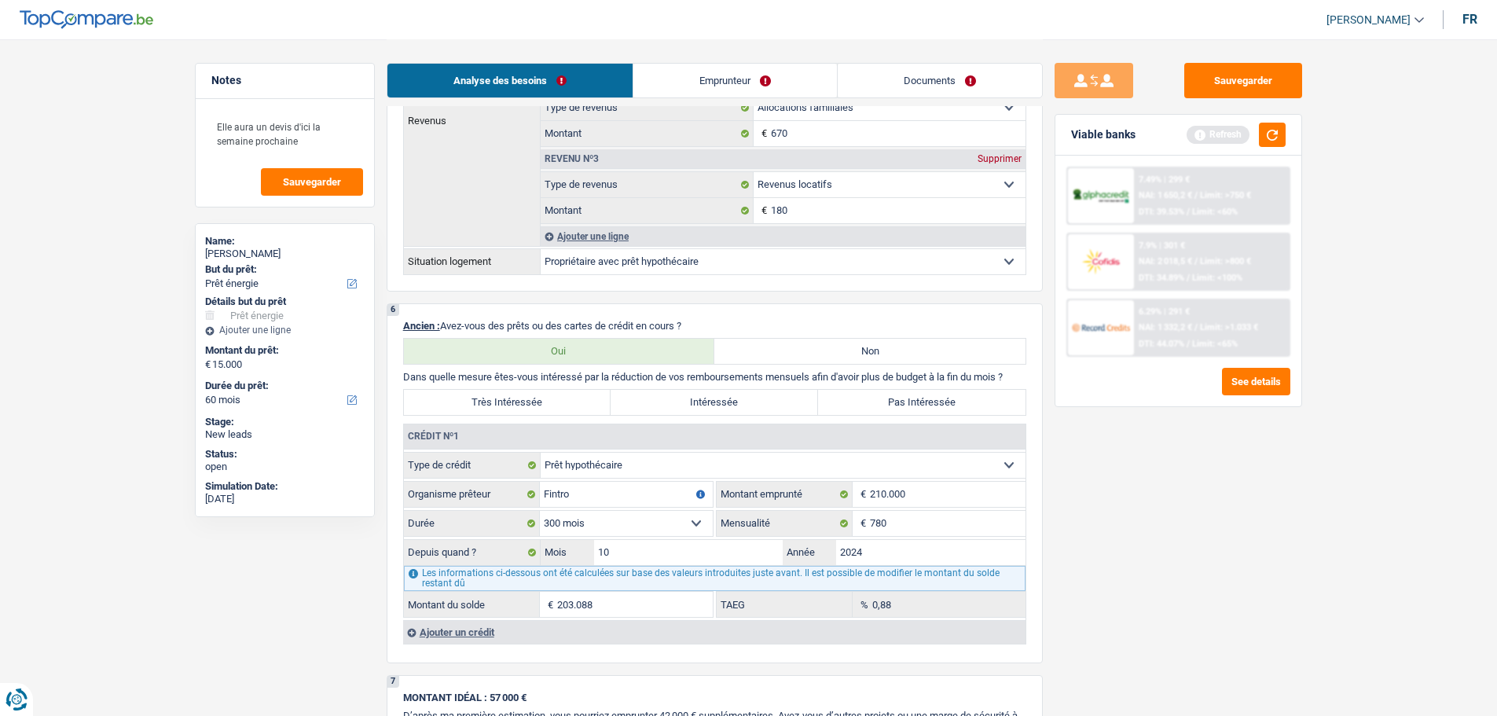
scroll to position [1100, 0]
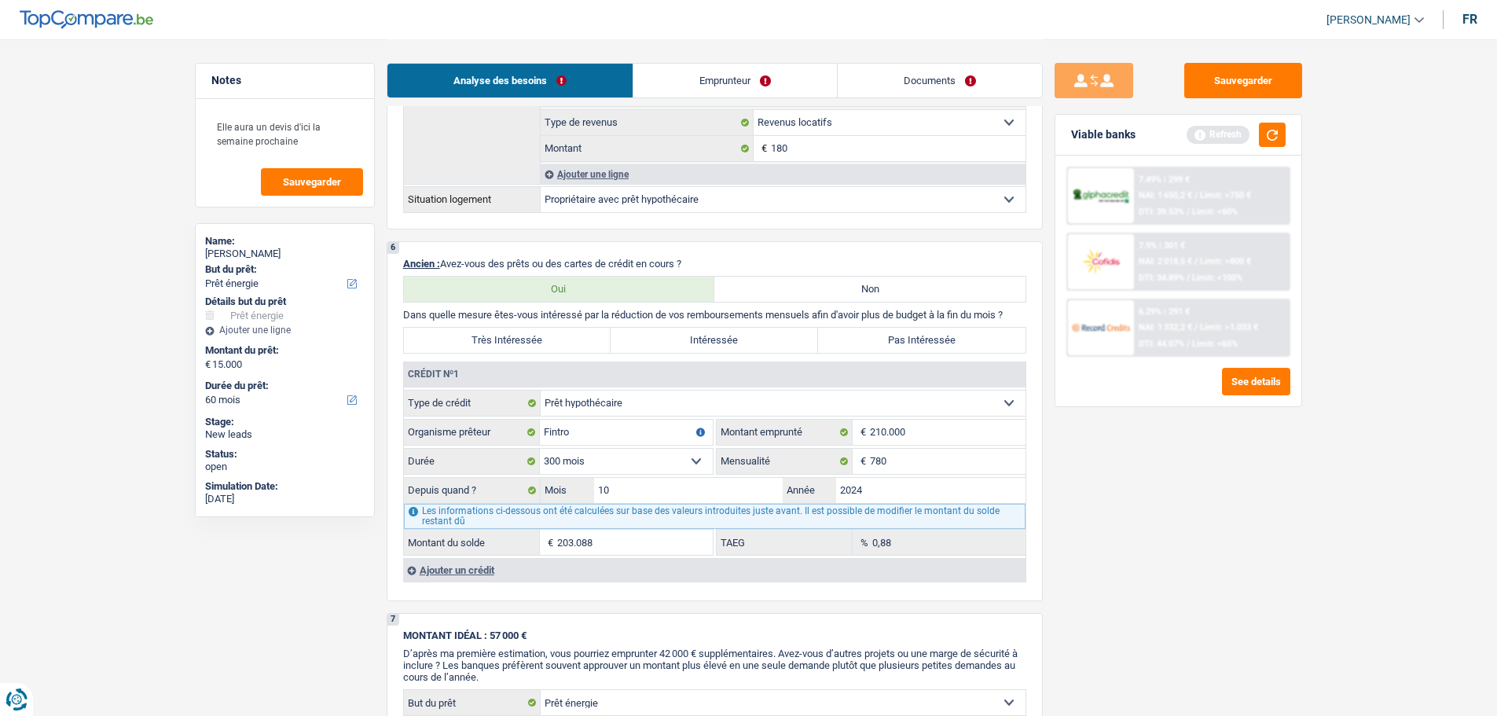
click at [943, 346] on label "Pas Intéressée" at bounding box center [921, 340] width 207 height 25
click at [943, 346] on input "Pas Intéressée" at bounding box center [921, 340] width 207 height 25
radio input "true"
click at [459, 571] on div "Ajouter un crédit" at bounding box center [714, 570] width 622 height 24
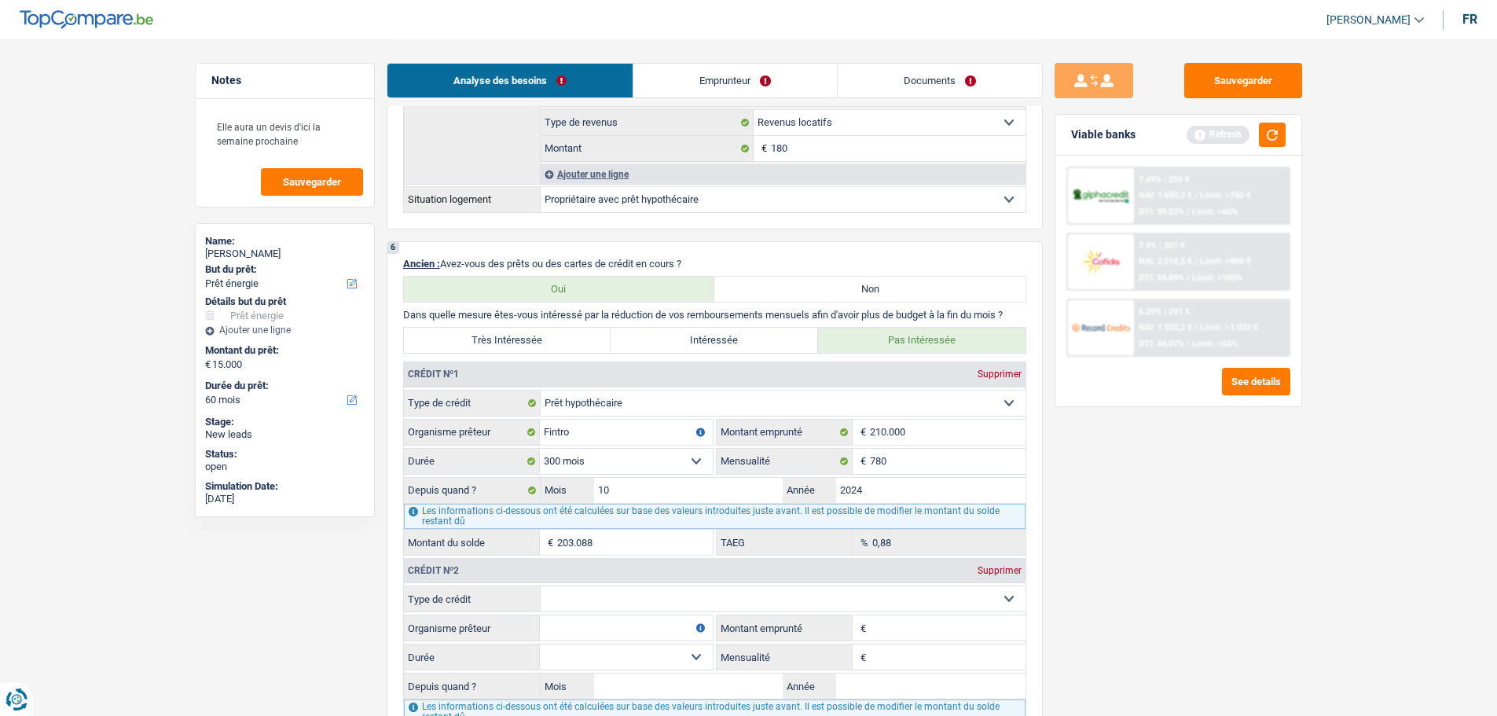
click at [651, 599] on select "Carte ou ouverture de crédit Prêt hypothécaire Vente à tempérament Prêt à tempé…" at bounding box center [782, 598] width 485 height 25
select select "cardOrCredit"
type input "0"
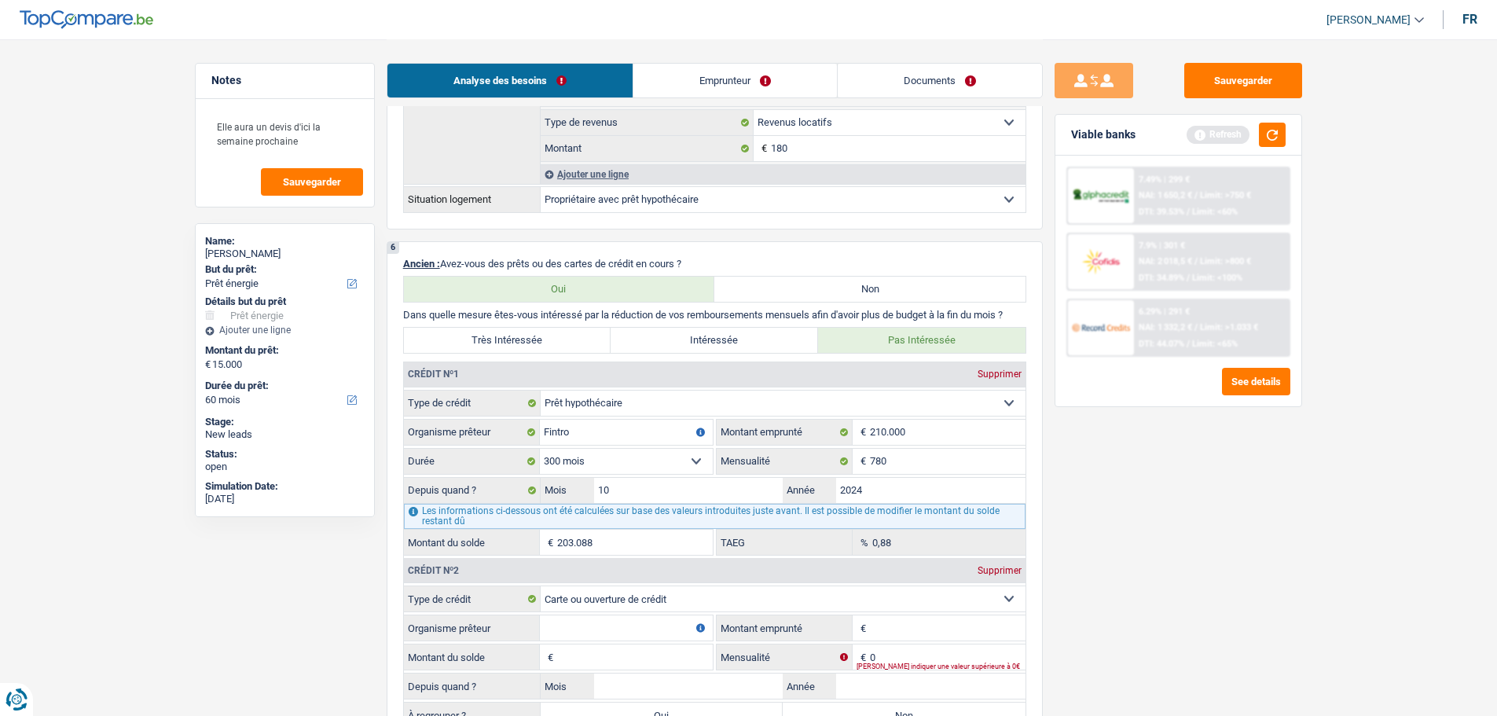
click at [648, 634] on input "Organisme prêteur" at bounding box center [626, 627] width 173 height 25
type input "Fortis"
click at [966, 618] on input "Montant emprunté" at bounding box center [948, 627] width 156 height 25
type input "1.500"
click at [602, 654] on input "Montant du solde" at bounding box center [635, 656] width 156 height 25
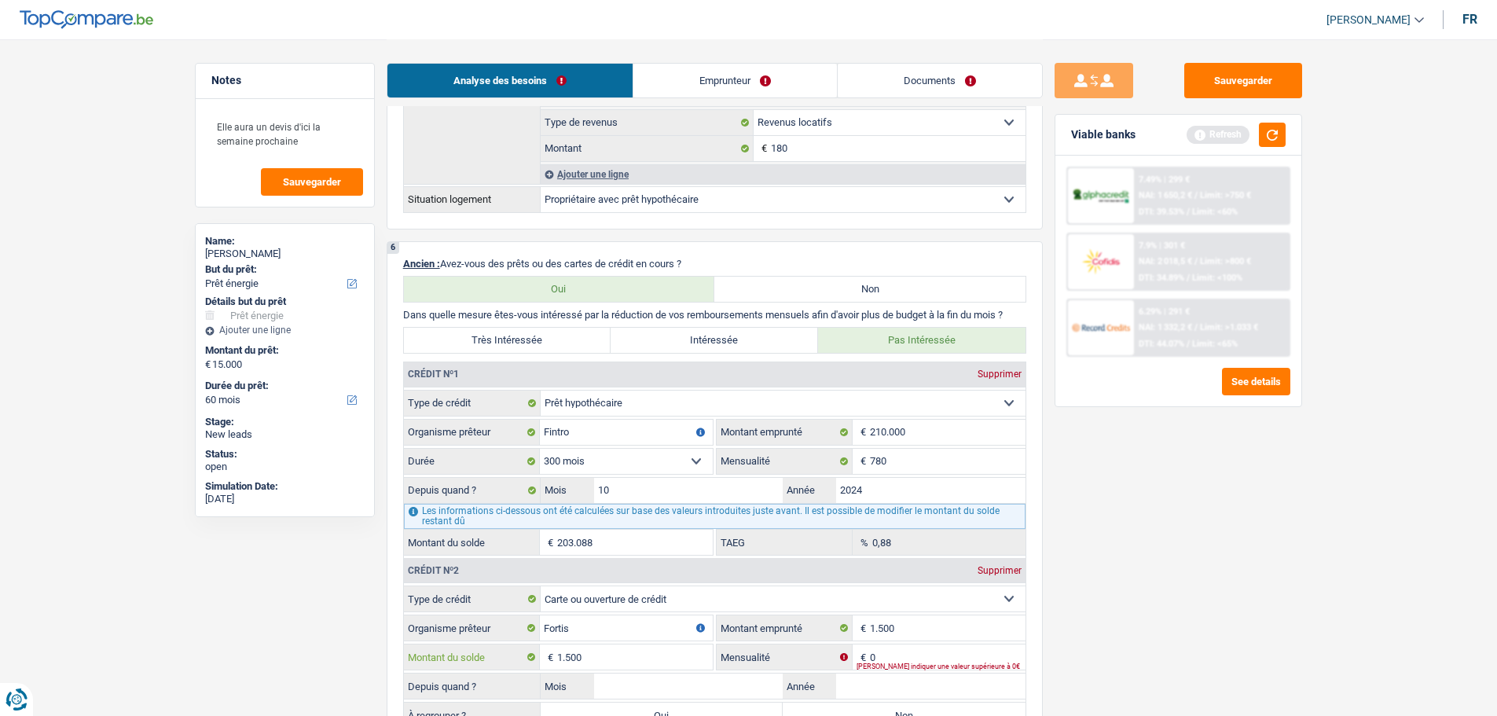
type input "1.500"
click at [938, 654] on input "0" at bounding box center [948, 656] width 156 height 25
type input "50"
click at [1257, 559] on div "Sauvegarder Viable banks Refresh 7.49% | 299 € NAI: 1 650,2 € / Limit: >750 € D…" at bounding box center [1178, 377] width 271 height 628
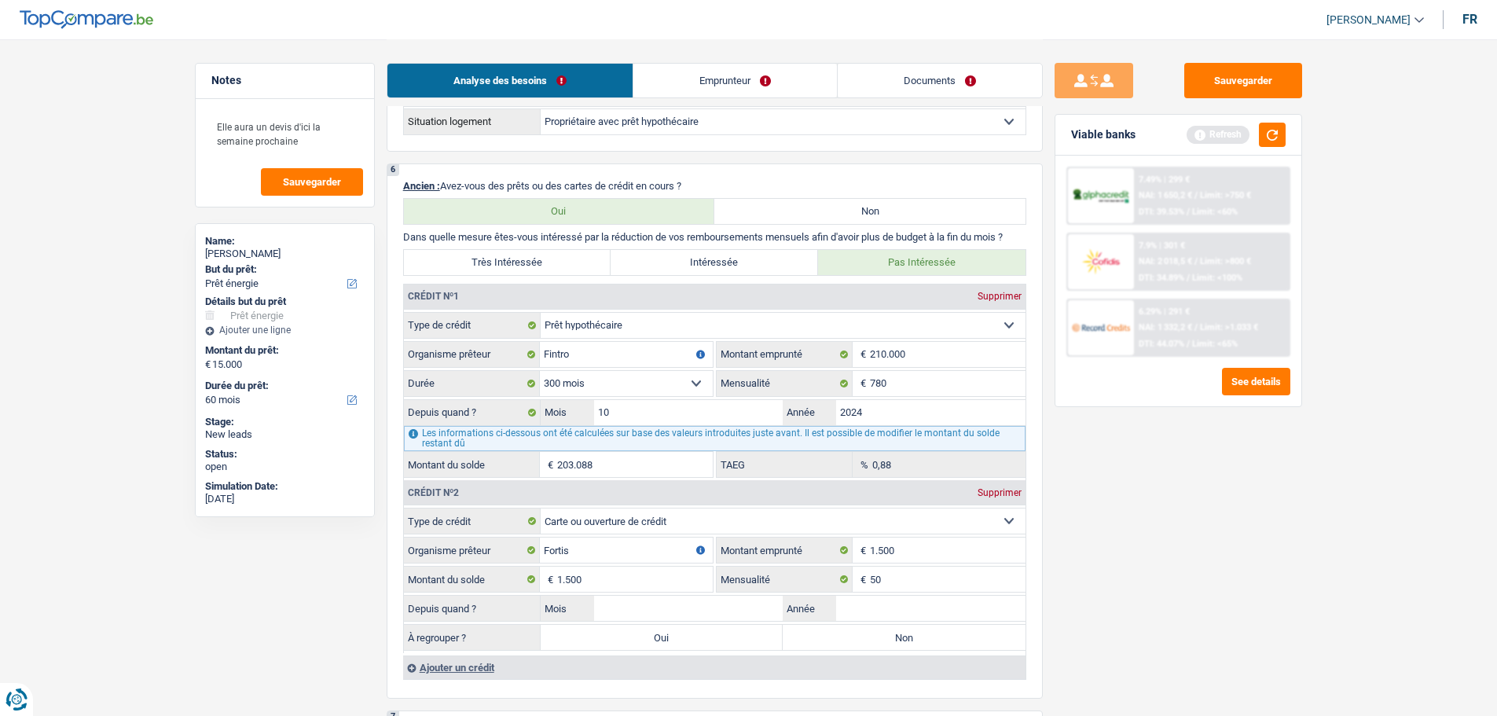
scroll to position [1336, 0]
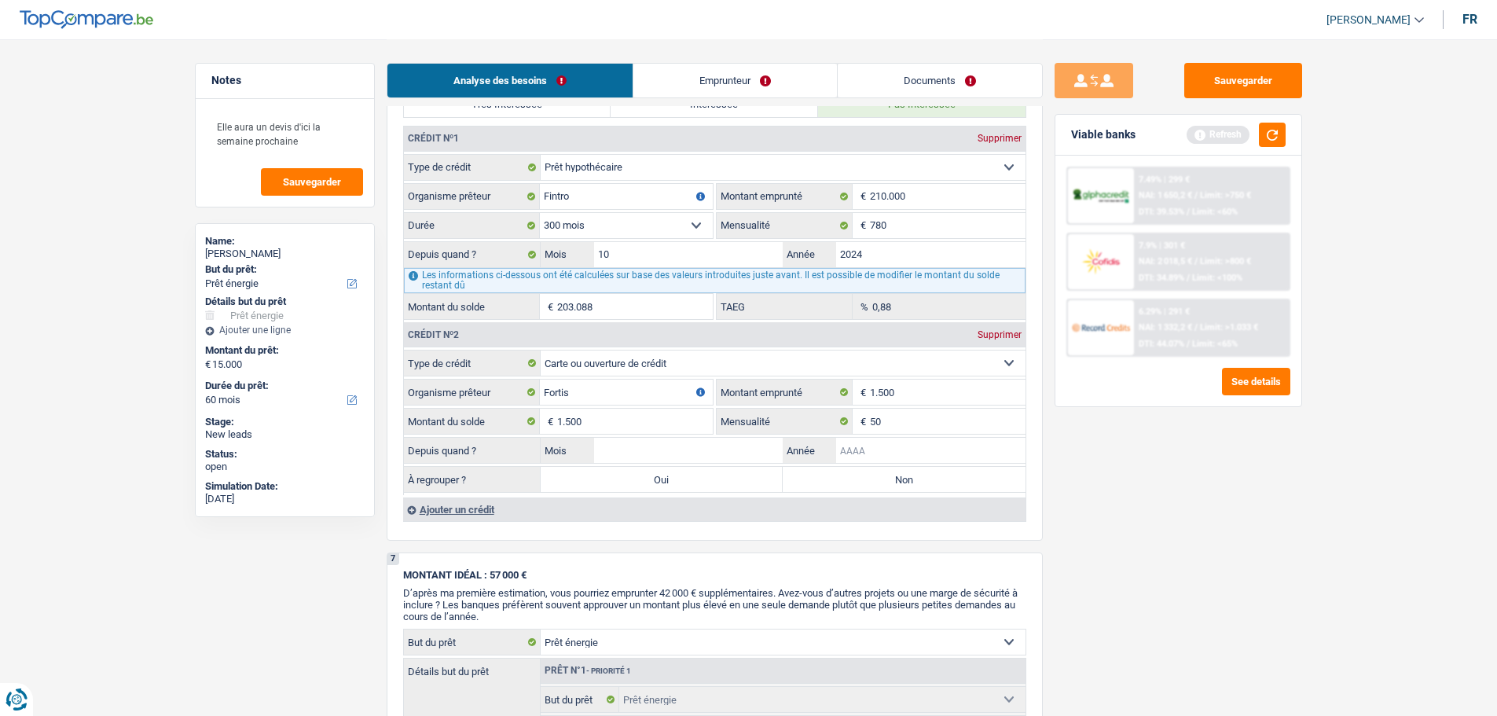
click at [937, 447] on input "Année" at bounding box center [930, 450] width 189 height 25
type input "2015"
click at [748, 449] on input "Mois" at bounding box center [688, 450] width 189 height 25
type input "2"
click at [947, 475] on label "Non" at bounding box center [903, 479] width 243 height 25
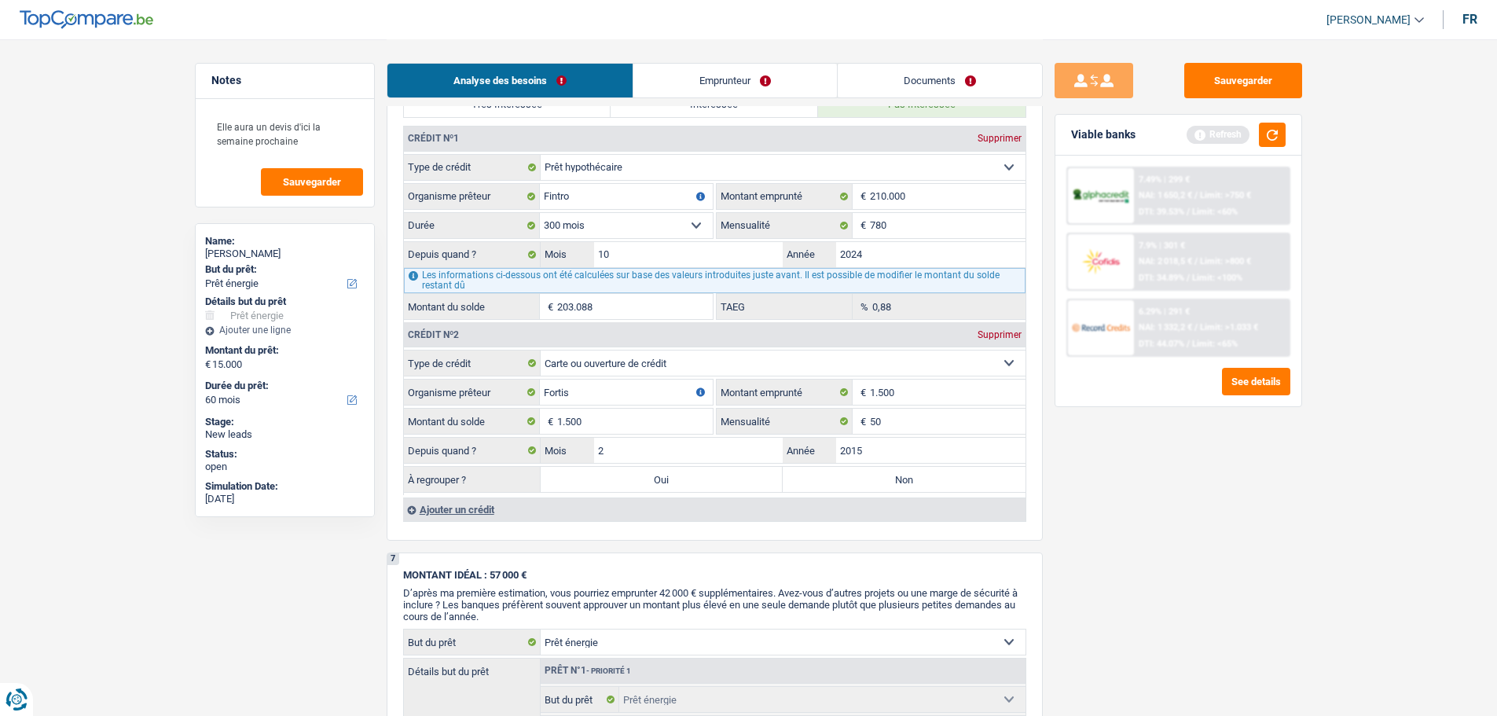
click at [947, 475] on input "Non" at bounding box center [903, 479] width 243 height 25
radio input "true"
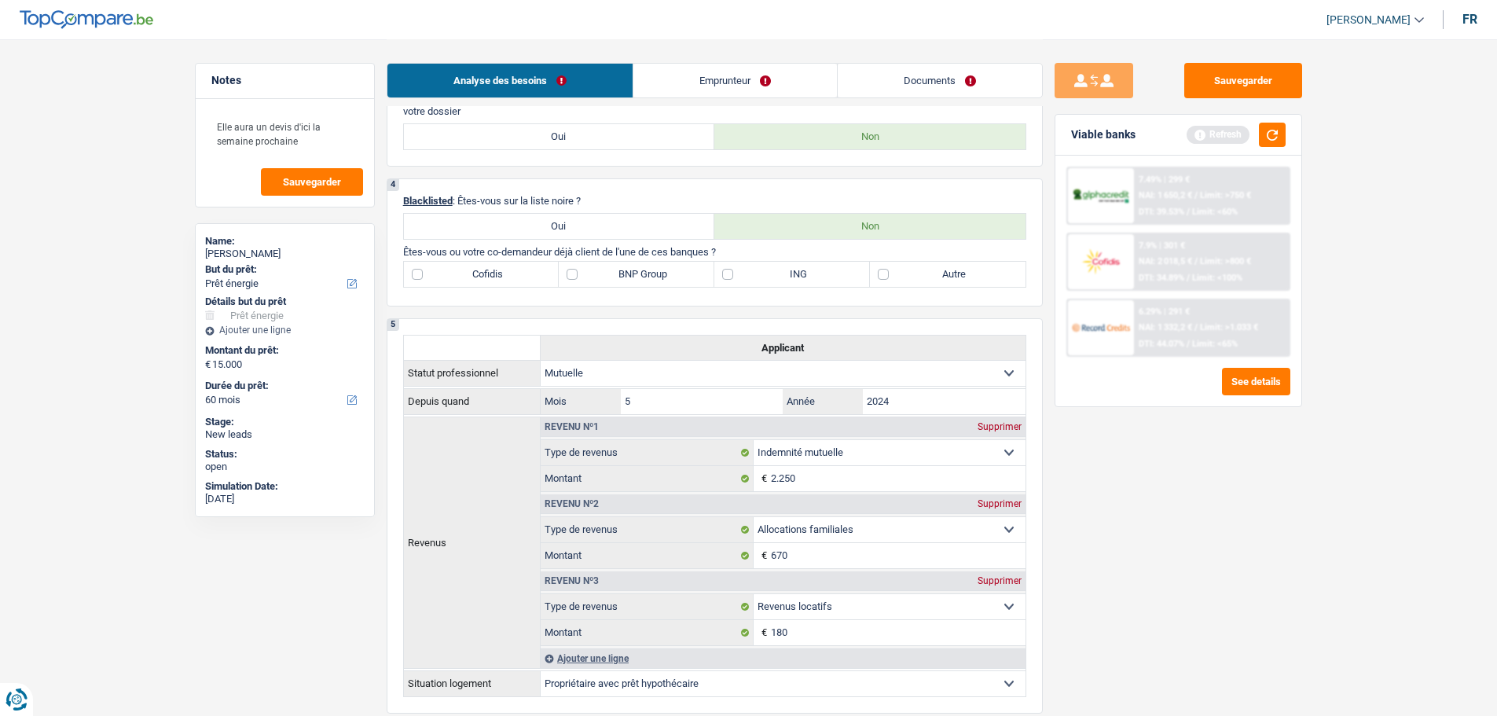
scroll to position [471, 0]
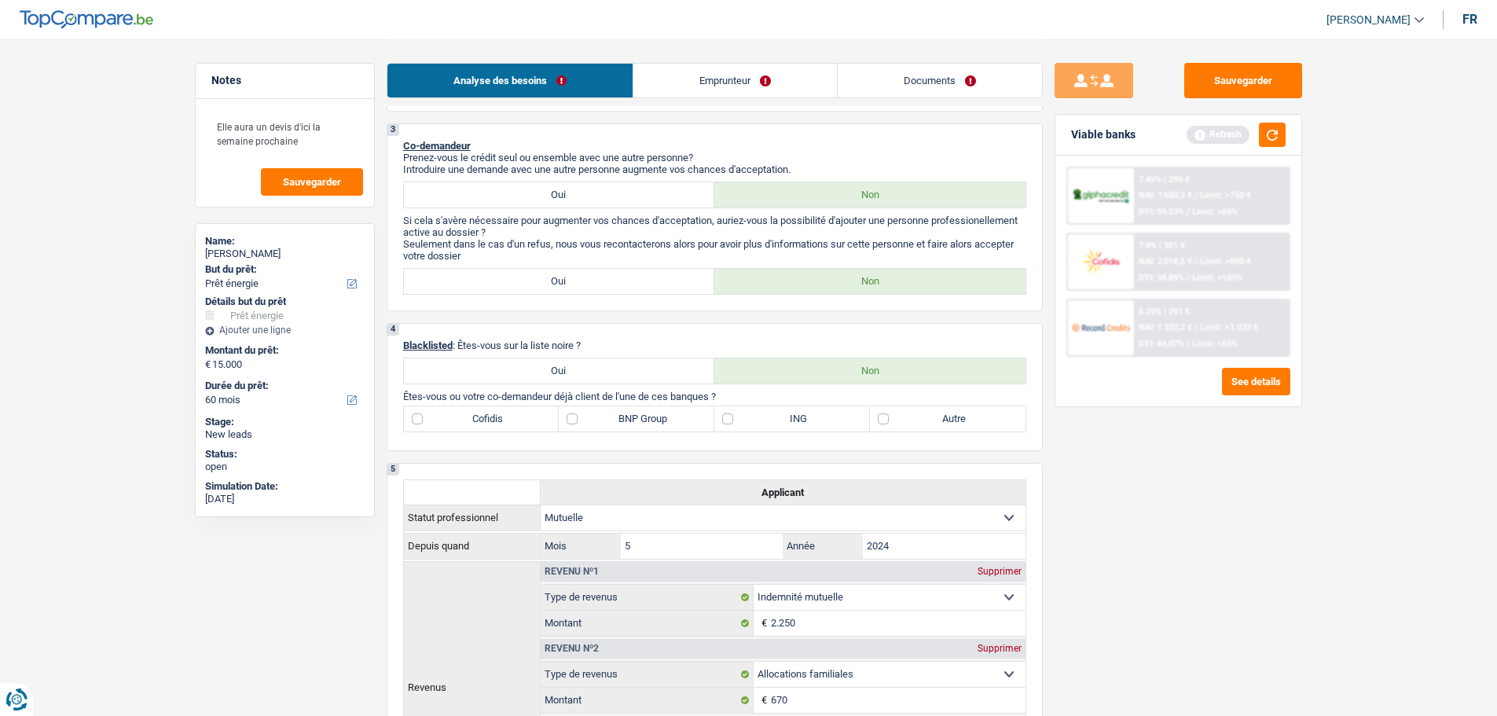
click at [645, 425] on label "BNP Group" at bounding box center [637, 418] width 156 height 25
click at [645, 425] on input "BNP Group" at bounding box center [637, 418] width 156 height 25
checkbox input "true"
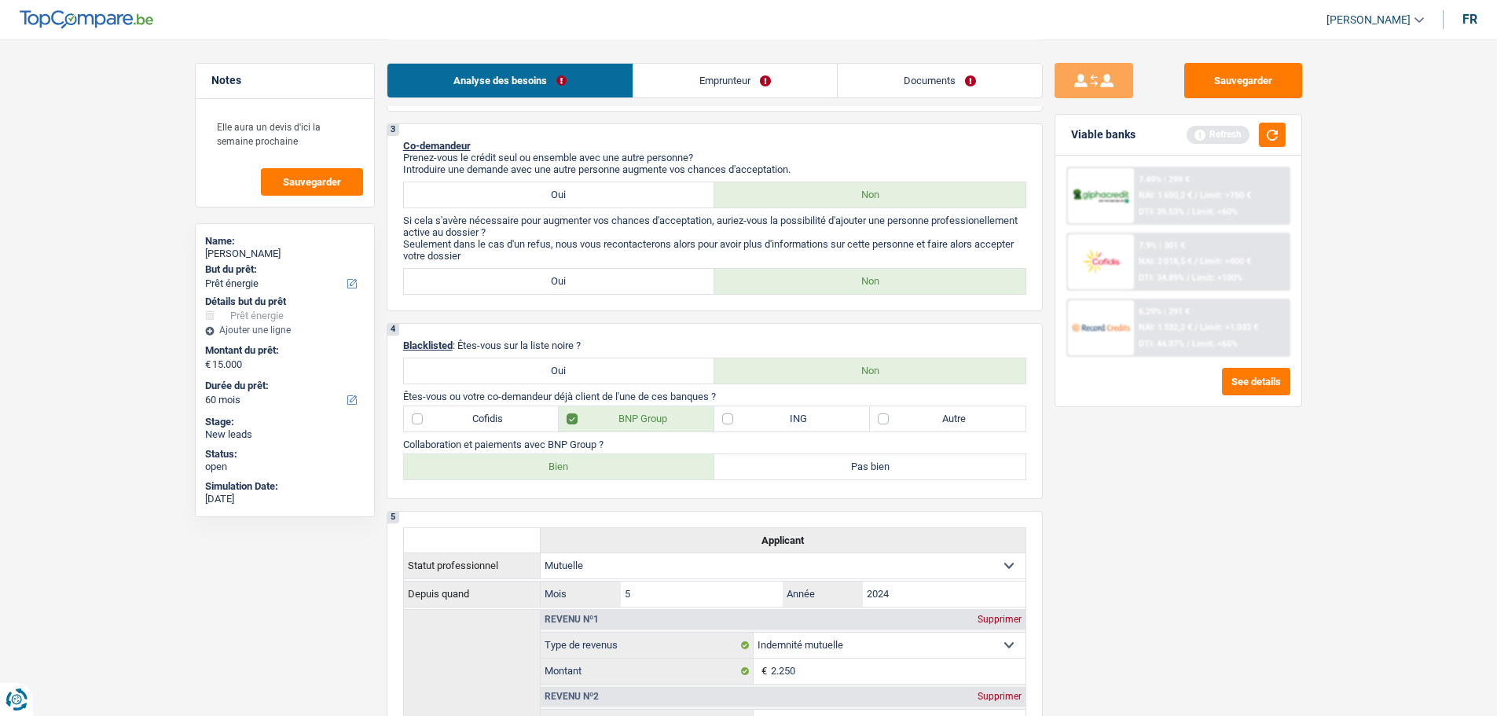
click at [555, 462] on label "Bien" at bounding box center [559, 466] width 311 height 25
click at [674, 478] on label "Bien" at bounding box center [559, 466] width 311 height 25
click at [674, 478] on input "Bien" at bounding box center [559, 466] width 311 height 25
radio input "true"
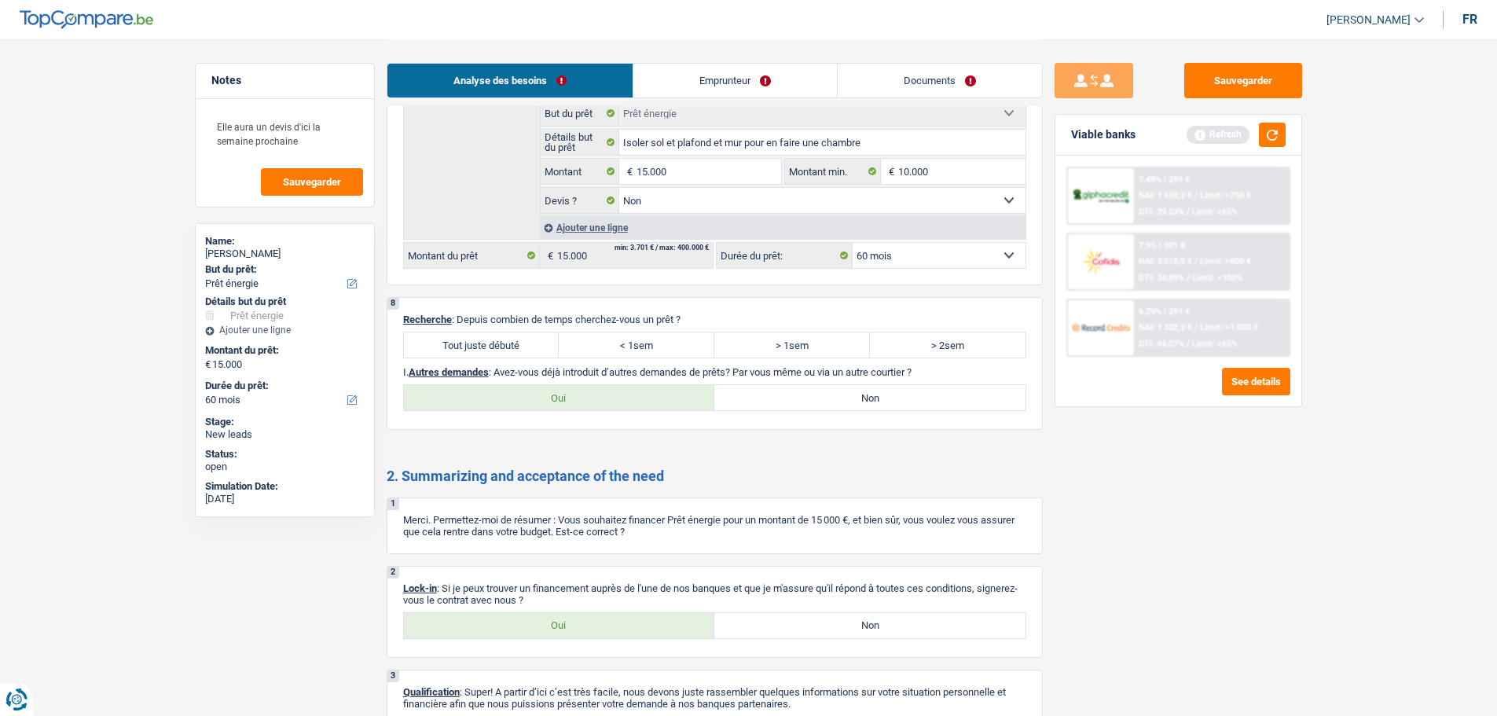
scroll to position [2235, 0]
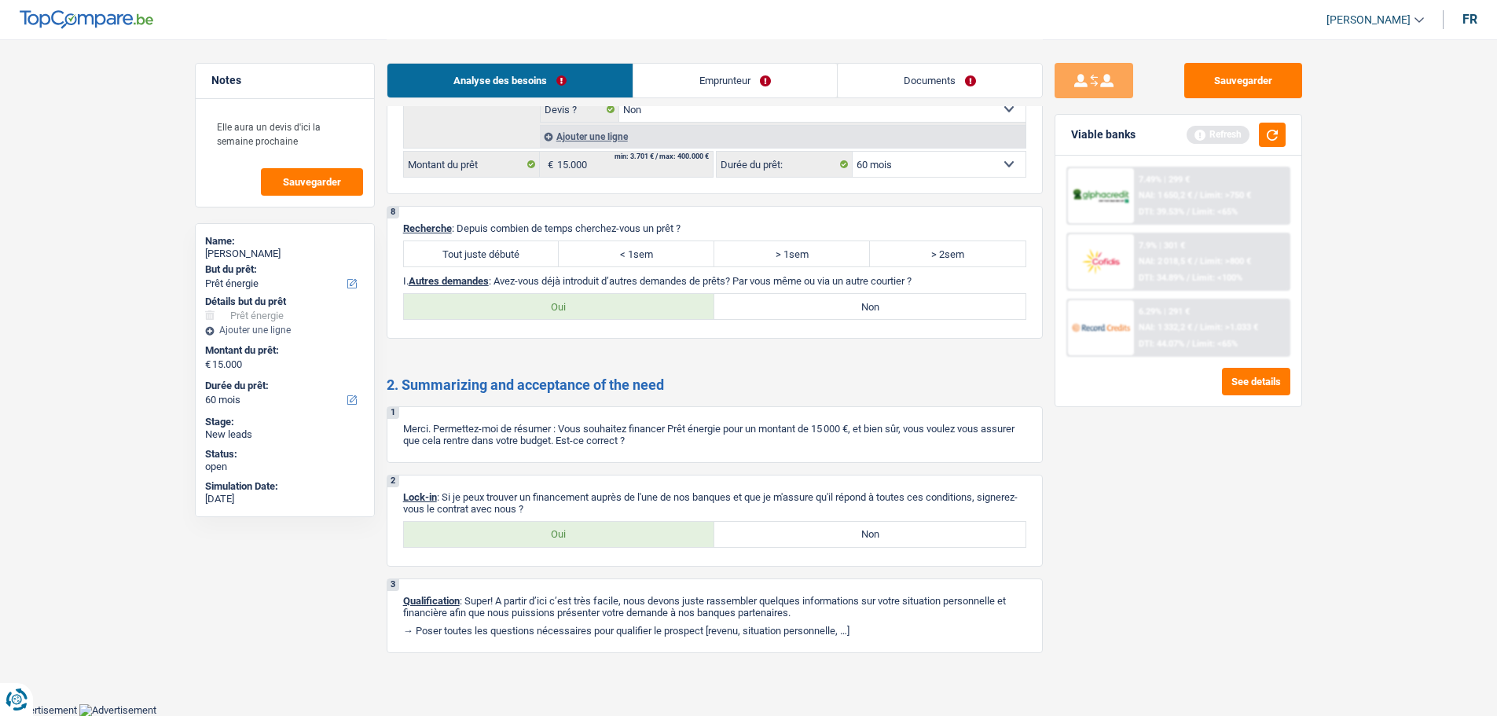
click at [500, 256] on label "Tout juste débuté" at bounding box center [482, 253] width 156 height 25
click at [500, 256] on input "Tout juste débuté" at bounding box center [482, 253] width 156 height 25
radio input "true"
click at [862, 299] on label "Non" at bounding box center [869, 306] width 311 height 25
click at [862, 299] on input "Non" at bounding box center [869, 306] width 311 height 25
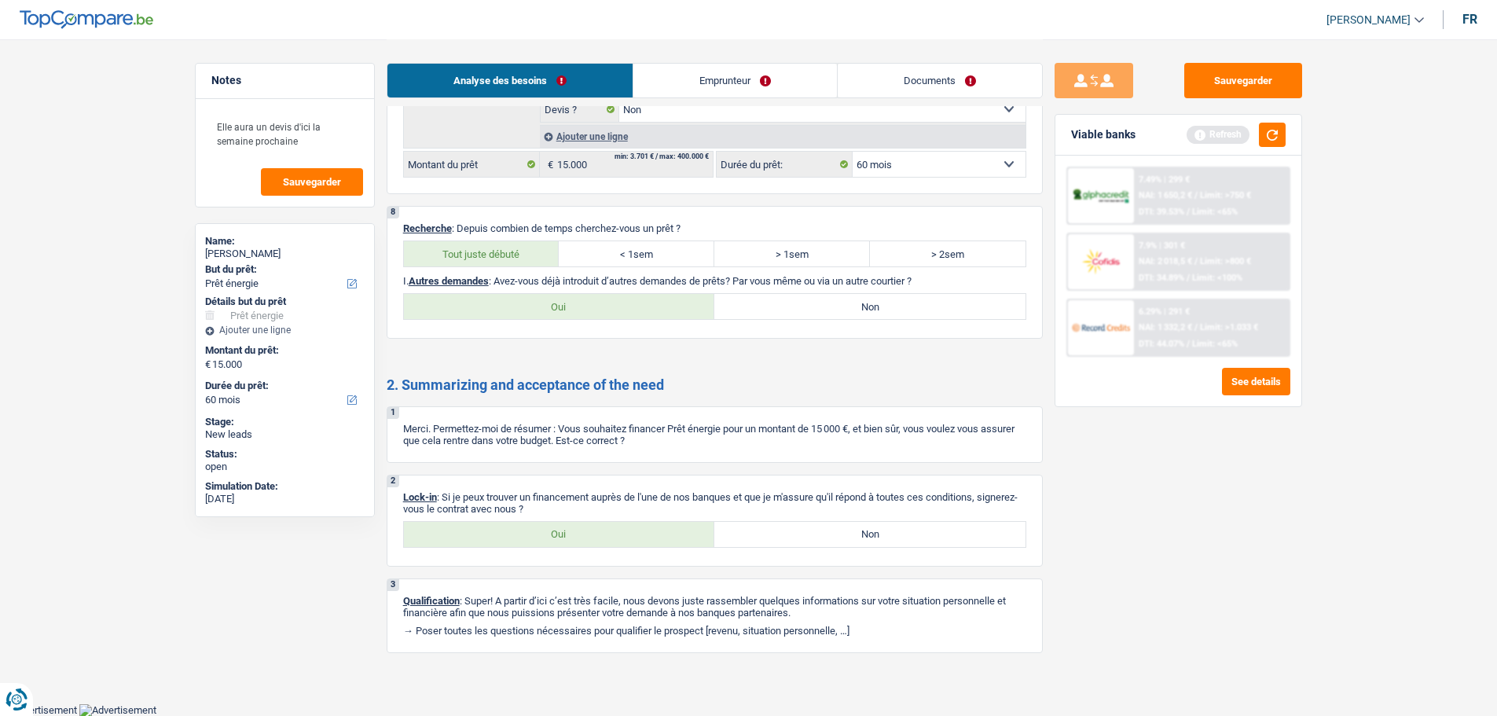
radio input "true"
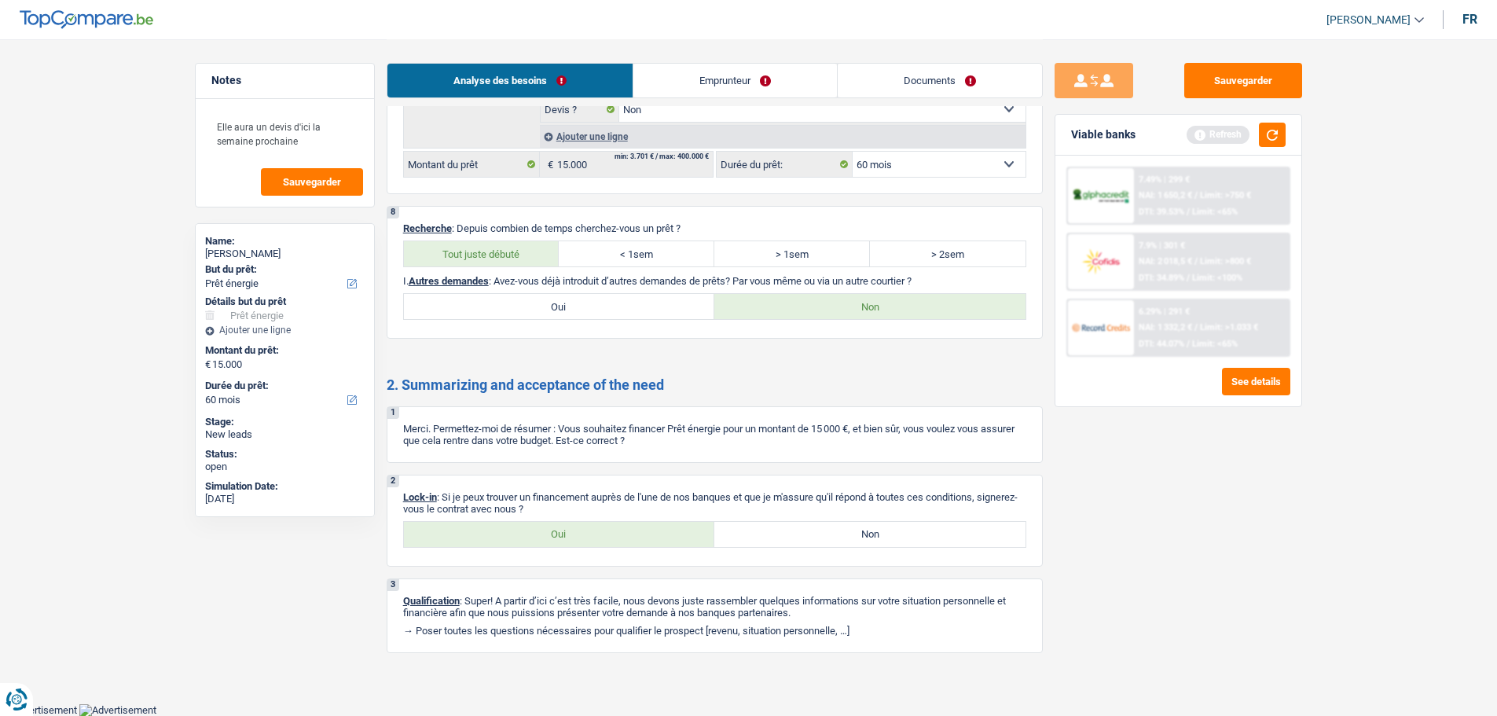
click at [725, 81] on link "Emprunteur" at bounding box center [734, 81] width 203 height 34
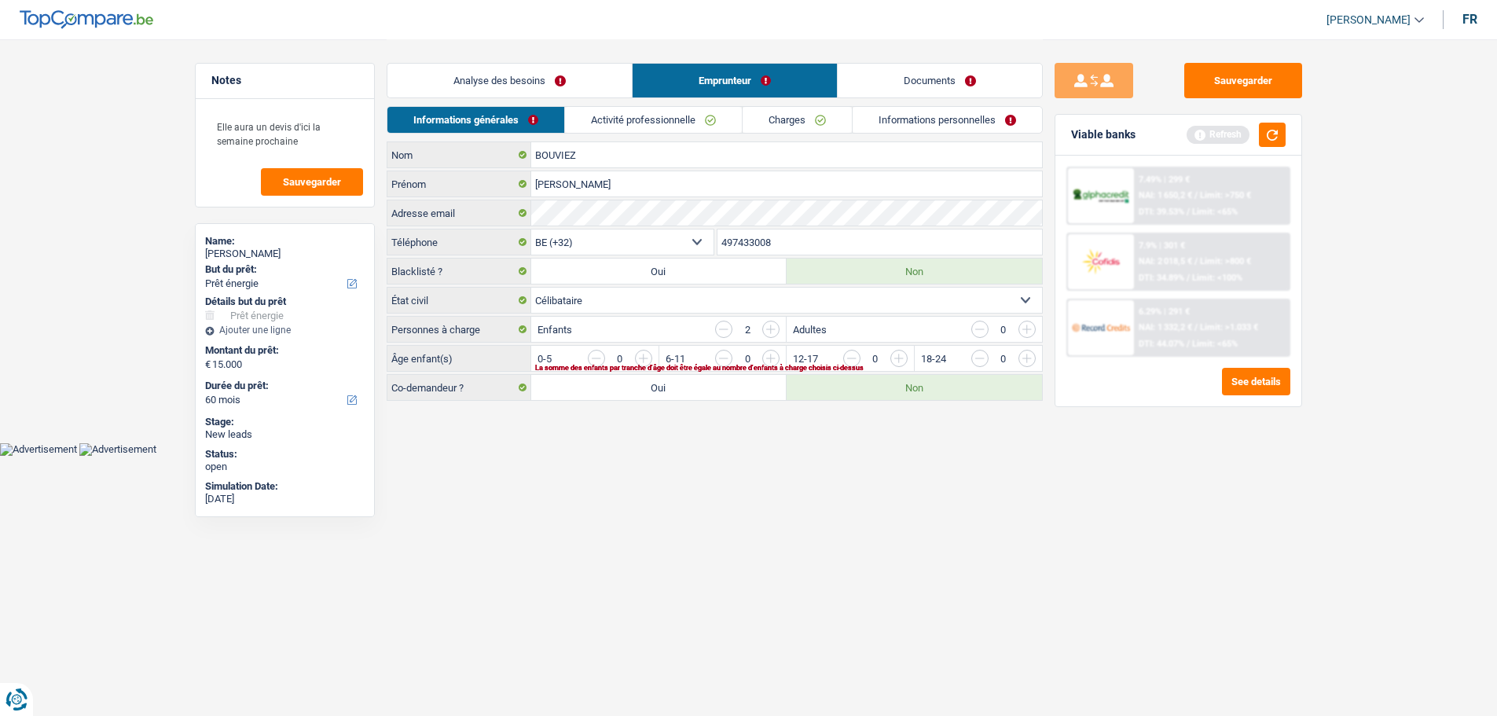
scroll to position [0, 0]
click at [903, 353] on input "button" at bounding box center [1223, 362] width 654 height 25
click at [771, 352] on input "button" at bounding box center [1095, 362] width 654 height 25
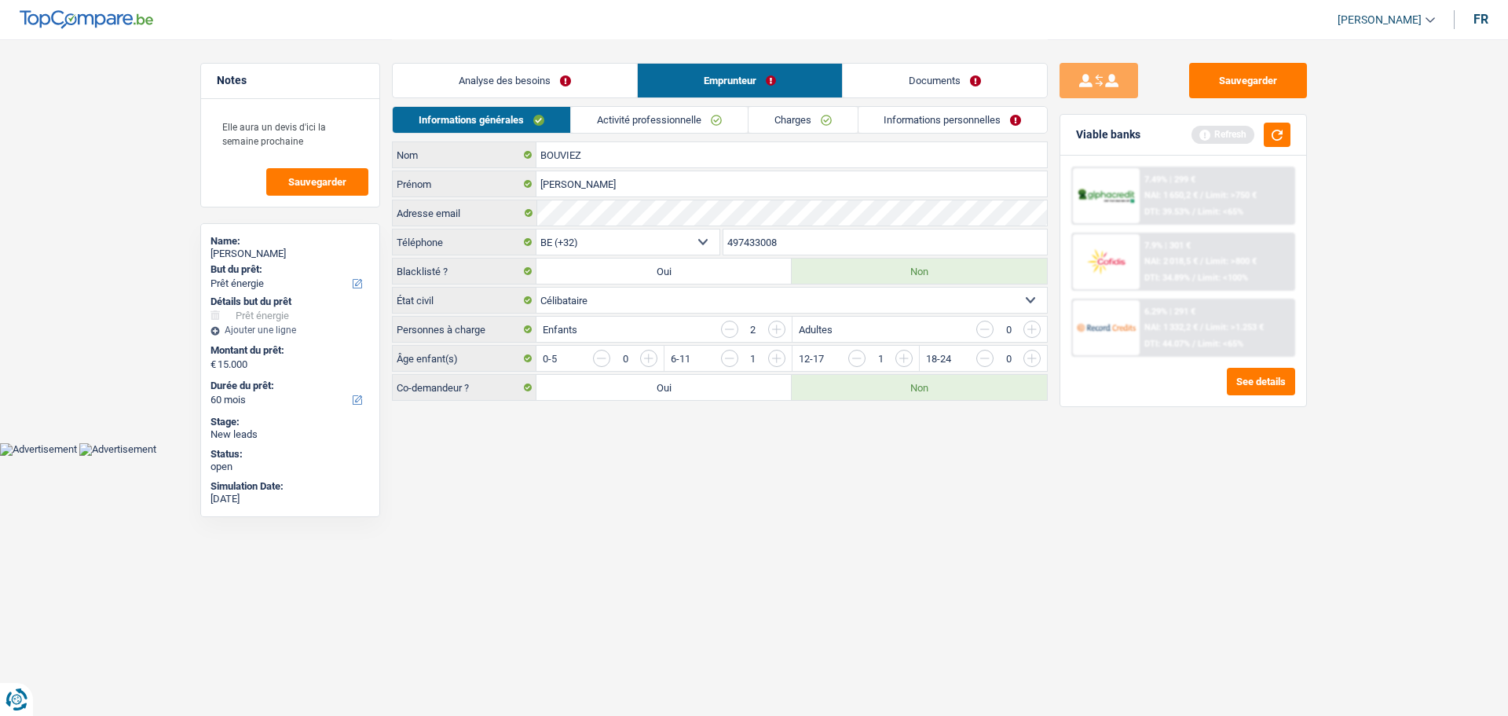
click at [687, 118] on link "Activité professionnelle" at bounding box center [659, 120] width 177 height 26
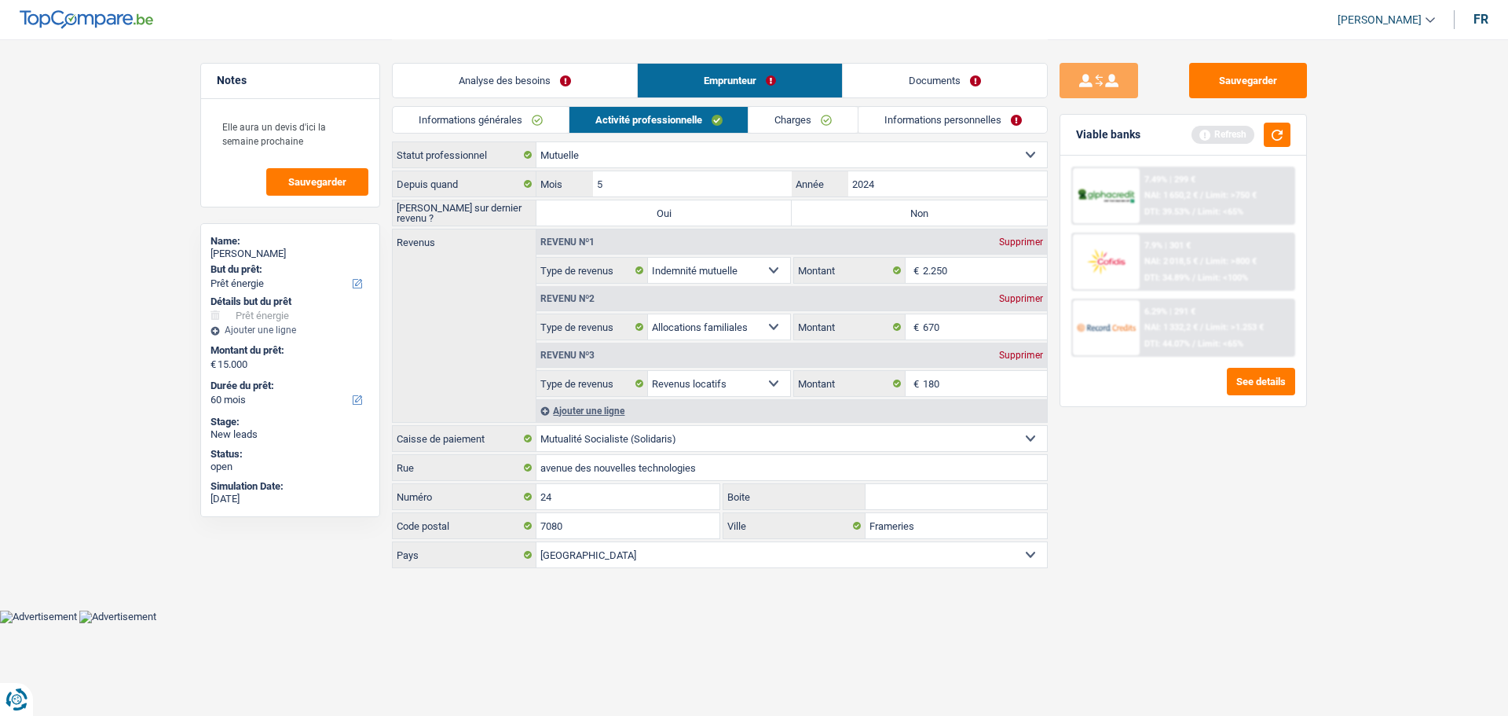
click at [498, 115] on link "Informations générales" at bounding box center [481, 120] width 176 height 26
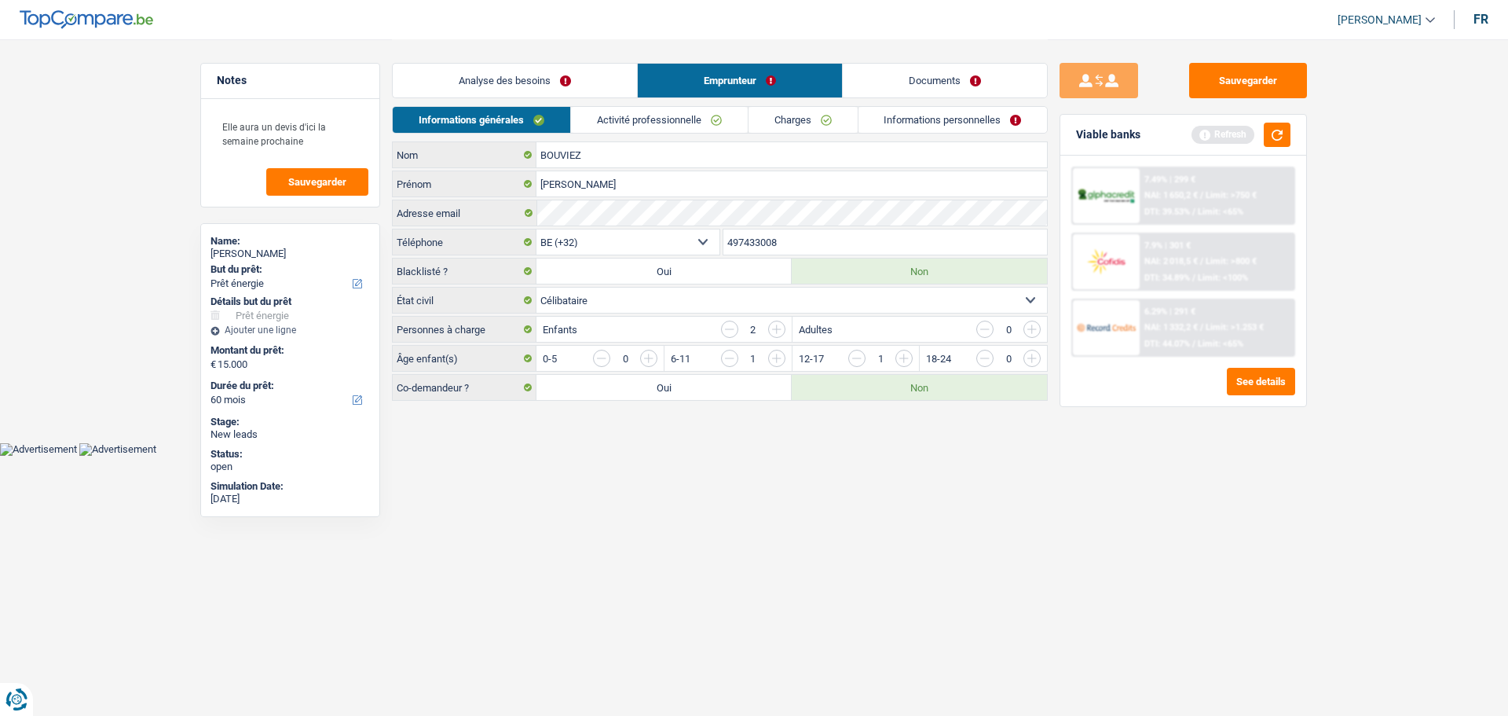
click at [536, 86] on link "Analyse des besoins" at bounding box center [515, 81] width 244 height 34
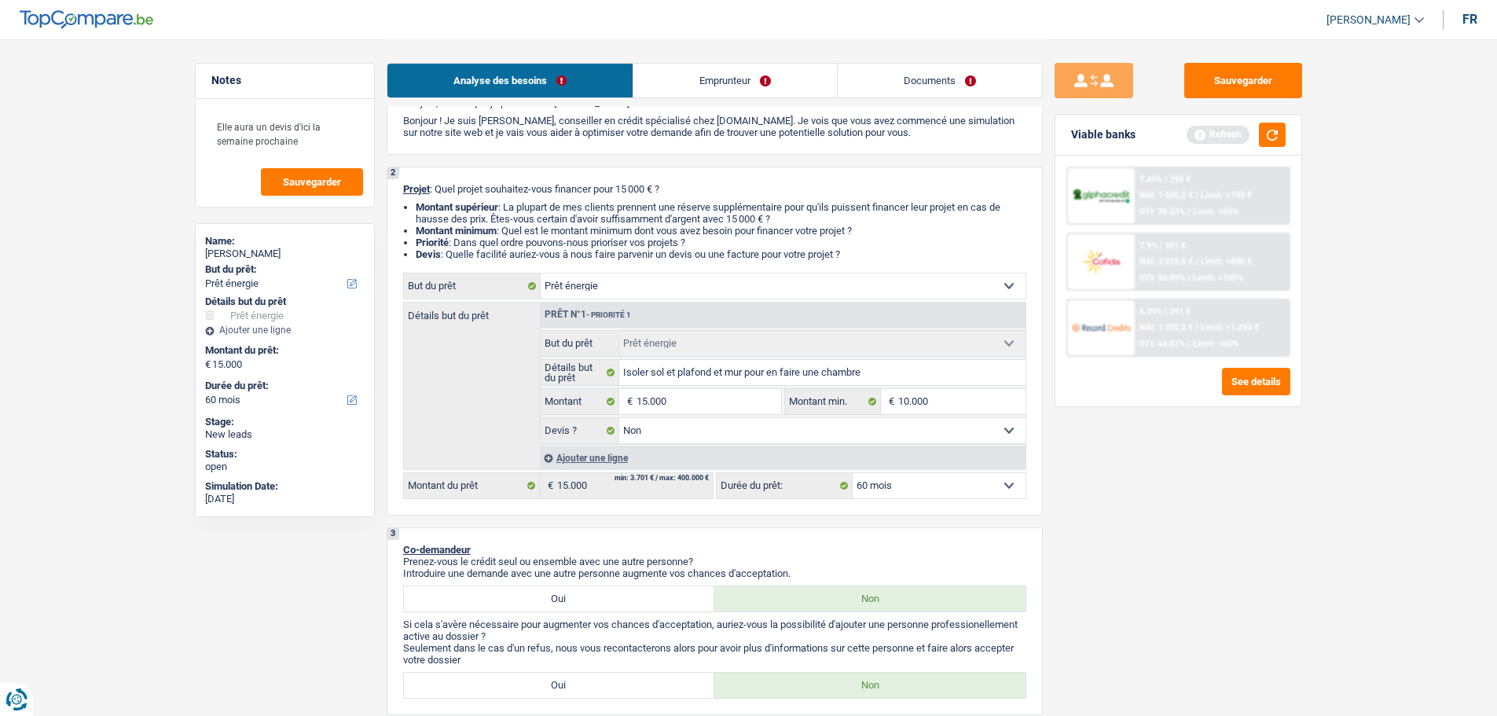
scroll to position [157, 0]
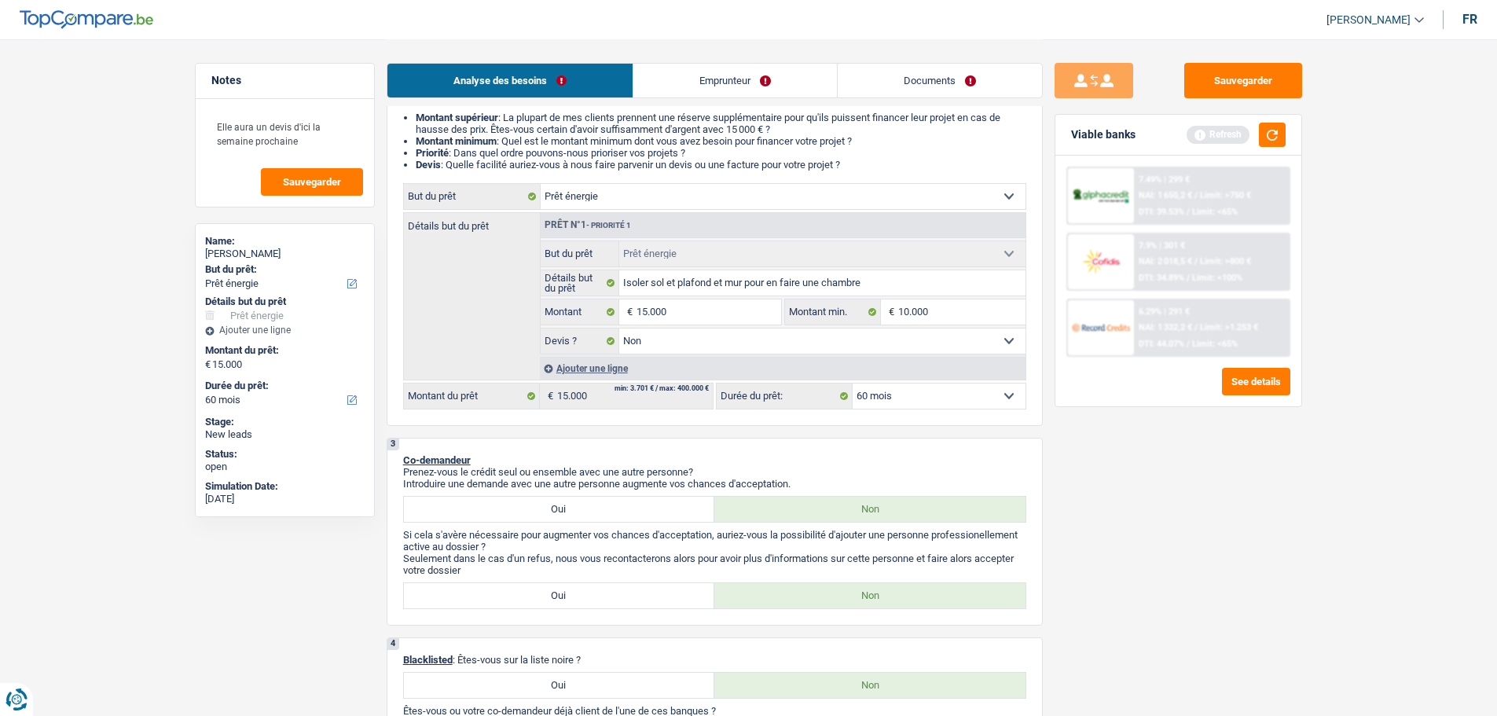
click at [794, 75] on link "Emprunteur" at bounding box center [734, 81] width 203 height 34
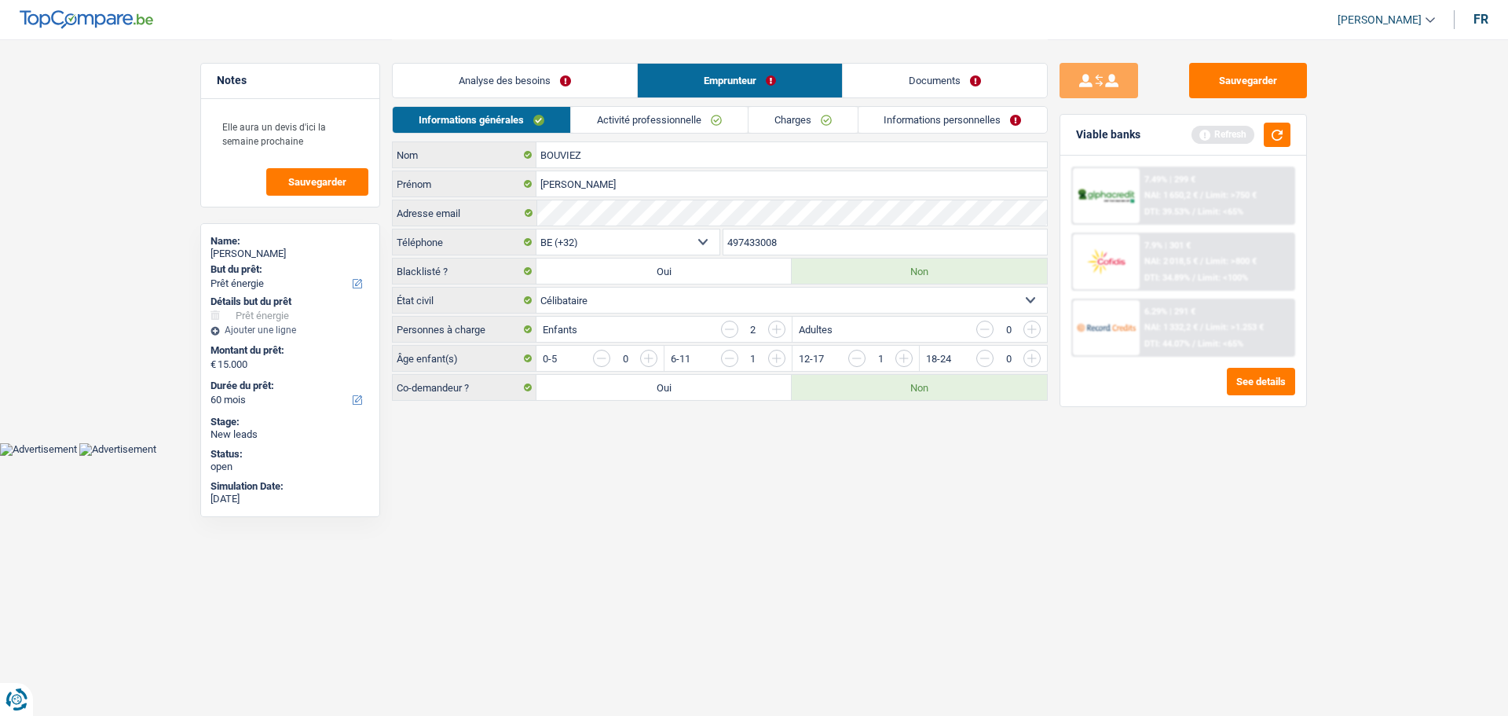
click at [676, 111] on link "Activité professionnelle" at bounding box center [659, 120] width 177 height 26
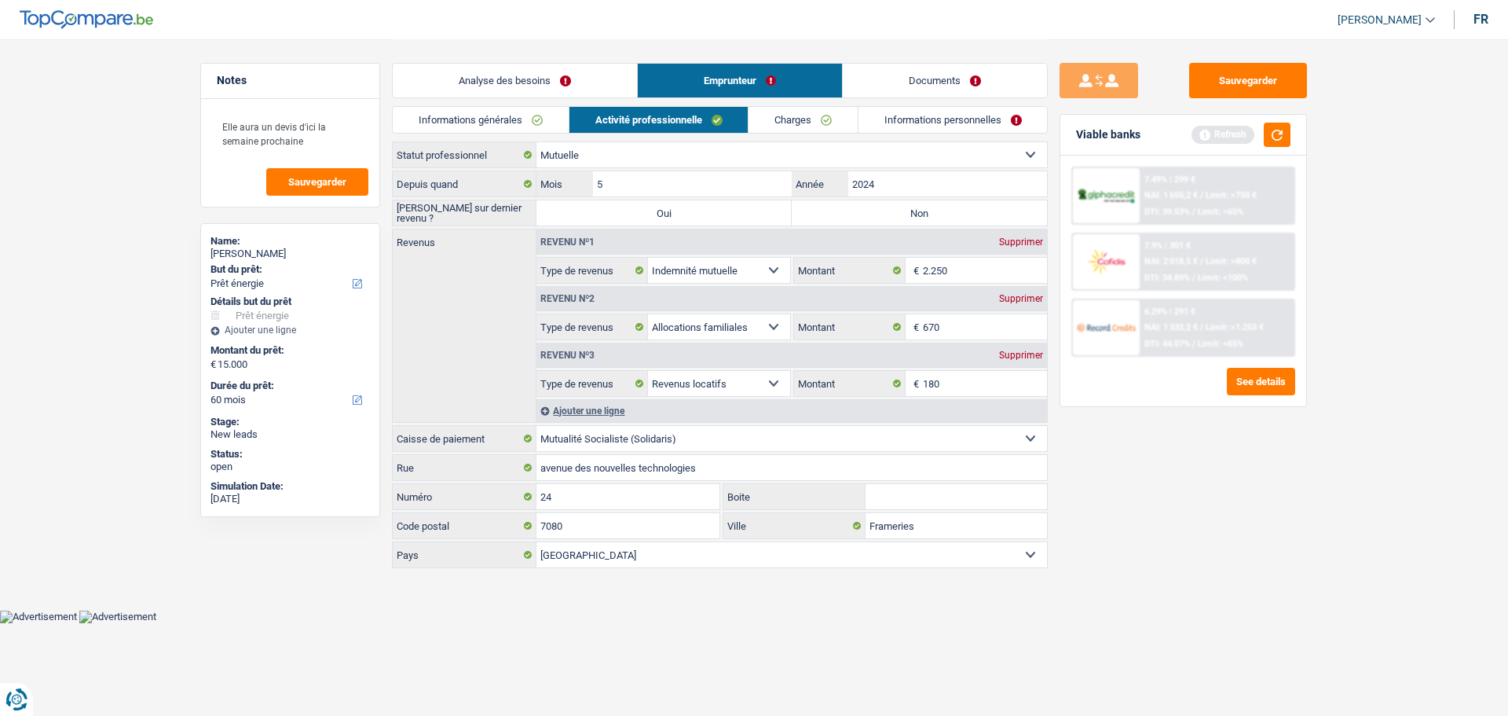
click at [965, 224] on label "Non" at bounding box center [919, 212] width 255 height 25
click at [965, 224] on input "Non" at bounding box center [919, 212] width 255 height 25
radio input "true"
click at [820, 119] on link "Charges" at bounding box center [803, 120] width 109 height 26
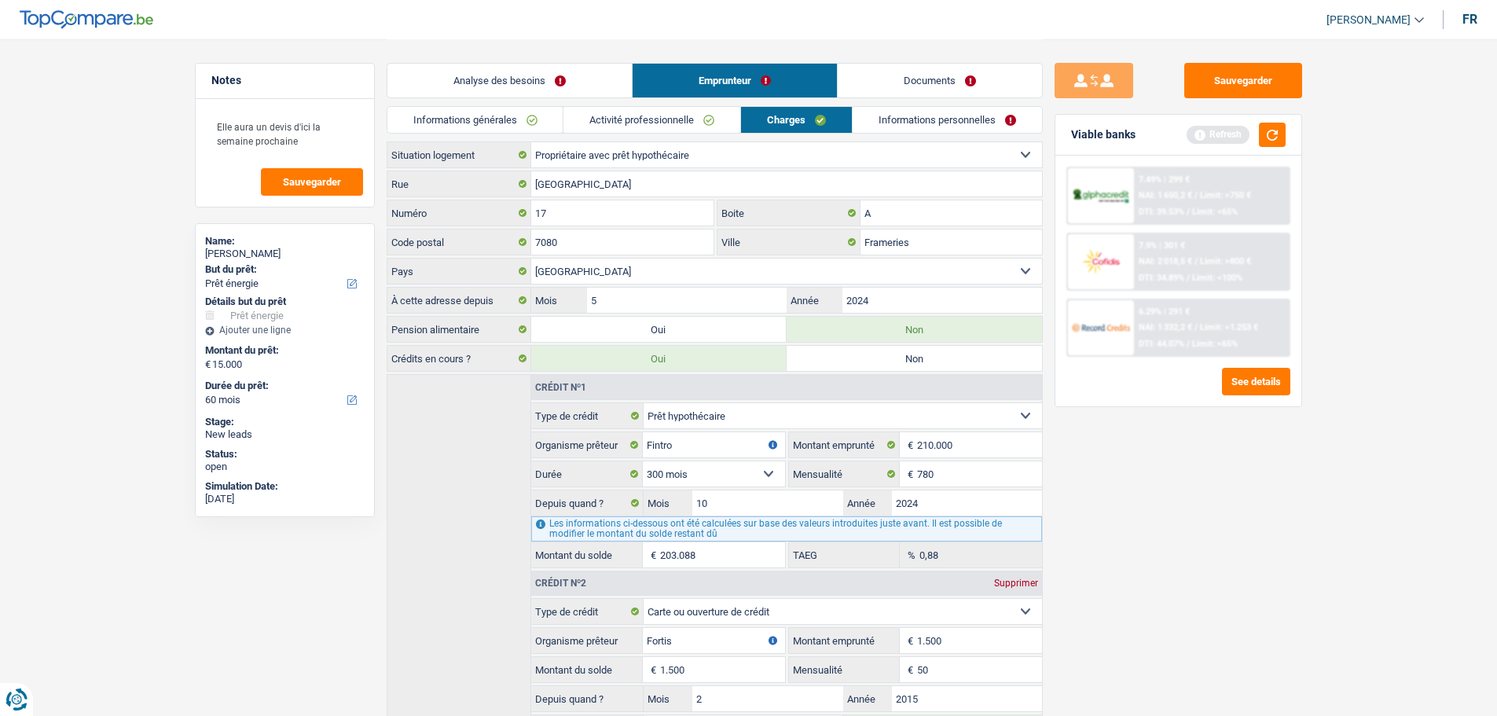
click at [981, 119] on link "Informations personnelles" at bounding box center [946, 120] width 189 height 26
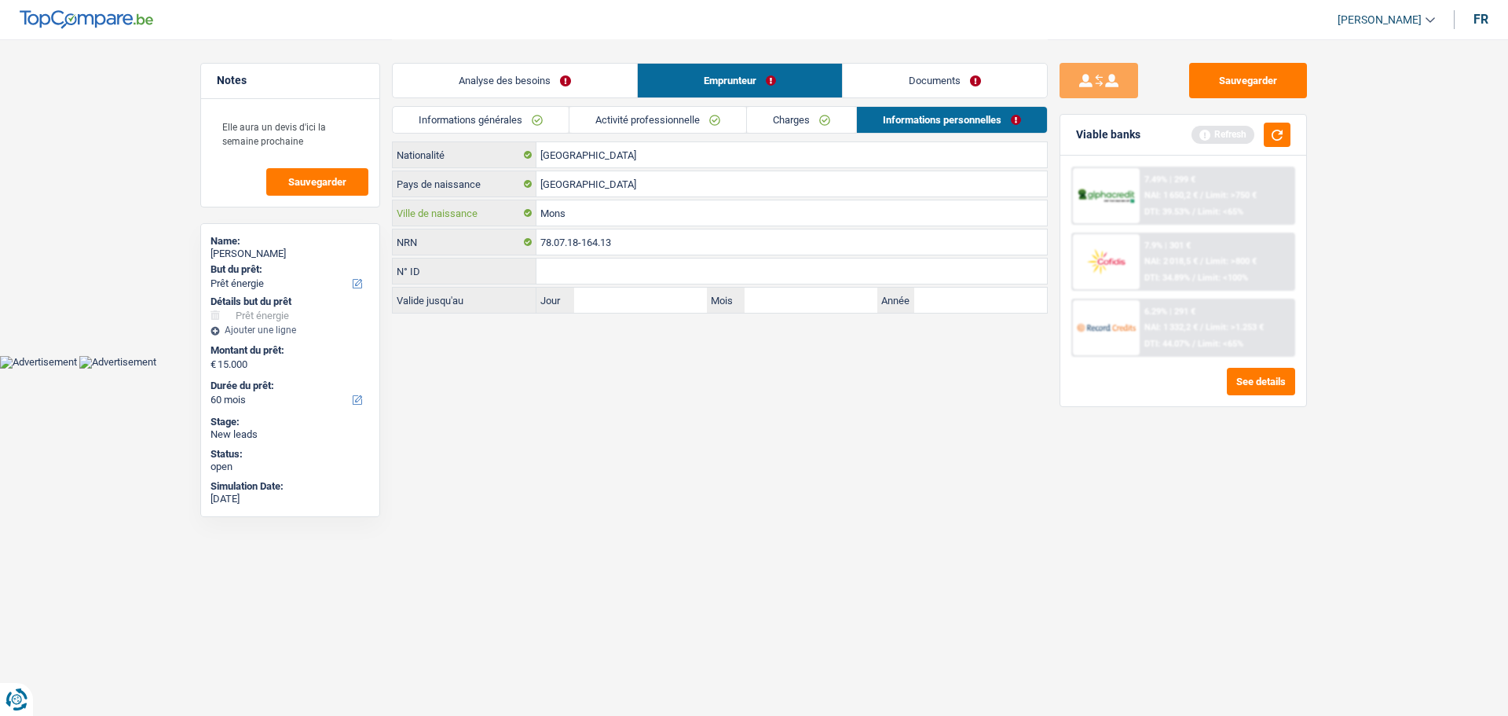
click at [605, 216] on input "Mons" at bounding box center [792, 212] width 511 height 25
click at [1281, 134] on button "button" at bounding box center [1277, 135] width 27 height 24
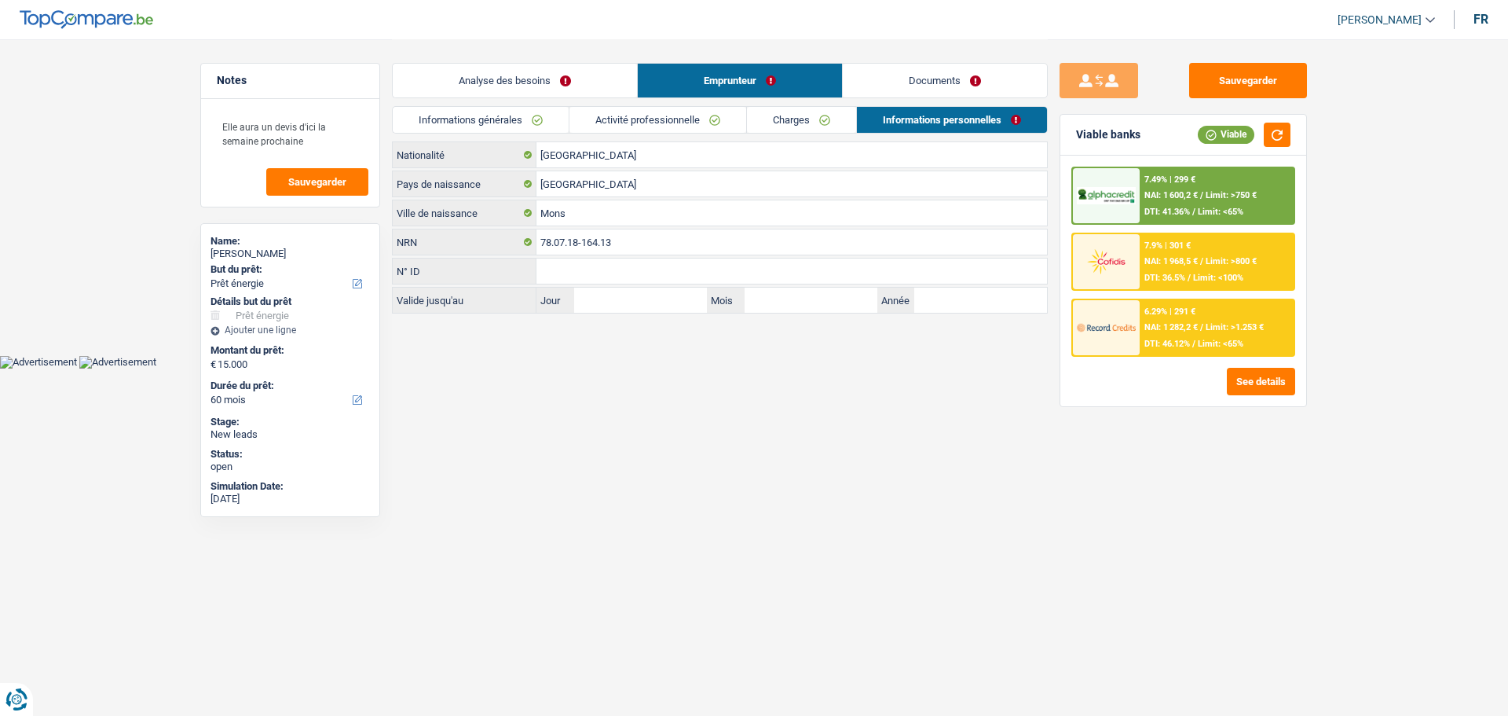
click at [561, 76] on link "Analyse des besoins" at bounding box center [515, 81] width 244 height 34
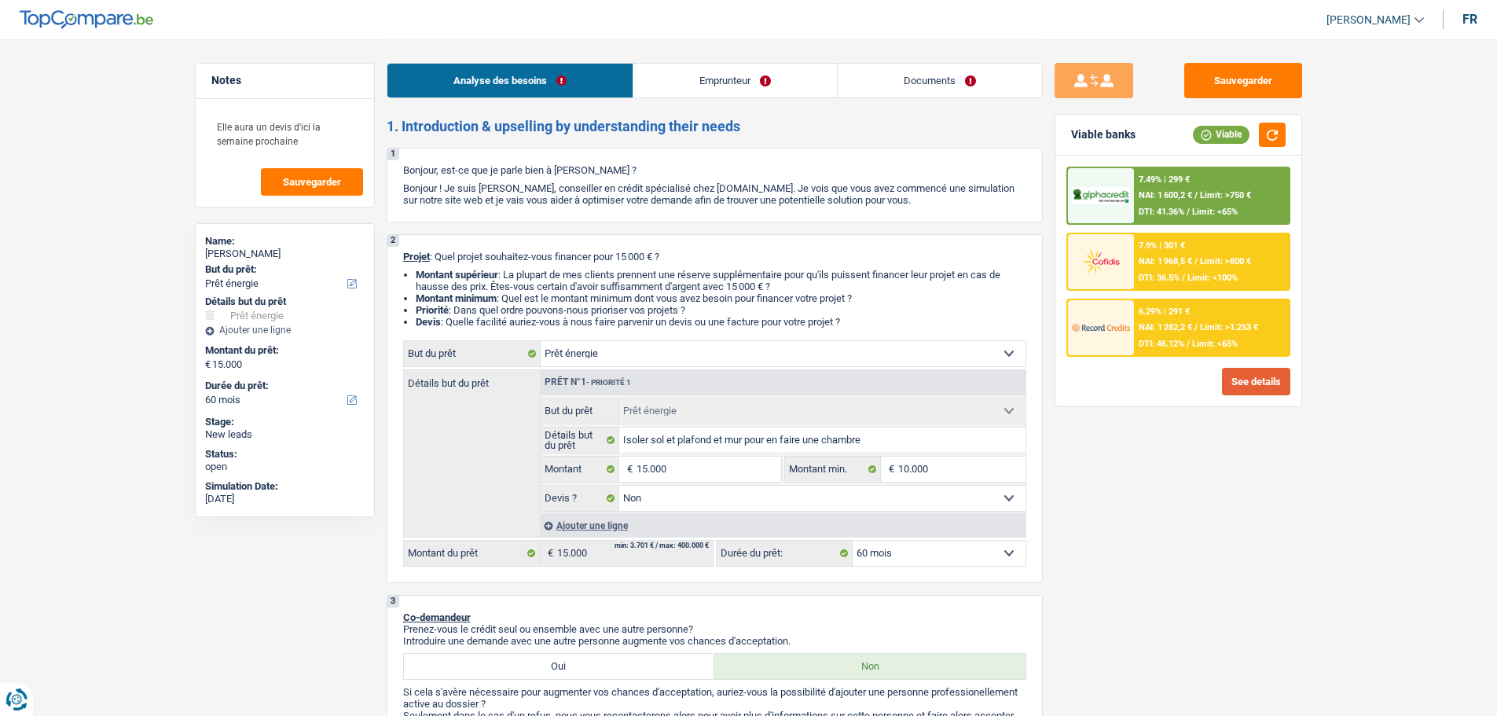
click at [1241, 379] on button "See details" at bounding box center [1256, 381] width 68 height 27
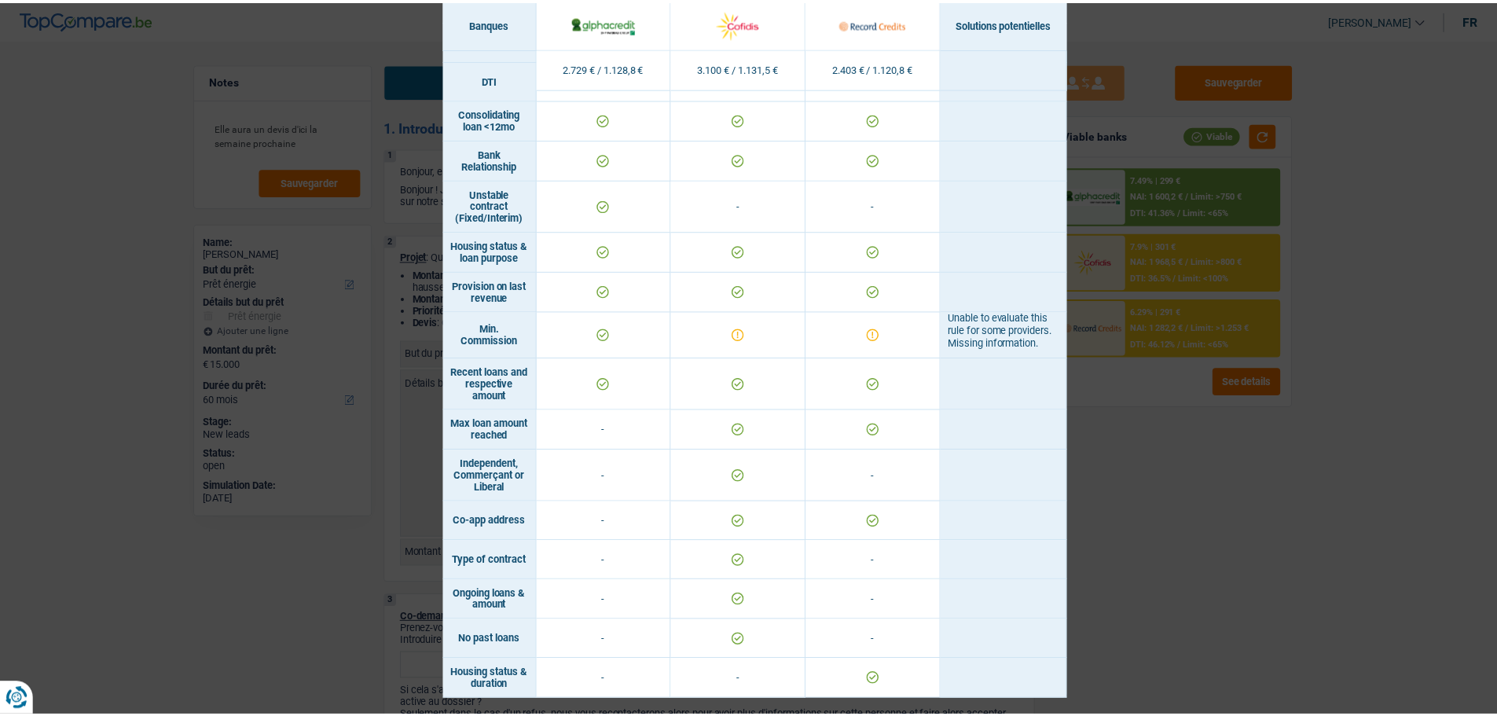
scroll to position [671, 0]
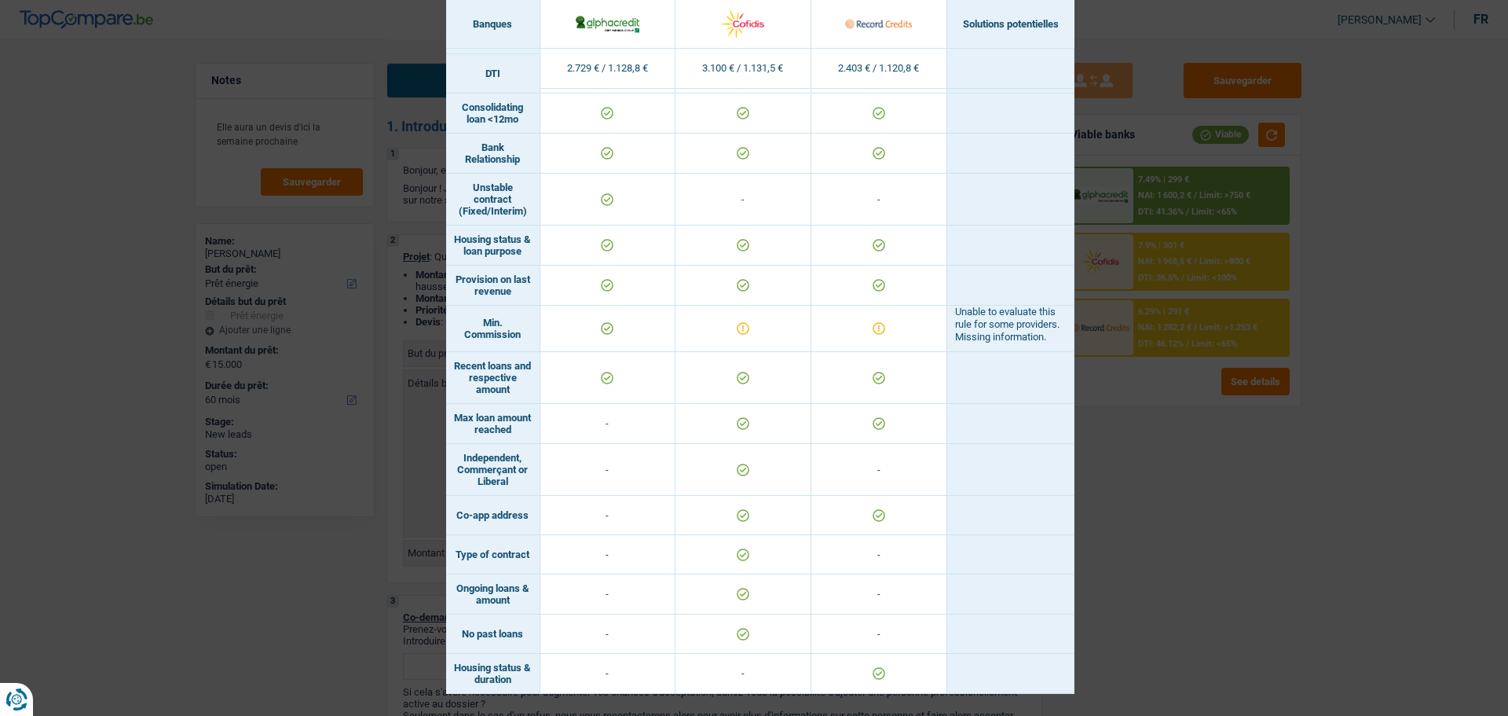
click at [1273, 526] on div "Banks conditions × Banques Solutions potentielles Revenus / Charges 2.729 € / 1…" at bounding box center [754, 358] width 1508 height 716
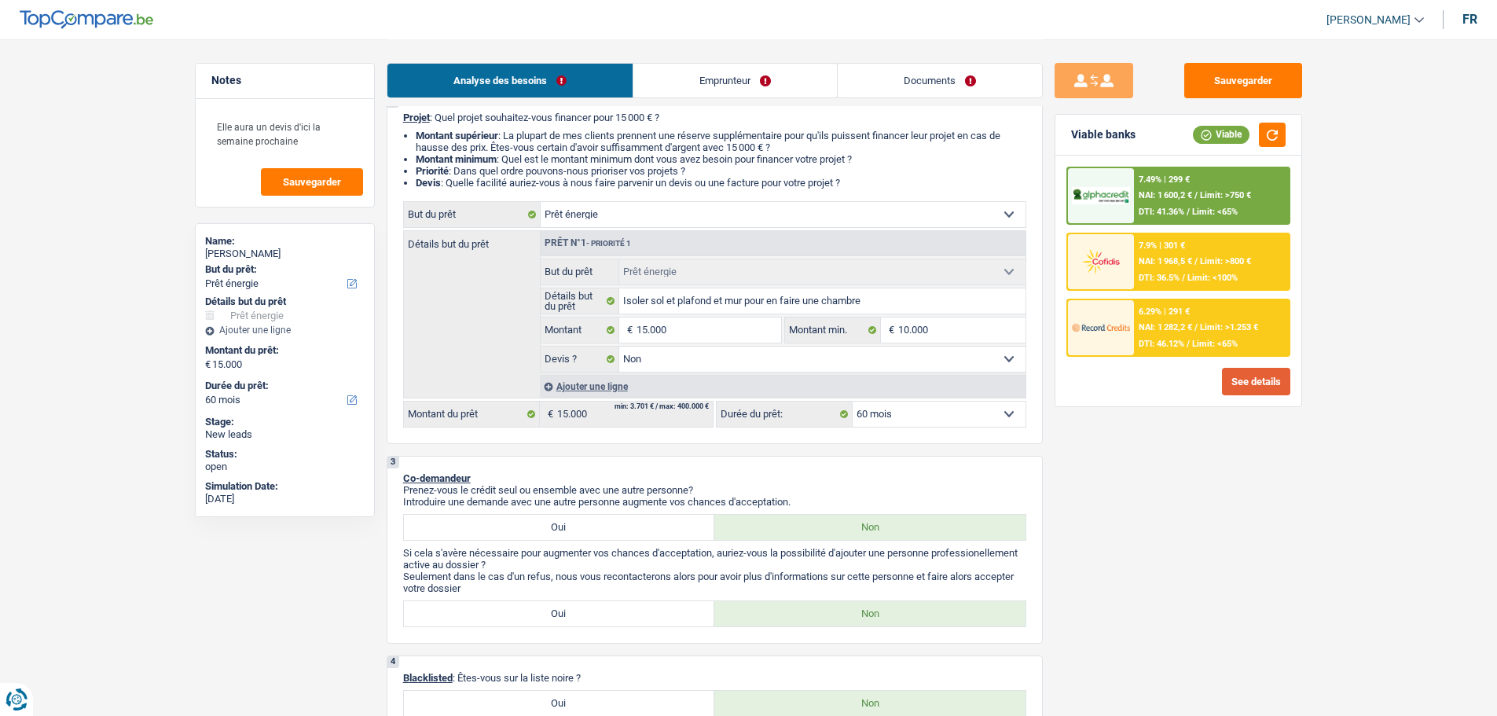
scroll to position [0, 0]
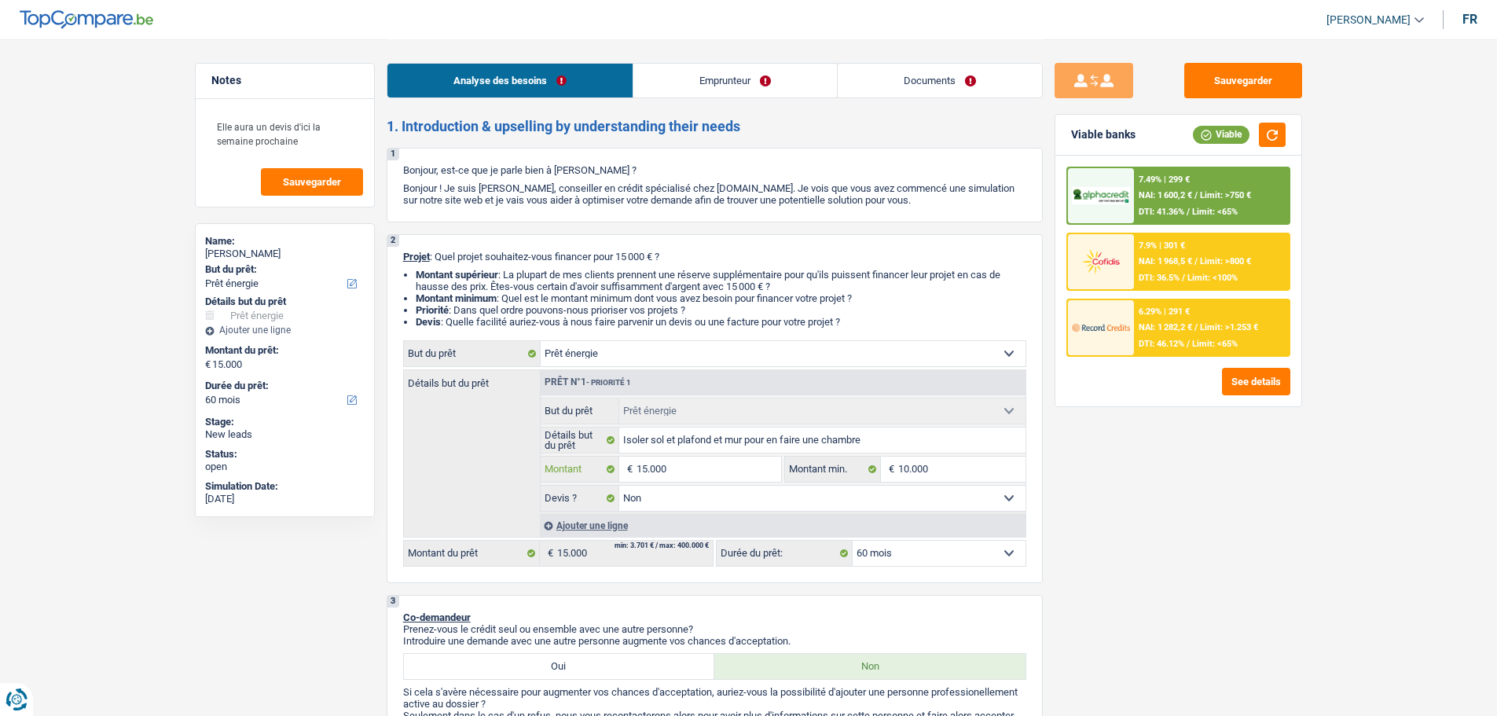
click at [748, 470] on input "15.000" at bounding box center [708, 468] width 144 height 25
type input "1.500"
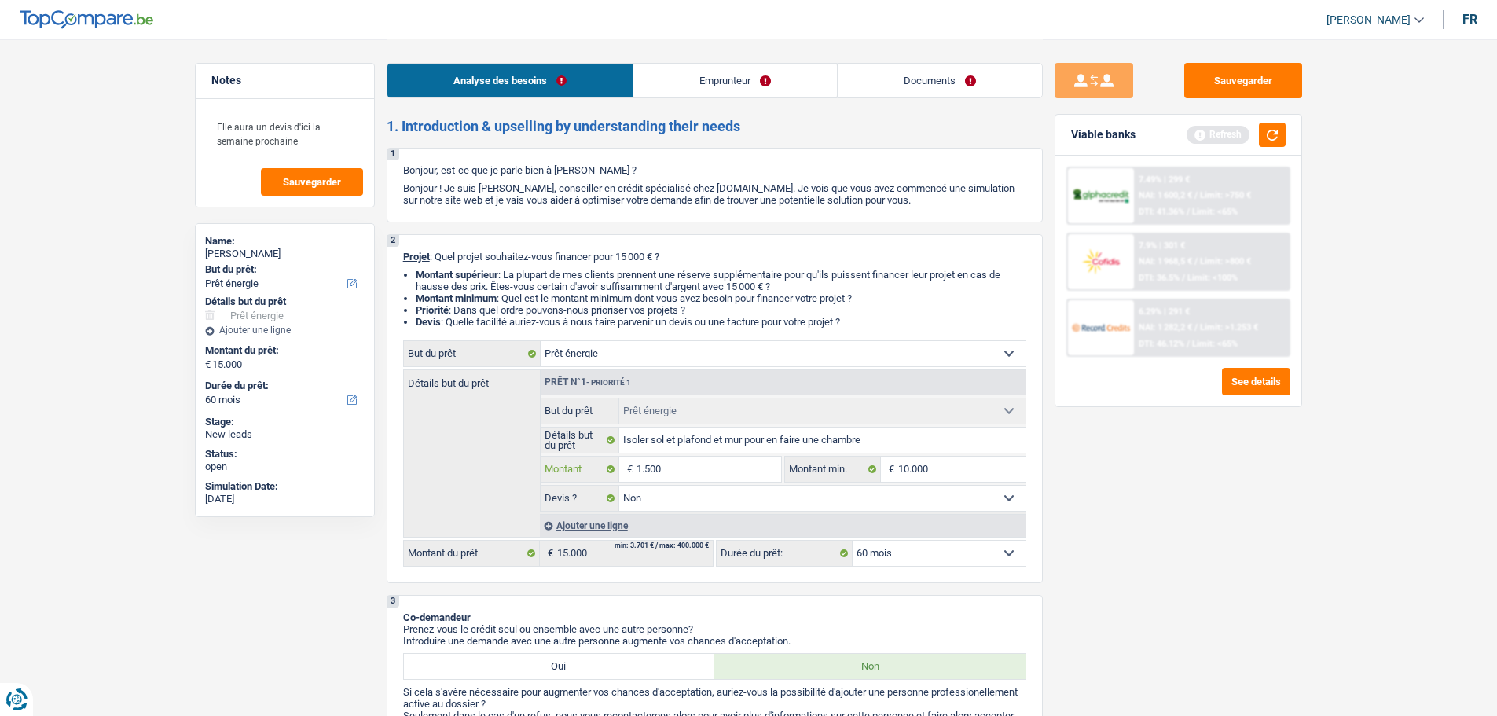
type input "15.001"
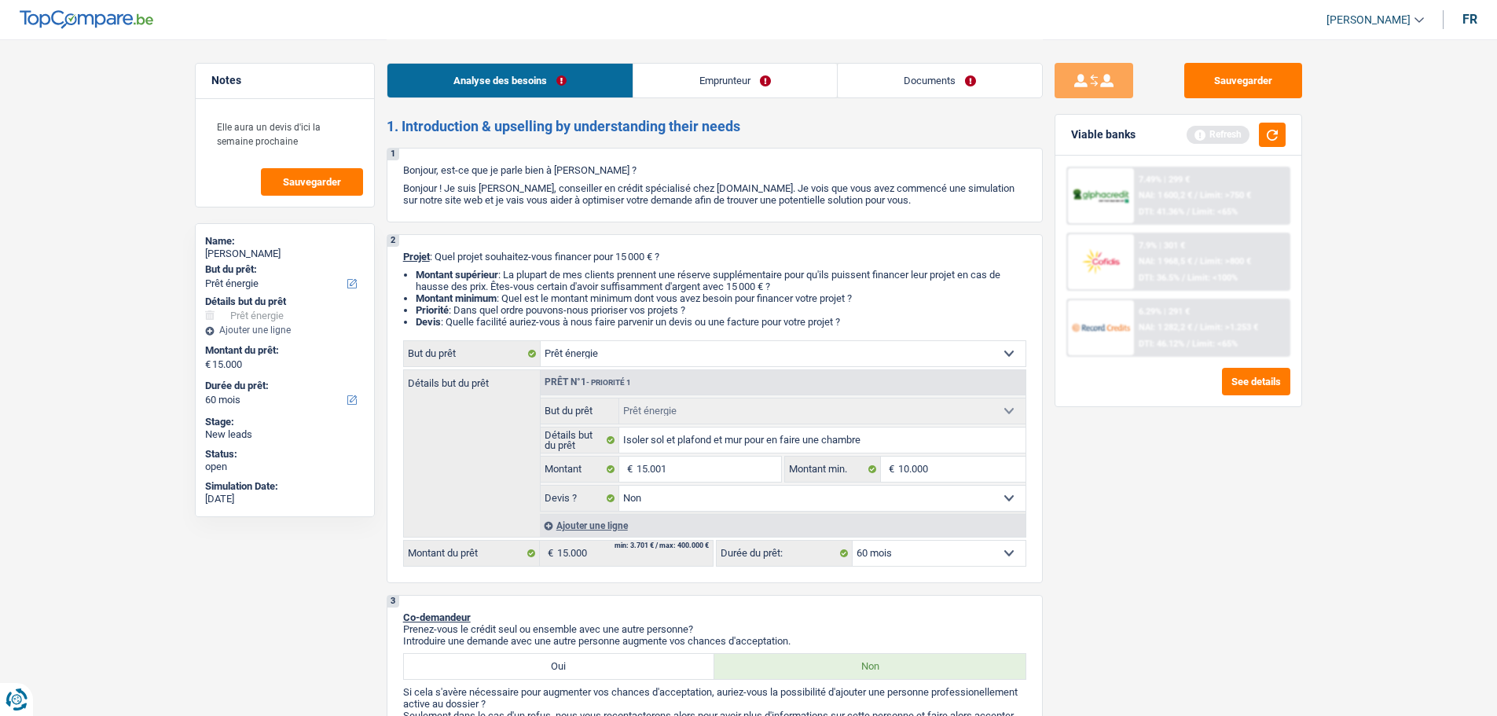
type input "15.001"
select select "84"
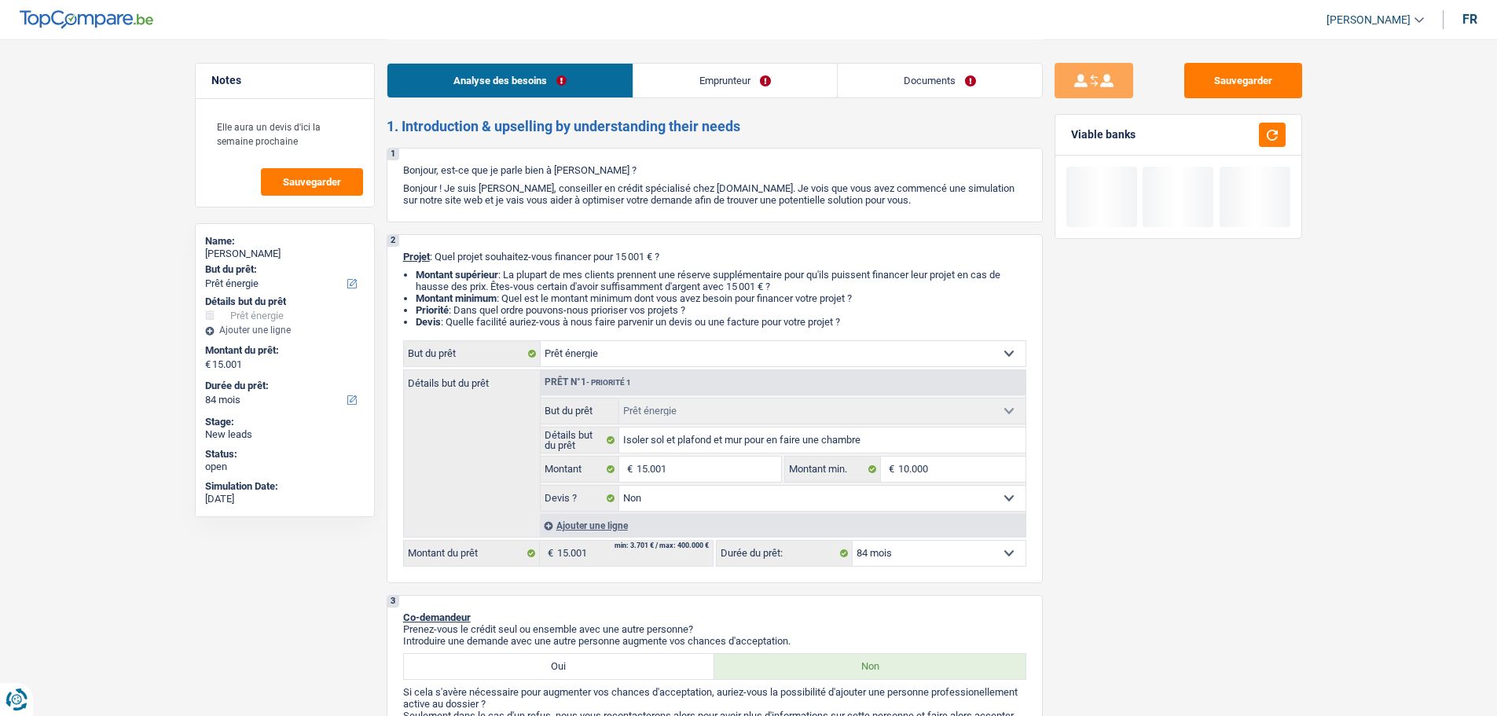
click at [1127, 494] on div "Sauvegarder Viable banks" at bounding box center [1178, 377] width 271 height 628
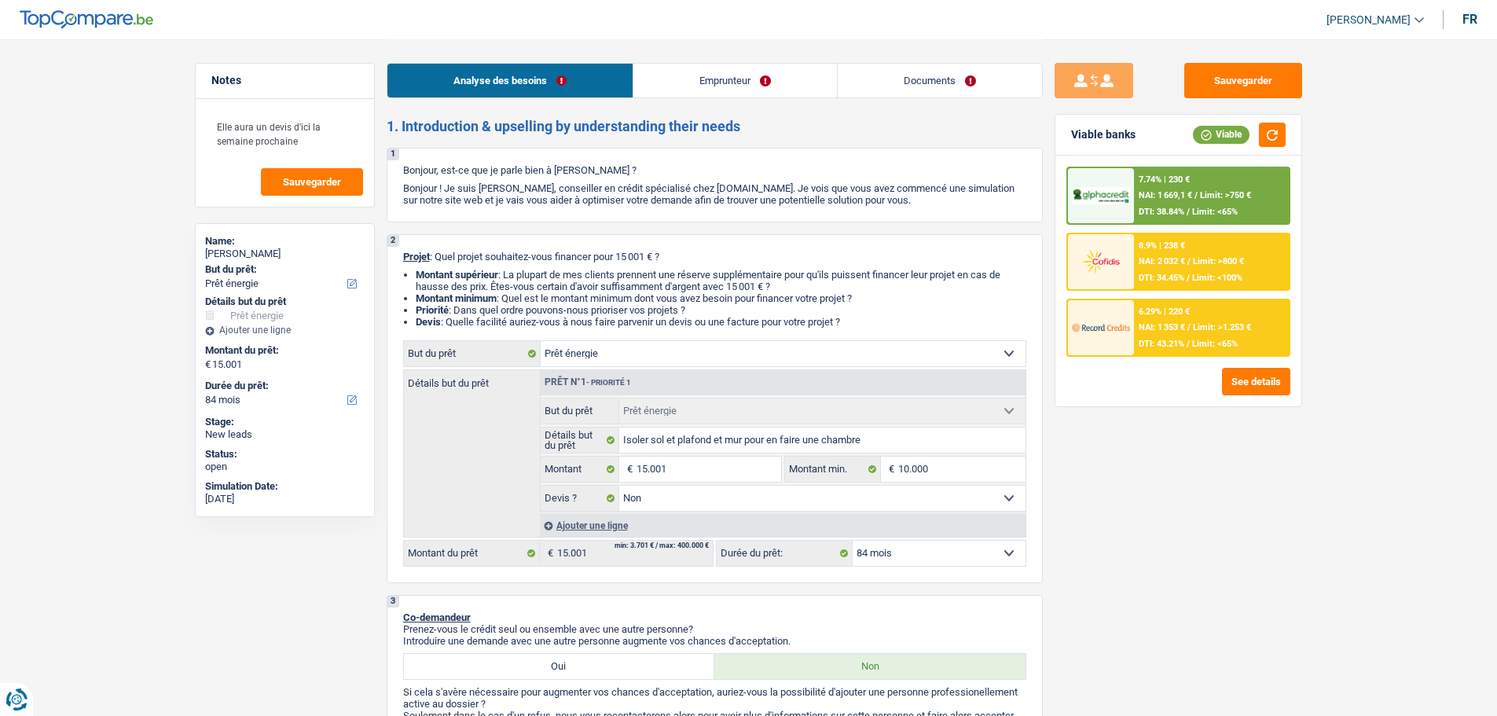
click at [930, 558] on select "12 mois 18 mois 24 mois 30 mois 36 mois 42 mois 48 mois 60 mois 72 mois 84 mois…" at bounding box center [938, 552] width 173 height 25
select select "60"
click at [852, 540] on select "12 mois 18 mois 24 mois 30 mois 36 mois 42 mois 48 mois 60 mois 72 mois 84 mois…" at bounding box center [938, 552] width 173 height 25
select select "60"
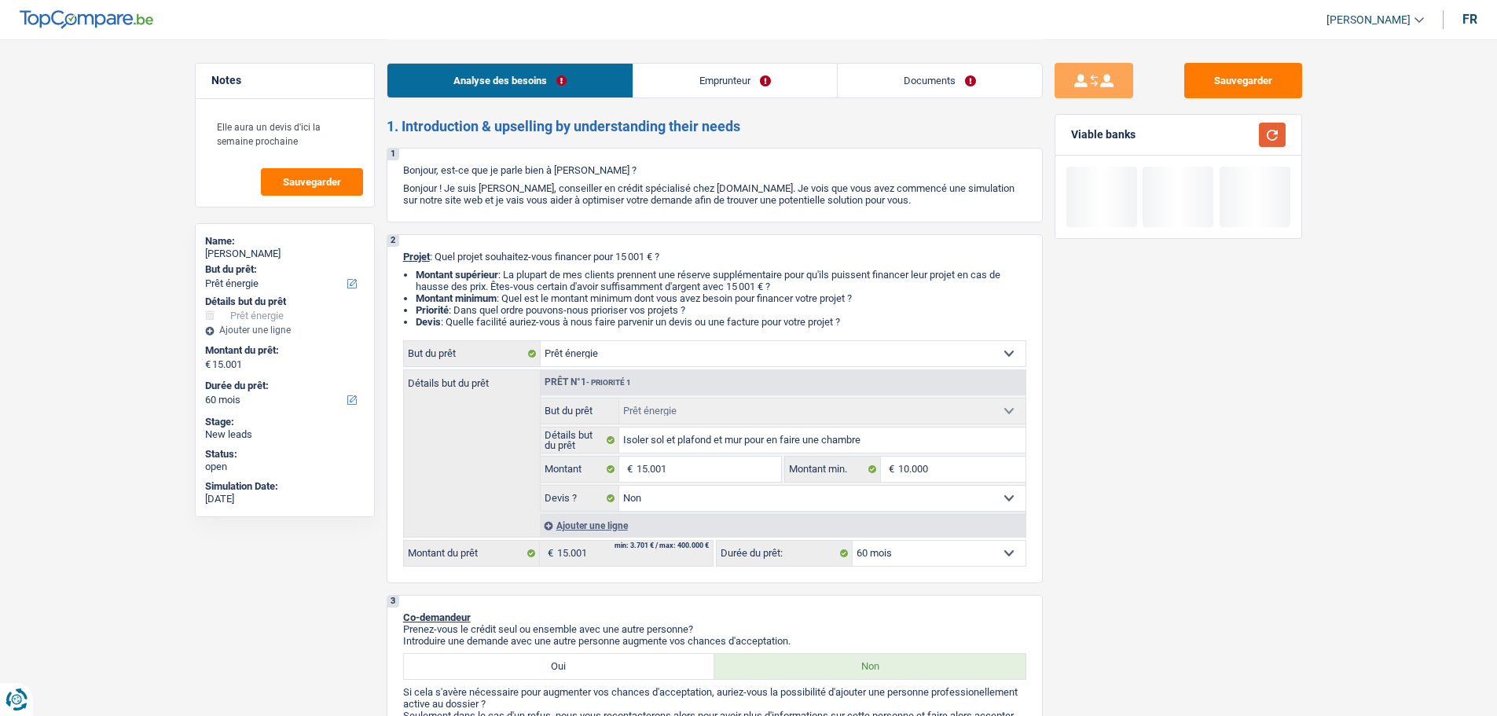
click at [1265, 136] on button "button" at bounding box center [1272, 135] width 27 height 24
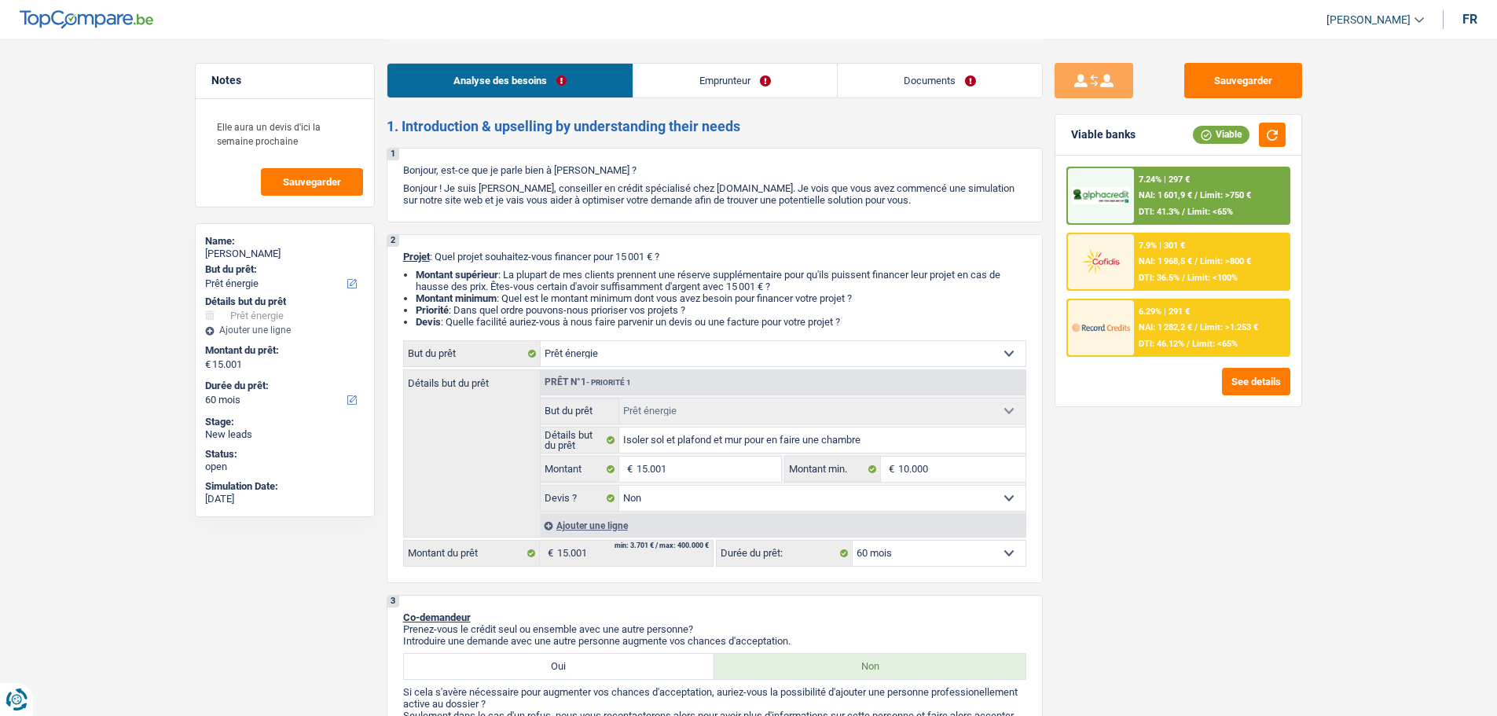
click at [1168, 316] on div "6.29% | 291 €" at bounding box center [1163, 311] width 51 height 10
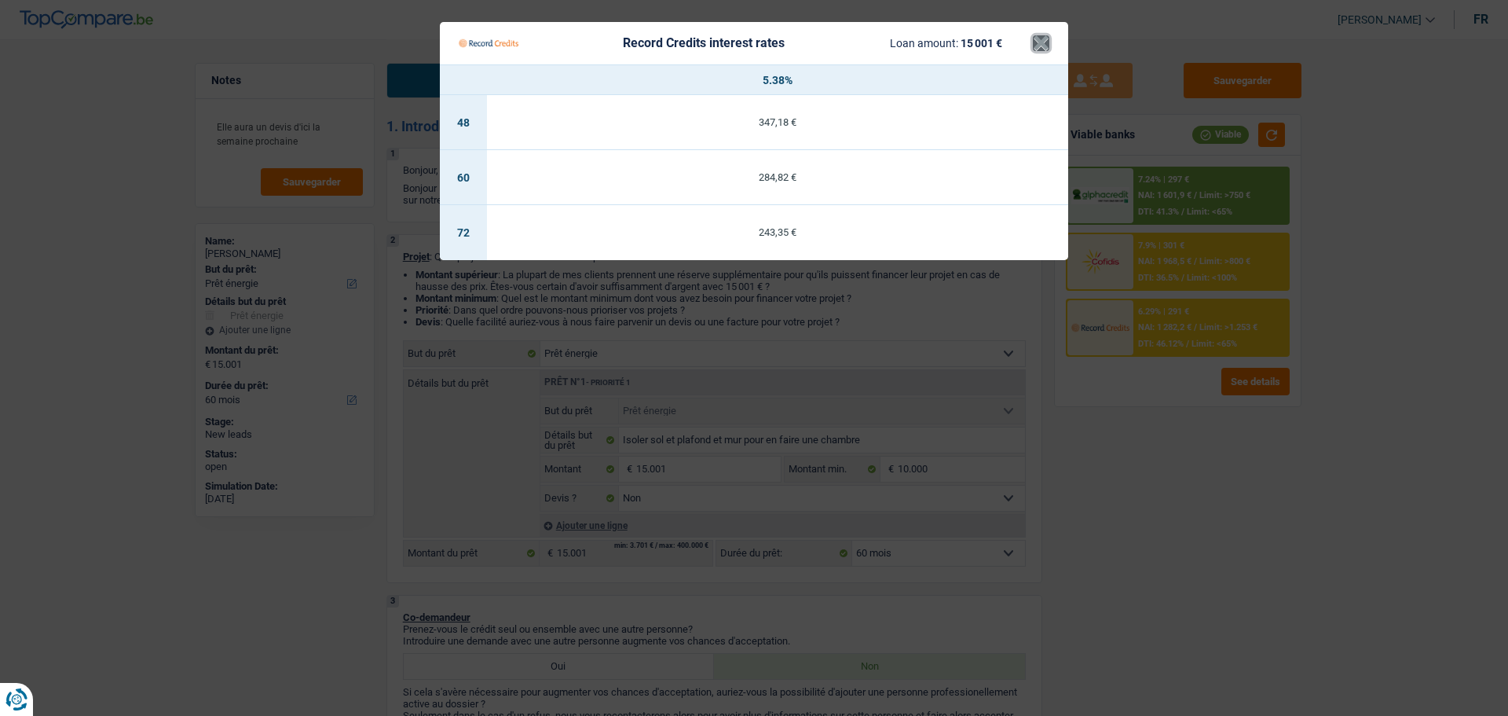
click at [1036, 46] on button "×" at bounding box center [1041, 43] width 16 height 16
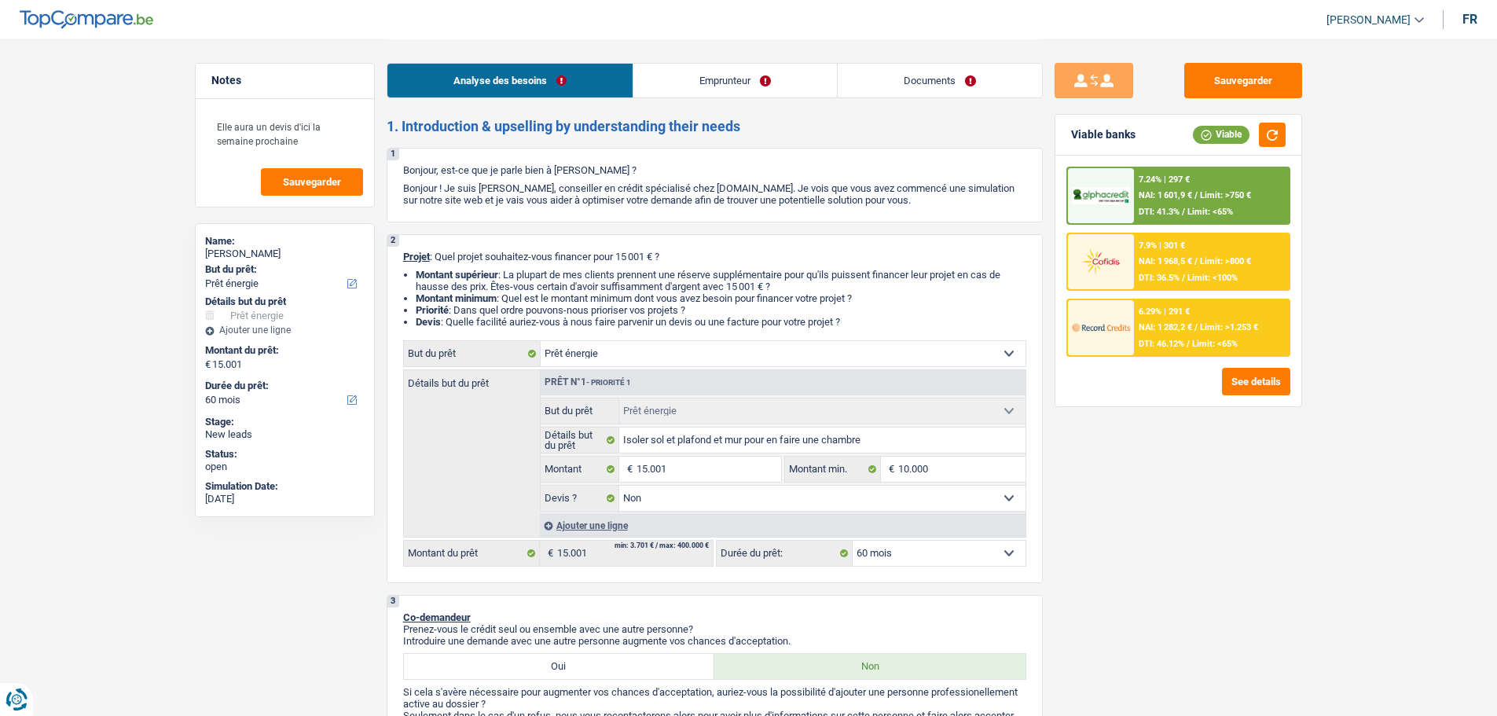
click at [1167, 186] on div "7.24% | 297 € NAI: 1 601,9 € / Limit: >750 € DTI: 41.3% / Limit: <65%" at bounding box center [1211, 195] width 155 height 55
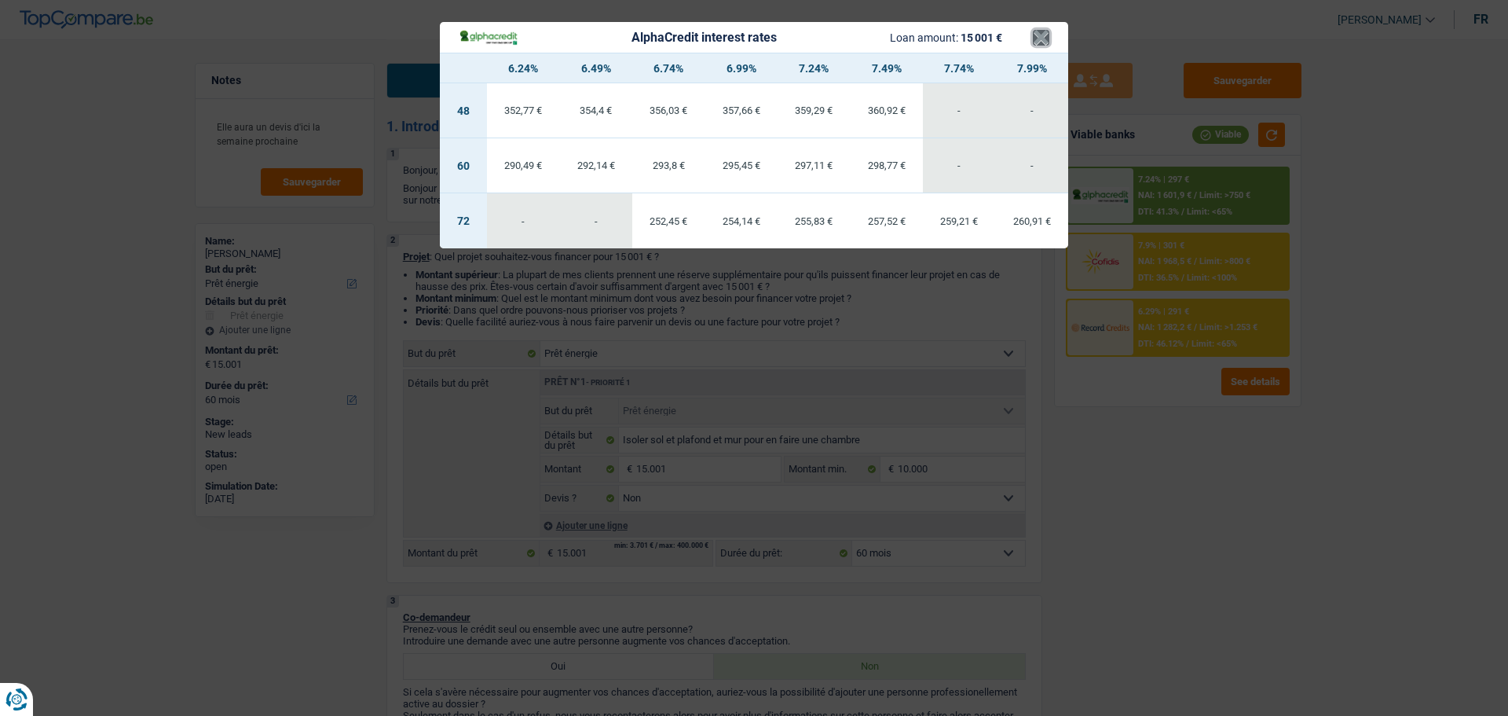
click at [1043, 40] on button "×" at bounding box center [1041, 38] width 16 height 16
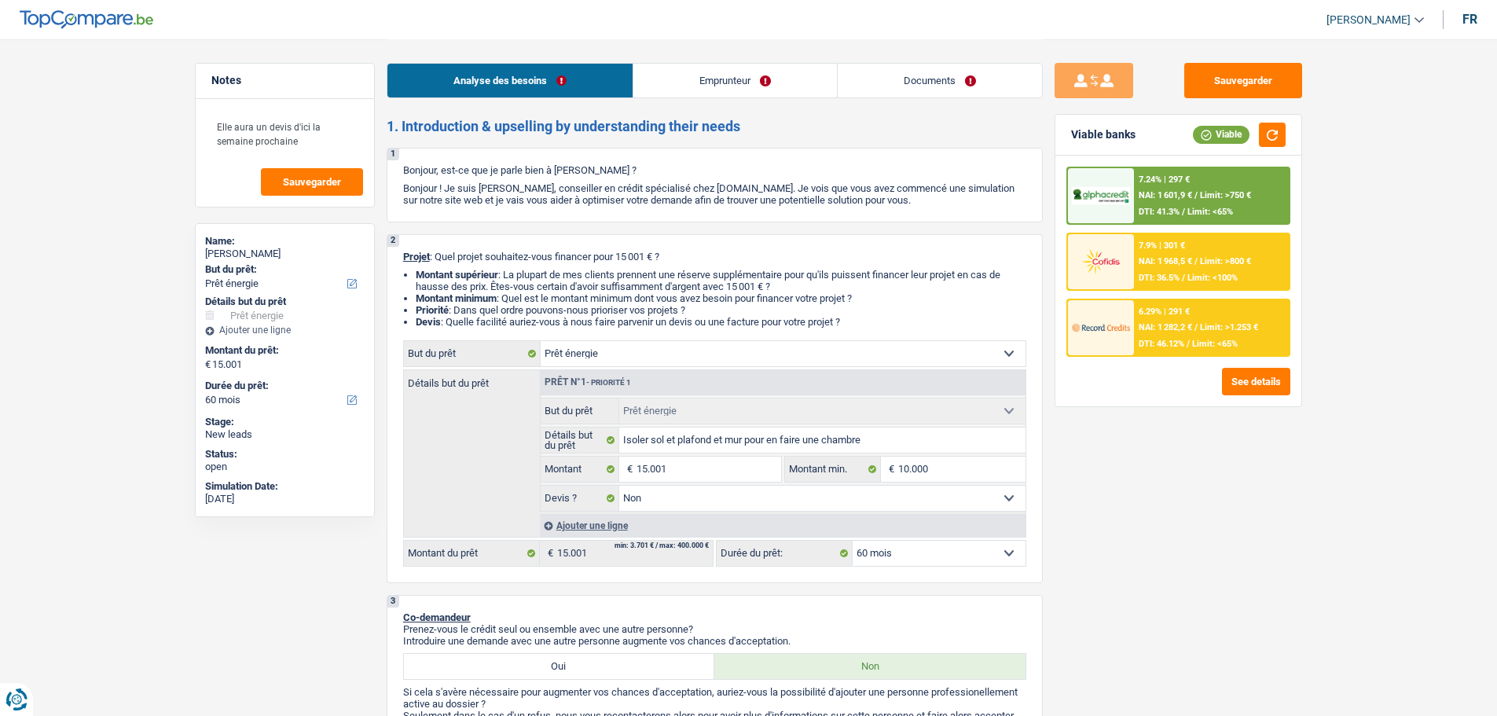
click at [1181, 258] on span "NAI: 1 968,5 €" at bounding box center [1164, 261] width 53 height 10
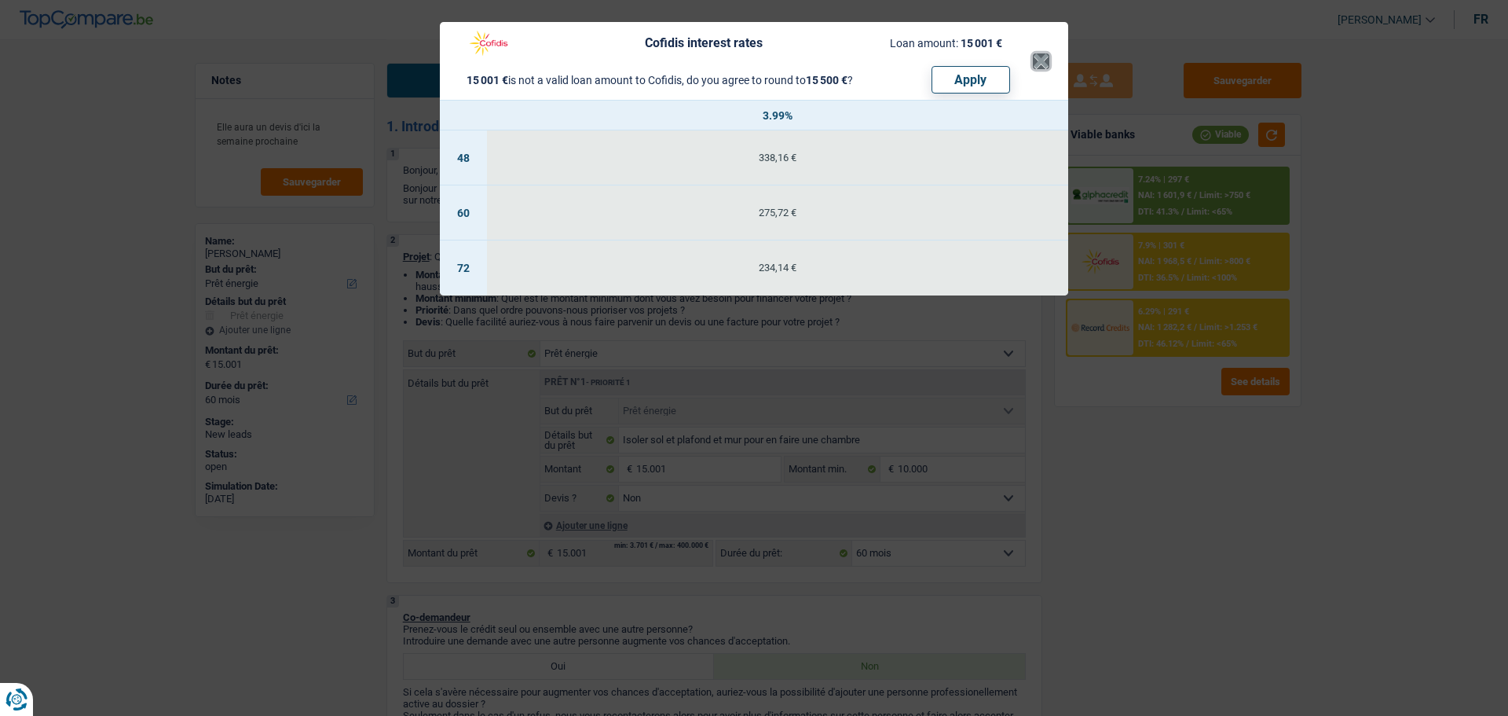
click at [1041, 60] on button "×" at bounding box center [1041, 61] width 16 height 16
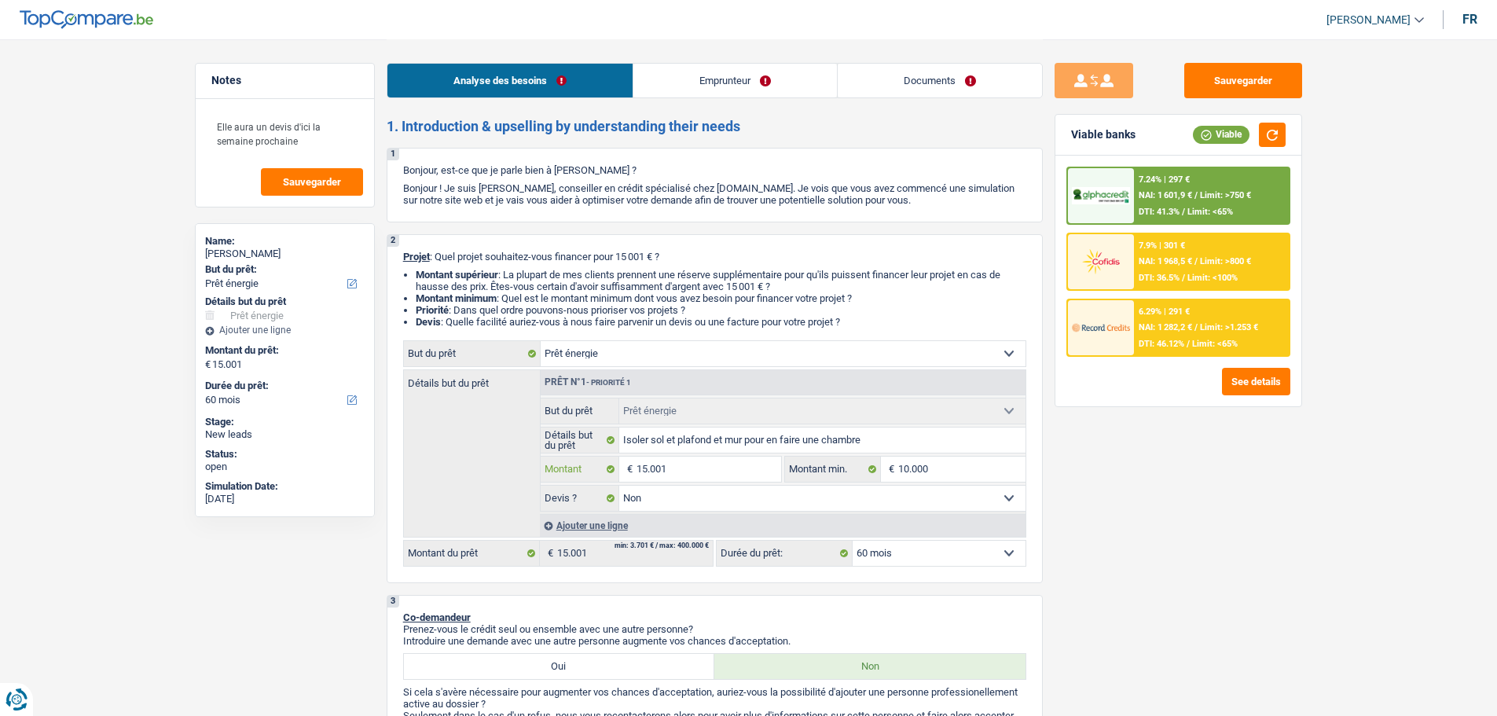
click at [713, 478] on input "15.001" at bounding box center [708, 468] width 144 height 25
type input "1.500"
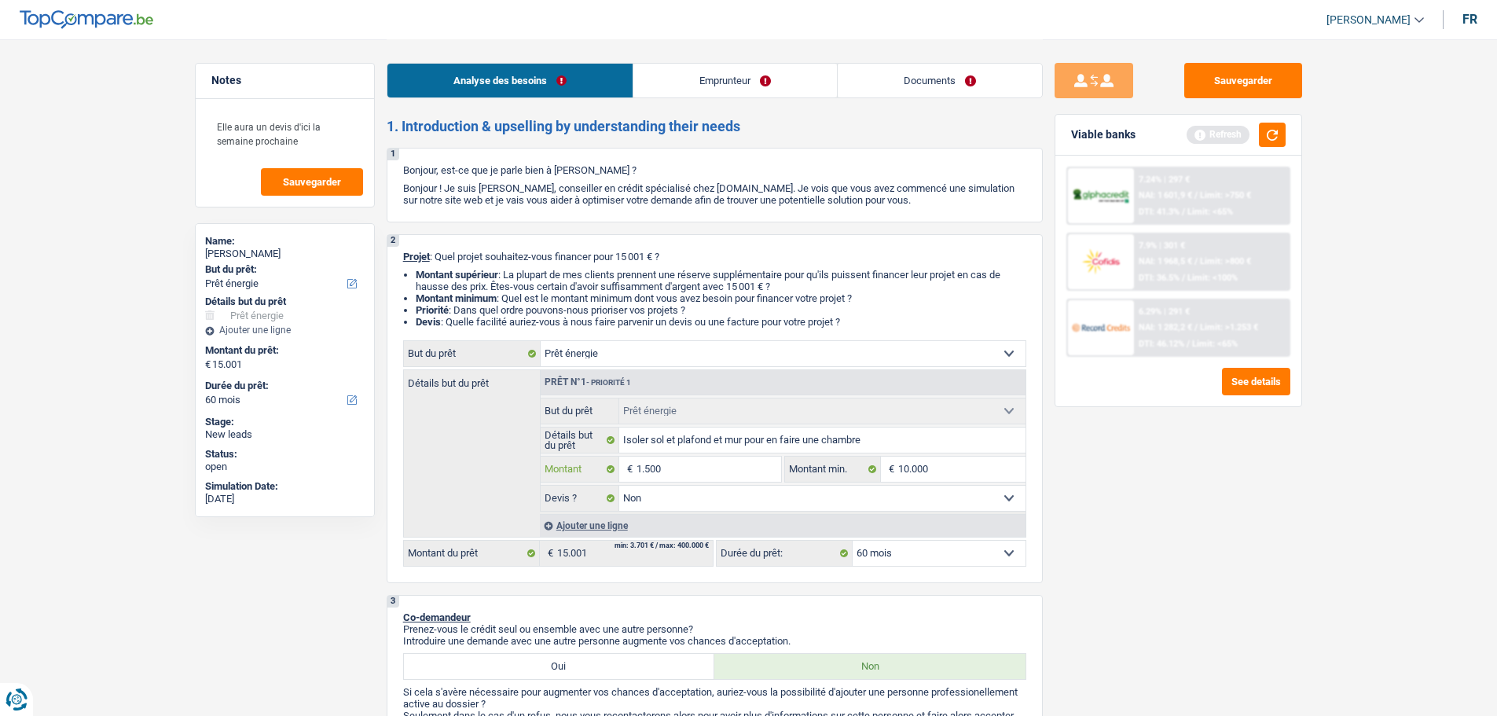
type input "15.000"
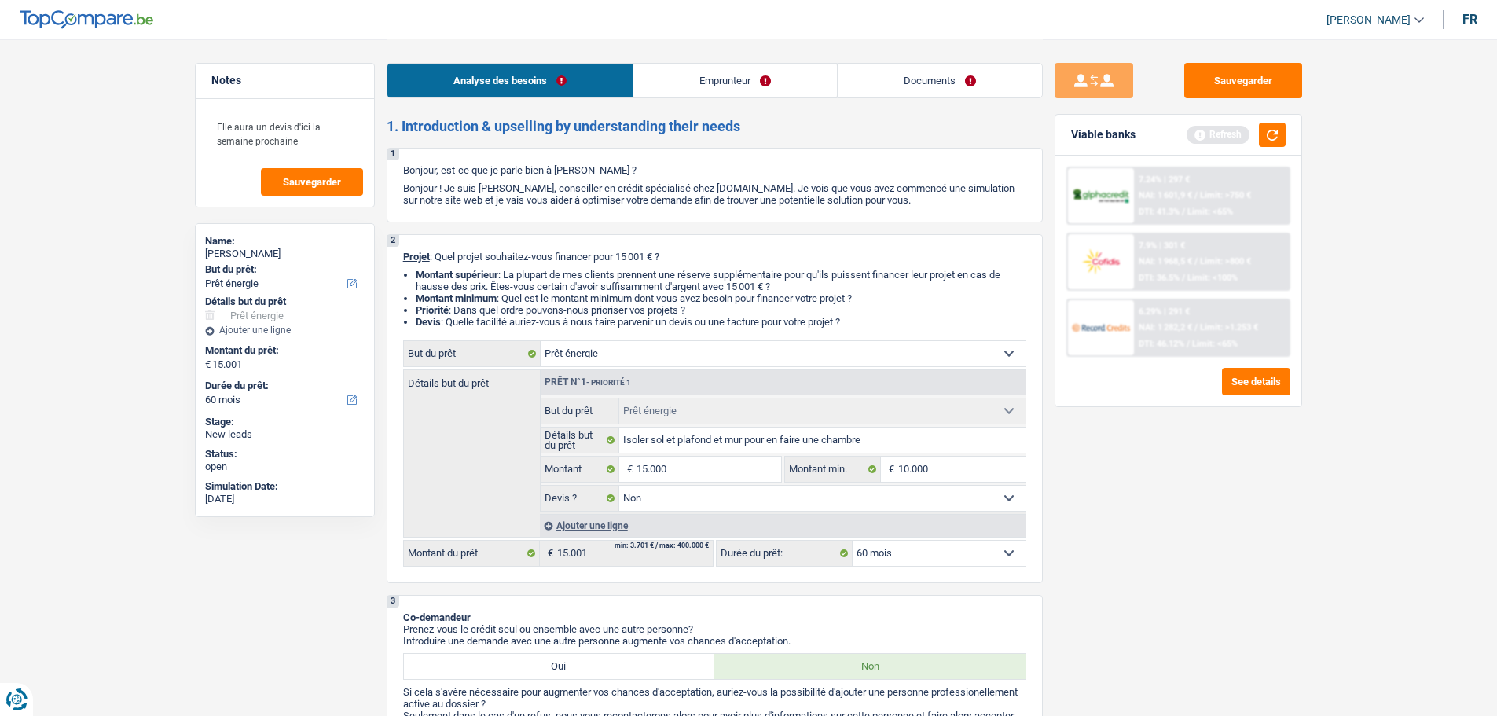
type input "15.000"
click at [1302, 469] on div "Sauvegarder Viable banks Refresh 7.24% | 297 € NAI: 1 601,9 € / Limit: >750 € D…" at bounding box center [1178, 377] width 271 height 628
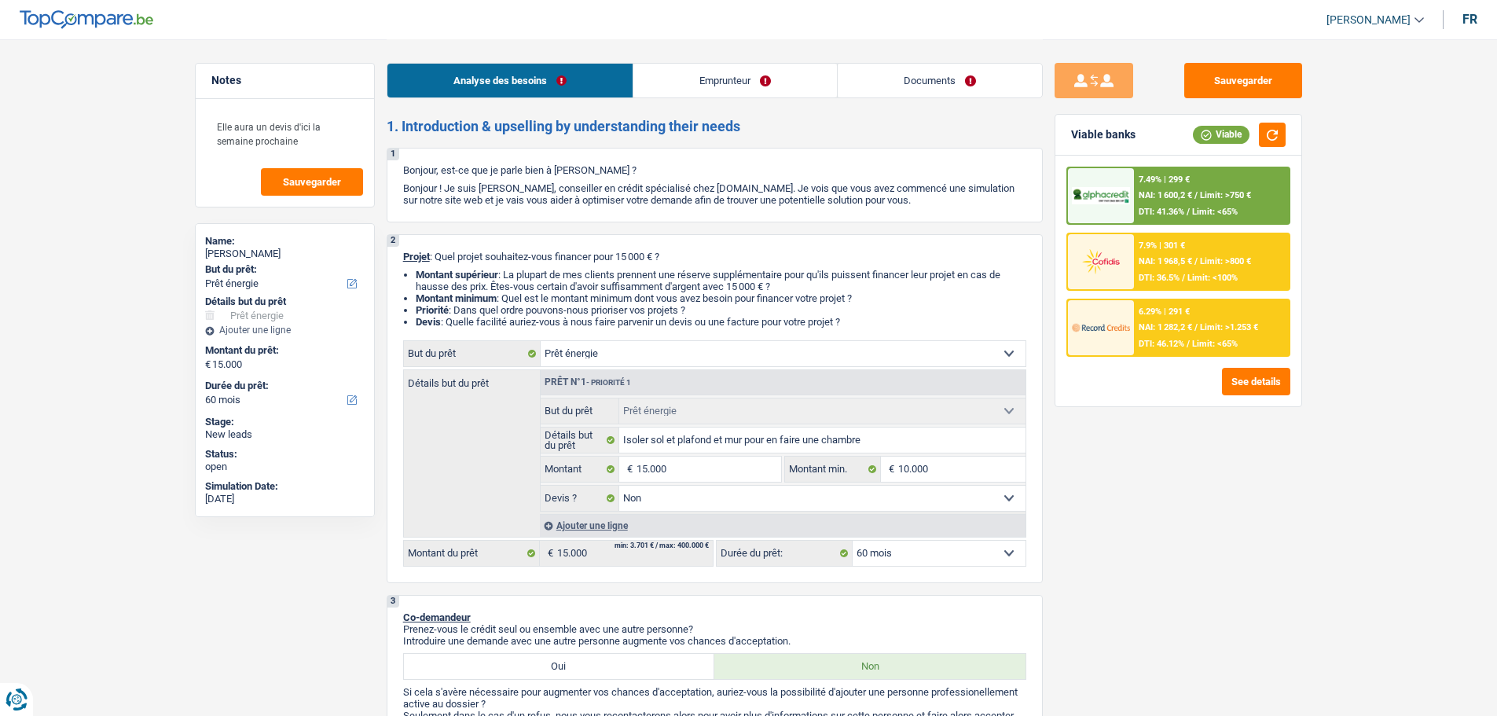
click at [896, 71] on link "Documents" at bounding box center [939, 81] width 204 height 34
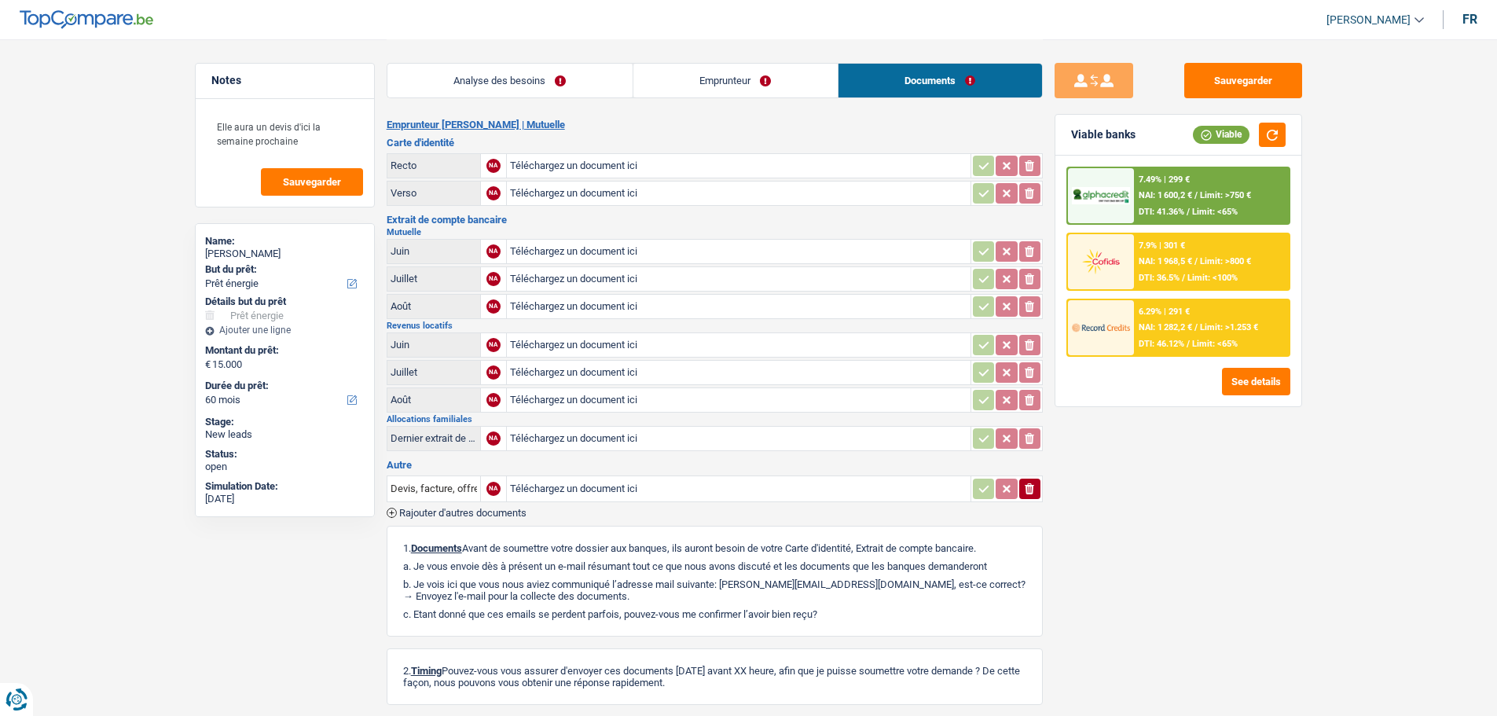
click at [595, 75] on link "Analyse des besoins" at bounding box center [509, 81] width 245 height 34
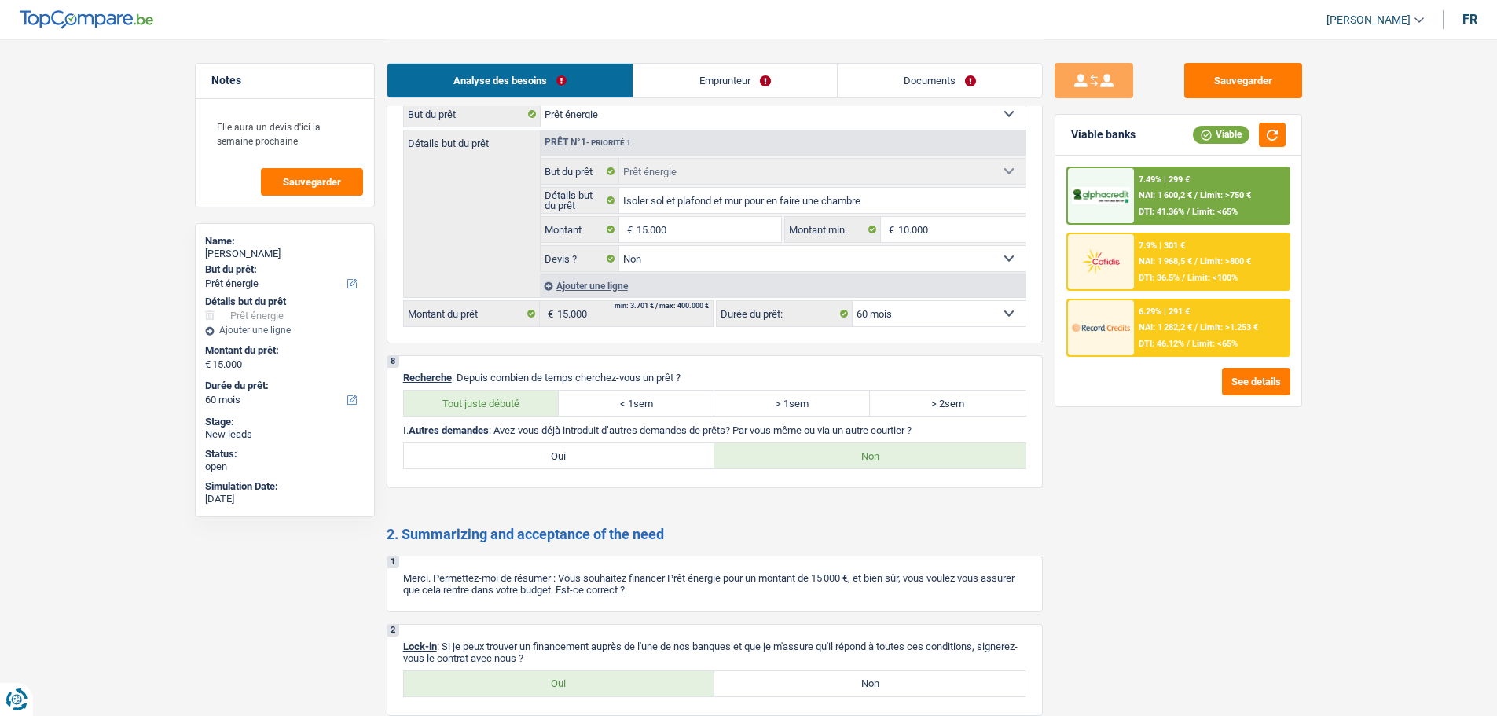
scroll to position [2235, 0]
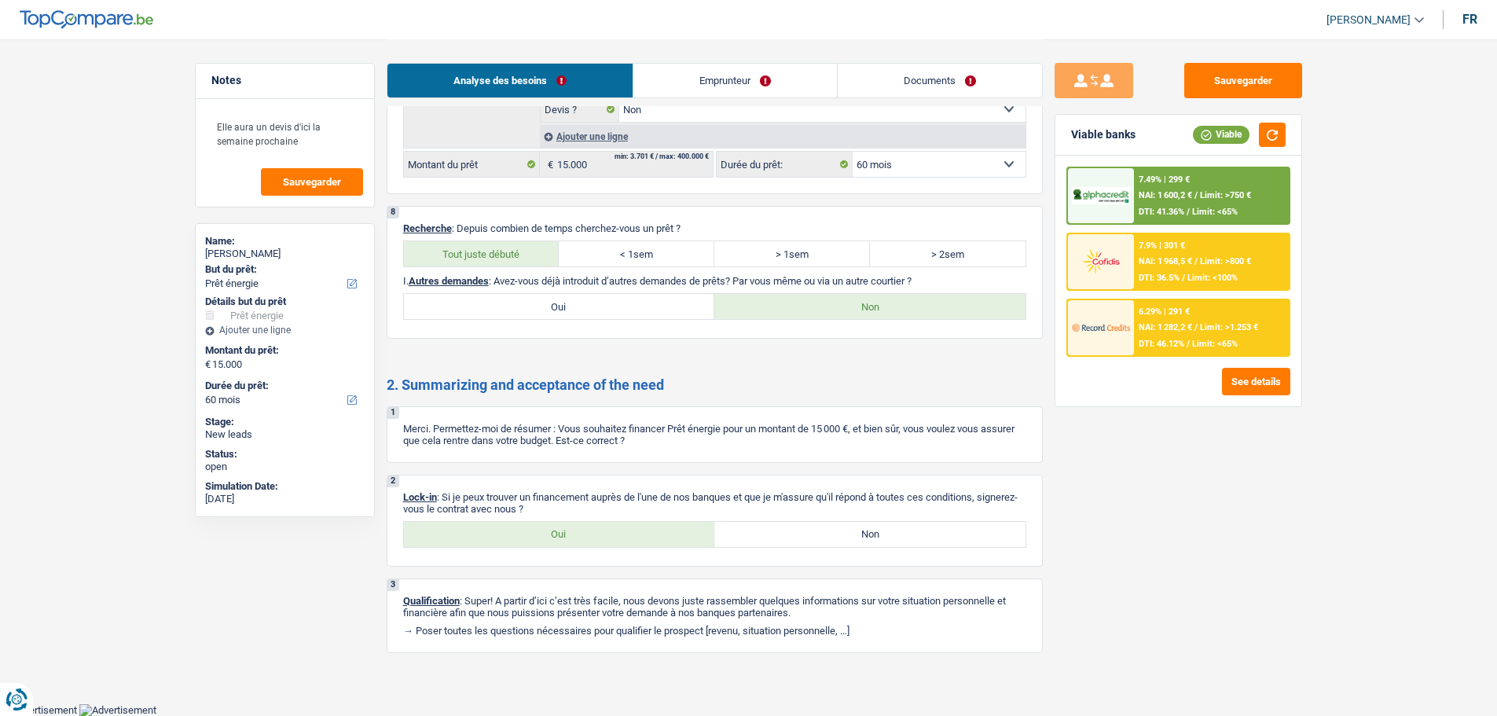
drag, startPoint x: 643, startPoint y: 536, endPoint x: 530, endPoint y: 476, distance: 127.9
click at [643, 536] on label "Oui" at bounding box center [559, 534] width 311 height 25
click at [643, 536] on input "Oui" at bounding box center [559, 534] width 311 height 25
radio input "true"
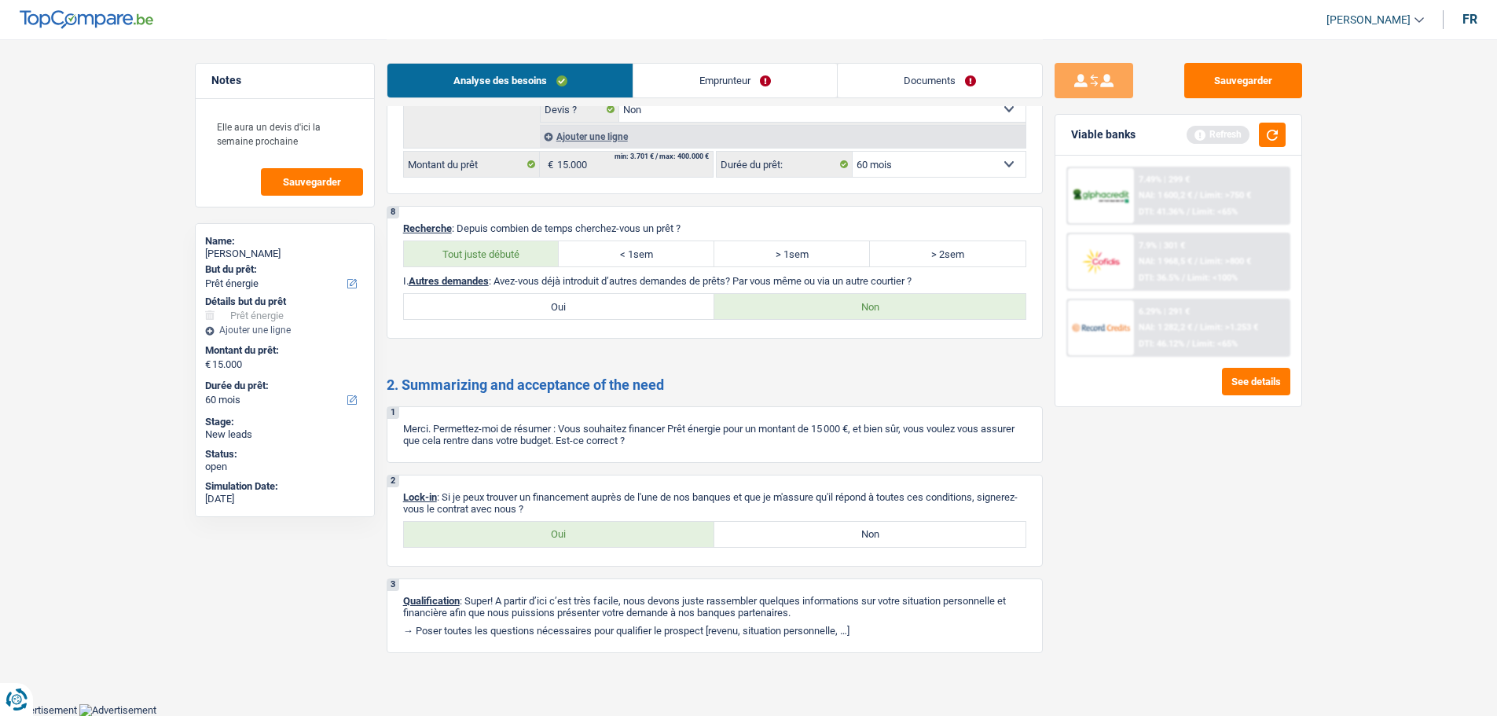
drag, startPoint x: 969, startPoint y: 75, endPoint x: 947, endPoint y: 86, distance: 25.0
click at [969, 75] on link "Documents" at bounding box center [939, 81] width 204 height 34
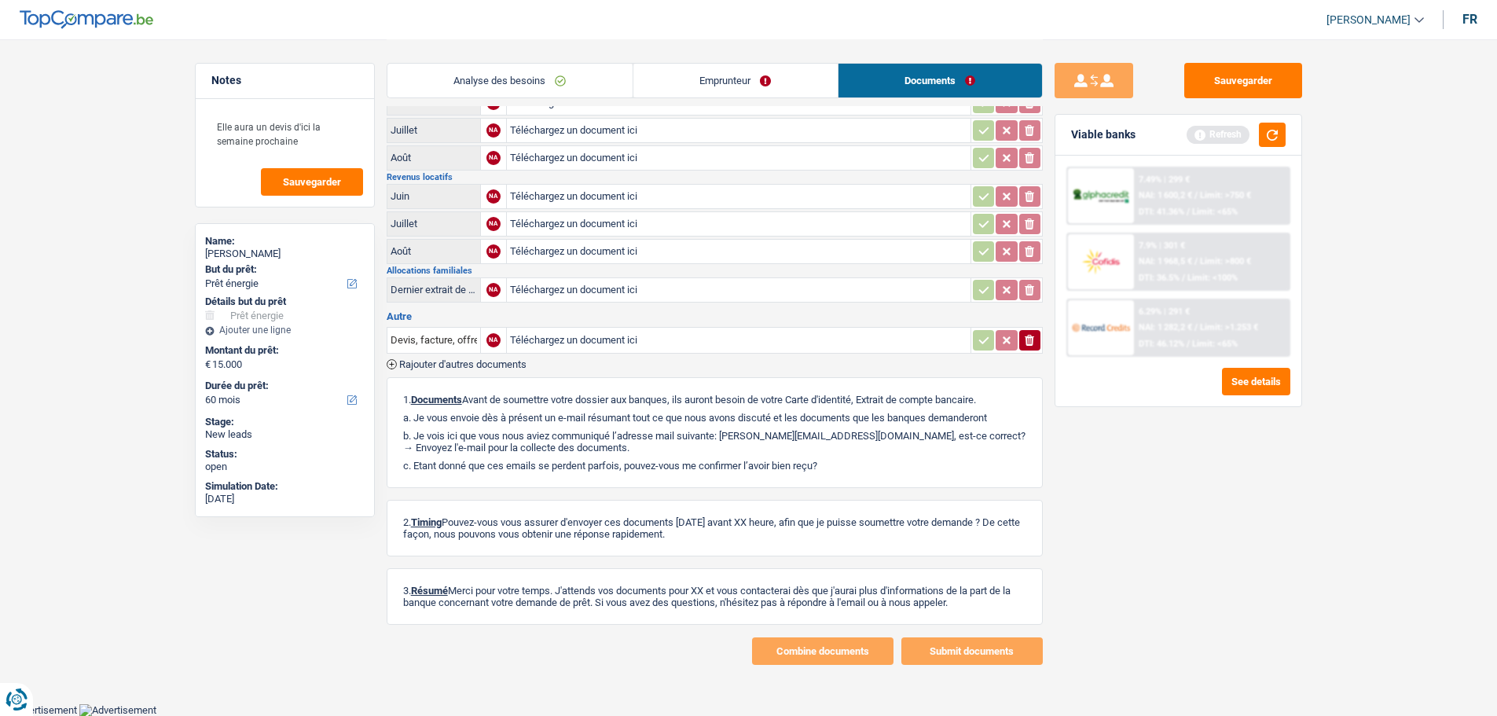
scroll to position [0, 0]
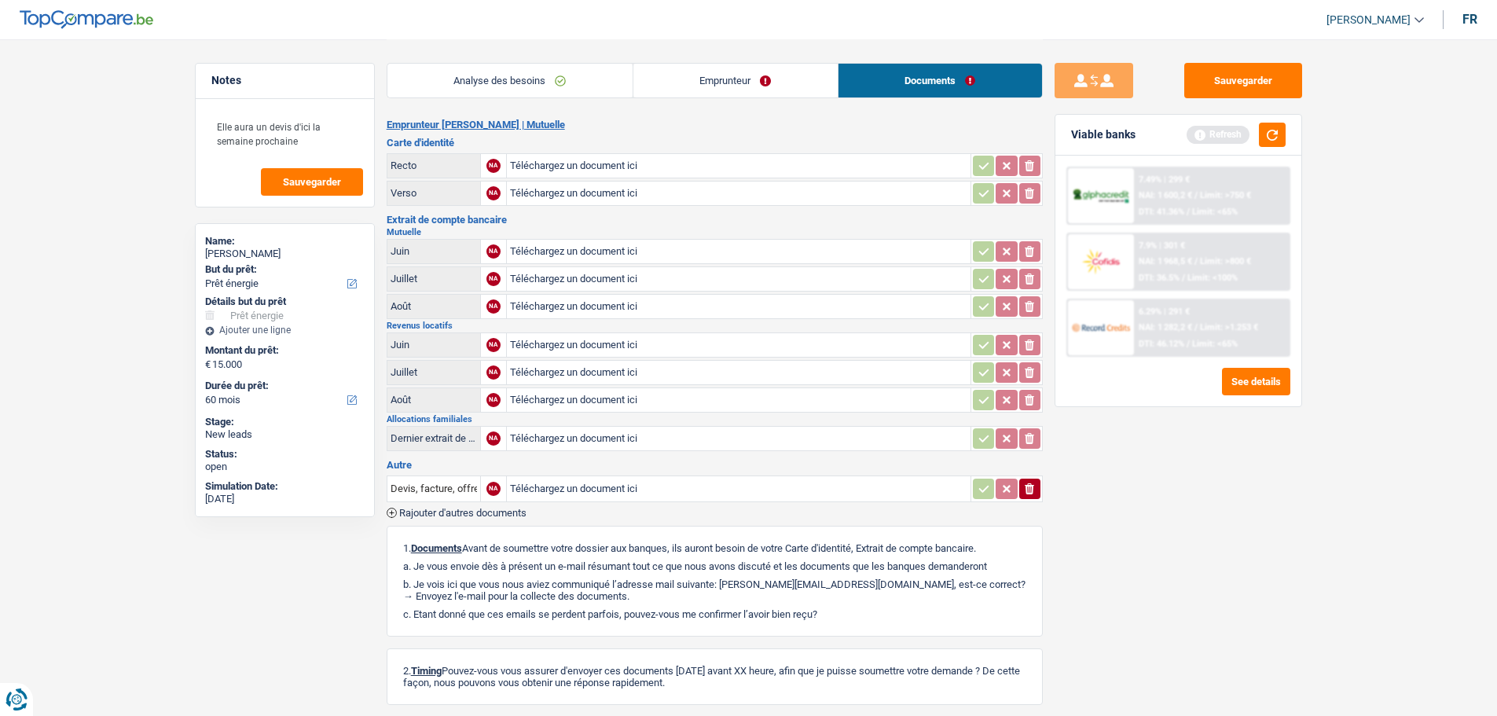
drag, startPoint x: 661, startPoint y: 73, endPoint x: 667, endPoint y: 85, distance: 13.0
click at [663, 74] on link "Emprunteur" at bounding box center [735, 81] width 204 height 34
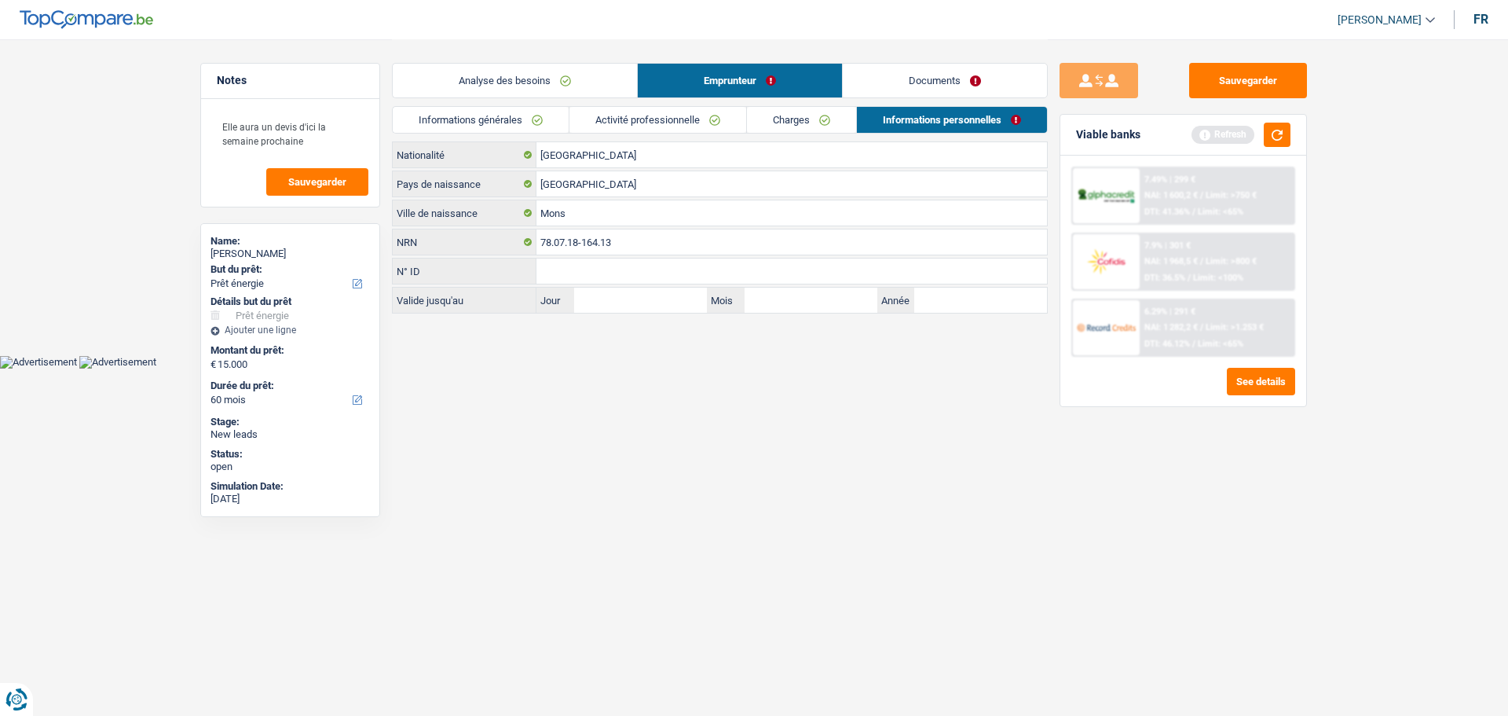
click at [668, 118] on link "Activité professionnelle" at bounding box center [658, 120] width 177 height 26
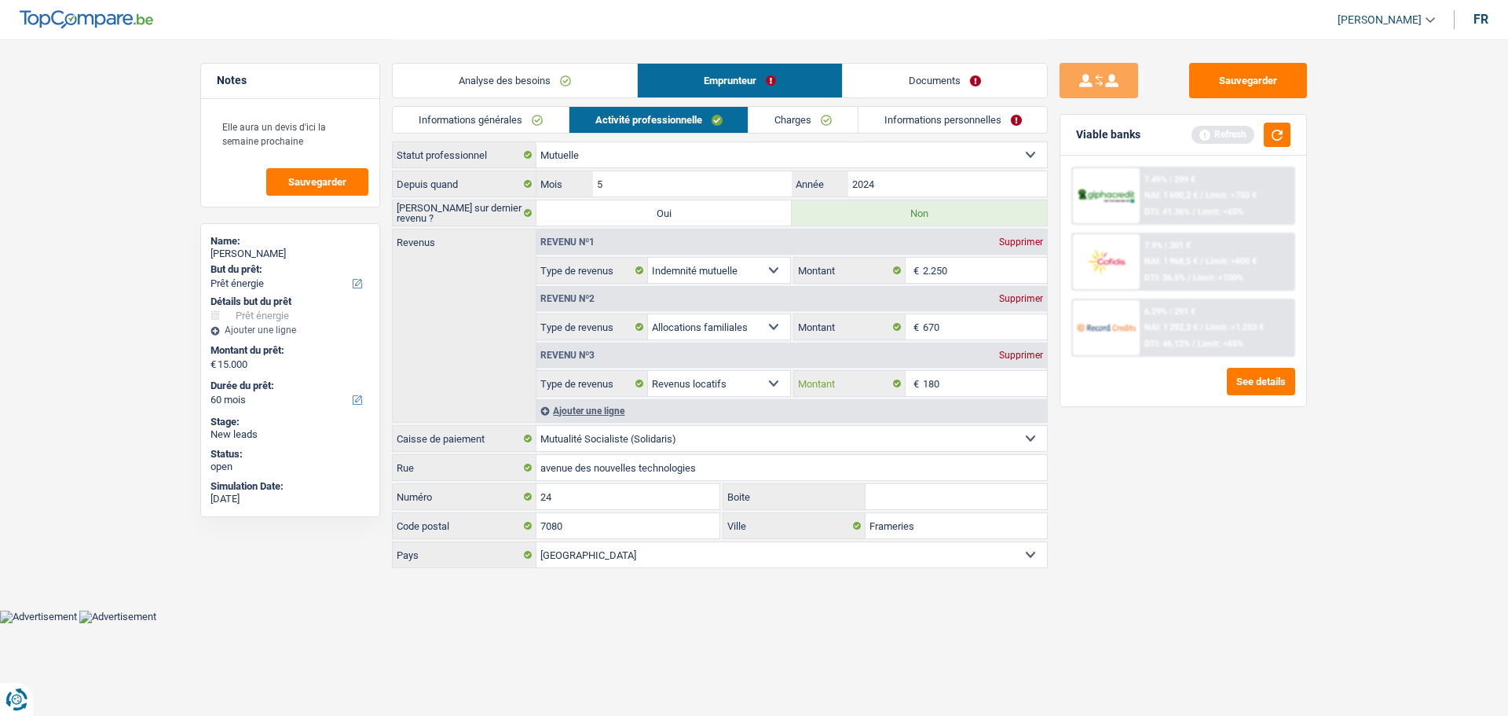
click at [962, 391] on input "180" at bounding box center [985, 383] width 125 height 25
type input "100"
click at [577, 408] on div "Ajouter une ligne" at bounding box center [792, 410] width 511 height 23
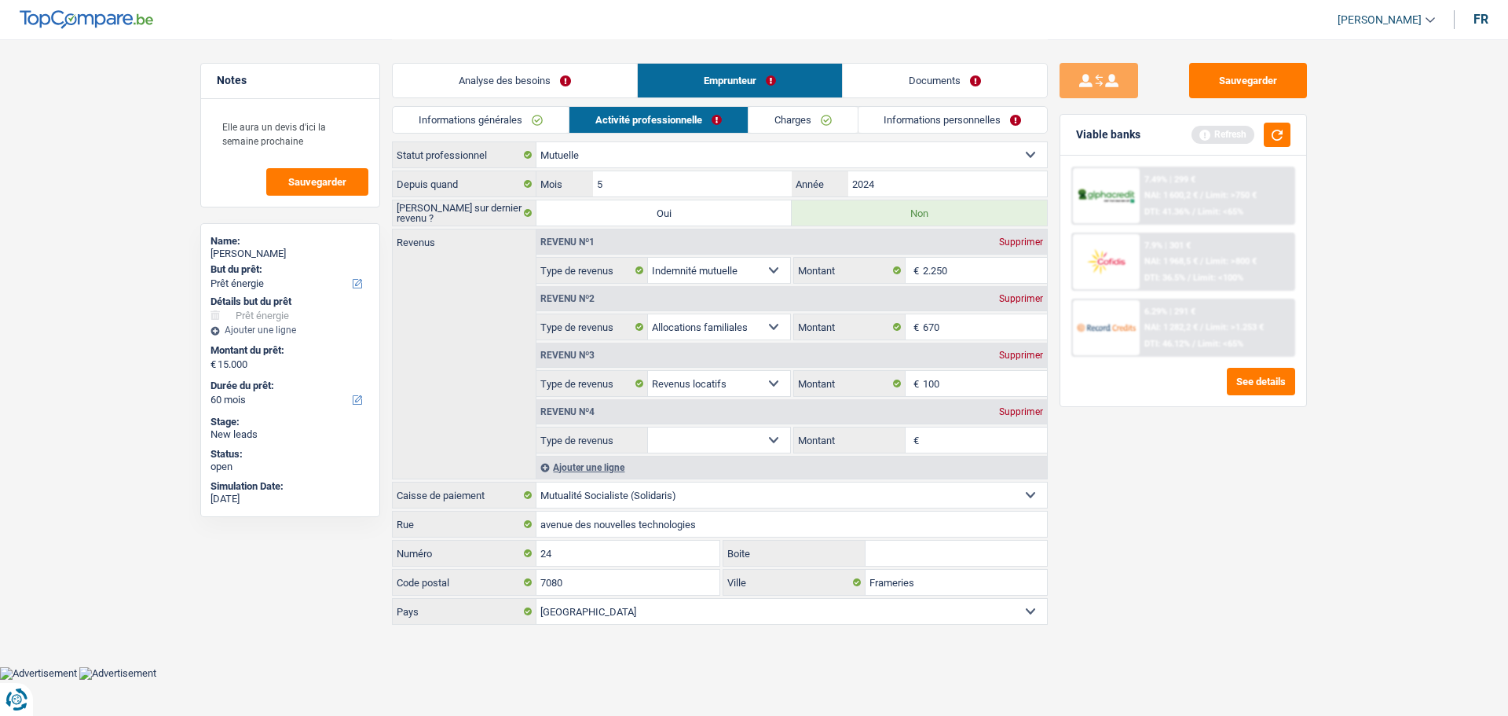
click at [749, 446] on select "Allocation d'handicap Allocations chômage Allocations familiales Chèques repas …" at bounding box center [719, 439] width 142 height 25
select select "rentalIncome"
click at [648, 427] on select "Allocation d'handicap Allocations chômage Allocations familiales Chèques repas …" at bounding box center [719, 439] width 142 height 25
click at [944, 436] on input "Montant" at bounding box center [985, 439] width 125 height 25
type input "80"
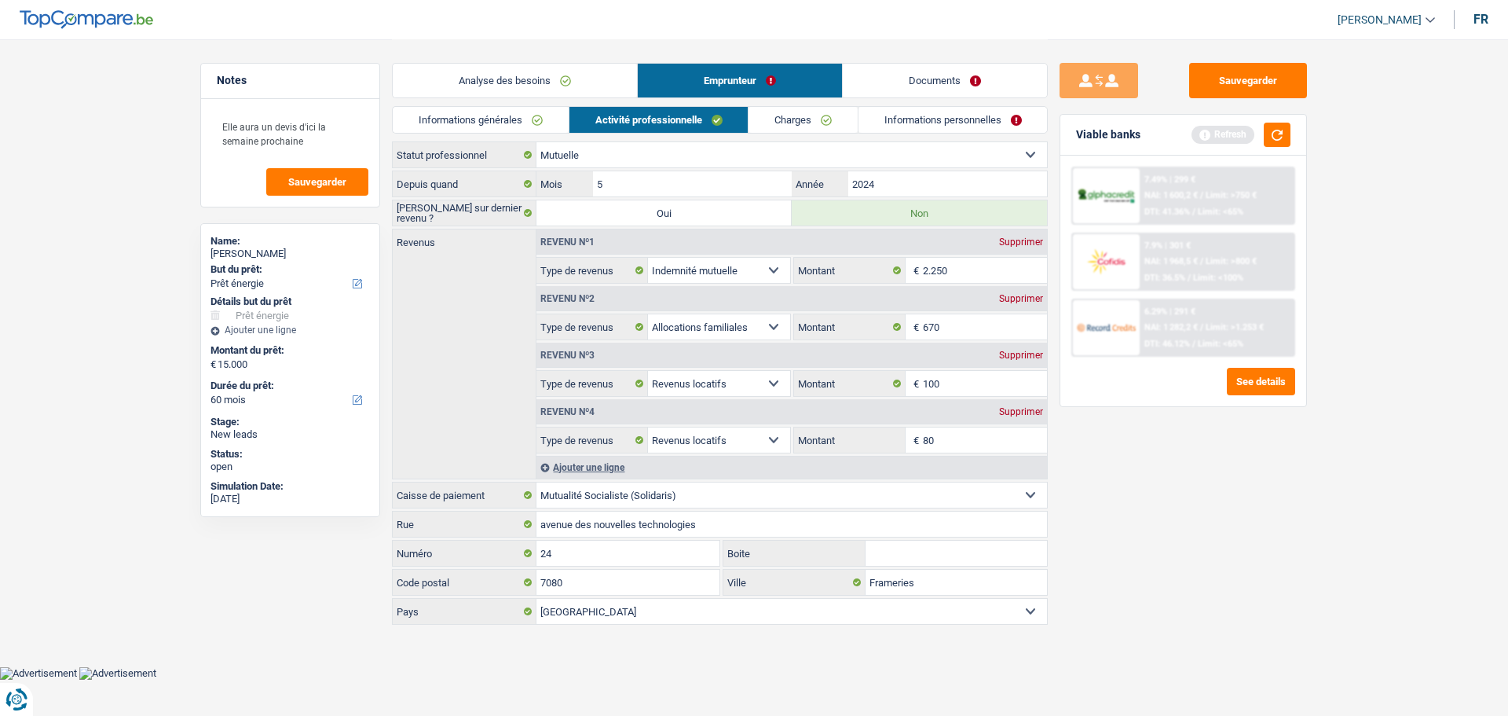
click at [1171, 516] on div "Sauvegarder Viable banks Refresh 7.49% | 299 € NAI: 1 600,2 € / Limit: >750 € D…" at bounding box center [1183, 377] width 271 height 628
click at [924, 85] on link "Documents" at bounding box center [945, 81] width 204 height 34
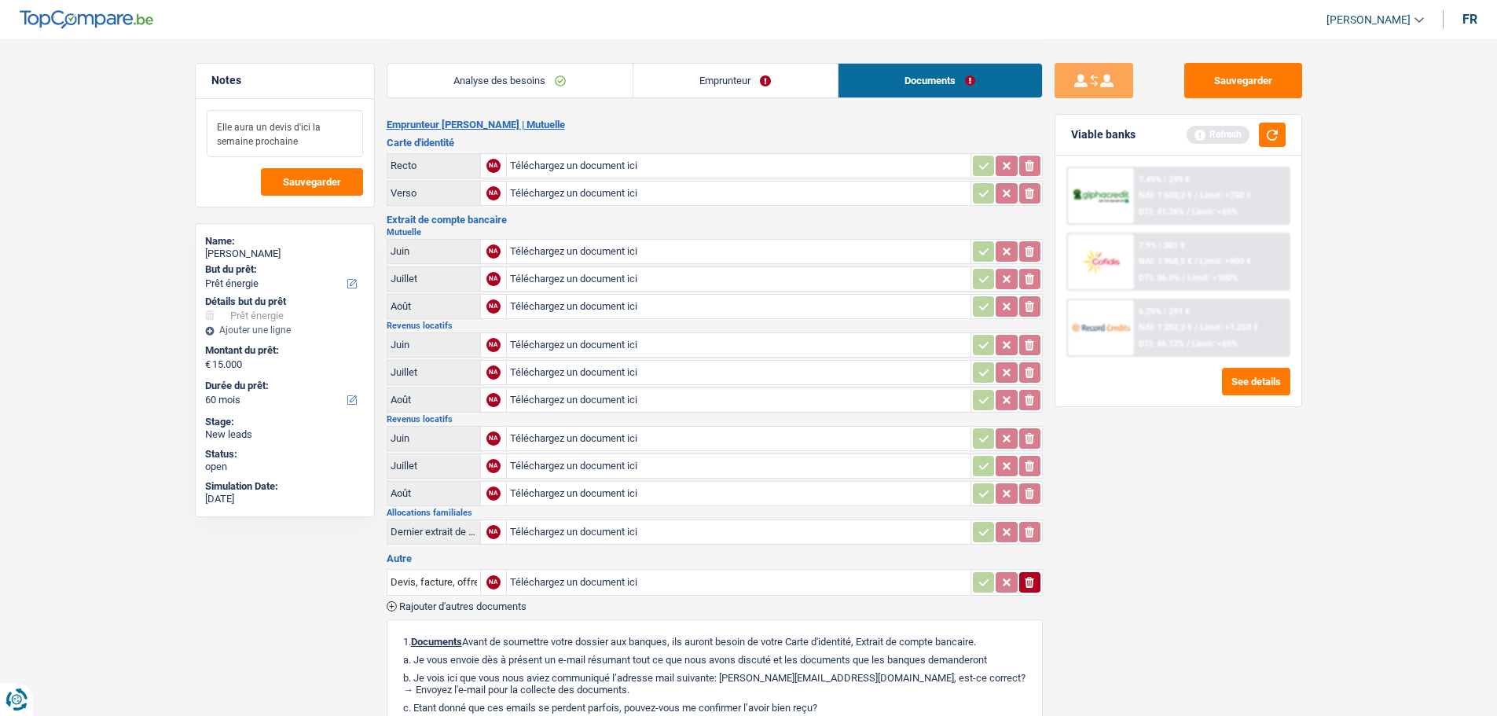
click at [345, 147] on textarea "Elle aura un devis d'ici la semaine prochaine" at bounding box center [285, 133] width 156 height 47
click at [1239, 72] on button "Sauvegarder" at bounding box center [1243, 80] width 118 height 35
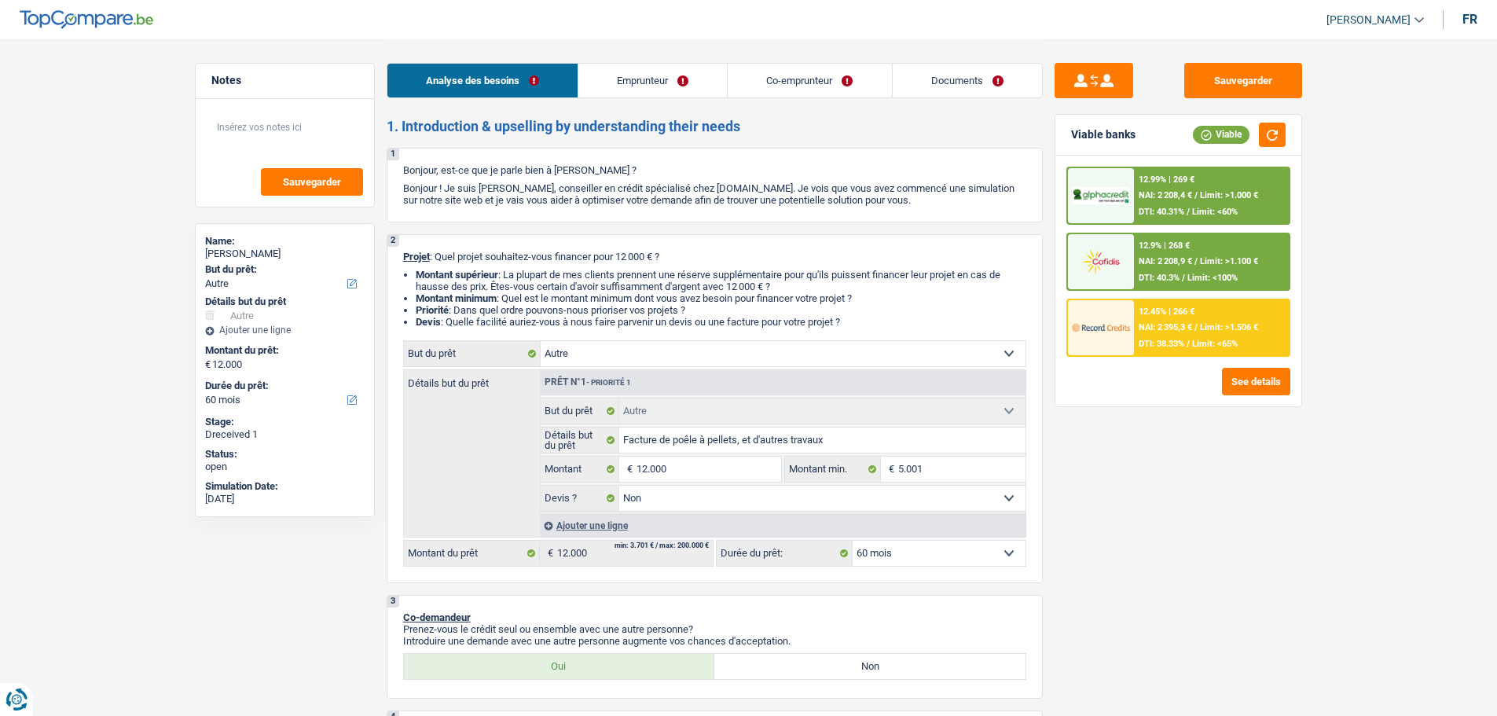
select select "other"
select select "60"
select select "other"
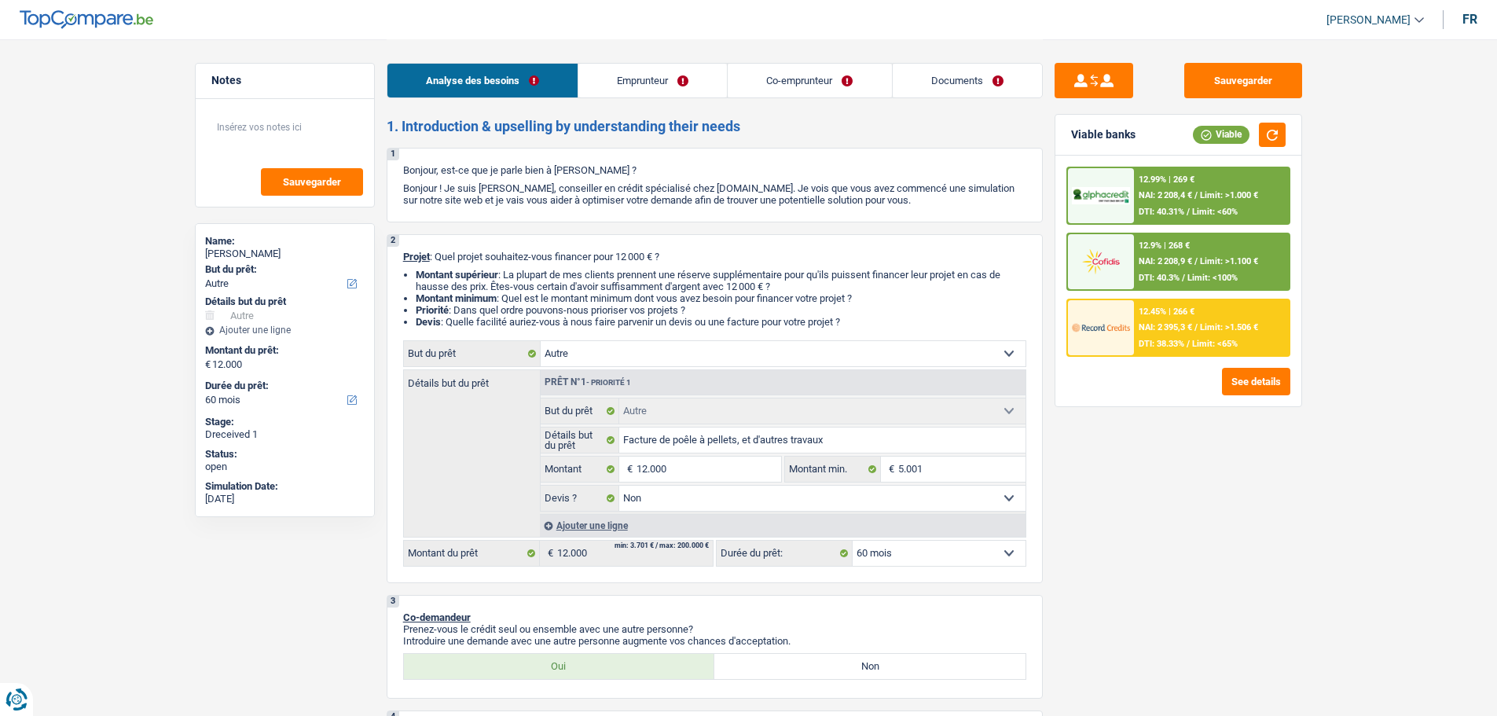
select select "false"
select select "60"
select select "mutuality"
select select "privateEmployee"
select select "mutualityIndemnity"
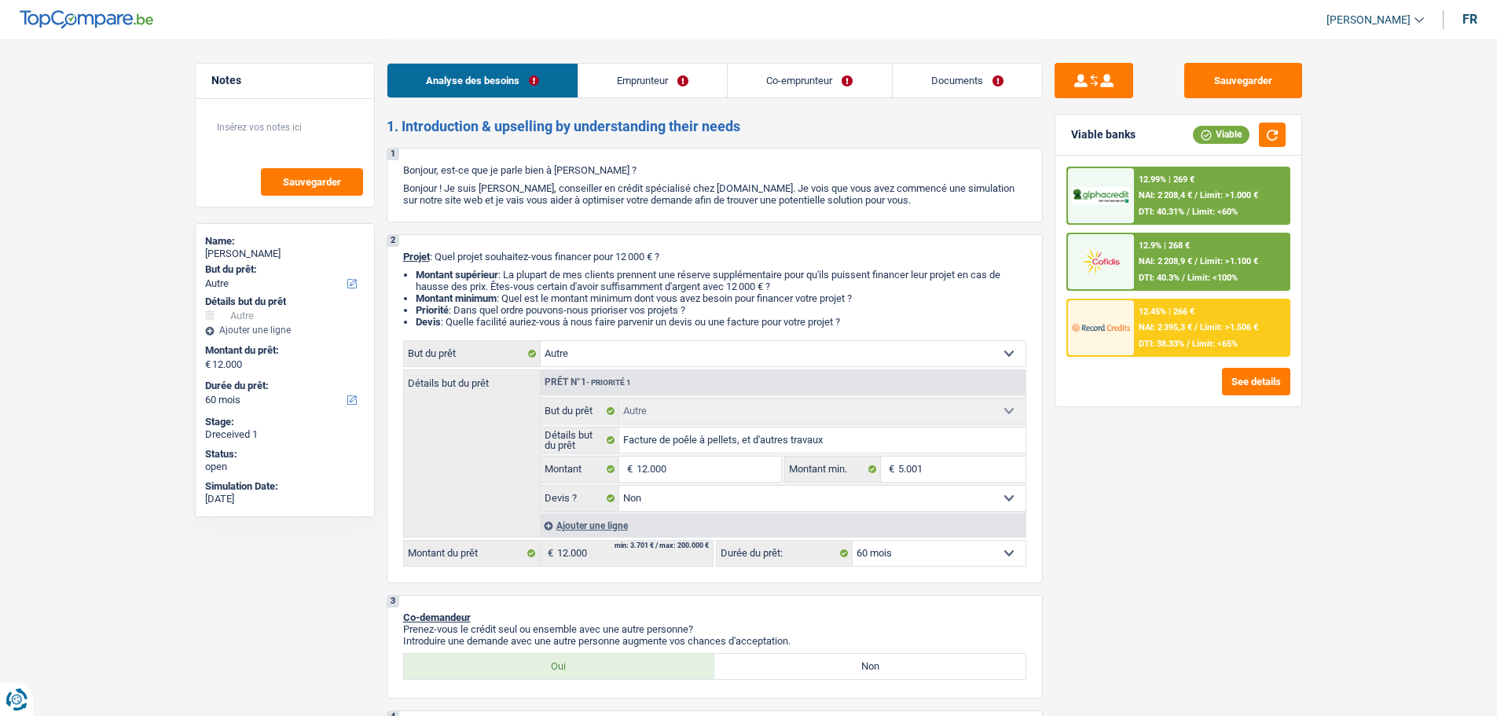
select select "netSalary"
select select "mealVouchers"
select select "ownerWithMortgage"
select select "mortgage"
select select "240"
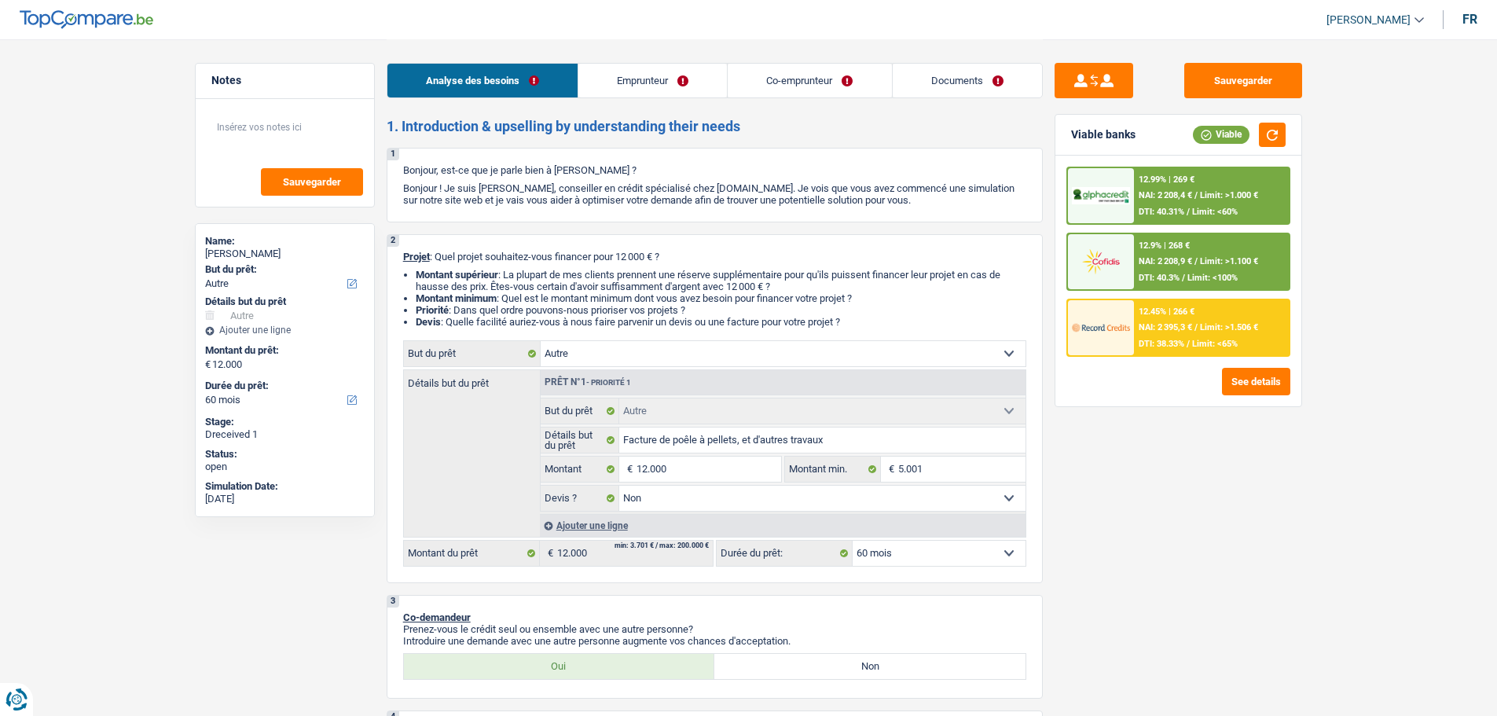
select select "renovationLoan"
select select "84"
select select "cardOrCredit"
select select "other"
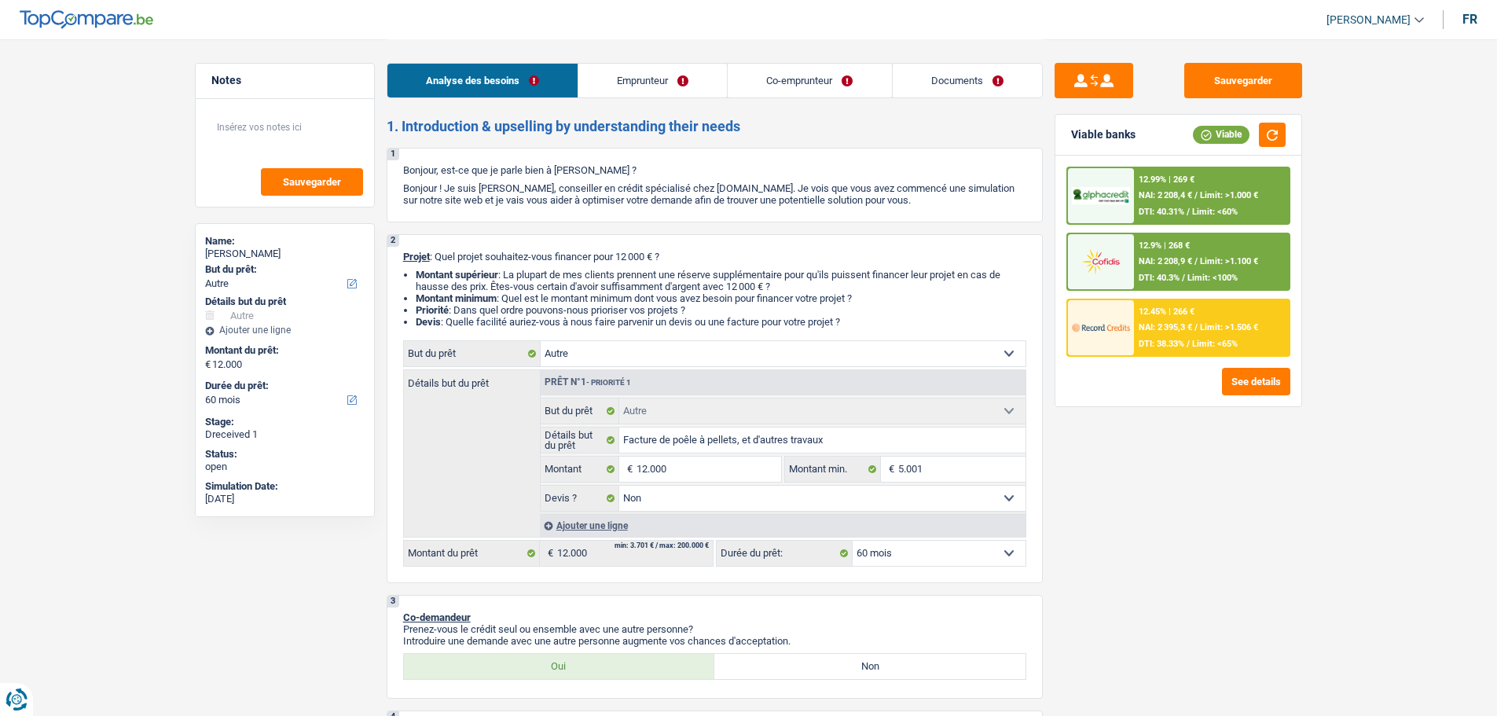
select select "false"
select select "60"
select select "32"
click at [626, 86] on link "Emprunteur" at bounding box center [652, 81] width 148 height 34
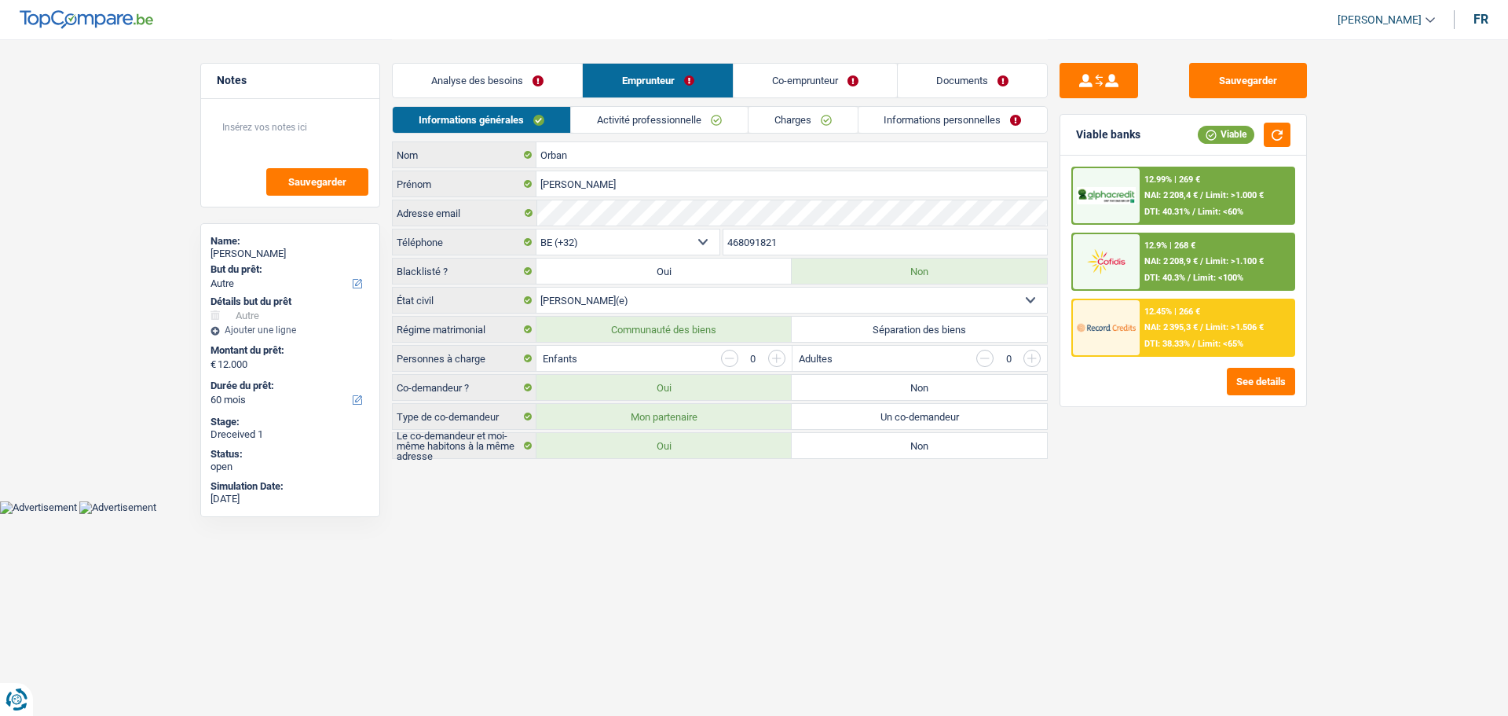
click at [755, 100] on div "Analyse des besoins Emprunteur Co-emprunteur Documents" at bounding box center [720, 72] width 656 height 67
click at [783, 86] on link "Co-emprunteur" at bounding box center [815, 81] width 163 height 34
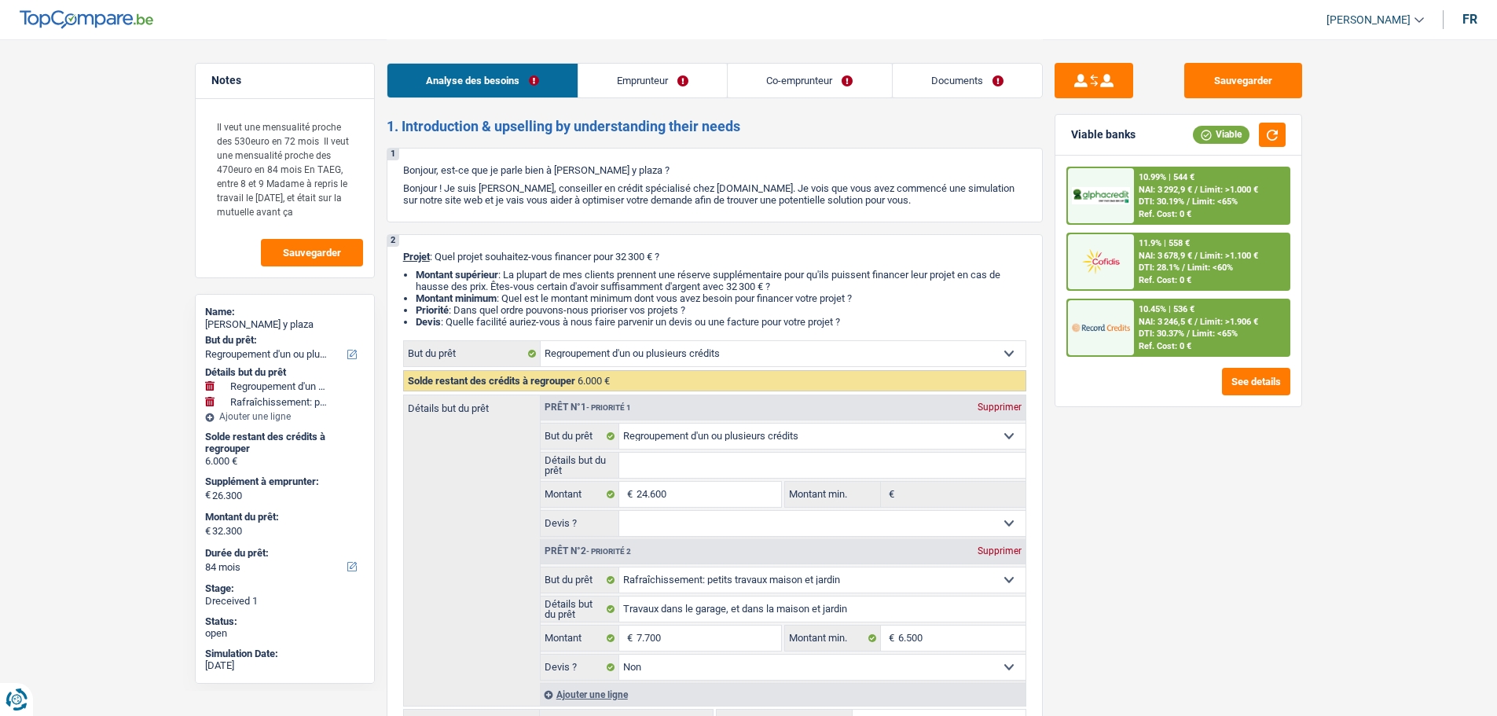
select select "refinancing"
select select "houseOrGarden"
select select "84"
select select "refinancing"
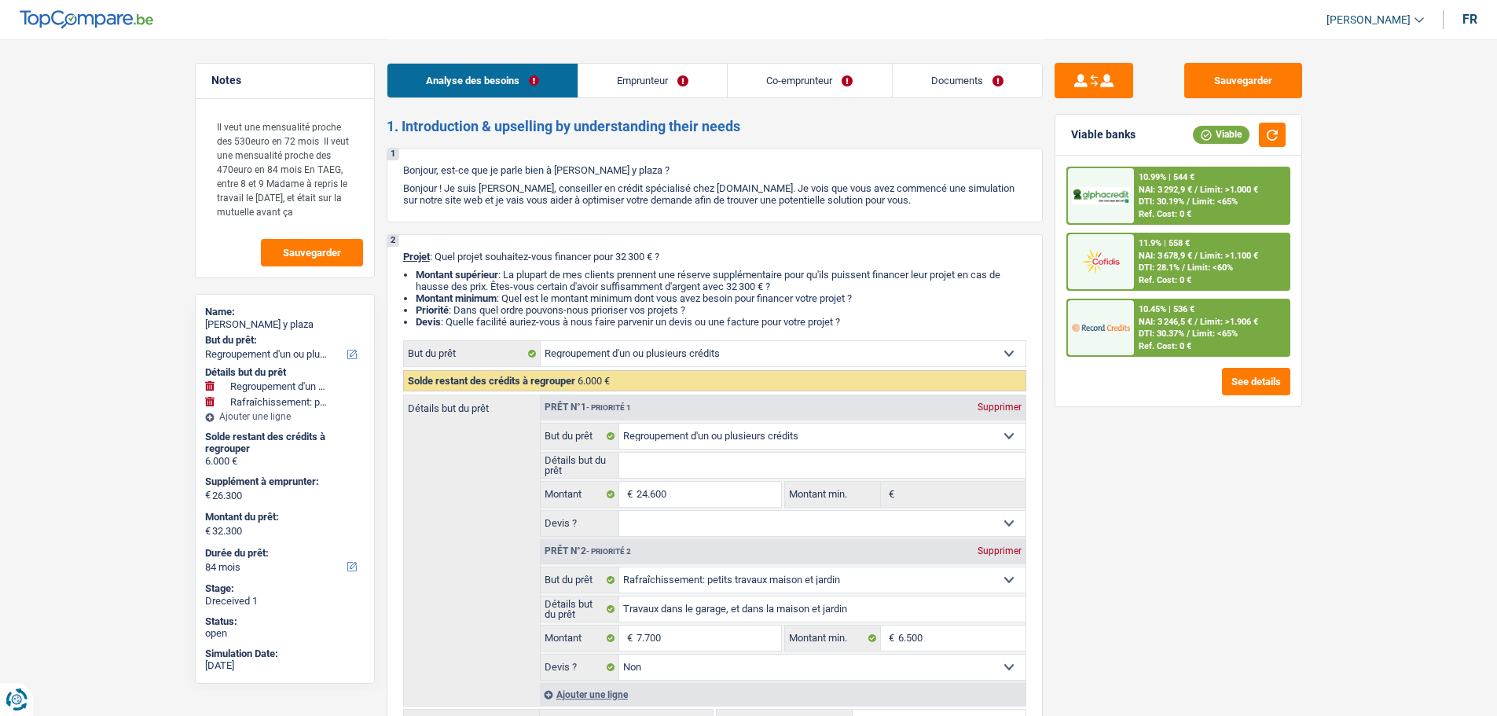
select select "refinancing"
select select "houseOrGarden"
select select "false"
select select "84"
select select "publicEmployee"
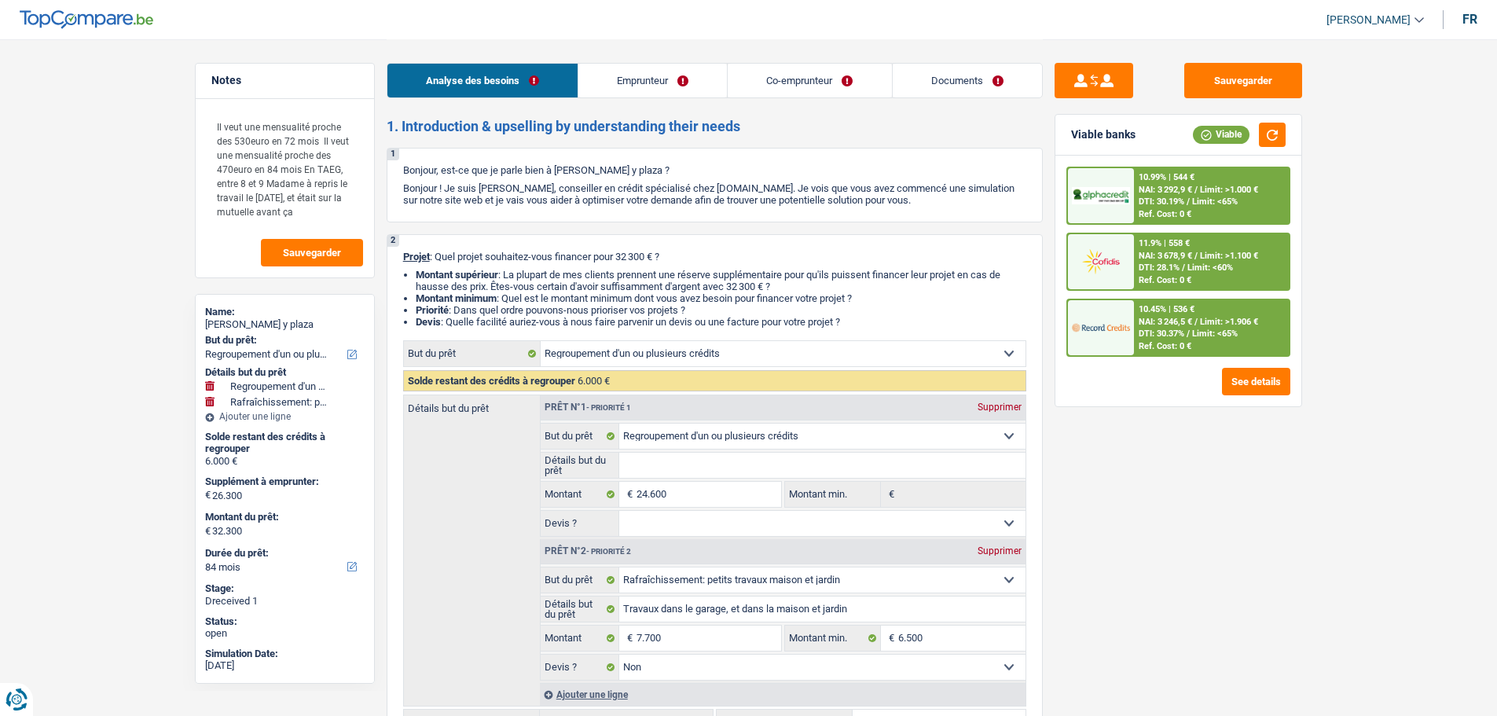
select select "worker"
select select "netSalary"
select select "familyAllowances"
select select "mealVouchers"
select select "netSalary"
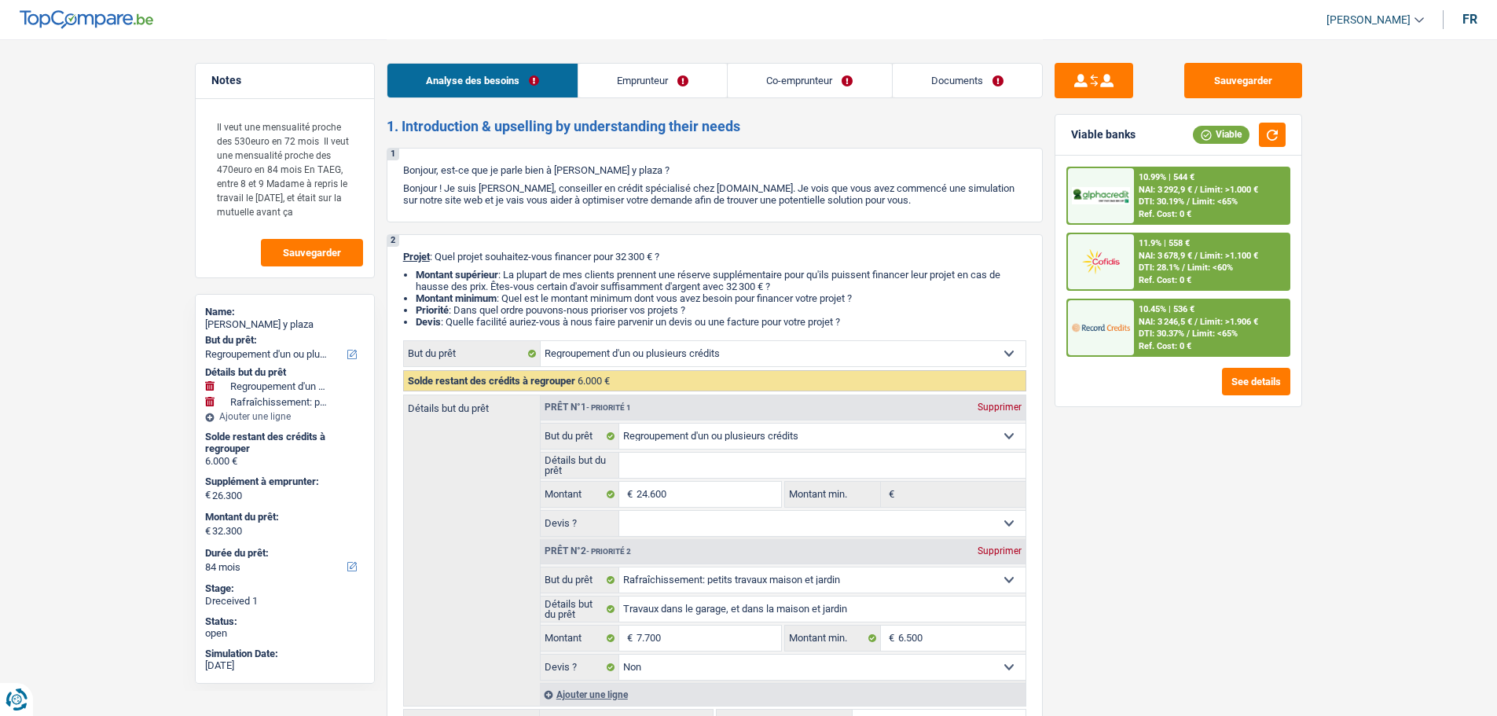
select select "familyAllowances"
select select "ownerWithMortgage"
select select "mortgage"
select select "360"
select select "refinancing"
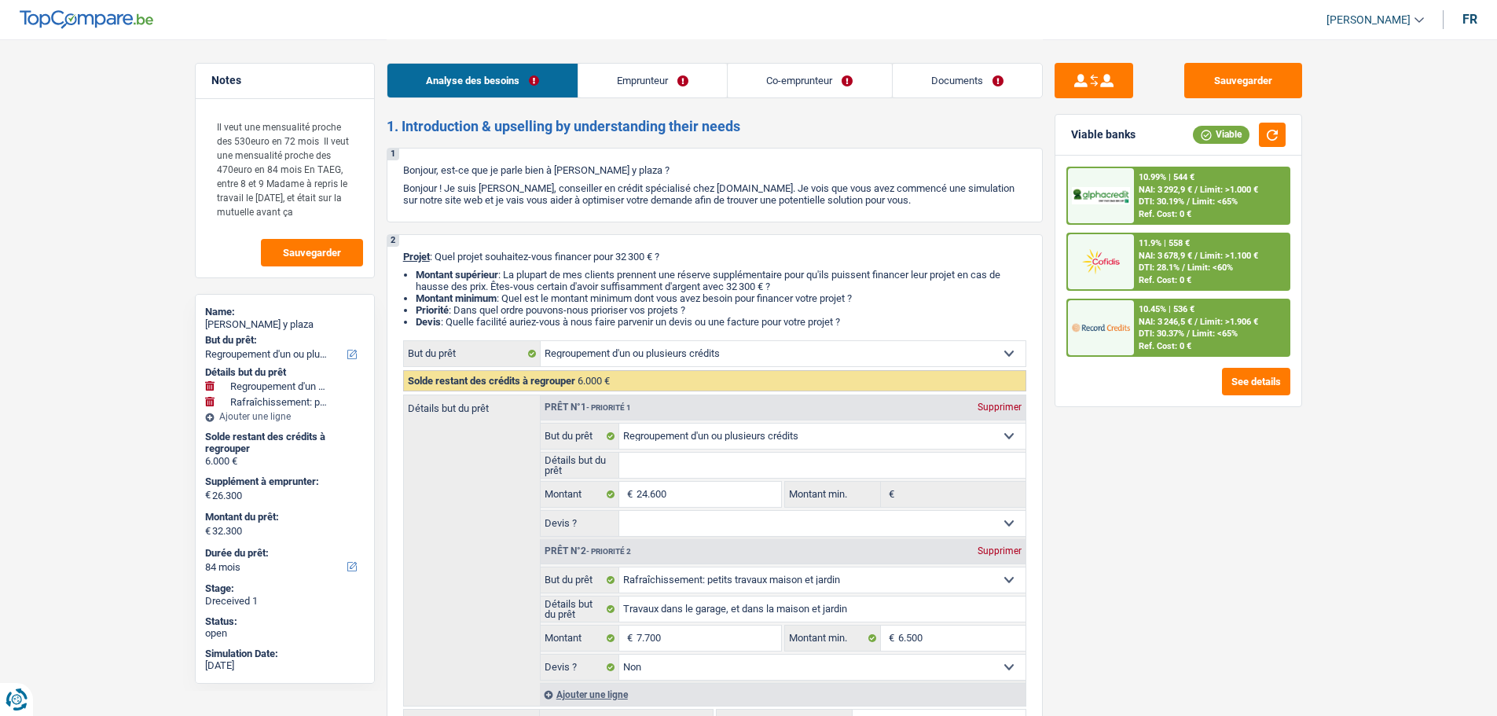
select select "refinancing"
select select "houseOrGarden"
select select "false"
select select "84"
select select "32"
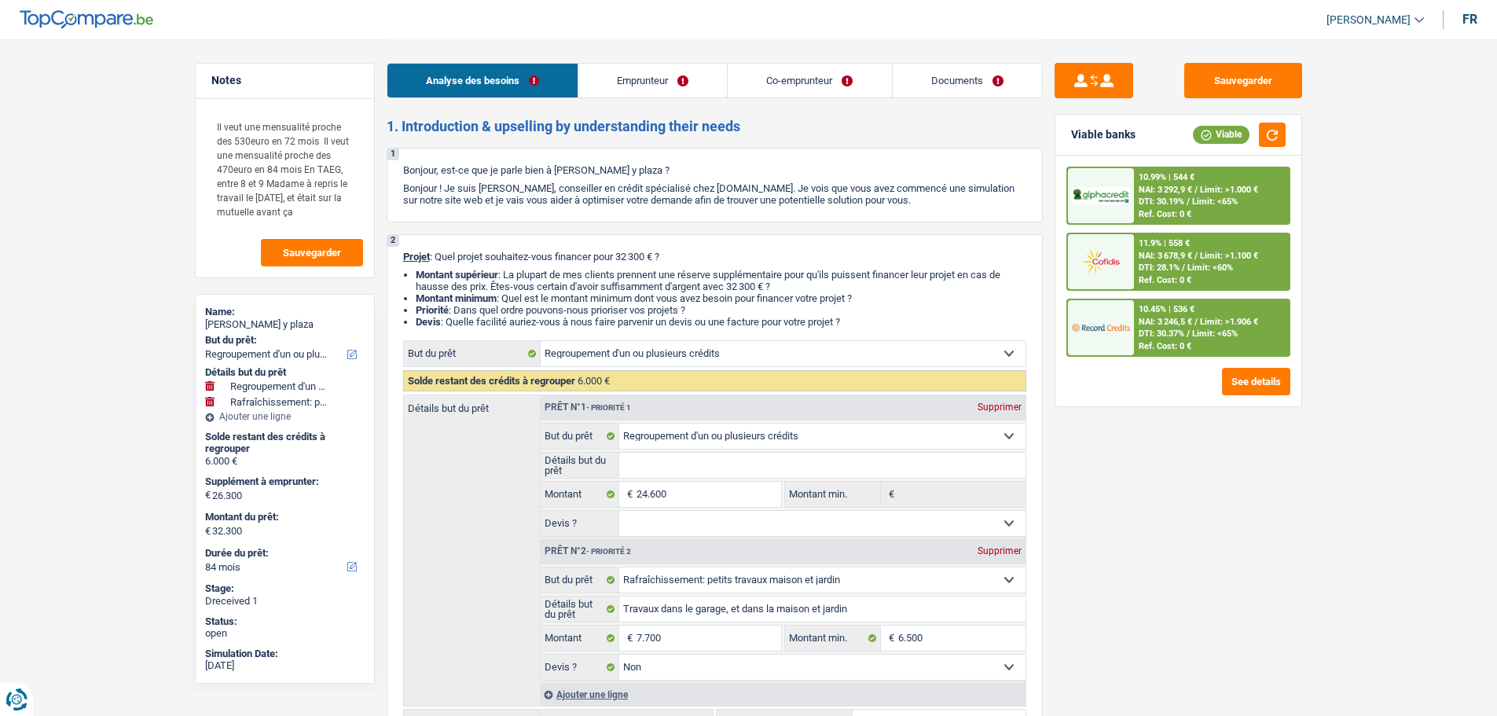
click at [830, 91] on link "Co-emprunteur" at bounding box center [808, 81] width 163 height 34
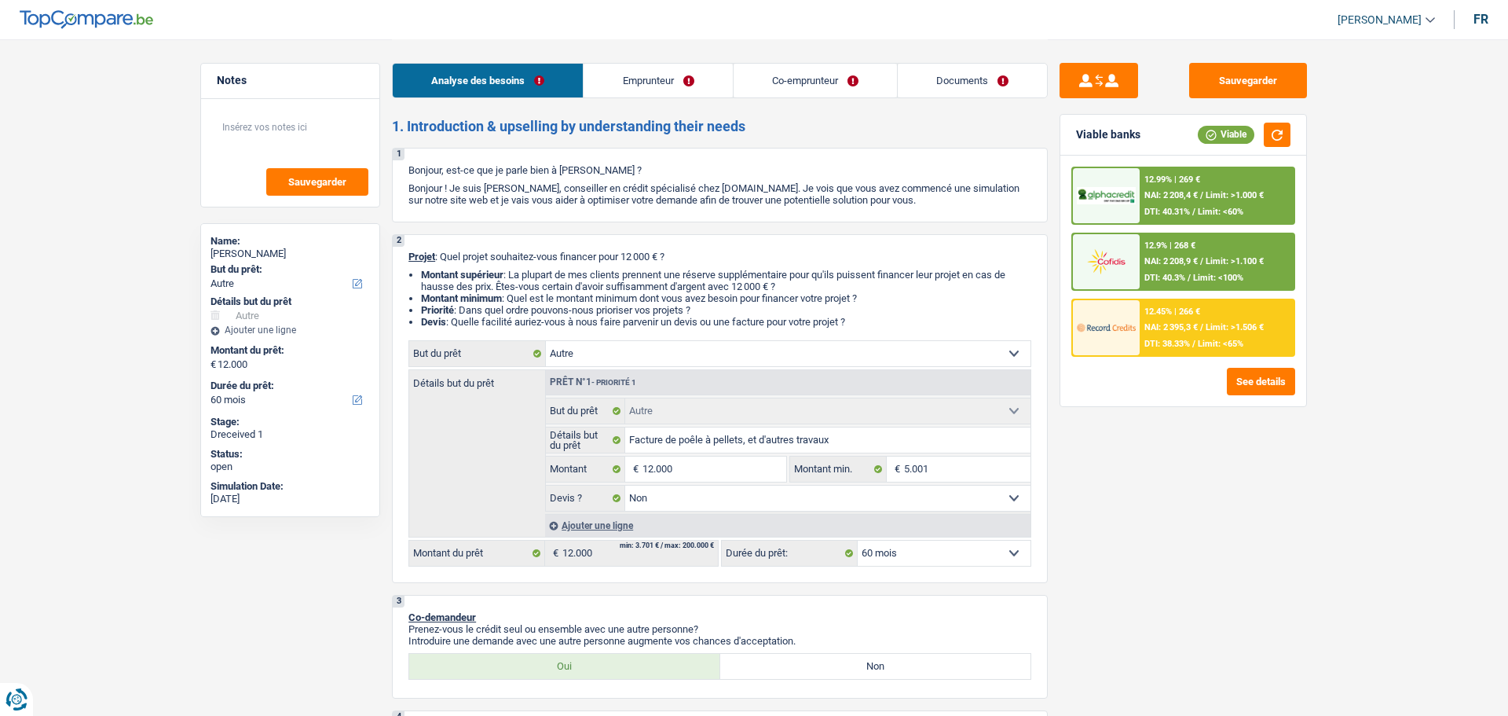
select select "other"
select select "60"
select select "other"
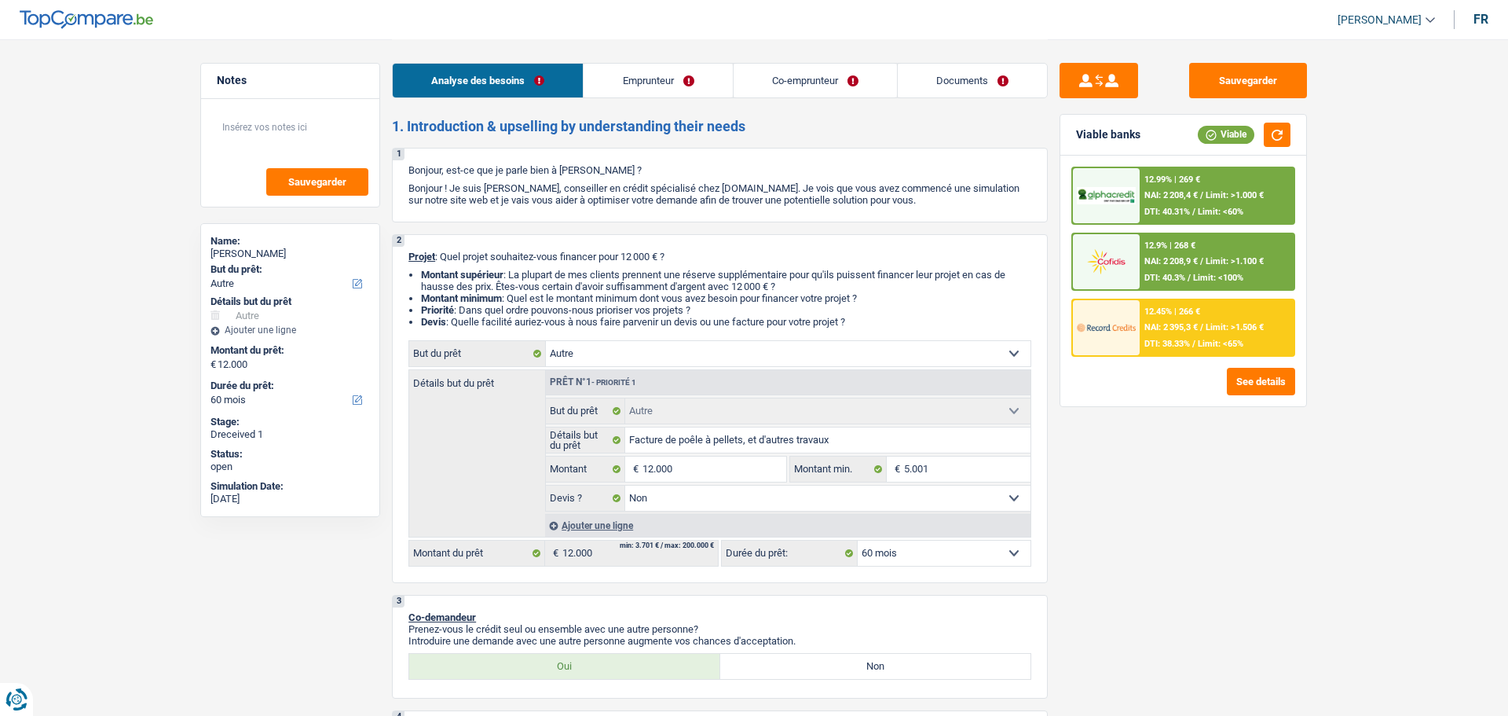
select select "false"
select select "60"
select select "mutuality"
select select "privateEmployee"
select select "mutualityIndemnity"
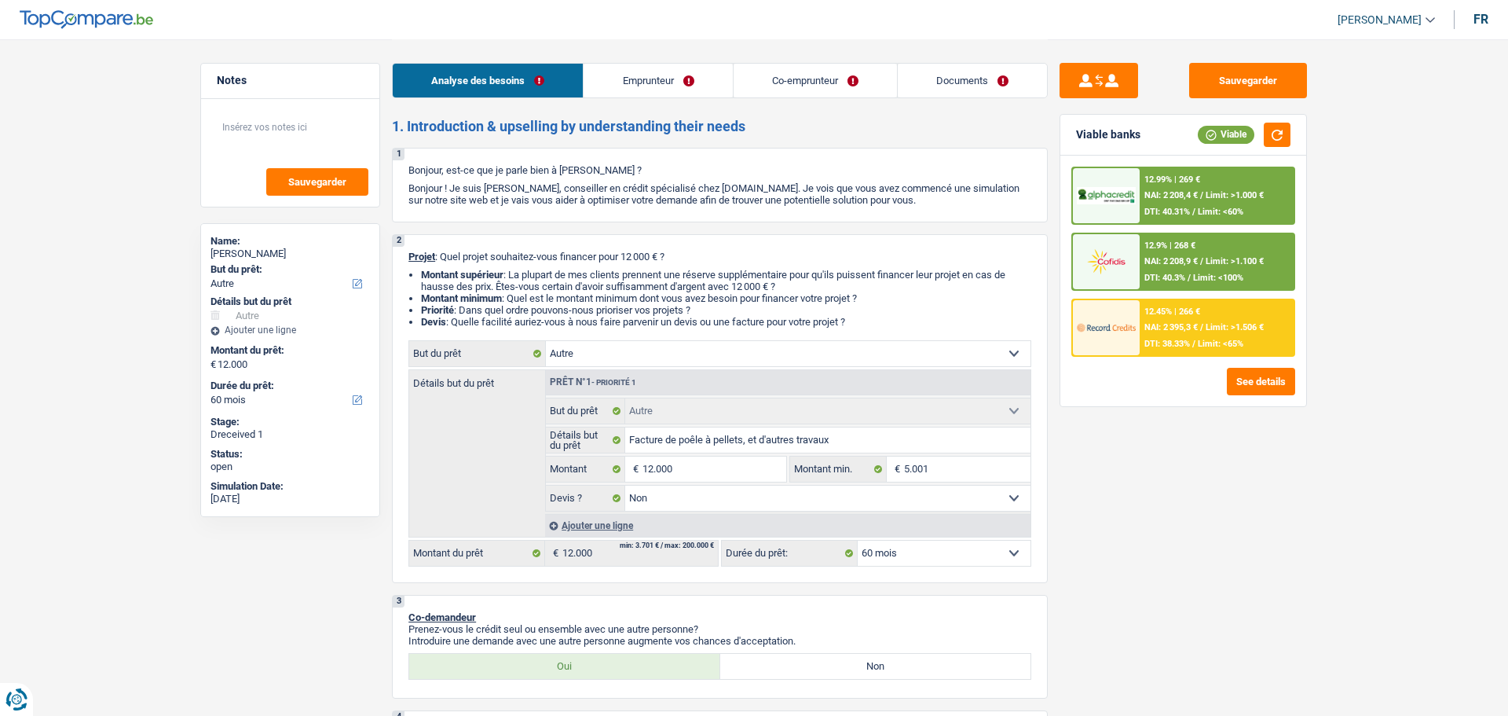
select select "netSalary"
select select "mealVouchers"
select select "ownerWithMortgage"
select select "mortgage"
select select "240"
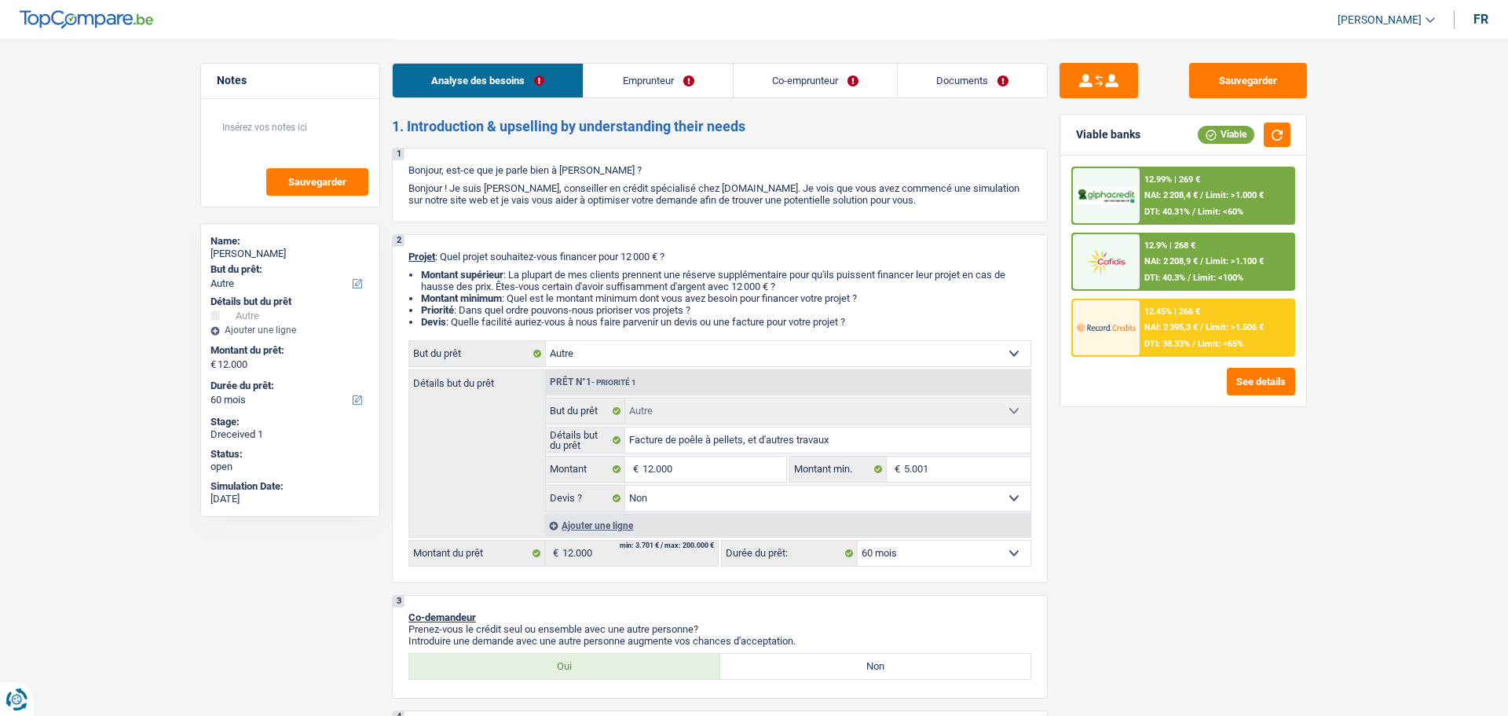
select select "renovationLoan"
select select "84"
select select "cardOrCredit"
select select "other"
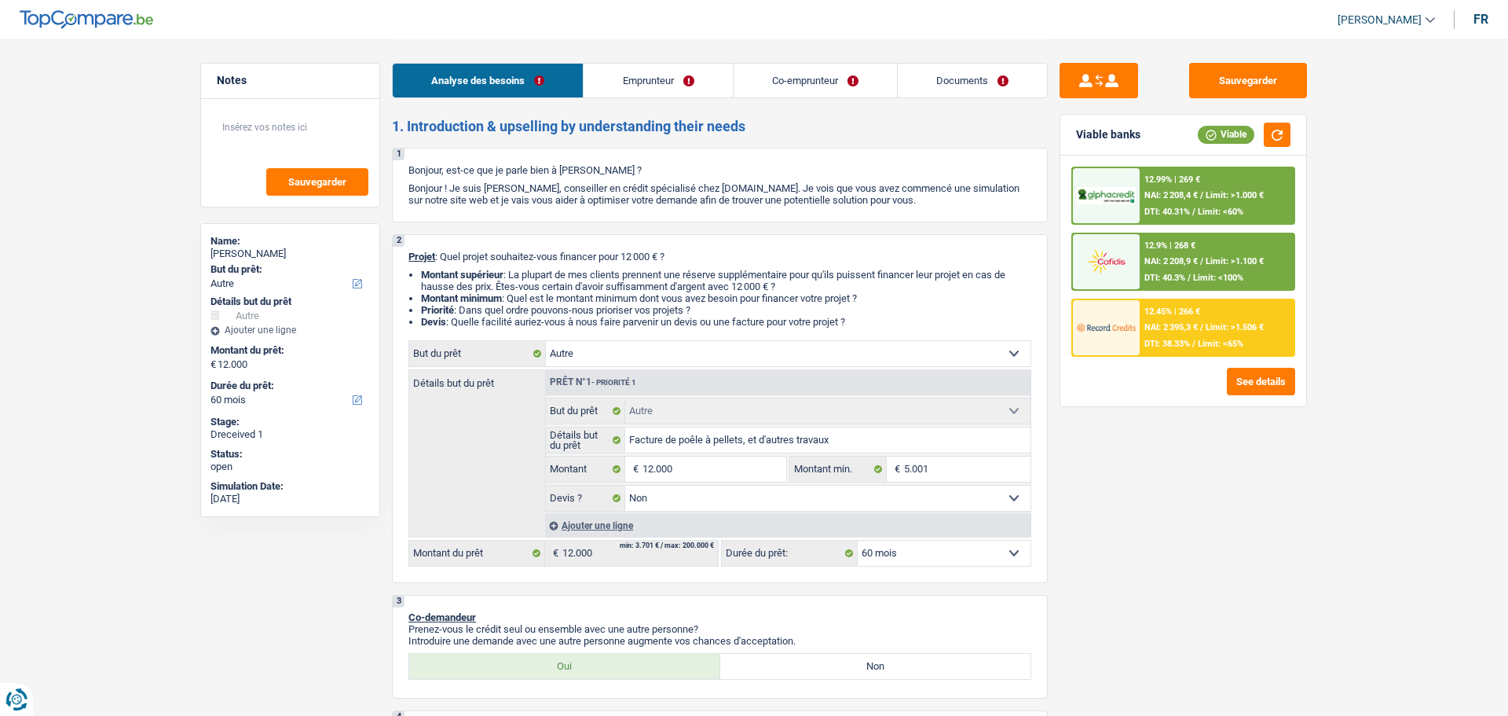
select select "false"
select select "60"
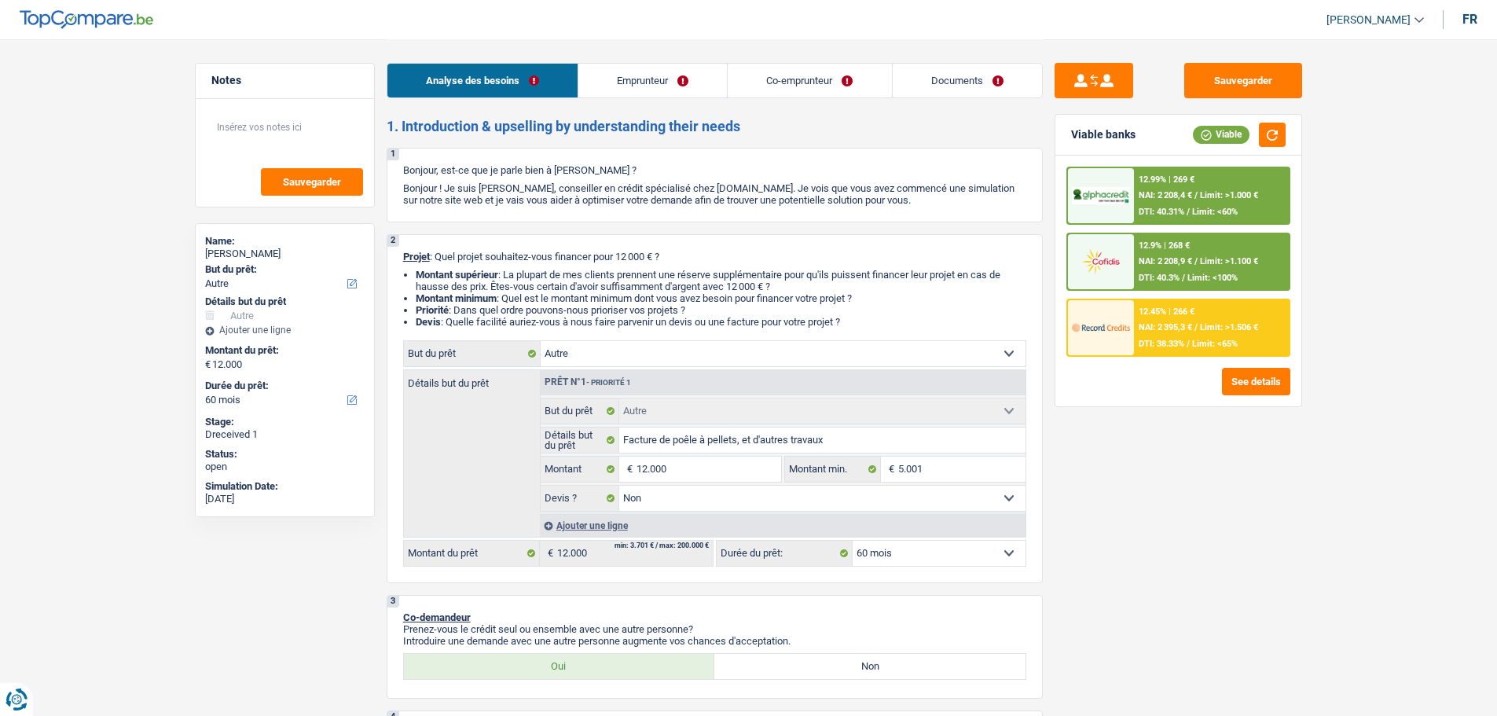
click at [1207, 207] on span "Limit: <60%" at bounding box center [1215, 212] width 46 height 10
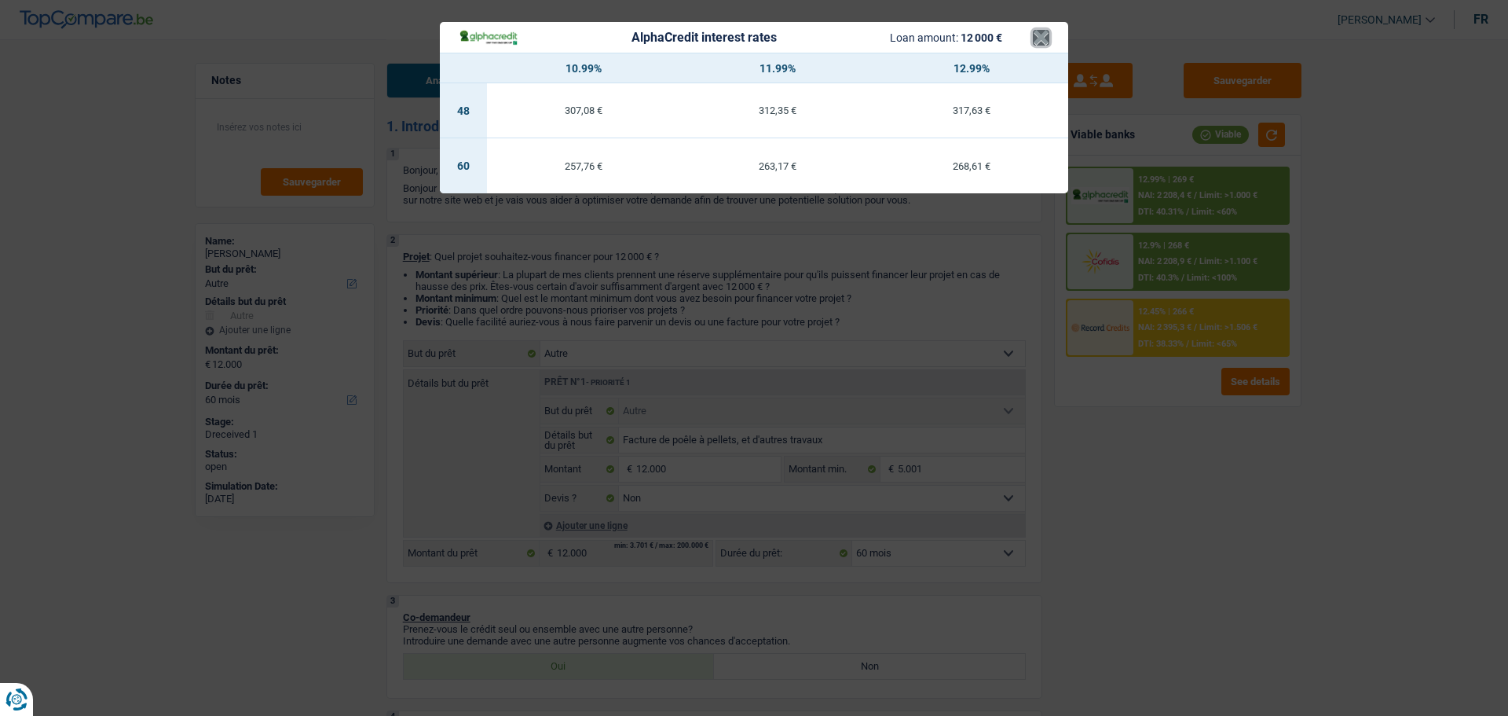
click at [1044, 38] on button "×" at bounding box center [1041, 38] width 16 height 16
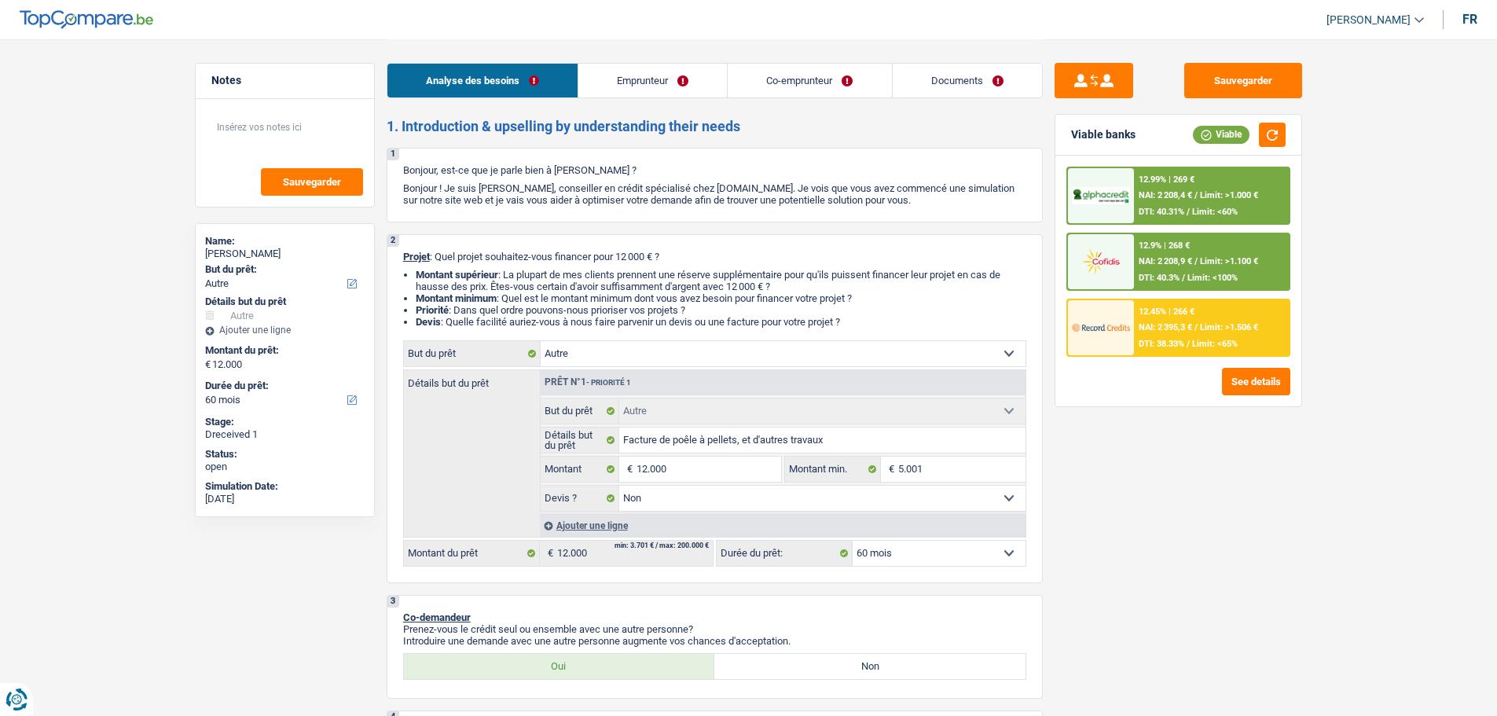
click at [1182, 334] on div "12.45% | 266 € NAI: 2 395,3 € / Limit: >1.506 € DTI: 38.33% / Limit: <65%" at bounding box center [1211, 327] width 155 height 55
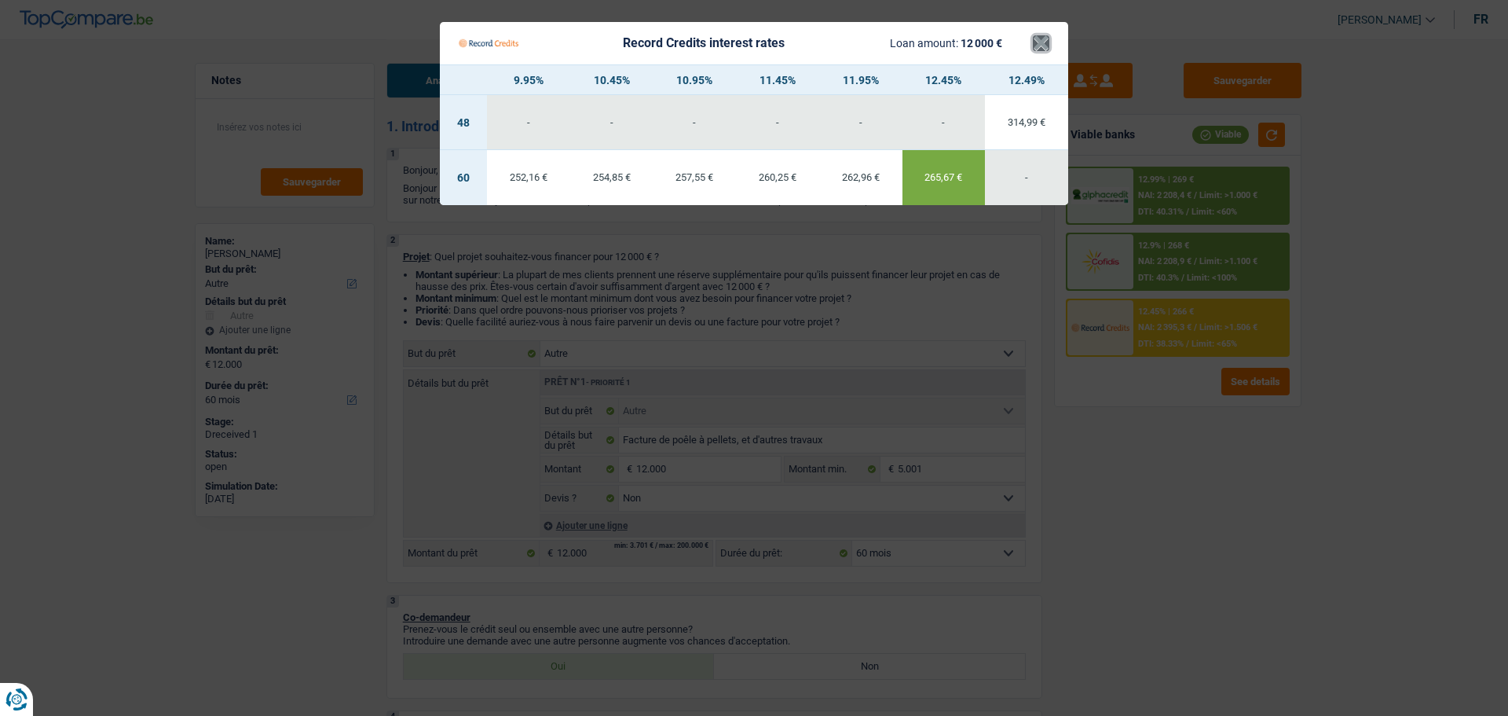
click at [1043, 35] on button "×" at bounding box center [1041, 43] width 16 height 16
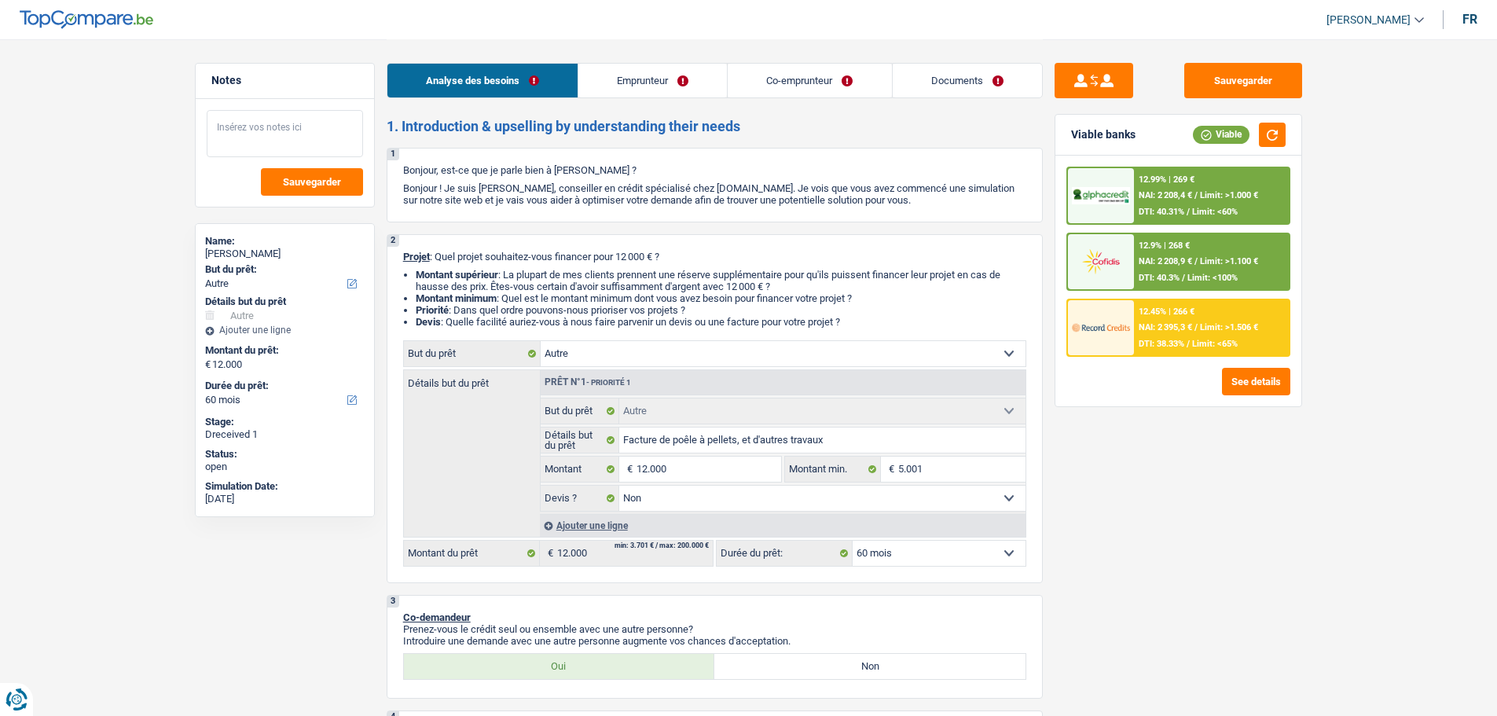
click at [303, 134] on textarea at bounding box center [285, 133] width 156 height 47
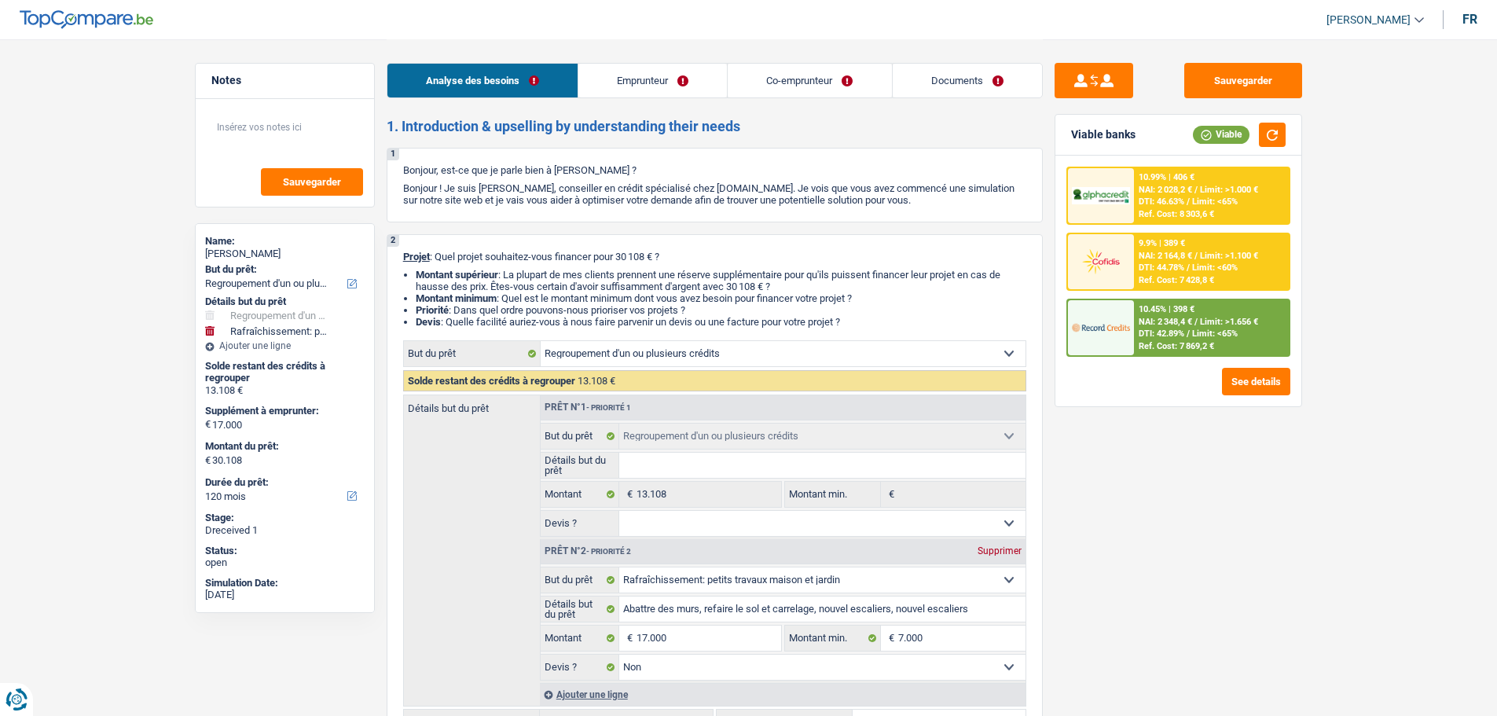
select select "refinancing"
select select "houseOrGarden"
select select "120"
select select "refinancing"
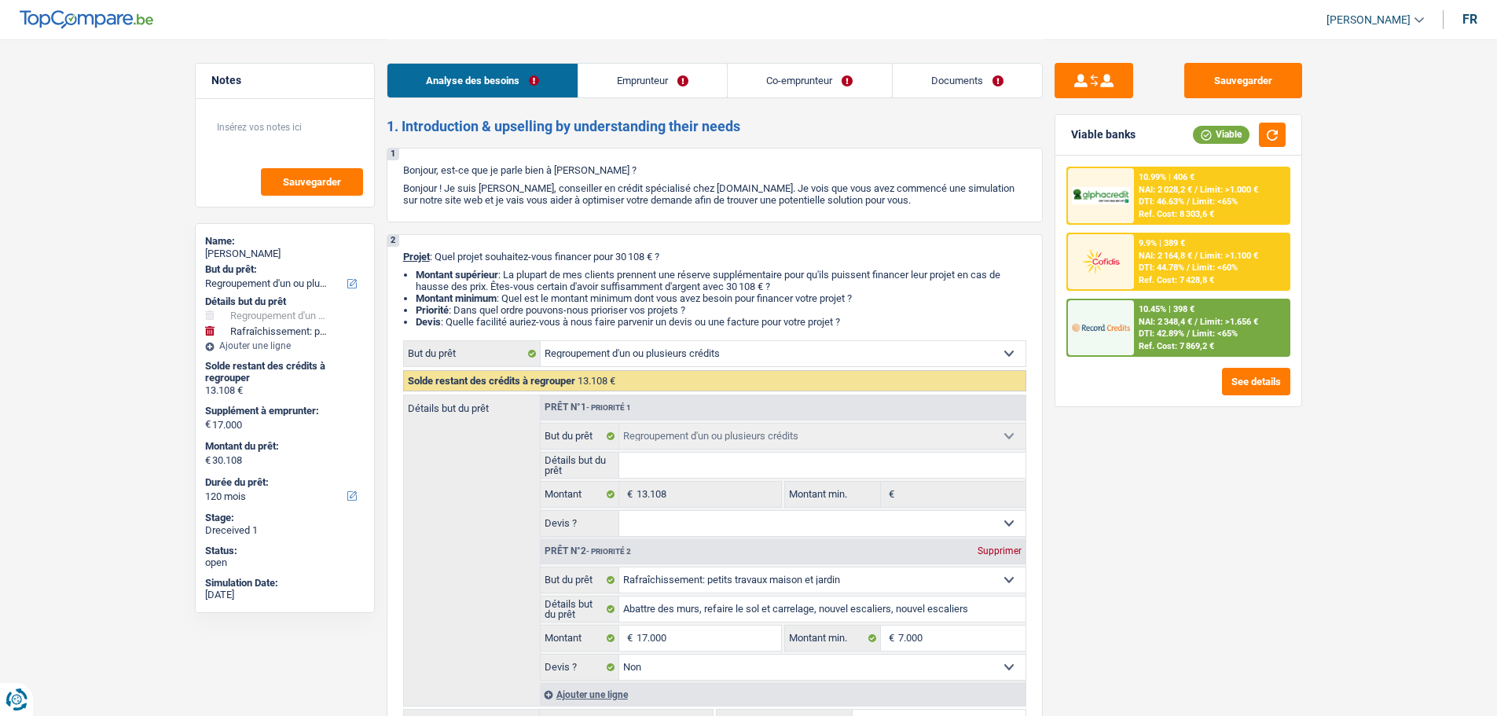
select select "refinancing"
select select "houseOrGarden"
select select "false"
select select "120"
select select "invalid"
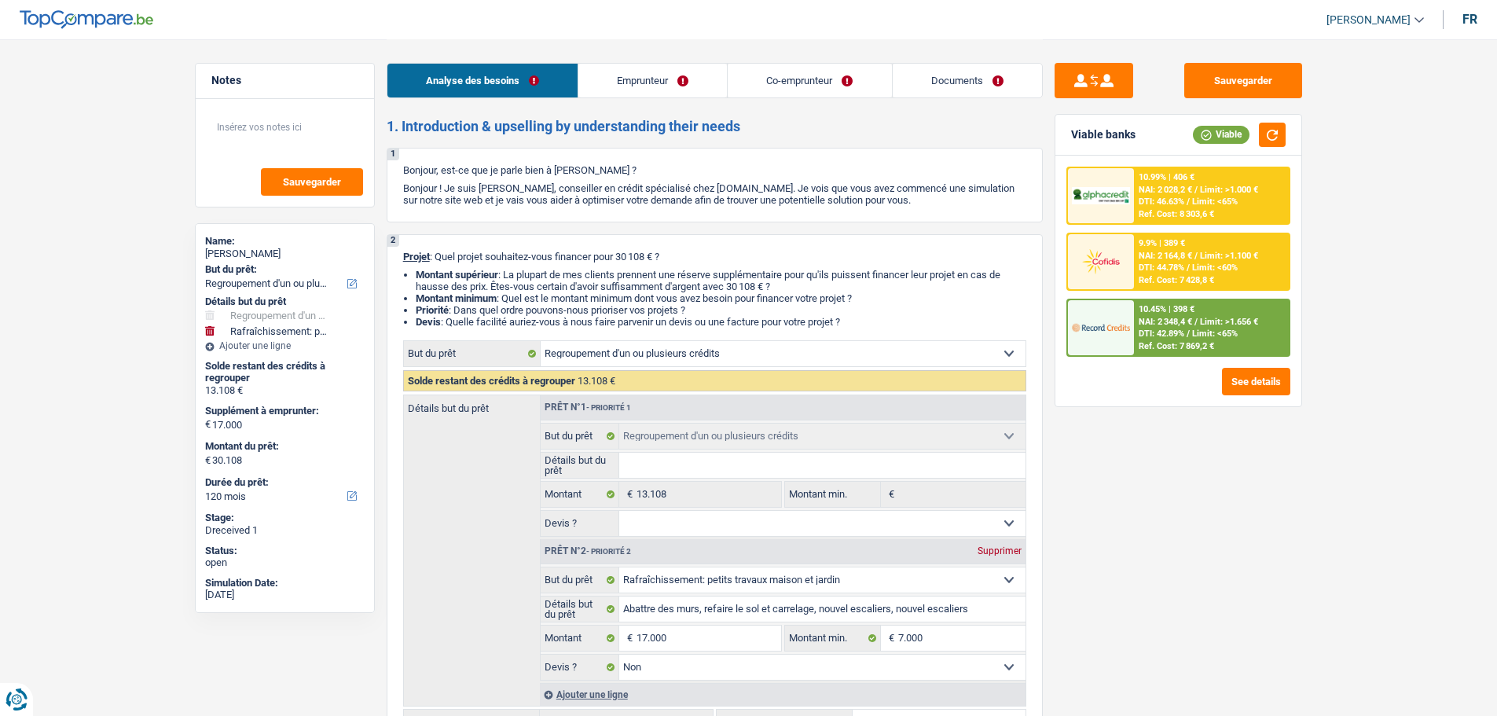
select select "privateEmployee"
select select "disabilityPension"
select select "familyAllowances"
select select "netSalary"
select select "mealVouchers"
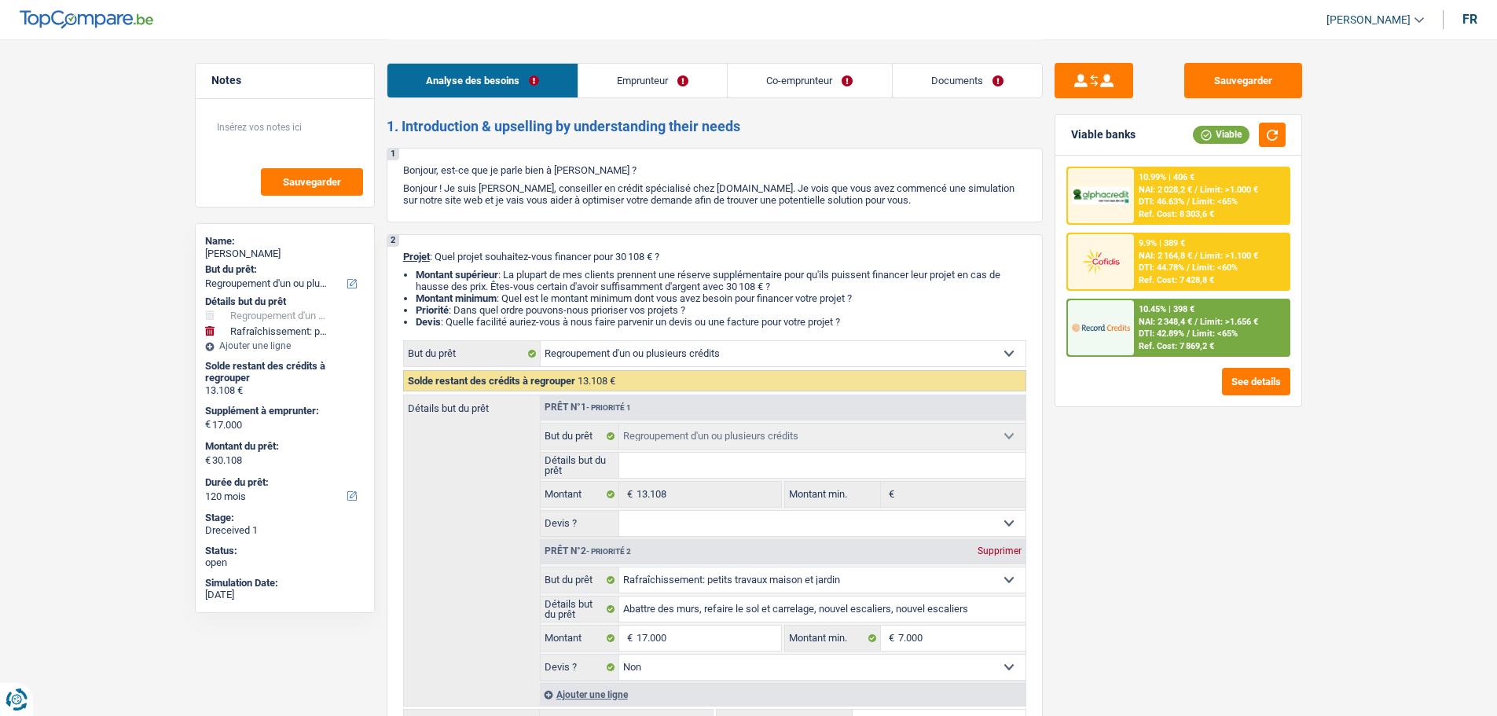
select select "ownerWithMortgage"
select select "mortgage"
select select "360"
select select "renovationLoan"
select select "120"
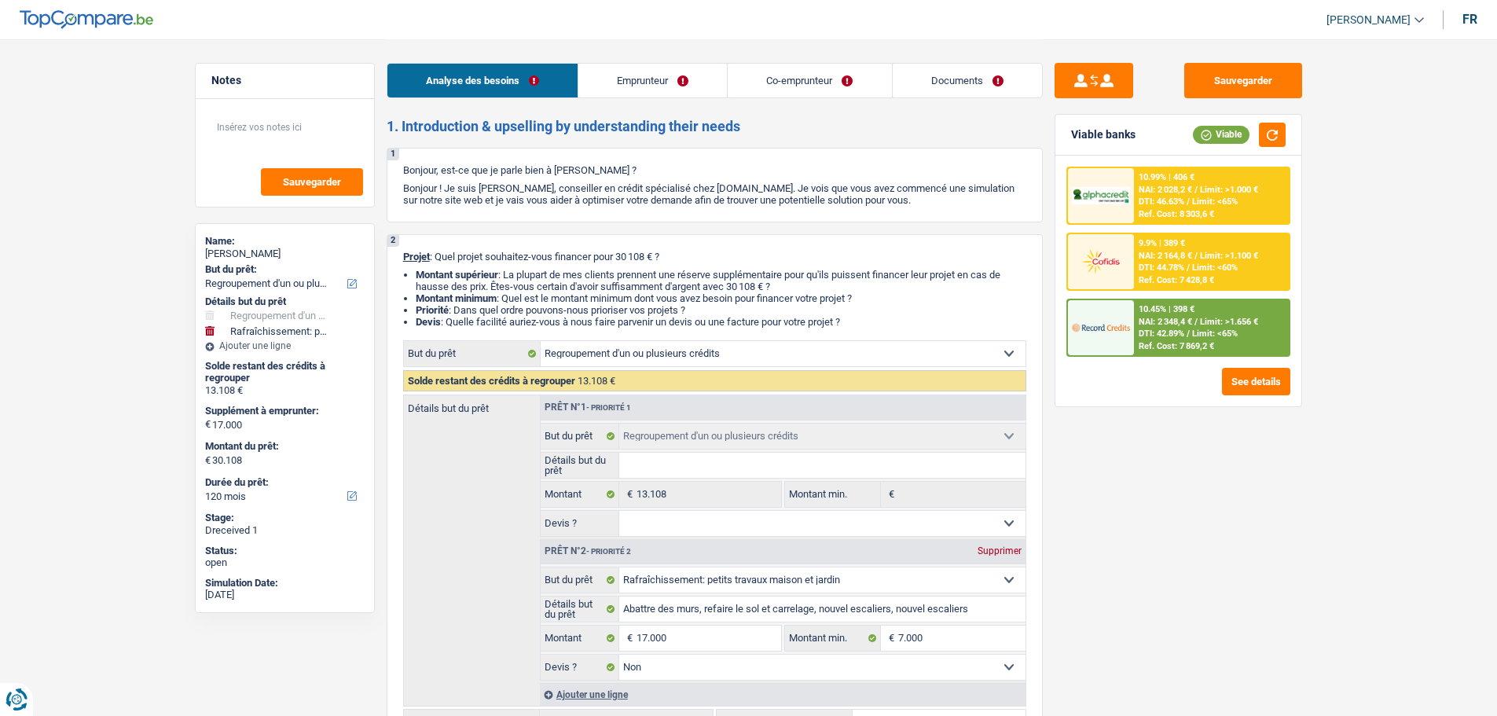
select select "renovationLoan"
select select "60"
select select "refinancing"
select select "houseOrGarden"
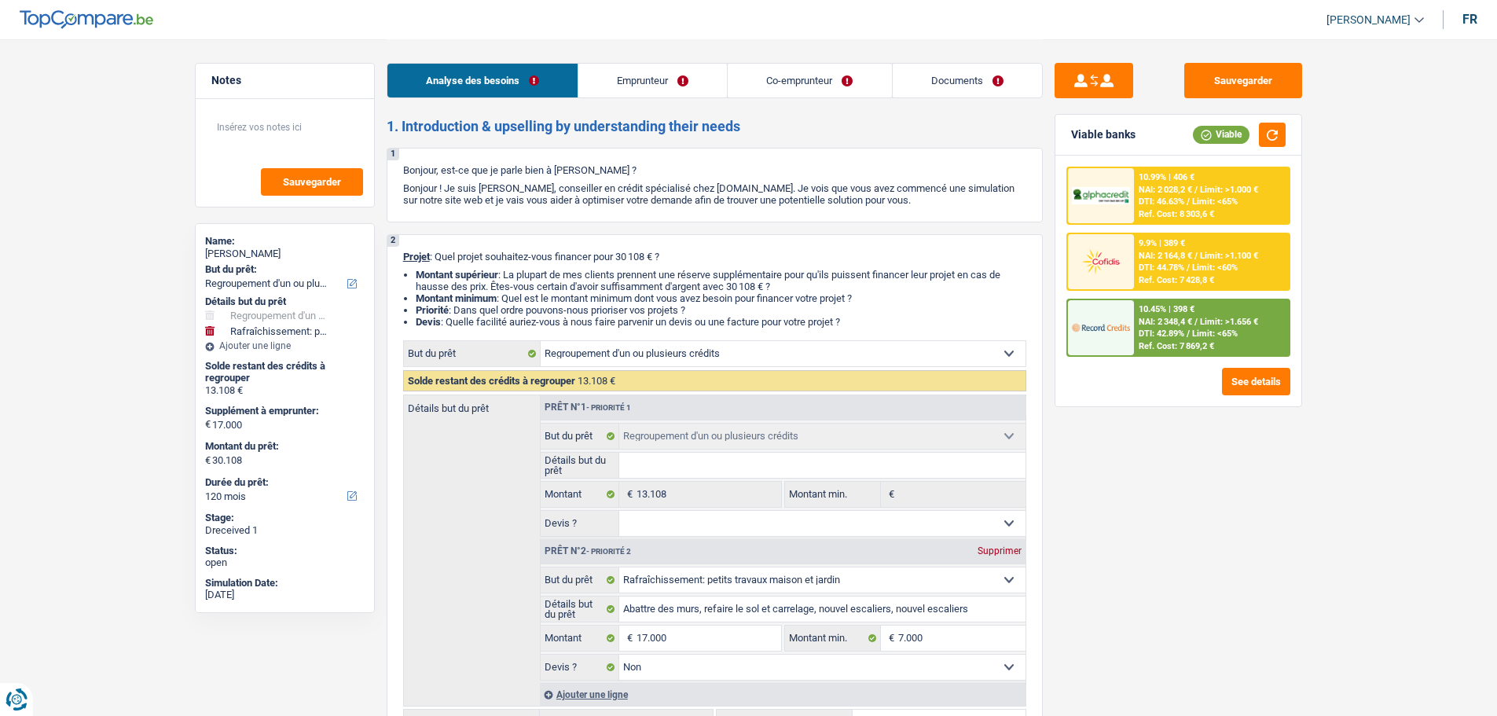
select select "false"
select select "120"
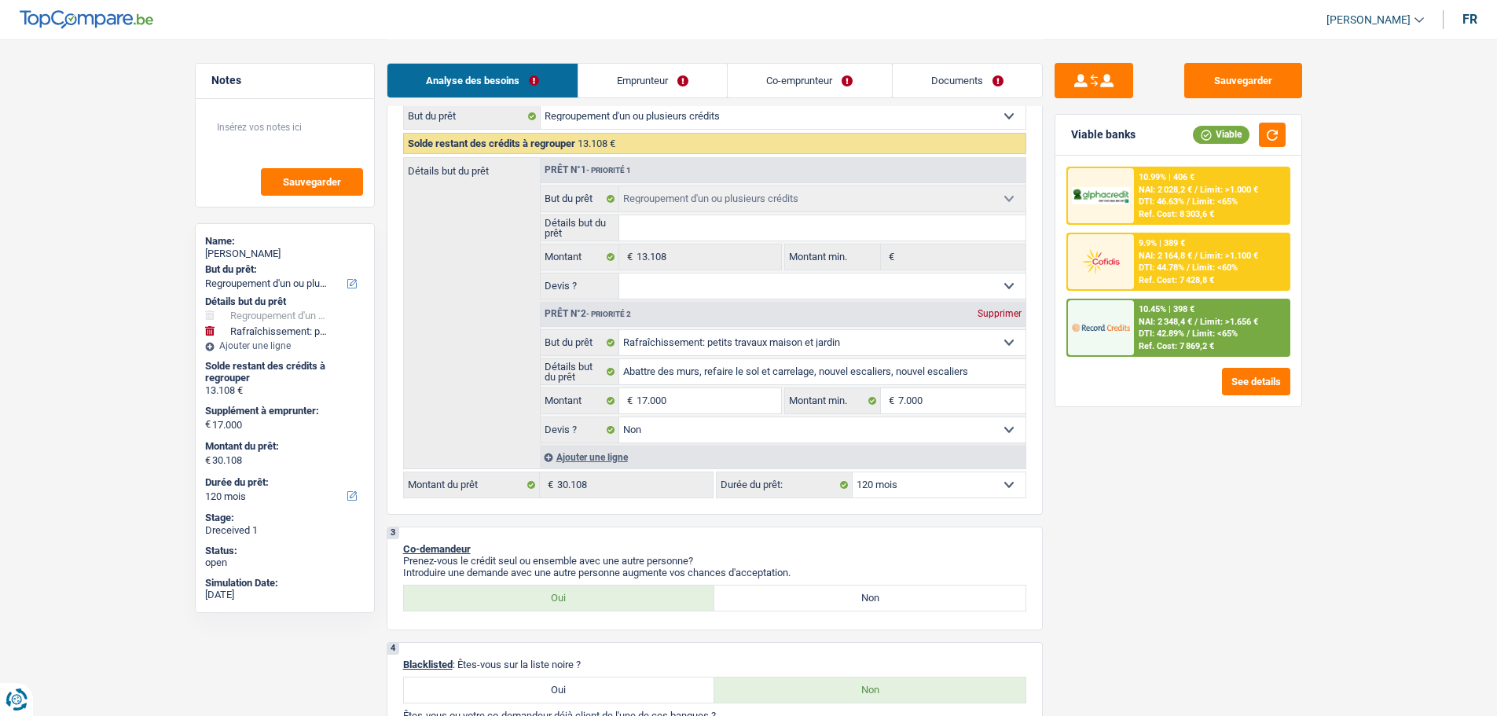
scroll to position [314, 0]
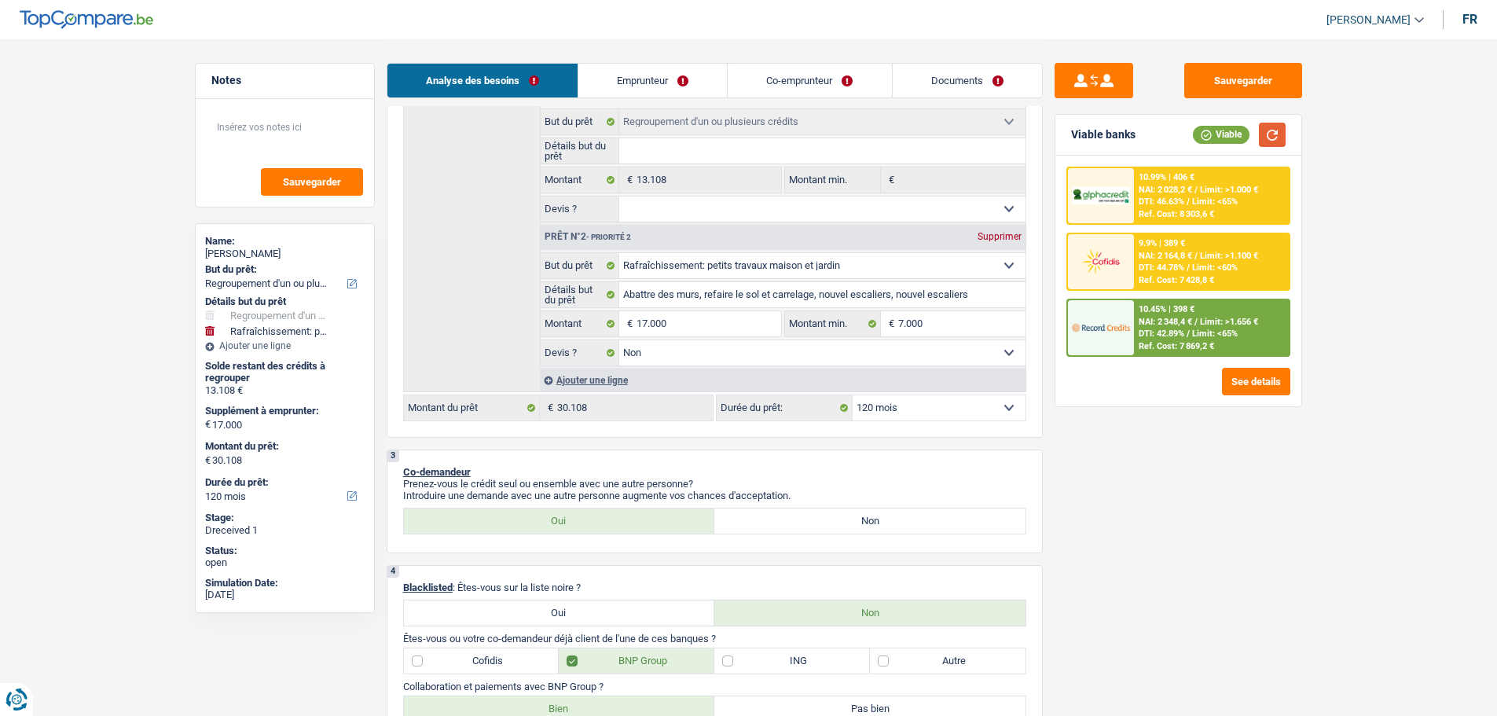
click at [1283, 134] on button "button" at bounding box center [1272, 135] width 27 height 24
click at [678, 322] on input "17.000" at bounding box center [708, 323] width 144 height 25
type input "1.700"
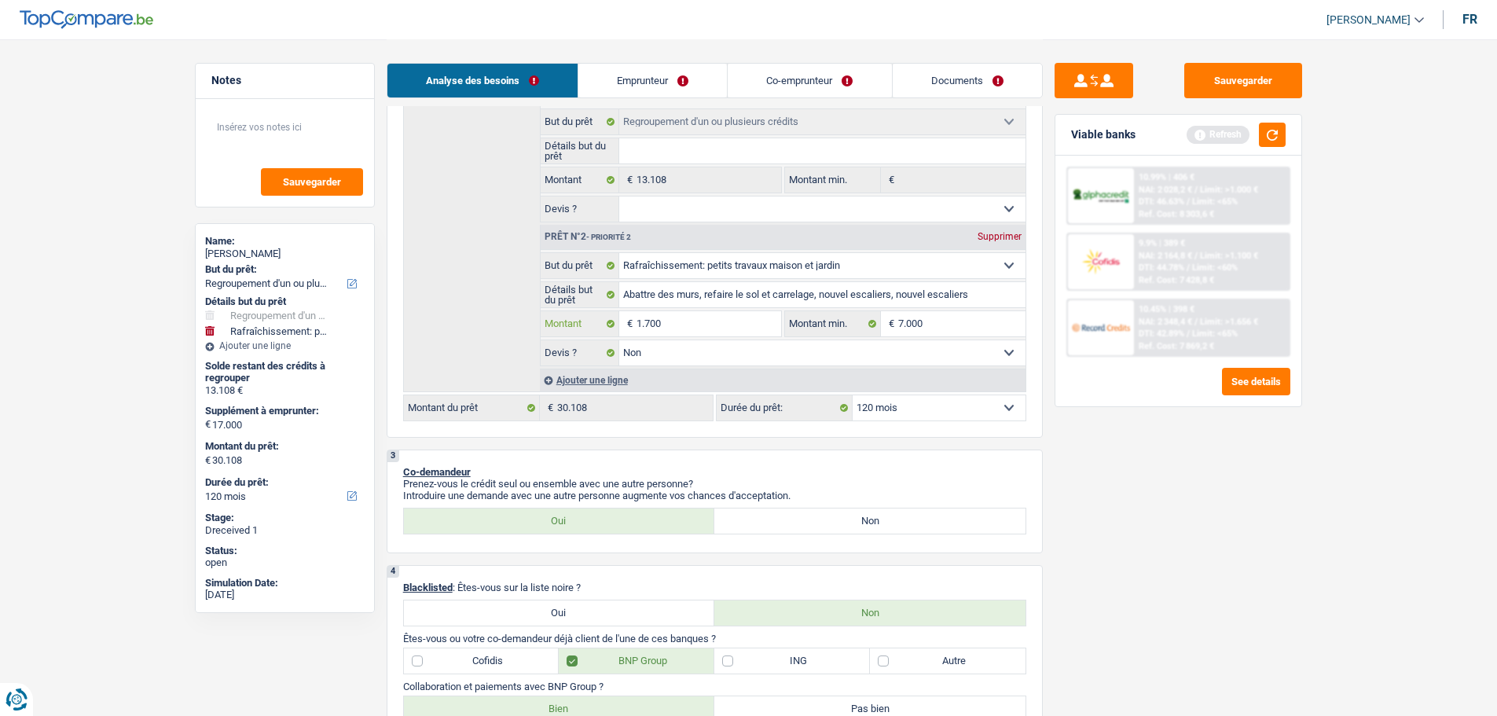
type input "170"
type input "17"
type input "1"
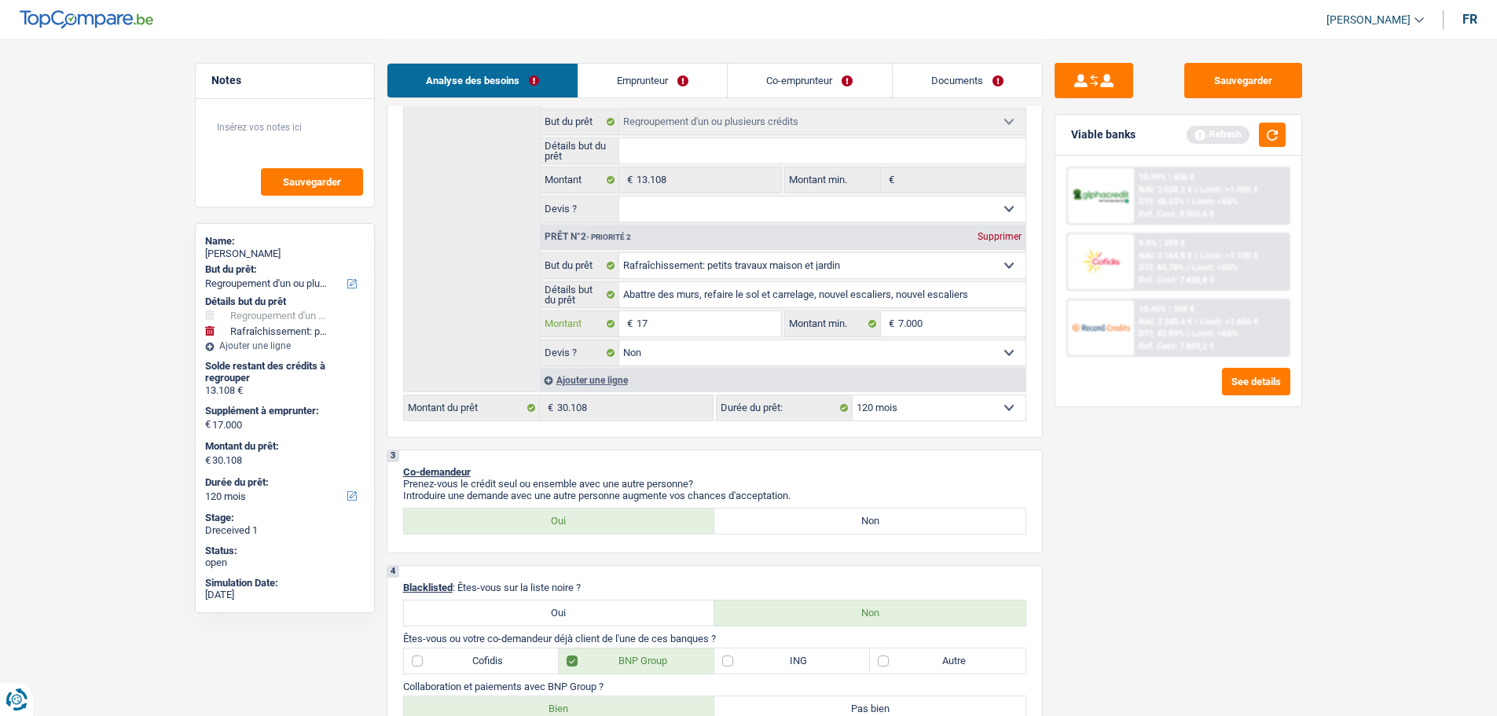
type input "1"
type input "2"
type input "20"
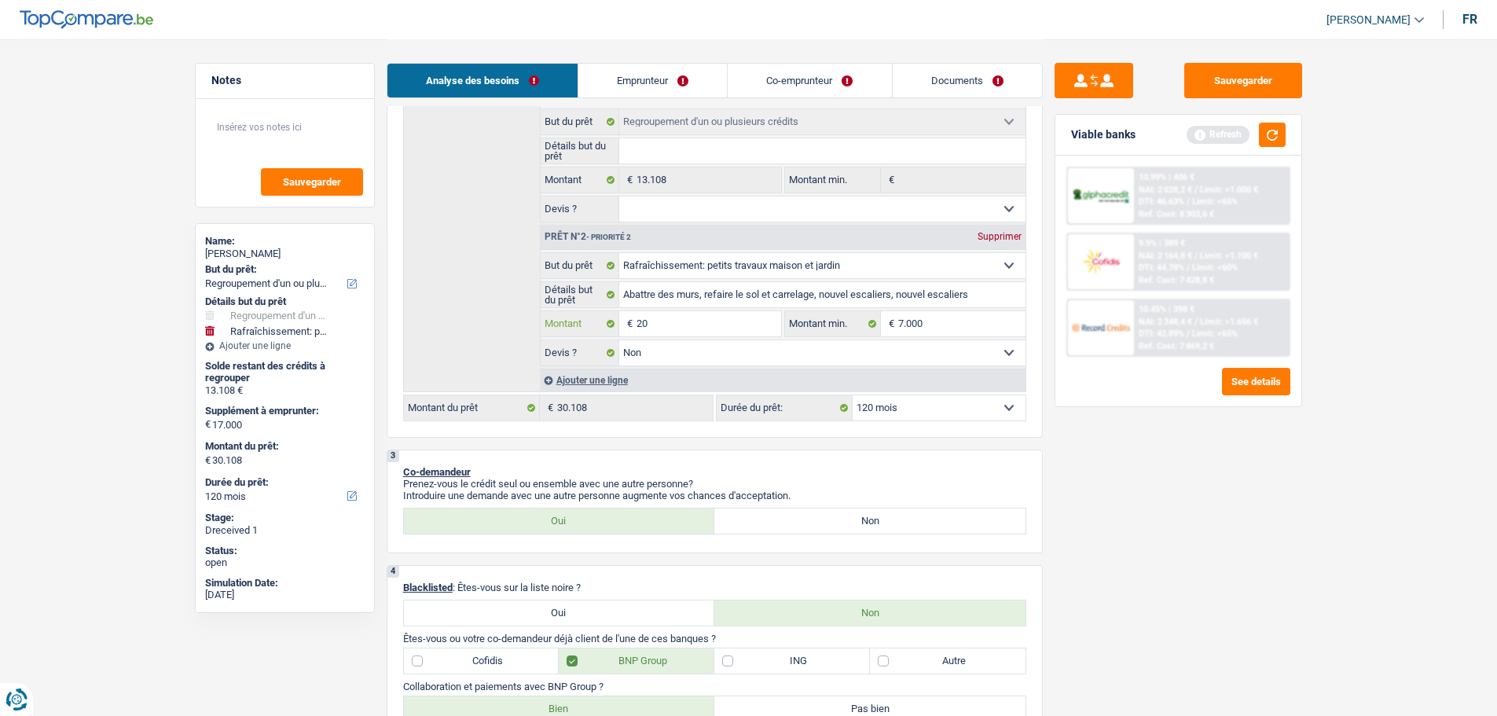
type input "200"
type input "2.000"
type input "20.000"
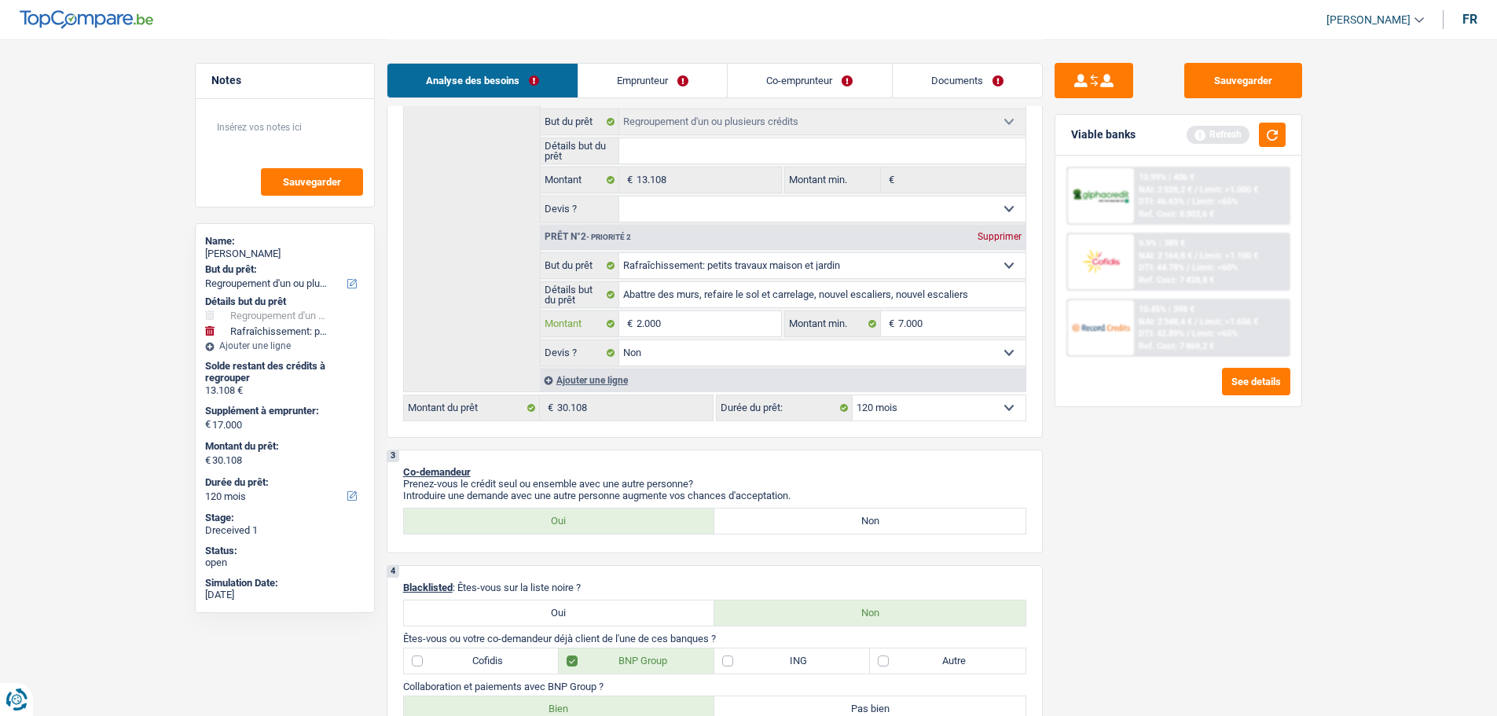
type input "20.000"
type input "33.108"
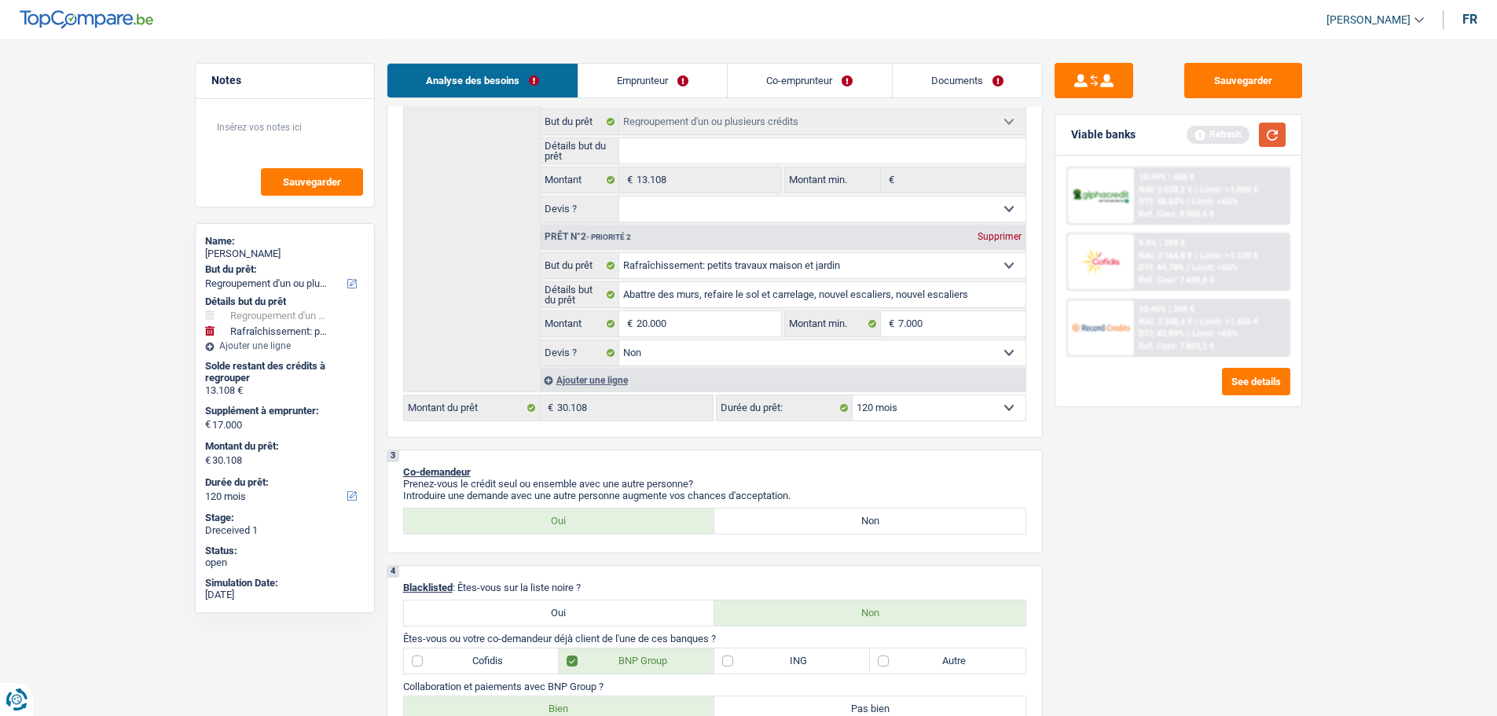
type input "33.108"
drag, startPoint x: 1262, startPoint y: 141, endPoint x: 1270, endPoint y: 144, distance: 9.0
click at [1262, 141] on button "button" at bounding box center [1272, 135] width 27 height 24
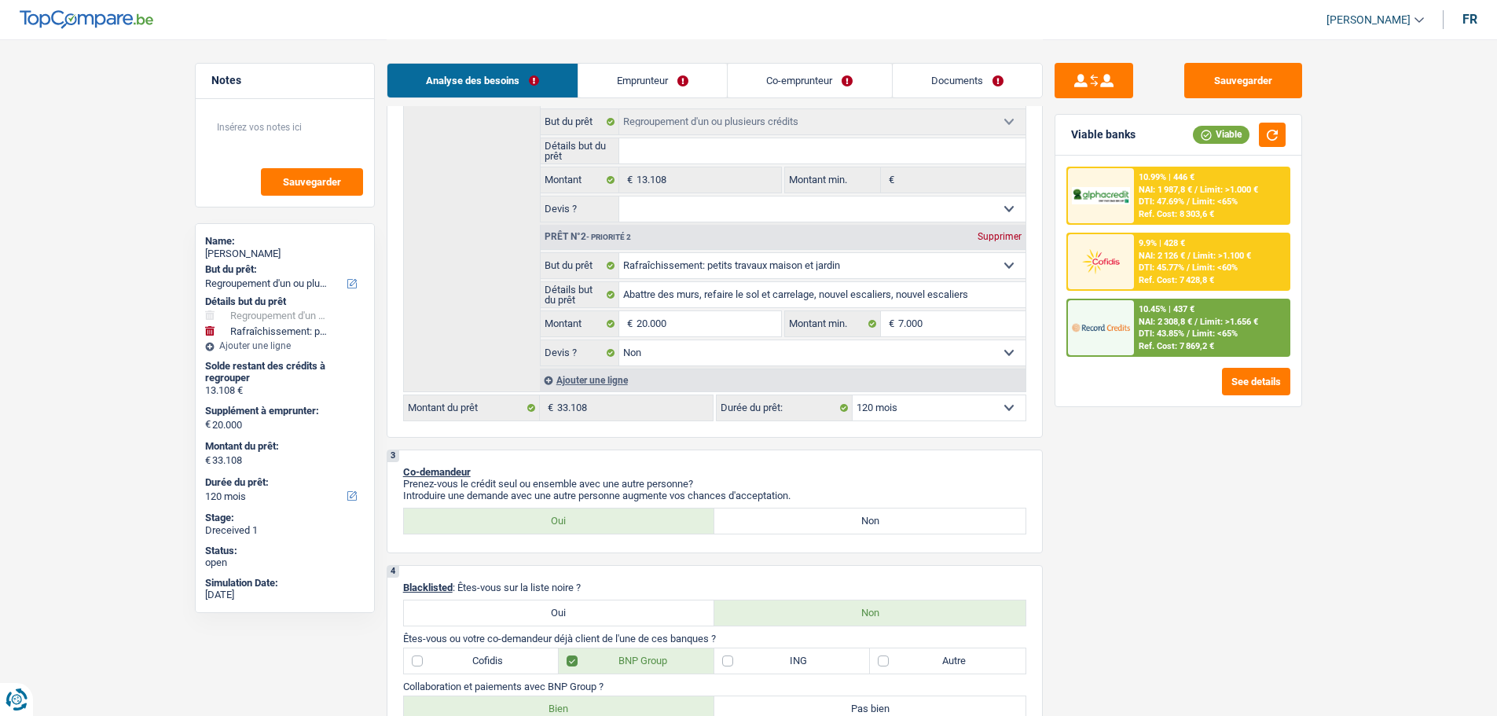
click at [1165, 324] on span "NAI: 2 308,8 €" at bounding box center [1164, 322] width 53 height 10
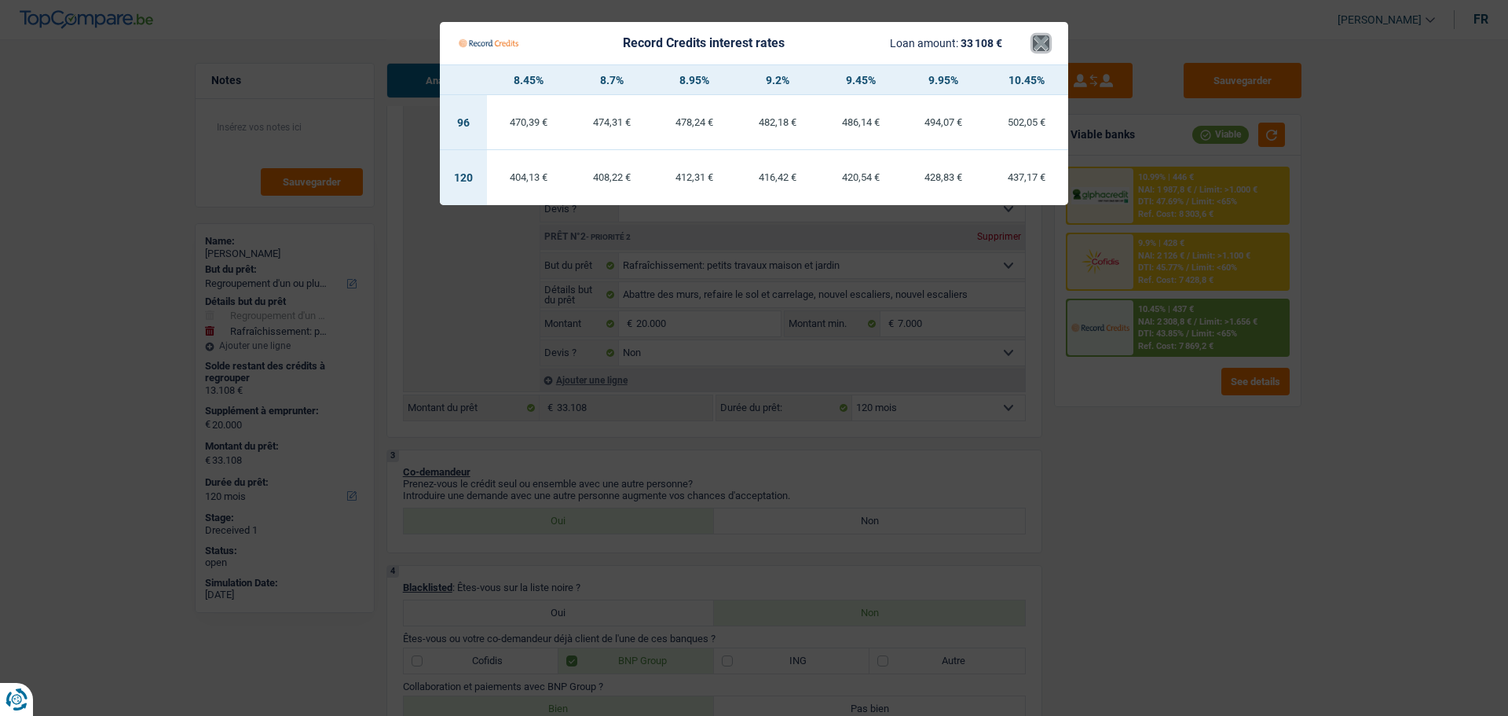
drag, startPoint x: 1046, startPoint y: 53, endPoint x: 1045, endPoint y: 80, distance: 26.7
click at [1041, 51] on button "×" at bounding box center [1041, 43] width 16 height 16
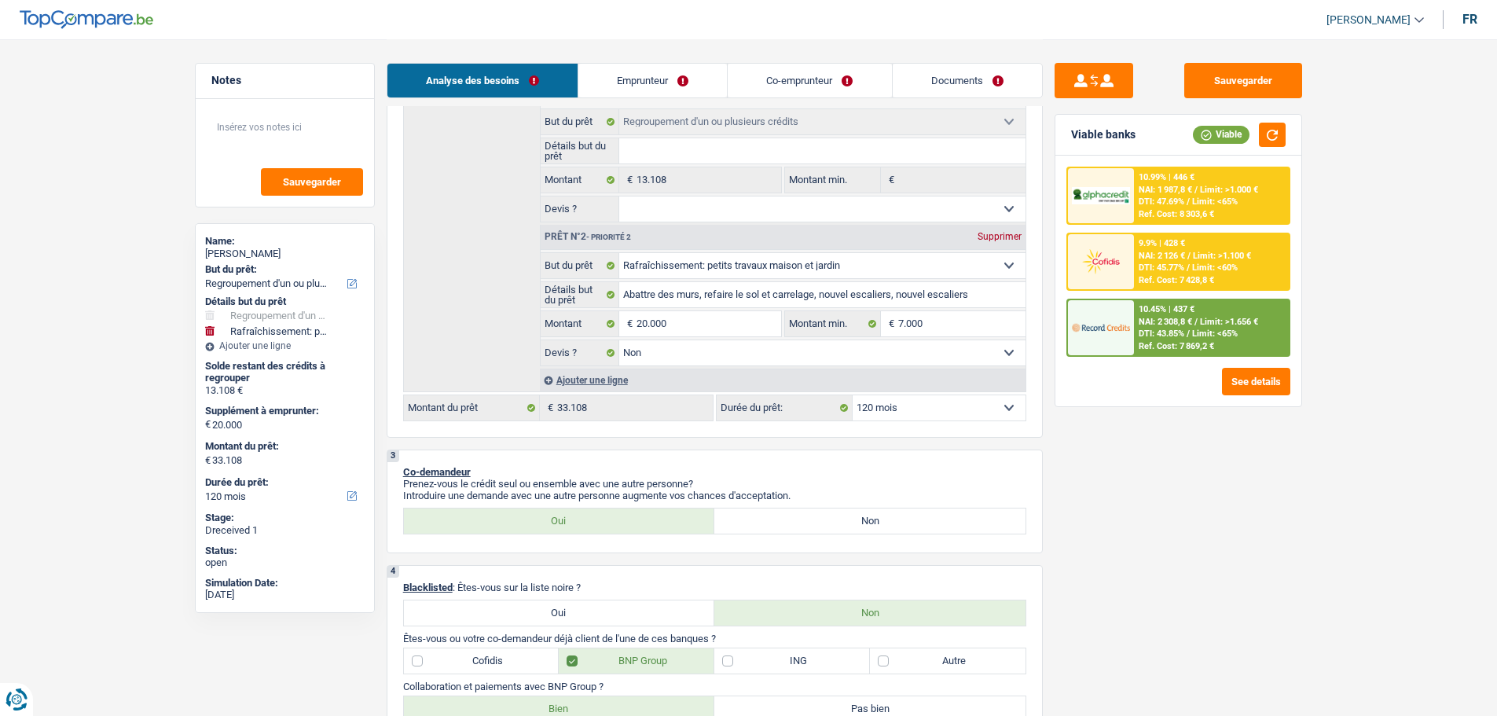
click at [1122, 349] on div at bounding box center [1101, 327] width 66 height 55
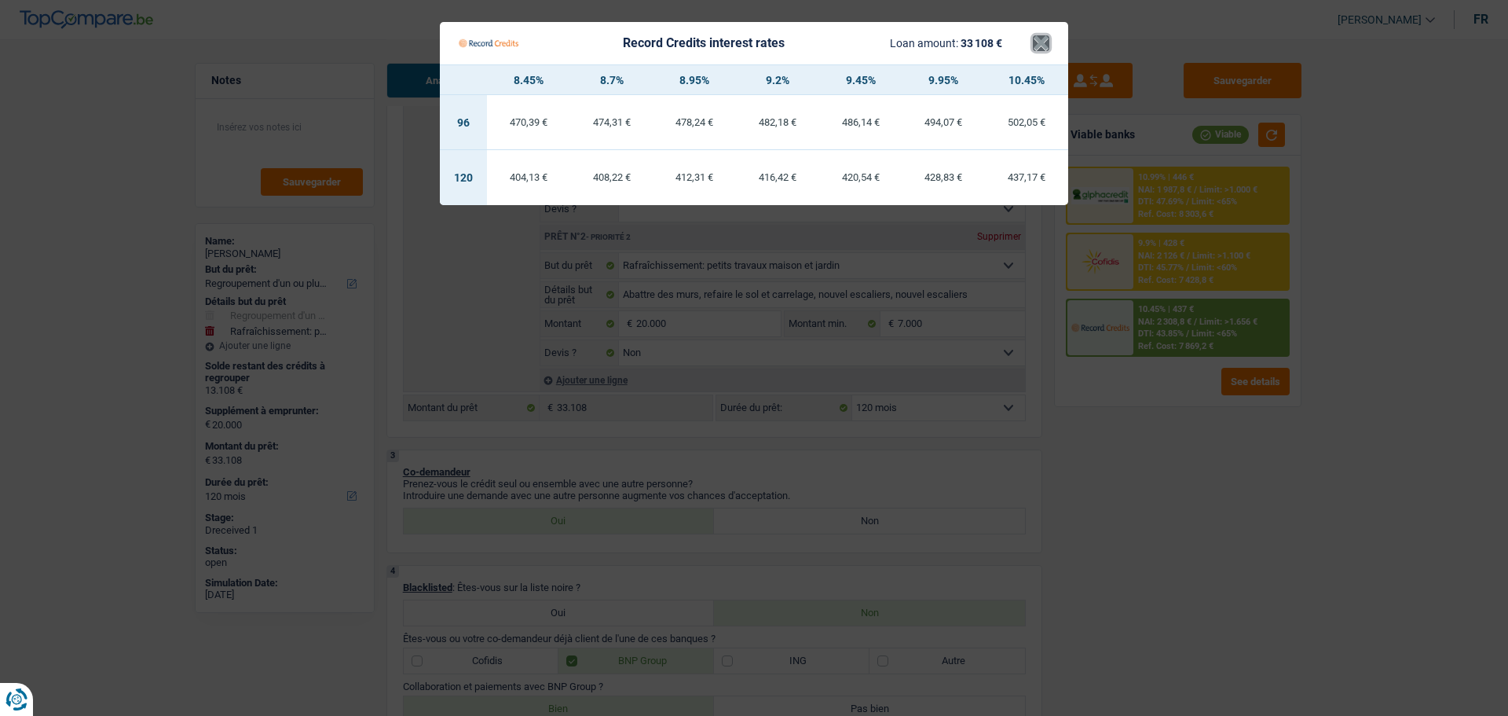
click at [1036, 49] on button "×" at bounding box center [1041, 43] width 16 height 16
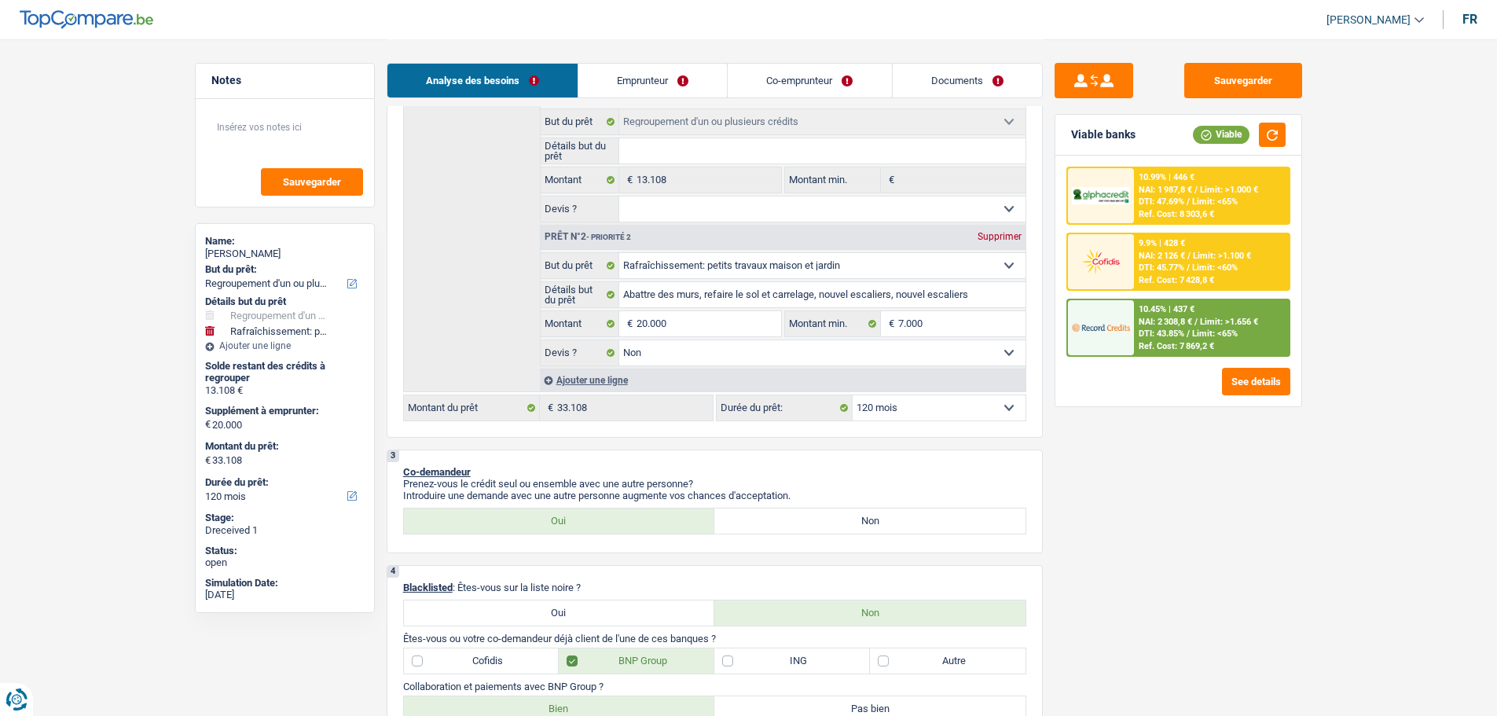
click at [1153, 167] on div "10.99% | 446 € NAI: 1 987,8 € / Limit: >1.000 € DTI: 47.69% / Limit: <65% Ref. …" at bounding box center [1178, 196] width 224 height 58
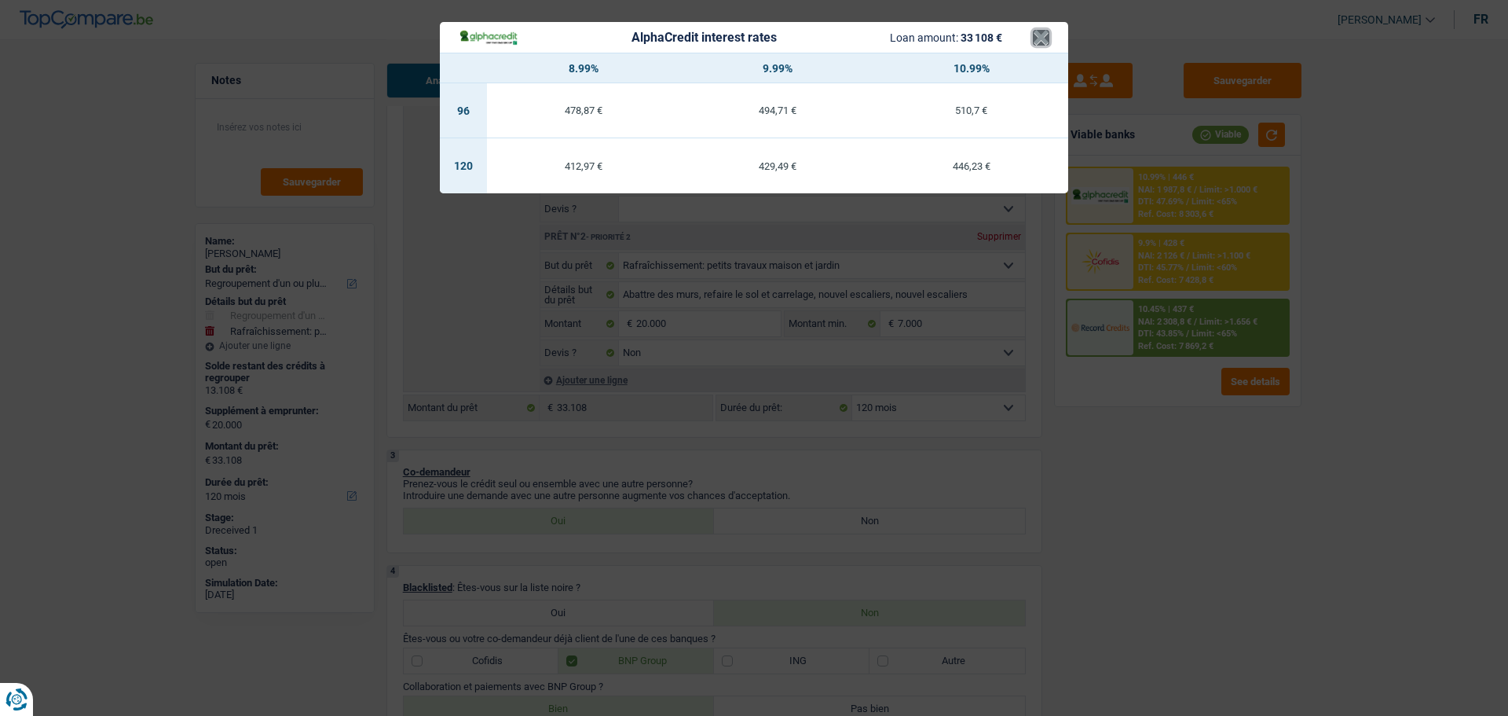
click at [1033, 33] on button "×" at bounding box center [1041, 38] width 16 height 16
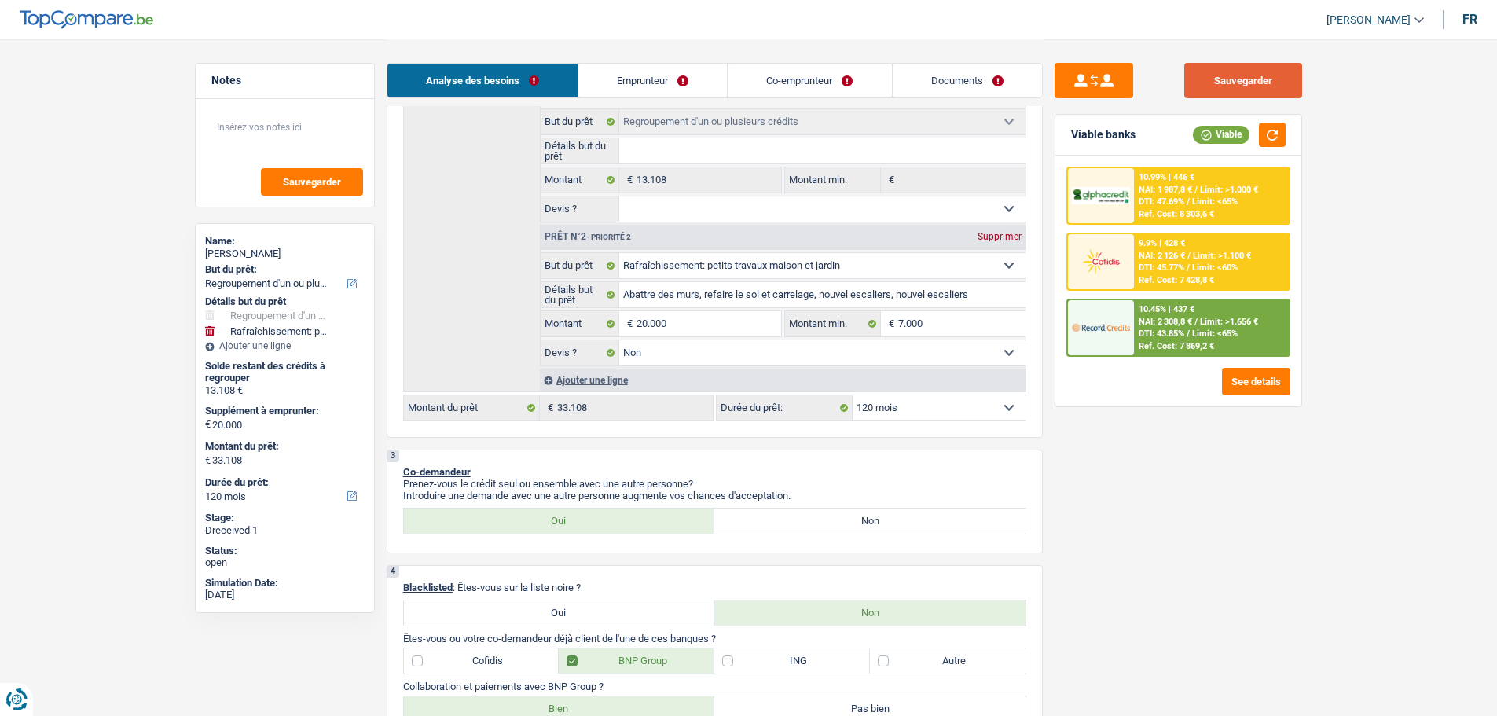
drag, startPoint x: 1269, startPoint y: 71, endPoint x: 1247, endPoint y: 115, distance: 48.5
click at [1268, 71] on button "Sauvegarder" at bounding box center [1243, 80] width 118 height 35
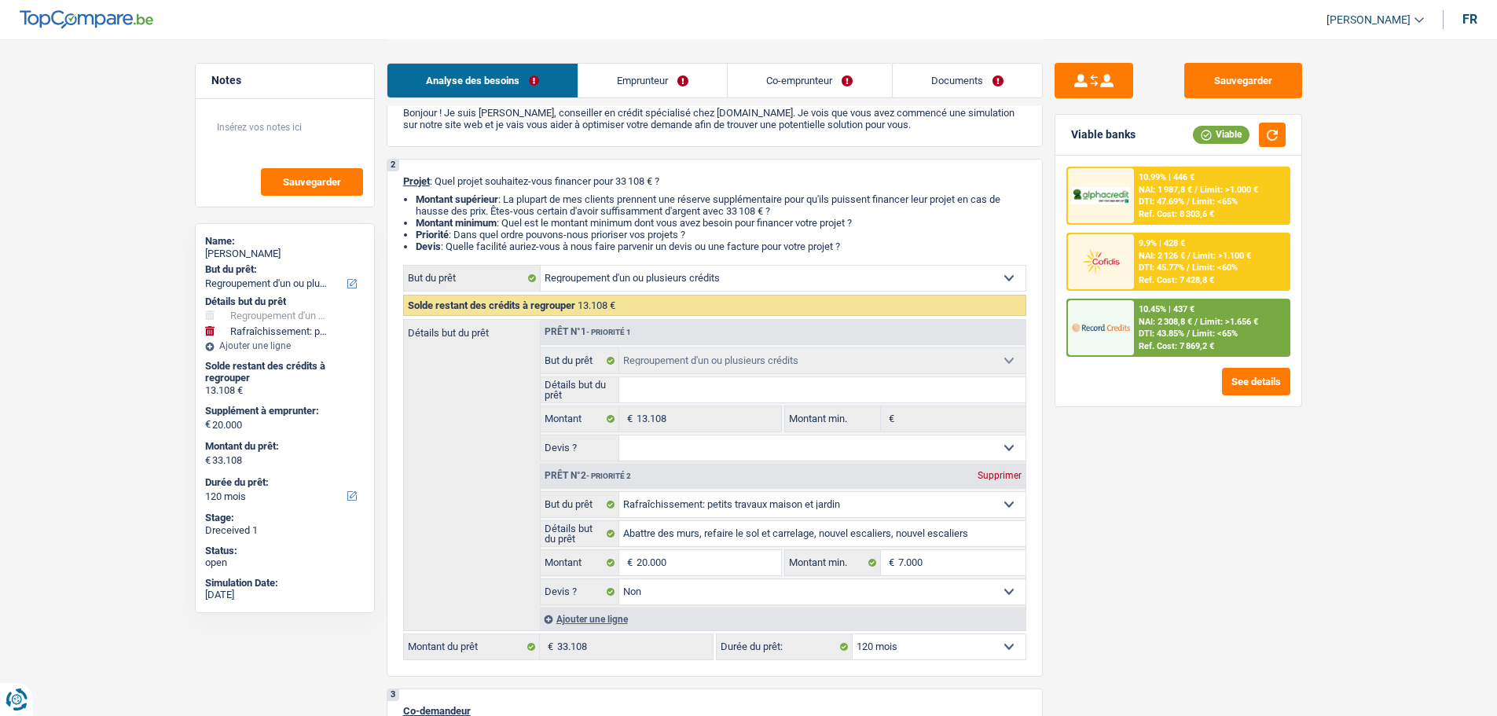
scroll to position [157, 0]
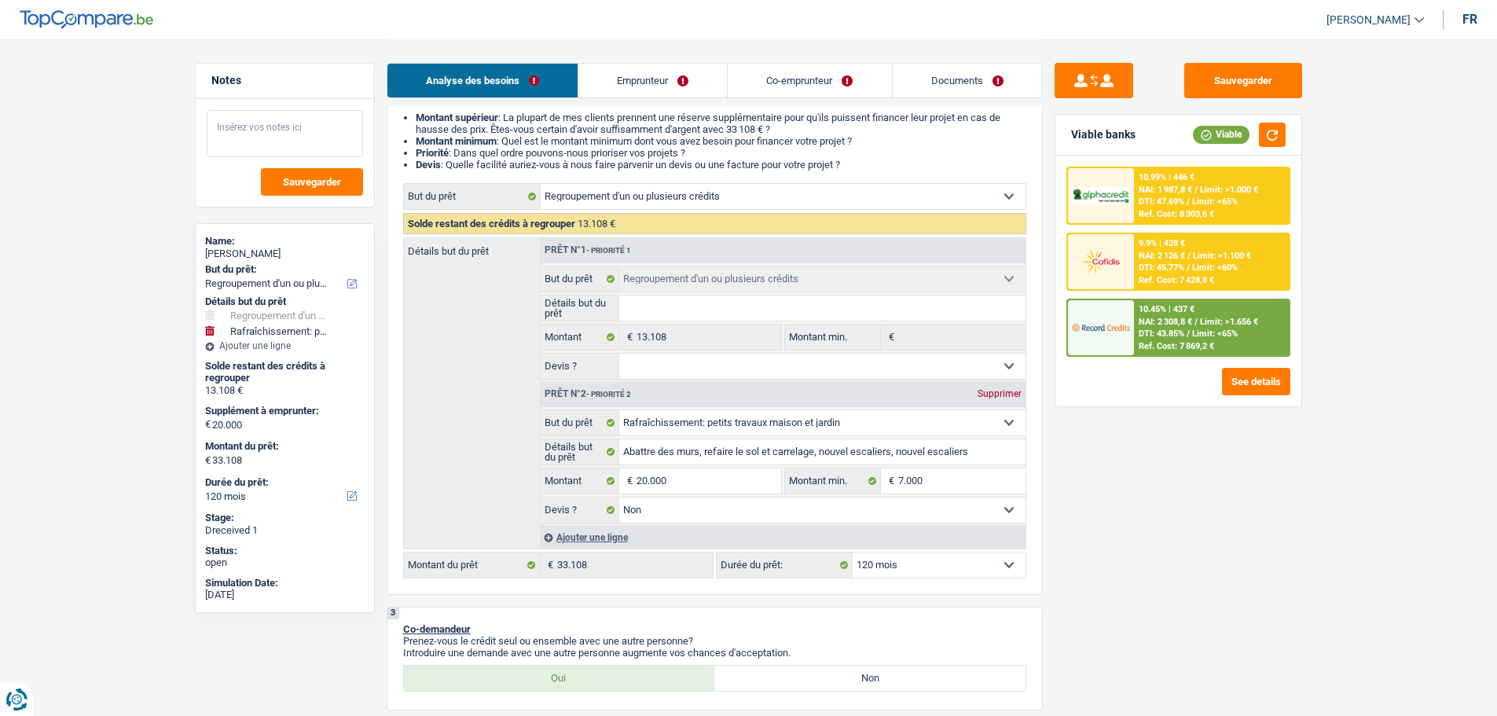
click at [271, 122] on textarea at bounding box center [285, 133] width 156 height 47
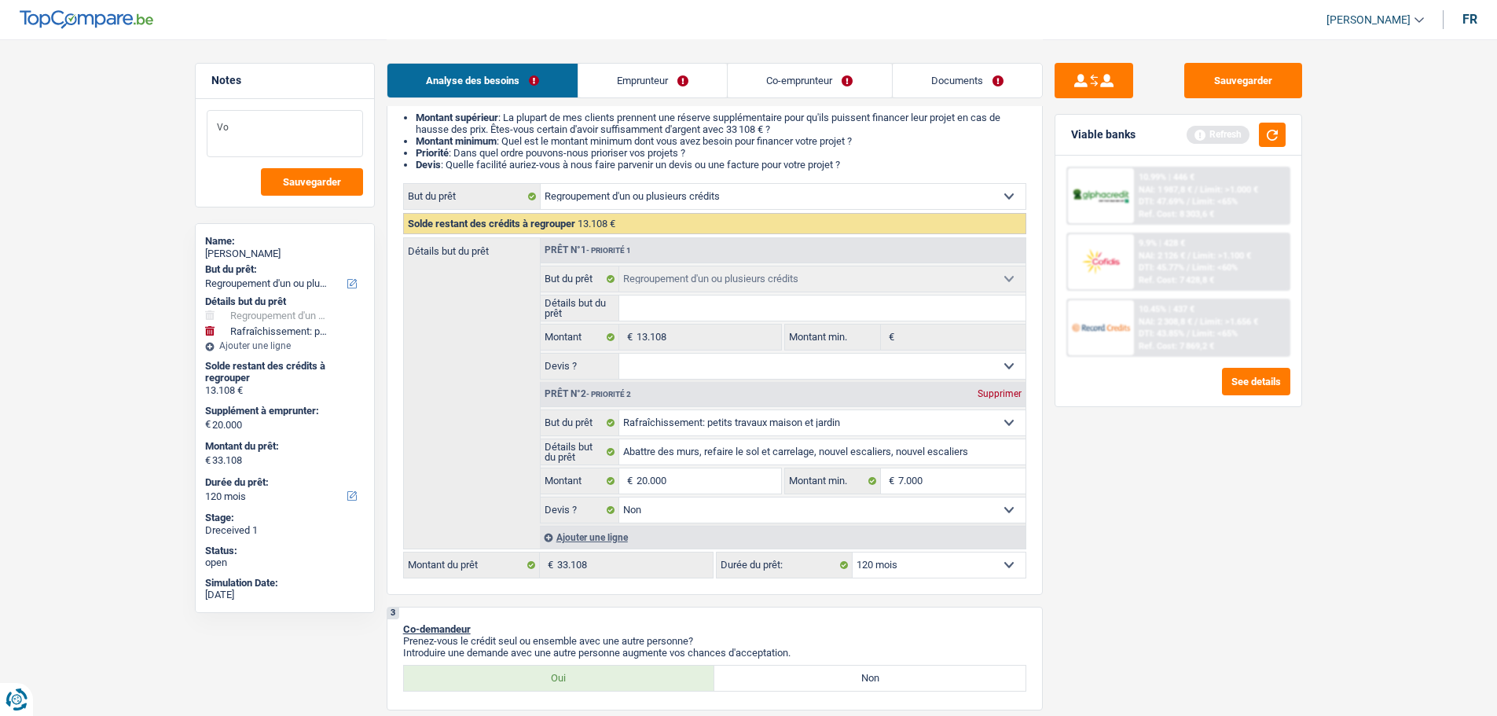
type textarea "V"
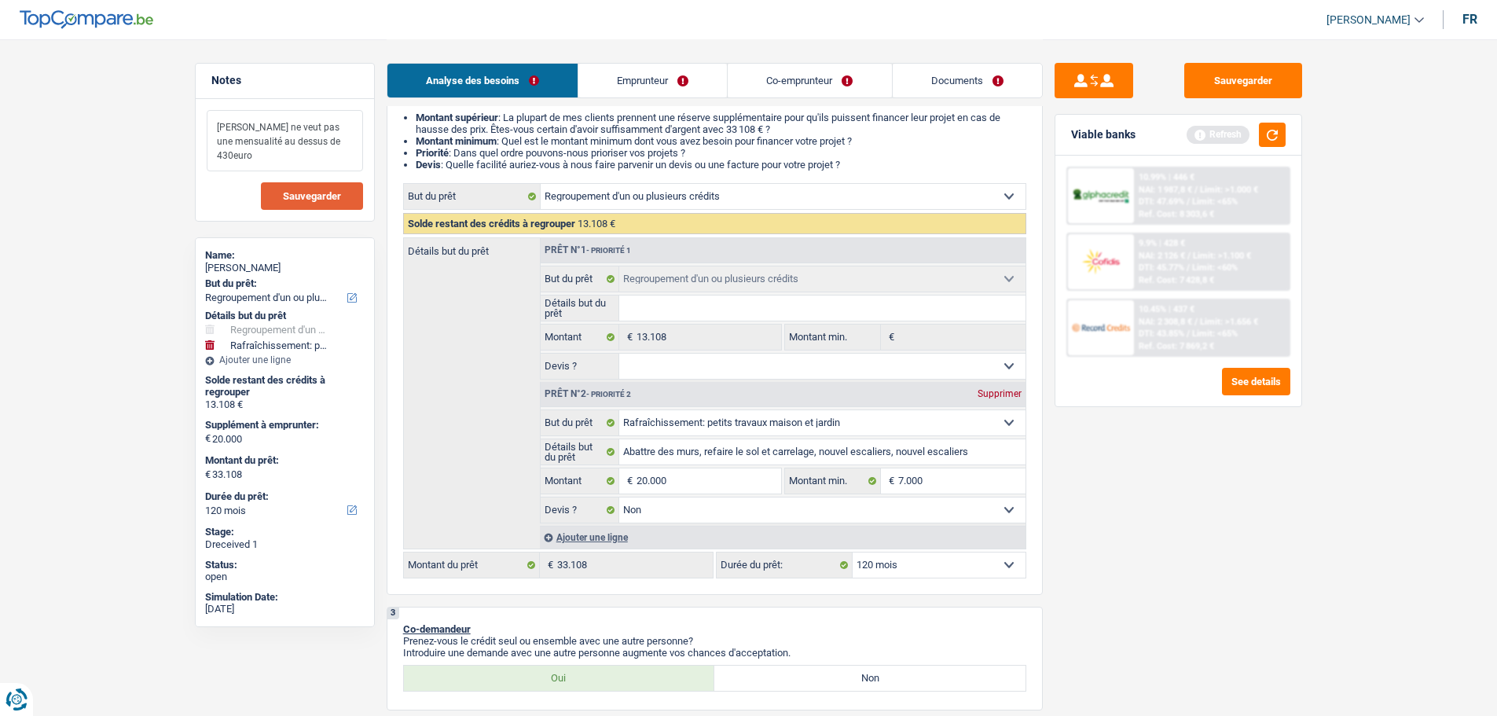
type textarea "Madame ne veut pas une mensualité au dessus de 430euro"
click at [332, 194] on span "Sauvegarder" at bounding box center [312, 196] width 58 height 10
click at [318, 189] on button "Sauvegarder" at bounding box center [312, 195] width 102 height 27
click at [1248, 97] on button "Sauvegarder" at bounding box center [1243, 80] width 118 height 35
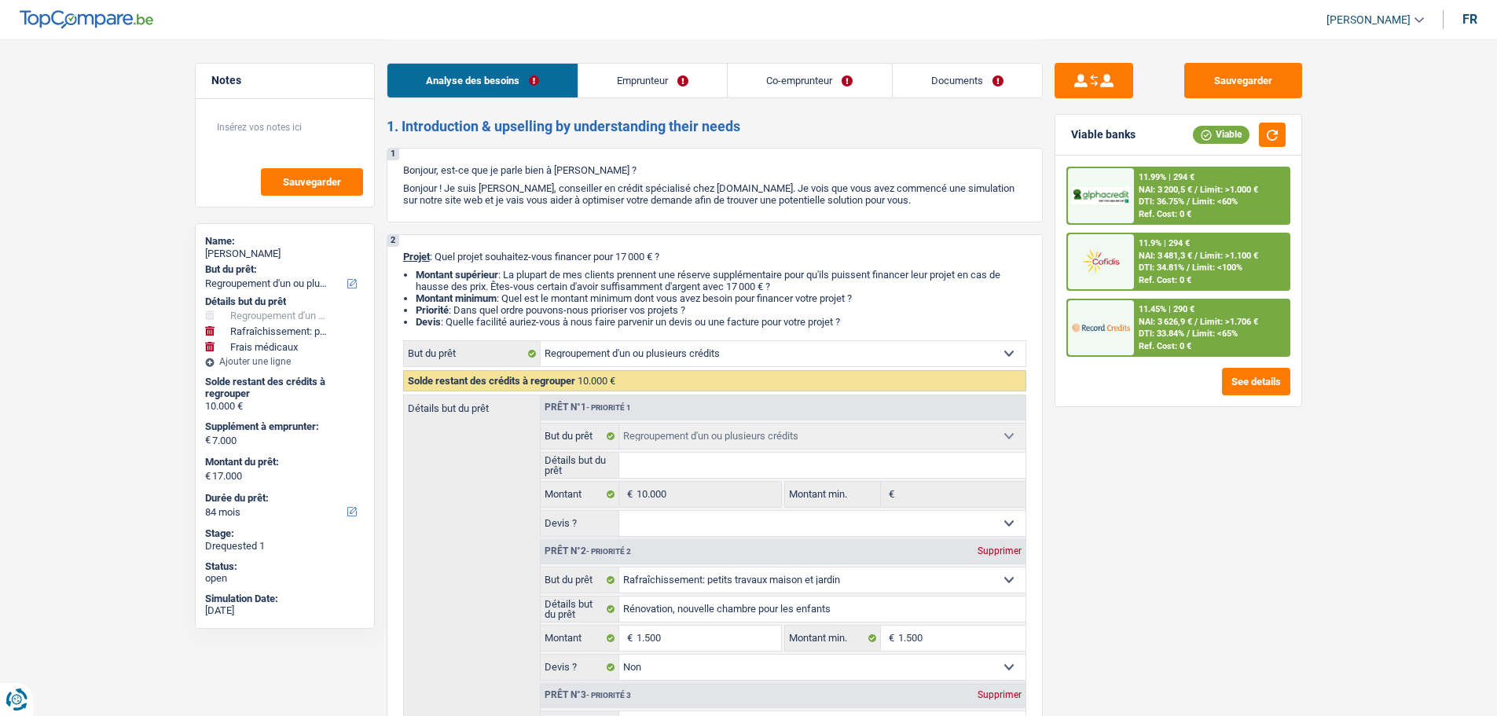
select select "refinancing"
select select "houseOrGarden"
select select "medical"
select select "84"
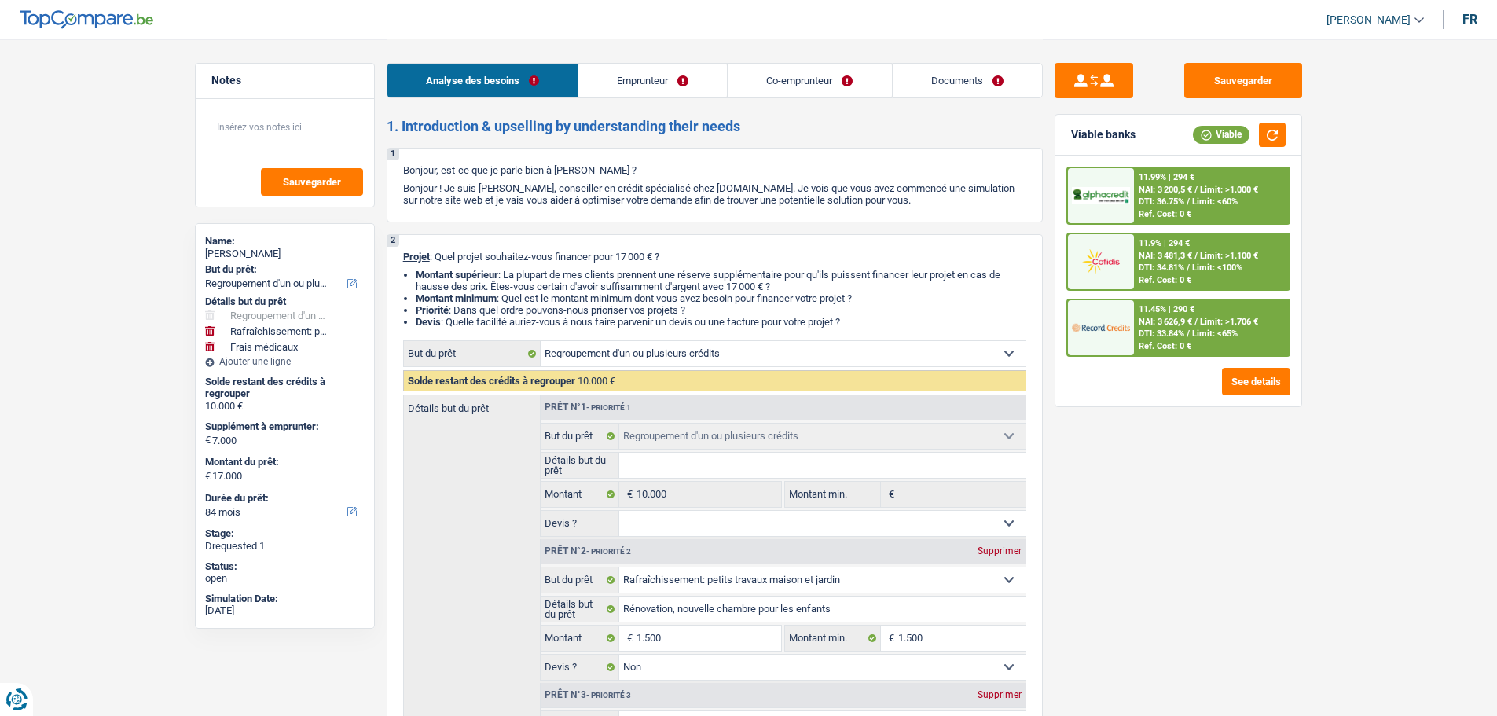
select select "refinancing"
select select "houseOrGarden"
select select "false"
select select "medical"
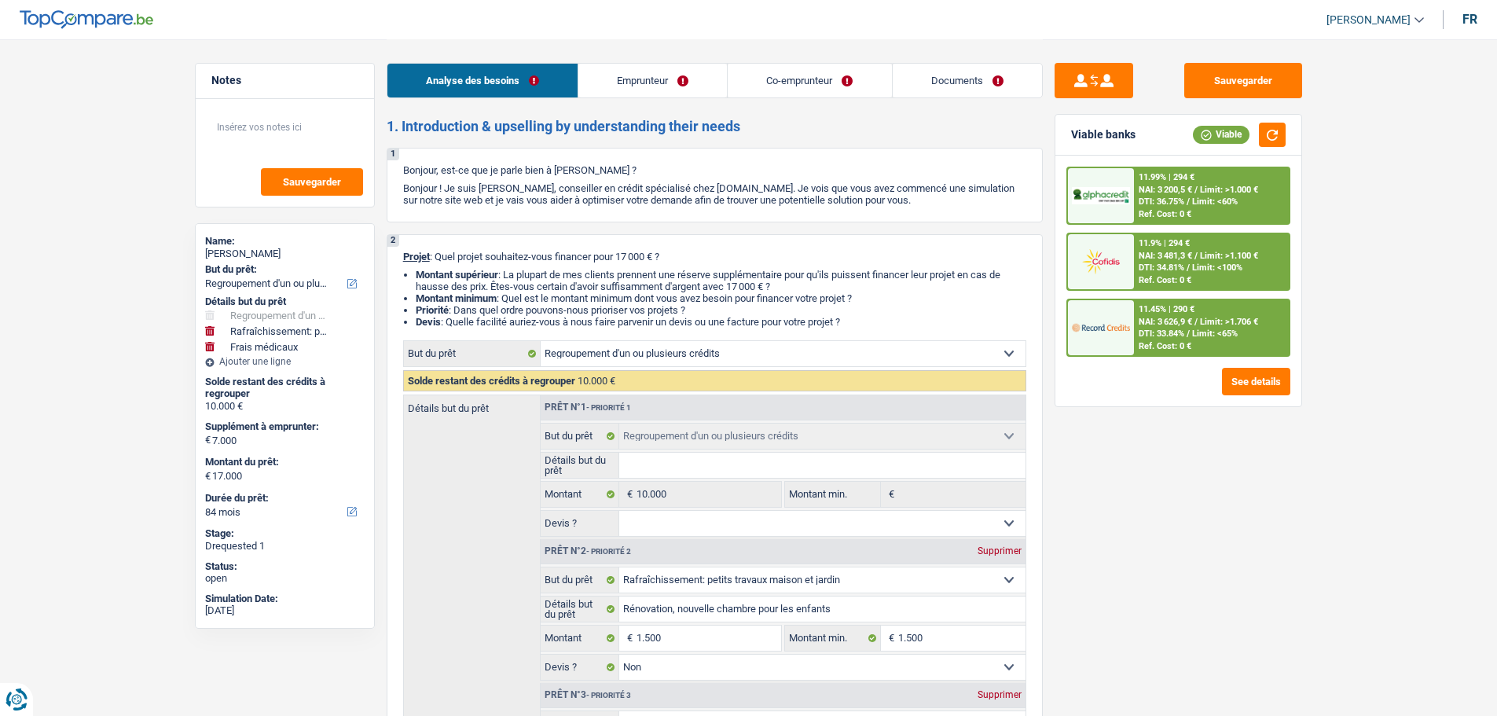
select select "false"
select select "84"
select select "privateEmployee"
select select "independent"
select select "familyAllowances"
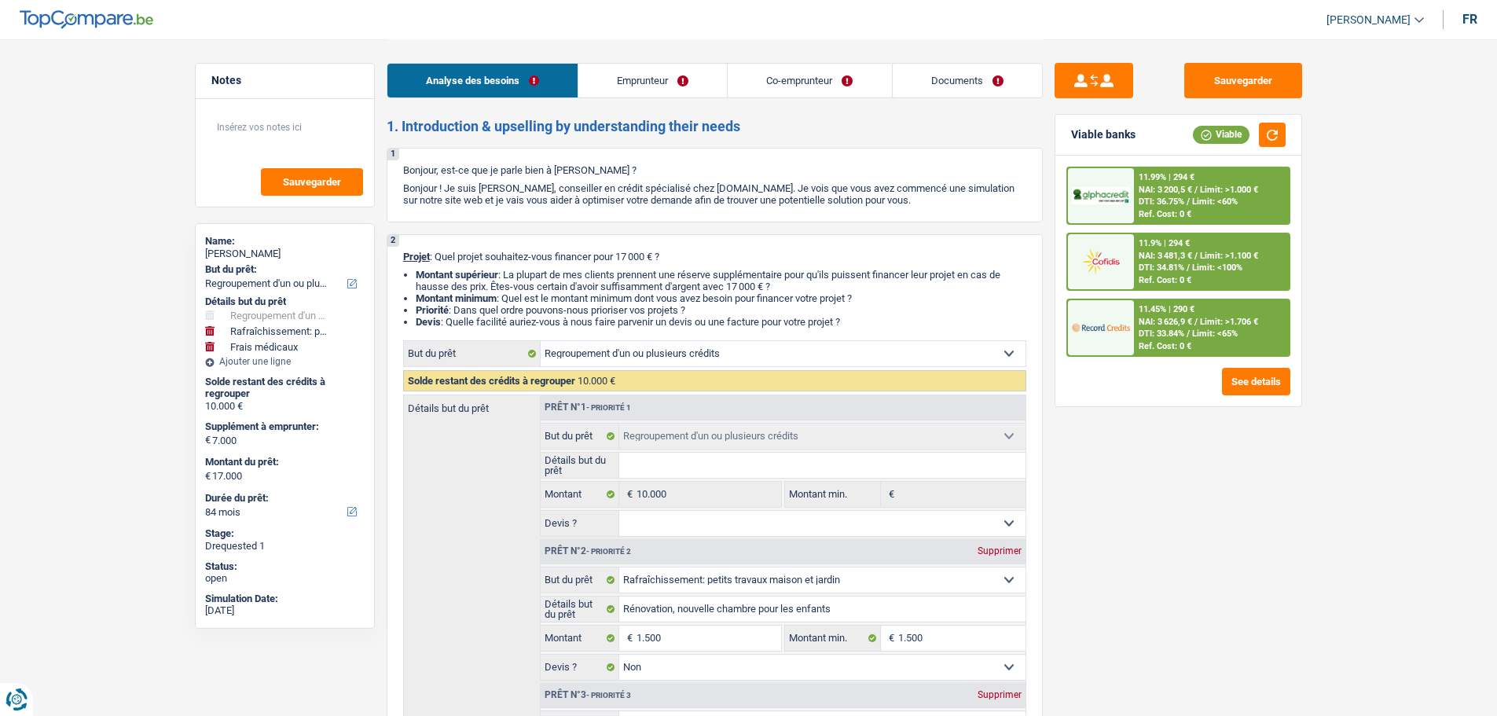
select select "netSalary"
select select "mealVouchers"
select select "netSalary"
select select "ownerWithMortgage"
select select "mortgage"
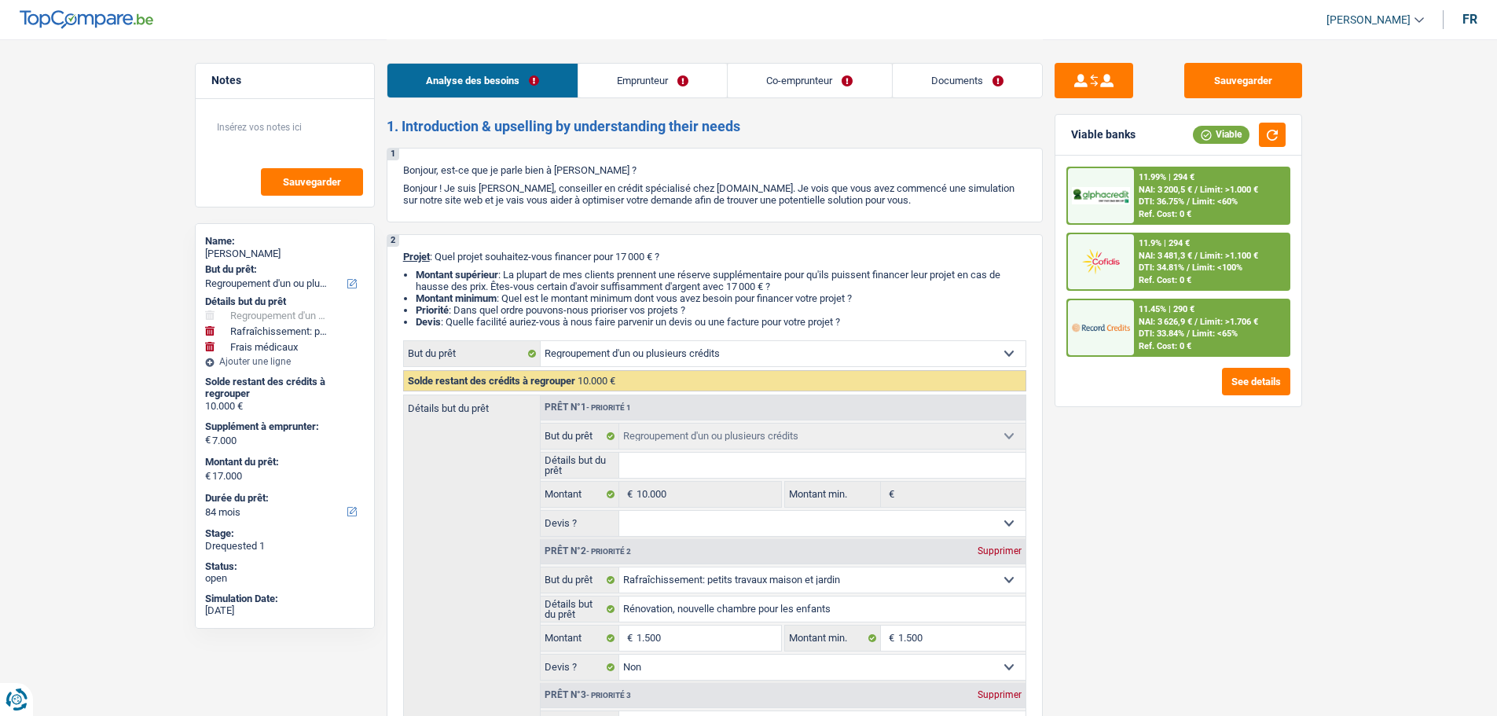
select select "300"
select select "cardOrCredit"
select select "renovationLoan"
select select "120"
select select "refinancing"
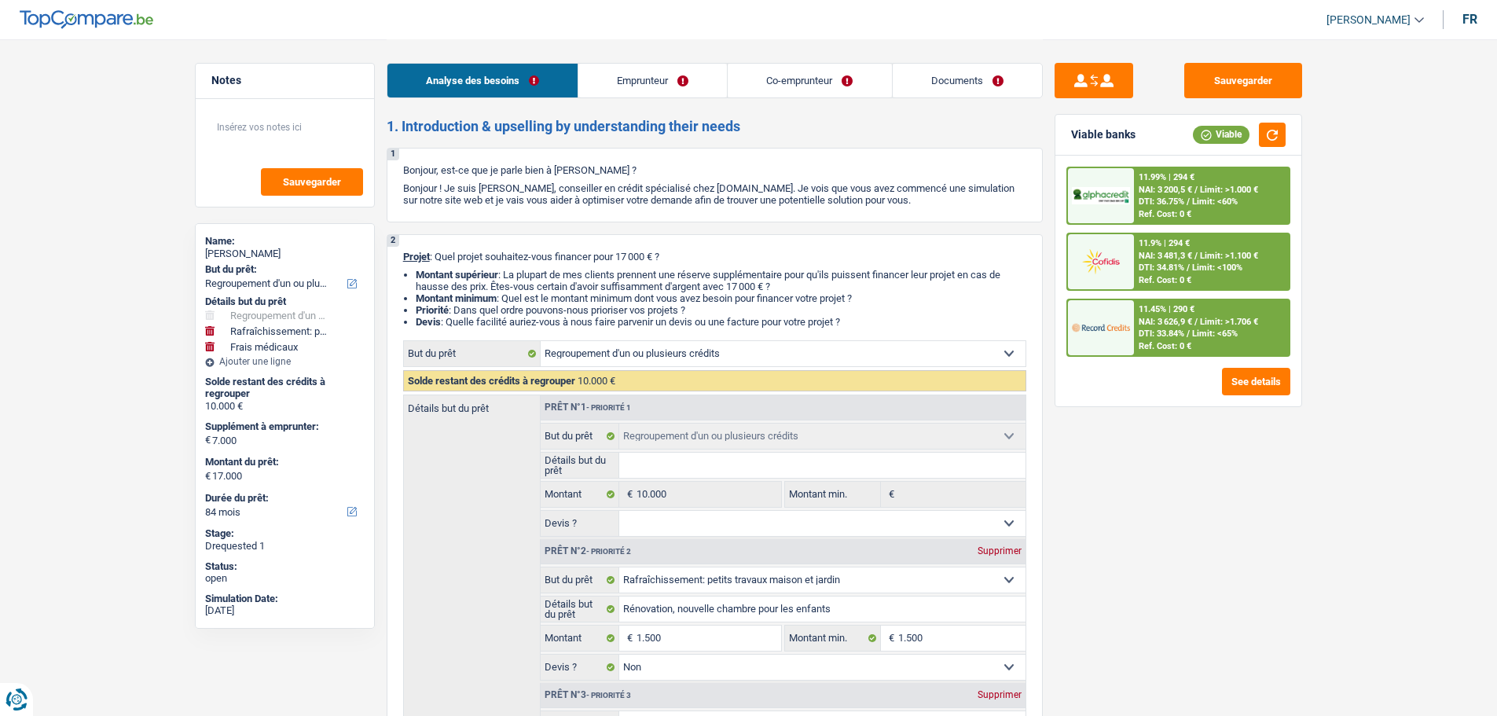
select select "refinancing"
select select "houseOrGarden"
select select "false"
select select "medical"
select select "false"
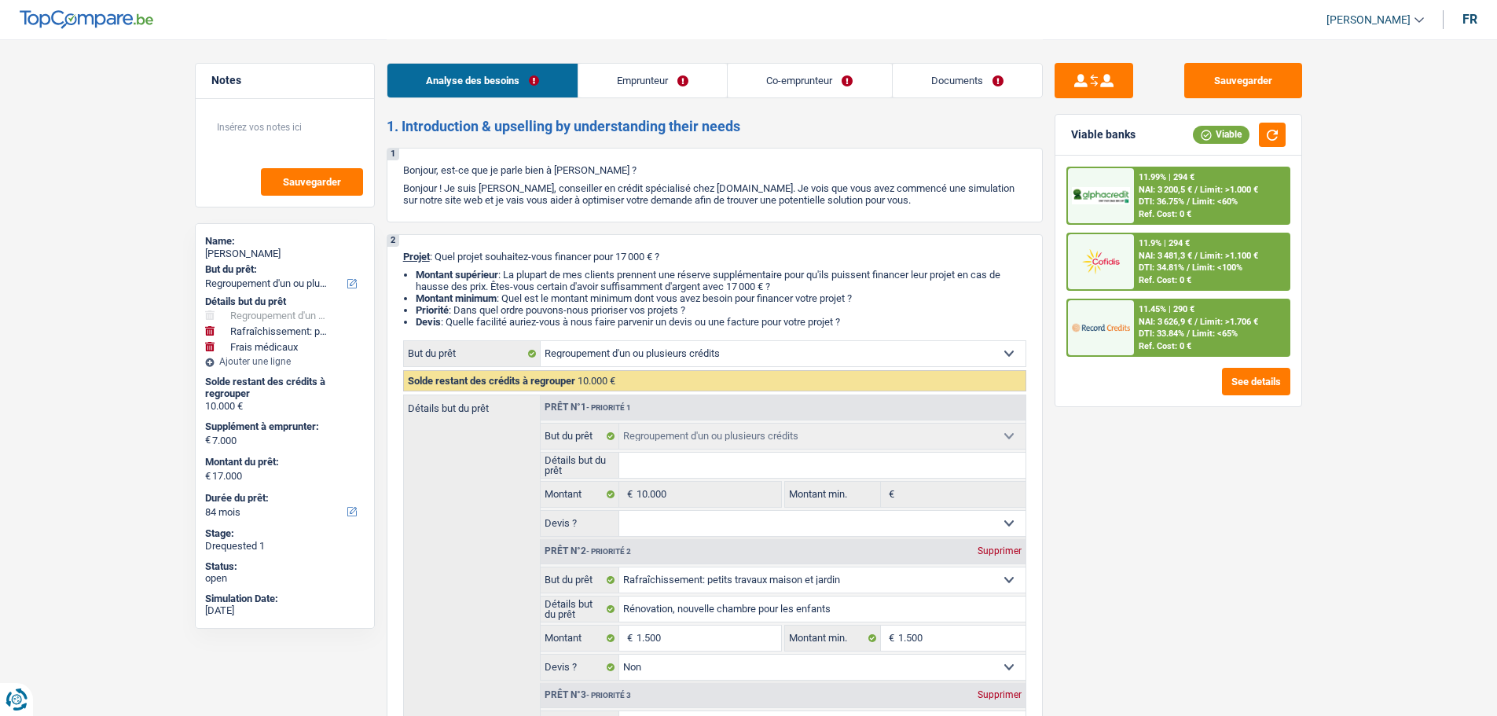
select select "84"
click at [957, 70] on link "Documents" at bounding box center [966, 81] width 149 height 34
